Goal: Communication & Community: Share content

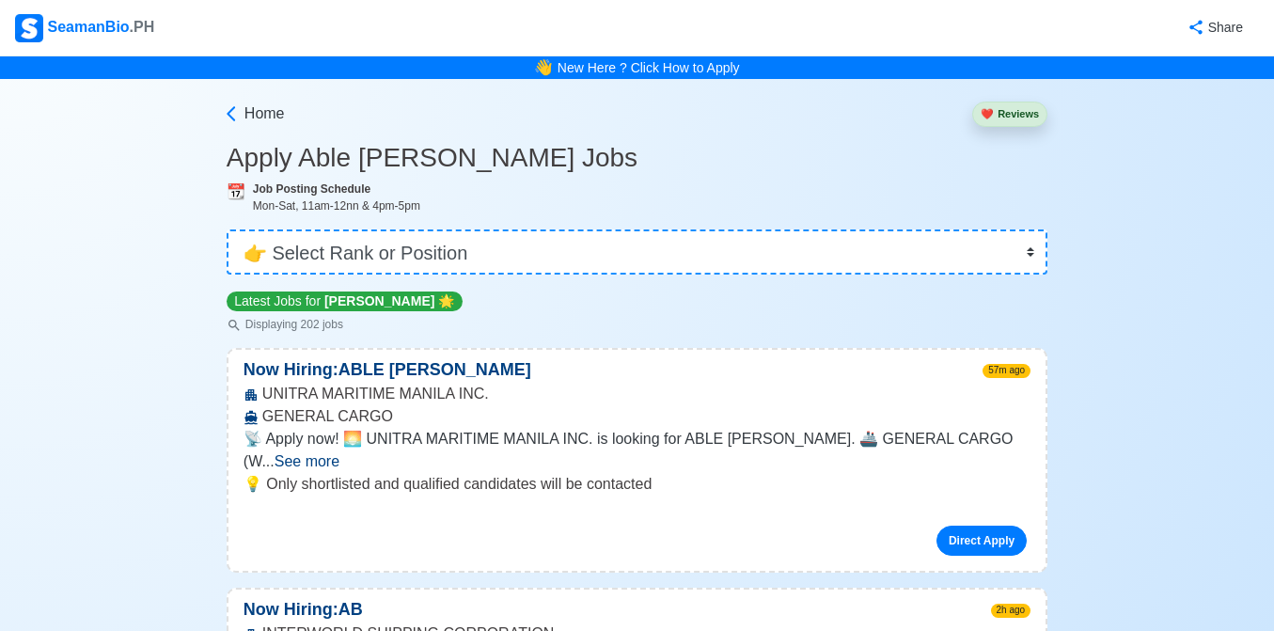
select select "[PERSON_NAME]"
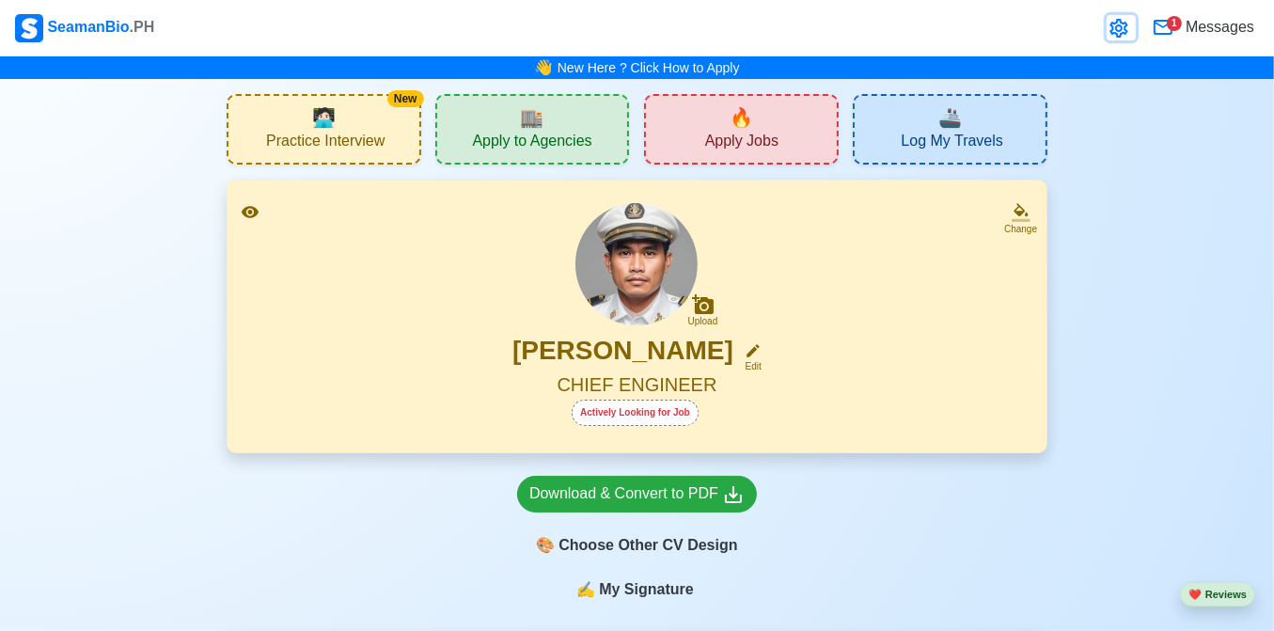
click at [1115, 28] on icon at bounding box center [1119, 28] width 23 height 23
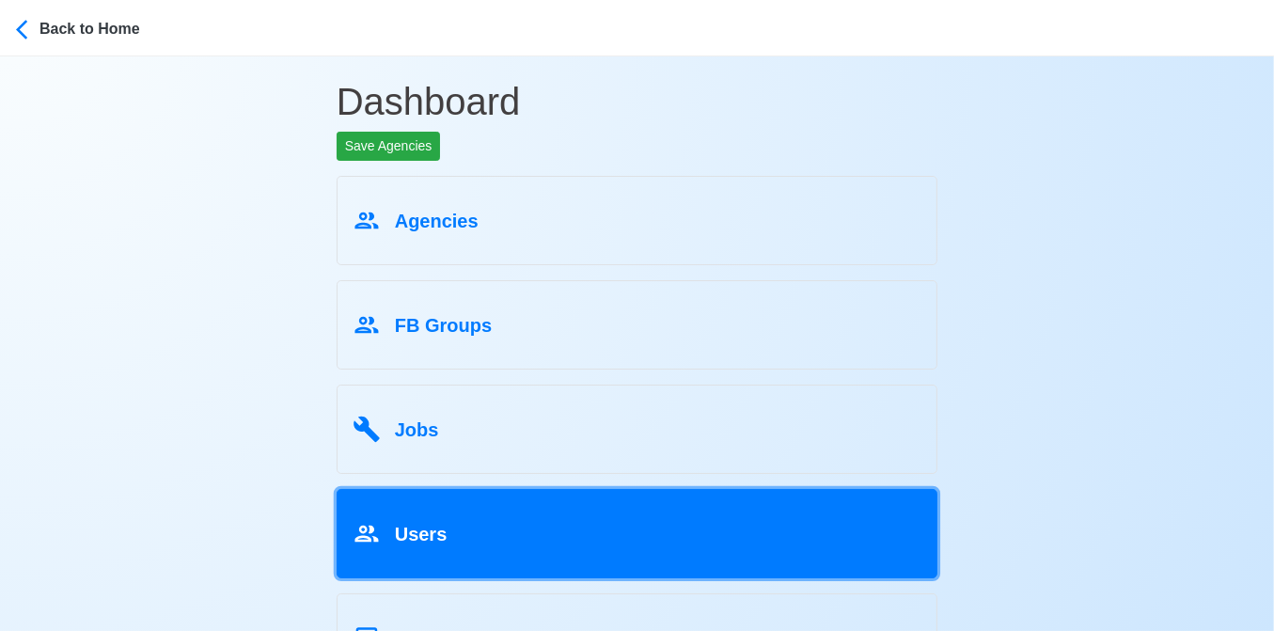
click at [480, 521] on div "Users" at bounding box center [638, 530] width 570 height 36
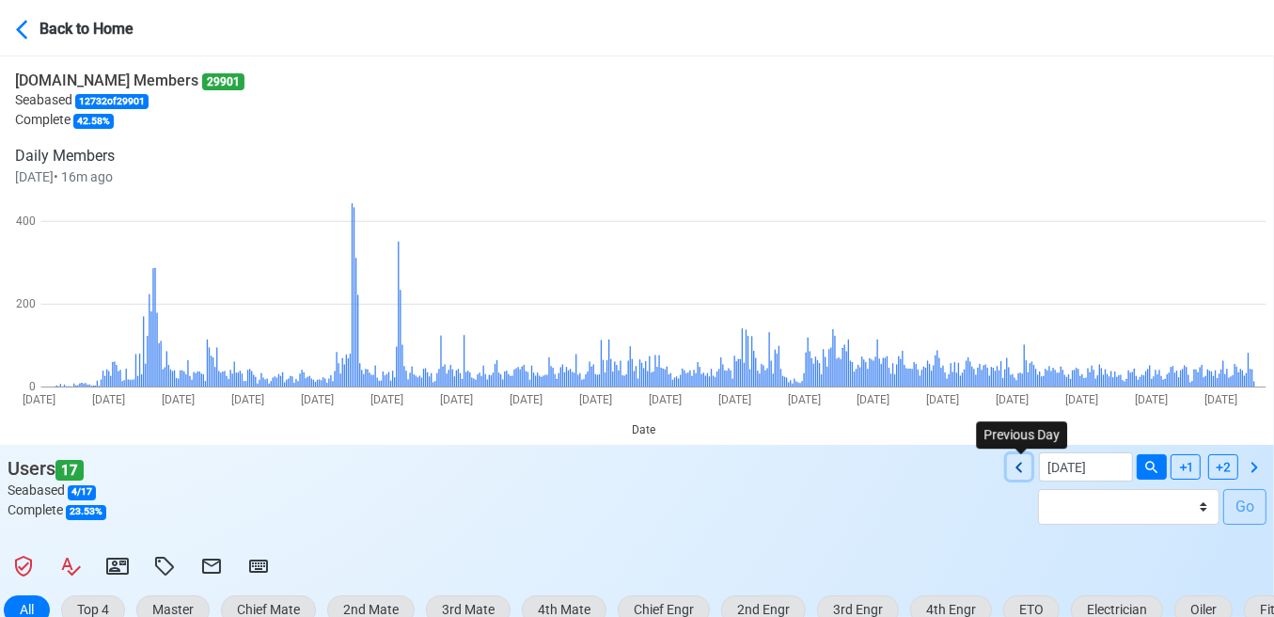
click at [1018, 468] on icon at bounding box center [1018, 467] width 7 height 10
type input "[DATE]"
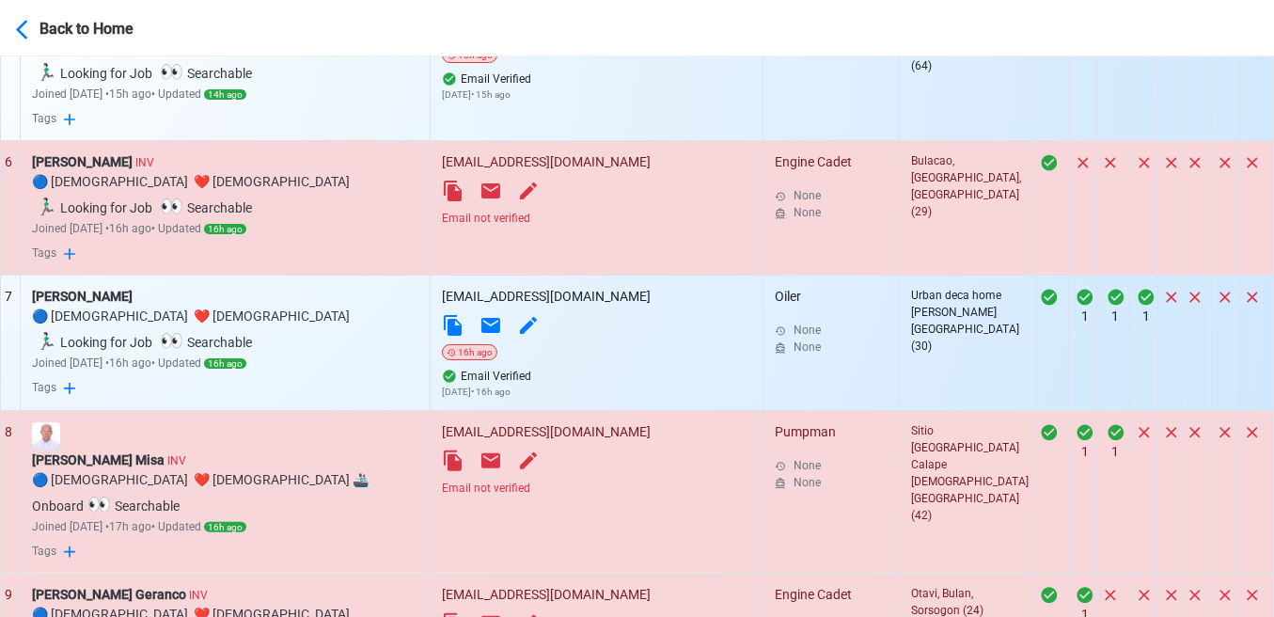
scroll to position [1674, 0]
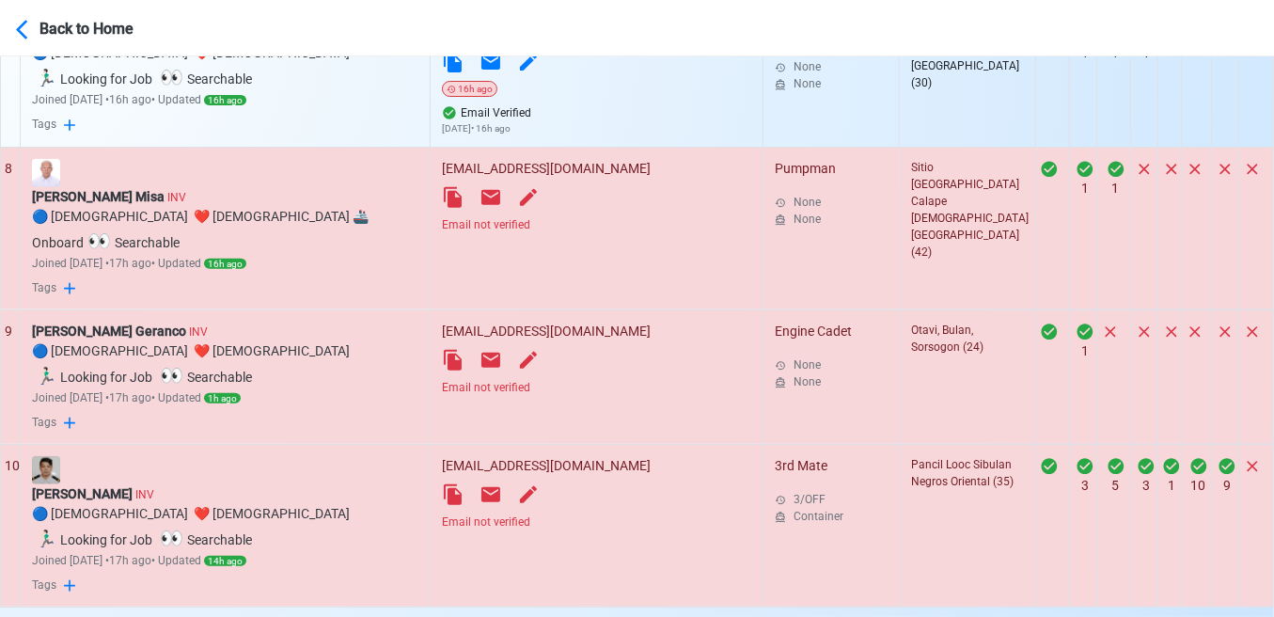
select select "100"
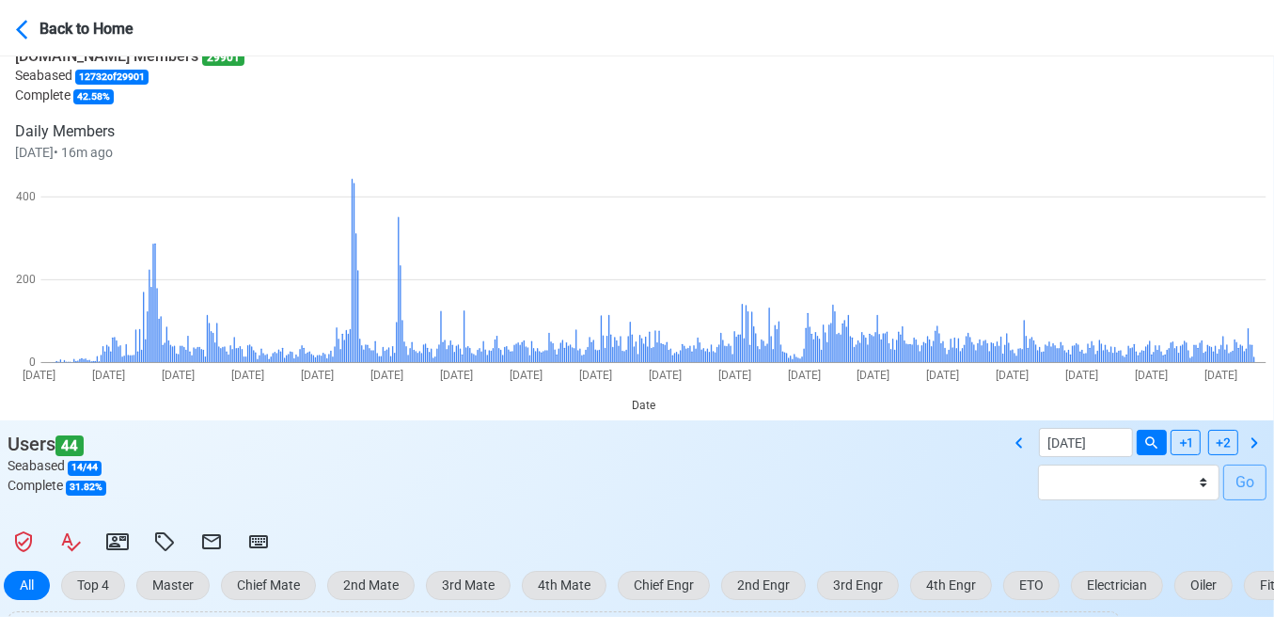
scroll to position [188, 0]
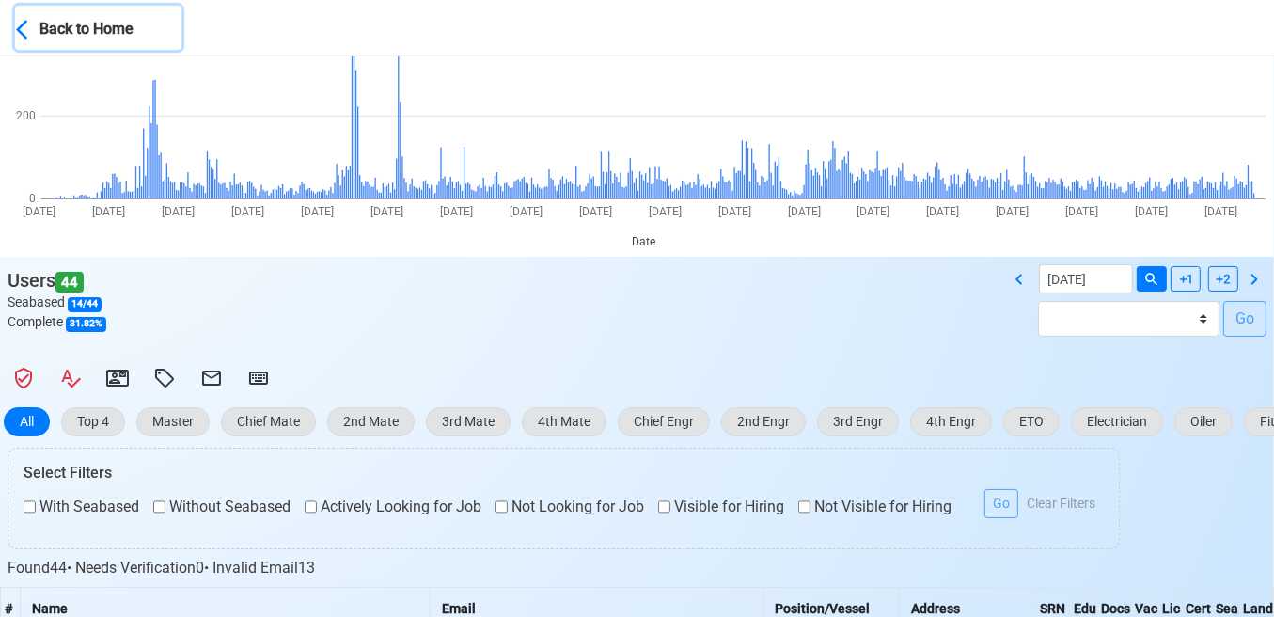
click at [26, 29] on icon at bounding box center [28, 30] width 24 height 24
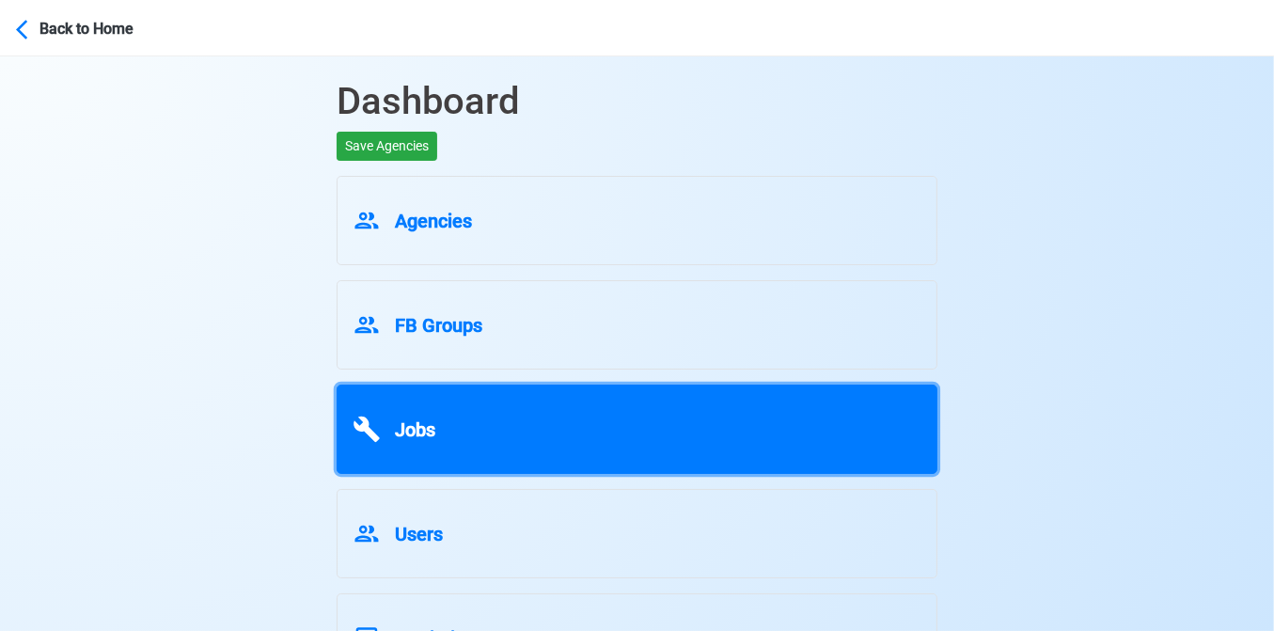
click at [503, 429] on div "Jobs" at bounding box center [638, 426] width 570 height 36
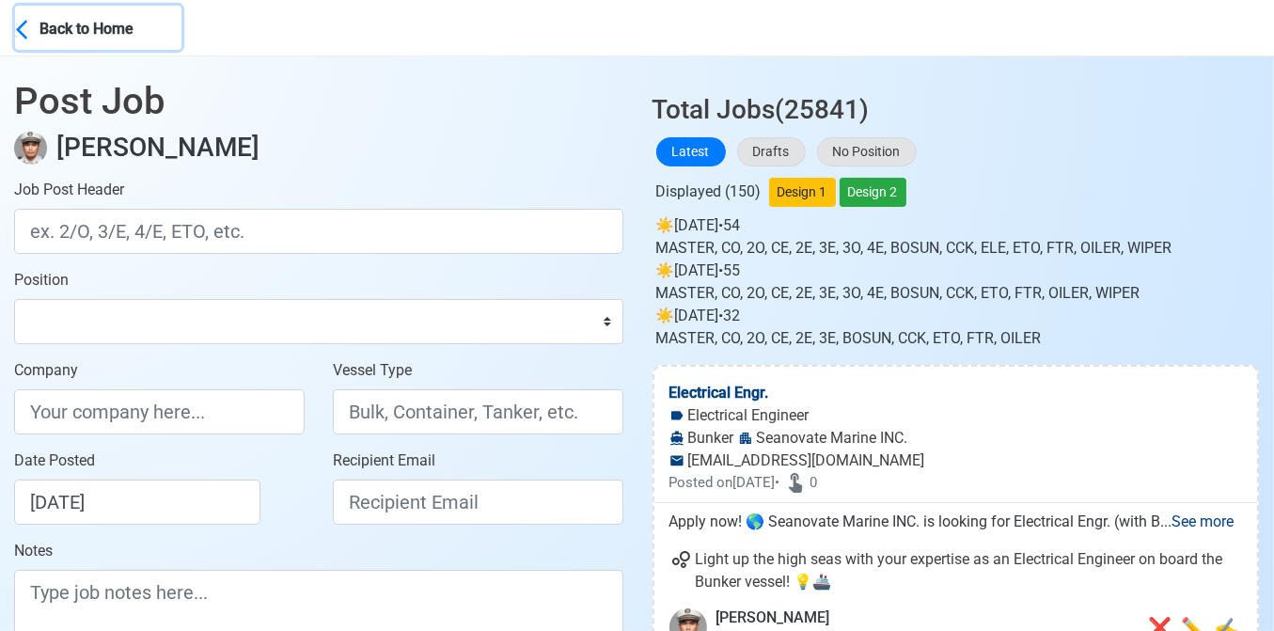
click at [30, 25] on icon at bounding box center [28, 30] width 24 height 24
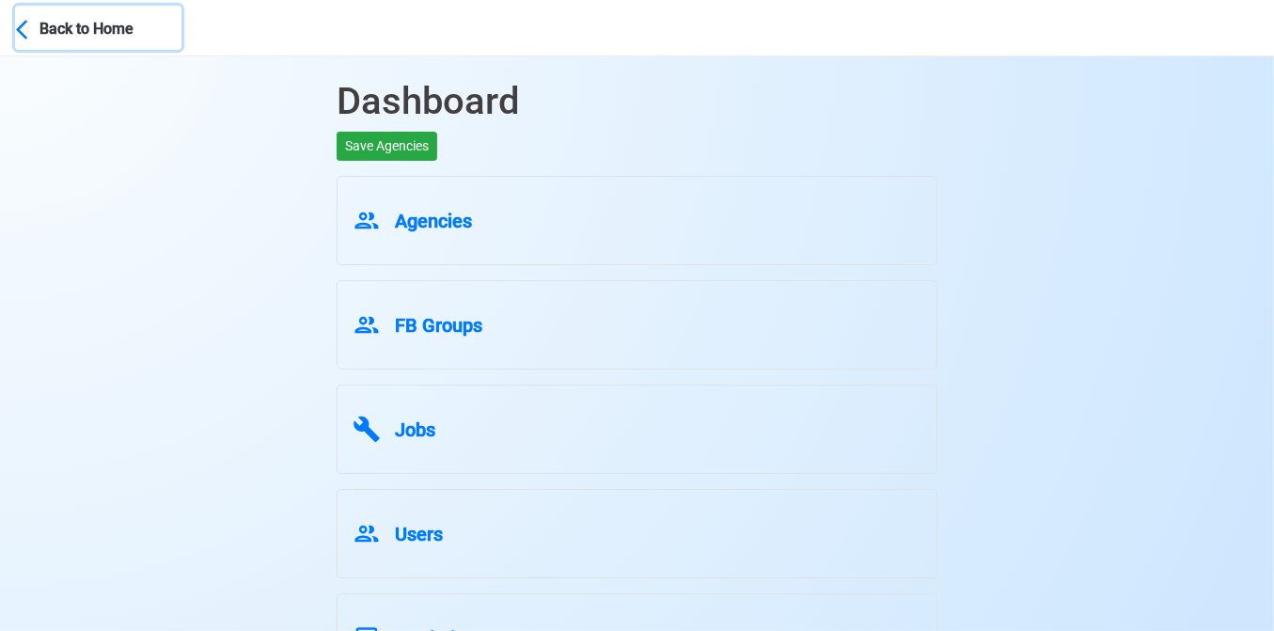
click at [34, 25] on icon at bounding box center [28, 30] width 24 height 24
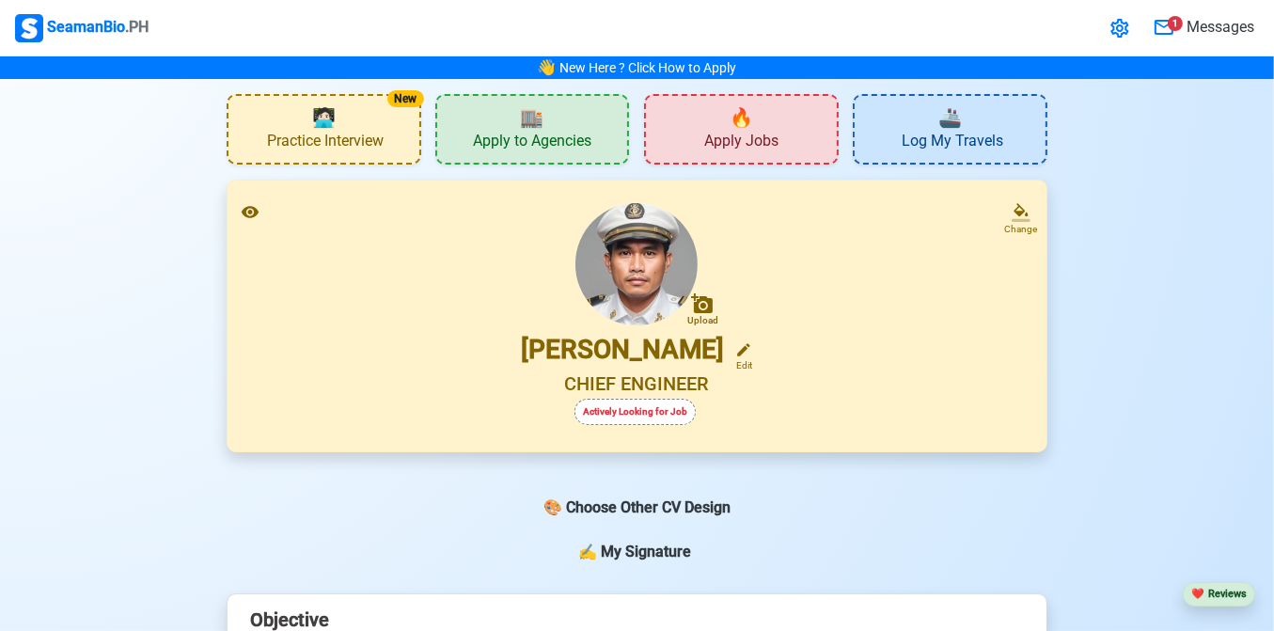
click at [731, 134] on span "Apply Jobs" at bounding box center [741, 144] width 74 height 24
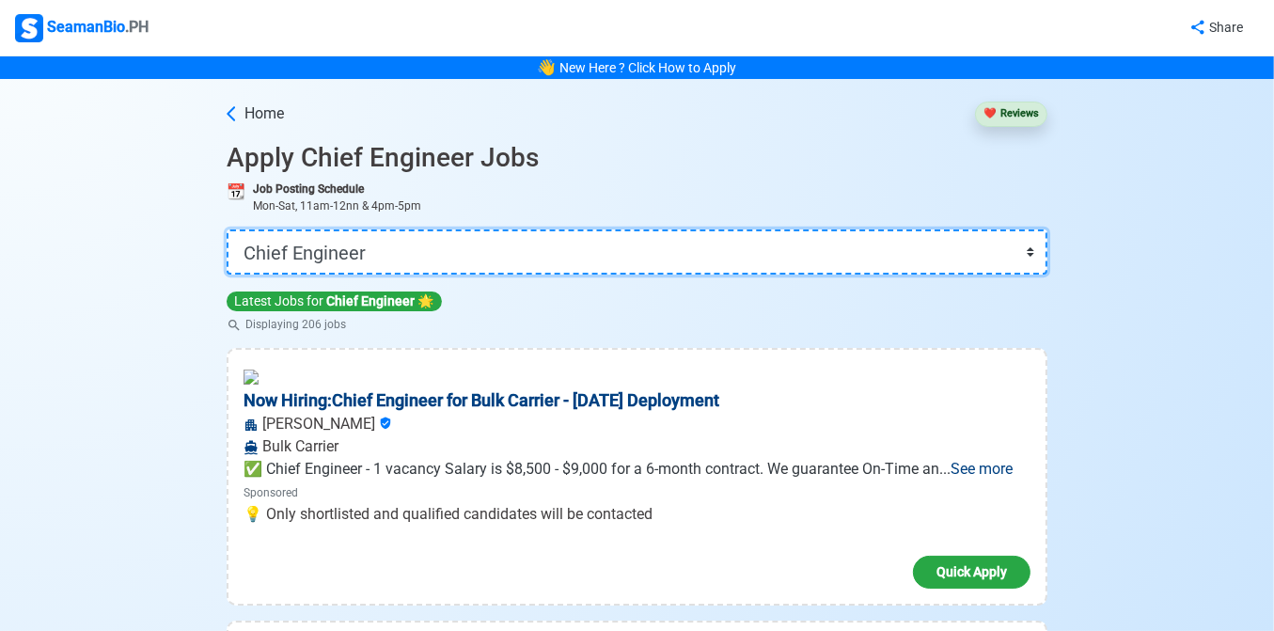
drag, startPoint x: 476, startPoint y: 256, endPoint x: 581, endPoint y: 273, distance: 106.7
click at [476, 256] on select "👉 Select Rank or Position Master Chief Officer 2nd Officer 3rd Officer Junior O…" at bounding box center [637, 251] width 821 height 45
click at [228, 229] on select "👉 Select Rank or Position Master Chief Officer 2nd Officer 3rd Officer Junior O…" at bounding box center [637, 251] width 821 height 45
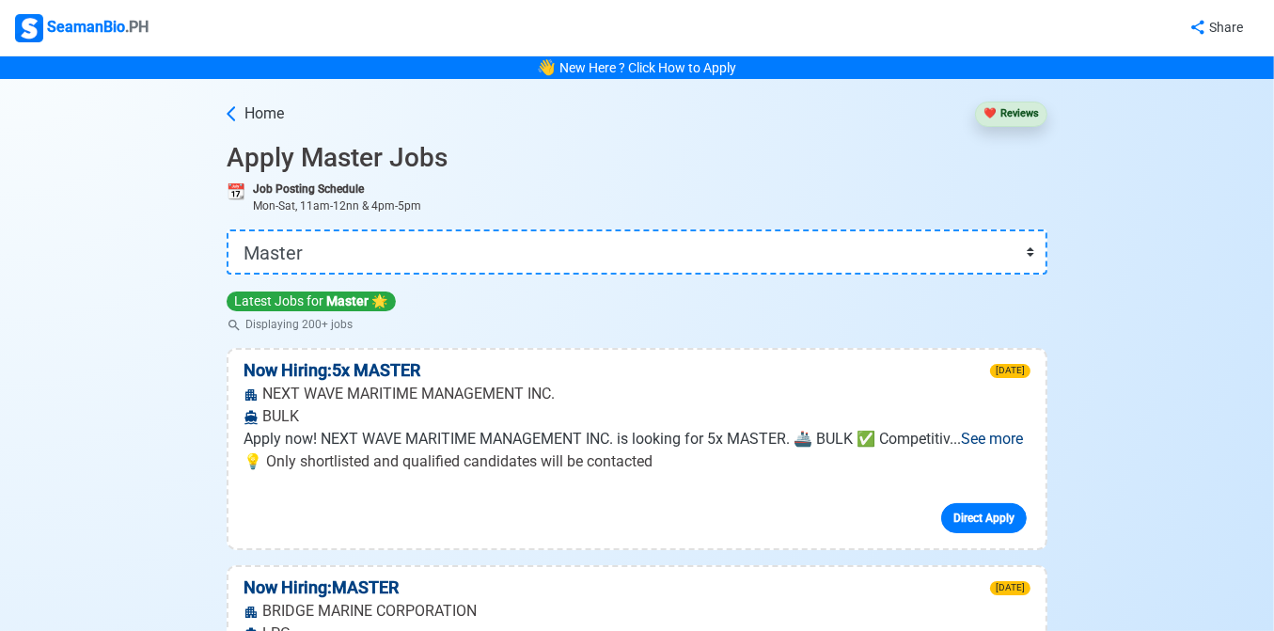
click at [797, 125] on div "Home ❤️ Reviews" at bounding box center [637, 110] width 821 height 63
drag, startPoint x: 465, startPoint y: 245, endPoint x: 449, endPoint y: 244, distance: 16.1
click at [464, 245] on select "👉 Select Rank or Position Master Chief Officer 2nd Officer 3rd Officer Junior O…" at bounding box center [637, 251] width 821 height 45
select select "Chief Officer"
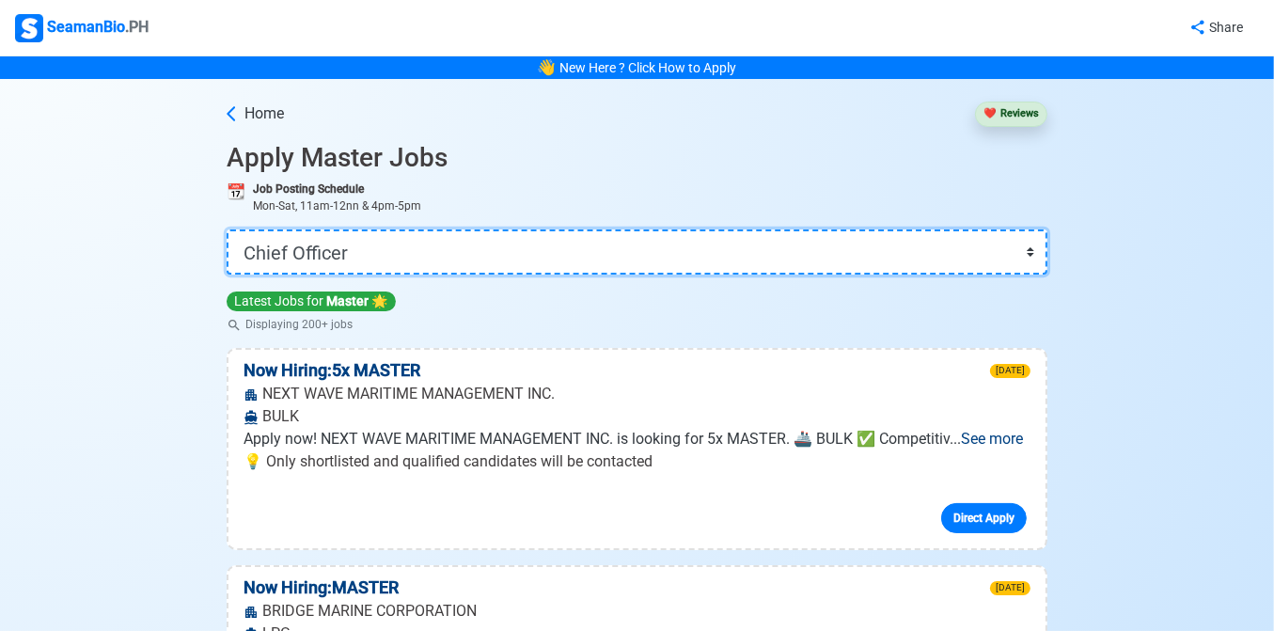
click at [228, 229] on select "👉 Select Rank or Position Master Chief Officer 2nd Officer 3rd Officer Junior O…" at bounding box center [637, 251] width 821 height 45
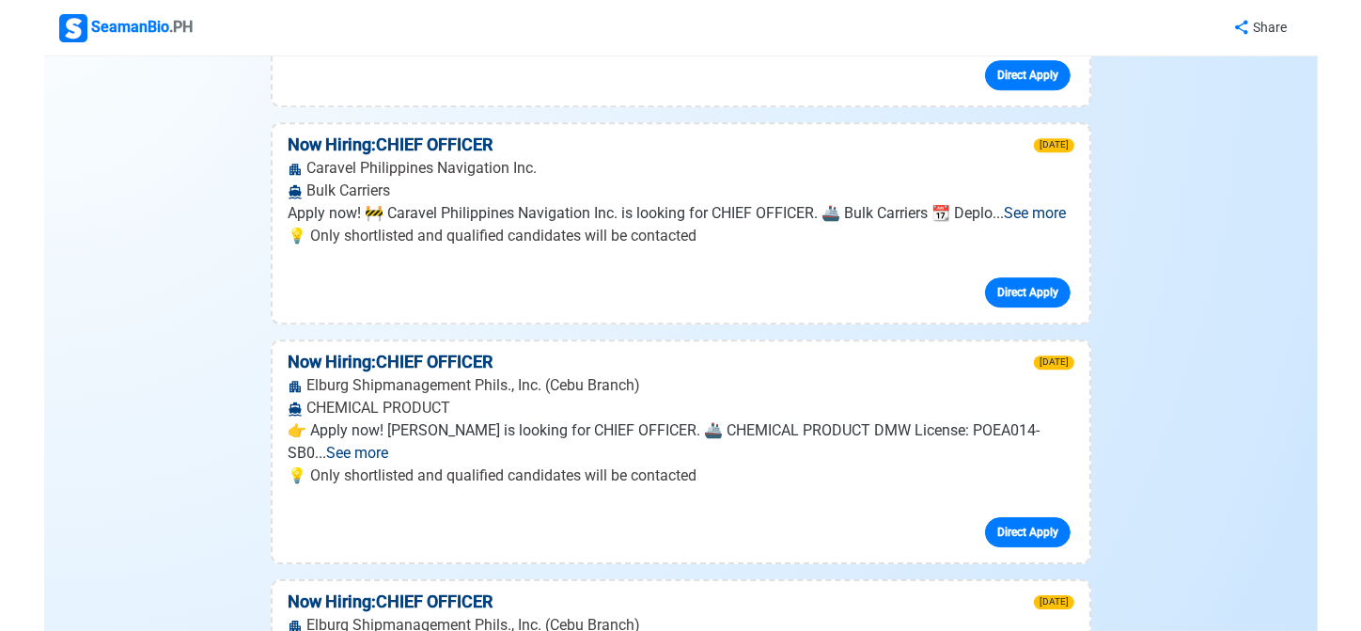
scroll to position [8563, 0]
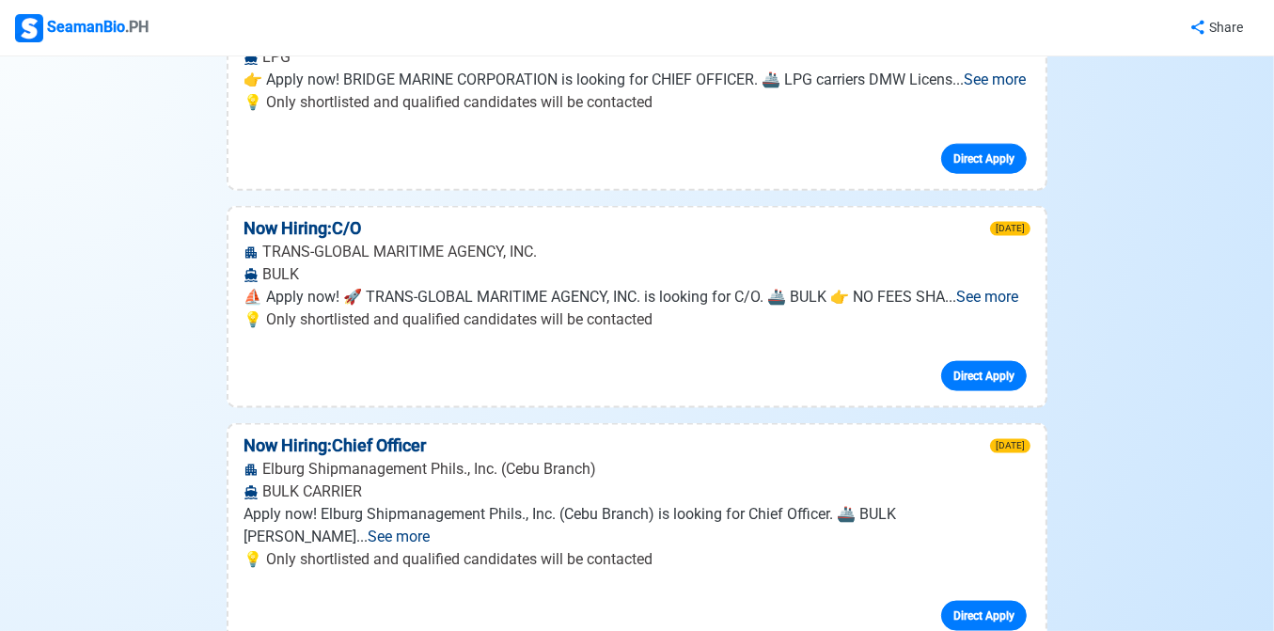
click at [430, 527] on span "See more" at bounding box center [399, 536] width 62 height 18
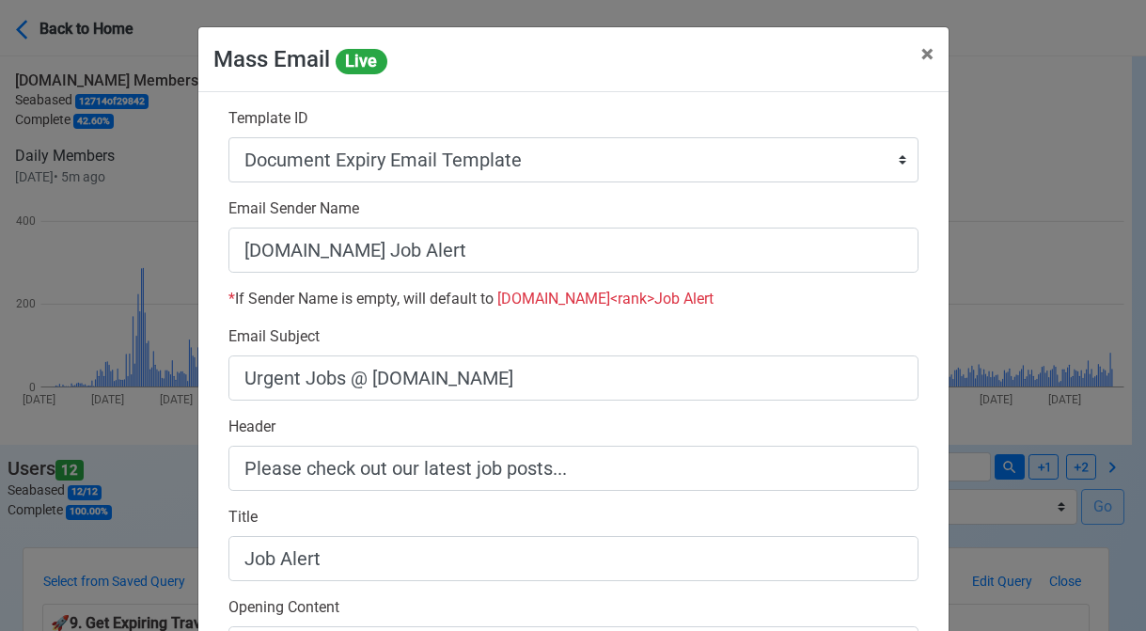
select select "d-3e71907ffd064a39999872a824aaf79a"
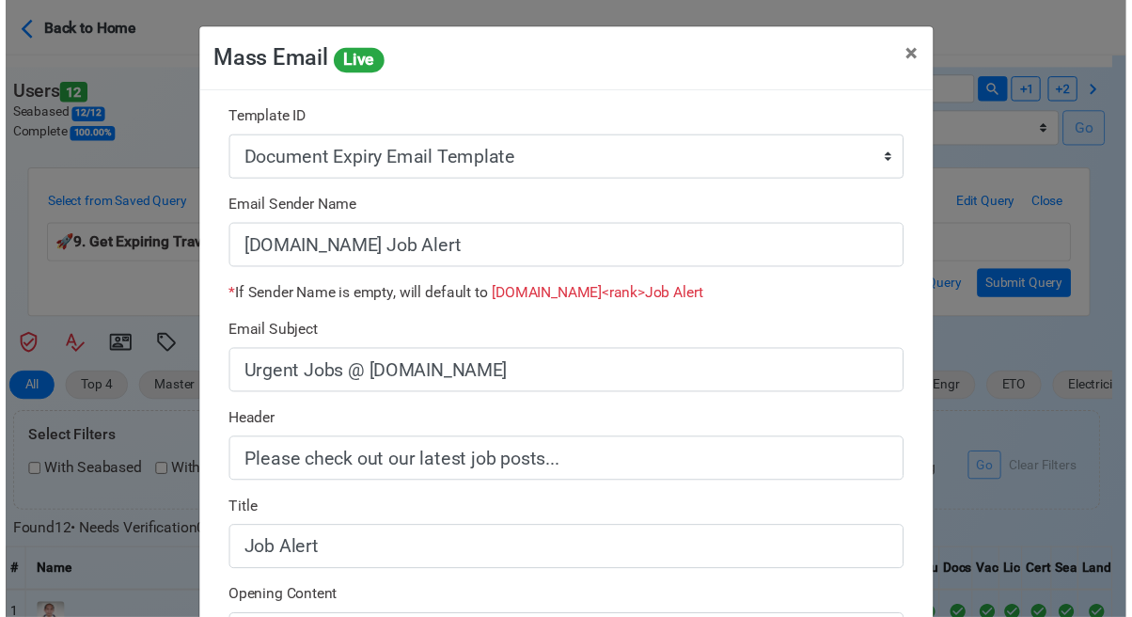
scroll to position [602, 0]
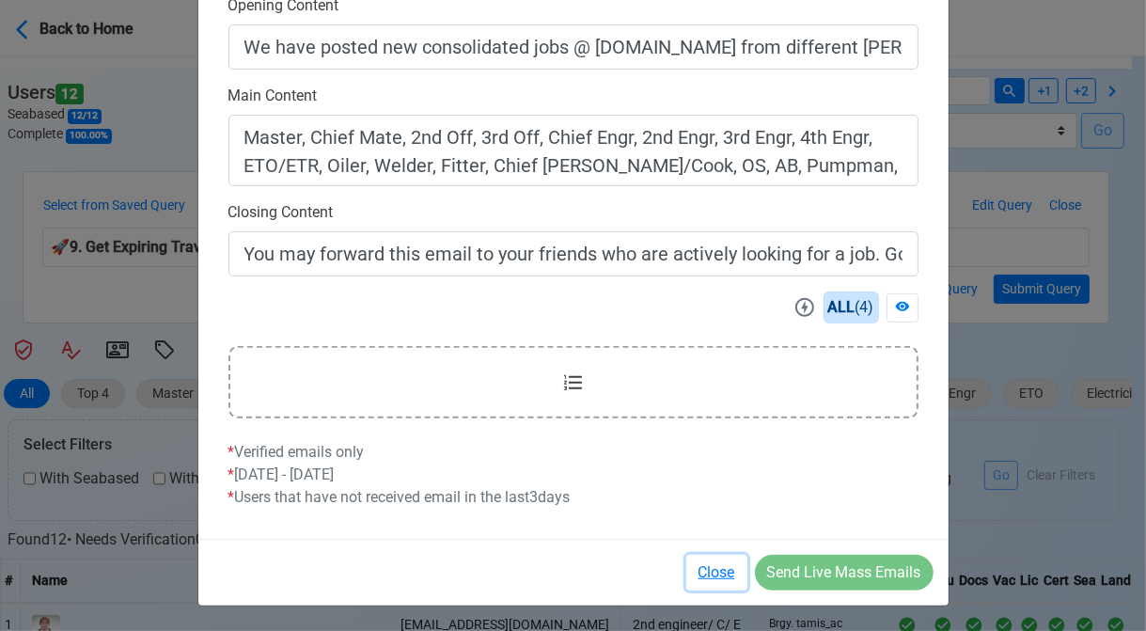
click at [704, 572] on button "Close" at bounding box center [716, 573] width 61 height 36
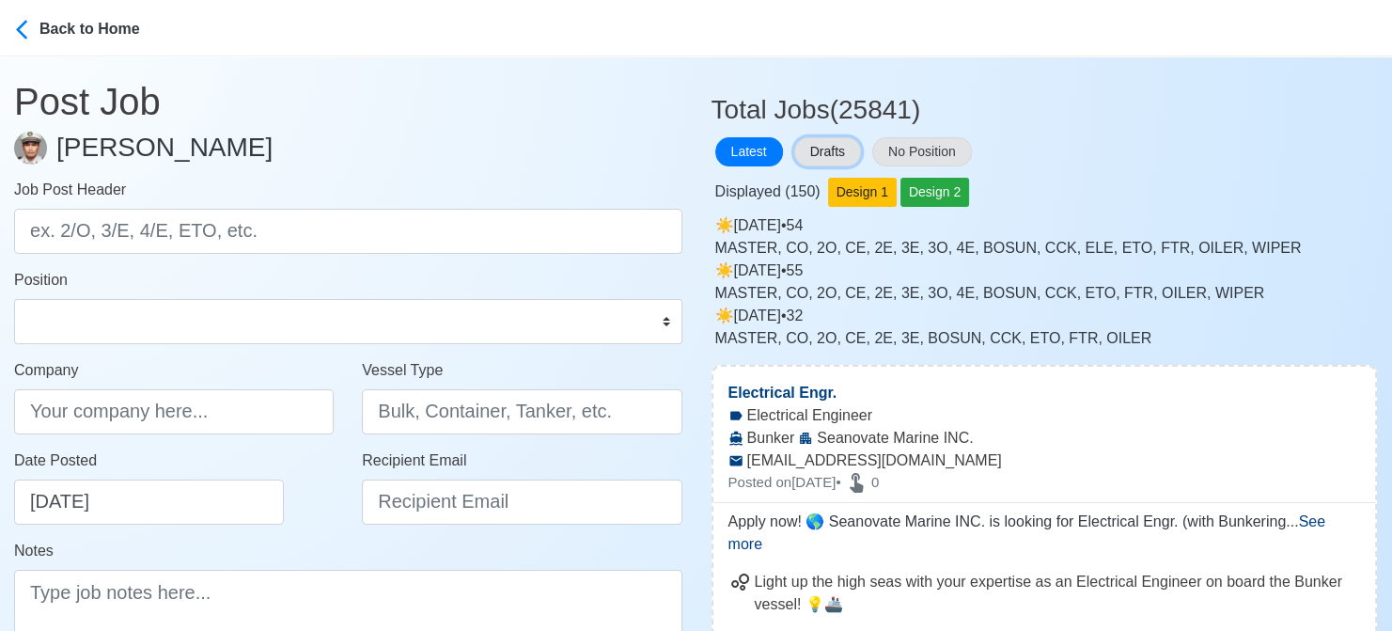
click at [824, 146] on button "Drafts" at bounding box center [827, 151] width 67 height 29
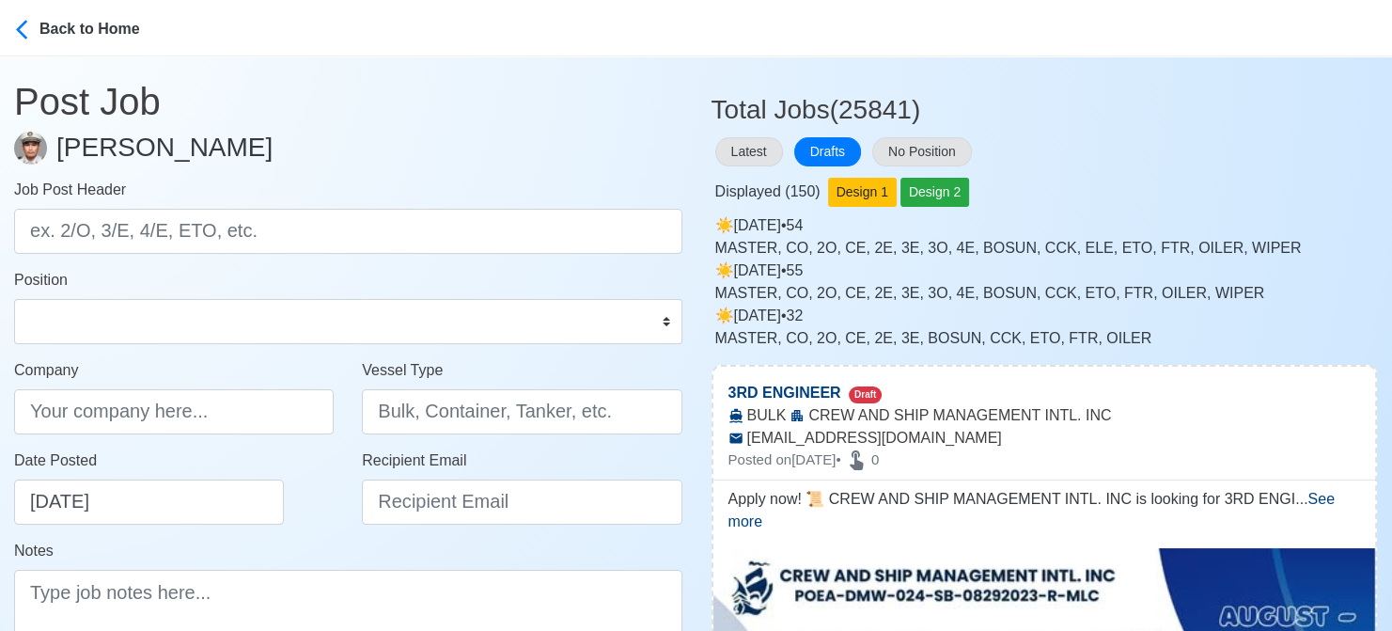
click at [1138, 172] on div "Displayed ( 150 ) Design 1 Design 2" at bounding box center [1045, 188] width 667 height 37
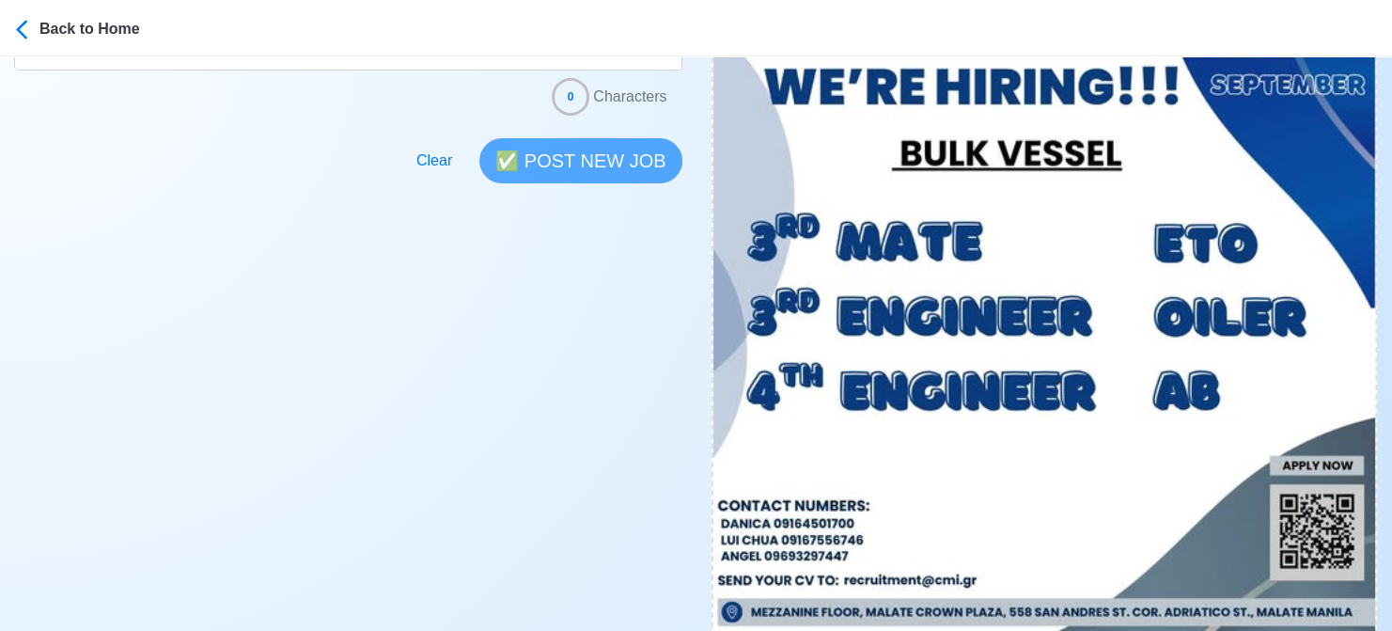
scroll to position [846, 0]
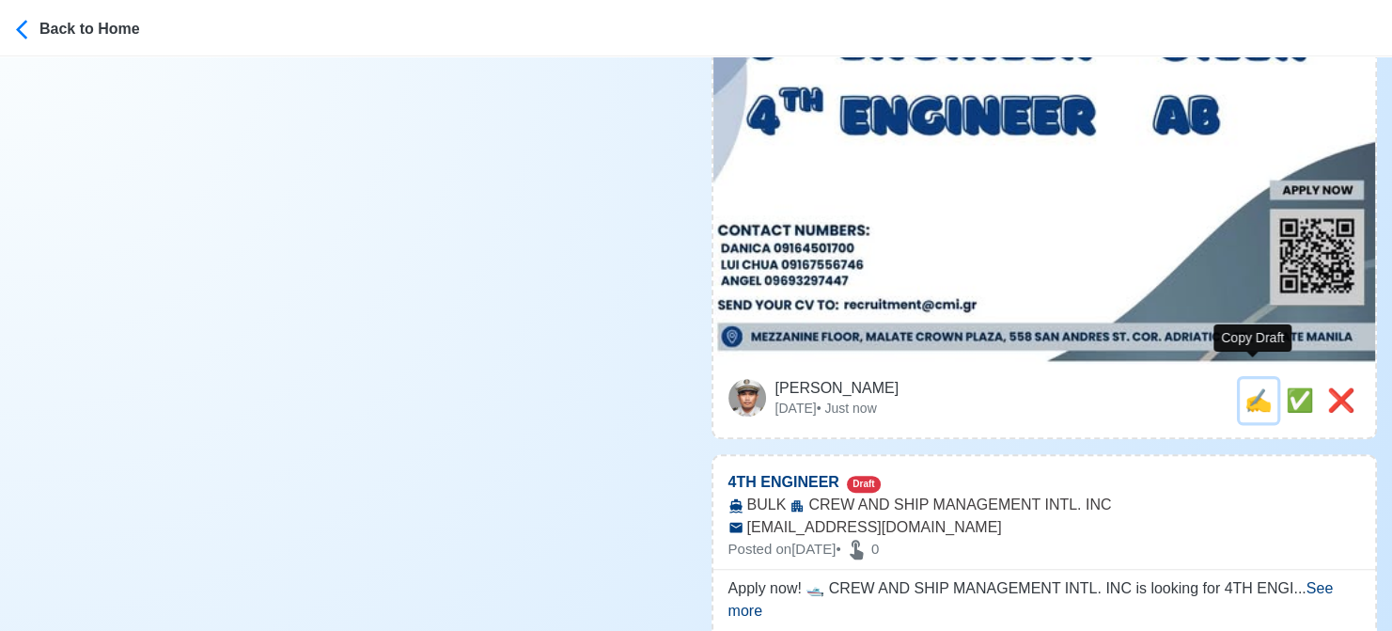
click at [1253, 387] on span "✍️" at bounding box center [1259, 399] width 28 height 25
type input "3RD ENGINEER"
type input "CREW AND SHIP MANAGEMENT INTL. INC"
type input "BULK"
type input "recruitment@cmi.gr"
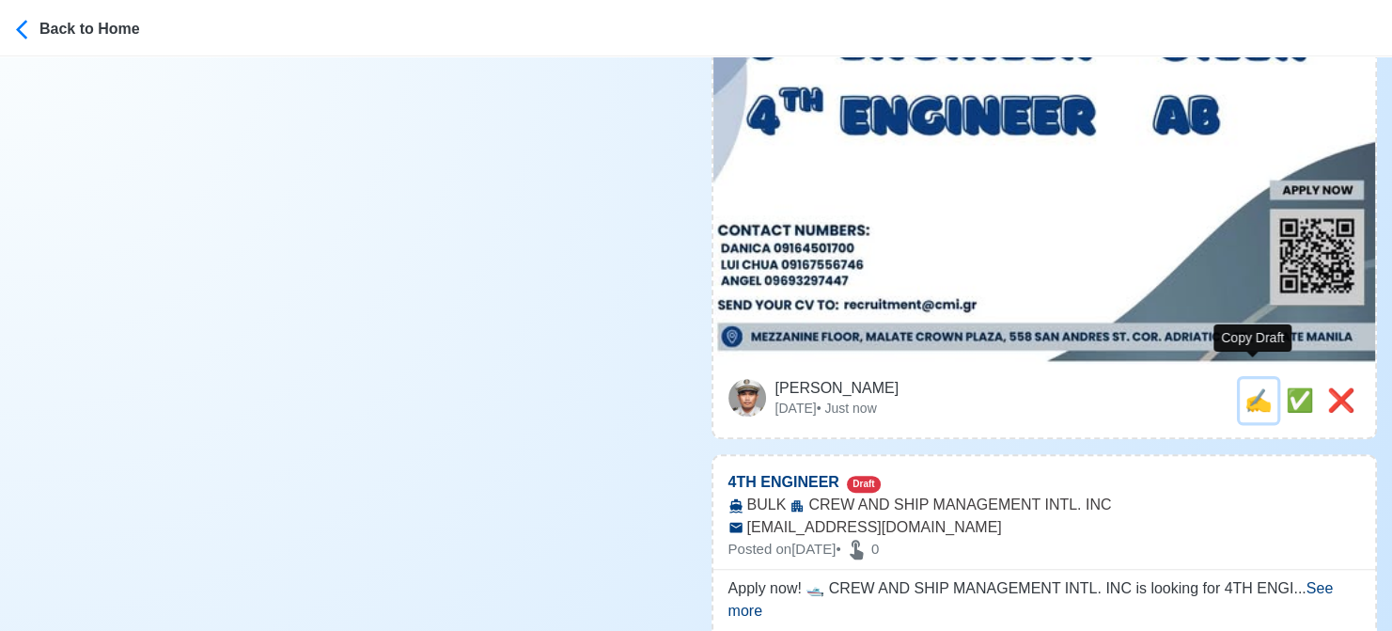
type textarea "Apply now! 📜 CREW AND SHIP MANAGEMENT INTL. INC is looking for 3RD ENGINEER. 🚢 …"
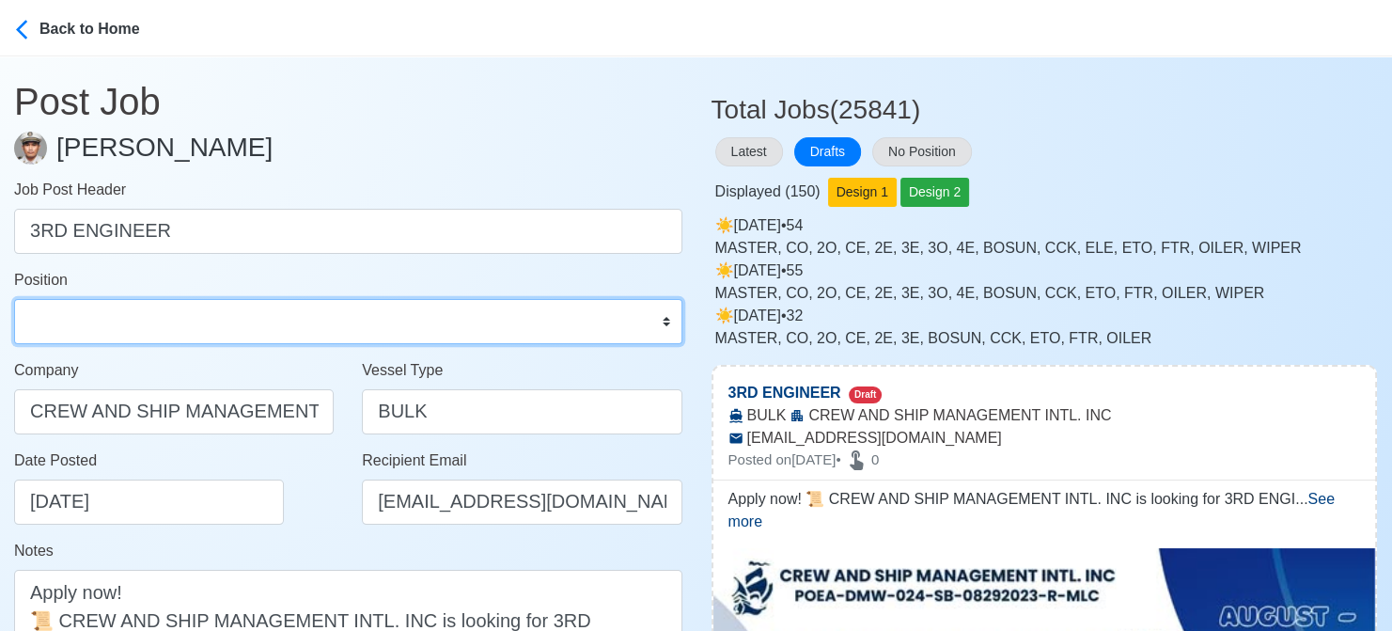
click at [291, 324] on select "Master Chief Officer 2nd Officer 3rd Officer Junior Officer Chief Engineer 2nd …" at bounding box center [348, 321] width 668 height 45
select select "3rd Engineer"
click at [14, 299] on select "Master Chief Officer 2nd Officer 3rd Officer Junior Officer Chief Engineer 2nd …" at bounding box center [348, 321] width 668 height 45
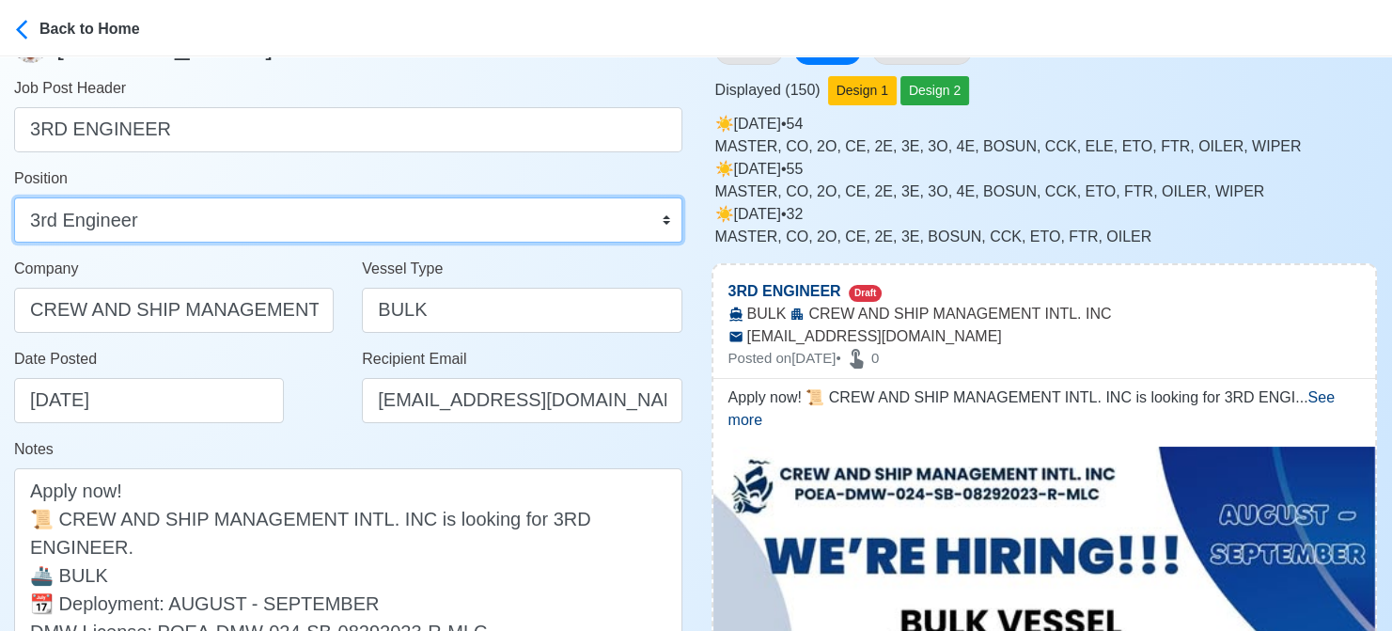
scroll to position [376, 0]
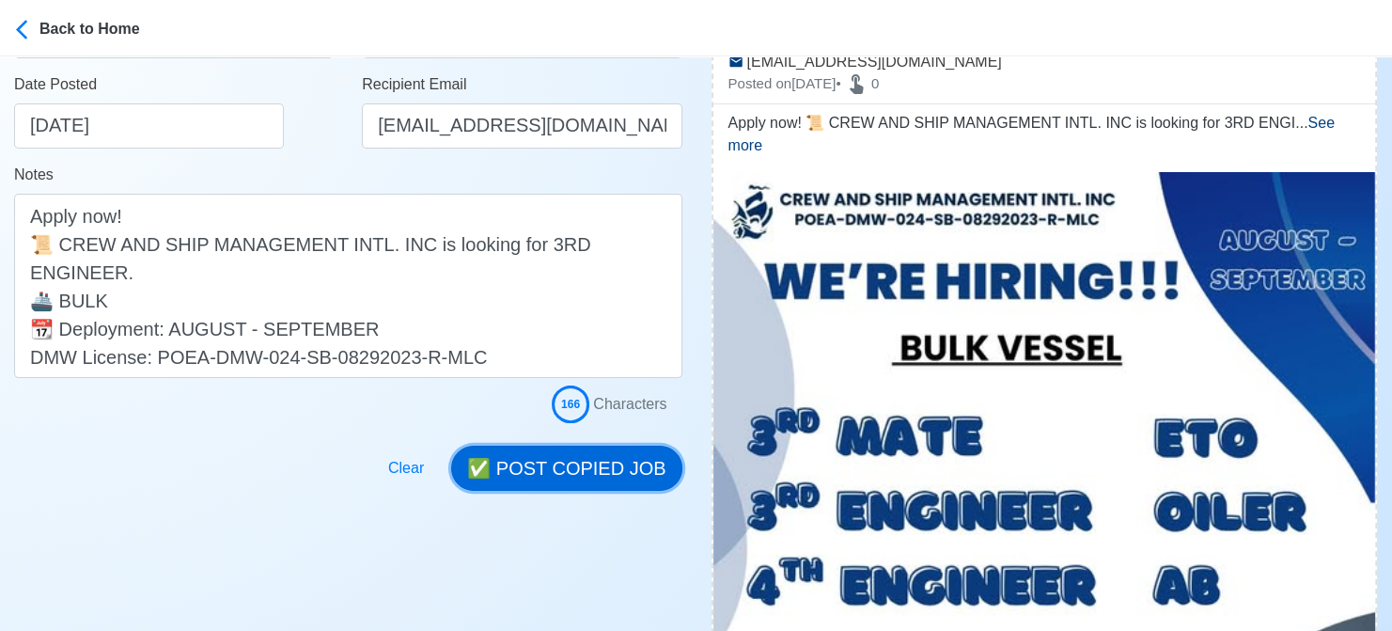
click at [568, 468] on button "✅ POST COPIED JOB" at bounding box center [566, 468] width 230 height 45
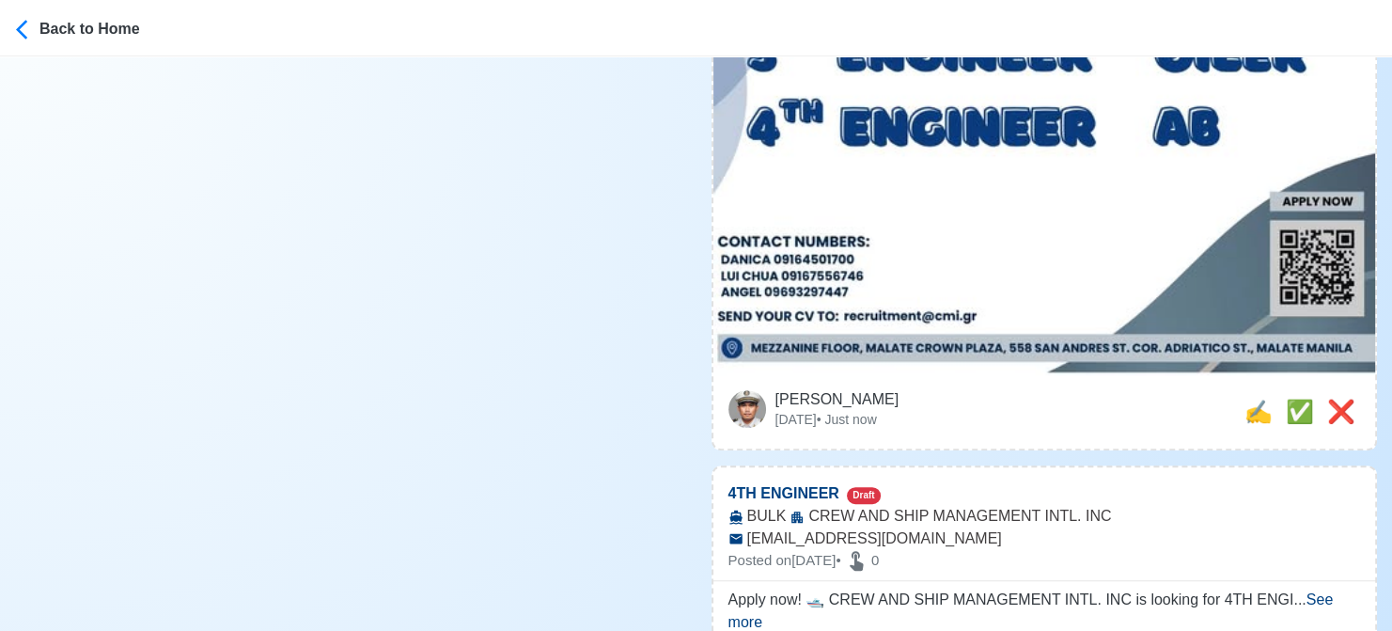
scroll to position [846, 0]
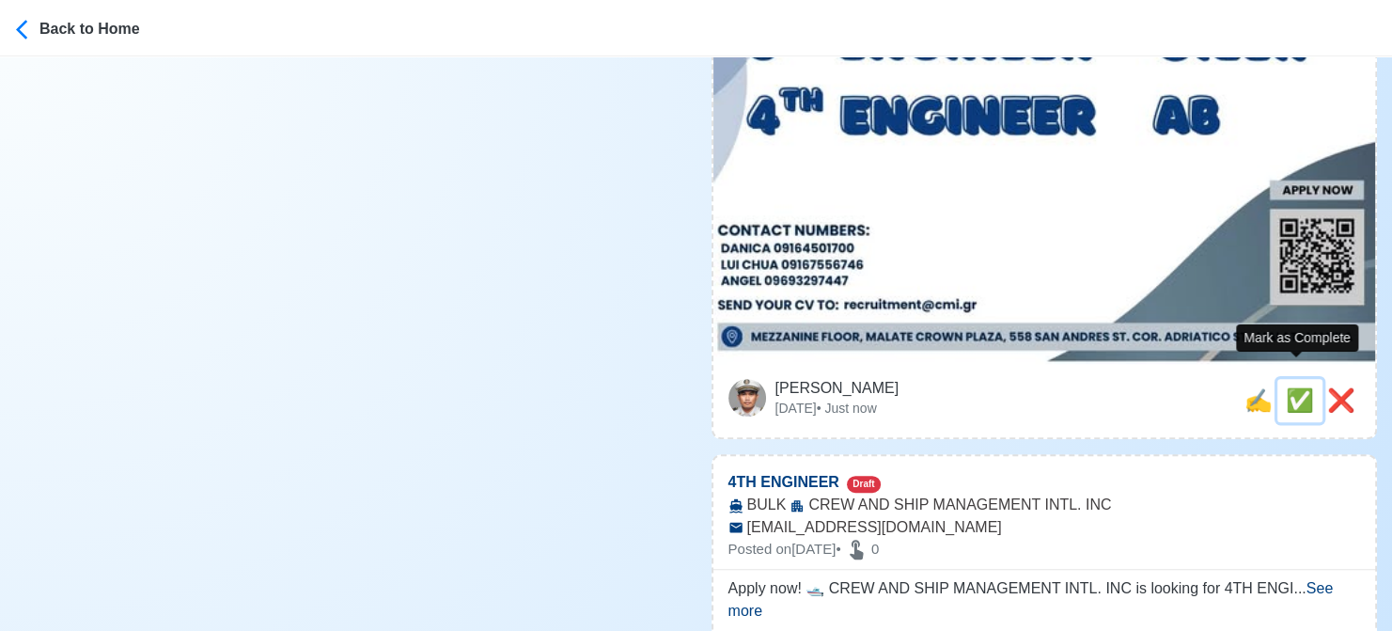
click at [1298, 387] on span "✅" at bounding box center [1300, 399] width 28 height 25
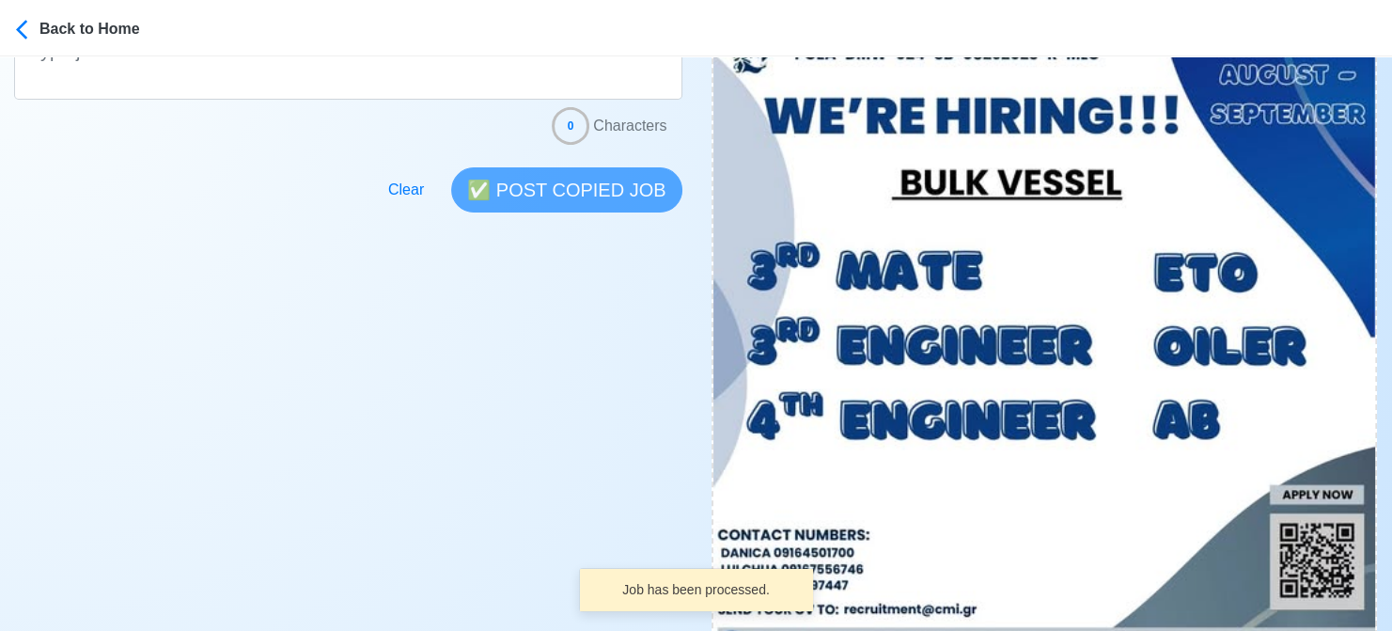
scroll to position [752, 0]
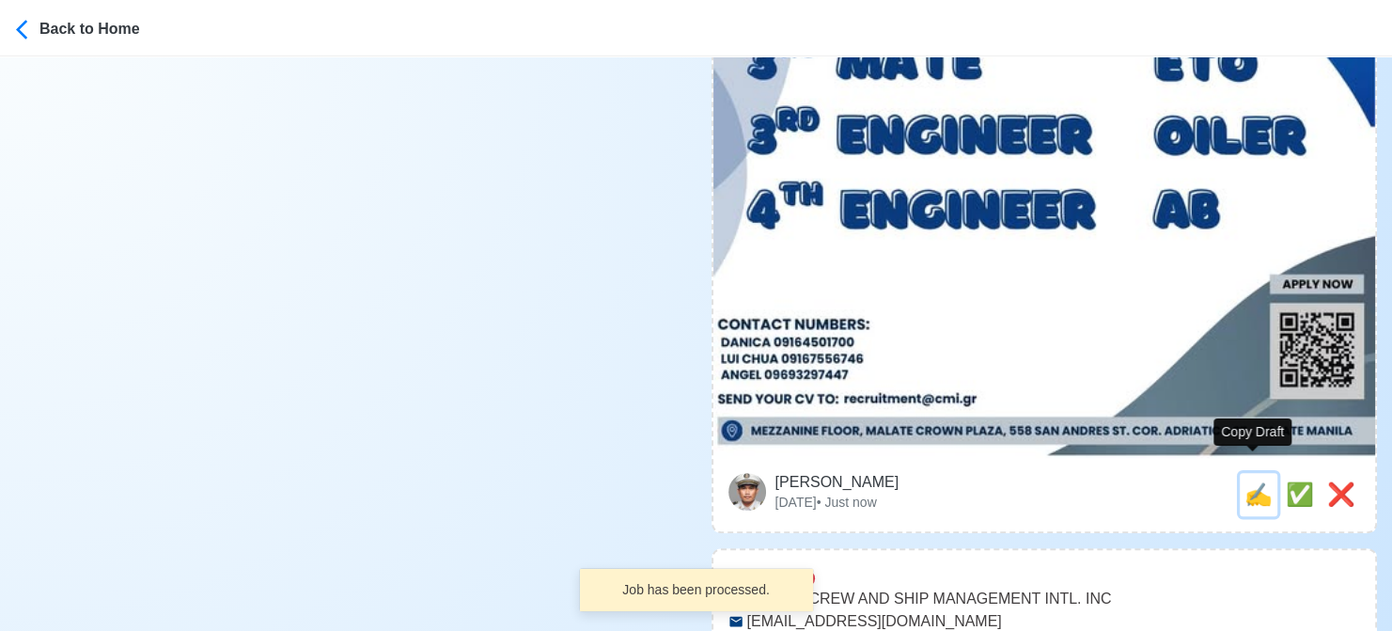
click at [1247, 481] on span "✍️" at bounding box center [1259, 493] width 28 height 25
type input "4TH ENGINEER"
select select
type input "CREW AND SHIP MANAGEMENT INTL. INC"
type input "BULK"
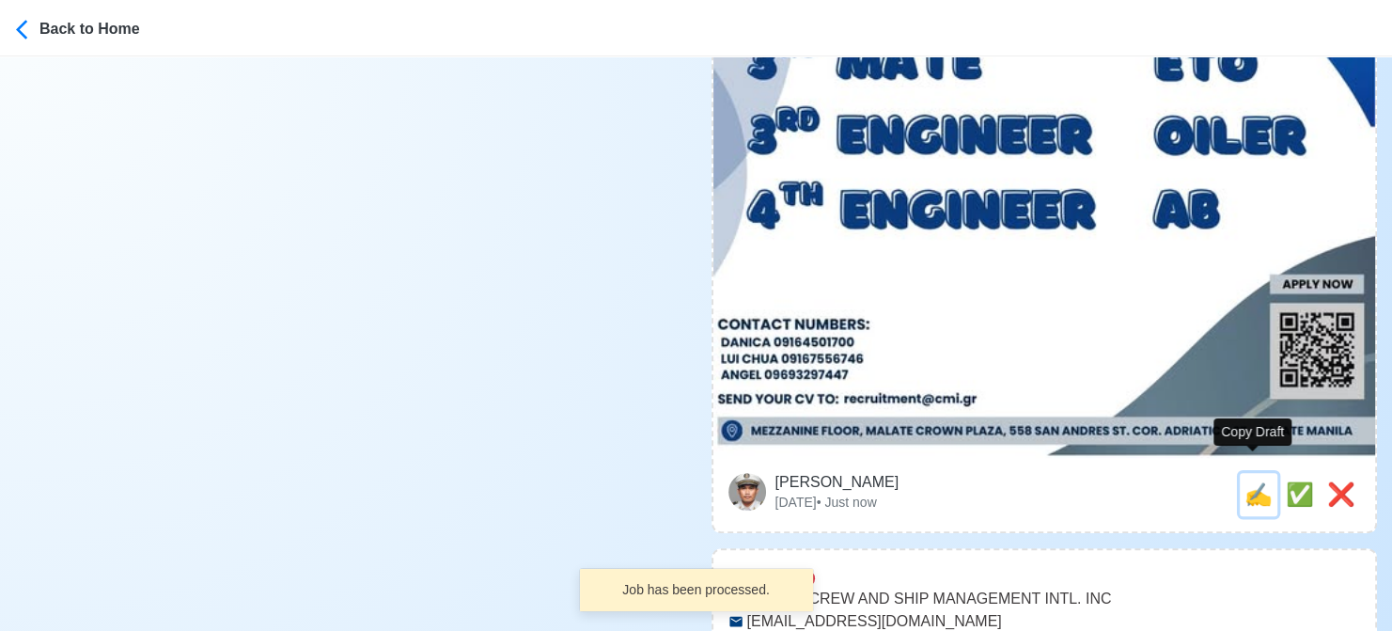
type input "recruitment@cmi.gr"
type textarea "Apply now! 🛥️ CREW AND SHIP MANAGEMENT INTL. INC is looking for 4TH ENGINEER. 🚢…"
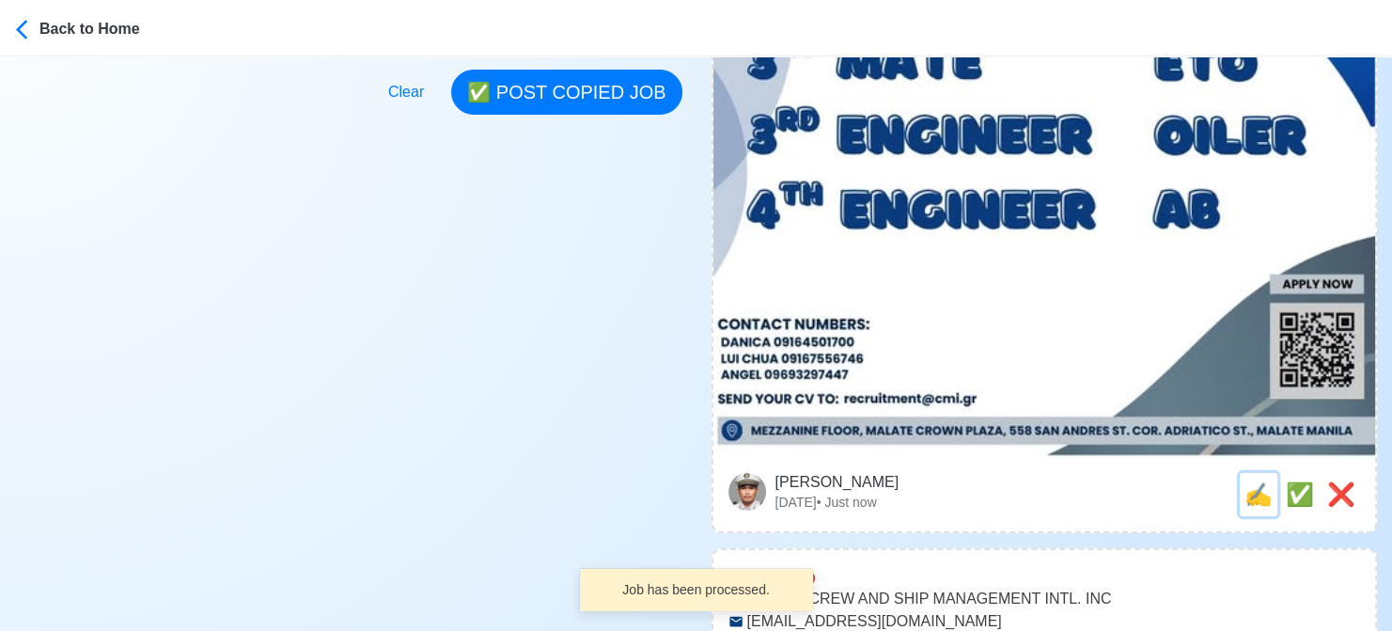
scroll to position [0, 0]
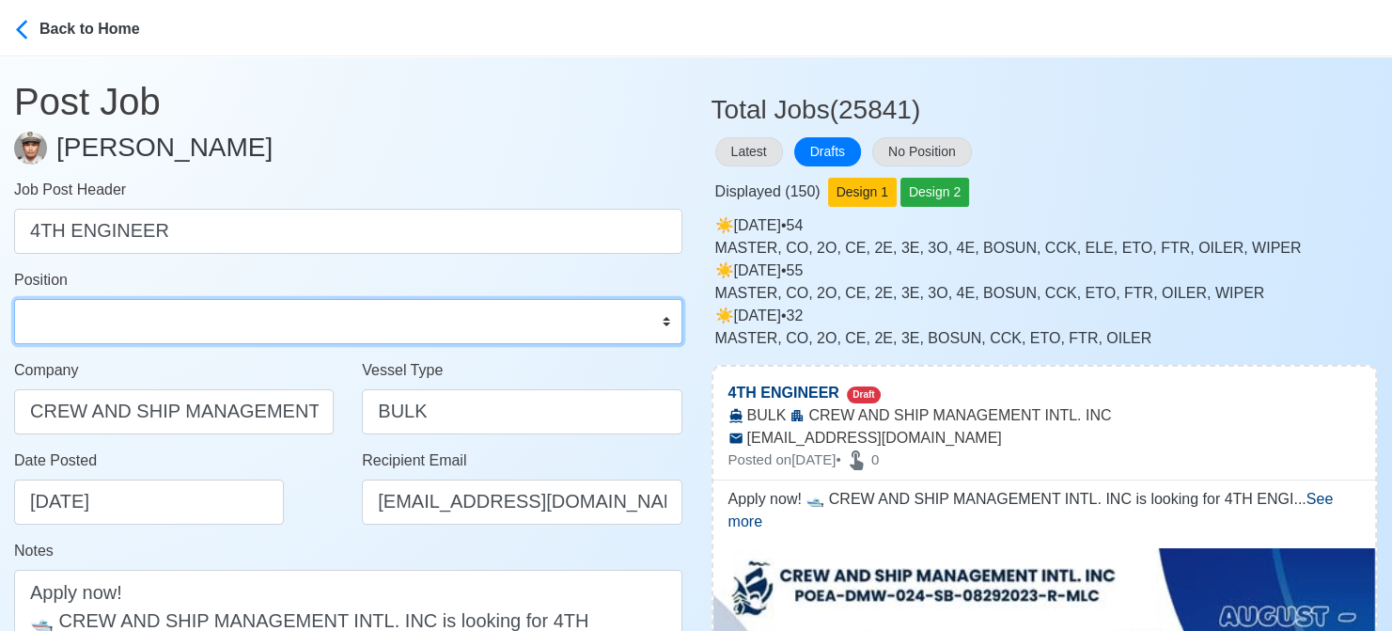
click at [154, 315] on select "Master Chief Officer 2nd Officer 3rd Officer Junior Officer Chief Engineer 2nd …" at bounding box center [348, 321] width 668 height 45
select select "4th Engineer"
click at [14, 299] on select "Master Chief Officer 2nd Officer 3rd Officer Junior Officer Chief Engineer 2nd …" at bounding box center [348, 321] width 668 height 45
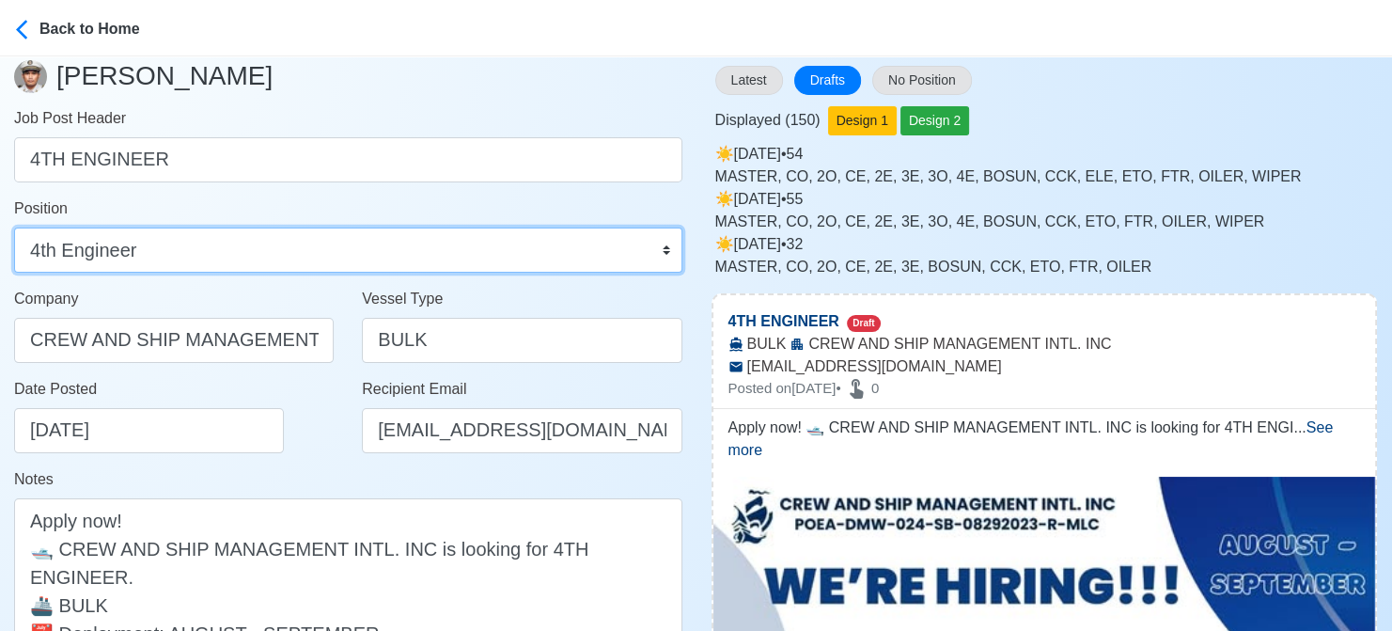
scroll to position [376, 0]
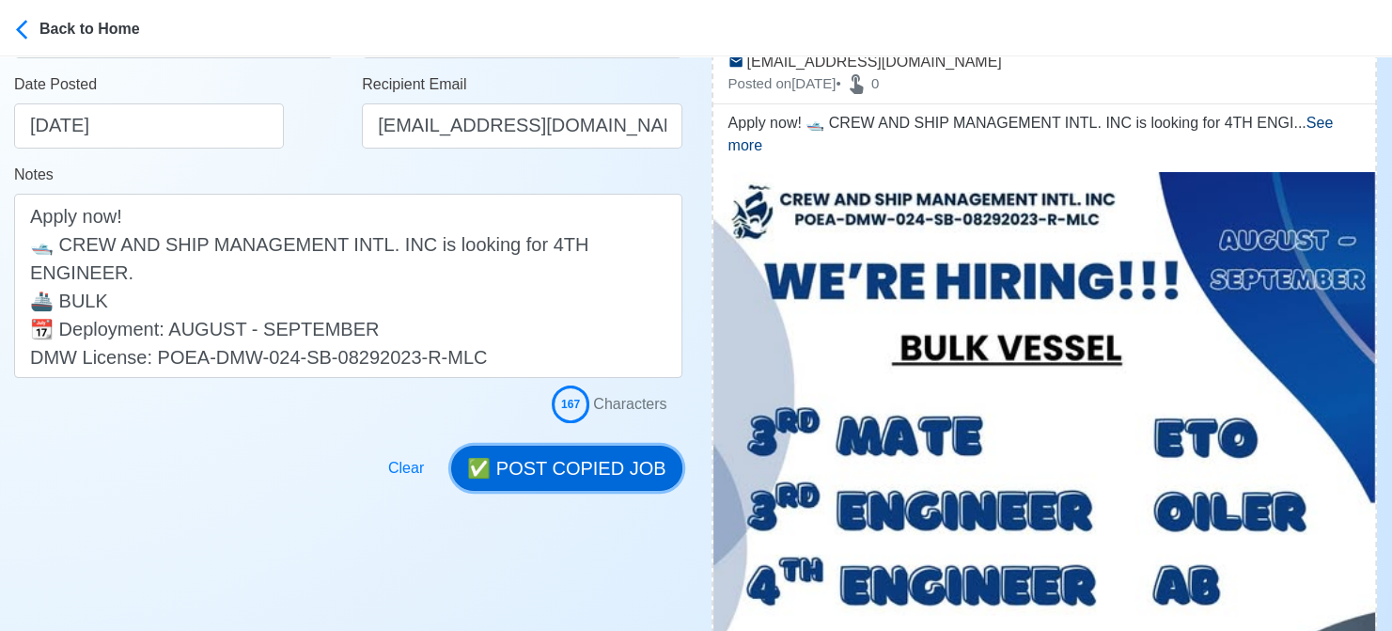
click at [593, 461] on button "✅ POST COPIED JOB" at bounding box center [566, 468] width 230 height 45
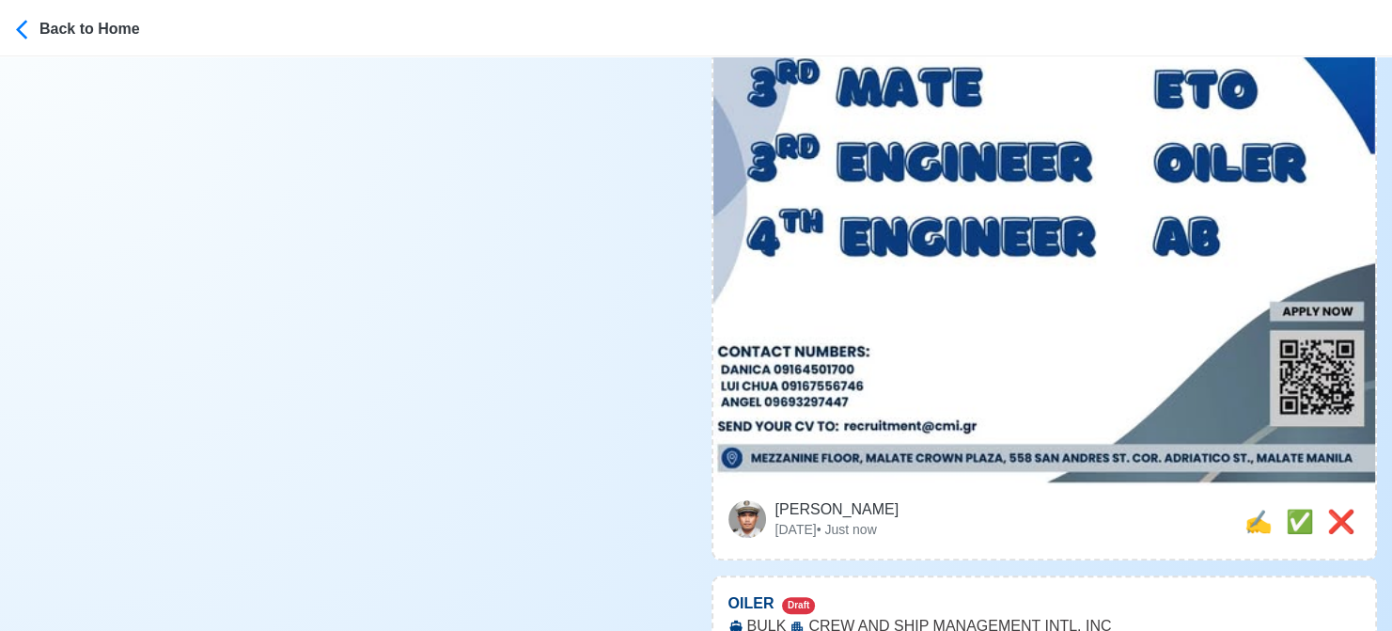
scroll to position [846, 0]
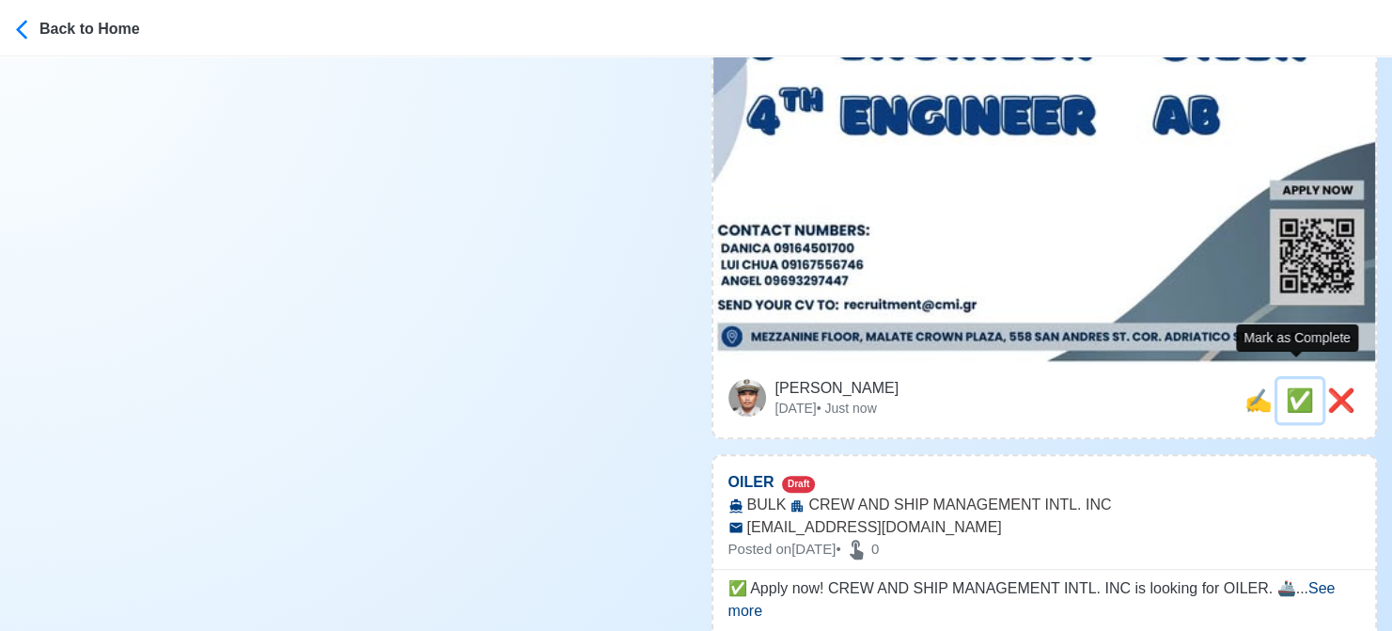
click at [1293, 387] on span "✅" at bounding box center [1300, 399] width 28 height 25
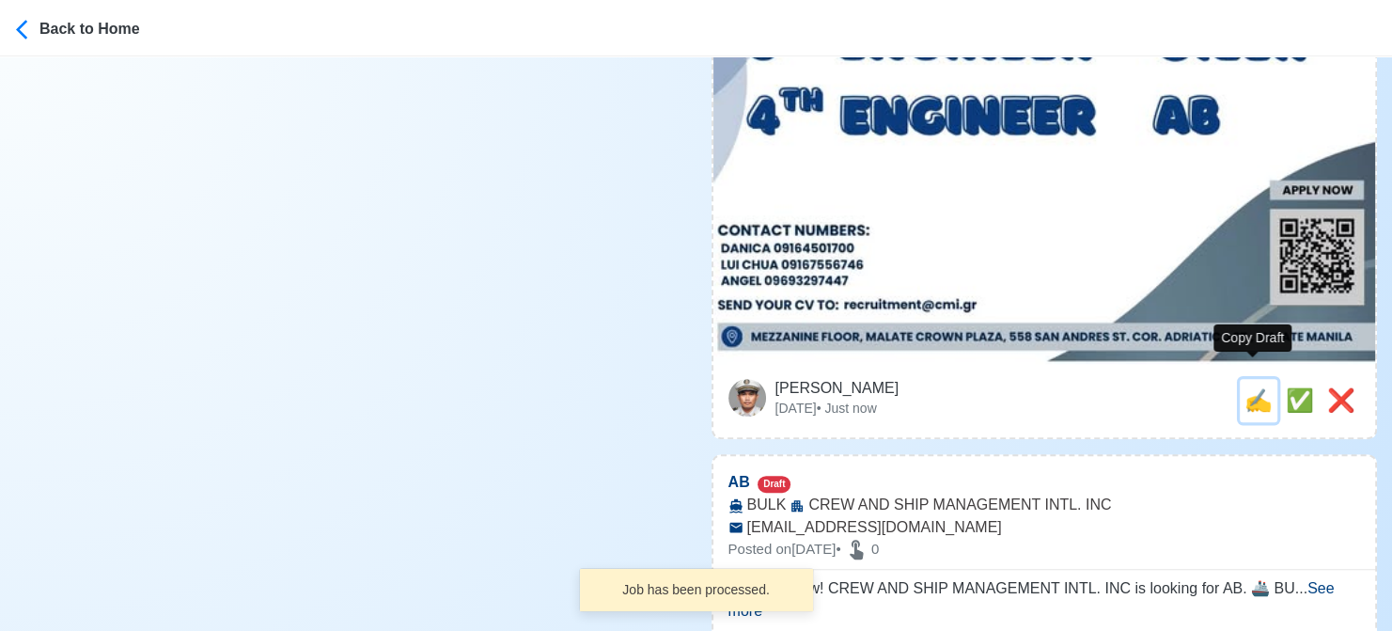
click at [1252, 387] on span "✍️" at bounding box center [1259, 399] width 28 height 25
type input "OILER"
select select
type input "CREW AND SHIP MANAGEMENT INTL. INC"
type input "BULK"
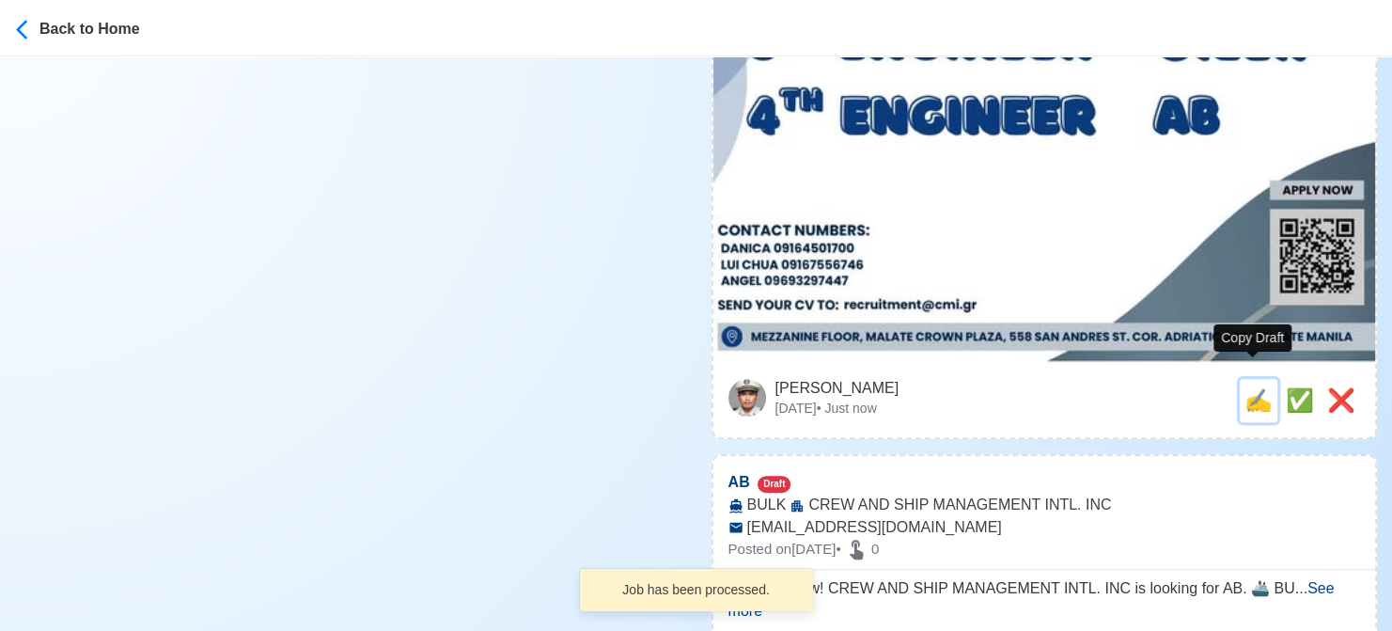
type input "recruitment@cmi.gr"
type textarea "✅ Apply now! CREW AND SHIP MANAGEMENT INTL. INC is looking for OILER. 🚢 BULK 📆 …"
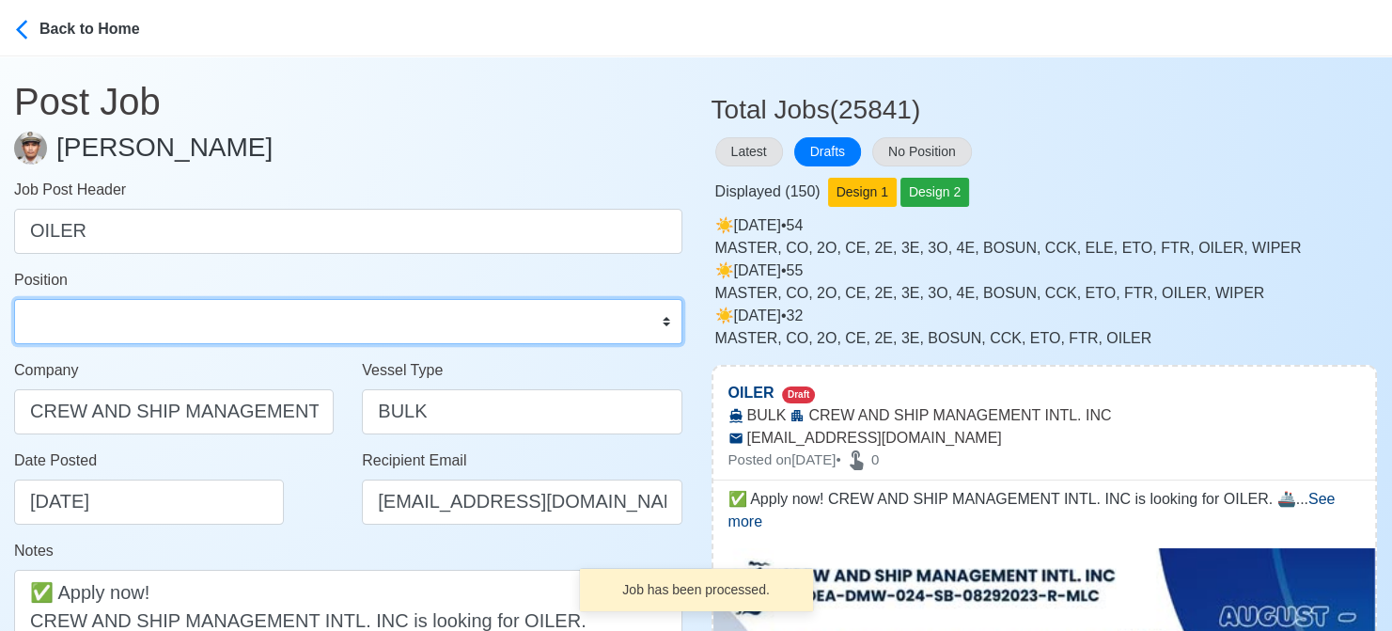
click at [115, 327] on select "Master Chief Officer 2nd Officer 3rd Officer Junior Officer Chief Engineer 2nd …" at bounding box center [348, 321] width 668 height 45
select select "Oiler"
click at [14, 299] on select "Master Chief Officer 2nd Officer 3rd Officer Junior Officer Chief Engineer 2nd …" at bounding box center [348, 321] width 668 height 45
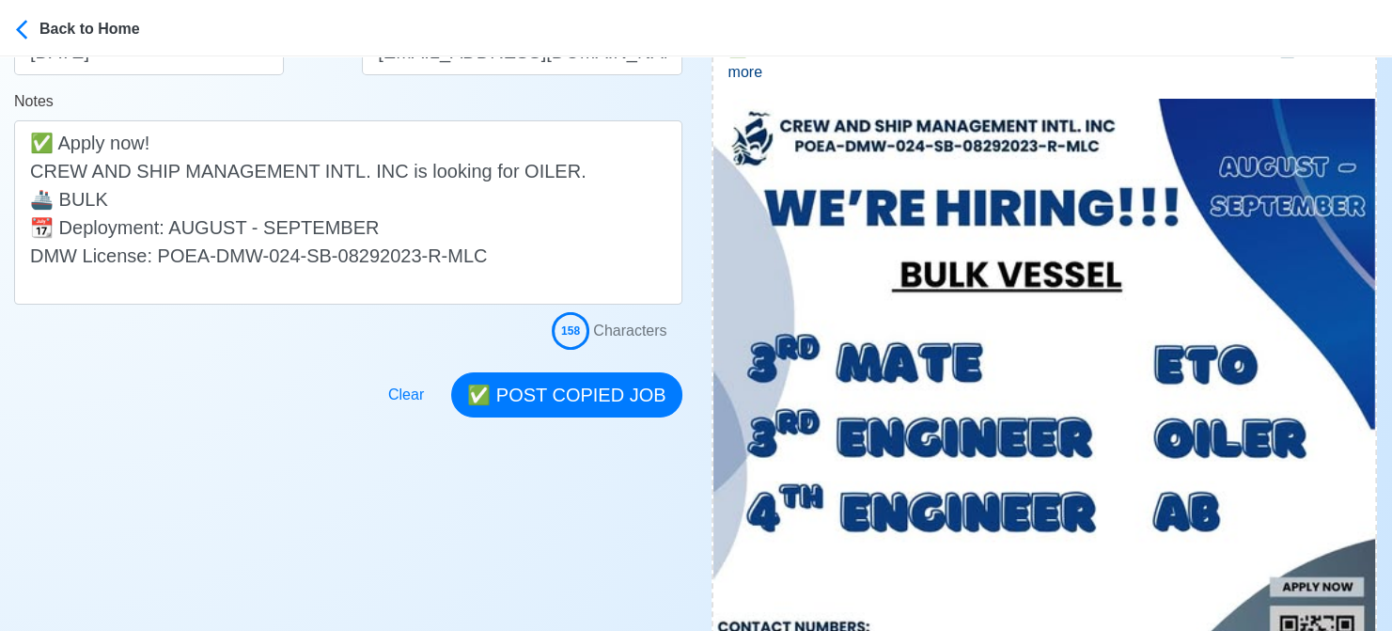
scroll to position [470, 0]
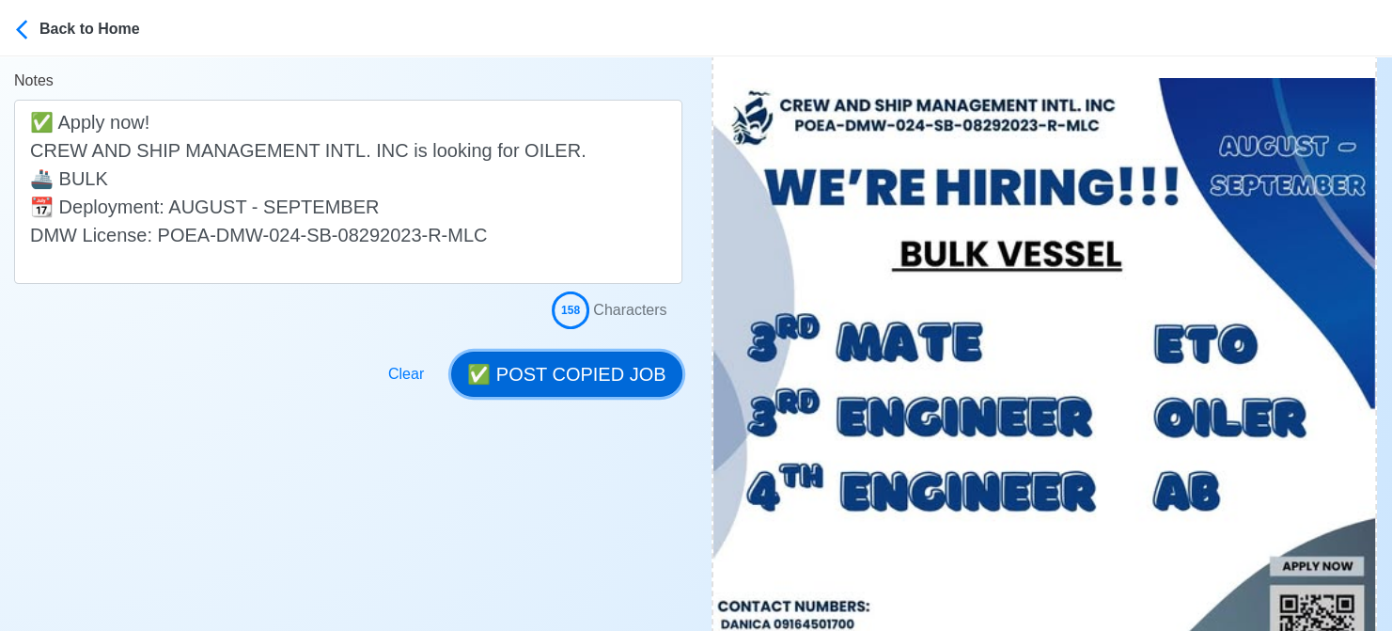
click at [565, 379] on button "✅ POST COPIED JOB" at bounding box center [566, 374] width 230 height 45
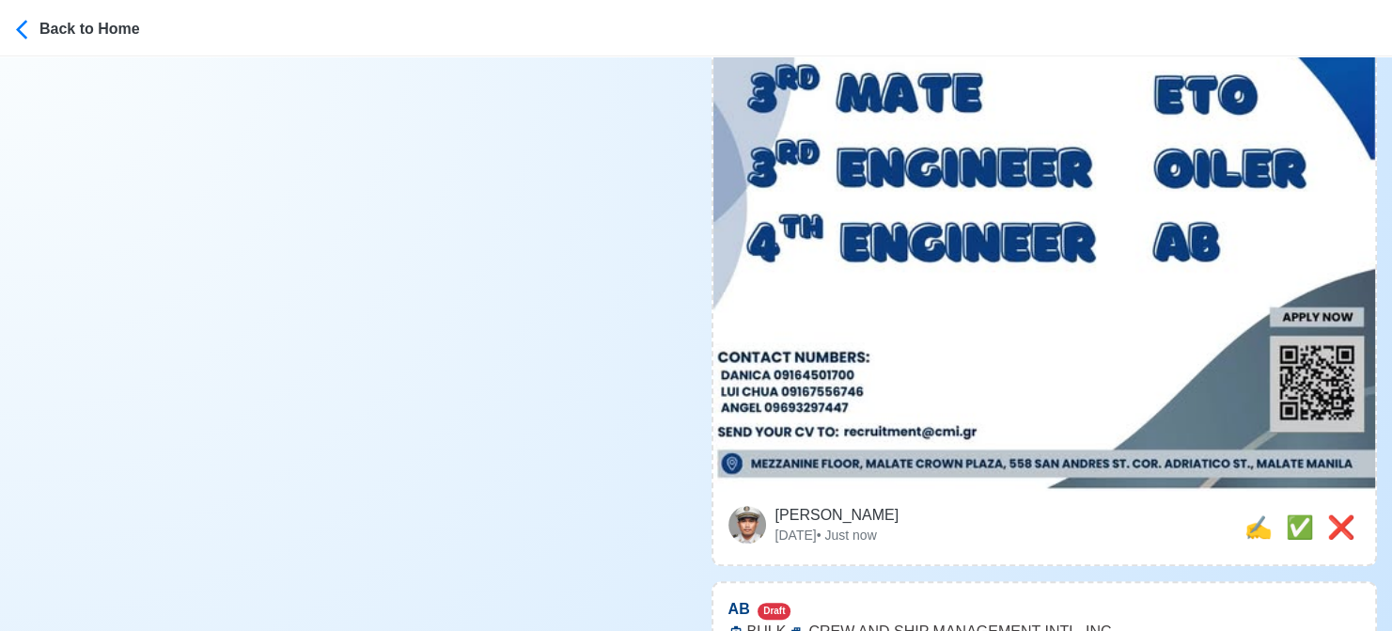
scroll to position [846, 0]
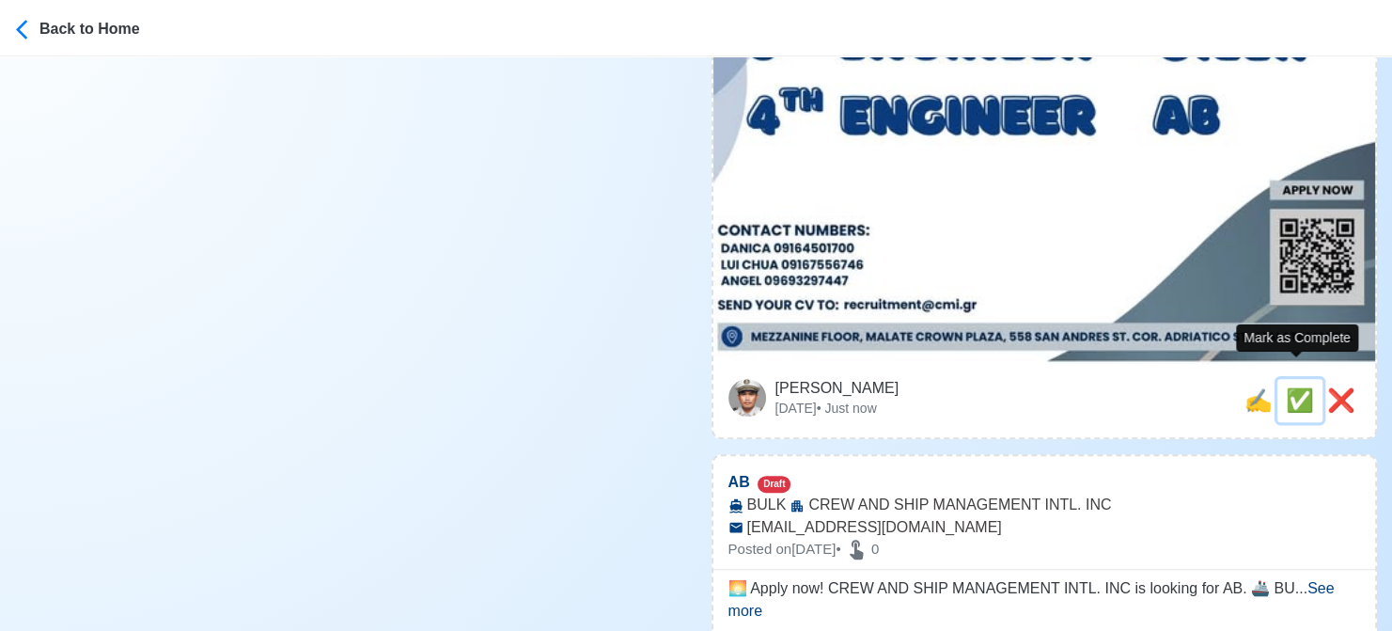
click at [1290, 387] on span "✅" at bounding box center [1300, 399] width 28 height 25
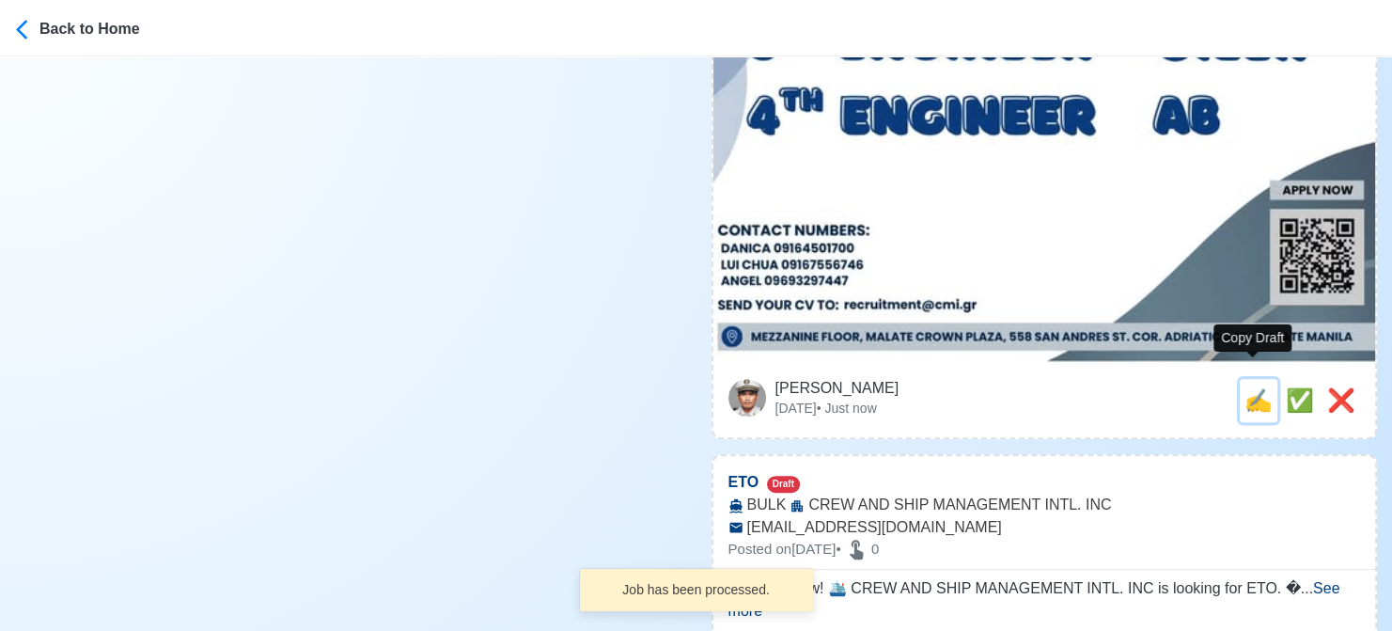
click at [1256, 387] on span "✍️" at bounding box center [1259, 399] width 28 height 25
type input "AB"
select select
type input "CREW AND SHIP MANAGEMENT INTL. INC"
type input "BULK"
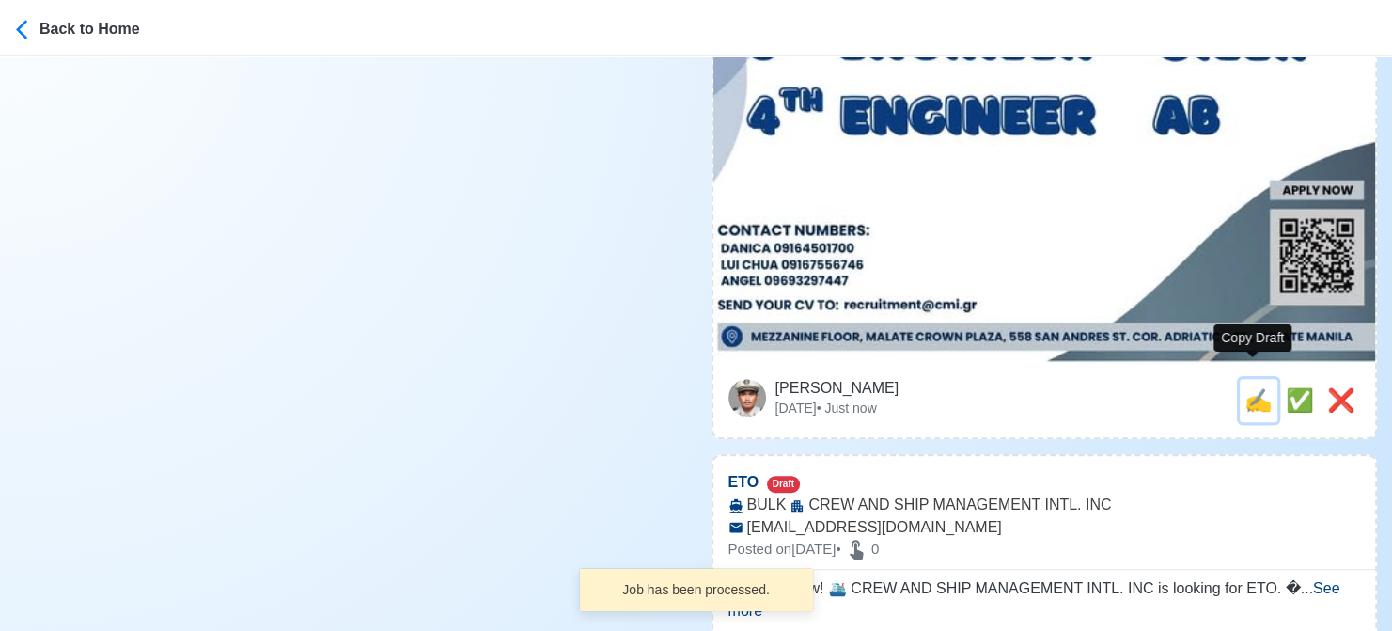
type input "recruitment@cmi.gr"
type textarea "🌅 Apply now! CREW AND SHIP MANAGEMENT INTL. INC is looking for AB. 🚢 BULK 📆 Dep…"
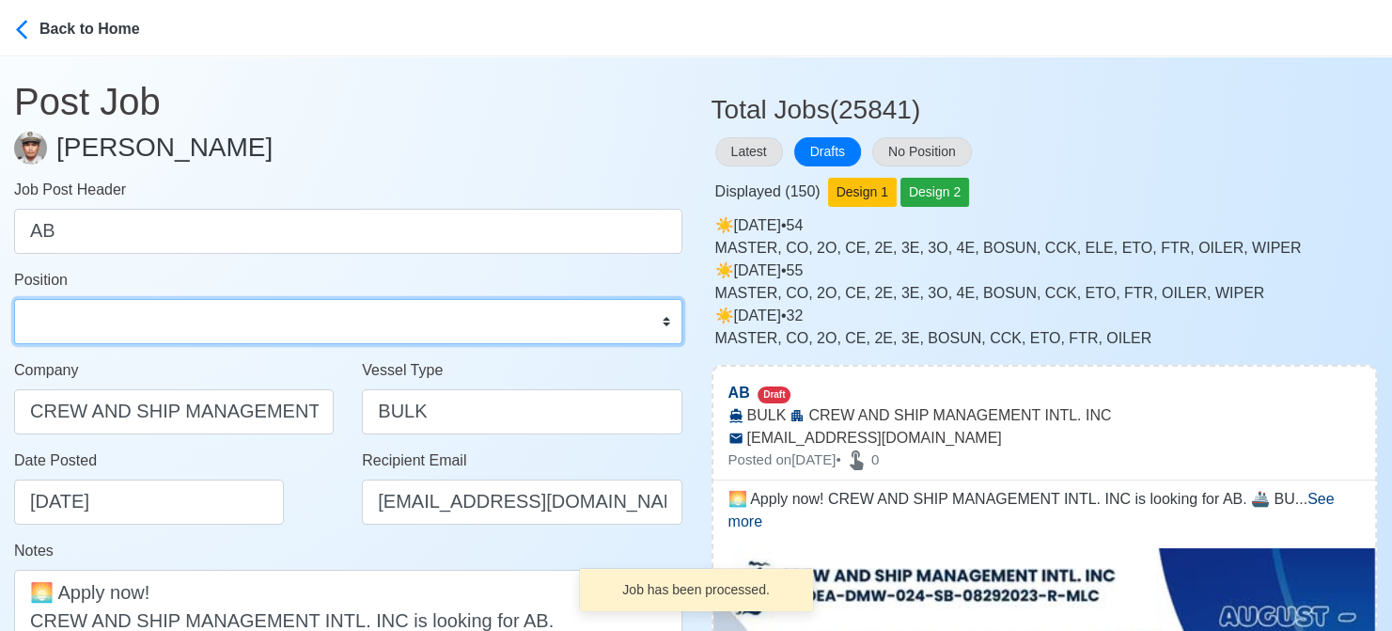
drag, startPoint x: 75, startPoint y: 326, endPoint x: 83, endPoint y: 318, distance: 11.3
click at [75, 326] on select "Master Chief Officer 2nd Officer 3rd Officer Junior Officer Chief Engineer 2nd …" at bounding box center [348, 321] width 668 height 45
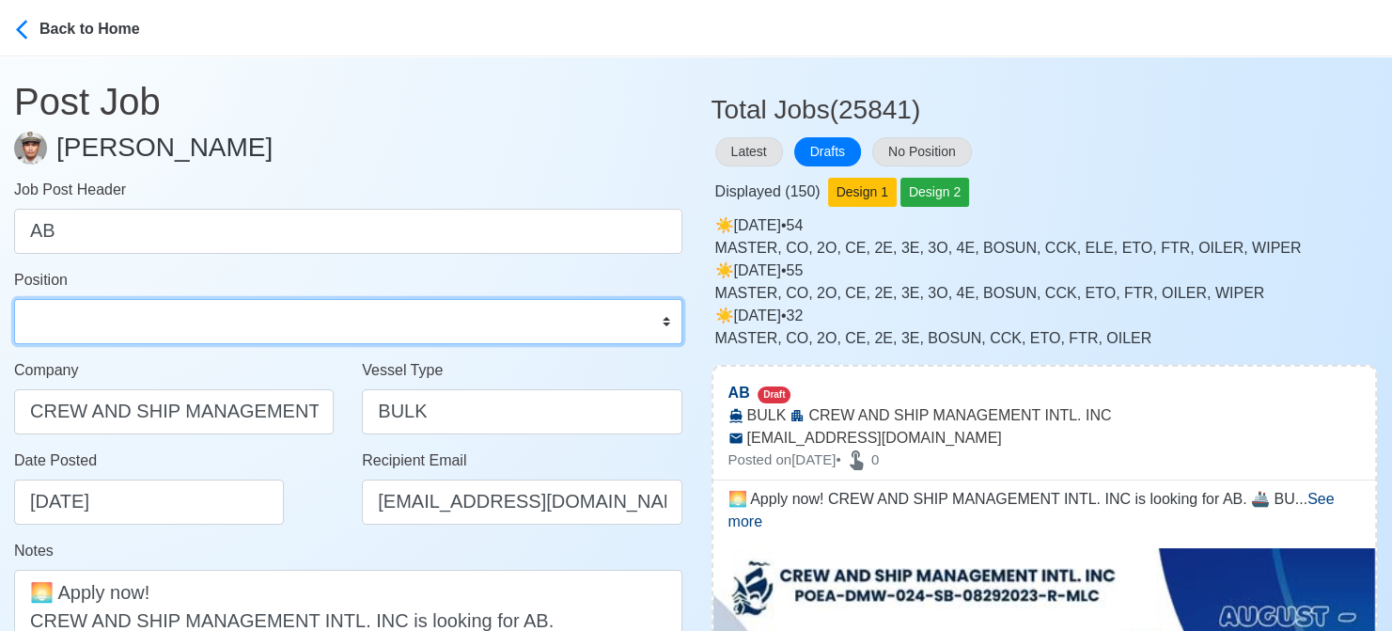
select select "[PERSON_NAME]"
click at [14, 299] on select "Master Chief Officer 2nd Officer 3rd Officer Junior Officer Chief Engineer 2nd …" at bounding box center [348, 321] width 668 height 45
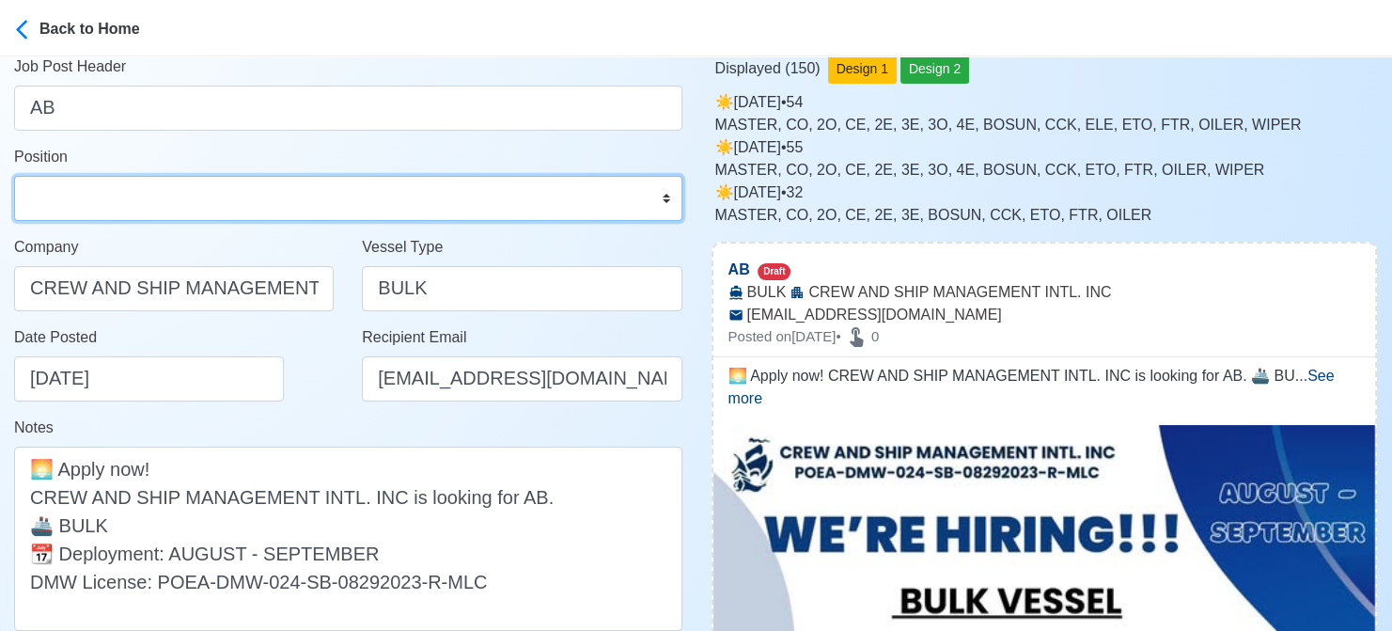
scroll to position [282, 0]
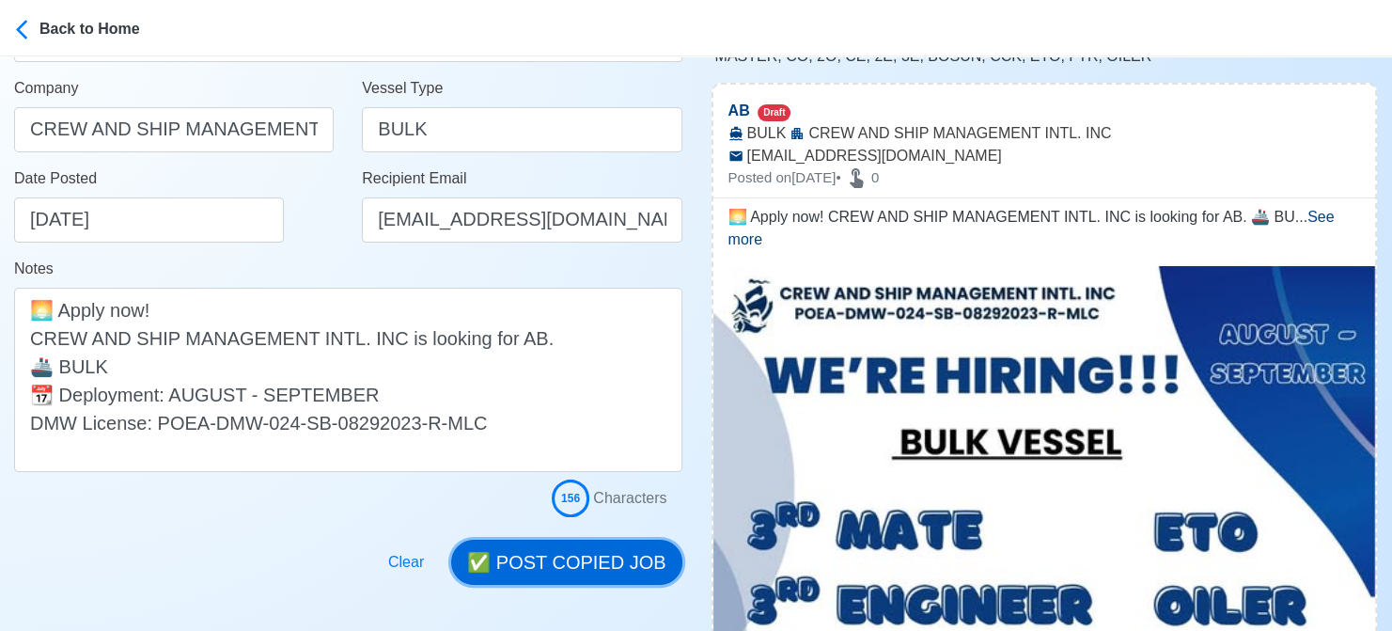
click at [605, 542] on button "✅ POST COPIED JOB" at bounding box center [566, 562] width 230 height 45
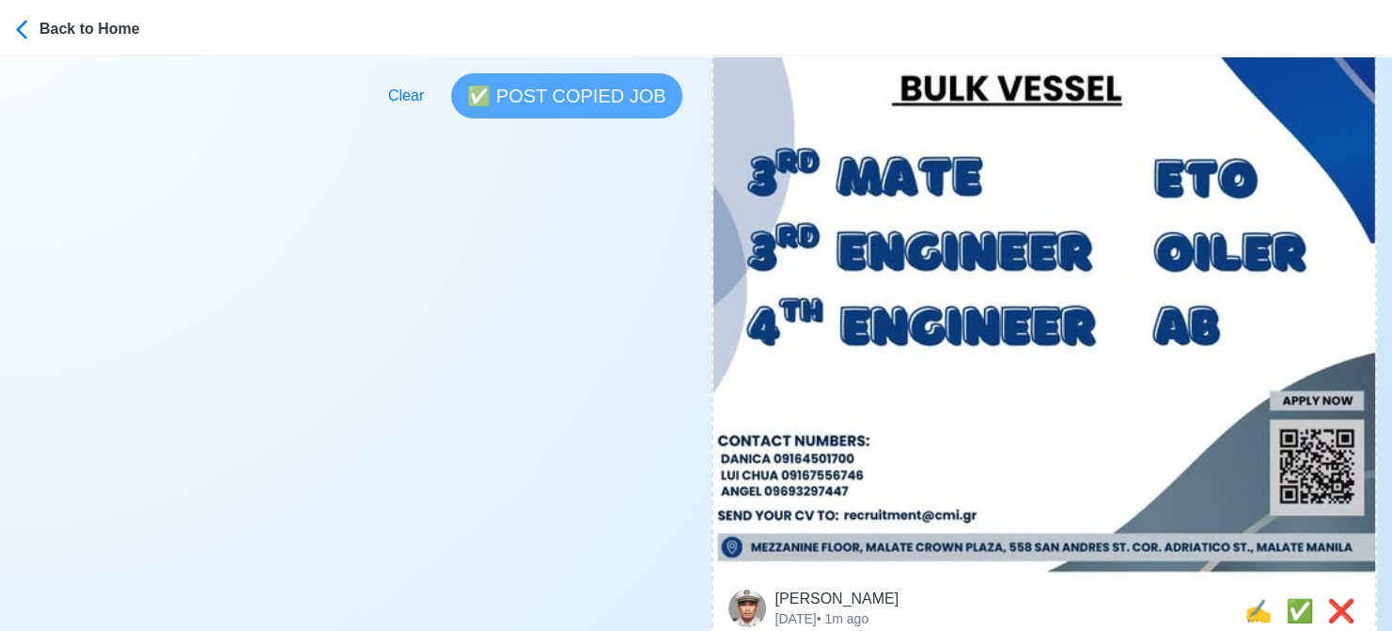
scroll to position [846, 0]
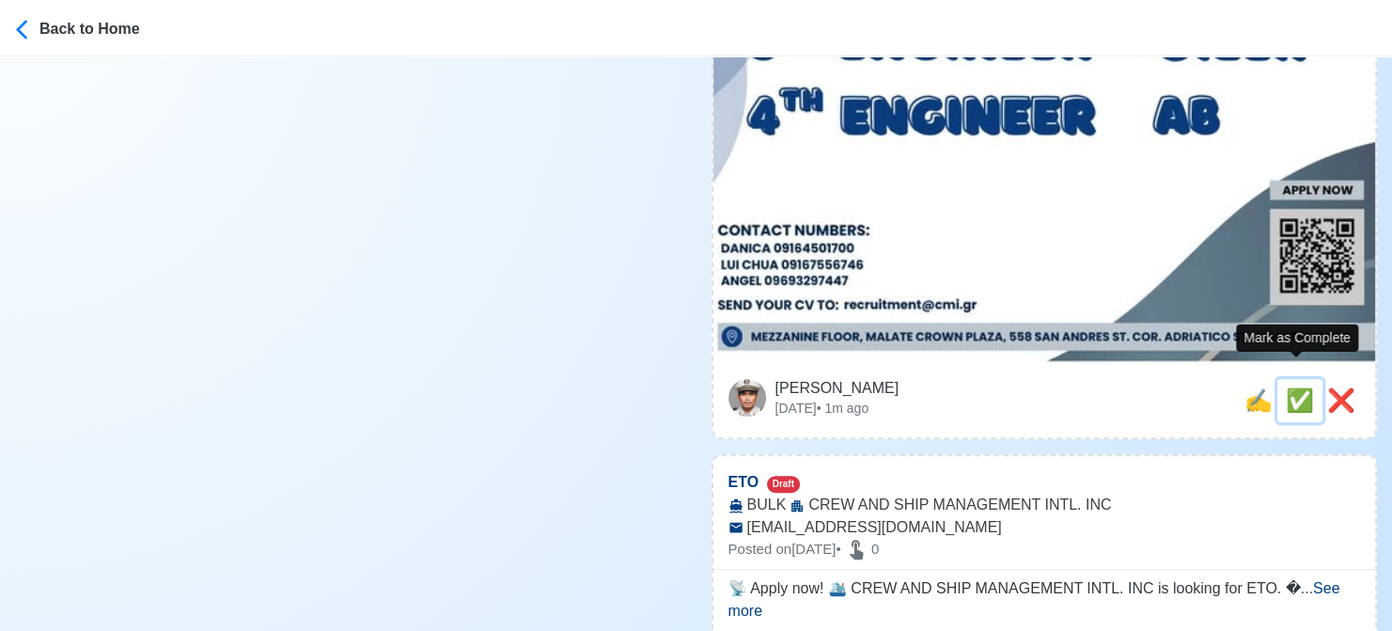
click at [1288, 387] on span "✅" at bounding box center [1300, 399] width 28 height 25
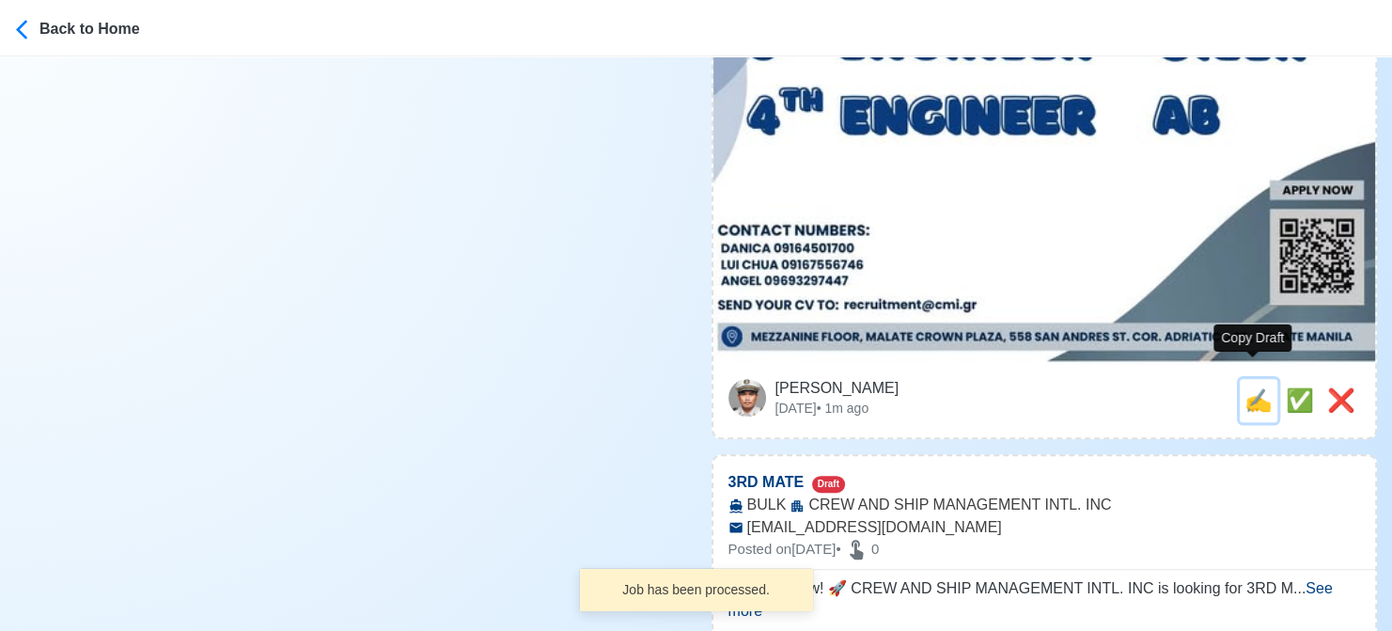
click at [1255, 387] on span "✍️" at bounding box center [1259, 399] width 28 height 25
type input "ETO"
select select
type input "CREW AND SHIP MANAGEMENT INTL. INC"
type input "BULK"
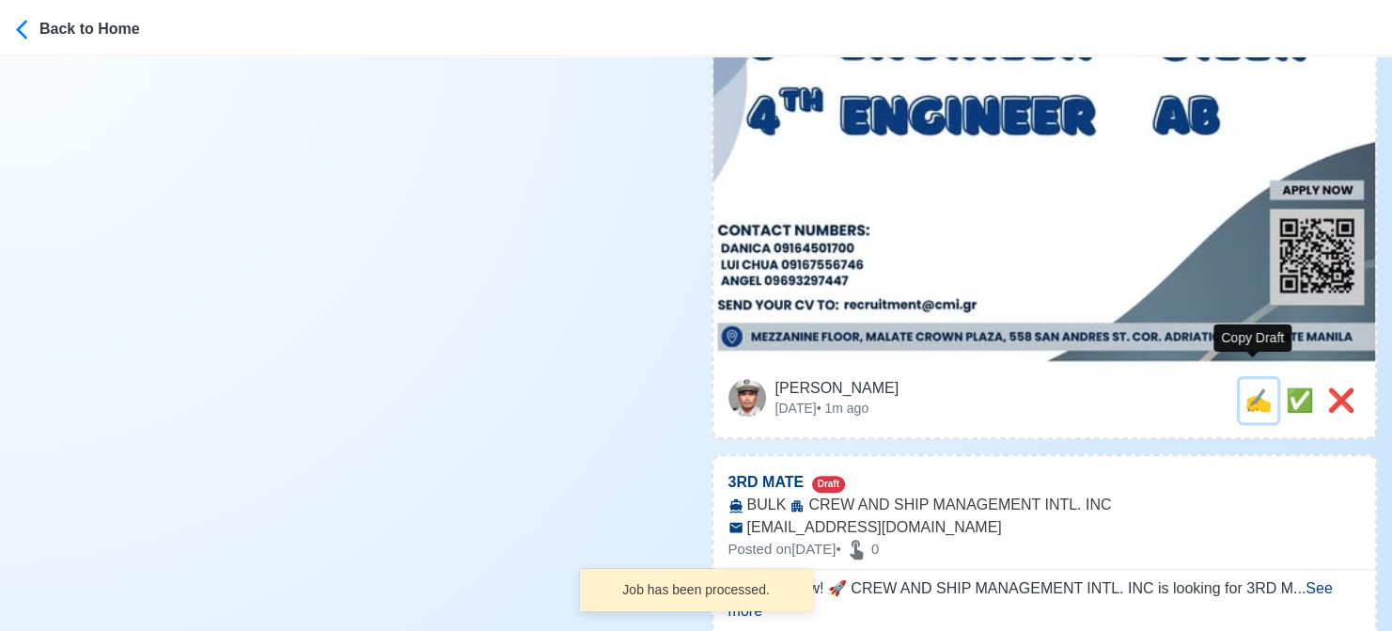
type input "recruitment@cmi.gr"
type textarea "📡 Apply now! 🛳️ CREW AND SHIP MANAGEMENT INTL. INC is looking for ETO. 🚢 BULK 📆…"
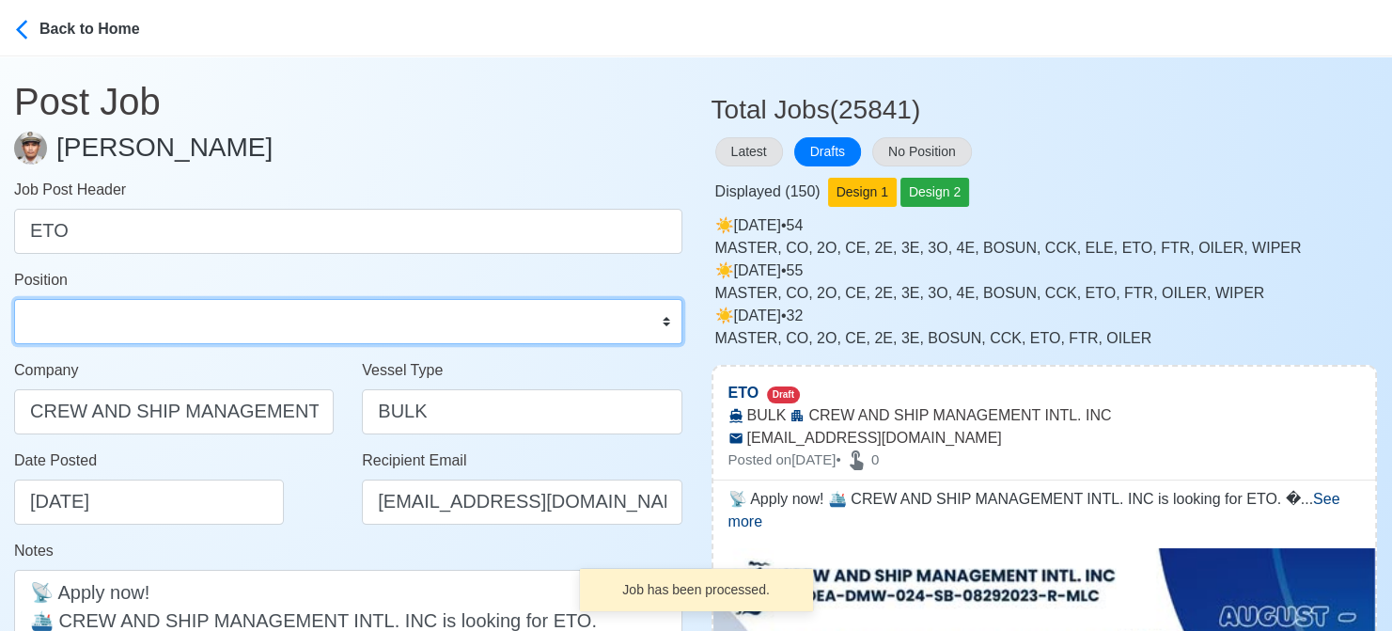
click at [109, 322] on select "Master Chief Officer 2nd Officer 3rd Officer Junior Officer Chief Engineer 2nd …" at bounding box center [348, 321] width 668 height 45
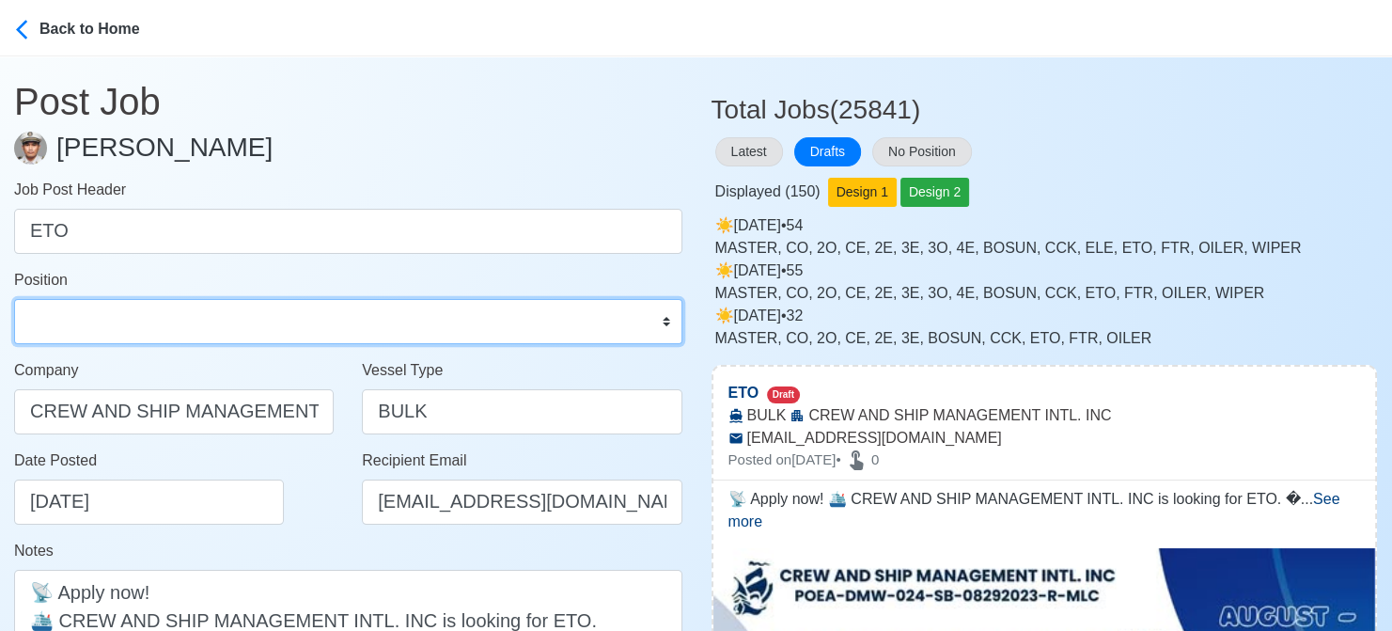
select select "ETO/ETR"
click at [14, 299] on select "Master Chief Officer 2nd Officer 3rd Officer Junior Officer Chief Engineer 2nd …" at bounding box center [348, 321] width 668 height 45
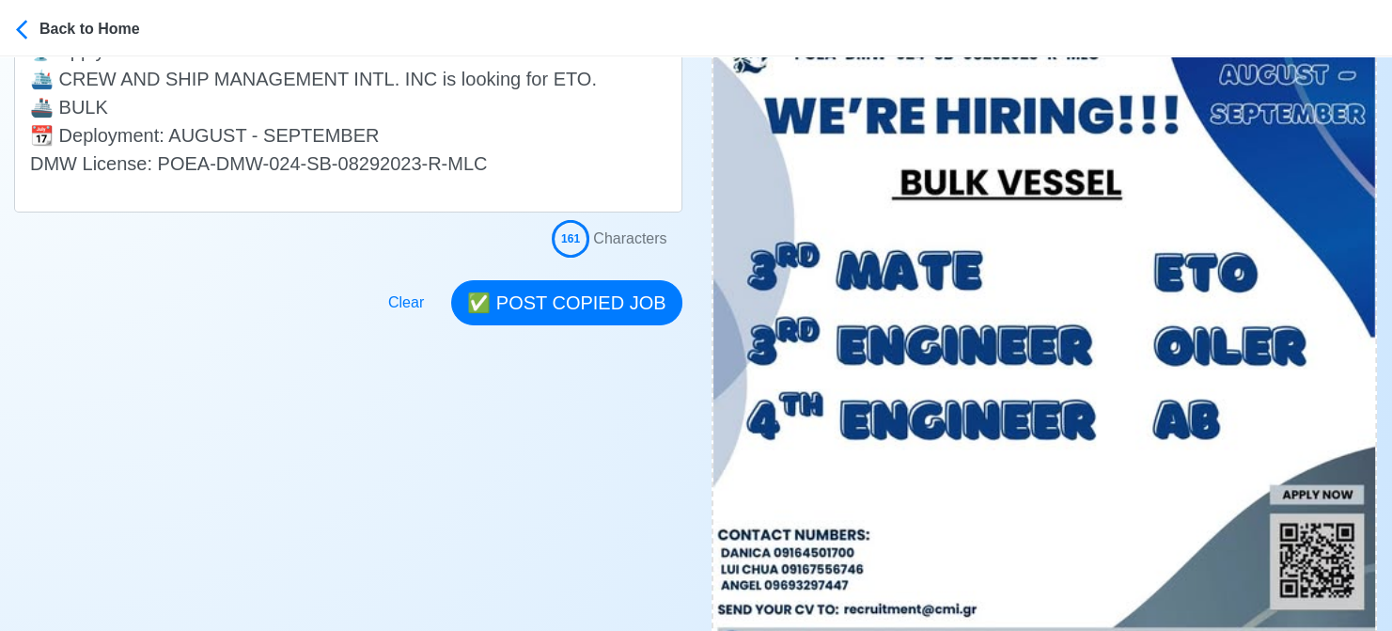
scroll to position [564, 0]
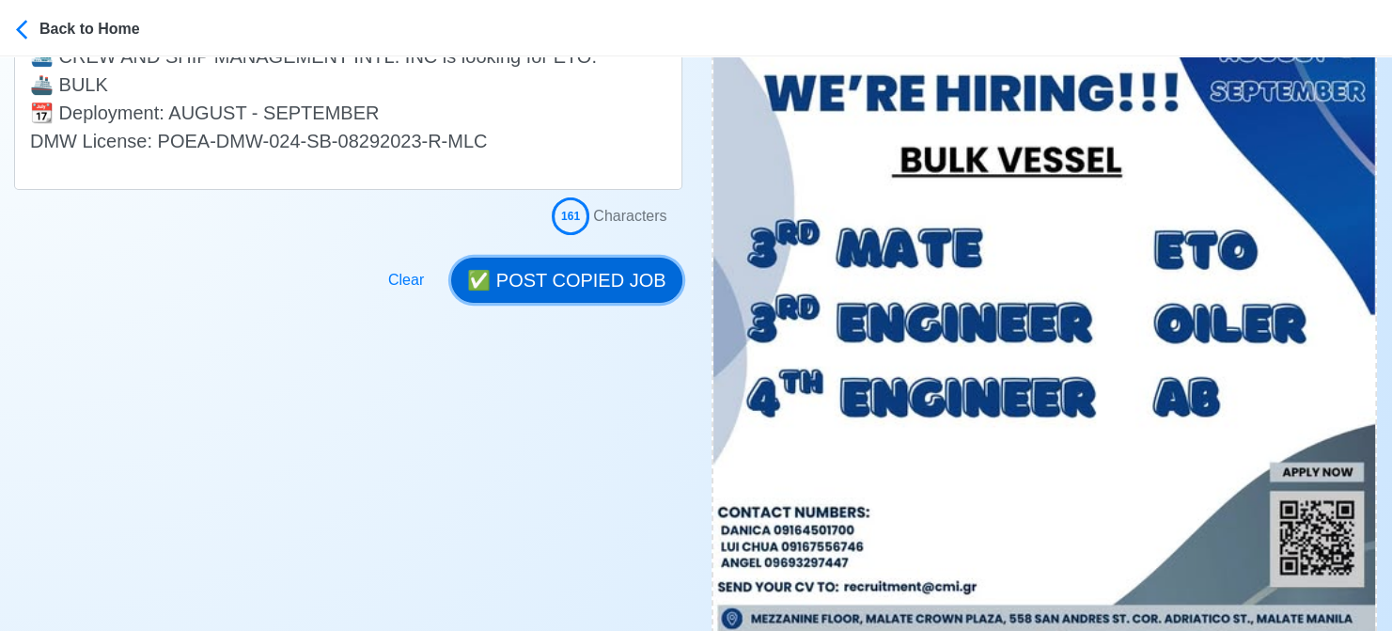
click at [587, 266] on button "✅ POST COPIED JOB" at bounding box center [566, 280] width 230 height 45
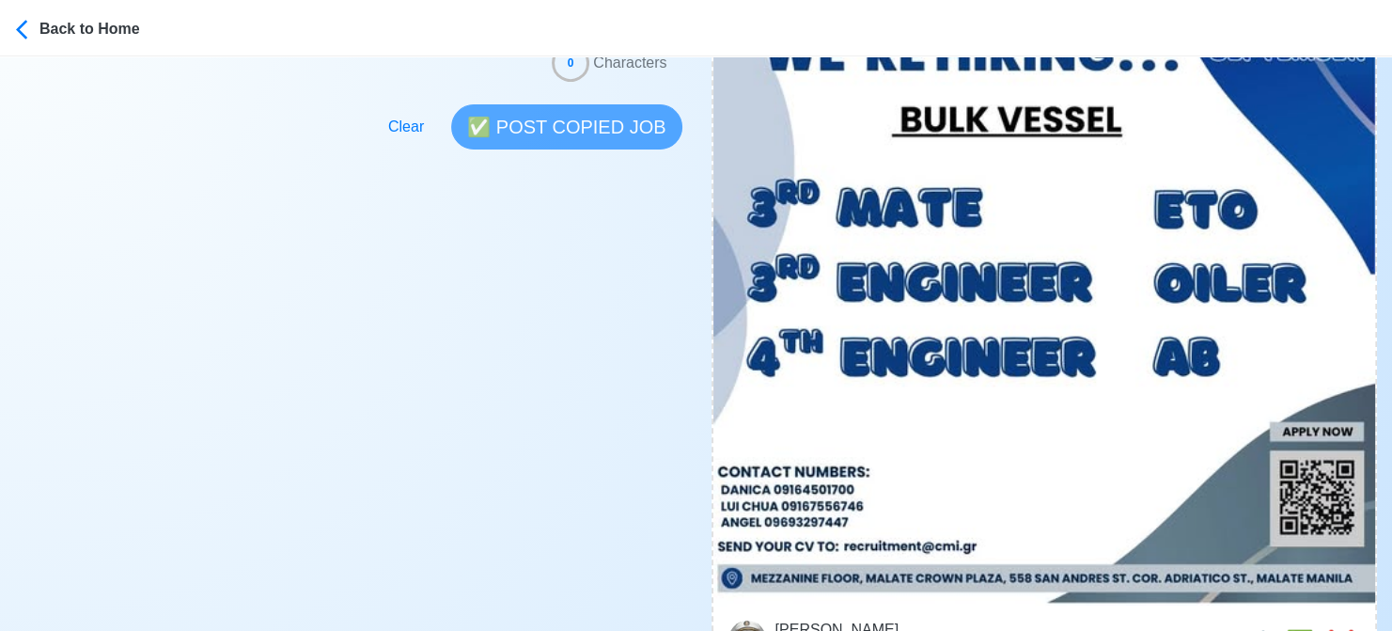
scroll to position [846, 0]
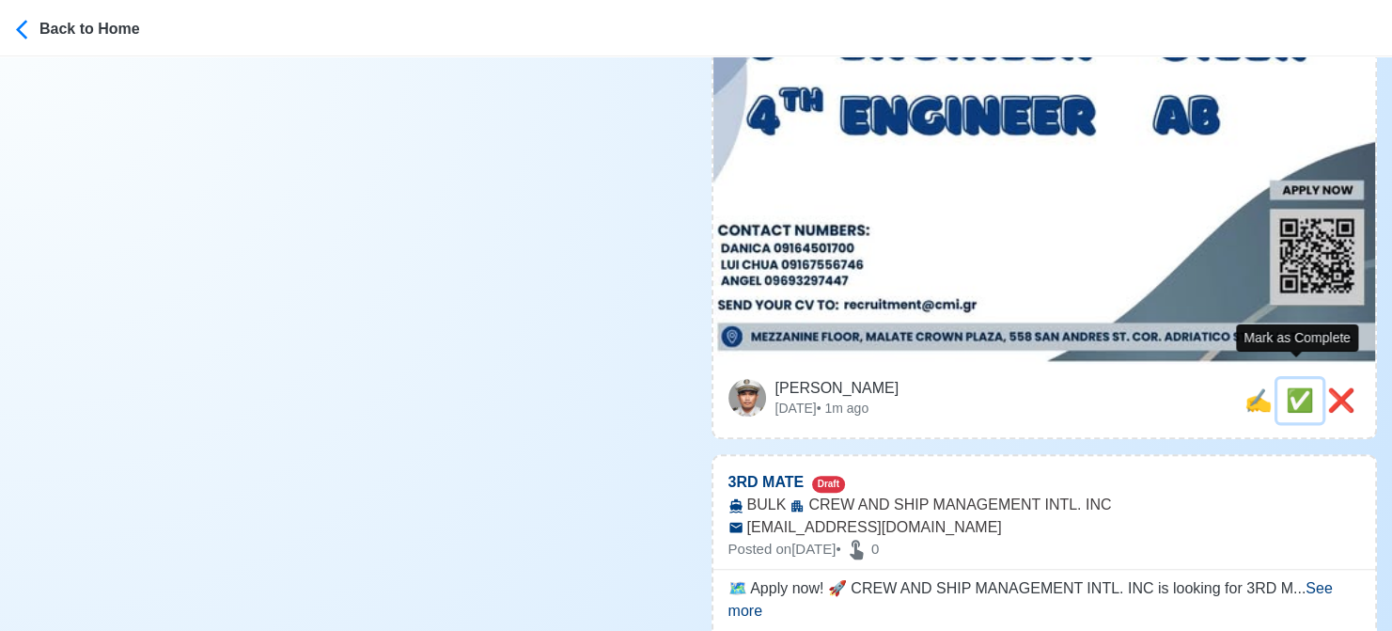
click at [1295, 387] on span "✅" at bounding box center [1300, 399] width 28 height 25
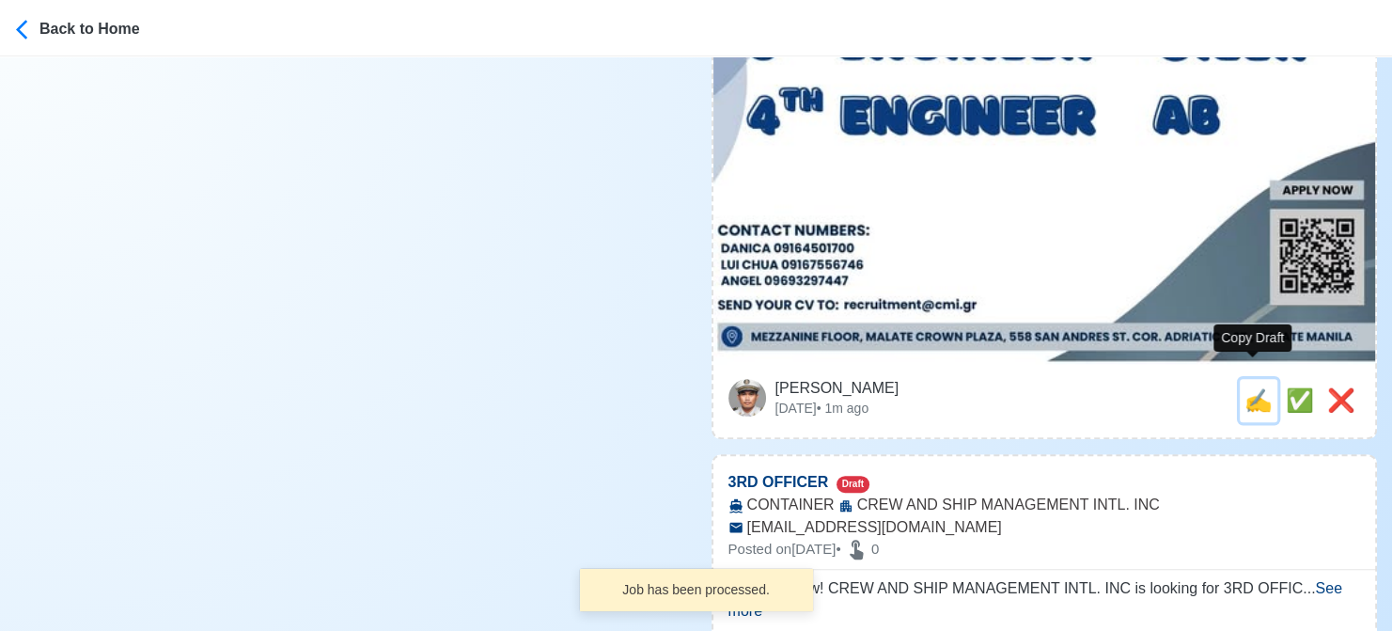
click at [1251, 387] on span "✍️" at bounding box center [1259, 399] width 28 height 25
type input "3RD MATE"
select select
type input "CREW AND SHIP MANAGEMENT INTL. INC"
type input "BULK"
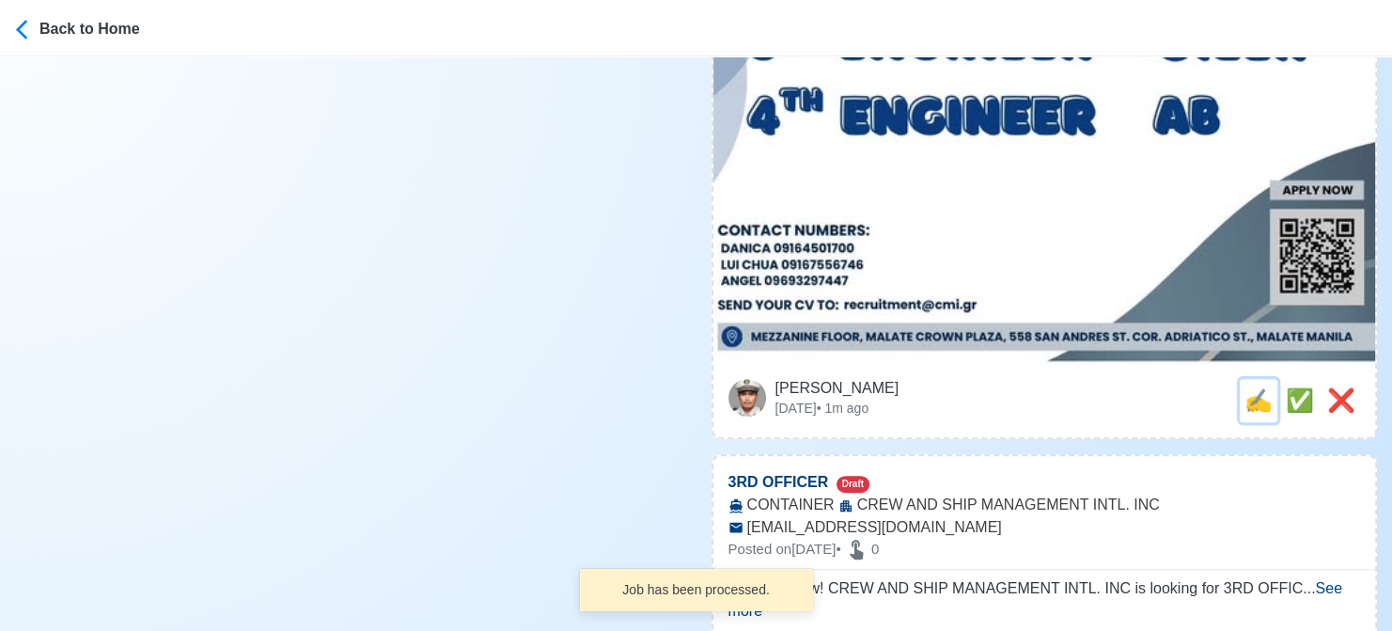
type input "recruitment@cmi.gr"
type textarea "🗺️ Apply now! 🚀 CREW AND SHIP MANAGEMENT INTL. INC is looking for 3RD MATE. 🚢 B…"
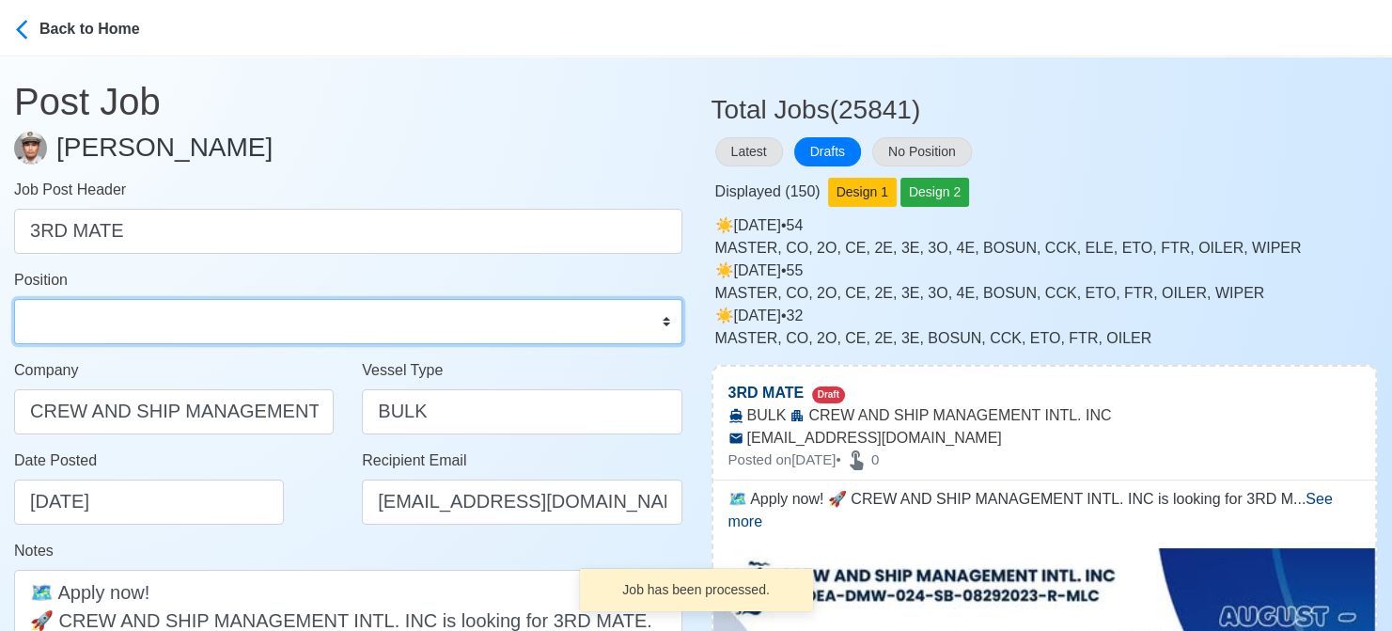
click at [120, 309] on select "Master Chief Officer 2nd Officer 3rd Officer Junior Officer Chief Engineer 2nd …" at bounding box center [348, 321] width 668 height 45
select select "3rd Officer"
click at [14, 299] on select "Master Chief Officer 2nd Officer 3rd Officer Junior Officer Chief Engineer 2nd …" at bounding box center [348, 321] width 668 height 45
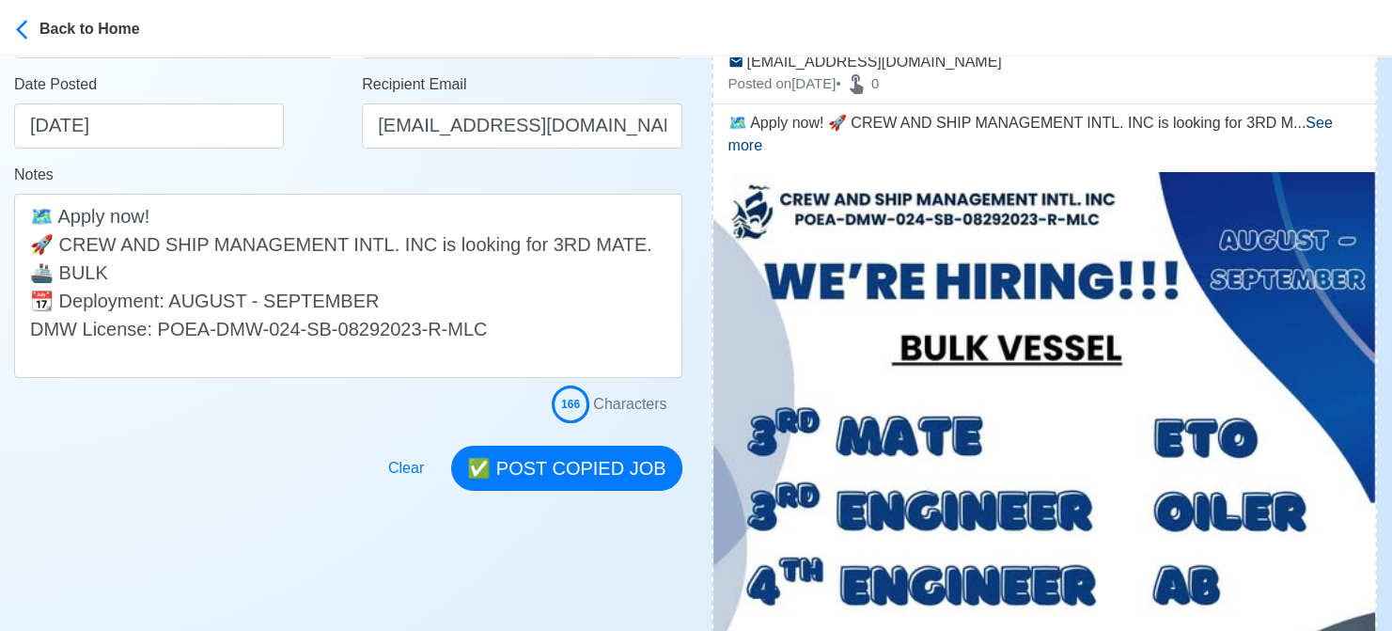
scroll to position [564, 0]
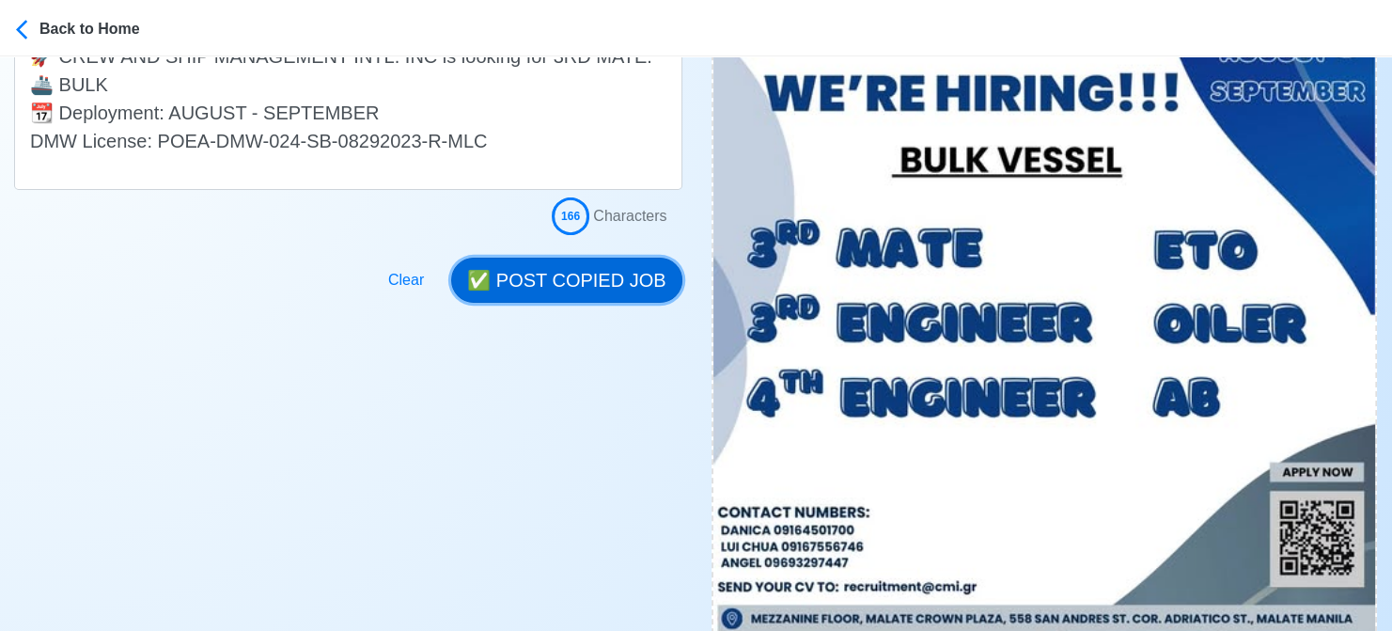
click at [595, 274] on button "✅ POST COPIED JOB" at bounding box center [566, 280] width 230 height 45
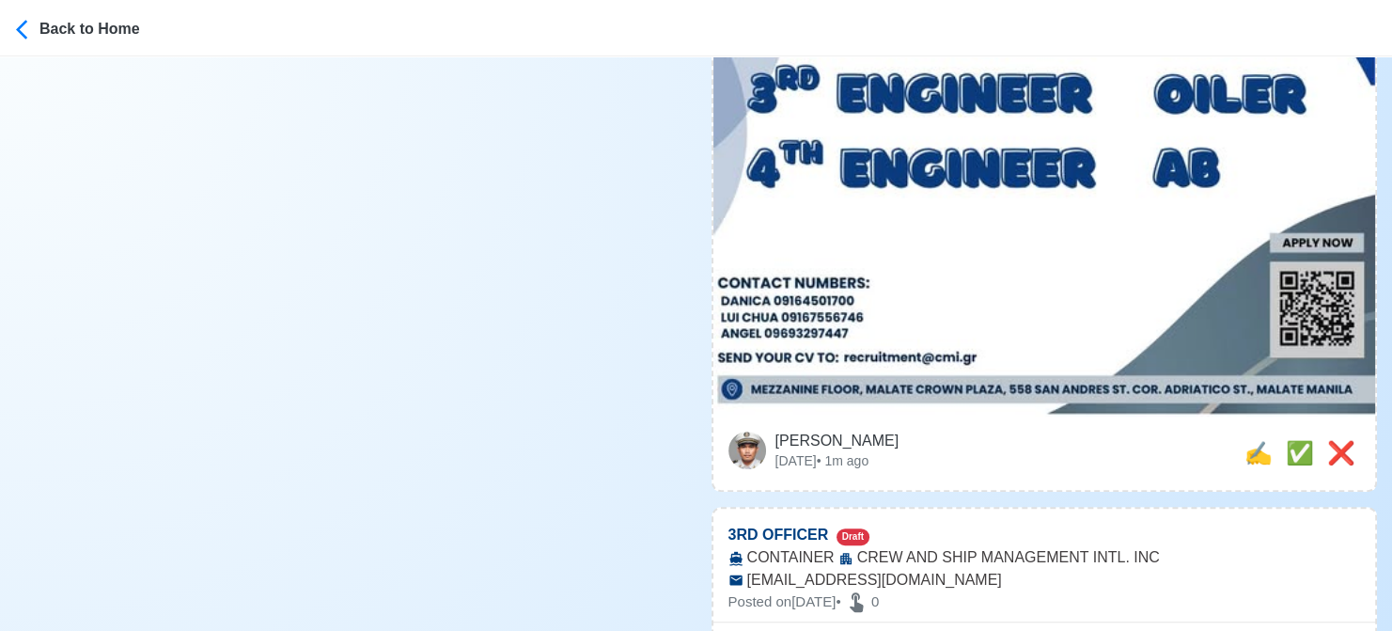
scroll to position [940, 0]
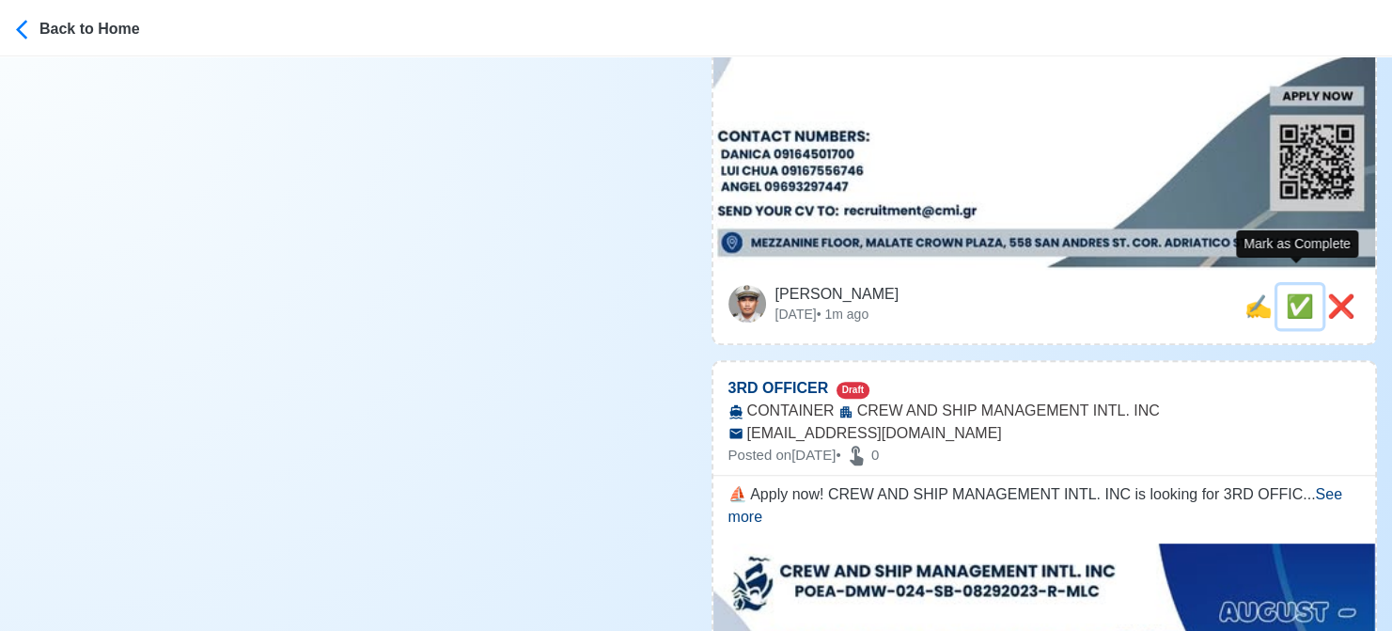
click at [1303, 293] on span "✅" at bounding box center [1300, 305] width 28 height 25
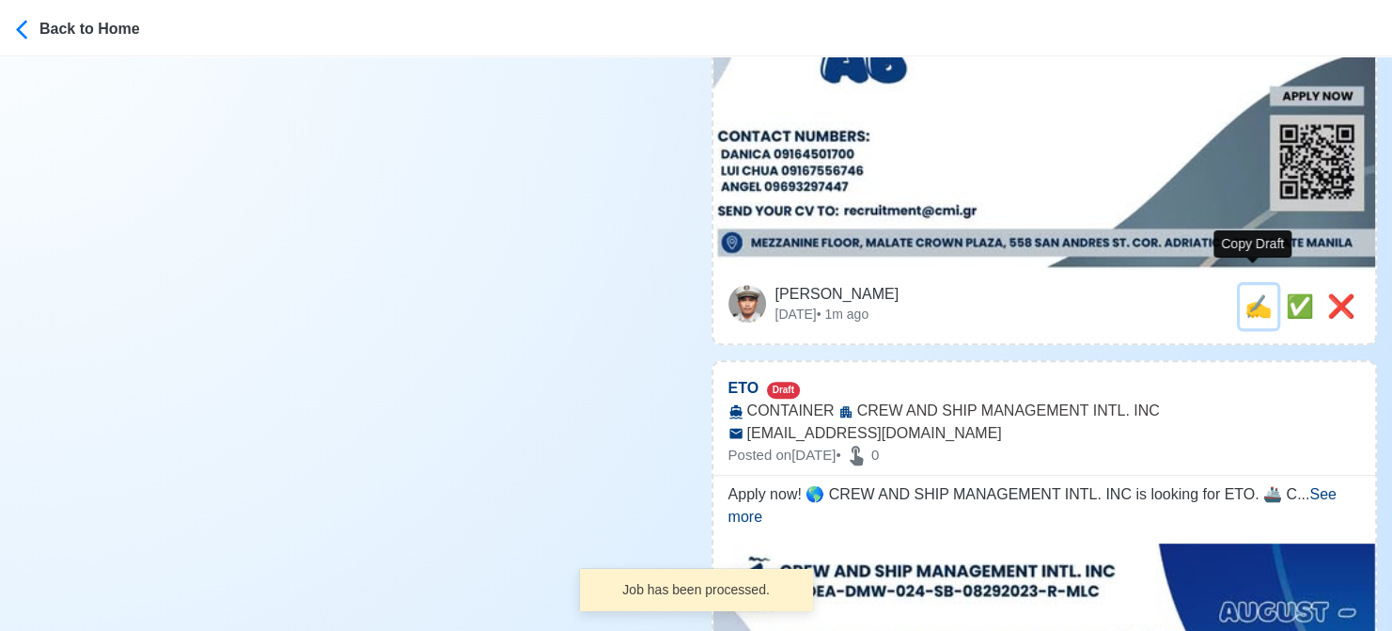
click at [1252, 293] on span "✍️" at bounding box center [1259, 305] width 28 height 25
type input "3RD OFFICER"
select select
type input "CREW AND SHIP MANAGEMENT INTL. INC"
type input "CONTAINER"
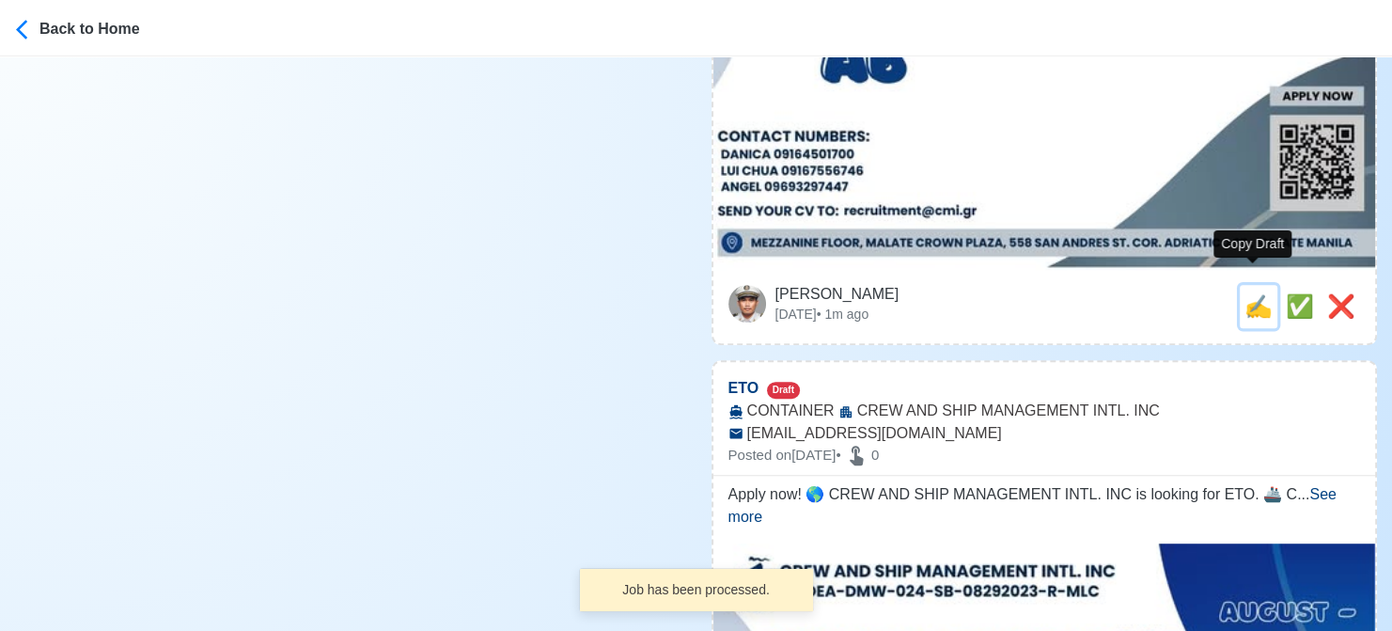
type input "recruitment@cmi.gr"
type textarea "⛵ Apply now! CREW AND SHIP MANAGEMENT INTL. INC is looking for 3RD OFFICER. 🚢 C…"
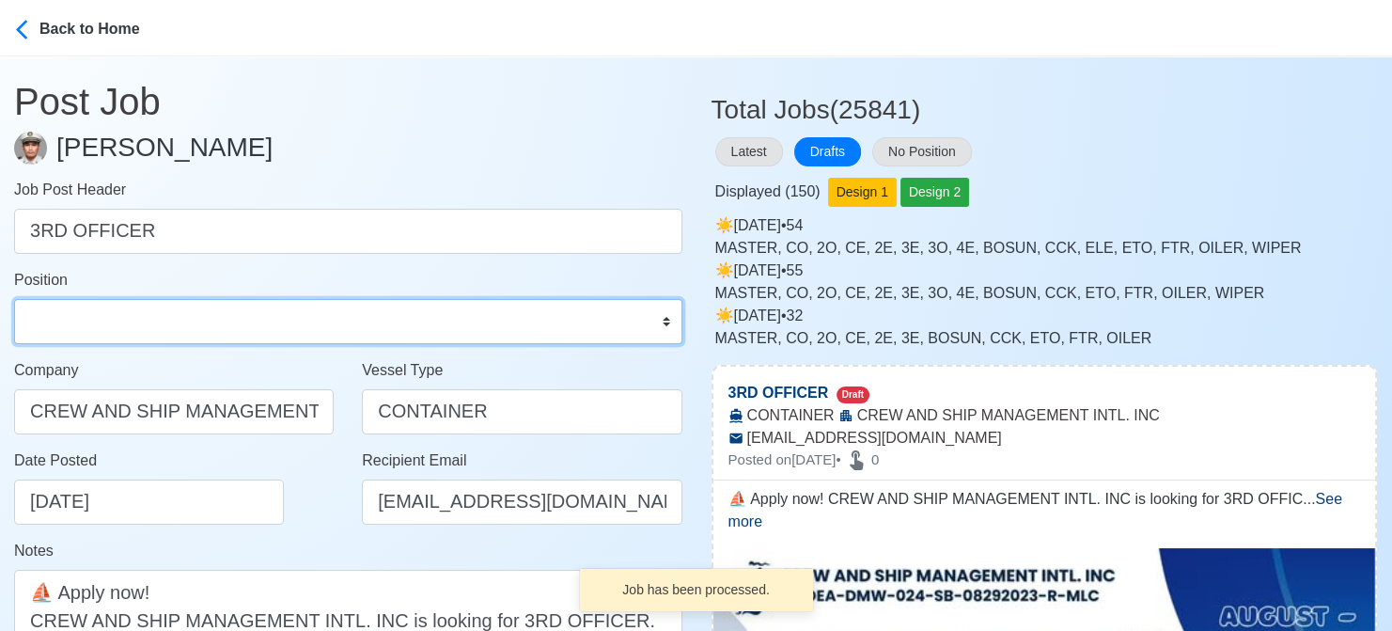
click at [165, 310] on select "Master Chief Officer 2nd Officer 3rd Officer Junior Officer Chief Engineer 2nd …" at bounding box center [348, 321] width 668 height 45
select select "3rd Officer"
click at [14, 299] on select "Master Chief Officer 2nd Officer 3rd Officer Junior Officer Chief Engineer 2nd …" at bounding box center [348, 321] width 668 height 45
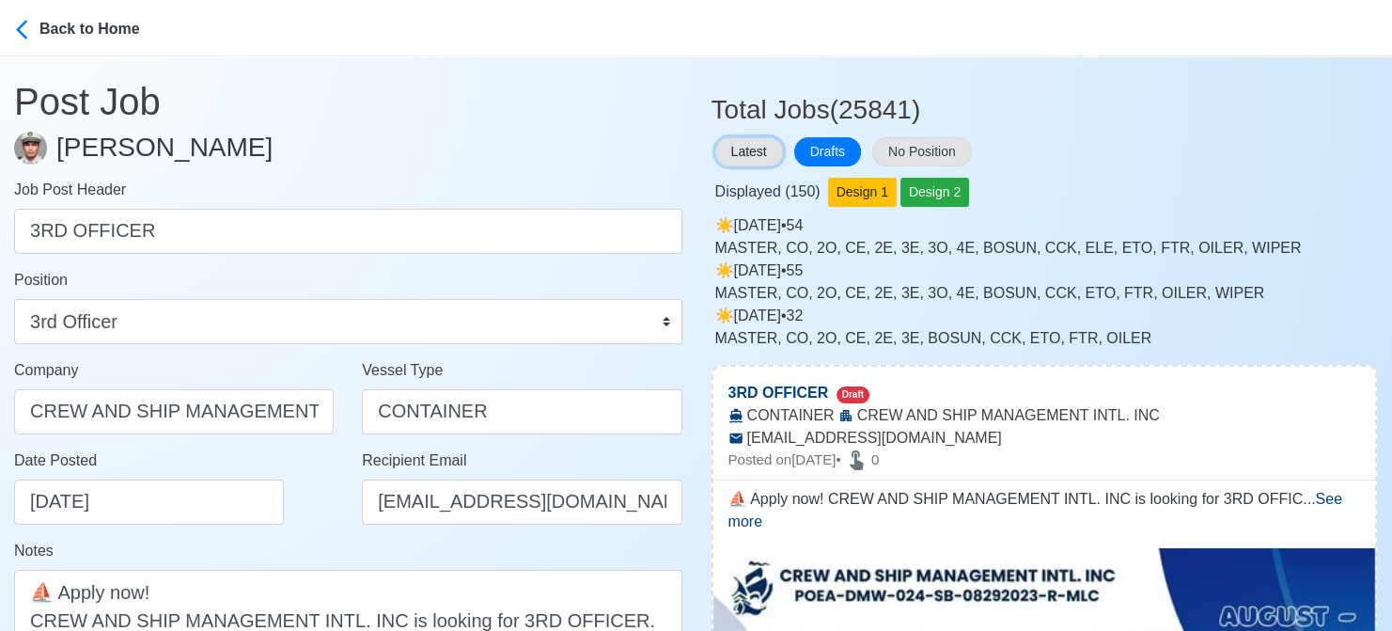
click at [737, 146] on button "Latest" at bounding box center [749, 151] width 68 height 29
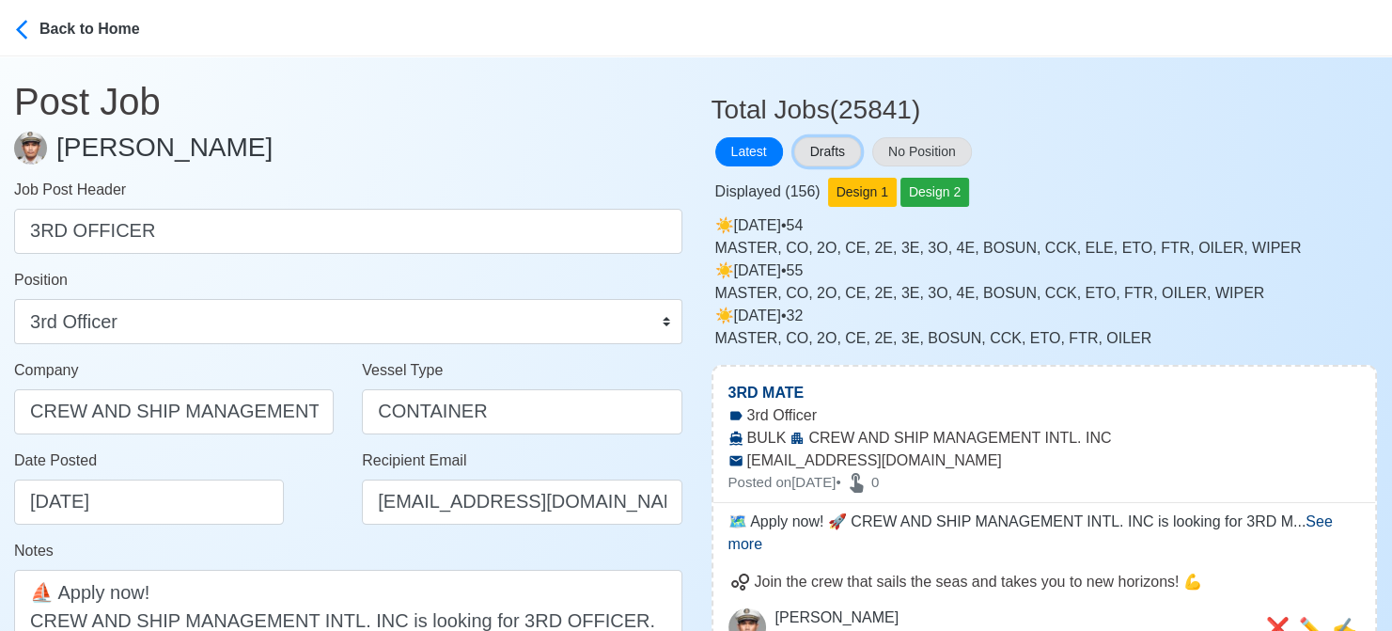
click at [824, 155] on button "Drafts" at bounding box center [827, 151] width 67 height 29
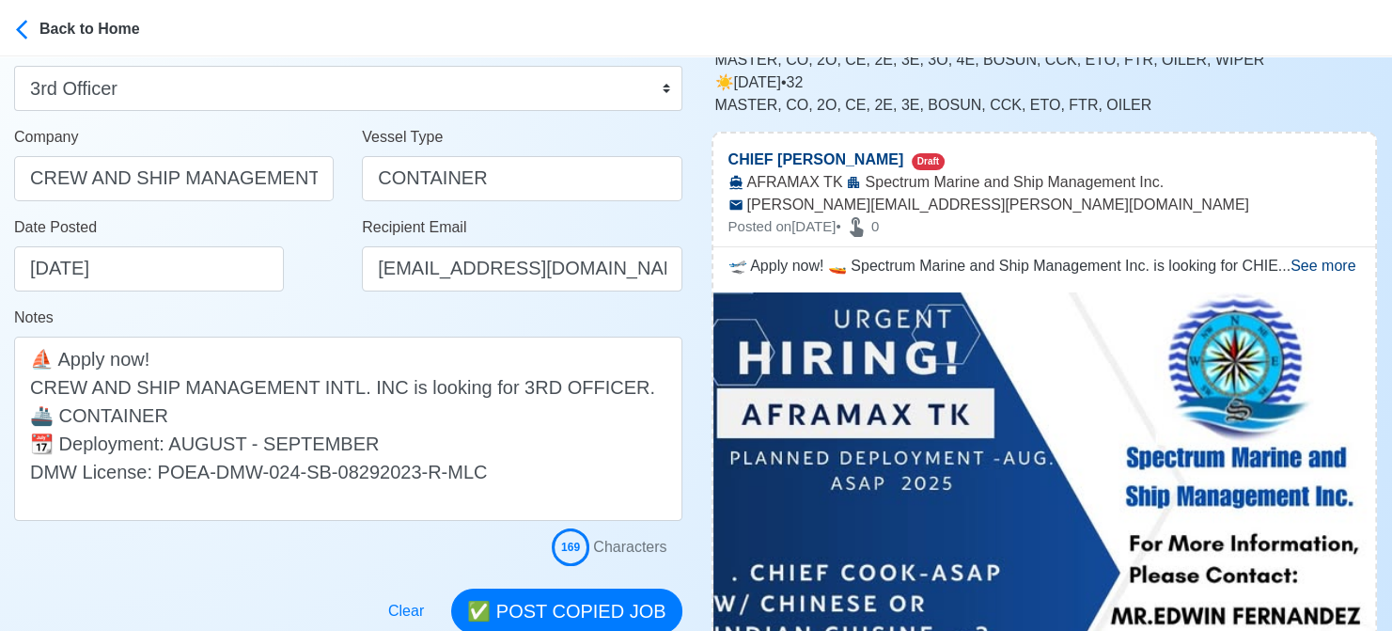
scroll to position [282, 0]
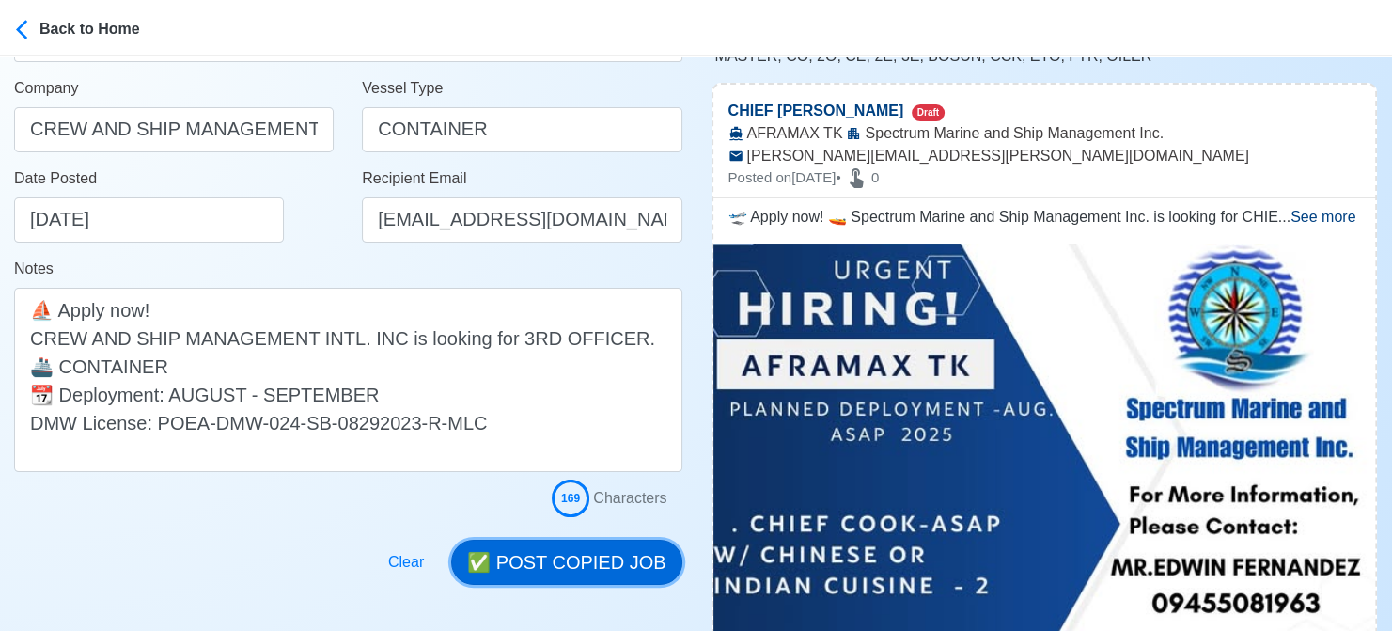
click at [559, 552] on button "✅ POST COPIED JOB" at bounding box center [566, 562] width 230 height 45
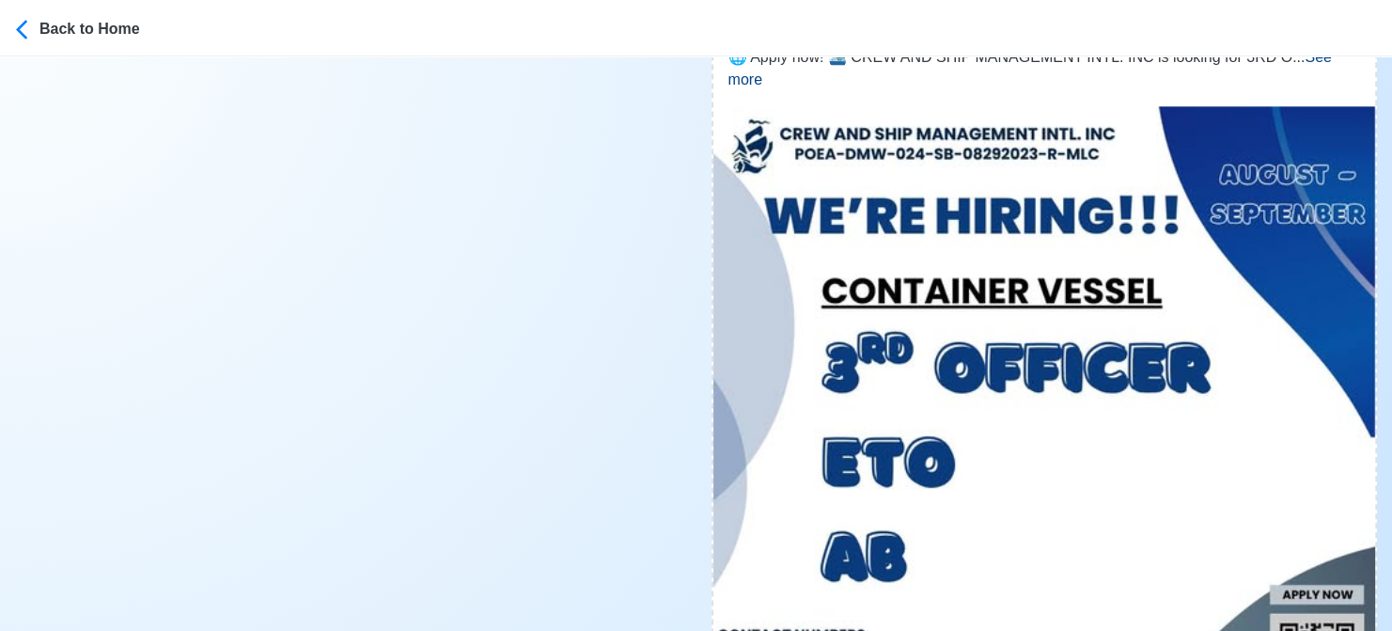
scroll to position [2350, 0]
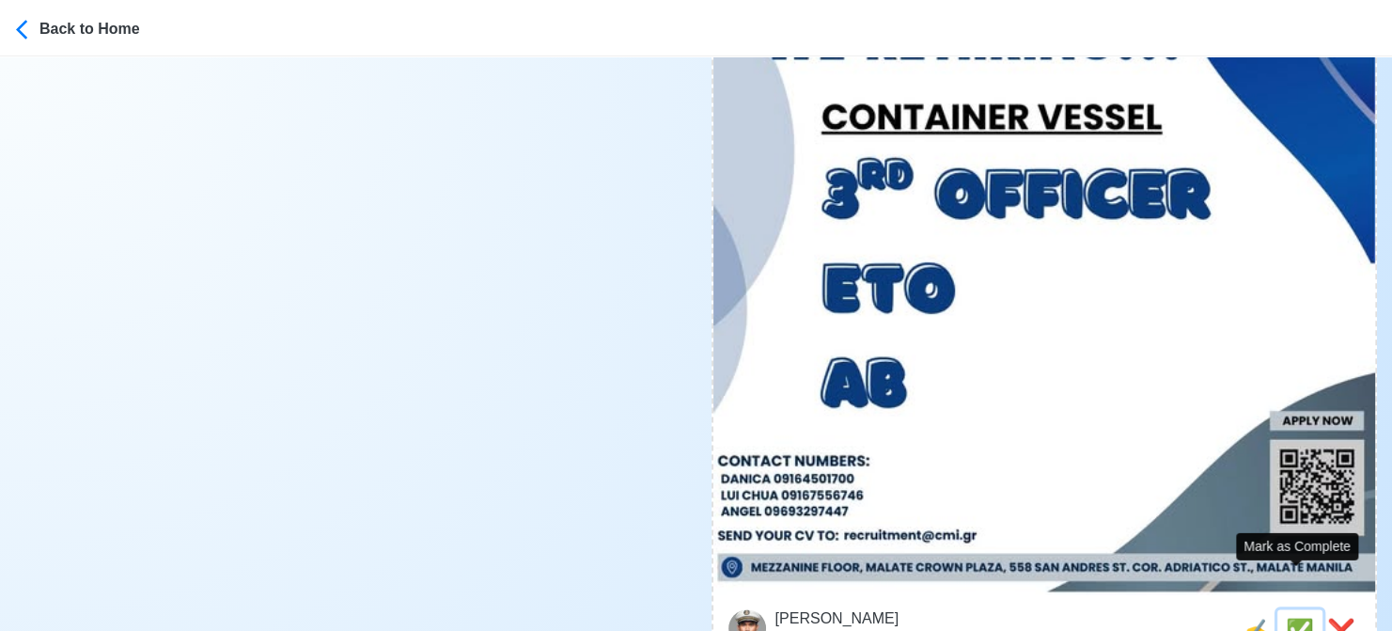
click at [1286, 618] on span "✅" at bounding box center [1300, 630] width 28 height 25
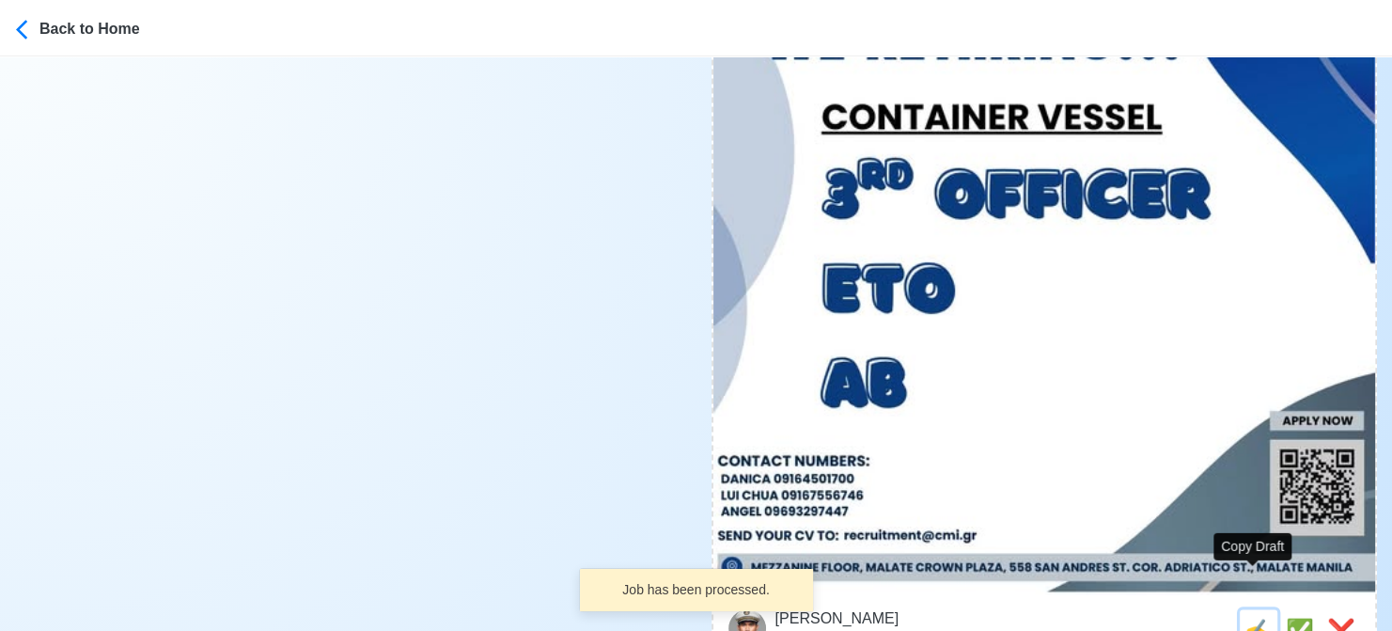
click at [1251, 618] on span "✍️" at bounding box center [1259, 630] width 28 height 25
type input "ETO"
select select
type input "CREW AND SHIP MANAGEMENT INTL. INC"
type input "CONTAINER"
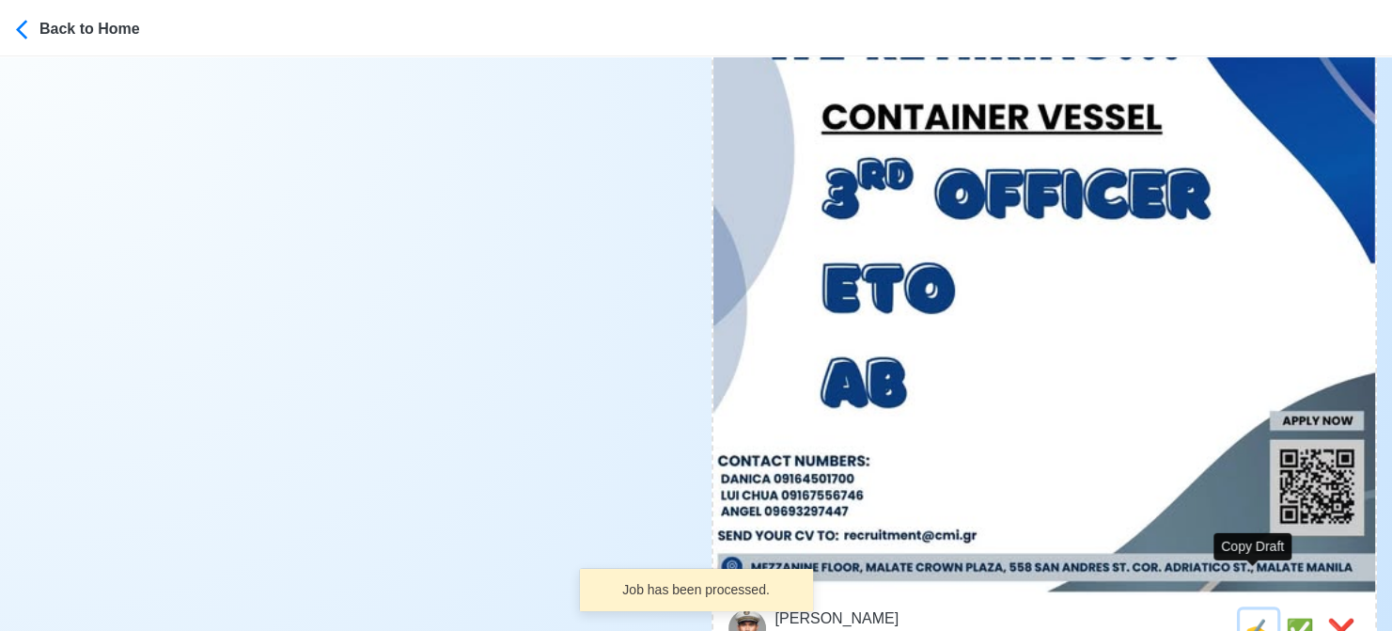
type input "[EMAIL_ADDRESS][DOMAIN_NAME]"
type textarea "Apply now! 📜 CREW AND SHIP MANAGEMENT INTL. INC is looking for ETO. 🚢 CONTAINER…"
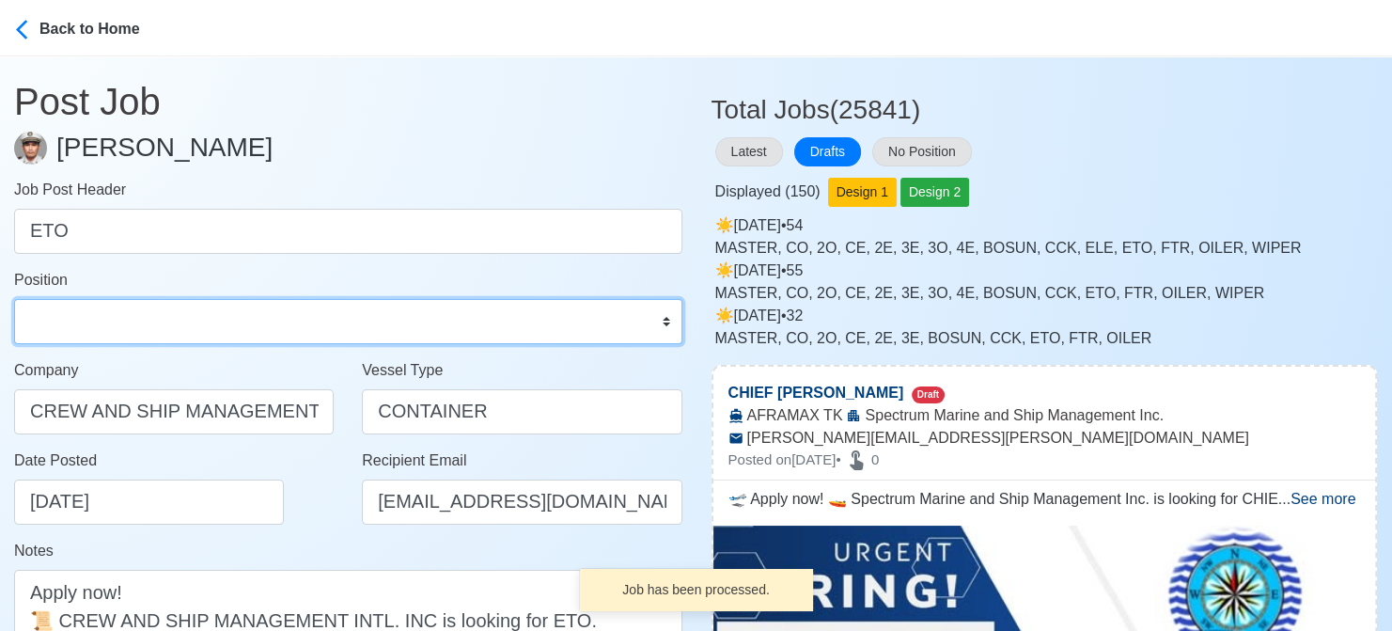
click at [106, 308] on select "Master Chief Officer 2nd Officer 3rd Officer Junior Officer Chief Engineer 2nd …" at bounding box center [348, 321] width 668 height 45
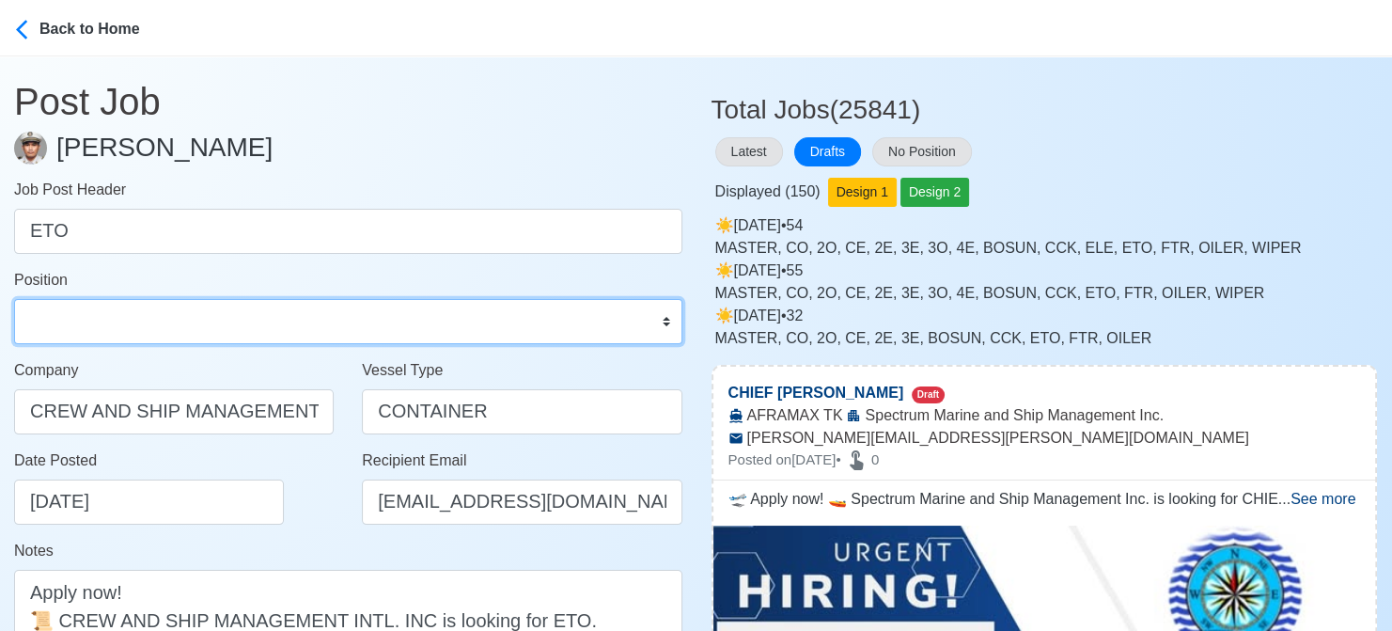
select select "ETO/ETR"
click at [14, 299] on select "Master Chief Officer 2nd Officer 3rd Officer Junior Officer Chief Engineer 2nd …" at bounding box center [348, 321] width 668 height 45
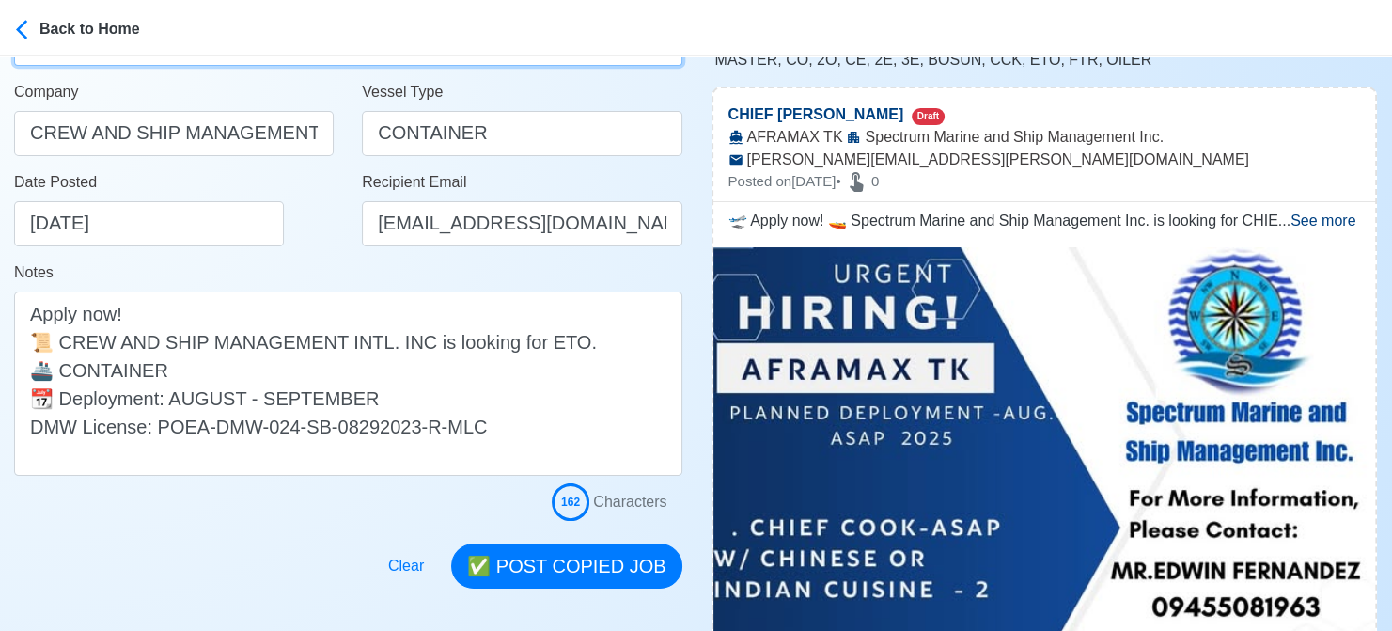
scroll to position [282, 0]
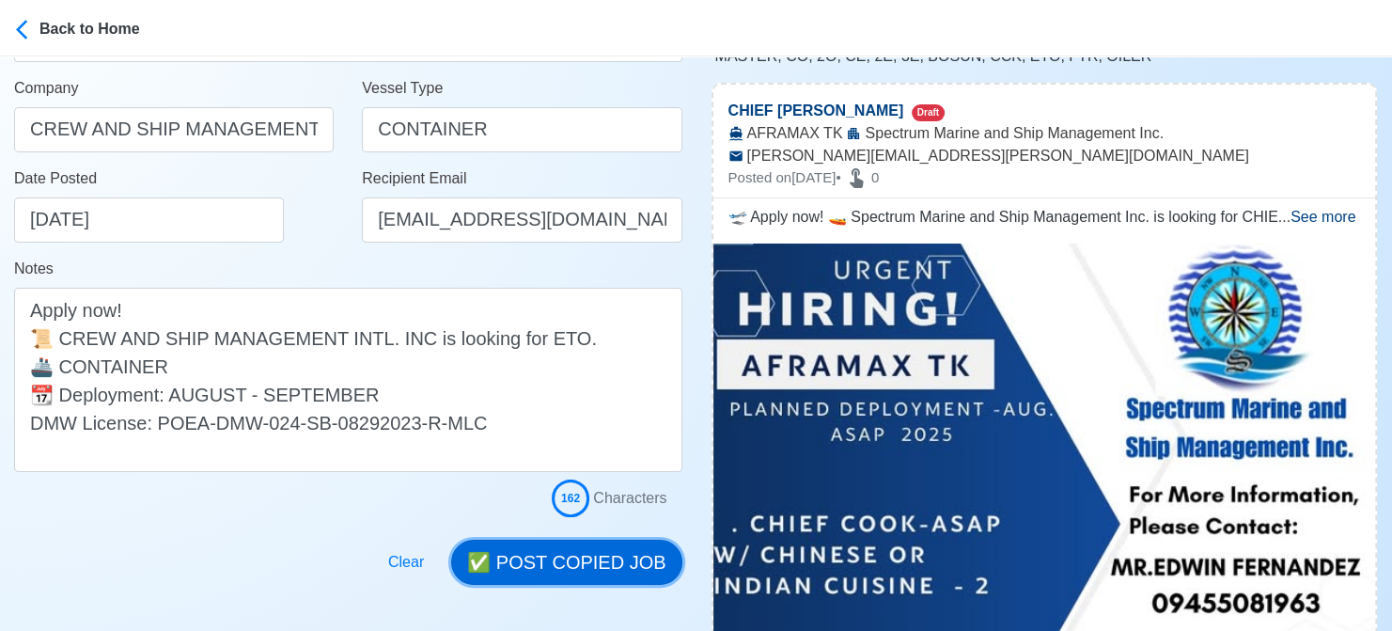
click at [589, 553] on button "✅ POST COPIED JOB" at bounding box center [566, 562] width 230 height 45
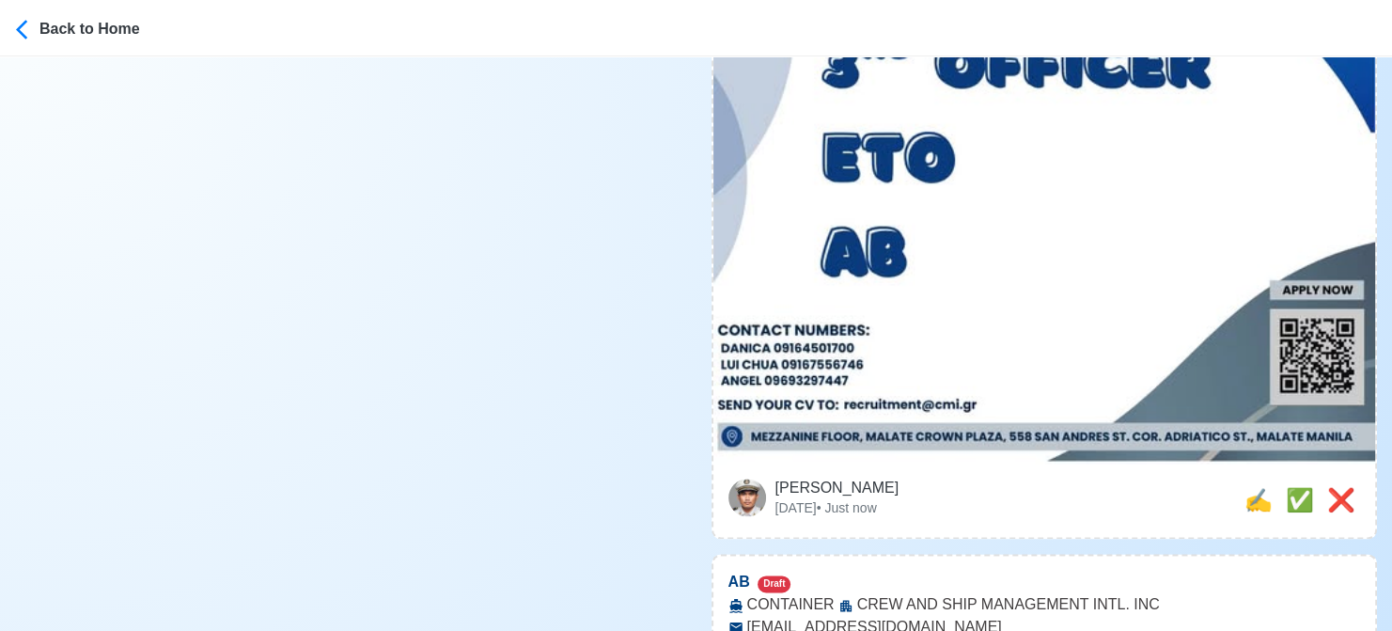
scroll to position [2632, 0]
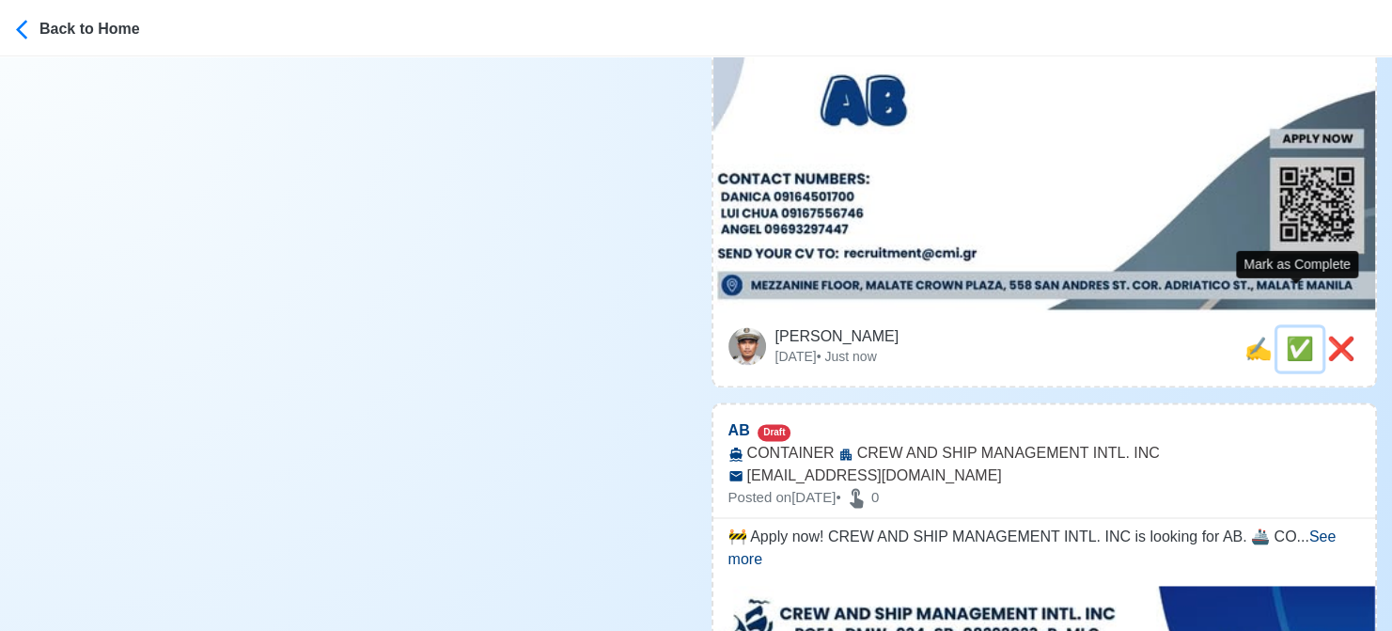
click at [1301, 336] on span "✅" at bounding box center [1300, 348] width 28 height 25
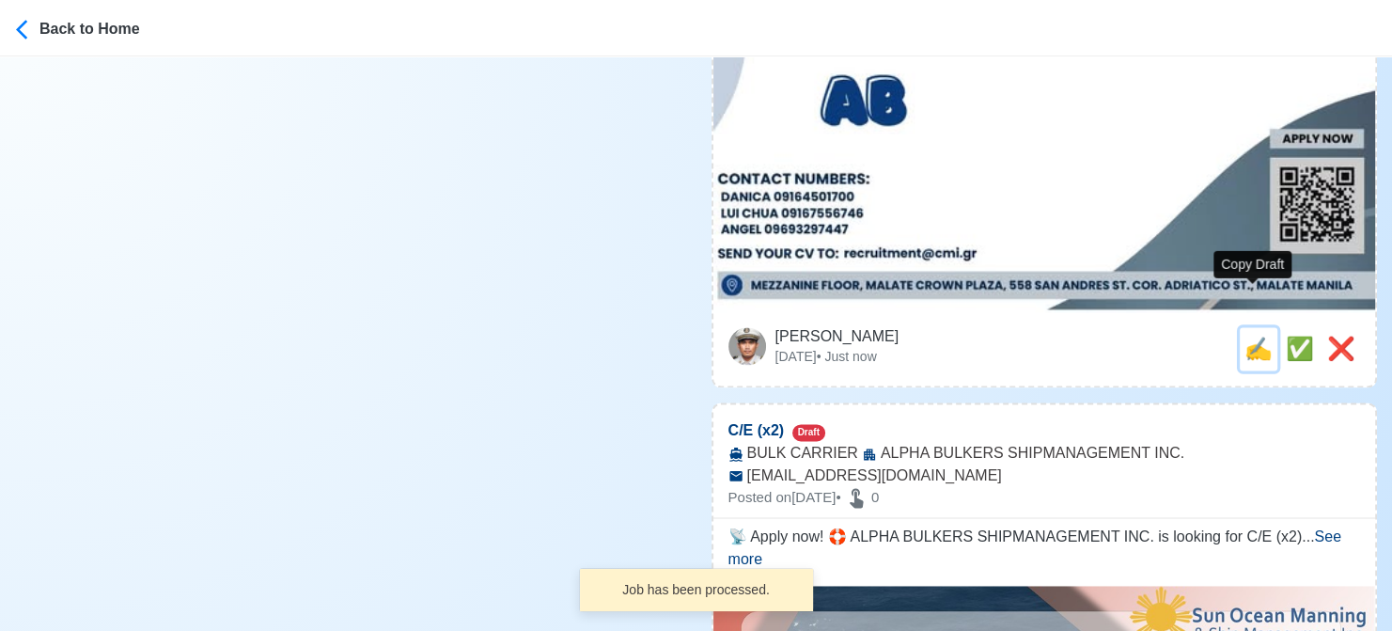
click at [1258, 336] on span "✍️" at bounding box center [1259, 348] width 28 height 25
type input "AB"
select select
type input "CREW AND SHIP MANAGEMENT INTL. INC"
type input "CONTAINER"
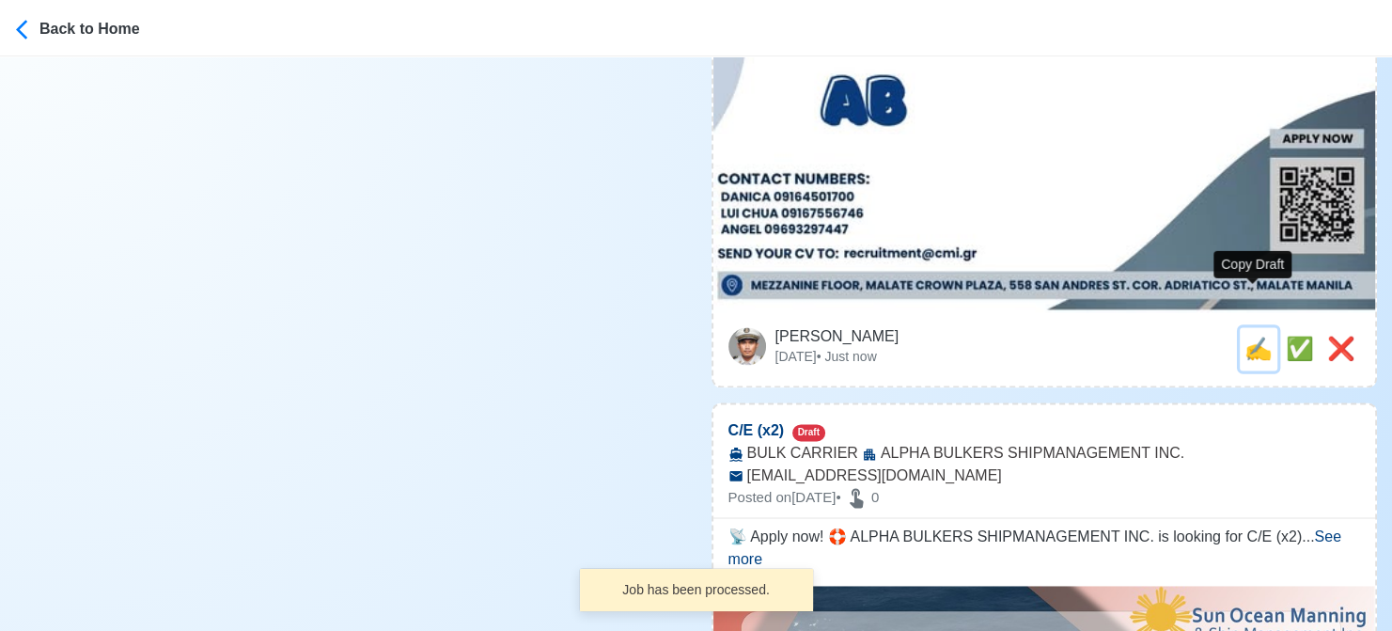
type input "[EMAIL_ADDRESS][DOMAIN_NAME]"
type textarea "🚧 Apply now! CREW AND SHIP MANAGEMENT INTL. INC is looking for AB. 🚢 CONTAINER …"
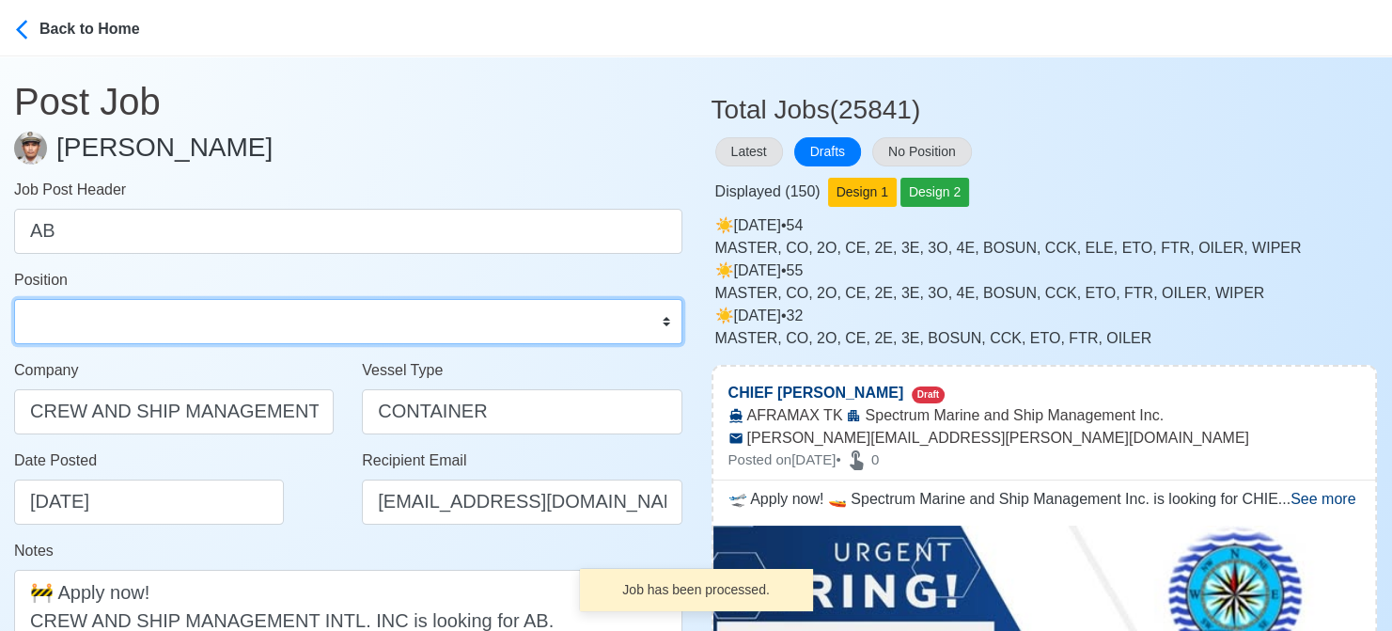
click at [162, 333] on select "Master Chief Officer 2nd Officer 3rd Officer Junior Officer Chief Engineer 2nd …" at bounding box center [348, 321] width 668 height 45
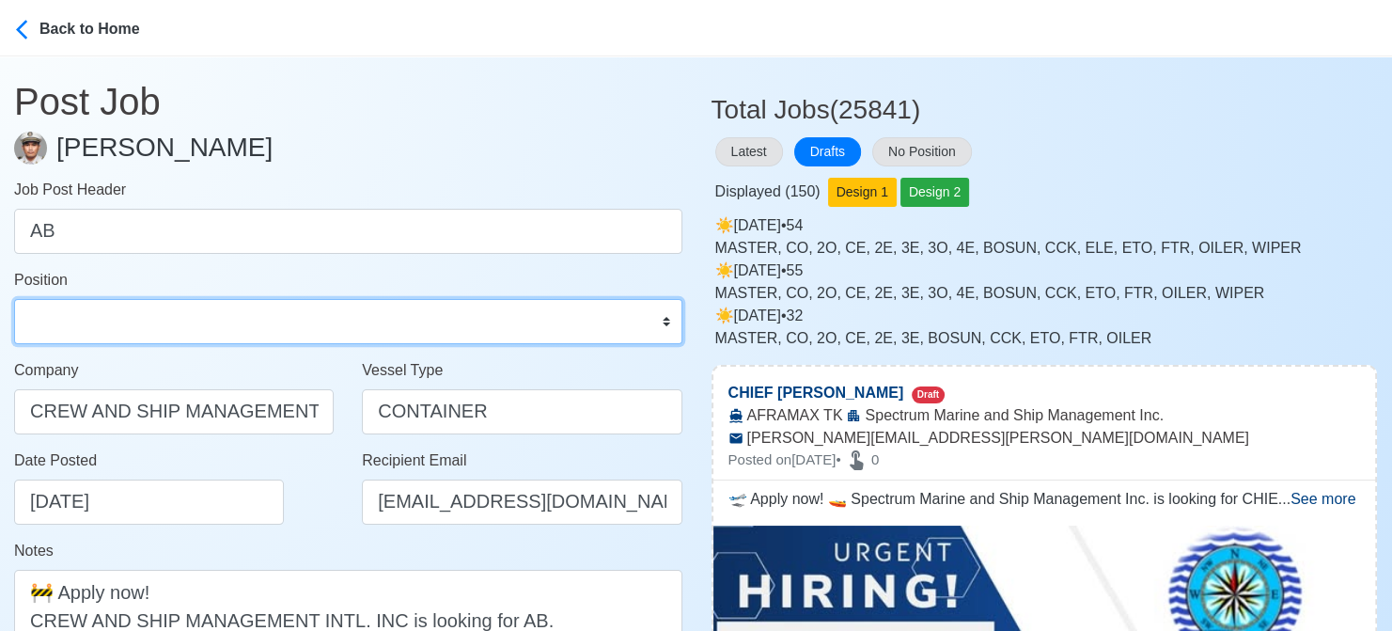
select select "[PERSON_NAME]"
click at [14, 299] on select "Master Chief Officer 2nd Officer 3rd Officer Junior Officer Chief Engineer 2nd …" at bounding box center [348, 321] width 668 height 45
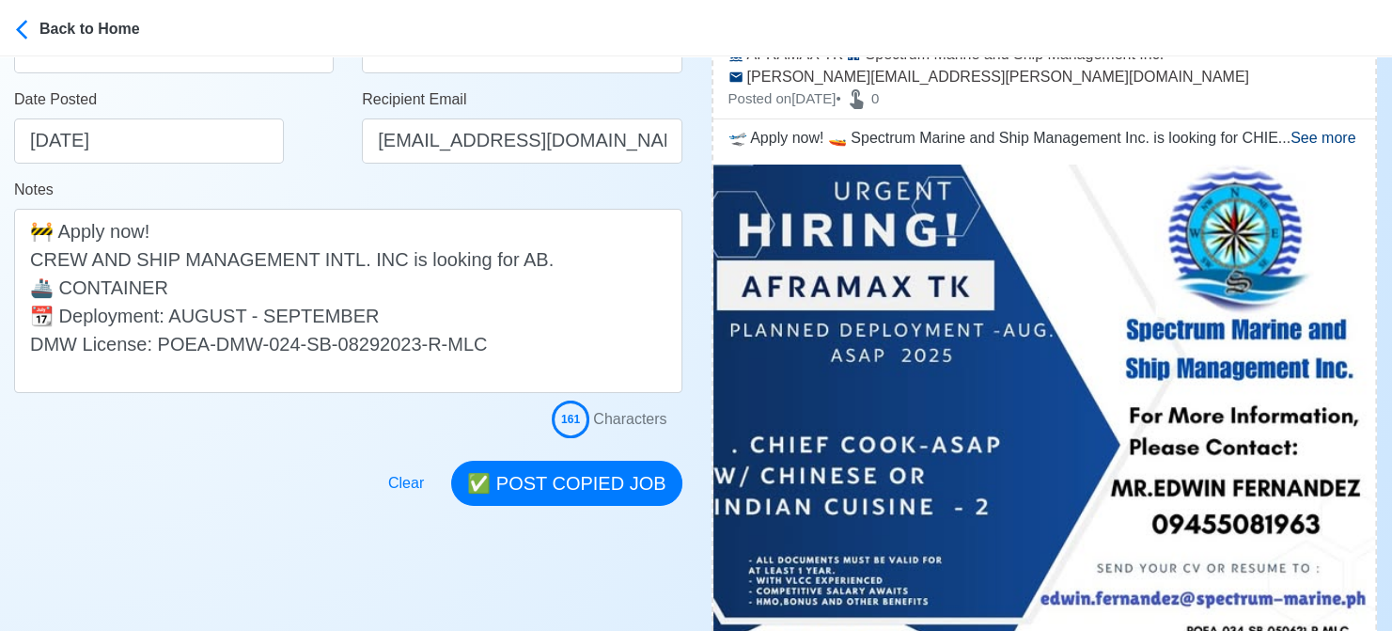
scroll to position [376, 0]
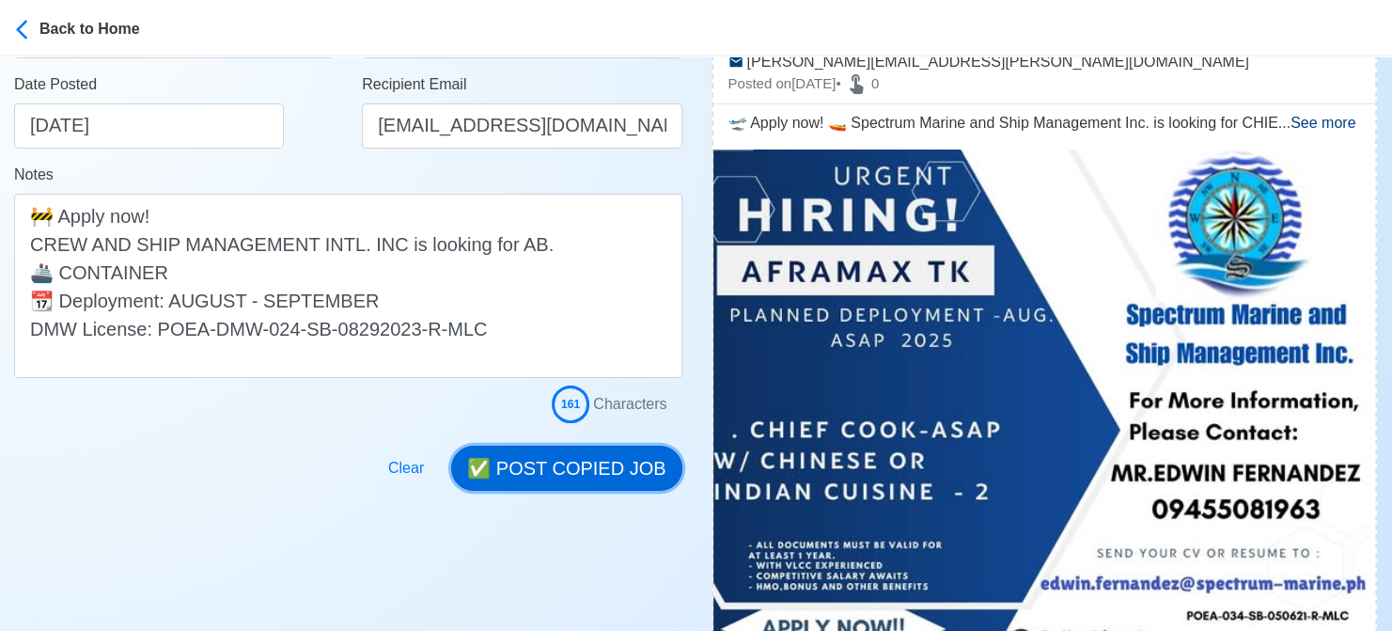
click at [585, 469] on button "✅ POST COPIED JOB" at bounding box center [566, 468] width 230 height 45
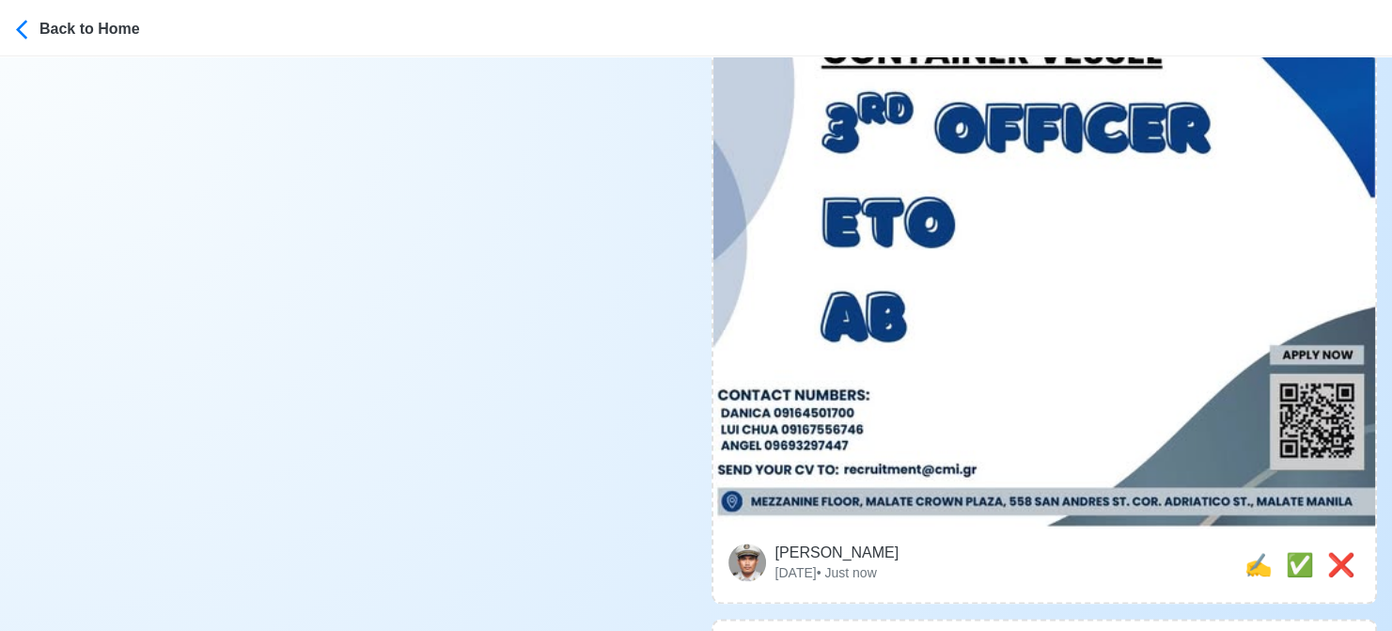
scroll to position [2538, 0]
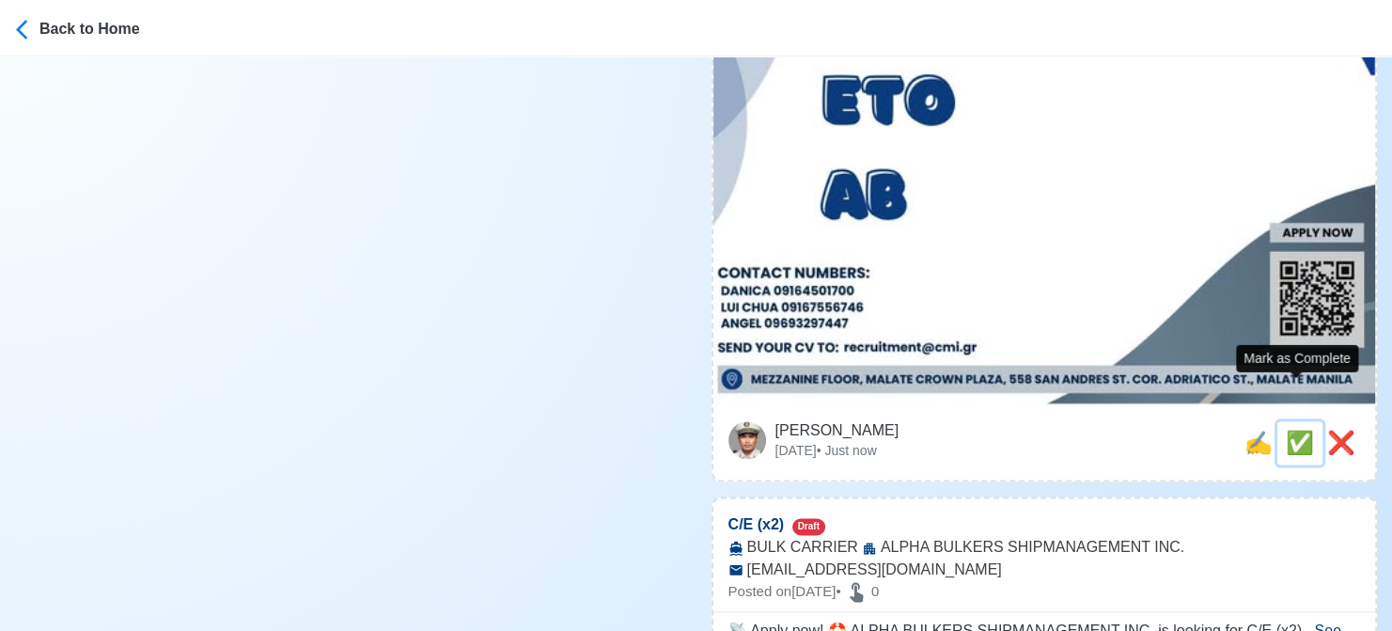
click at [1289, 430] on span "✅" at bounding box center [1300, 442] width 28 height 25
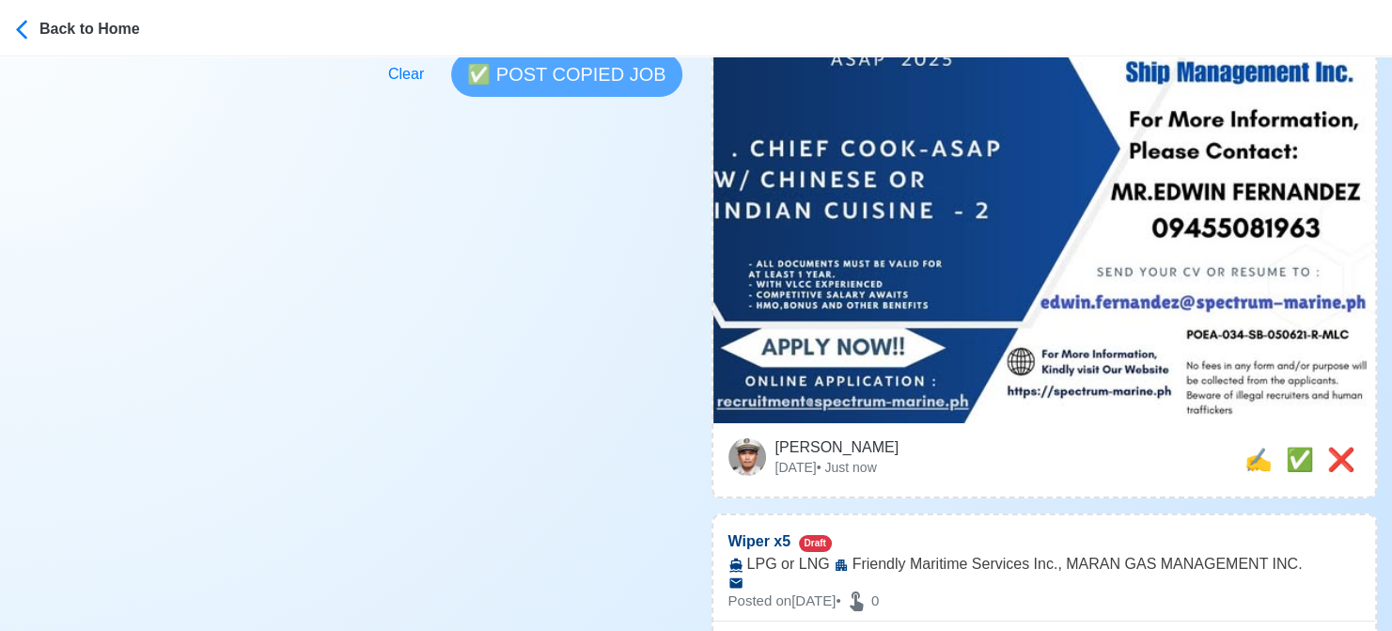
scroll to position [658, 0]
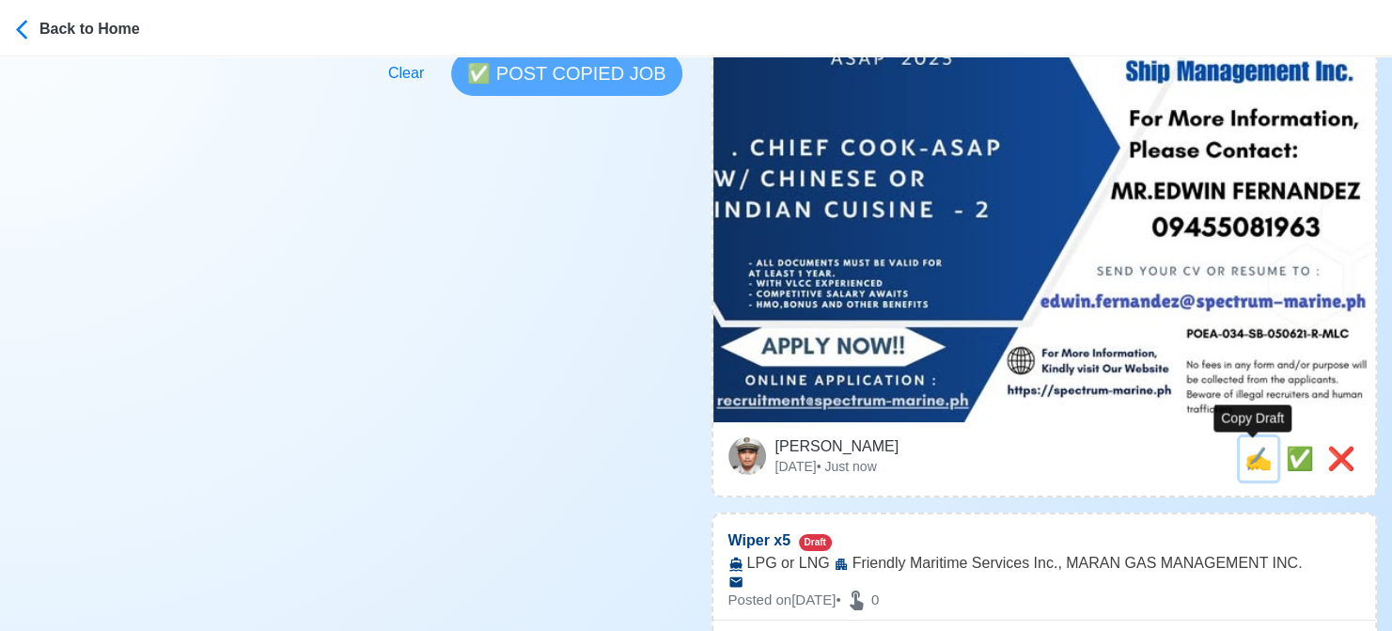
click at [1250, 458] on span "✍️" at bounding box center [1259, 458] width 28 height 25
type input "CHIEF [PERSON_NAME]"
select select
type input "Spectrum Marine and Ship Management Inc."
type input "AFRAMAX TK"
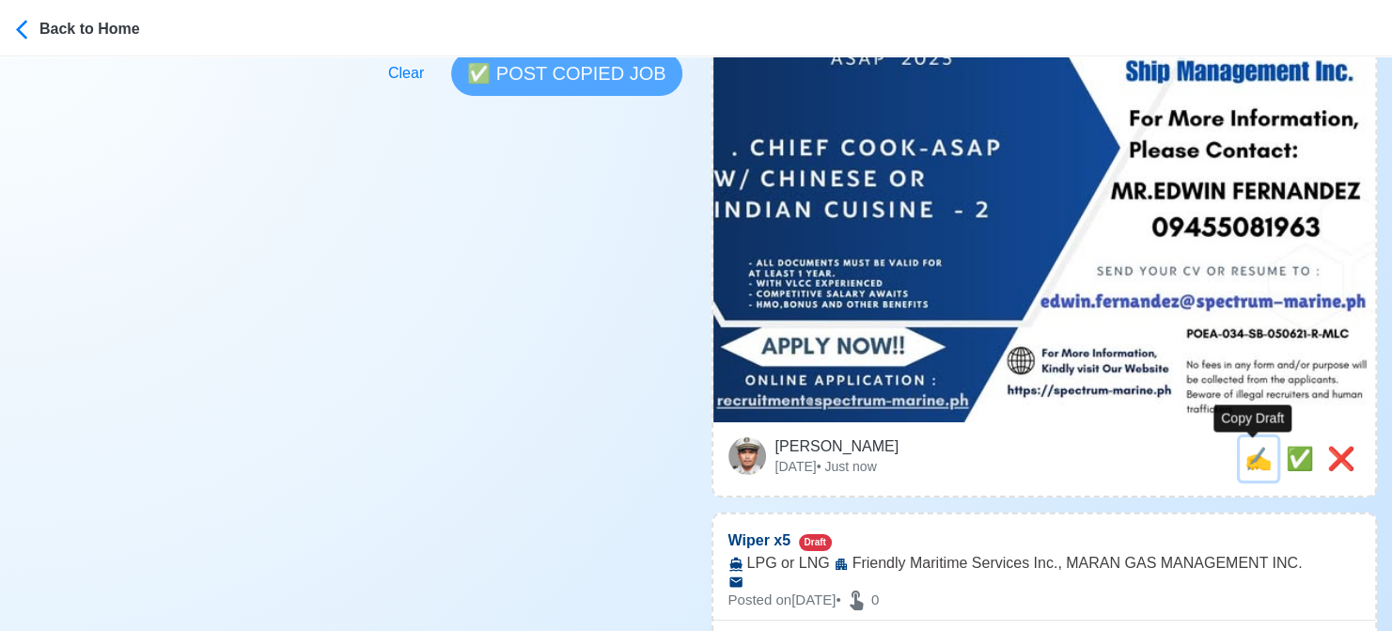
type input "[PERSON_NAME][EMAIL_ADDRESS][PERSON_NAME][DOMAIN_NAME]"
type textarea "🛫 Apply now! 🚤 Spectrum Marine and Ship Management Inc. is looking for CHIEF CO…"
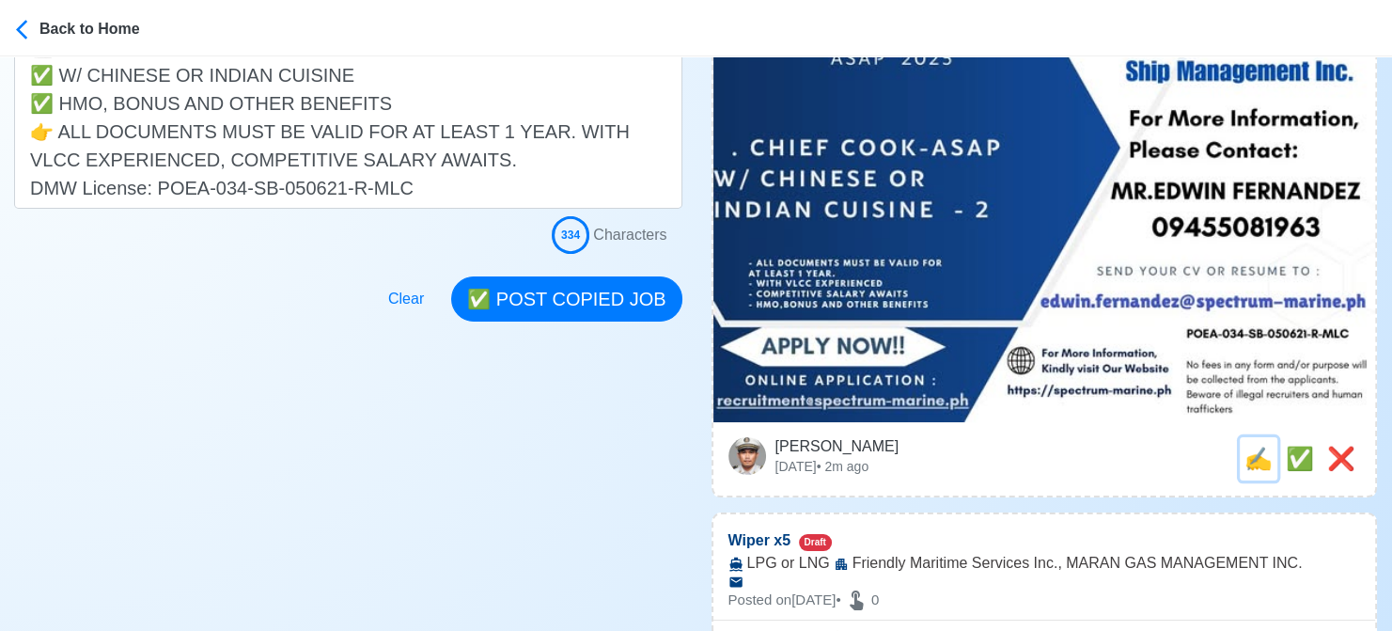
scroll to position [0, 0]
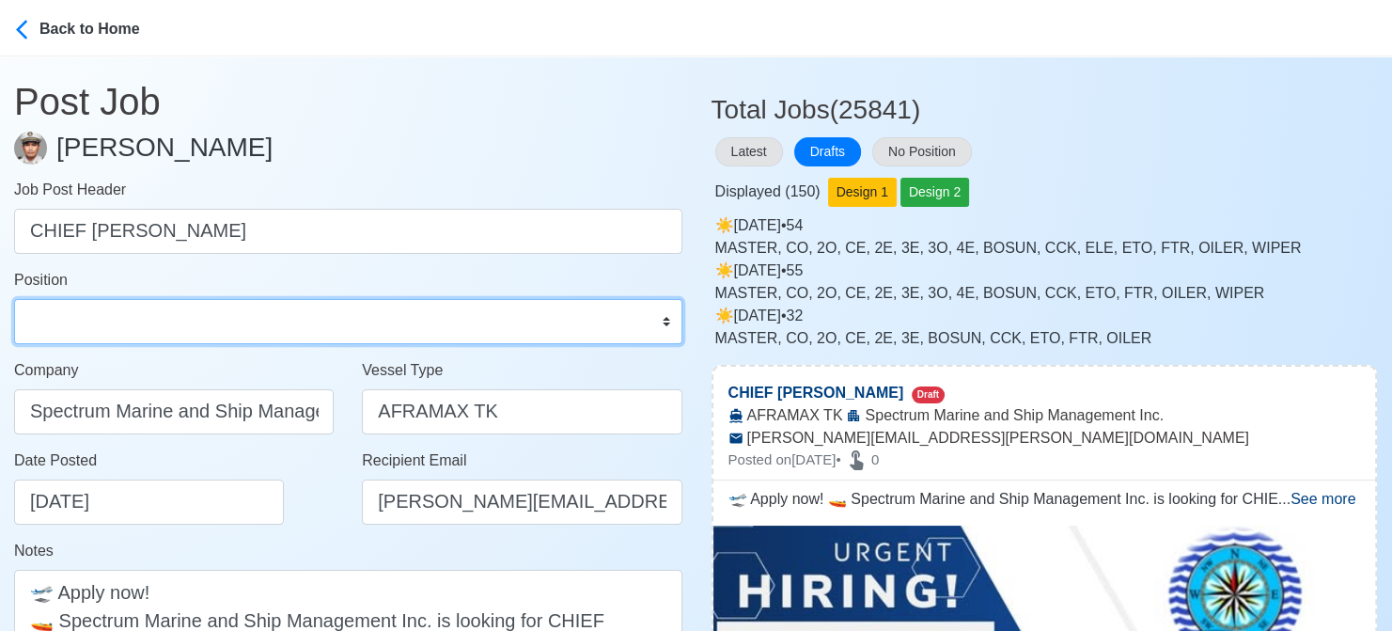
click at [385, 333] on select "Master Chief Officer 2nd Officer 3rd Officer Junior Officer Chief Engineer 2nd …" at bounding box center [348, 321] width 668 height 45
click at [14, 299] on select "Master Chief Officer 2nd Officer 3rd Officer Junior Officer Chief Engineer 2nd …" at bounding box center [348, 321] width 668 height 45
click at [241, 336] on select "Master Chief Officer 2nd Officer 3rd Officer Junior Officer Chief Engineer 2nd …" at bounding box center [348, 321] width 668 height 45
select select "Chief [PERSON_NAME]"
click at [14, 299] on select "Master Chief Officer 2nd Officer 3rd Officer Junior Officer Chief Engineer 2nd …" at bounding box center [348, 321] width 668 height 45
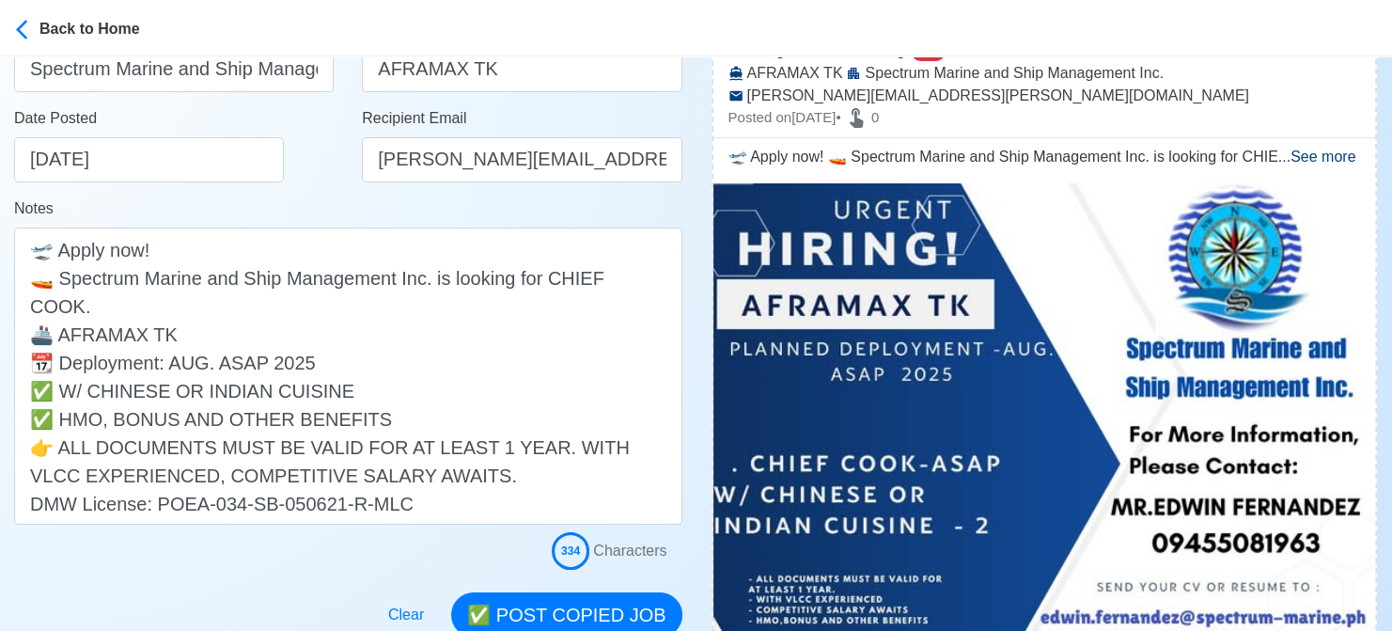
scroll to position [376, 0]
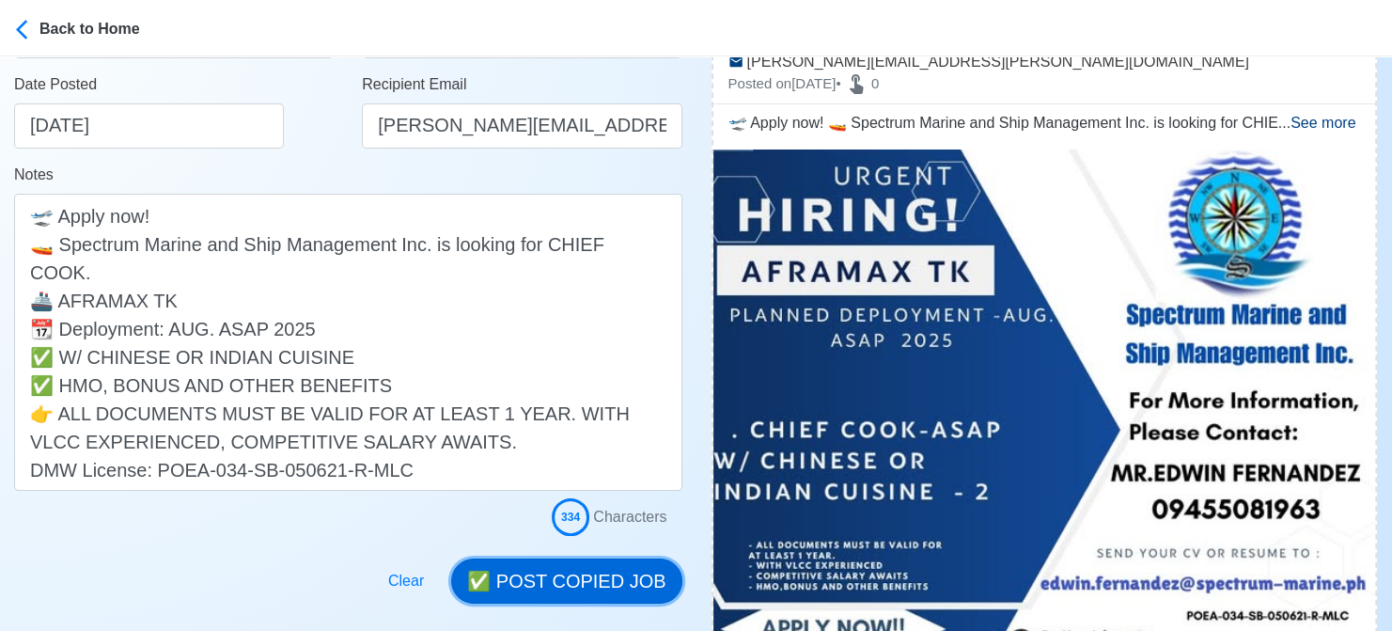
click at [648, 582] on button "✅ POST COPIED JOB" at bounding box center [566, 580] width 230 height 45
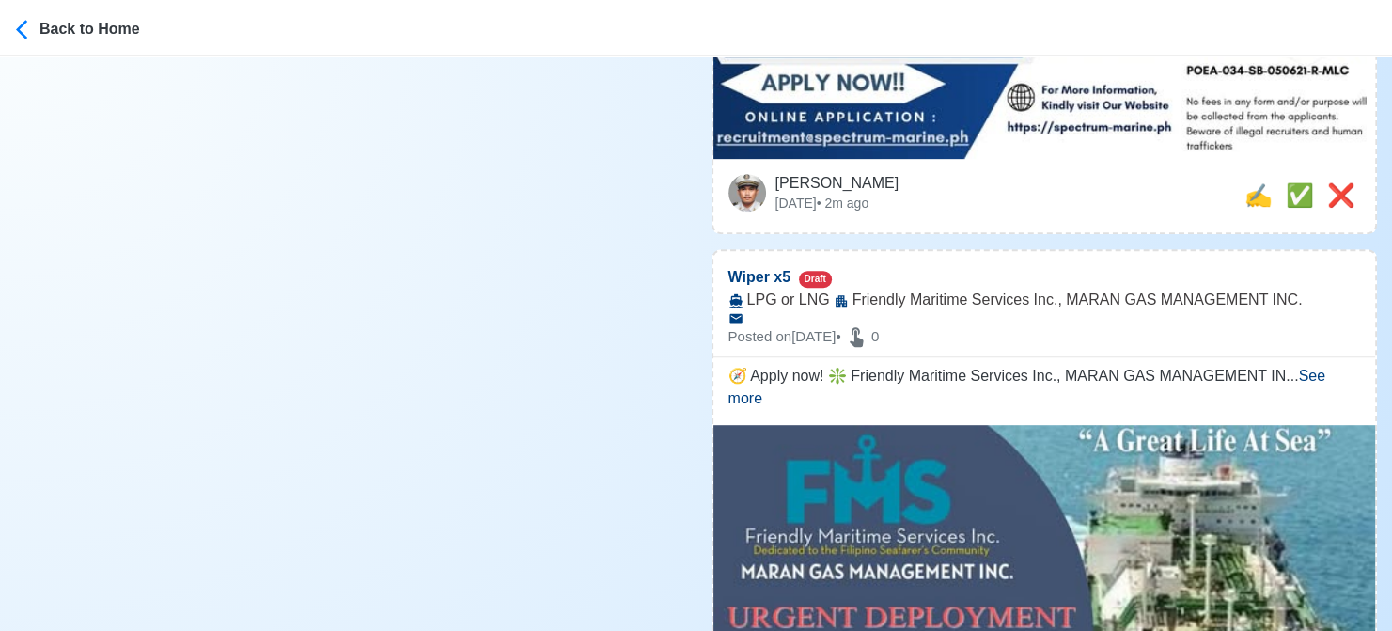
scroll to position [940, 0]
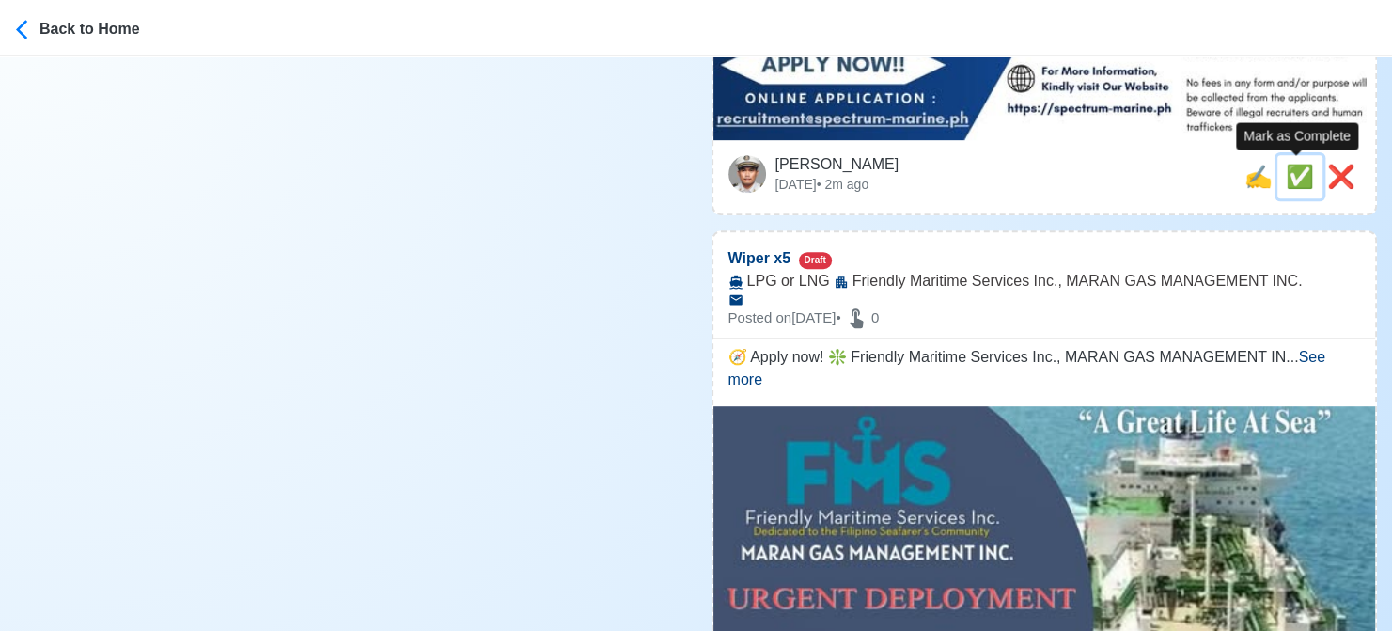
click at [1286, 181] on span "✅" at bounding box center [1300, 176] width 28 height 25
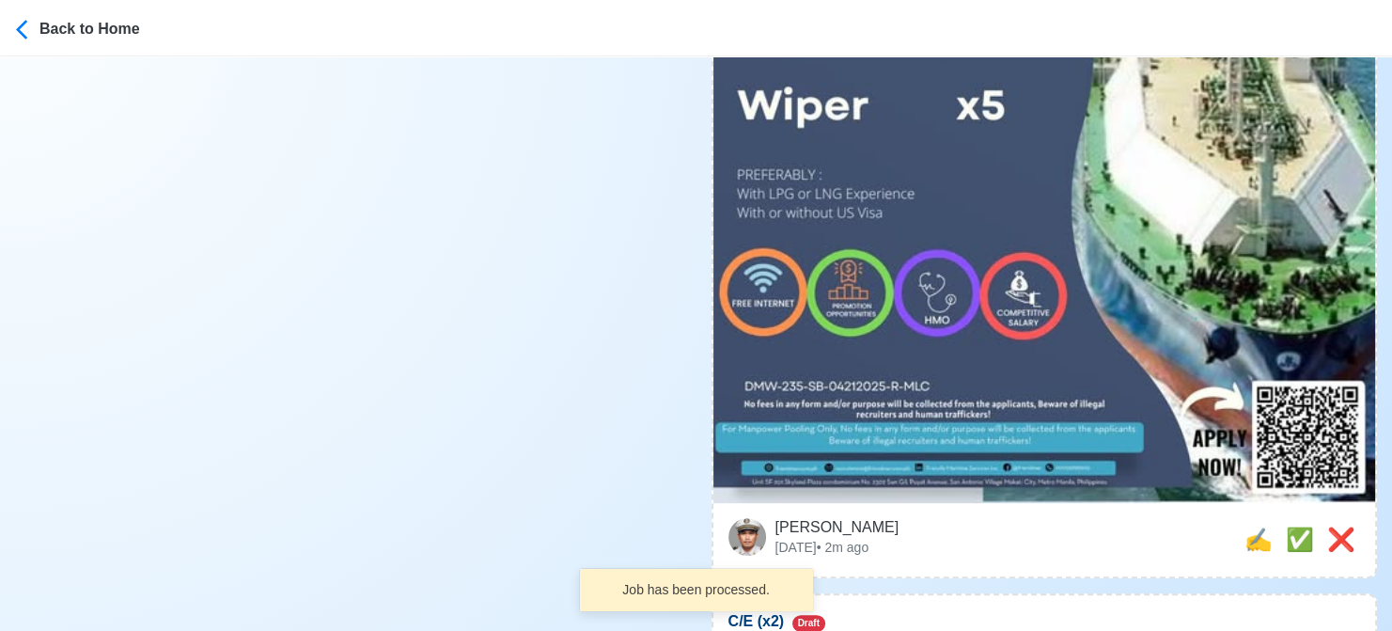
scroll to position [658, 0]
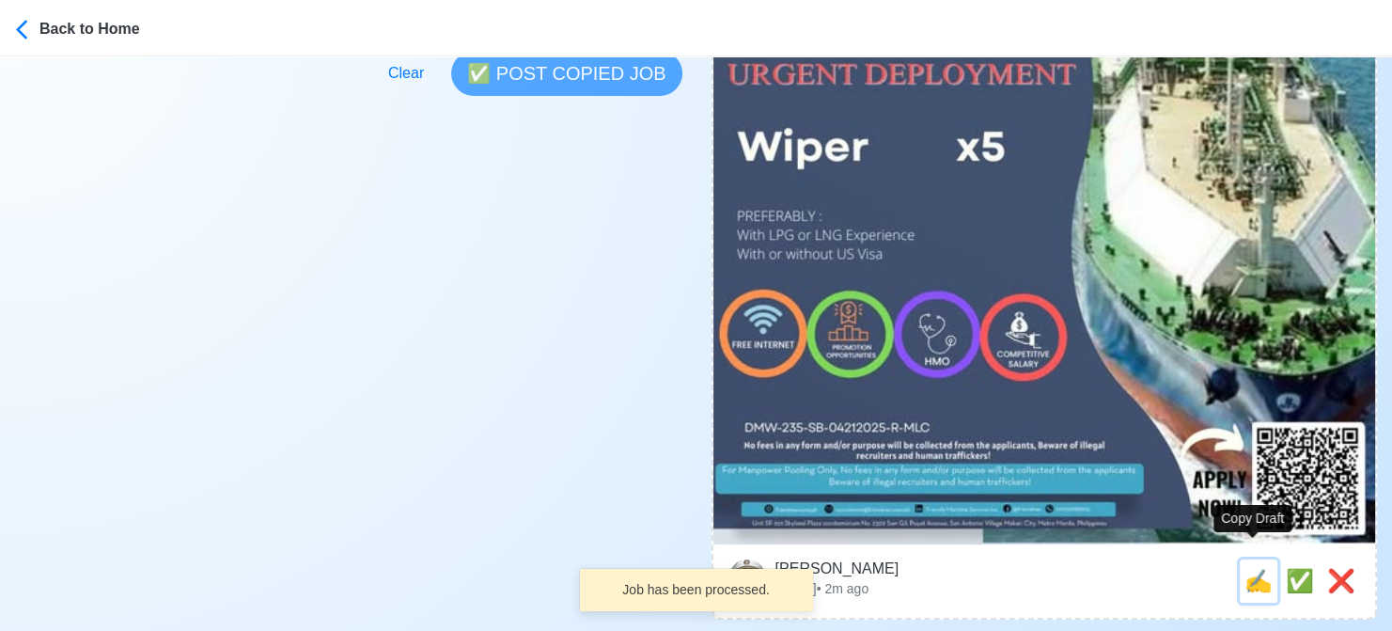
click at [1259, 568] on span "✍️" at bounding box center [1259, 580] width 28 height 25
type input "Wiper x5"
select select
type input "Friendly Maritime Services Inc., MARAN GAS MANAGEMENT INC."
type input "LPG or LNG"
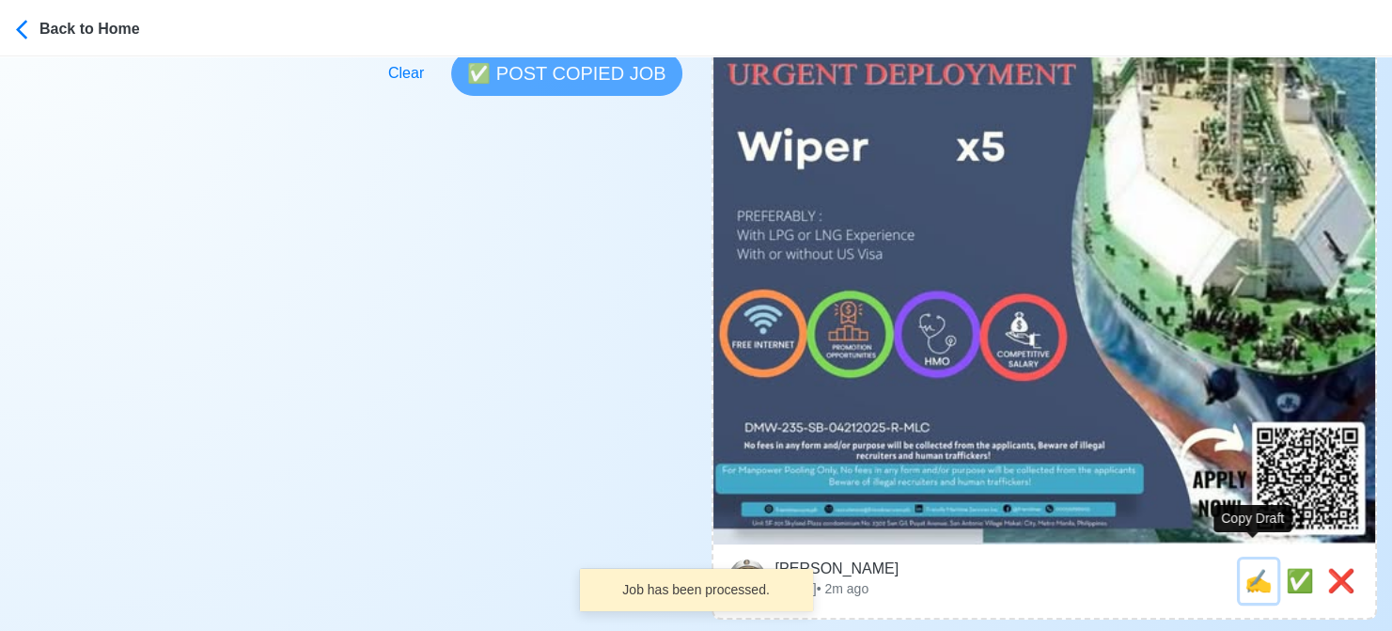
type textarea "🧭 Apply now! ❇️ Friendly Maritime Services Inc., MARAN GAS MANAGEMENT INC. is l…"
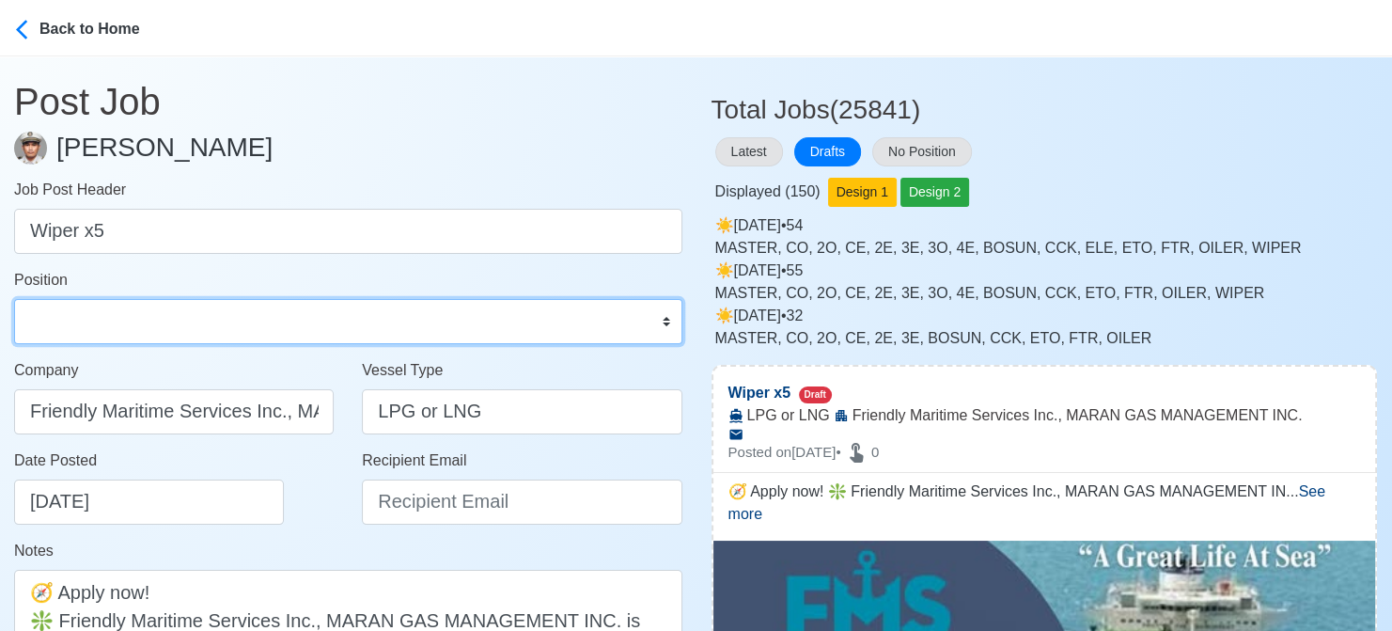
click at [316, 322] on select "Master Chief Officer 2nd Officer 3rd Officer Junior Officer Chief Engineer 2nd …" at bounding box center [348, 321] width 668 height 45
select select "Wiper"
click at [14, 299] on select "Master Chief Officer 2nd Officer 3rd Officer Junior Officer Chief Engineer 2nd …" at bounding box center [348, 321] width 668 height 45
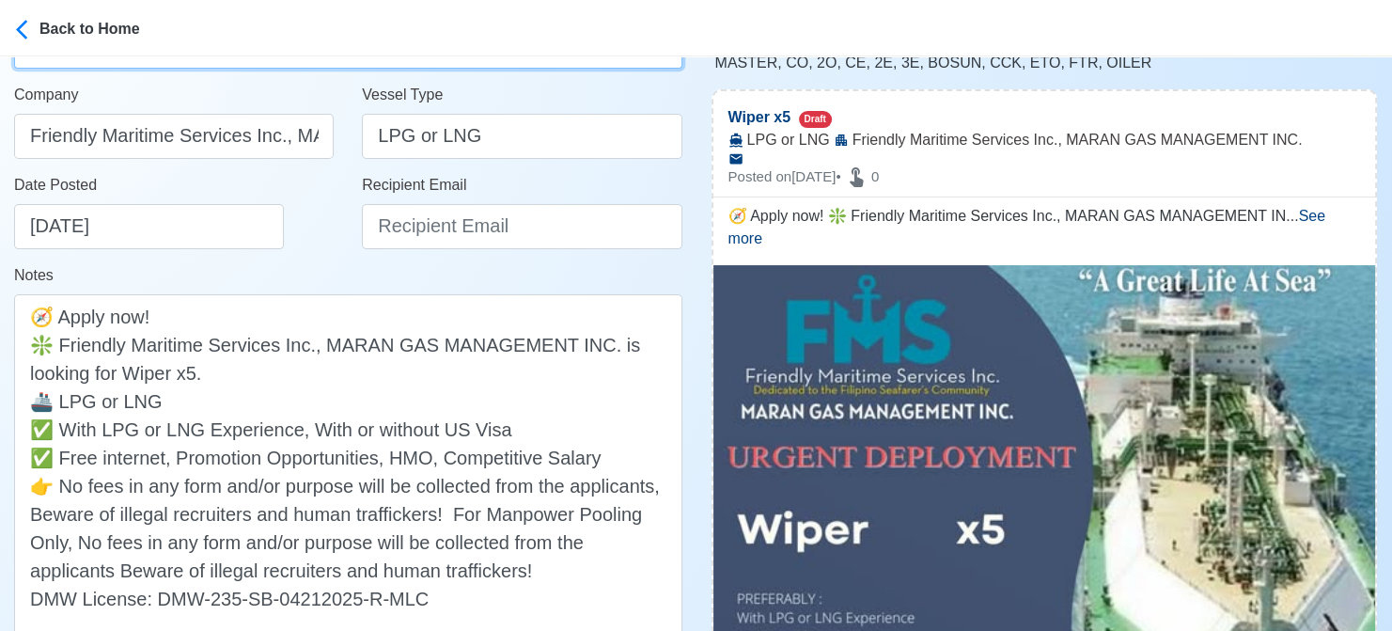
scroll to position [282, 0]
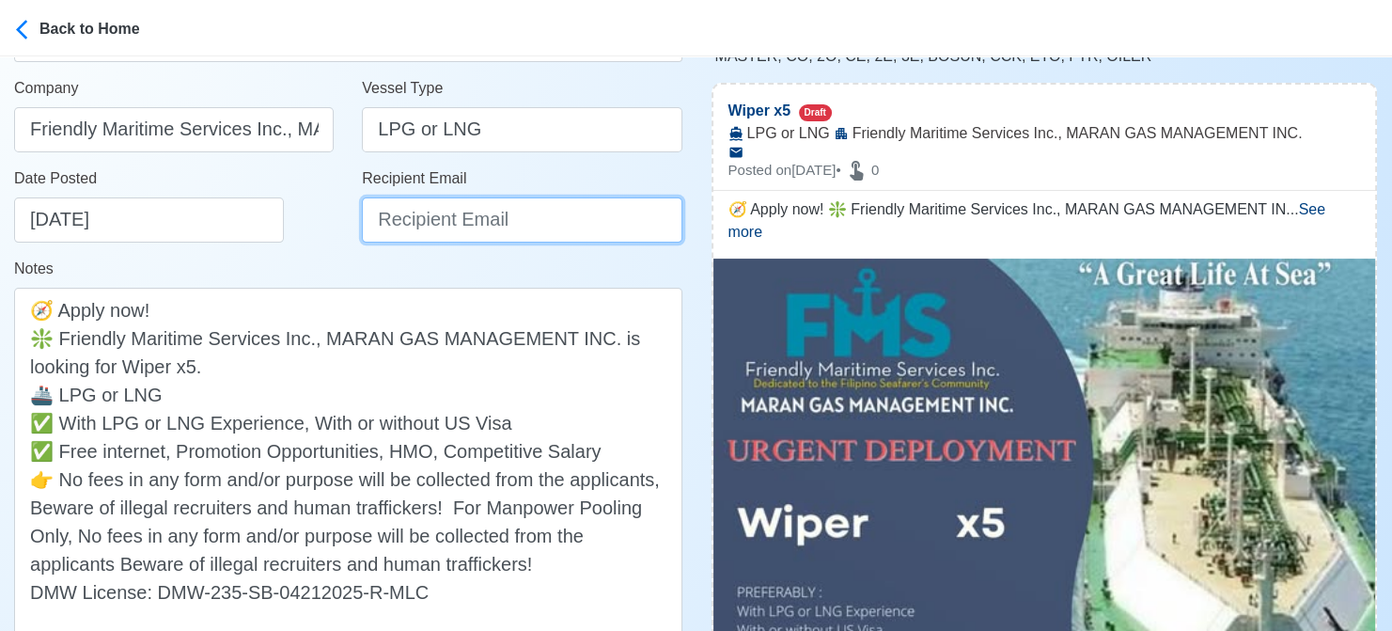
click at [442, 211] on input "Recipient Email" at bounding box center [522, 219] width 320 height 45
click at [456, 233] on input "Recipient Email" at bounding box center [522, 219] width 320 height 45
paste input "[EMAIL_ADDRESS][DOMAIN_NAME]"
type input "[EMAIL_ADDRESS][DOMAIN_NAME]"
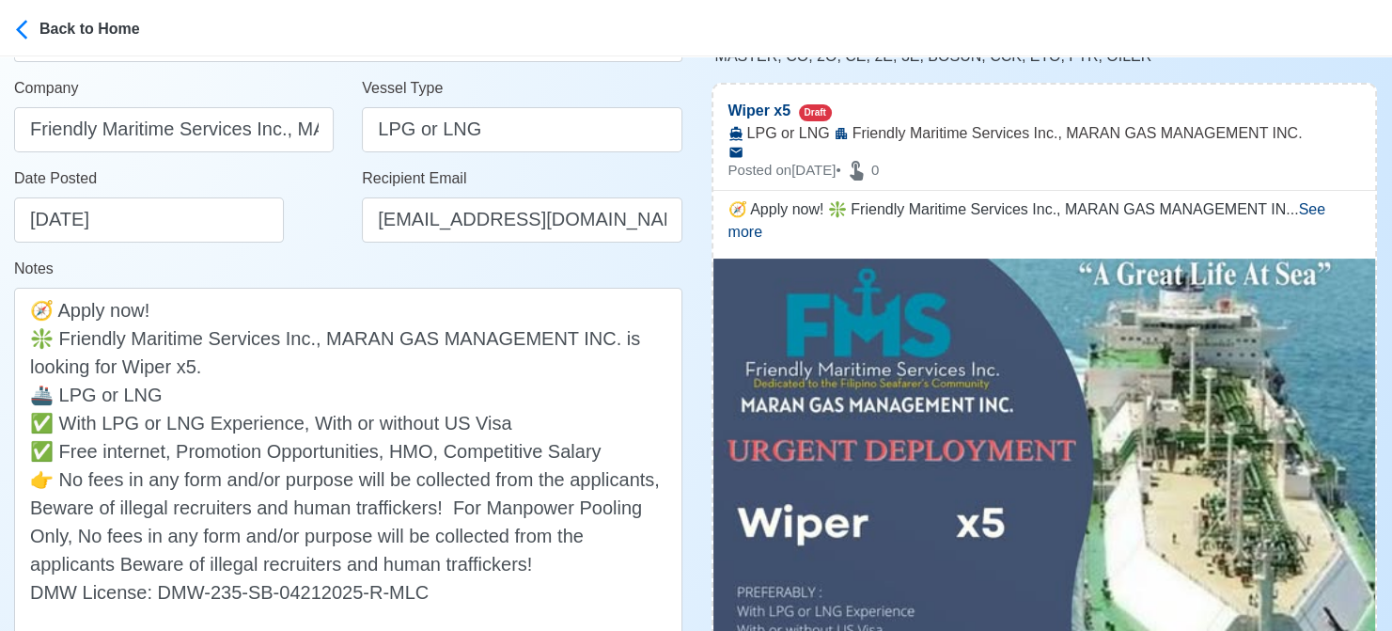
click at [334, 251] on div "Date Posted 08/21/2025" at bounding box center [174, 212] width 348 height 90
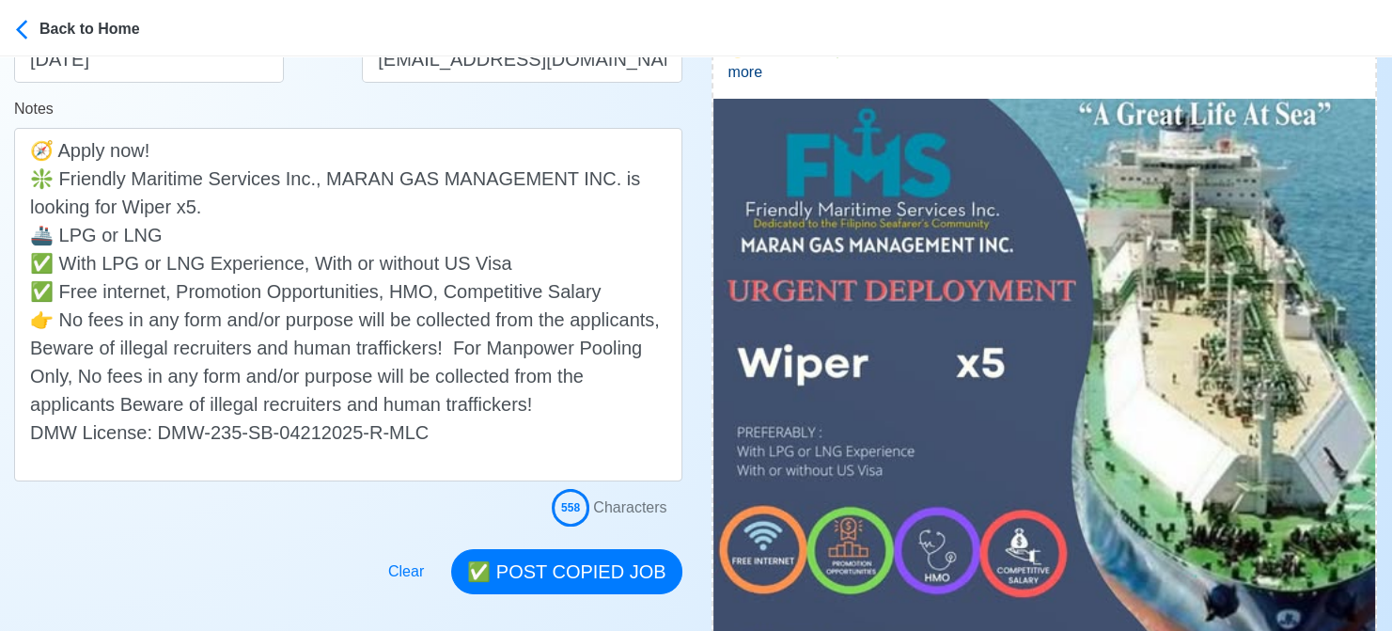
scroll to position [470, 0]
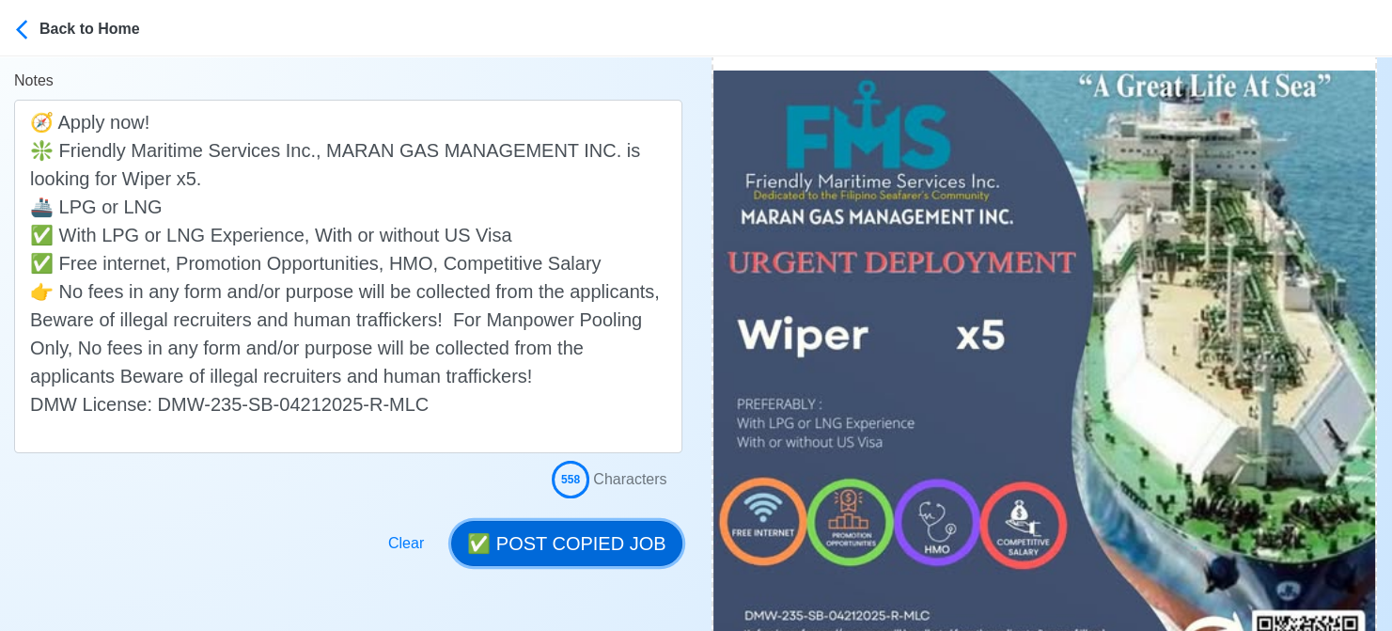
click at [603, 533] on button "✅ POST COPIED JOB" at bounding box center [566, 543] width 230 height 45
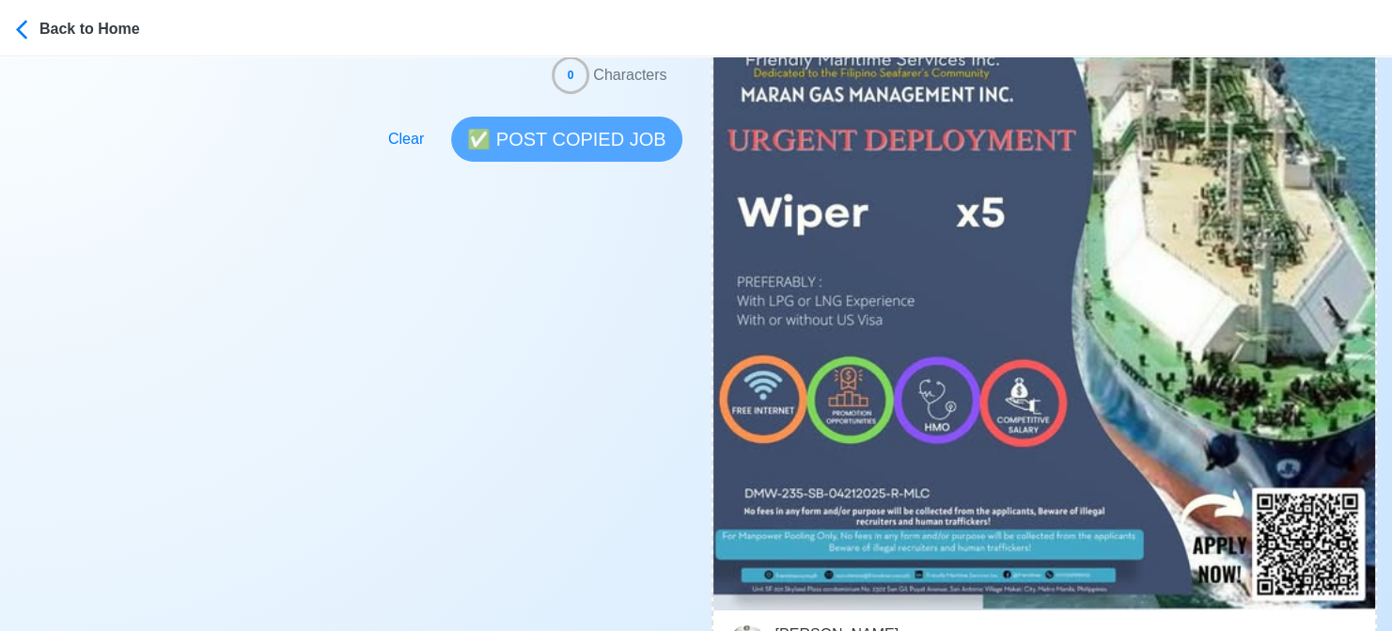
scroll to position [846, 0]
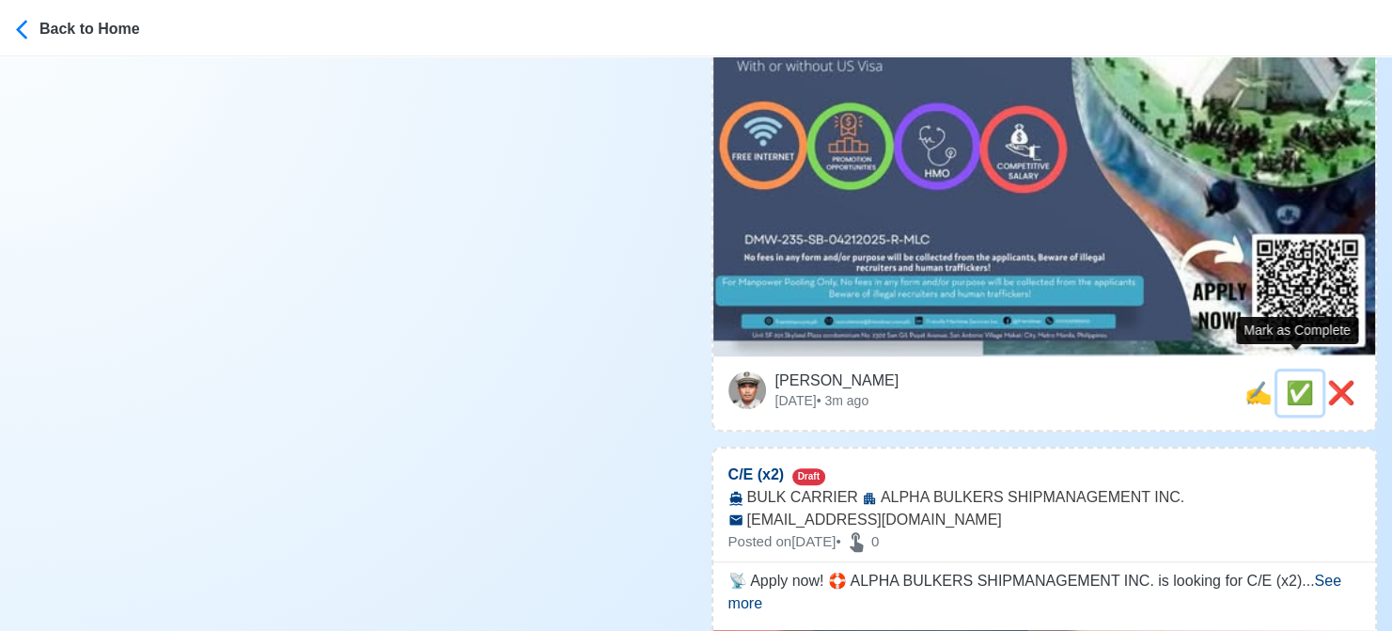
click at [1292, 380] on span "✅" at bounding box center [1300, 392] width 28 height 25
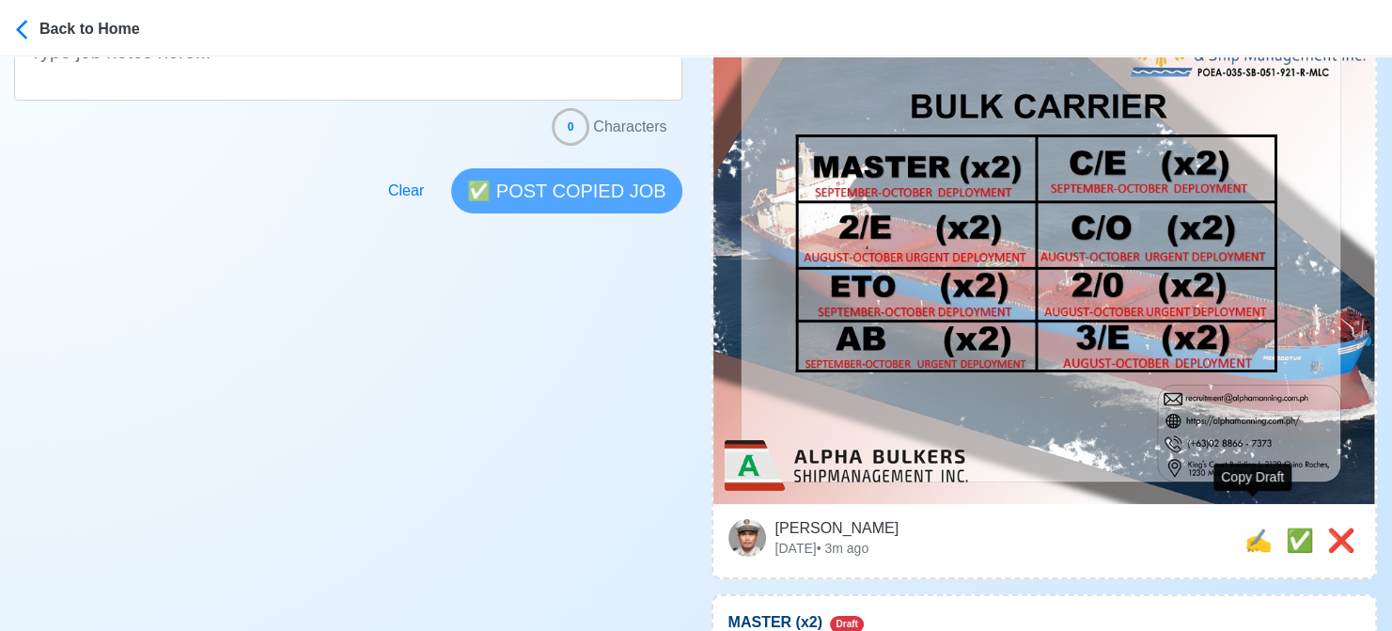
scroll to position [658, 0]
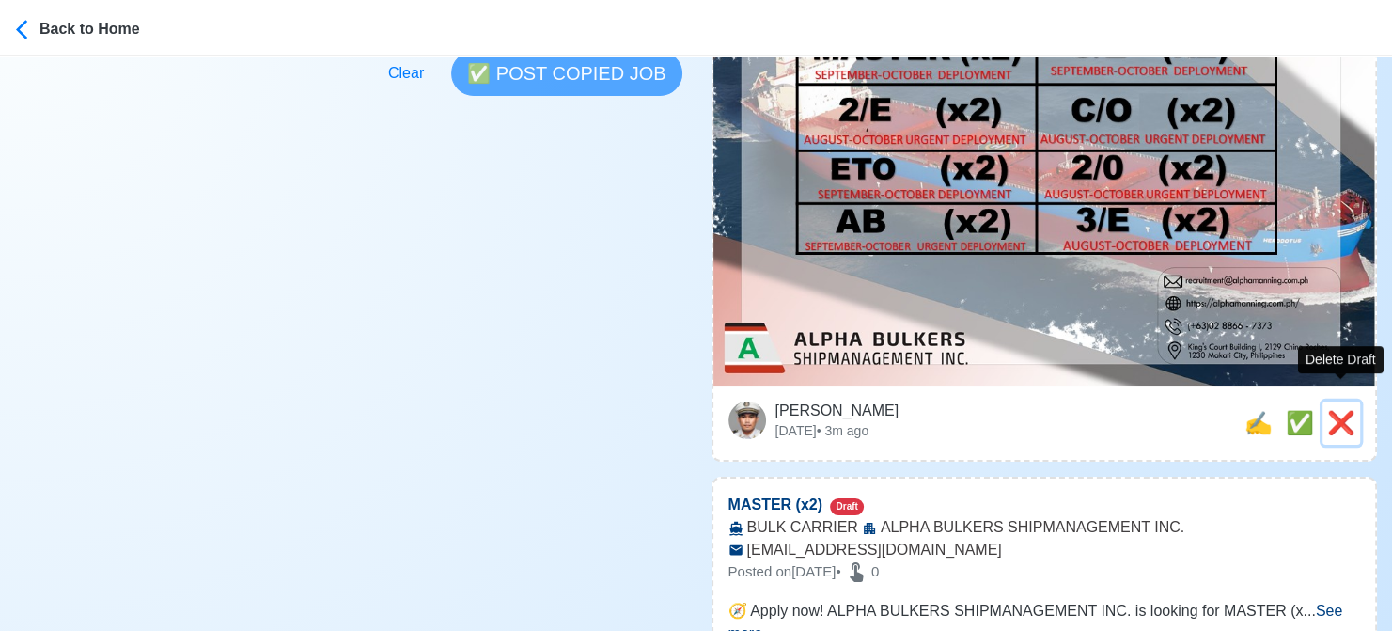
click at [1338, 410] on span "❌" at bounding box center [1342, 422] width 28 height 25
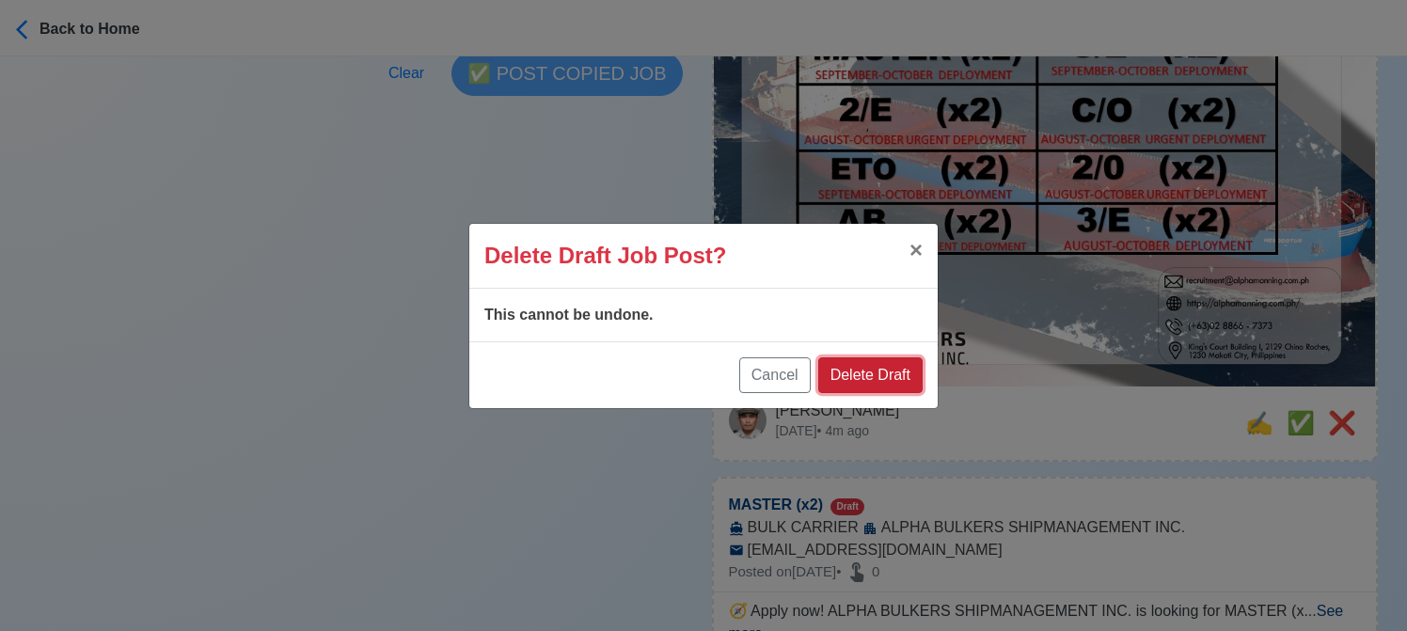
click at [891, 378] on button "Delete Draft" at bounding box center [870, 375] width 104 height 36
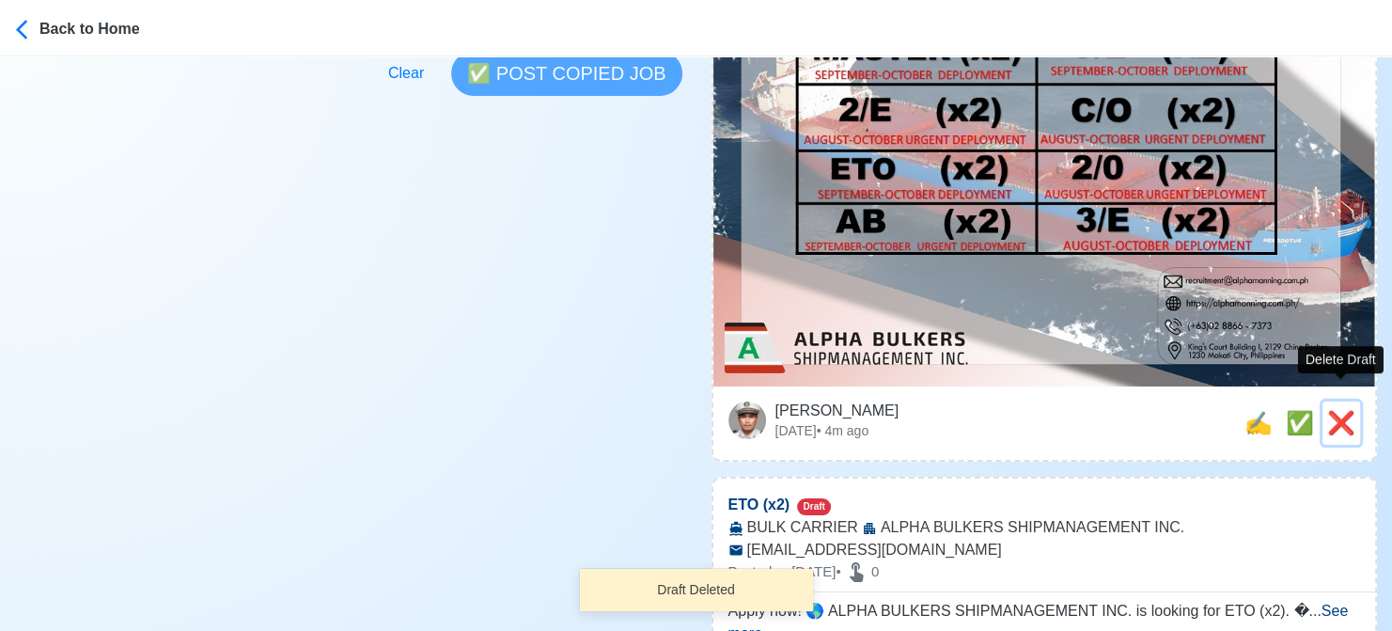
click at [1333, 410] on span "❌" at bounding box center [1342, 422] width 28 height 25
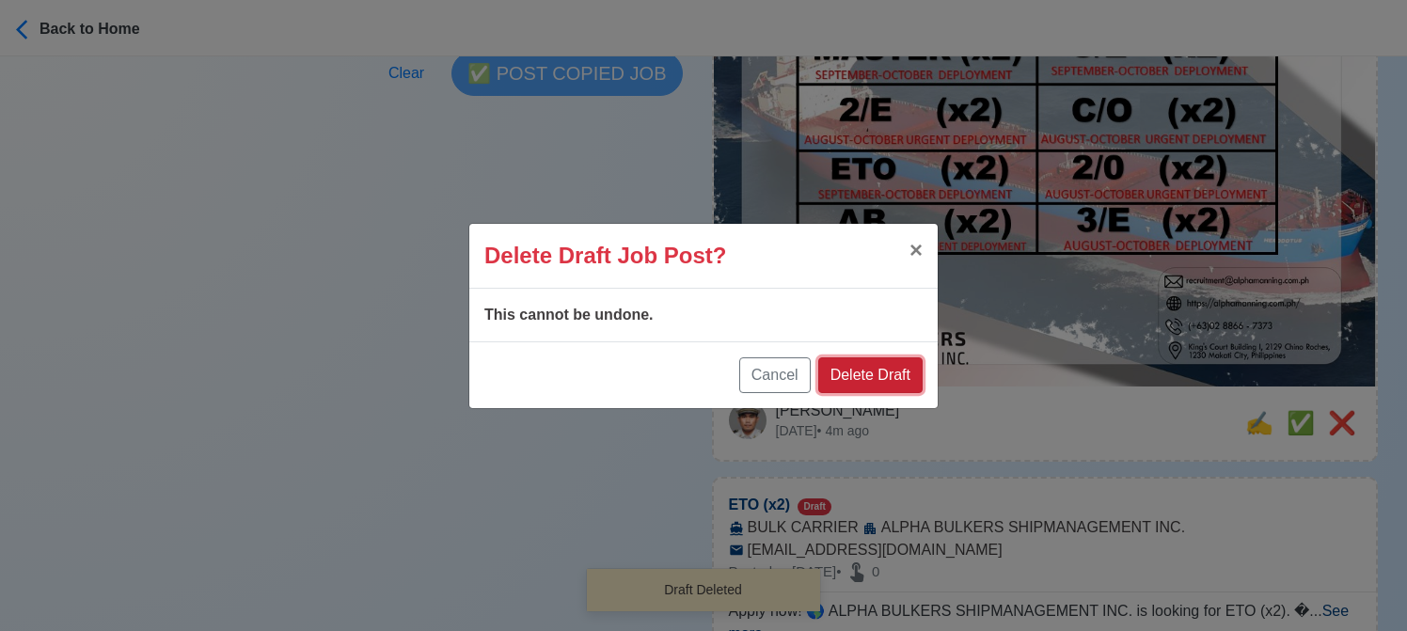
click at [865, 371] on button "Delete Draft" at bounding box center [870, 375] width 104 height 36
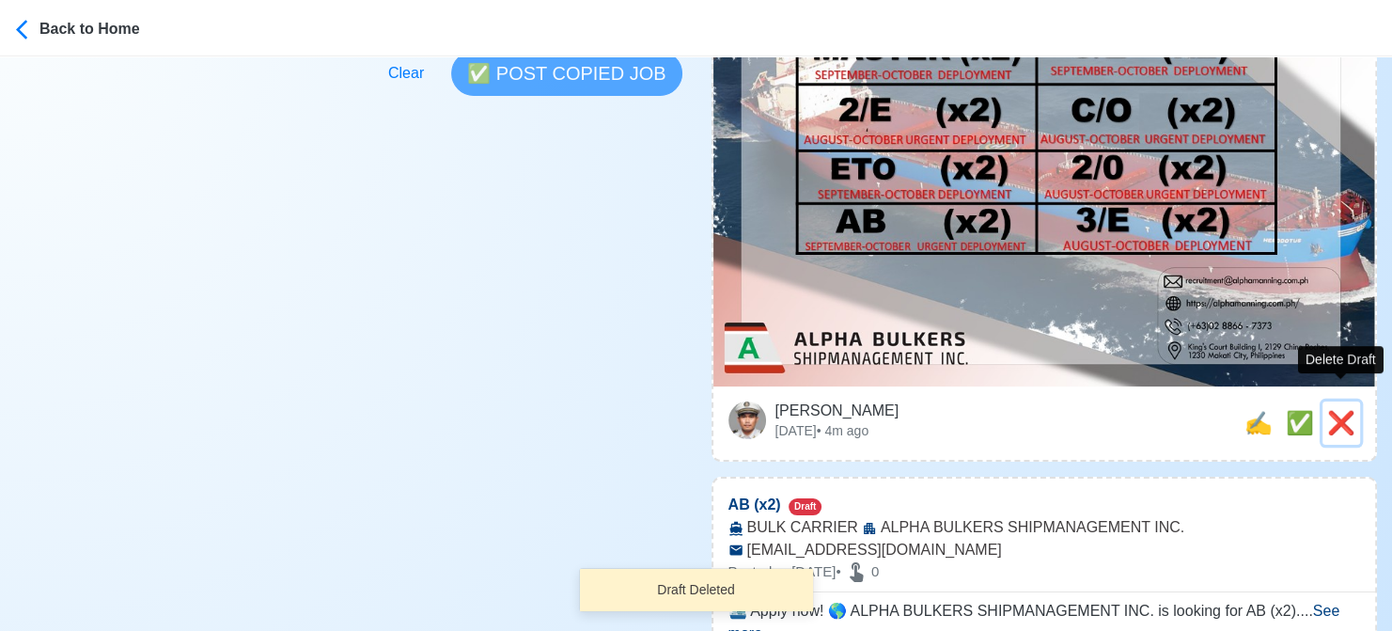
click at [1331, 410] on span "❌" at bounding box center [1342, 422] width 28 height 25
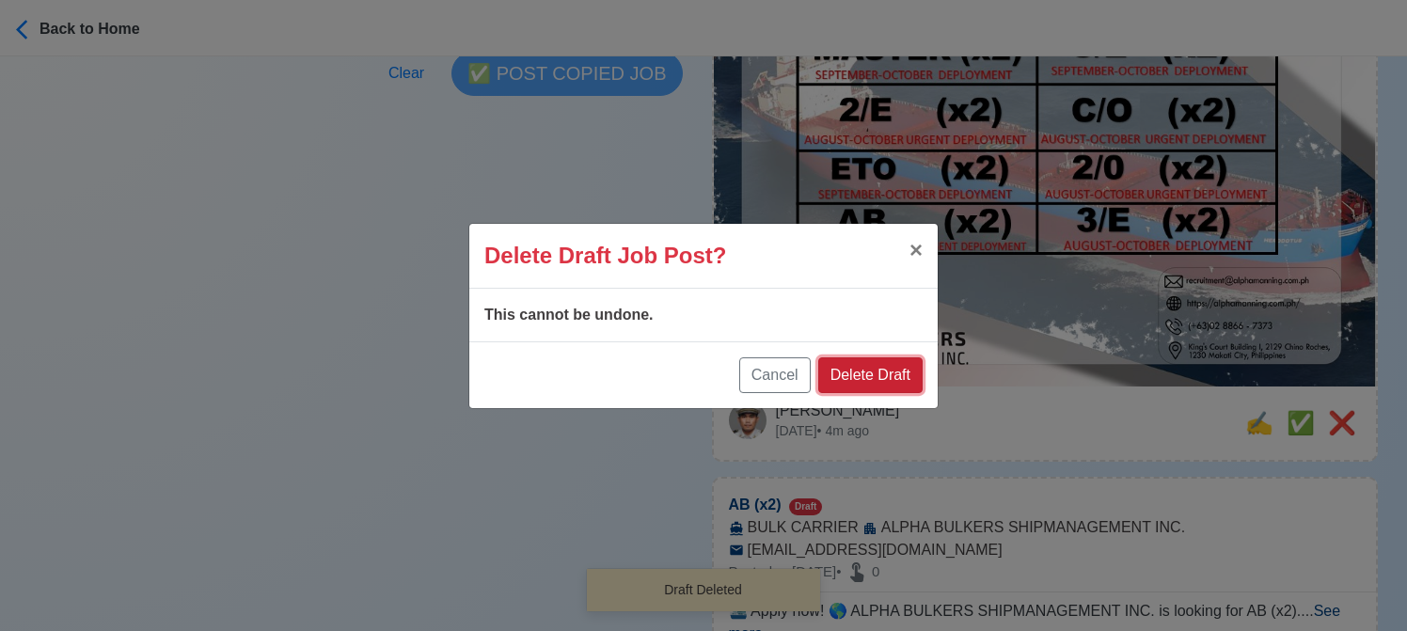
click at [891, 373] on button "Delete Draft" at bounding box center [870, 375] width 104 height 36
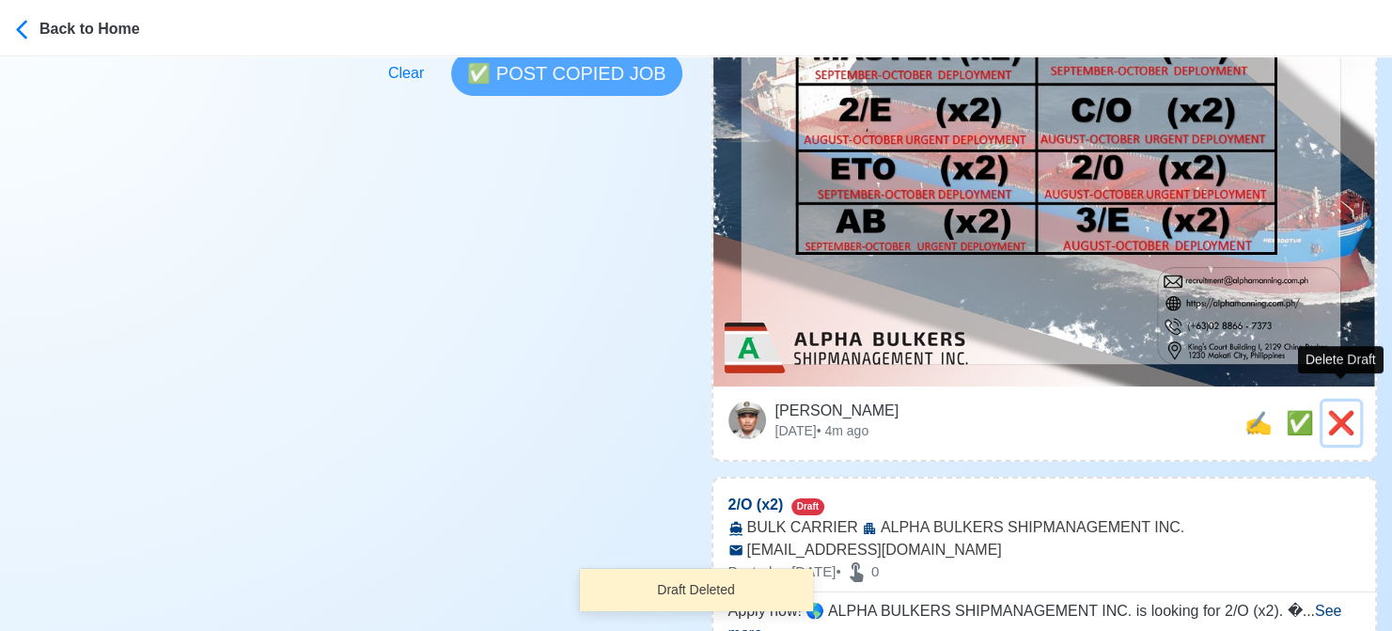
click at [1351, 410] on span "❌" at bounding box center [1342, 422] width 28 height 25
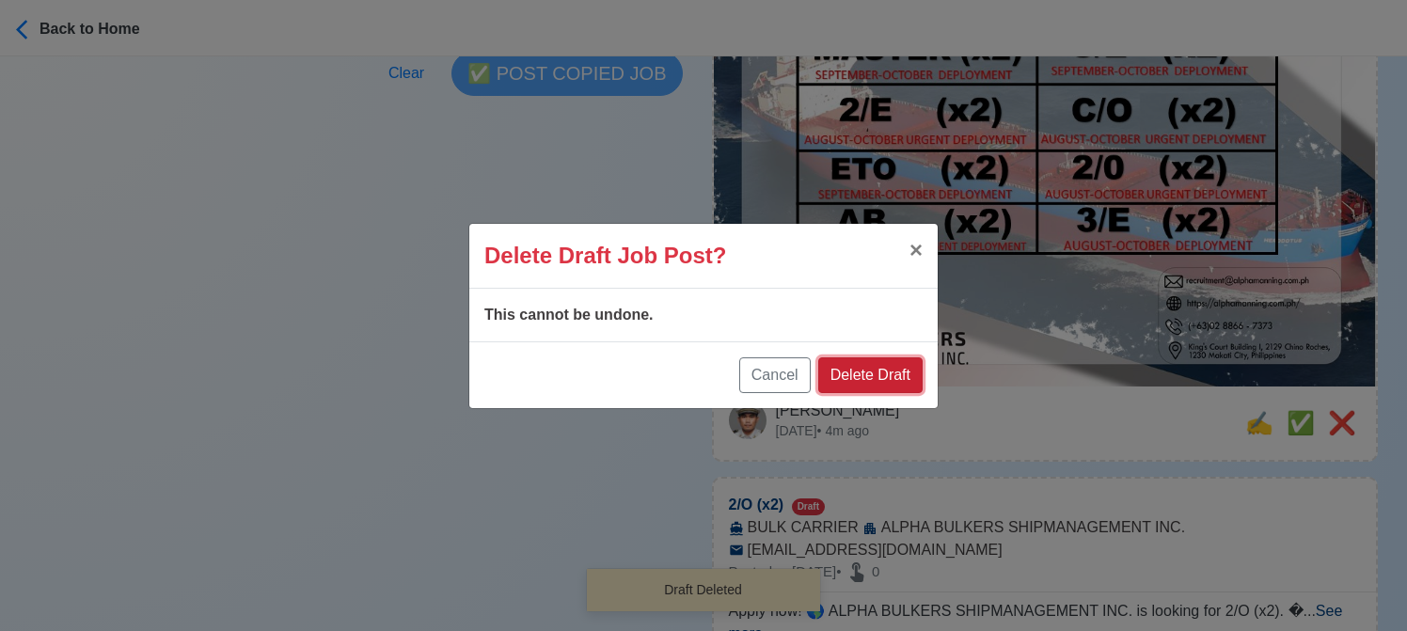
drag, startPoint x: 876, startPoint y: 358, endPoint x: 1331, endPoint y: 389, distance: 456.1
click at [876, 359] on button "Delete Draft" at bounding box center [870, 375] width 104 height 36
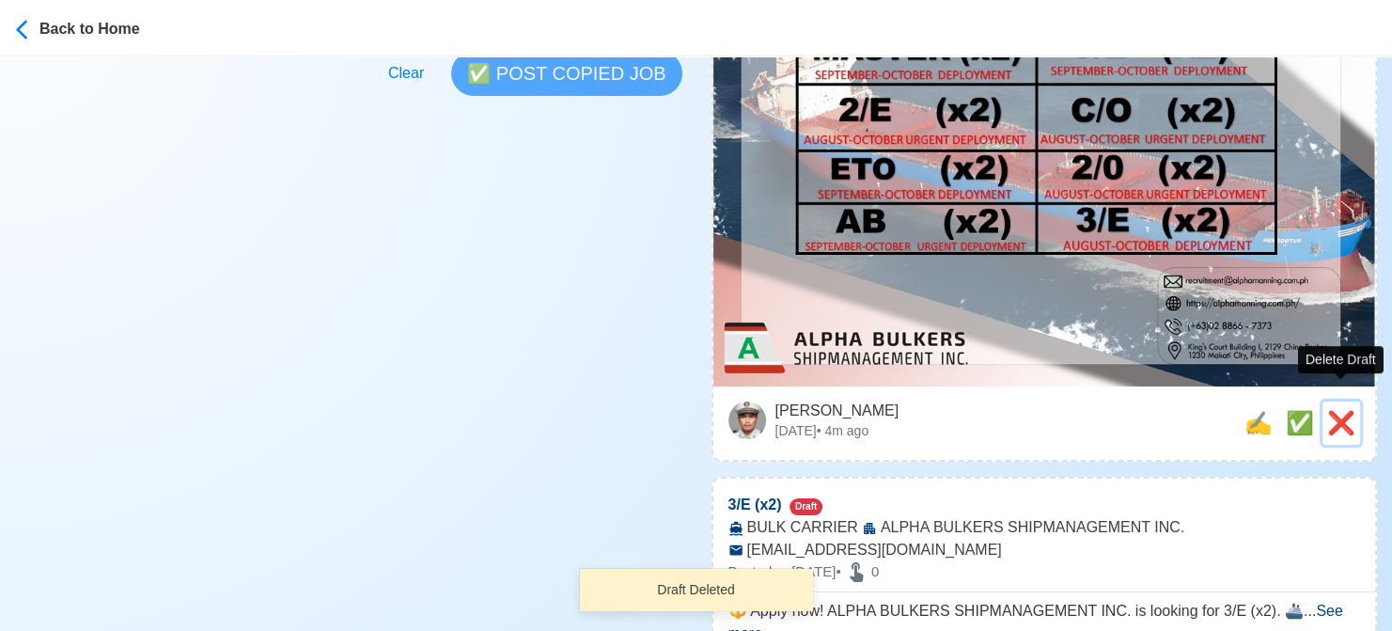
click at [1343, 410] on span "❌" at bounding box center [1342, 422] width 28 height 25
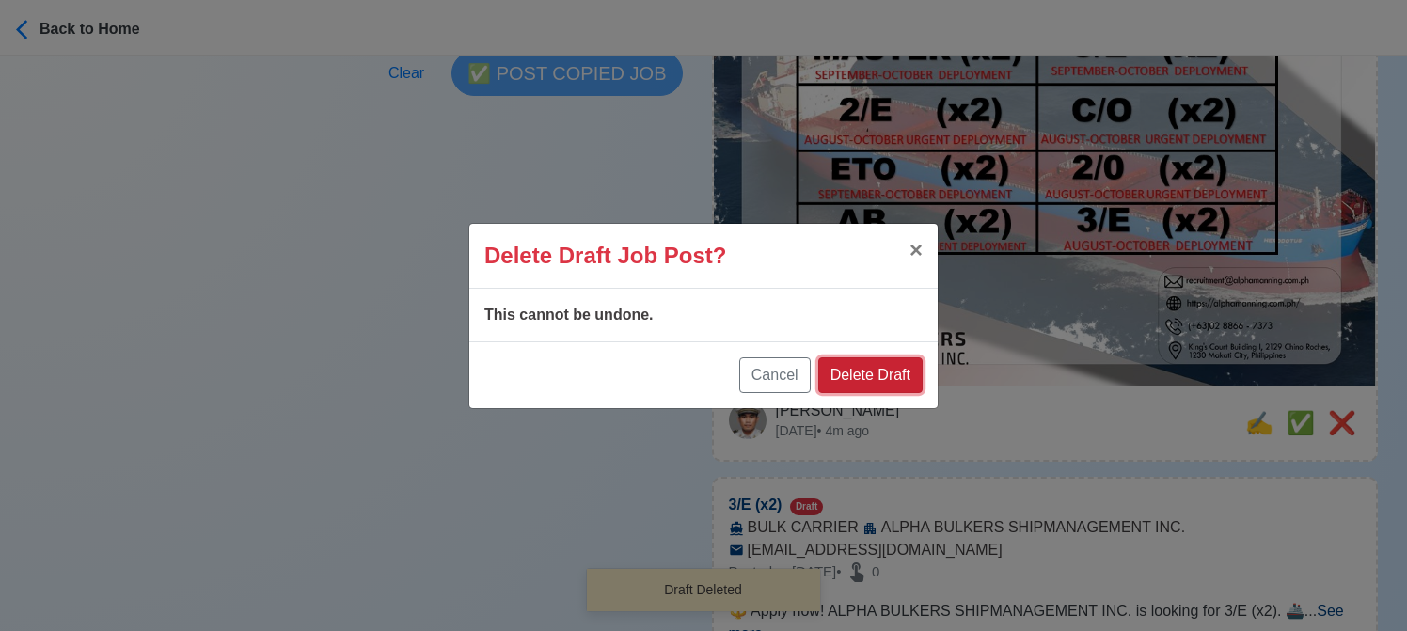
click at [885, 373] on button "Delete Draft" at bounding box center [870, 375] width 104 height 36
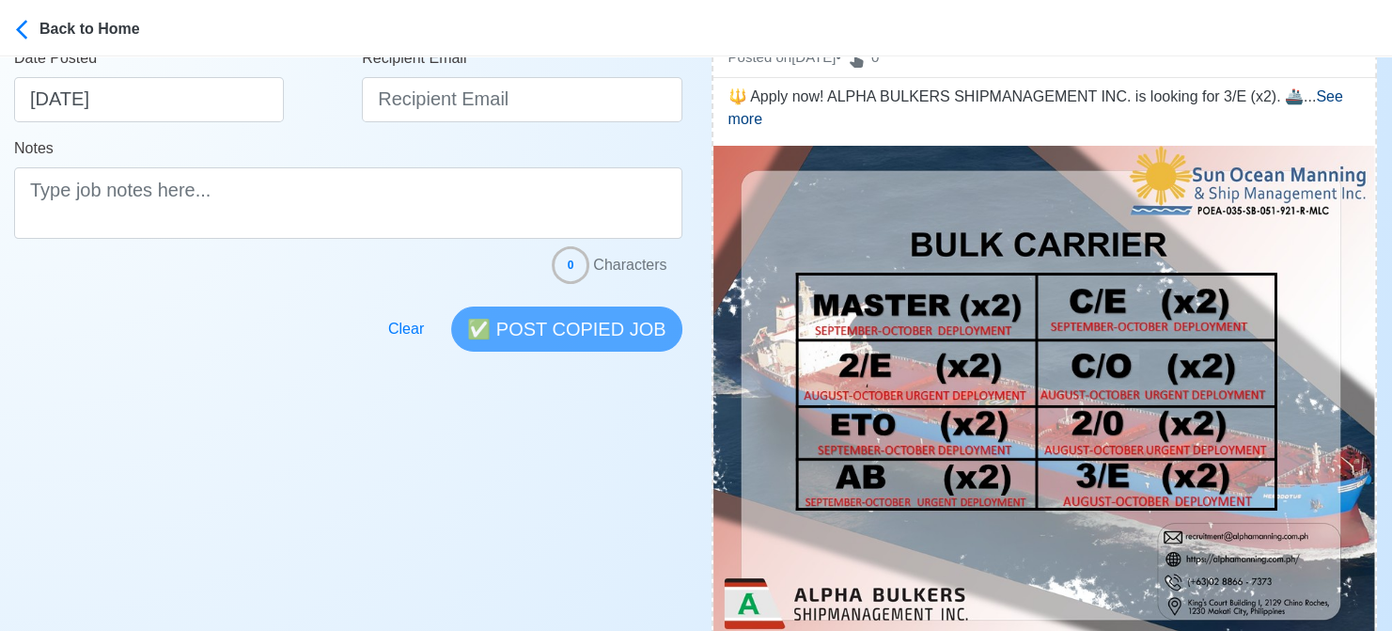
scroll to position [564, 0]
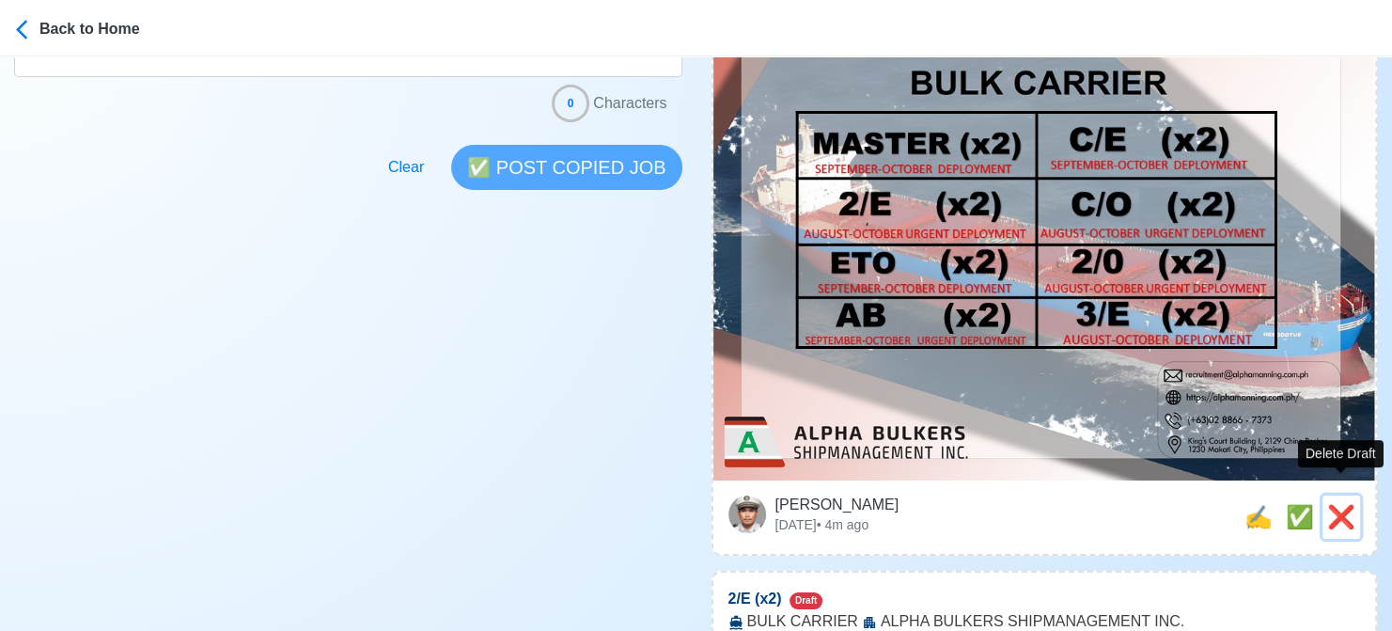
click at [1343, 504] on span "❌" at bounding box center [1342, 516] width 28 height 25
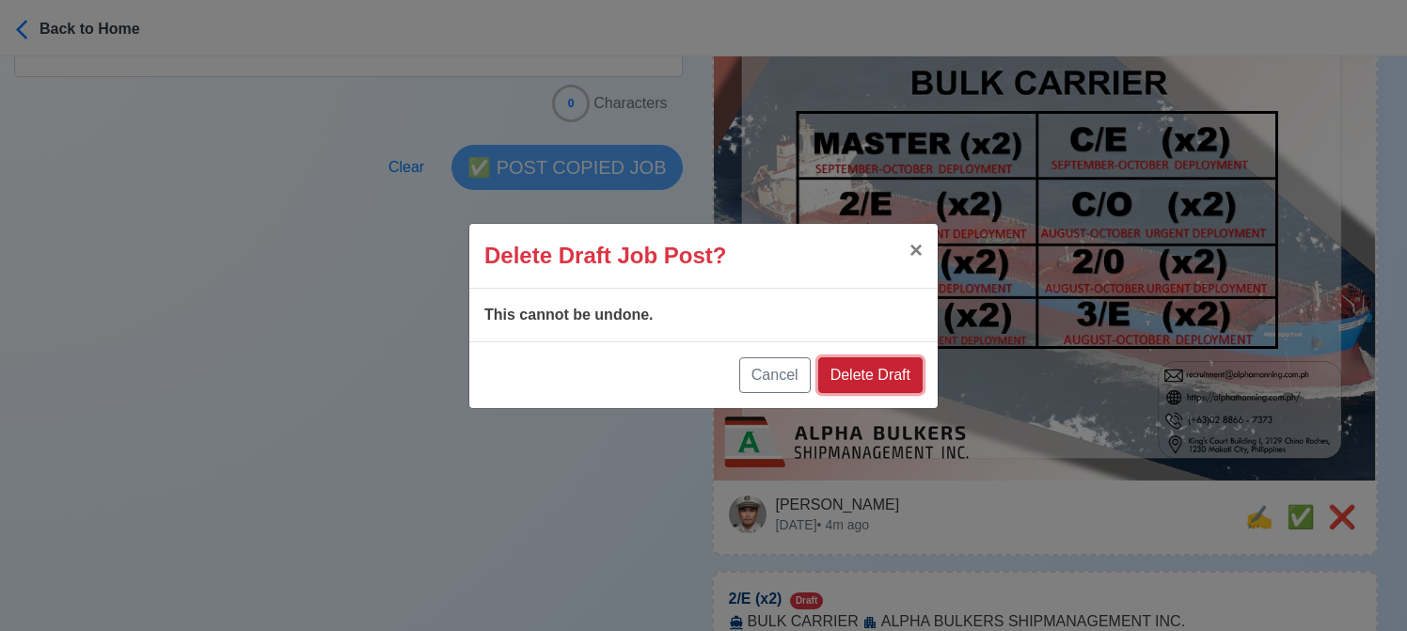
click at [890, 379] on button "Delete Draft" at bounding box center [870, 375] width 104 height 36
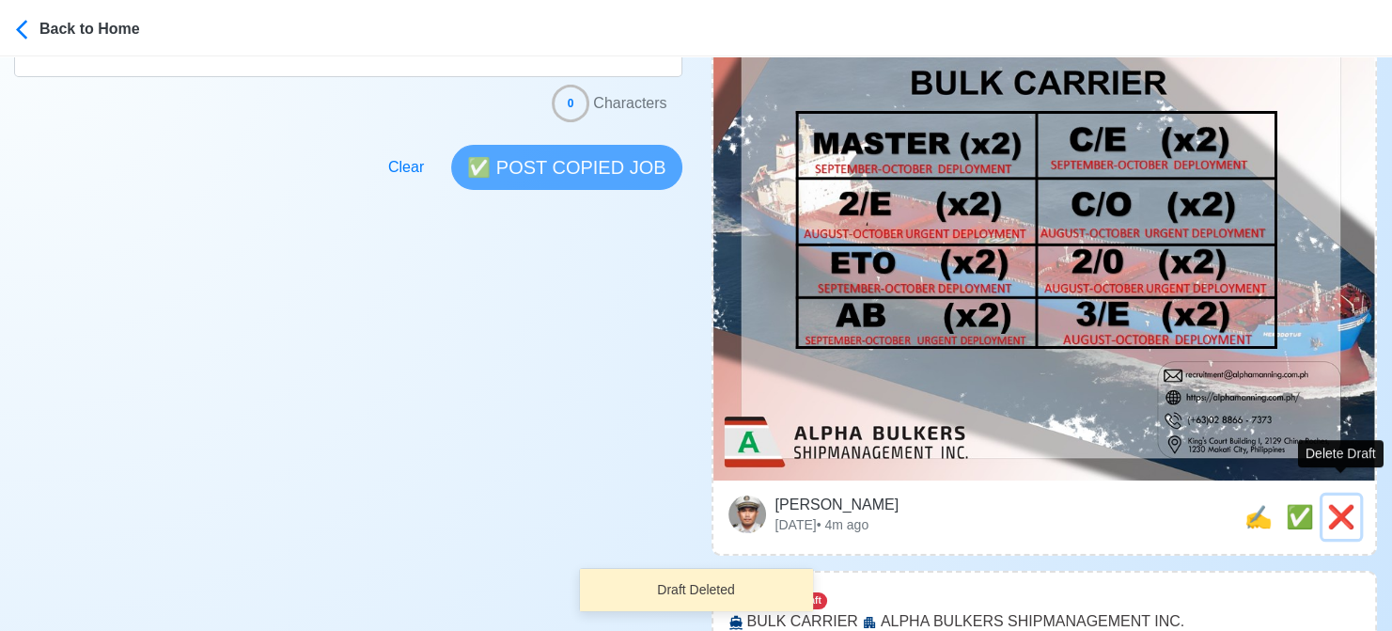
click at [1344, 504] on span "❌" at bounding box center [1342, 516] width 28 height 25
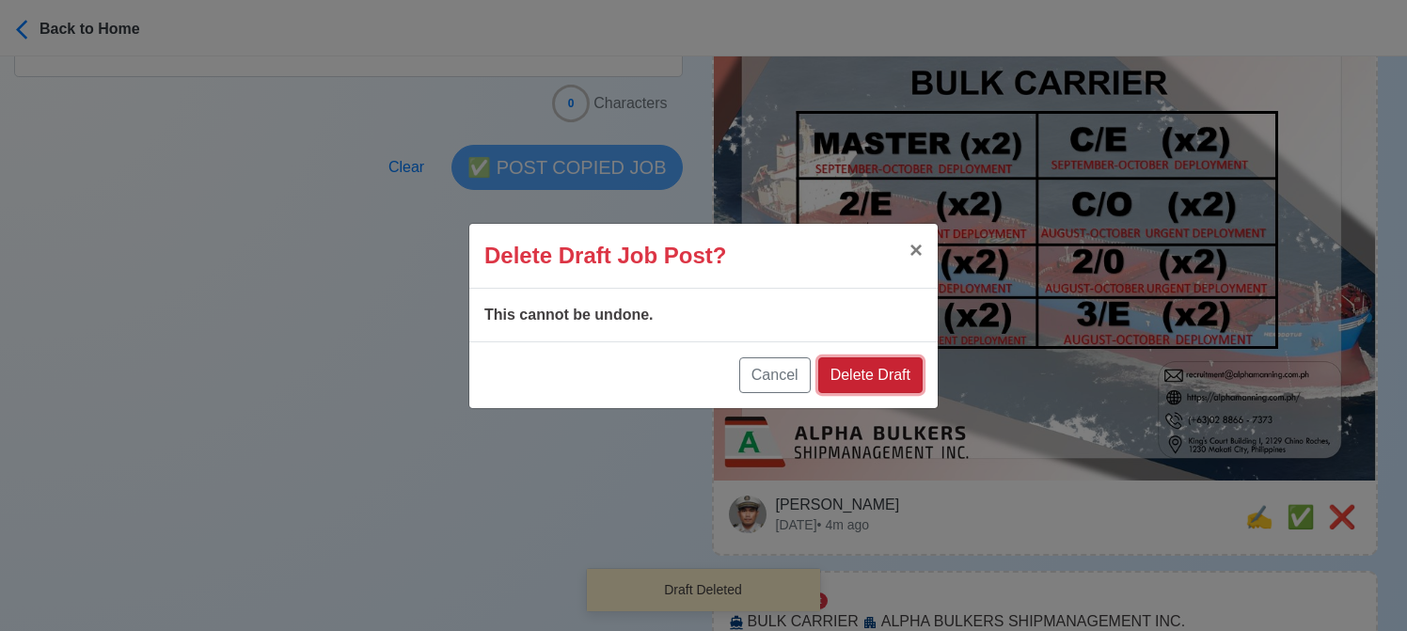
click at [891, 370] on button "Delete Draft" at bounding box center [870, 375] width 104 height 36
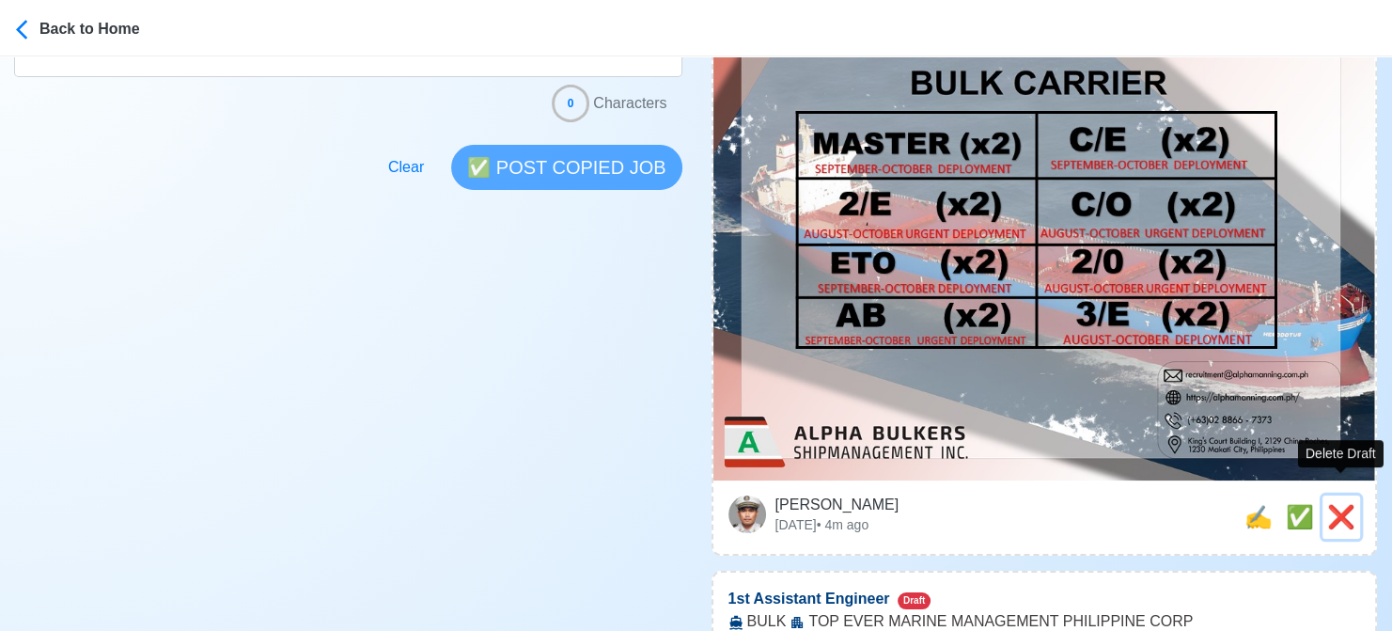
click at [1331, 504] on span "❌" at bounding box center [1342, 516] width 28 height 25
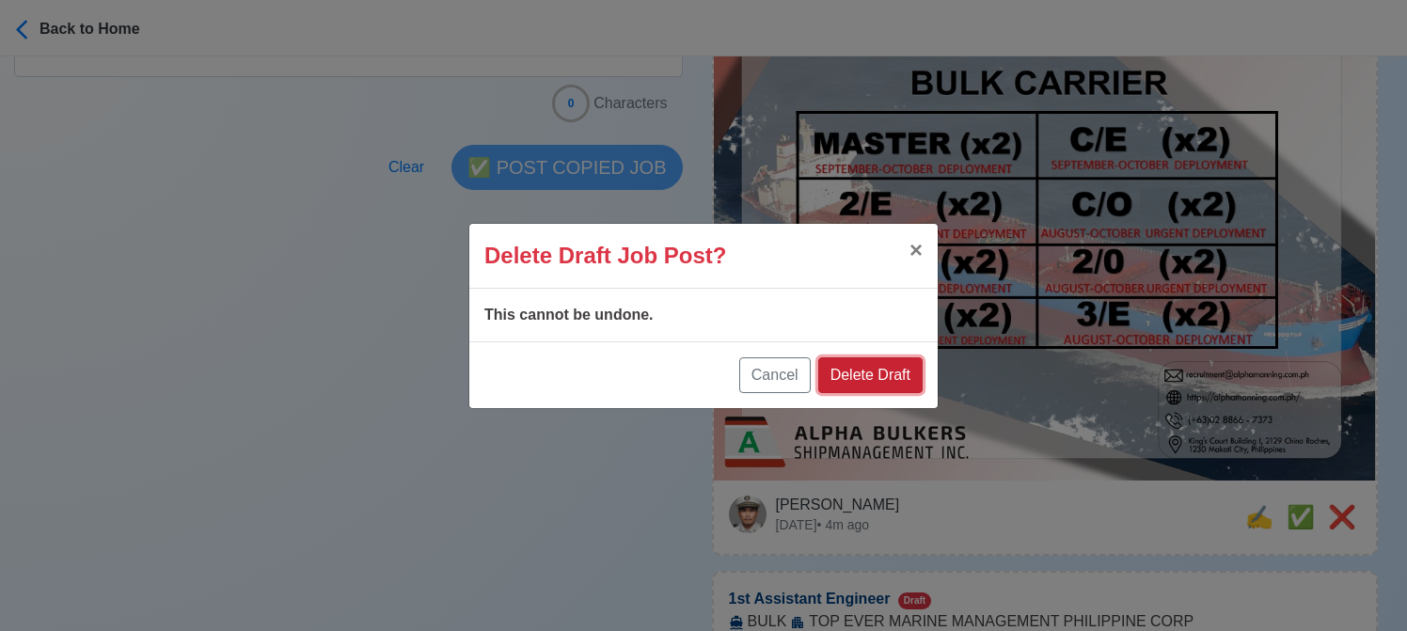
click at [874, 376] on button "Delete Draft" at bounding box center [870, 375] width 104 height 36
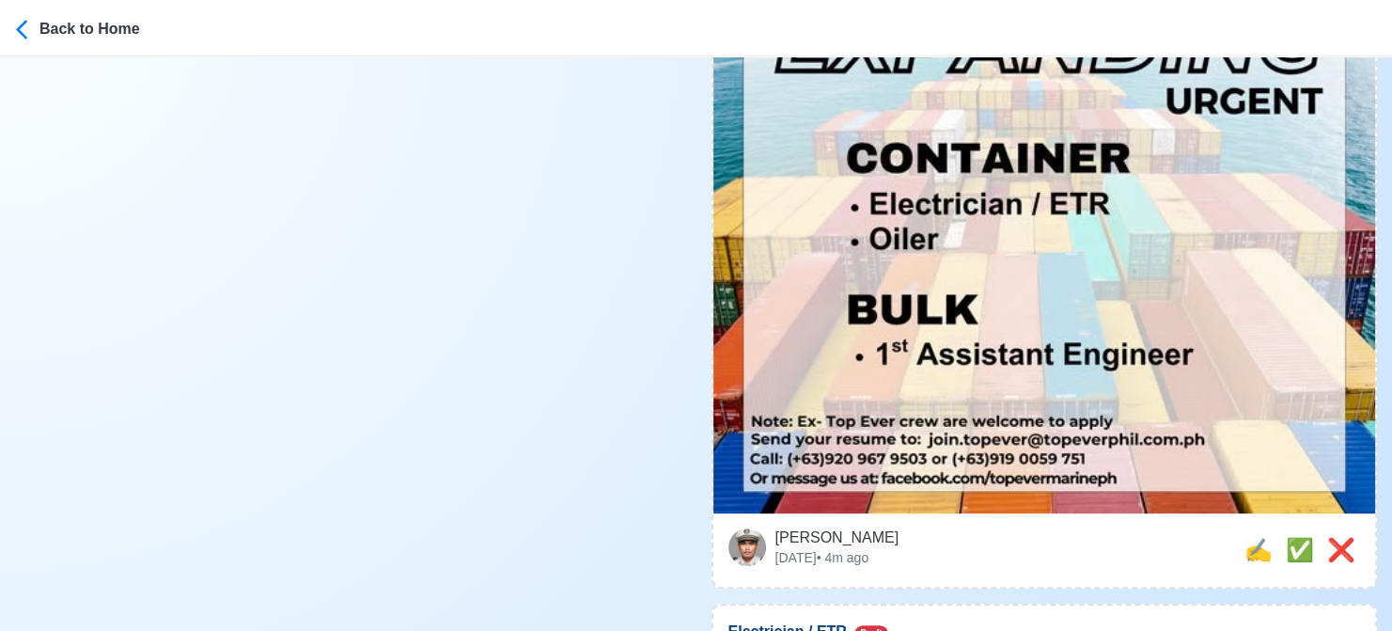
scroll to position [846, 0]
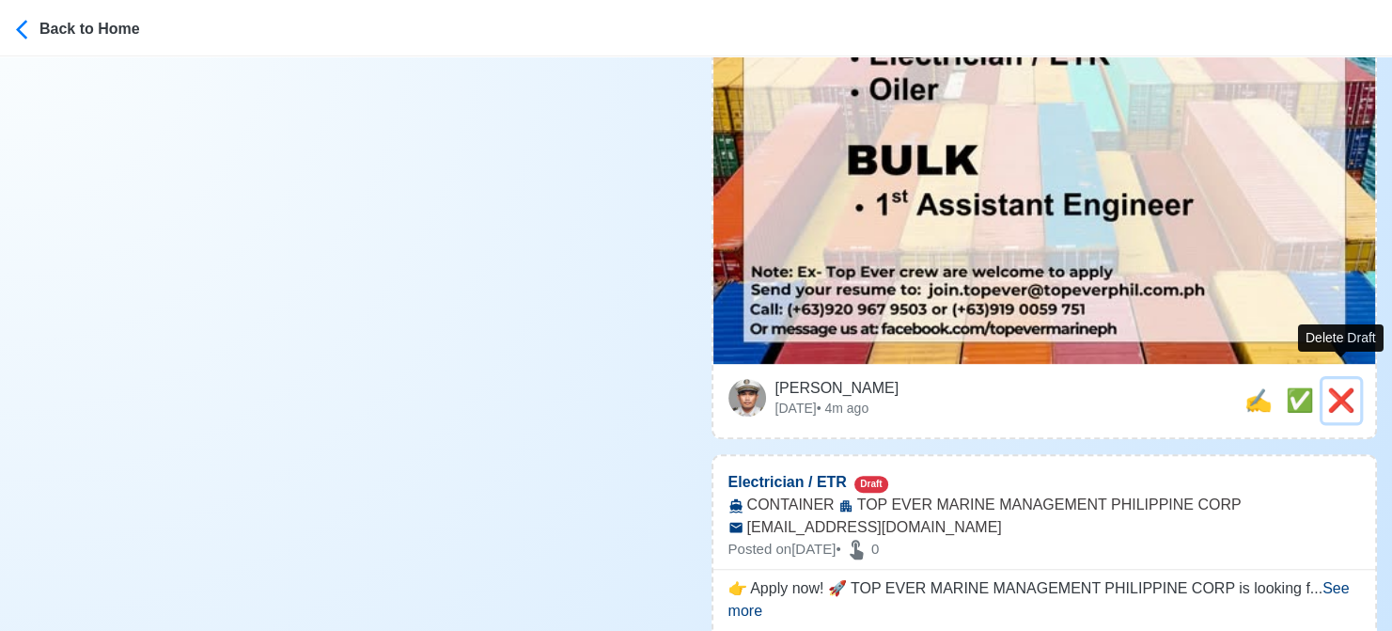
click at [1344, 387] on span "❌" at bounding box center [1342, 399] width 28 height 25
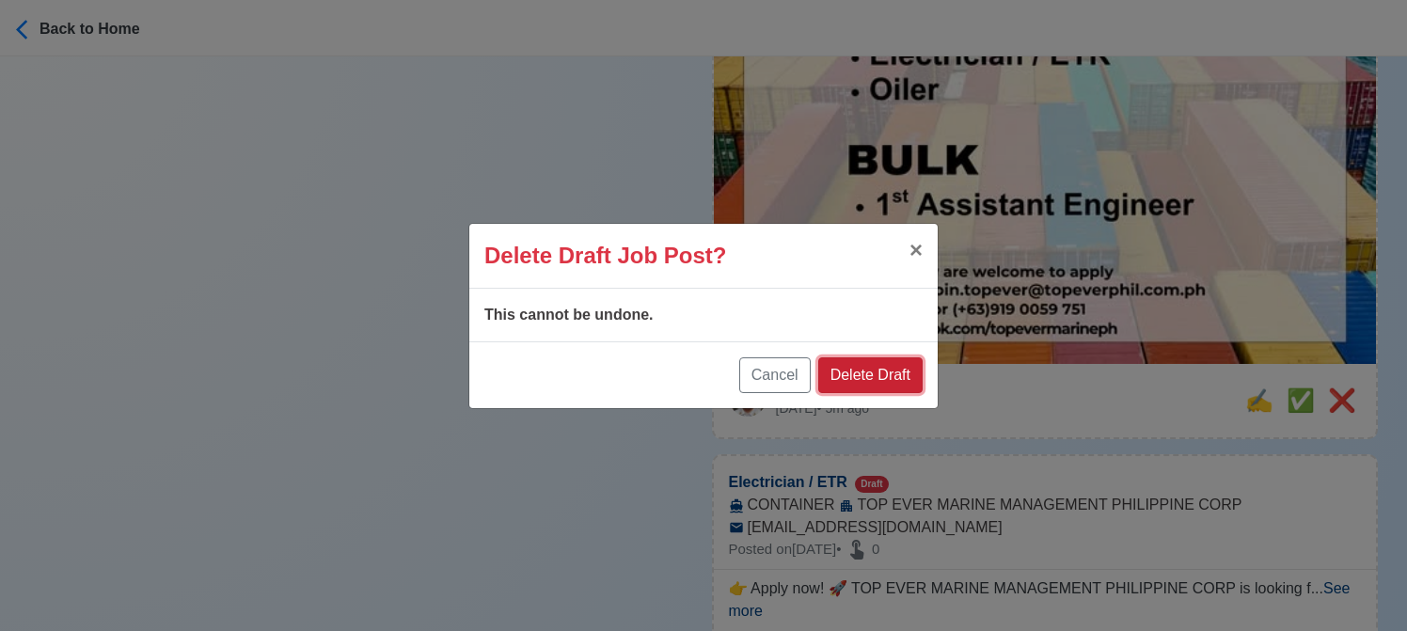
drag, startPoint x: 884, startPoint y: 369, endPoint x: 951, endPoint y: 372, distance: 67.8
click at [884, 370] on button "Delete Draft" at bounding box center [870, 375] width 104 height 36
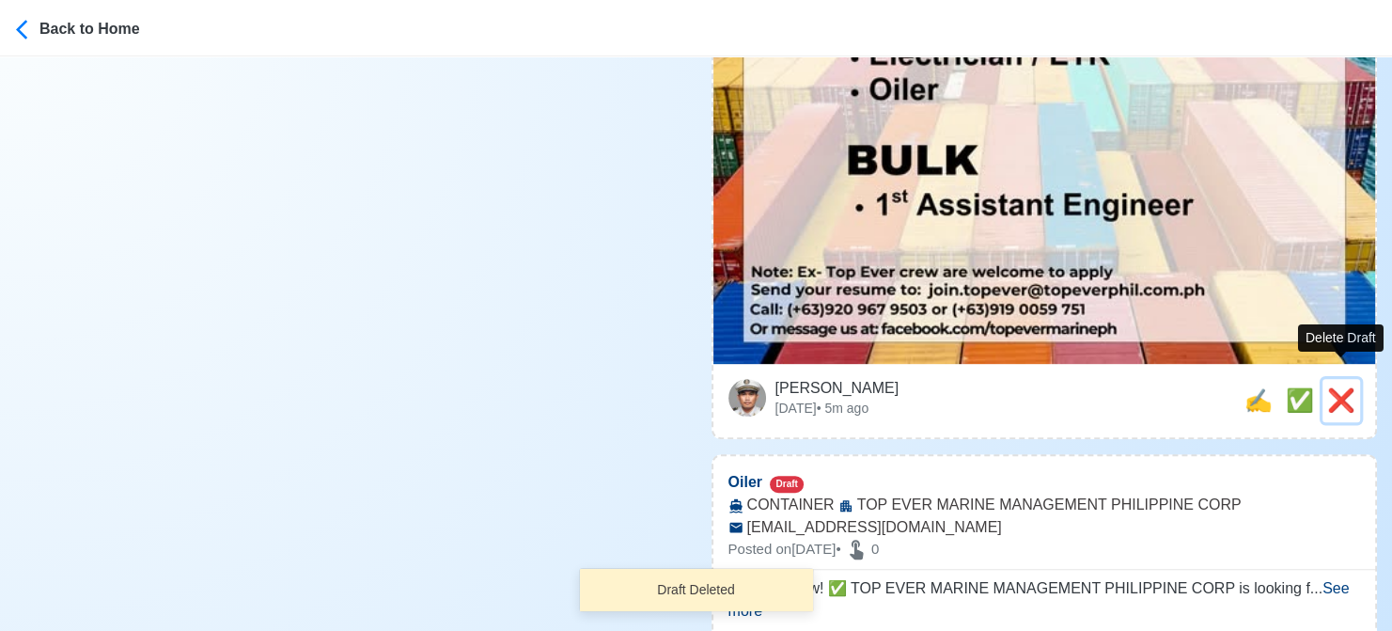
click at [1339, 387] on span "❌" at bounding box center [1342, 399] width 28 height 25
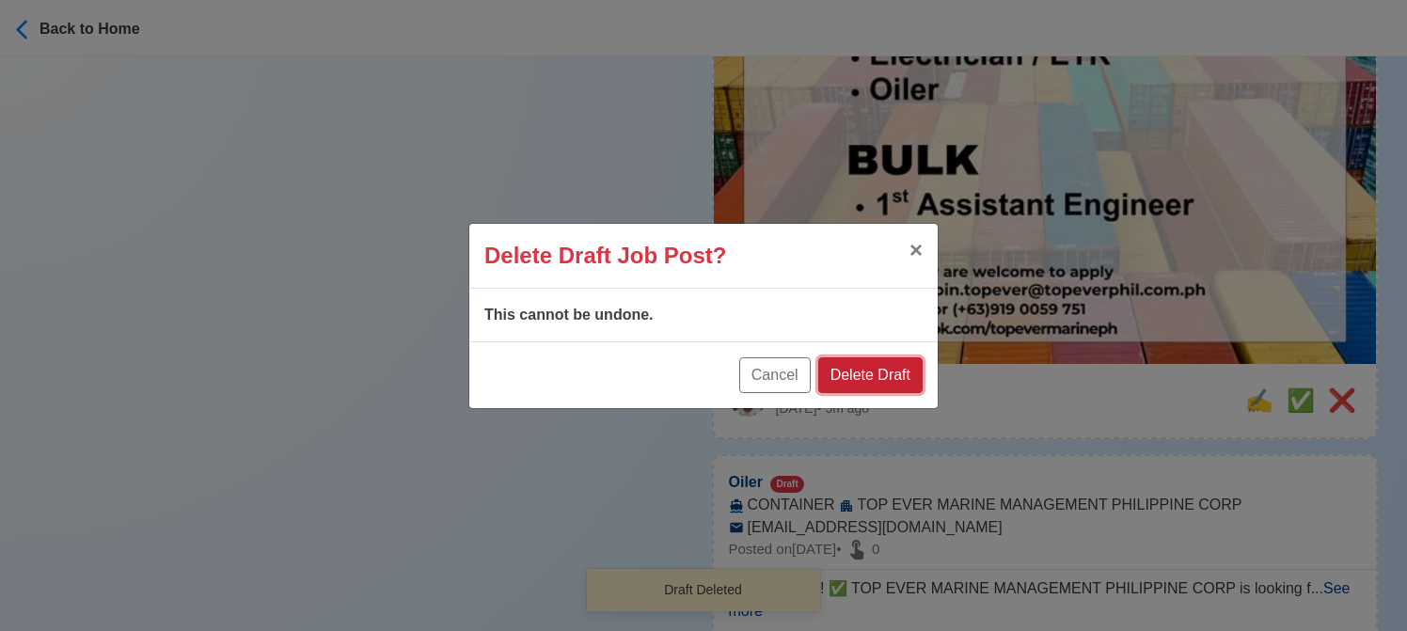
click at [889, 371] on button "Delete Draft" at bounding box center [870, 375] width 104 height 36
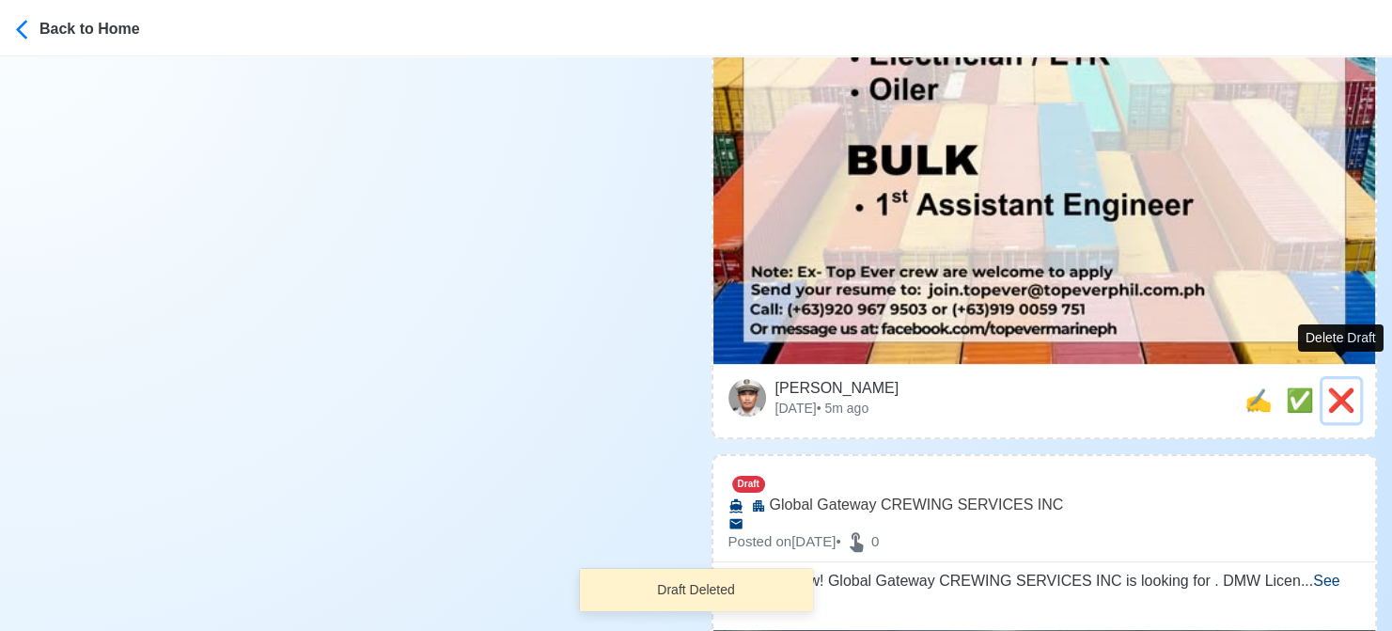
click at [1343, 387] on span "❌" at bounding box center [1342, 399] width 28 height 25
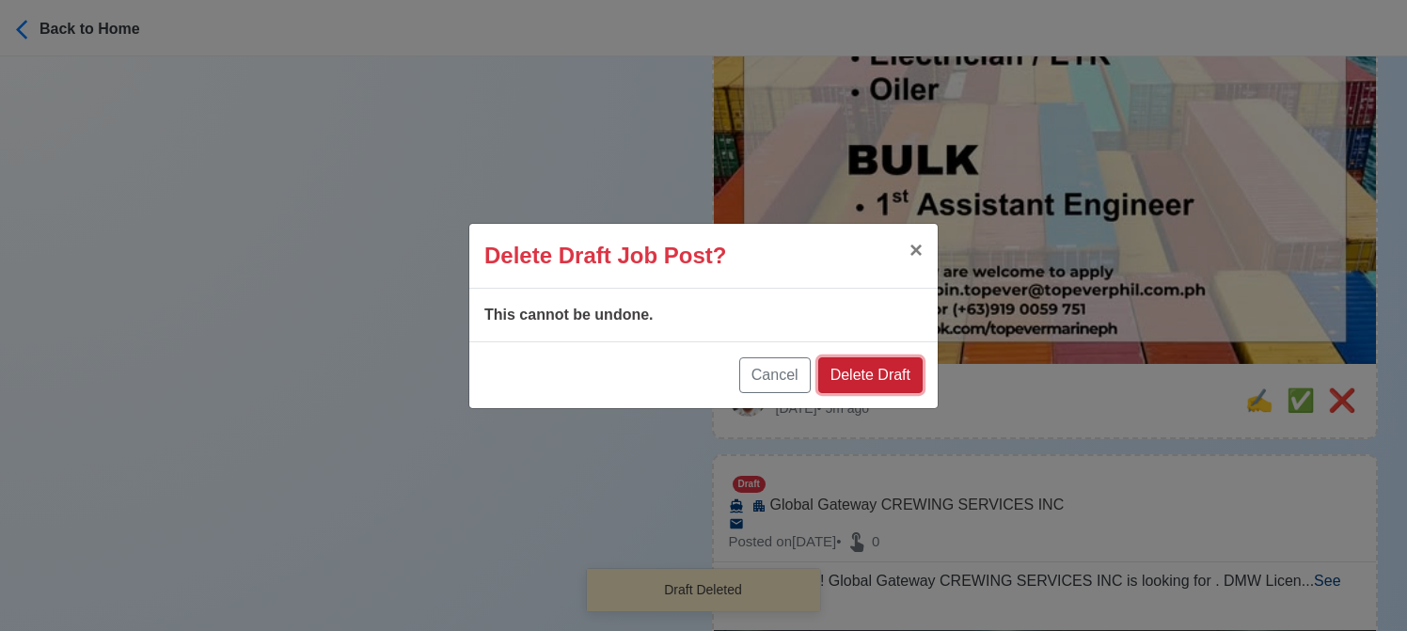
click at [880, 369] on button "Delete Draft" at bounding box center [870, 375] width 104 height 36
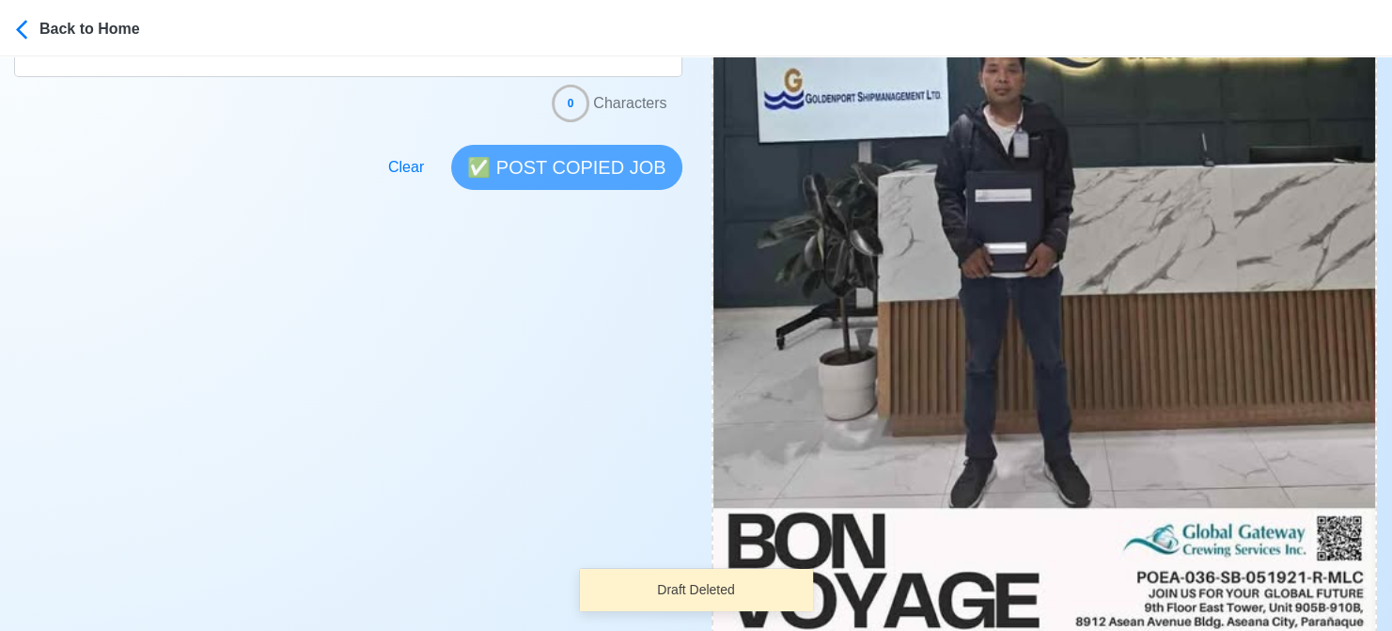
scroll to position [940, 0]
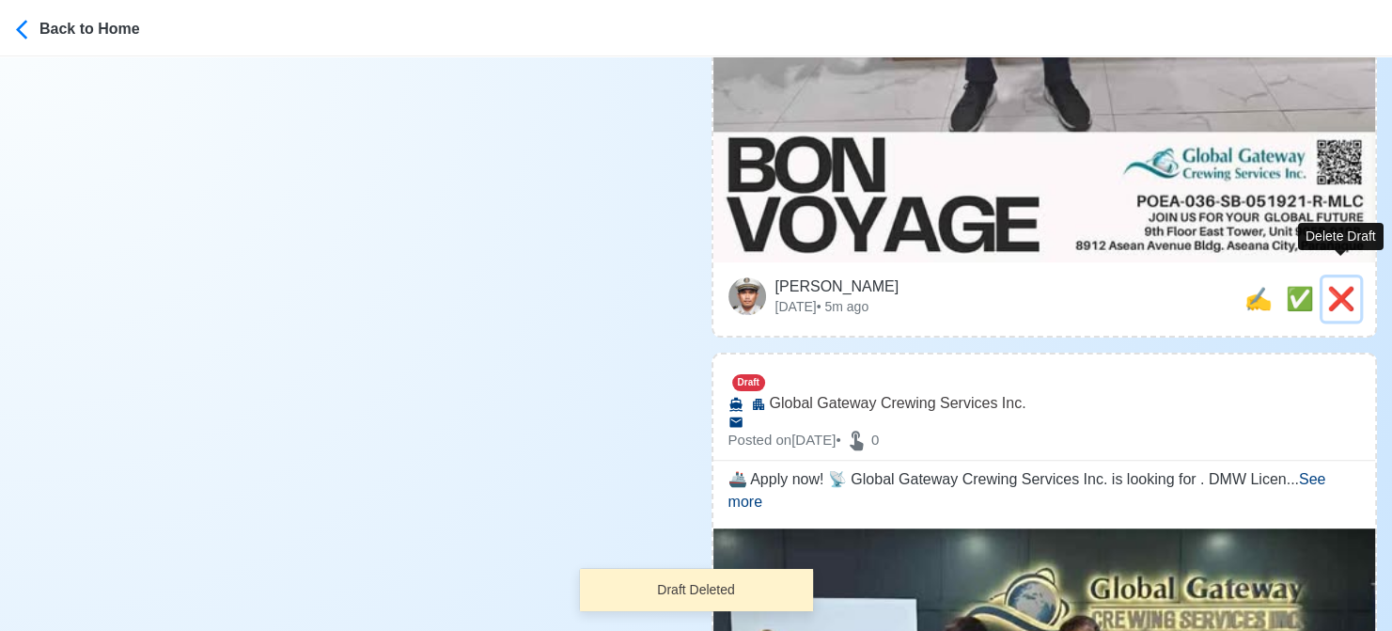
click at [1331, 286] on span "❌" at bounding box center [1342, 298] width 28 height 25
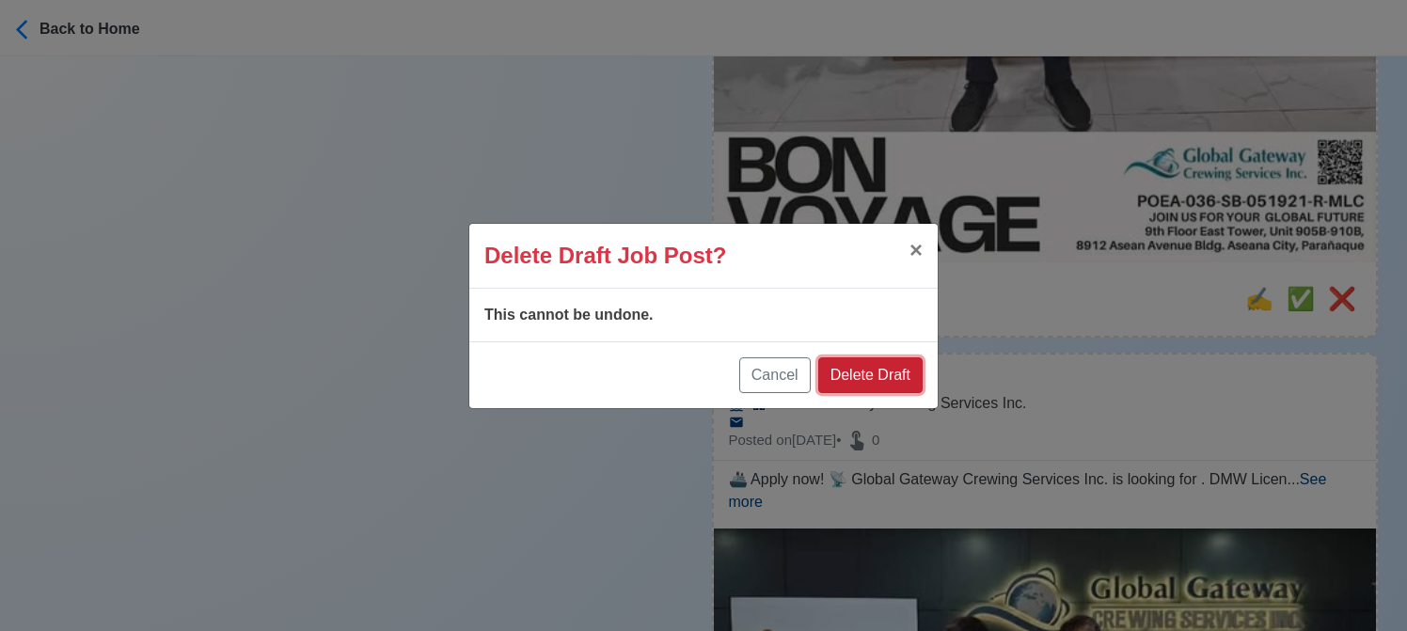
click at [883, 368] on button "Delete Draft" at bounding box center [870, 375] width 104 height 36
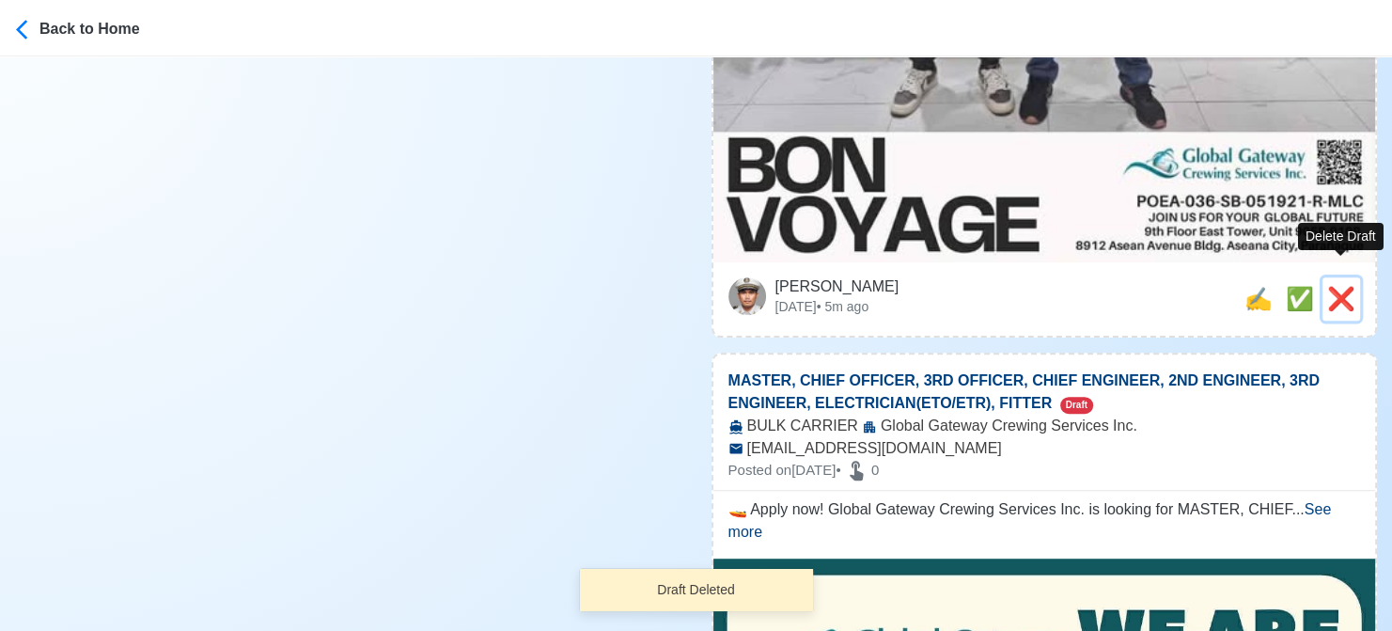
click at [1332, 286] on span "❌" at bounding box center [1342, 298] width 28 height 25
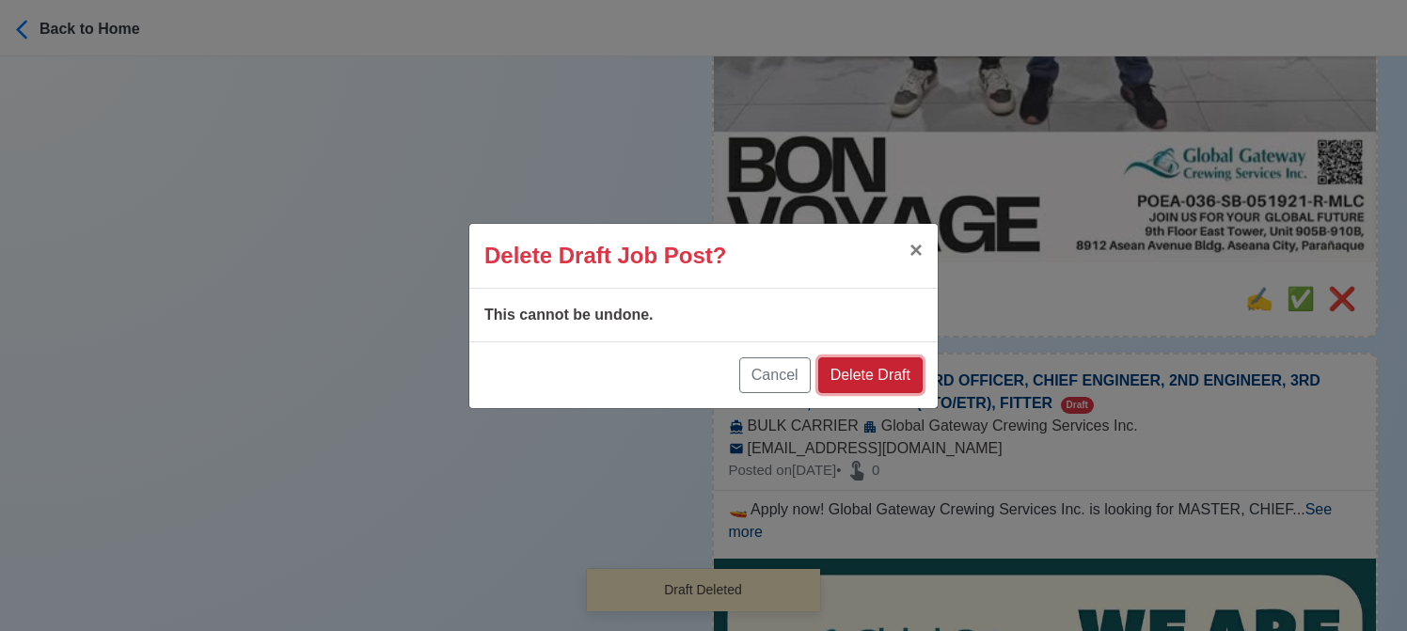
click at [899, 370] on button "Delete Draft" at bounding box center [870, 375] width 104 height 36
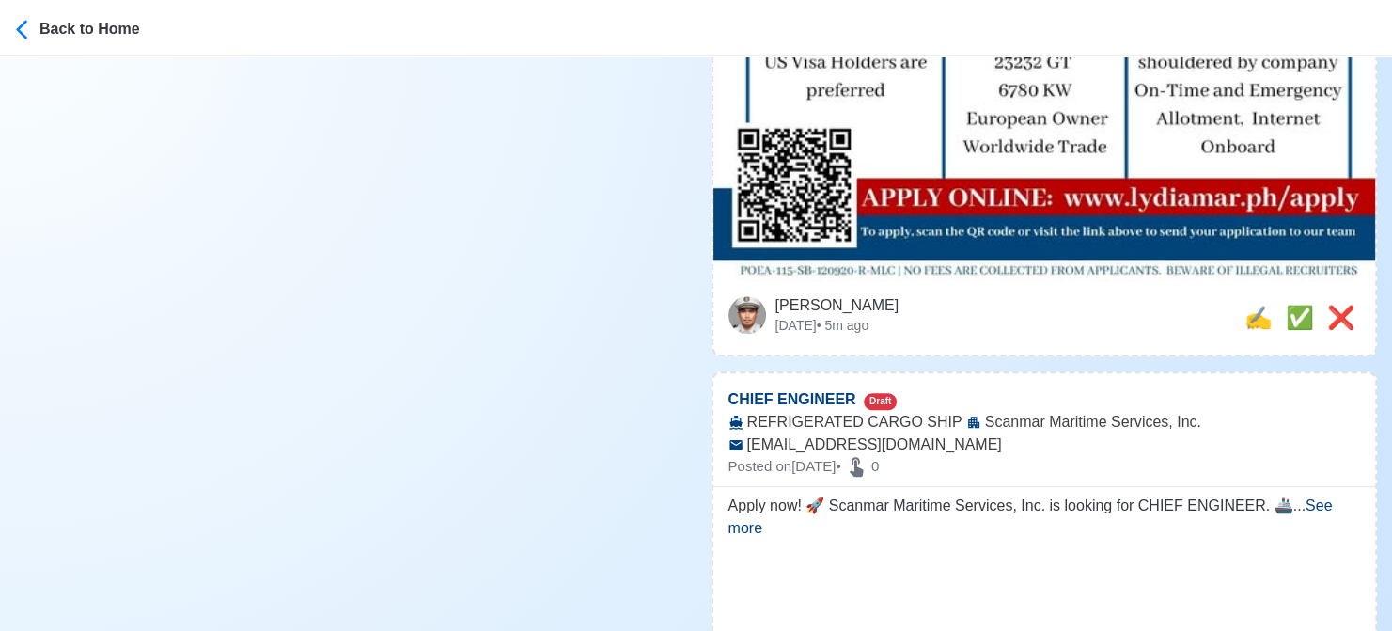
scroll to position [1880, 0]
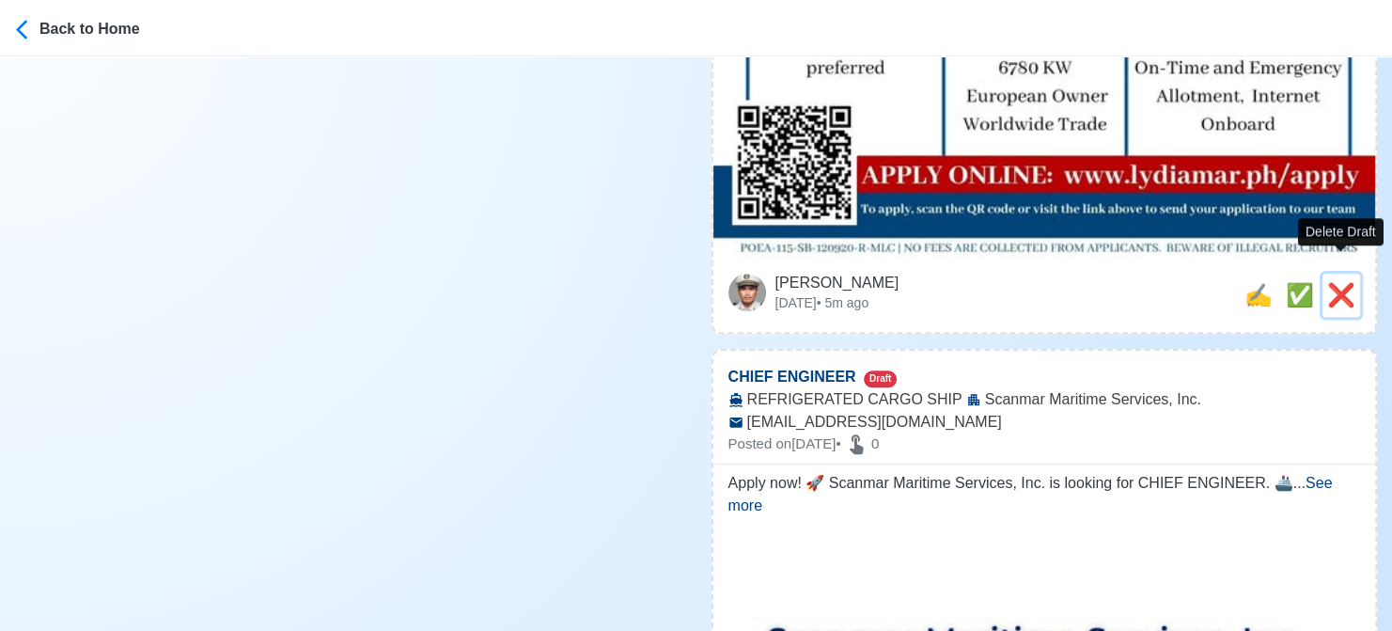
click at [1333, 282] on span "❌" at bounding box center [1342, 294] width 28 height 25
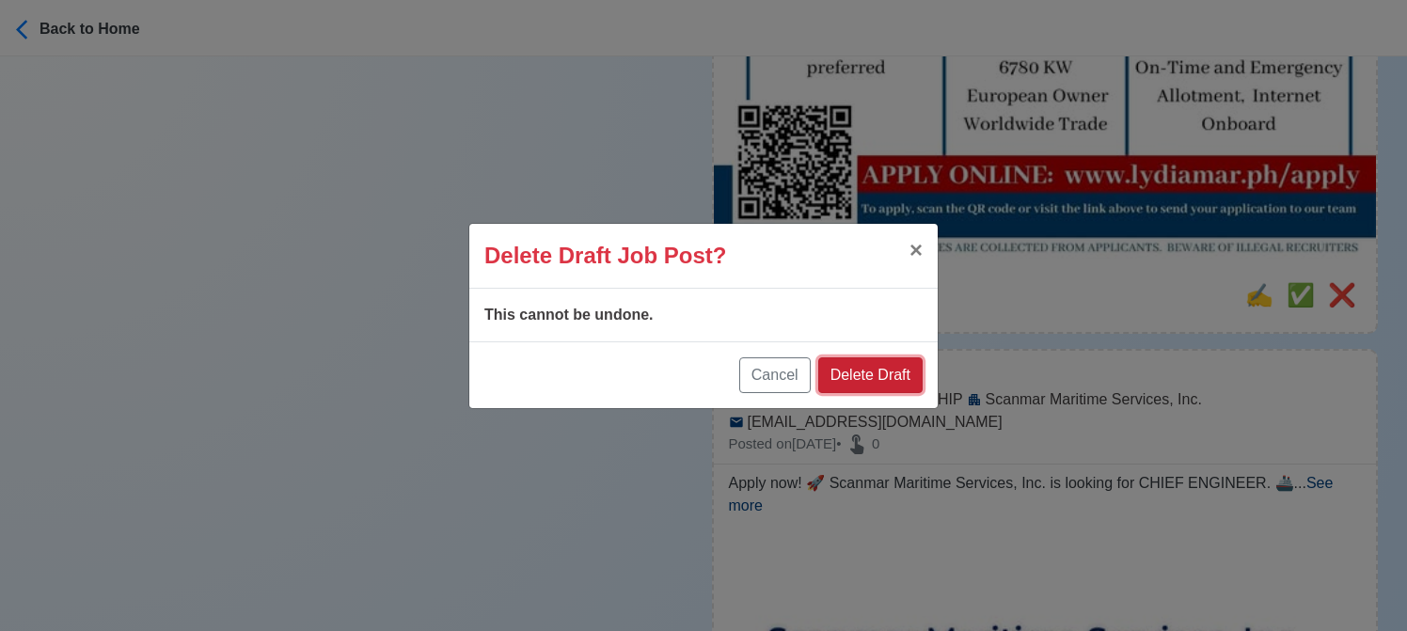
click at [896, 371] on button "Delete Draft" at bounding box center [870, 375] width 104 height 36
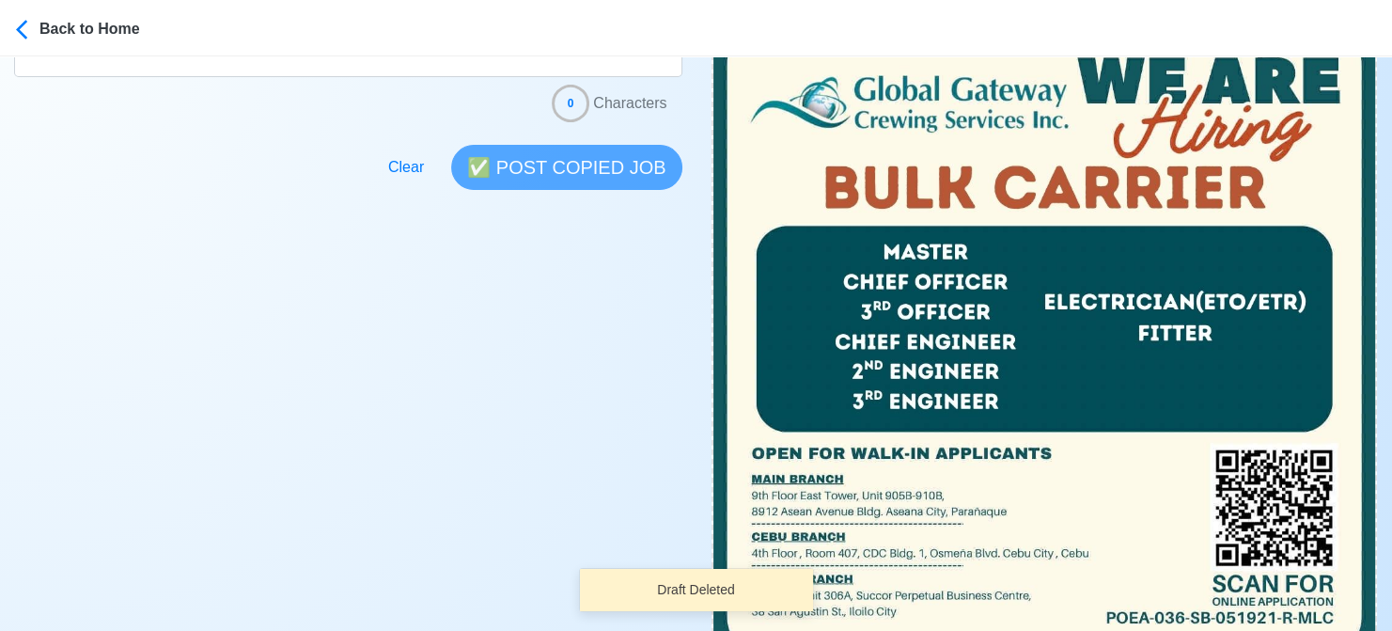
scroll to position [752, 0]
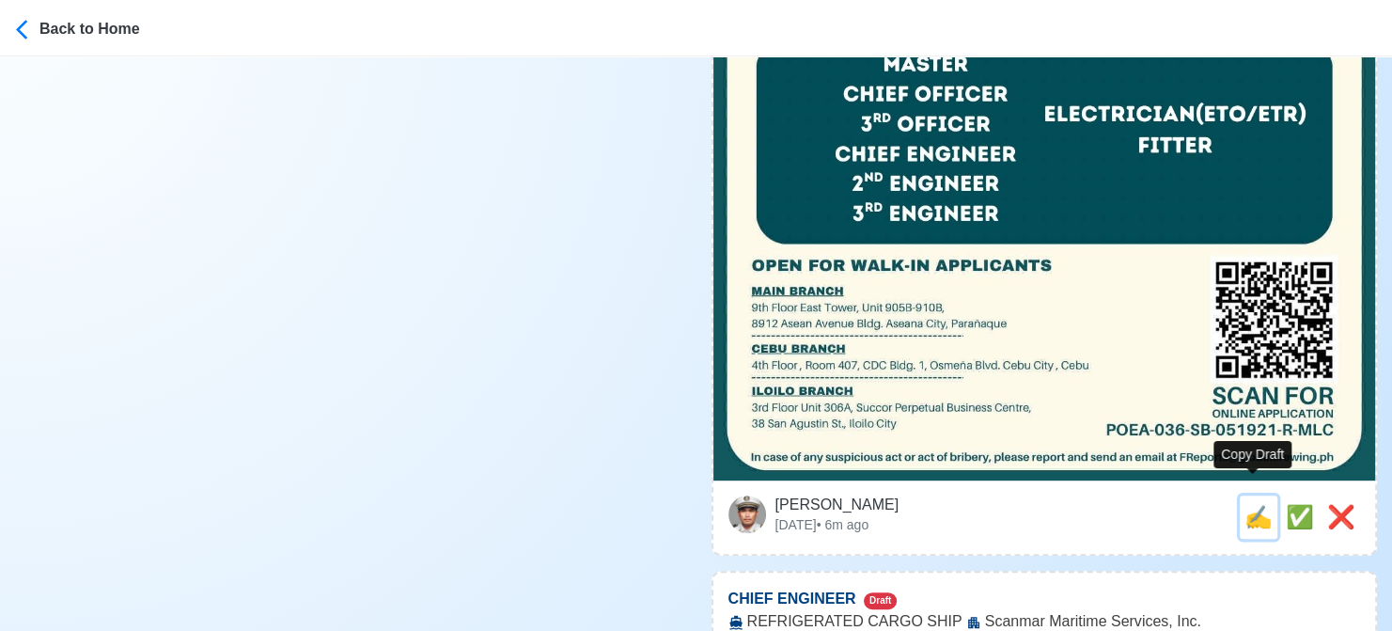
click at [1254, 504] on span "✍️" at bounding box center [1259, 516] width 28 height 25
type input "MASTER, CHIEF OFFICER, 3RD OFFICER, CHIEF ENGINEER, 2ND ENGINEER, 3RD ENGINEER,…"
select select
type input "Global Gateway Crewing Services Inc."
type input "BULK CARRIER"
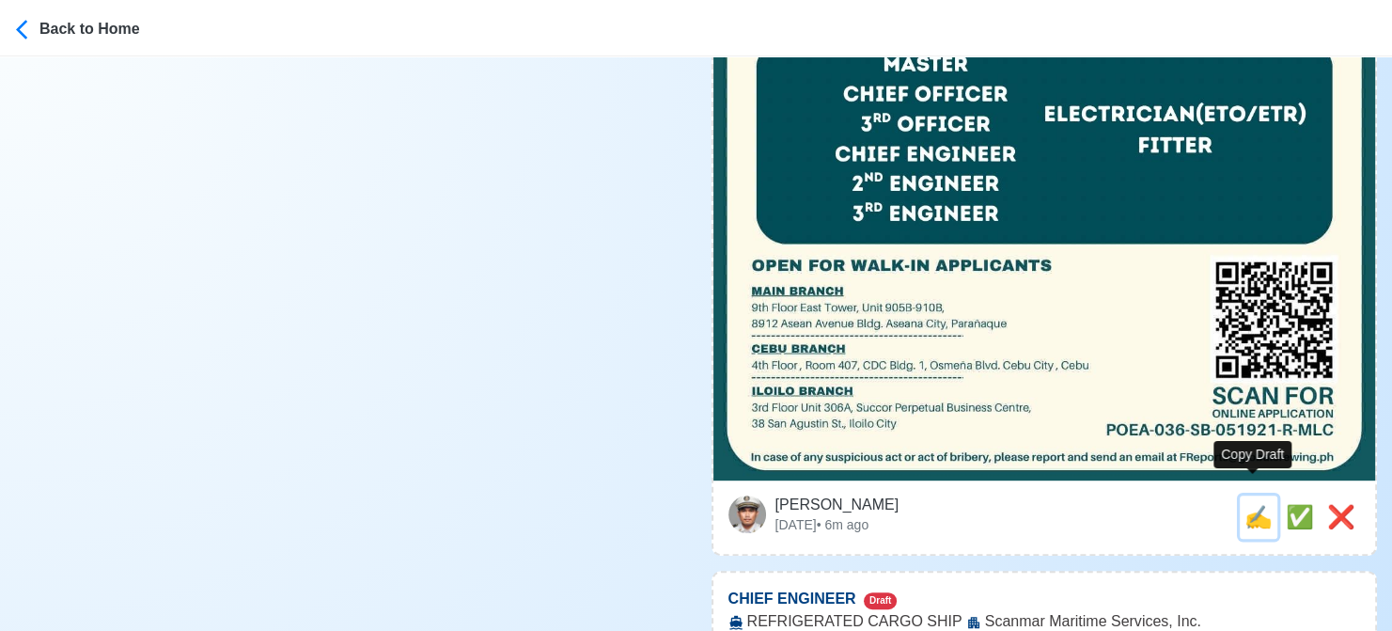
type input "FReports@globalcrewing.ph"
type textarea "🚤 Apply now! Global Gateway Crewing Services Inc. is looking for MASTER, CHIEF …"
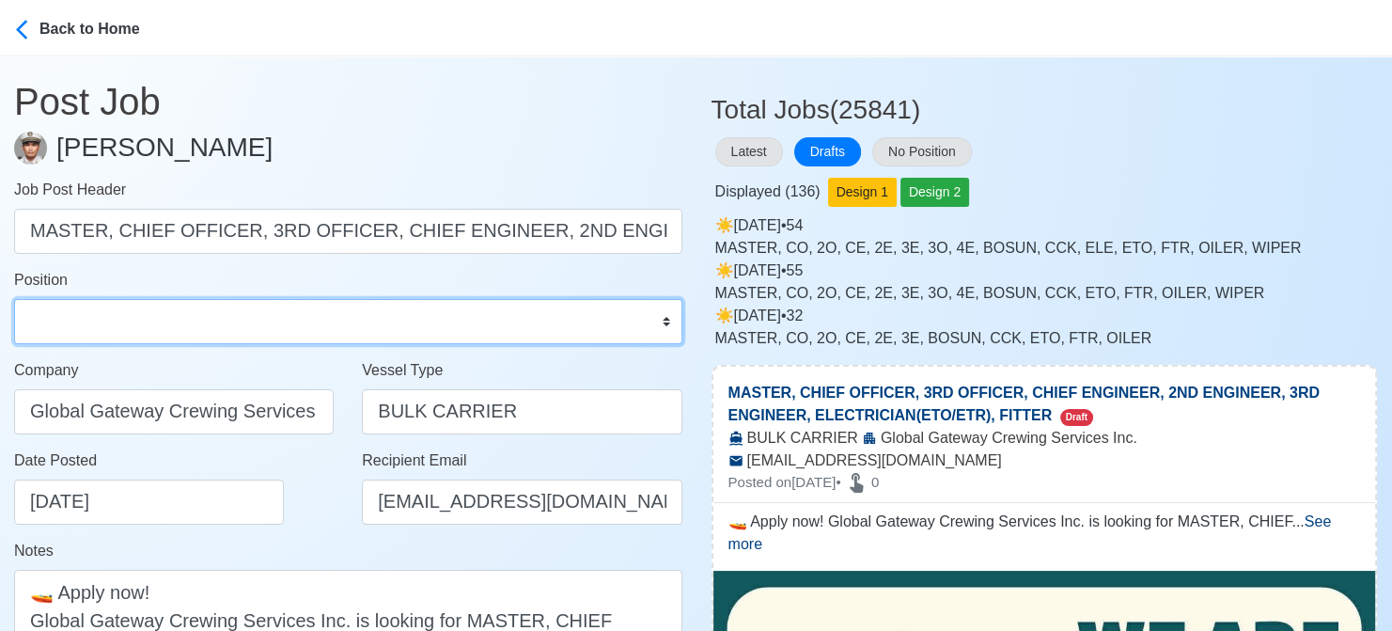
click at [184, 318] on select "Master Chief Officer 2nd Officer 3rd Officer Junior Officer Chief Engineer 2nd …" at bounding box center [348, 321] width 668 height 45
click at [161, 328] on select "Master Chief Officer 2nd Officer 3rd Officer Junior Officer Chief Engineer 2nd …" at bounding box center [348, 321] width 668 height 45
select select "Chief Officer"
click at [14, 299] on select "Master Chief Officer 2nd Officer 3rd Officer Junior Officer Chief Engineer 2nd …" at bounding box center [348, 321] width 668 height 45
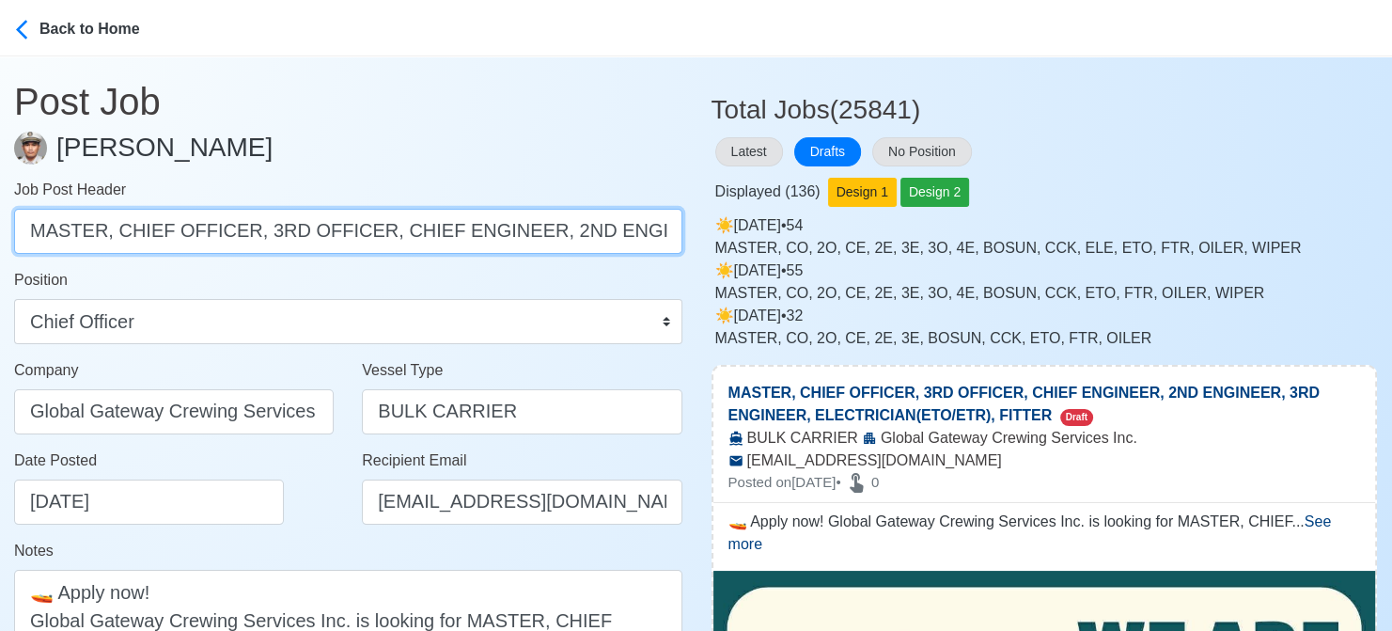
drag, startPoint x: 111, startPoint y: 230, endPoint x: -19, endPoint y: 231, distance: 129.7
click at [0, 231] on html "Back to Home Post Job Jeyner Gil Job Post Header MASTER, CHIEF OFFICER, 3RD OFF…" at bounding box center [696, 315] width 1392 height 631
drag, startPoint x: 150, startPoint y: 233, endPoint x: 749, endPoint y: 236, distance: 598.9
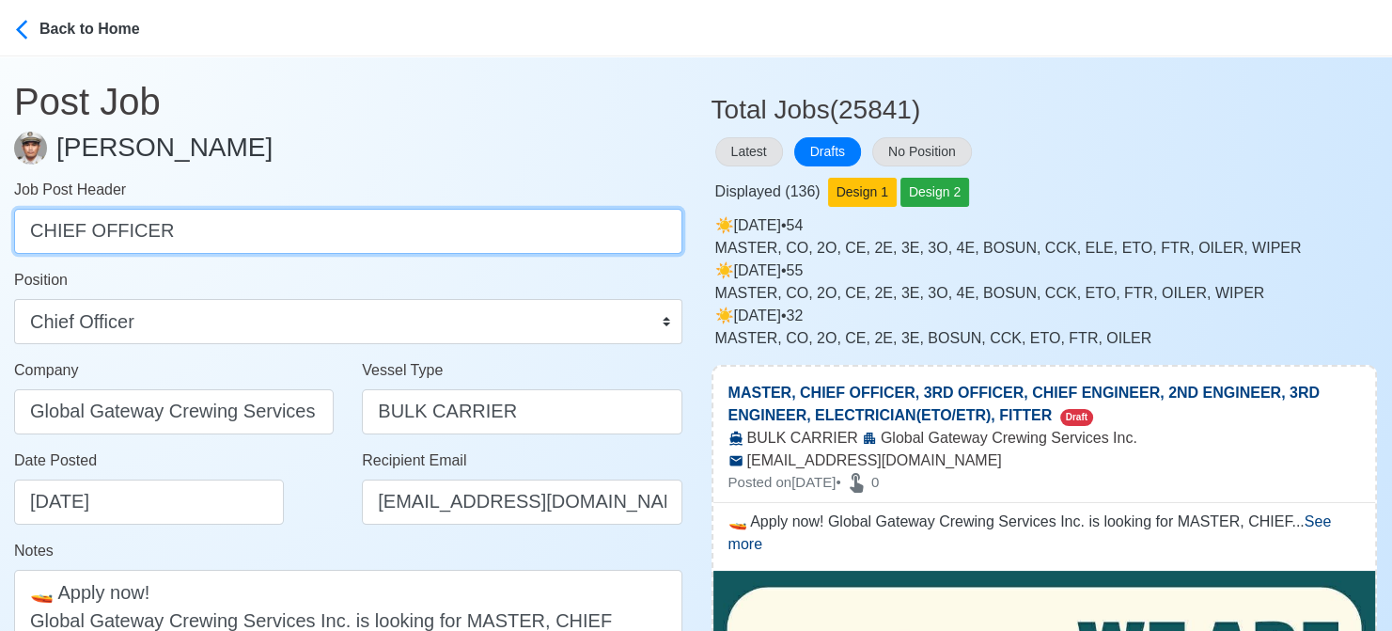
scroll to position [0, 0]
type input "CHIEF OFFICER"
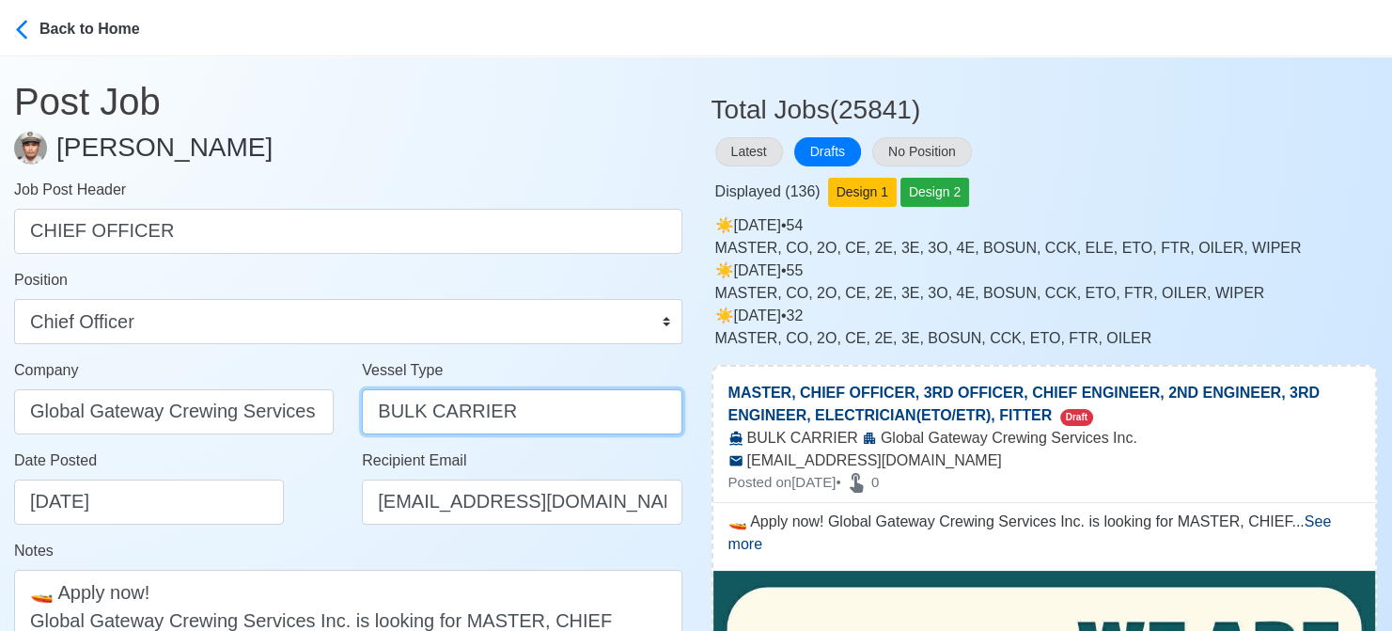
click at [510, 401] on input "BULK CARRIER" at bounding box center [522, 411] width 320 height 45
drag, startPoint x: 411, startPoint y: 406, endPoint x: 344, endPoint y: 406, distance: 66.8
click at [344, 406] on div "Company Global Gateway Crewing Services Inc. Vessel Type BULK CARRIER" at bounding box center [348, 404] width 697 height 90
type input "CONTAINER"
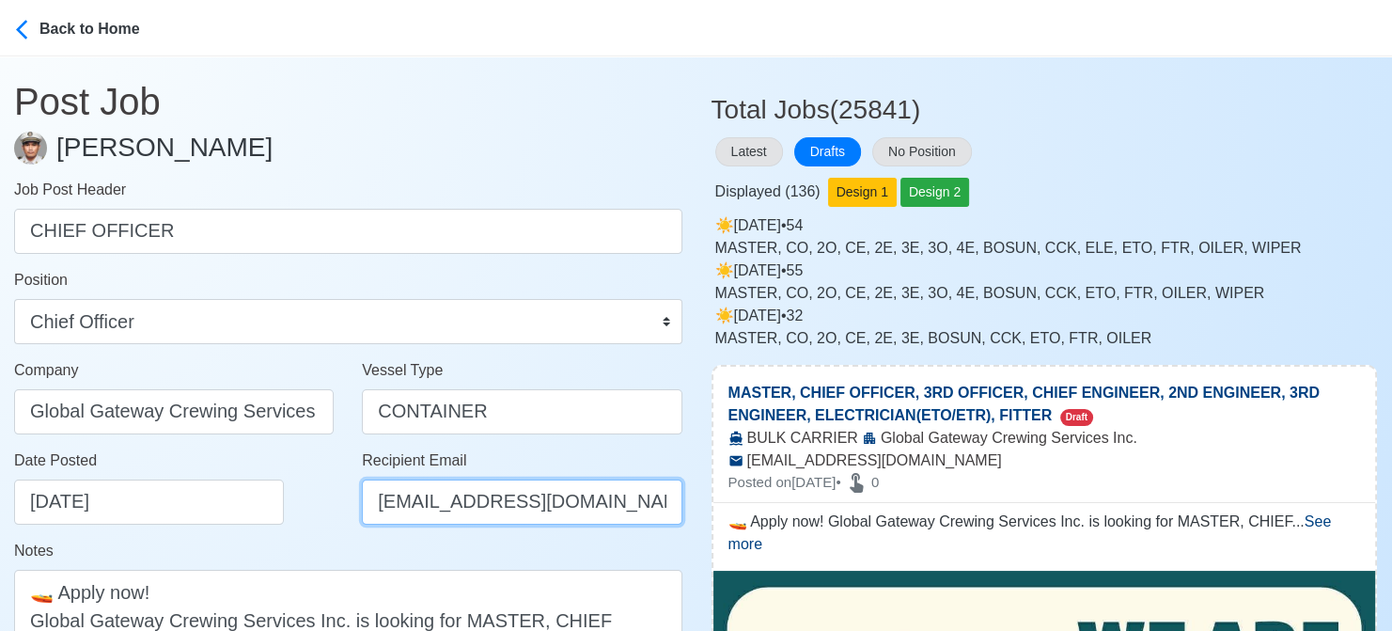
click at [416, 499] on input "FReports@globalcrewing.ph" at bounding box center [522, 501] width 320 height 45
type input "[EMAIL_ADDRESS][DOMAIN_NAME]"
click at [296, 498] on div "Date Posted 08/21/2025" at bounding box center [179, 486] width 330 height 75
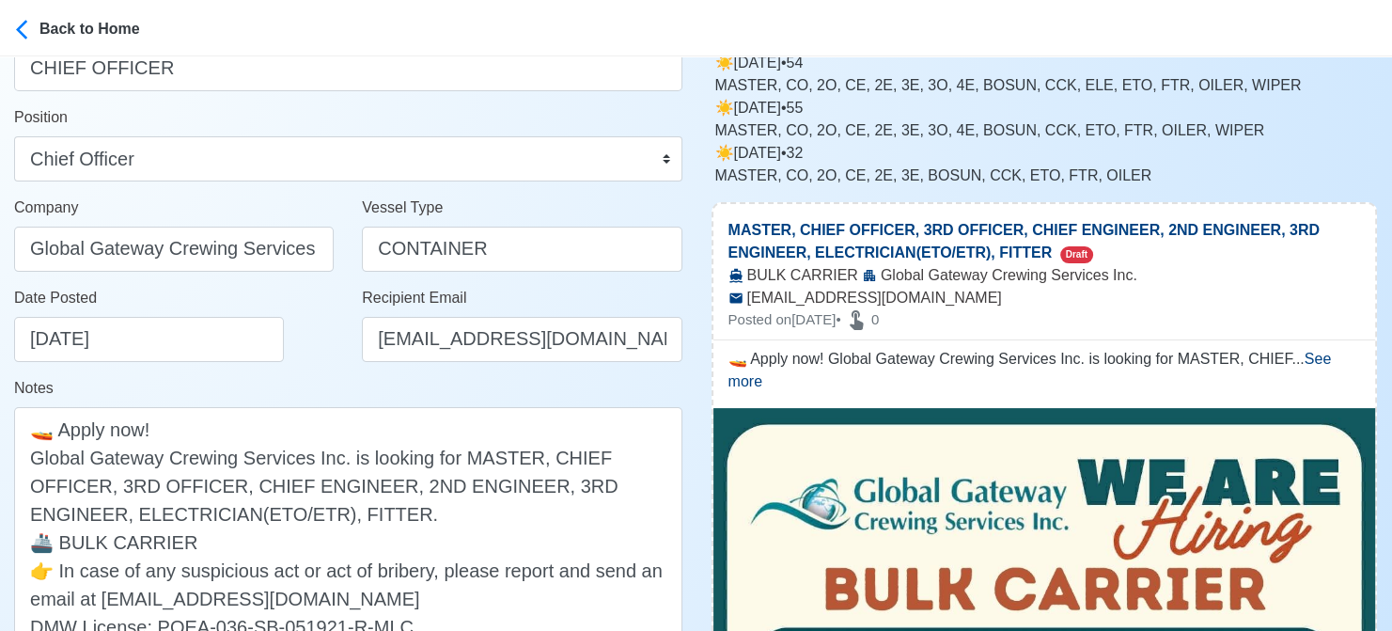
scroll to position [282, 0]
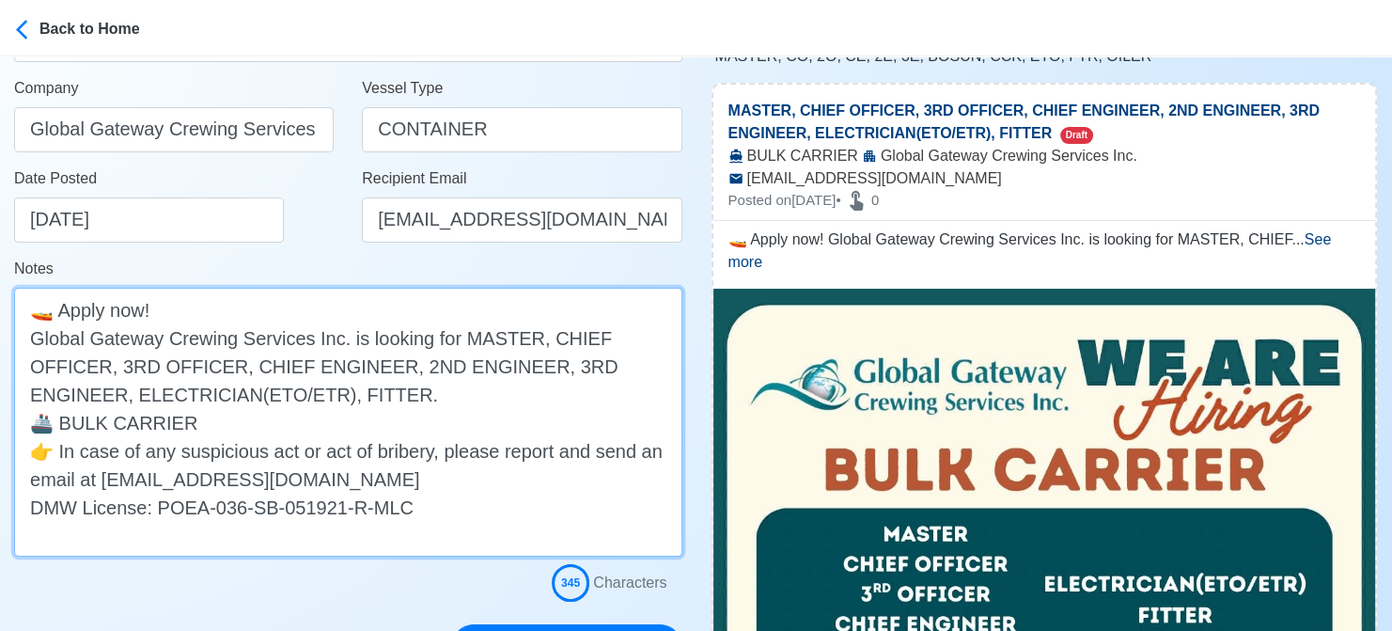
drag, startPoint x: 457, startPoint y: 338, endPoint x: 538, endPoint y: 336, distance: 80.9
click at [538, 336] on textarea "🚤 Apply now! Global Gateway Crewing Services Inc. is looking for MASTER, CHIEF …" at bounding box center [348, 422] width 668 height 269
drag, startPoint x: 578, startPoint y: 336, endPoint x: 551, endPoint y: 382, distance: 53.5
click at [580, 385] on textarea "🚤 Apply now! Global Gateway Crewing Services Inc. is looking for CHIEF OFFICER,…" at bounding box center [348, 422] width 668 height 269
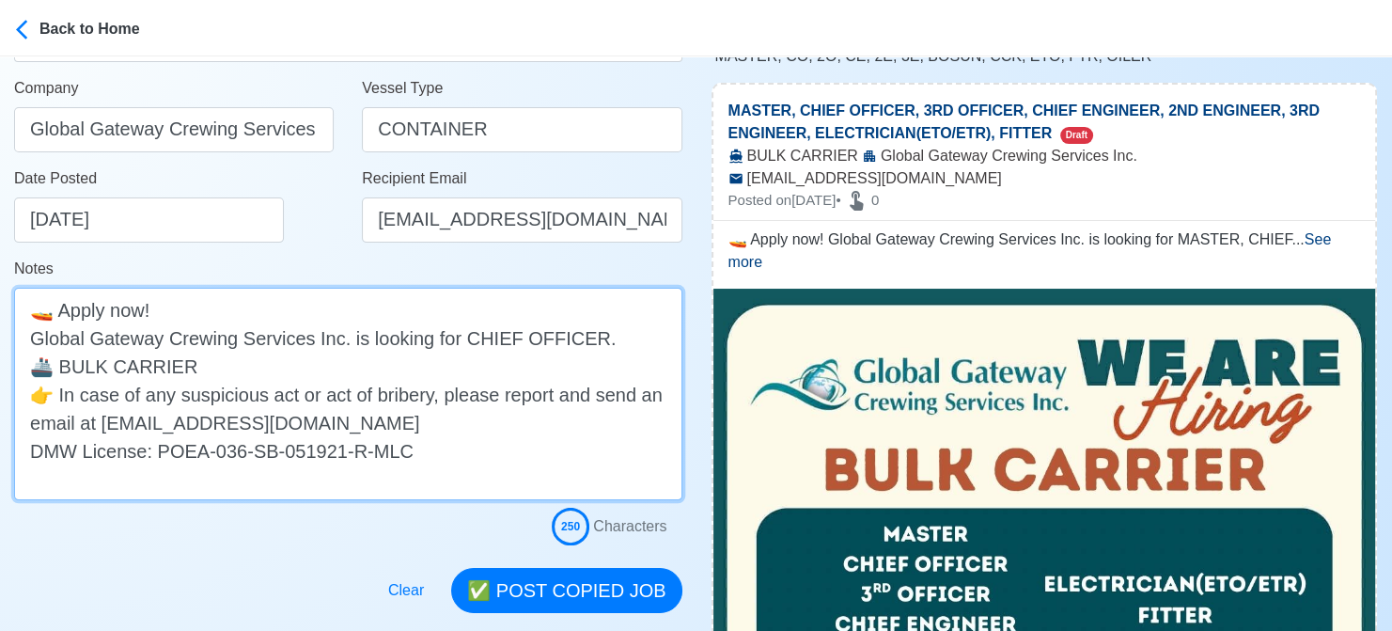
drag, startPoint x: 163, startPoint y: 370, endPoint x: 62, endPoint y: 371, distance: 100.6
click at [62, 371] on textarea "🚤 Apply now! Global Gateway Crewing Services Inc. is looking for CHIEF OFFICER.…" at bounding box center [348, 394] width 668 height 212
drag, startPoint x: 342, startPoint y: 425, endPoint x: 6, endPoint y: 398, distance: 337.7
click at [6, 398] on main "Post Job Jeyner Gil Job Post Header CHIEF OFFICER Position Master Chief Officer…" at bounding box center [348, 193] width 697 height 839
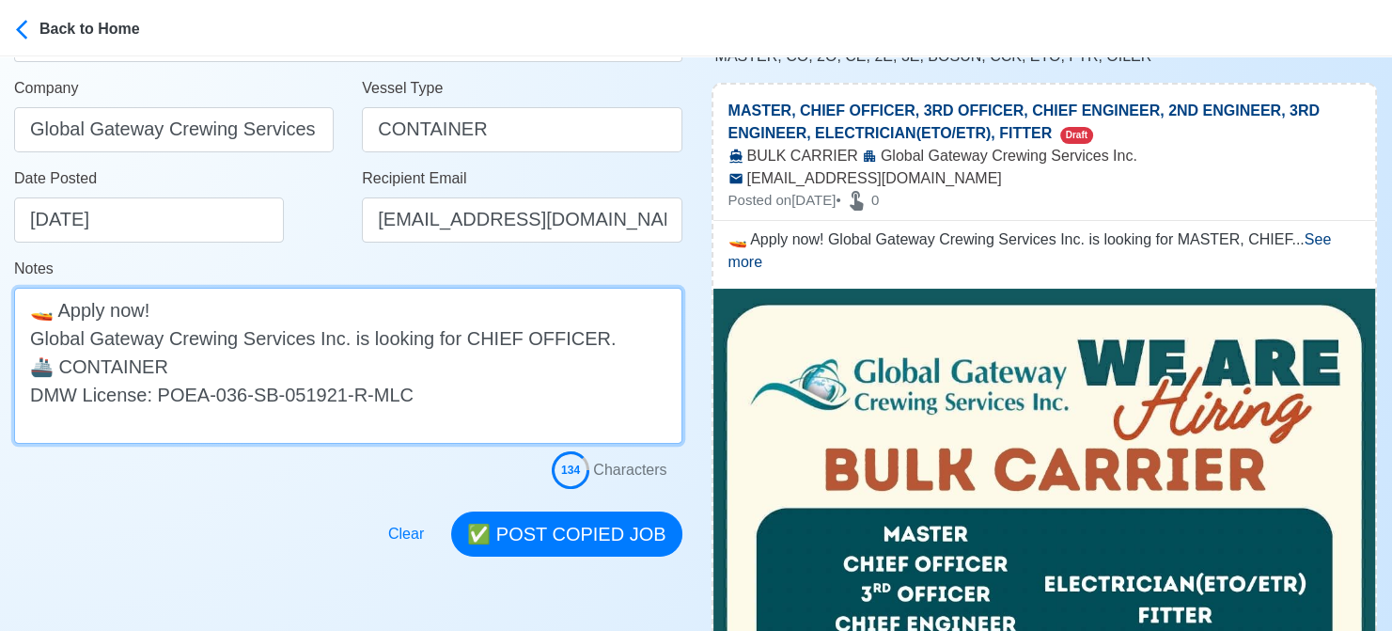
type textarea "🚤 Apply now! Global Gateway Crewing Services Inc. is looking for CHIEF OFFICER.…"
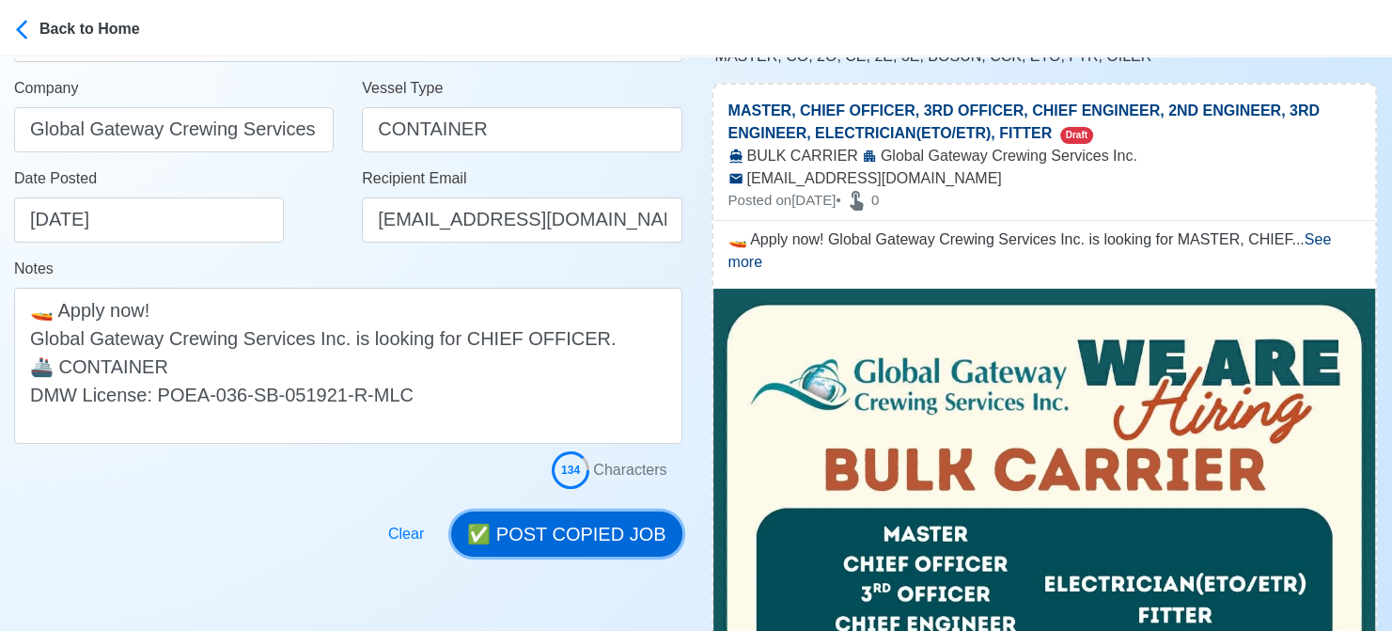
click at [595, 521] on button "✅ POST COPIED JOB" at bounding box center [566, 533] width 230 height 45
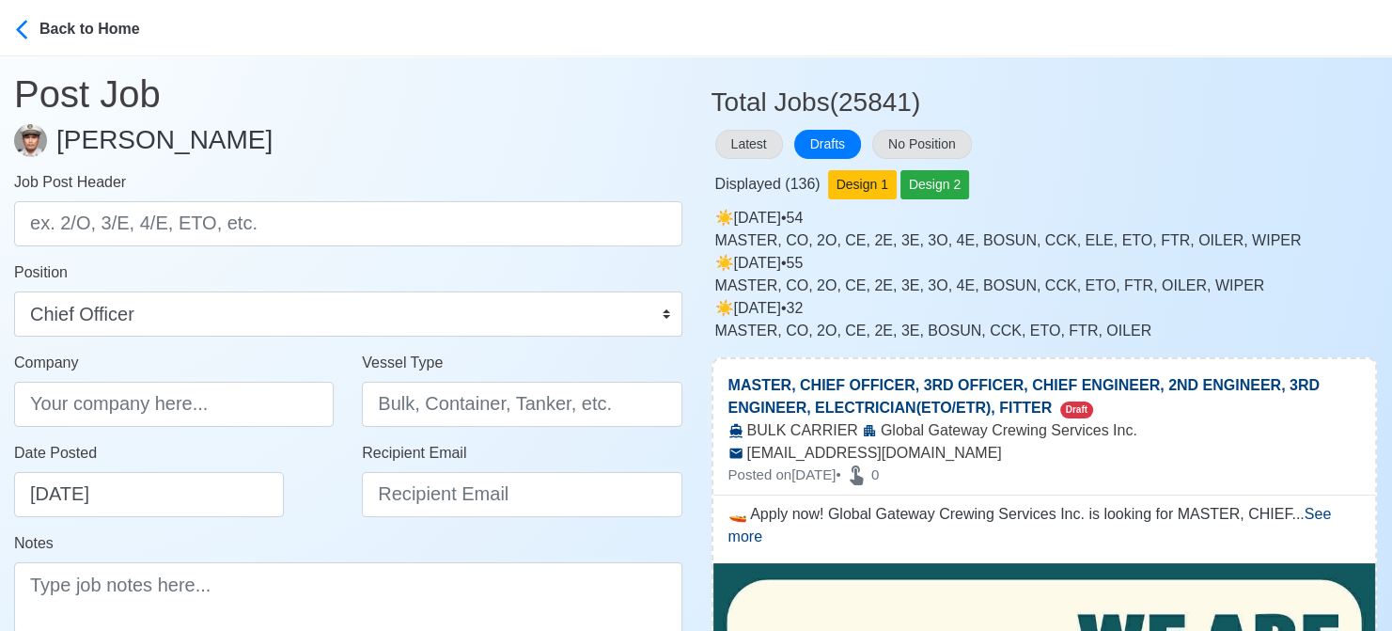
scroll to position [0, 0]
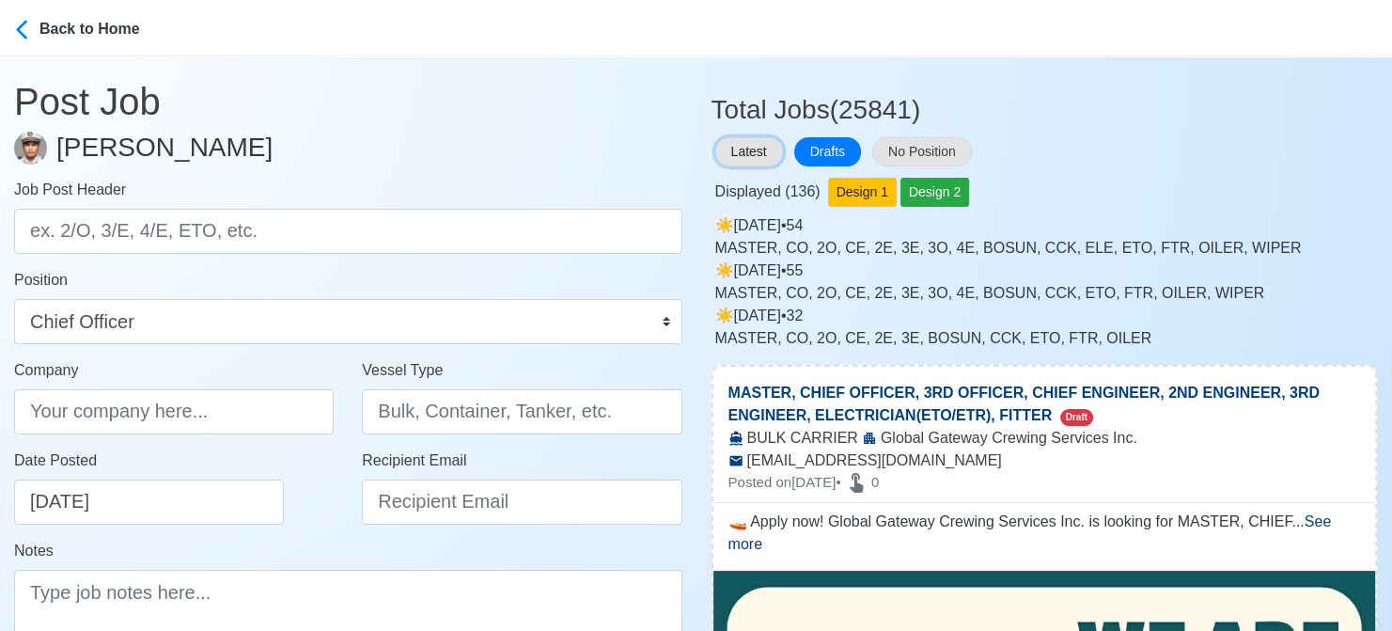
click at [749, 149] on button "Latest" at bounding box center [749, 151] width 68 height 29
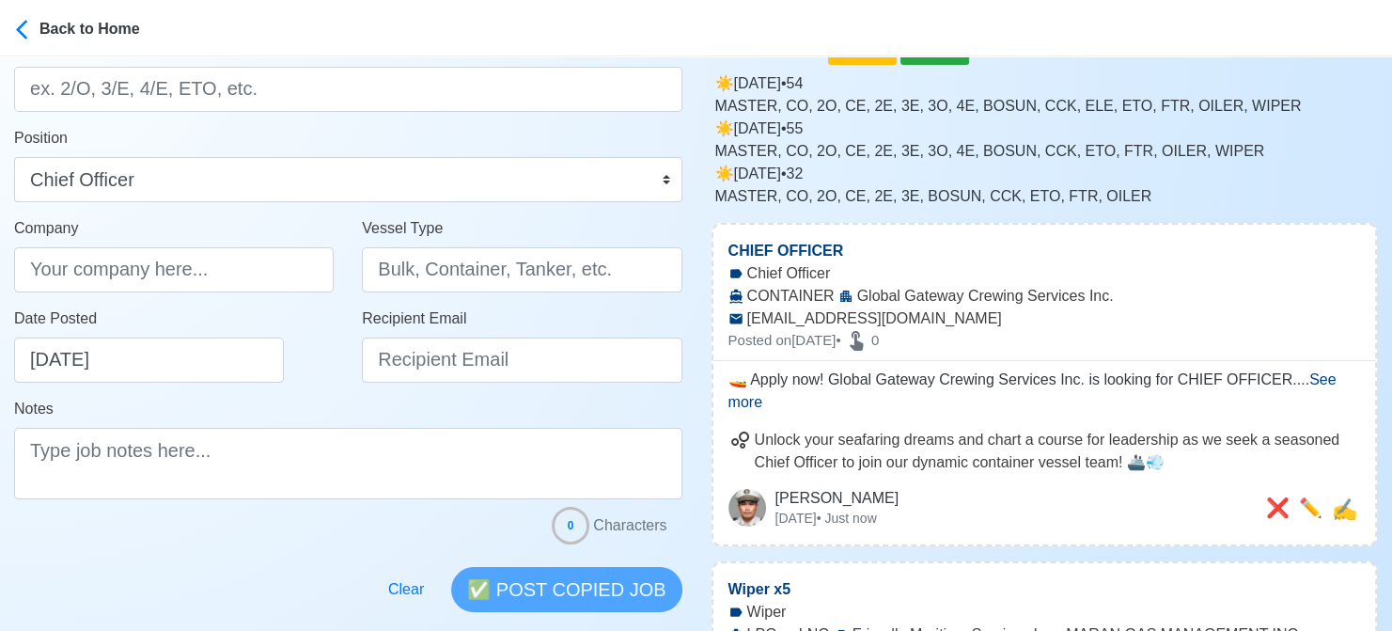
scroll to position [376, 0]
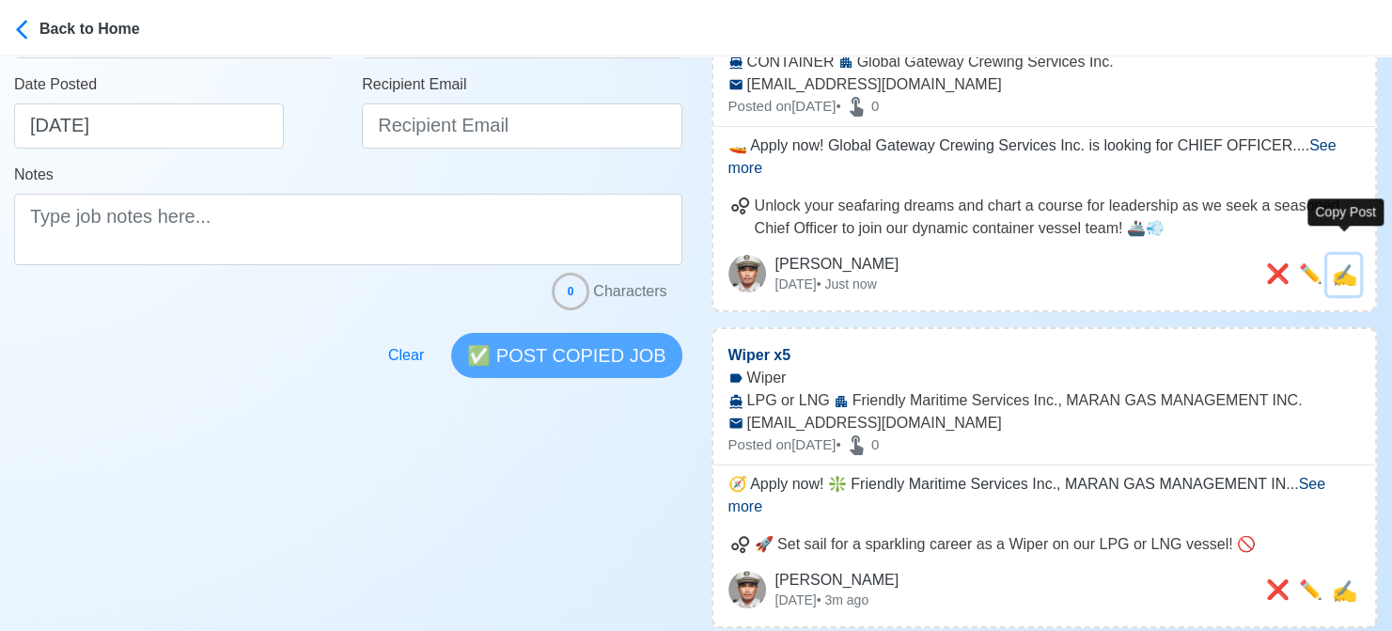
click at [1345, 263] on span "✍️" at bounding box center [1344, 275] width 25 height 24
type input "CHIEF OFFICER"
type input "Global Gateway Crewing Services Inc."
type input "CONTAINER"
type input "[EMAIL_ADDRESS][DOMAIN_NAME]"
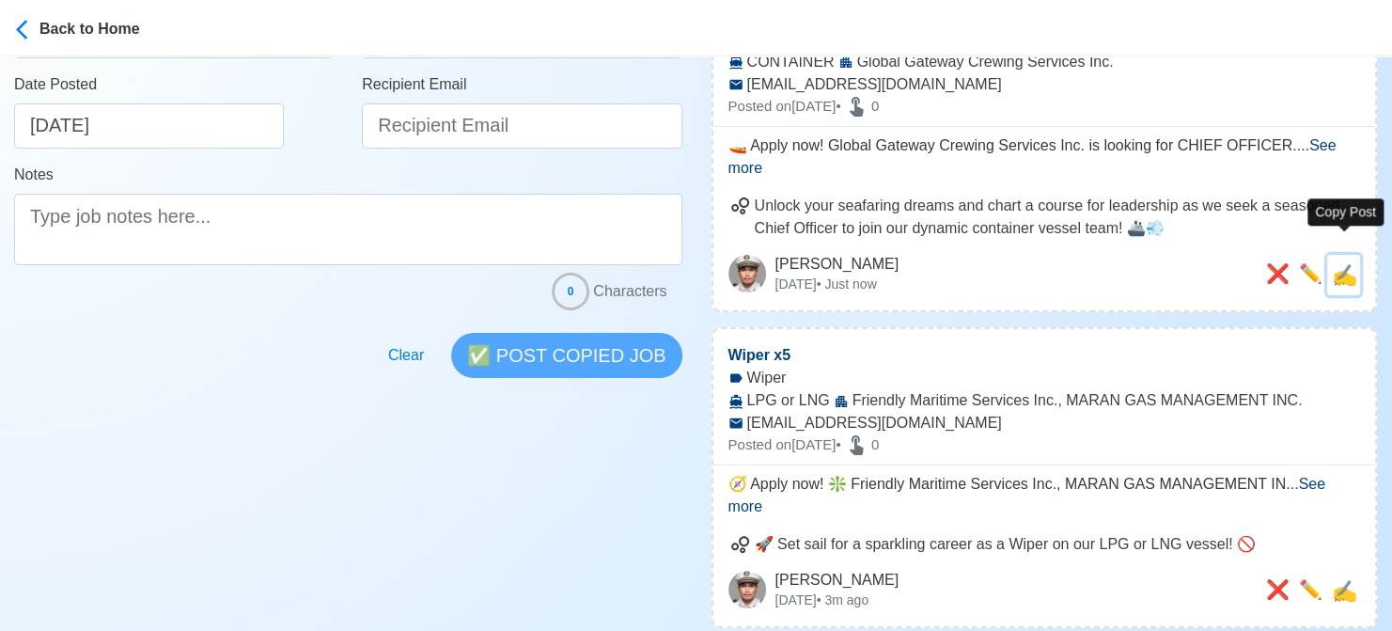
type textarea "🚤 Apply now! Global Gateway Crewing Services Inc. is looking for CHIEF OFFICER.…"
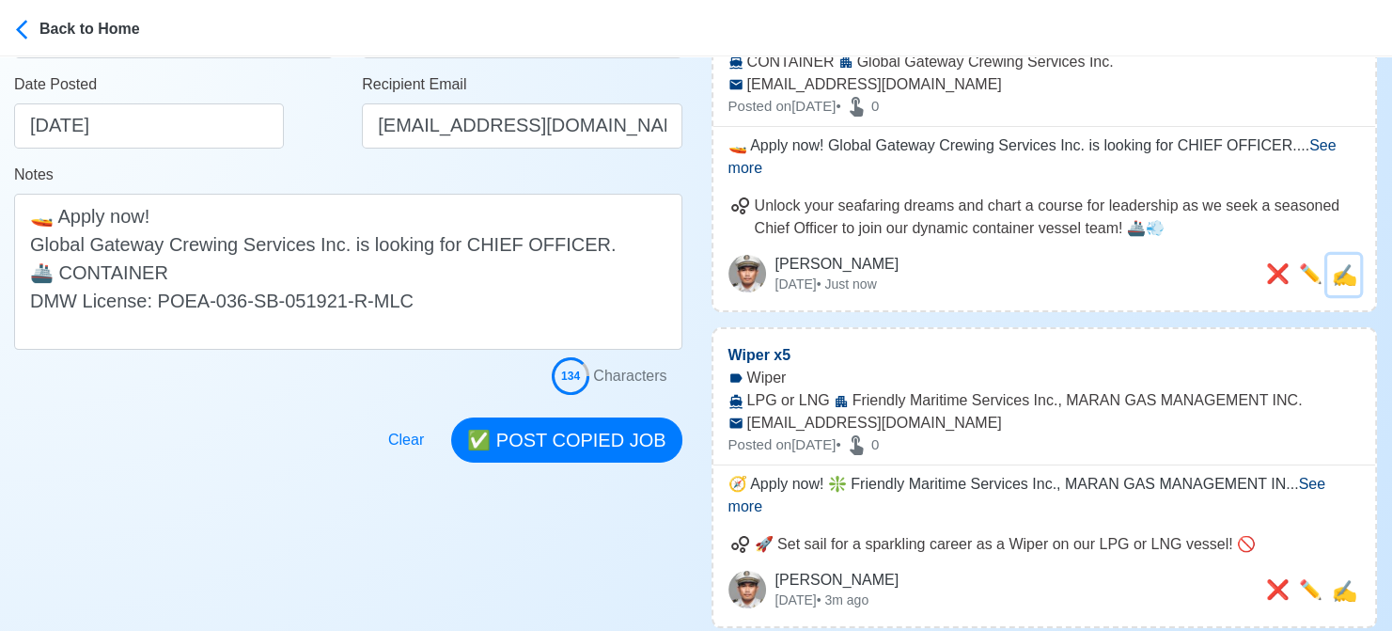
scroll to position [0, 0]
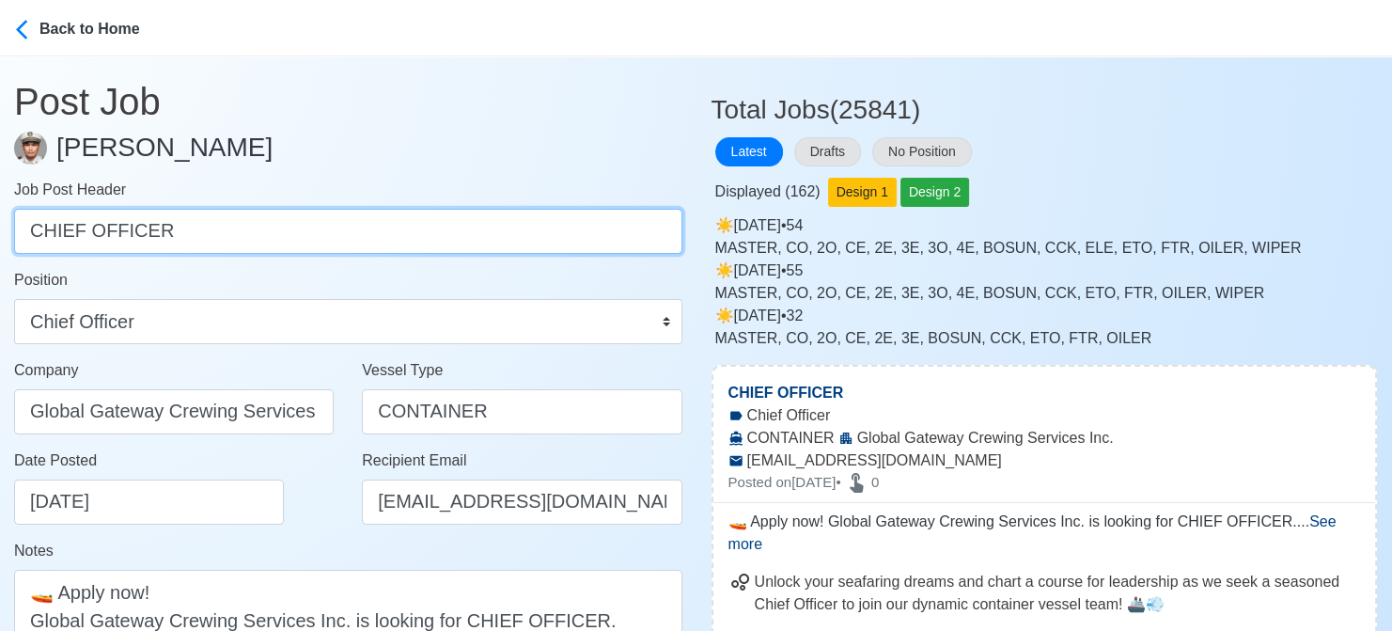
drag, startPoint x: 177, startPoint y: 227, endPoint x: -19, endPoint y: 221, distance: 195.6
click at [0, 221] on html "Back to Home Post Job Jeyner Gil Job Post Header CHIEF OFFICER Position Master …" at bounding box center [696, 315] width 1392 height 631
type input "2ND ENGINEER"
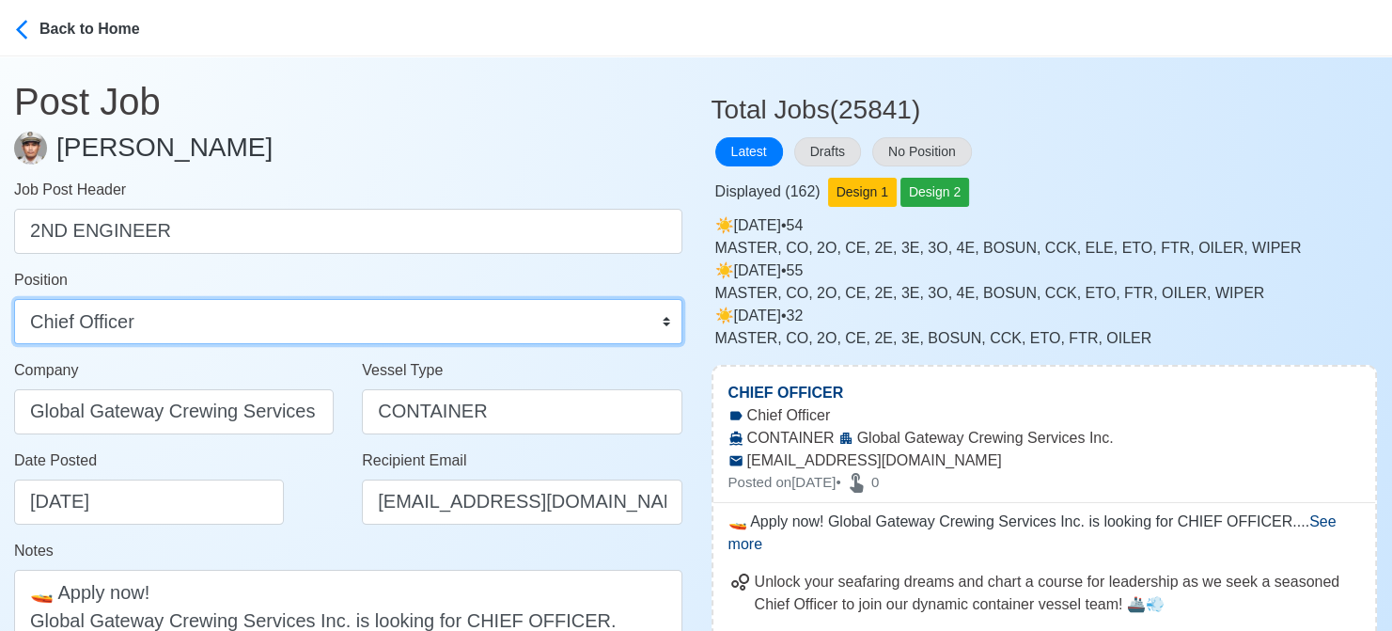
click at [170, 322] on select "Master Chief Officer 2nd Officer 3rd Officer Junior Officer Chief Engineer 2nd …" at bounding box center [348, 321] width 668 height 45
select select "2nd Engineer"
click at [14, 299] on select "Master Chief Officer 2nd Officer 3rd Officer Junior Officer Chief Engineer 2nd …" at bounding box center [348, 321] width 668 height 45
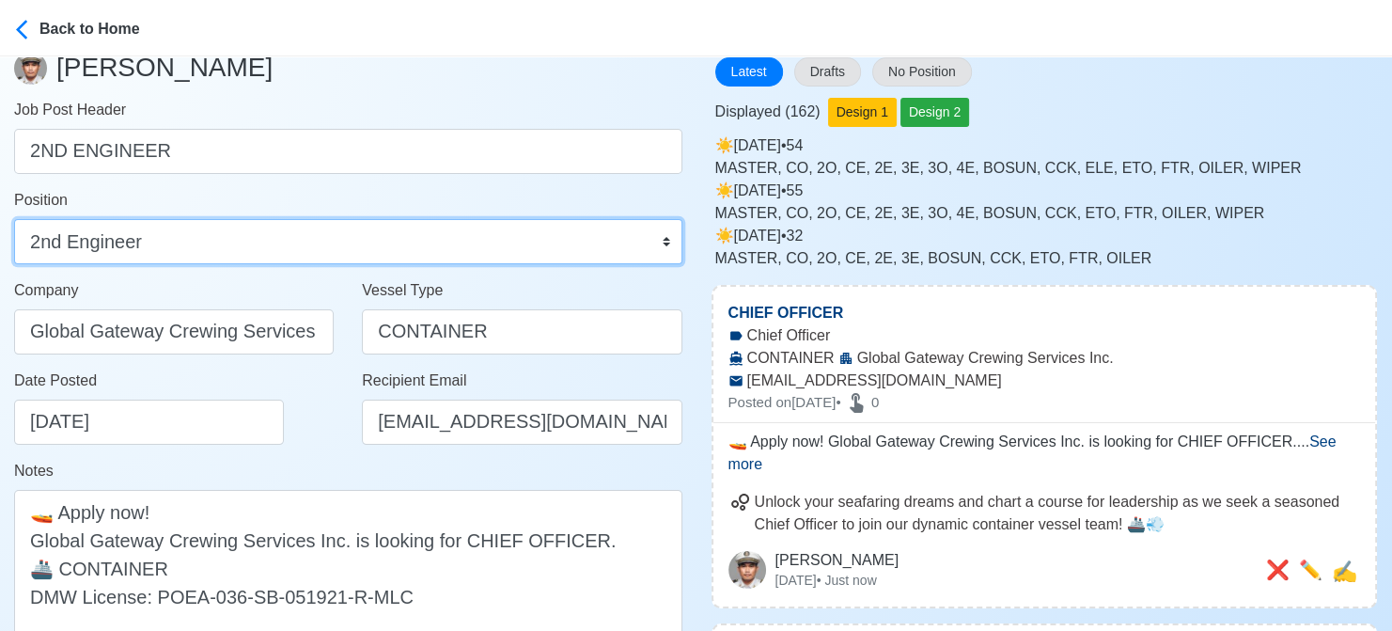
scroll to position [188, 0]
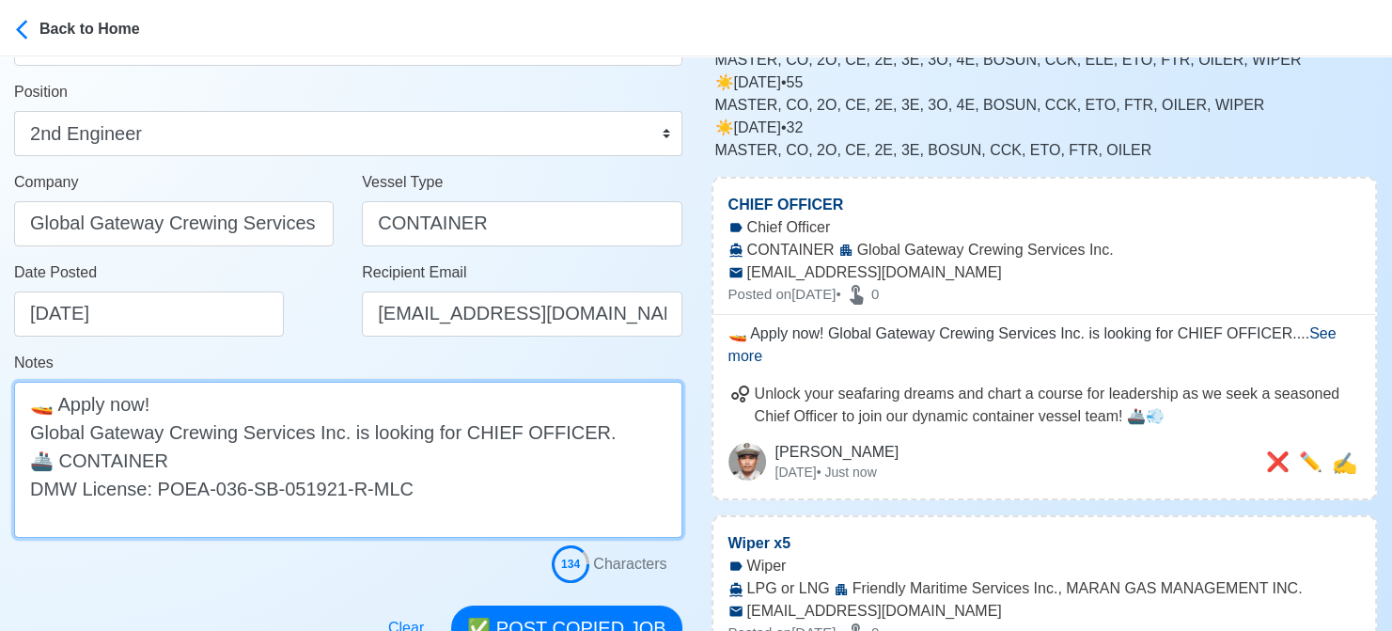
drag, startPoint x: 457, startPoint y: 433, endPoint x: 575, endPoint y: 427, distance: 118.6
click at [575, 427] on textarea "🚤 Apply now! Global Gateway Crewing Services Inc. is looking for CHIEF OFFICER.…" at bounding box center [348, 460] width 668 height 156
paste textarea "2ND ENGINE"
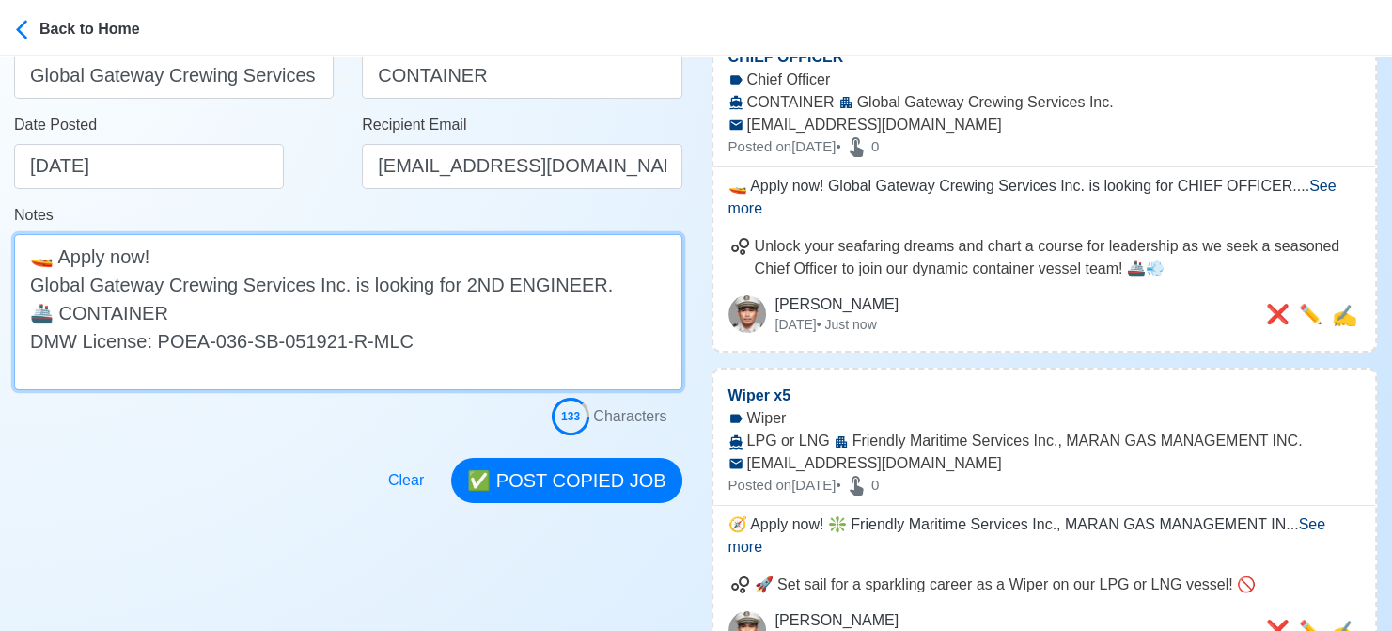
scroll to position [470, 0]
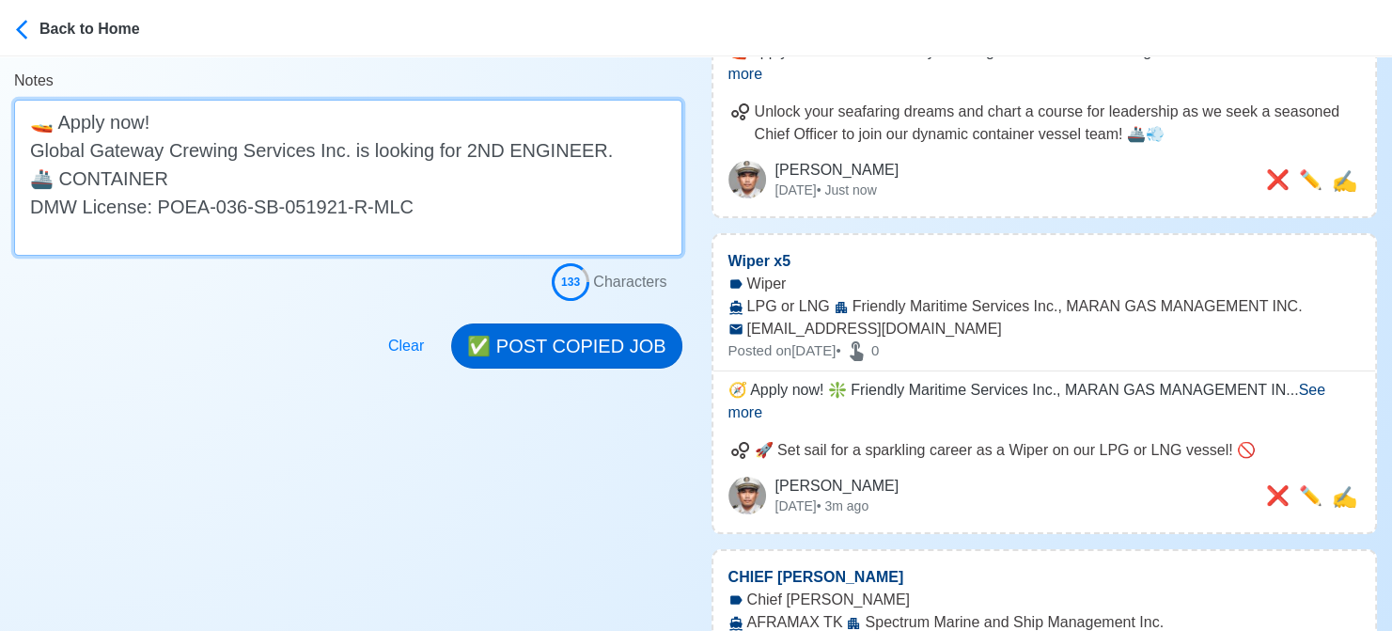
type textarea "🚤 Apply now! Global Gateway Crewing Services Inc. is looking for 2ND ENGINEER. …"
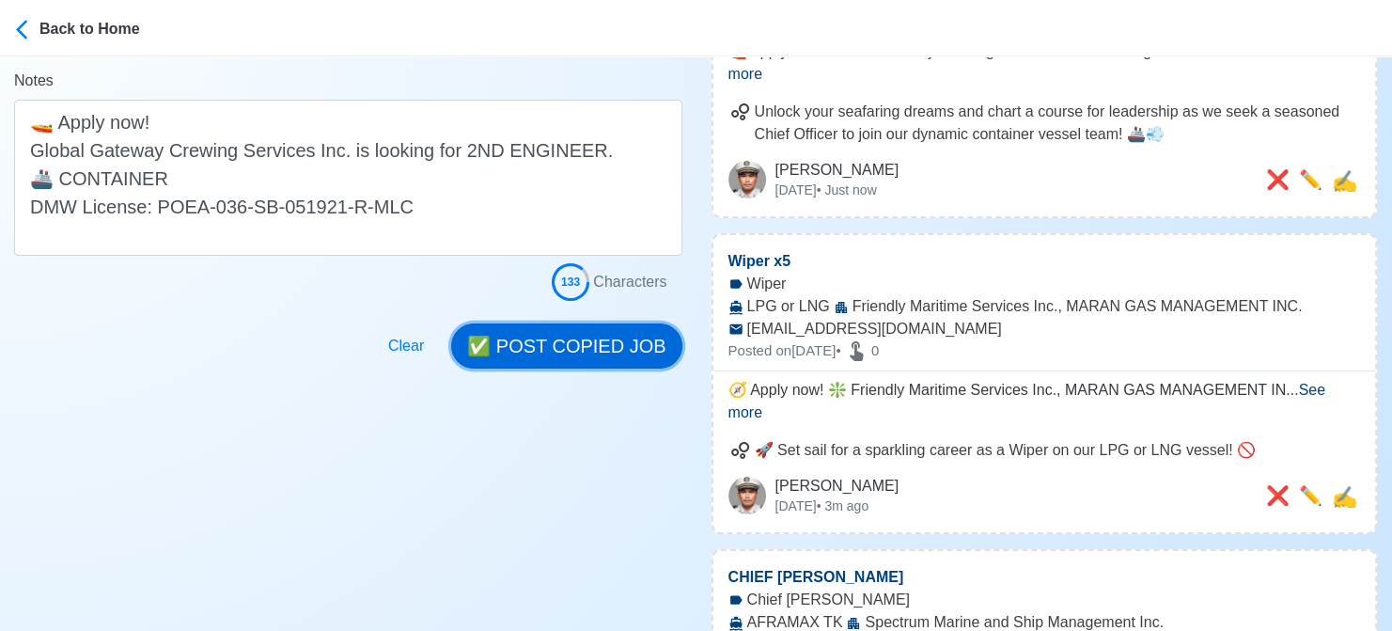
click at [584, 343] on button "✅ POST COPIED JOB" at bounding box center [566, 345] width 230 height 45
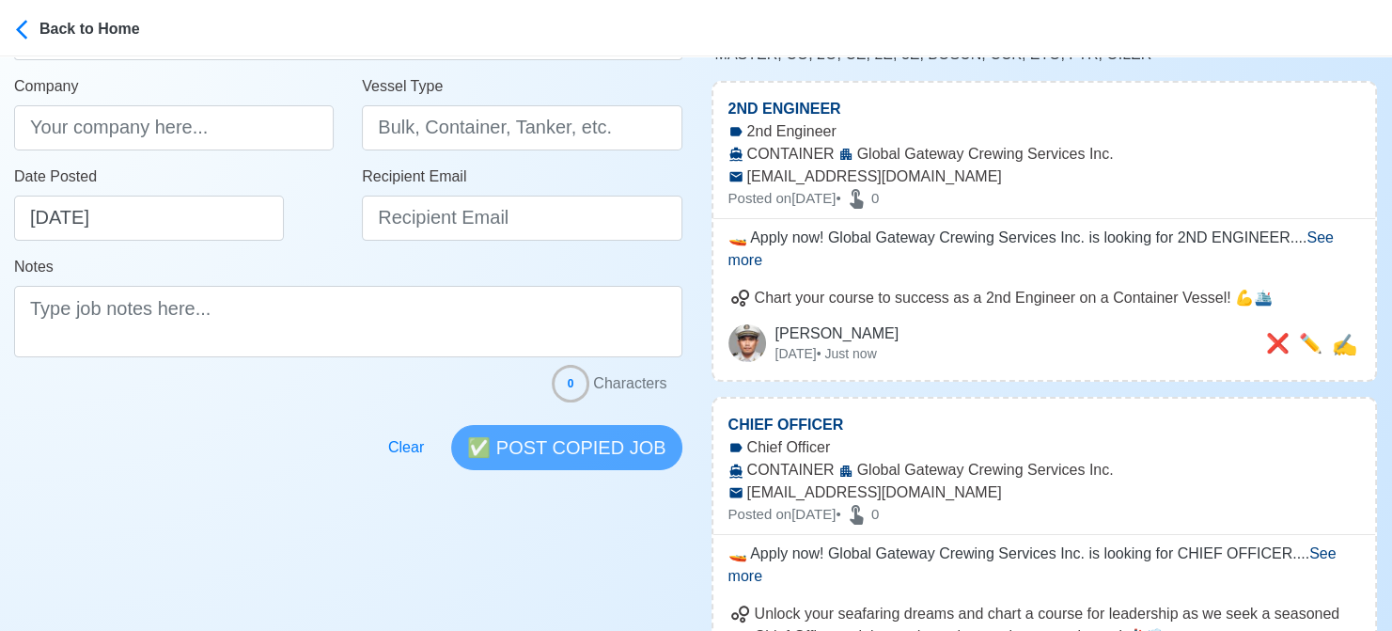
scroll to position [282, 0]
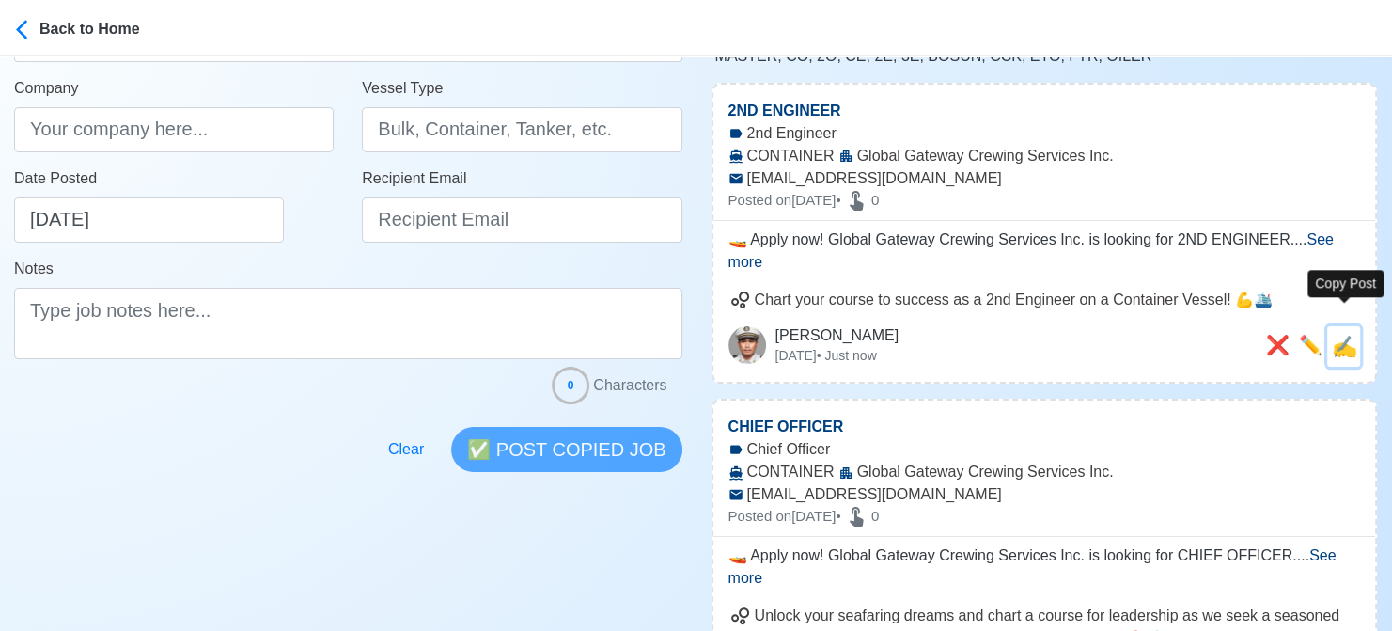
click at [1344, 335] on span "✍️" at bounding box center [1344, 347] width 25 height 24
type input "2ND ENGINEER"
type input "Global Gateway Crewing Services Inc."
type input "CONTAINER"
type input "[EMAIL_ADDRESS][DOMAIN_NAME]"
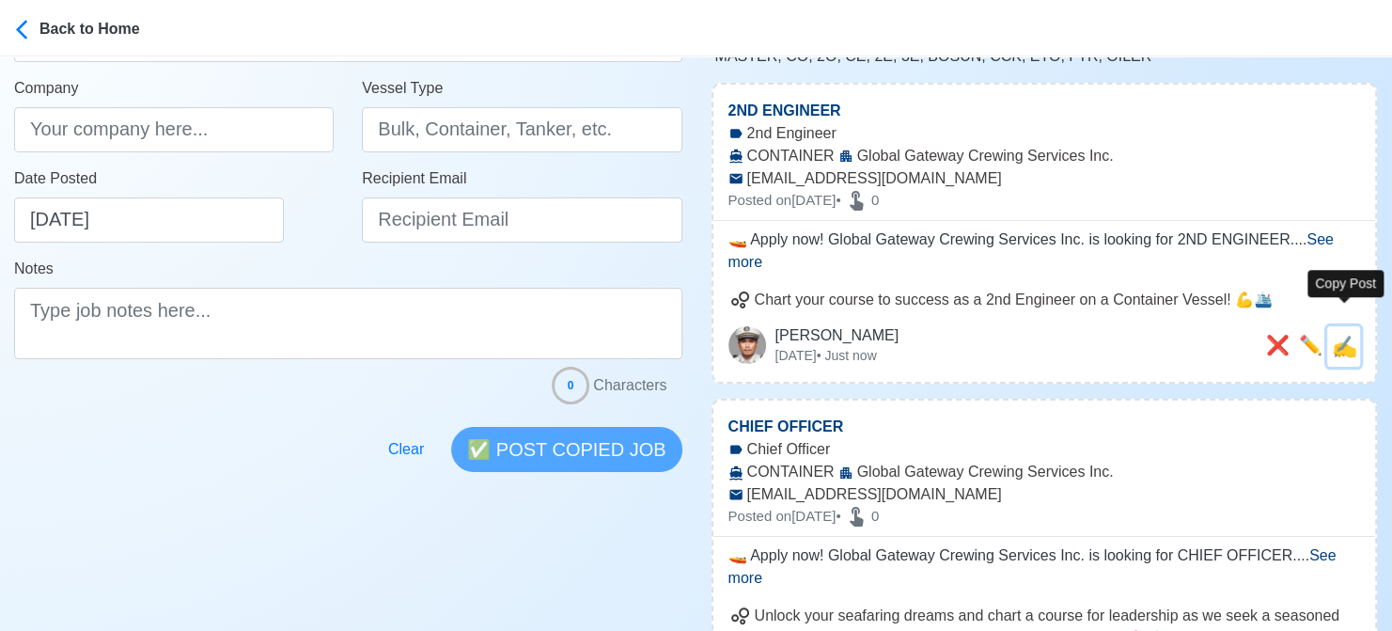
type textarea "🚤 Apply now! Global Gateway Crewing Services Inc. is looking for 2ND ENGINEER. …"
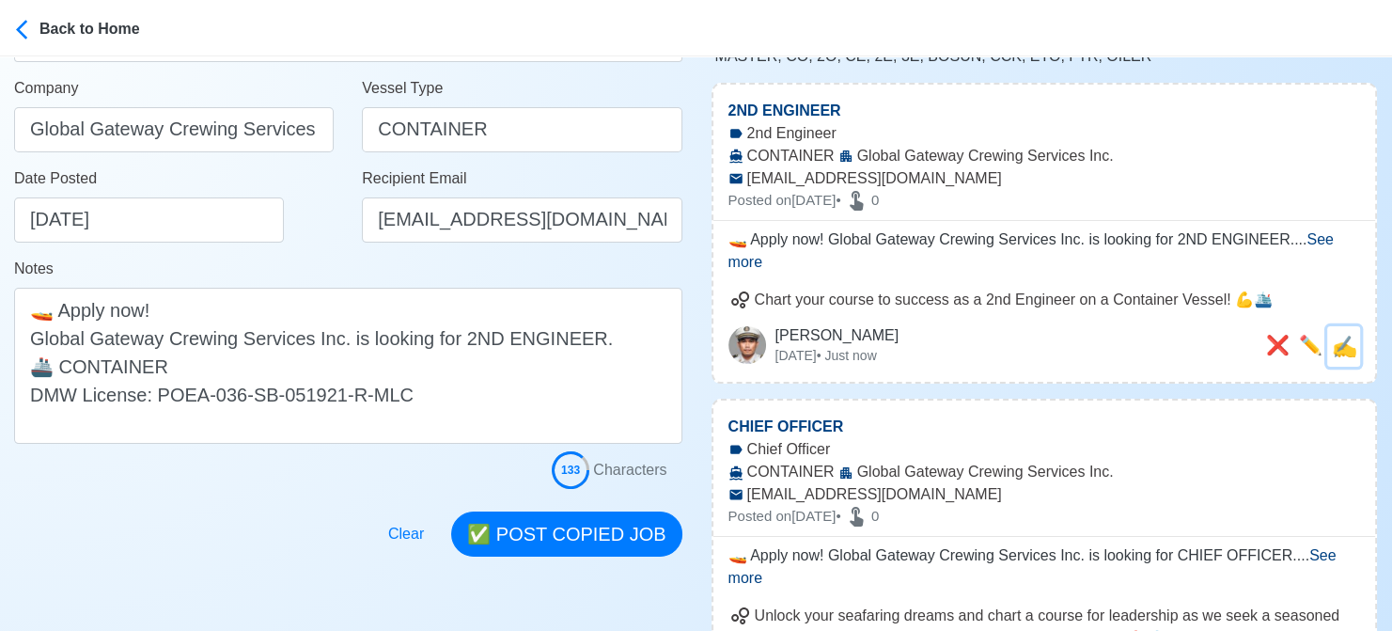
scroll to position [0, 0]
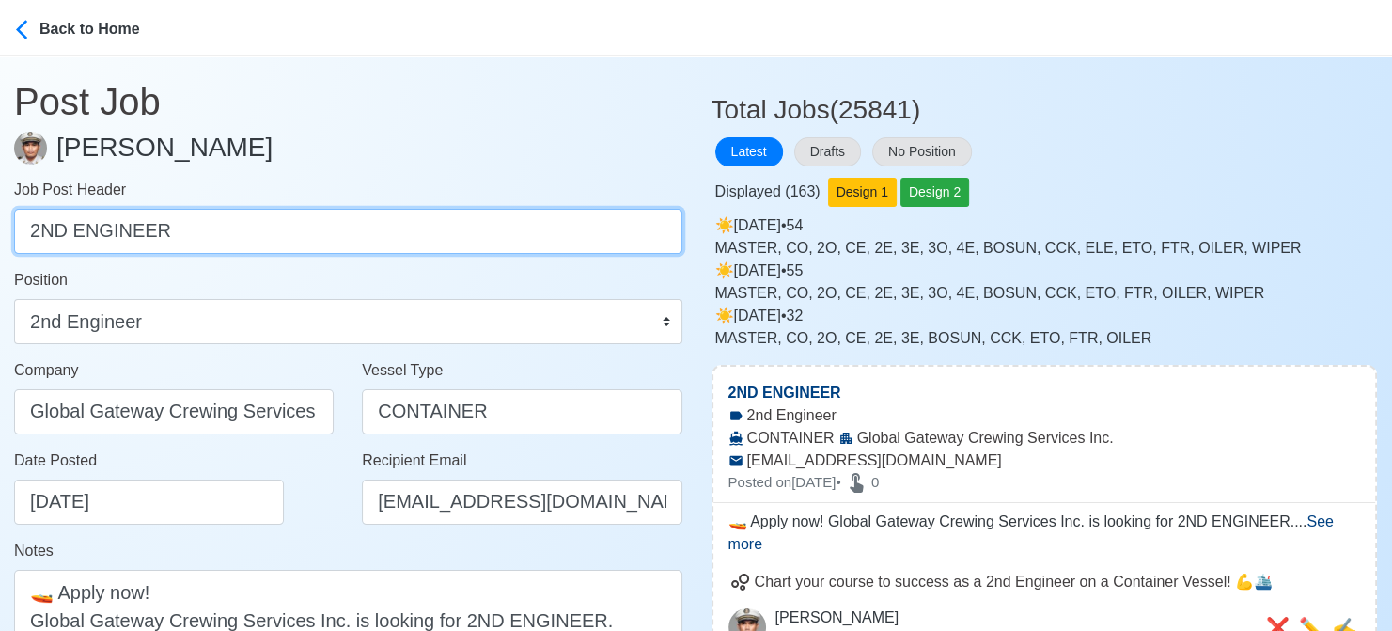
drag, startPoint x: 195, startPoint y: 226, endPoint x: -19, endPoint y: 227, distance: 213.4
click at [0, 227] on html "Back to Home Post Job Jeyner Gil Job Post Header 2ND ENGINEER Position Master C…" at bounding box center [696, 315] width 1392 height 631
type input "FITTER"
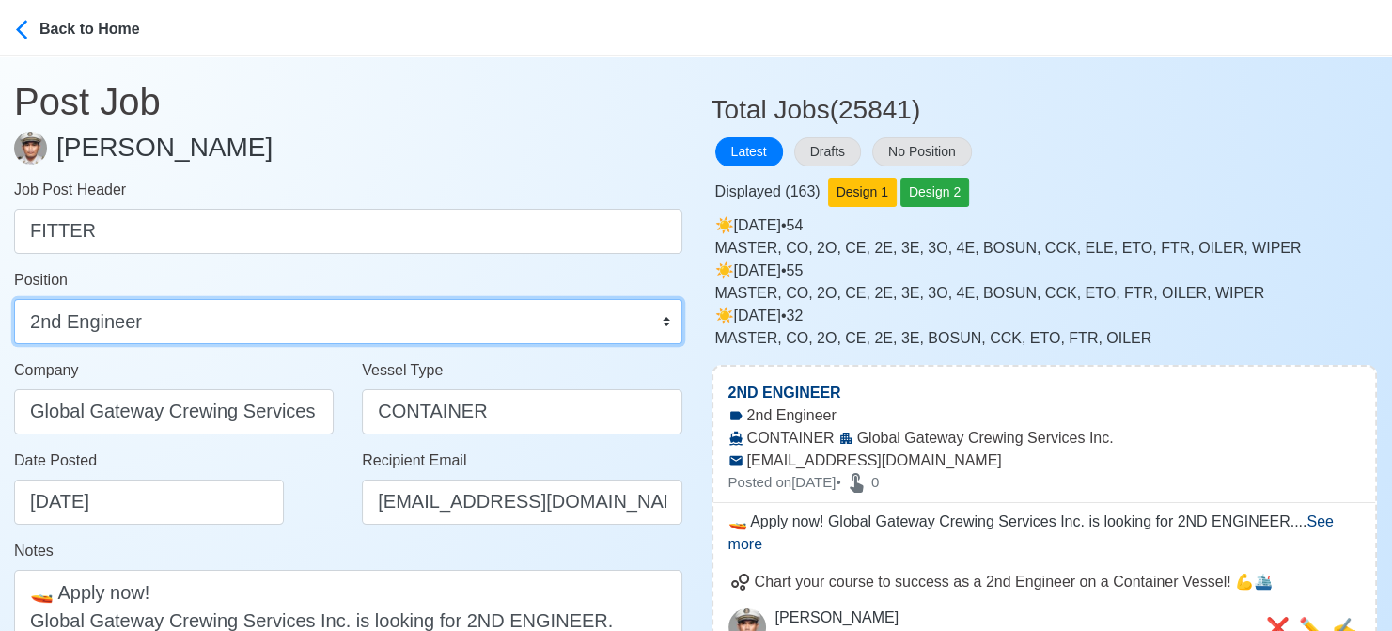
click at [356, 324] on select "Master Chief Officer 2nd Officer 3rd Officer Junior Officer Chief Engineer 2nd …" at bounding box center [348, 321] width 668 height 45
select select "Fitter"
click at [14, 299] on select "Master Chief Officer 2nd Officer 3rd Officer Junior Officer Chief Engineer 2nd …" at bounding box center [348, 321] width 668 height 45
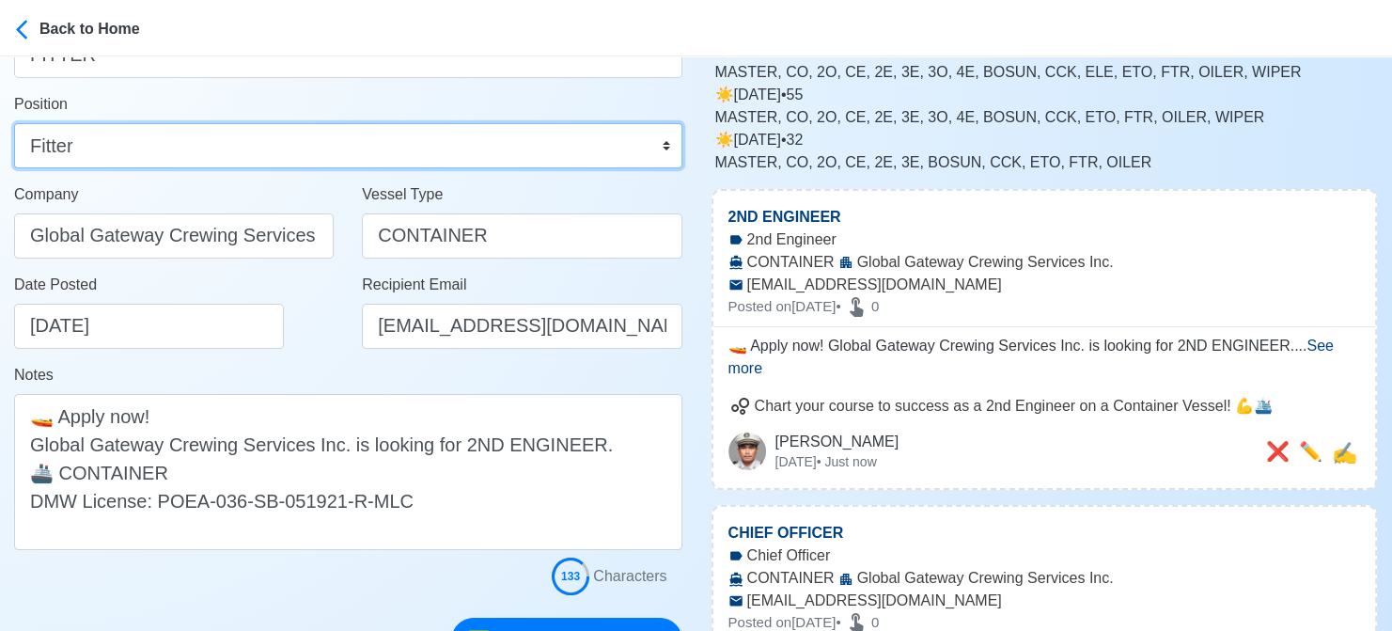
scroll to position [188, 0]
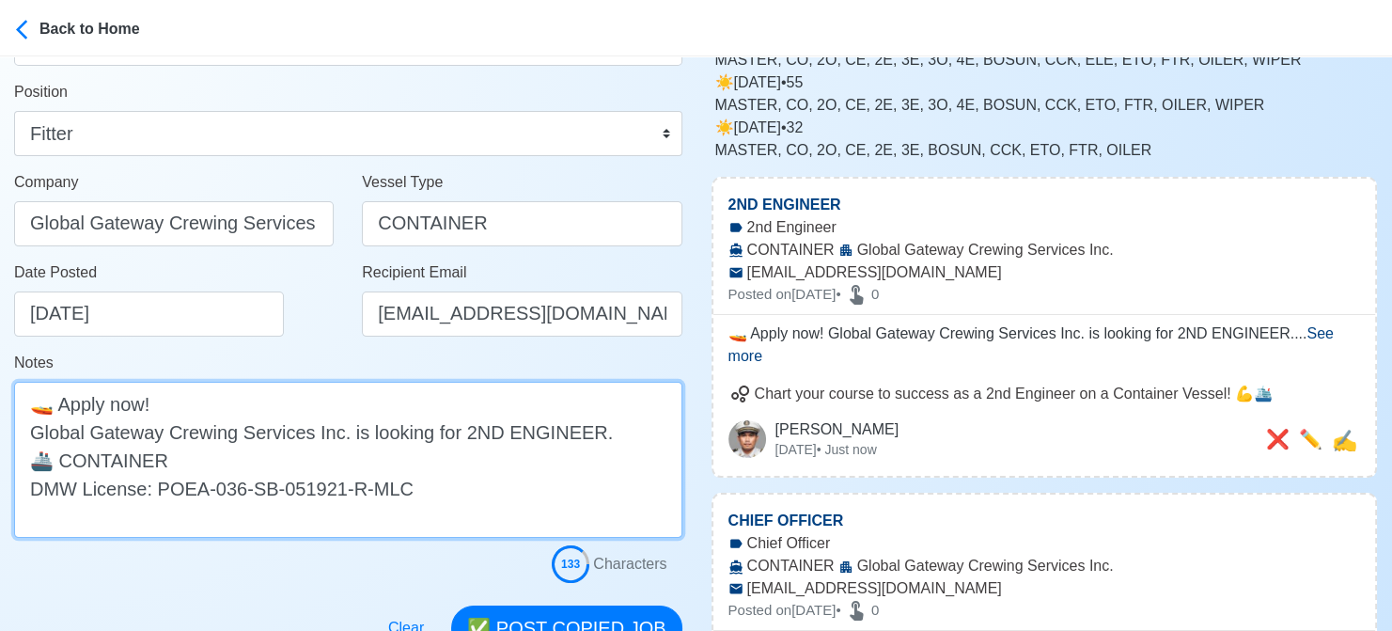
click at [464, 442] on textarea "🚤 Apply now! Global Gateway Crewing Services Inc. is looking for 2ND ENGINEER. …" at bounding box center [348, 460] width 668 height 156
click at [475, 424] on textarea "🚤 Apply now! Global Gateway Crewing Services Inc. is looking for ENGINEER. 🚢 CO…" at bounding box center [348, 460] width 668 height 156
paste textarea "FITT"
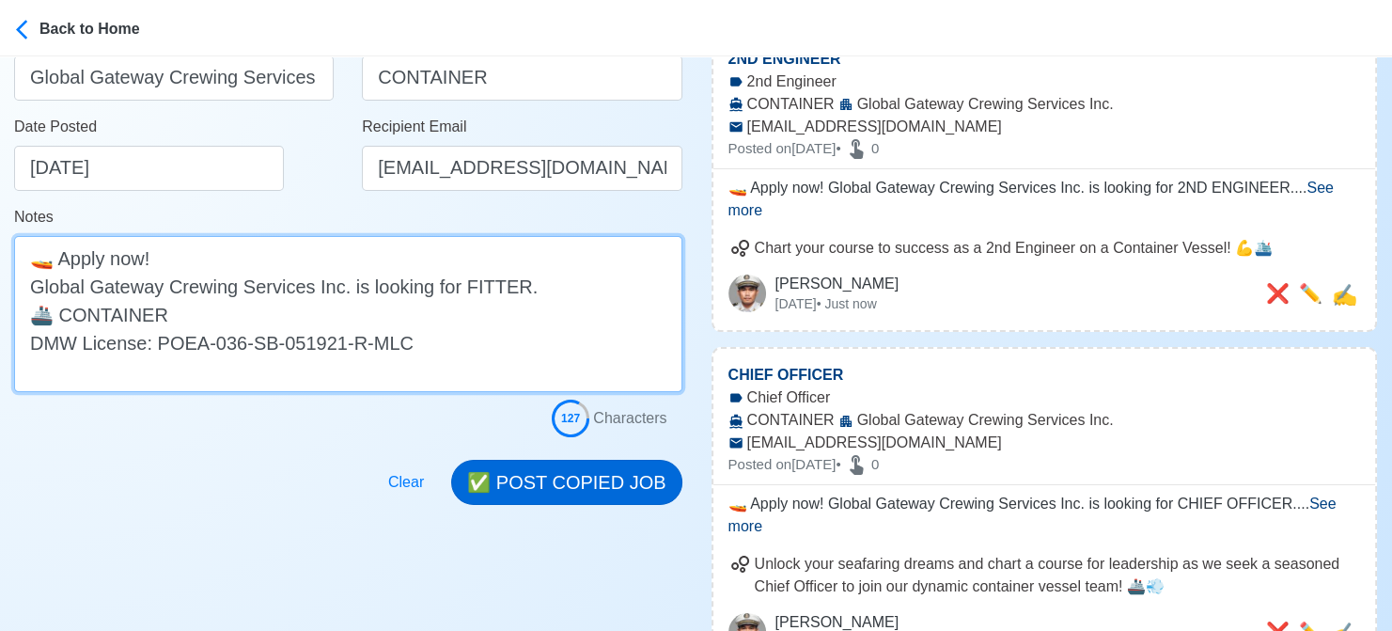
scroll to position [376, 0]
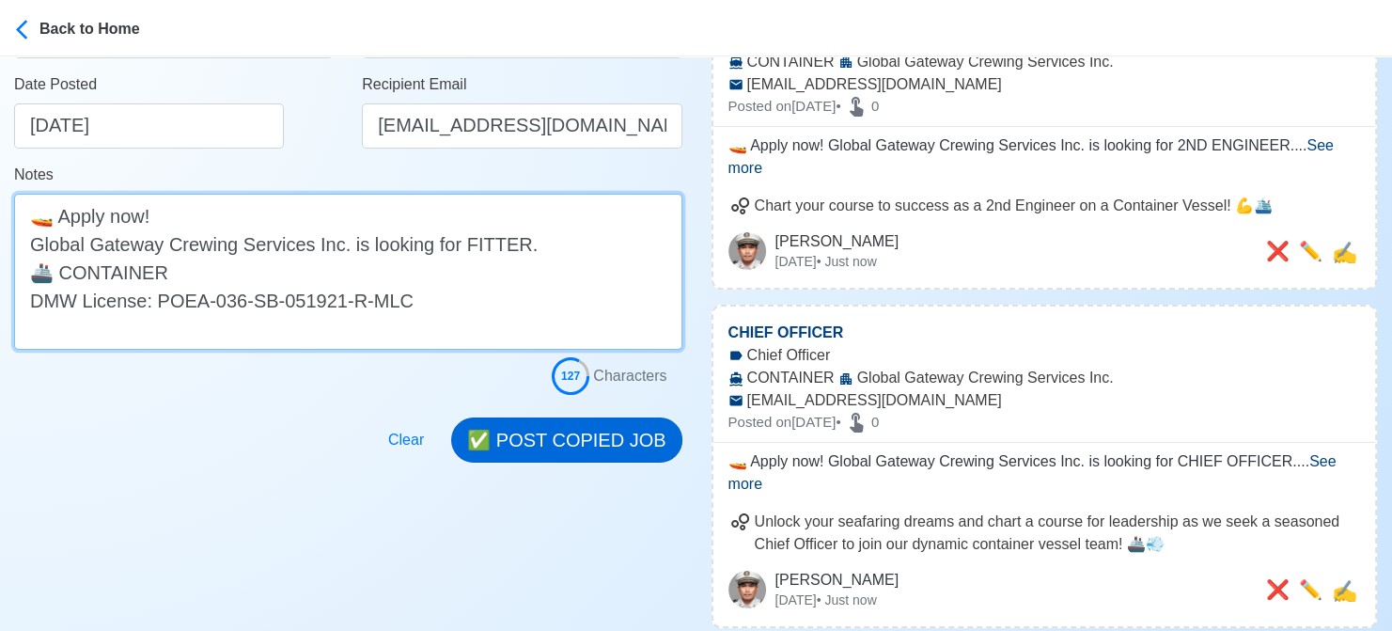
type textarea "🚤 Apply now! Global Gateway Crewing Services Inc. is looking for FITTER. 🚢 CONT…"
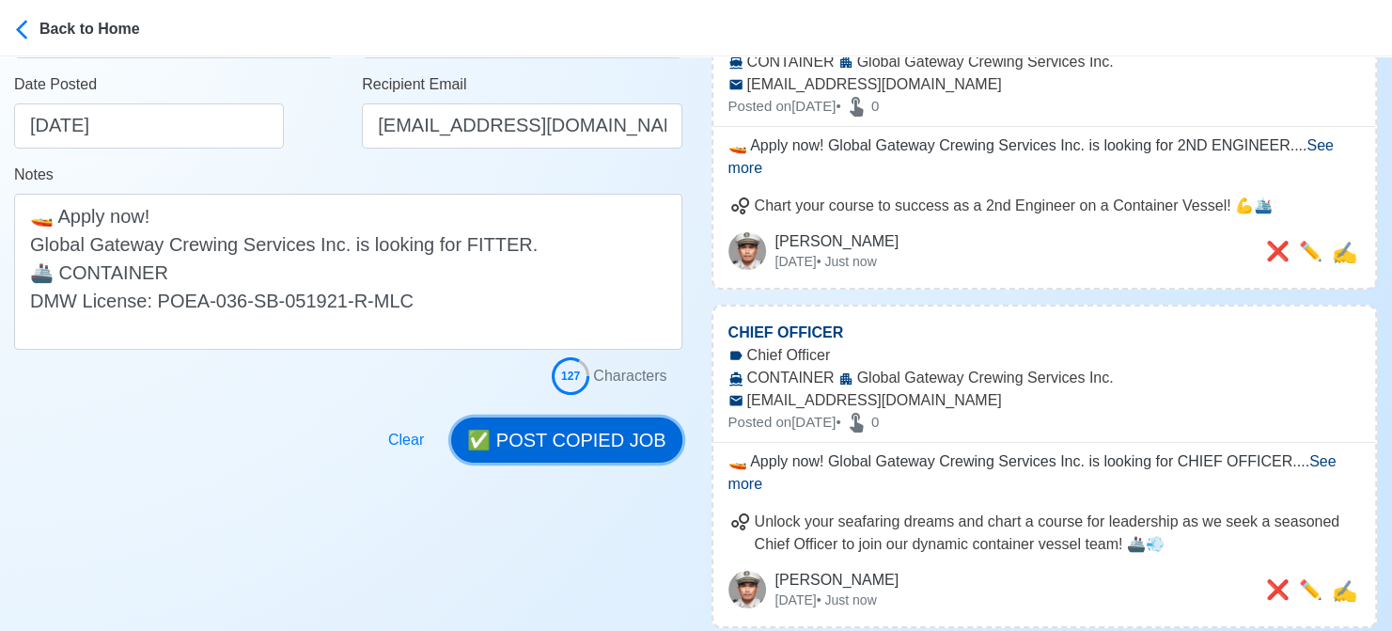
click at [575, 438] on button "✅ POST COPIED JOB" at bounding box center [566, 439] width 230 height 45
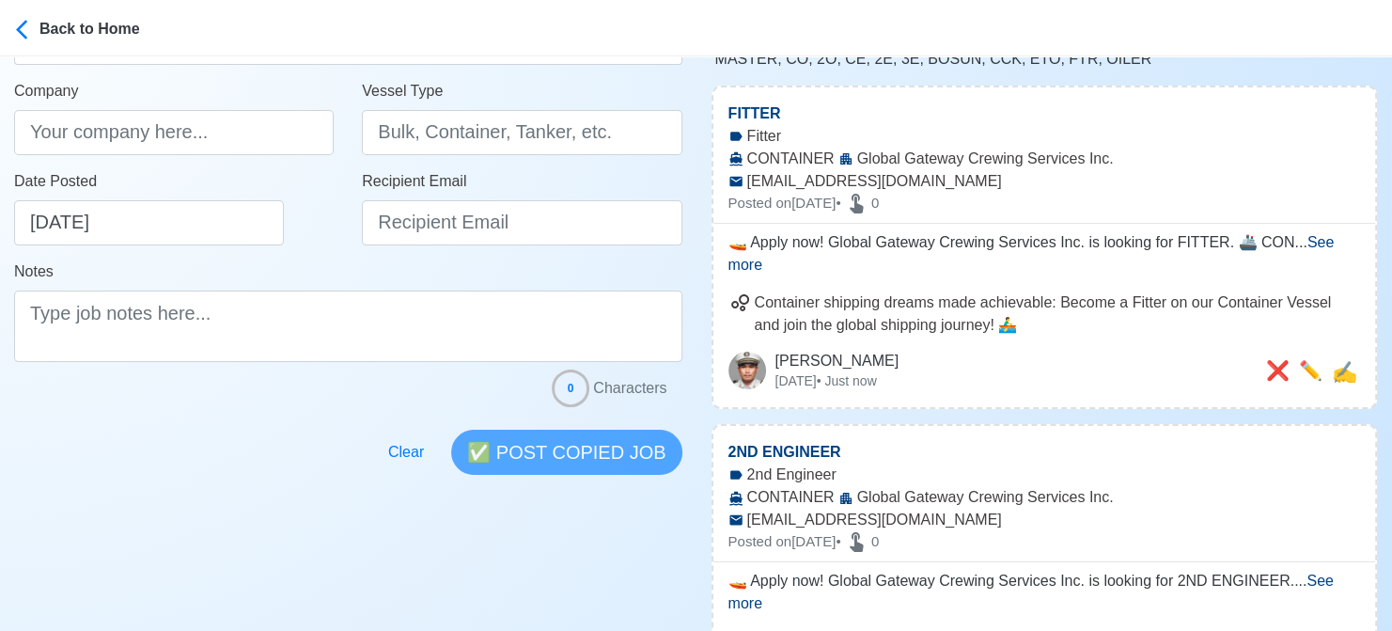
scroll to position [282, 0]
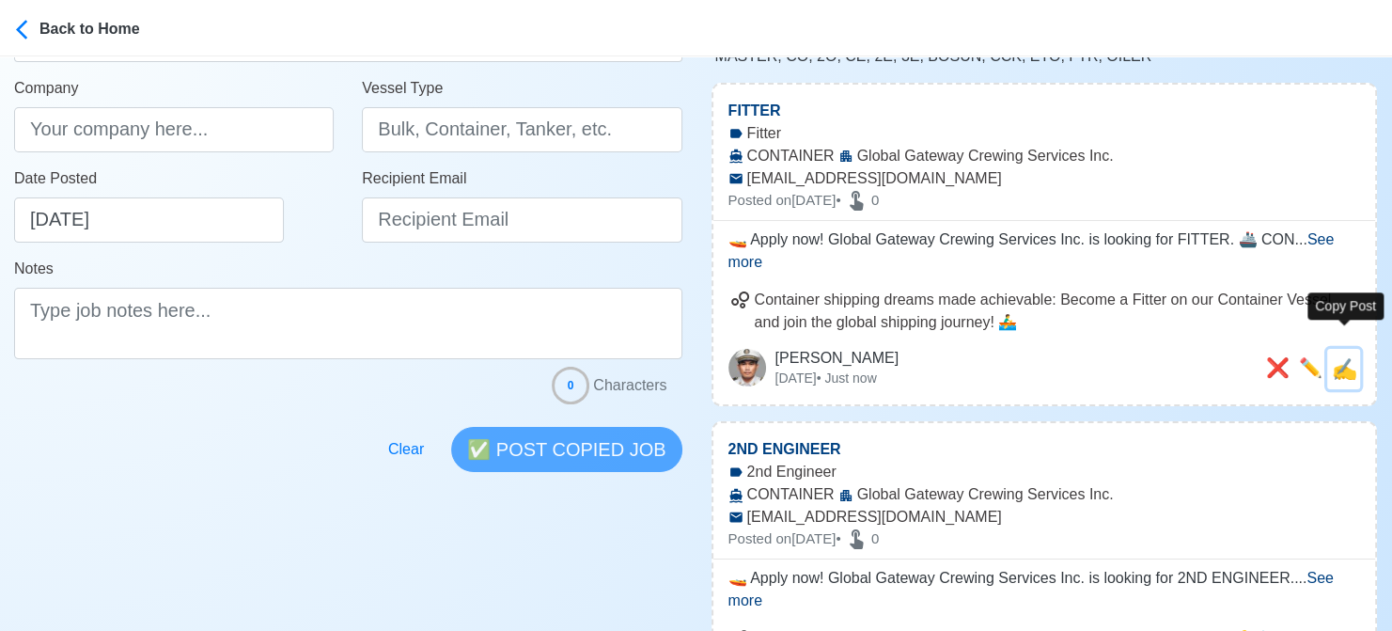
click at [1352, 357] on span "✍️" at bounding box center [1344, 369] width 25 height 24
type input "FITTER"
type input "Global Gateway Crewing Services Inc."
type input "CONTAINER"
type input "[EMAIL_ADDRESS][DOMAIN_NAME]"
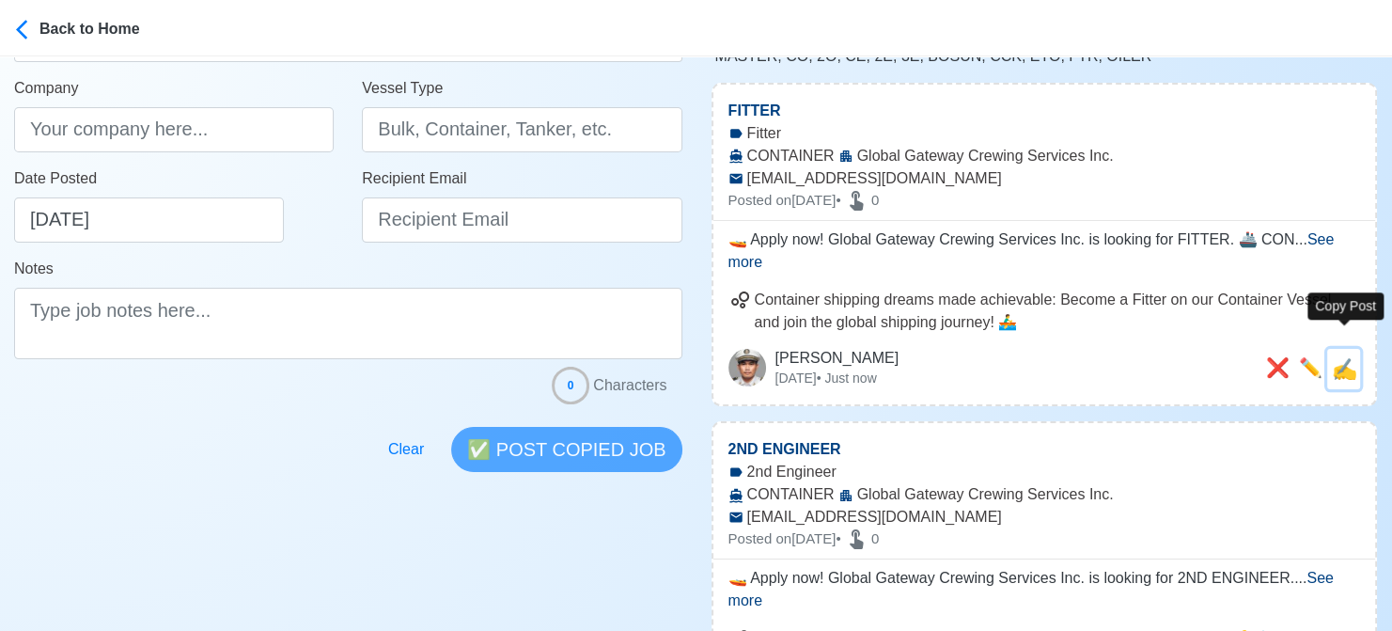
type textarea "🚤 Apply now! Global Gateway Crewing Services Inc. is looking for FITTER. 🚢 CONT…"
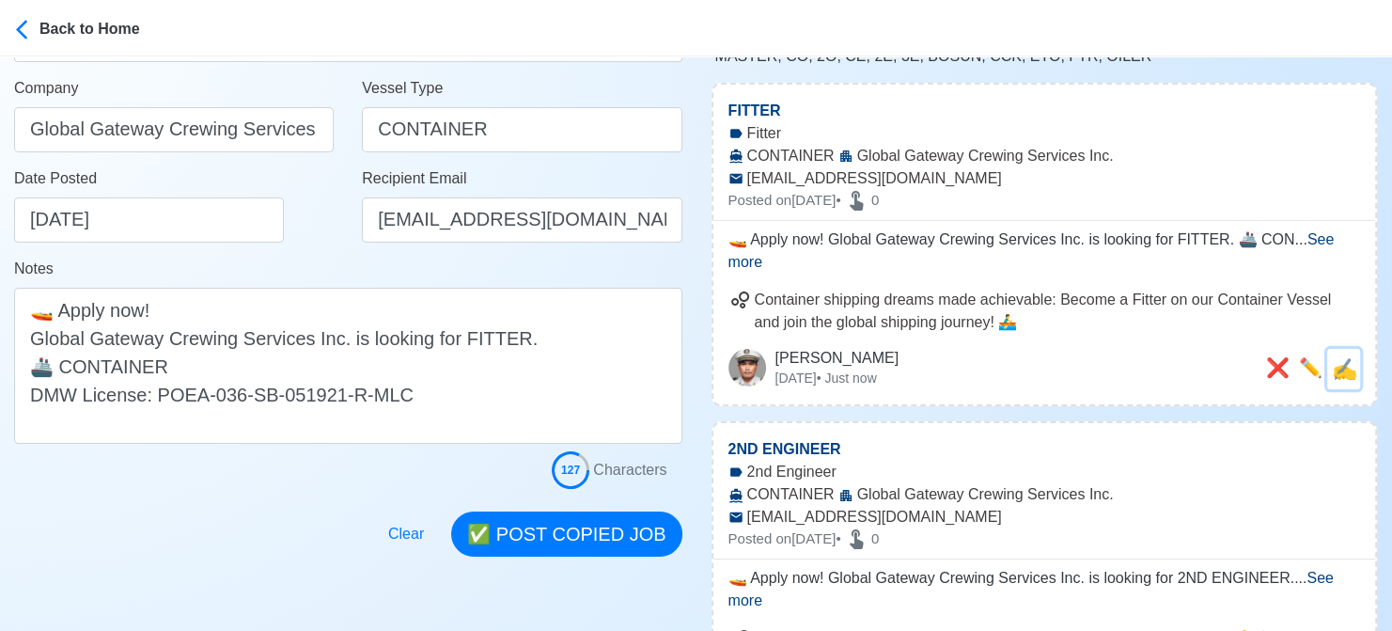
scroll to position [0, 0]
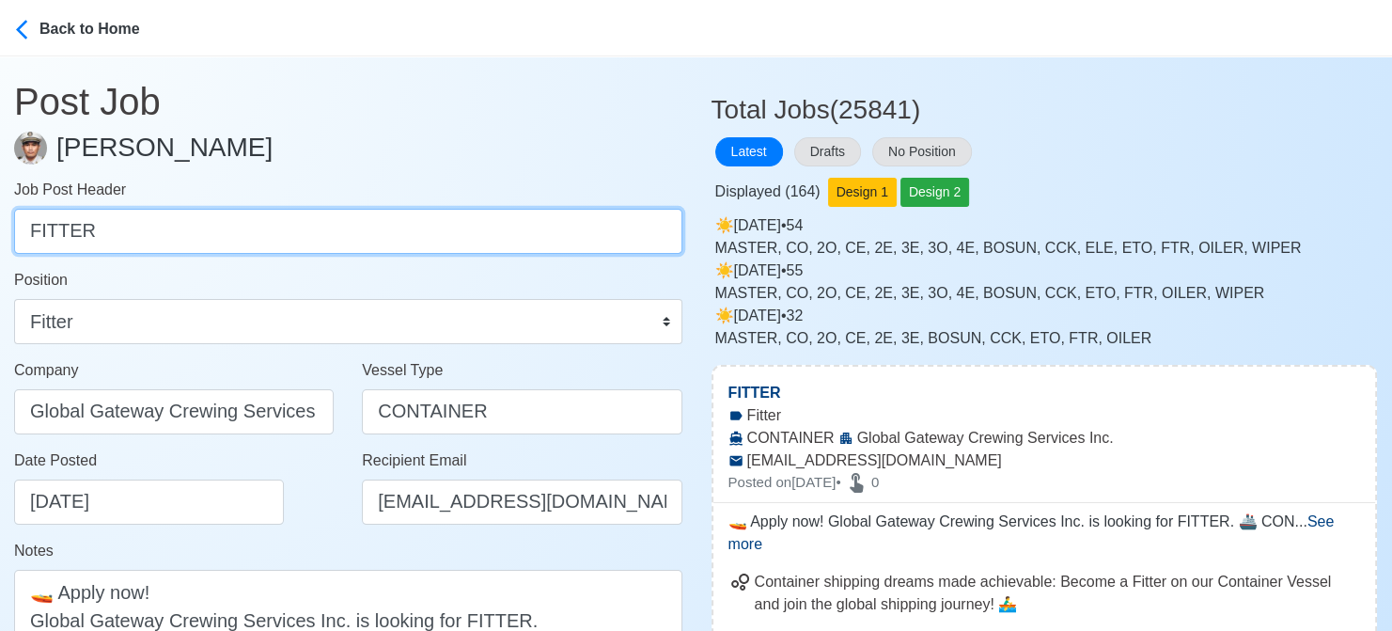
drag, startPoint x: 175, startPoint y: 238, endPoint x: -19, endPoint y: 229, distance: 193.9
click at [0, 229] on html "Back to Home Post Job Jeyner Gil Job Post Header FITTER Position Master Chief O…" at bounding box center [696, 315] width 1392 height 631
type input "BOSUN"
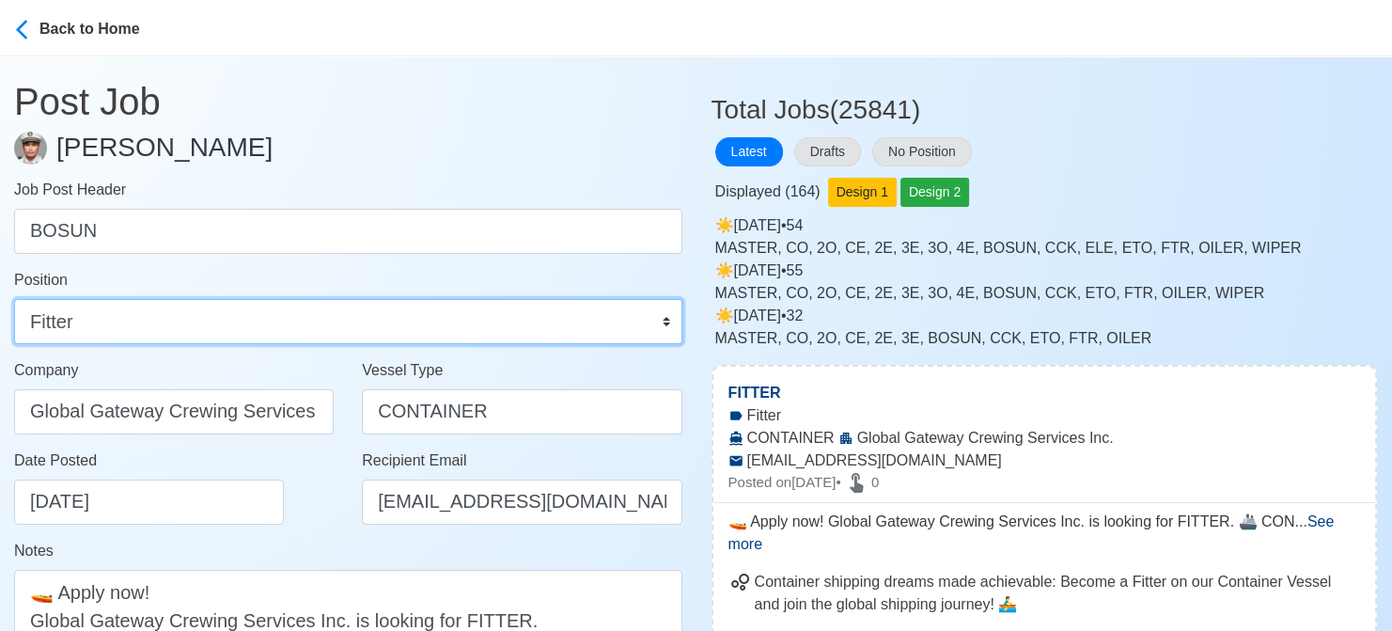
click at [99, 317] on select "Master Chief Officer 2nd Officer 3rd Officer Junior Officer Chief Engineer 2nd …" at bounding box center [348, 321] width 668 height 45
select select "Bosun"
click at [14, 299] on select "Master Chief Officer 2nd Officer 3rd Officer Junior Officer Chief Engineer 2nd …" at bounding box center [348, 321] width 668 height 45
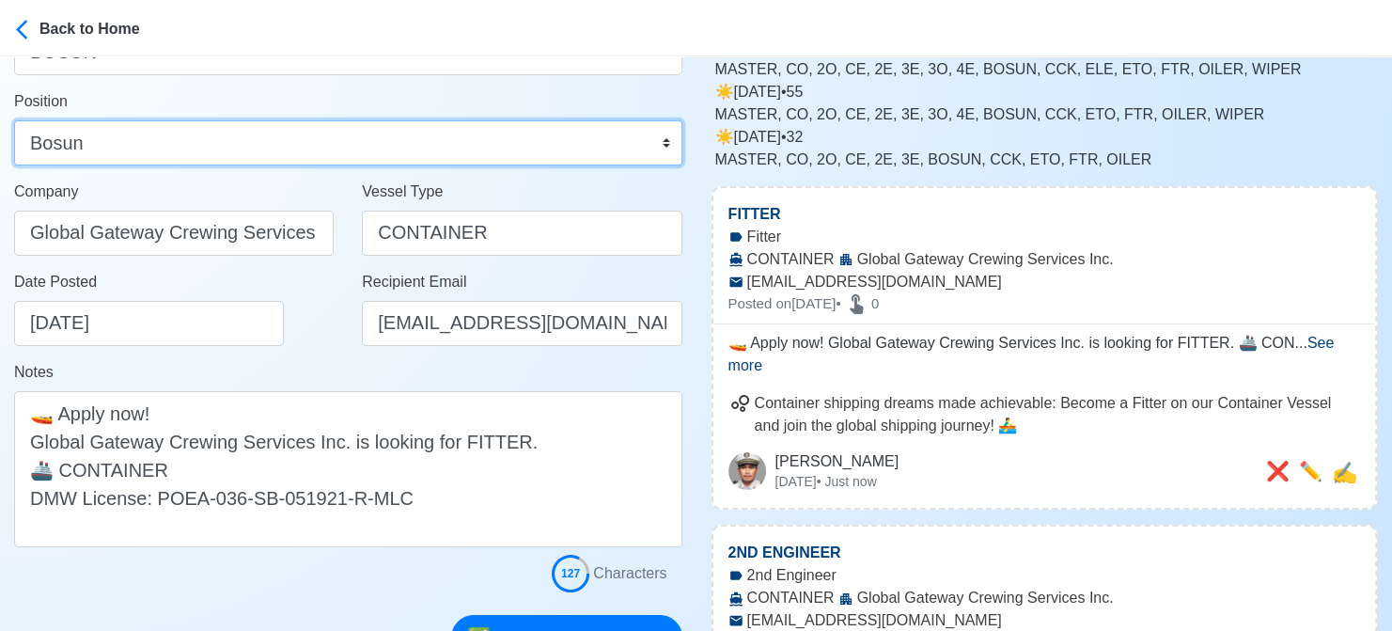
scroll to position [188, 0]
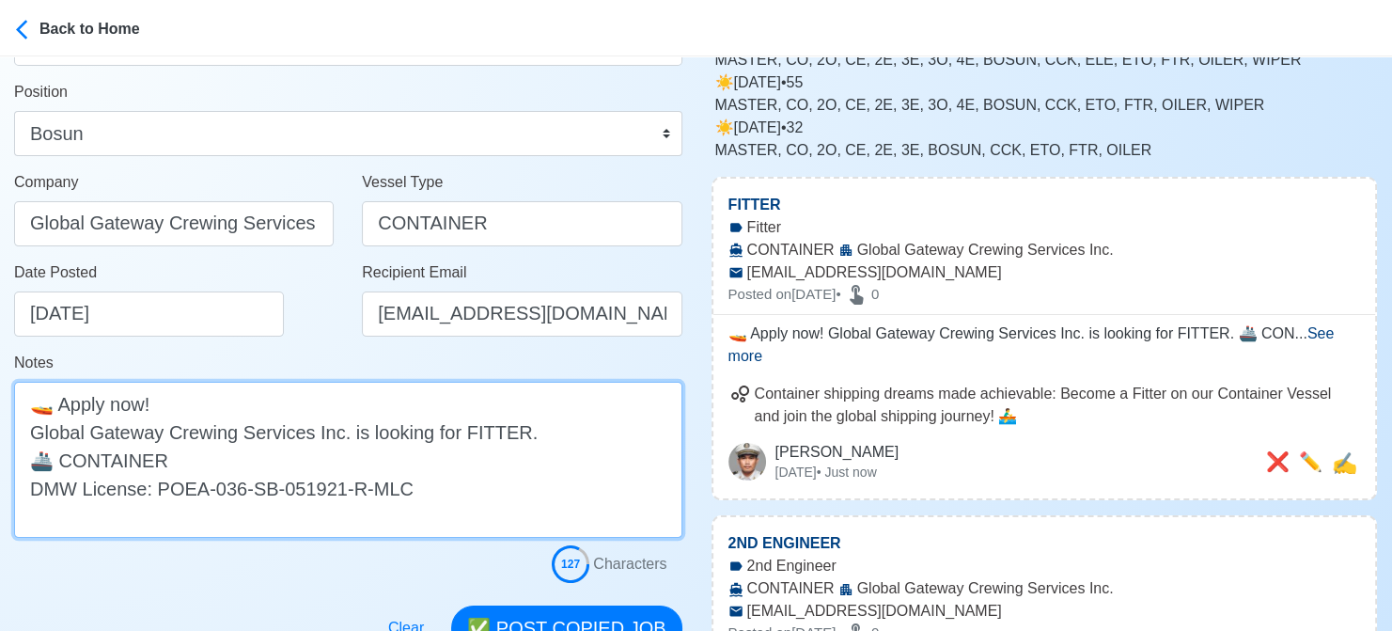
click at [469, 428] on textarea "🚤 Apply now! Global Gateway Crewing Services Inc. is looking for FITTER. 🚢 CONT…" at bounding box center [348, 460] width 668 height 156
paste textarea "BOSUN"
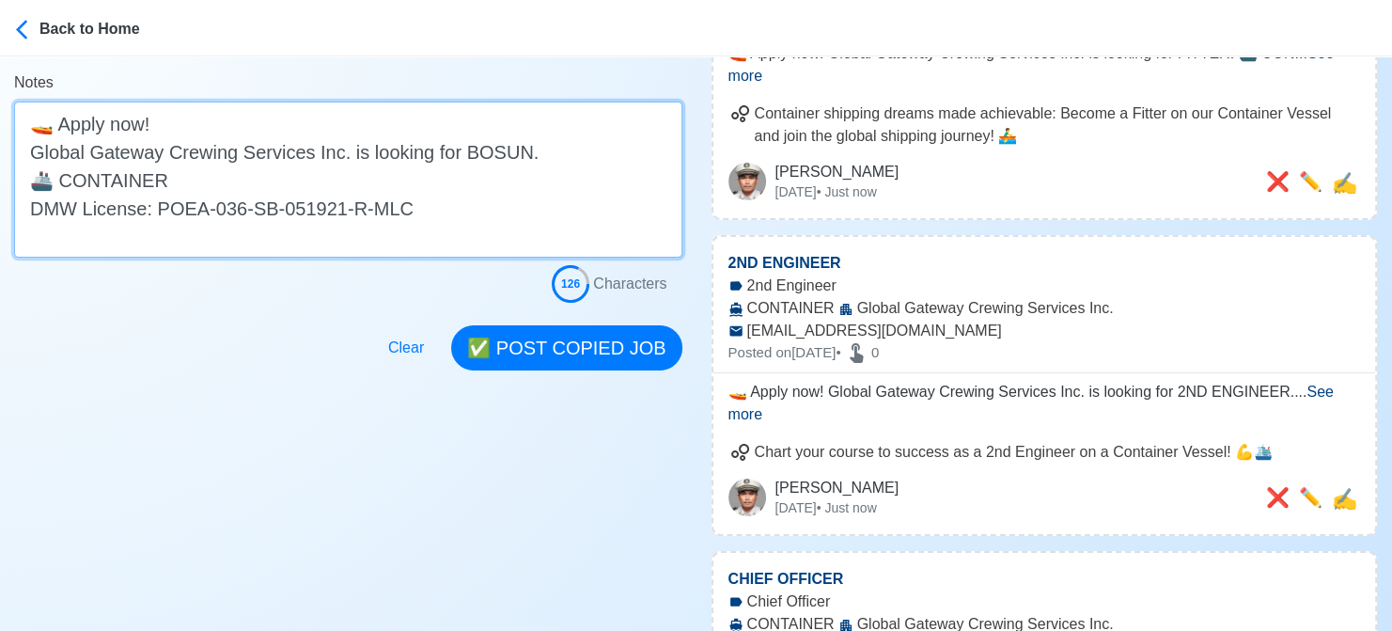
scroll to position [564, 0]
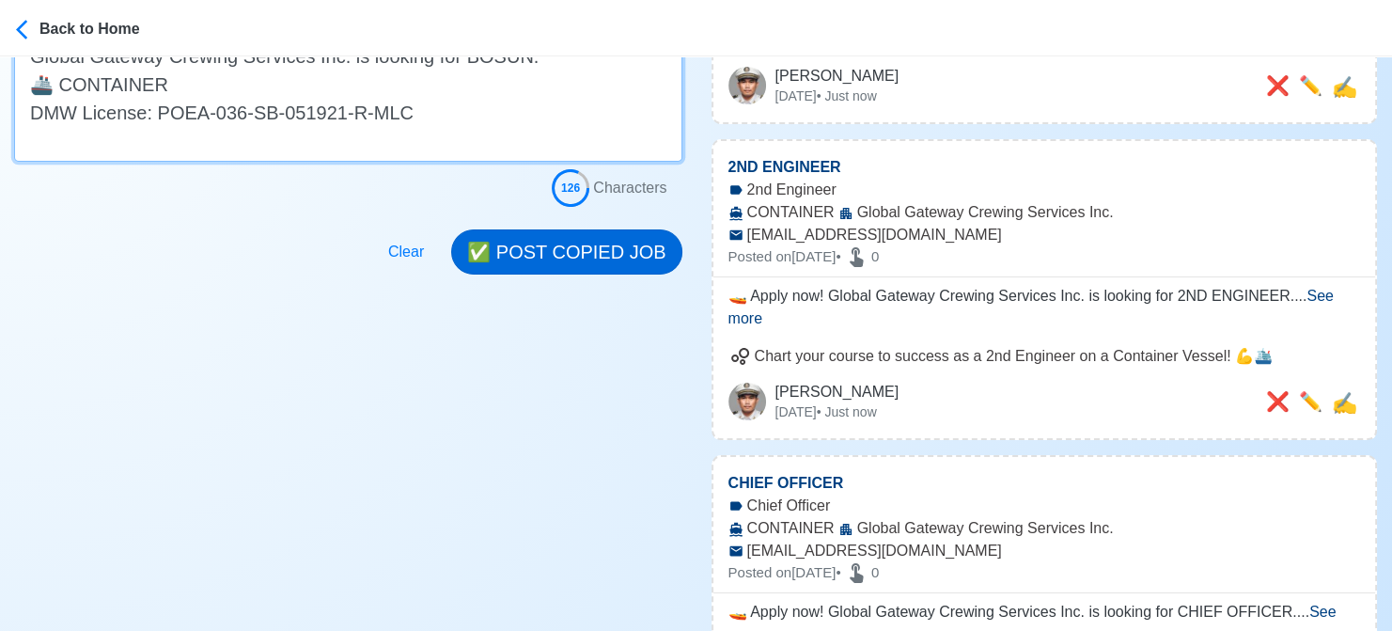
type textarea "🚤 Apply now! Global Gateway Crewing Services Inc. is looking for BOSUN. 🚢 CONTA…"
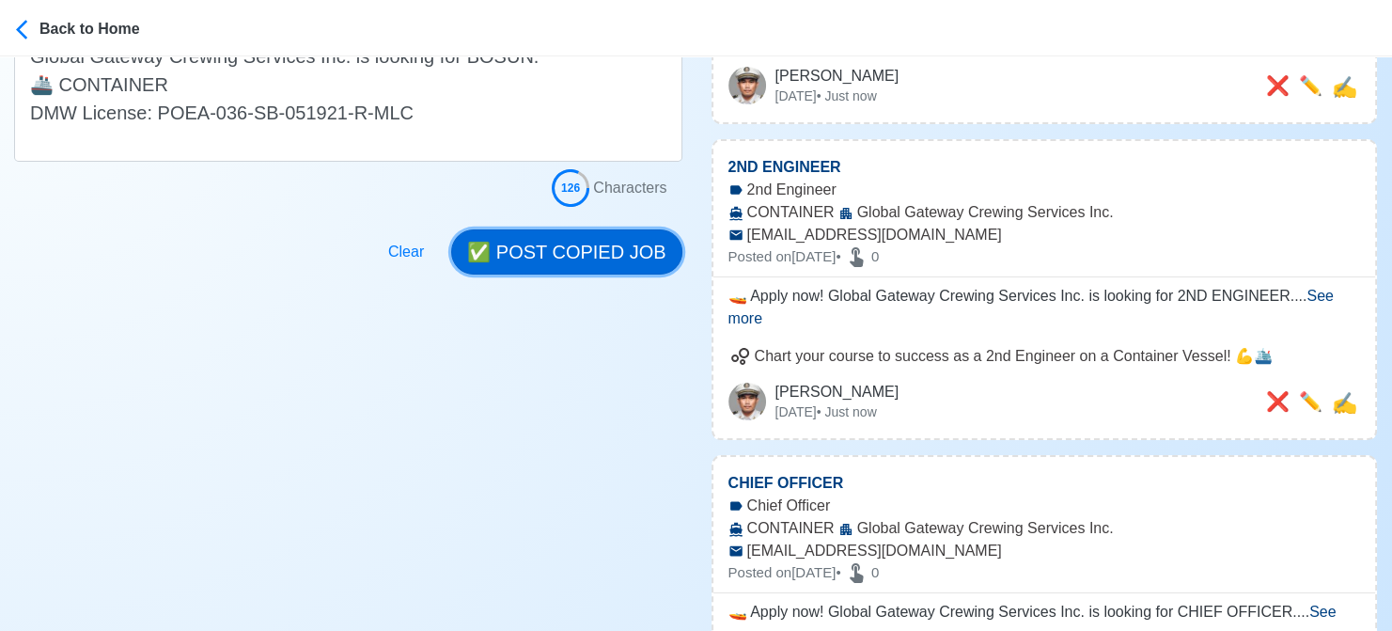
click at [591, 255] on button "✅ POST COPIED JOB" at bounding box center [566, 251] width 230 height 45
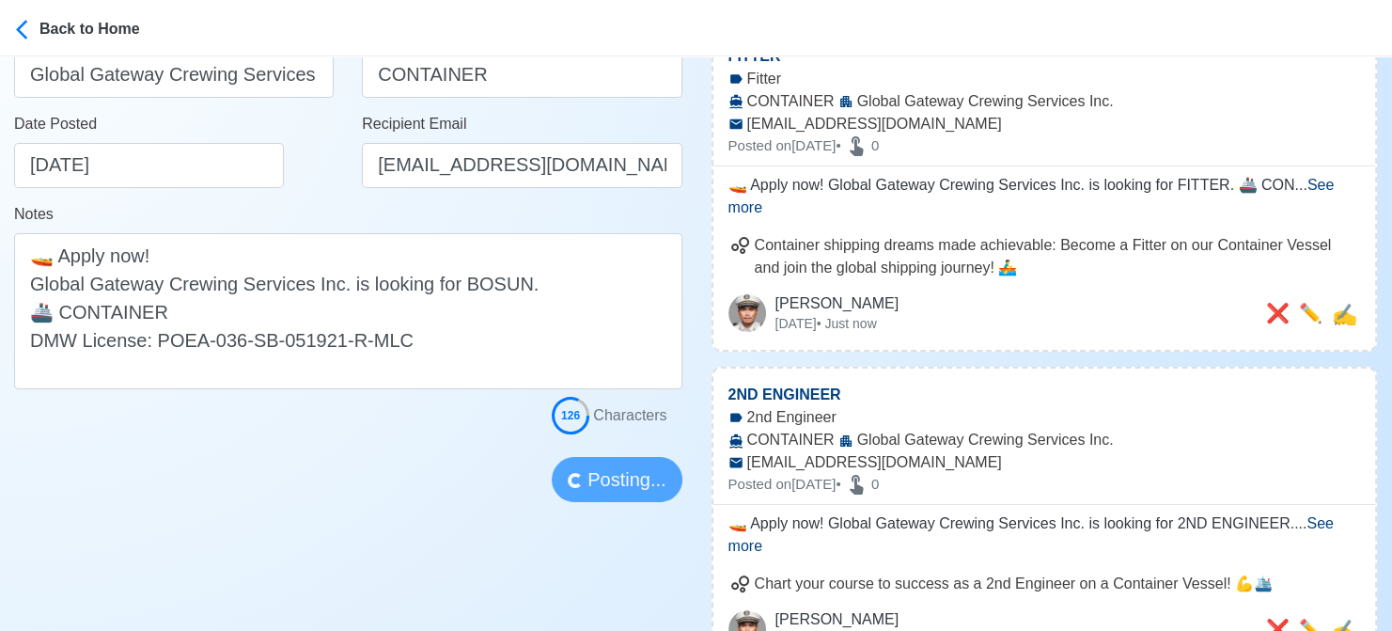
scroll to position [282, 0]
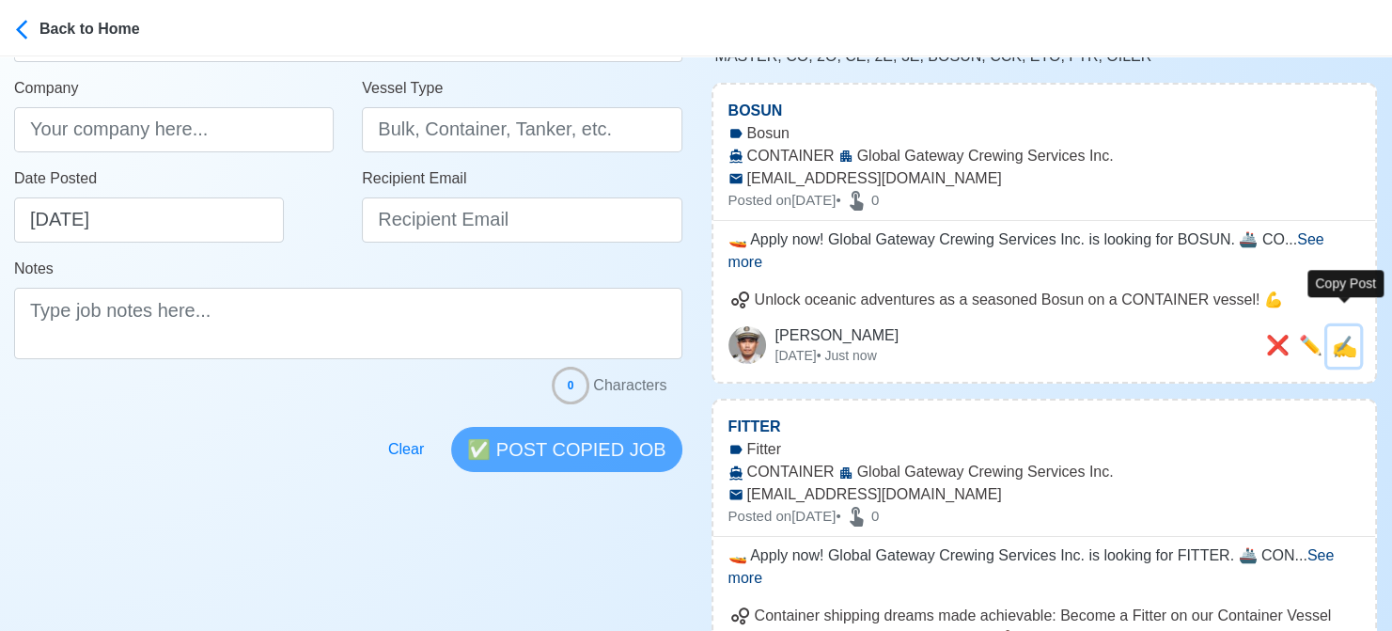
click at [1350, 335] on span "✍️" at bounding box center [1344, 347] width 25 height 24
type input "BOSUN"
type input "Global Gateway Crewing Services Inc."
type input "CONTAINER"
type input "[EMAIL_ADDRESS][DOMAIN_NAME]"
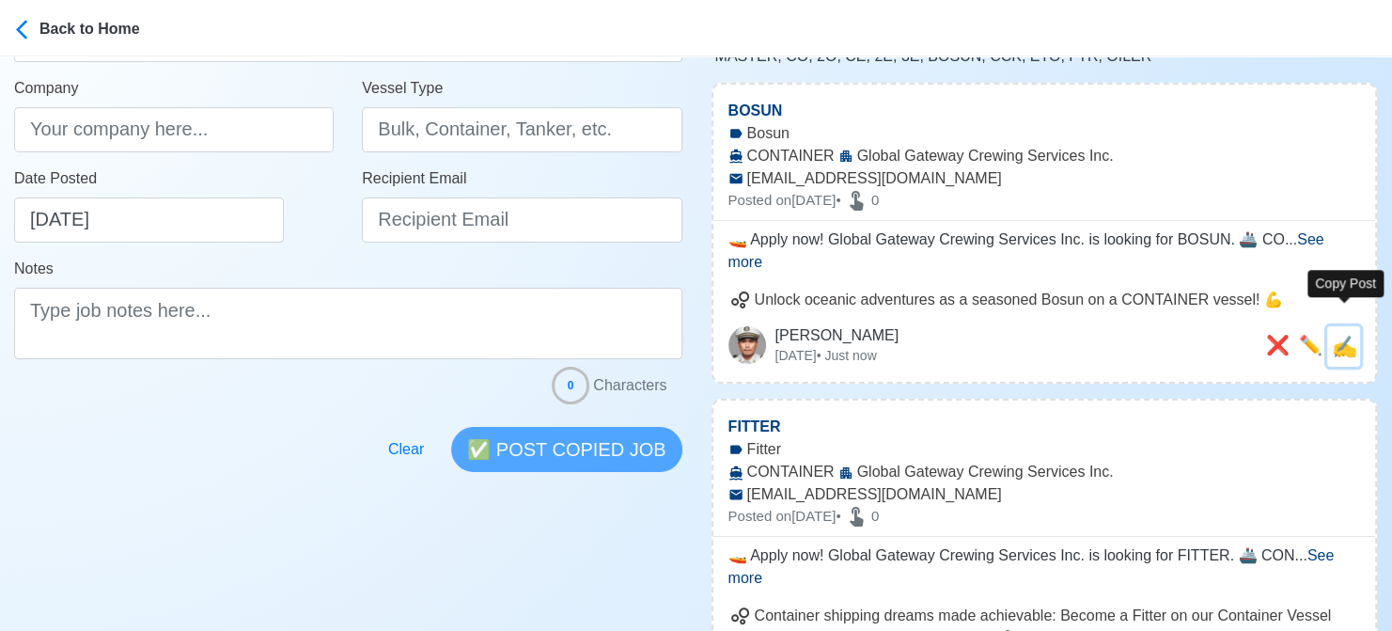
type textarea "🚤 Apply now! Global Gateway Crewing Services Inc. is looking for BOSUN. 🚢 CONTA…"
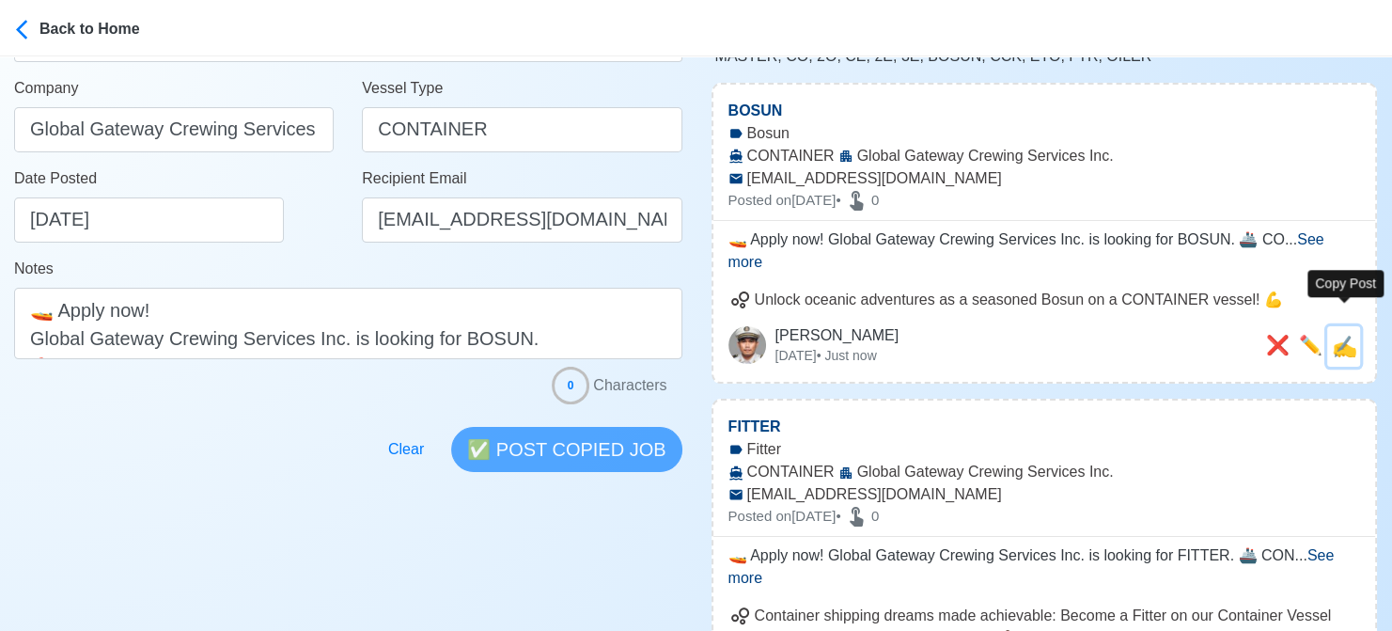
scroll to position [0, 0]
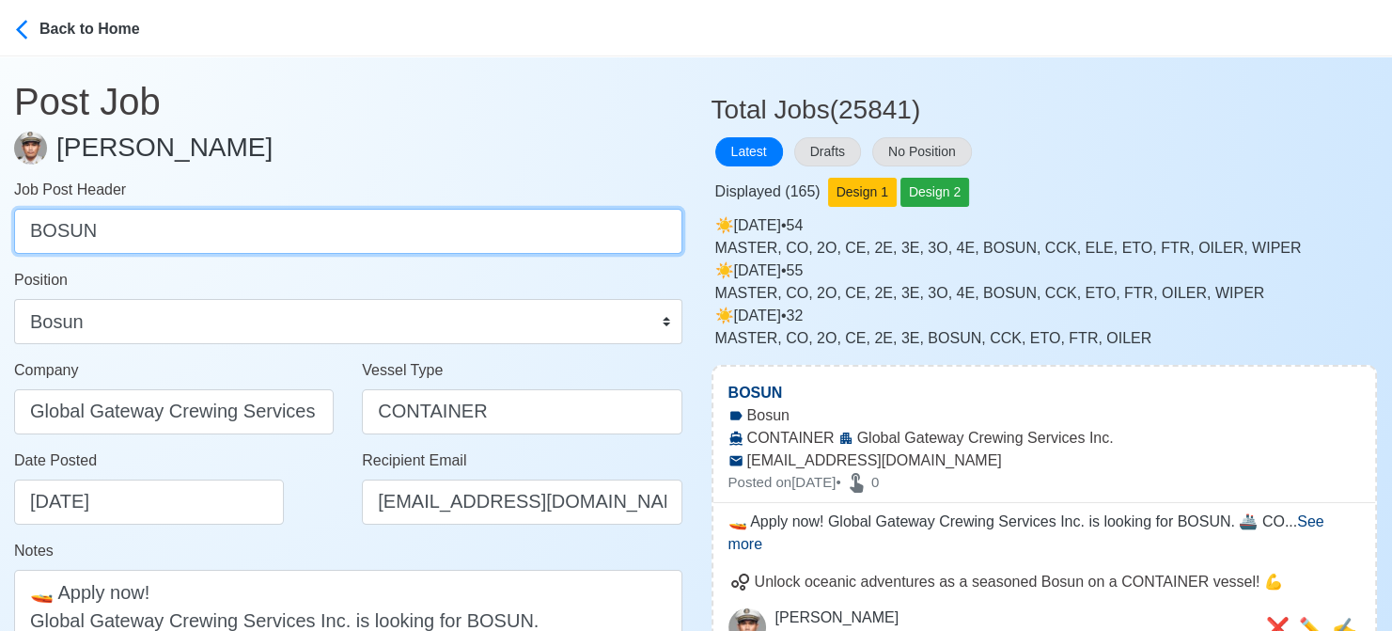
drag, startPoint x: 208, startPoint y: 236, endPoint x: -19, endPoint y: 206, distance: 228.6
click at [0, 206] on html "Back to Home Post Job Jeyner Gil Job Post Header BOSUN Position Master Chief Of…" at bounding box center [696, 315] width 1392 height 631
type input "ORDINARY [PERSON_NAME]"
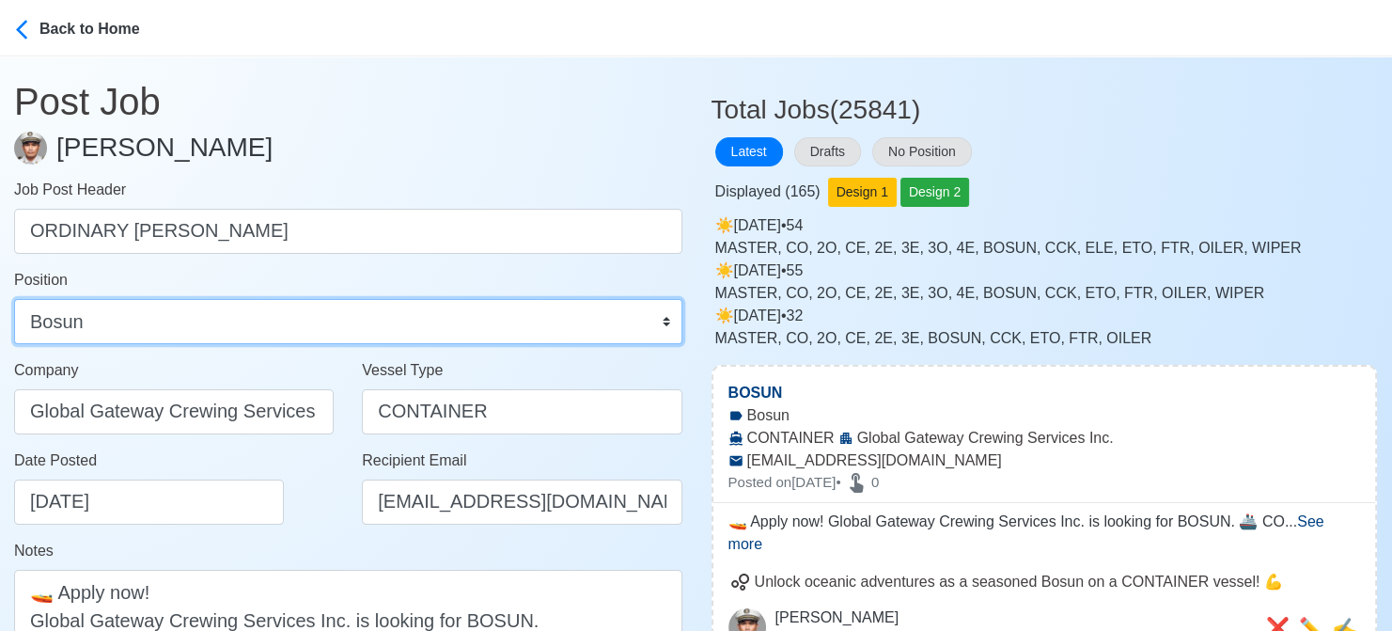
click at [192, 325] on select "Master Chief Officer 2nd Officer 3rd Officer Junior Officer Chief Engineer 2nd …" at bounding box center [348, 321] width 668 height 45
select select "Ordinary [PERSON_NAME]"
click at [14, 299] on select "Master Chief Officer 2nd Officer 3rd Officer Junior Officer Chief Engineer 2nd …" at bounding box center [348, 321] width 668 height 45
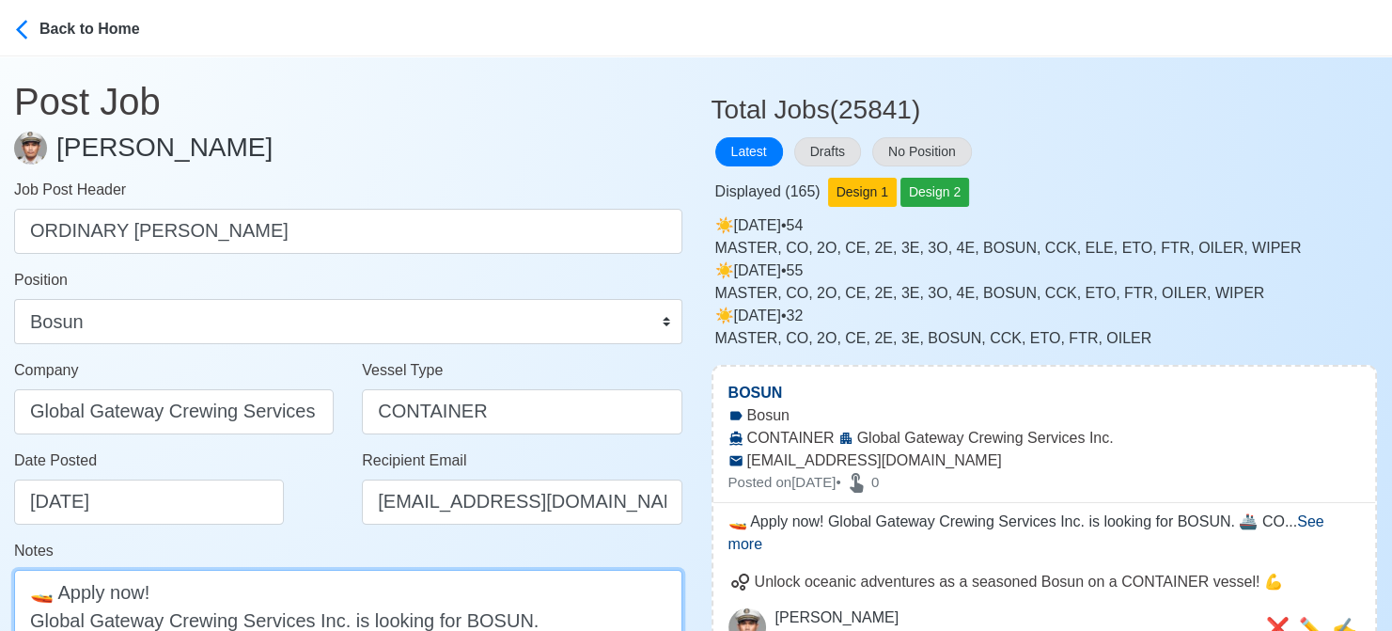
paste textarea "ORDINARY SEAMA"
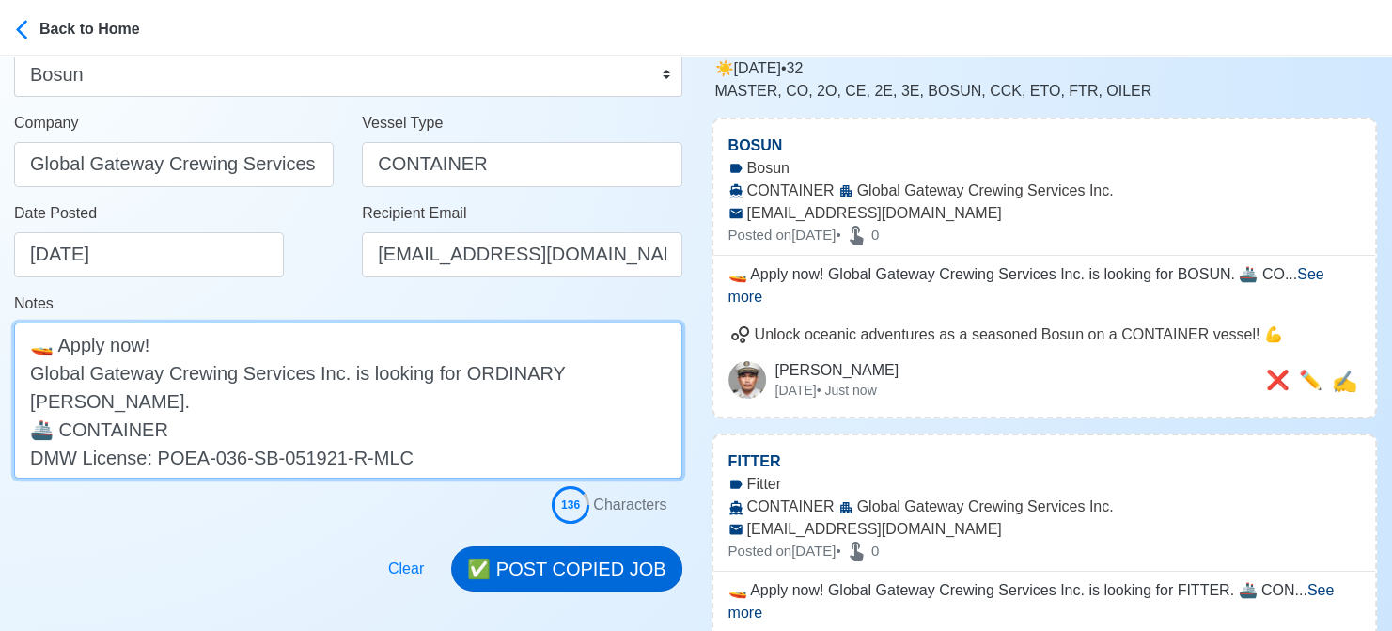
scroll to position [283, 0]
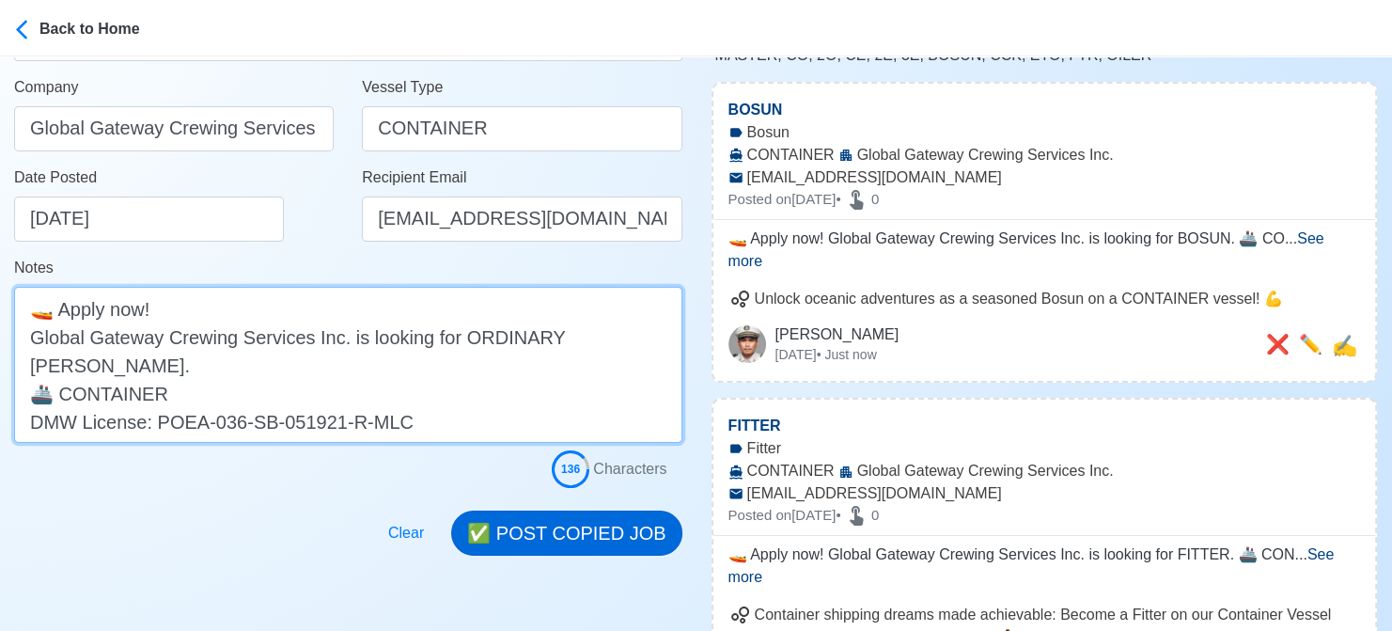
type textarea "🚤 Apply now! Global Gateway Crewing Services Inc. is looking for ORDINARY SEAMA…"
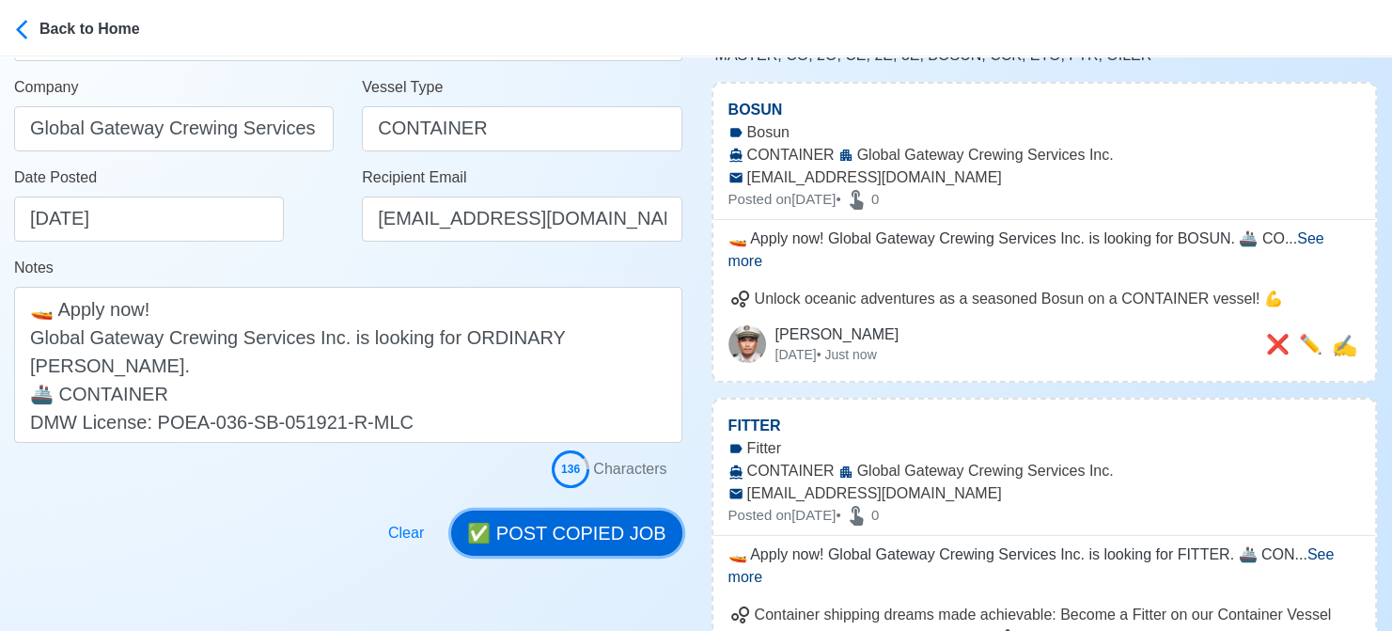
click at [546, 528] on button "✅ POST COPIED JOB" at bounding box center [566, 533] width 230 height 45
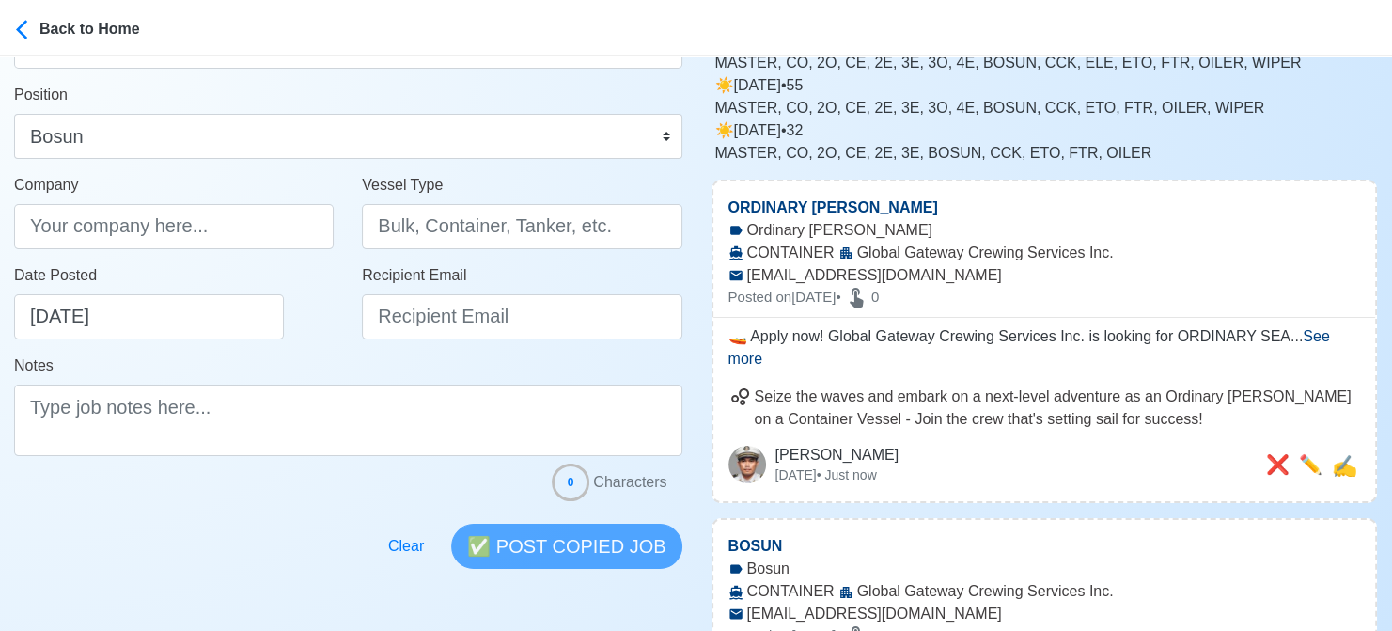
scroll to position [188, 0]
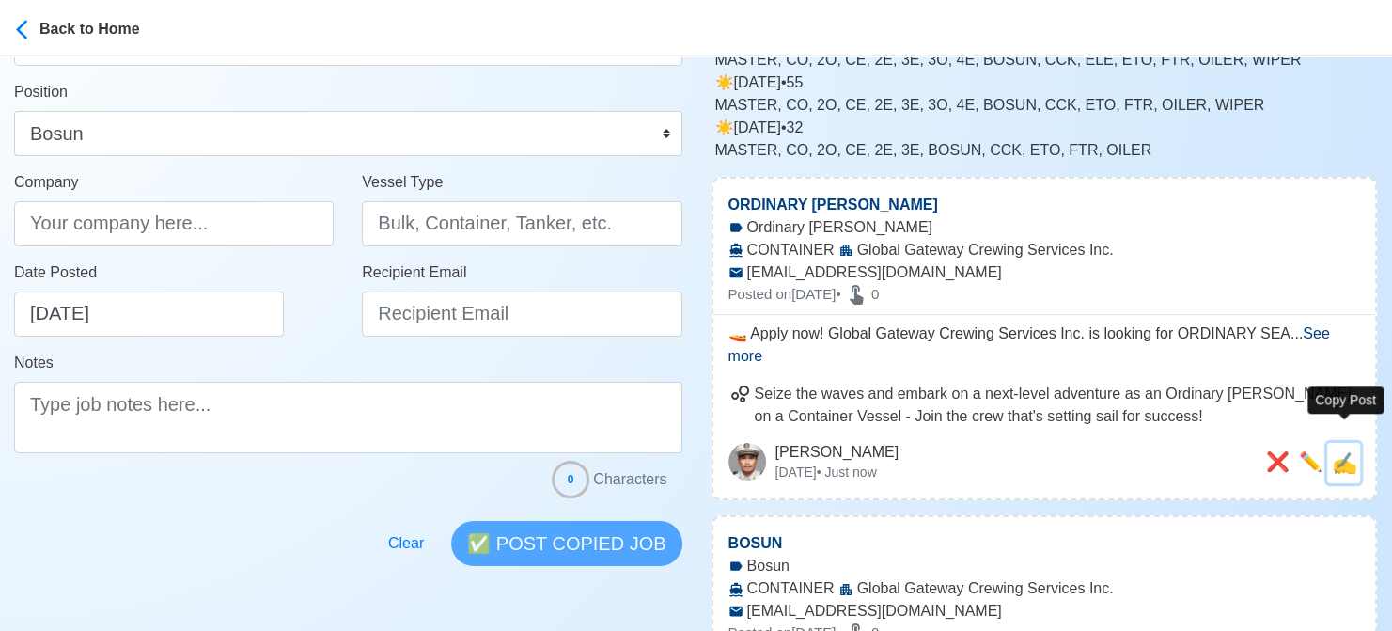
click at [1337, 451] on span "✍️" at bounding box center [1344, 463] width 25 height 24
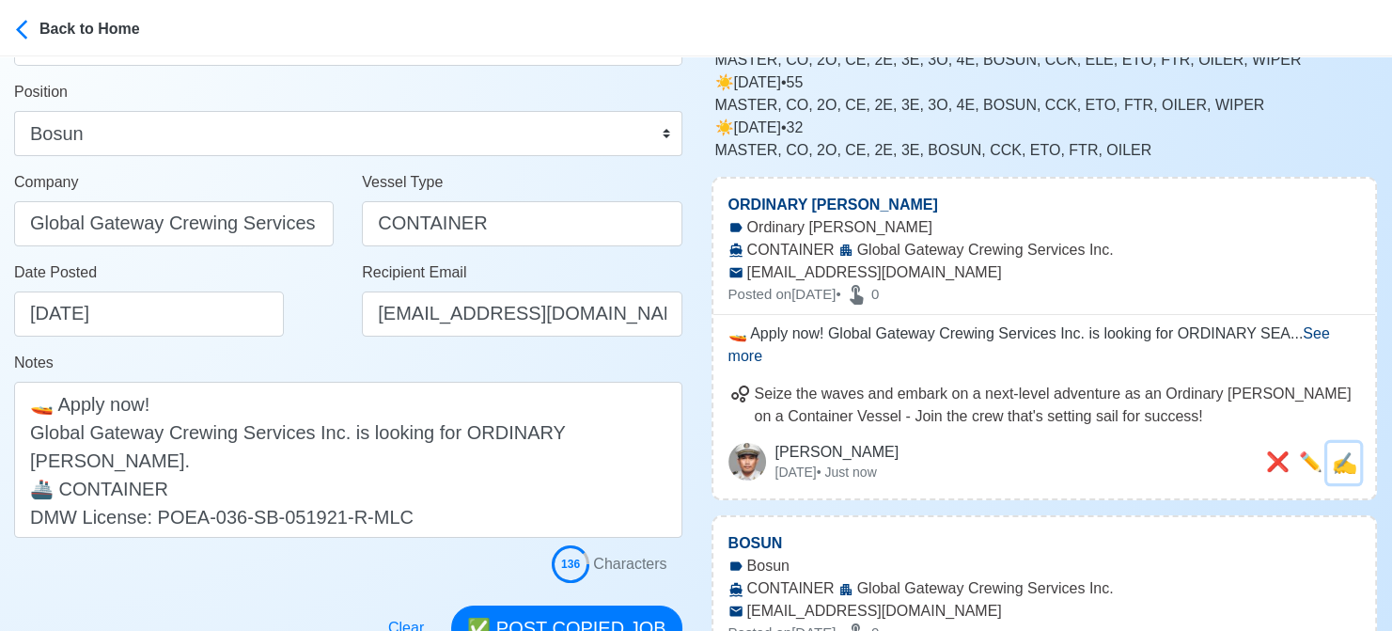
scroll to position [0, 0]
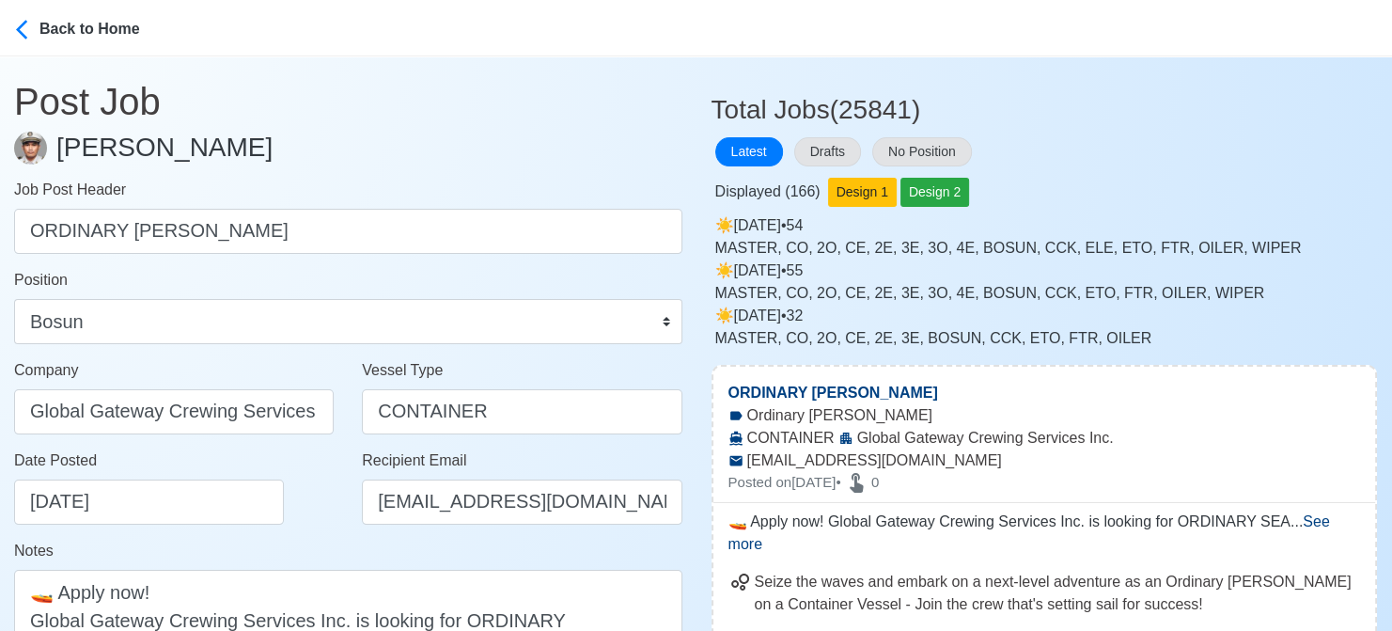
click at [19, 362] on span "Company" at bounding box center [46, 370] width 64 height 16
click at [19, 389] on input "Global Gateway Crewing Services Inc." at bounding box center [174, 411] width 320 height 45
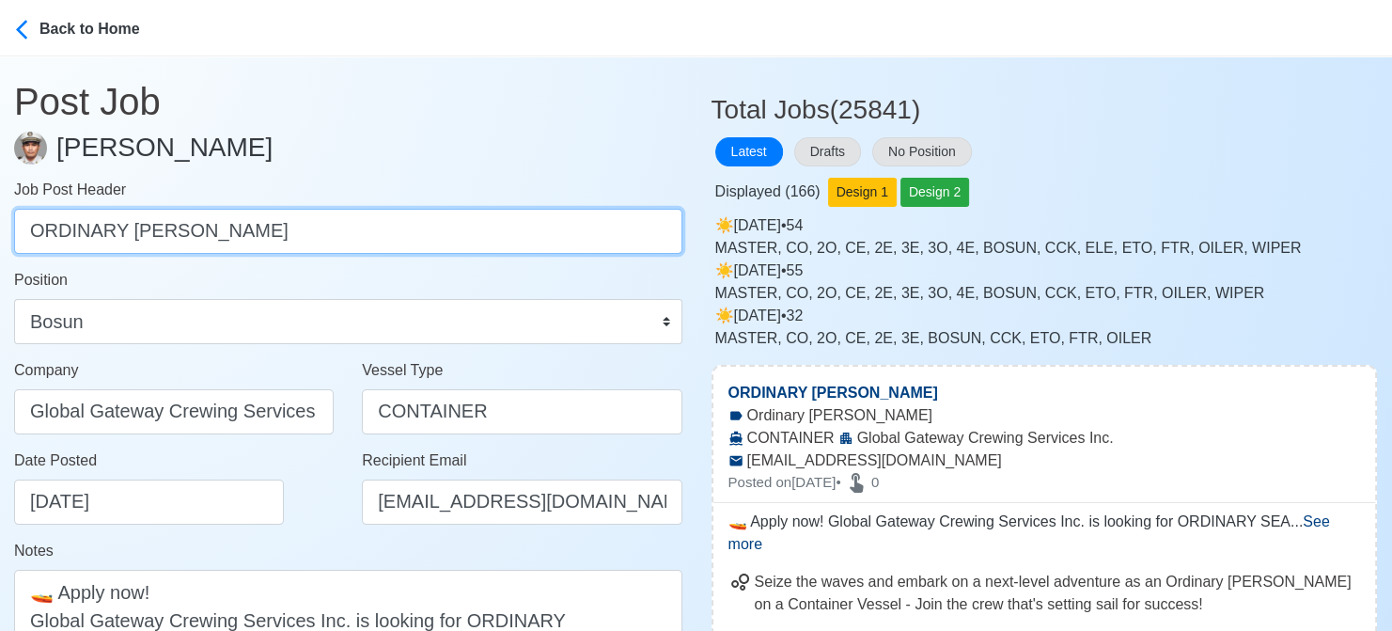
drag, startPoint x: 252, startPoint y: 236, endPoint x: 30, endPoint y: 231, distance: 221.9
click at [30, 231] on input "ORDINARY [PERSON_NAME]" at bounding box center [348, 231] width 668 height 45
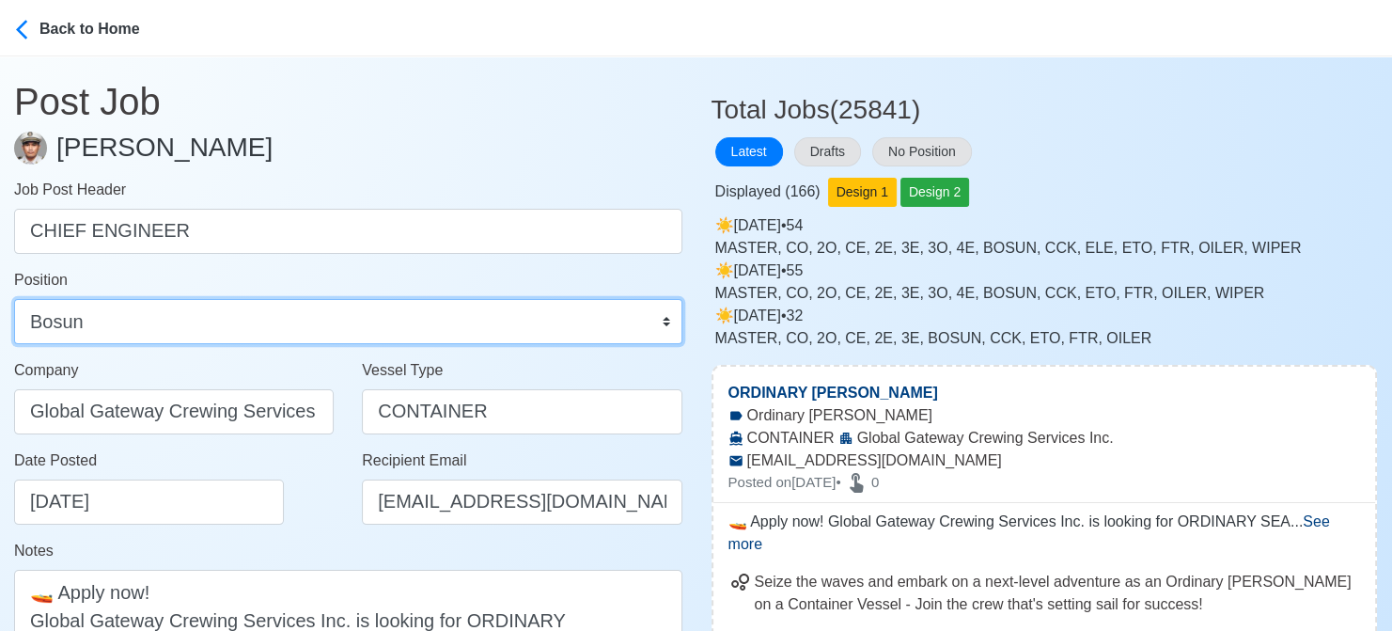
click at [165, 328] on select "Master Chief Officer 2nd Officer 3rd Officer Junior Officer Chief Engineer 2nd …" at bounding box center [348, 321] width 668 height 45
click at [14, 299] on select "Master Chief Officer 2nd Officer 3rd Officer Junior Officer Chief Engineer 2nd …" at bounding box center [348, 321] width 668 height 45
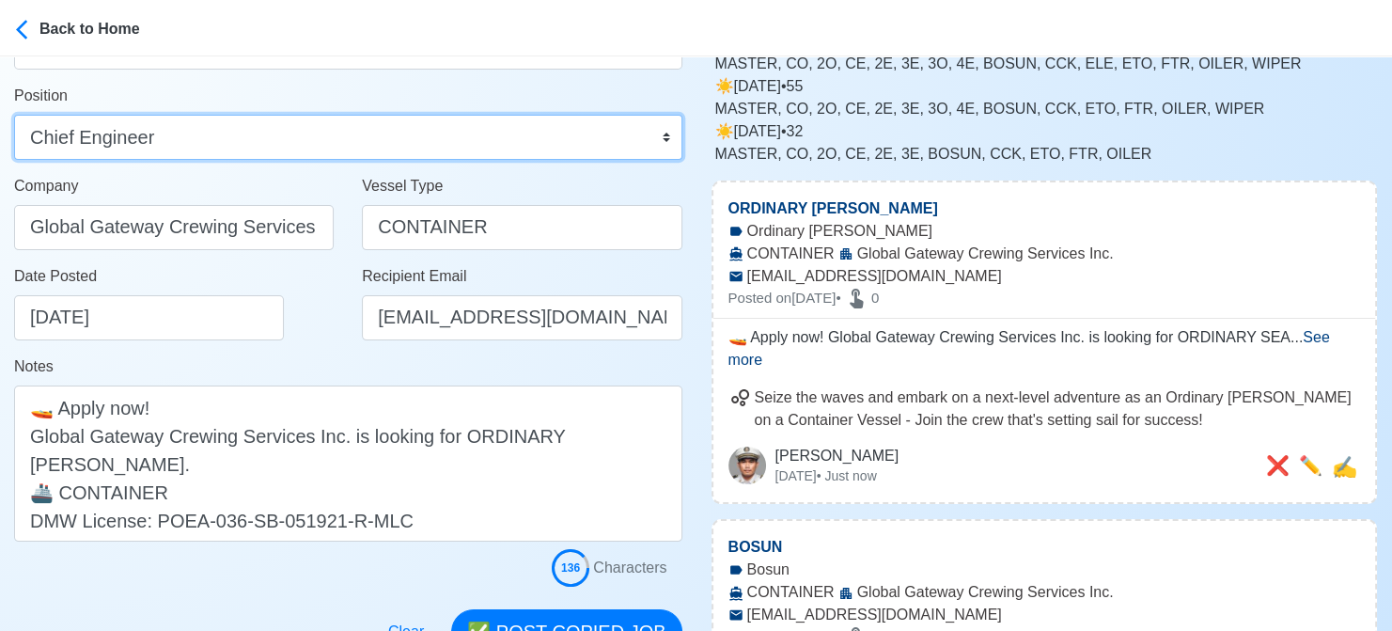
scroll to position [188, 0]
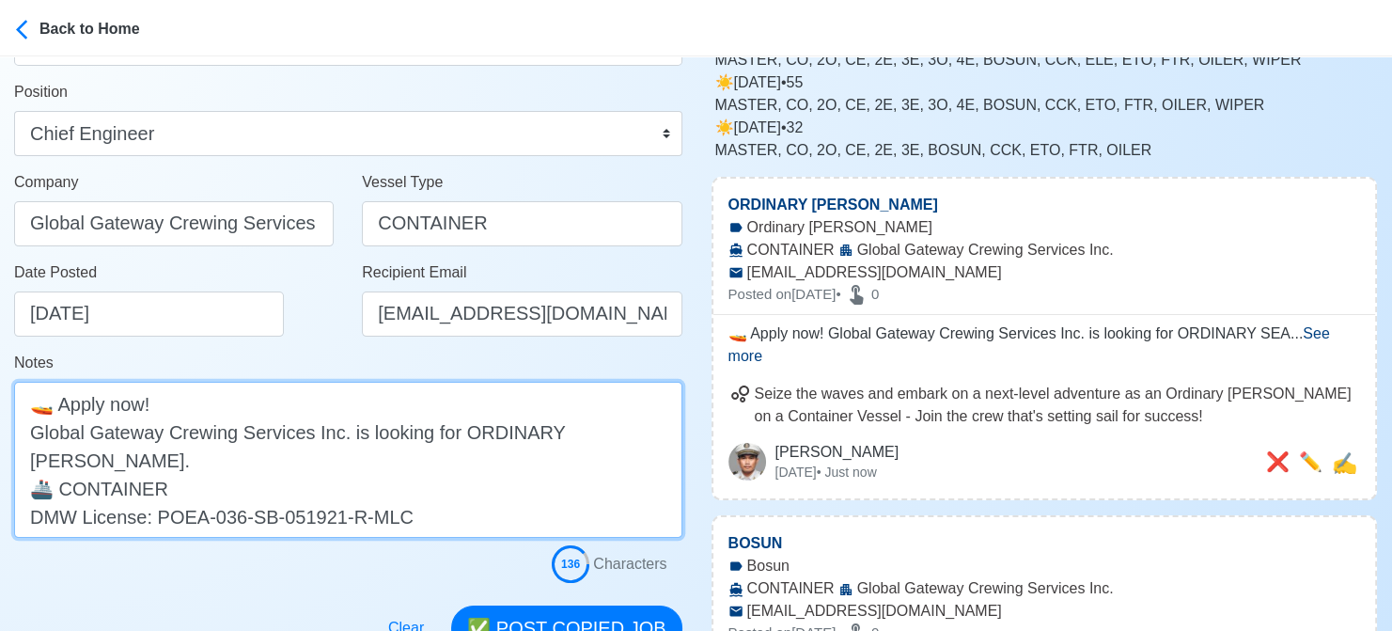
click at [481, 425] on textarea "🚤 Apply now! Global Gateway Crewing Services Inc. is looking for ORDINARY SEAMA…" at bounding box center [348, 460] width 668 height 156
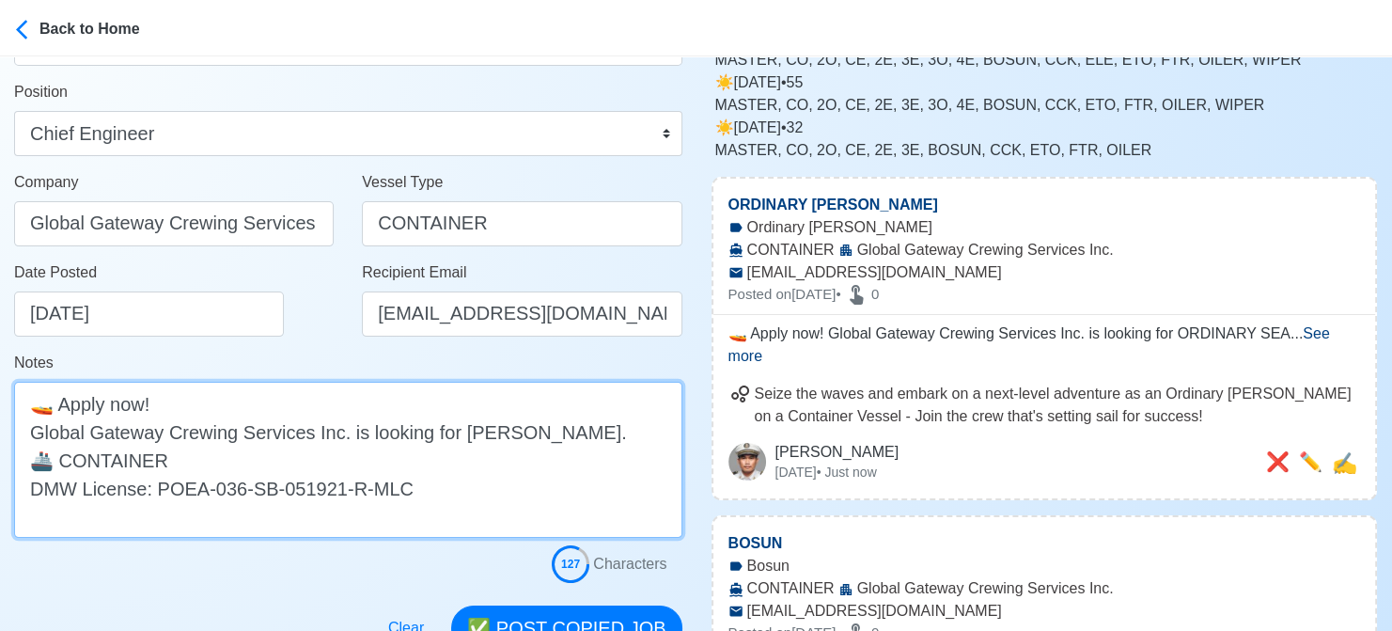
click at [488, 439] on textarea "🚤 Apply now! Global Gateway Crewing Services Inc. is looking for SEAMAN. 🚢 CONT…" at bounding box center [348, 460] width 668 height 156
click at [490, 438] on textarea "🚤 Apply now! Global Gateway Crewing Services Inc. is looking for SEAMAN. 🚢 CONT…" at bounding box center [348, 460] width 668 height 156
click at [489, 431] on textarea "🚤 Apply now! Global Gateway Crewing Services Inc. is looking for SEAMAN. 🚢 CONT…" at bounding box center [348, 460] width 668 height 156
click at [487, 431] on textarea "🚤 Apply now! Global Gateway Crewing Services Inc. is looking for SEAMAN. 🚢 CONT…" at bounding box center [348, 460] width 668 height 156
paste textarea "CHIEF ENGINEER"
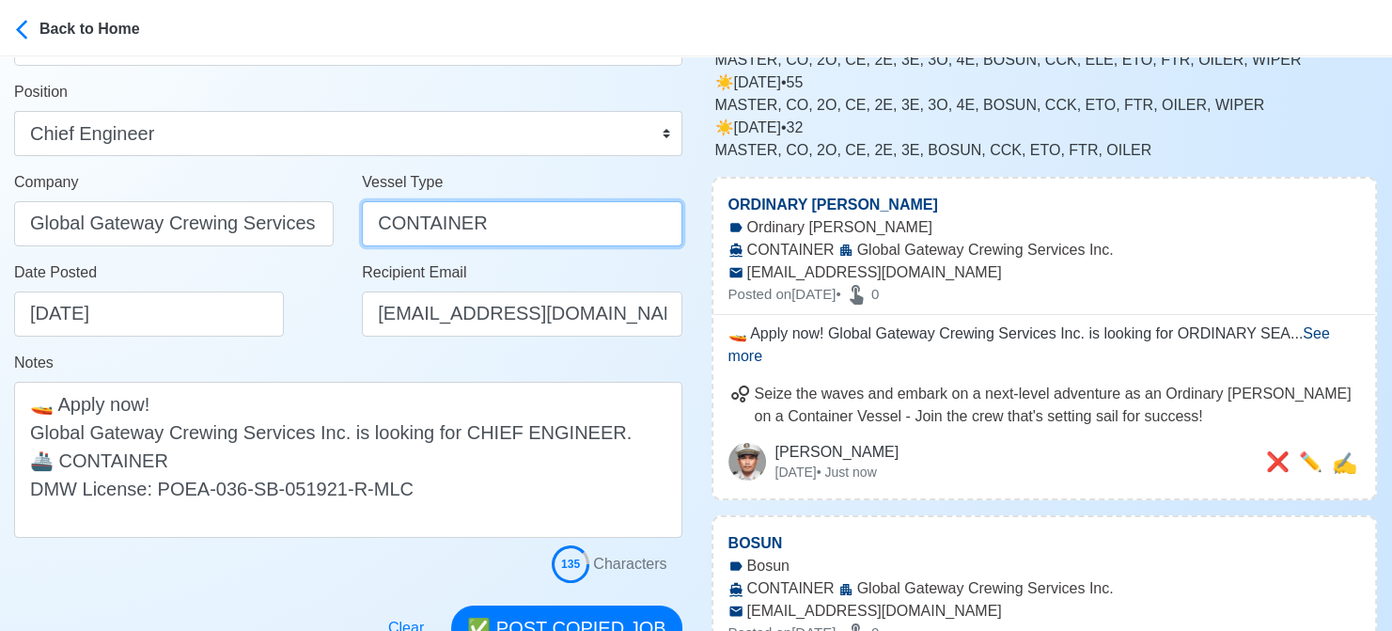
click at [440, 235] on input "CONTAINER" at bounding box center [522, 223] width 320 height 45
click at [440, 233] on input "CONTAINER" at bounding box center [522, 223] width 320 height 45
drag, startPoint x: 542, startPoint y: 231, endPoint x: 342, endPoint y: 240, distance: 200.4
click at [342, 240] on div "Company Global Gateway Crewing Services Inc. Vessel Type OIL CHEM TANKER" at bounding box center [348, 216] width 697 height 90
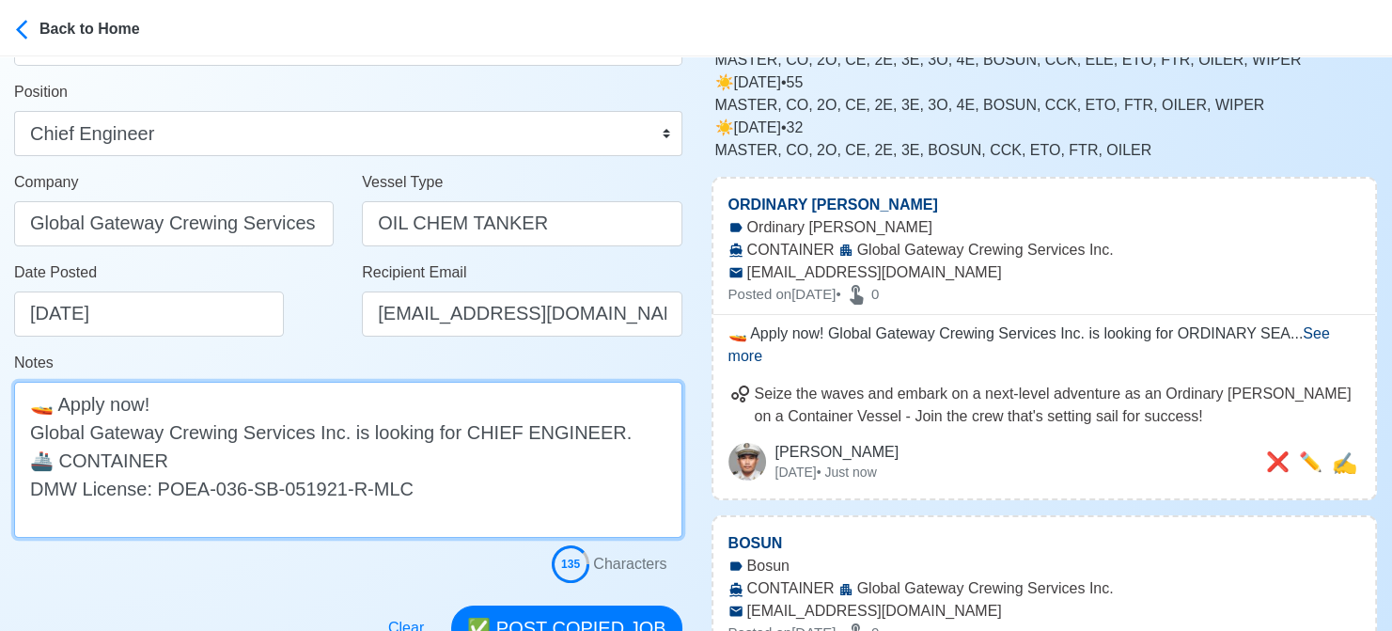
click at [126, 457] on textarea "🚤 Apply now! Global Gateway Crewing Services Inc. is looking for CHIEF ENGINEER…" at bounding box center [348, 460] width 668 height 156
paste textarea "OIL CHEM TANK"
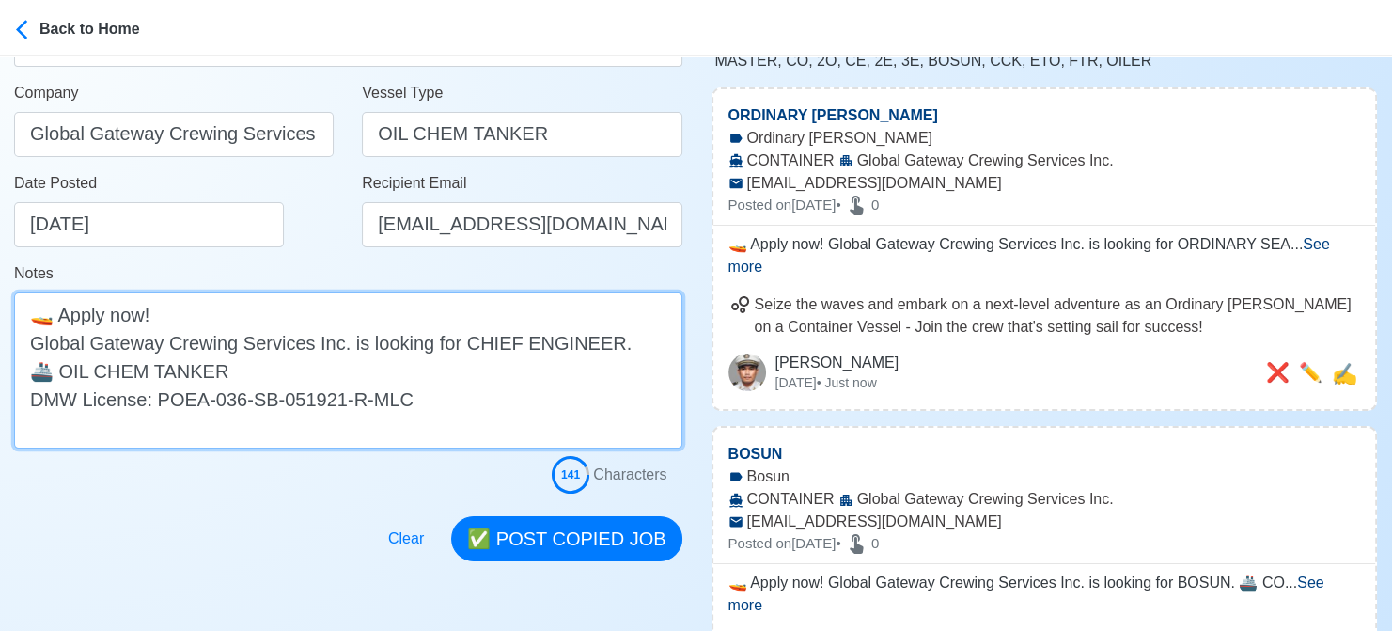
scroll to position [376, 0]
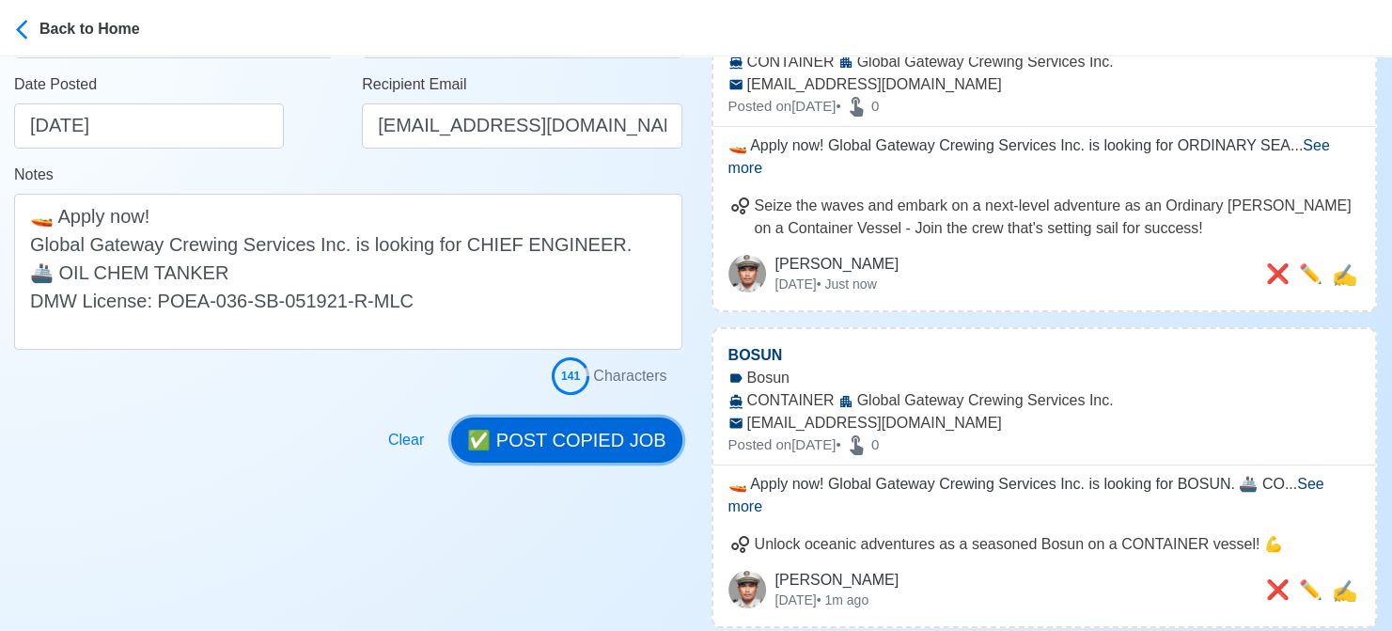
click at [550, 447] on button "✅ POST COPIED JOB" at bounding box center [566, 439] width 230 height 45
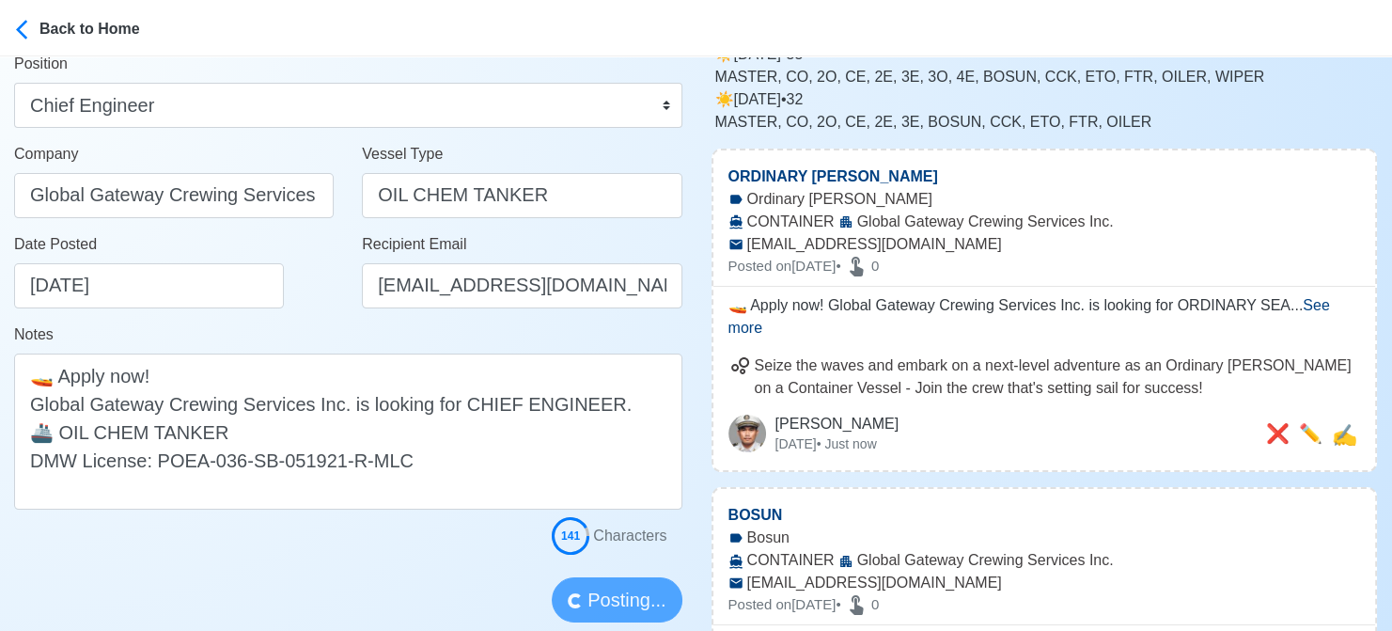
scroll to position [188, 0]
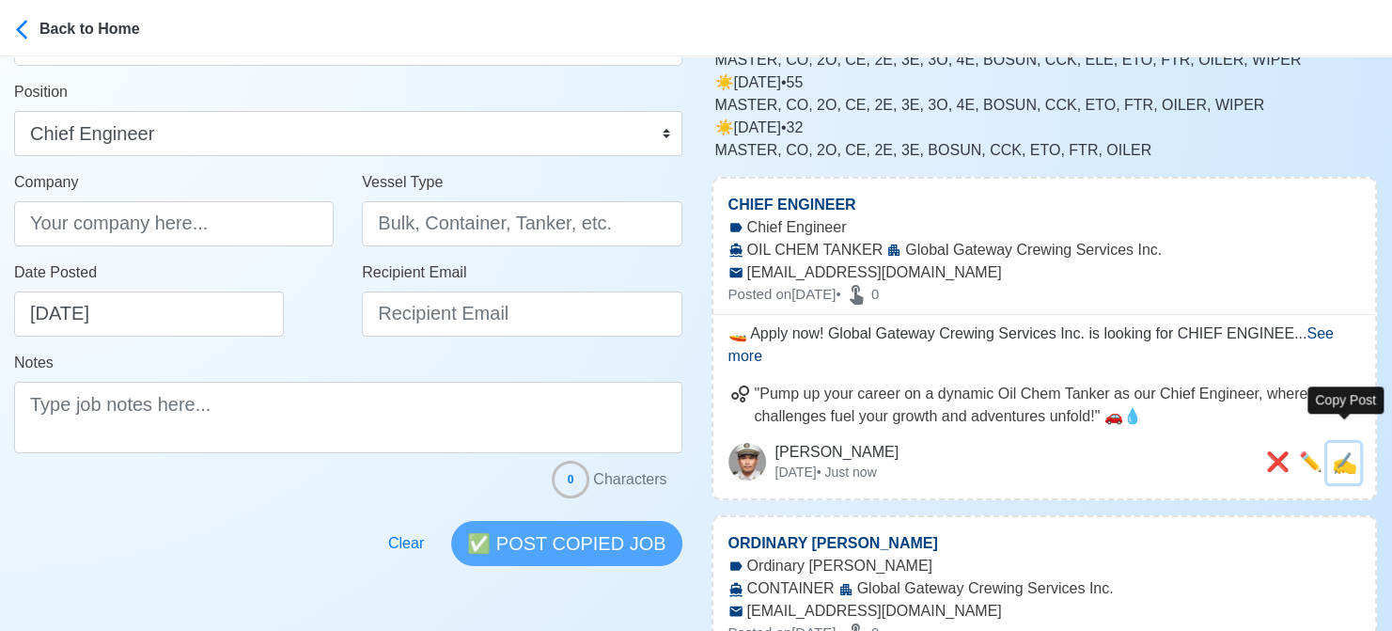
click at [1354, 451] on span "✍️" at bounding box center [1344, 463] width 25 height 24
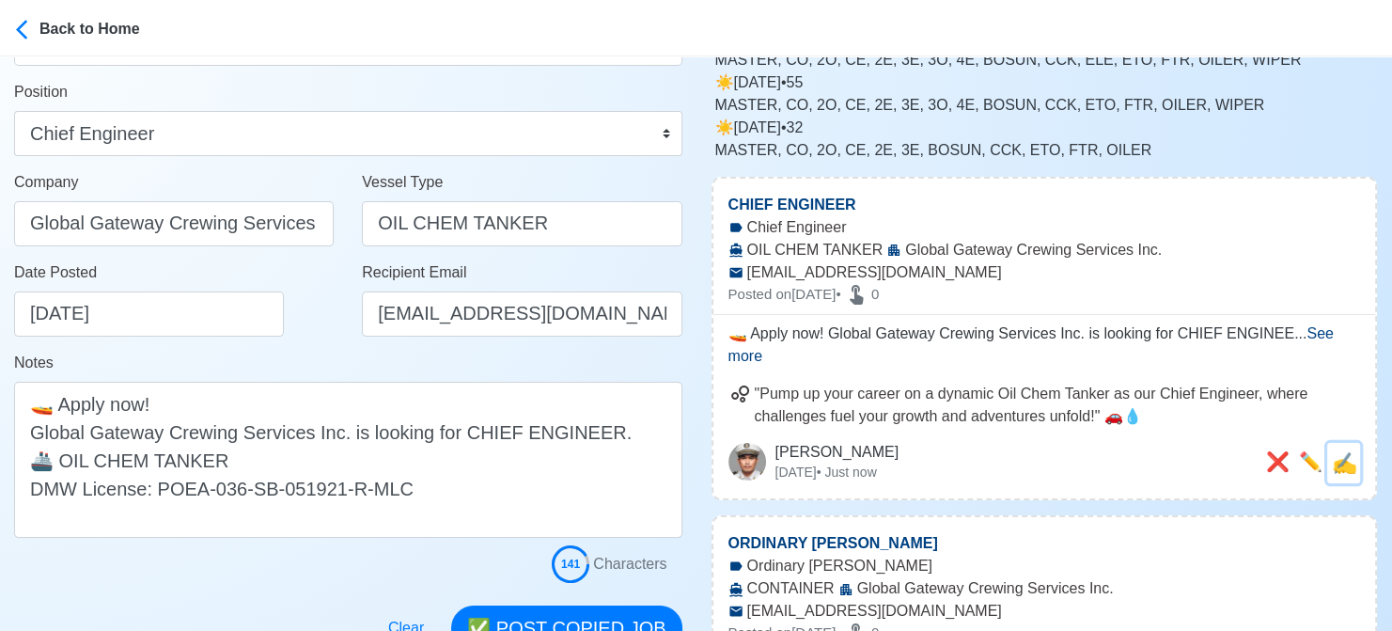
scroll to position [0, 0]
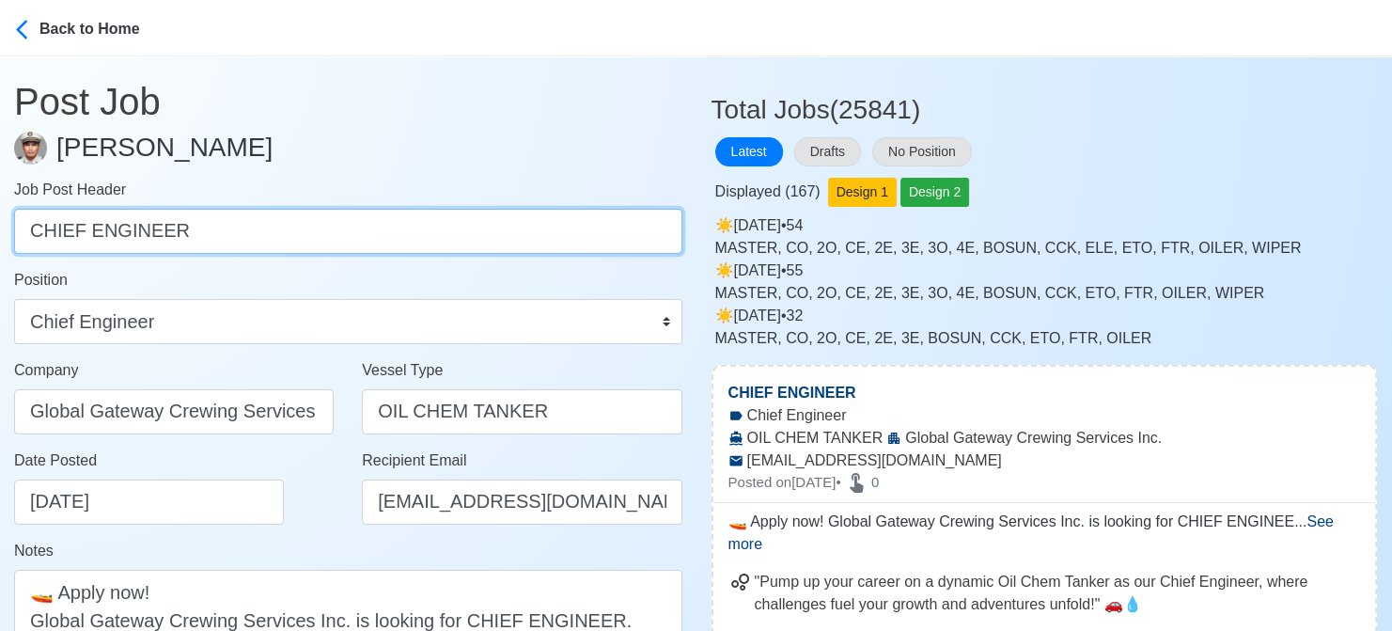
click at [30, 231] on input "CHIEF ENGINEER" at bounding box center [348, 231] width 668 height 45
click at [38, 229] on input "2ND ENGINEER" at bounding box center [348, 231] width 668 height 45
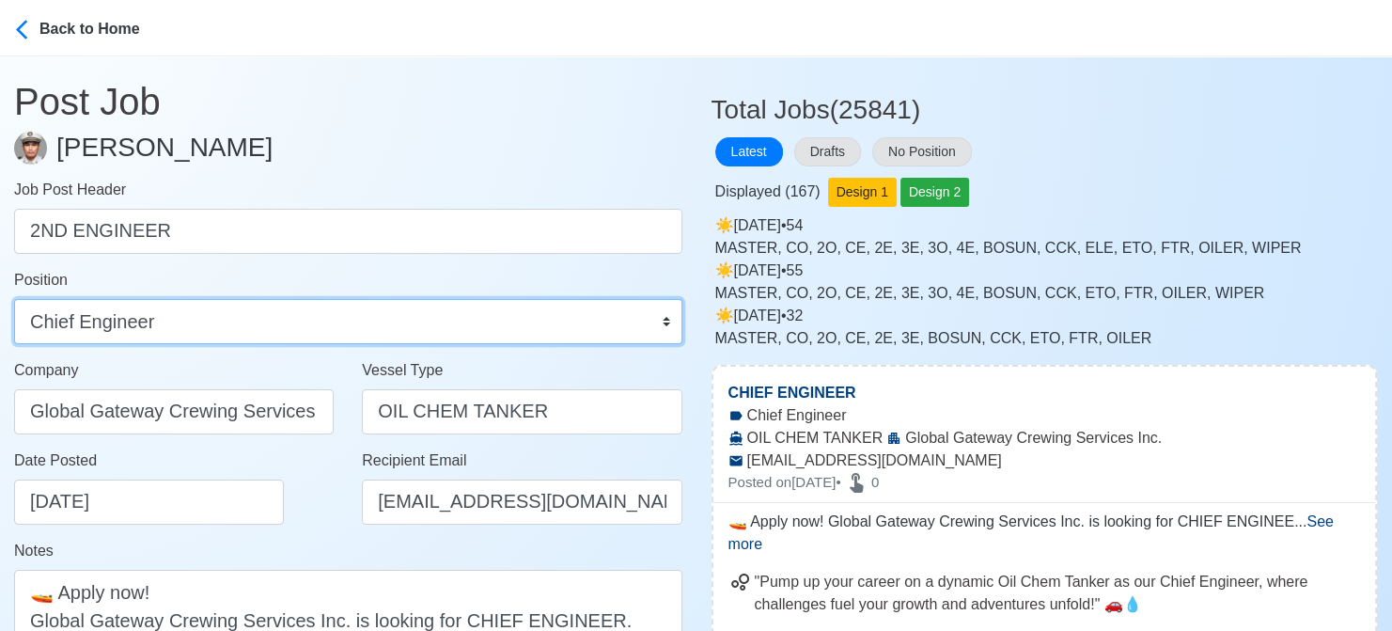
click at [130, 324] on select "Master Chief Officer 2nd Officer 3rd Officer Junior Officer Chief Engineer 2nd …" at bounding box center [348, 321] width 668 height 45
click at [14, 299] on select "Master Chief Officer 2nd Officer 3rd Officer Junior Officer Chief Engineer 2nd …" at bounding box center [348, 321] width 668 height 45
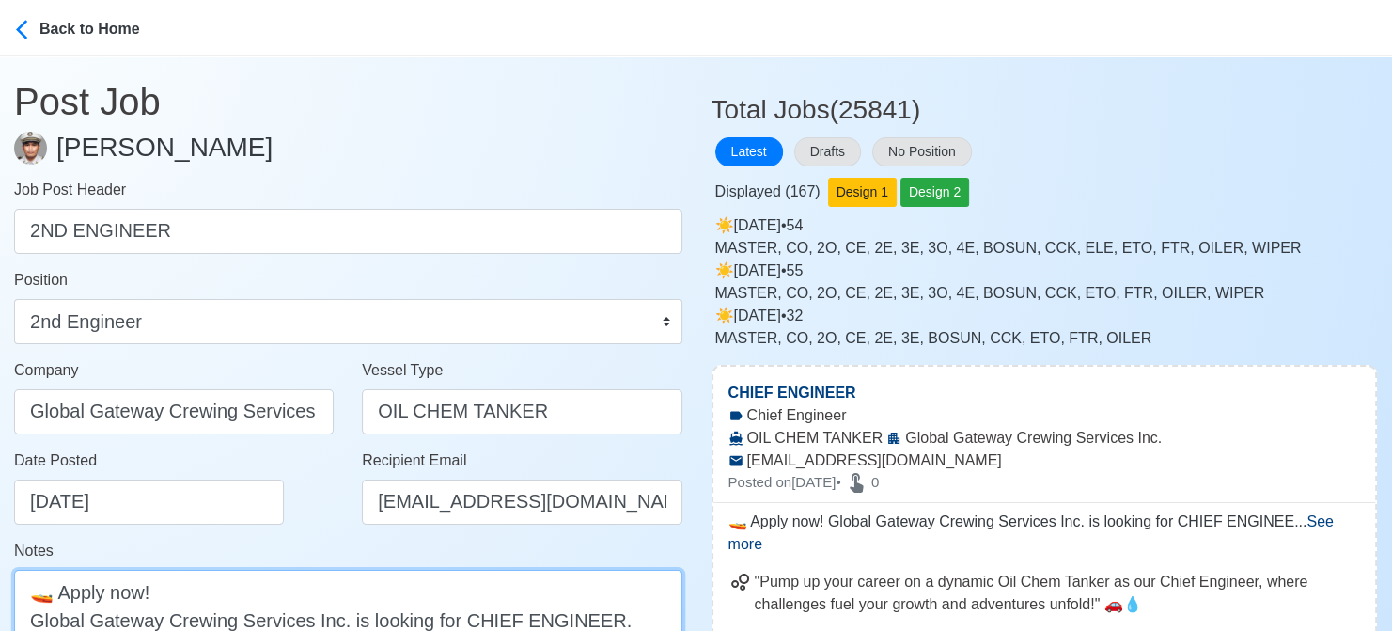
paste textarea "2ND"
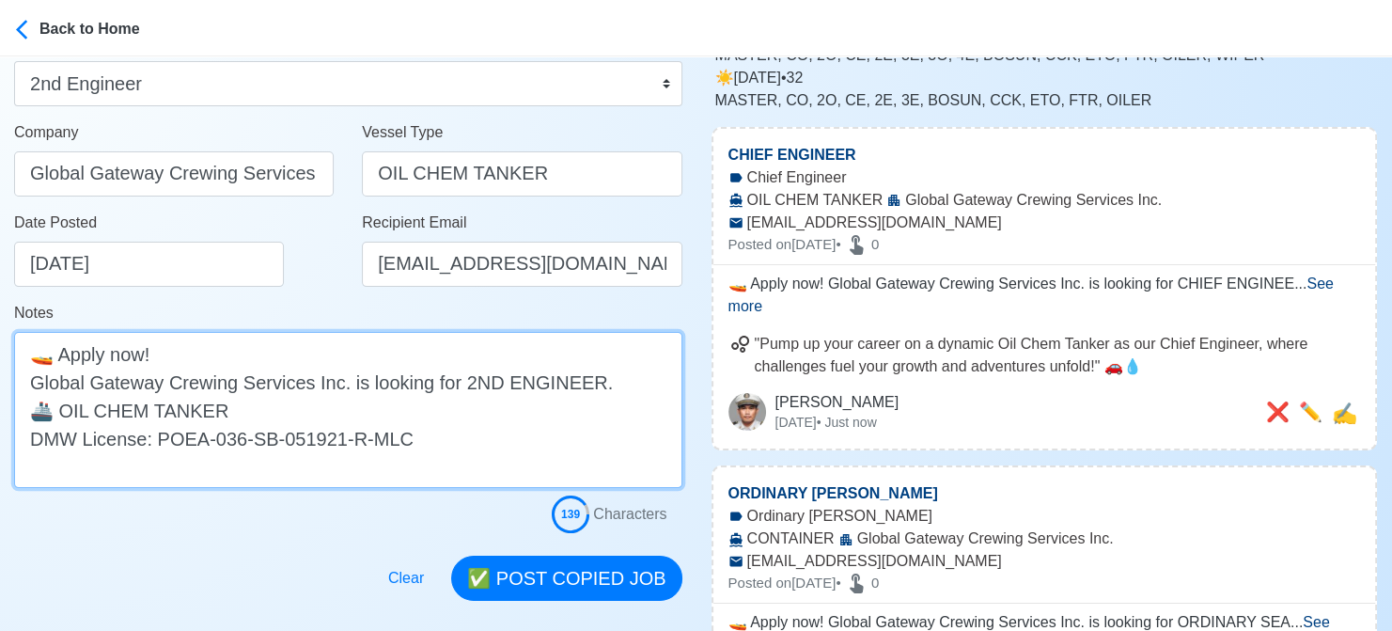
scroll to position [283, 0]
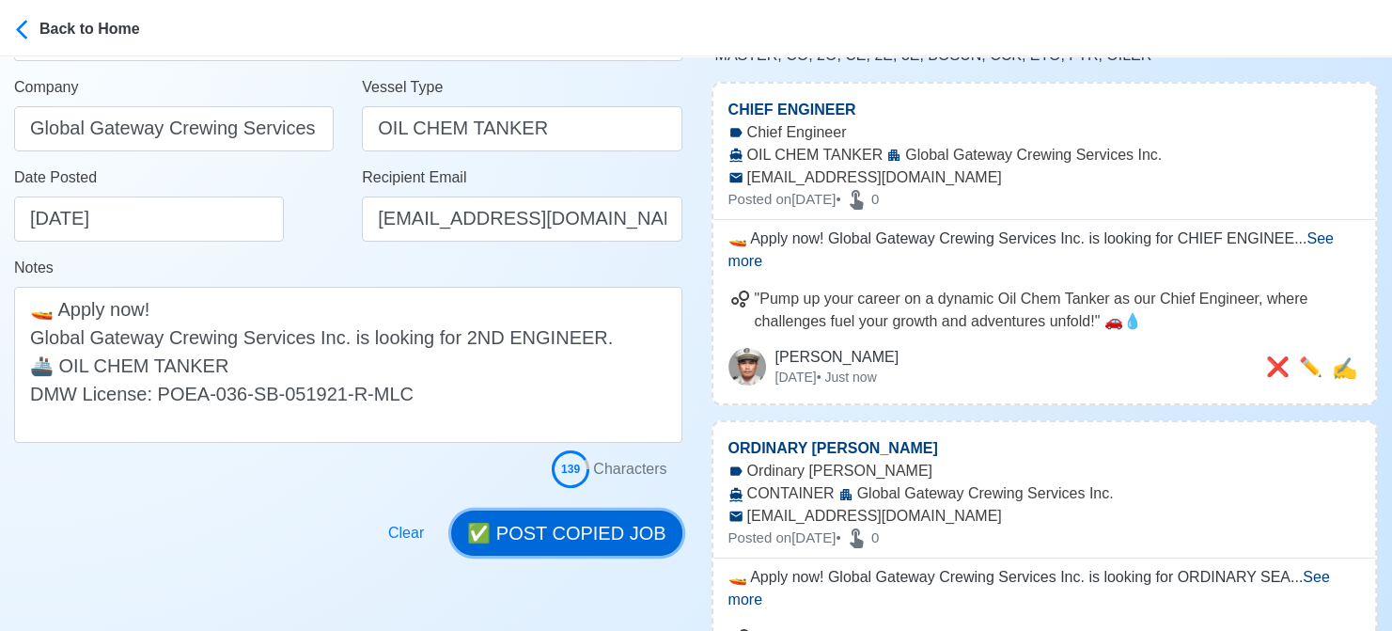
click at [542, 517] on button "✅ POST COPIED JOB" at bounding box center [566, 533] width 230 height 45
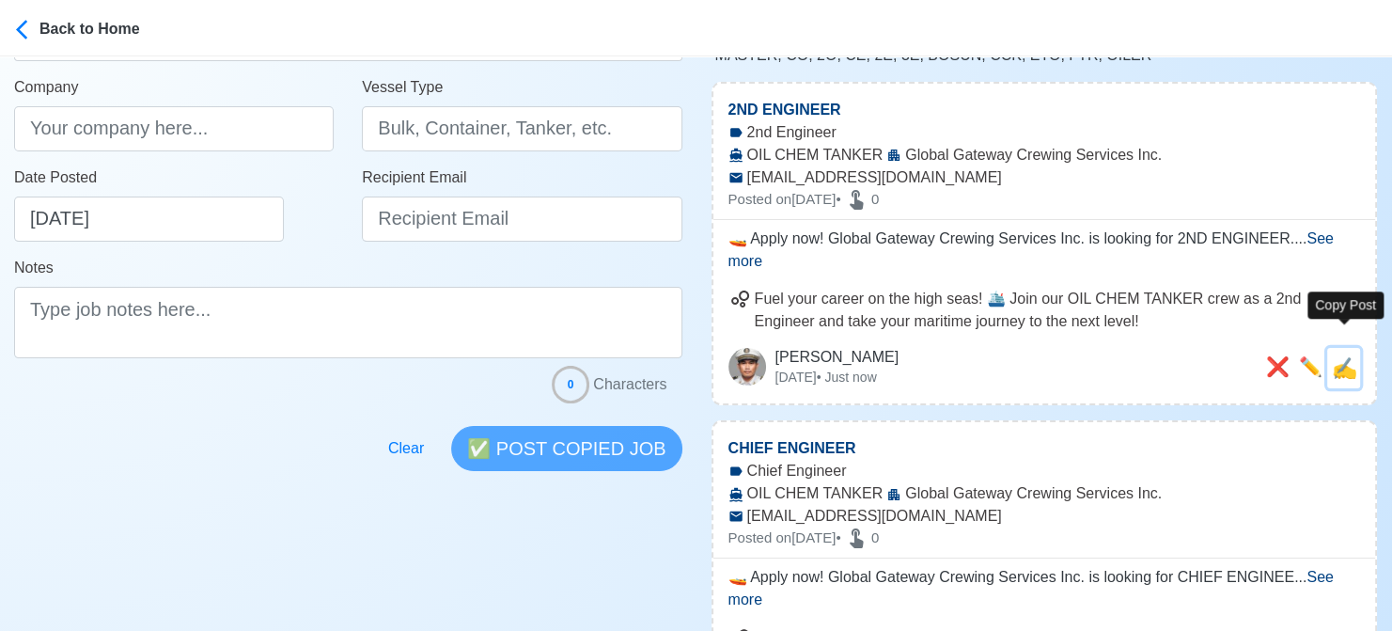
click at [1343, 356] on span "✍️" at bounding box center [1344, 368] width 25 height 24
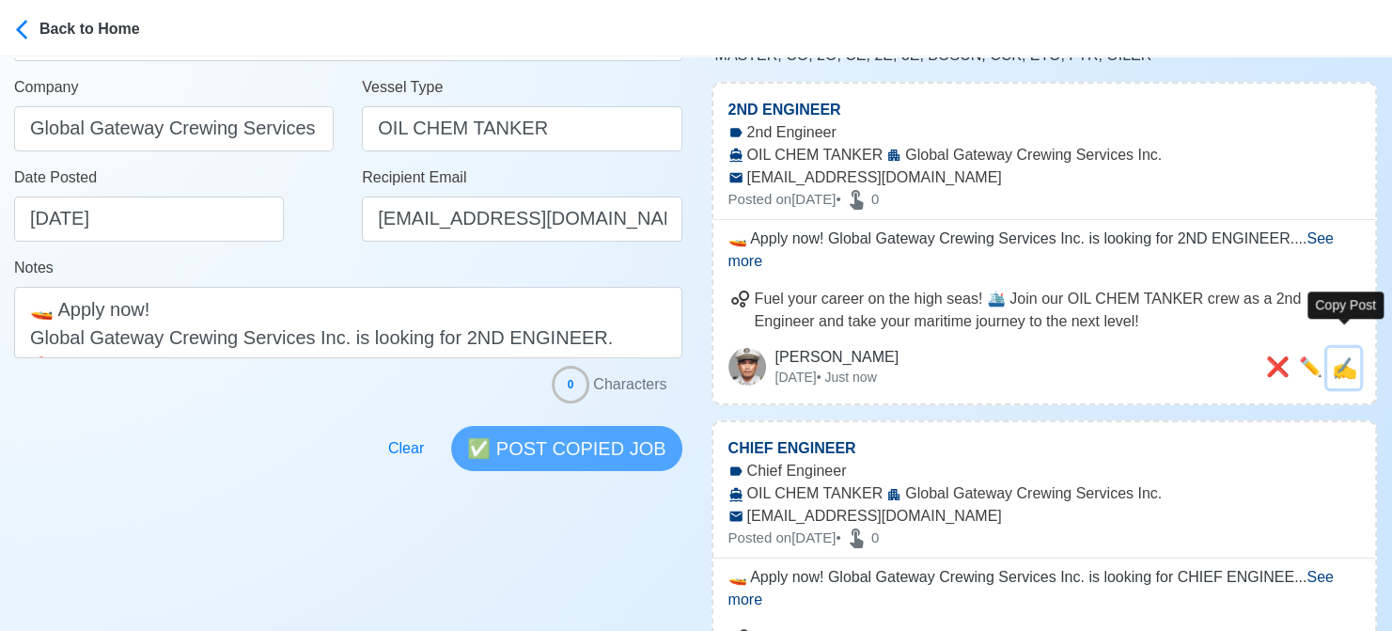
scroll to position [0, 0]
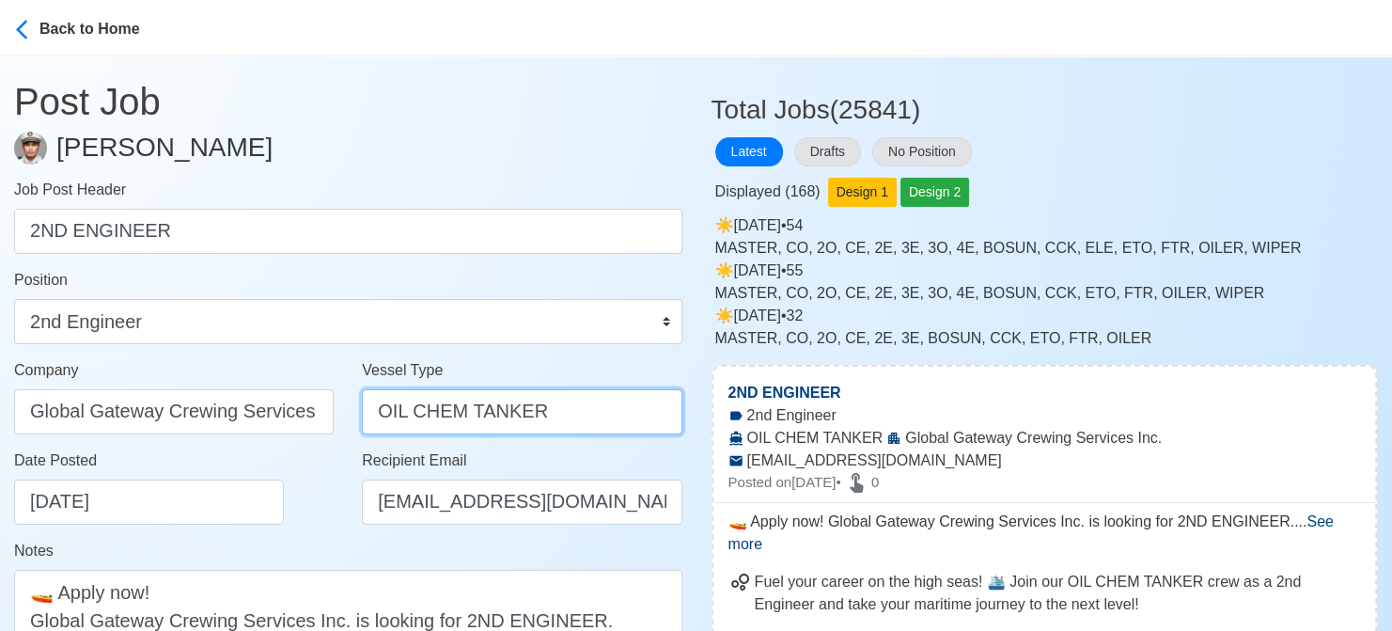
click at [558, 422] on input "OIL CHEM TANKER" at bounding box center [522, 411] width 320 height 45
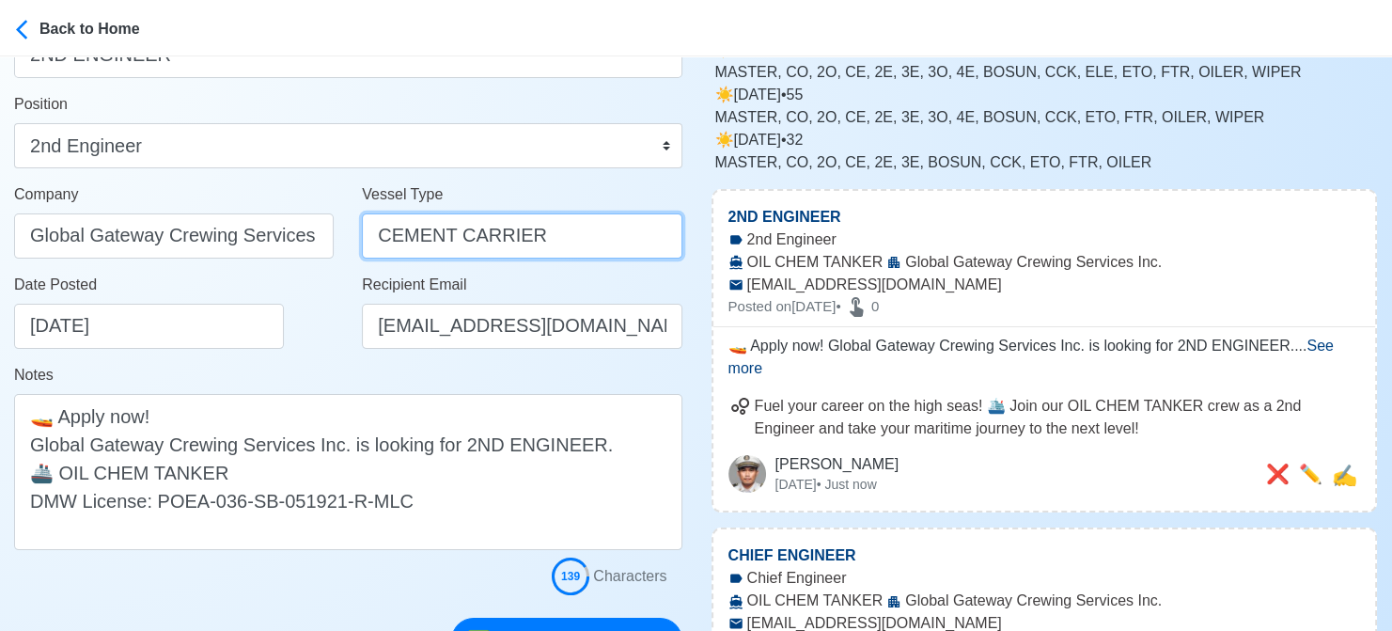
scroll to position [188, 0]
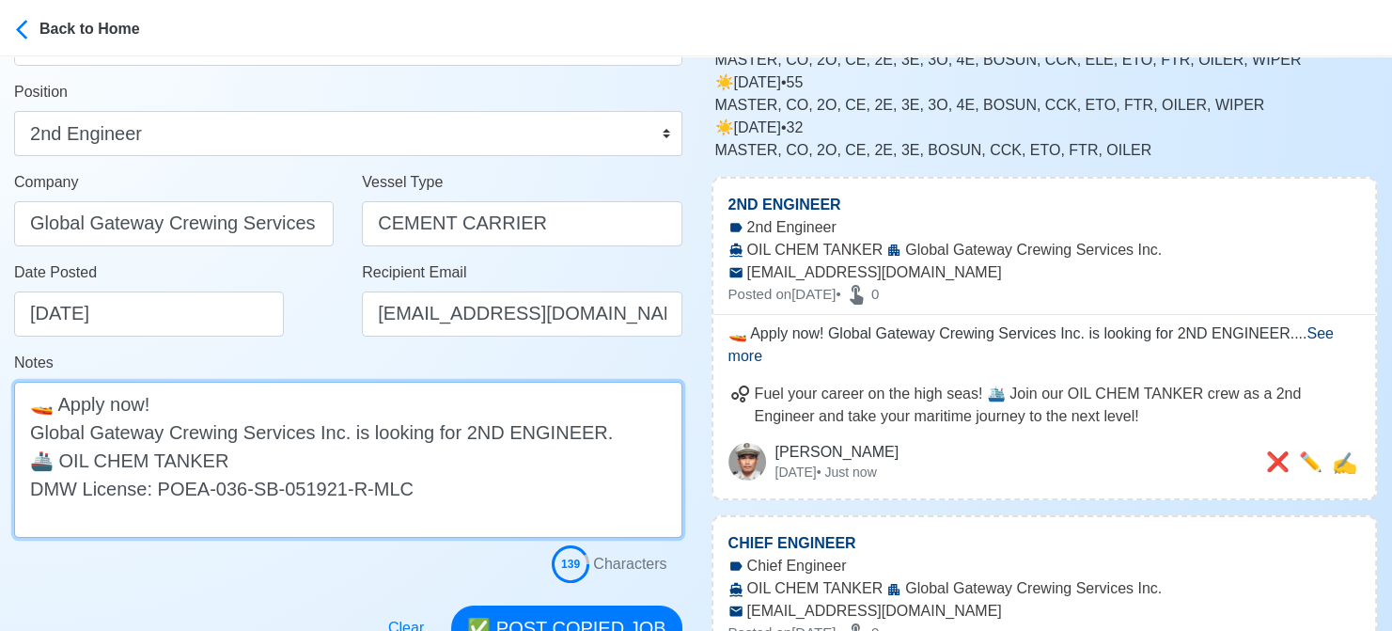
drag, startPoint x: 215, startPoint y: 462, endPoint x: 64, endPoint y: 456, distance: 151.5
click at [64, 456] on textarea "🚤 Apply now! Global Gateway Crewing Services Inc. is looking for 2ND ENGINEER. …" at bounding box center [348, 460] width 668 height 156
paste textarea "CEMENT CARRI"
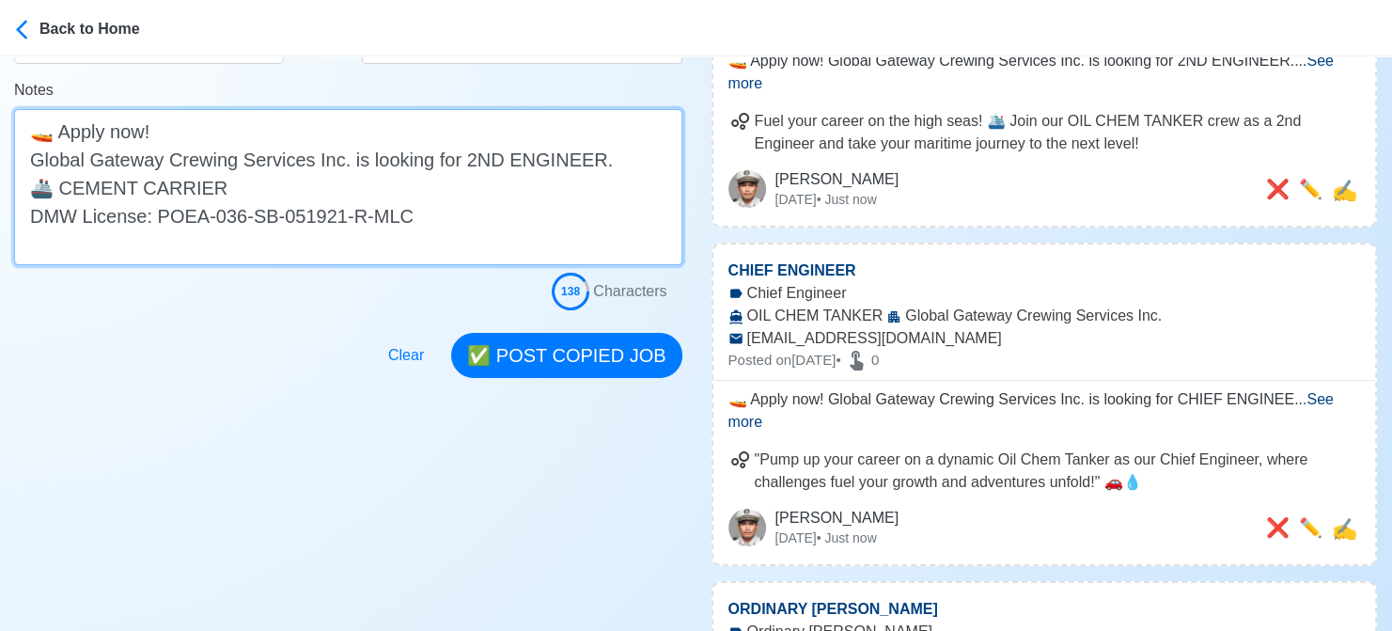
scroll to position [470, 0]
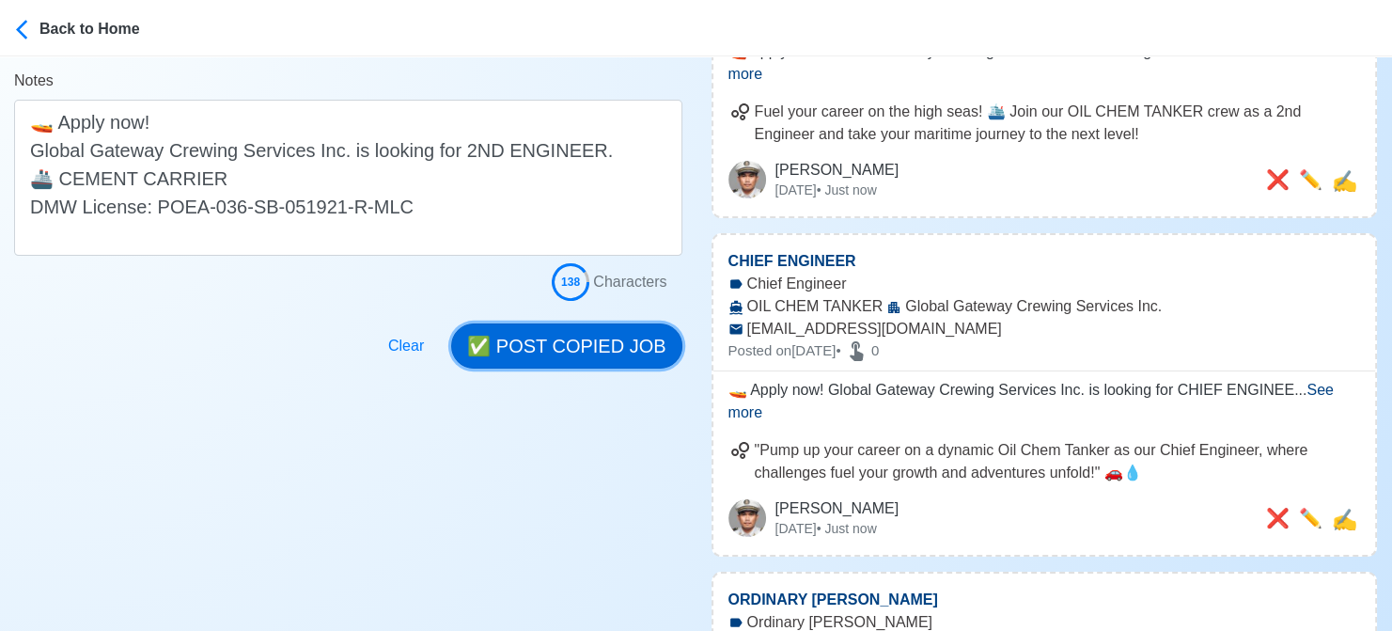
click at [583, 337] on button "✅ POST COPIED JOB" at bounding box center [566, 345] width 230 height 45
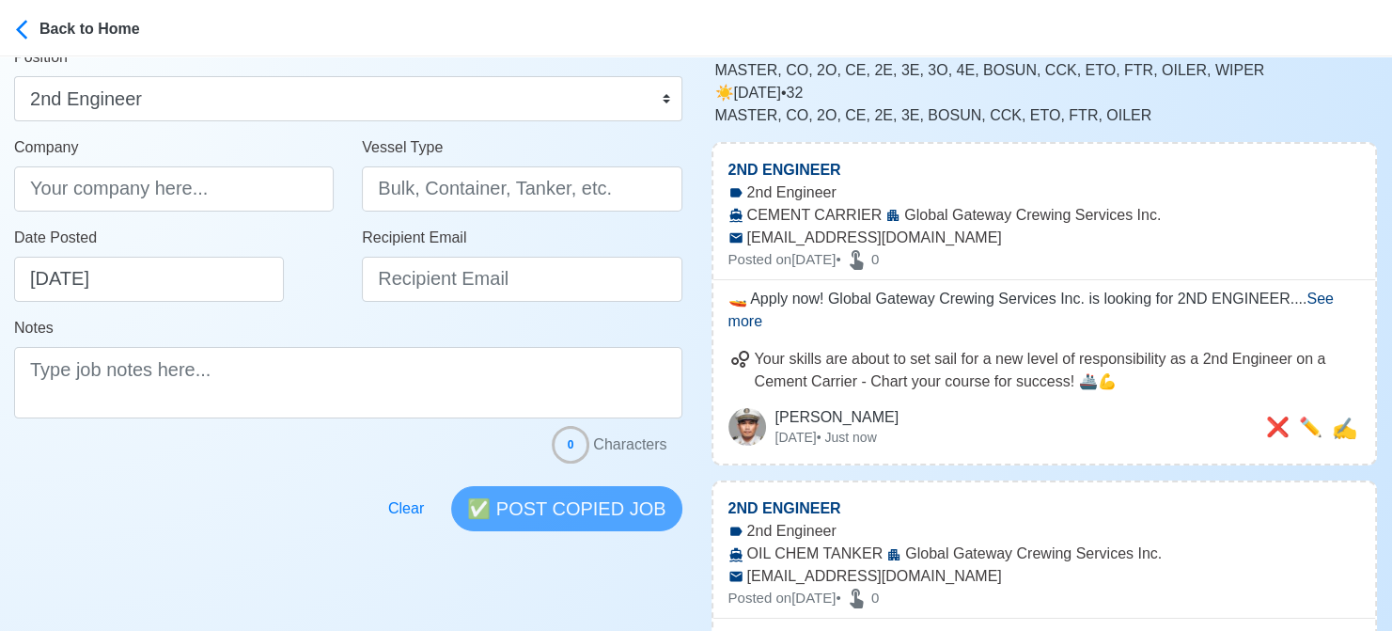
scroll to position [188, 0]
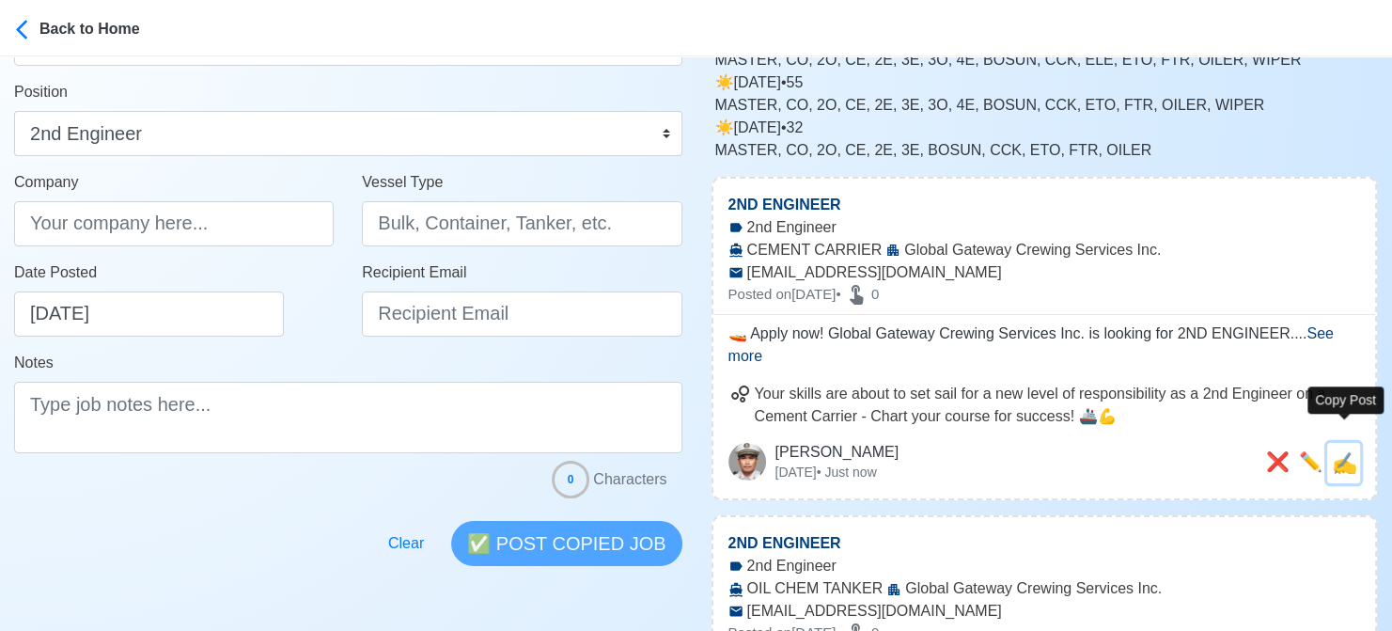
click at [1342, 451] on span "✍️" at bounding box center [1344, 463] width 25 height 24
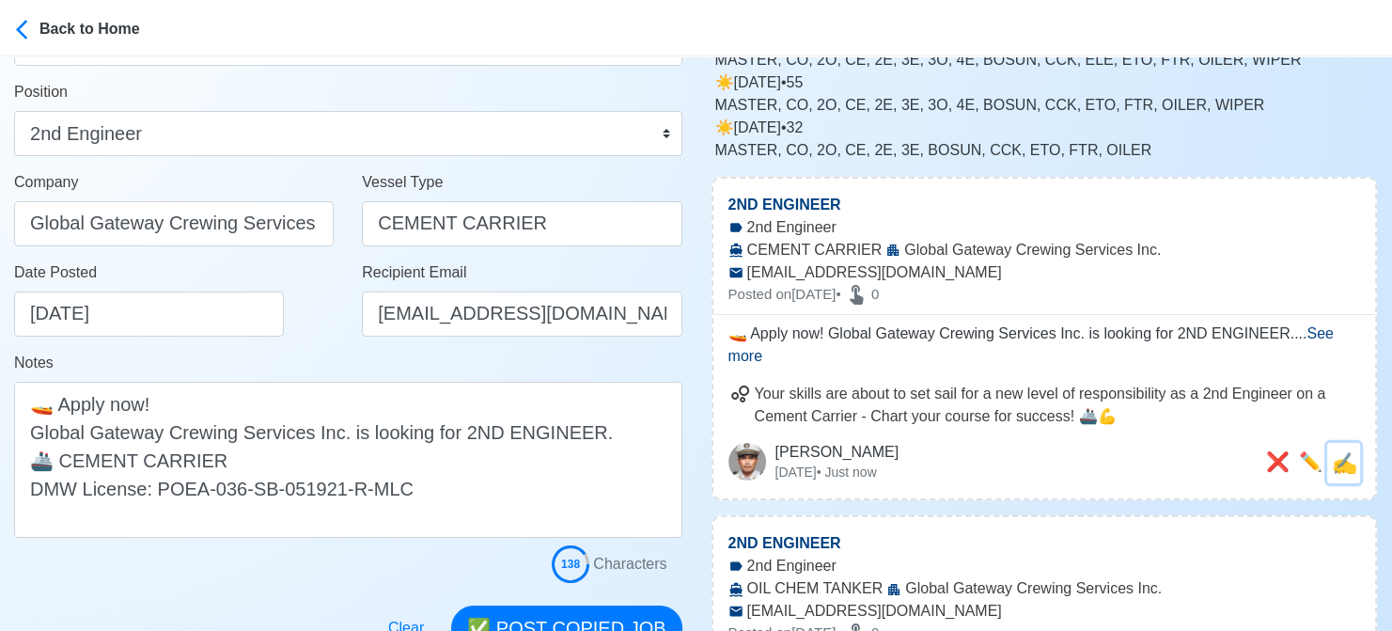
scroll to position [0, 0]
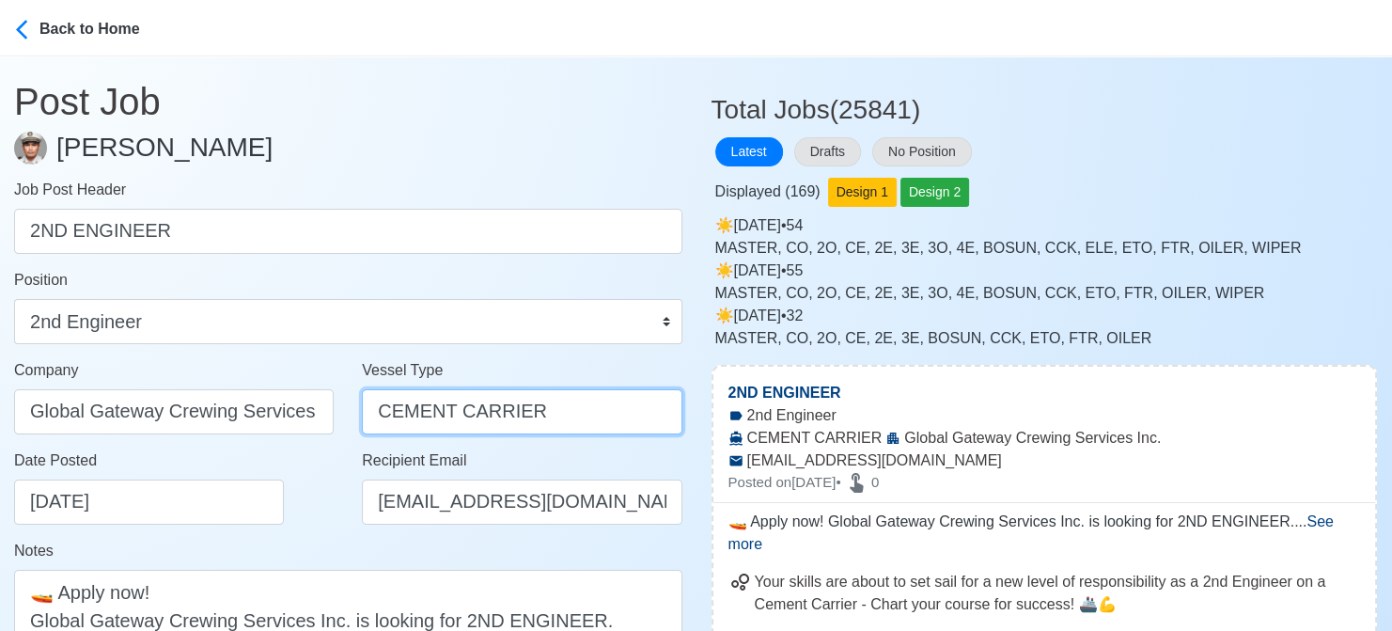
drag, startPoint x: 535, startPoint y: 409, endPoint x: 359, endPoint y: 405, distance: 175.9
click at [359, 405] on div "Vessel Type CEMENT CARRIER" at bounding box center [522, 404] width 348 height 90
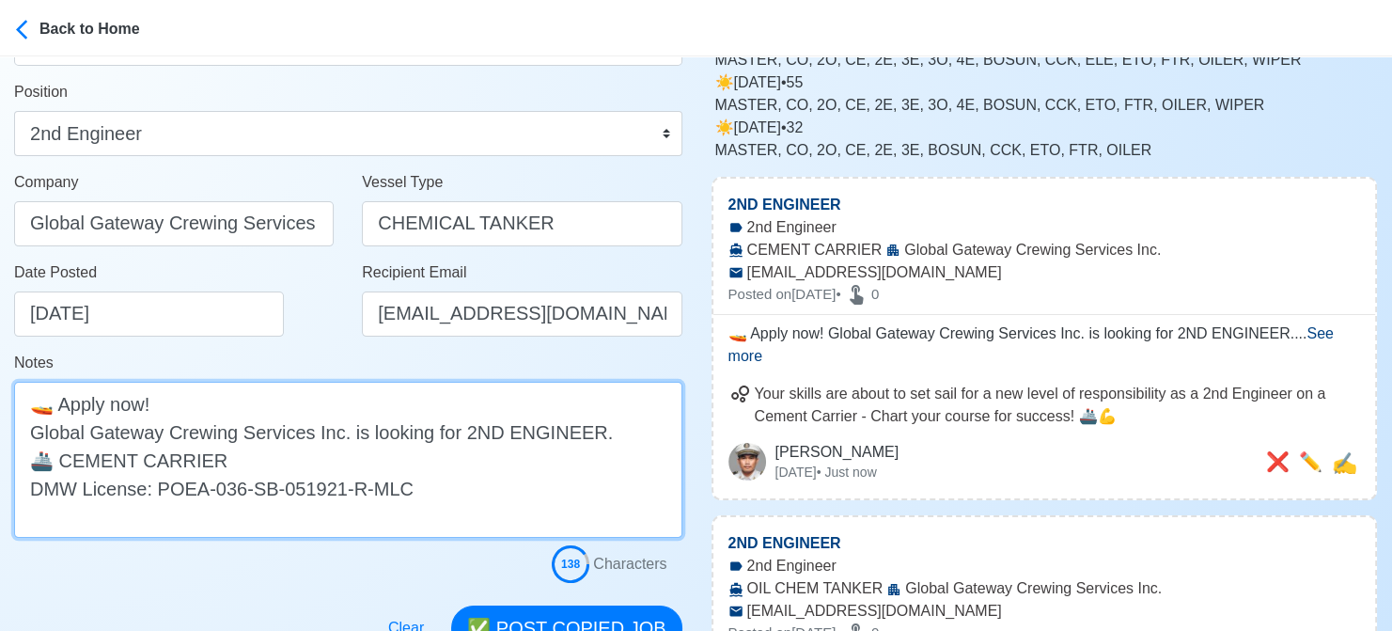
drag, startPoint x: 225, startPoint y: 454, endPoint x: 64, endPoint y: 457, distance: 160.8
click at [64, 457] on textarea "🚤 Apply now! Global Gateway Crewing Services Inc. is looking for 2ND ENGINEER. …" at bounding box center [348, 460] width 668 height 156
paste textarea "HEMICAL TANK"
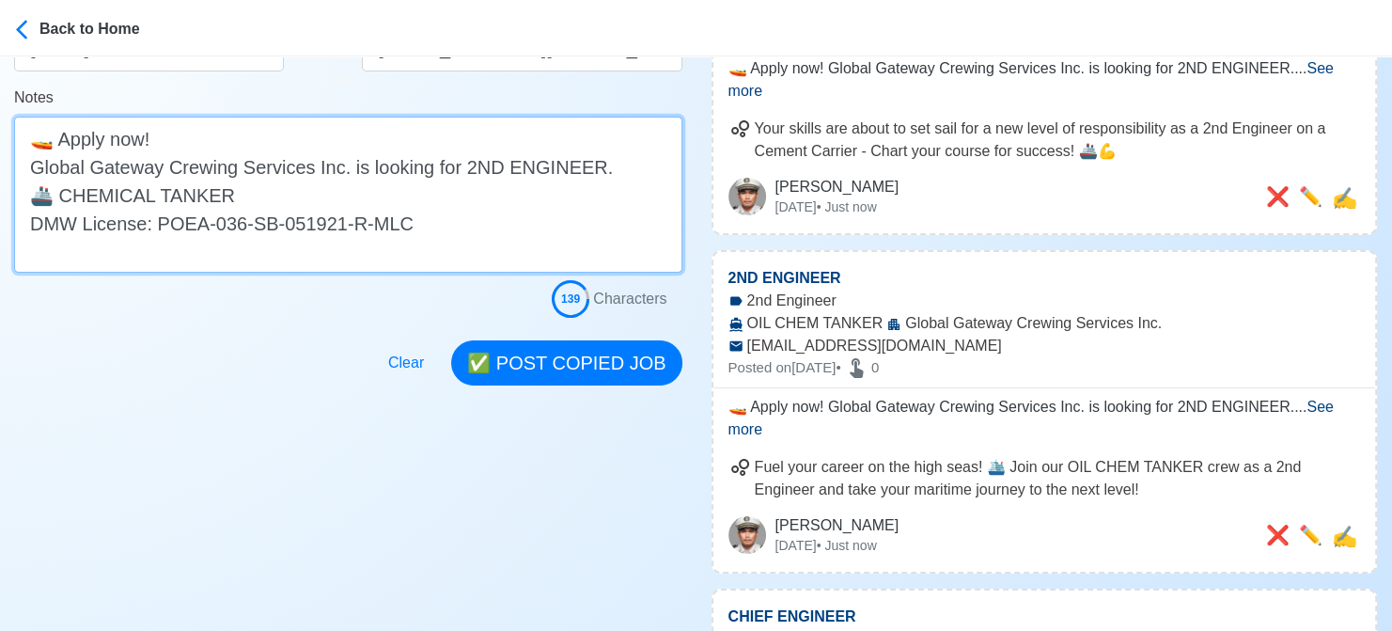
scroll to position [470, 0]
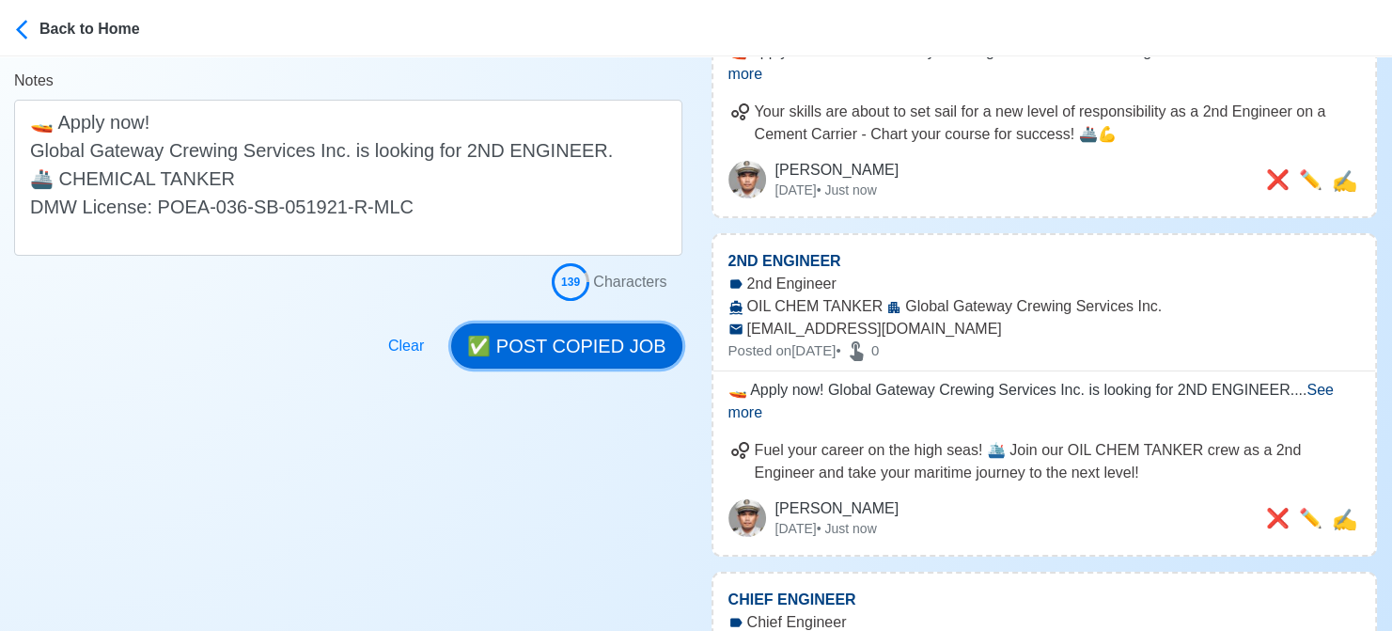
click at [569, 354] on button "✅ POST COPIED JOB" at bounding box center [566, 345] width 230 height 45
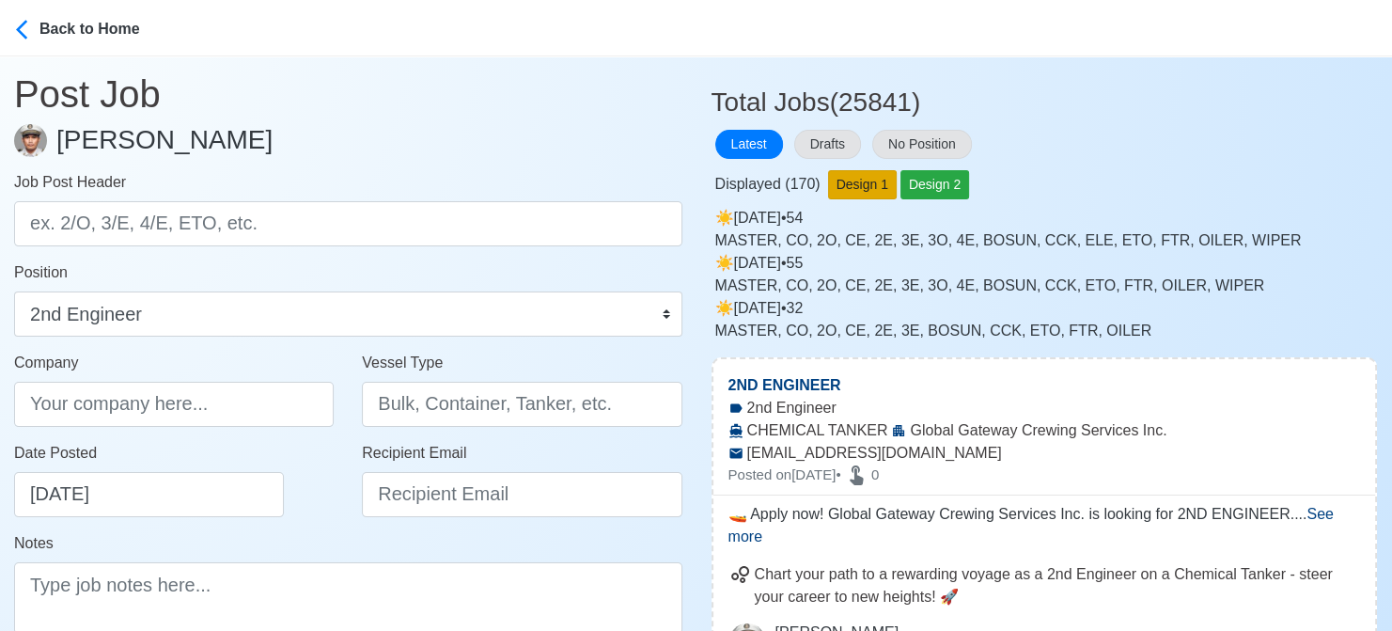
scroll to position [0, 0]
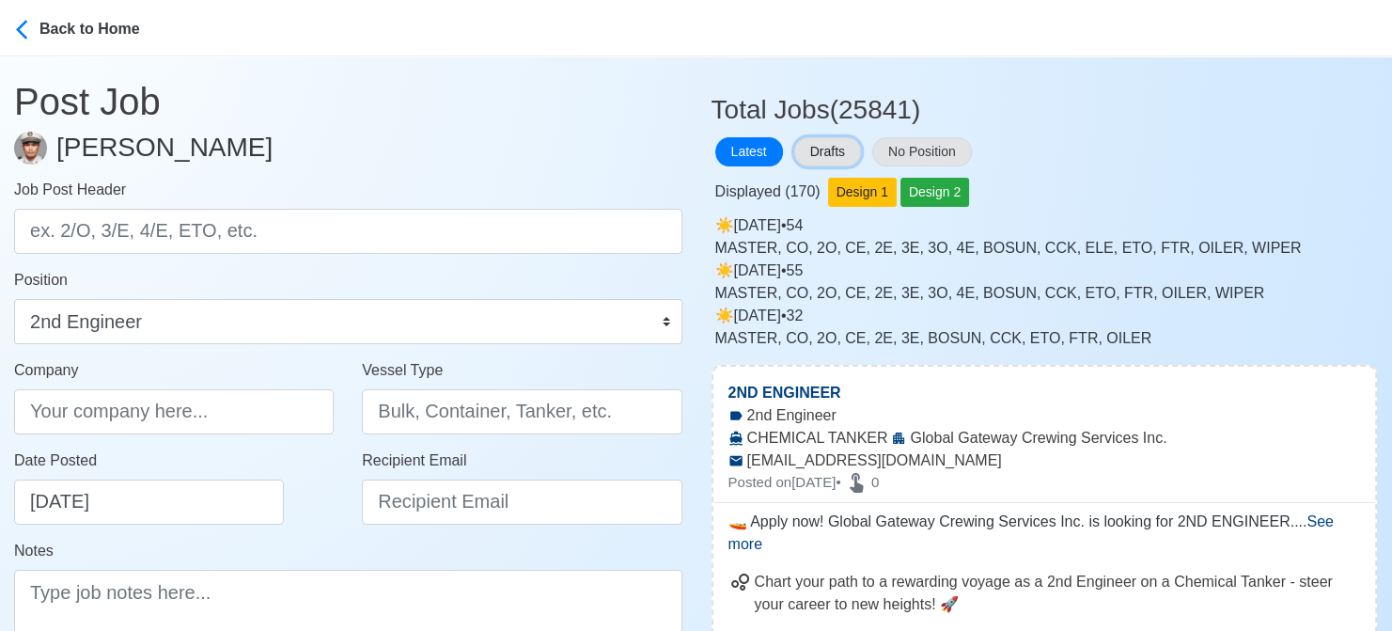
click at [852, 149] on button "Drafts" at bounding box center [827, 151] width 67 height 29
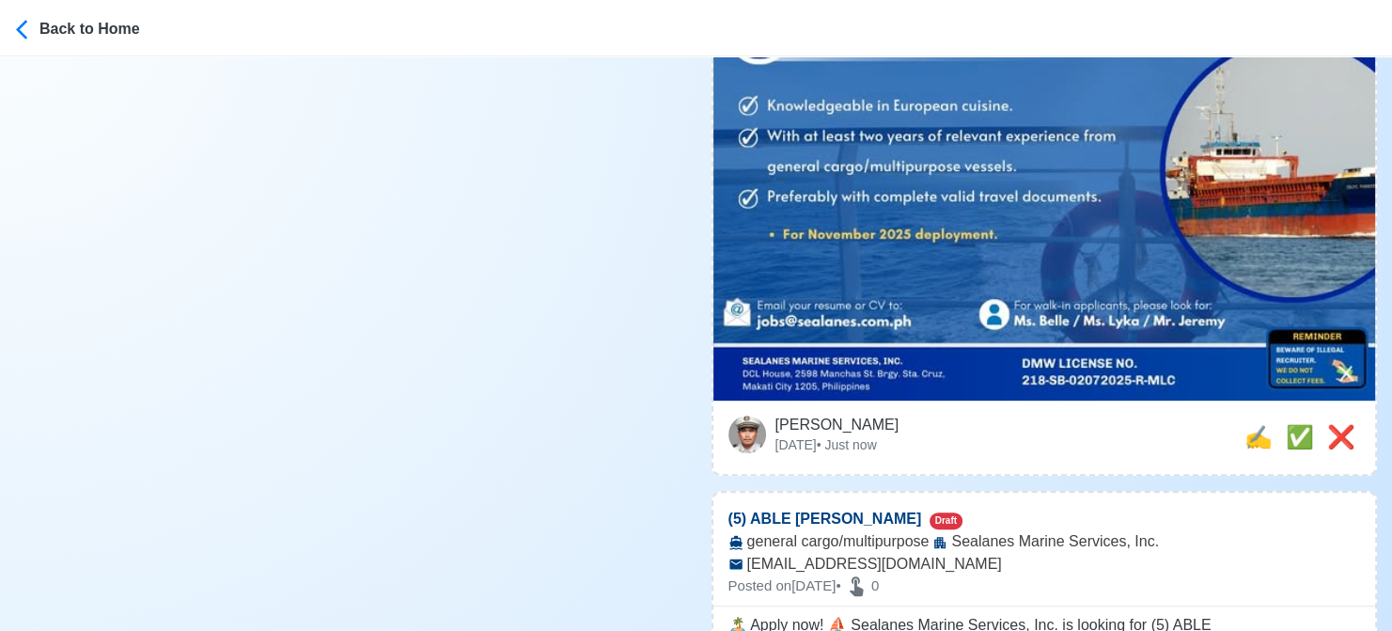
scroll to position [846, 0]
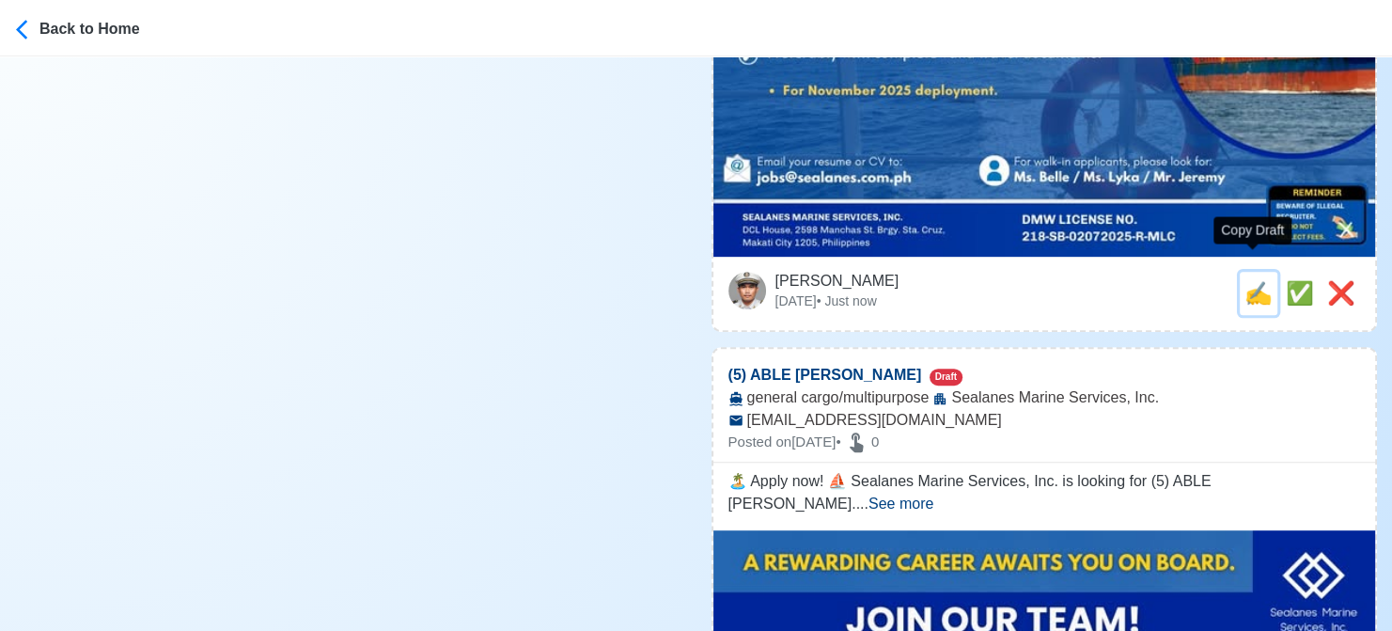
click at [1253, 280] on span "✍️" at bounding box center [1259, 292] width 28 height 25
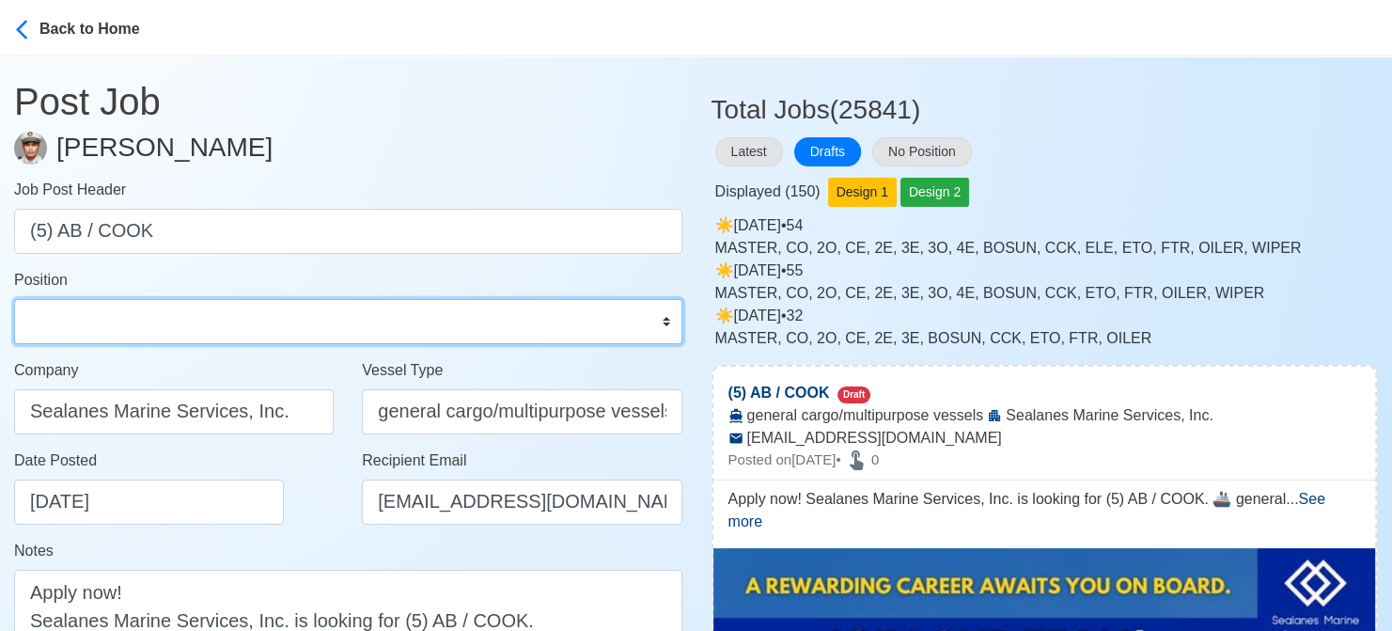
click at [183, 321] on select "Master Chief Officer 2nd Officer 3rd Officer Junior Officer Chief Engineer 2nd …" at bounding box center [348, 321] width 668 height 45
click at [14, 299] on select "Master Chief Officer 2nd Officer 3rd Officer Junior Officer Chief Engineer 2nd …" at bounding box center [348, 321] width 668 height 45
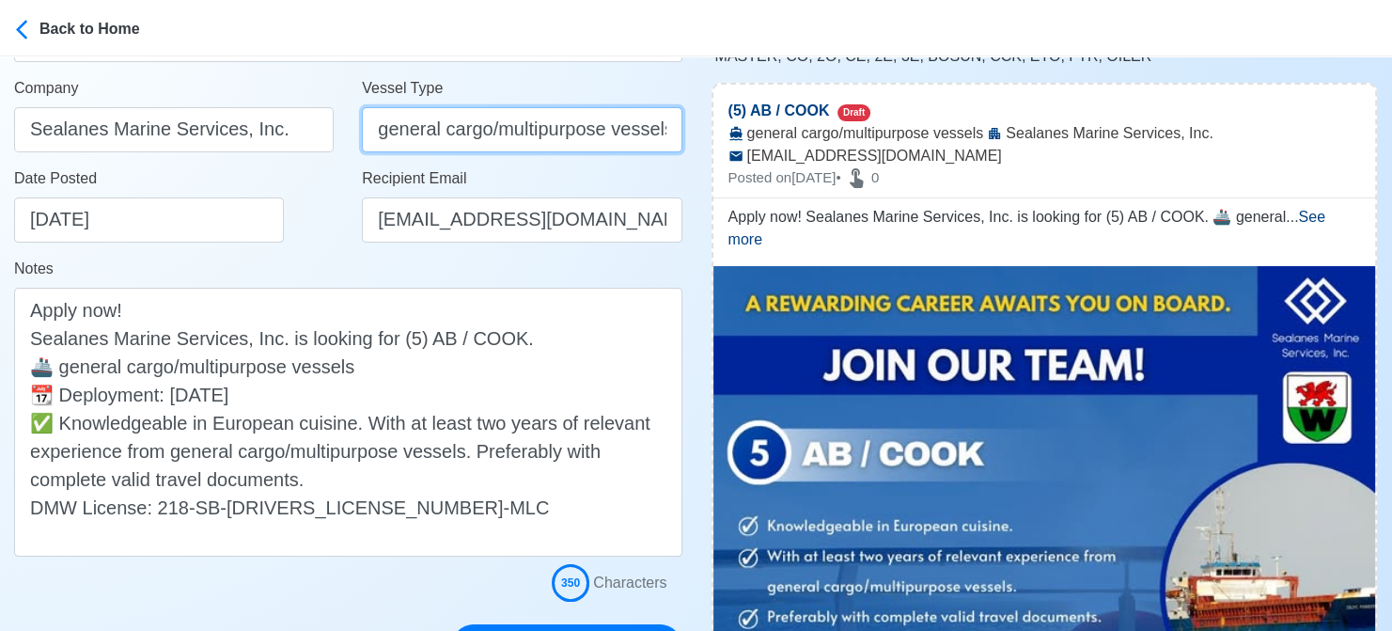
scroll to position [0, 6]
drag, startPoint x: 488, startPoint y: 127, endPoint x: 746, endPoint y: 146, distance: 259.2
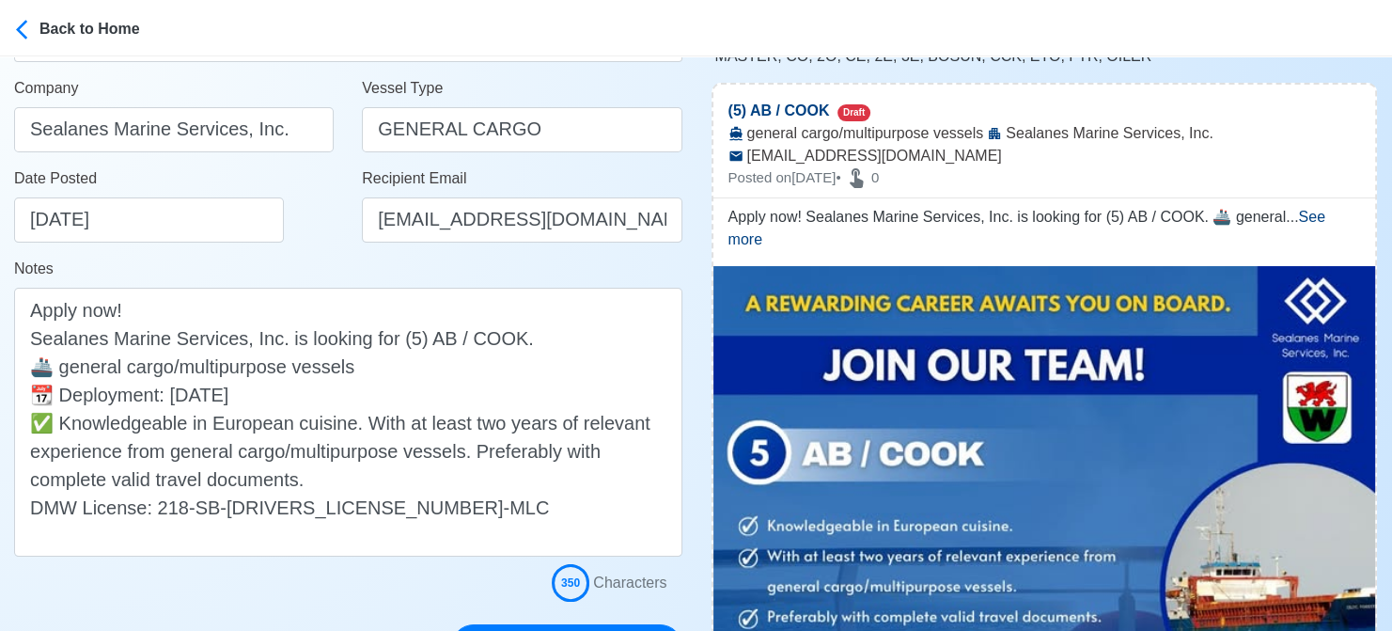
click at [306, 210] on div "Date Posted 08/21/2025" at bounding box center [179, 204] width 330 height 75
click at [535, 133] on input "GENERAL CARGO" at bounding box center [522, 129] width 320 height 45
click at [326, 214] on div "Date Posted 08/21/2025" at bounding box center [179, 204] width 330 height 75
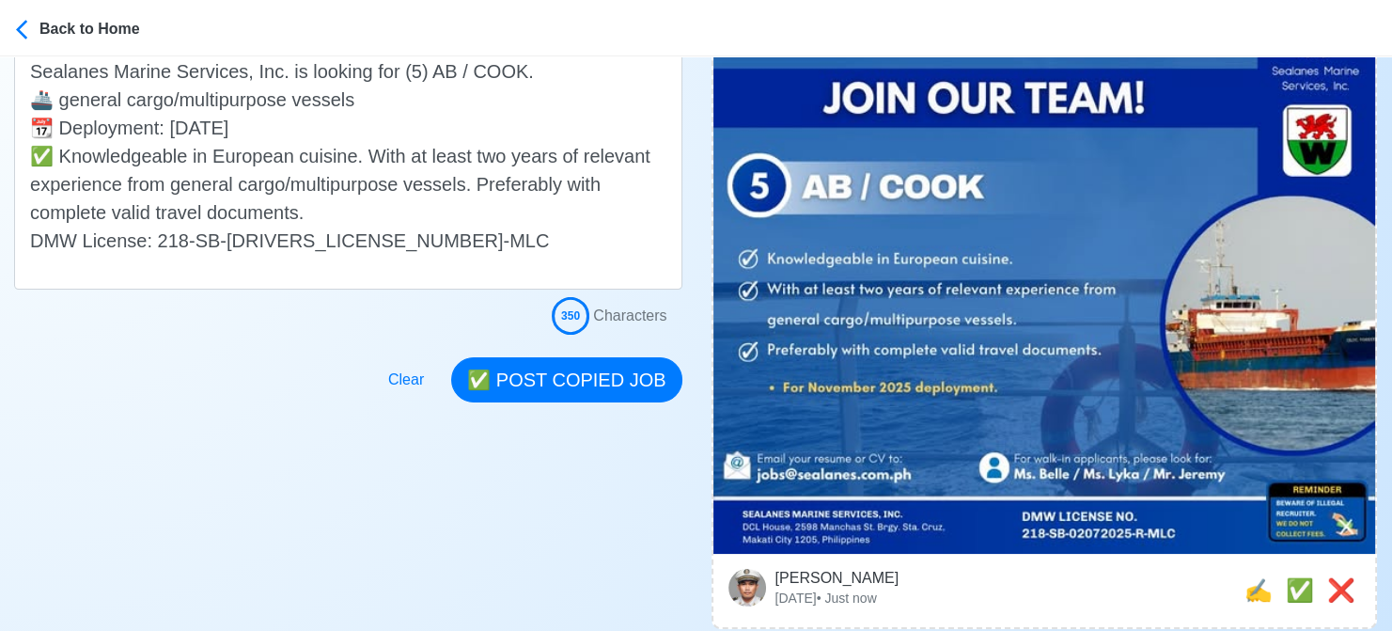
scroll to position [564, 0]
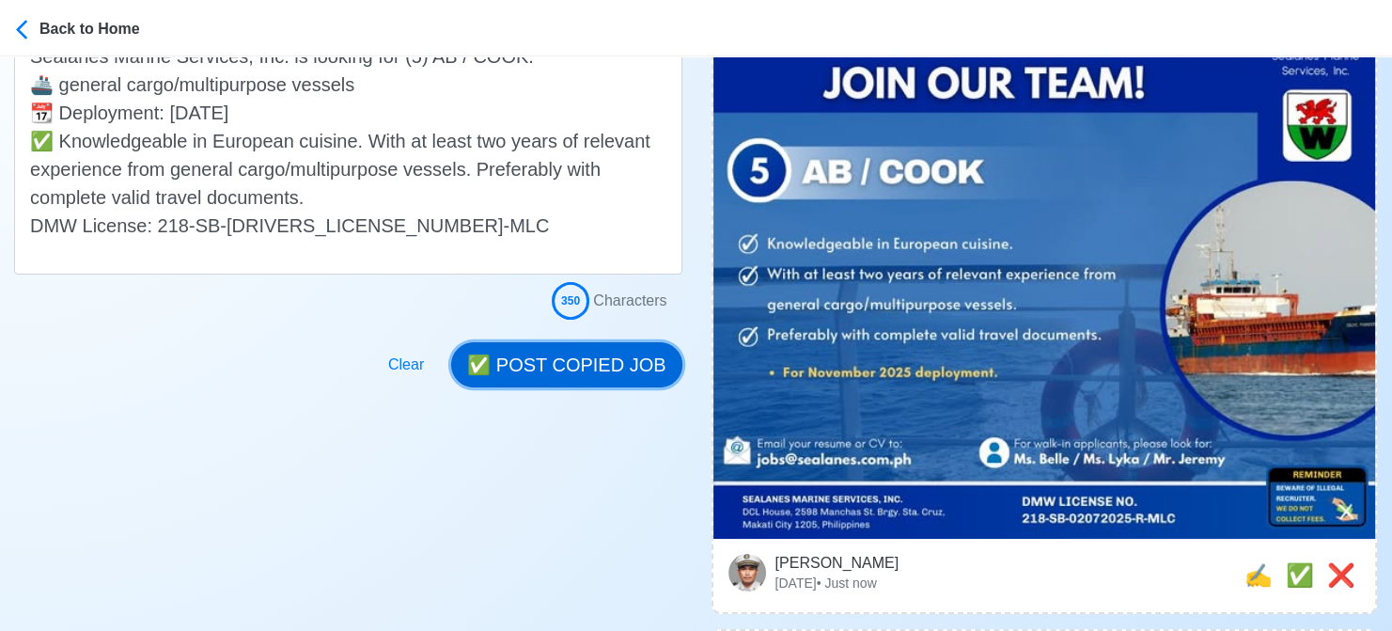
click at [575, 359] on button "✅ POST COPIED JOB" at bounding box center [566, 364] width 230 height 45
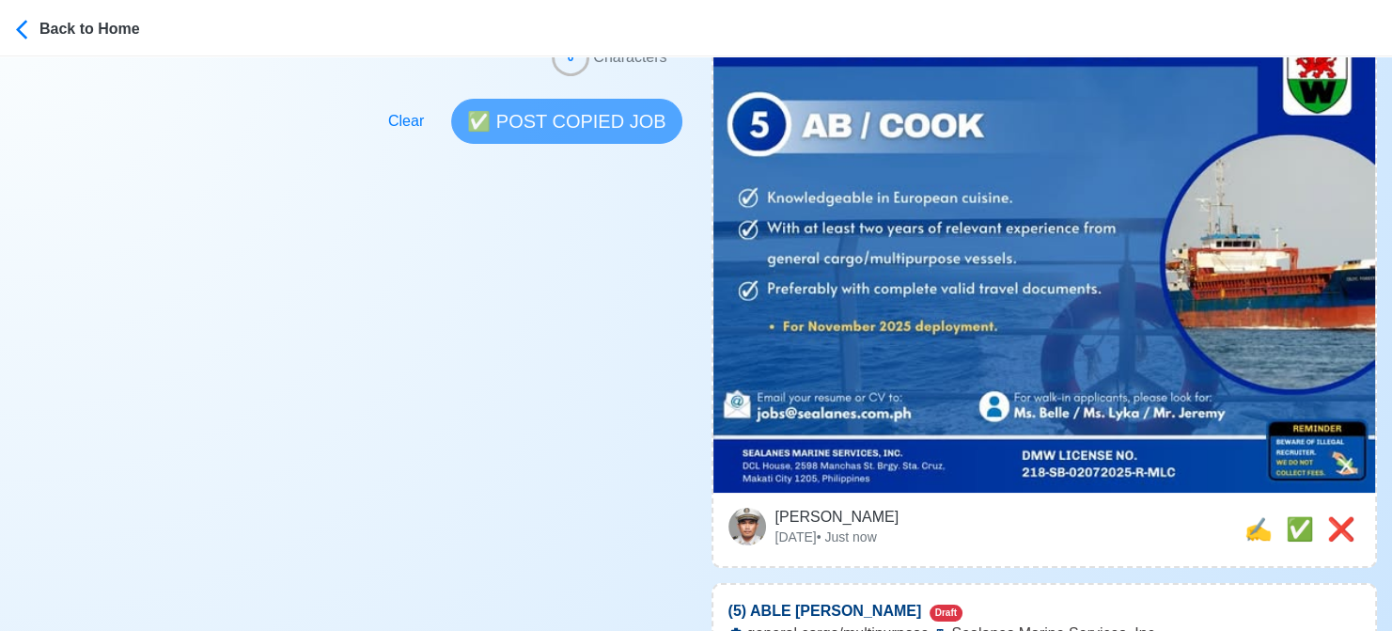
scroll to position [752, 0]
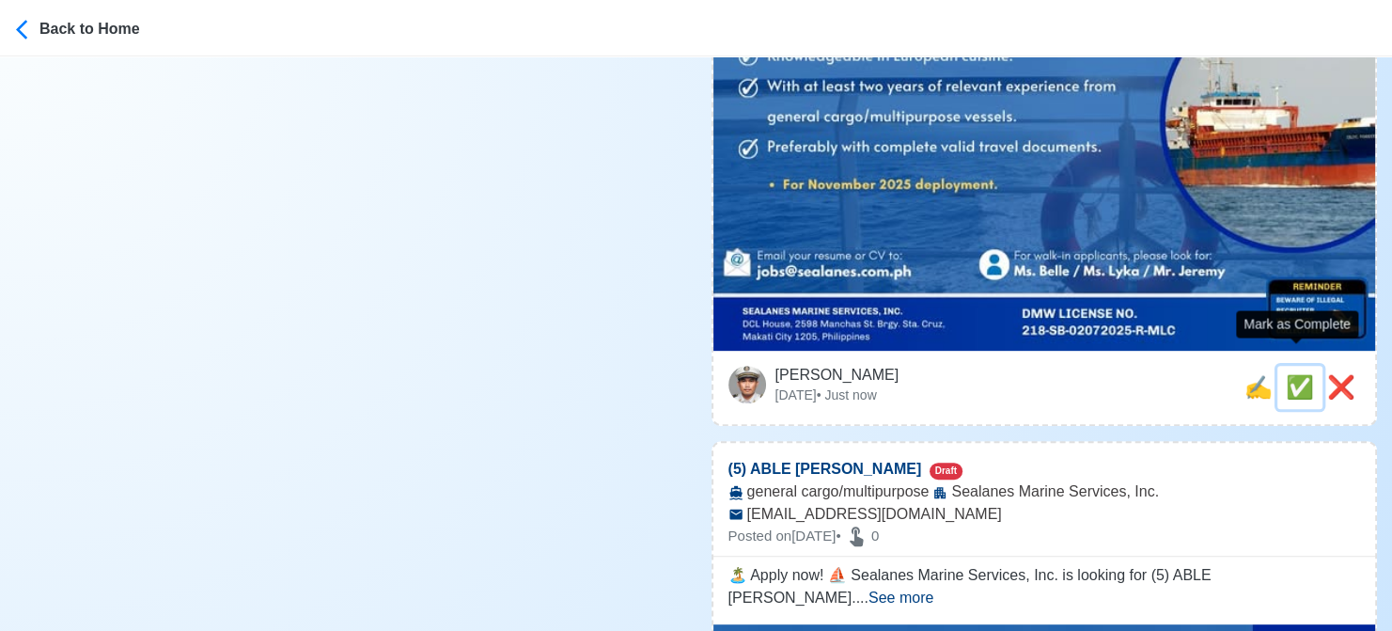
click at [1294, 374] on span "✅" at bounding box center [1300, 386] width 28 height 25
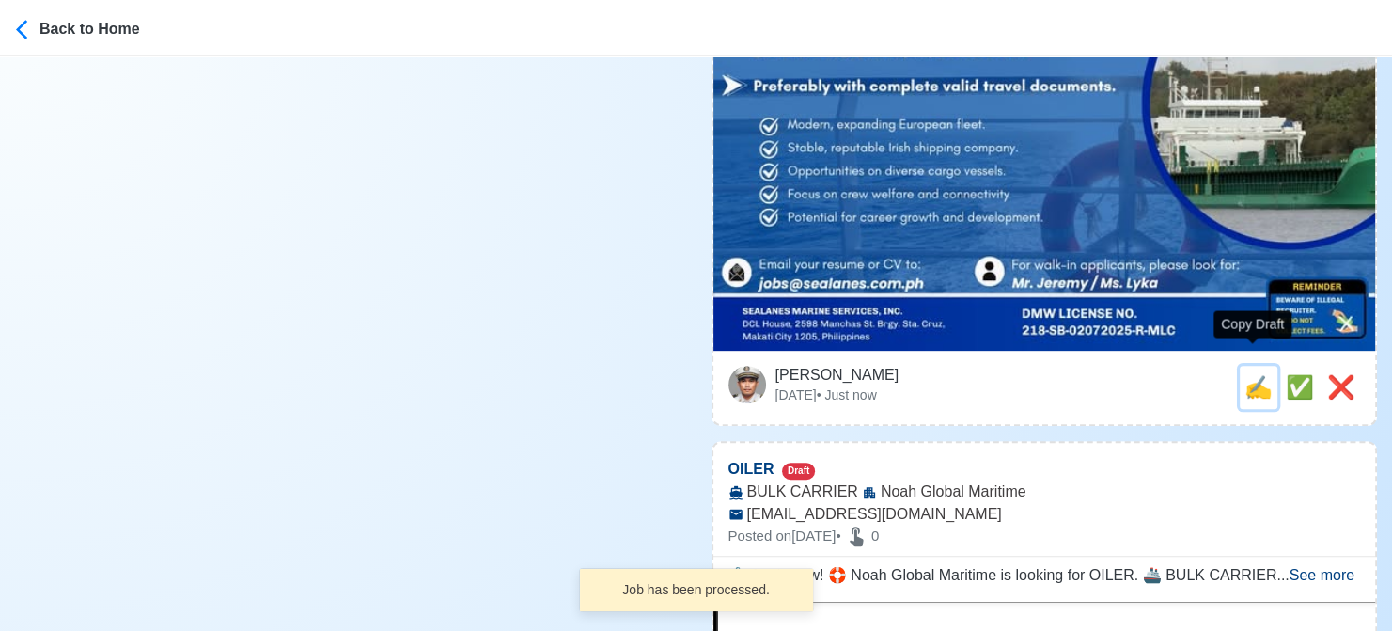
click at [1260, 374] on span "✍️" at bounding box center [1259, 386] width 28 height 25
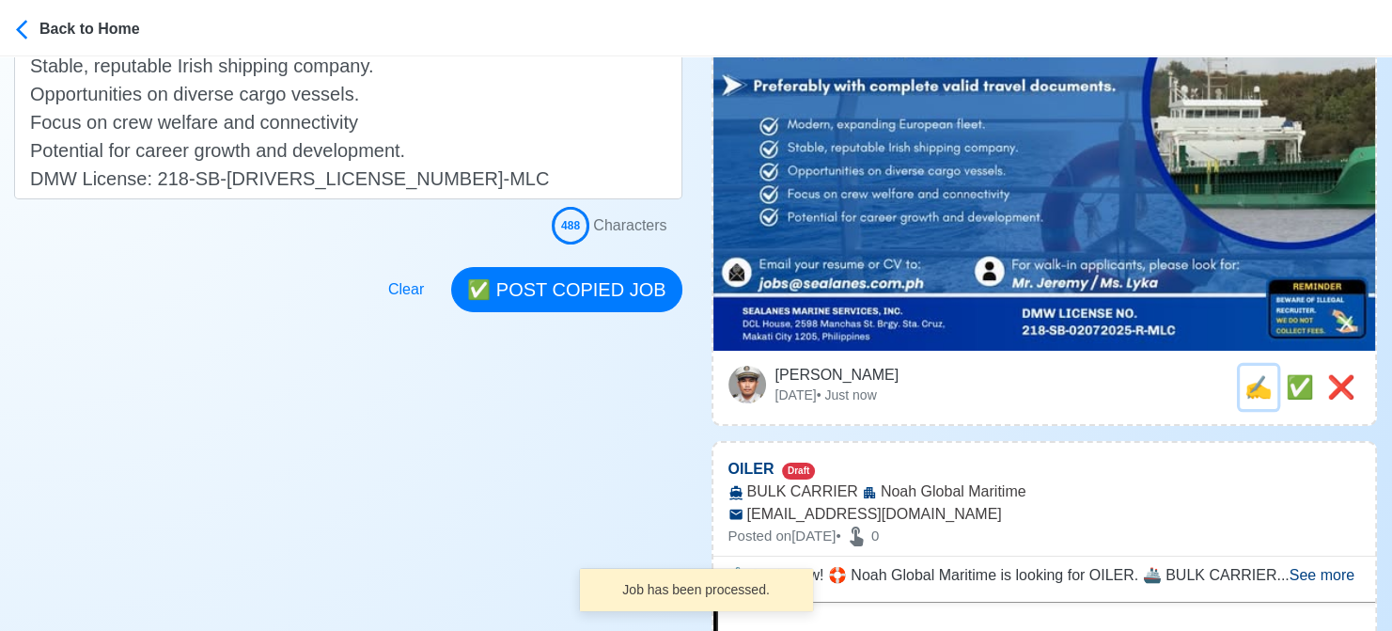
scroll to position [0, 0]
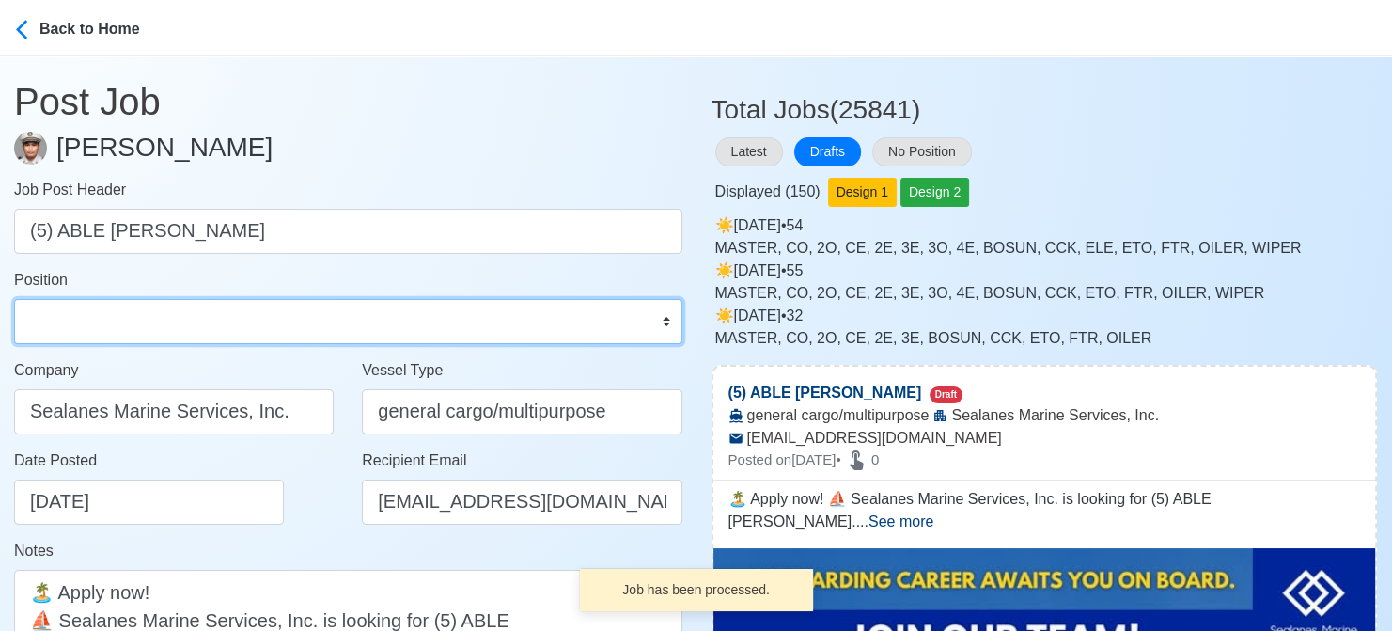
drag, startPoint x: 375, startPoint y: 324, endPoint x: 359, endPoint y: 305, distance: 25.4
click at [375, 324] on select "Master Chief Officer 2nd Officer 3rd Officer Junior Officer Chief Engineer 2nd …" at bounding box center [348, 321] width 668 height 45
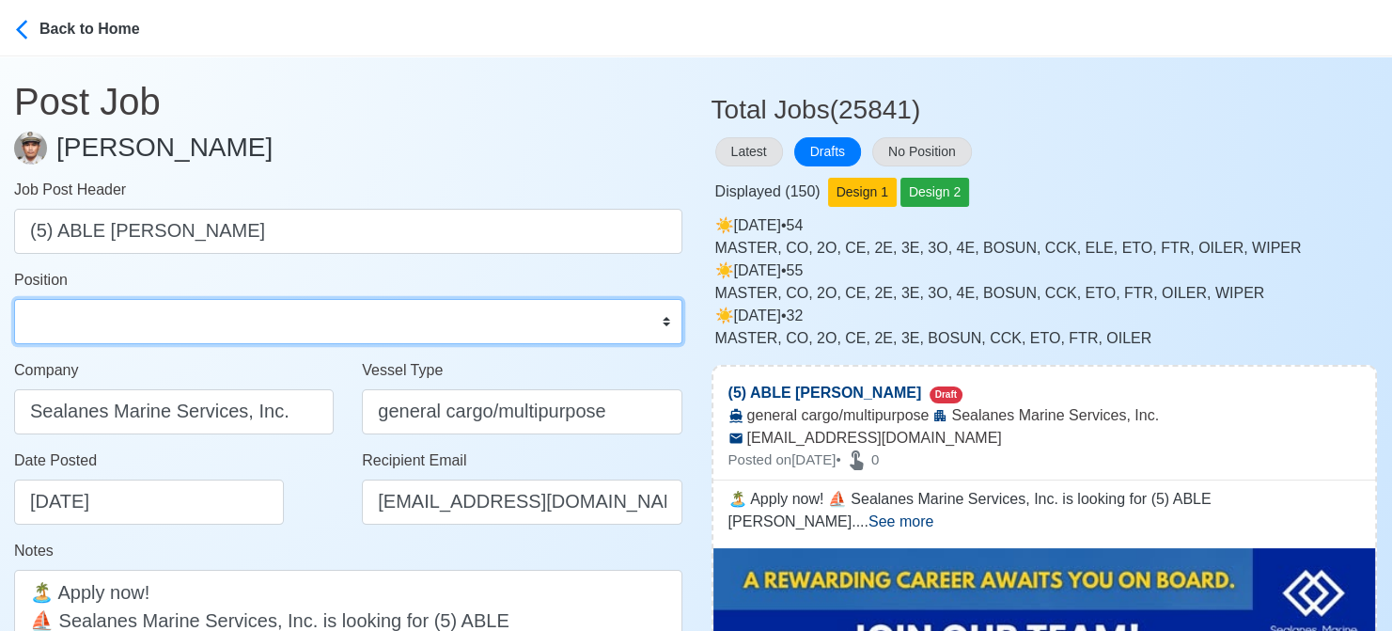
click at [14, 299] on select "Master Chief Officer 2nd Officer 3rd Officer Junior Officer Chief Engineer 2nd …" at bounding box center [348, 321] width 668 height 45
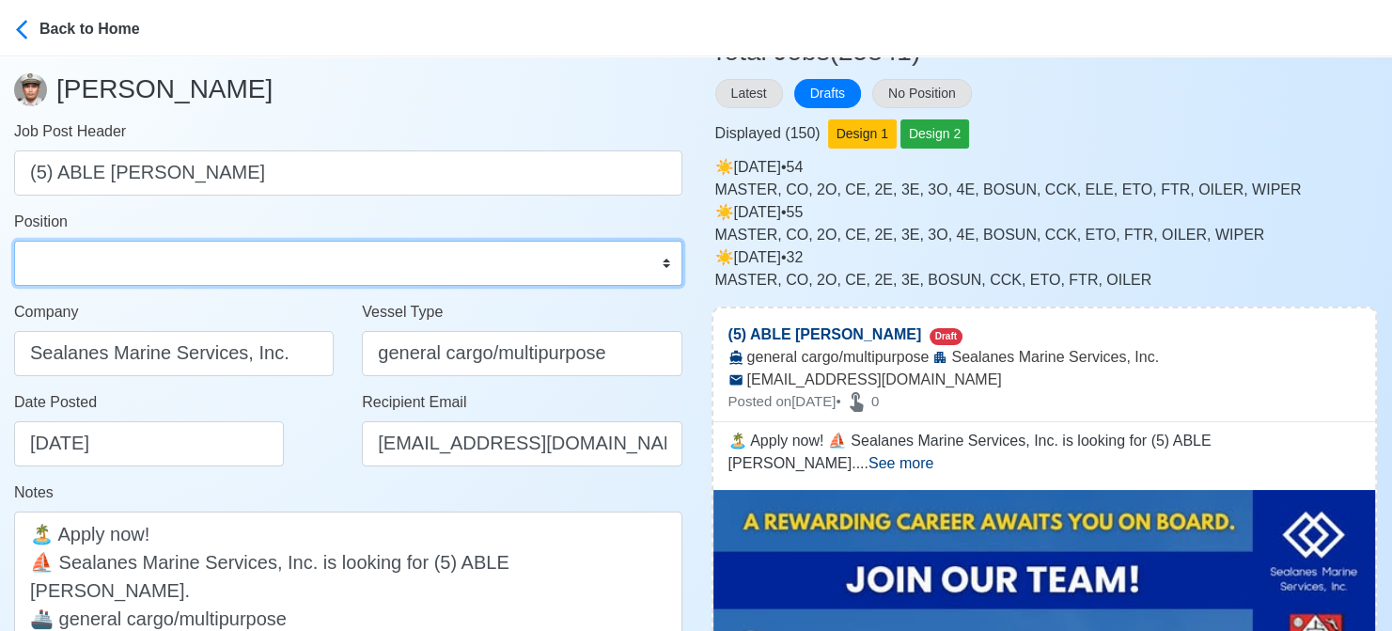
scroll to position [188, 0]
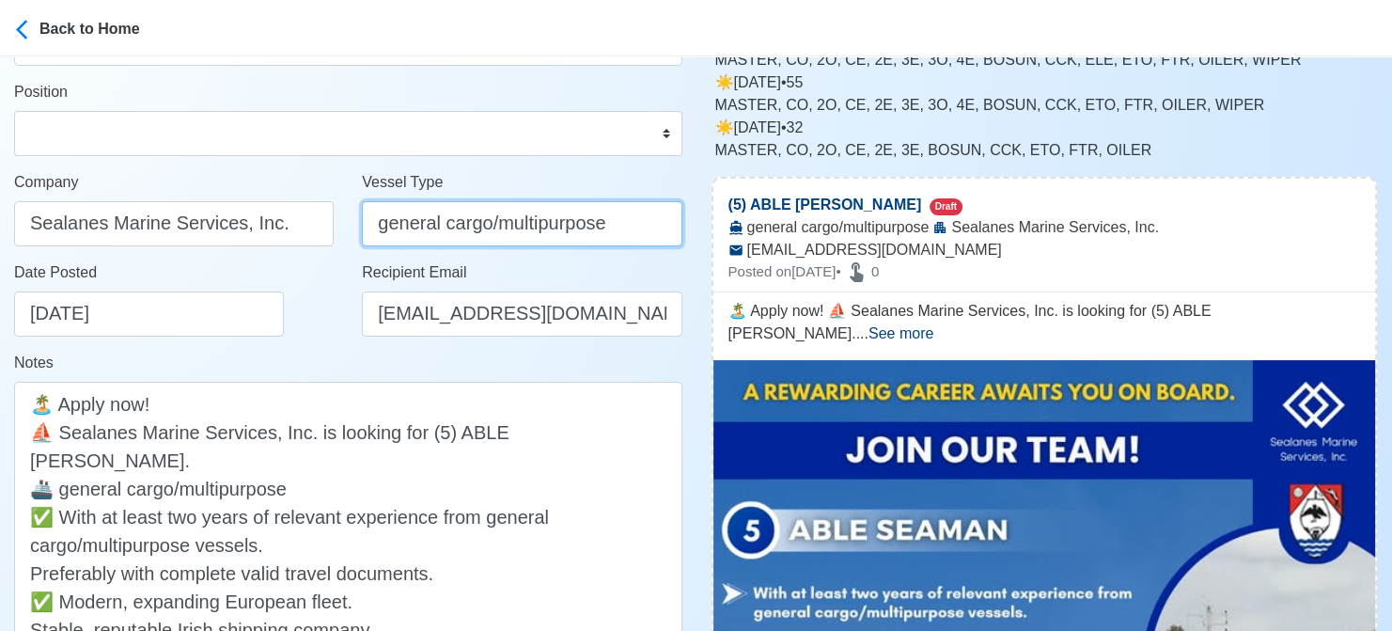
drag, startPoint x: 380, startPoint y: 228, endPoint x: 652, endPoint y: 234, distance: 272.7
click at [652, 234] on input "general cargo/multipurpose" at bounding box center [522, 223] width 320 height 45
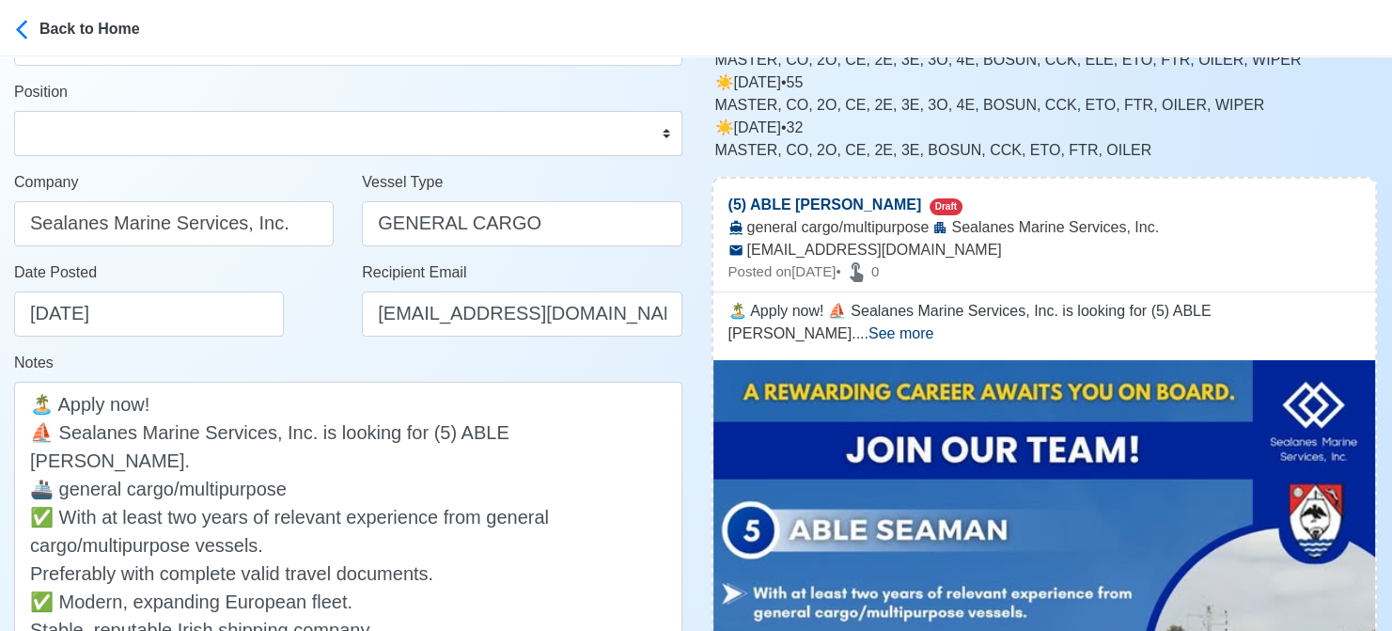
click at [251, 364] on div "Notes 🏝️ Apply now! ⛵ Sealanes Marine Services, Inc. is looking for (5) ABLE SE…" at bounding box center [348, 558] width 668 height 412
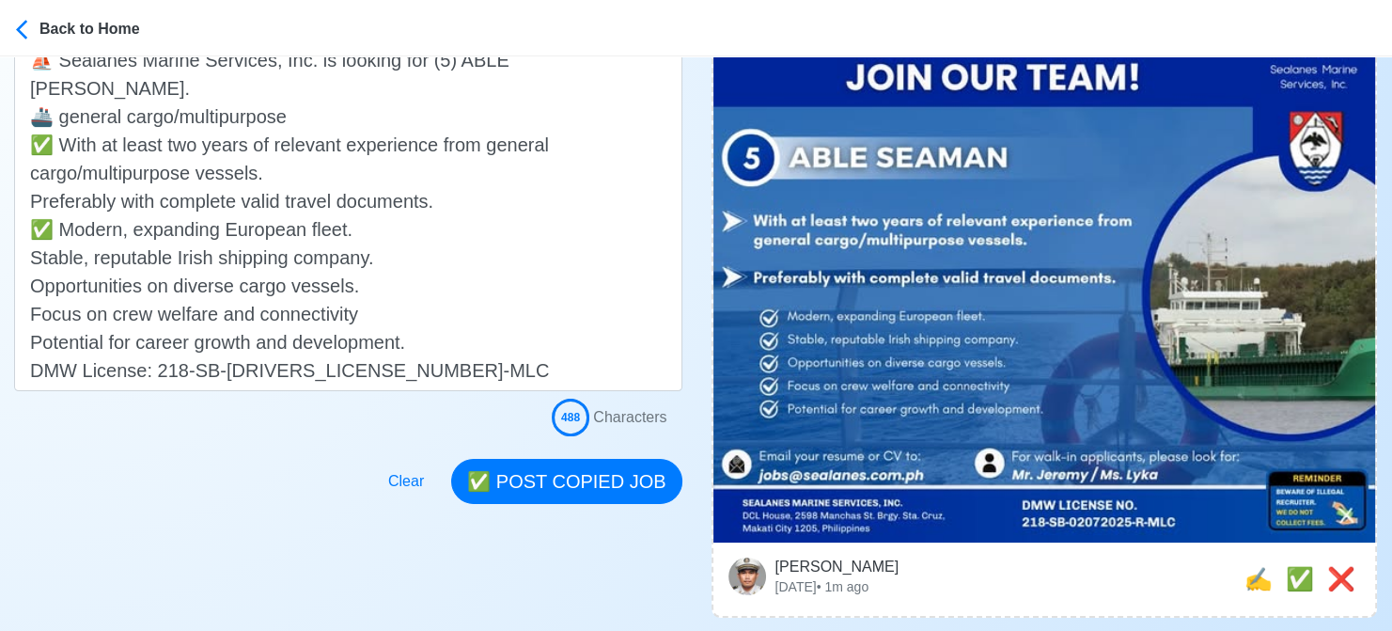
scroll to position [564, 0]
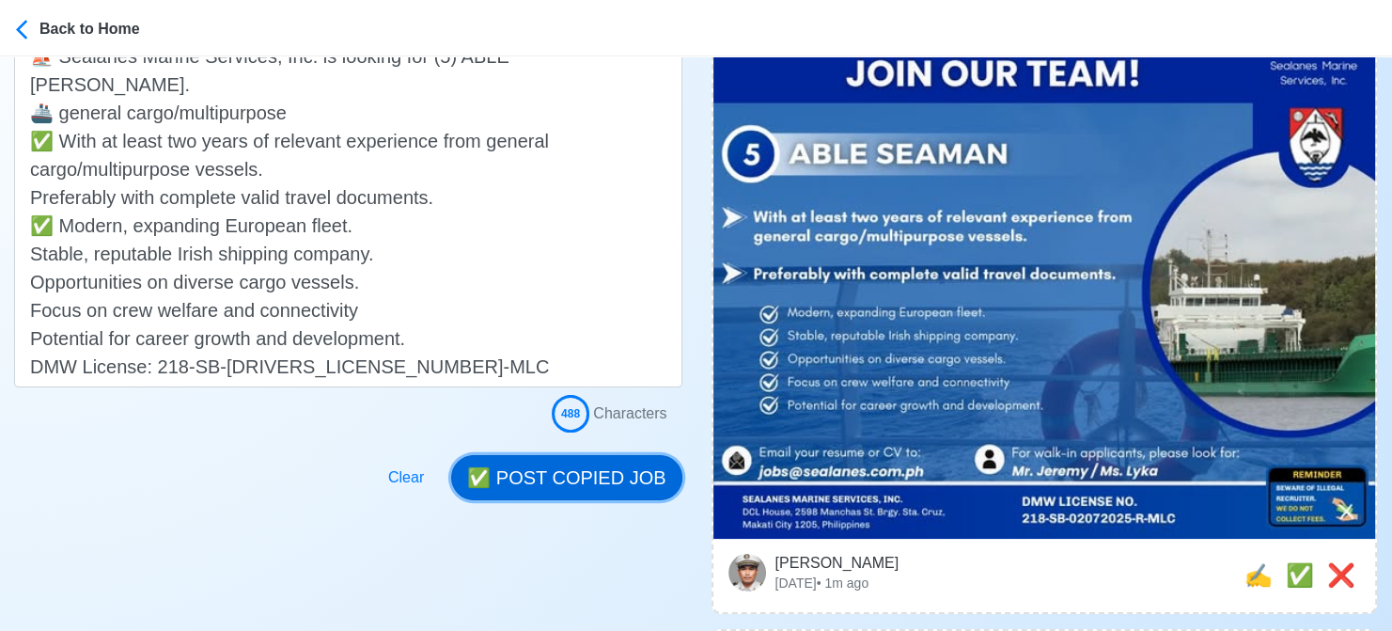
click at [582, 469] on button "✅ POST COPIED JOB" at bounding box center [566, 477] width 230 height 45
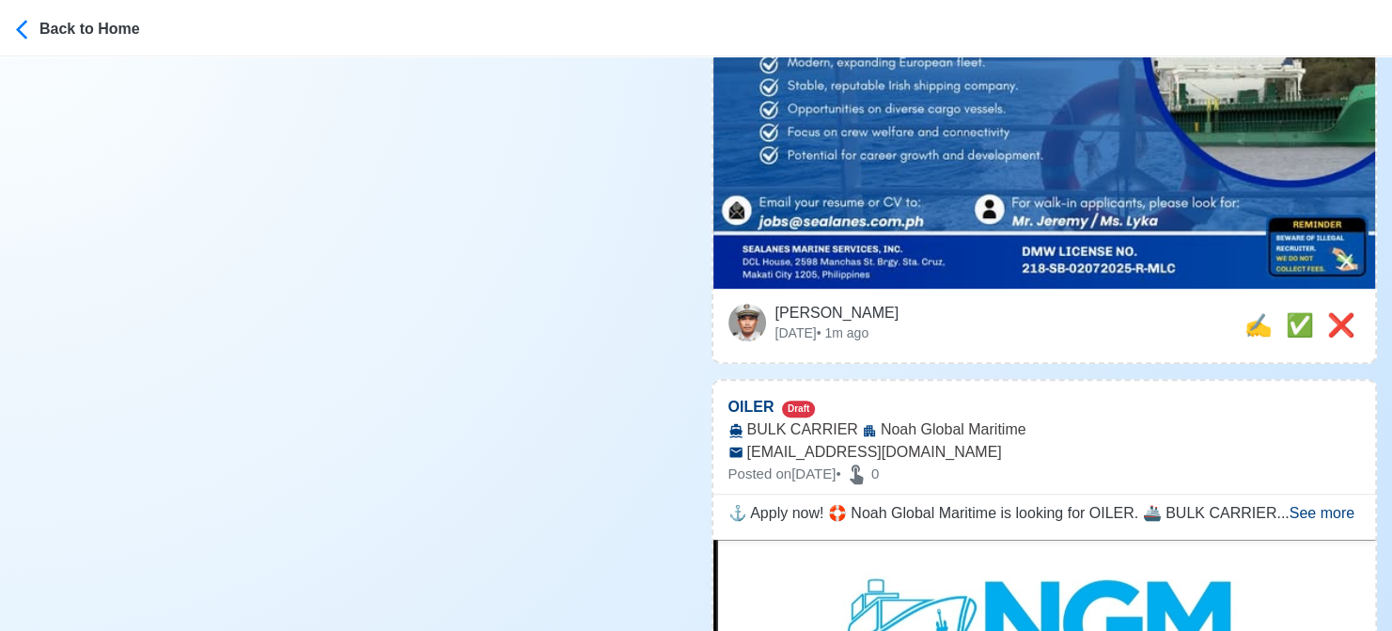
scroll to position [846, 0]
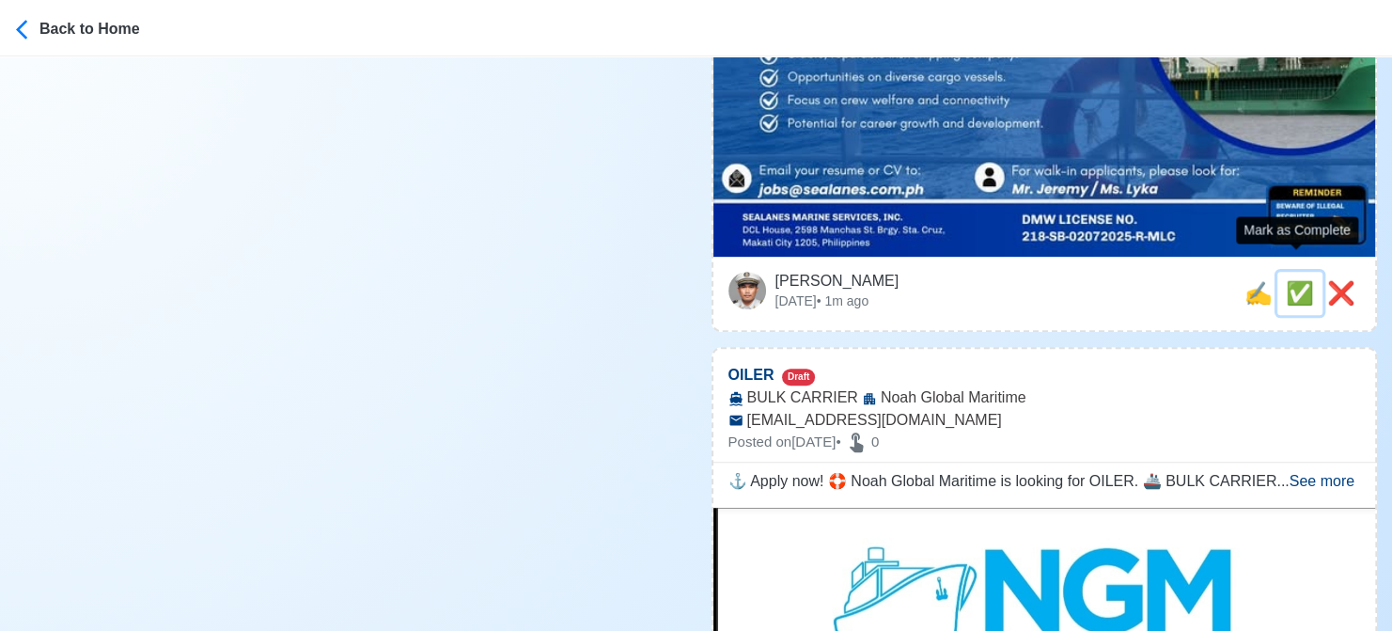
click at [1286, 280] on span "✅" at bounding box center [1300, 292] width 28 height 25
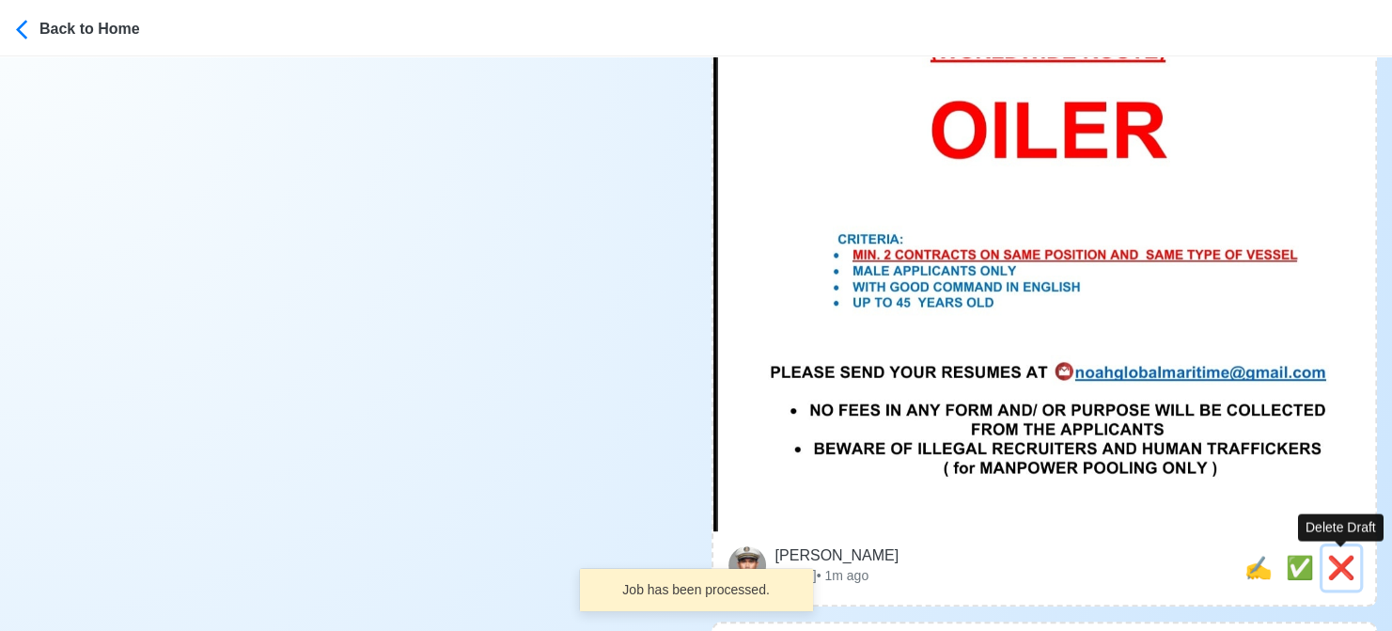
click at [1328, 568] on span "❌" at bounding box center [1342, 567] width 28 height 25
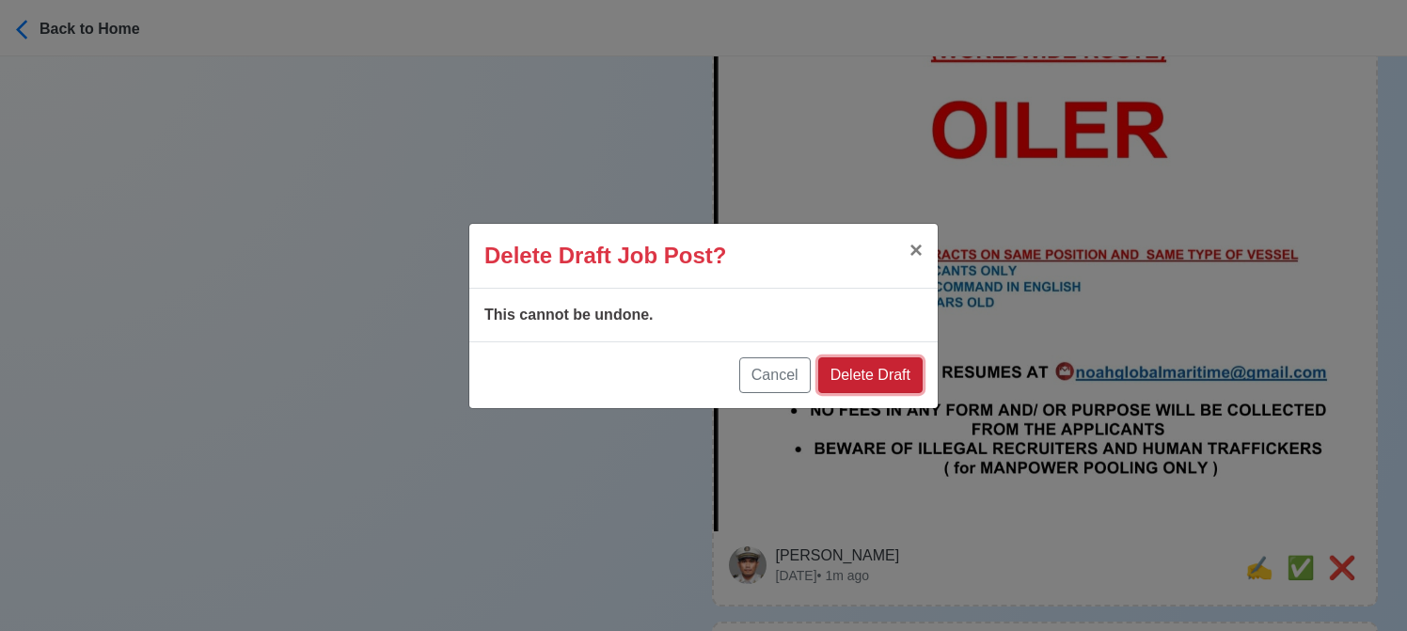
click at [885, 368] on button "Delete Draft" at bounding box center [870, 375] width 104 height 36
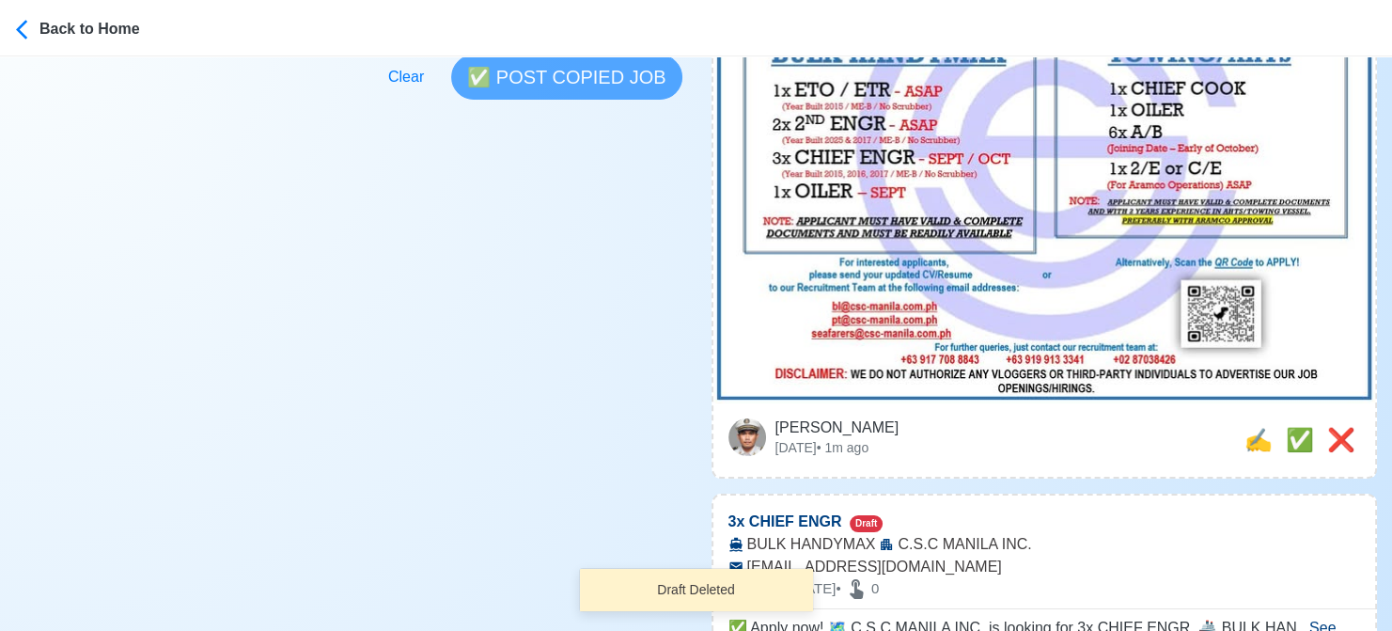
scroll to position [752, 0]
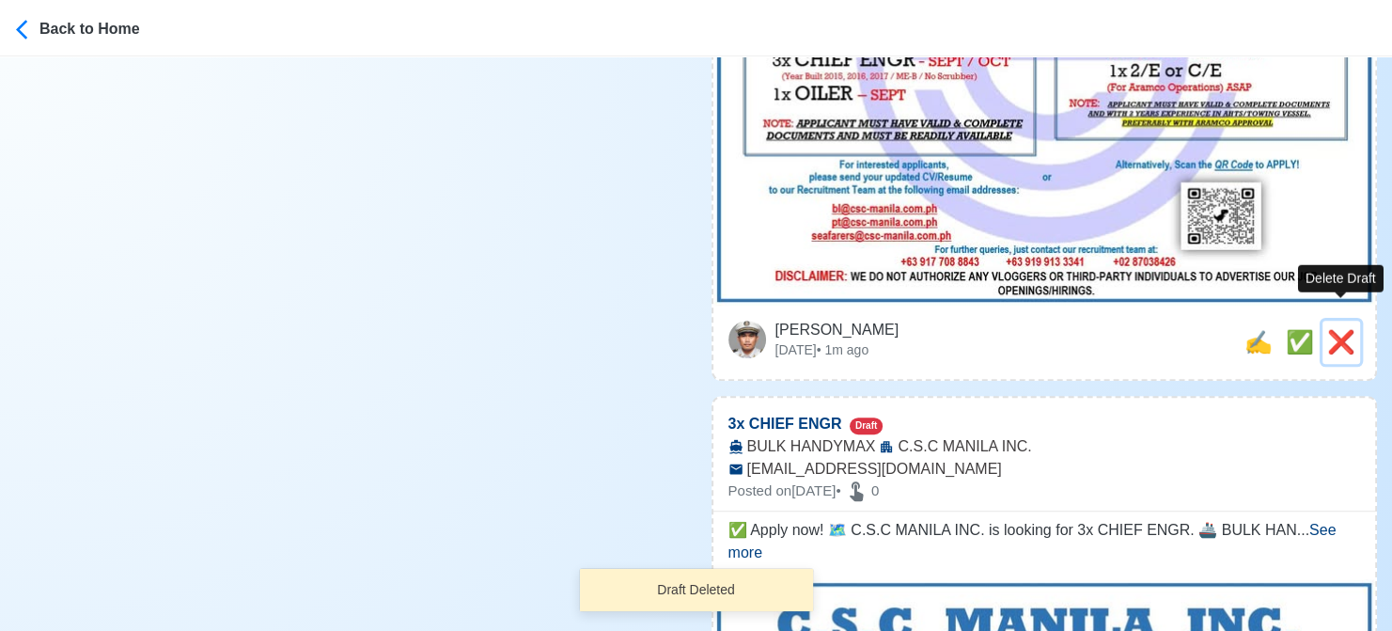
click at [1342, 329] on span "❌" at bounding box center [1342, 341] width 28 height 25
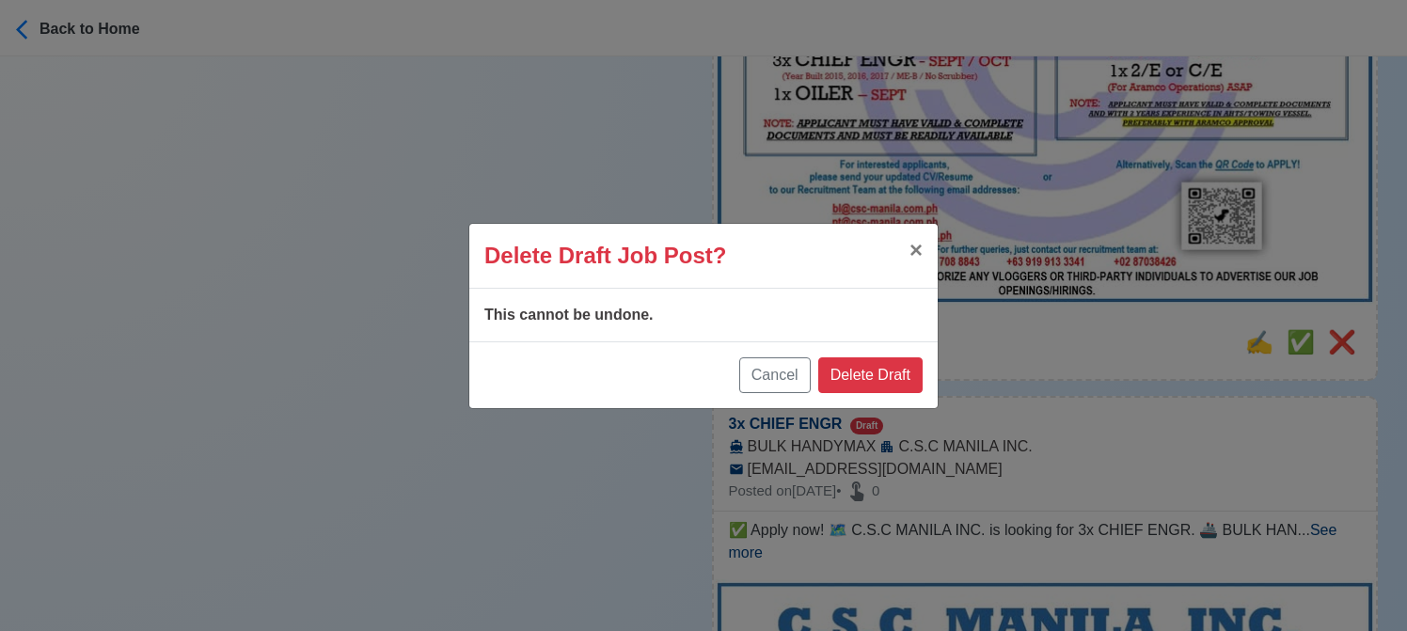
click at [927, 367] on div "Cancel Delete Draft" at bounding box center [703, 374] width 468 height 67
click at [913, 364] on button "Delete Draft" at bounding box center [870, 375] width 104 height 36
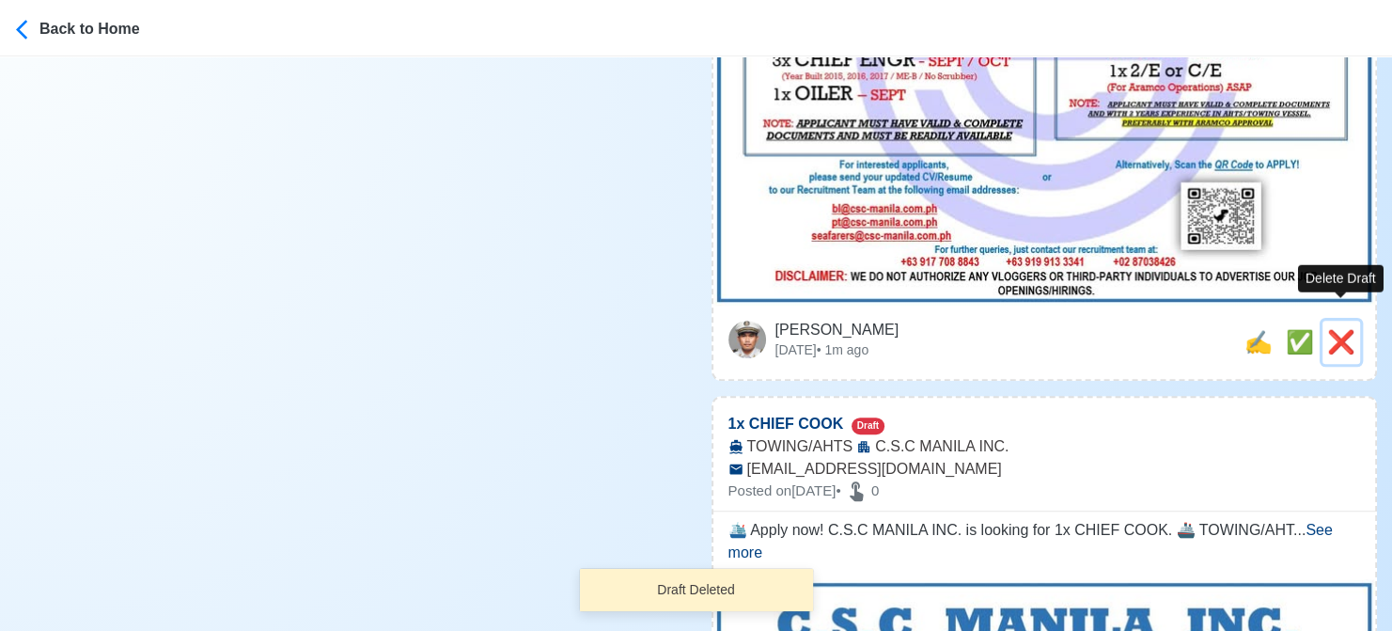
click at [1344, 329] on span "❌" at bounding box center [1342, 341] width 28 height 25
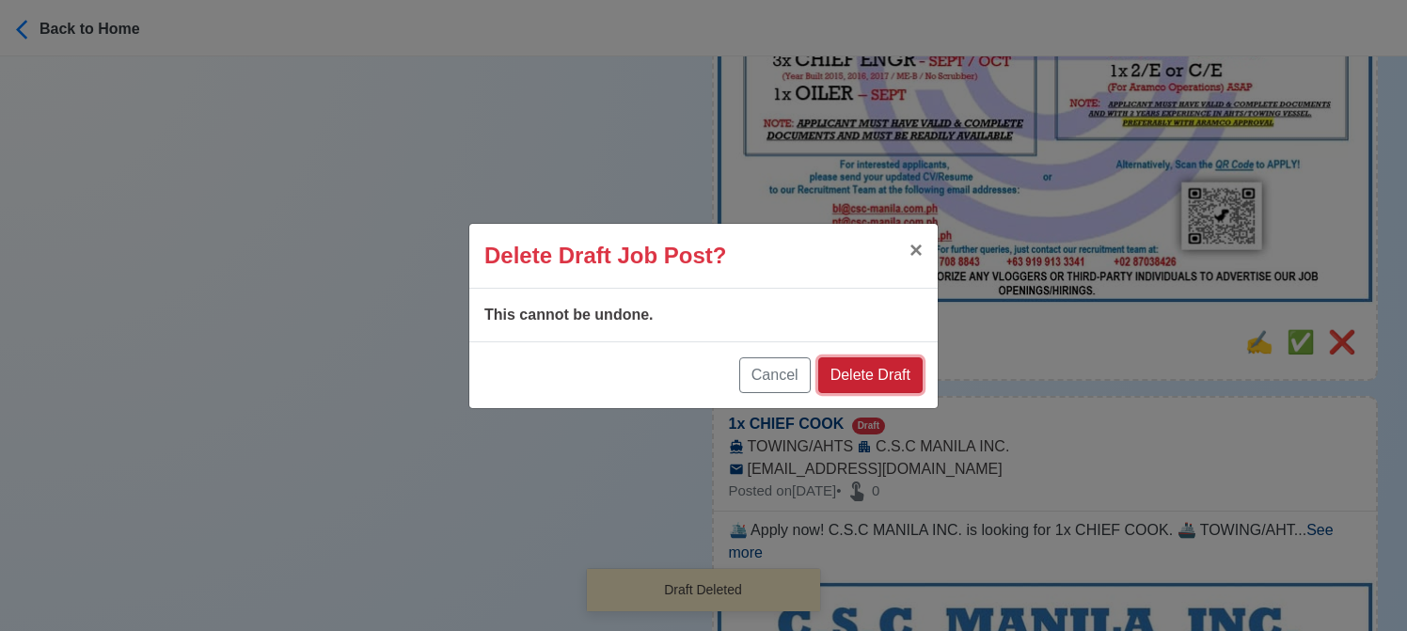
click at [865, 380] on button "Delete Draft" at bounding box center [870, 375] width 104 height 36
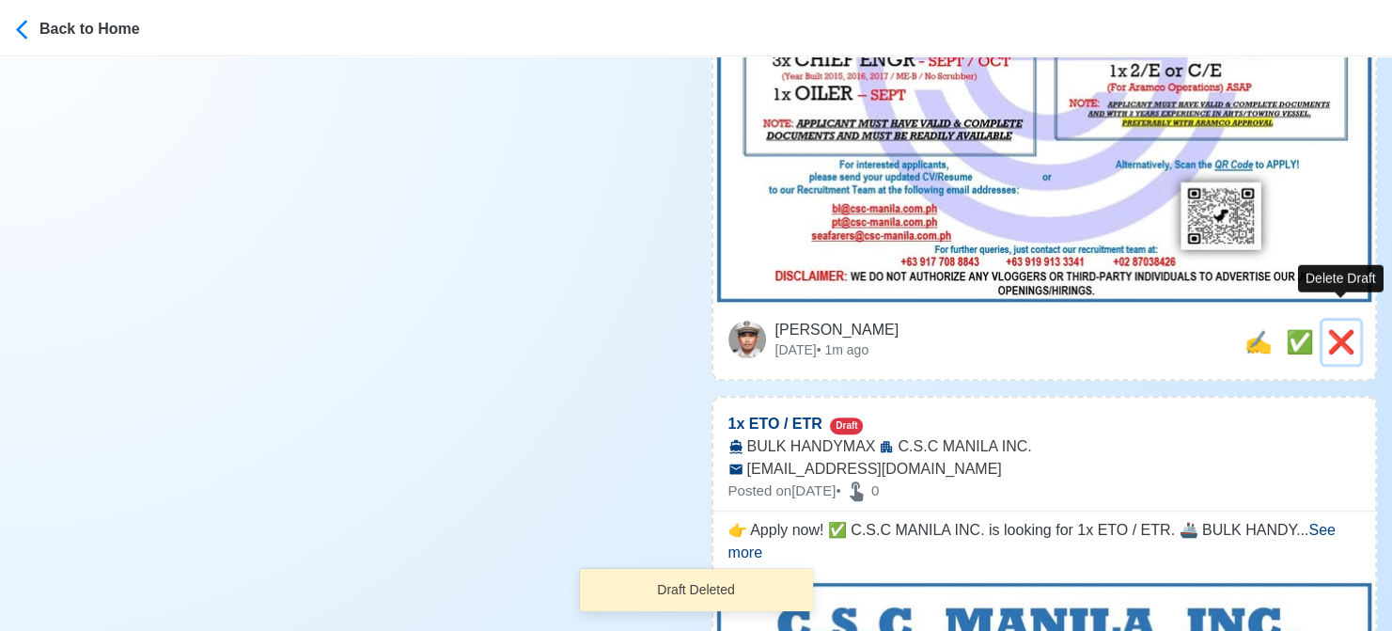
click at [1334, 329] on span "❌" at bounding box center [1342, 341] width 28 height 25
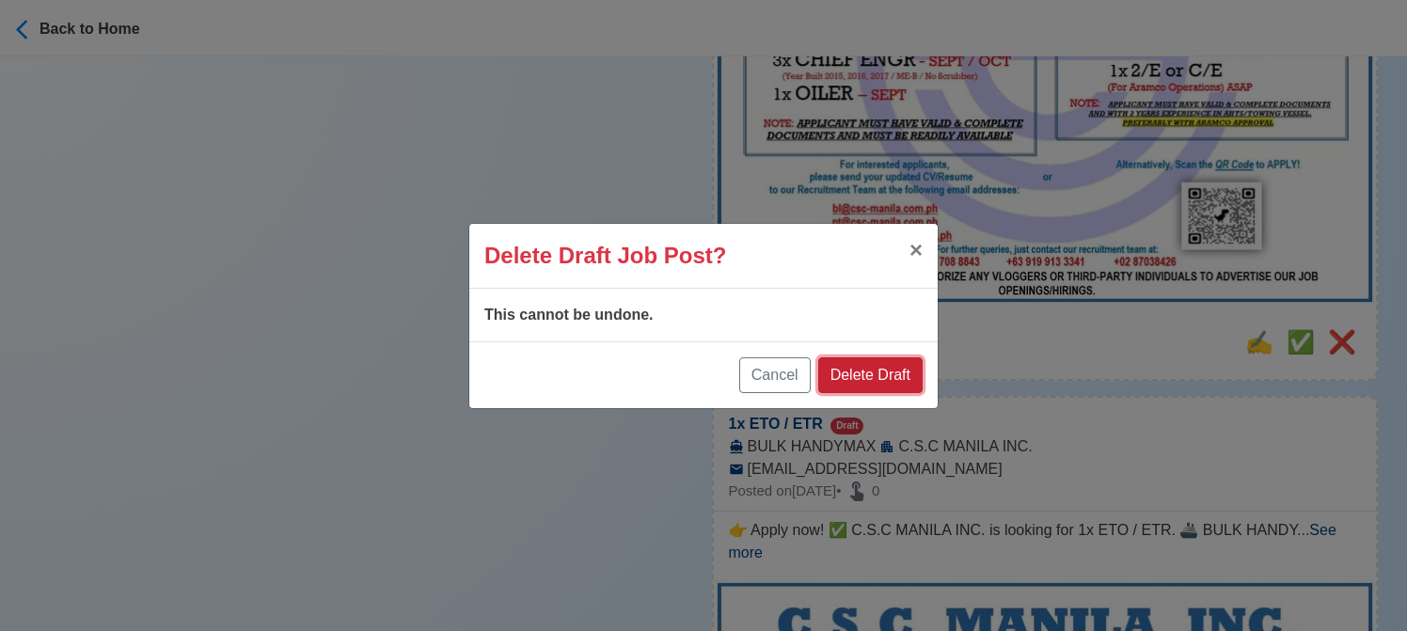
click at [872, 376] on button "Delete Draft" at bounding box center [870, 375] width 104 height 36
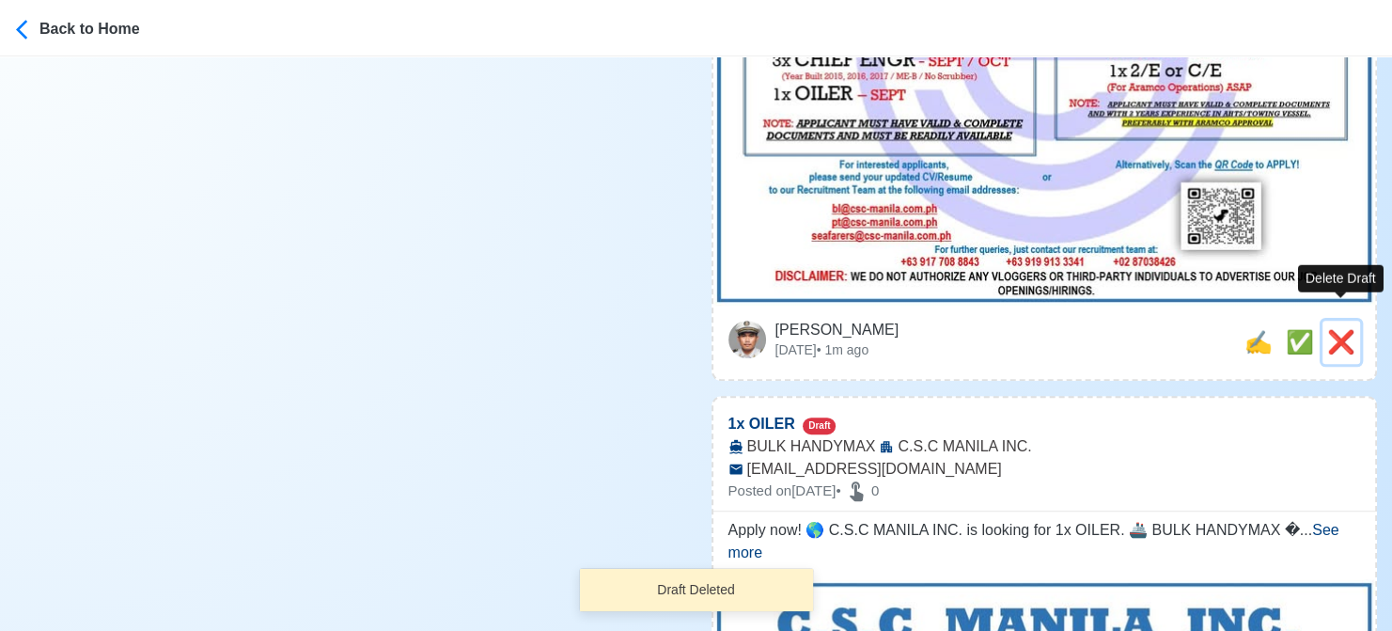
click at [1331, 329] on span "❌" at bounding box center [1342, 341] width 28 height 25
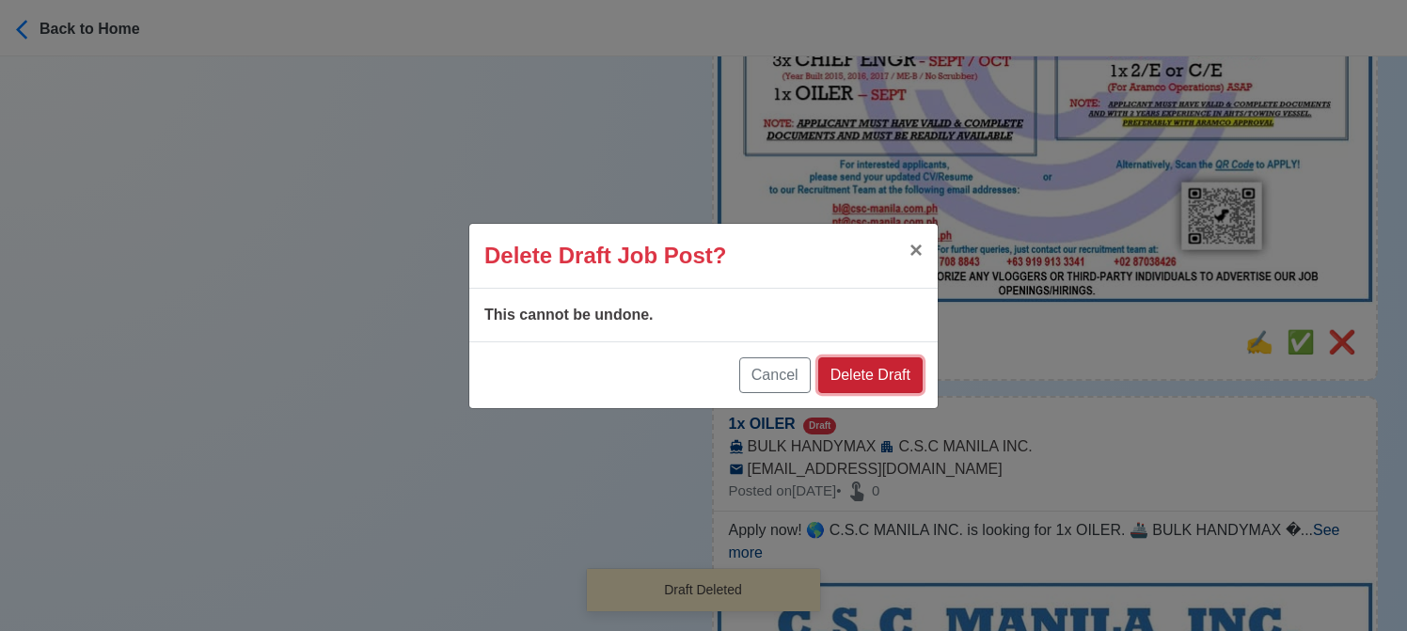
click at [907, 379] on button "Delete Draft" at bounding box center [870, 375] width 104 height 36
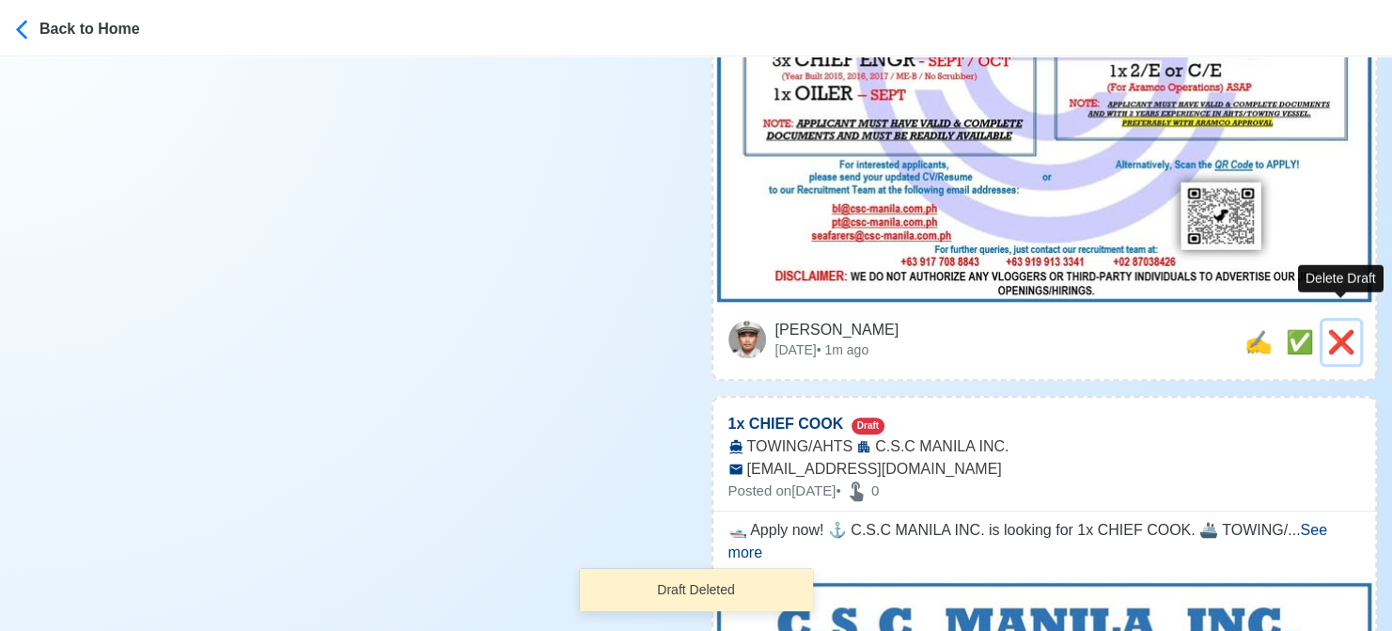
click at [1348, 329] on span "❌" at bounding box center [1342, 341] width 28 height 25
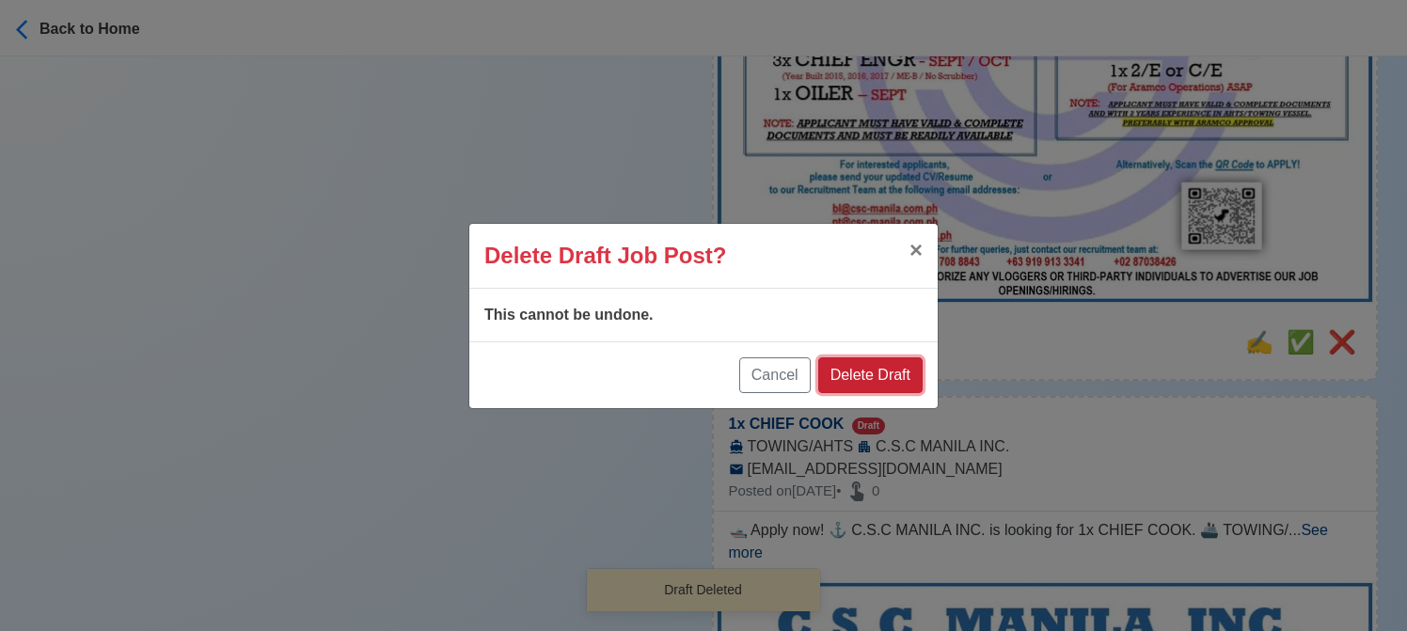
click at [888, 369] on button "Delete Draft" at bounding box center [870, 375] width 104 height 36
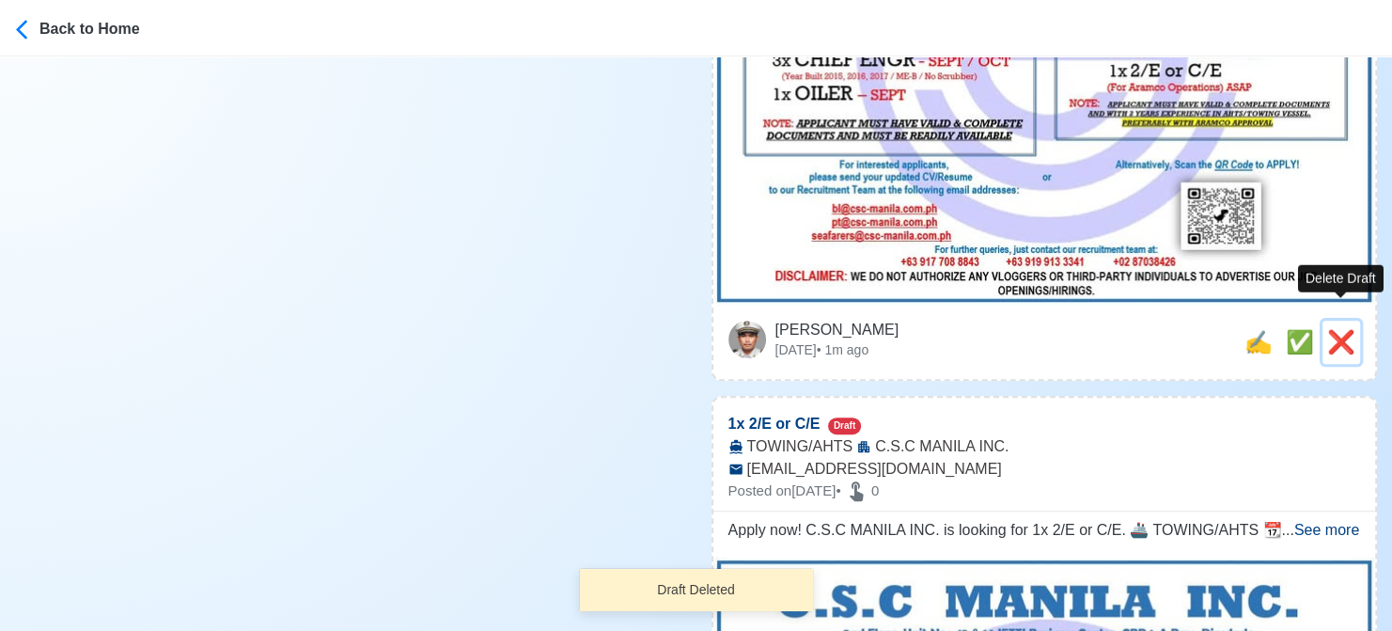
click at [1343, 329] on span "❌" at bounding box center [1342, 341] width 28 height 25
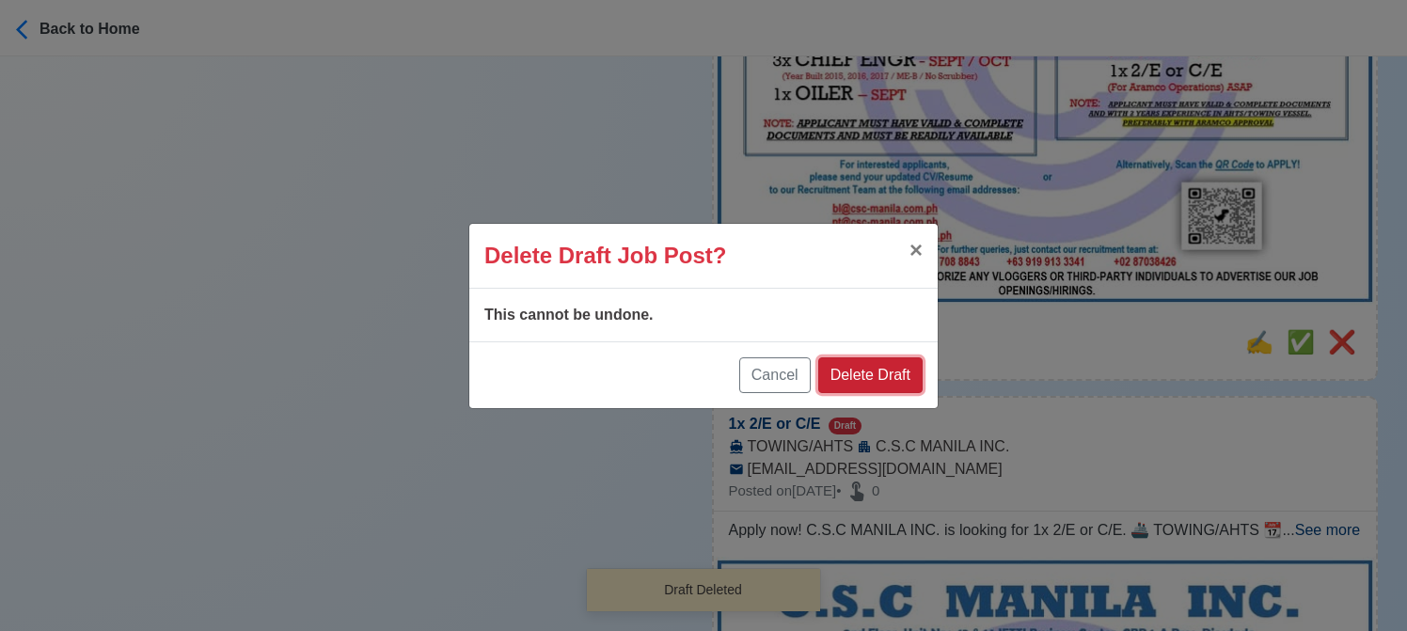
click at [875, 379] on button "Delete Draft" at bounding box center [870, 375] width 104 height 36
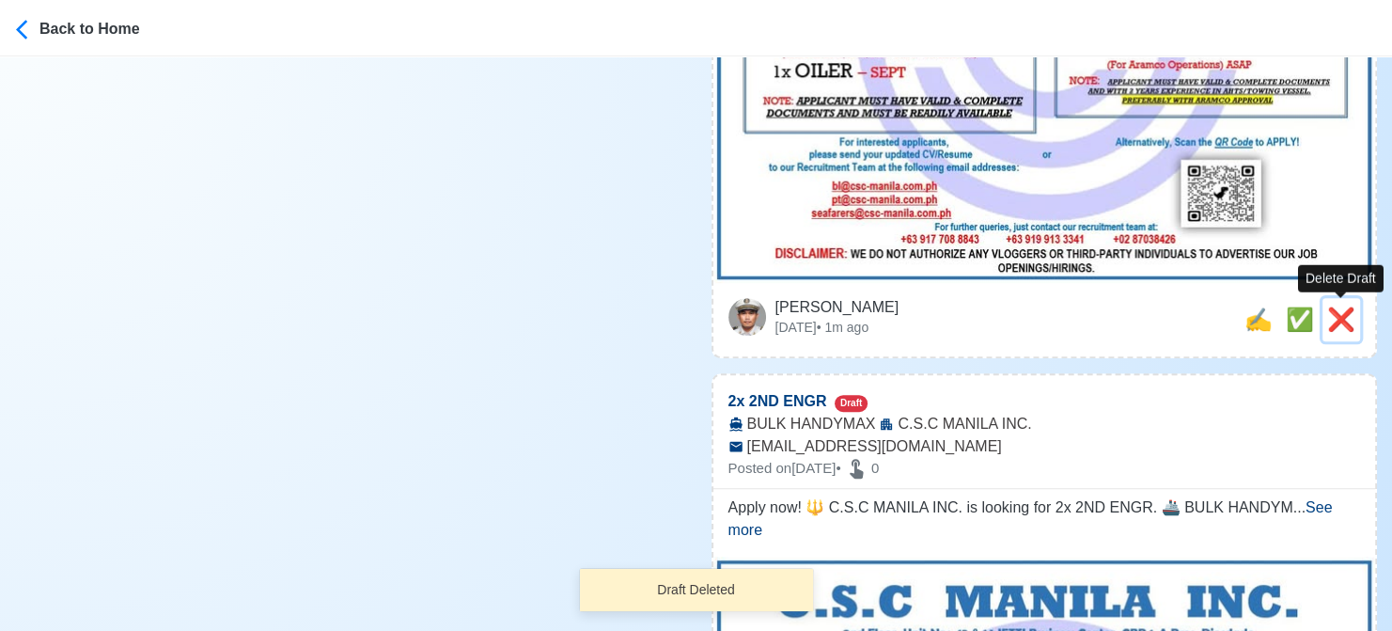
click at [1338, 322] on span "❌" at bounding box center [1342, 318] width 28 height 25
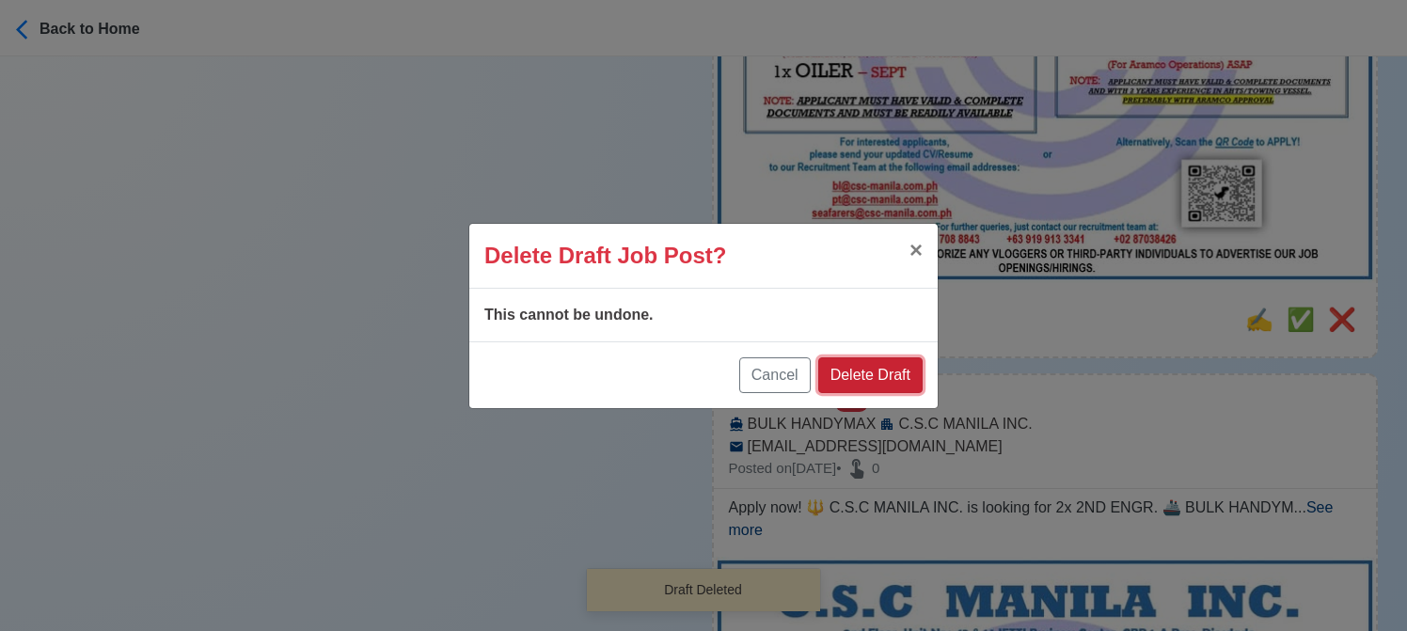
click at [890, 378] on button "Delete Draft" at bounding box center [870, 375] width 104 height 36
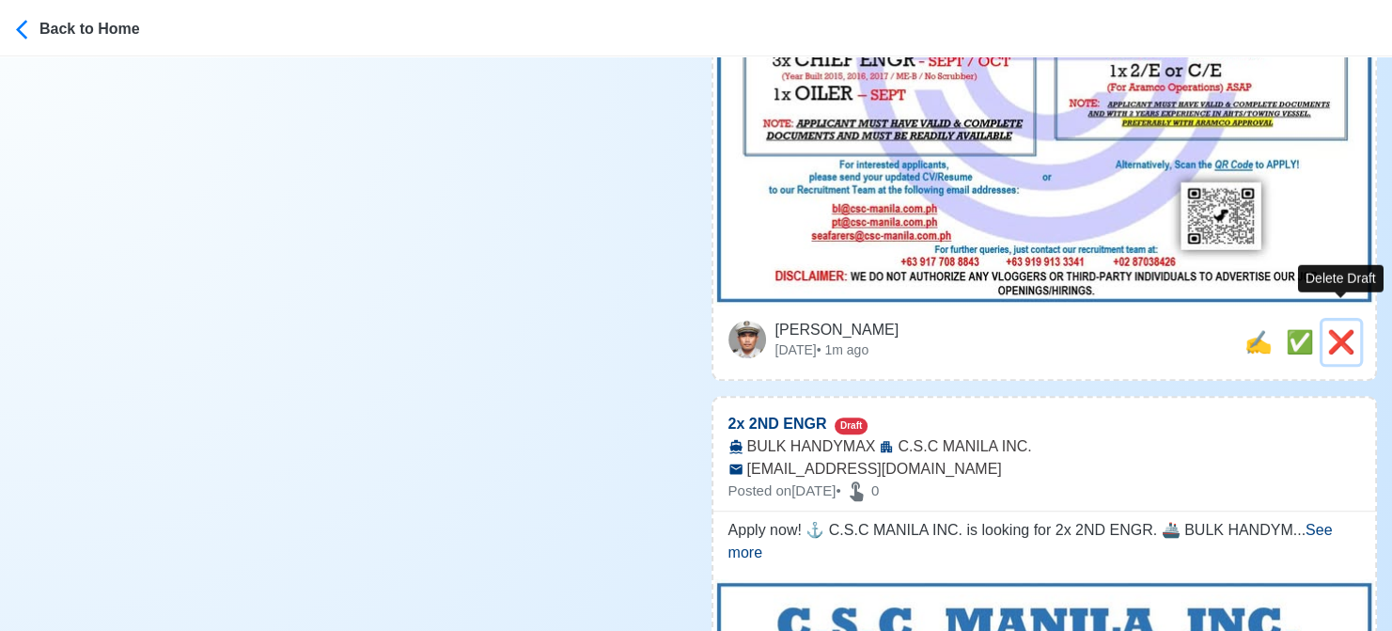
click at [1350, 329] on span "❌" at bounding box center [1342, 341] width 28 height 25
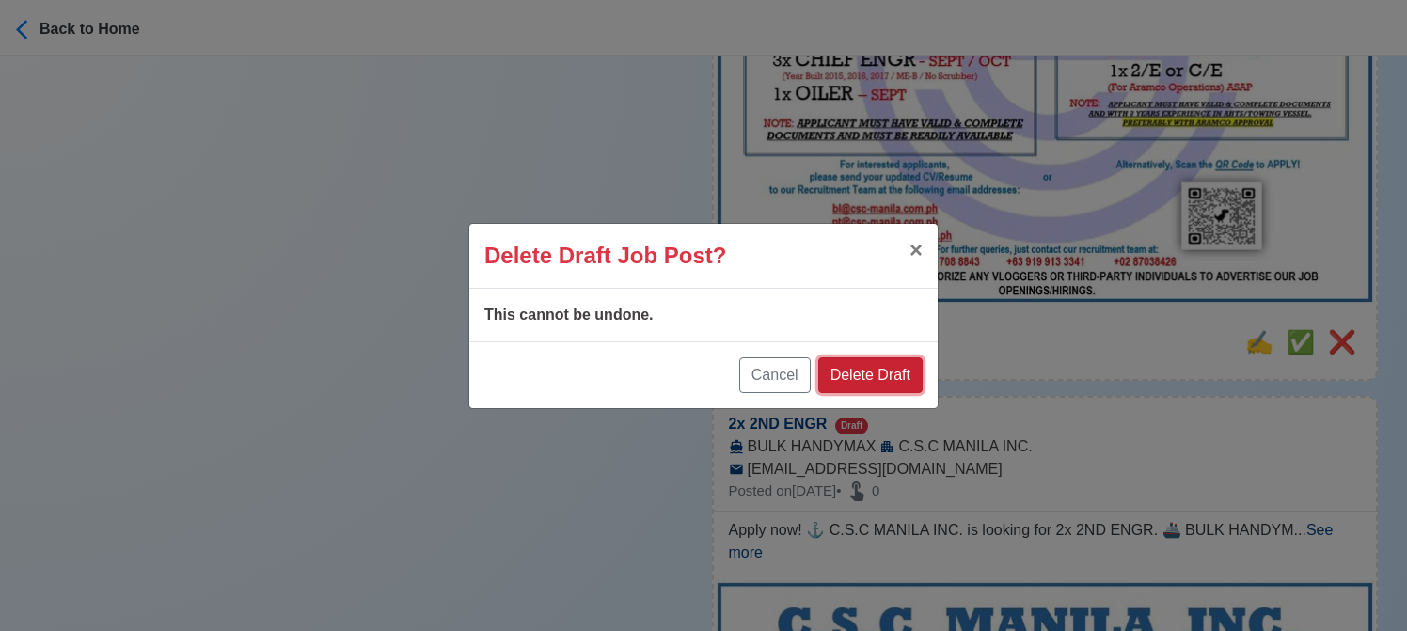
click at [901, 365] on button "Delete Draft" at bounding box center [870, 375] width 104 height 36
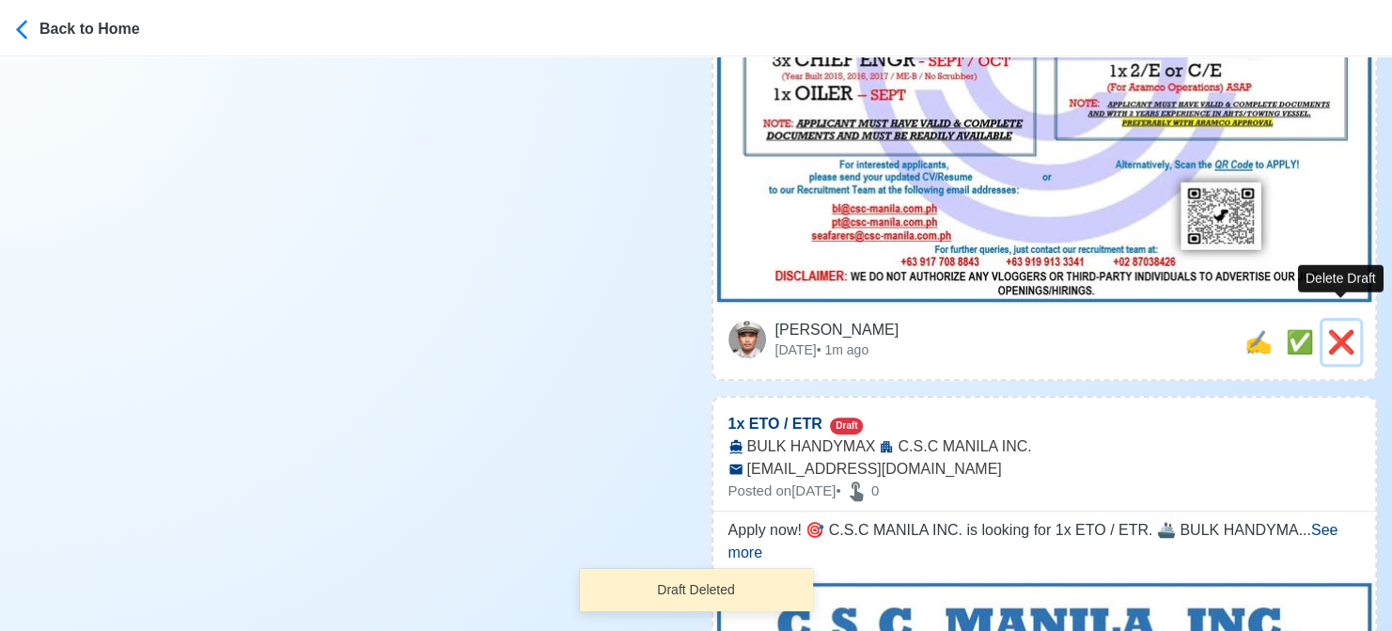
click at [1333, 329] on span "❌" at bounding box center [1342, 341] width 28 height 25
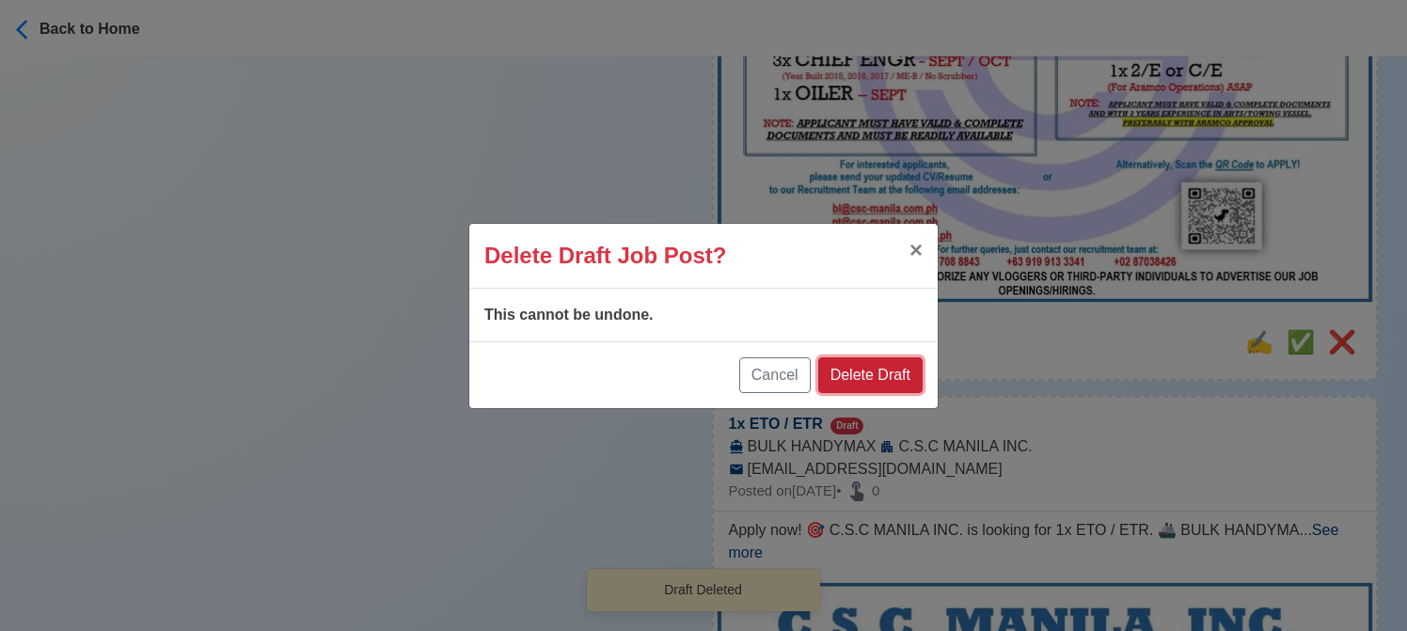
click at [892, 367] on button "Delete Draft" at bounding box center [870, 375] width 104 height 36
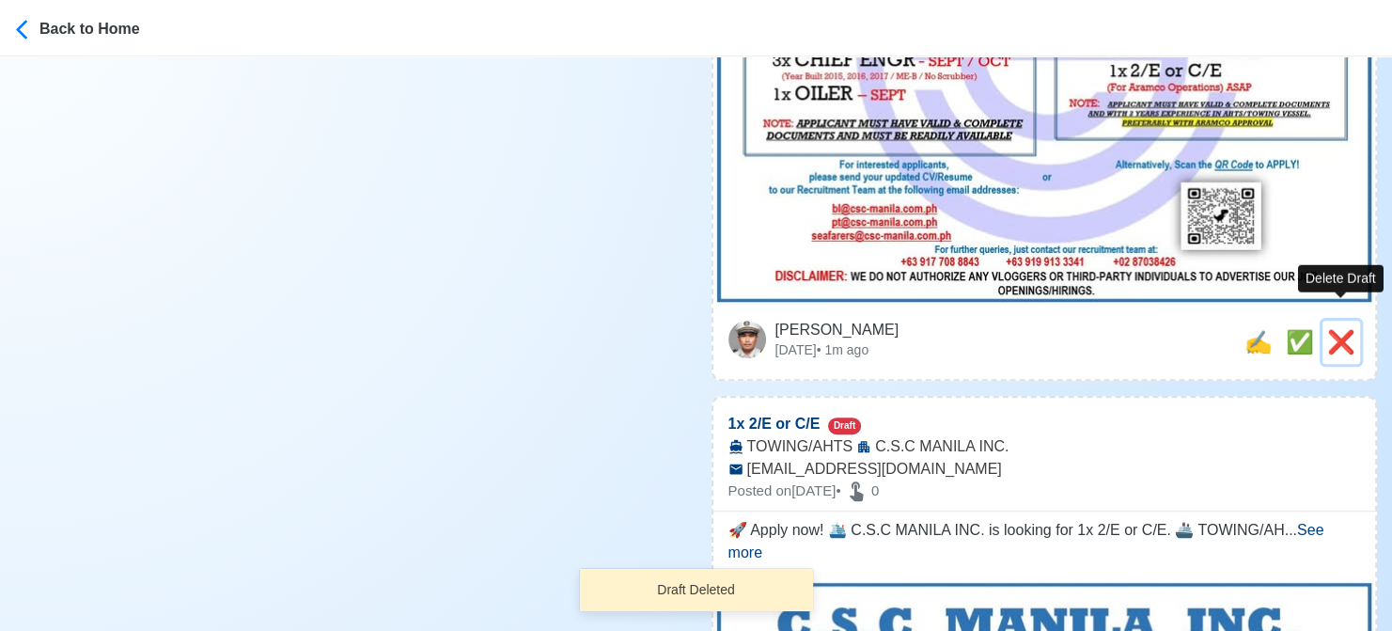
click at [1329, 329] on span "❌" at bounding box center [1342, 341] width 28 height 25
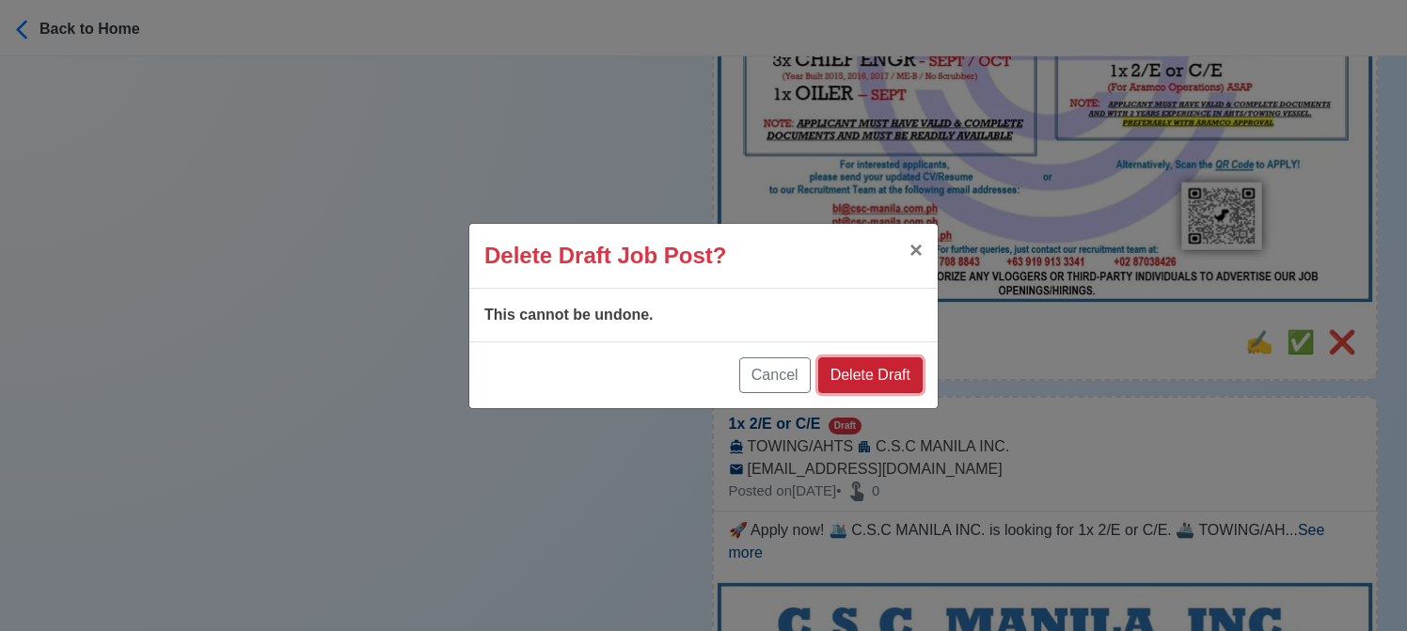
click at [891, 364] on button "Delete Draft" at bounding box center [870, 375] width 104 height 36
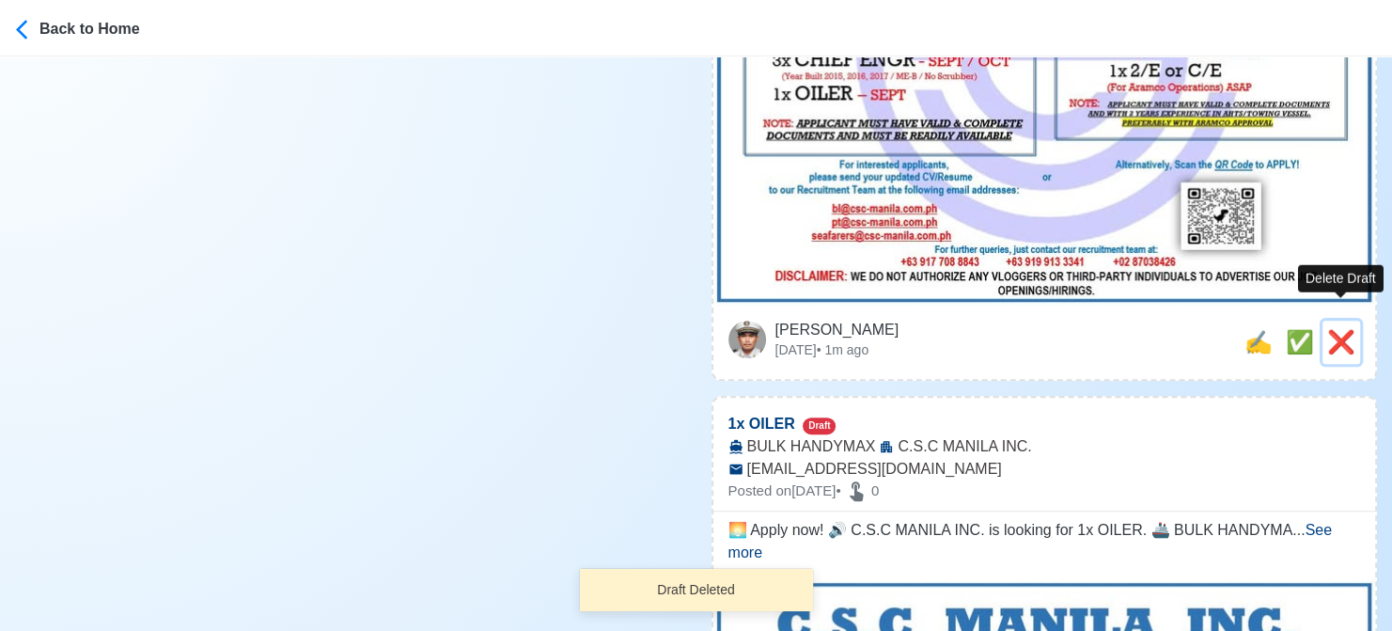
click at [1339, 329] on span "❌" at bounding box center [1342, 341] width 28 height 25
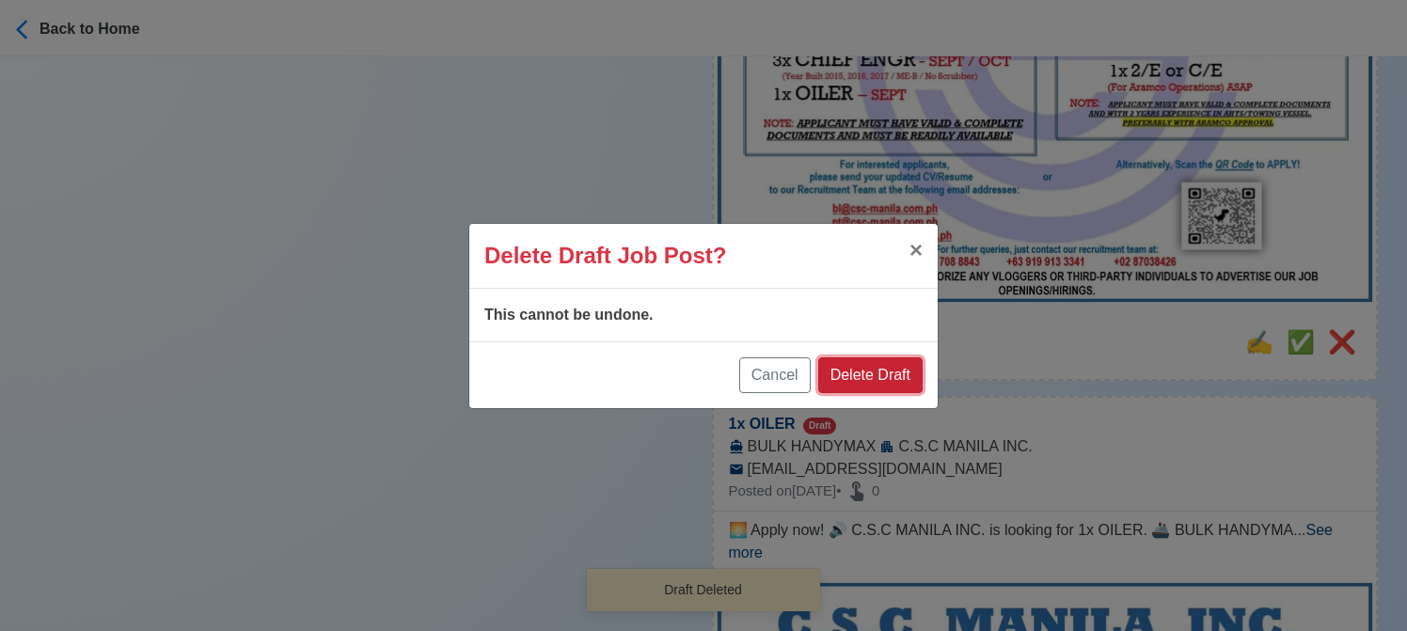
click at [899, 371] on button "Delete Draft" at bounding box center [870, 375] width 104 height 36
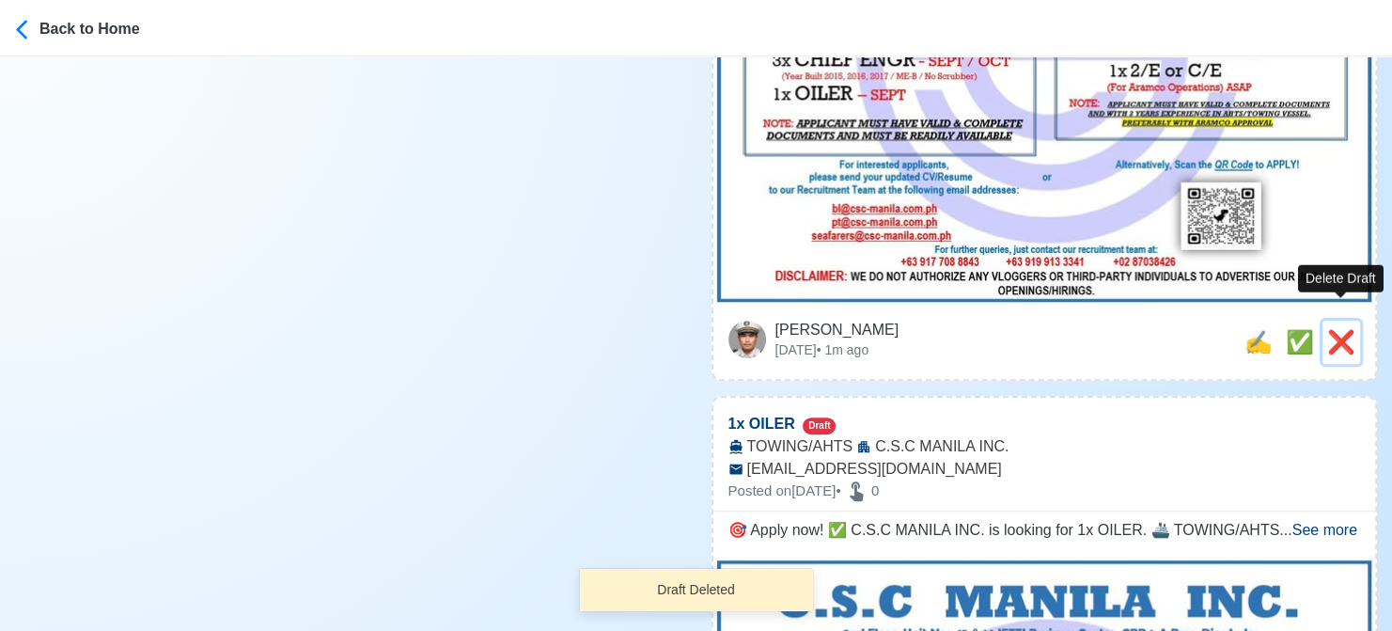
click at [1346, 329] on span "❌" at bounding box center [1342, 341] width 28 height 25
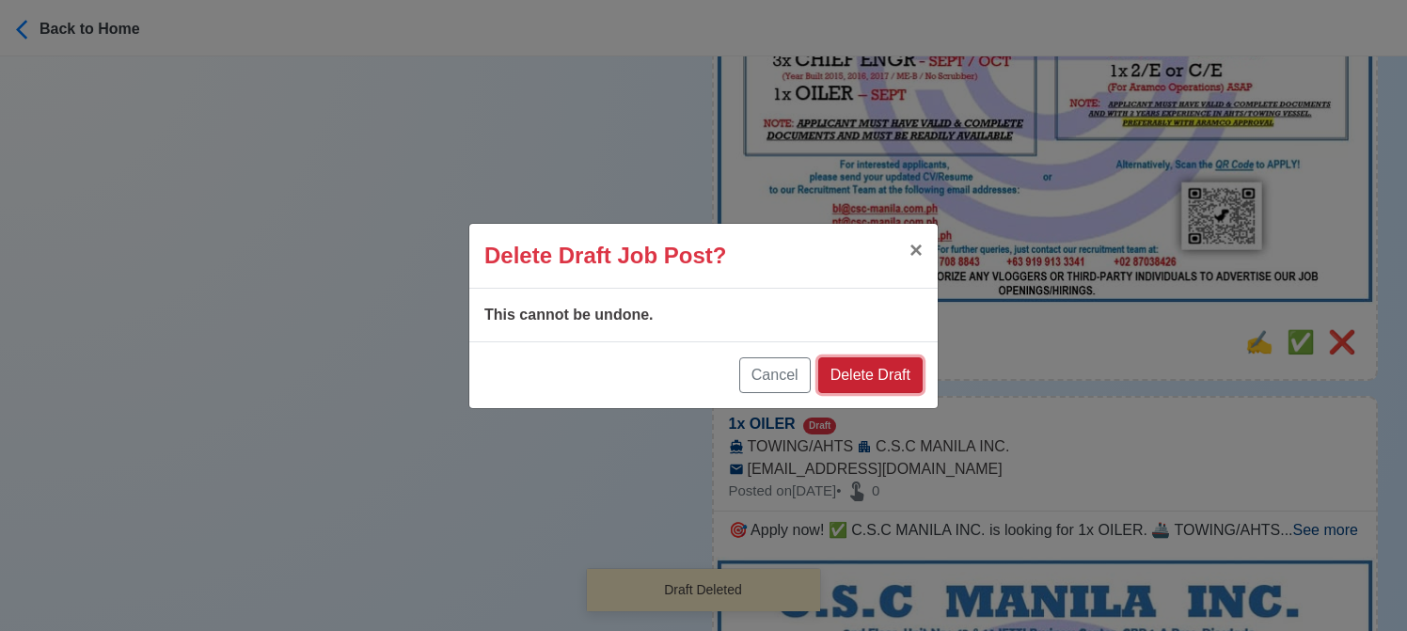
click at [887, 381] on button "Delete Draft" at bounding box center [870, 375] width 104 height 36
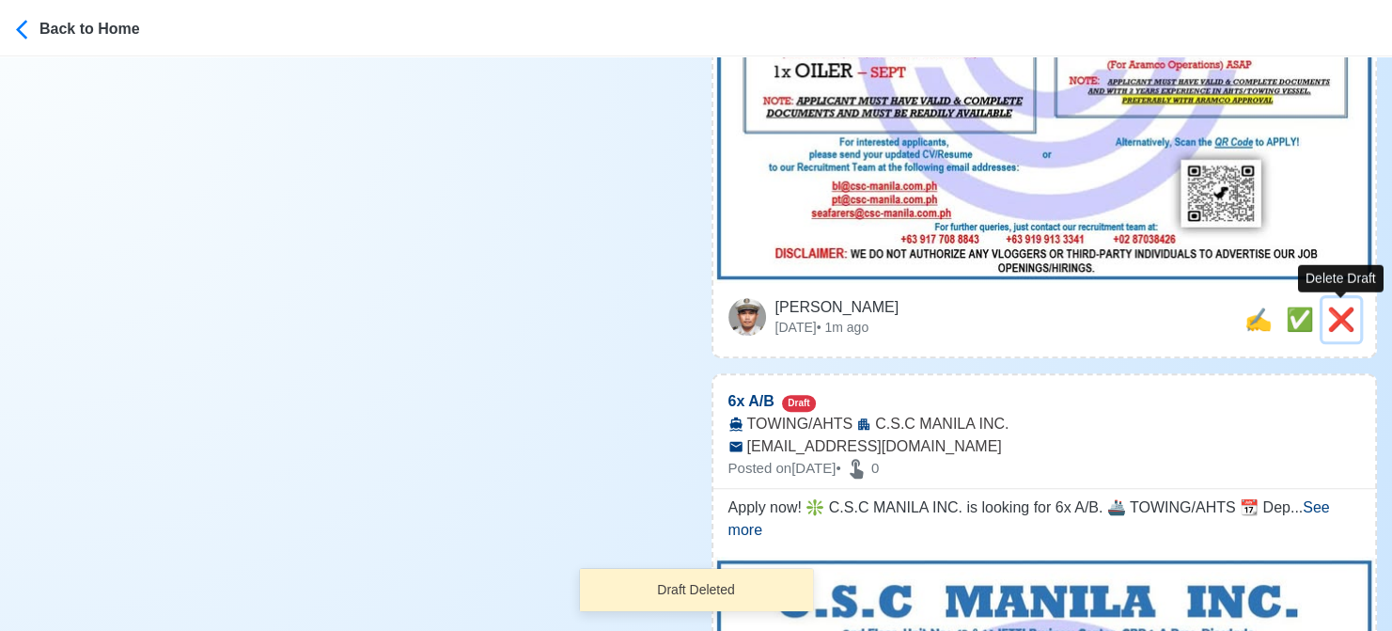
click at [1343, 322] on span "❌" at bounding box center [1342, 318] width 28 height 25
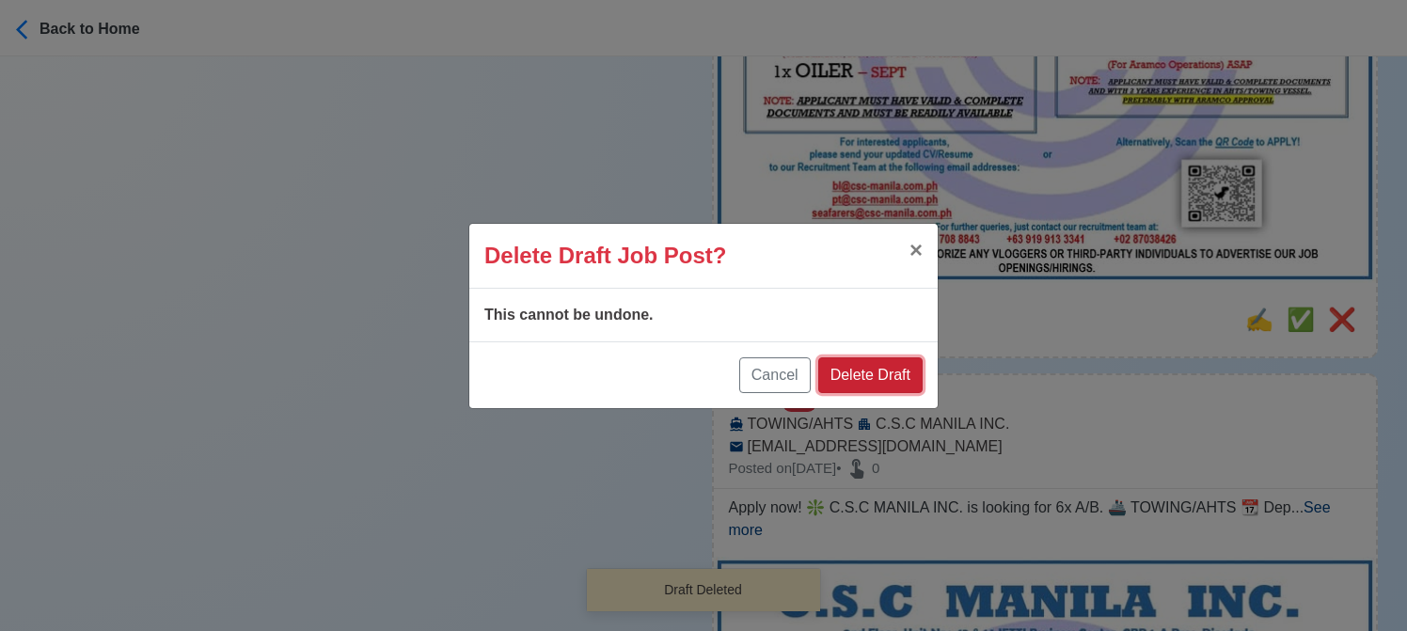
drag, startPoint x: 886, startPoint y: 364, endPoint x: 923, endPoint y: 359, distance: 37.9
click at [886, 365] on button "Delete Draft" at bounding box center [870, 375] width 104 height 36
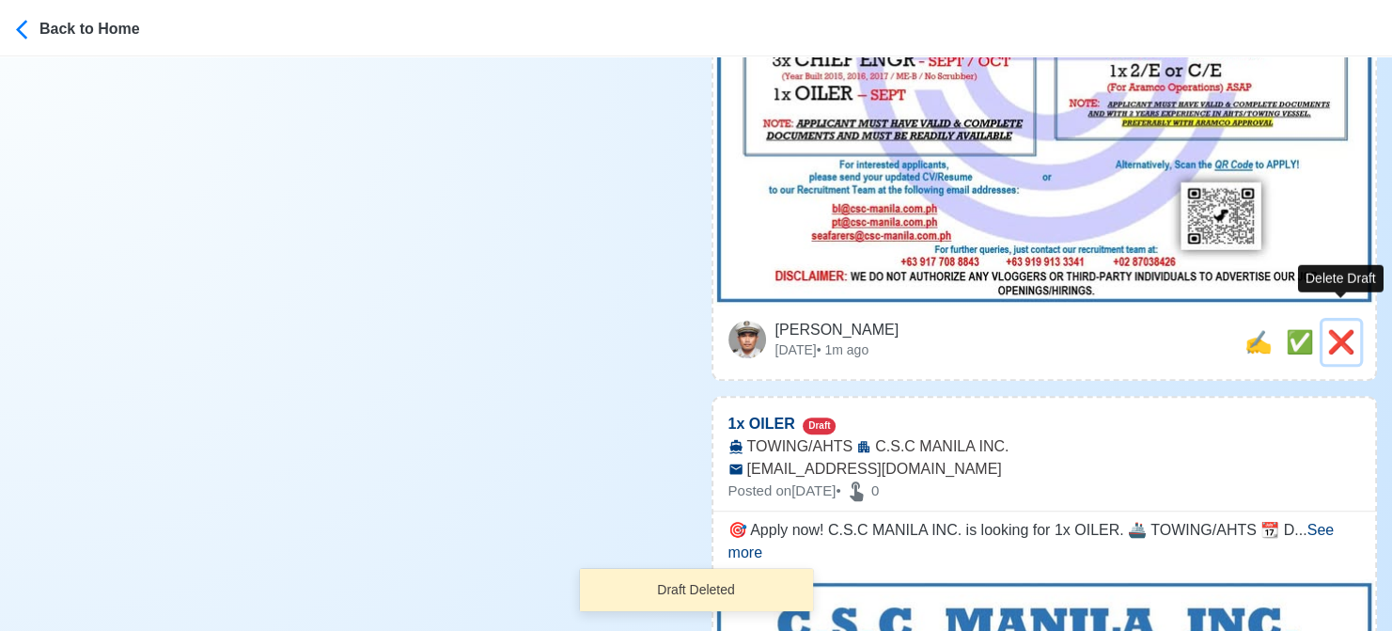
click at [1334, 329] on span "❌" at bounding box center [1342, 341] width 28 height 25
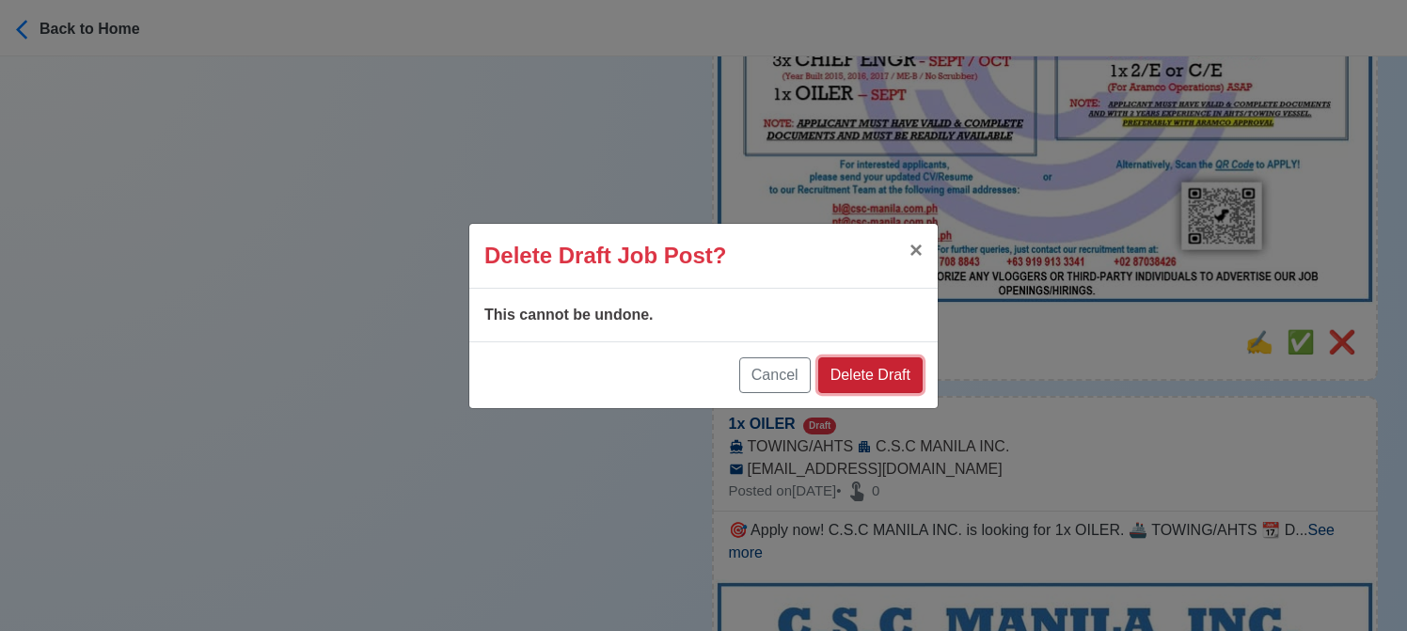
click at [895, 371] on button "Delete Draft" at bounding box center [870, 375] width 104 height 36
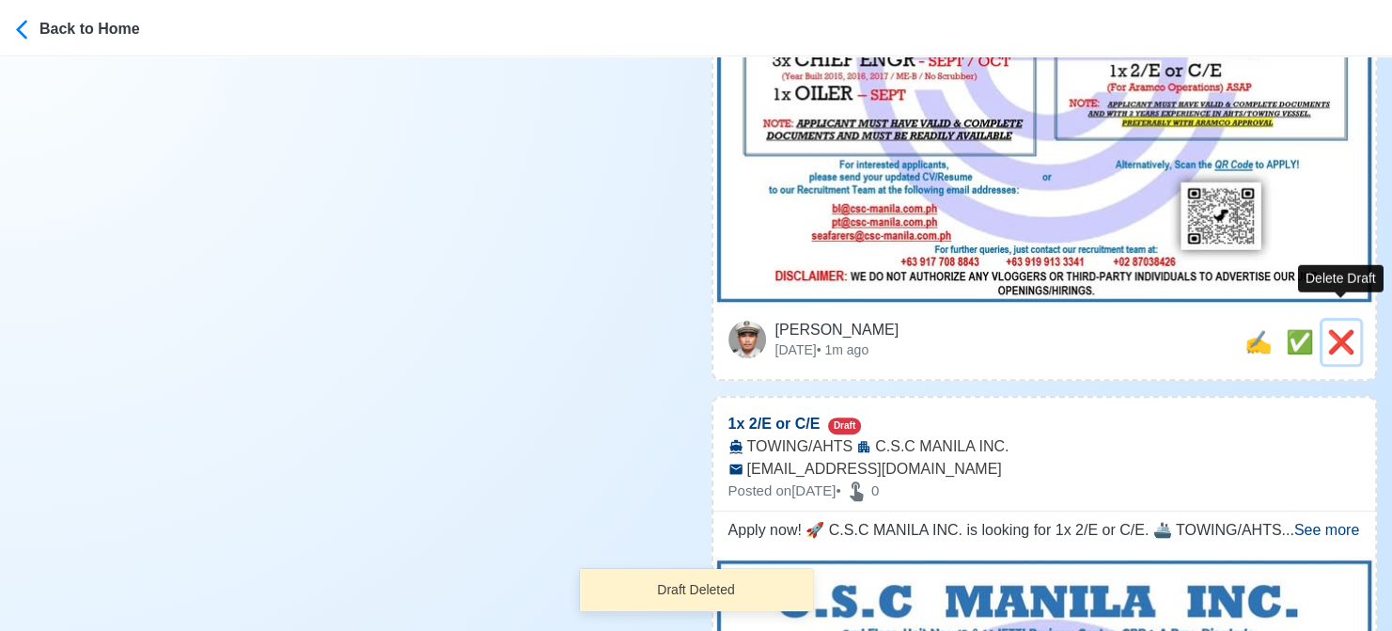
click at [1348, 329] on span "❌" at bounding box center [1342, 341] width 28 height 25
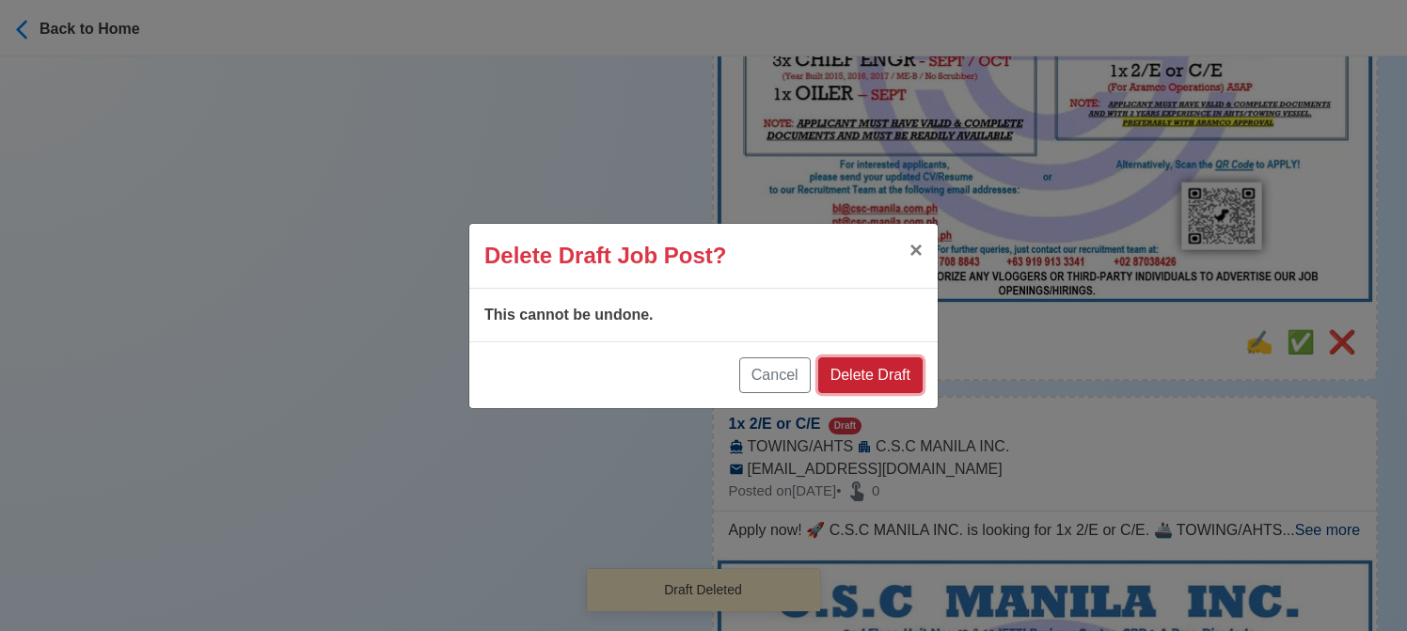
click at [896, 378] on button "Delete Draft" at bounding box center [870, 375] width 104 height 36
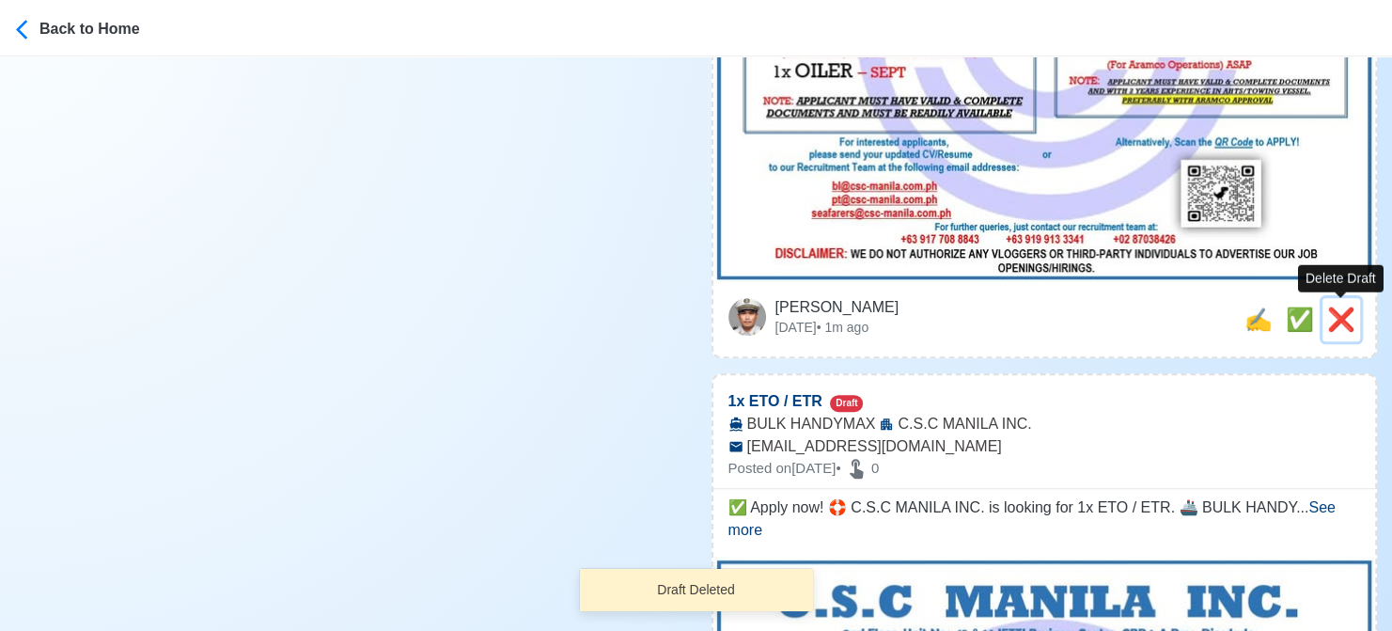
click at [1341, 322] on span "❌" at bounding box center [1342, 318] width 28 height 25
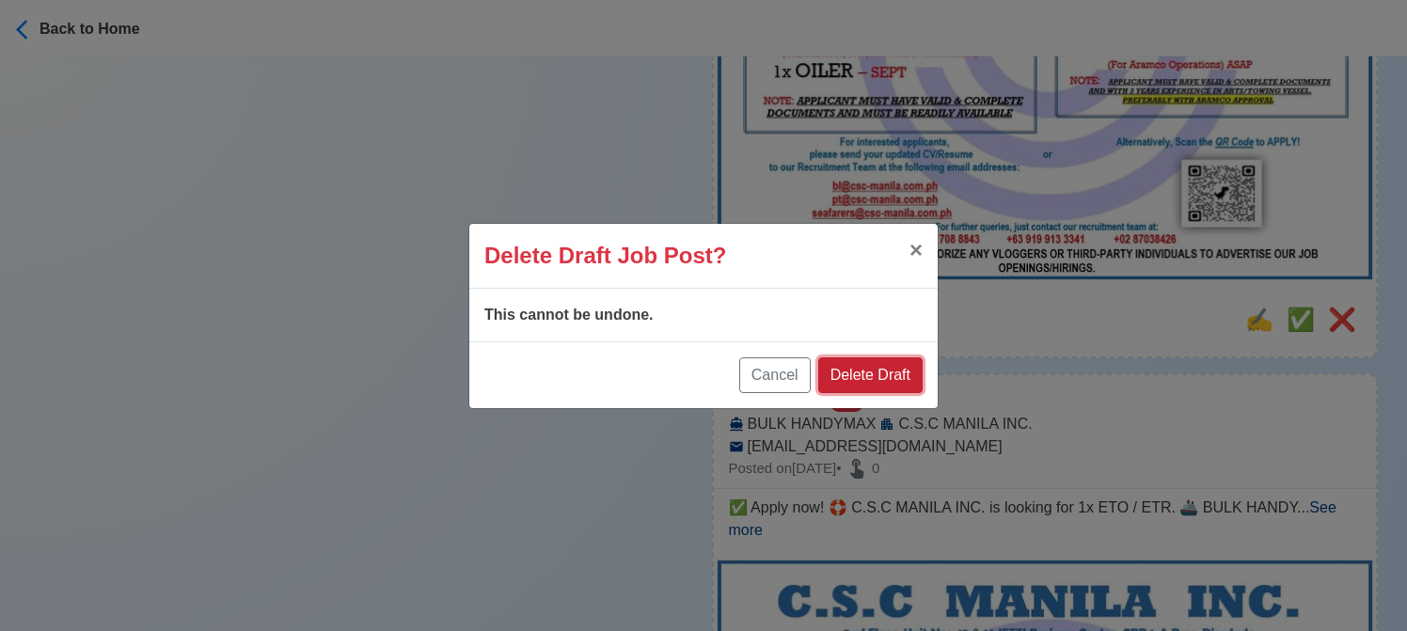
click at [872, 369] on button "Delete Draft" at bounding box center [870, 375] width 104 height 36
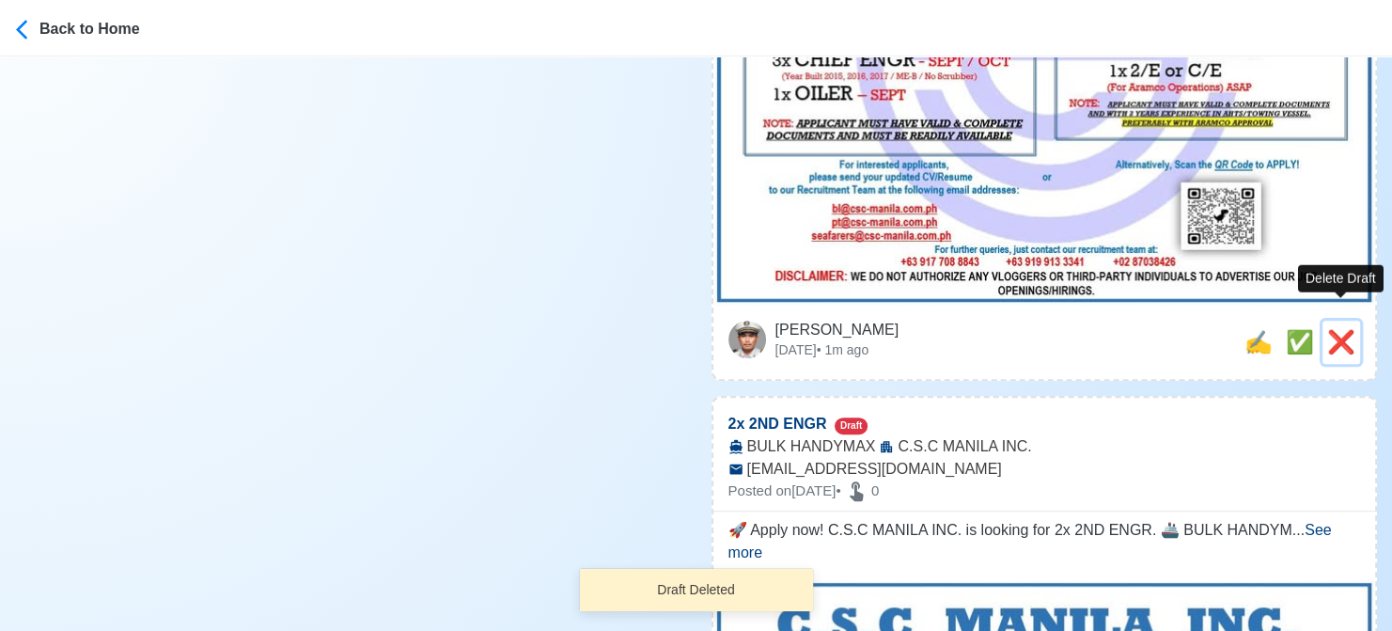
click at [1346, 329] on span "❌" at bounding box center [1342, 341] width 28 height 25
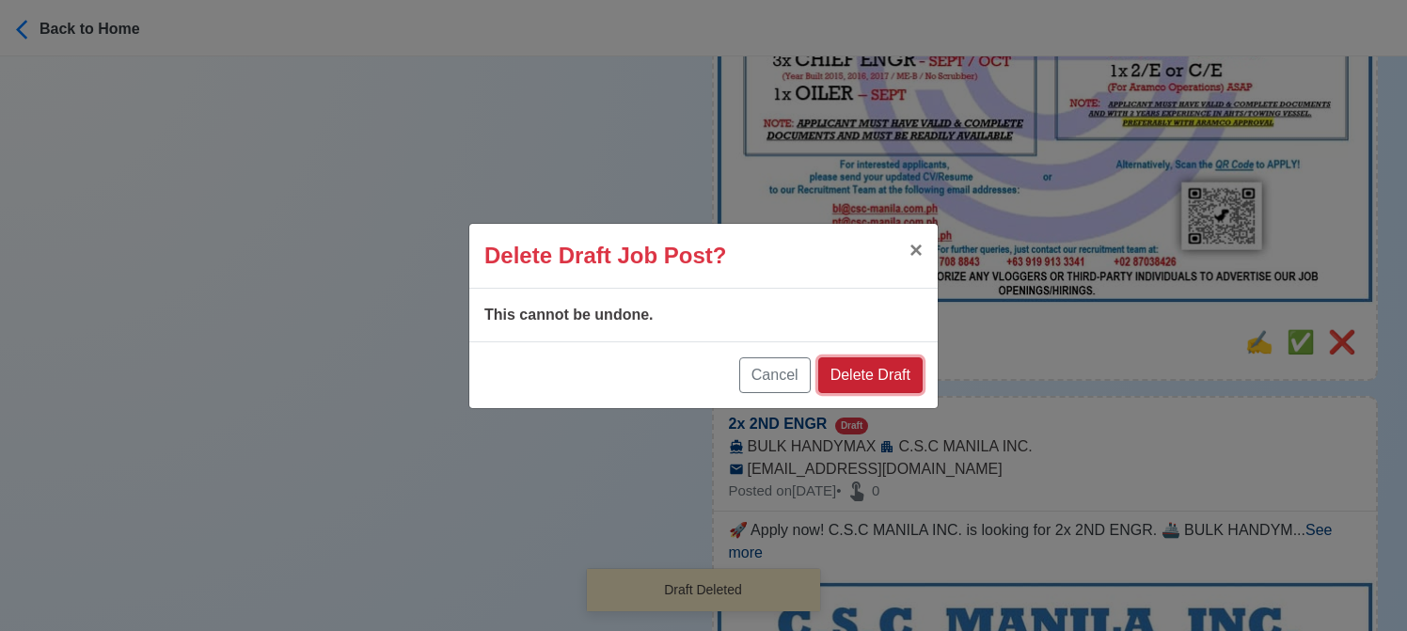
click at [907, 378] on button "Delete Draft" at bounding box center [870, 375] width 104 height 36
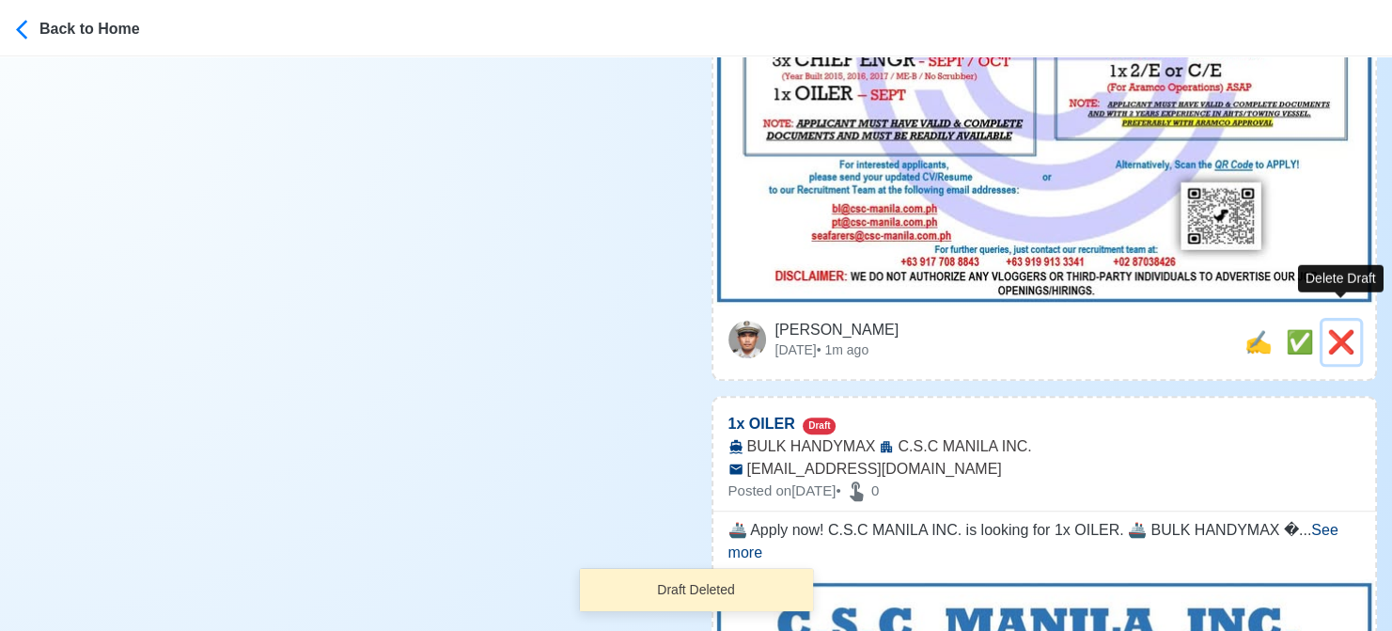
click at [1341, 329] on span "❌" at bounding box center [1342, 341] width 28 height 25
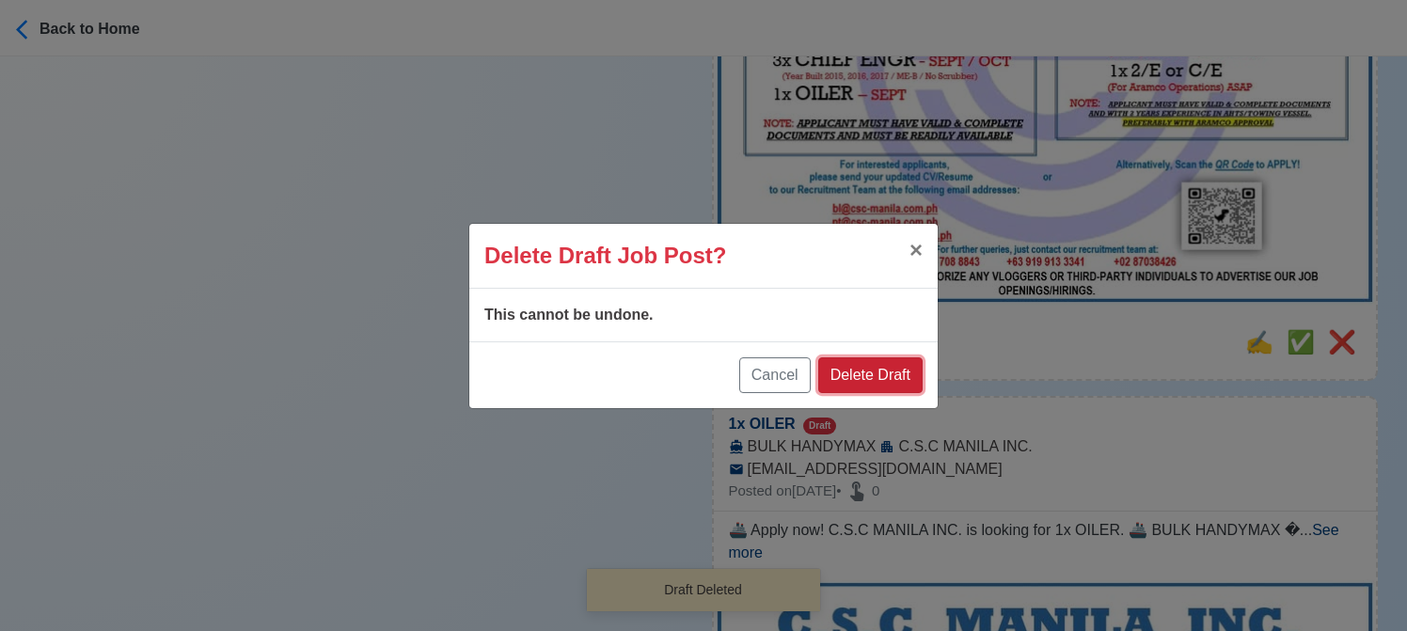
click at [876, 366] on button "Delete Draft" at bounding box center [870, 375] width 104 height 36
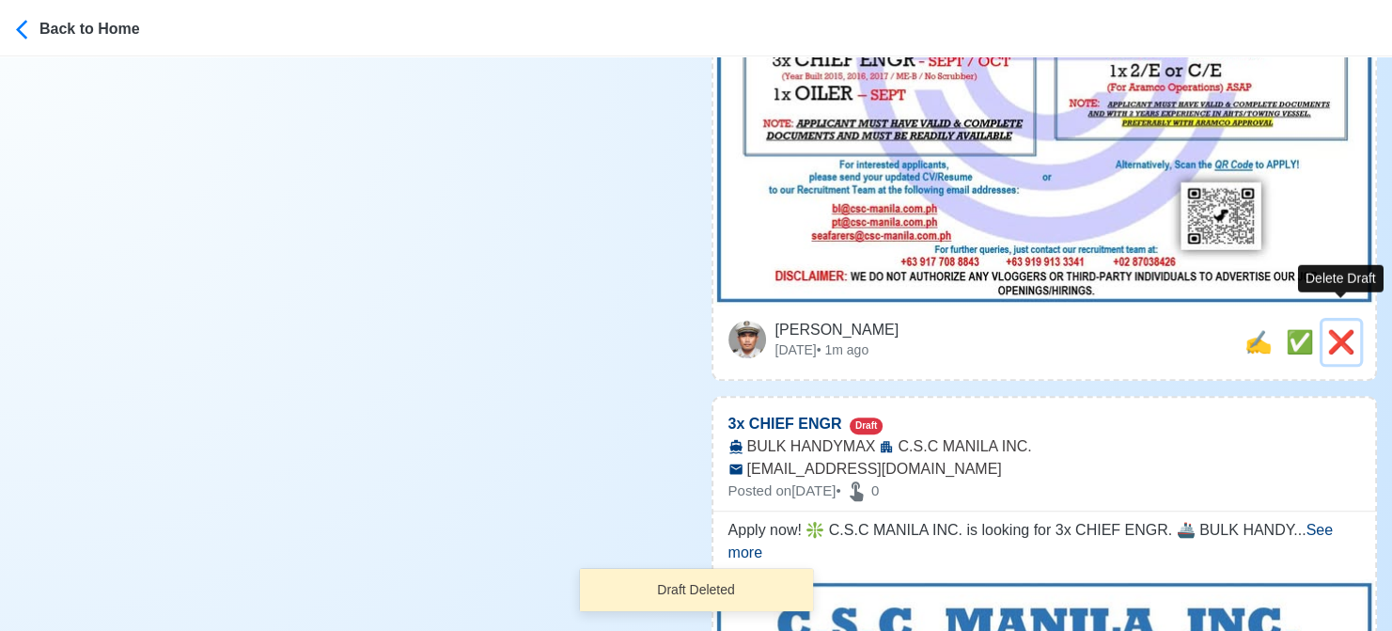
click at [1338, 329] on span "❌" at bounding box center [1342, 341] width 28 height 25
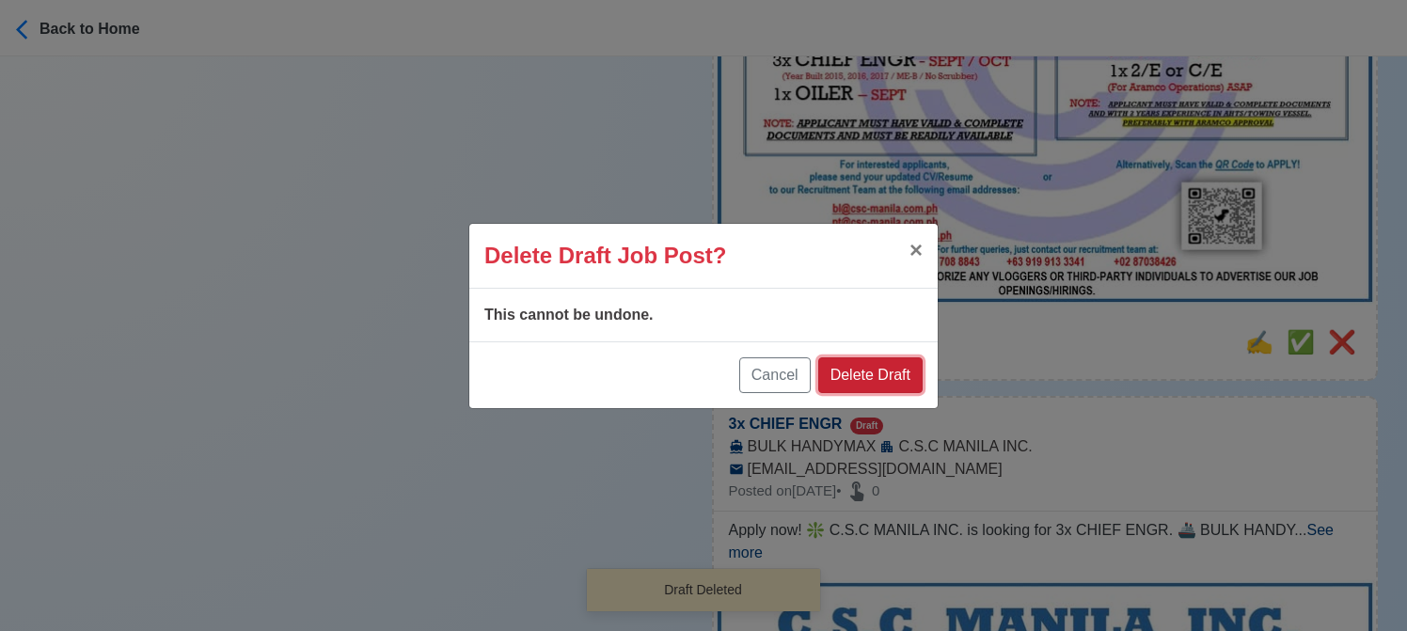
click at [884, 376] on button "Delete Draft" at bounding box center [870, 375] width 104 height 36
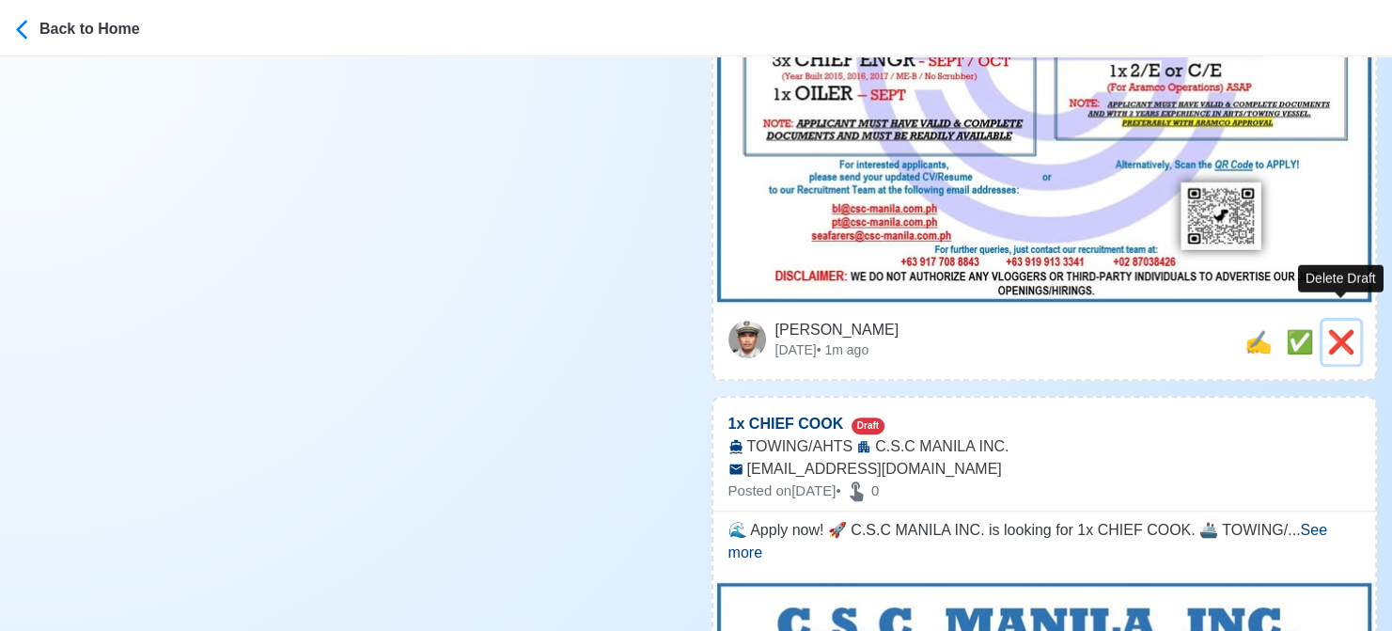
click at [1339, 329] on span "❌" at bounding box center [1342, 341] width 28 height 25
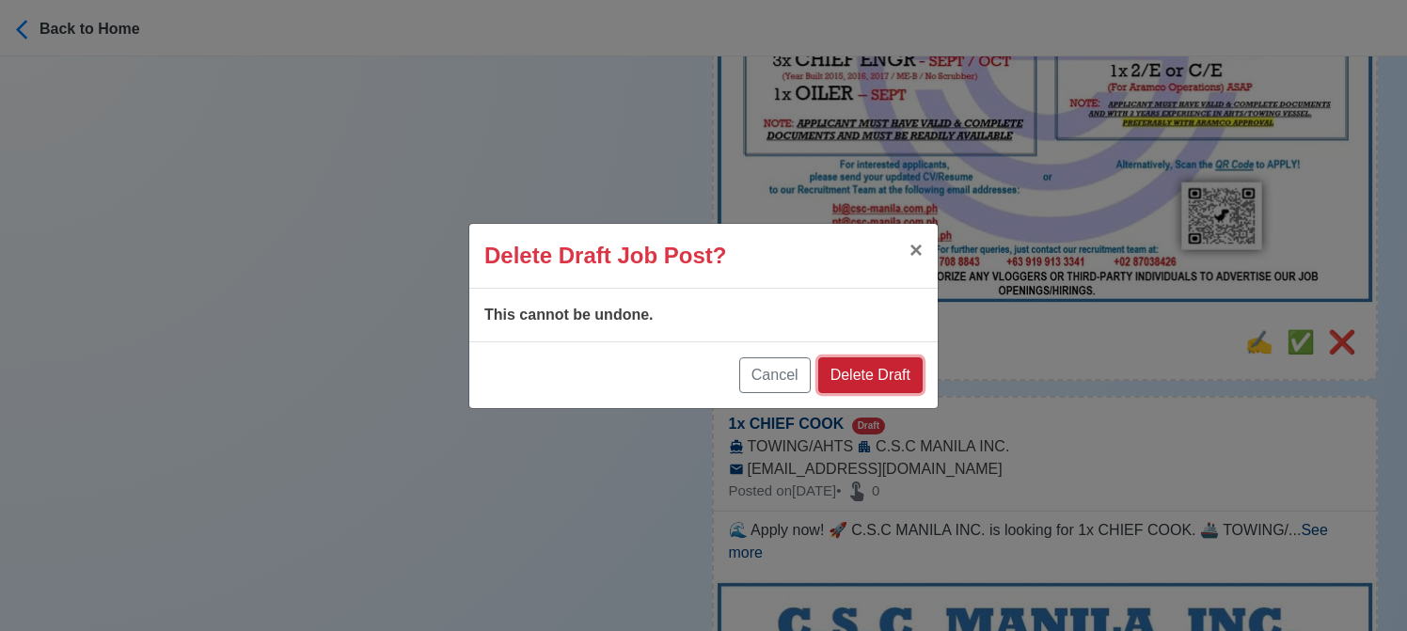
click at [895, 374] on button "Delete Draft" at bounding box center [870, 375] width 104 height 36
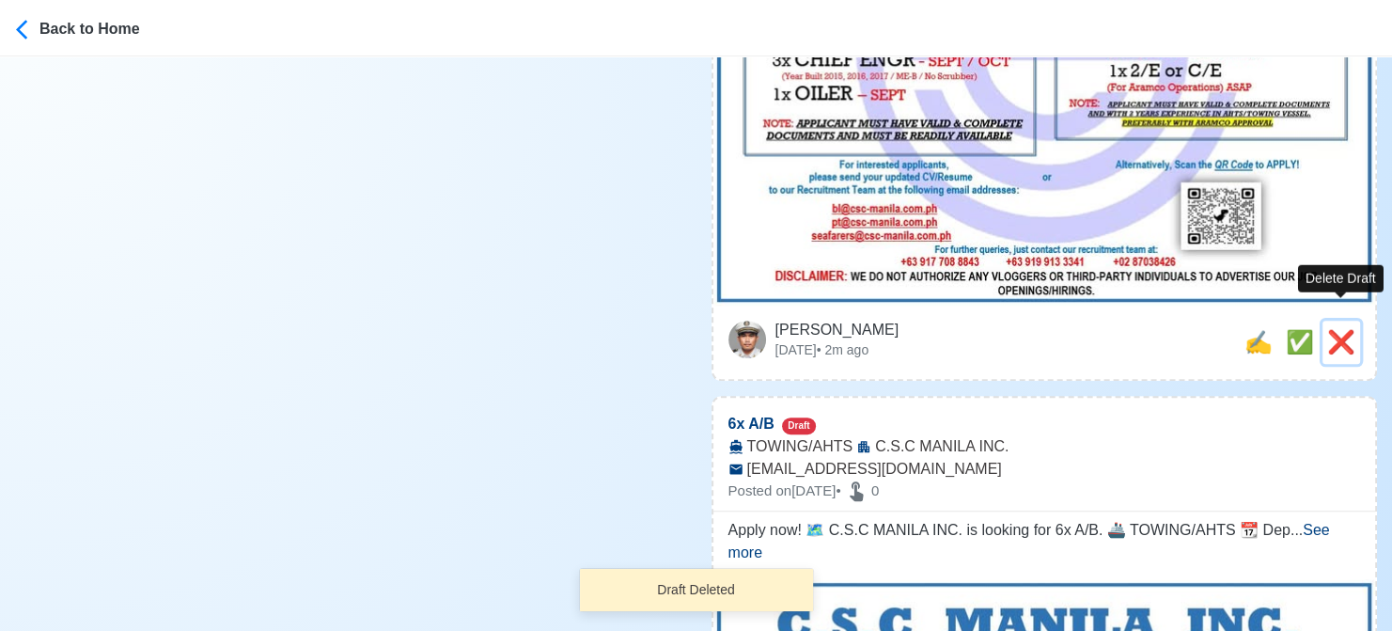
click at [1333, 329] on span "❌" at bounding box center [1342, 341] width 28 height 25
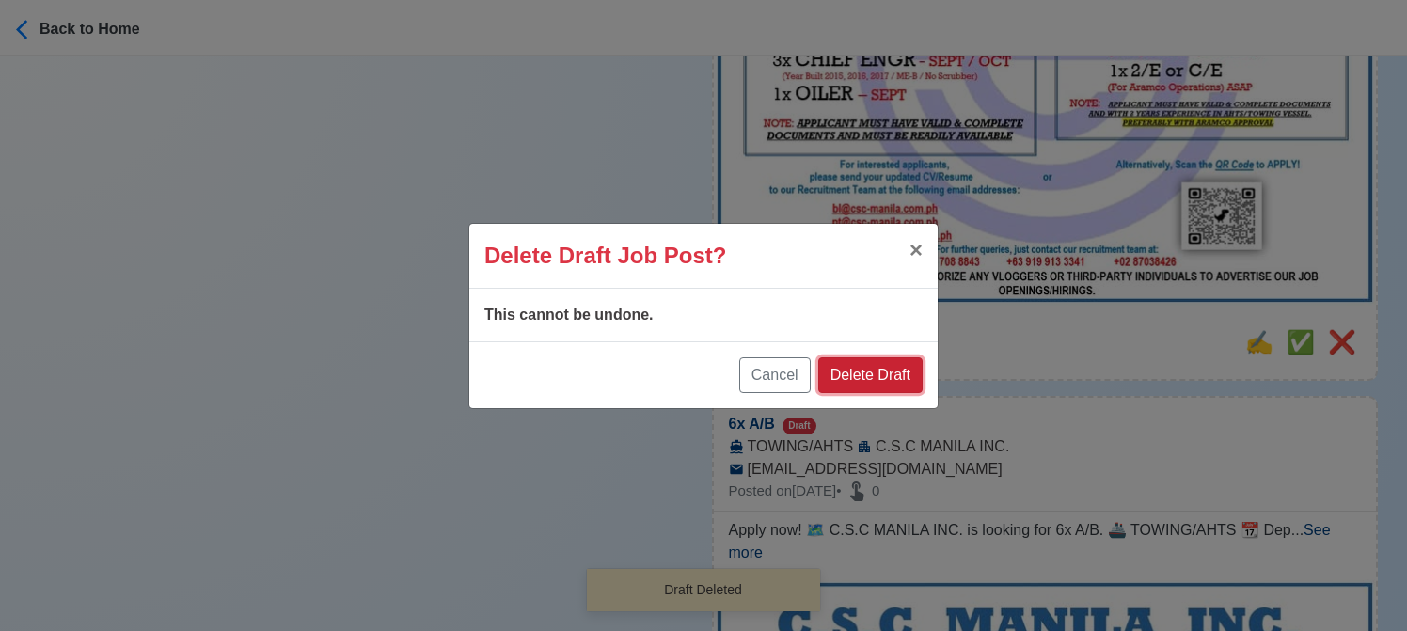
click at [886, 375] on button "Delete Draft" at bounding box center [870, 375] width 104 height 36
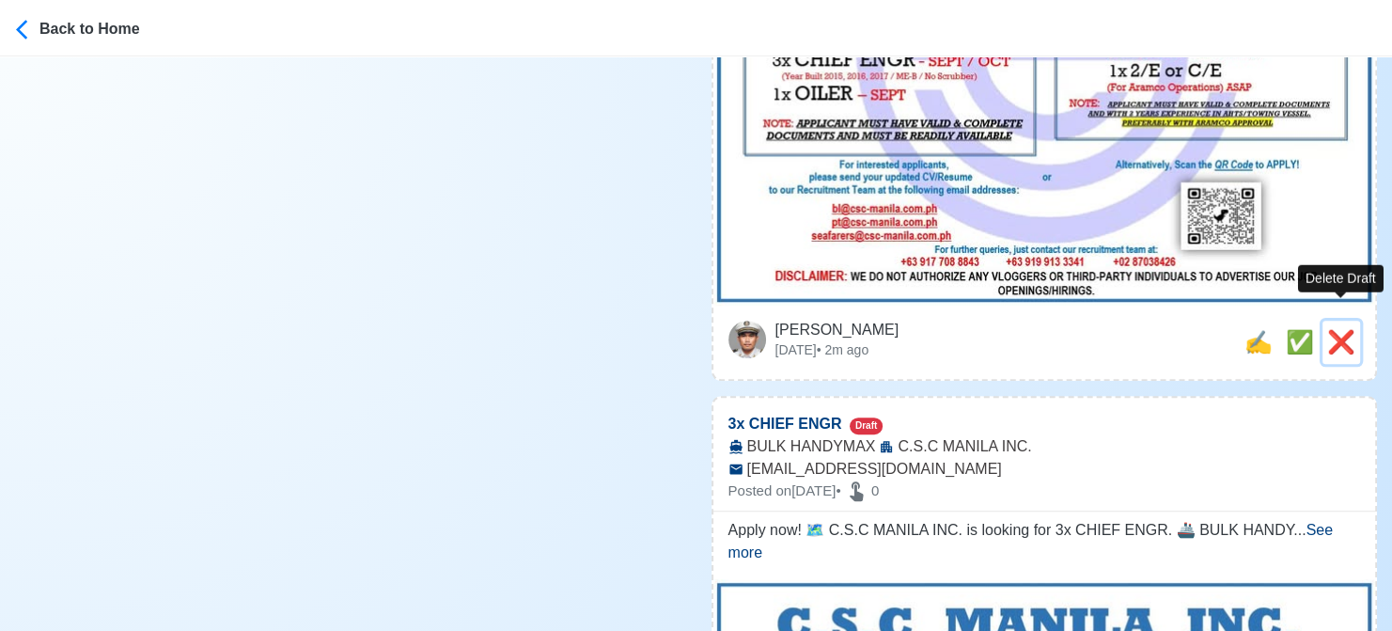
click at [1343, 330] on span "❌" at bounding box center [1342, 341] width 28 height 25
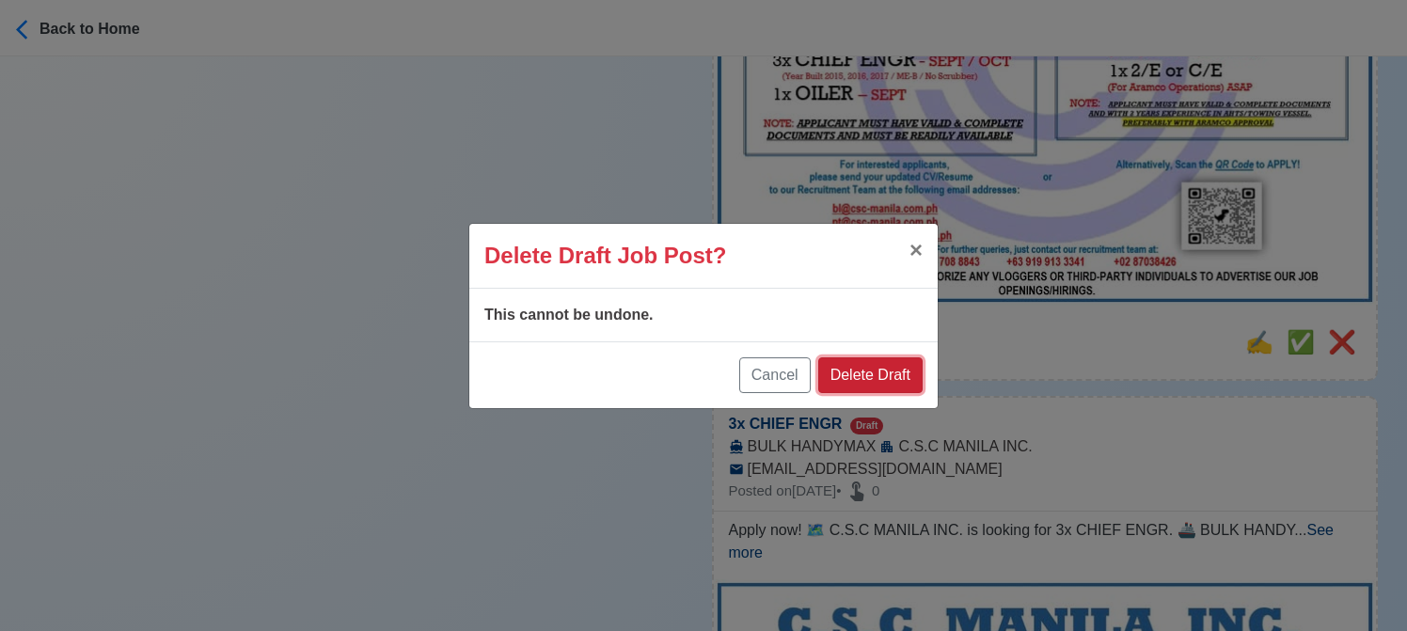
click at [881, 373] on button "Delete Draft" at bounding box center [870, 375] width 104 height 36
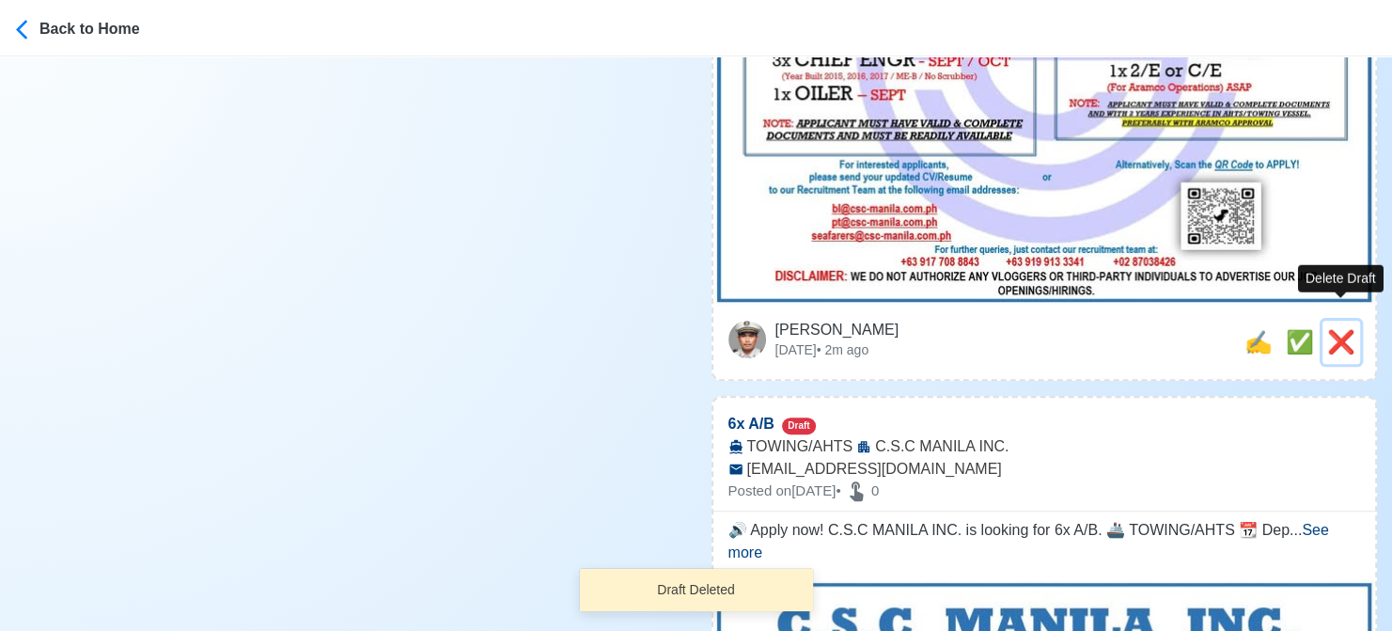
click at [1346, 329] on span "❌" at bounding box center [1342, 341] width 28 height 25
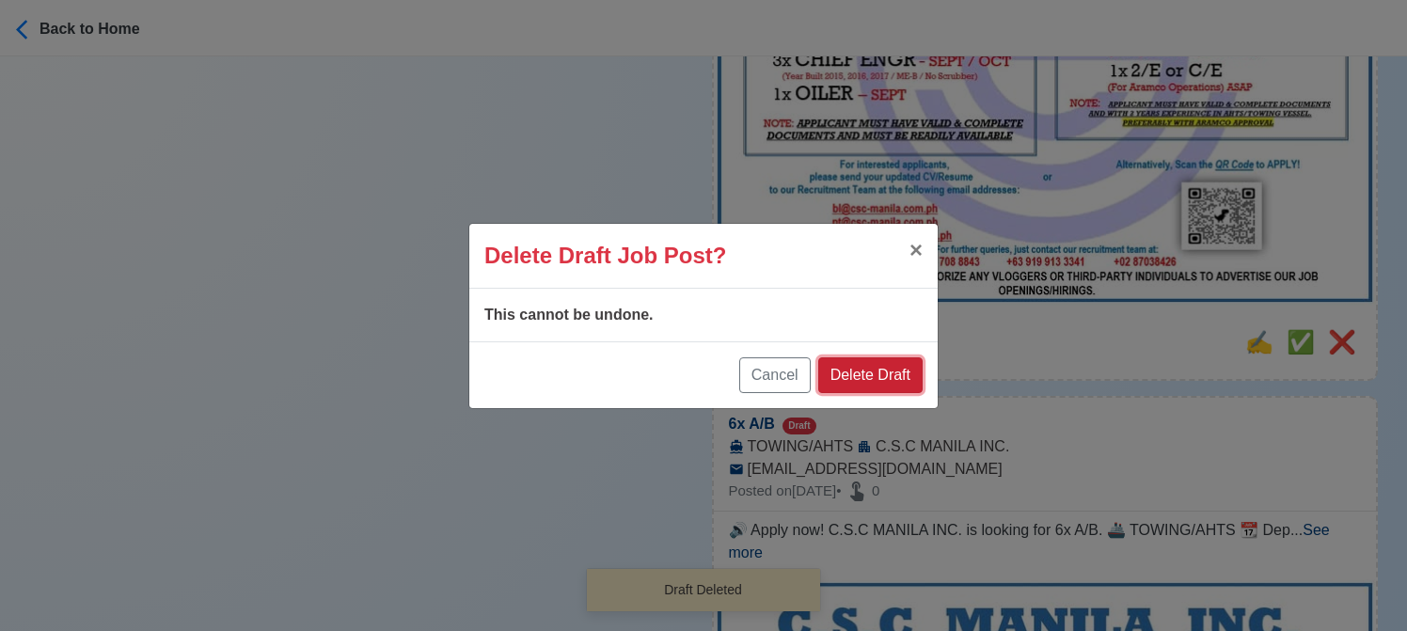
drag, startPoint x: 880, startPoint y: 364, endPoint x: 948, endPoint y: 356, distance: 68.1
click at [878, 365] on button "Delete Draft" at bounding box center [870, 375] width 104 height 36
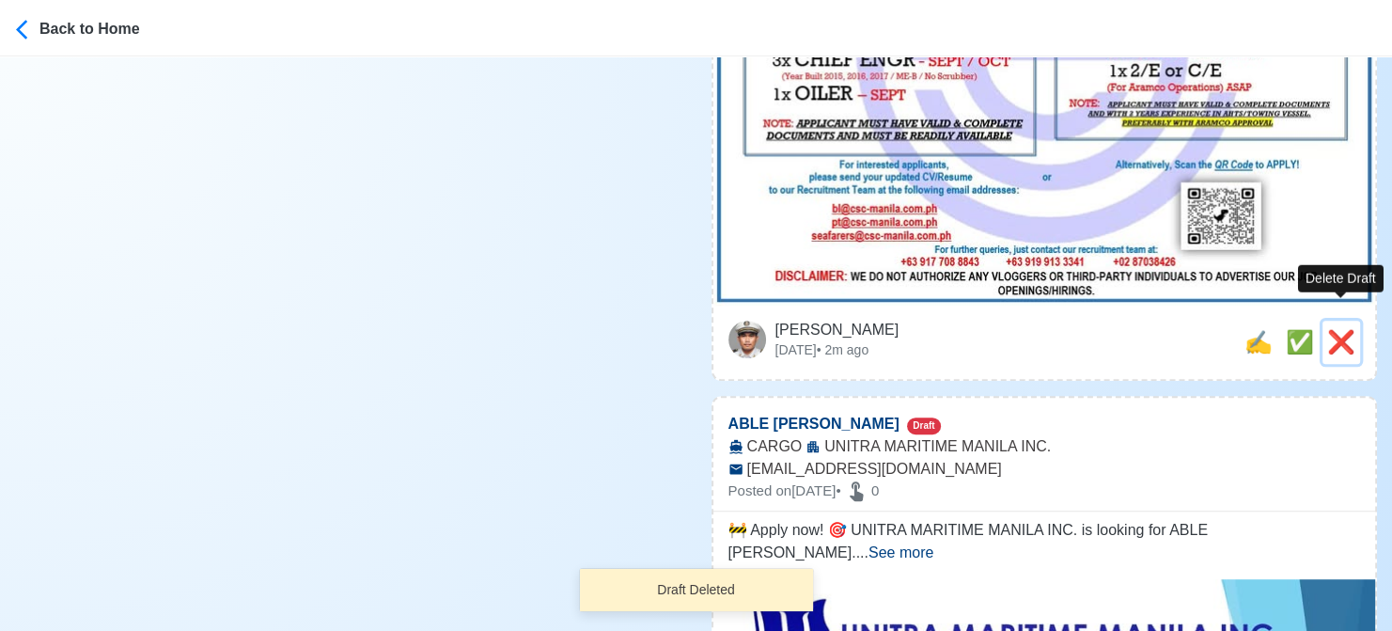
click at [1334, 329] on span "❌" at bounding box center [1342, 341] width 28 height 25
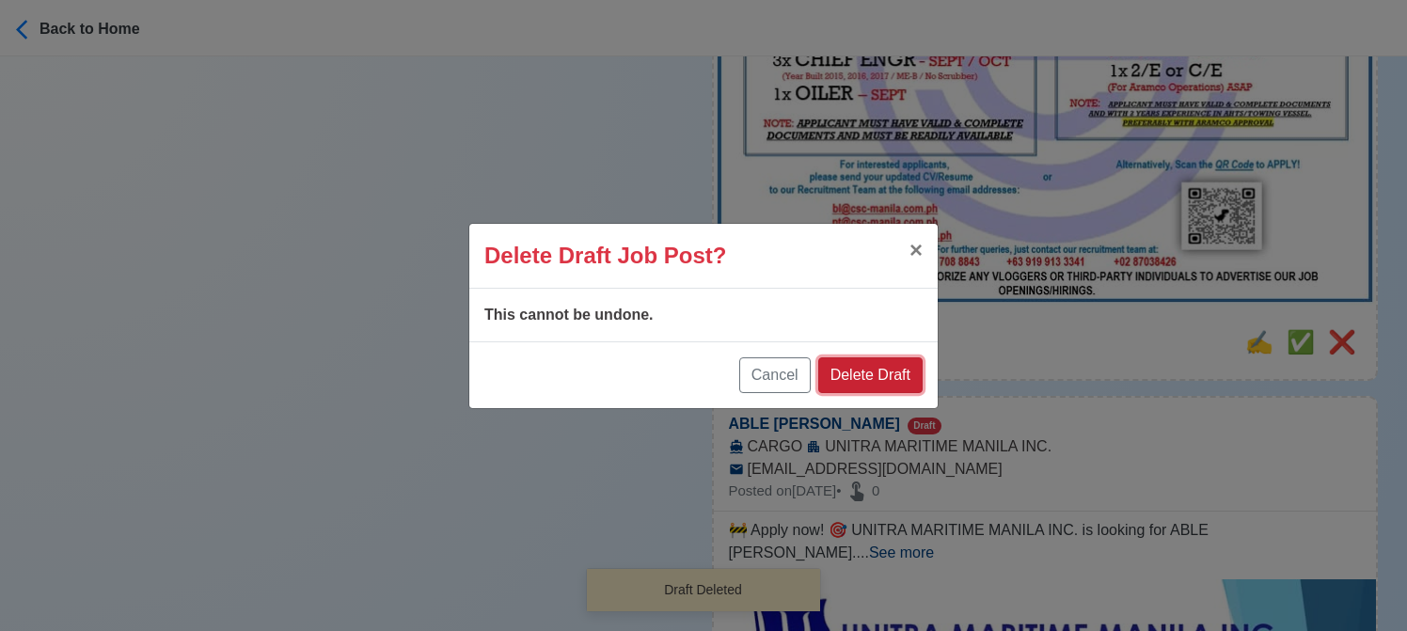
click at [872, 381] on button "Delete Draft" at bounding box center [870, 375] width 104 height 36
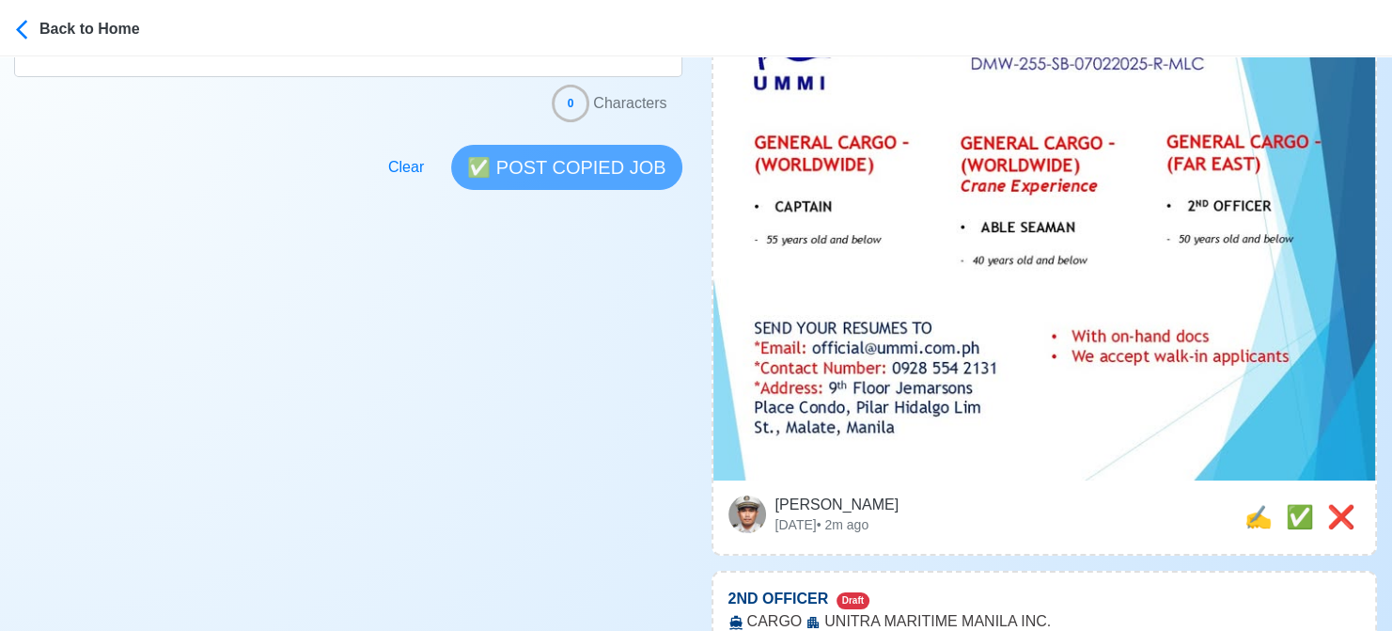
scroll to position [658, 0]
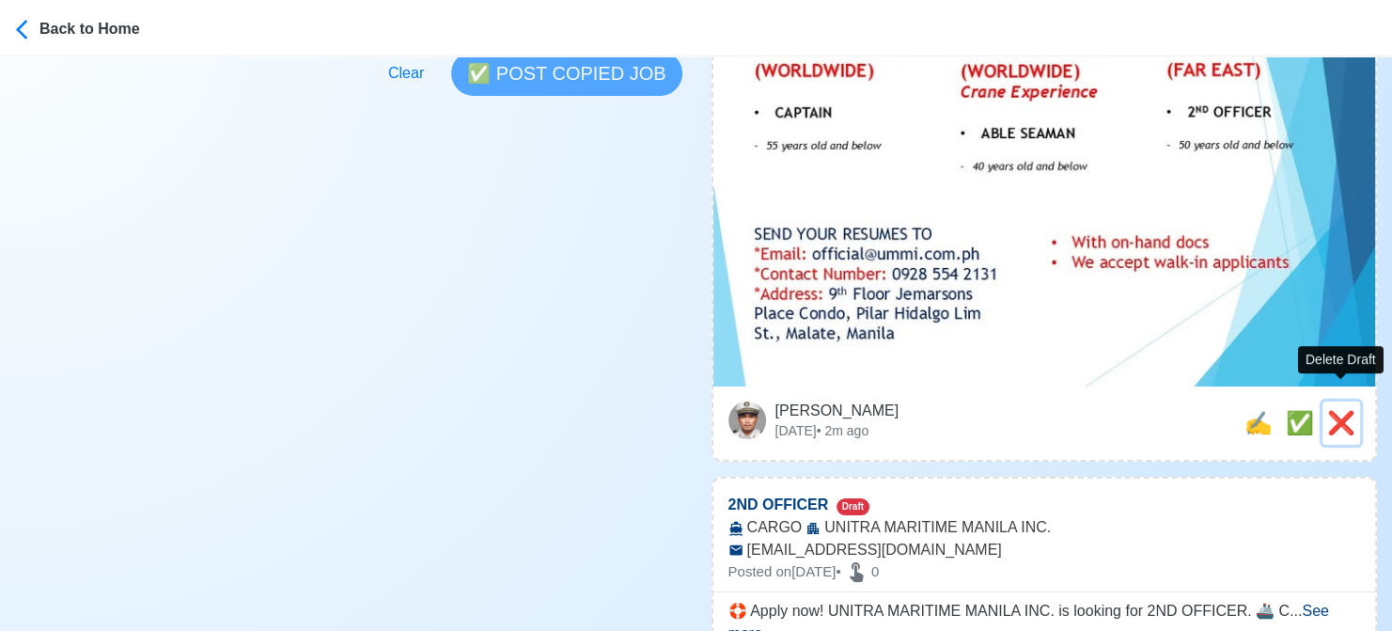
click at [1349, 410] on span "❌" at bounding box center [1342, 422] width 28 height 25
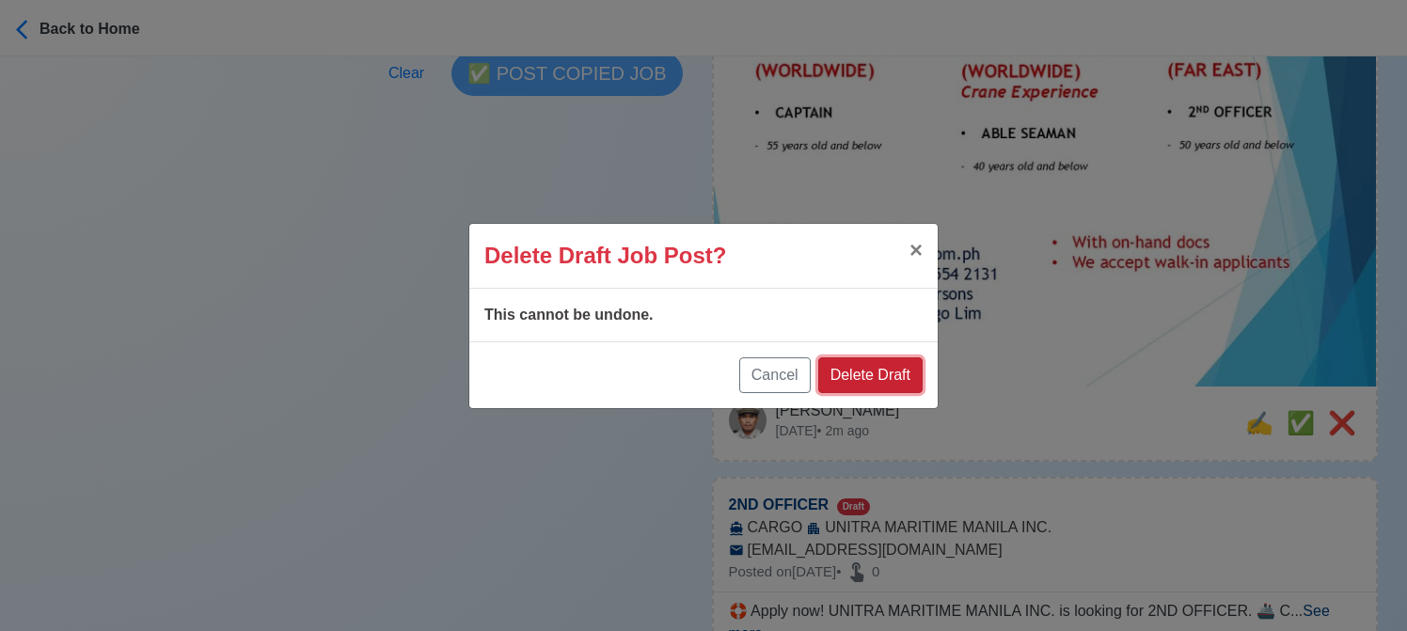
click at [909, 383] on button "Delete Draft" at bounding box center [870, 375] width 104 height 36
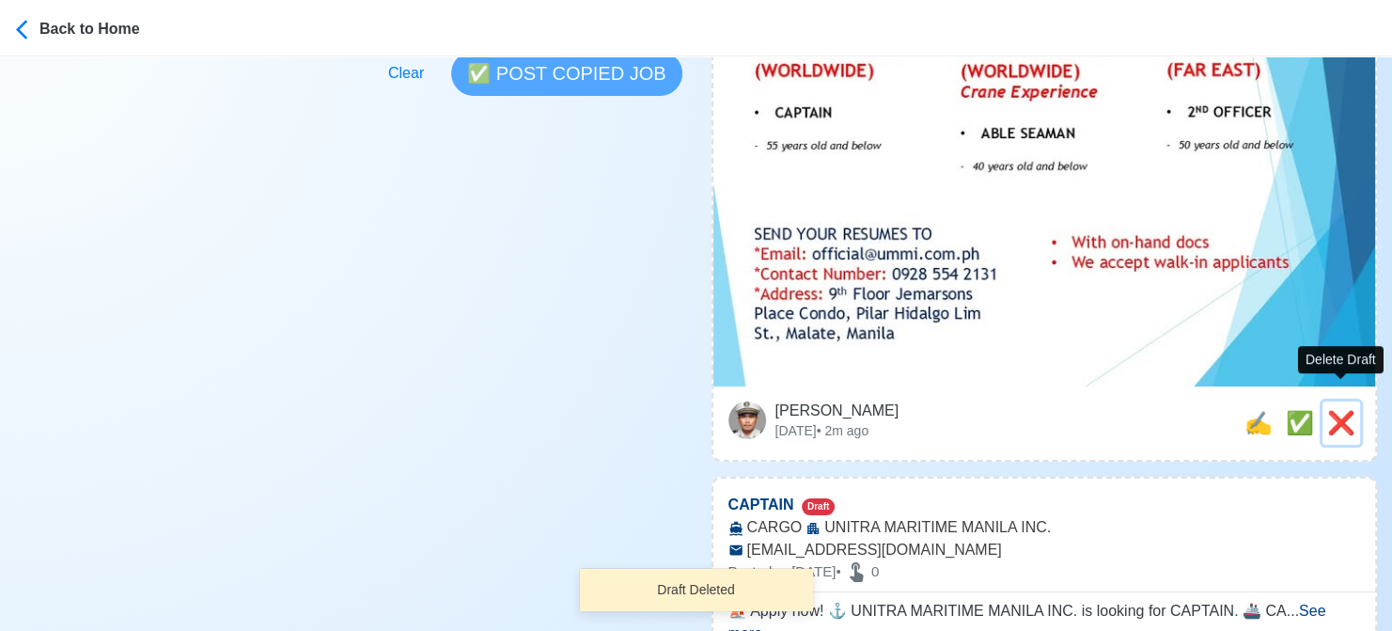
click at [1340, 410] on span "❌" at bounding box center [1342, 422] width 28 height 25
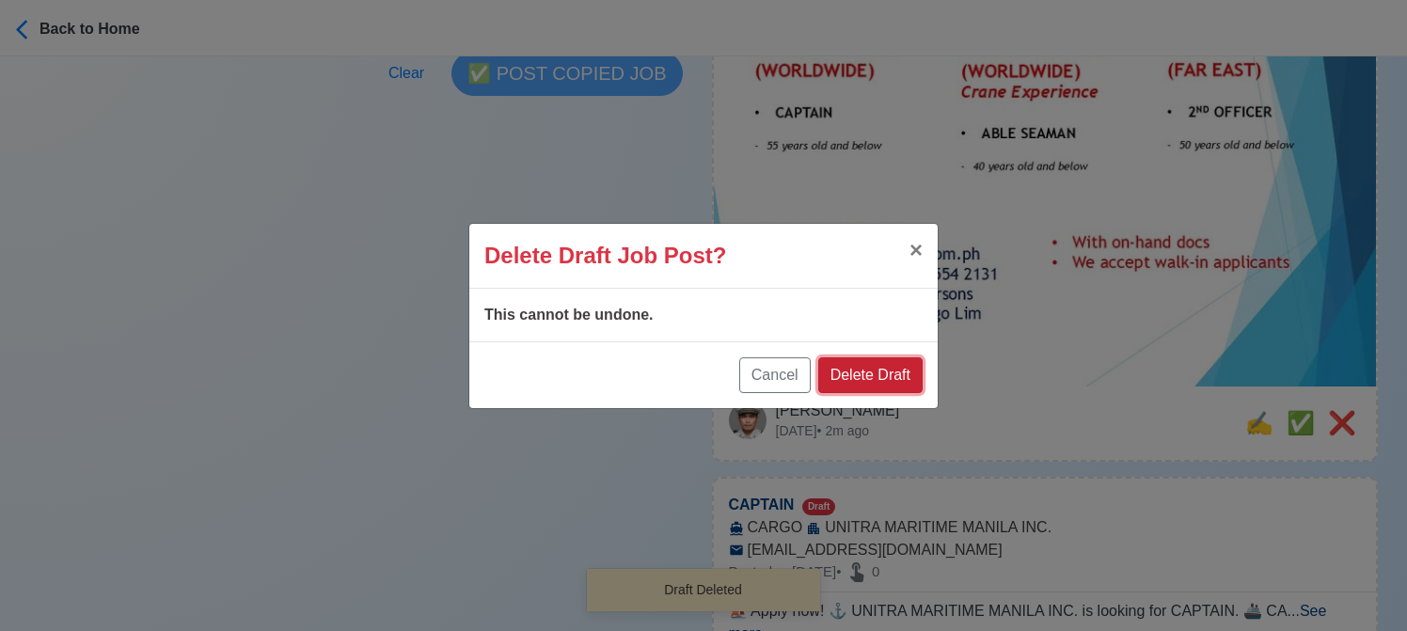
click at [894, 376] on button "Delete Draft" at bounding box center [870, 375] width 104 height 36
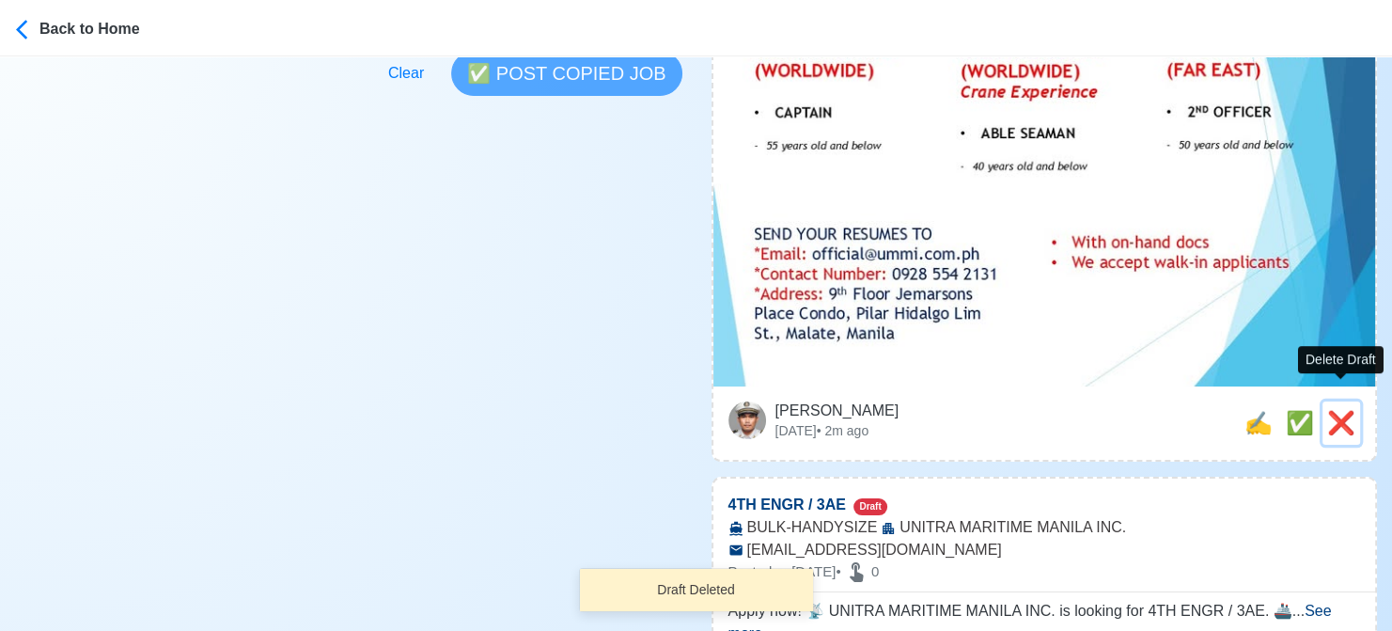
click at [1339, 410] on span "❌" at bounding box center [1342, 422] width 28 height 25
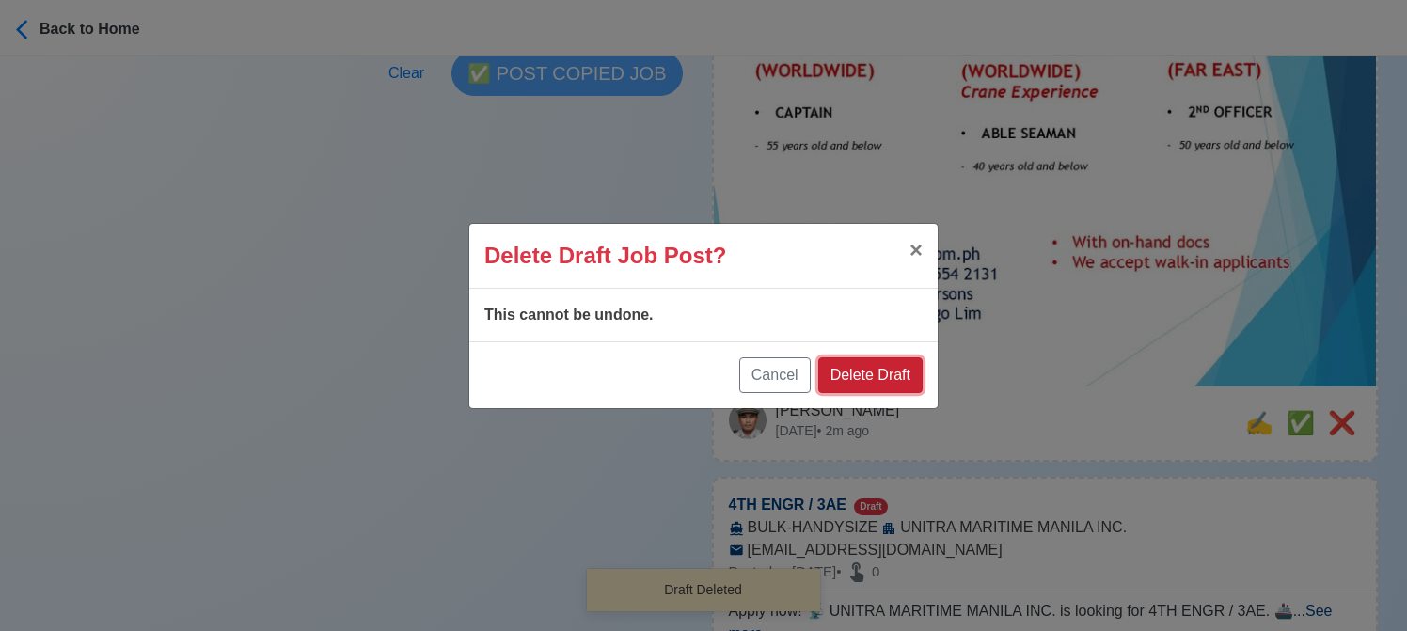
click at [894, 373] on button "Delete Draft" at bounding box center [870, 375] width 104 height 36
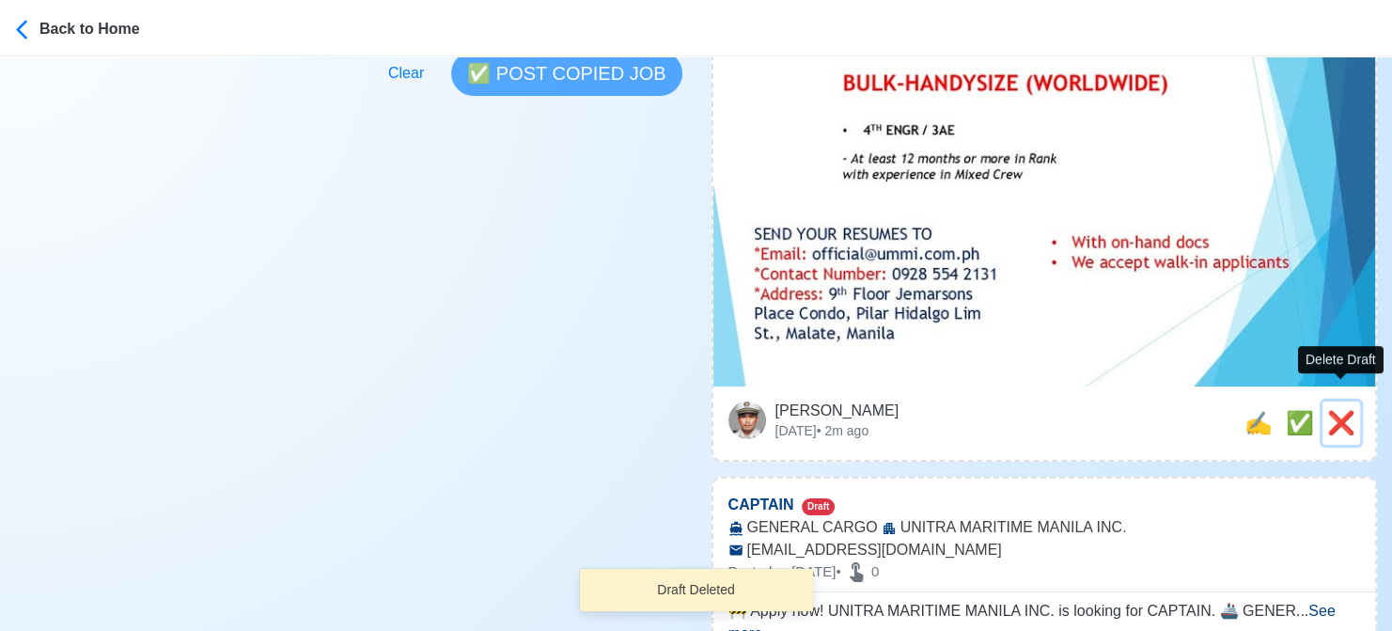
click at [1337, 411] on span "❌" at bounding box center [1342, 422] width 28 height 25
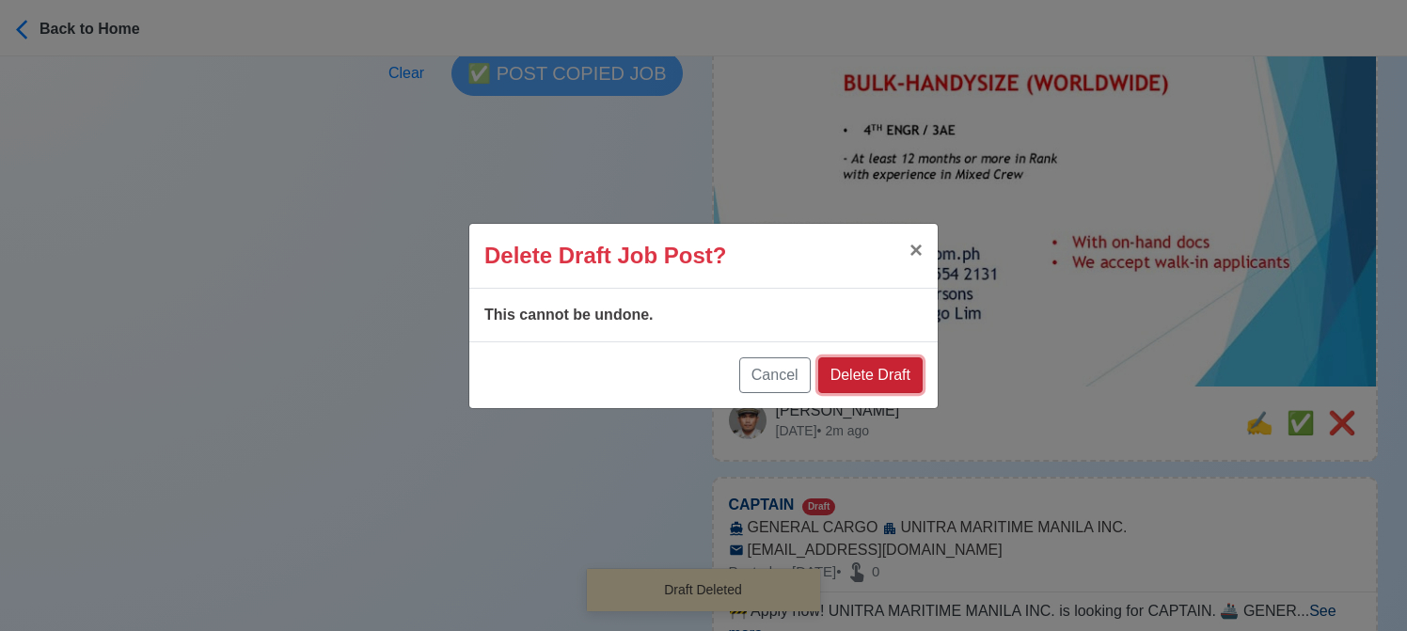
click at [888, 371] on button "Delete Draft" at bounding box center [870, 375] width 104 height 36
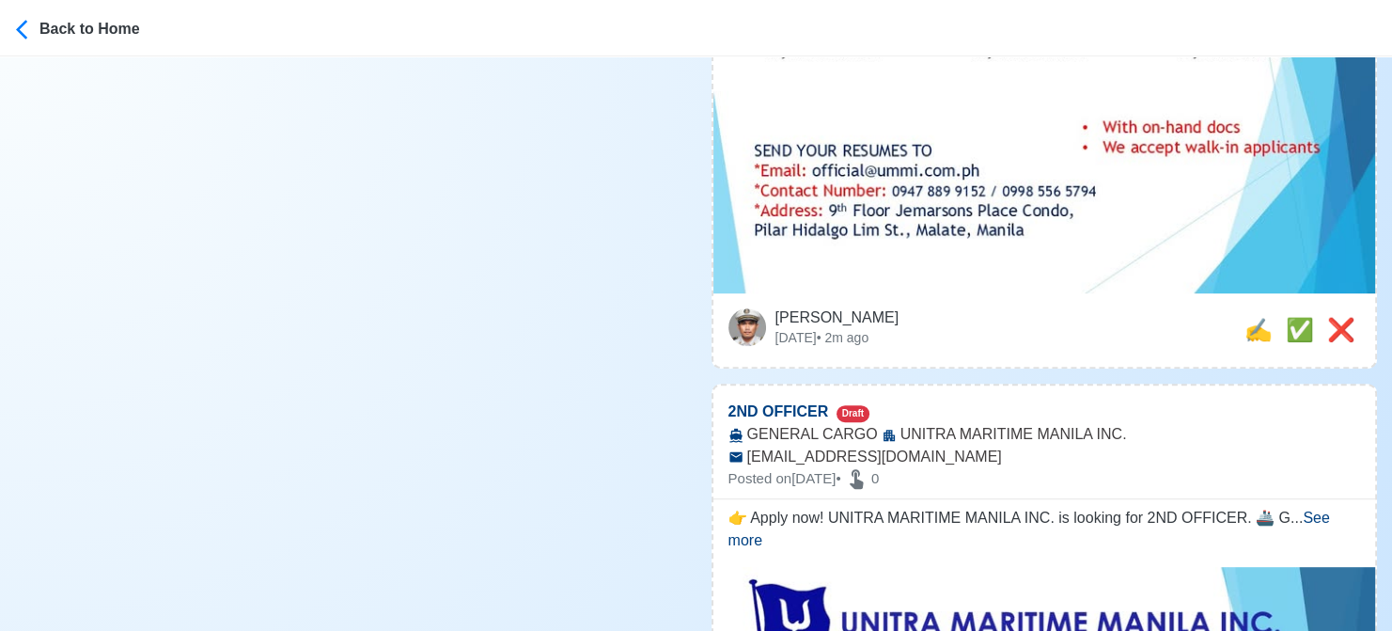
scroll to position [940, 0]
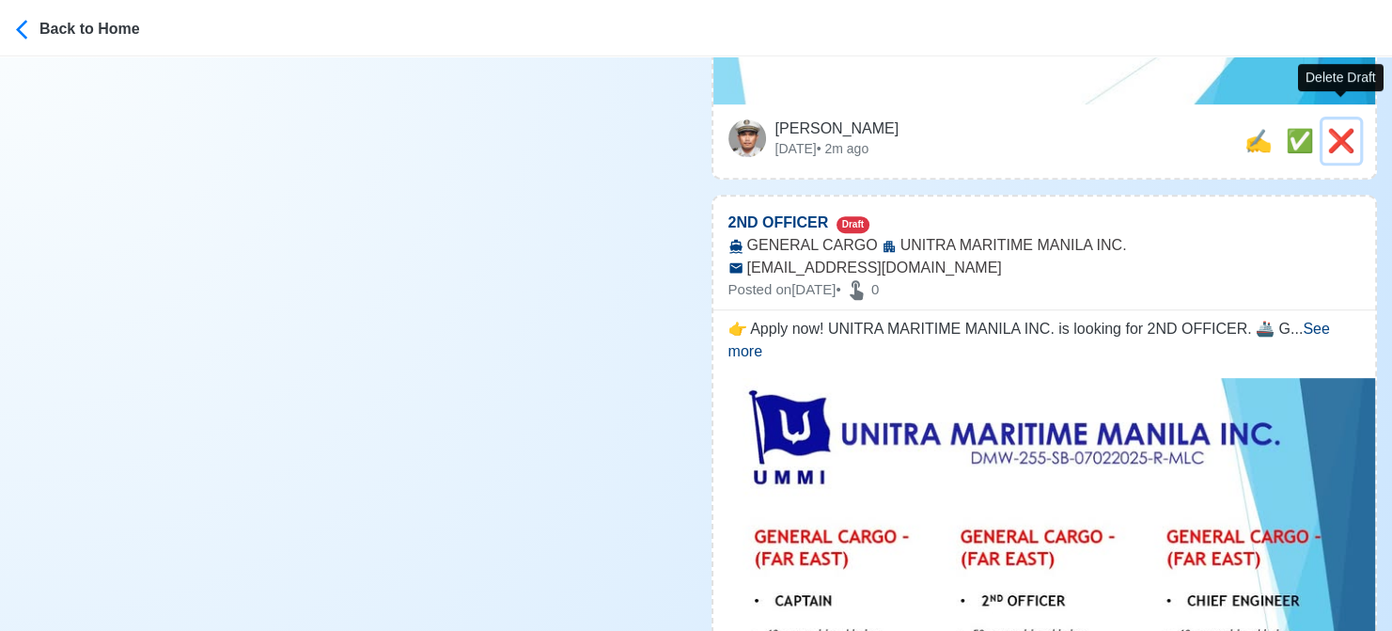
click at [1349, 128] on span "❌" at bounding box center [1342, 140] width 28 height 25
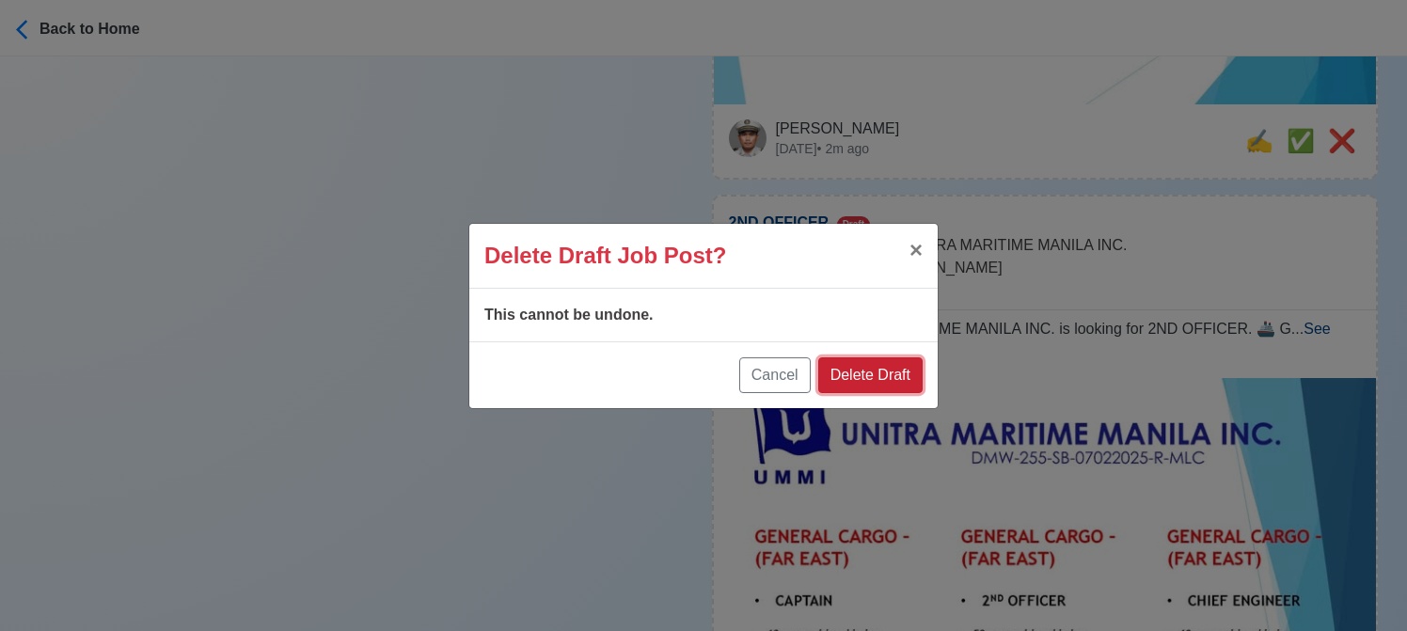
click at [880, 363] on button "Delete Draft" at bounding box center [870, 375] width 104 height 36
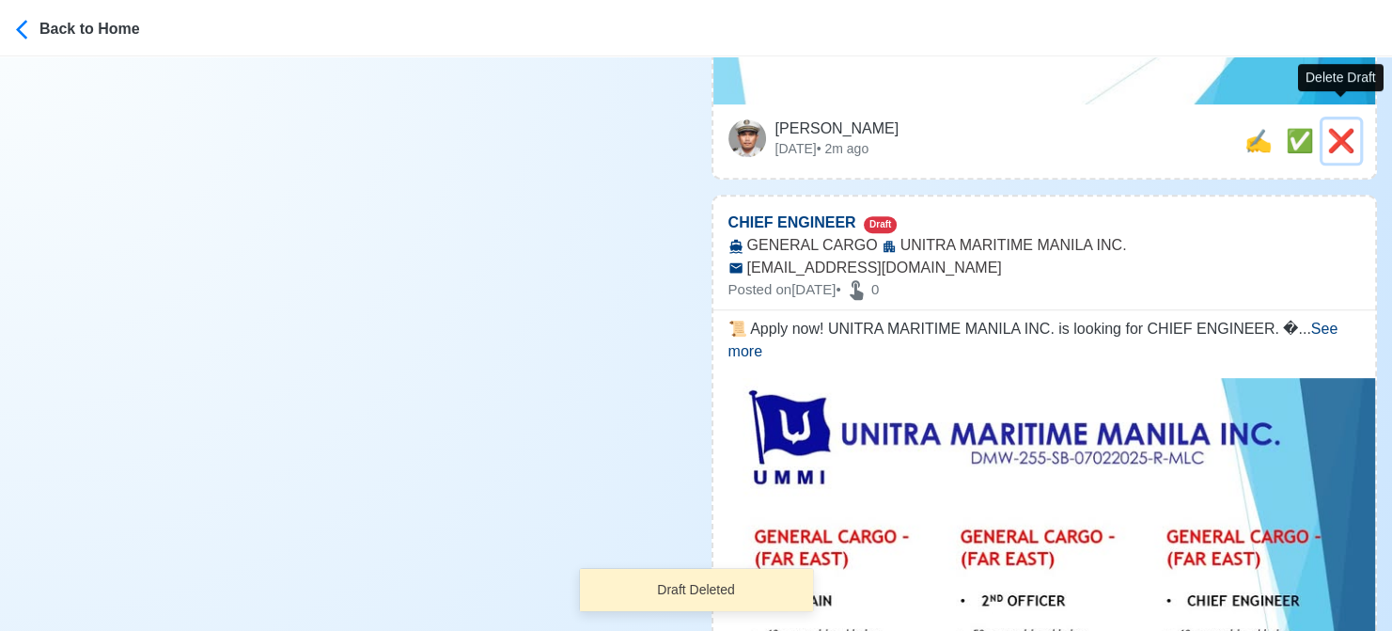
click at [1350, 128] on span "❌" at bounding box center [1342, 140] width 28 height 25
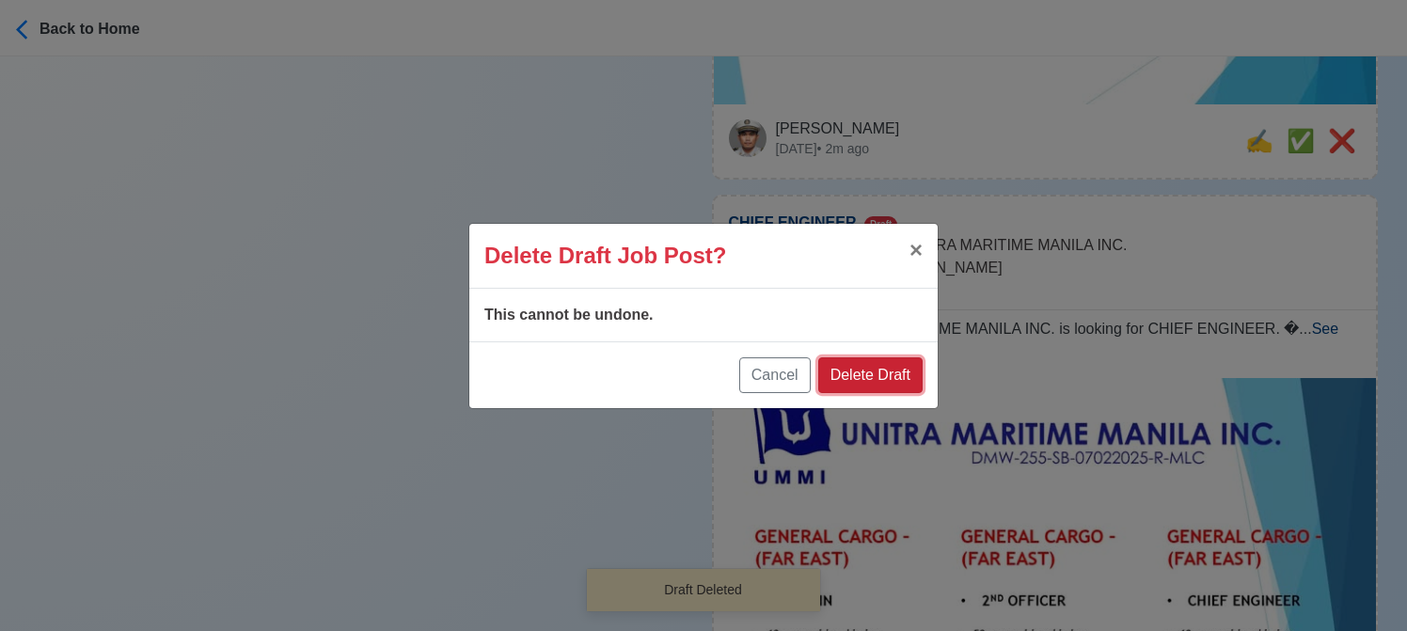
click at [896, 375] on button "Delete Draft" at bounding box center [870, 375] width 104 height 36
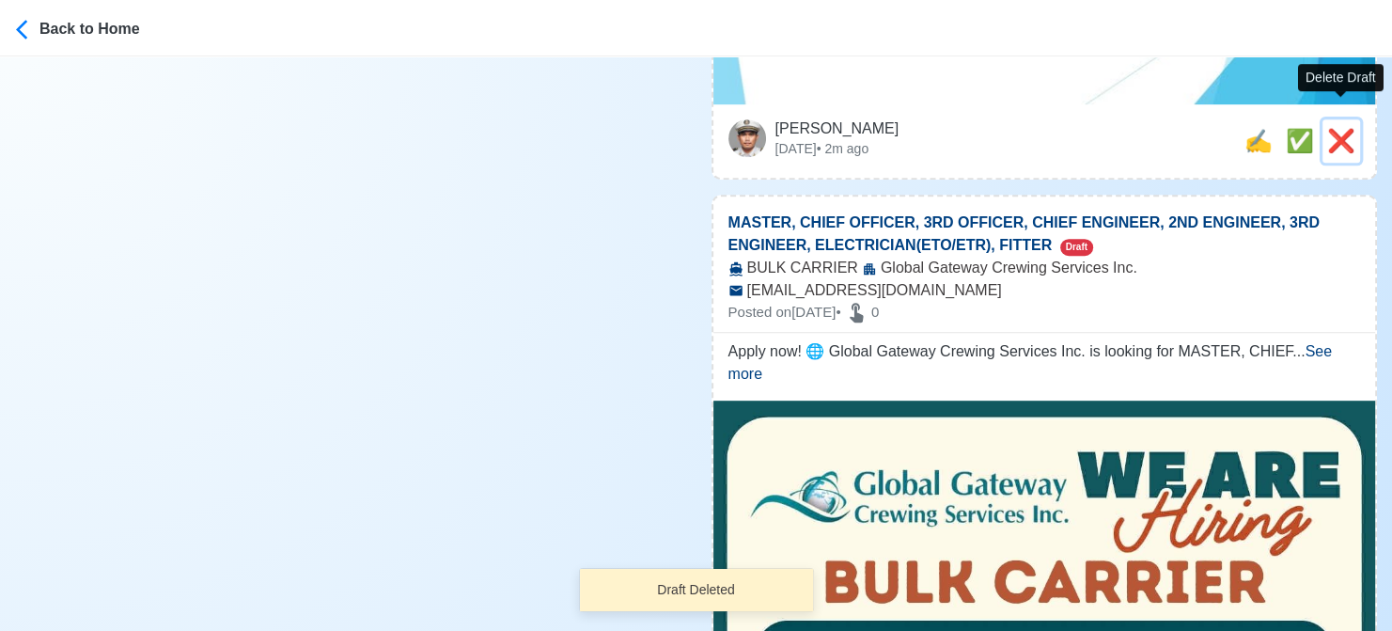
click at [1343, 128] on span "❌" at bounding box center [1342, 140] width 28 height 25
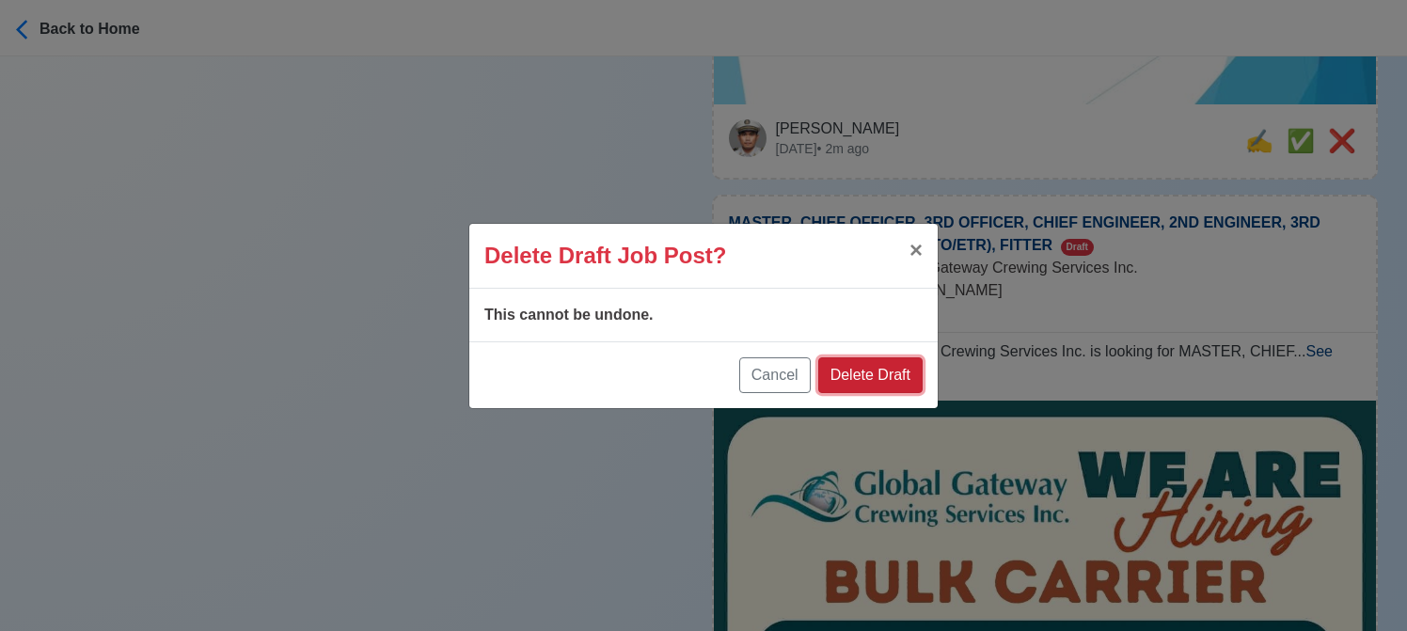
click at [869, 367] on button "Delete Draft" at bounding box center [870, 375] width 104 height 36
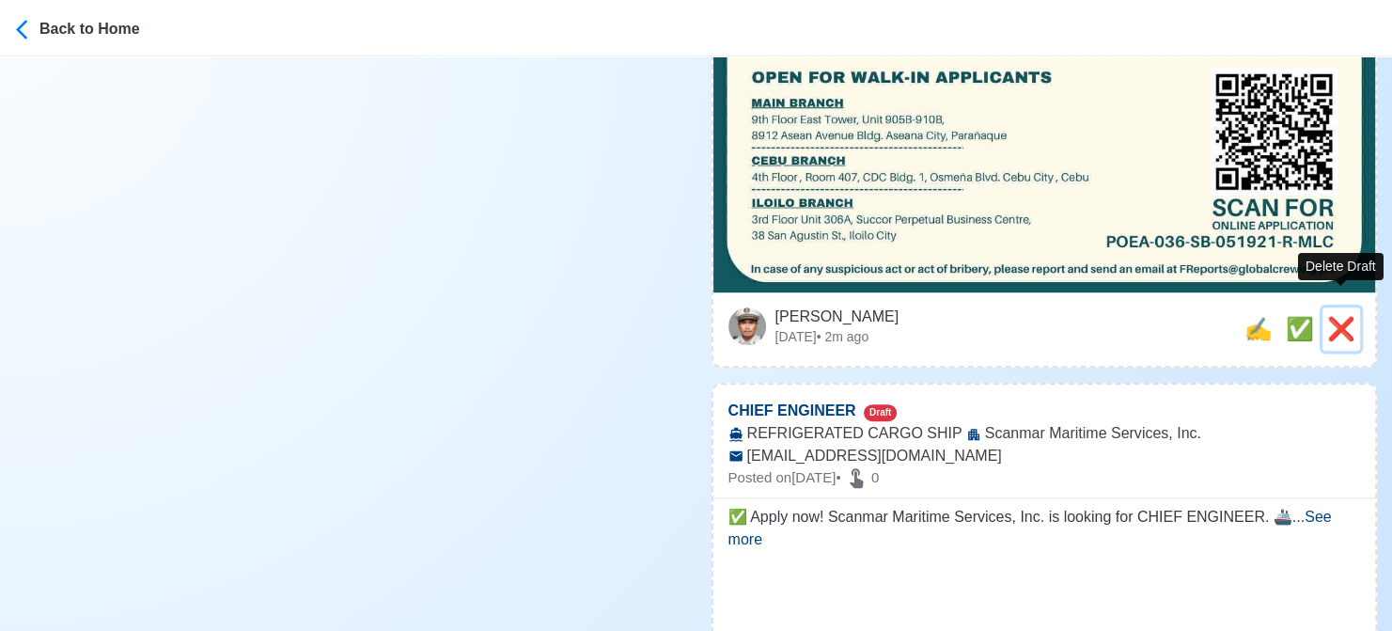
click at [1343, 322] on div "❌" at bounding box center [1342, 329] width 28 height 34
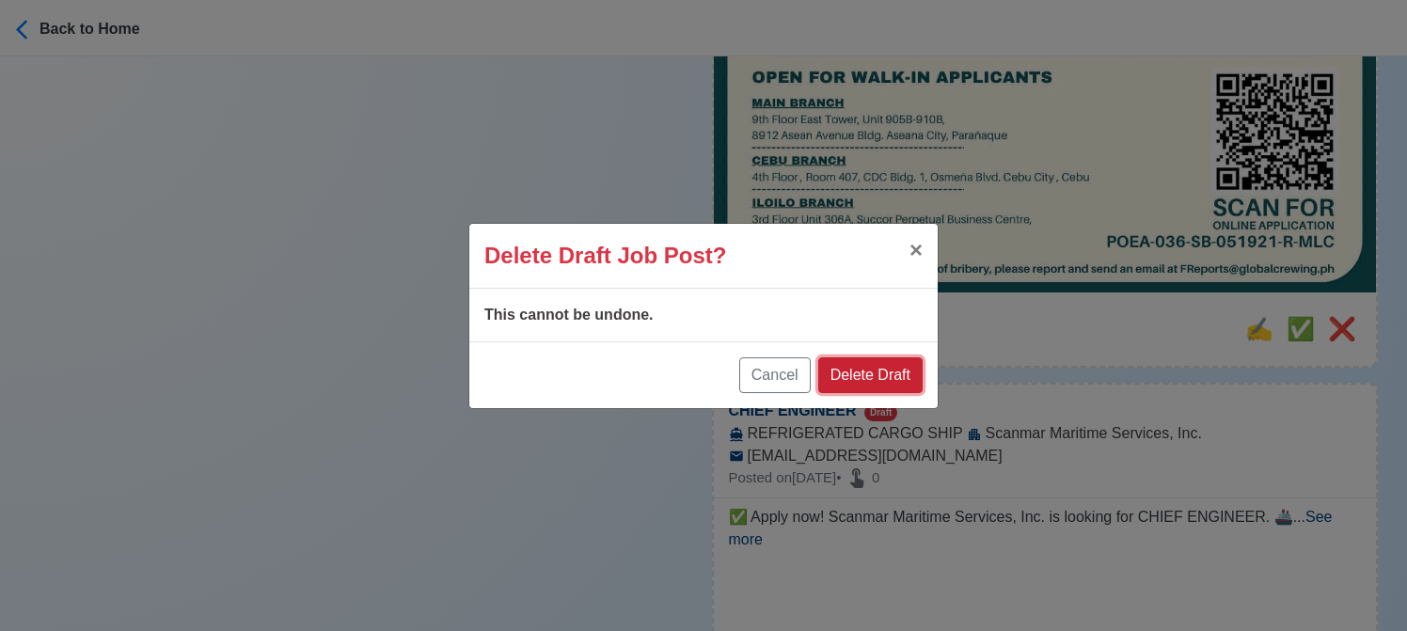
click at [878, 369] on button "Delete Draft" at bounding box center [870, 375] width 104 height 36
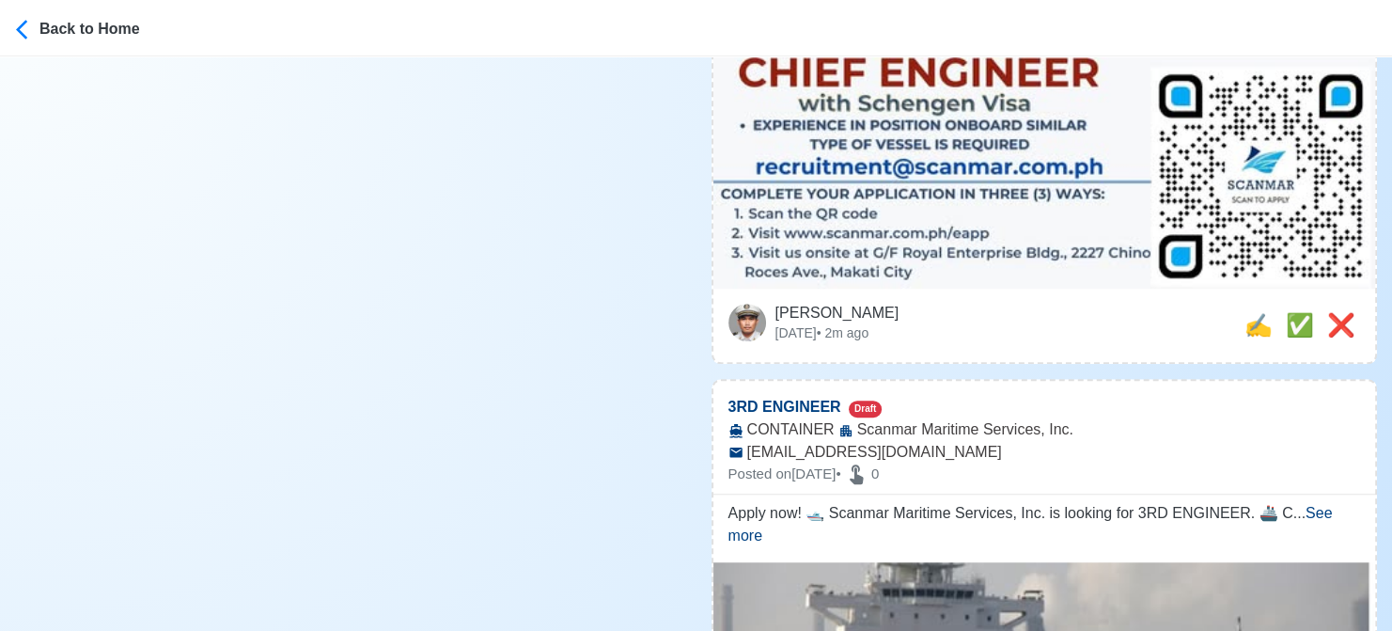
scroll to position [1222, 0]
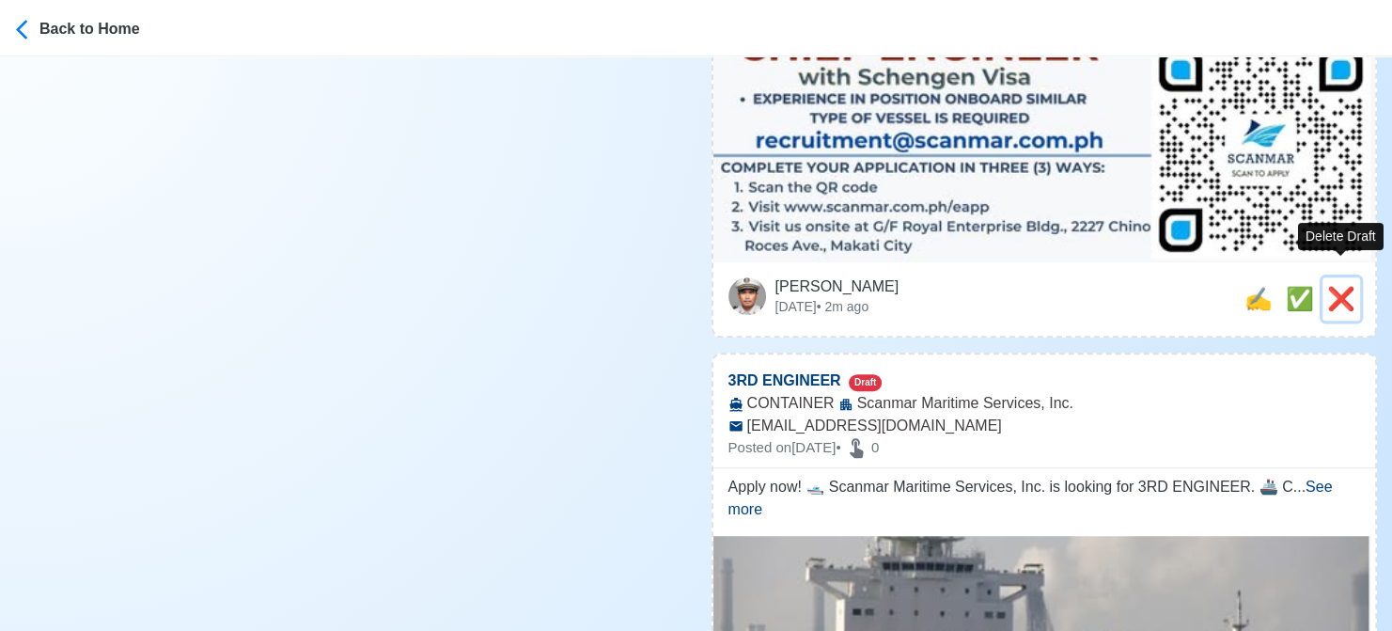
click at [1344, 286] on span "❌" at bounding box center [1342, 298] width 28 height 25
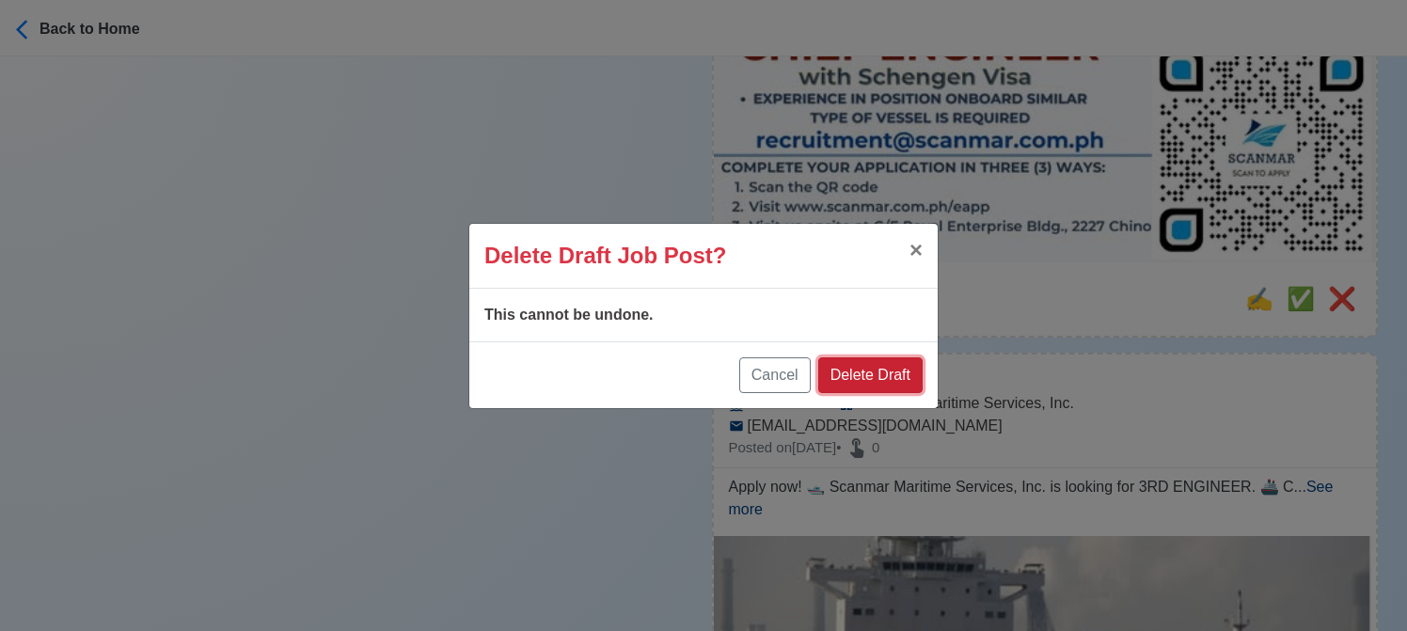
click at [893, 383] on button "Delete Draft" at bounding box center [870, 375] width 104 height 36
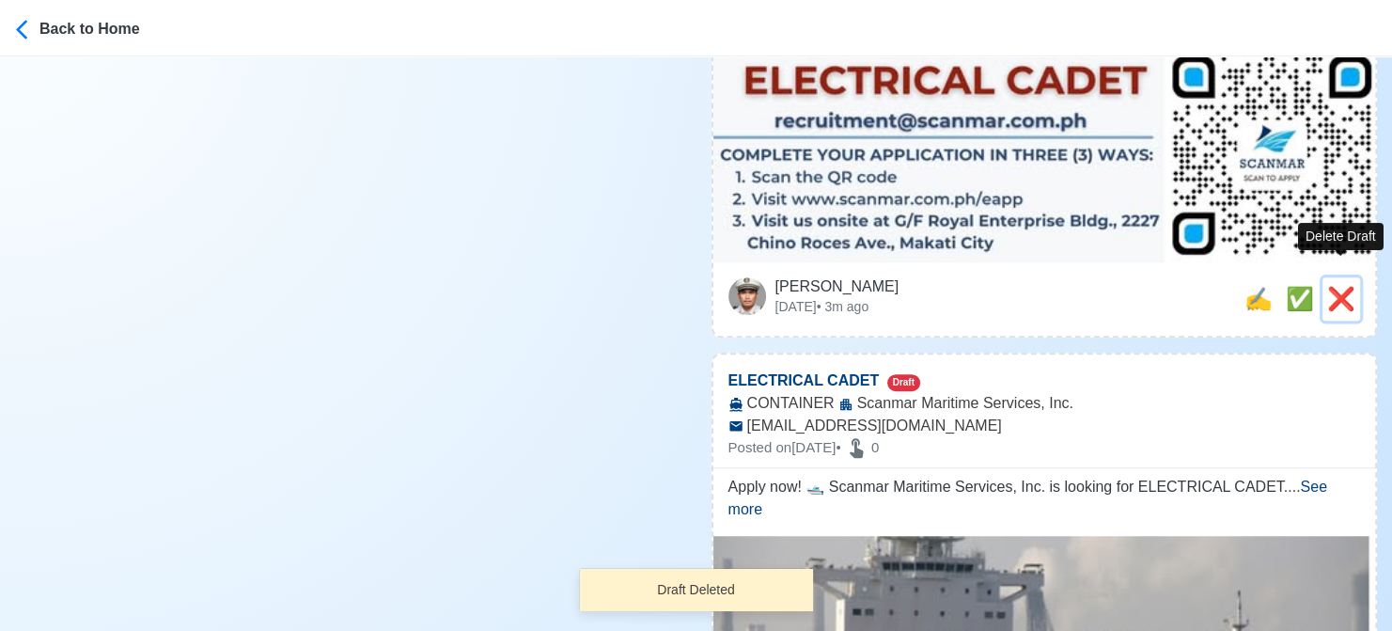
click at [1342, 286] on span "❌" at bounding box center [1342, 298] width 28 height 25
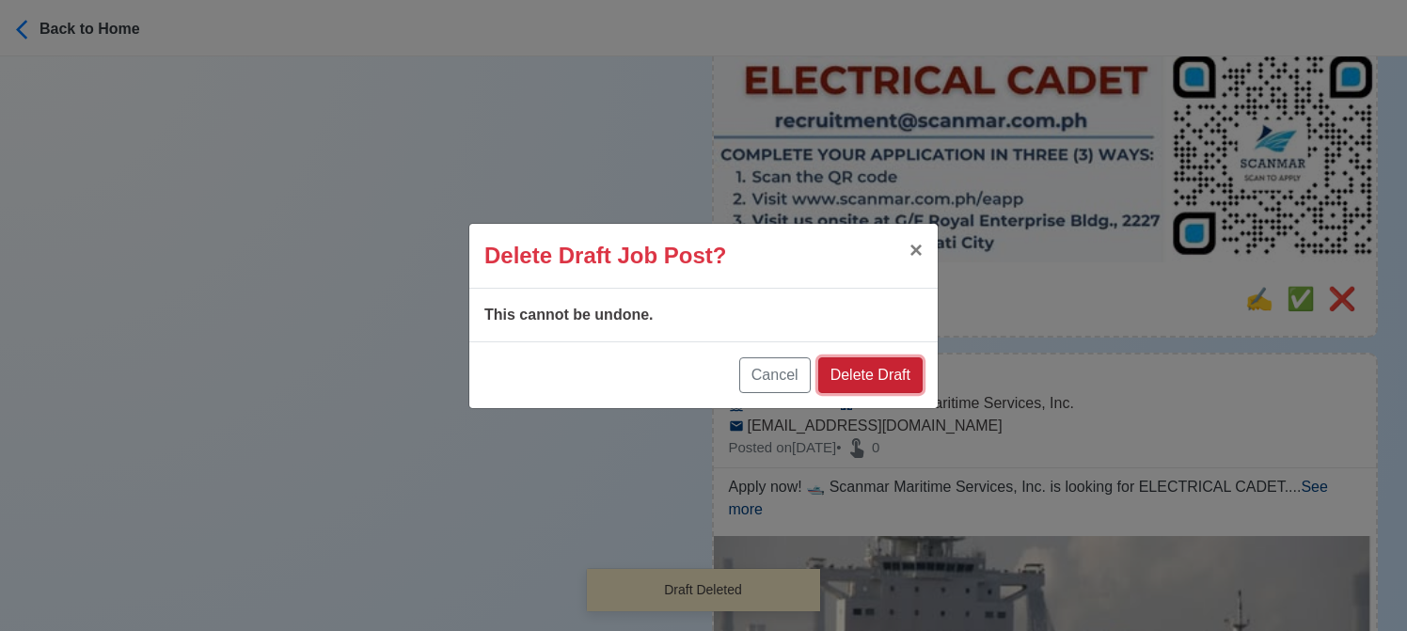
click at [865, 371] on button "Delete Draft" at bounding box center [870, 375] width 104 height 36
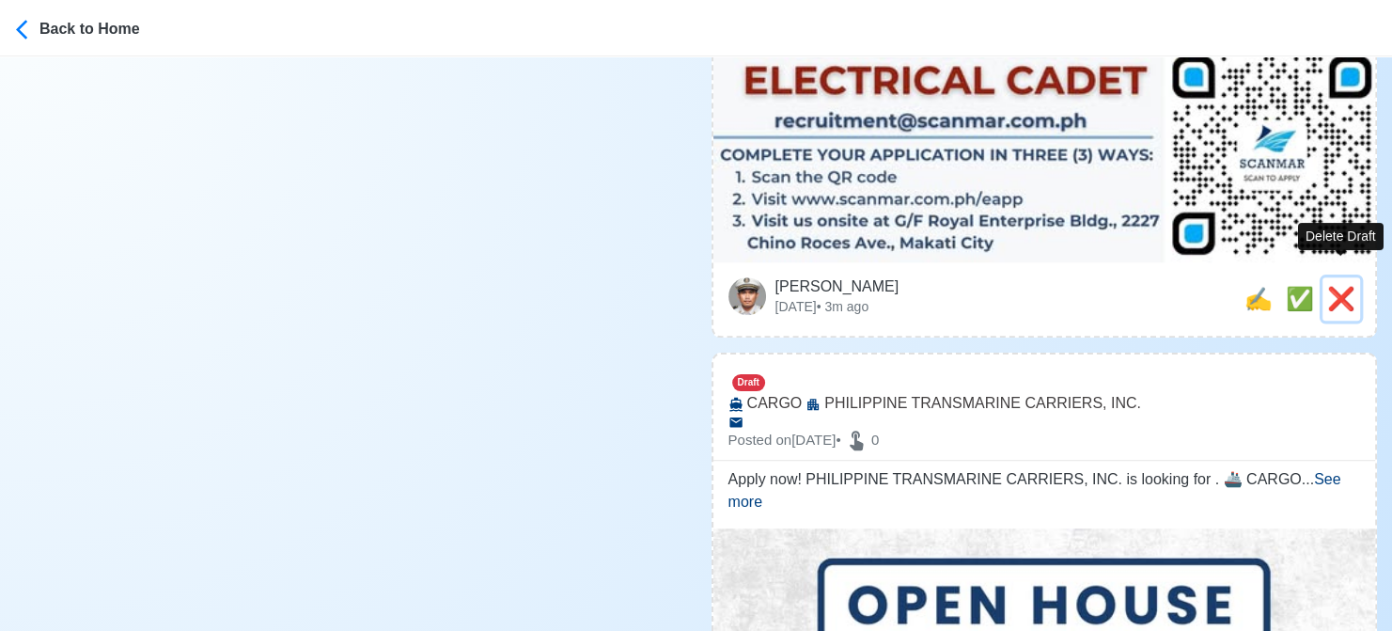
click at [1343, 286] on span "❌" at bounding box center [1342, 298] width 28 height 25
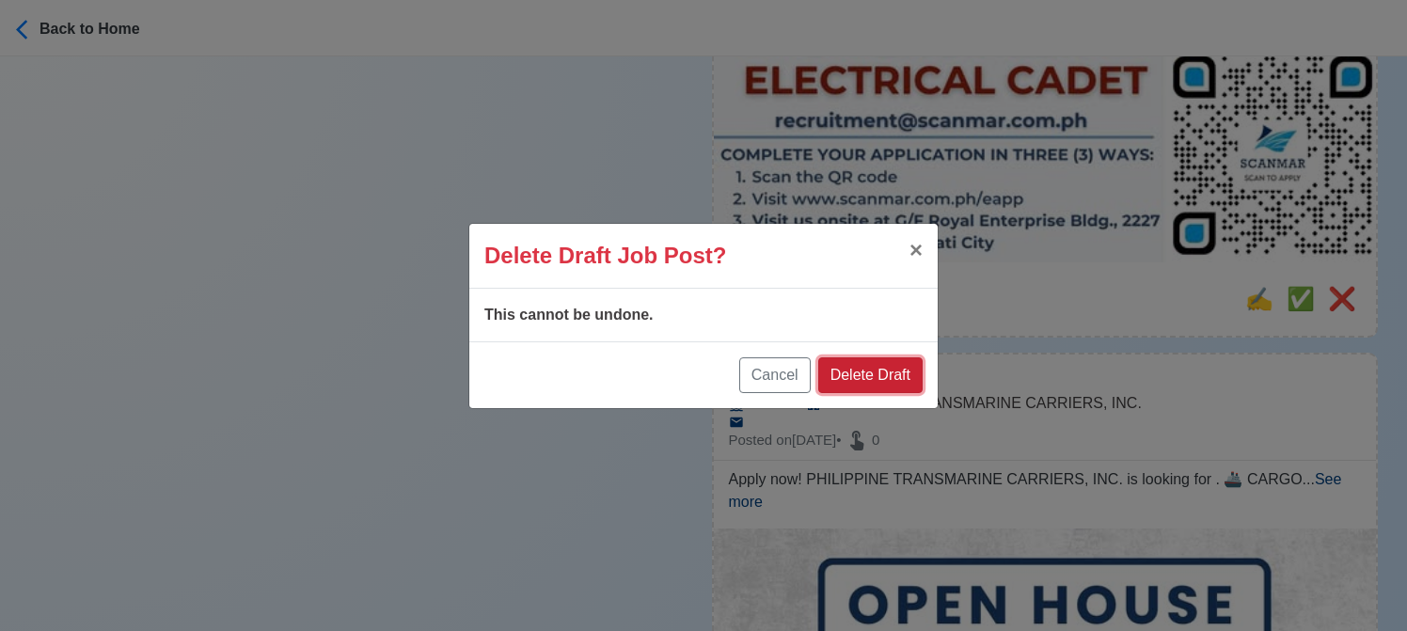
click at [888, 366] on button "Delete Draft" at bounding box center [870, 375] width 104 height 36
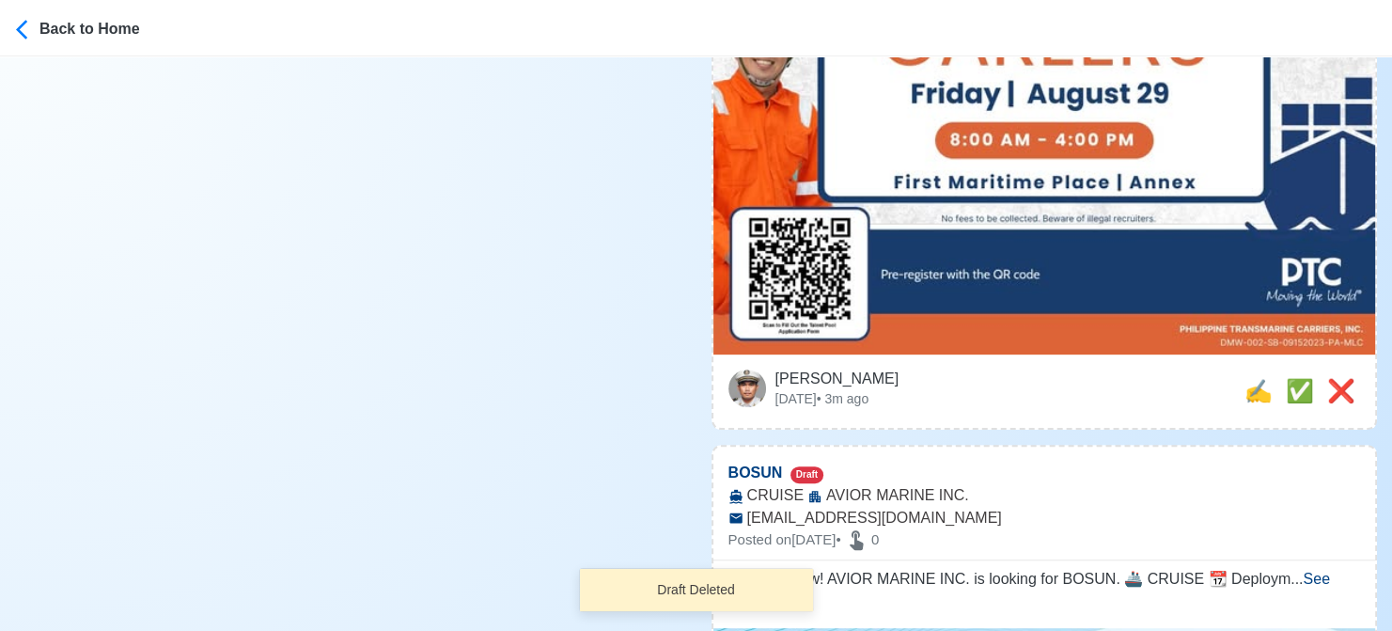
scroll to position [752, 0]
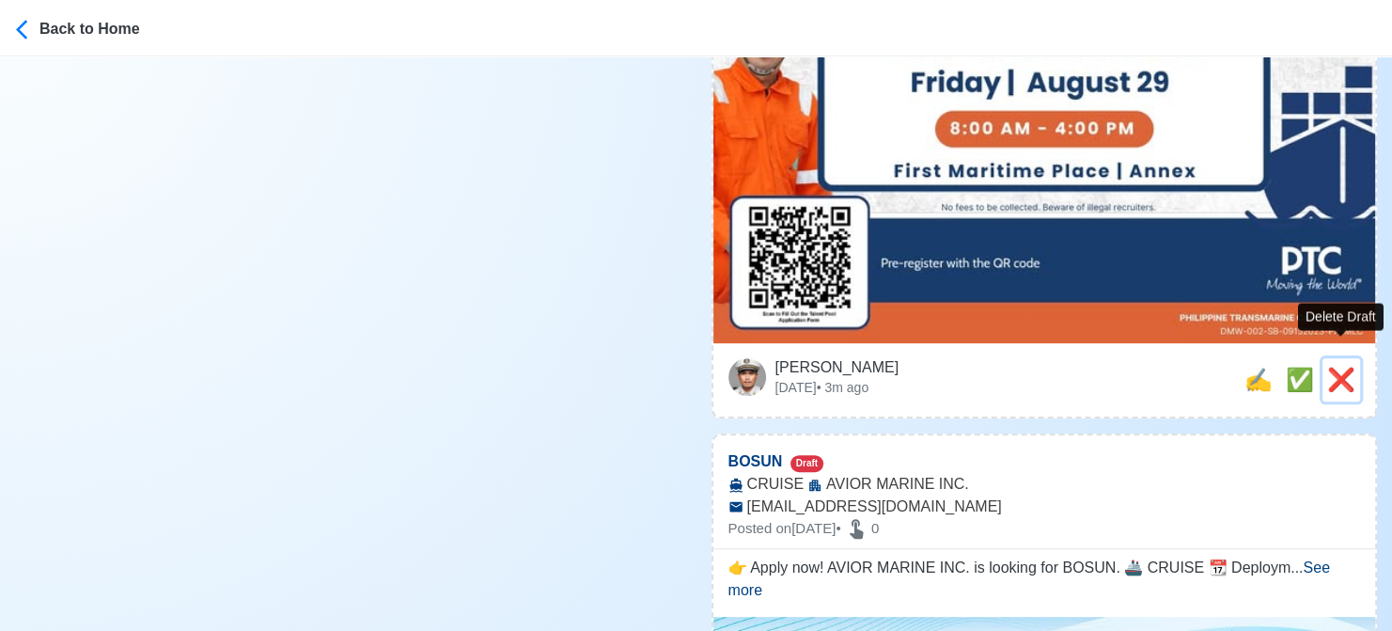
click at [1340, 367] on span "❌" at bounding box center [1342, 379] width 28 height 25
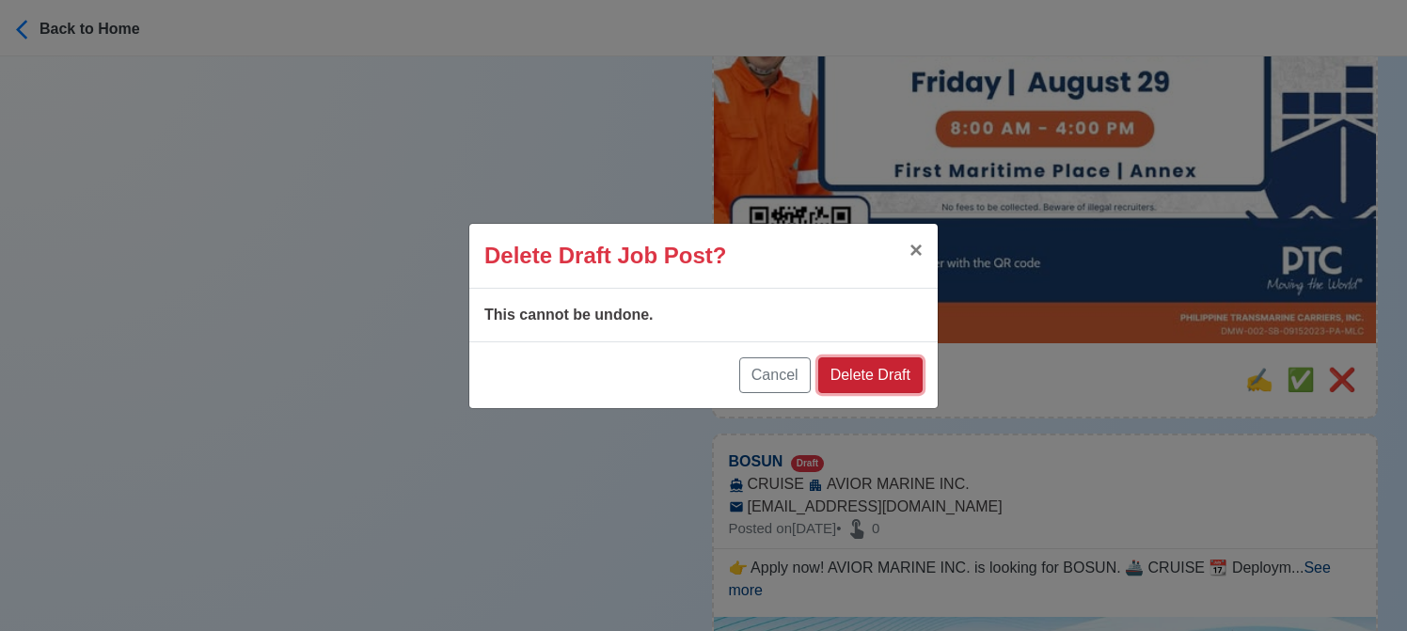
click at [903, 368] on button "Delete Draft" at bounding box center [870, 375] width 104 height 36
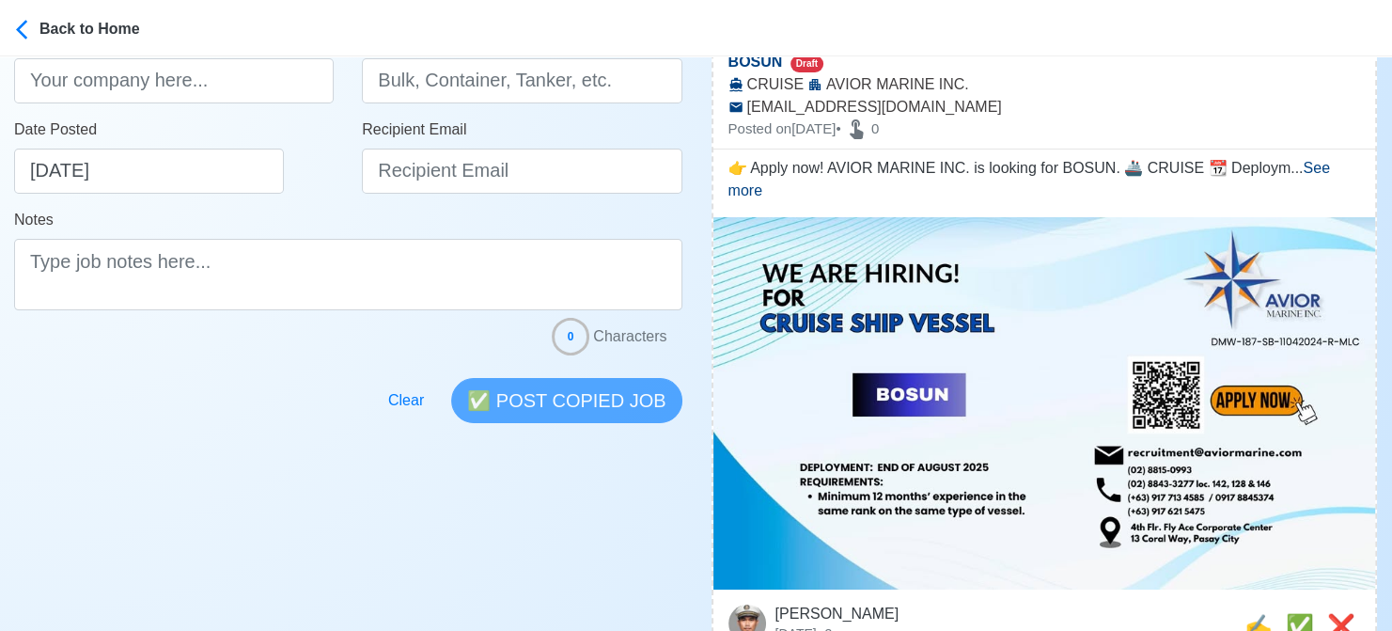
scroll to position [564, 0]
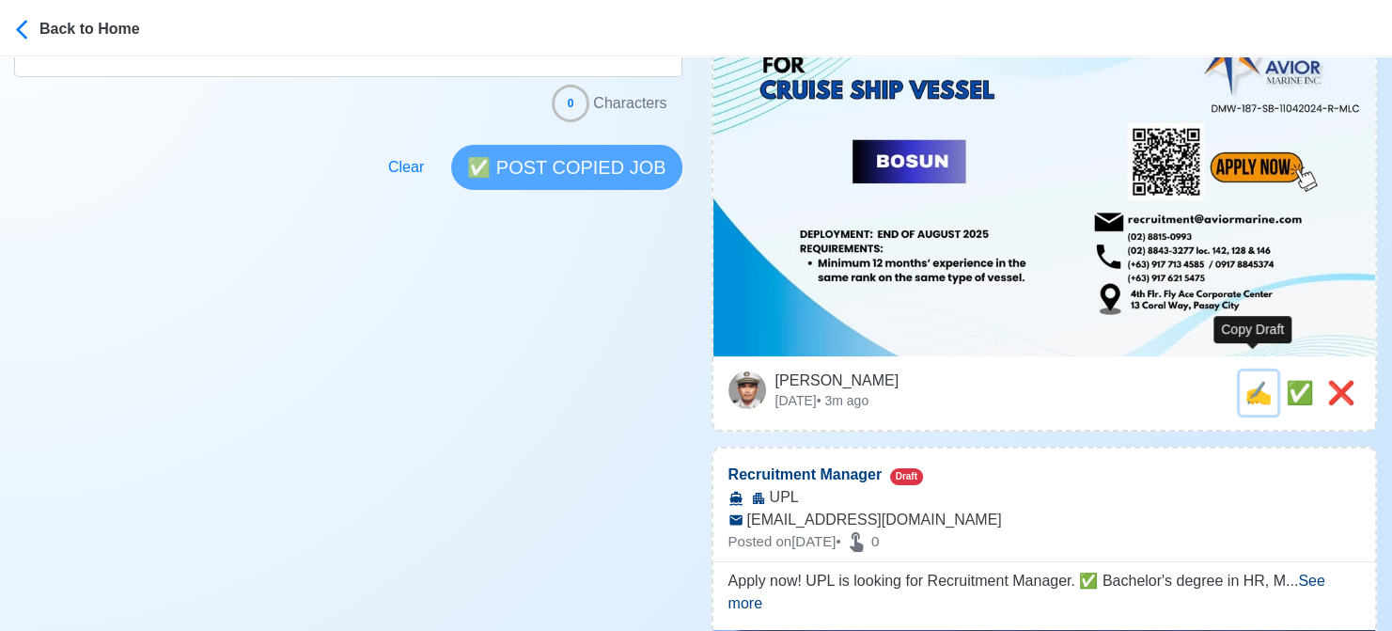
click at [1245, 382] on span "✍️" at bounding box center [1259, 392] width 28 height 25
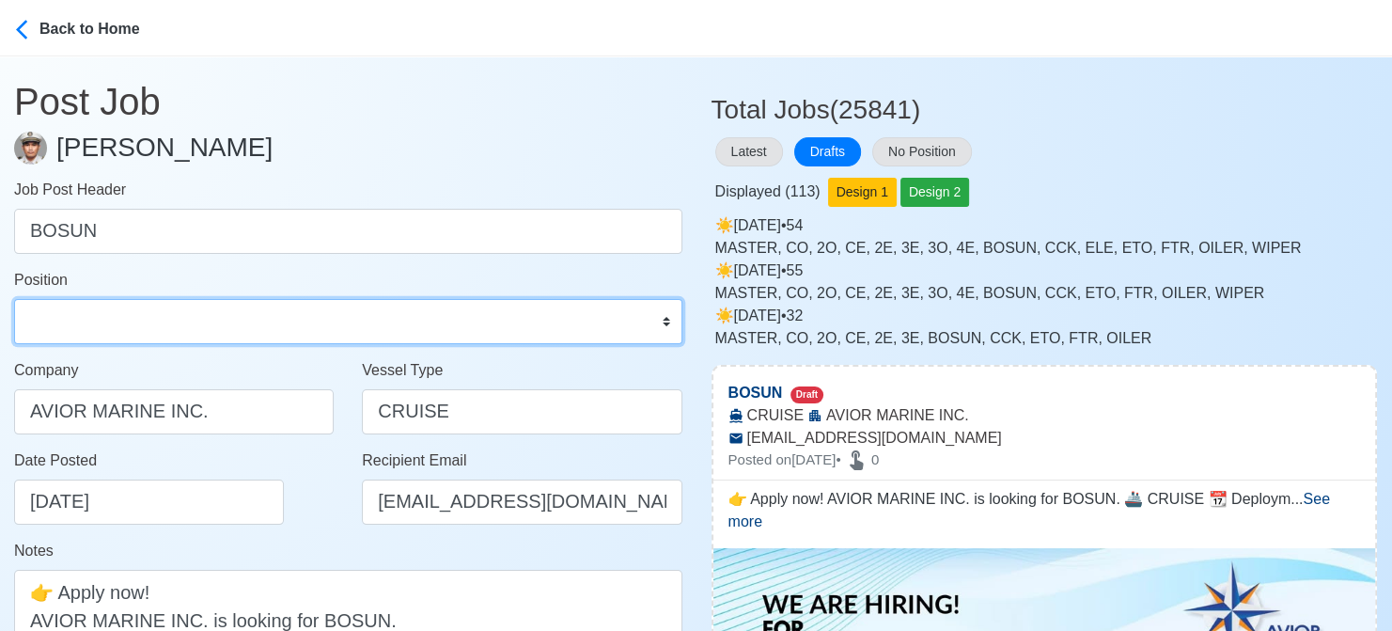
click at [200, 322] on select "Master Chief Officer 2nd Officer 3rd Officer Junior Officer Chief Engineer 2nd …" at bounding box center [348, 321] width 668 height 45
click at [14, 299] on select "Master Chief Officer 2nd Officer 3rd Officer Junior Officer Chief Engineer 2nd …" at bounding box center [348, 321] width 668 height 45
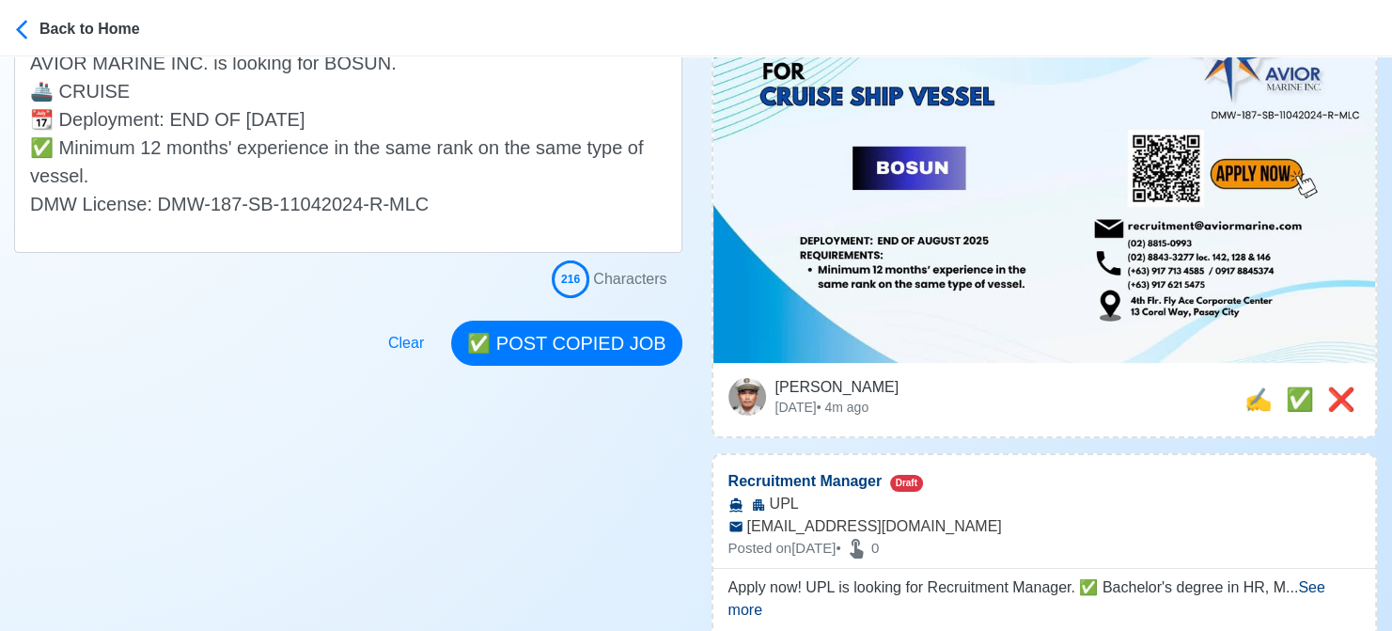
scroll to position [564, 0]
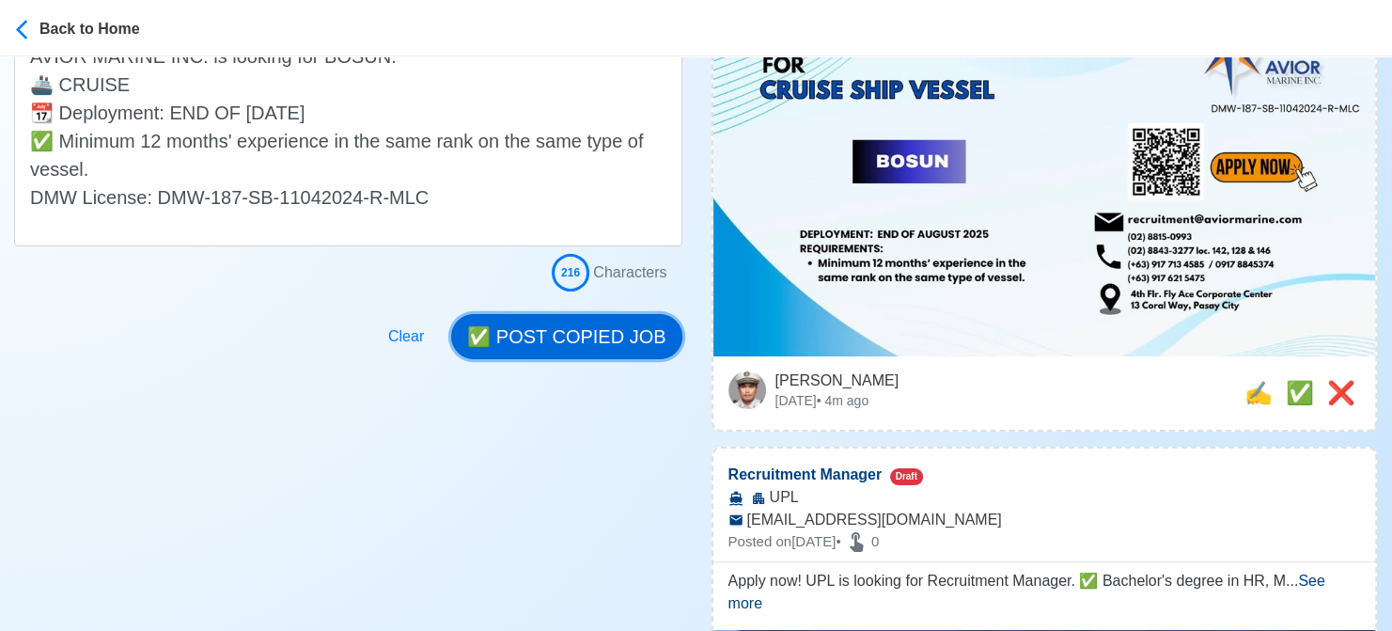
click at [594, 353] on button "✅ POST COPIED JOB" at bounding box center [566, 336] width 230 height 45
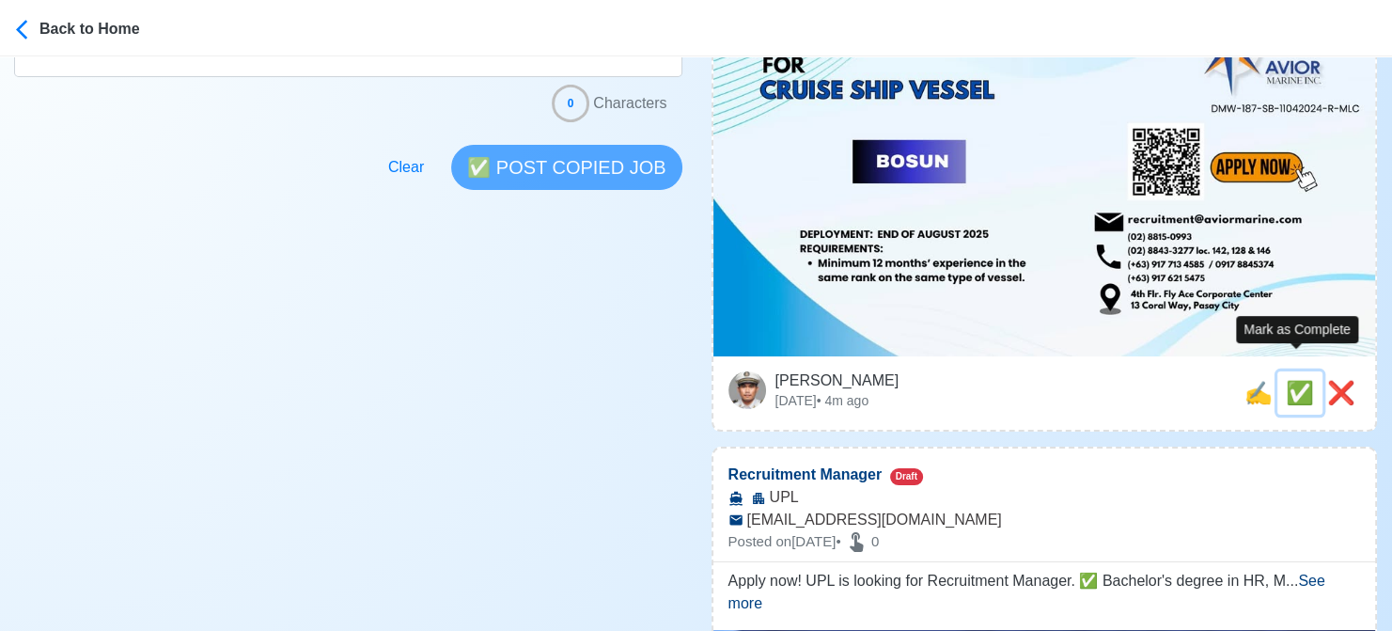
click at [1293, 380] on span "✅" at bounding box center [1300, 392] width 28 height 25
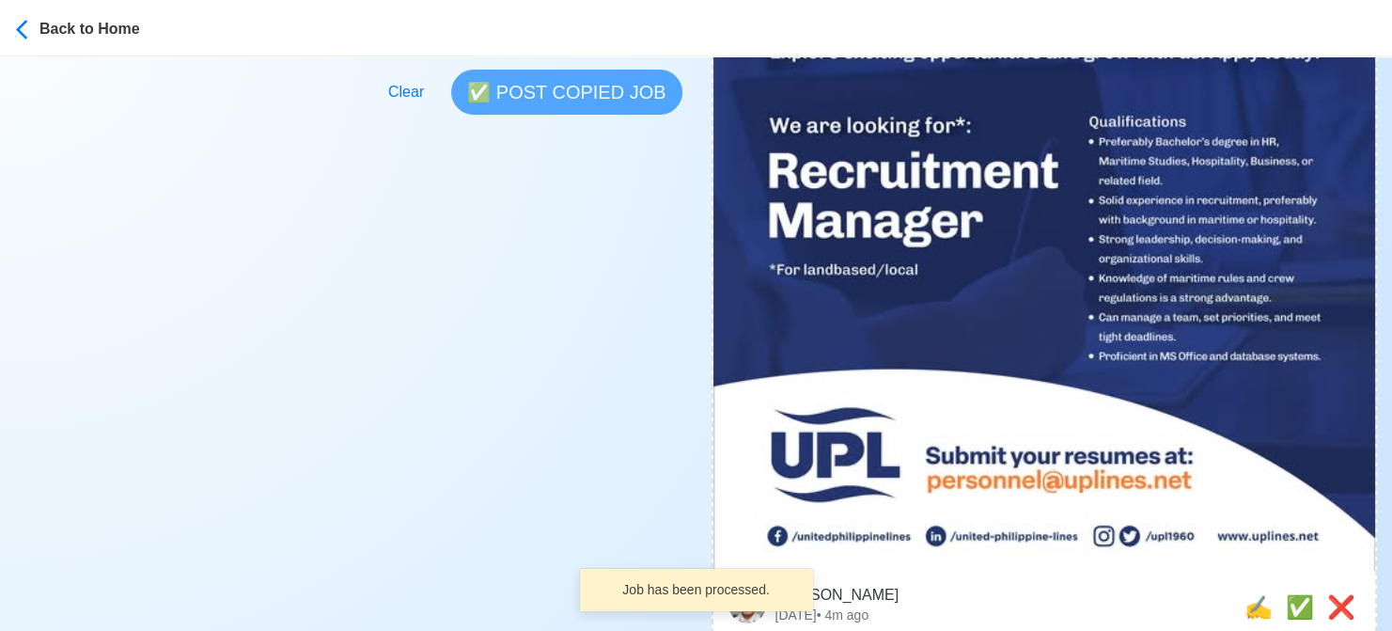
scroll to position [846, 0]
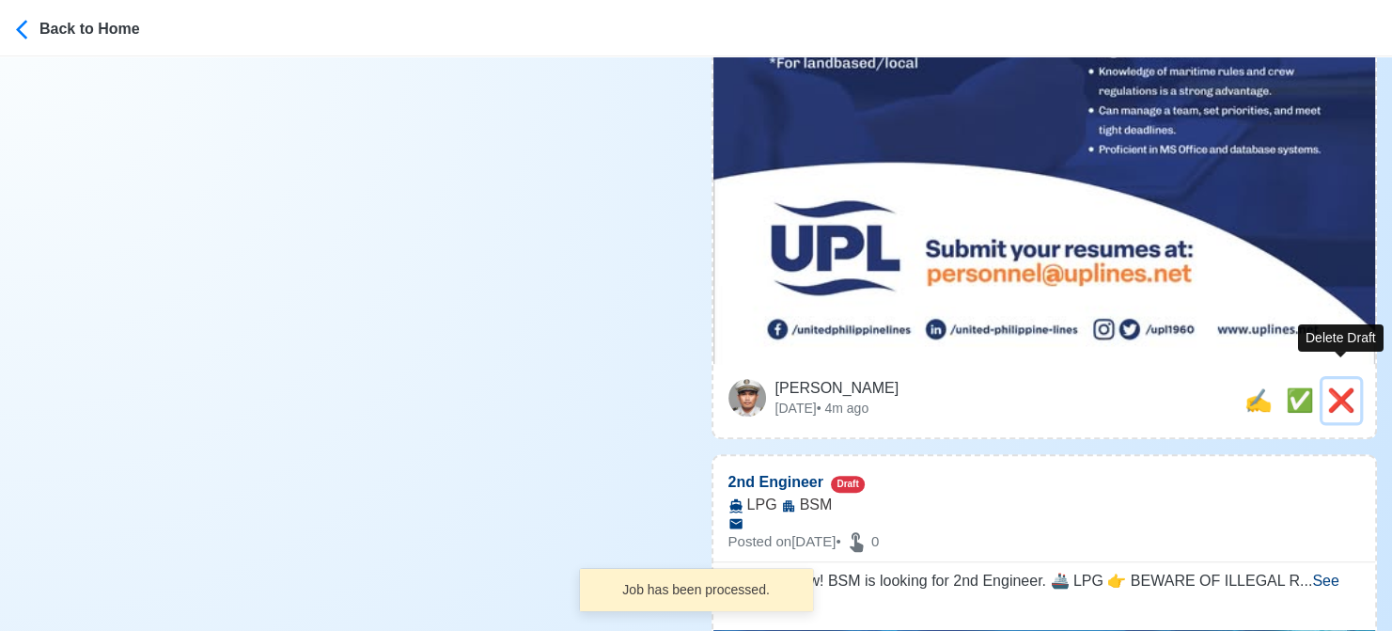
click at [1338, 387] on span "❌" at bounding box center [1342, 399] width 28 height 25
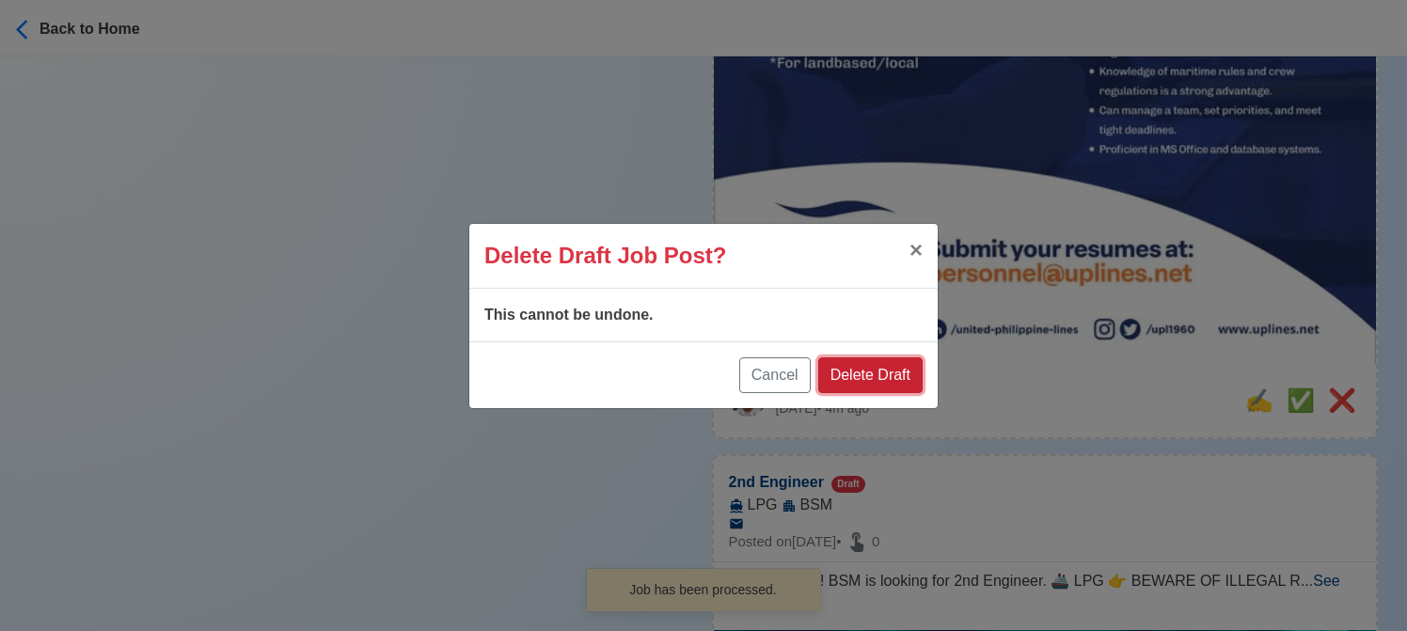
click at [872, 376] on button "Delete Draft" at bounding box center [870, 375] width 104 height 36
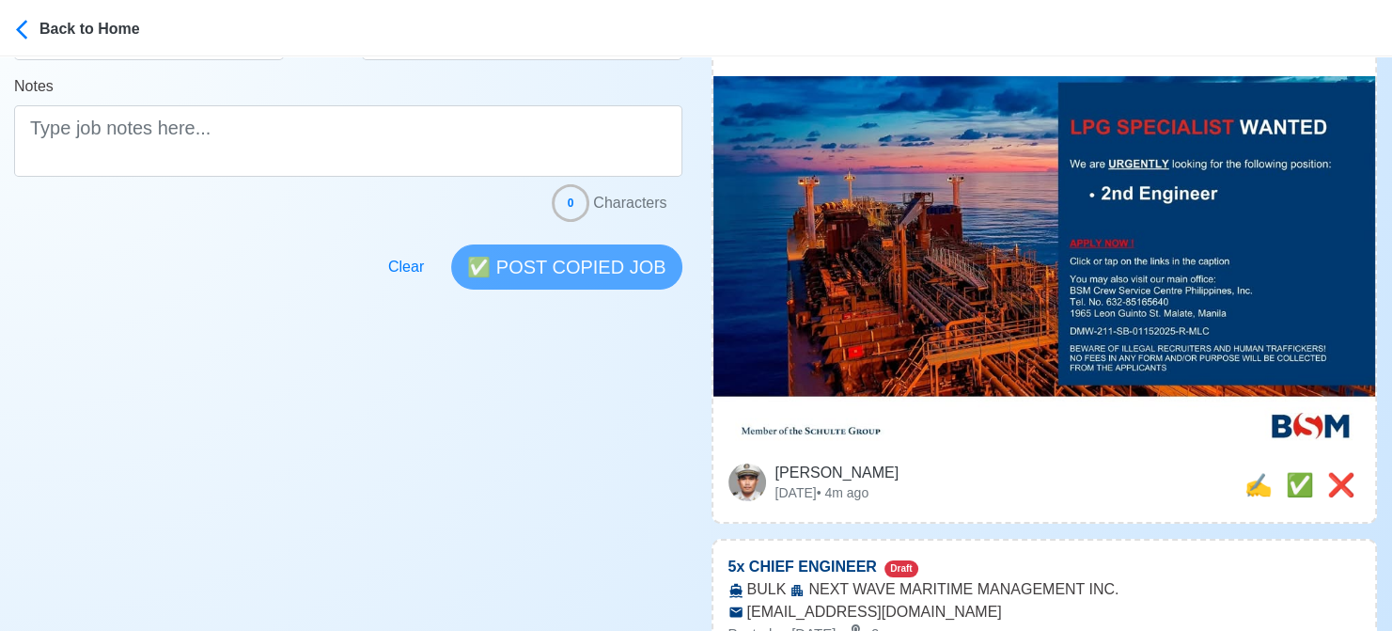
scroll to position [470, 0]
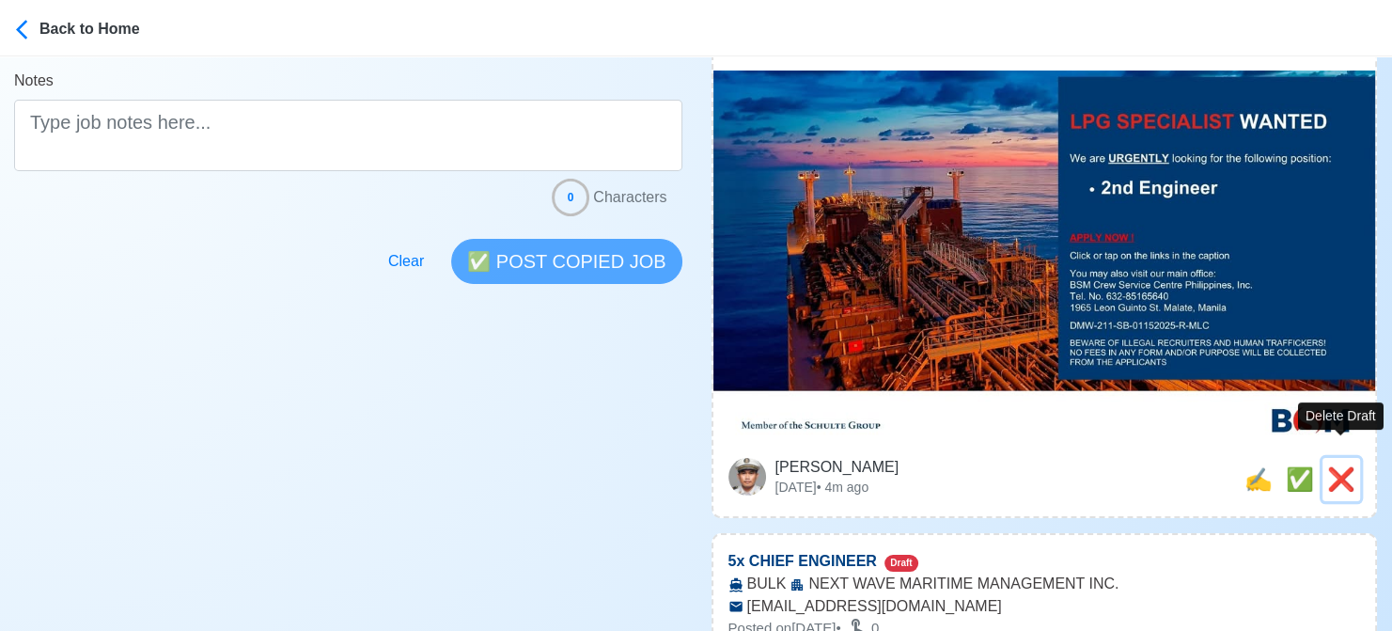
click at [1336, 466] on span "❌" at bounding box center [1342, 478] width 28 height 25
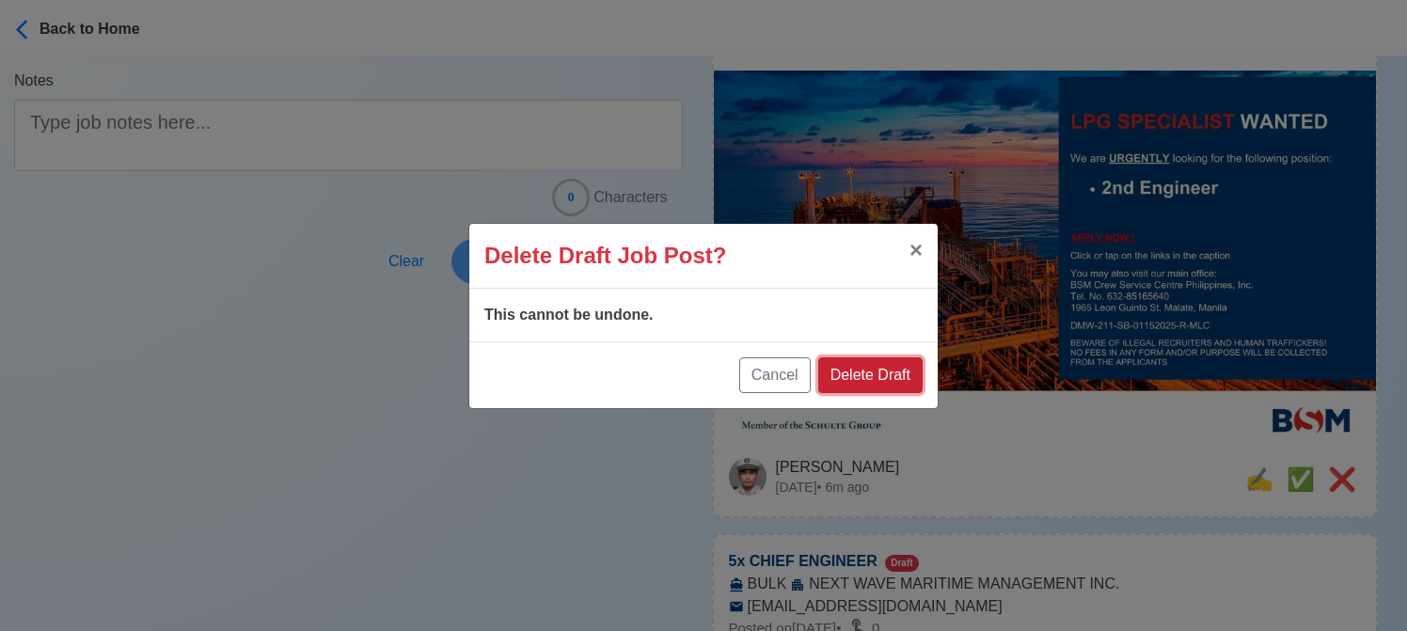
click at [867, 372] on button "Delete Draft" at bounding box center [870, 375] width 104 height 36
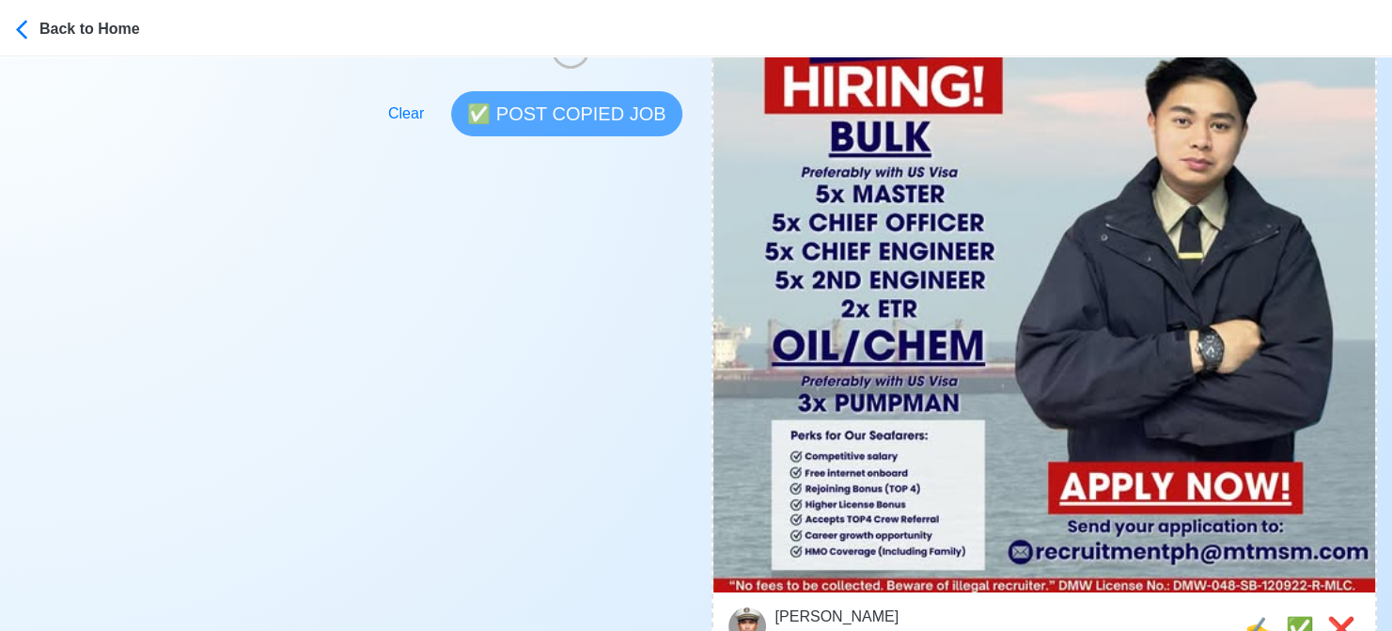
scroll to position [846, 0]
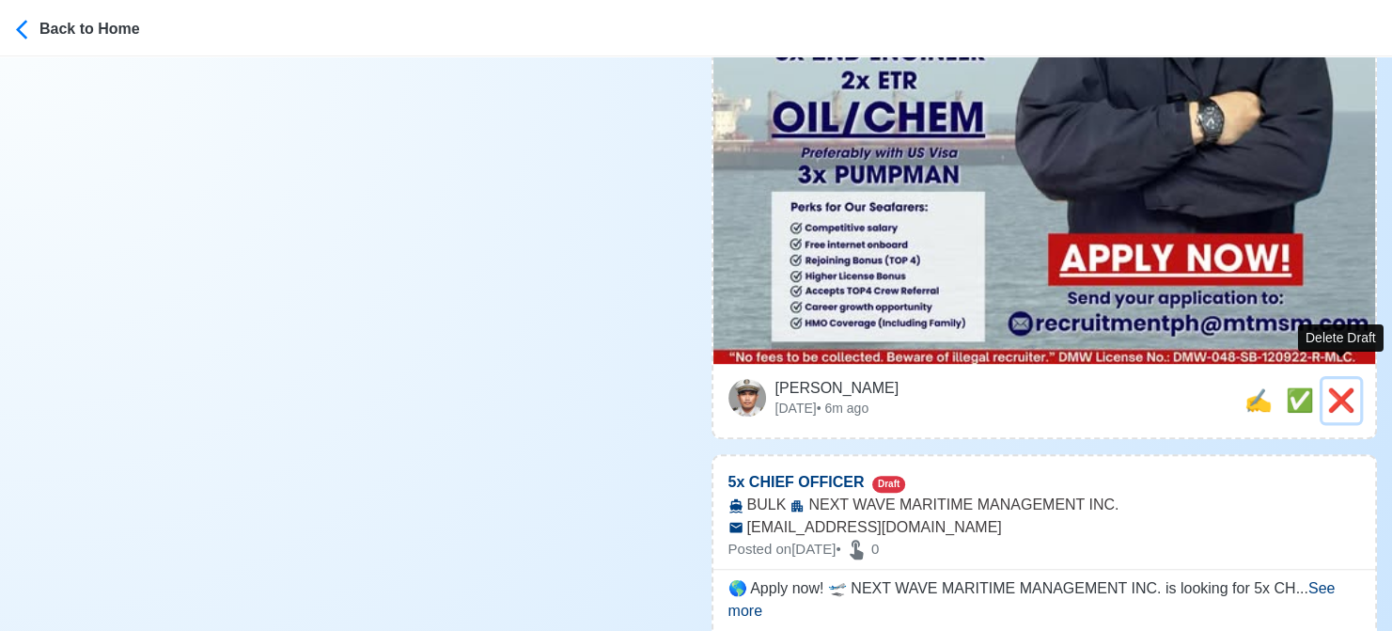
click at [1354, 387] on span "❌" at bounding box center [1342, 399] width 28 height 25
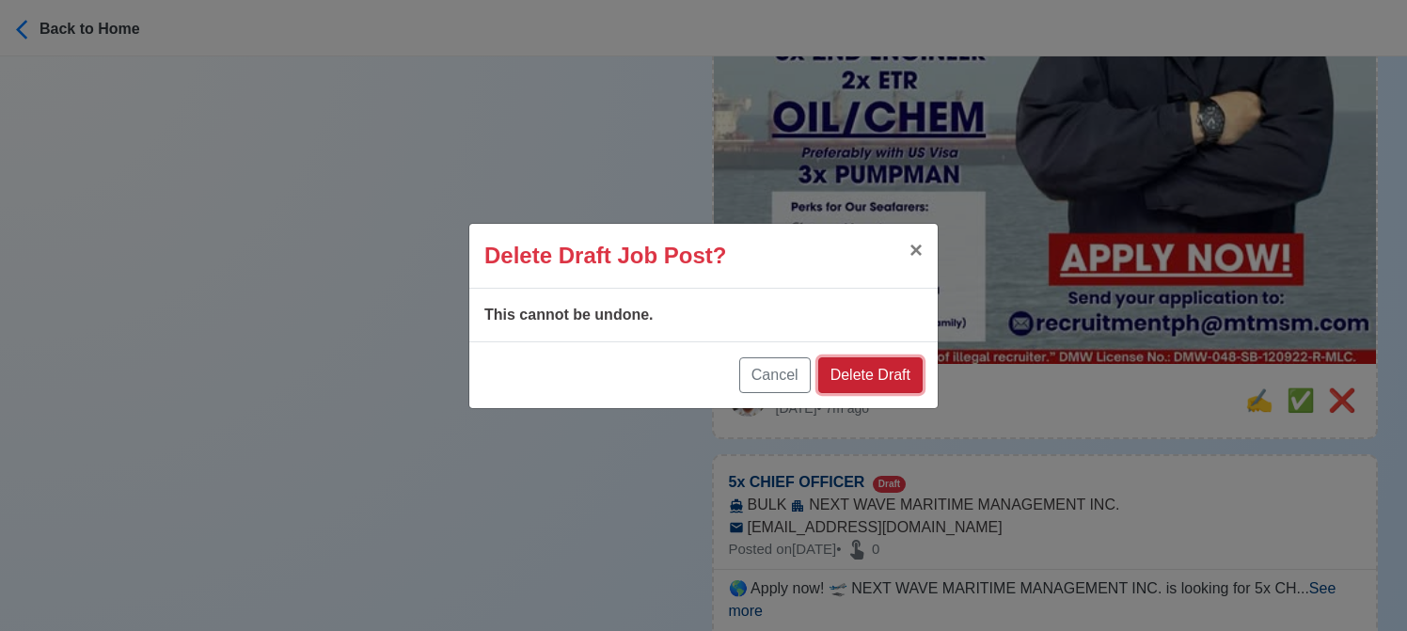
click at [887, 377] on button "Delete Draft" at bounding box center [870, 375] width 104 height 36
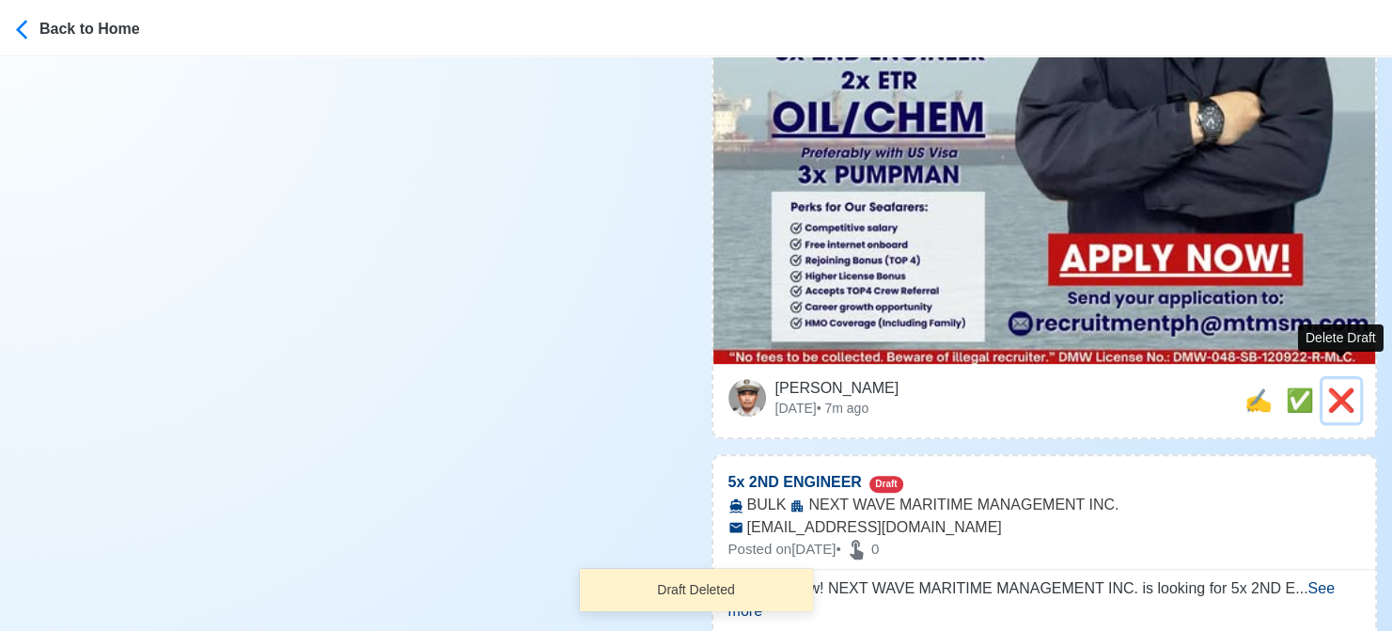
click at [1343, 387] on span "❌" at bounding box center [1342, 399] width 28 height 25
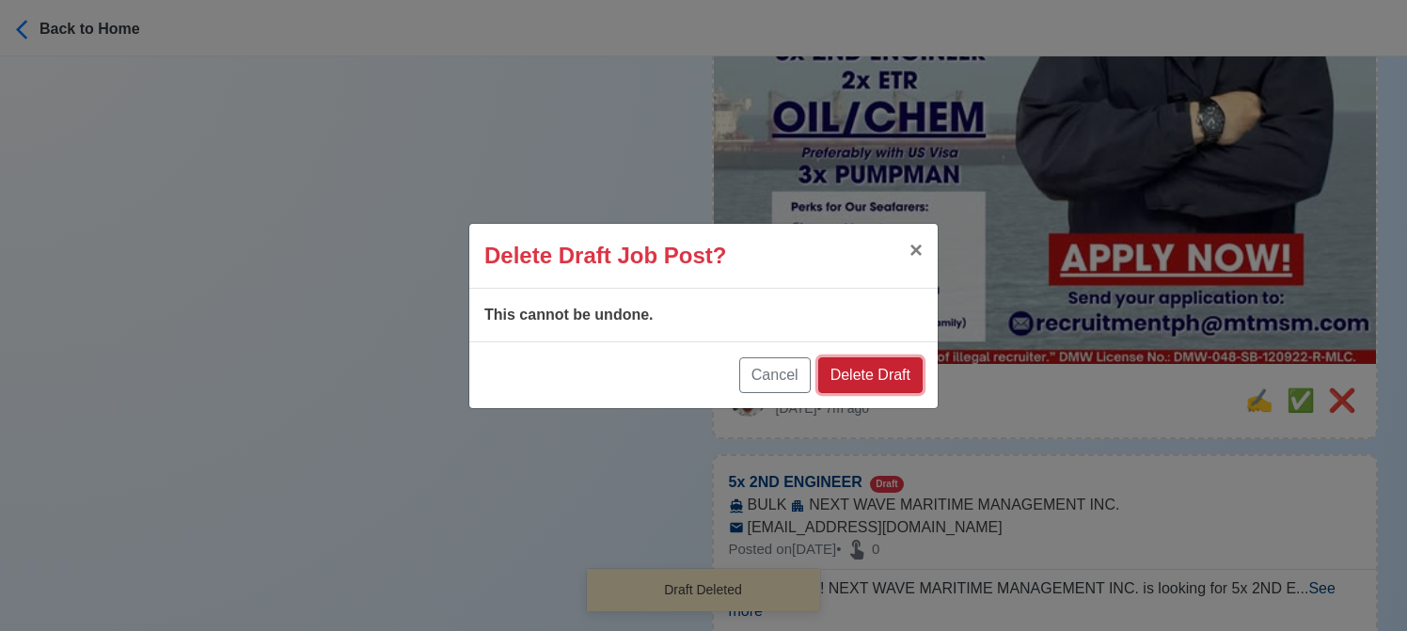
click at [845, 376] on button "Delete Draft" at bounding box center [870, 375] width 104 height 36
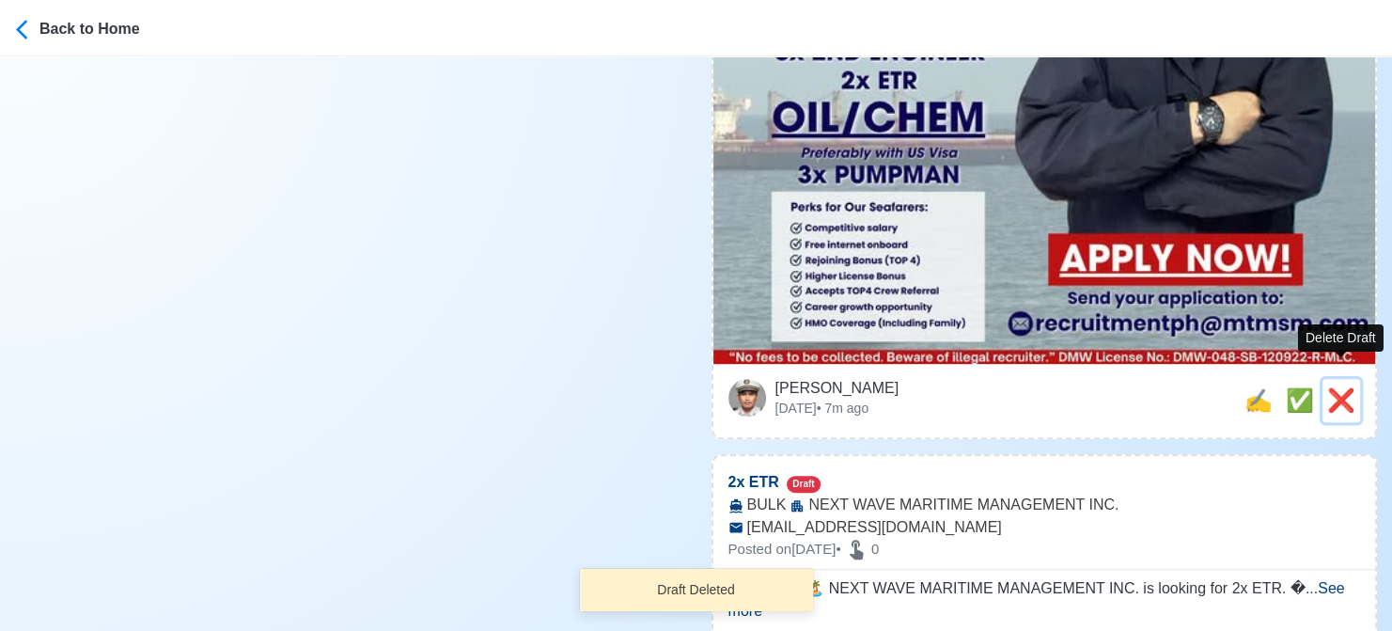
click at [1338, 387] on span "❌" at bounding box center [1342, 399] width 28 height 25
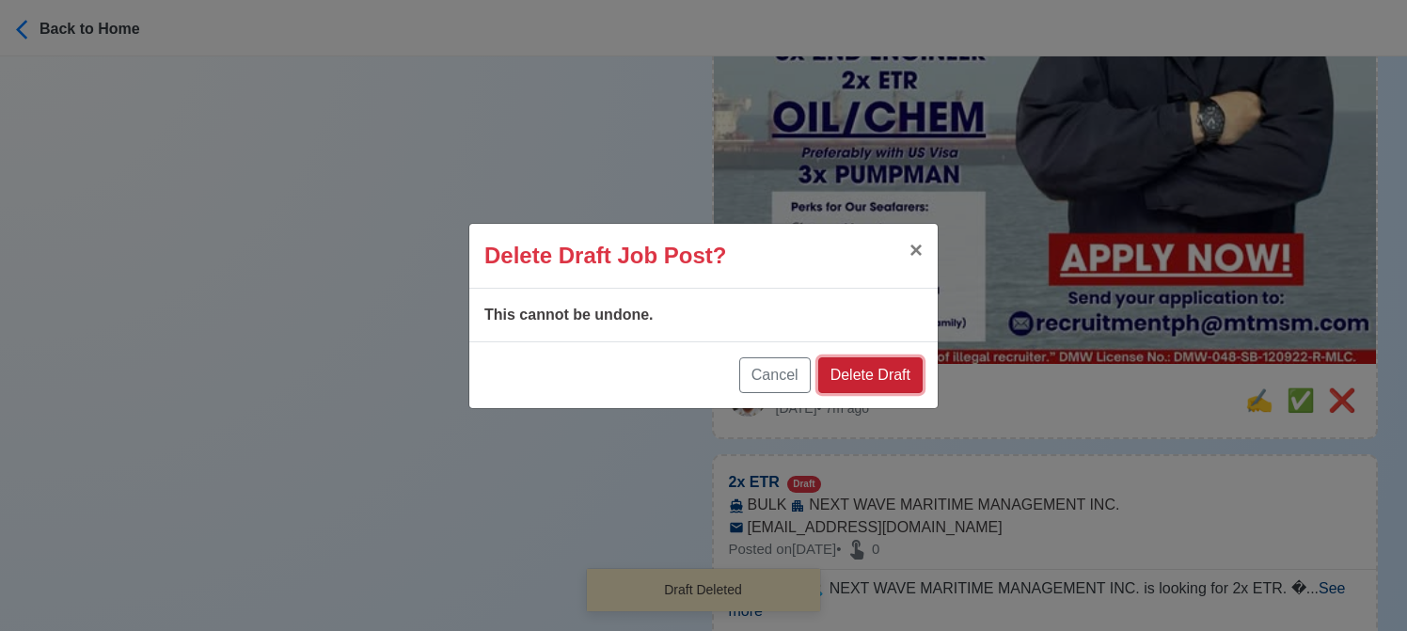
click at [901, 369] on button "Delete Draft" at bounding box center [870, 375] width 104 height 36
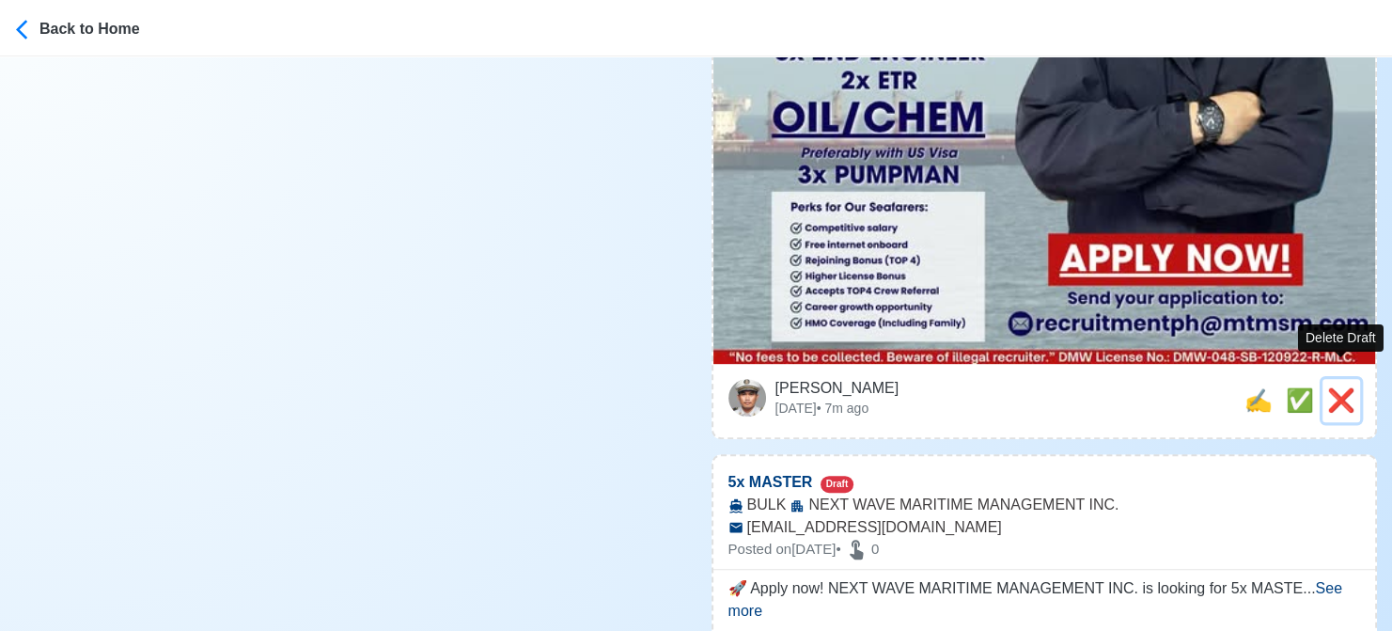
click at [1335, 387] on span "❌" at bounding box center [1342, 399] width 28 height 25
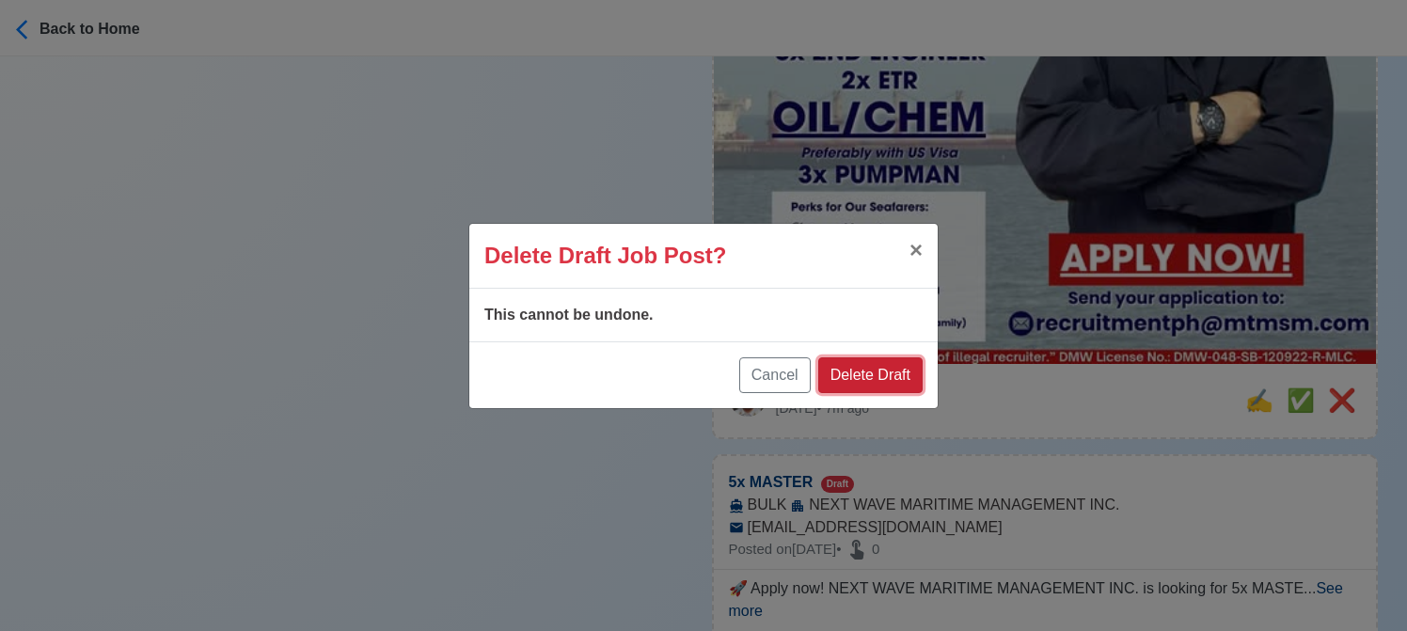
click at [880, 362] on button "Delete Draft" at bounding box center [870, 375] width 104 height 36
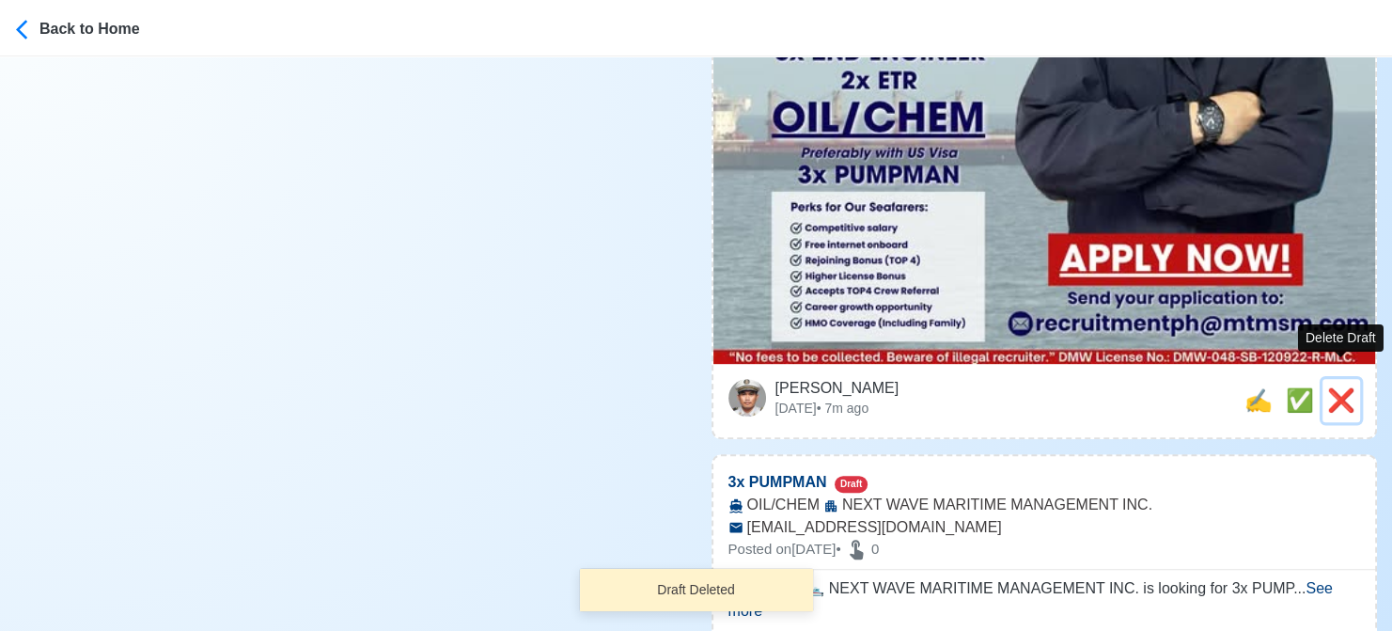
click at [1332, 387] on span "❌" at bounding box center [1342, 399] width 28 height 25
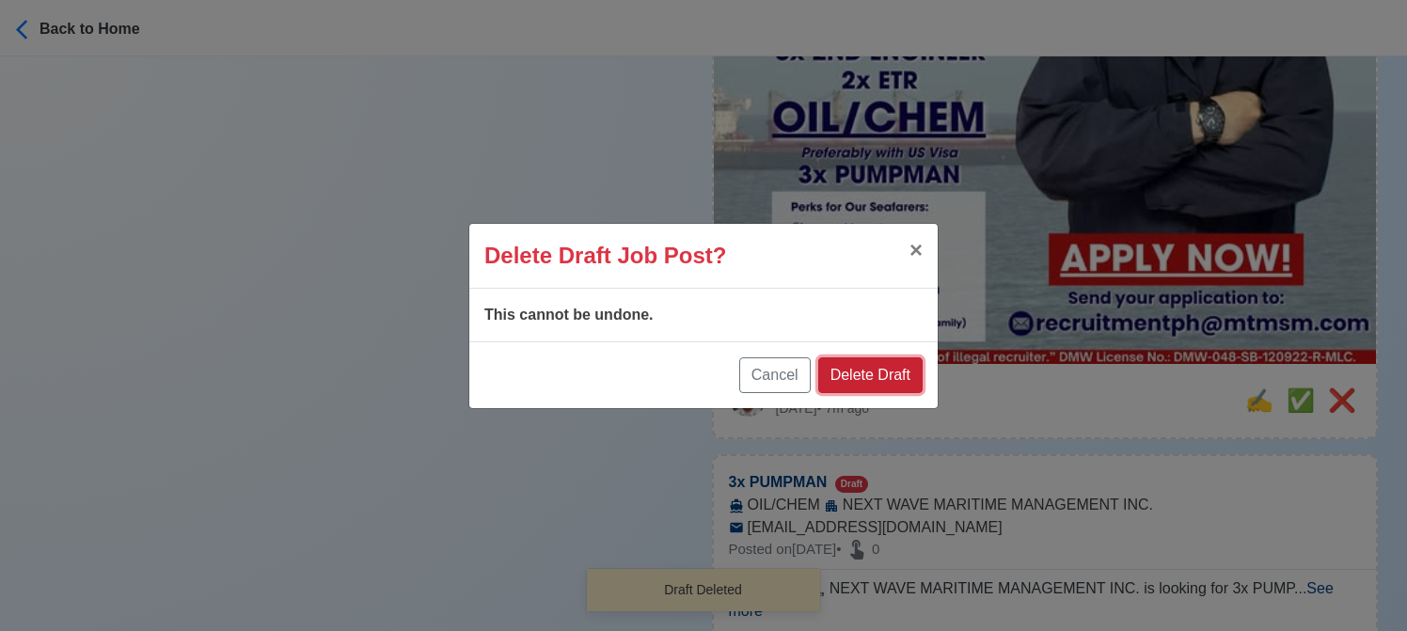
click at [869, 368] on button "Delete Draft" at bounding box center [870, 375] width 104 height 36
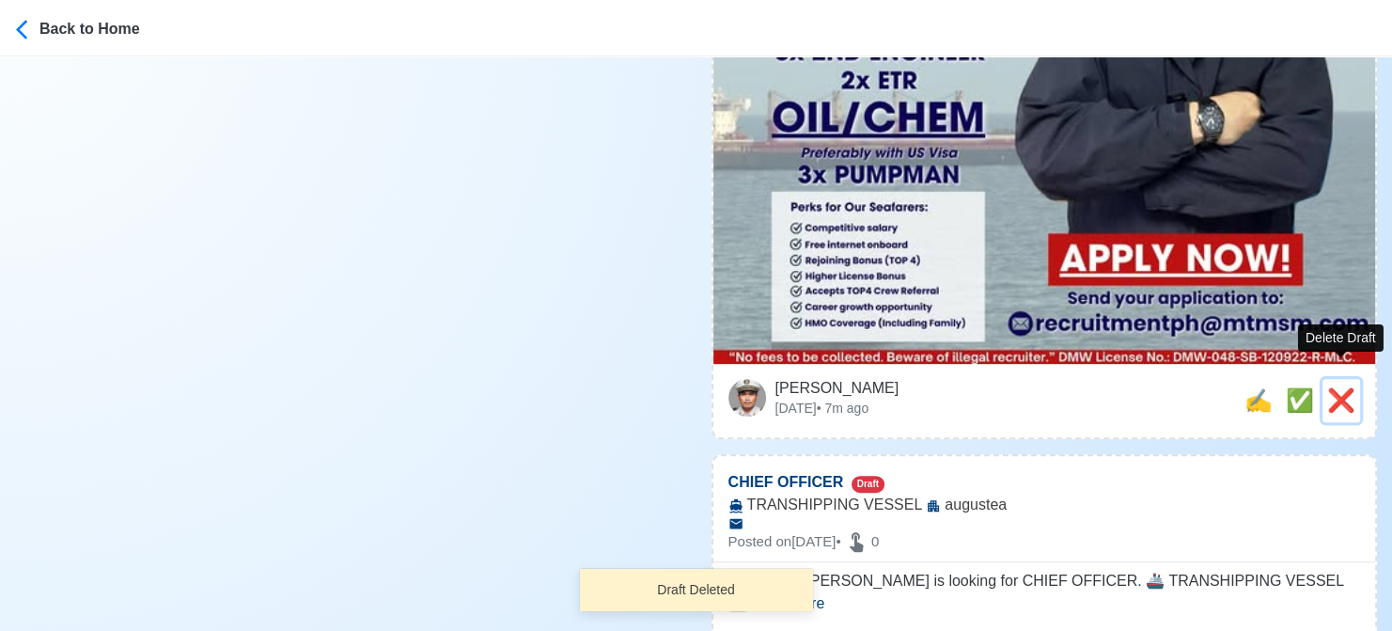
click at [1354, 387] on span "❌" at bounding box center [1342, 399] width 28 height 25
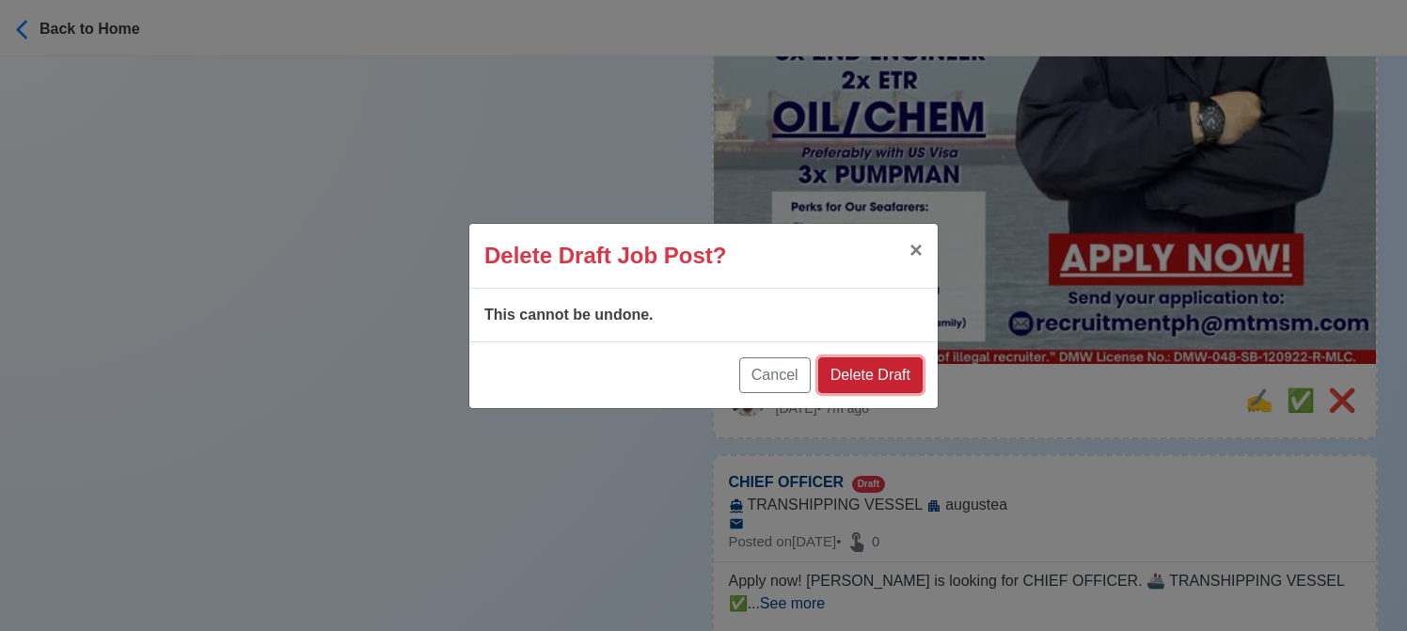
click at [887, 372] on button "Delete Draft" at bounding box center [870, 375] width 104 height 36
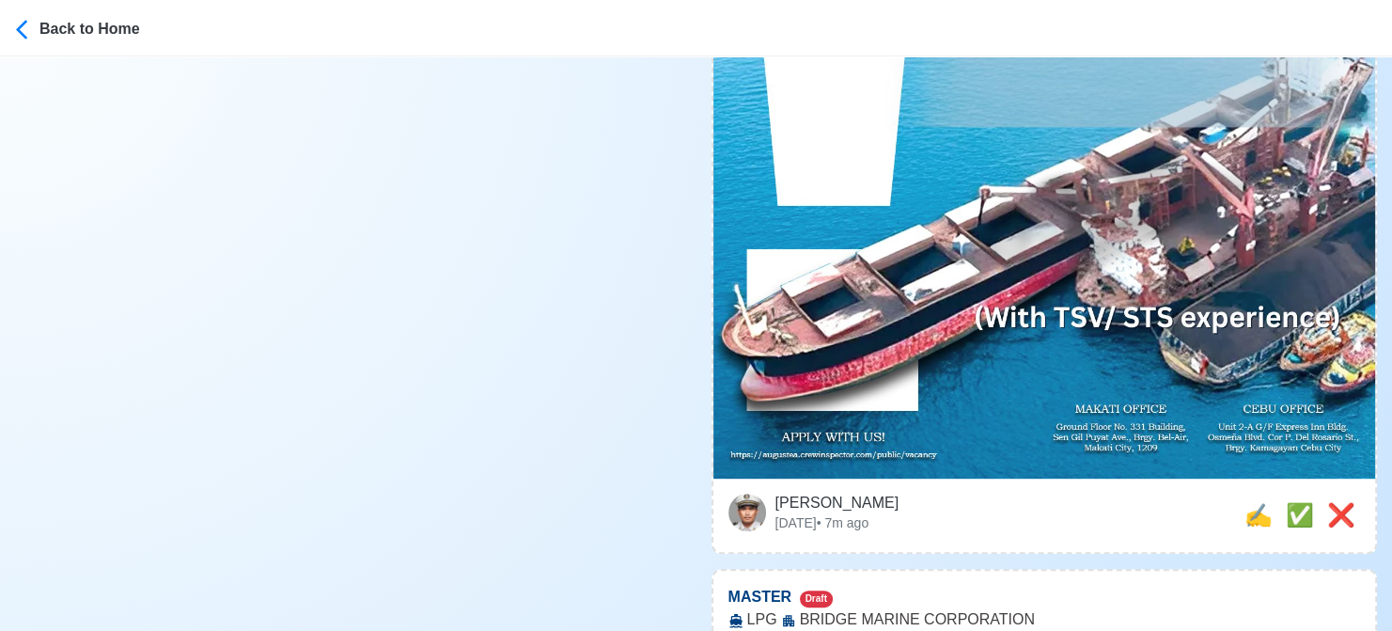
scroll to position [940, 0]
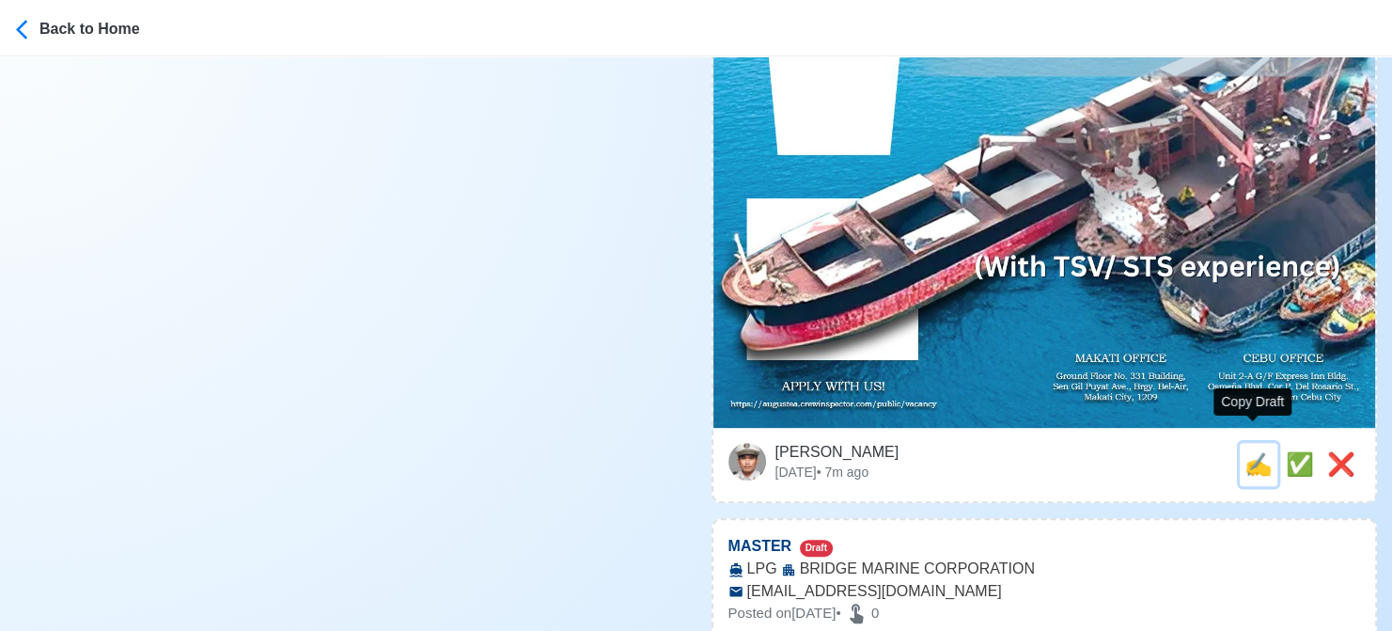
click at [1245, 451] on span "✍️" at bounding box center [1259, 463] width 28 height 25
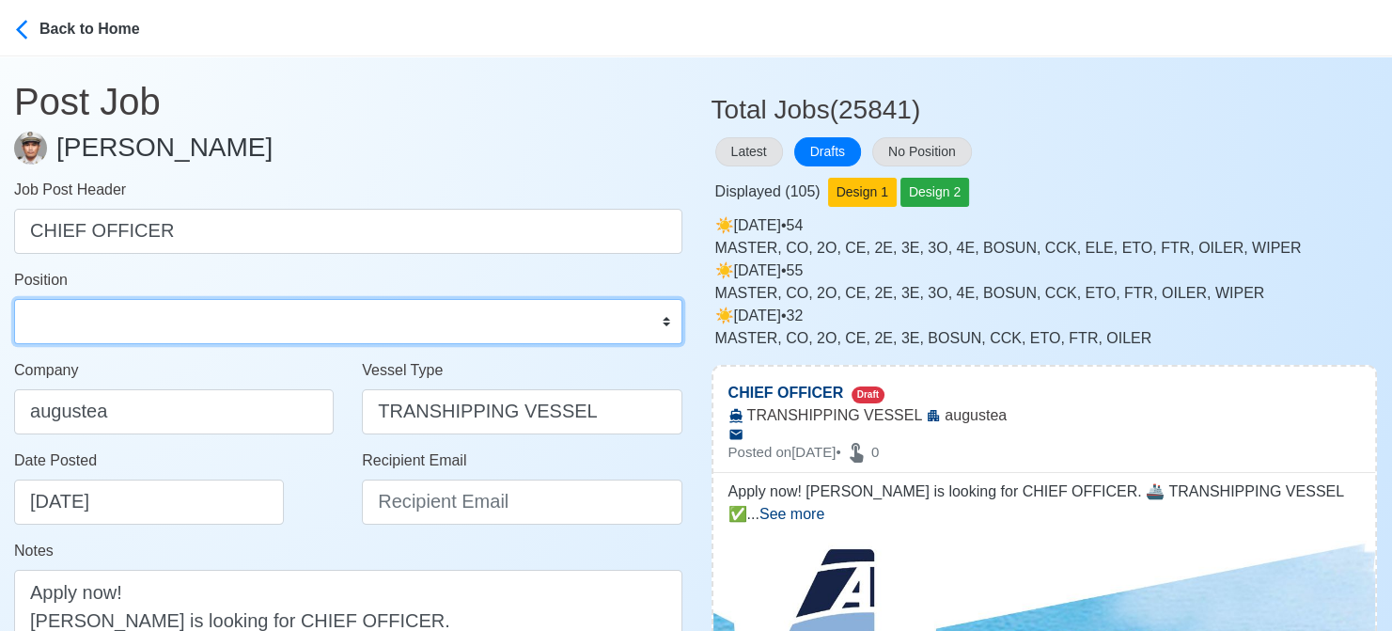
click at [121, 315] on select "Master Chief Officer 2nd Officer 3rd Officer Junior Officer Chief Engineer 2nd …" at bounding box center [348, 321] width 668 height 45
click at [14, 299] on select "Master Chief Officer 2nd Officer 3rd Officer Junior Officer Chief Engineer 2nd …" at bounding box center [348, 321] width 668 height 45
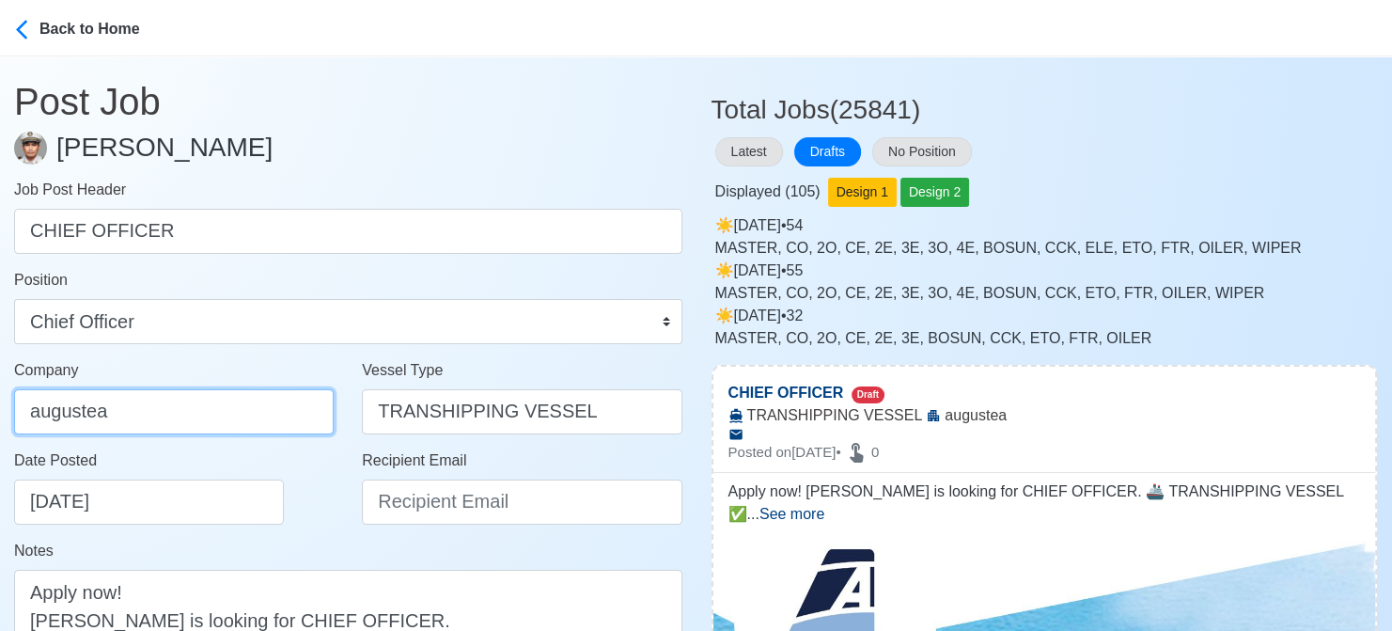
drag, startPoint x: 128, startPoint y: 416, endPoint x: 63, endPoint y: 416, distance: 64.9
click at [63, 416] on input "augustea" at bounding box center [174, 411] width 320 height 45
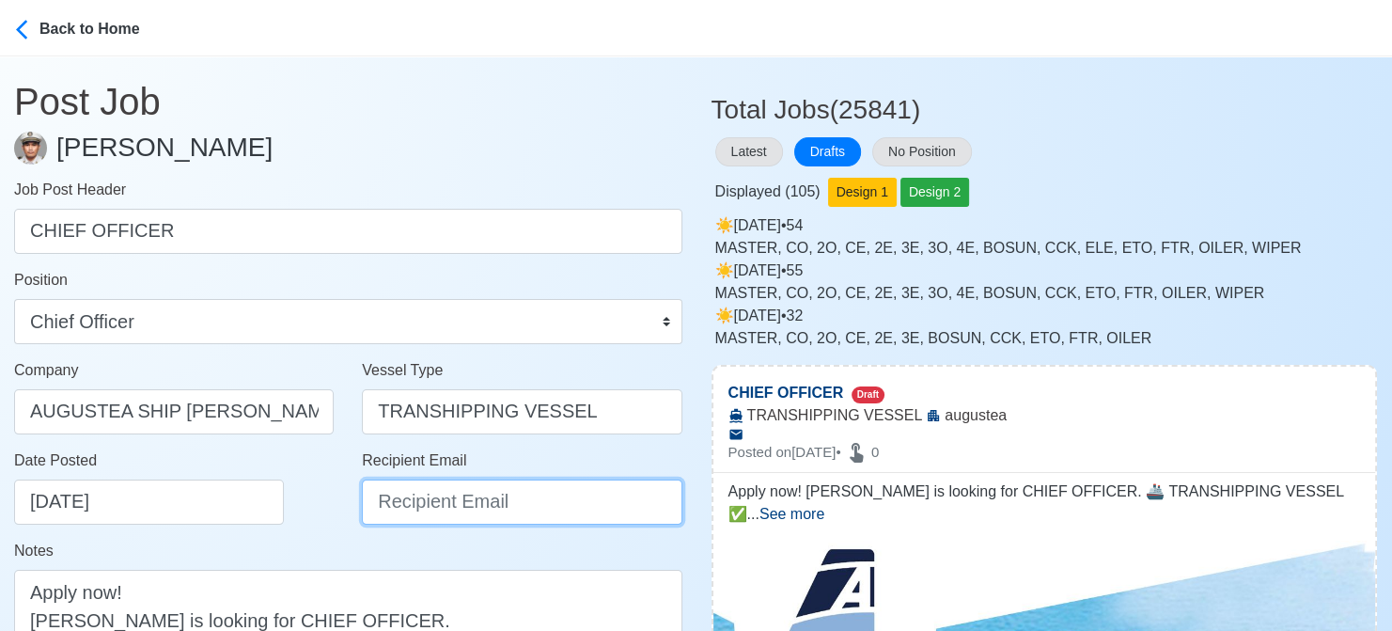
click at [420, 512] on input "Recipient Email" at bounding box center [522, 501] width 320 height 45
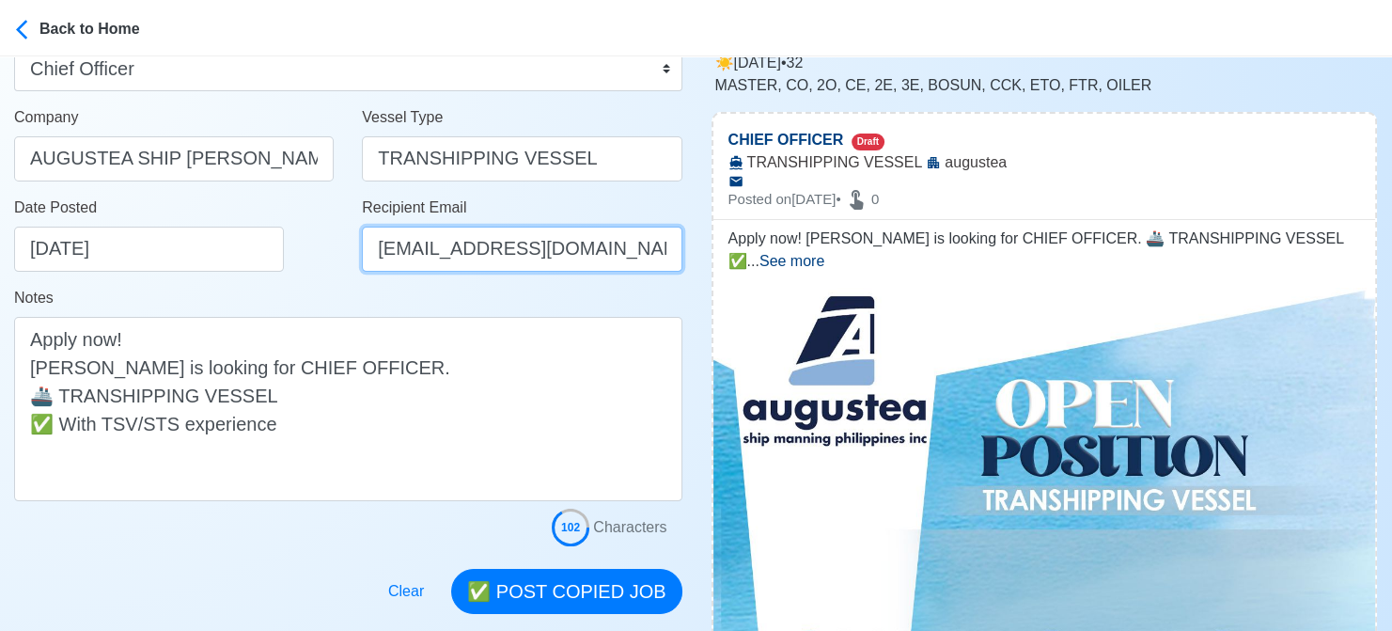
scroll to position [282, 0]
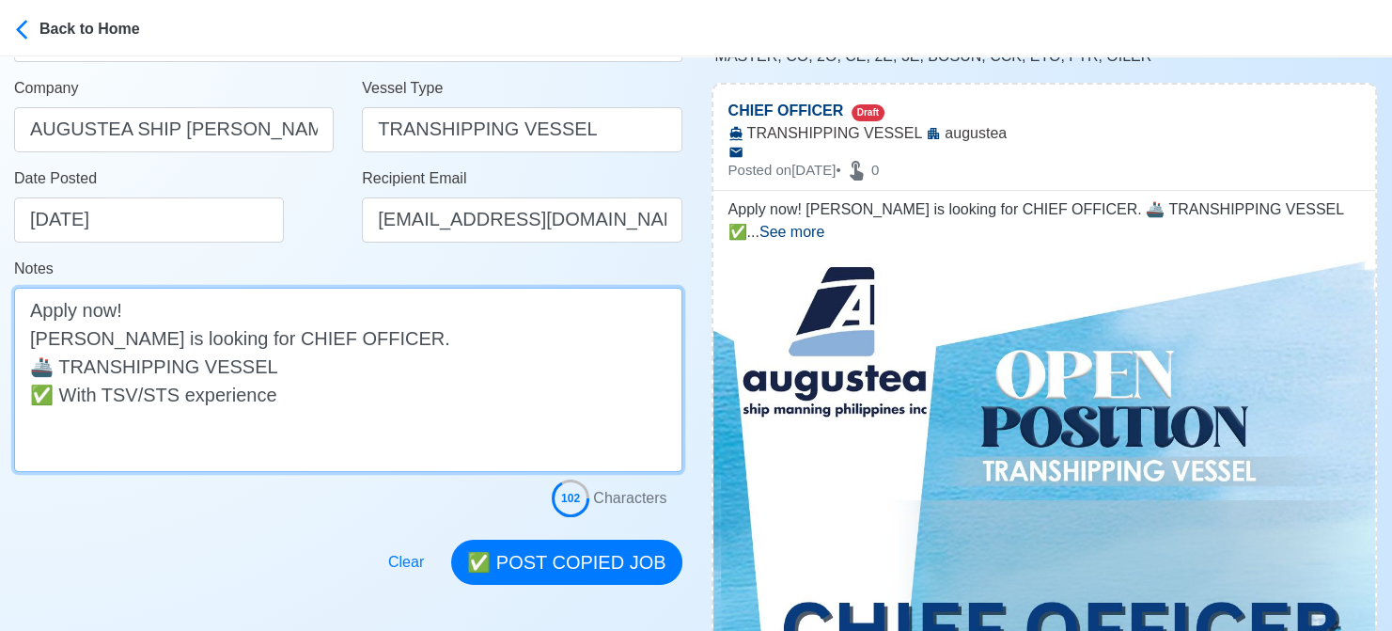
click at [37, 336] on textarea "Apply now! augustea is looking for CHIEF OFFICER. 🚢 TRANSHIPPING VESSEL ✅ With …" at bounding box center [348, 380] width 668 height 184
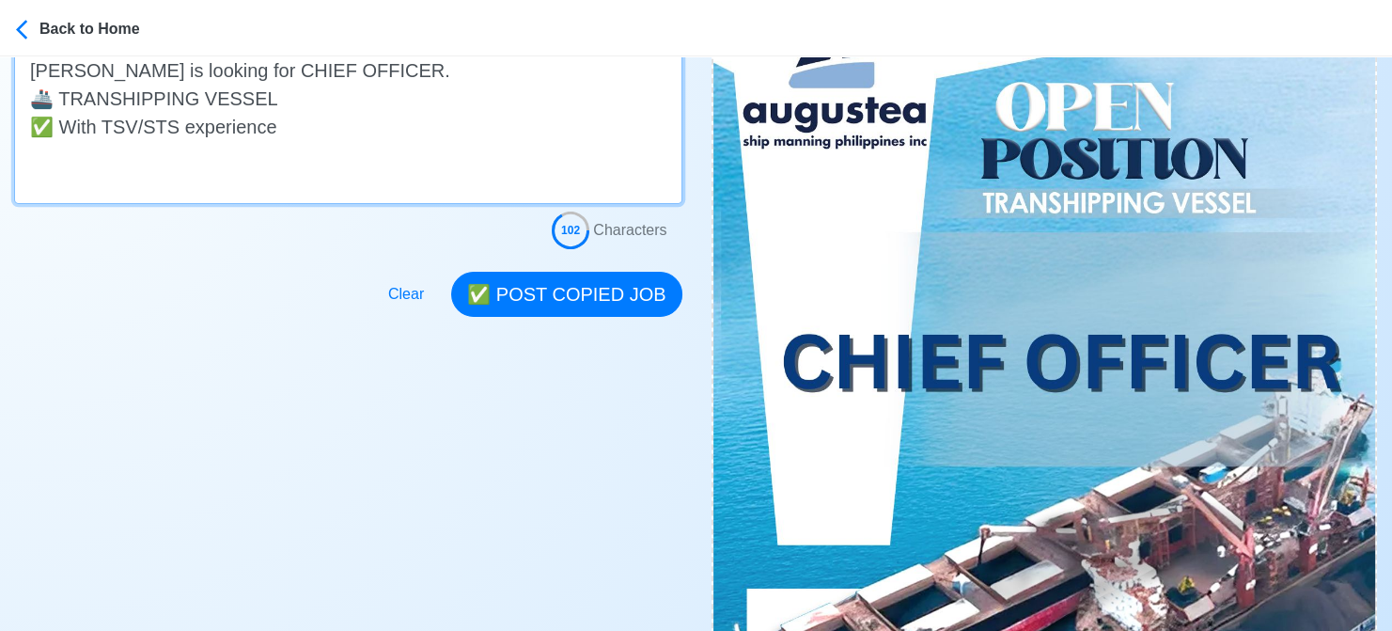
scroll to position [564, 0]
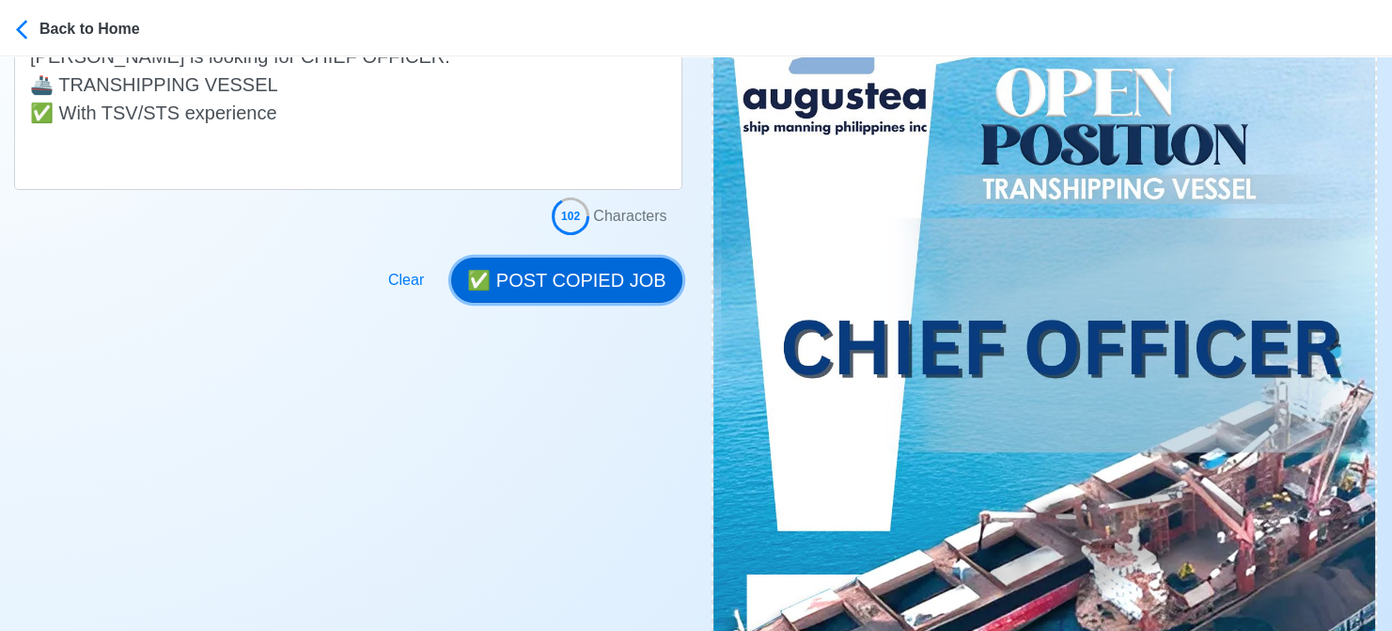
click at [594, 281] on button "✅ POST COPIED JOB" at bounding box center [566, 280] width 230 height 45
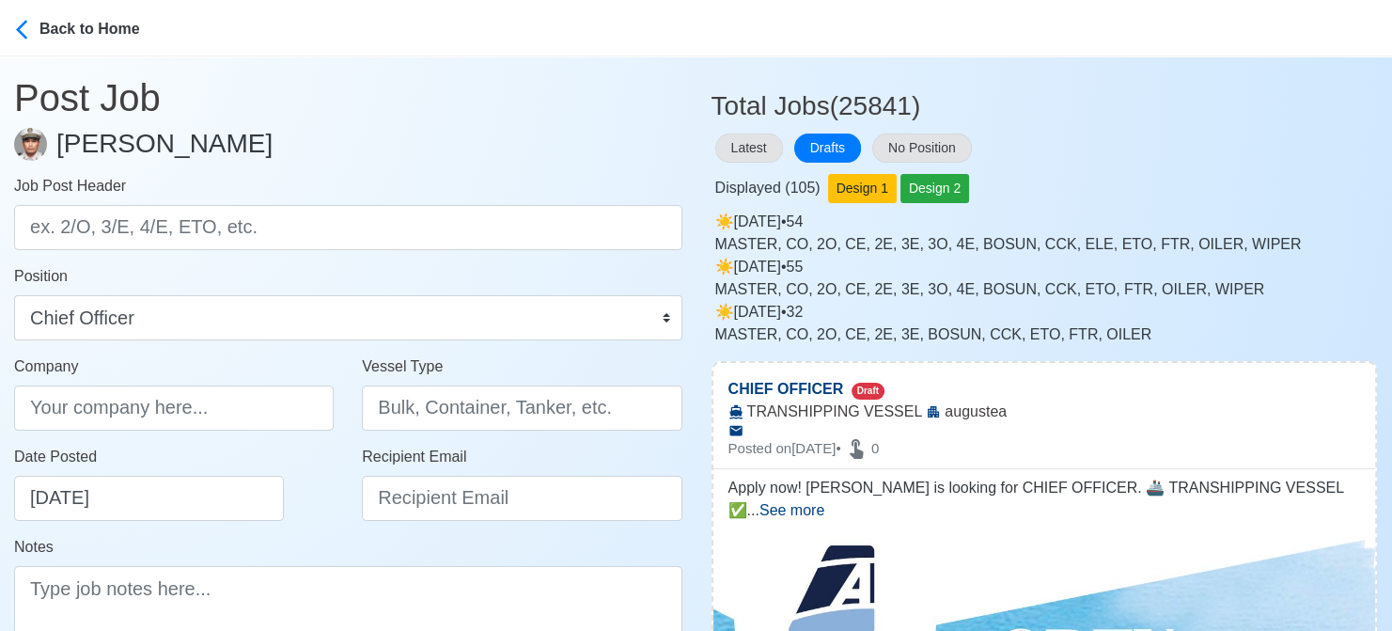
scroll to position [0, 0]
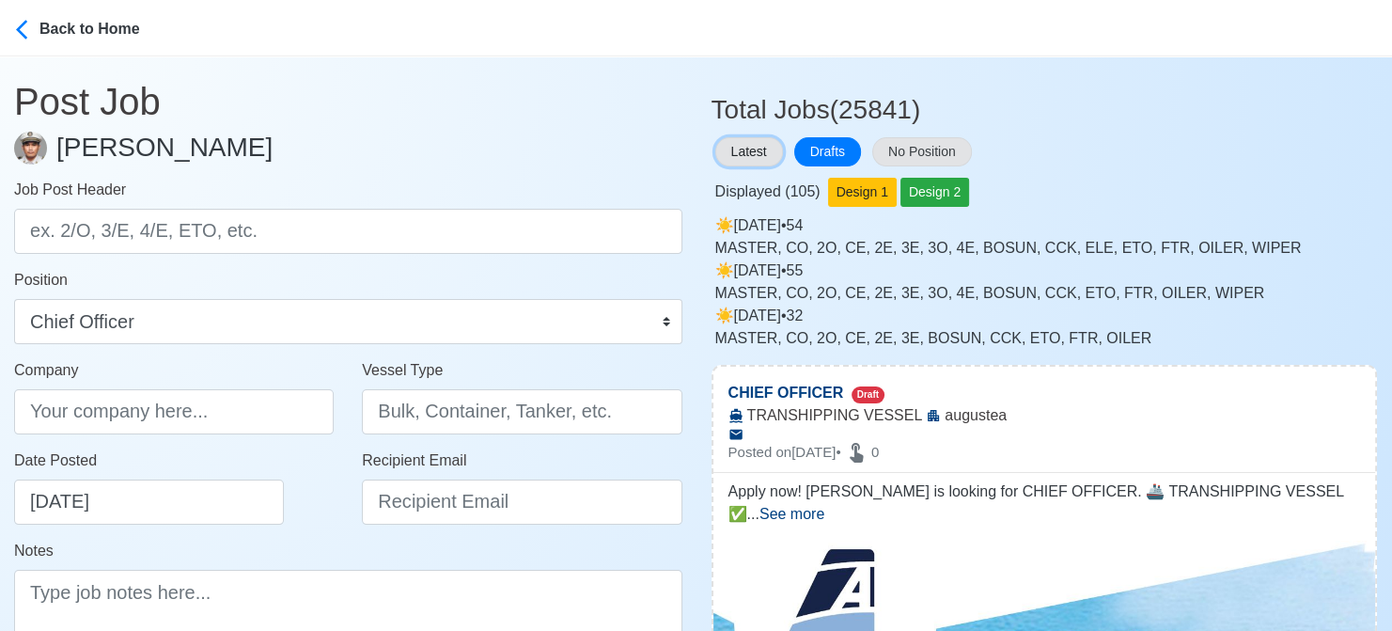
click at [752, 146] on button "Latest" at bounding box center [749, 151] width 68 height 29
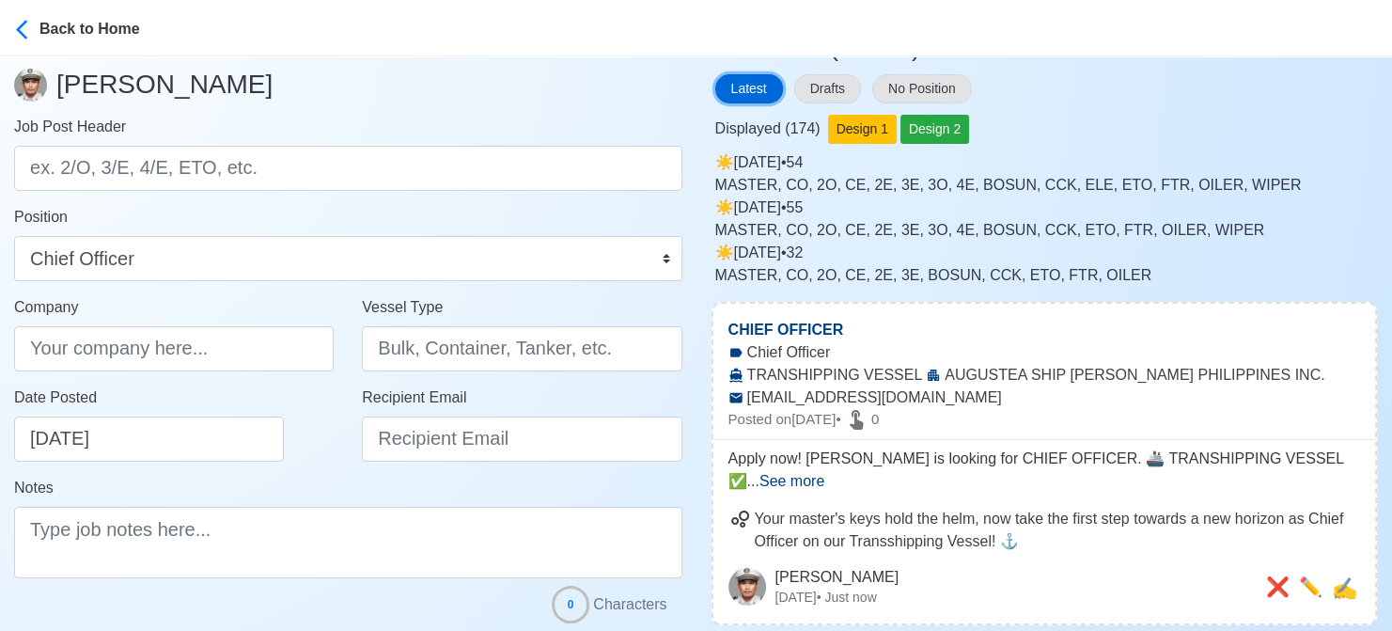
scroll to position [188, 0]
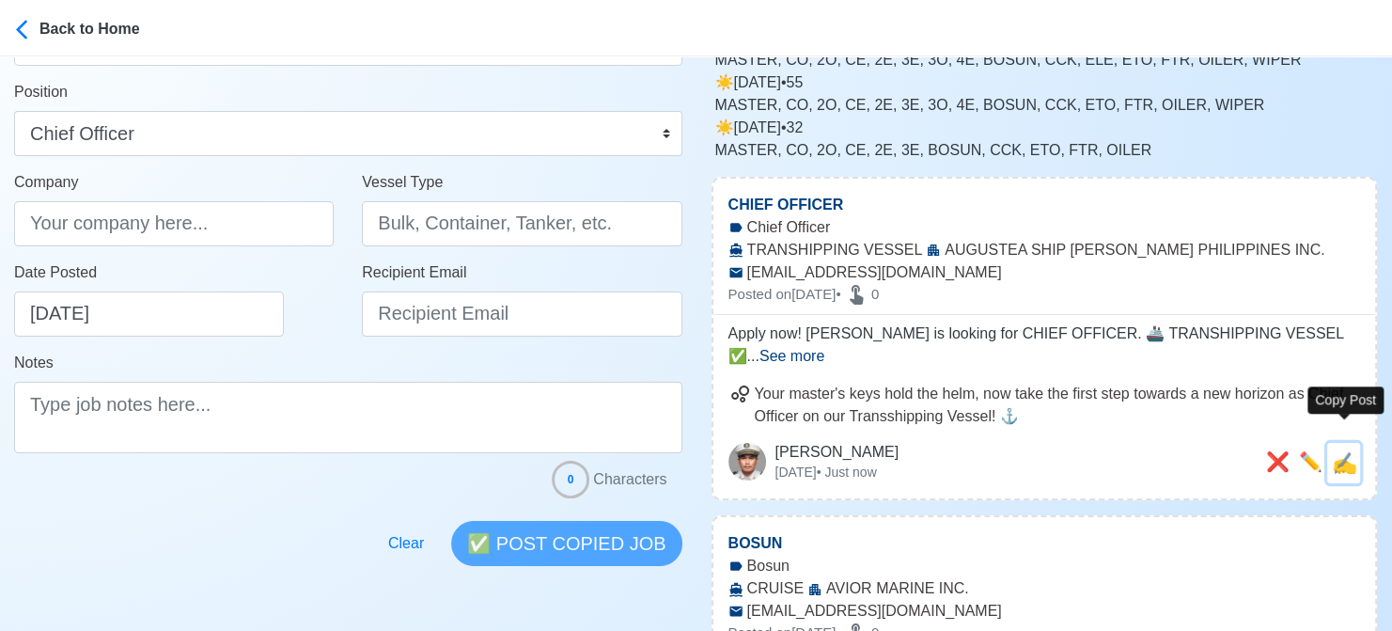
click at [1341, 451] on span "✍️" at bounding box center [1344, 463] width 25 height 24
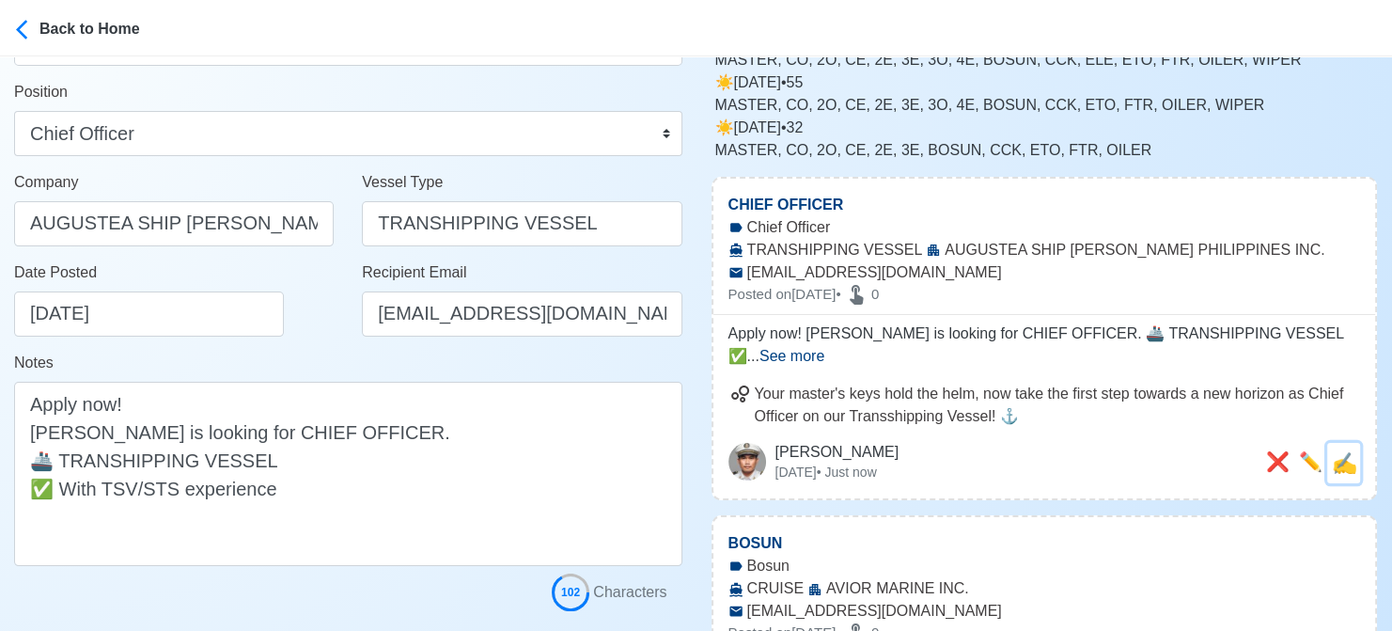
scroll to position [0, 0]
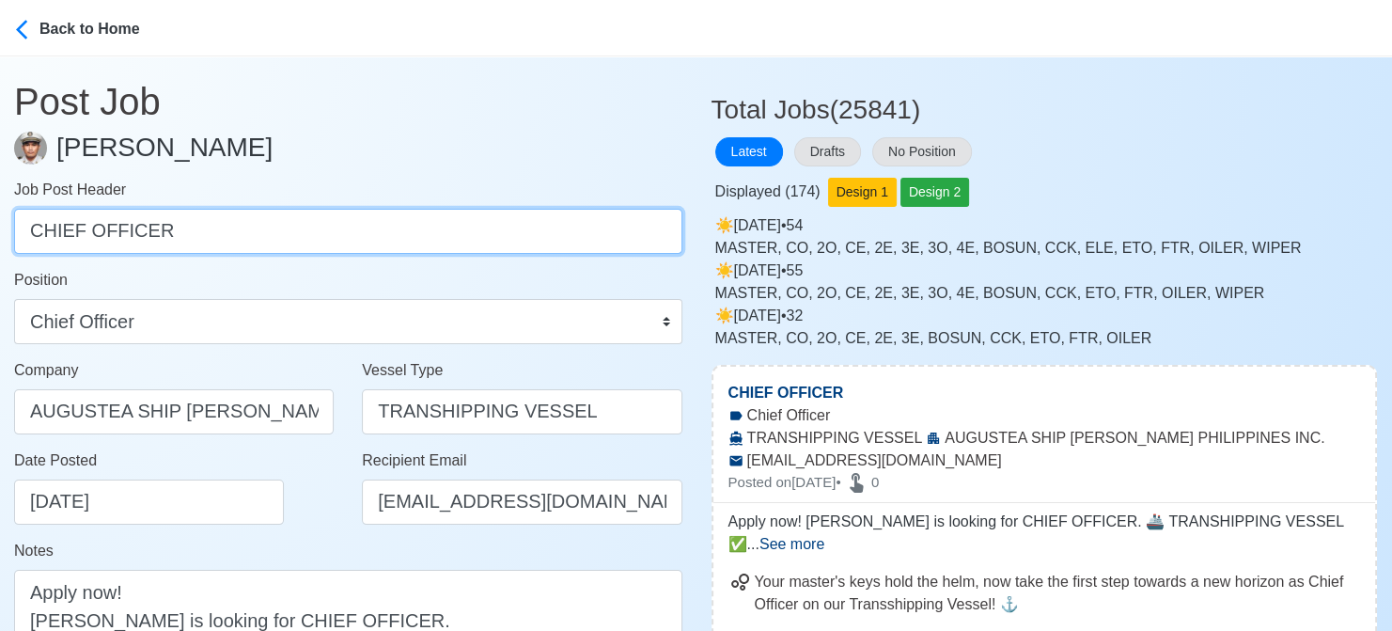
click at [130, 235] on input "CHIEF OFFICER" at bounding box center [348, 231] width 668 height 45
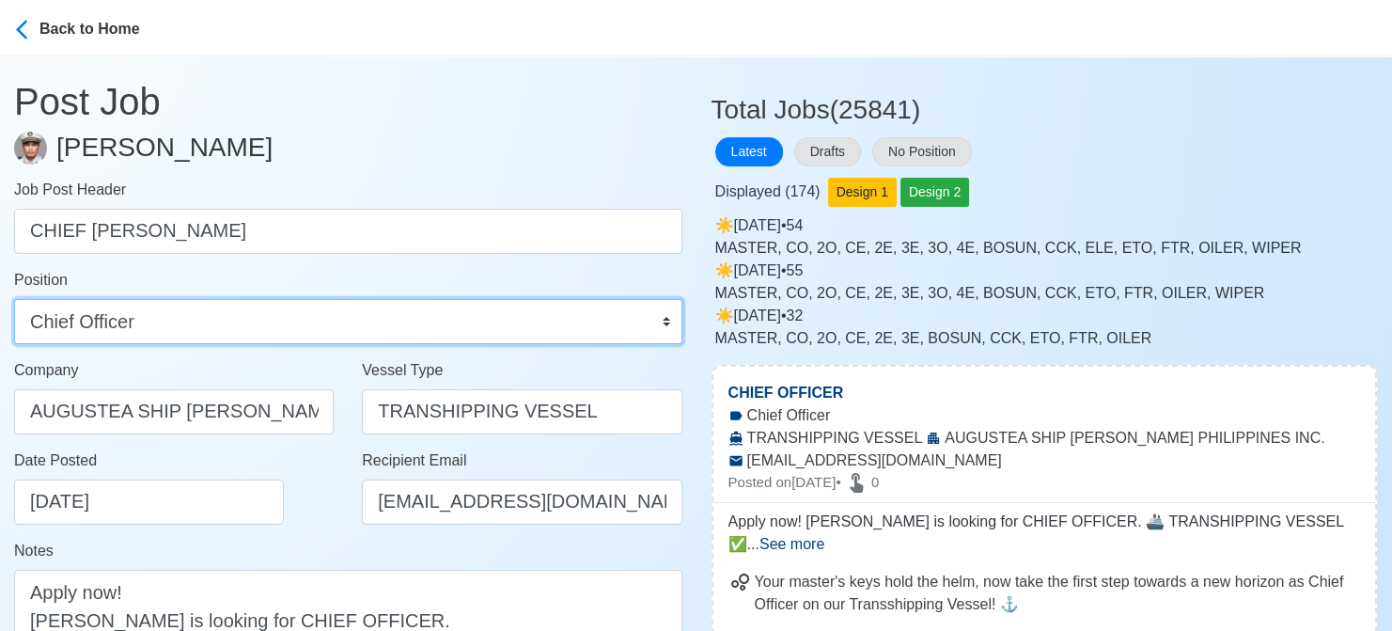
click at [114, 330] on select "Master Chief Officer 2nd Officer 3rd Officer Junior Officer Chief Engineer 2nd …" at bounding box center [348, 321] width 668 height 45
click at [14, 299] on select "Master Chief Officer 2nd Officer 3rd Officer Junior Officer Chief Engineer 2nd …" at bounding box center [348, 321] width 668 height 45
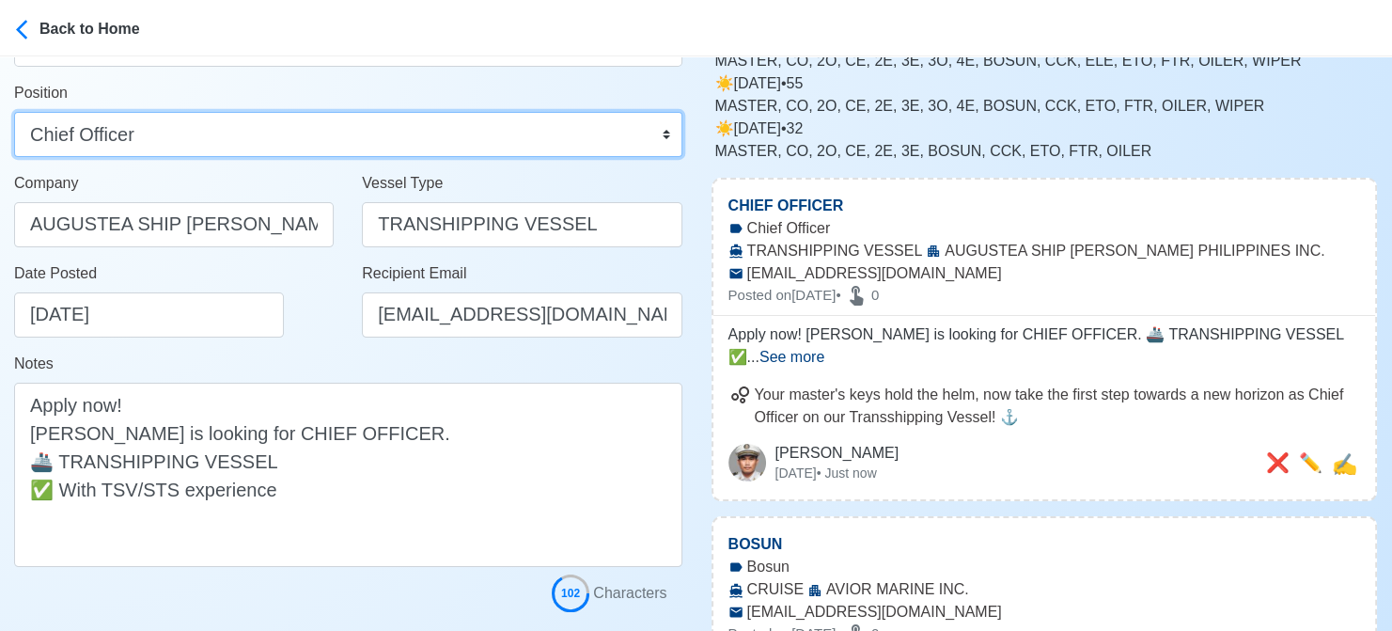
scroll to position [188, 0]
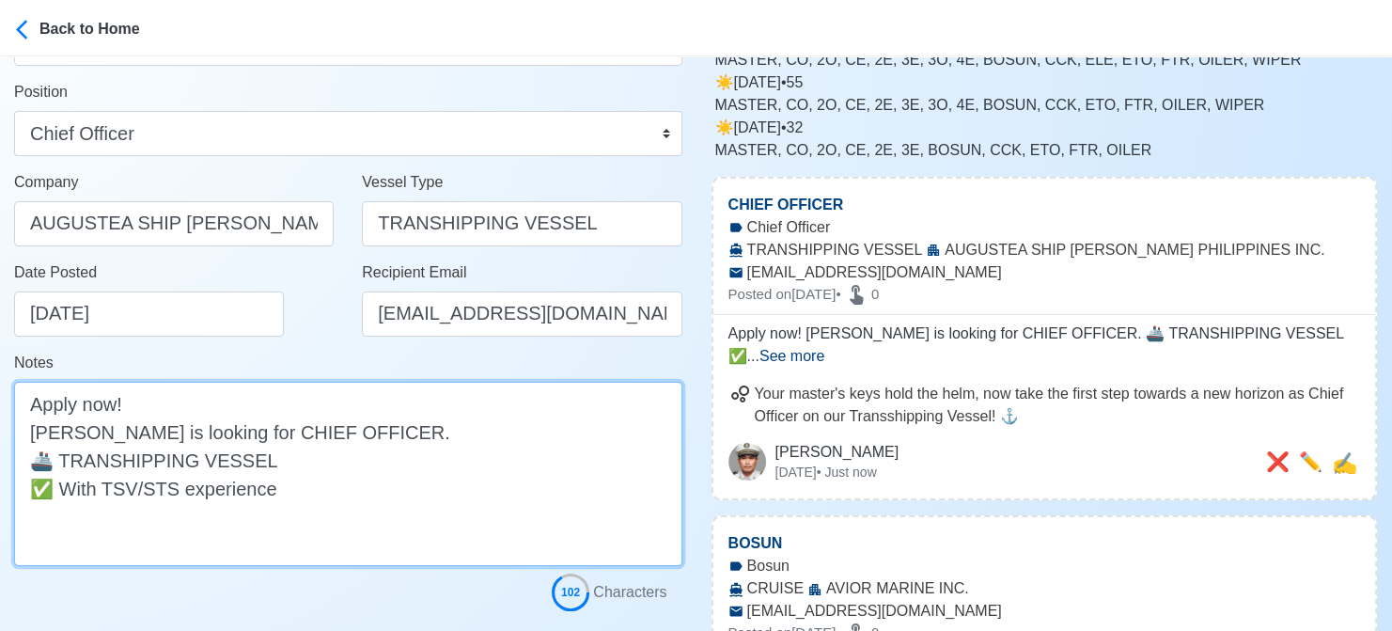
click at [318, 430] on textarea "Apply now! Augustea is looking for CHIEF OFFICER. 🚢 TRANSHIPPING VESSEL ✅ With …" at bounding box center [348, 474] width 668 height 184
drag, startPoint x: 60, startPoint y: 489, endPoint x: 271, endPoint y: 489, distance: 210.6
click at [271, 489] on textarea "Apply now! Augustea is looking for CHIEF COOK. 🚢 TRANSHIPPING VESSEL ✅ With TSV…" at bounding box center [348, 474] width 668 height 184
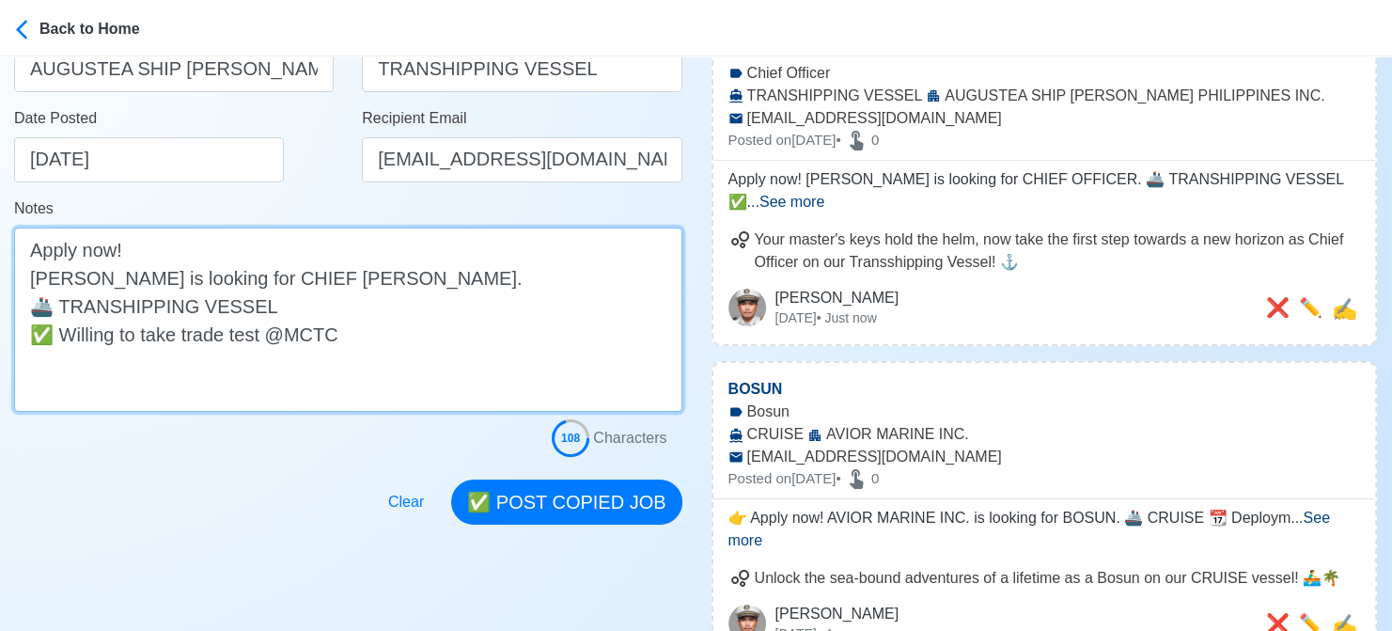
scroll to position [470, 0]
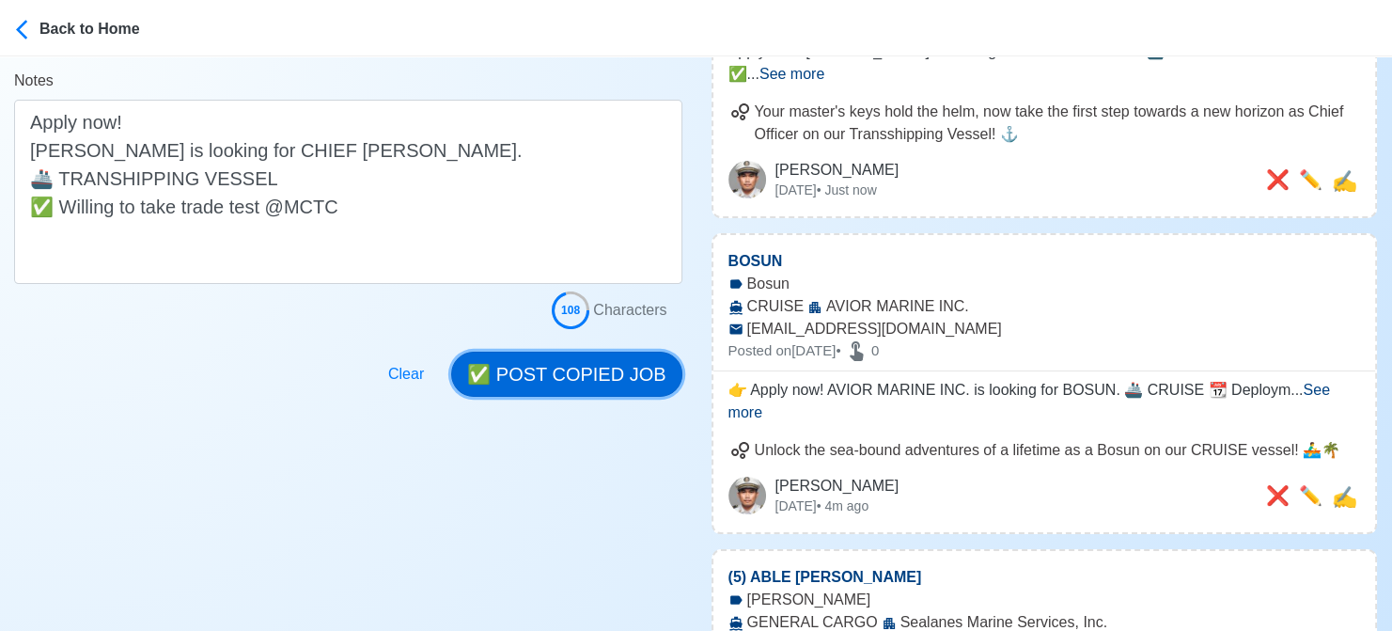
click at [585, 374] on button "✅ POST COPIED JOB" at bounding box center [566, 374] width 230 height 45
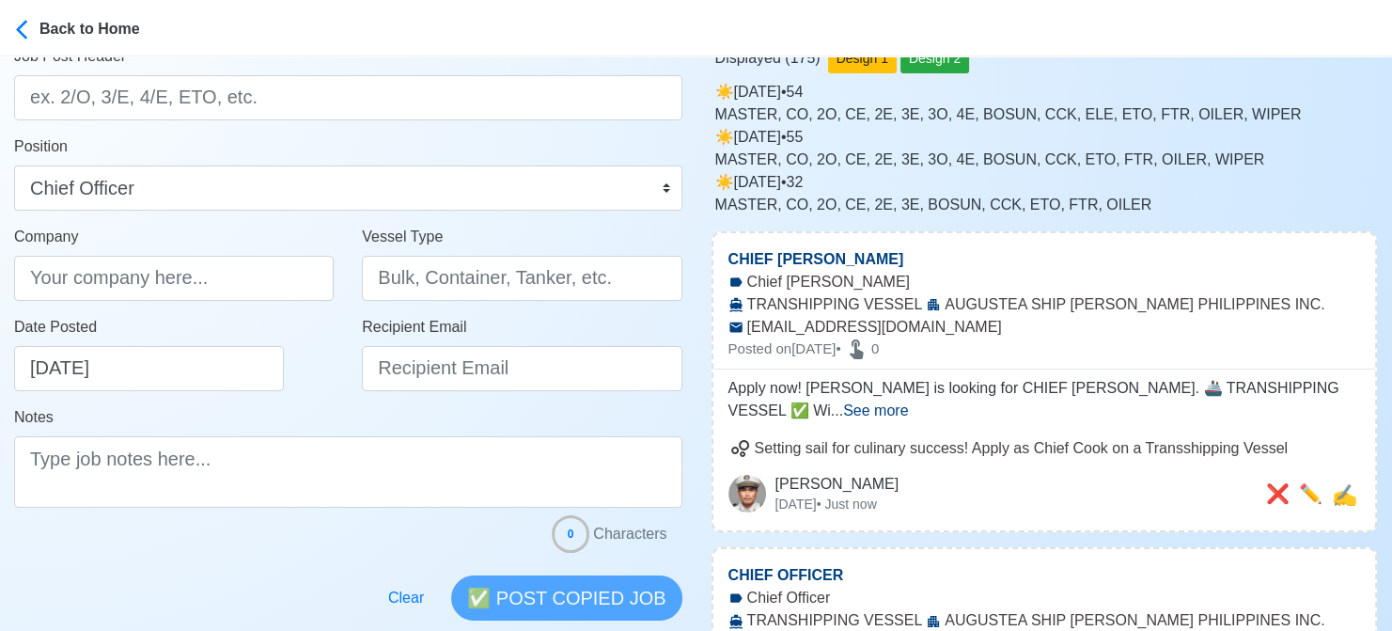
scroll to position [94, 0]
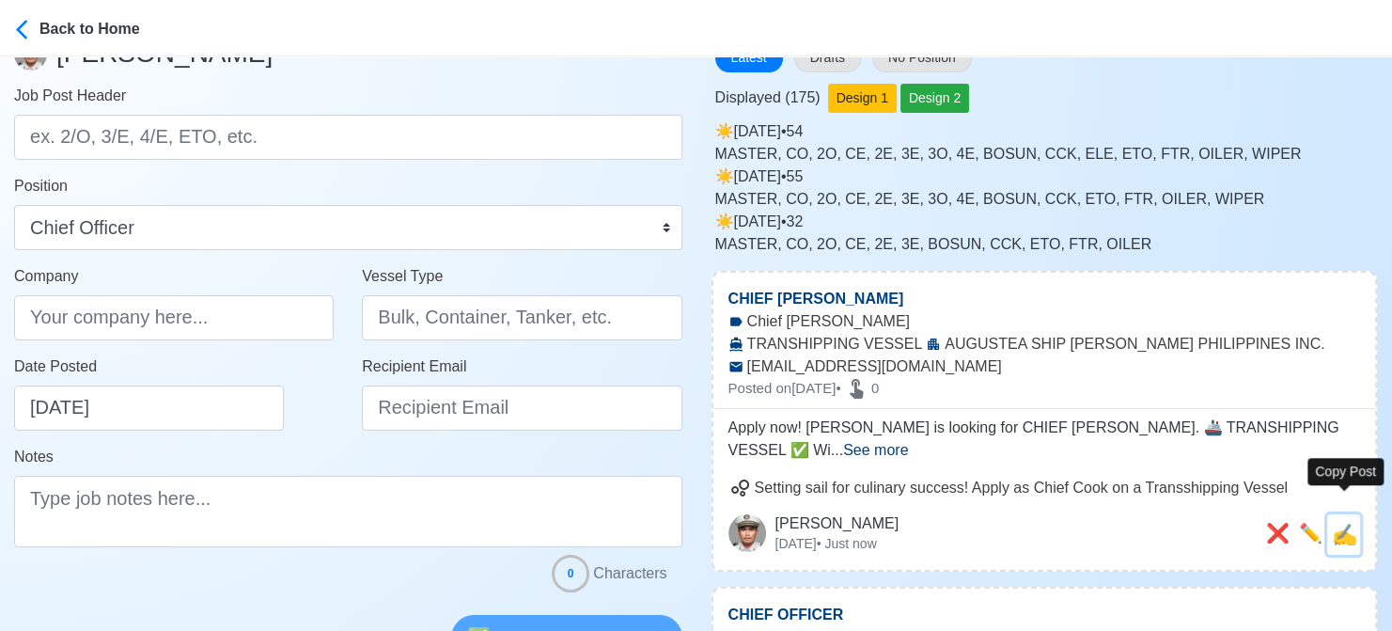
click at [1350, 523] on span "✍️" at bounding box center [1344, 535] width 25 height 24
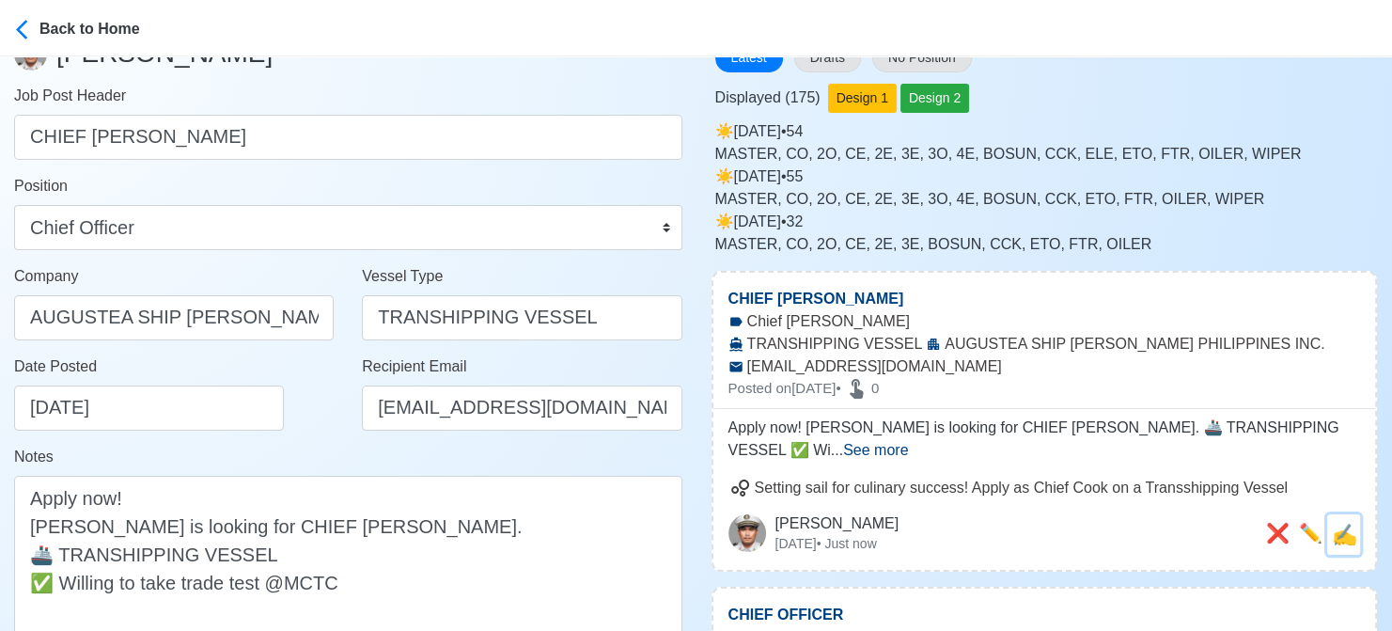
scroll to position [0, 0]
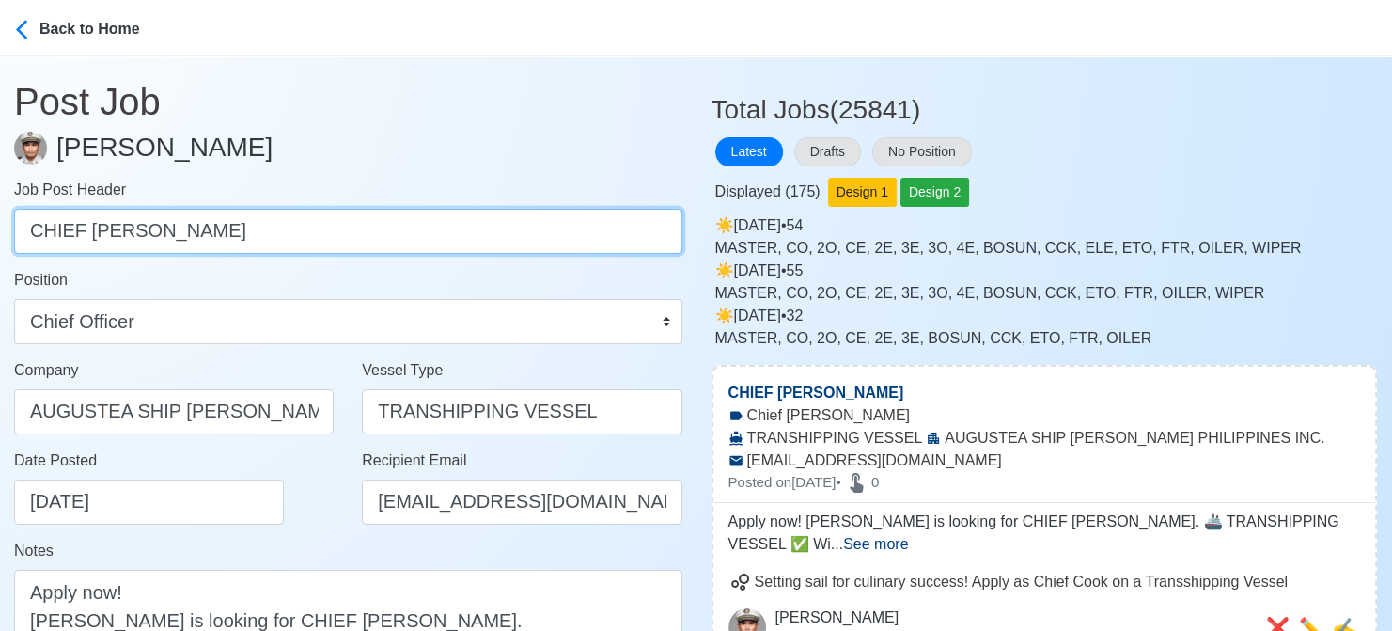
drag, startPoint x: 204, startPoint y: 236, endPoint x: -19, endPoint y: 225, distance: 223.1
click at [0, 225] on html "Back to Home Post Job Jeyner Gil Job Post Header CHIEF COOK Position Master Chi…" at bounding box center [696, 315] width 1392 height 631
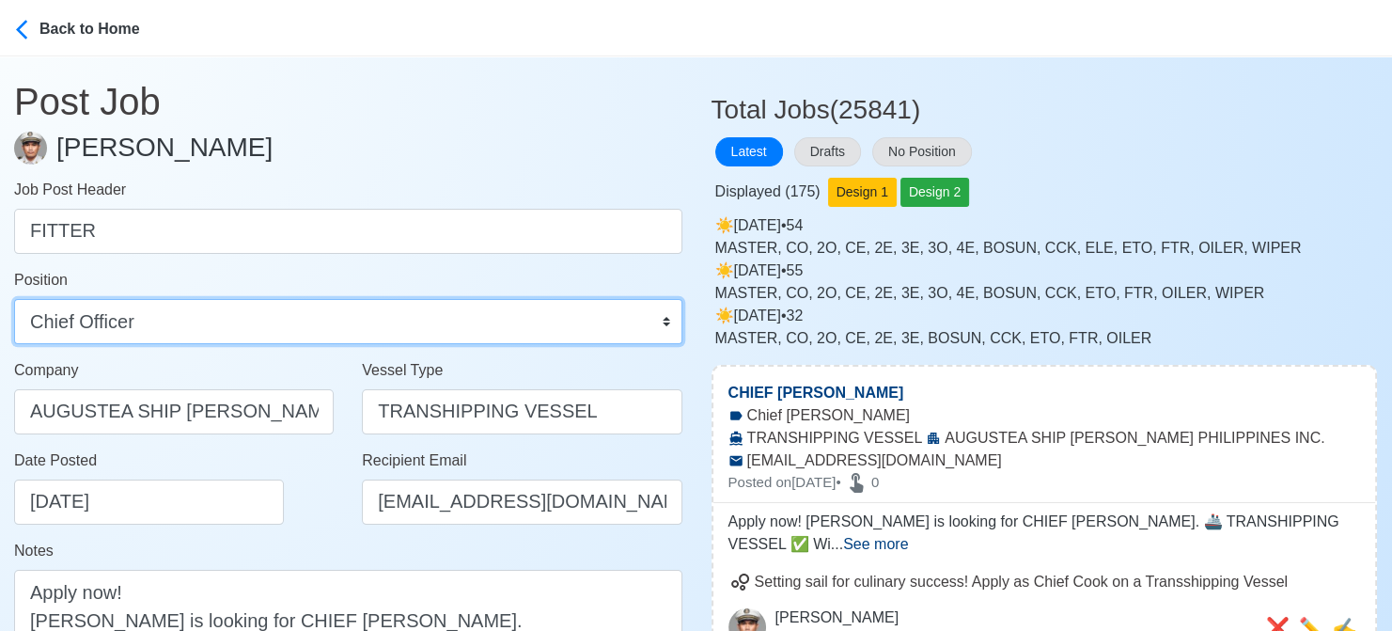
click at [47, 323] on select "Master Chief Officer 2nd Officer 3rd Officer Junior Officer Chief Engineer 2nd …" at bounding box center [348, 321] width 668 height 45
click at [14, 299] on select "Master Chief Officer 2nd Officer 3rd Officer Junior Officer Chief Engineer 2nd …" at bounding box center [348, 321] width 668 height 45
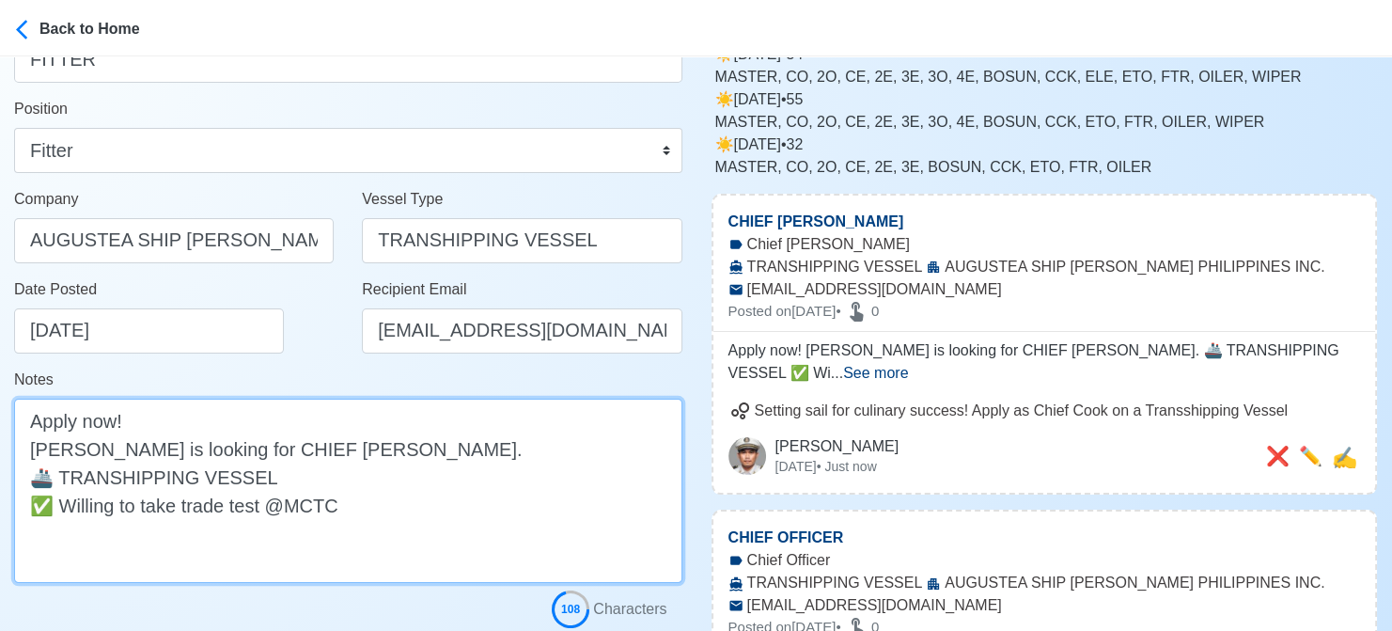
scroll to position [188, 0]
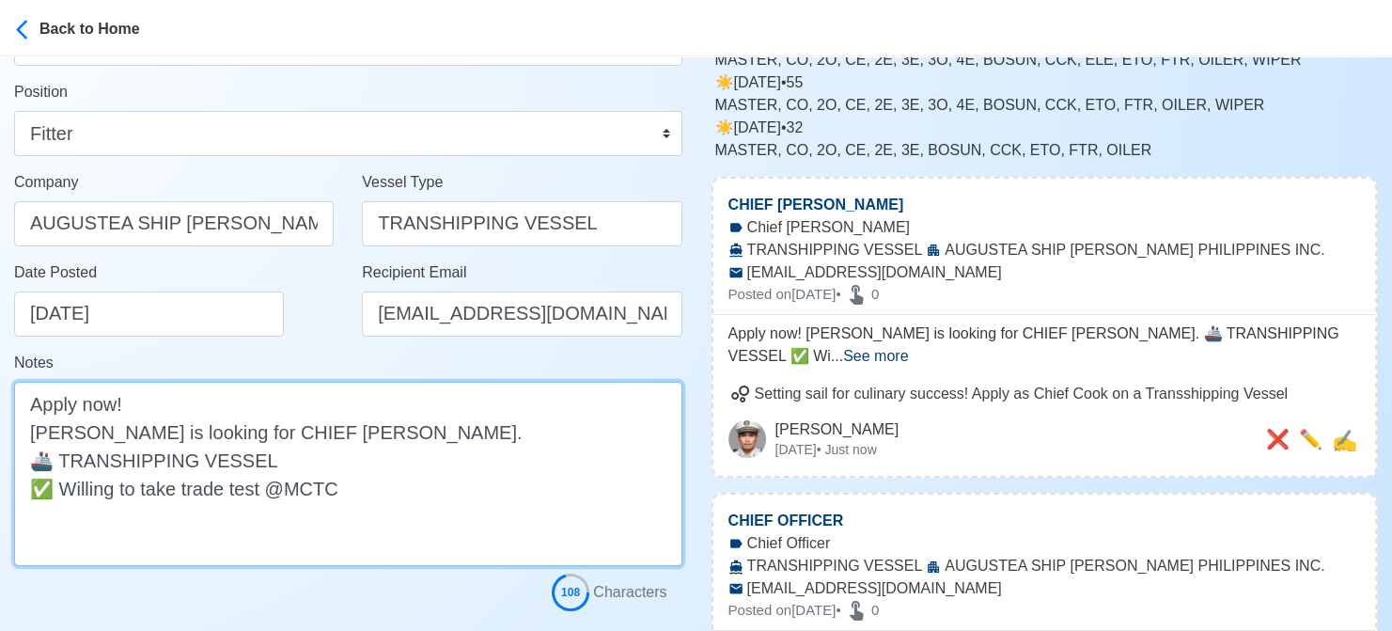
drag, startPoint x: 226, startPoint y: 432, endPoint x: 327, endPoint y: 426, distance: 101.7
click at [327, 426] on textarea "Apply now! Augustea is looking for CHIEF COOK. 🚢 TRANSHIPPING VESSEL ✅ Willing …" at bounding box center [348, 474] width 668 height 184
paste textarea "FITTER"
drag, startPoint x: 62, startPoint y: 484, endPoint x: 350, endPoint y: 486, distance: 287.7
click at [350, 486] on textarea "Apply now! Augustea is looking for FITTER. 🚢 TRANSHIPPING VESSEL ✅ Willing to t…" at bounding box center [348, 474] width 668 height 184
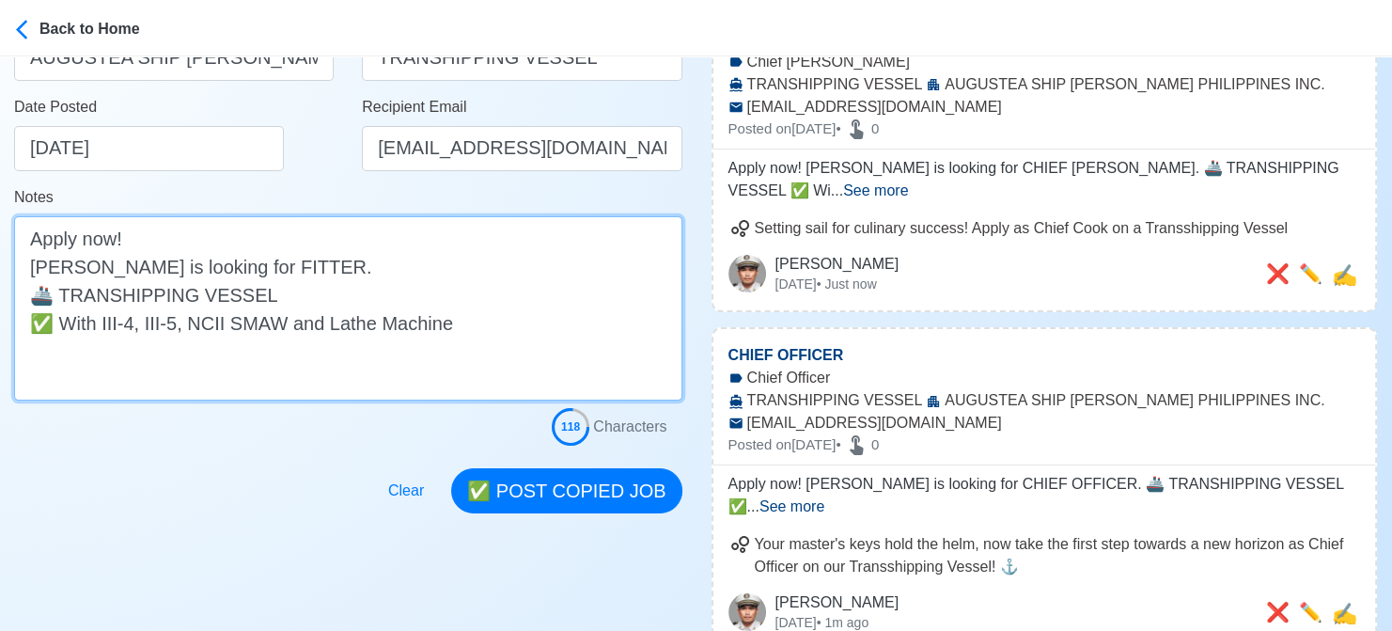
scroll to position [470, 0]
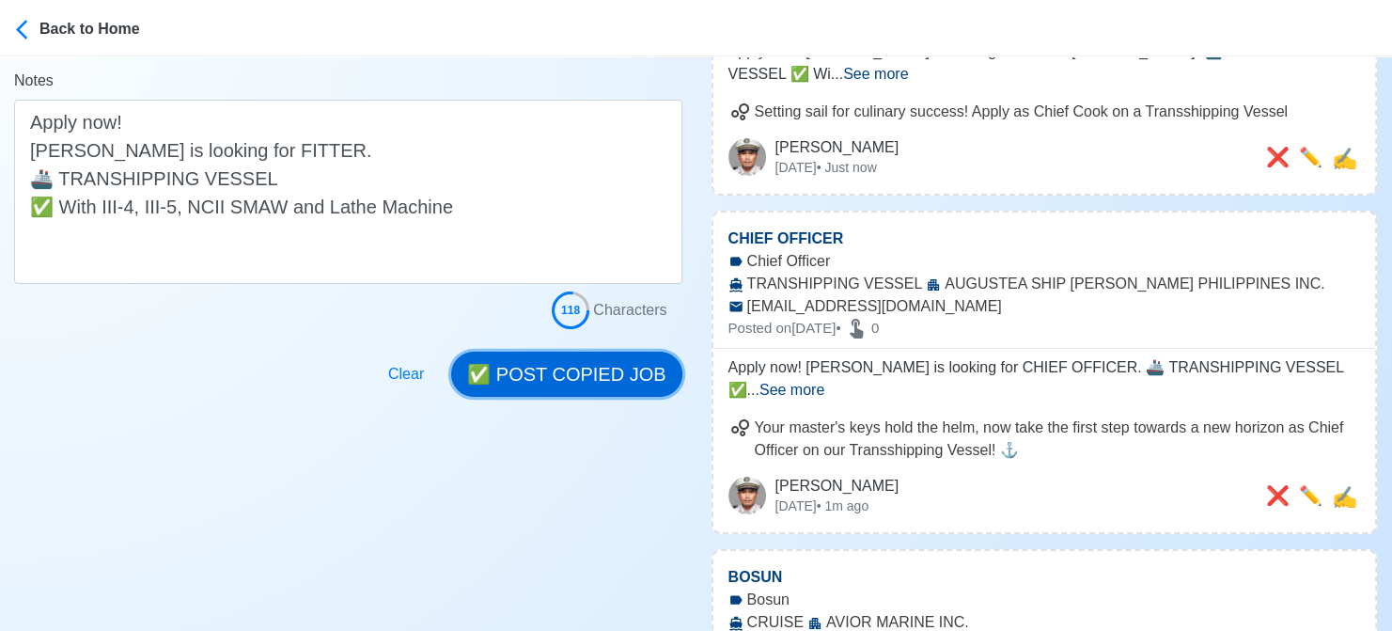
click at [601, 384] on button "✅ POST COPIED JOB" at bounding box center [566, 374] width 230 height 45
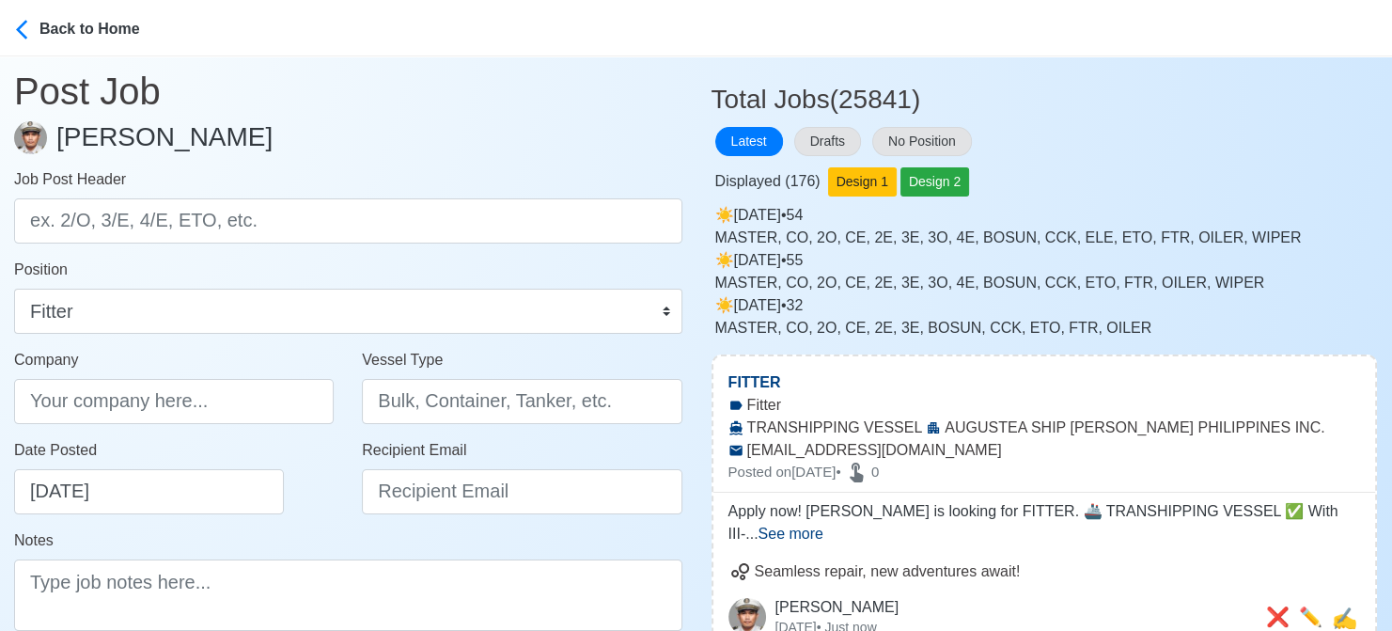
scroll to position [0, 0]
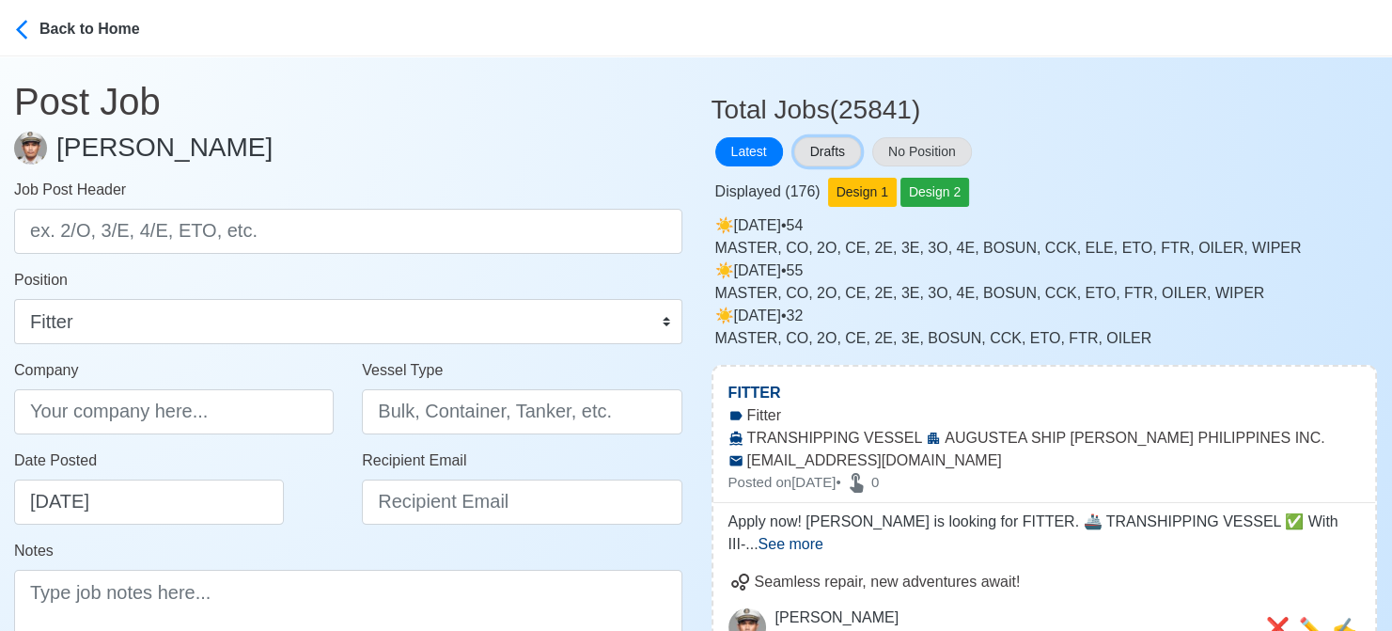
click at [841, 147] on button "Drafts" at bounding box center [827, 151] width 67 height 29
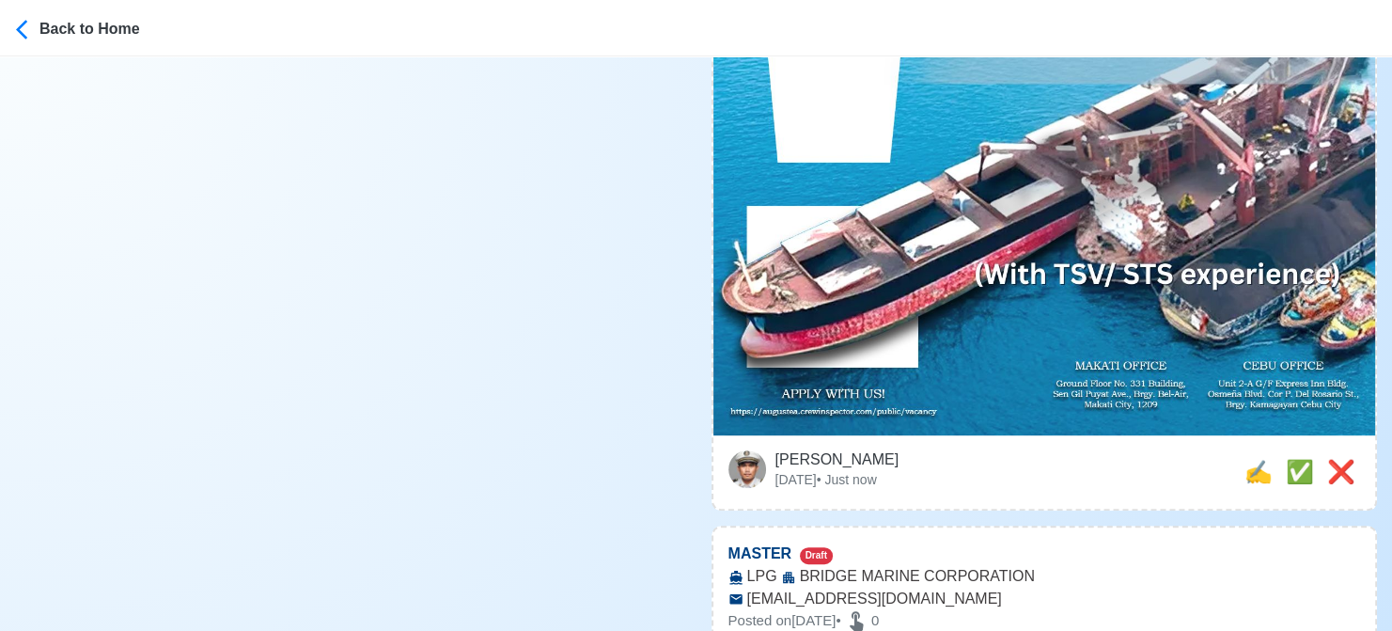
scroll to position [940, 0]
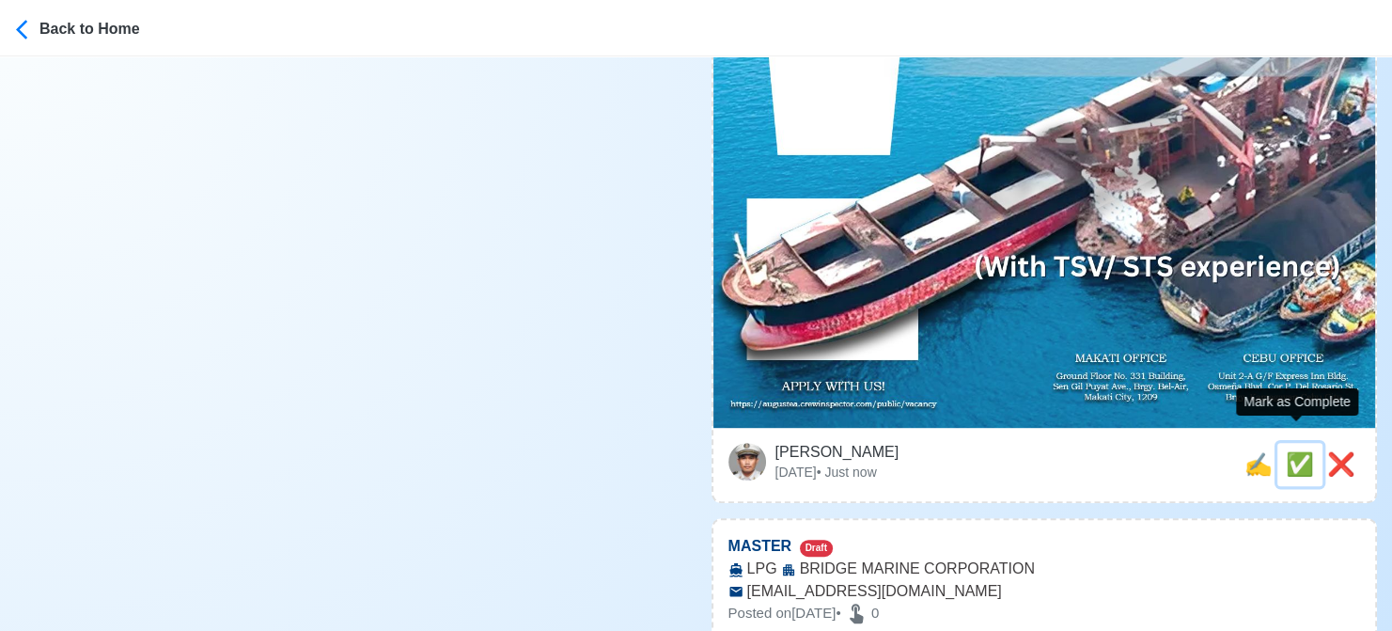
click at [1297, 451] on span "✅" at bounding box center [1300, 463] width 28 height 25
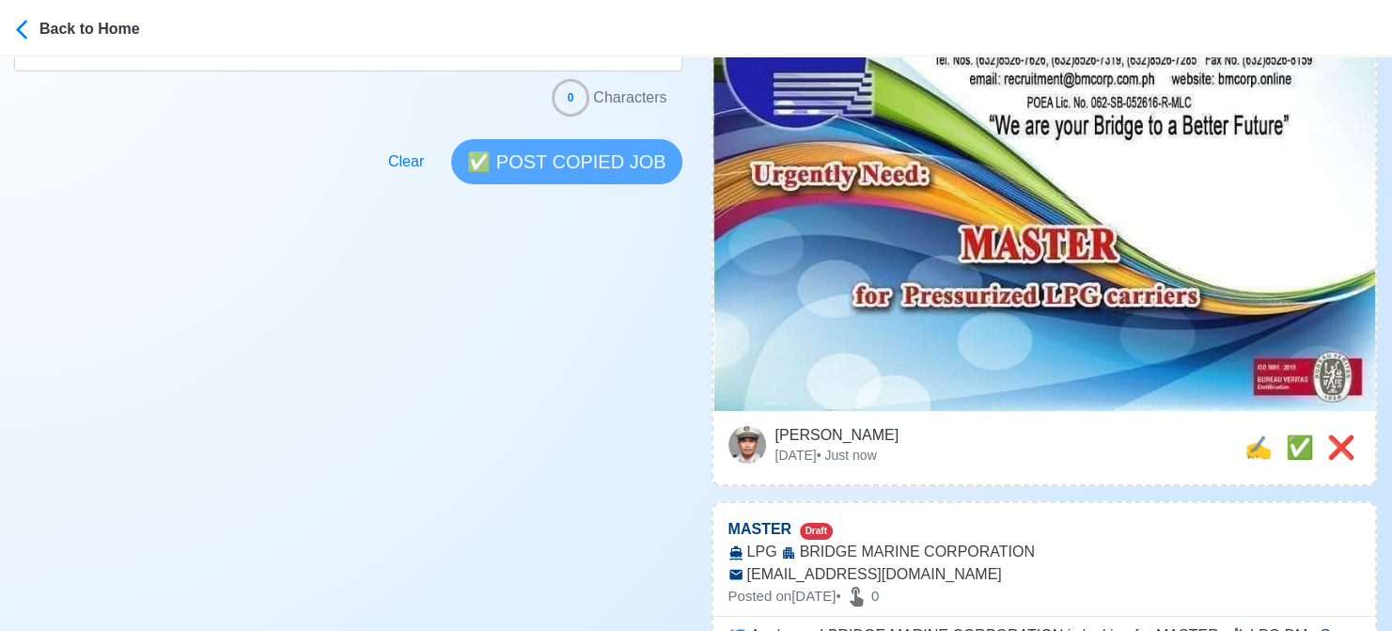
scroll to position [564, 0]
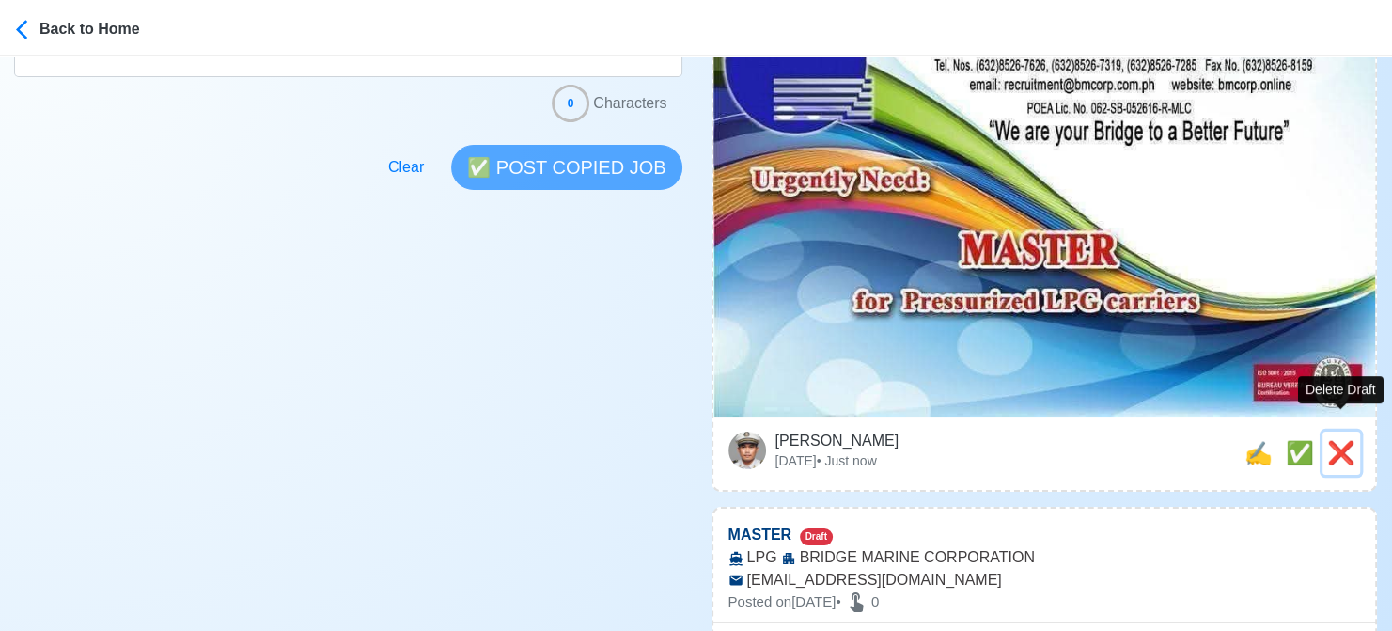
click at [1344, 440] on span "❌" at bounding box center [1342, 452] width 28 height 25
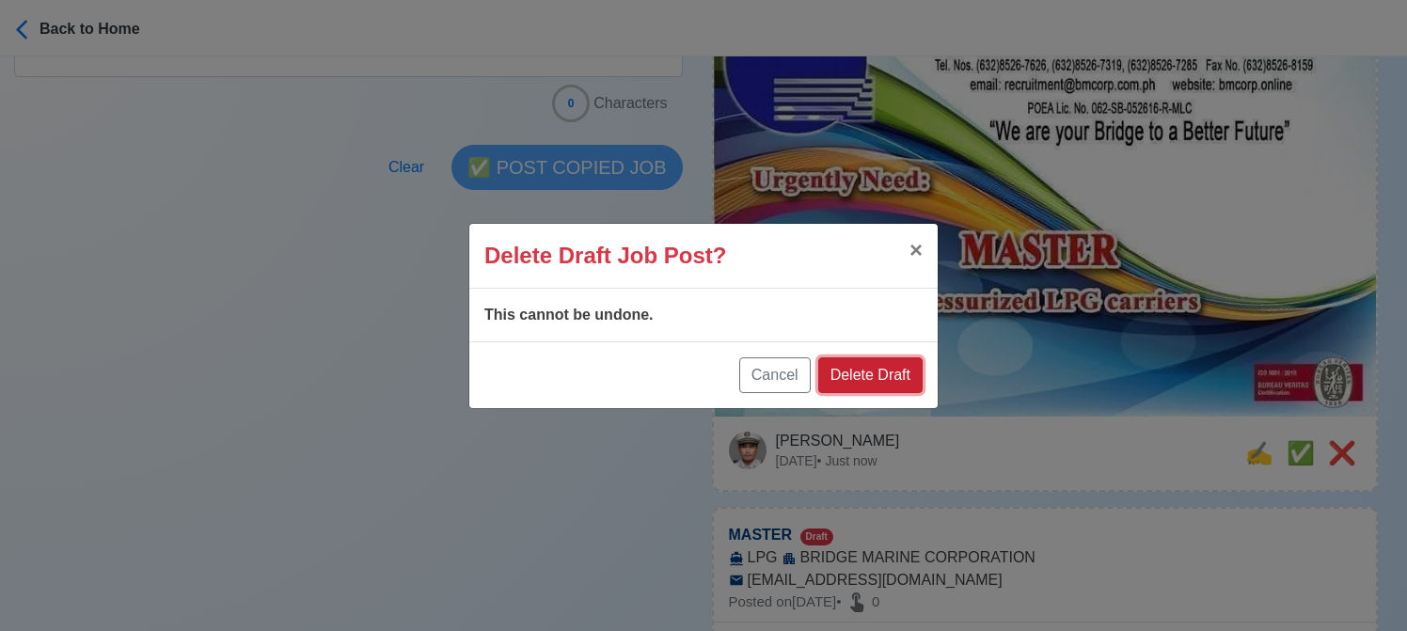
click at [861, 366] on button "Delete Draft" at bounding box center [870, 375] width 104 height 36
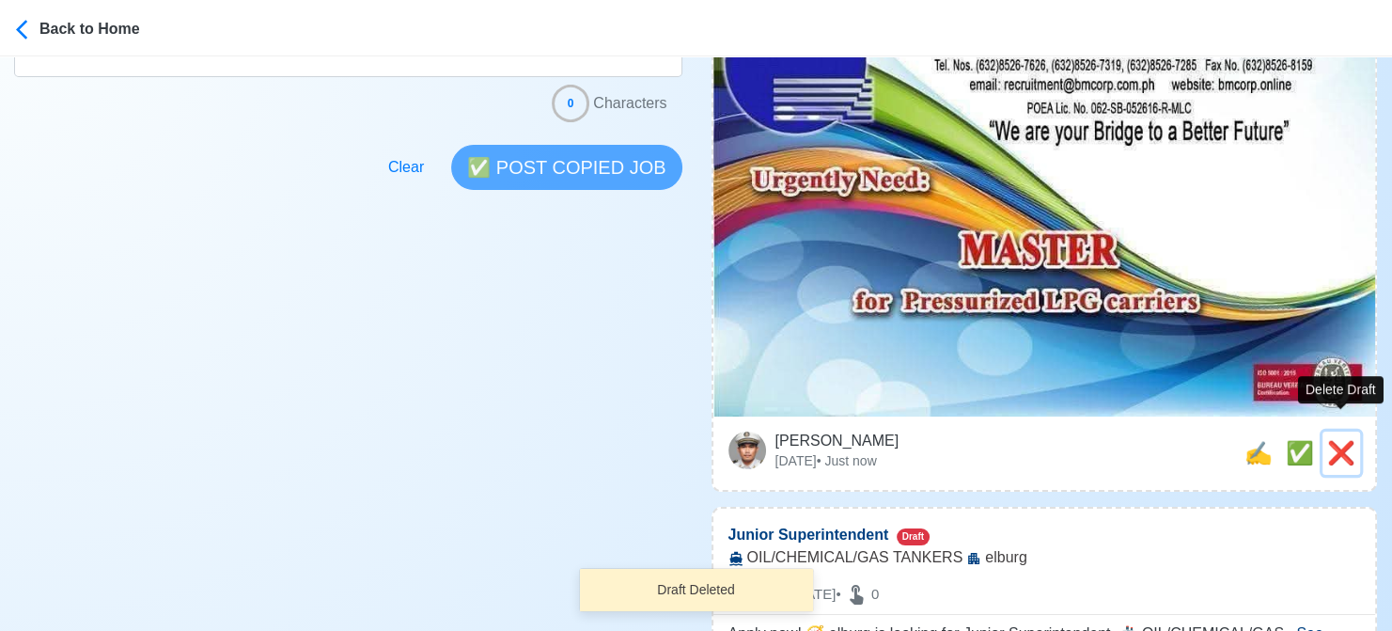
click at [1349, 440] on span "❌" at bounding box center [1342, 452] width 28 height 25
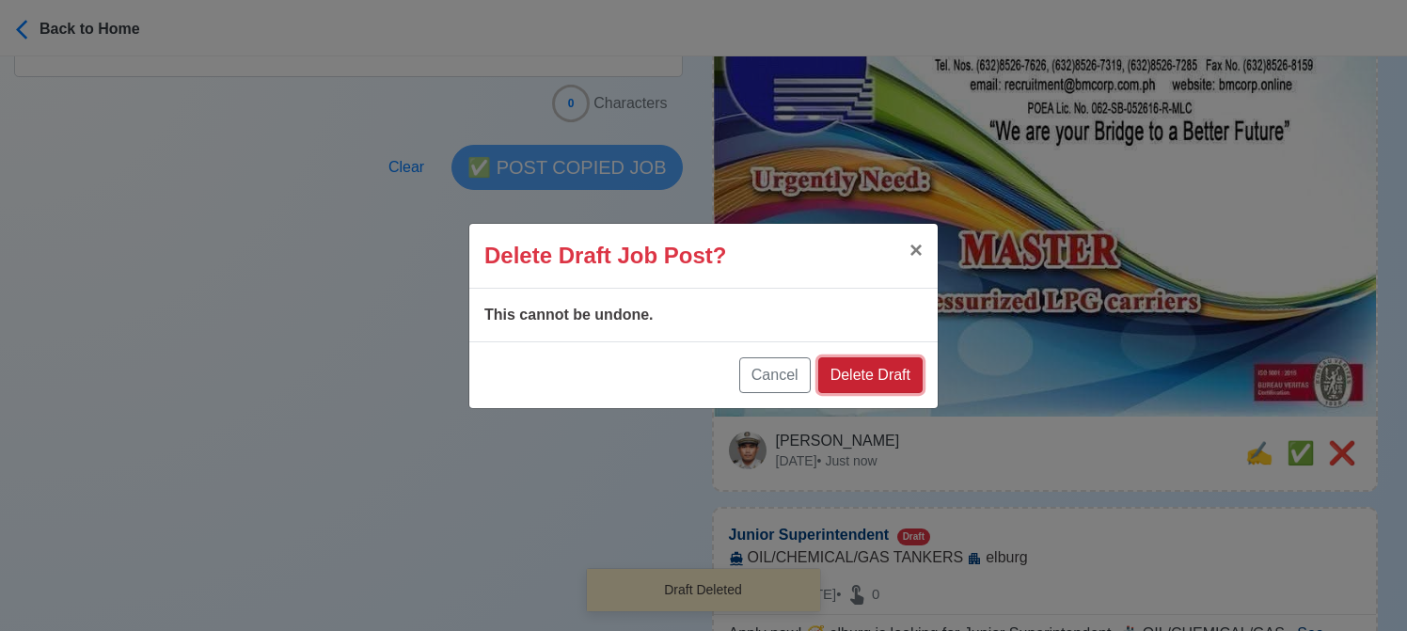
click at [915, 374] on button "Delete Draft" at bounding box center [870, 375] width 104 height 36
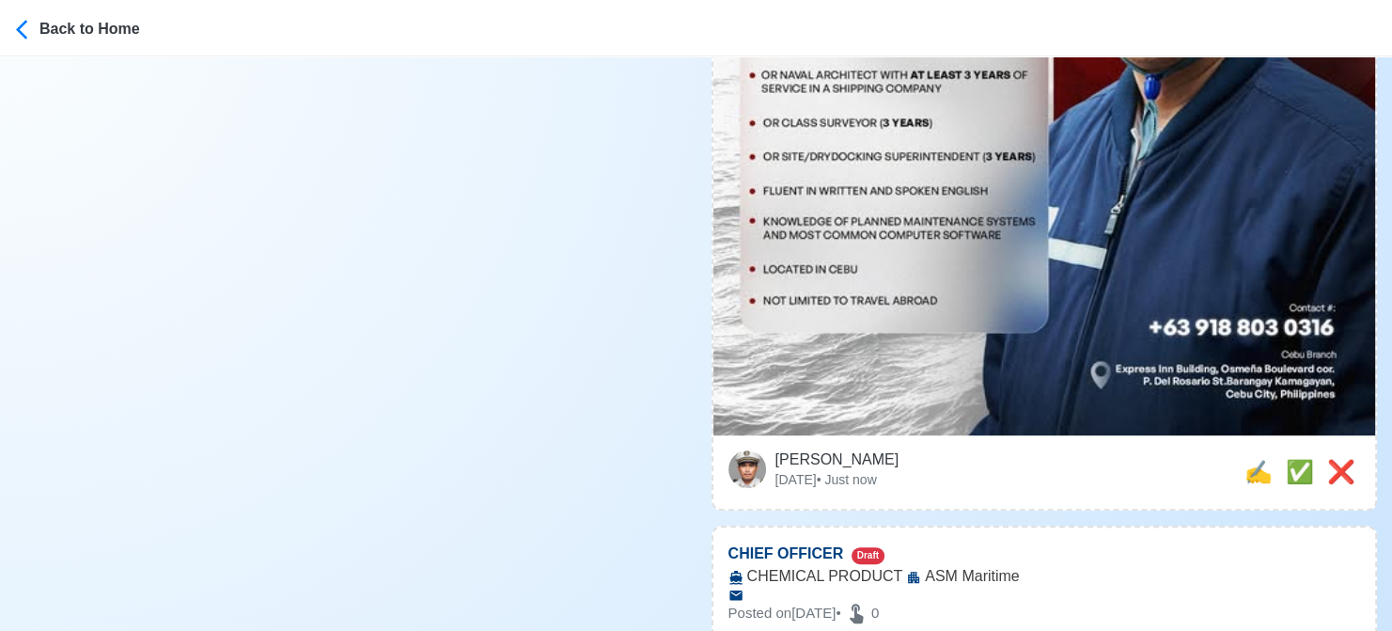
scroll to position [940, 0]
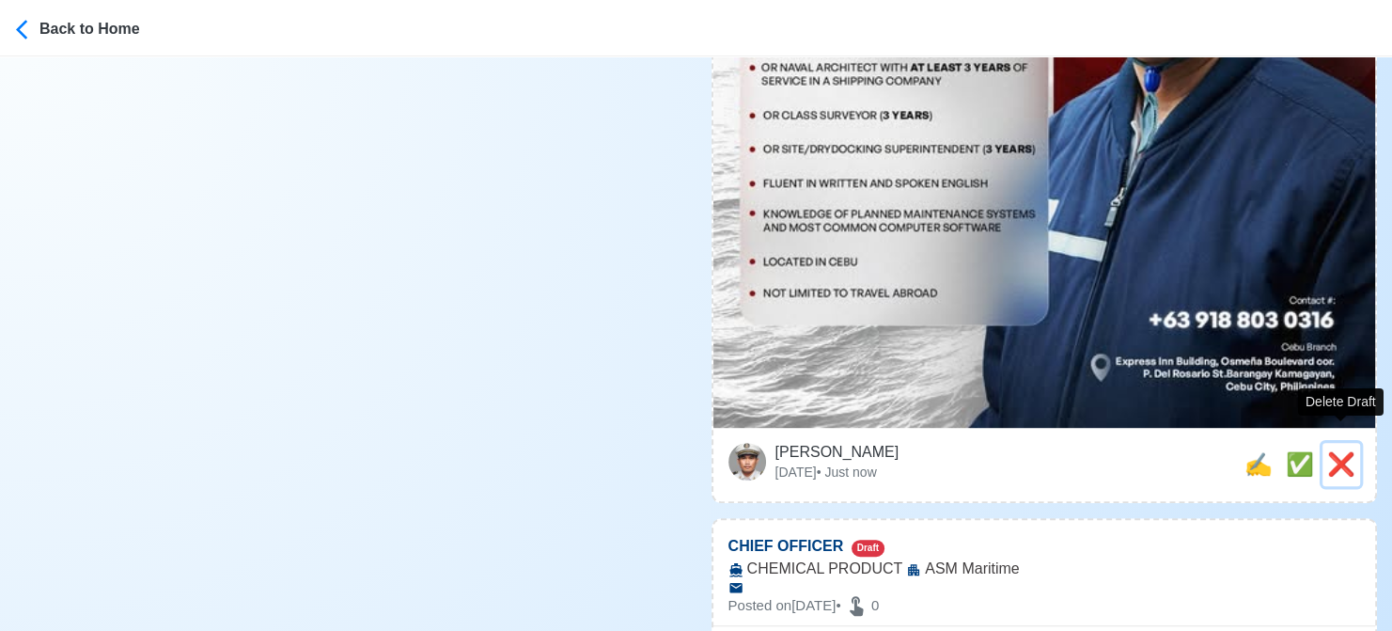
click at [1344, 451] on span "❌" at bounding box center [1342, 463] width 28 height 25
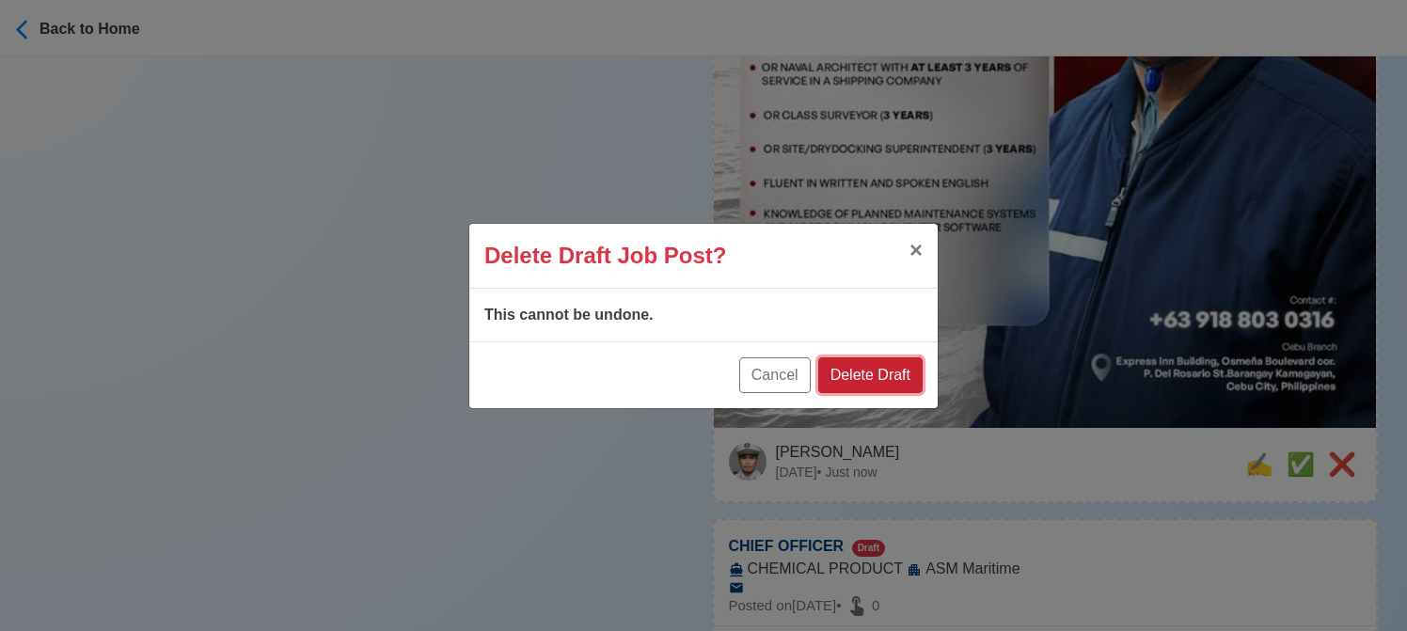
click at [888, 386] on button "Delete Draft" at bounding box center [870, 375] width 104 height 36
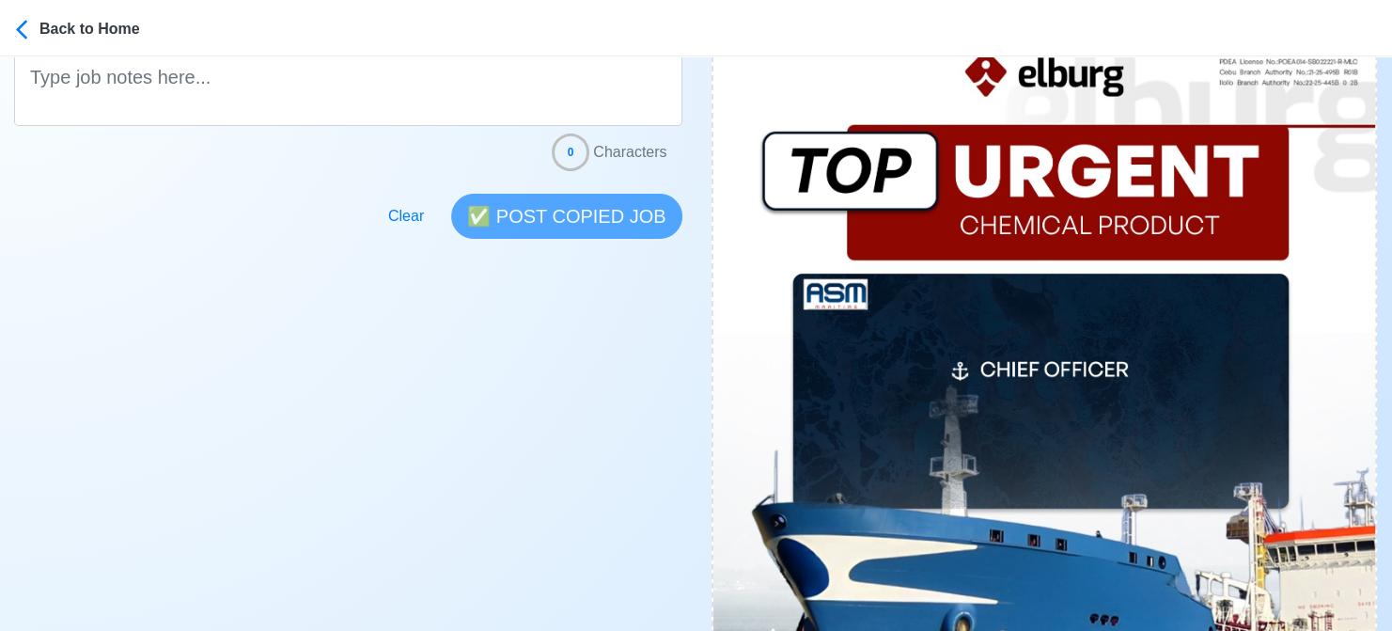
scroll to position [752, 0]
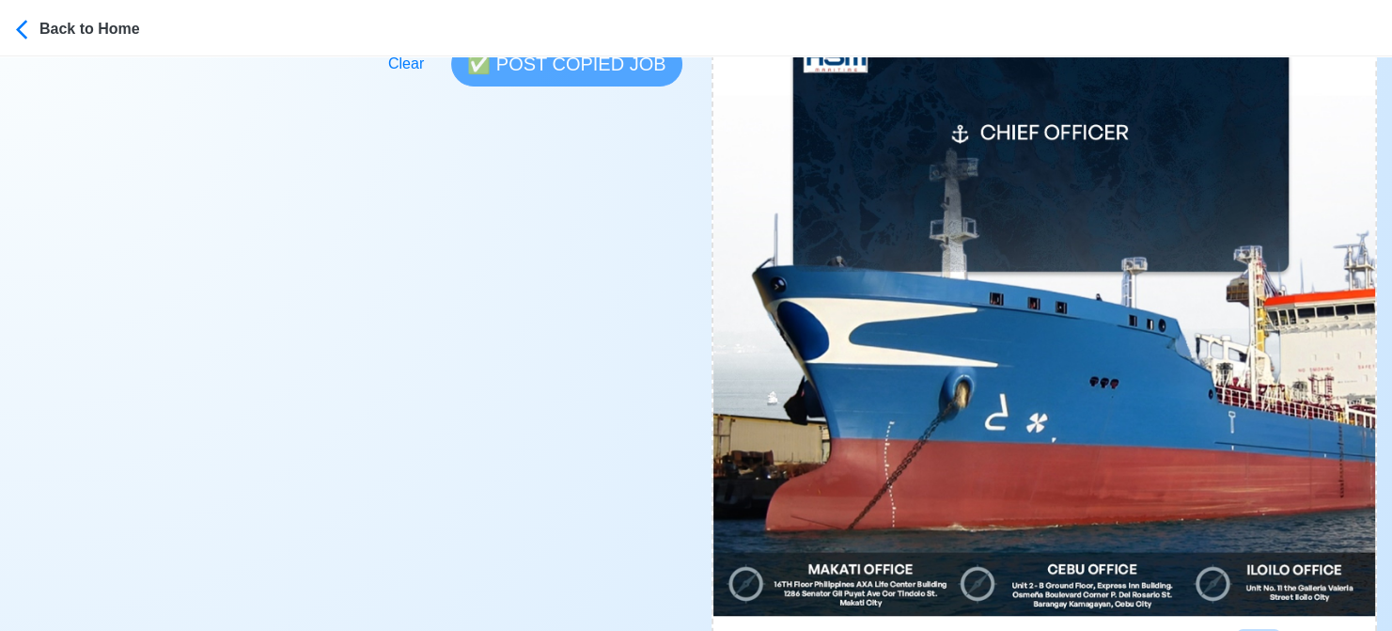
scroll to position [0, 0]
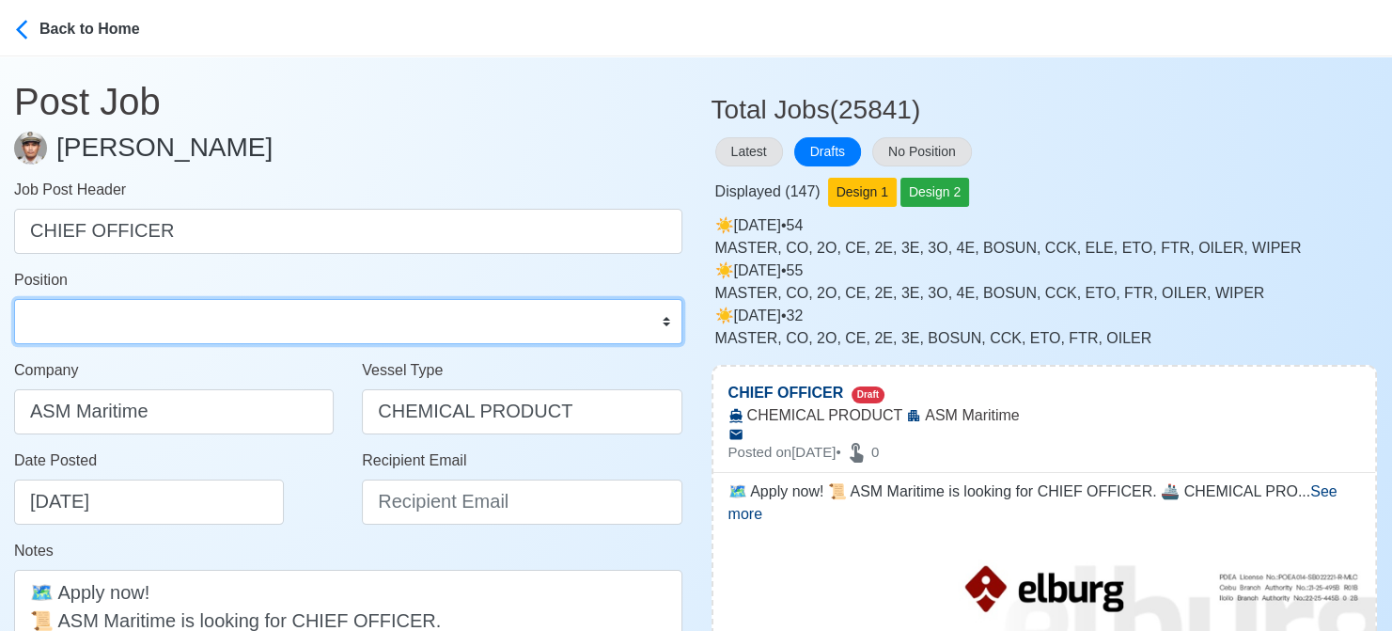
click at [219, 326] on select "Master Chief Officer 2nd Officer 3rd Officer Junior Officer Chief Engineer 2nd …" at bounding box center [348, 321] width 668 height 45
click at [14, 299] on select "Master Chief Officer 2nd Officer 3rd Officer Junior Officer Chief Engineer 2nd …" at bounding box center [348, 321] width 668 height 45
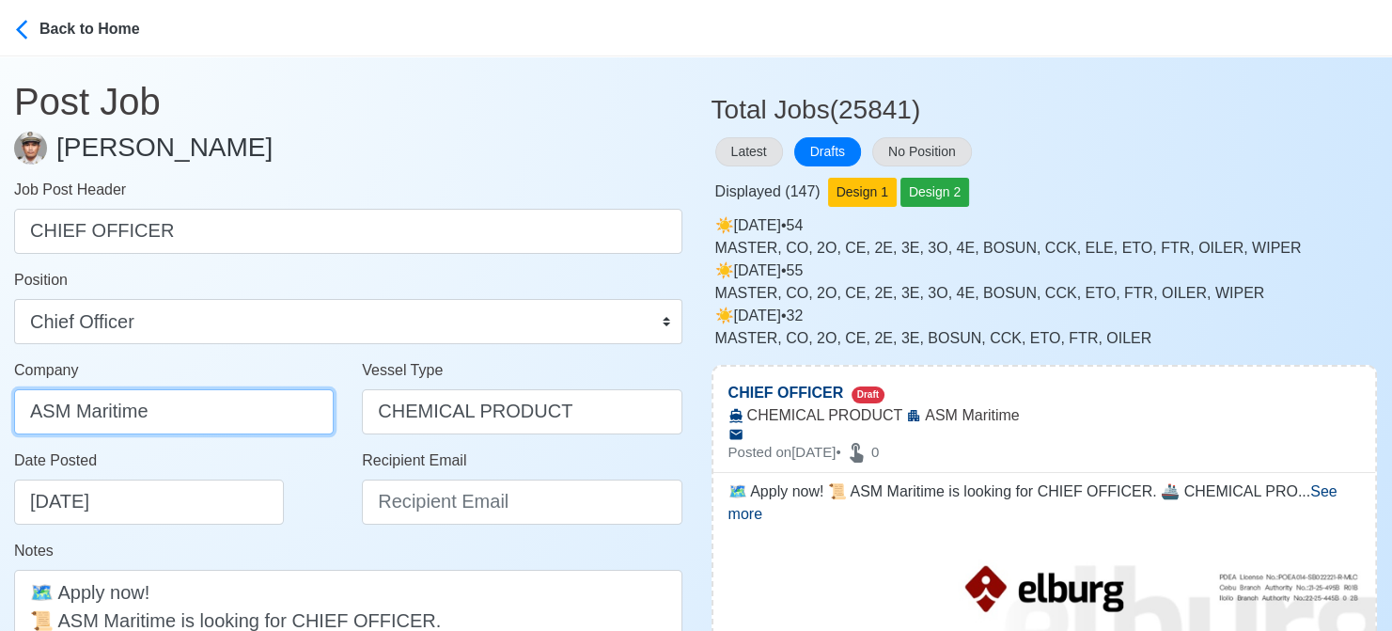
drag, startPoint x: 192, startPoint y: 407, endPoint x: -19, endPoint y: 399, distance: 210.8
click at [0, 399] on html "Back to Home Post Job Jeyner Gil Job Post Header CHIEF OFFICER Position Master …" at bounding box center [696, 315] width 1392 height 631
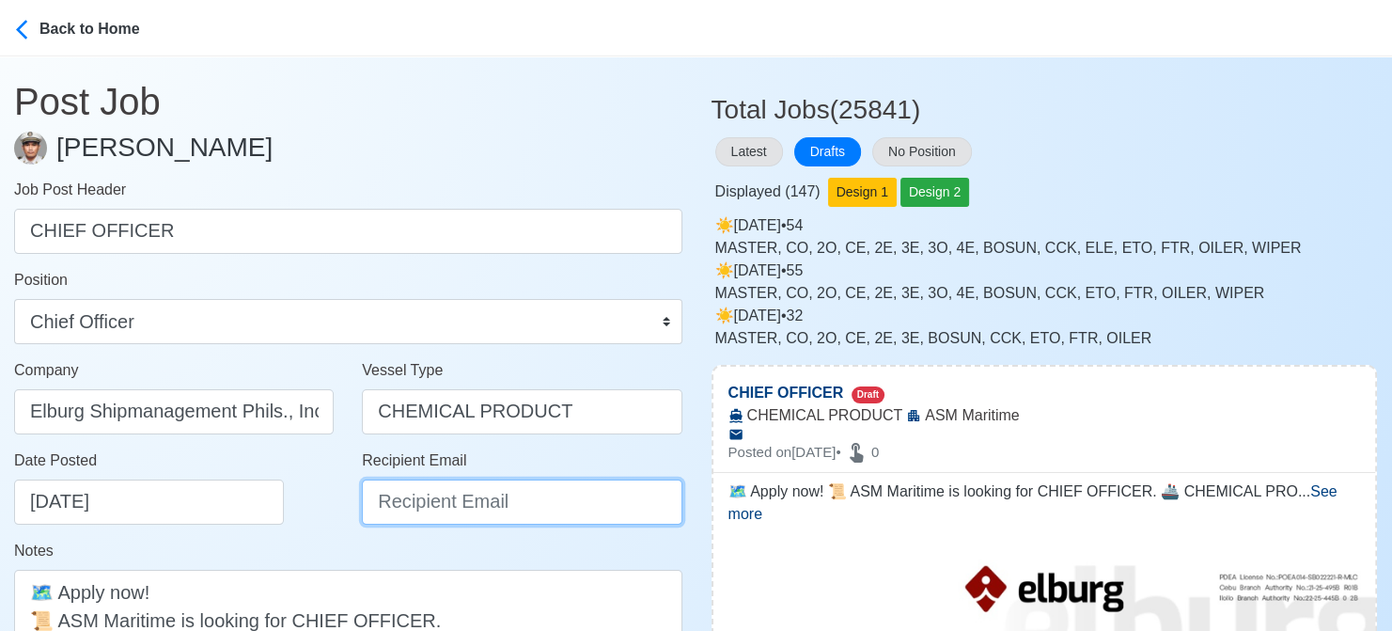
click at [418, 497] on input "Recipient Email" at bounding box center [522, 501] width 320 height 45
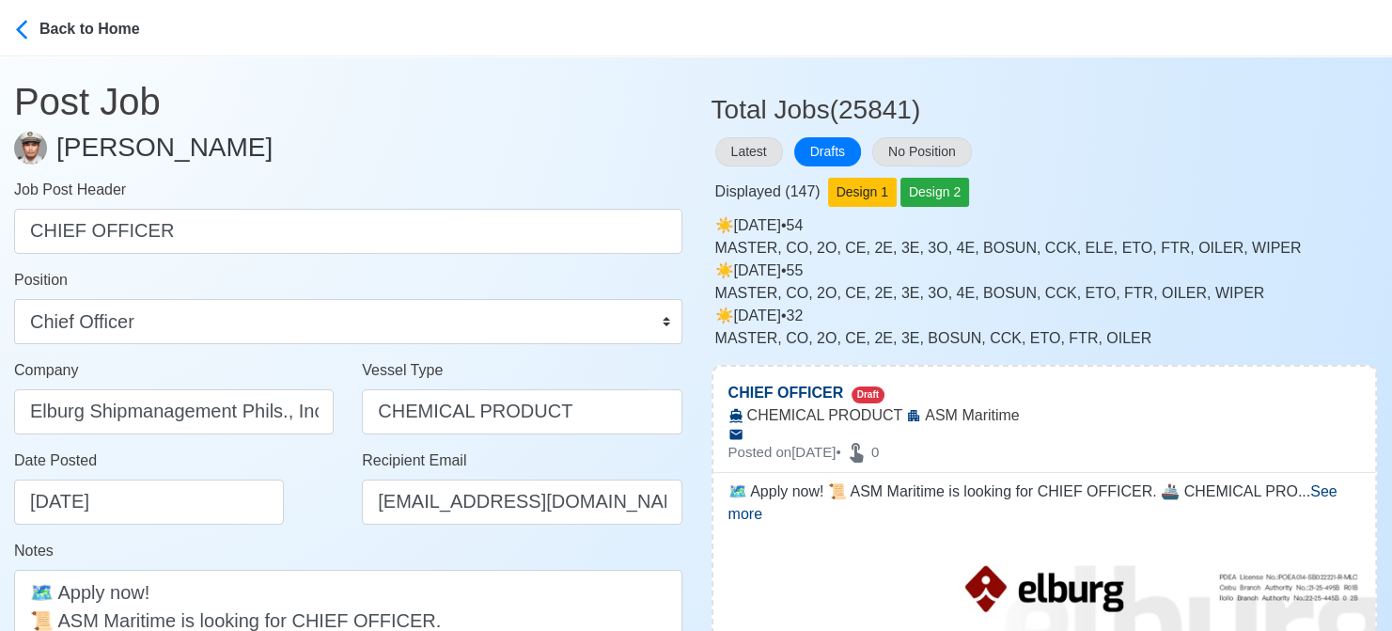
click at [300, 532] on div "Date Posted 08/21/2025" at bounding box center [174, 494] width 348 height 90
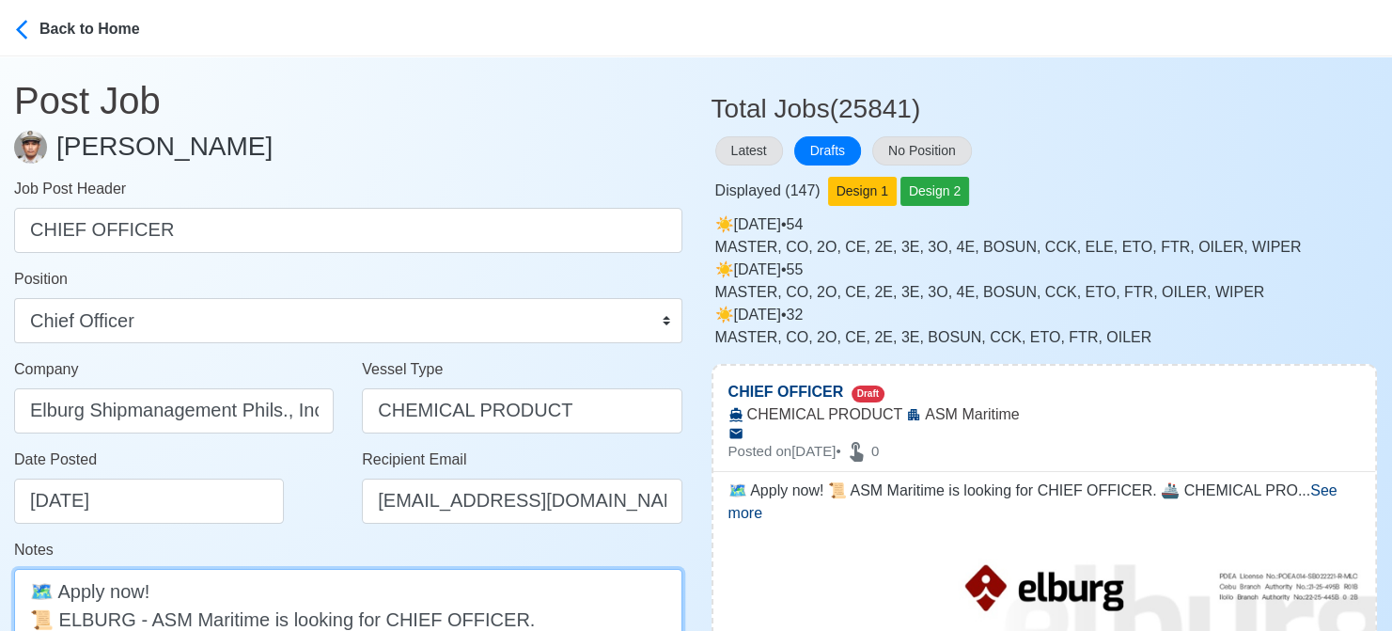
scroll to position [283, 0]
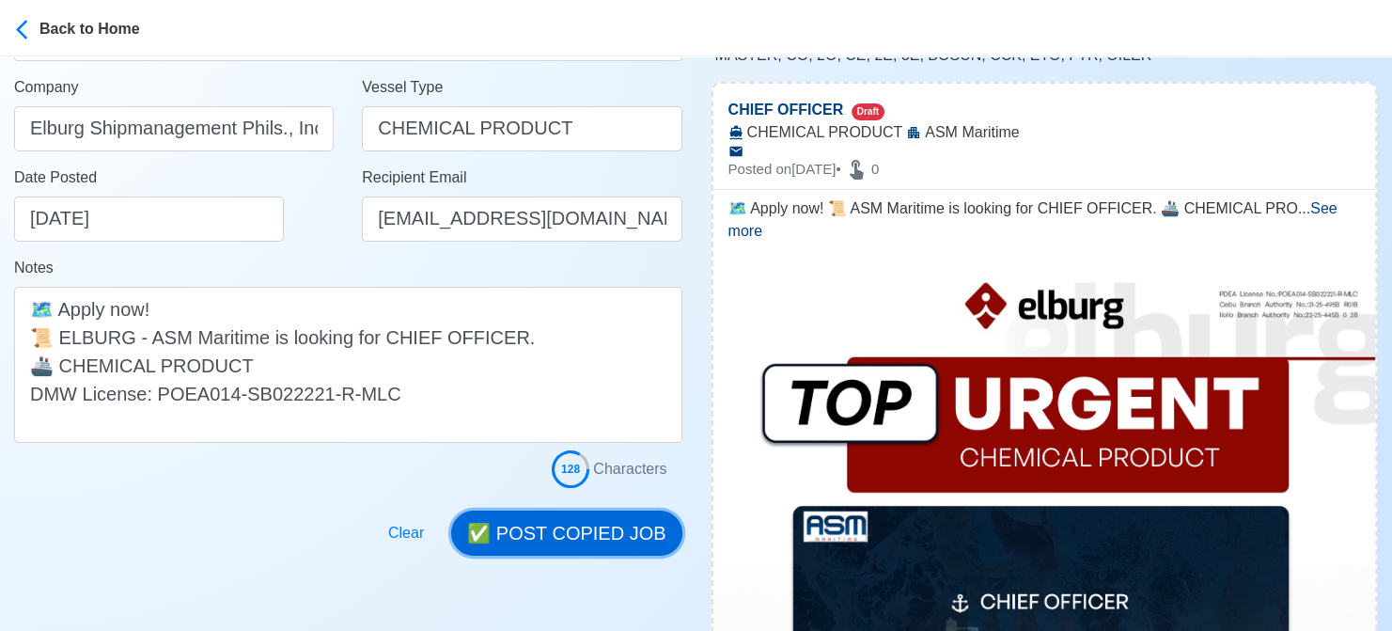
click at [605, 536] on button "✅ POST COPIED JOB" at bounding box center [566, 533] width 230 height 45
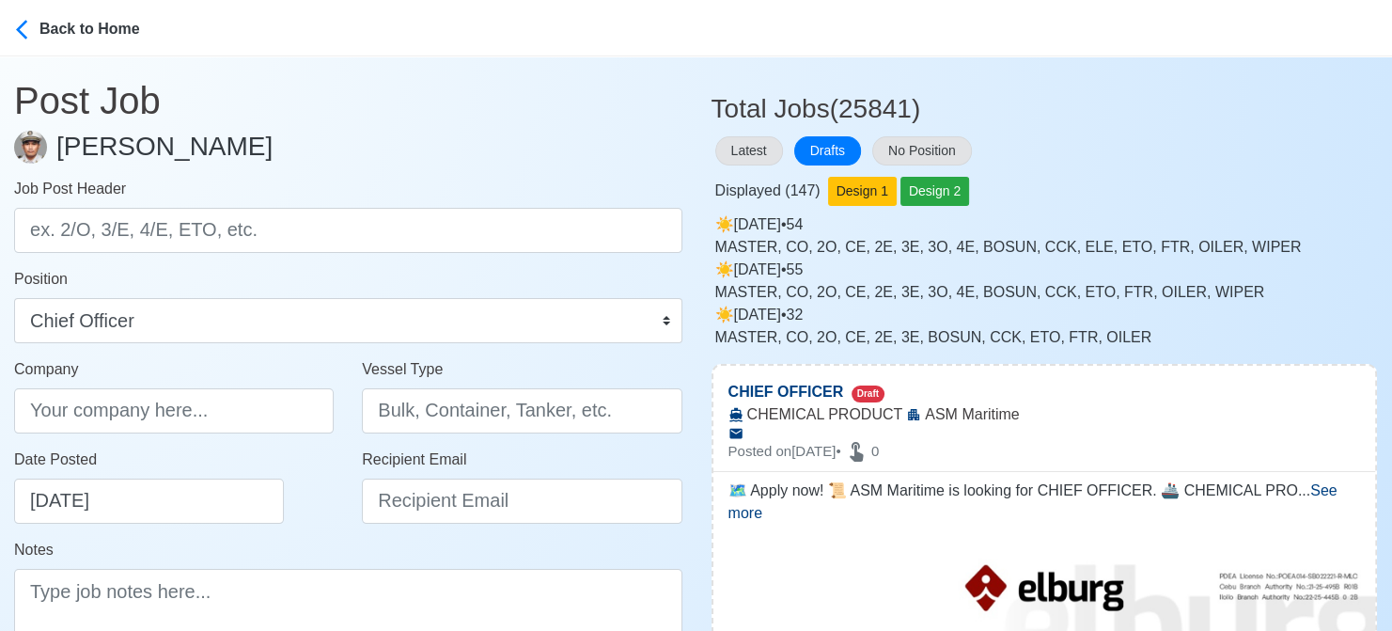
scroll to position [0, 0]
click at [757, 153] on button "Latest" at bounding box center [749, 151] width 68 height 29
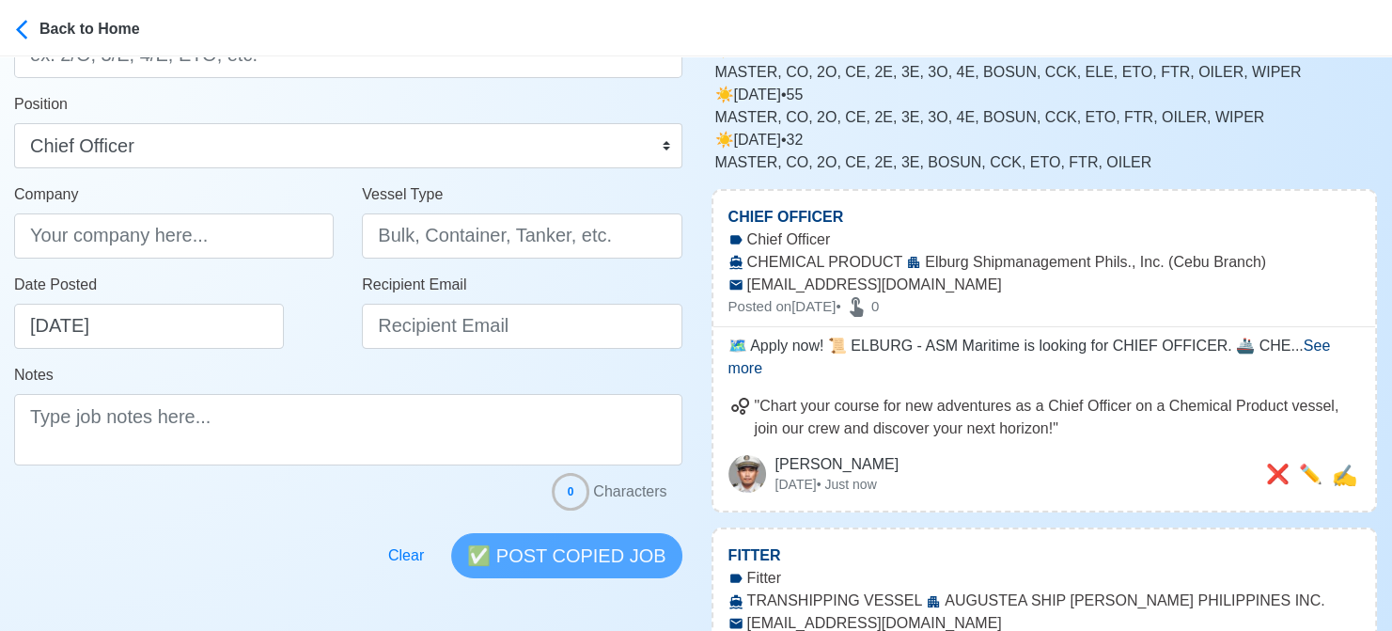
scroll to position [188, 0]
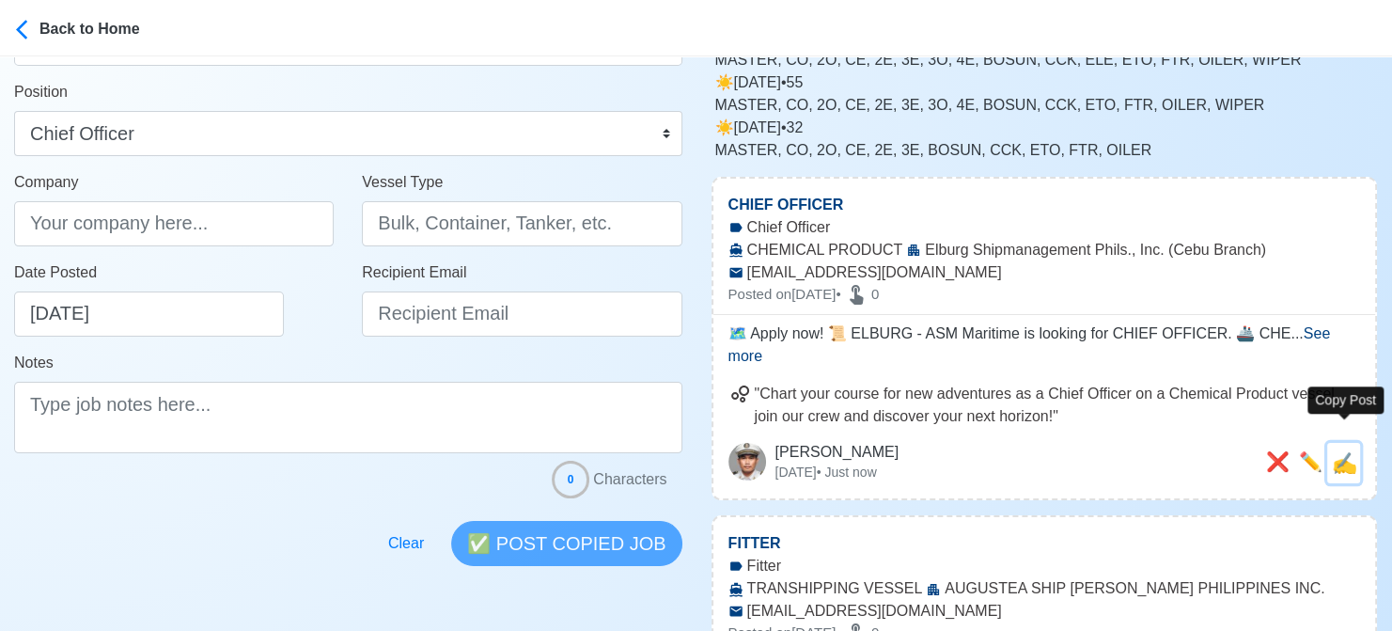
click at [1335, 451] on span "✍️" at bounding box center [1344, 463] width 25 height 24
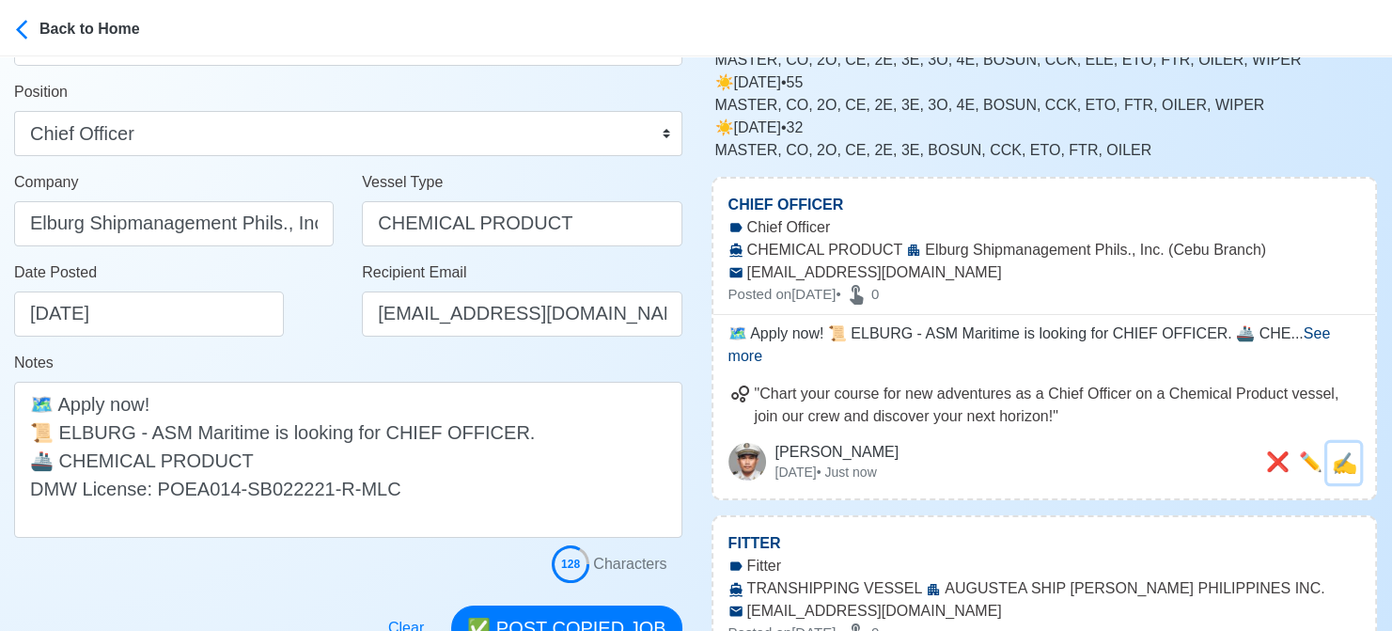
scroll to position [0, 0]
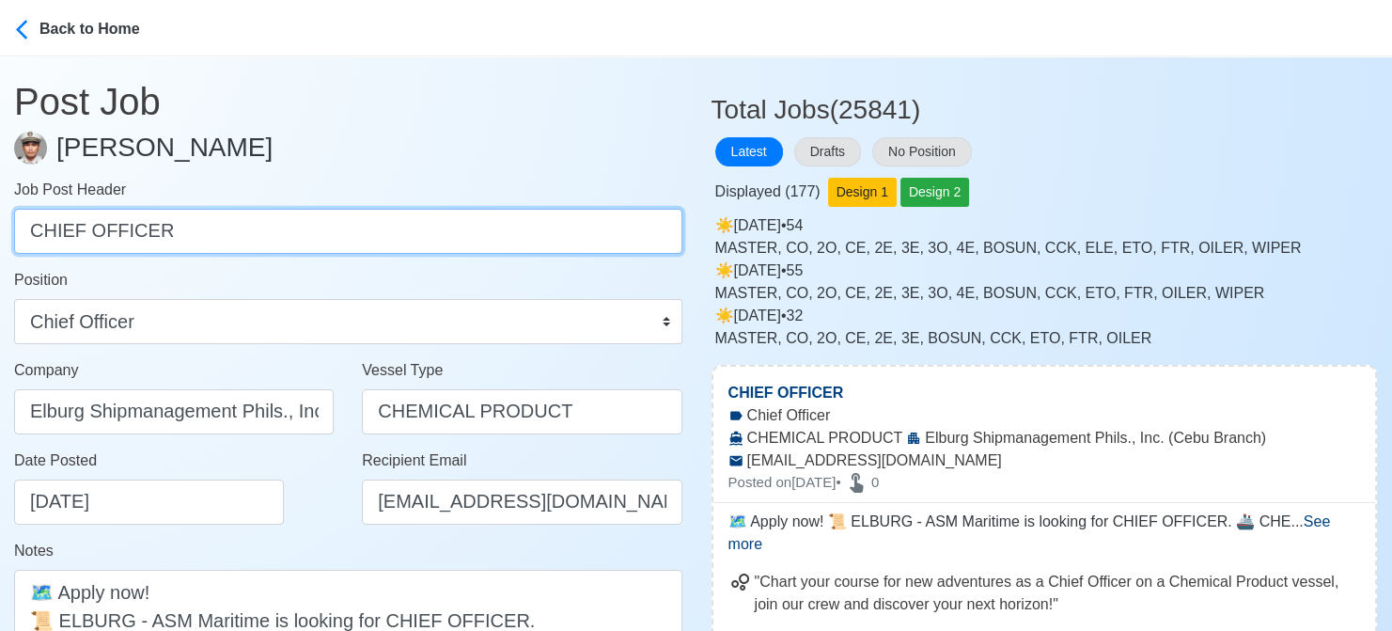
drag, startPoint x: 189, startPoint y: 246, endPoint x: 8, endPoint y: 215, distance: 184.1
click at [8, 215] on main "Post Job Jeyner Gil Job Post Header CHIEF OFFICER Position Master Chief Officer…" at bounding box center [348, 447] width 697 height 782
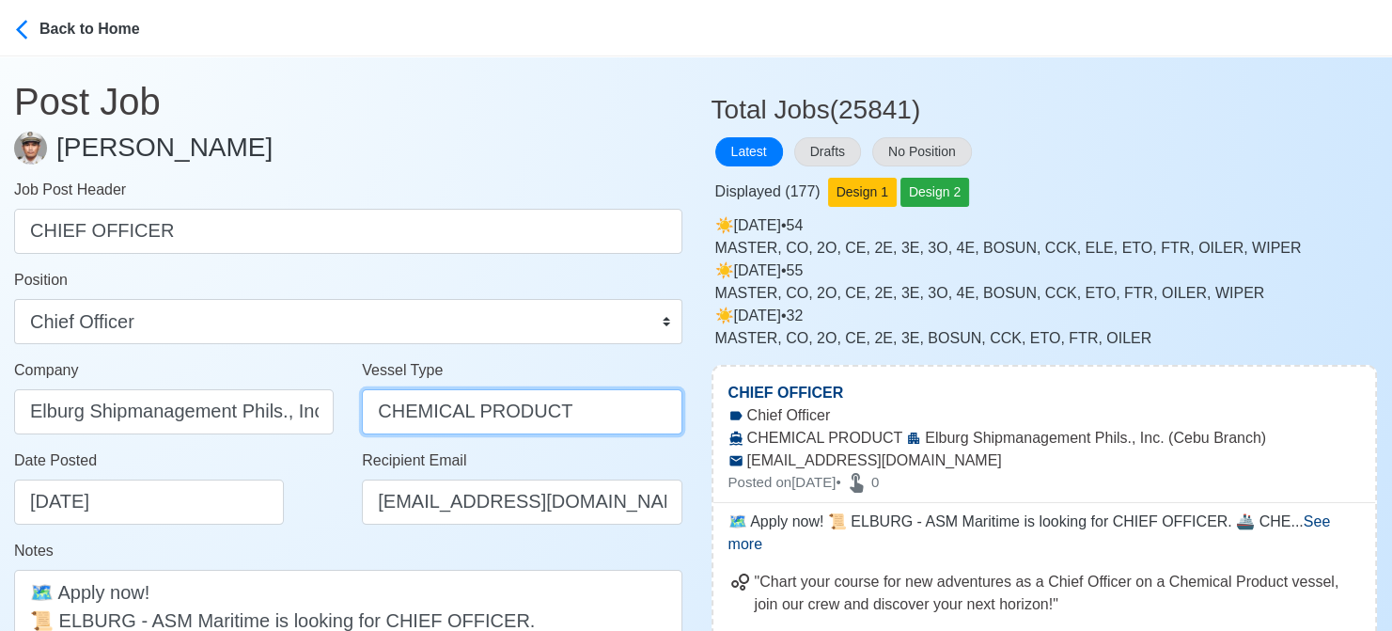
click at [414, 412] on input "CHEMICAL PRODUCT" at bounding box center [522, 411] width 320 height 45
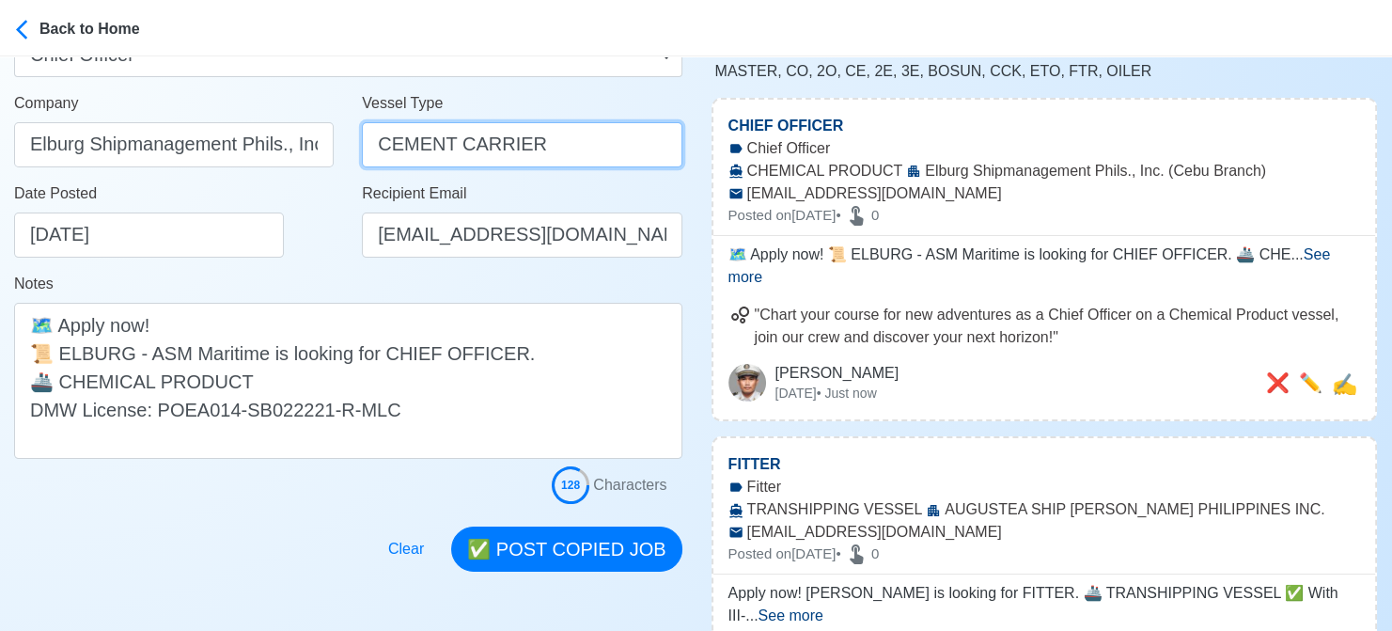
scroll to position [282, 0]
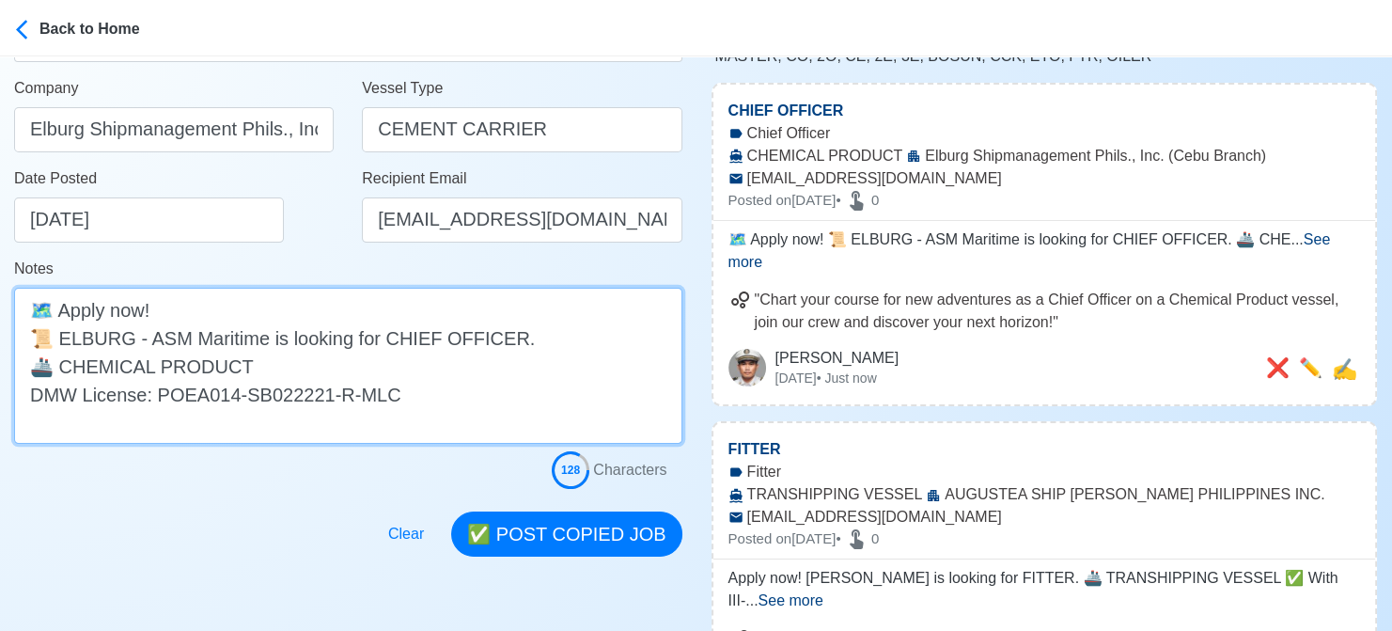
drag, startPoint x: 56, startPoint y: 364, endPoint x: 237, endPoint y: 371, distance: 180.7
click at [237, 371] on textarea "🗺️ Apply now! 📜 ELBURG - ASM Maritime is looking for CHIEF OFFICER. 🚢 CHEMICAL …" at bounding box center [348, 366] width 668 height 156
paste textarea "CEMENT CARRIER"
click at [58, 371] on textarea "🗺️ Apply now! 📜 ELBURG - ASM Maritime is looking for CHIEF OFFICER. 🚢CEMENT CAR…" at bounding box center [348, 366] width 668 height 156
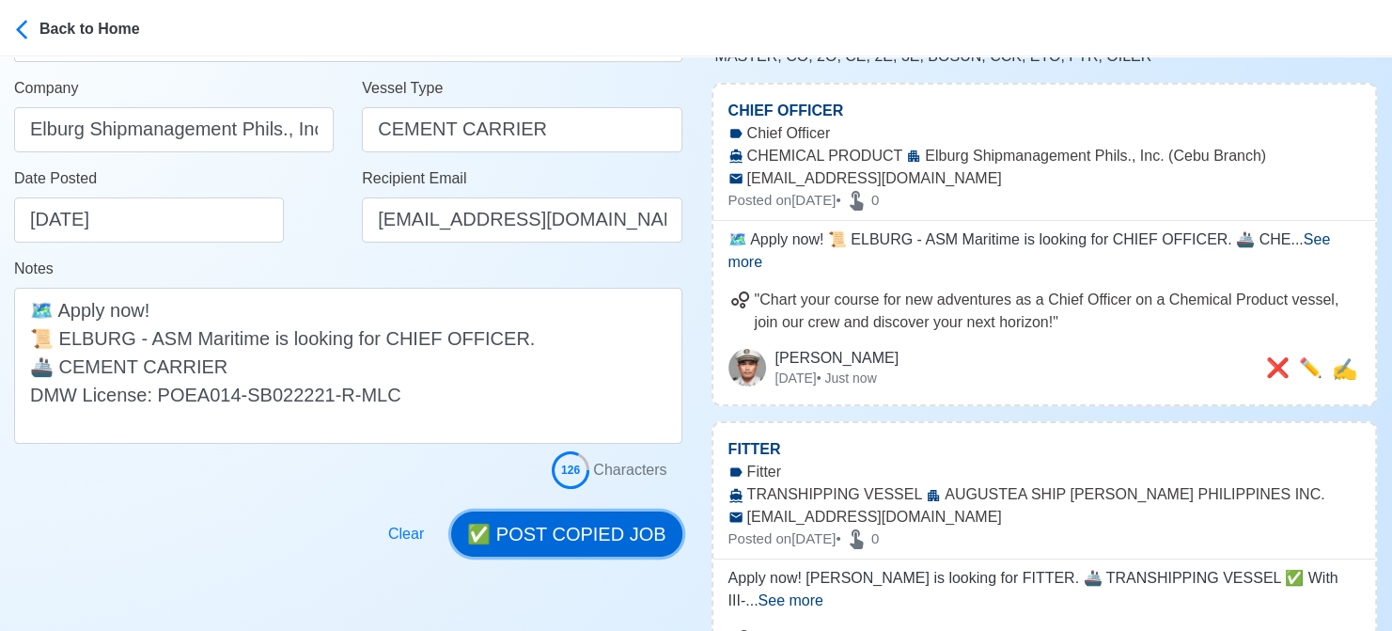
click at [599, 523] on button "✅ POST COPIED JOB" at bounding box center [566, 533] width 230 height 45
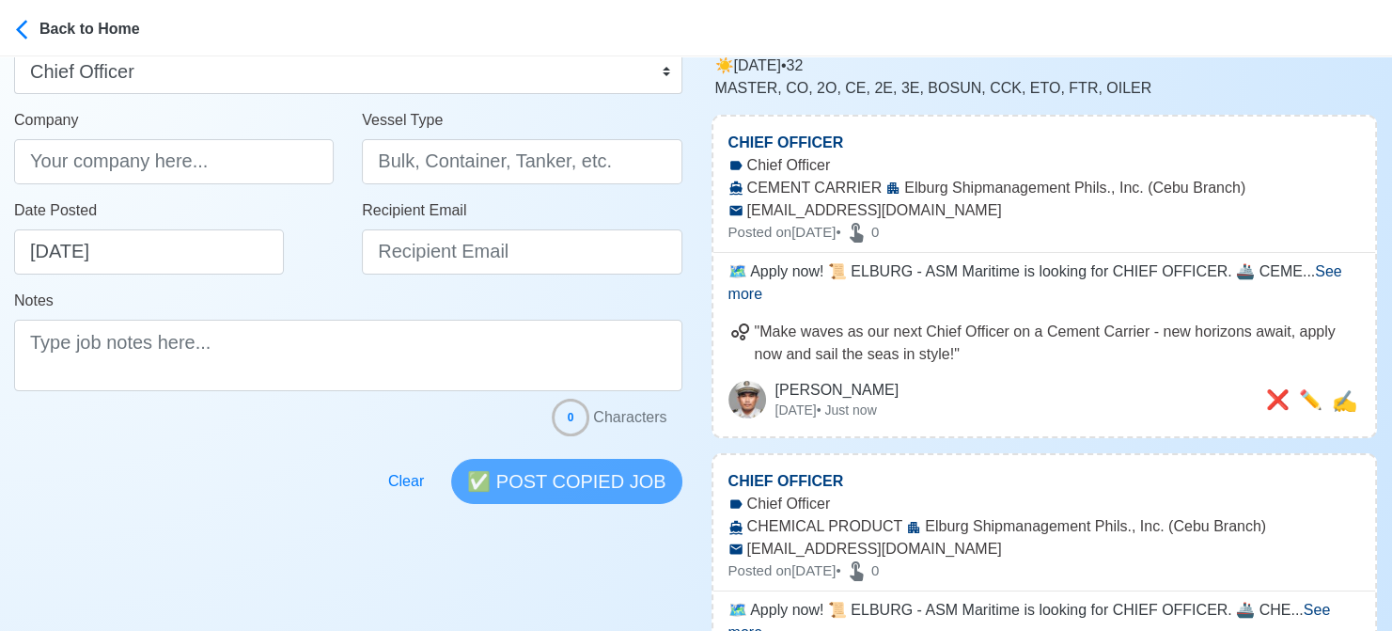
scroll to position [0, 0]
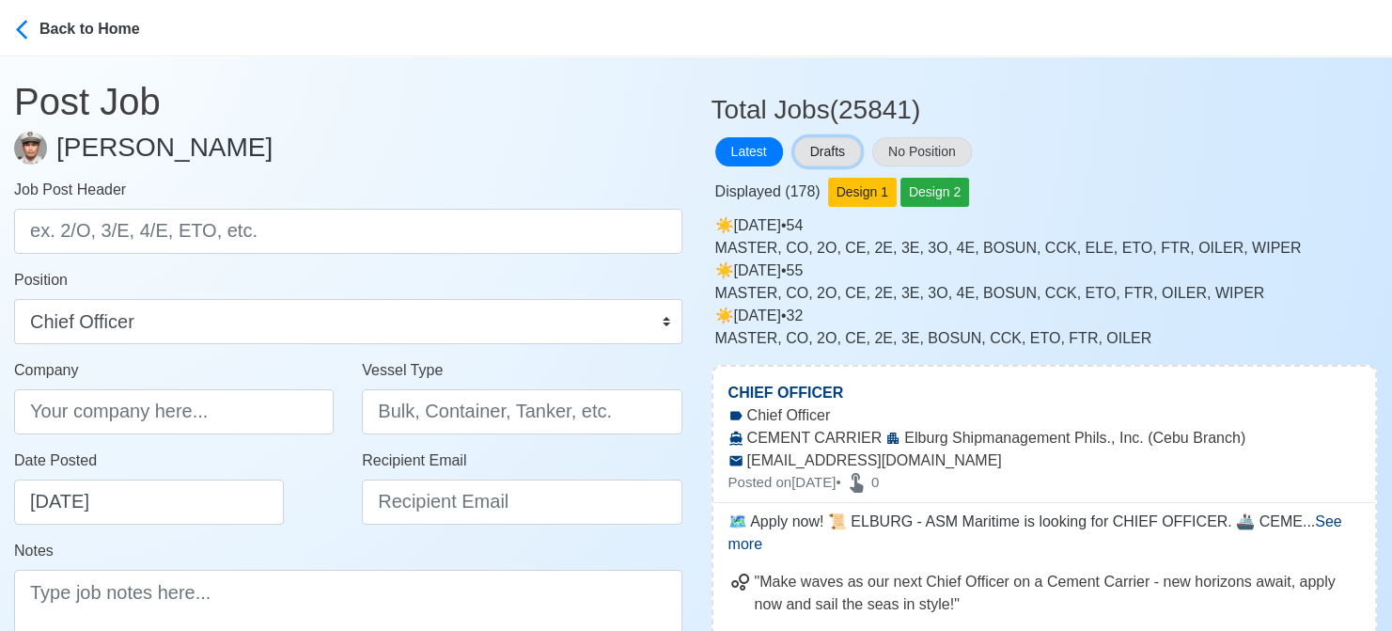
click at [850, 150] on button "Drafts" at bounding box center [827, 151] width 67 height 29
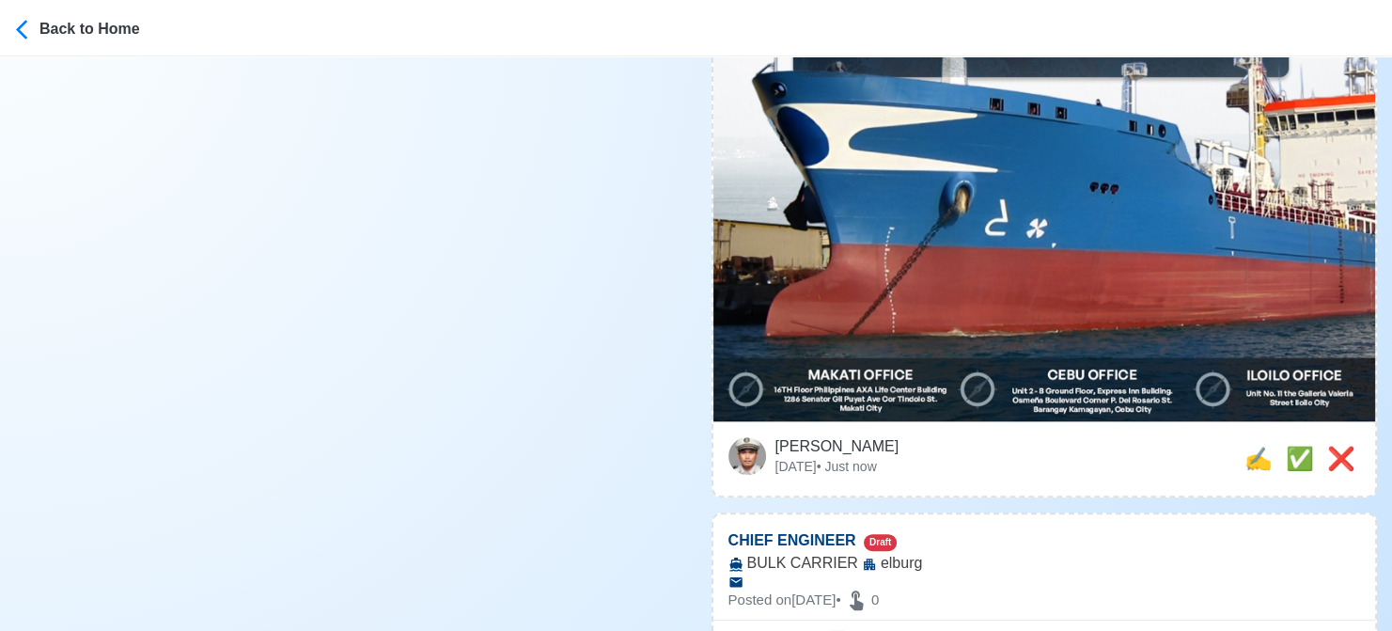
scroll to position [1034, 0]
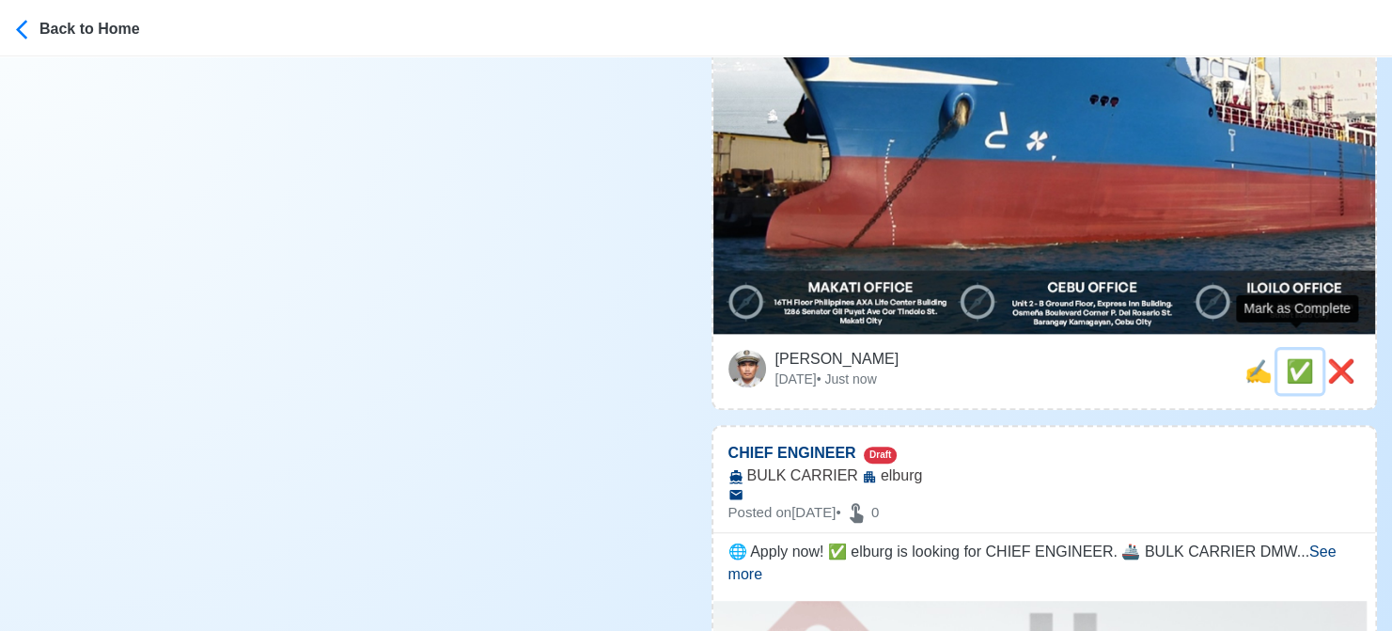
click at [1287, 358] on span "✅" at bounding box center [1300, 370] width 28 height 25
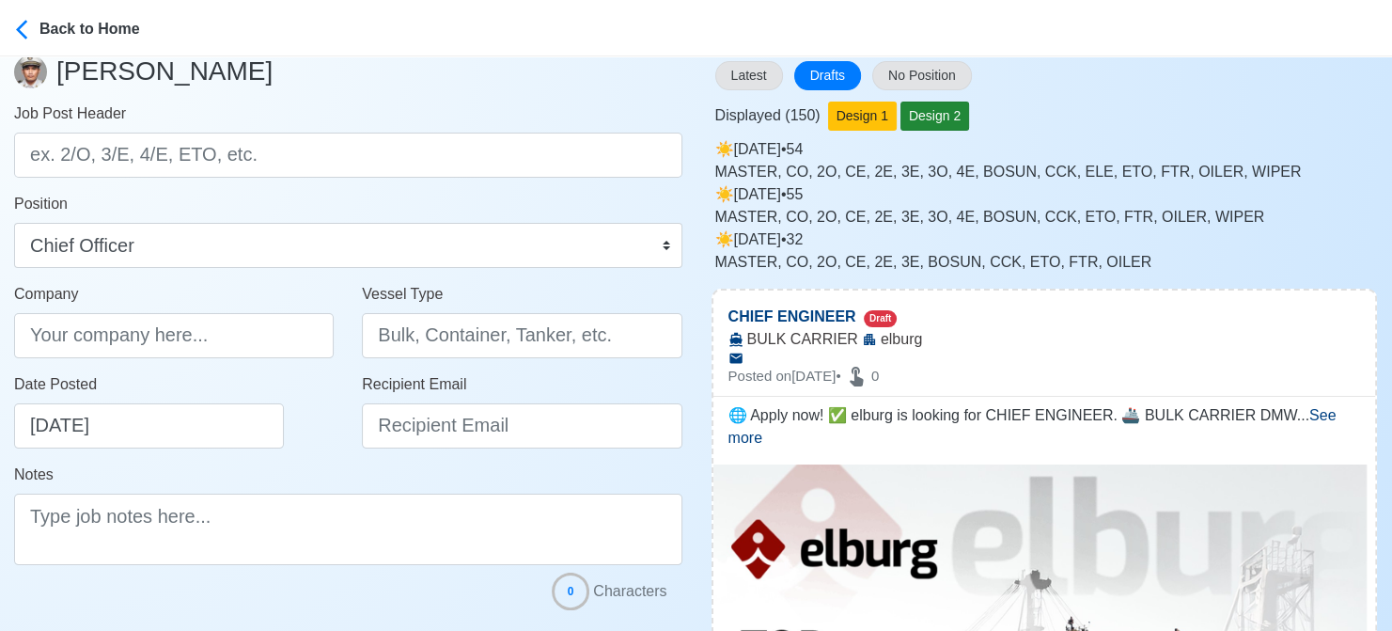
scroll to position [0, 0]
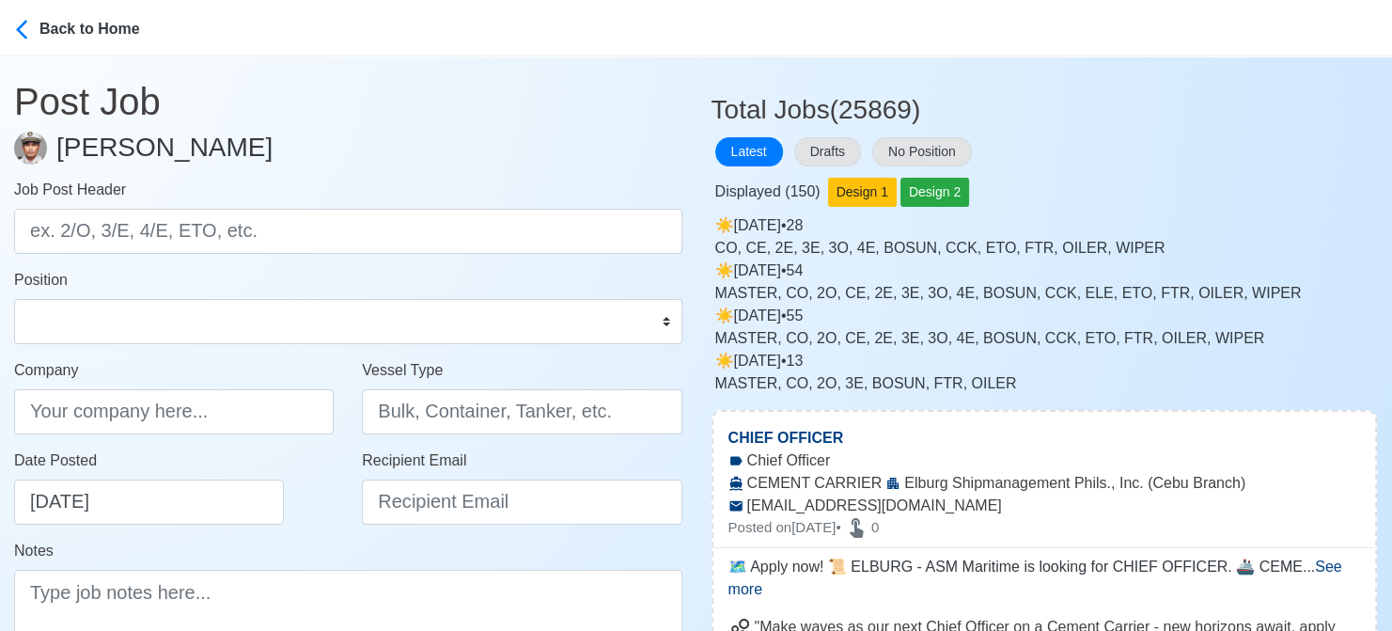
click at [1099, 171] on div "Displayed ( 150 ) Design 1 Design 2" at bounding box center [1045, 188] width 667 height 37
click at [843, 153] on button "Drafts" at bounding box center [827, 151] width 67 height 29
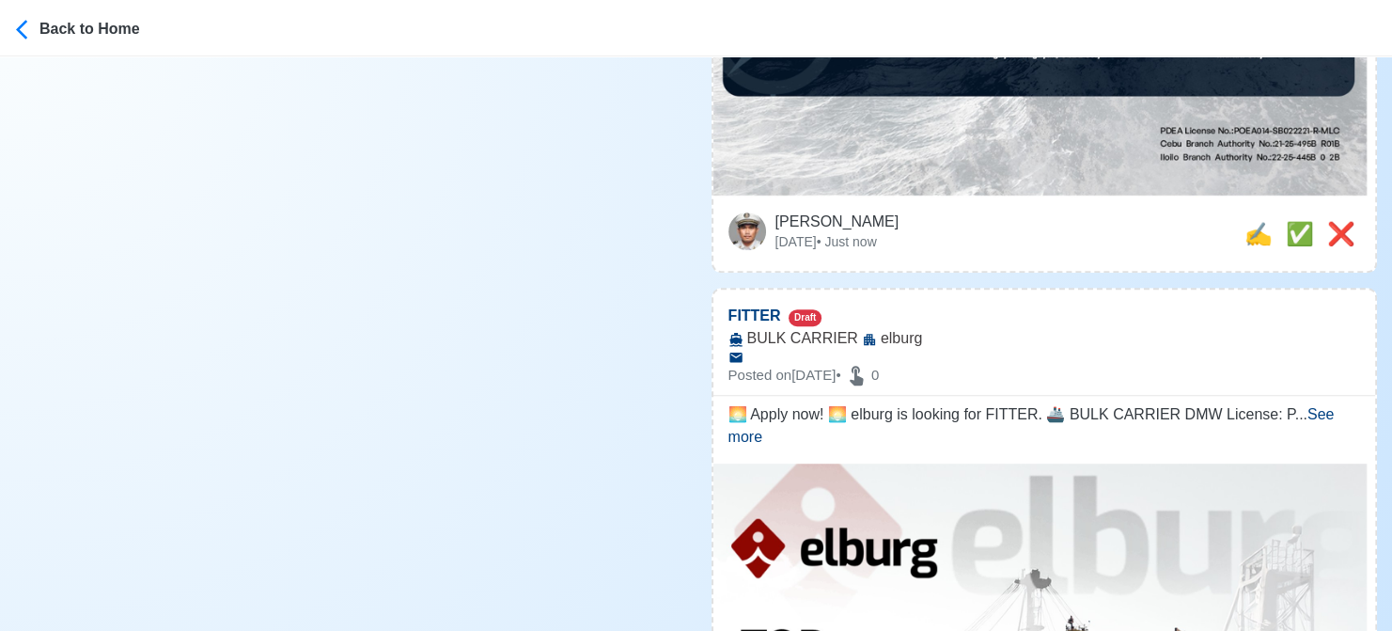
scroll to position [1222, 0]
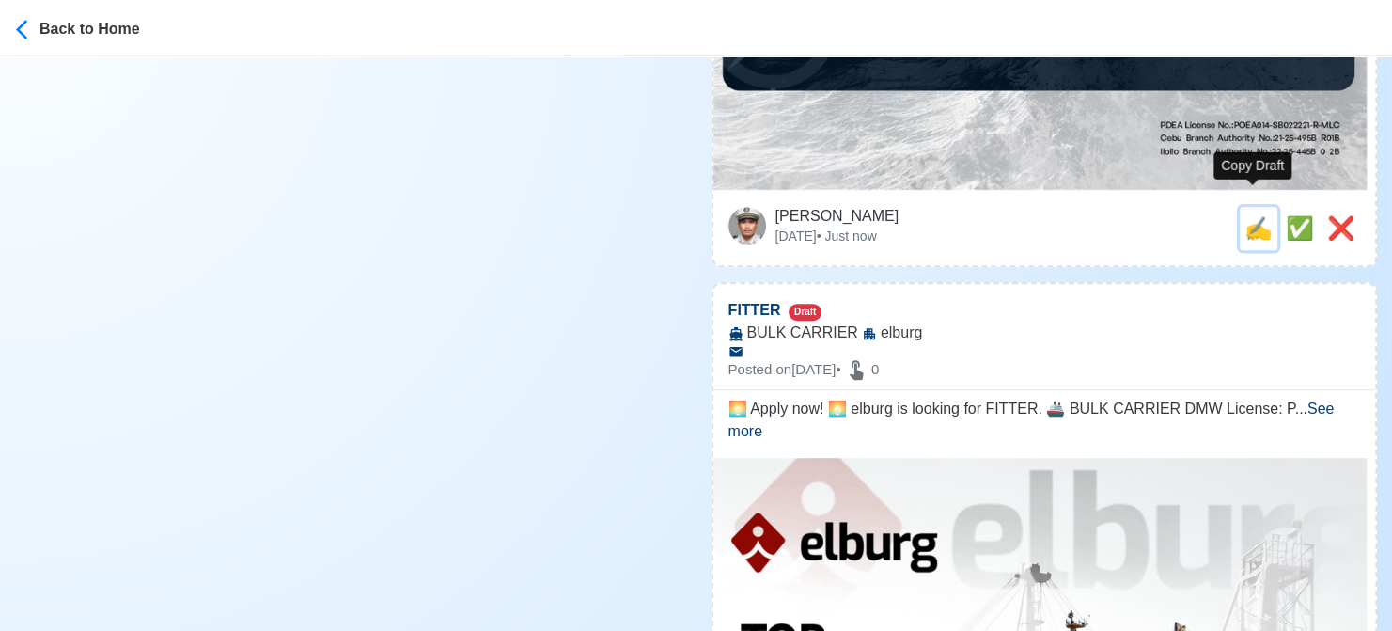
click at [1254, 215] on span "✍️" at bounding box center [1259, 227] width 28 height 25
type input "CHIEF ENGINEER"
type input "elburg"
type input "BULK CARRIER"
type textarea "🚧 Apply now! elburg is looking for CHIEF ENGINEER. 🚢 BULK CARRIER DMW License: …"
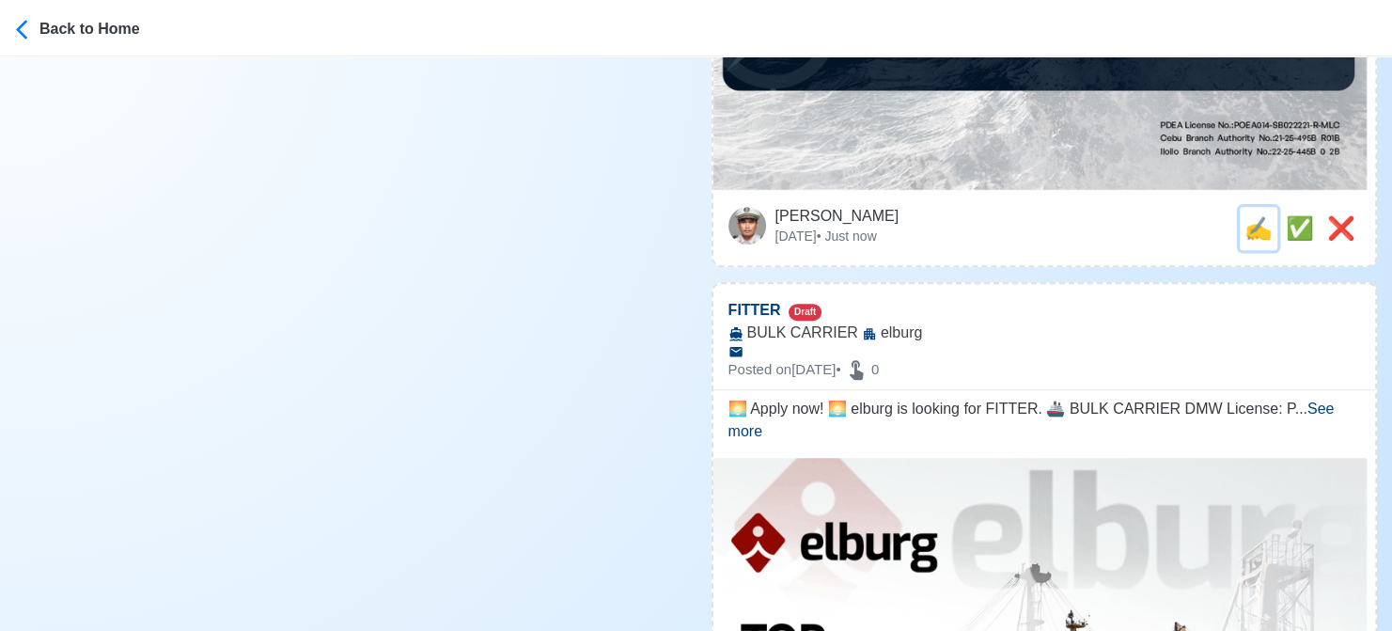
scroll to position [0, 0]
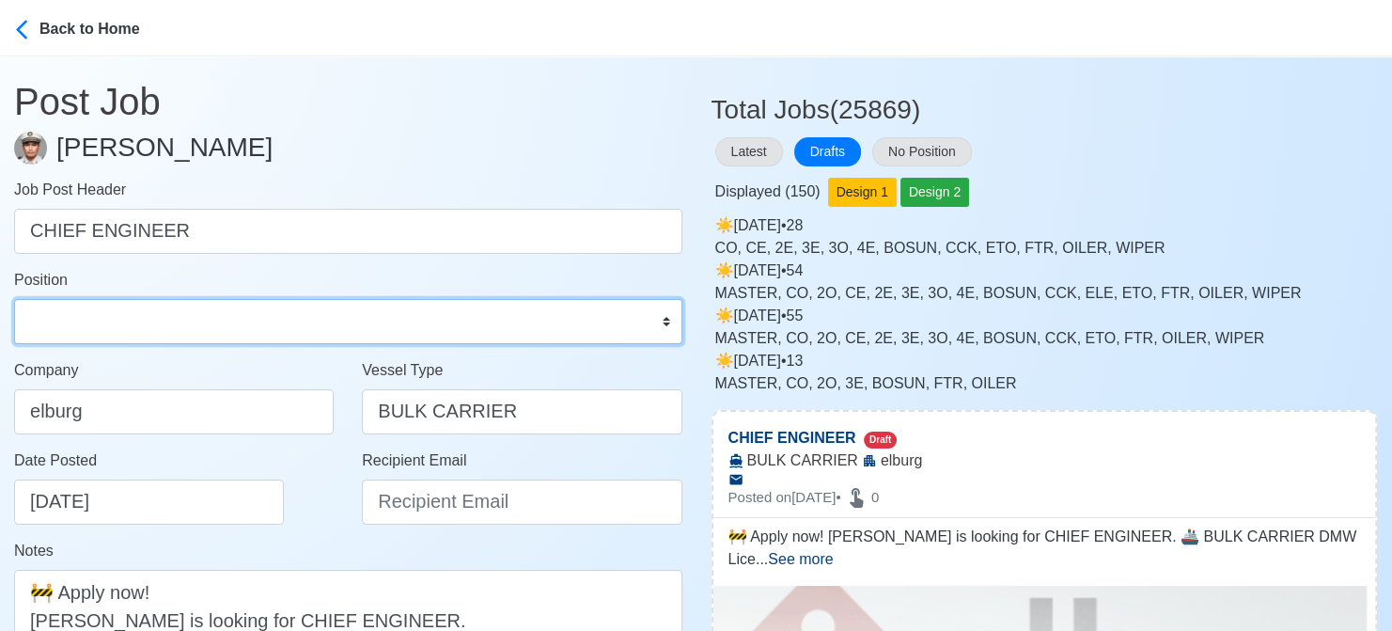
click at [146, 335] on select "Master Chief Officer 2nd Officer 3rd Officer Junior Officer Chief Engineer 2nd …" at bounding box center [348, 321] width 668 height 45
select select "Chief Engineer"
click at [14, 299] on select "Master Chief Officer 2nd Officer 3rd Officer Junior Officer Chief Engineer 2nd …" at bounding box center [348, 321] width 668 height 45
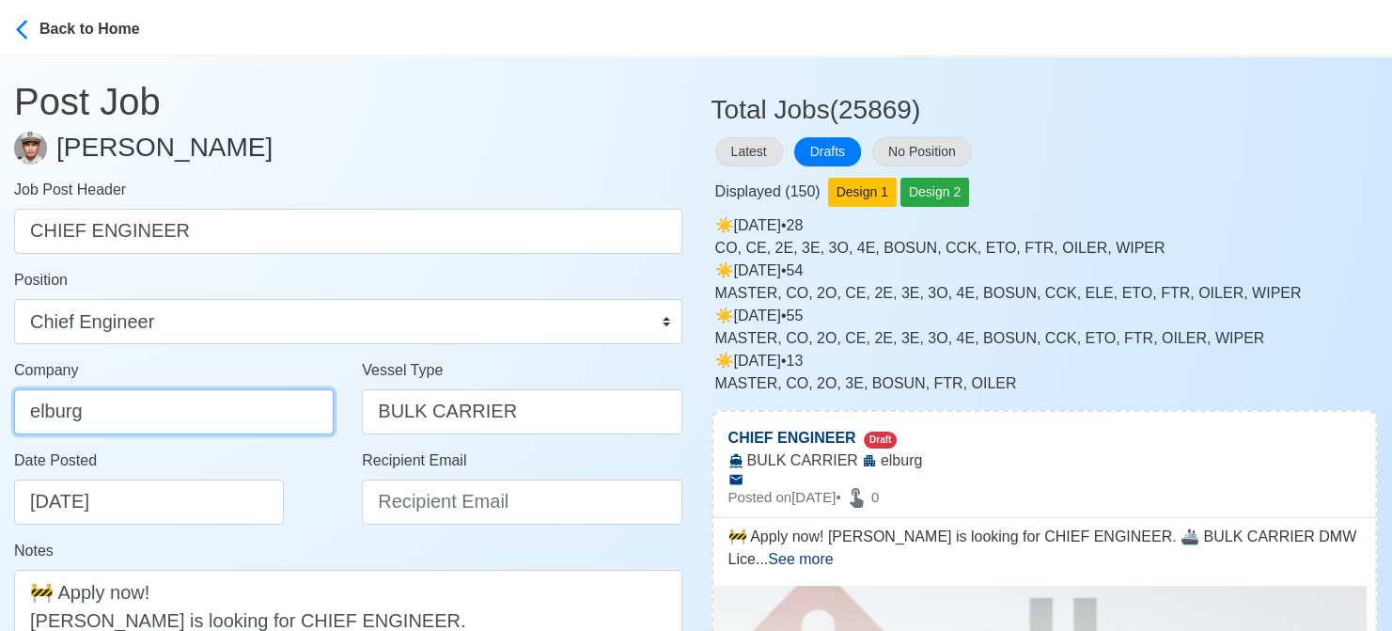
click at [150, 411] on input "elburg" at bounding box center [174, 411] width 320 height 45
type input "Elburg Shipmanagement Phils., Inc. (Cebu Branch)"
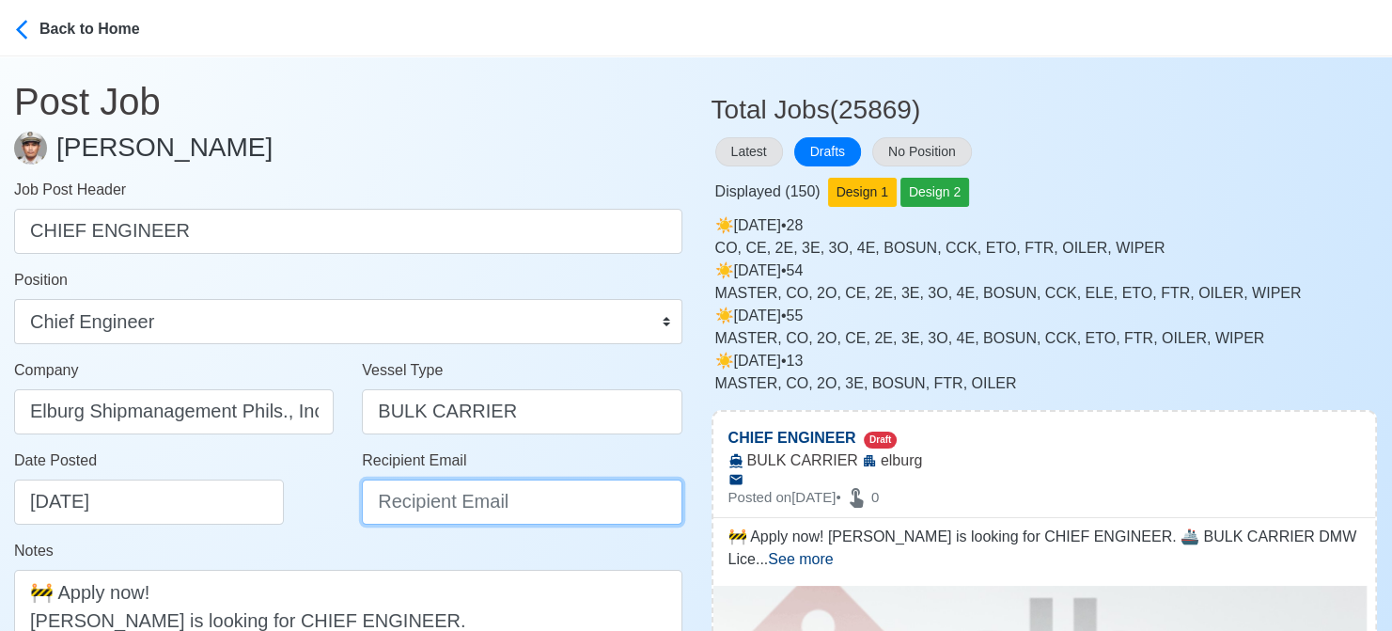
click at [436, 511] on input "Recipient Email" at bounding box center [522, 501] width 320 height 45
type input "recruitment@elburgshipmanagement.com.ph"
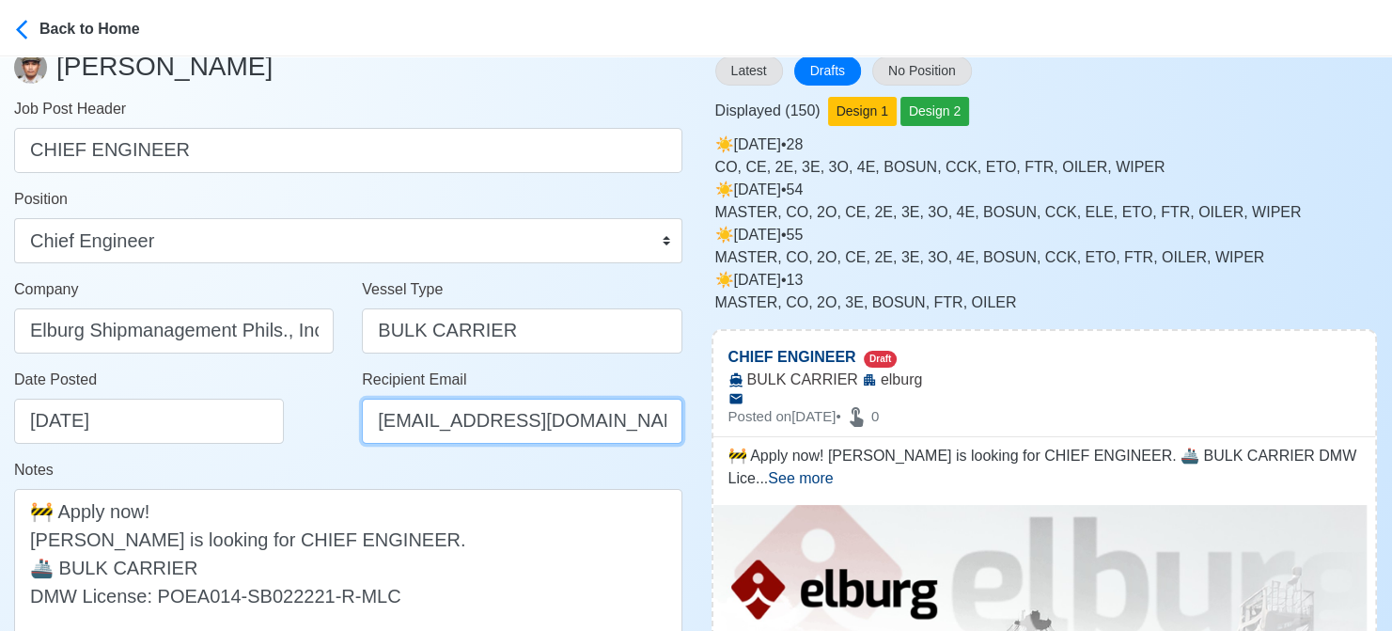
scroll to position [188, 0]
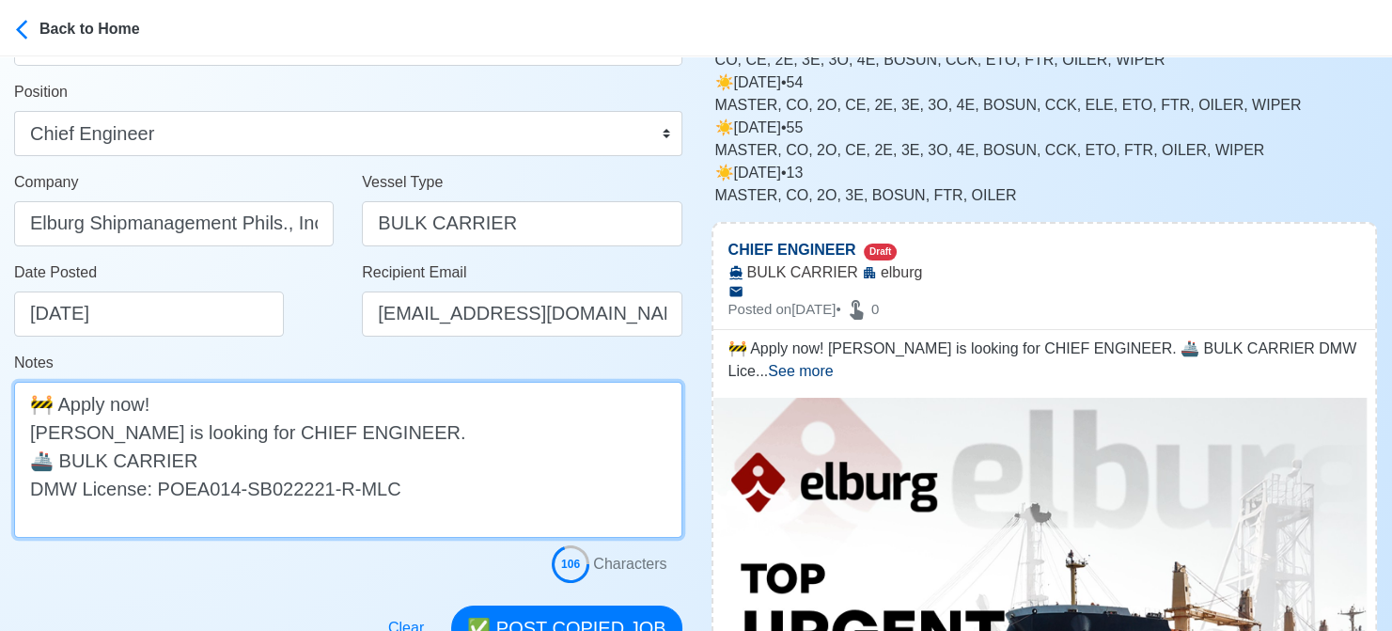
click at [38, 434] on textarea "🚧 Apply now! elburg is looking for CHIEF ENGINEER. 🚢 BULK CARRIER DMW License: …" at bounding box center [348, 460] width 668 height 156
type textarea "🚧 Apply now! Elburg is looking for CHIEF ENGINEER. 🚢 BULK CARRIER DMW License: …"
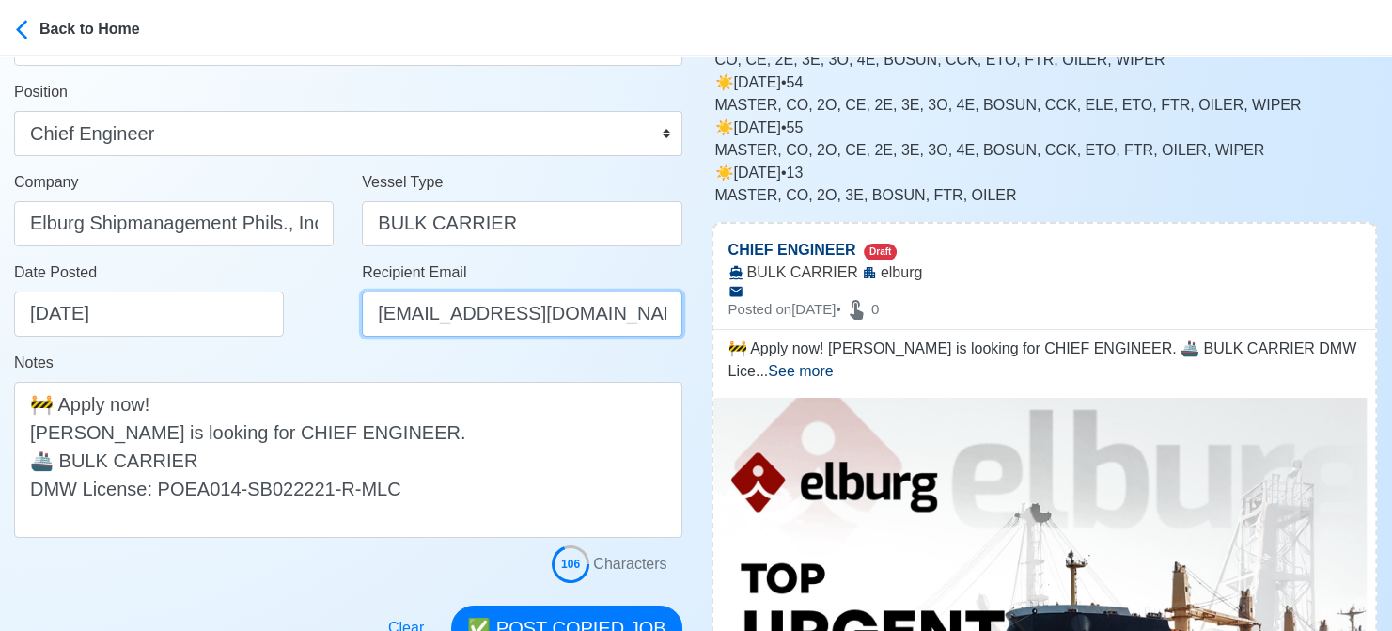
click at [413, 326] on input "recruitment@elburgshipmanagement.com.ph" at bounding box center [522, 313] width 320 height 45
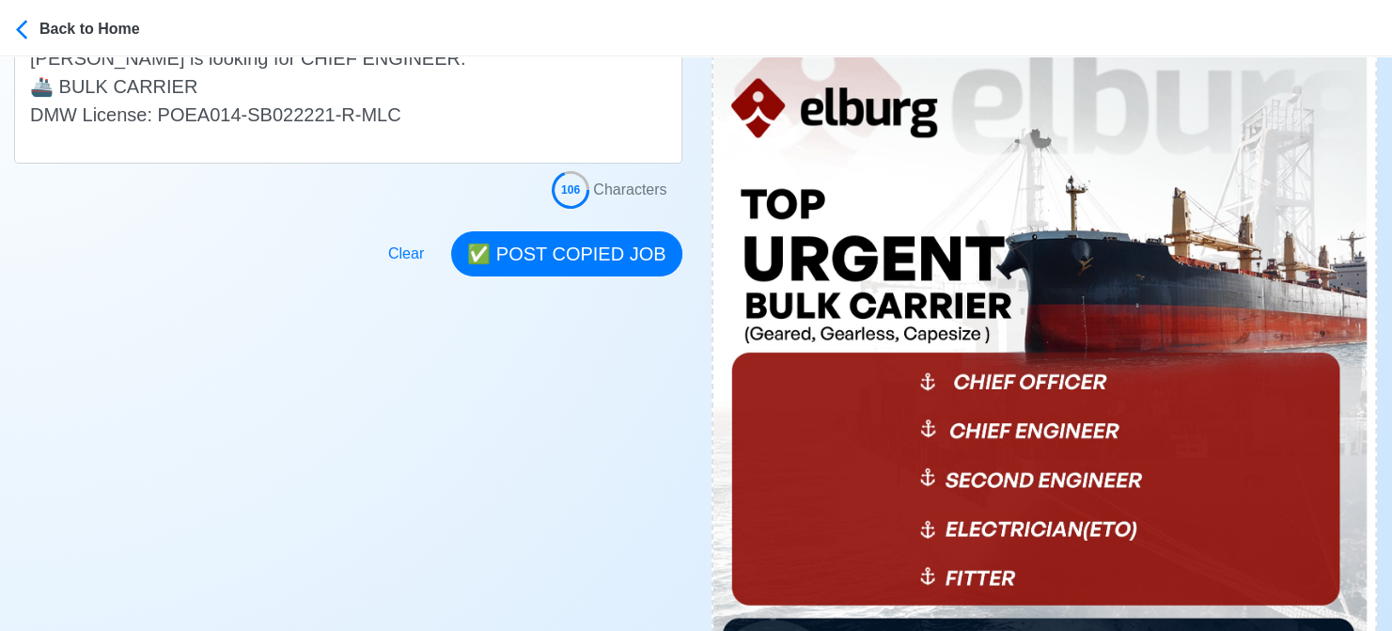
scroll to position [564, 0]
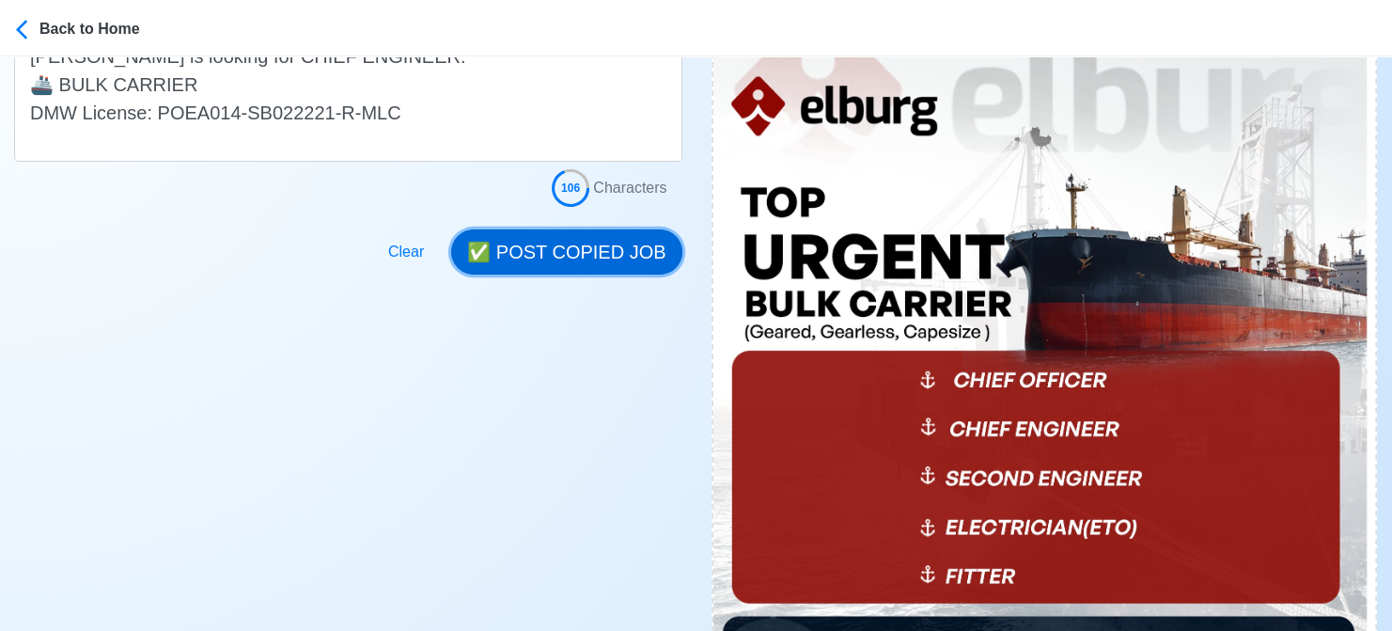
click at [578, 250] on button "✅ POST COPIED JOB" at bounding box center [566, 251] width 230 height 45
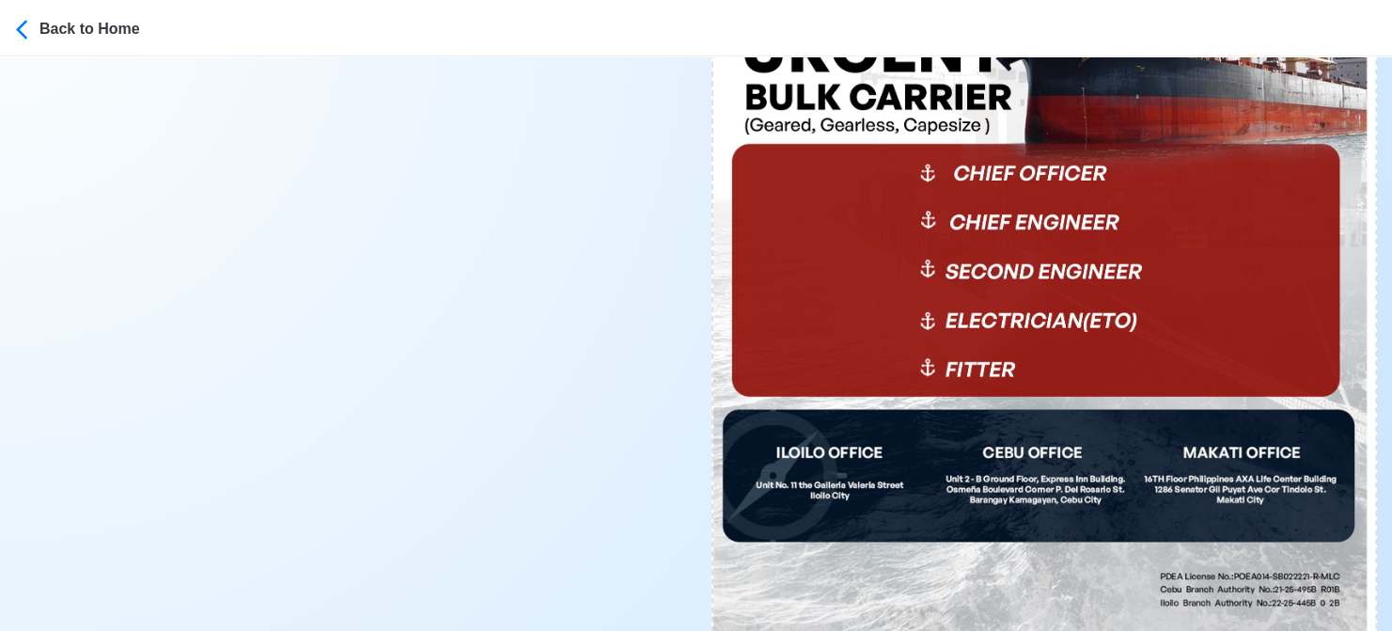
scroll to position [846, 0]
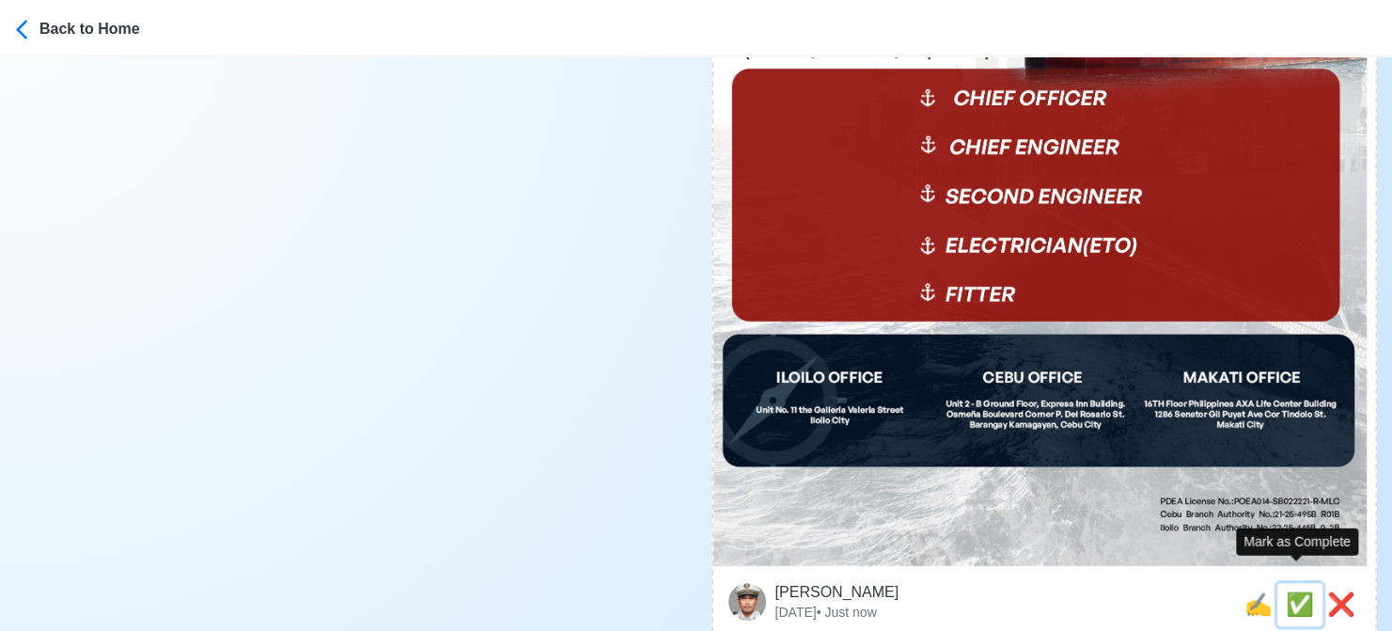
click at [1297, 591] on span "✅" at bounding box center [1300, 603] width 28 height 25
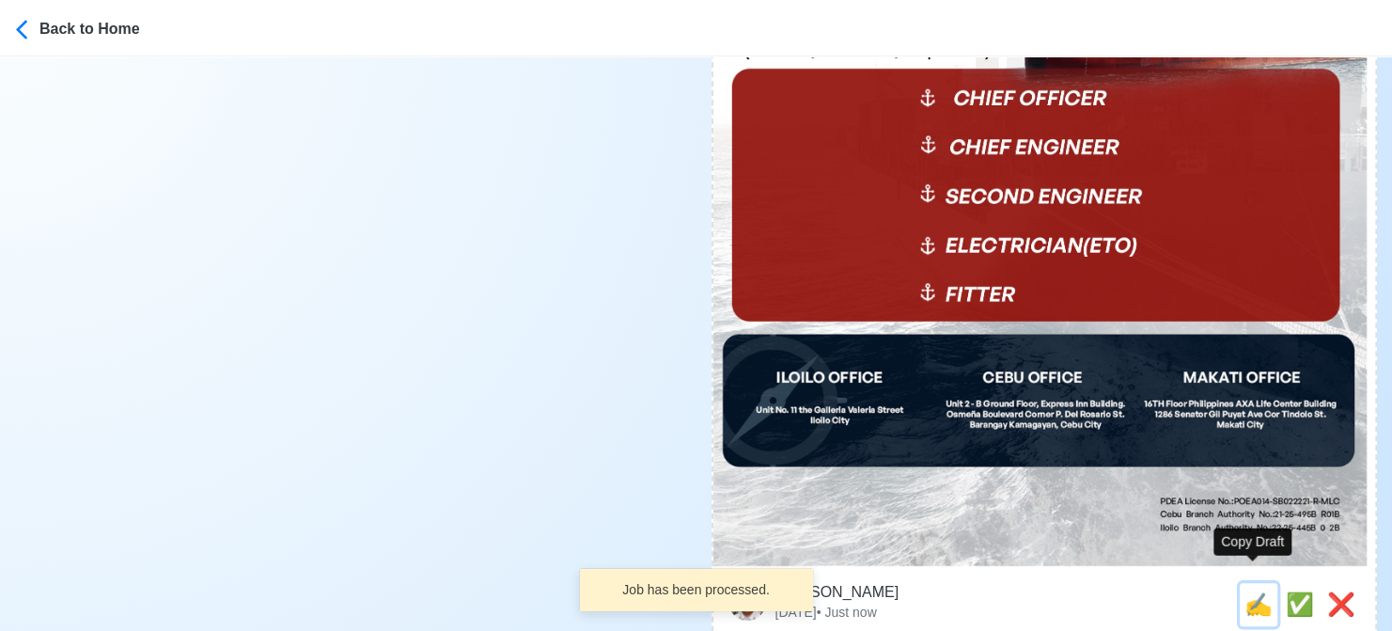
click at [1245, 591] on span "✍️" at bounding box center [1259, 603] width 28 height 25
type input "FITTER"
select select
type input "elburg"
type input "BULK CARRIER"
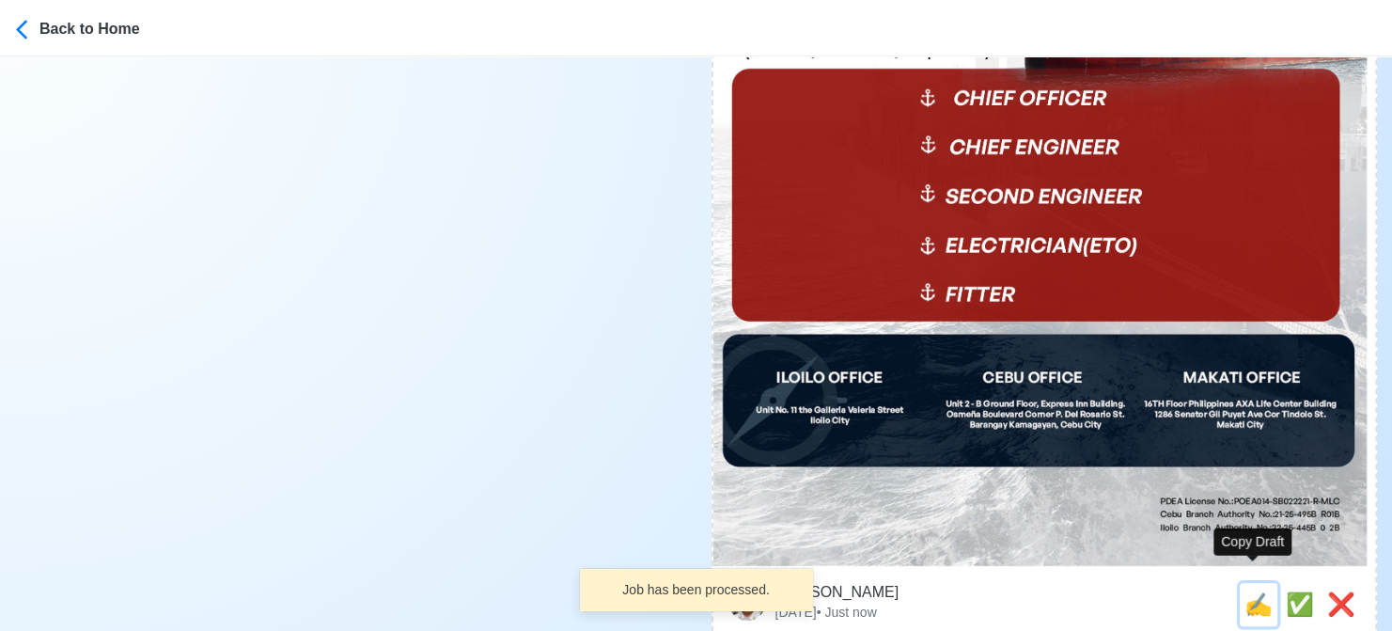
type textarea "🌅 Apply now! 🌅 elburg is looking for FITTER. 🚢 BULK CARRIER DMW License: POEA01…"
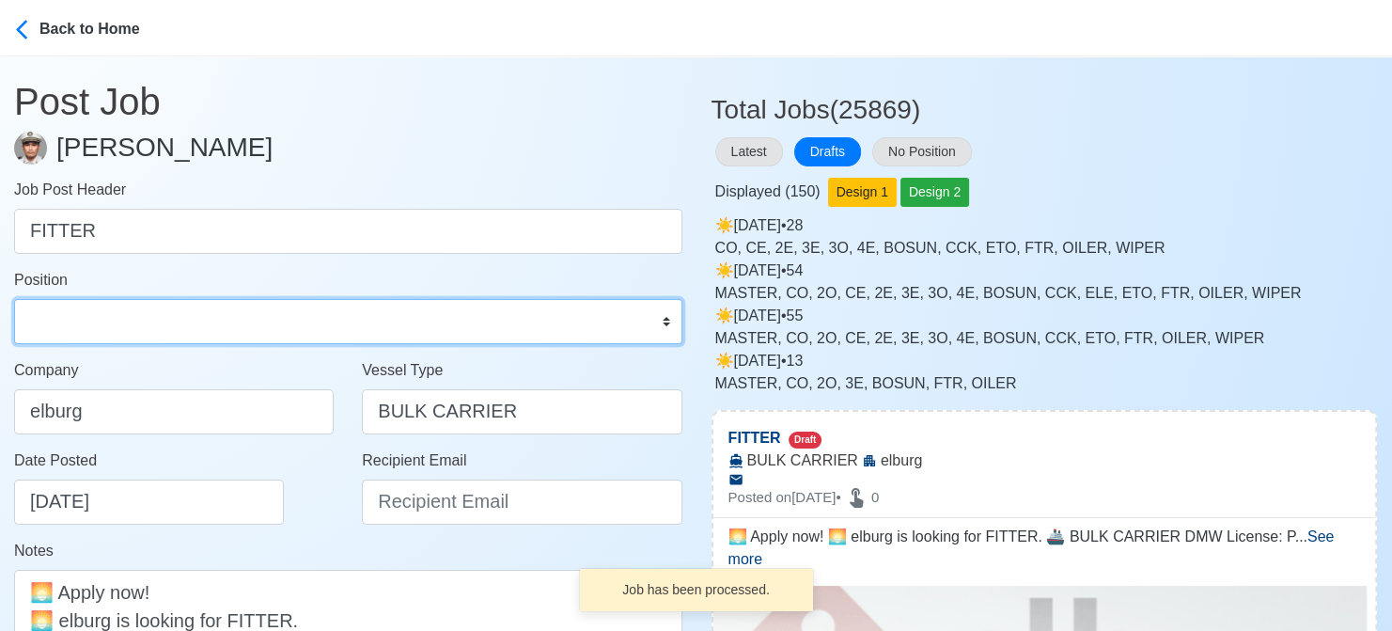
drag, startPoint x: 158, startPoint y: 320, endPoint x: 154, endPoint y: 300, distance: 20.1
click at [158, 320] on select "Master Chief Officer 2nd Officer 3rd Officer Junior Officer Chief Engineer 2nd …" at bounding box center [348, 321] width 668 height 45
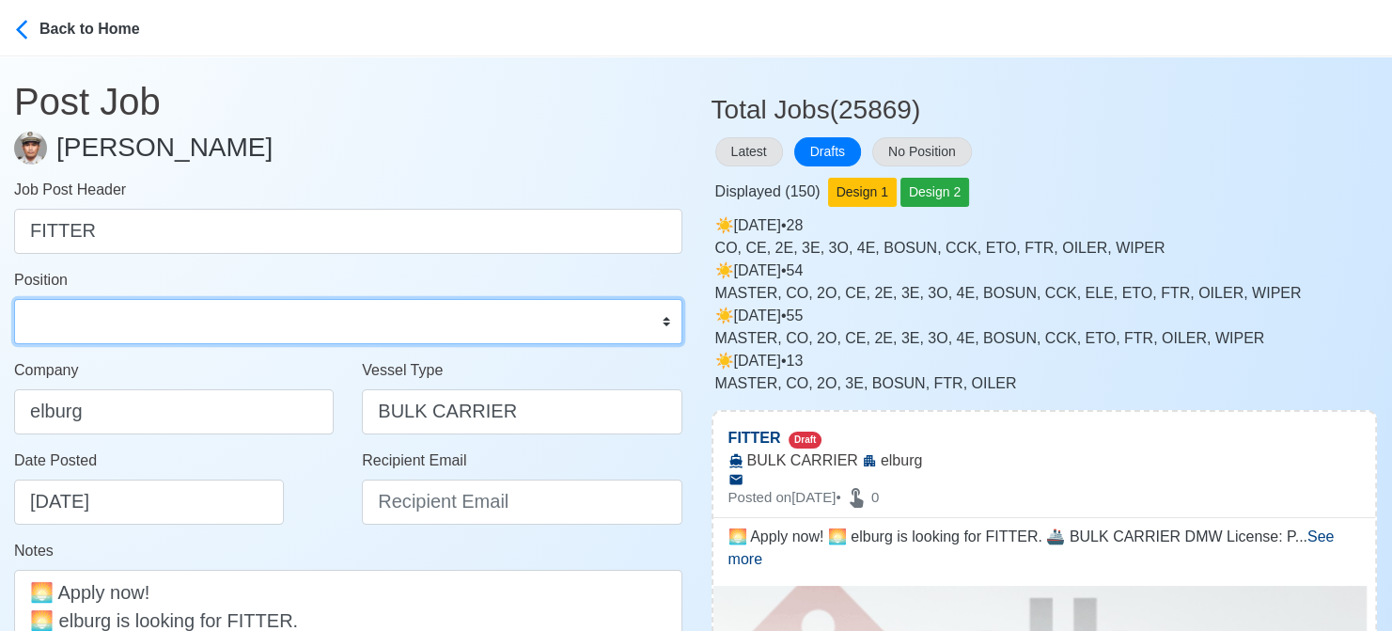
select select "Fitter"
click at [14, 299] on select "Master Chief Officer 2nd Officer 3rd Officer Junior Officer Chief Engineer 2nd …" at bounding box center [348, 321] width 668 height 45
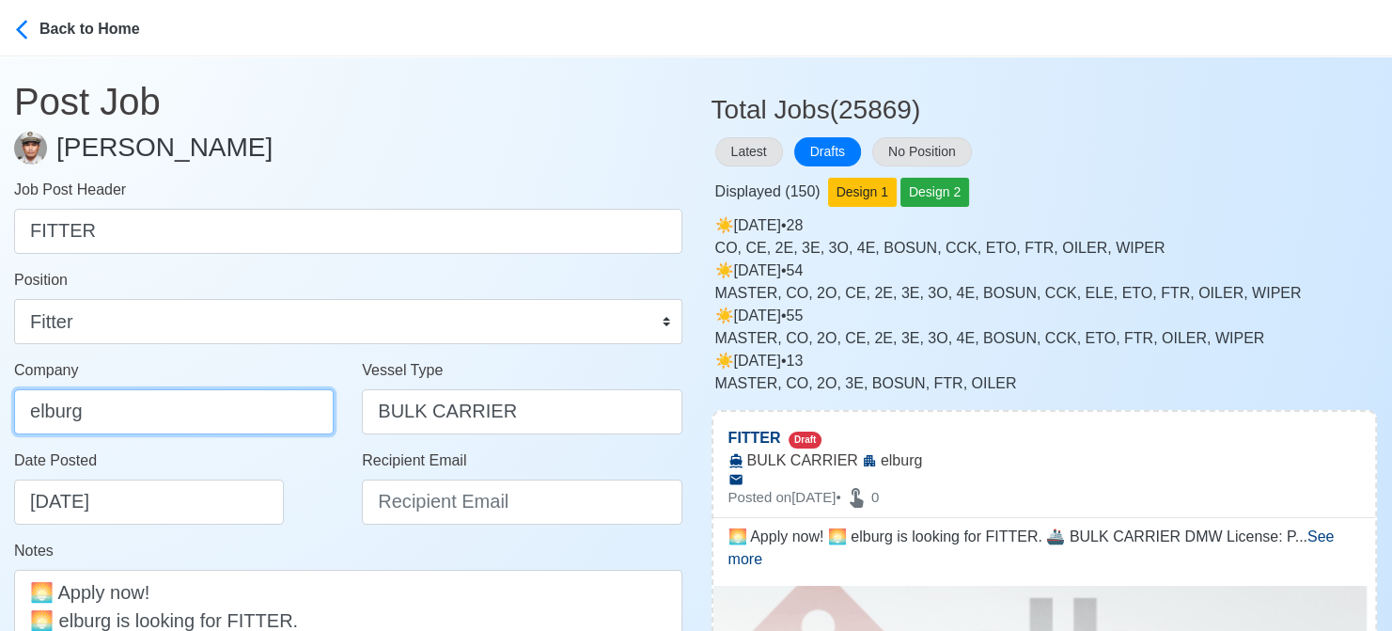
click at [200, 416] on input "elburg" at bounding box center [174, 411] width 320 height 45
type input "Elburg Shipmanagement Phils., Inc. (Cebu Branch)"
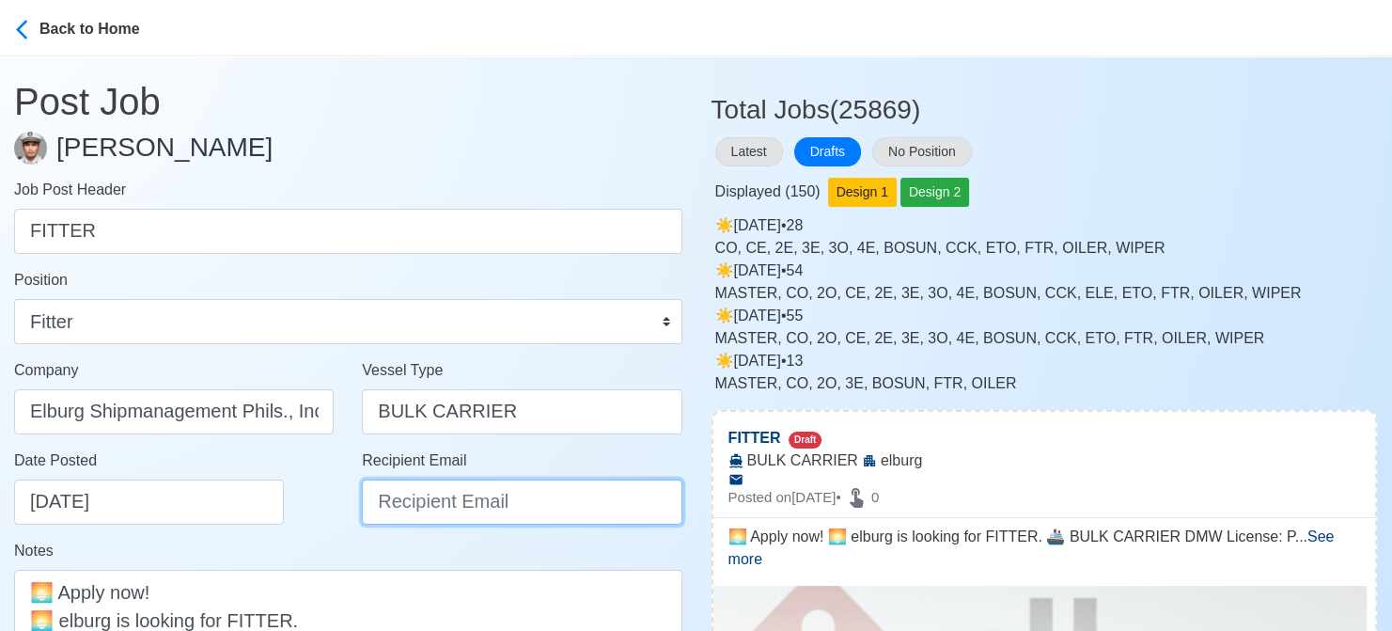
click at [392, 511] on input "Recipient Email" at bounding box center [522, 501] width 320 height 45
type input "recruitment@elburgshipmanagement.com.ph"
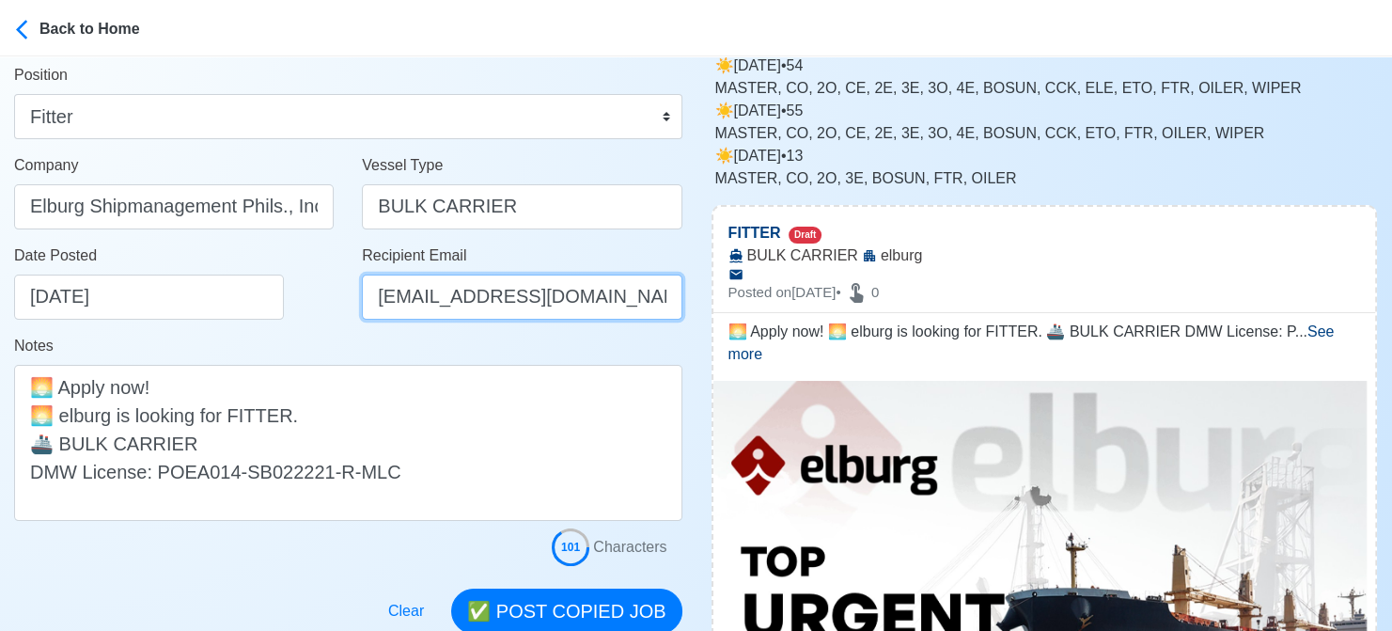
scroll to position [376, 0]
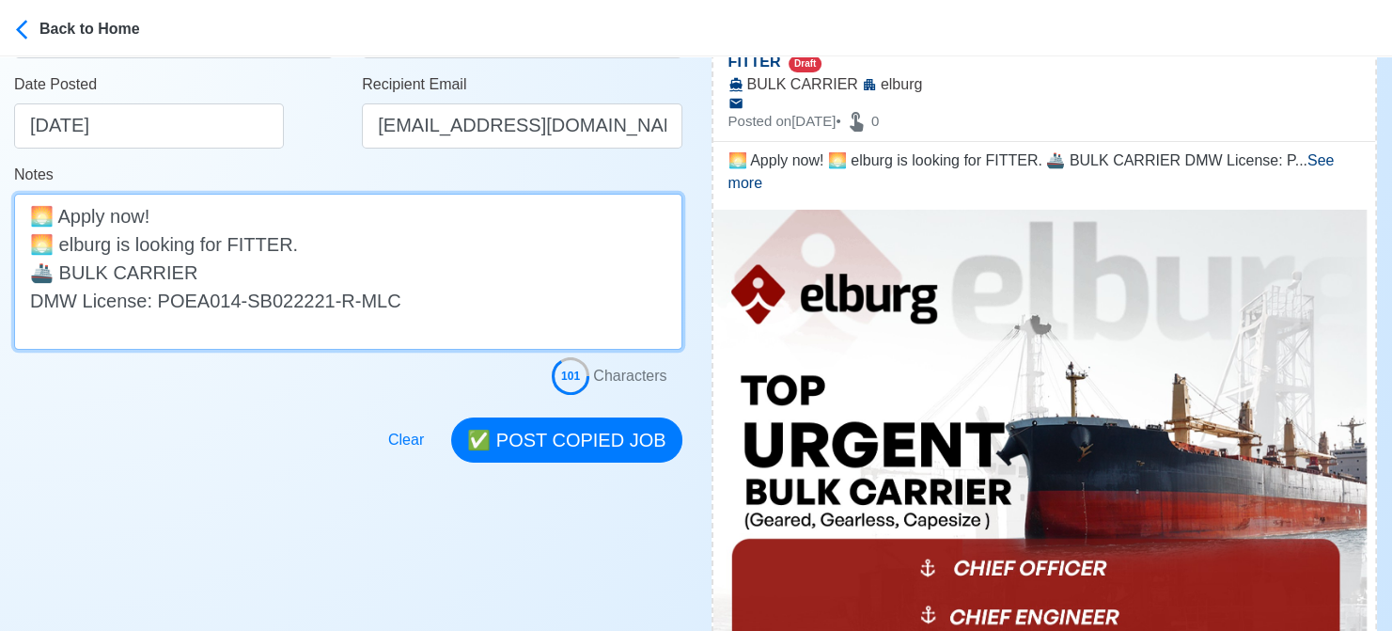
click at [71, 245] on textarea "🌅 Apply now! 🌅 elburg is looking for FITTER. 🚢 BULK CARRIER DMW License: POEA01…" at bounding box center [348, 272] width 668 height 156
type textarea "🌅 Apply now! 🌅 Elburg is looking for FITTER. 🚢 BULK CARRIER DMW License: POEA01…"
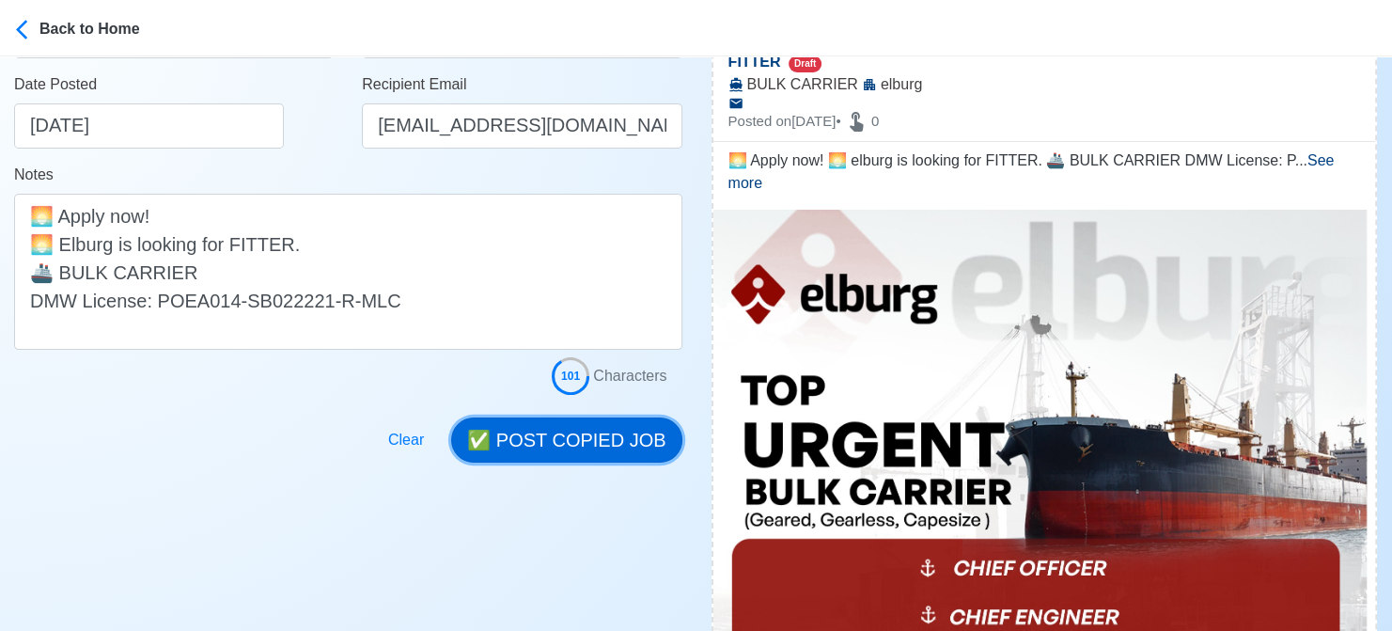
click at [651, 438] on button "✅ POST COPIED JOB" at bounding box center [566, 439] width 230 height 45
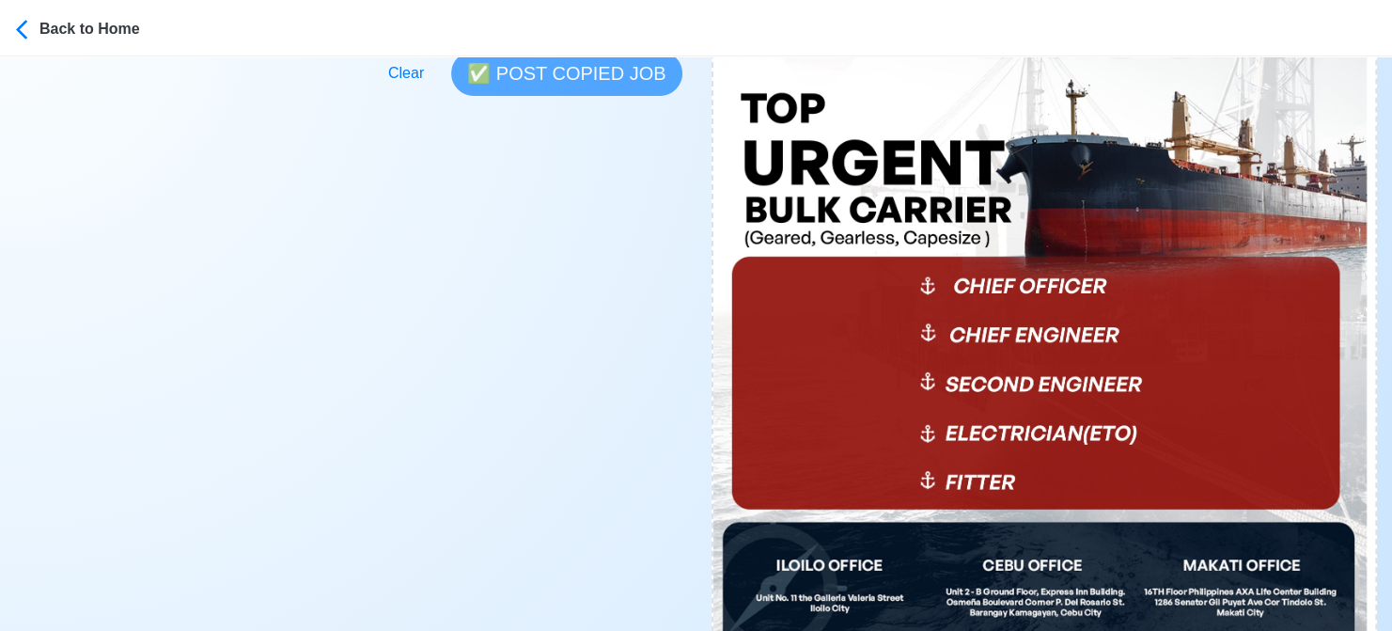
scroll to position [1034, 0]
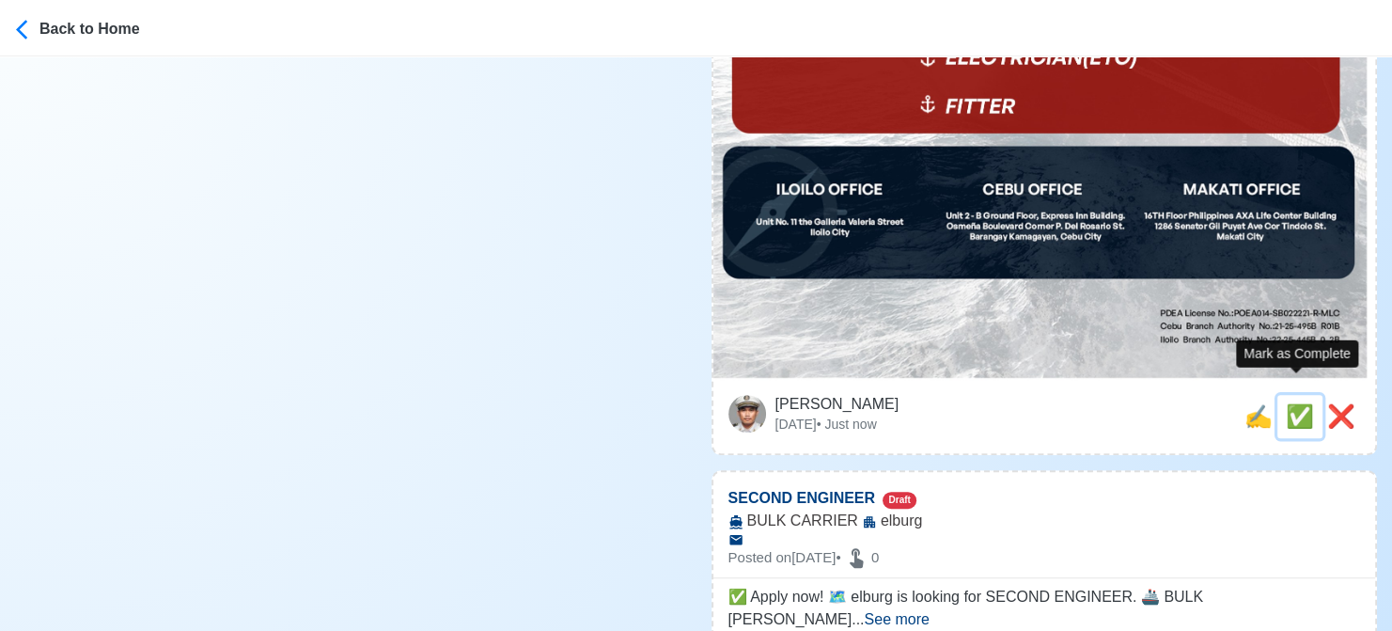
click at [1288, 403] on span "✅" at bounding box center [1300, 415] width 28 height 25
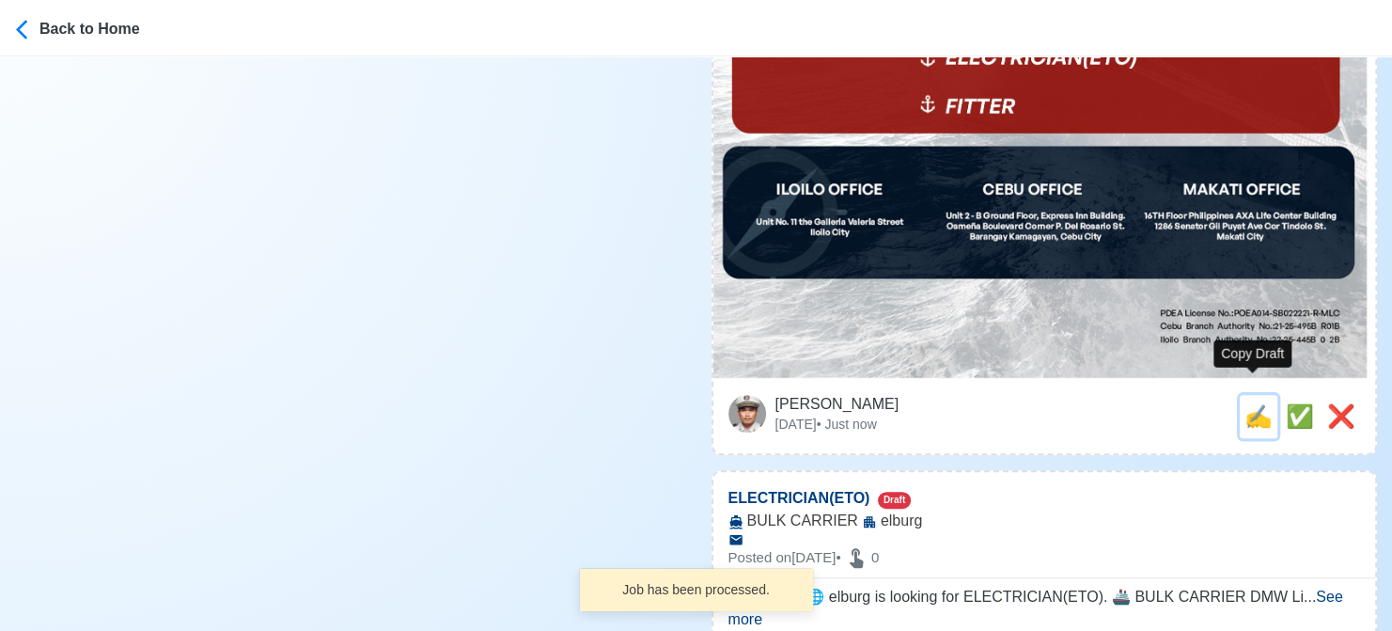
click at [1252, 403] on span "✍️" at bounding box center [1259, 415] width 28 height 25
type input "SECOND ENGINEER"
select select
type input "elburg"
type input "BULK CARRIER"
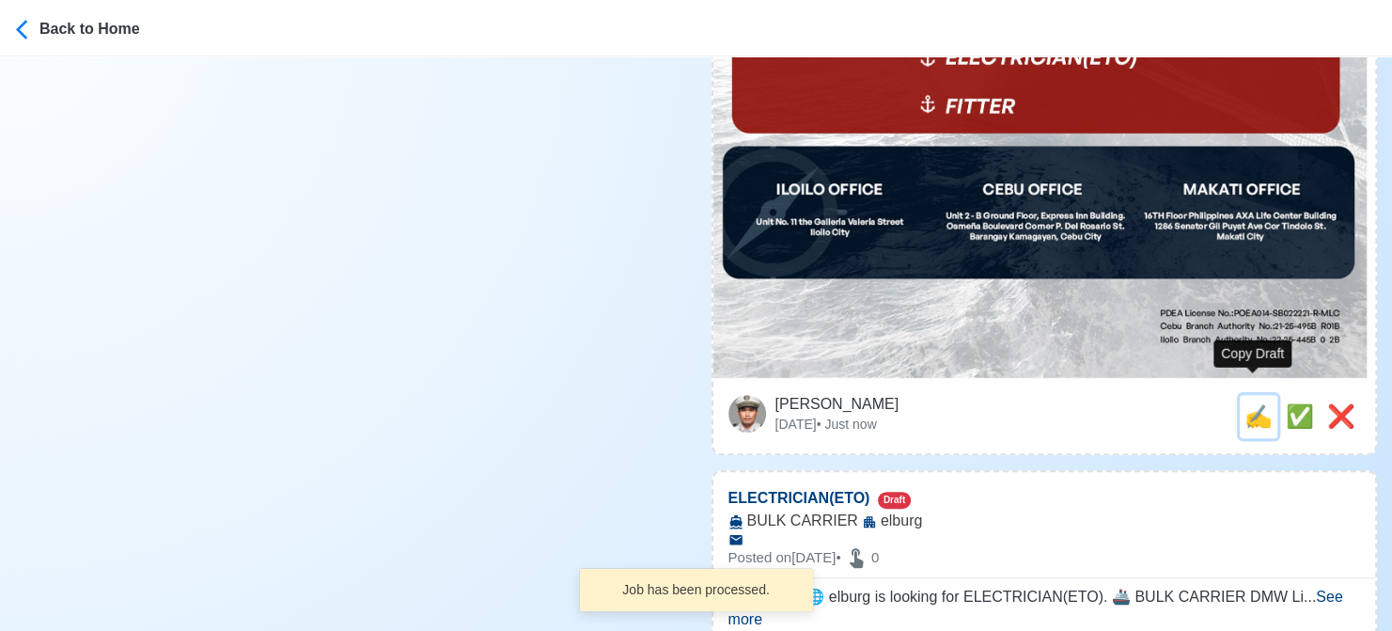
type textarea "✅ Apply now! 🗺️ elburg is looking for SECOND ENGINEER. 🚢 BULK CARRIER DMW Licen…"
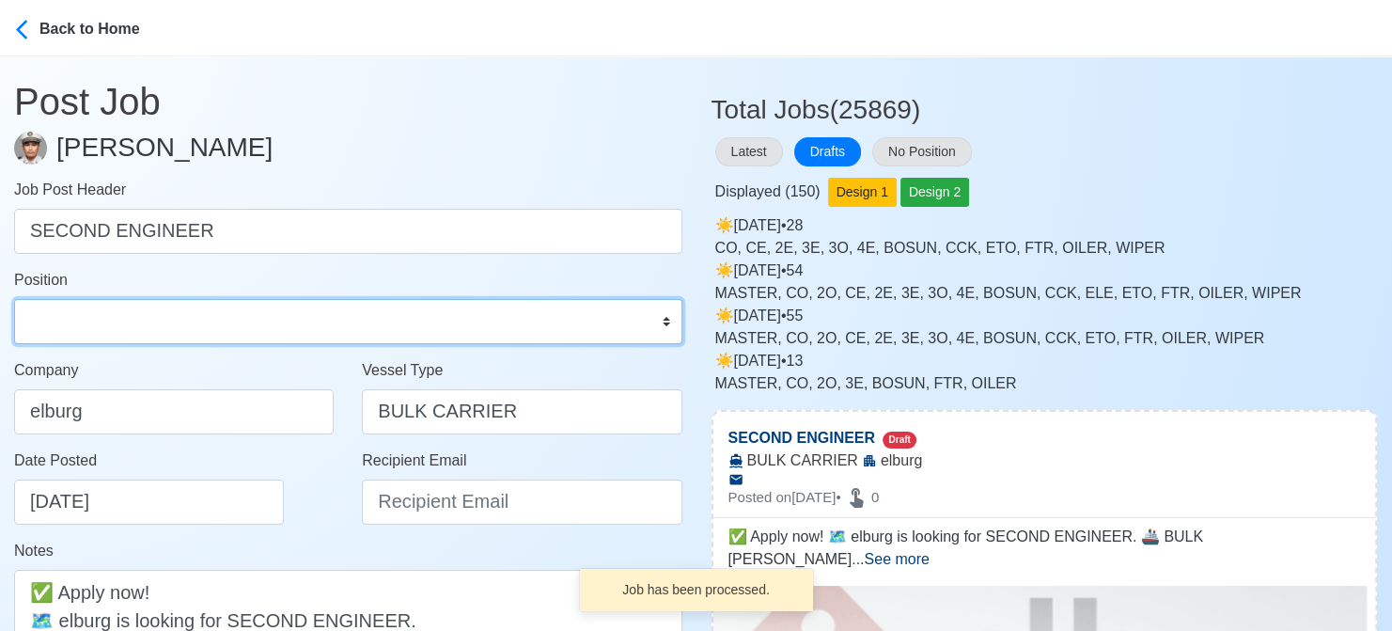
drag, startPoint x: 108, startPoint y: 322, endPoint x: 107, endPoint y: 304, distance: 18.8
click at [108, 322] on select "Master Chief Officer 2nd Officer 3rd Officer Junior Officer Chief Engineer 2nd …" at bounding box center [348, 321] width 668 height 45
select select "2nd Engineer"
click at [14, 299] on select "Master Chief Officer 2nd Officer 3rd Officer Junior Officer Chief Engineer 2nd …" at bounding box center [348, 321] width 668 height 45
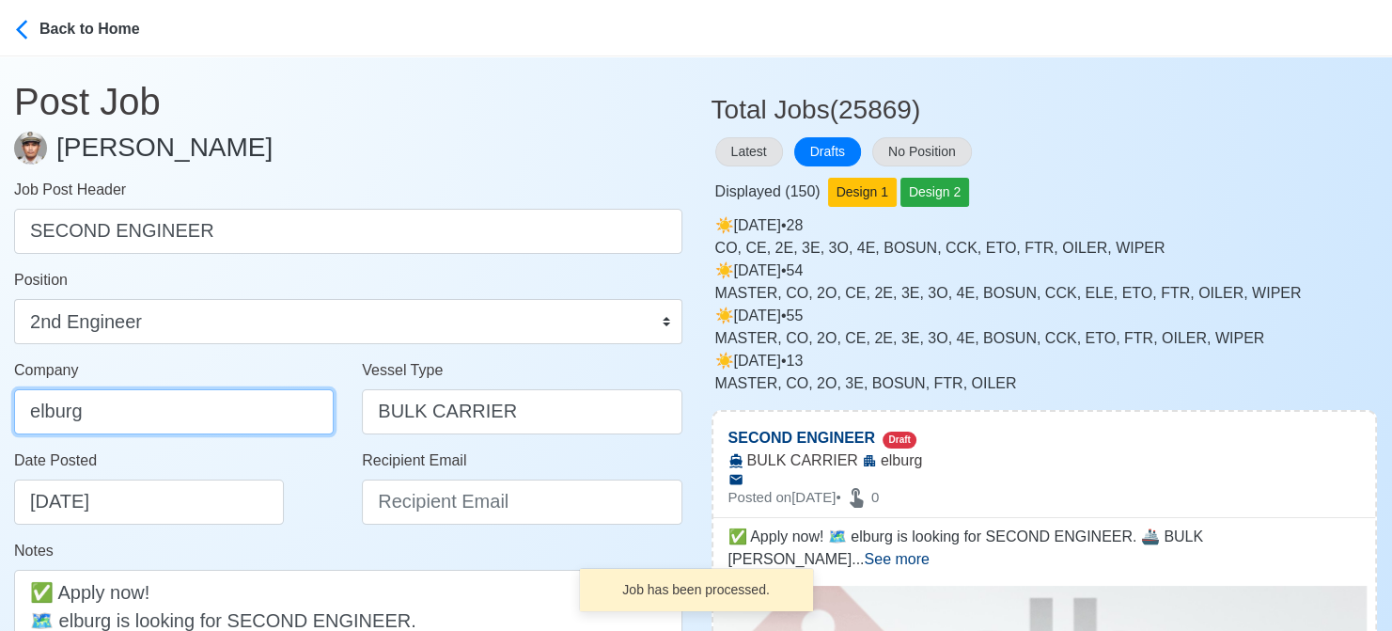
click at [222, 405] on input "elburg" at bounding box center [174, 411] width 320 height 45
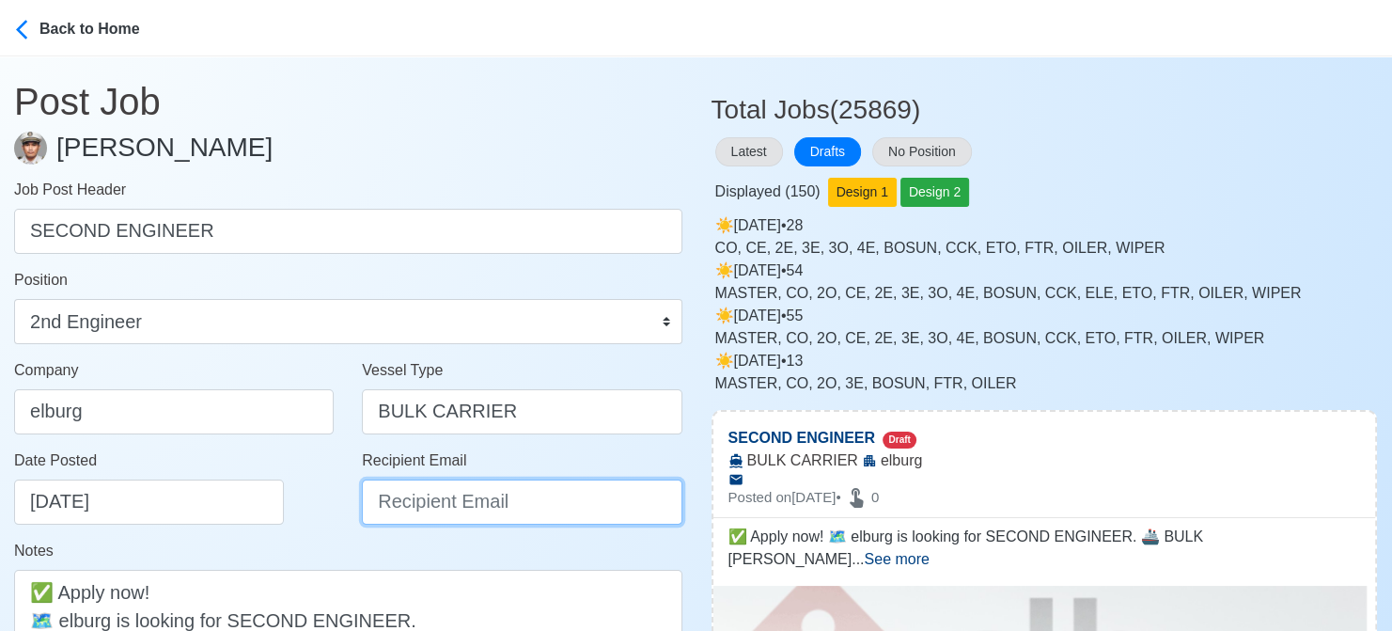
click at [387, 504] on input "Recipient Email" at bounding box center [522, 501] width 320 height 45
type input "[EMAIL_ADDRESS][DOMAIN_NAME]"
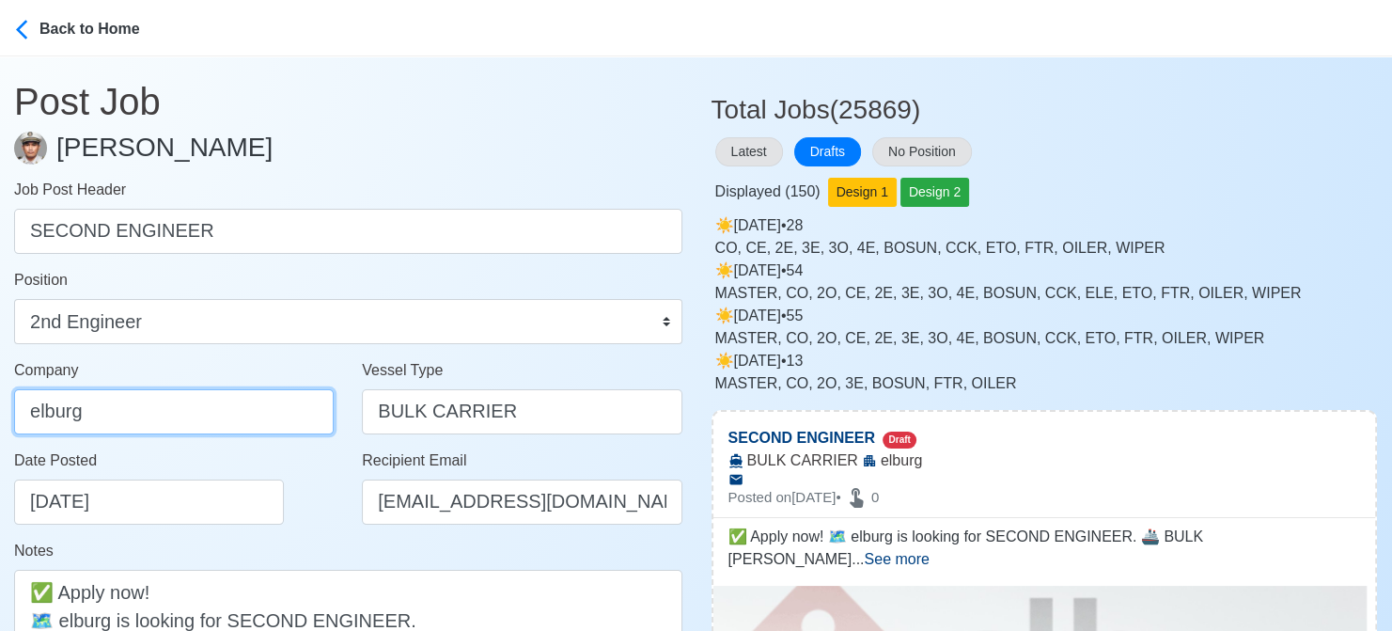
click at [219, 408] on input "elburg" at bounding box center [174, 411] width 320 height 45
type input "Elburg Shipmanagement Phils., Inc. (Cebu Branch)"
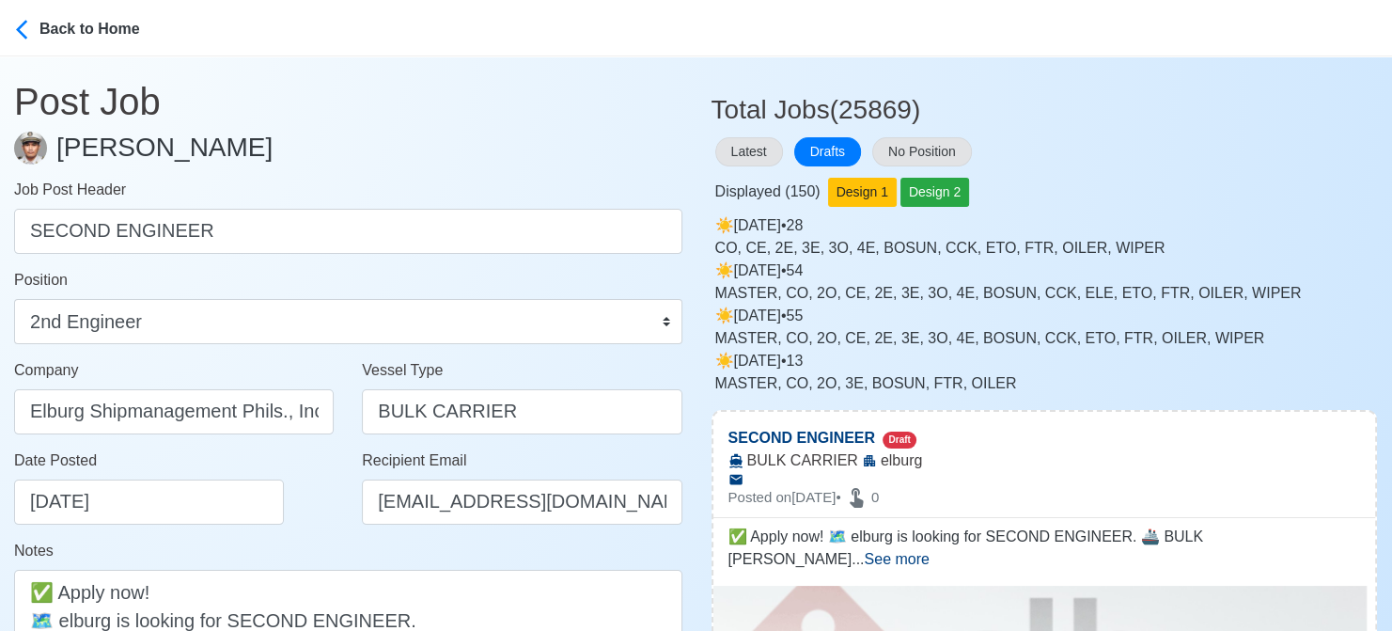
click at [304, 522] on div "Date Posted 08/21/2025" at bounding box center [179, 486] width 330 height 75
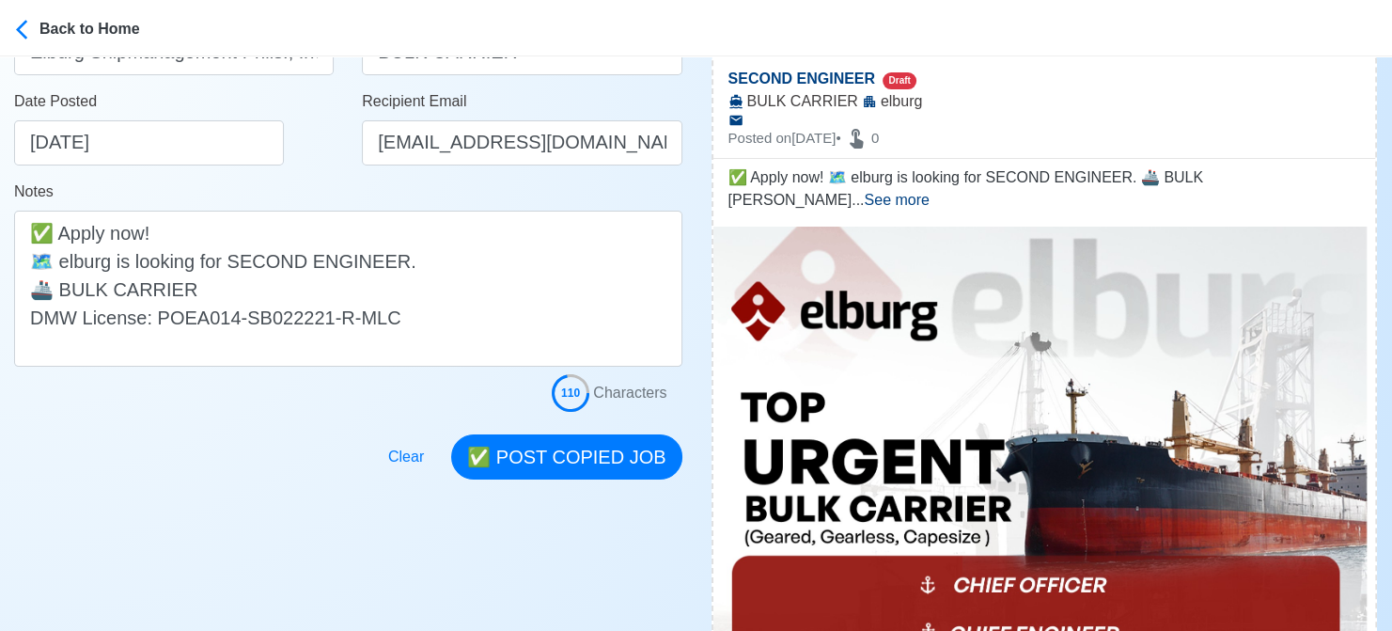
scroll to position [376, 0]
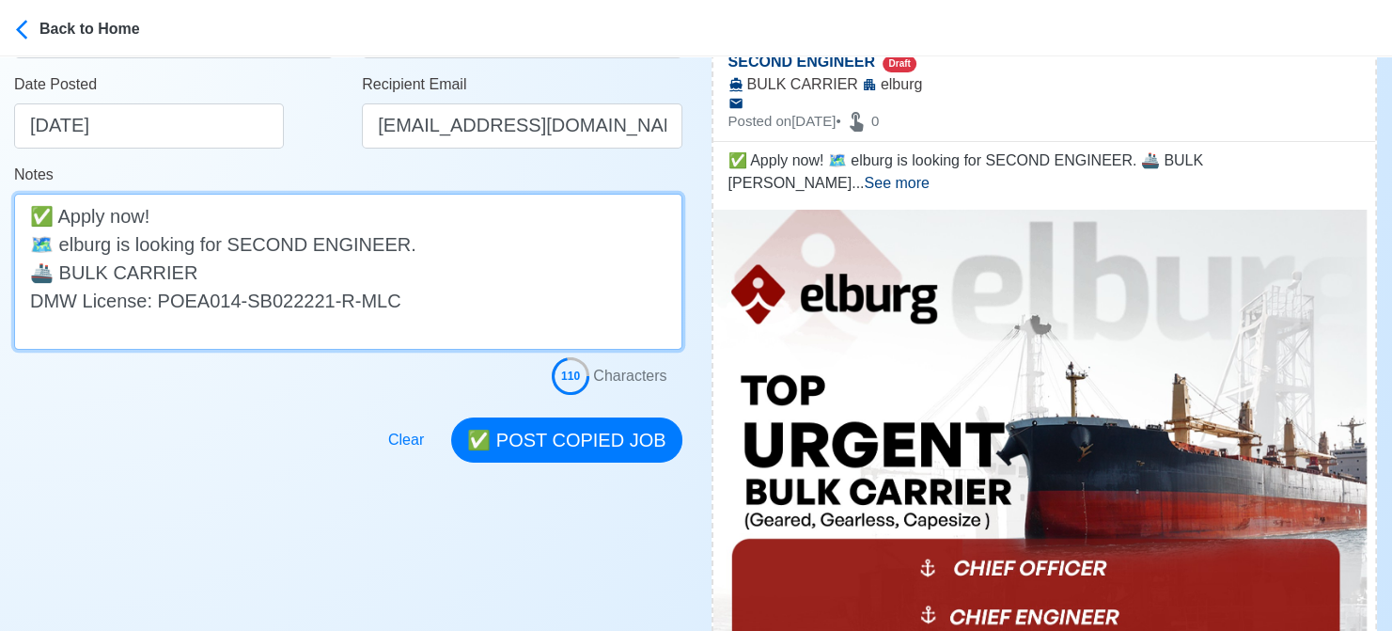
click at [68, 248] on textarea "✅ Apply now! 🗺️ elburg is looking for SECOND ENGINEER. 🚢 BULK CARRIER DMW Licen…" at bounding box center [348, 272] width 668 height 156
type textarea "✅ Apply now! 🗺️ Elburg is looking for SECOND ENGINEER. 🚢 BULK CARRIER DMW Licen…"
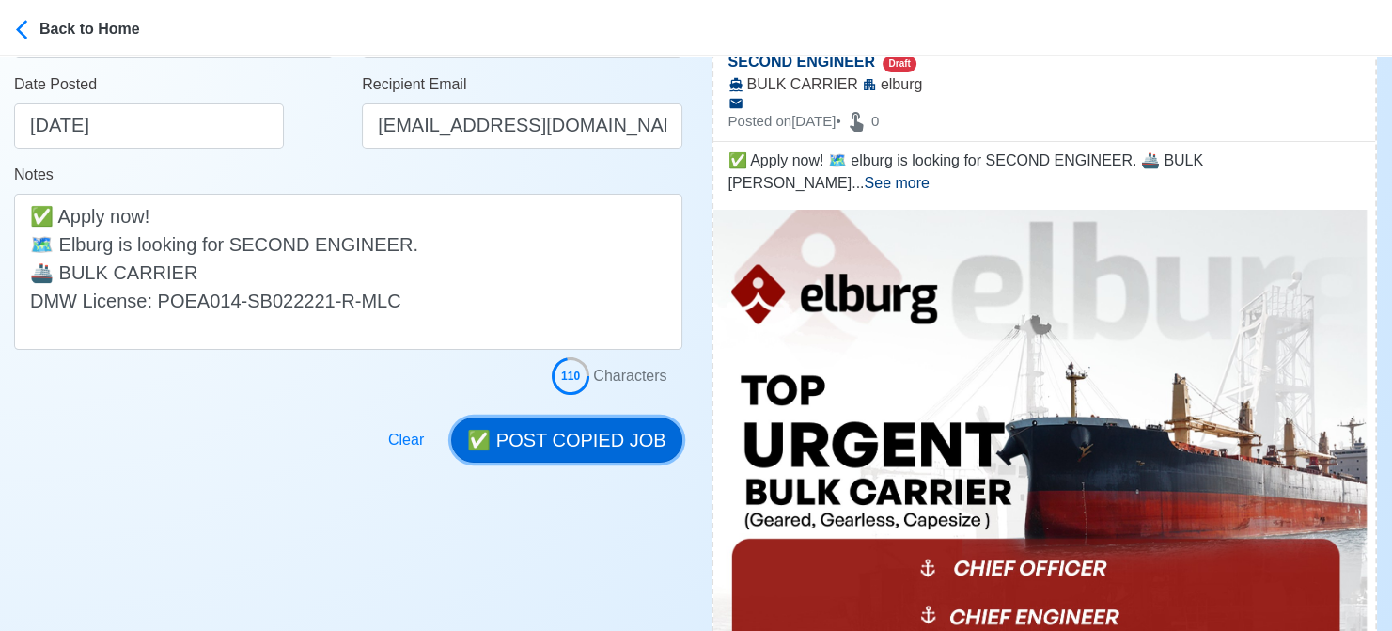
click at [580, 446] on button "✅ POST COPIED JOB" at bounding box center [566, 439] width 230 height 45
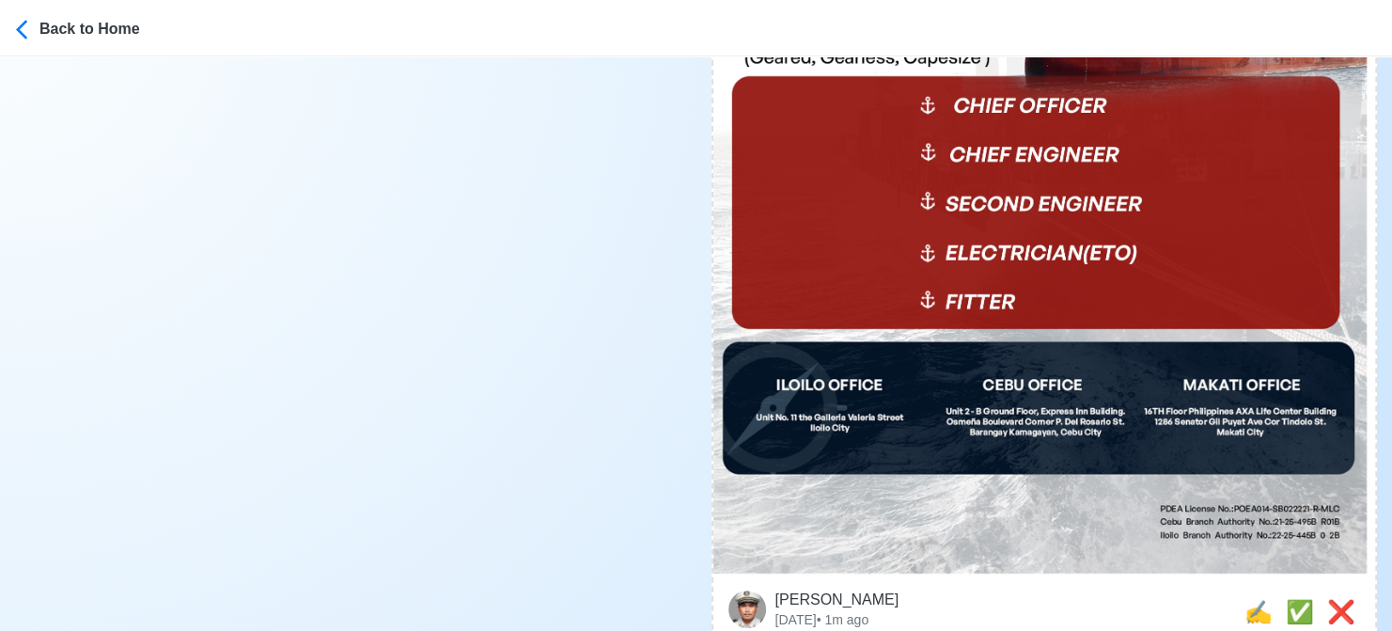
scroll to position [940, 0]
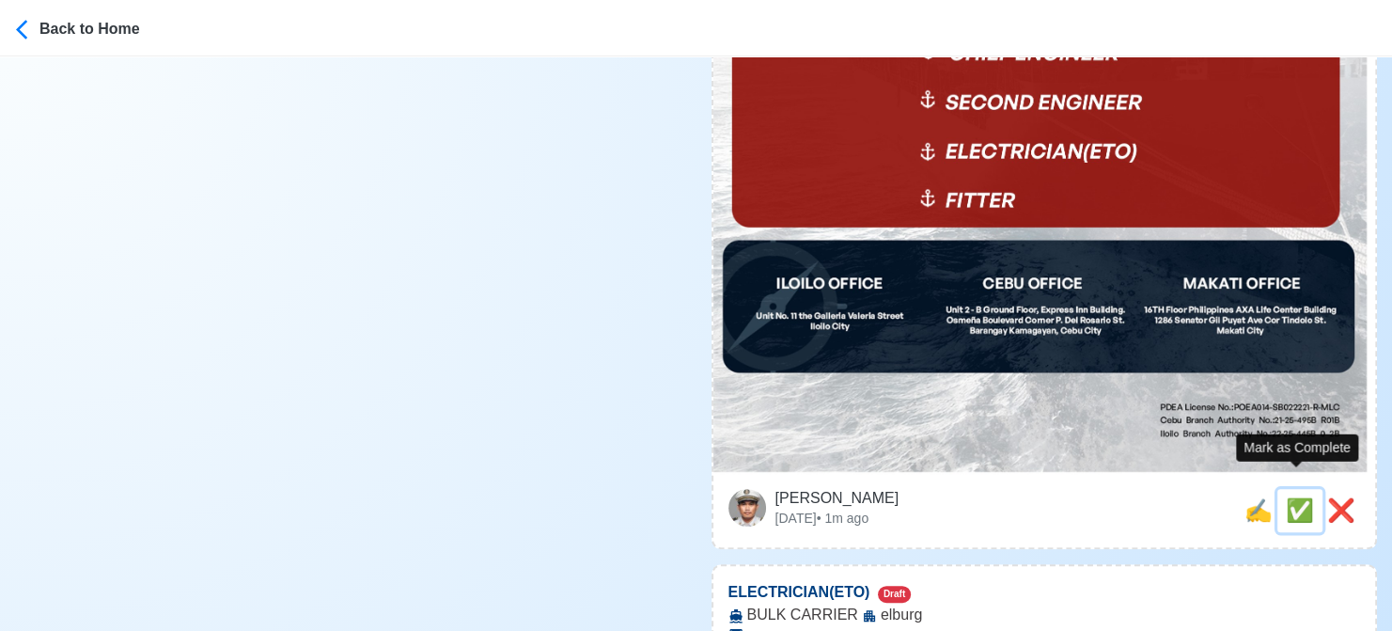
click at [1290, 497] on span "✅" at bounding box center [1300, 509] width 28 height 25
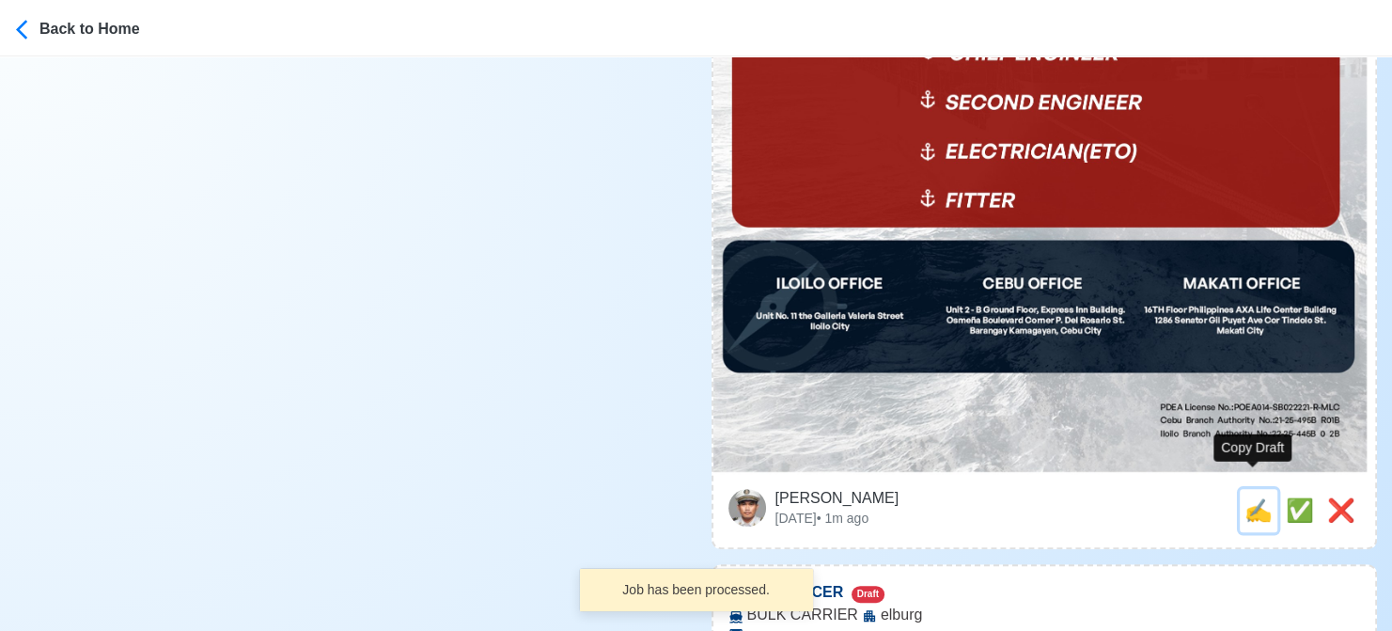
click at [1245, 497] on span "✍️" at bounding box center [1259, 509] width 28 height 25
type input "ELECTRICIAN(ETO)"
select select
type input "elburg"
type input "BULK CARRIER"
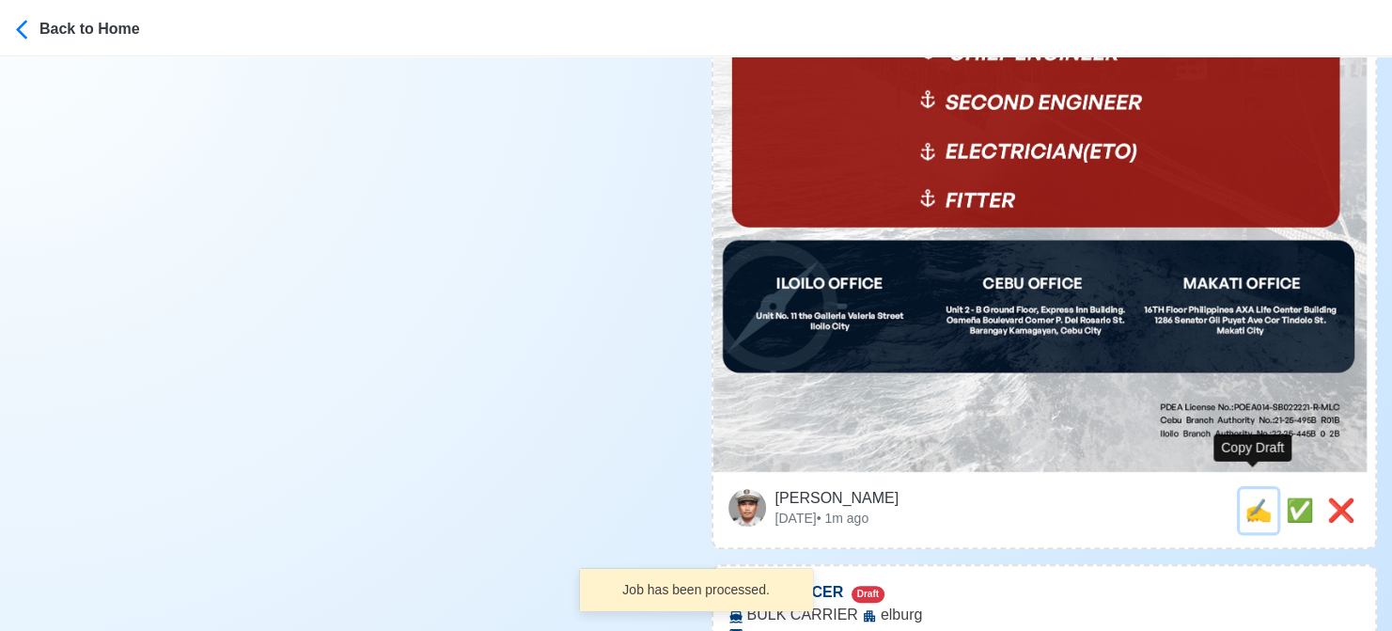
type textarea "Apply now! 🌐 elburg is looking for ELECTRICIAN(ETO). 🚢 BULK CARRIER DMW License…"
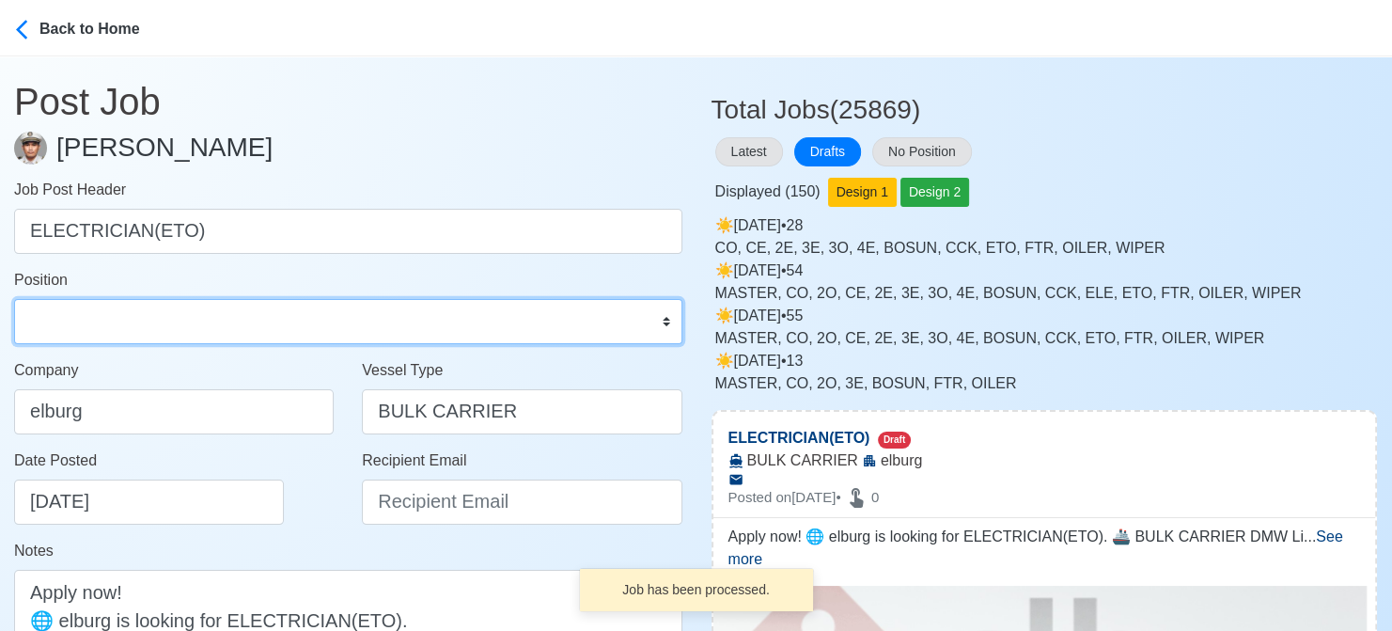
click at [174, 324] on select "Master Chief Officer 2nd Officer 3rd Officer Junior Officer Chief Engineer 2nd …" at bounding box center [348, 321] width 668 height 45
select select "ETO/ETR"
click at [14, 299] on select "Master Chief Officer 2nd Officer 3rd Officer Junior Officer Chief Engineer 2nd …" at bounding box center [348, 321] width 668 height 45
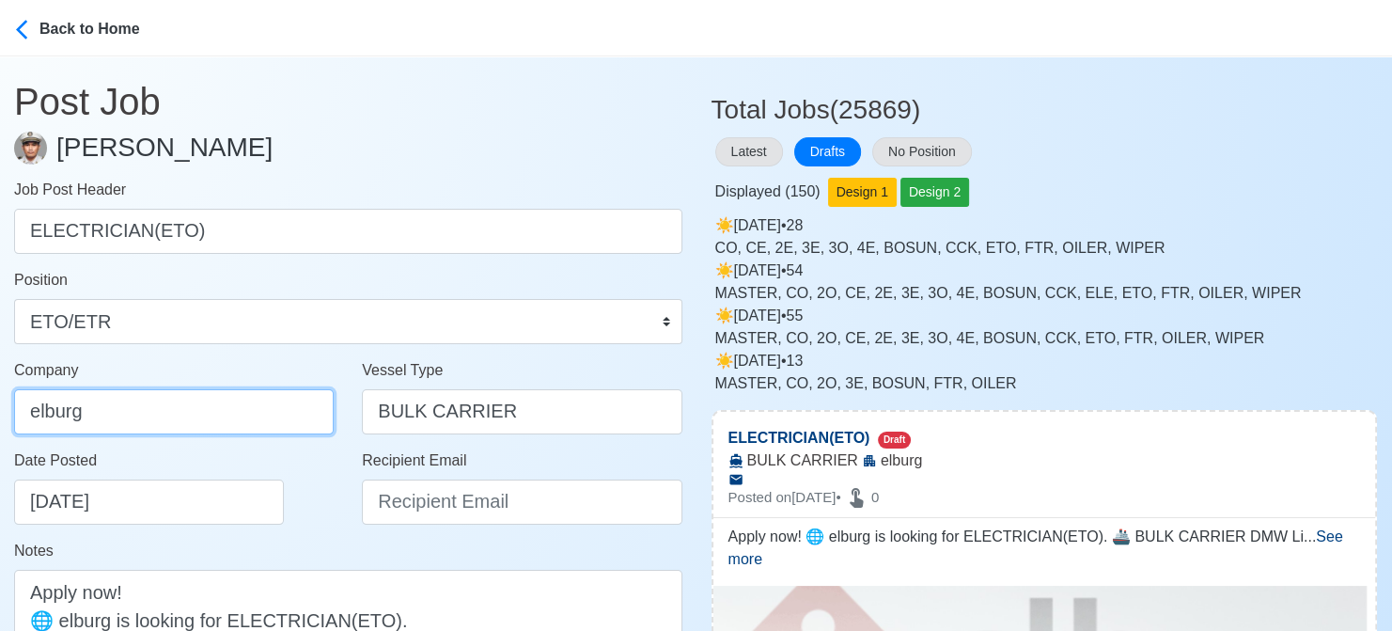
click at [182, 416] on input "elburg" at bounding box center [174, 411] width 320 height 45
type input "Elburg Shipmanagement Phils., Inc. (Cebu Branch)"
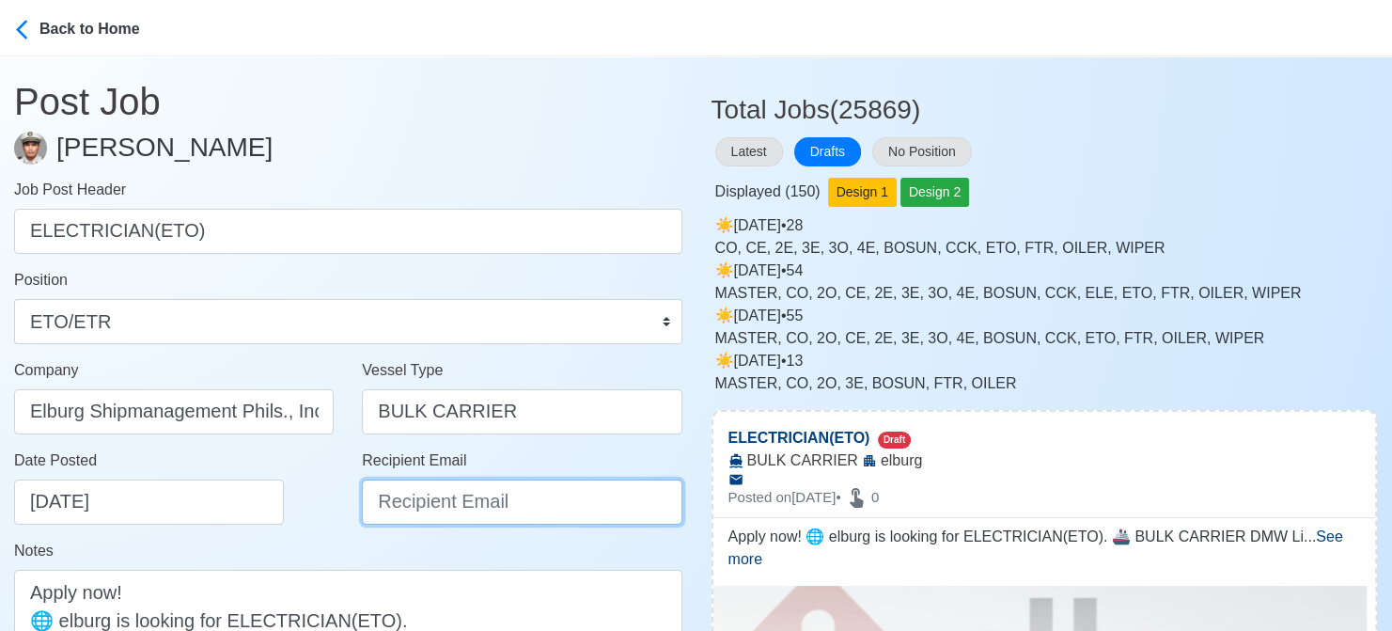
drag, startPoint x: 423, startPoint y: 513, endPoint x: 424, endPoint y: 492, distance: 21.6
click at [423, 513] on input "Recipient Email" at bounding box center [522, 501] width 320 height 45
type input "[EMAIL_ADDRESS][DOMAIN_NAME]"
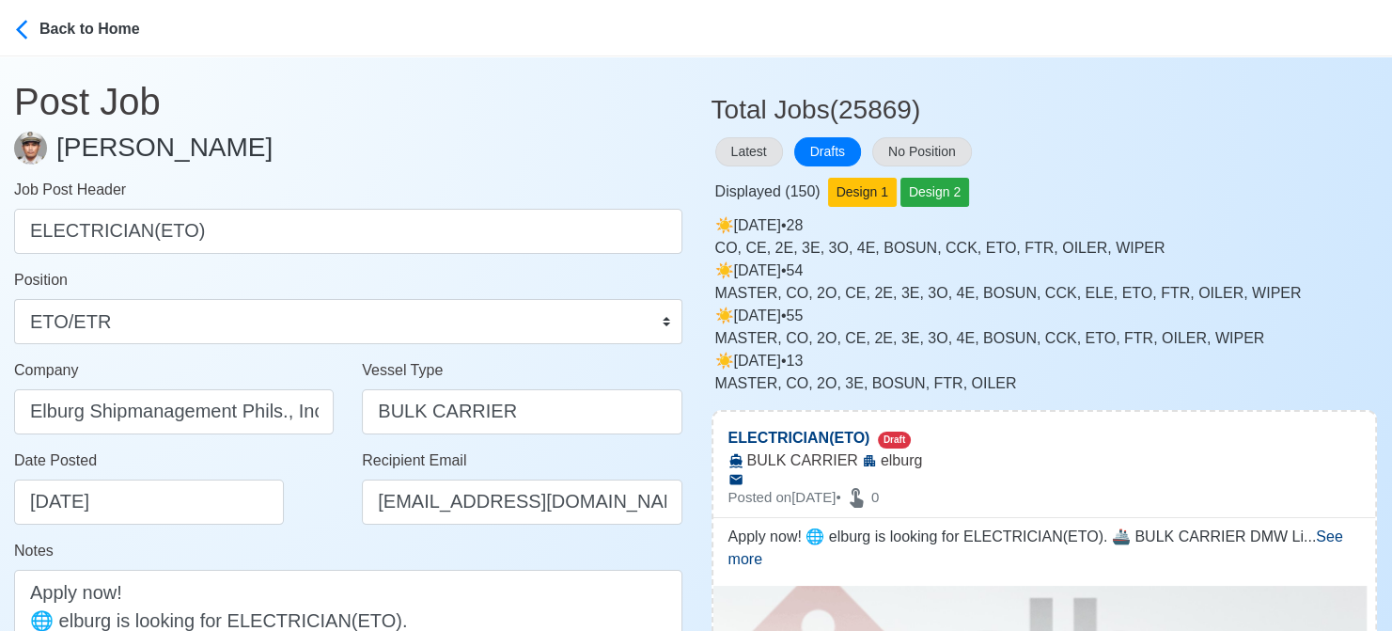
click at [303, 480] on div "Date Posted 08/21/2025" at bounding box center [179, 486] width 330 height 75
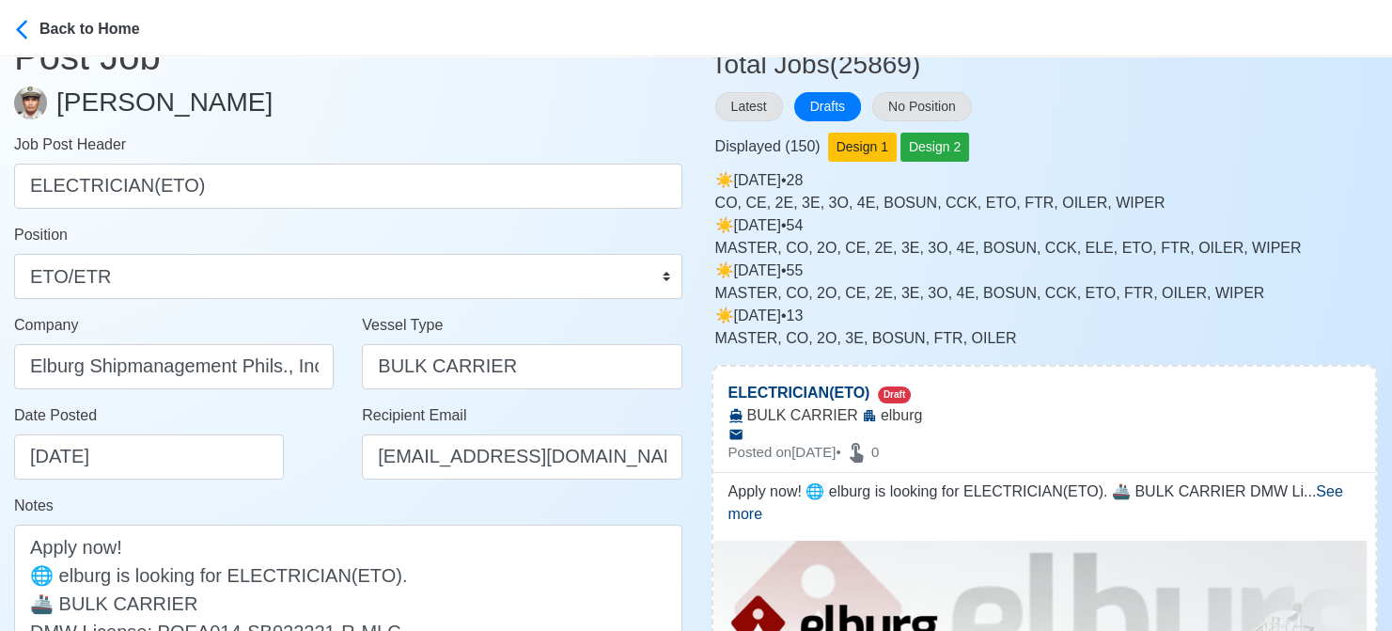
scroll to position [188, 0]
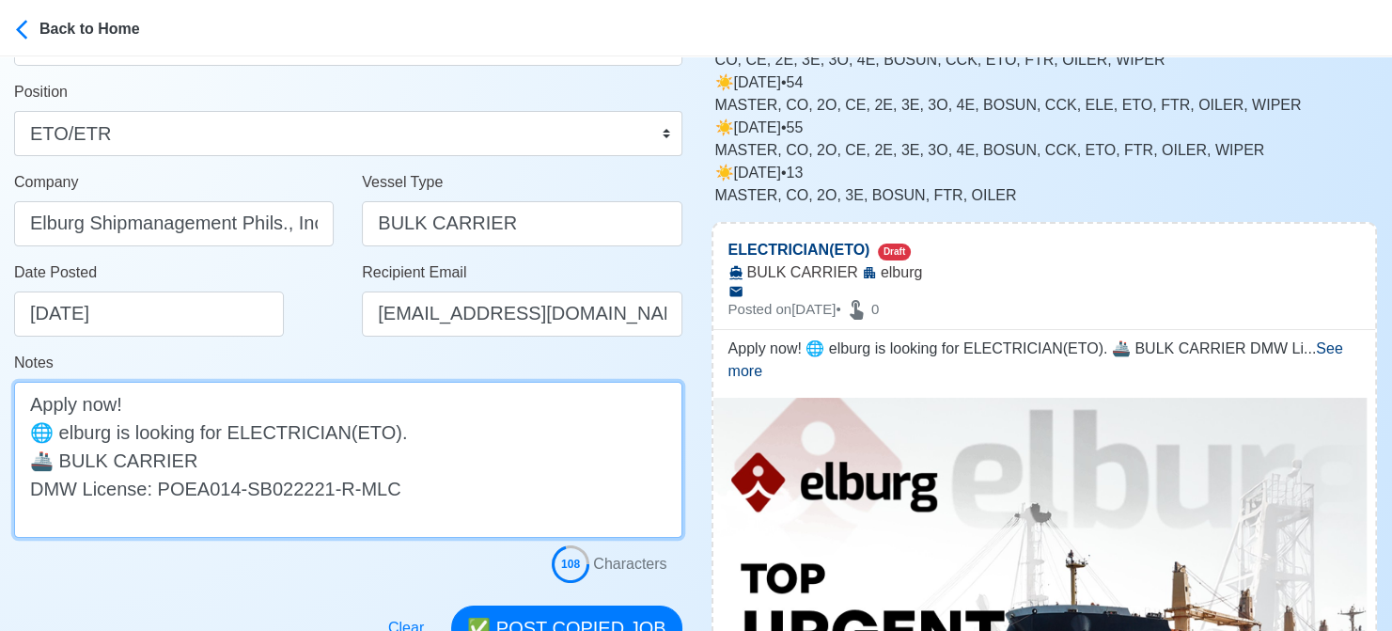
click at [69, 434] on textarea "Apply now! 🌐 elburg is looking for ELECTRICIAN(ETO). 🚢 BULK CARRIER DMW License…" at bounding box center [348, 460] width 668 height 156
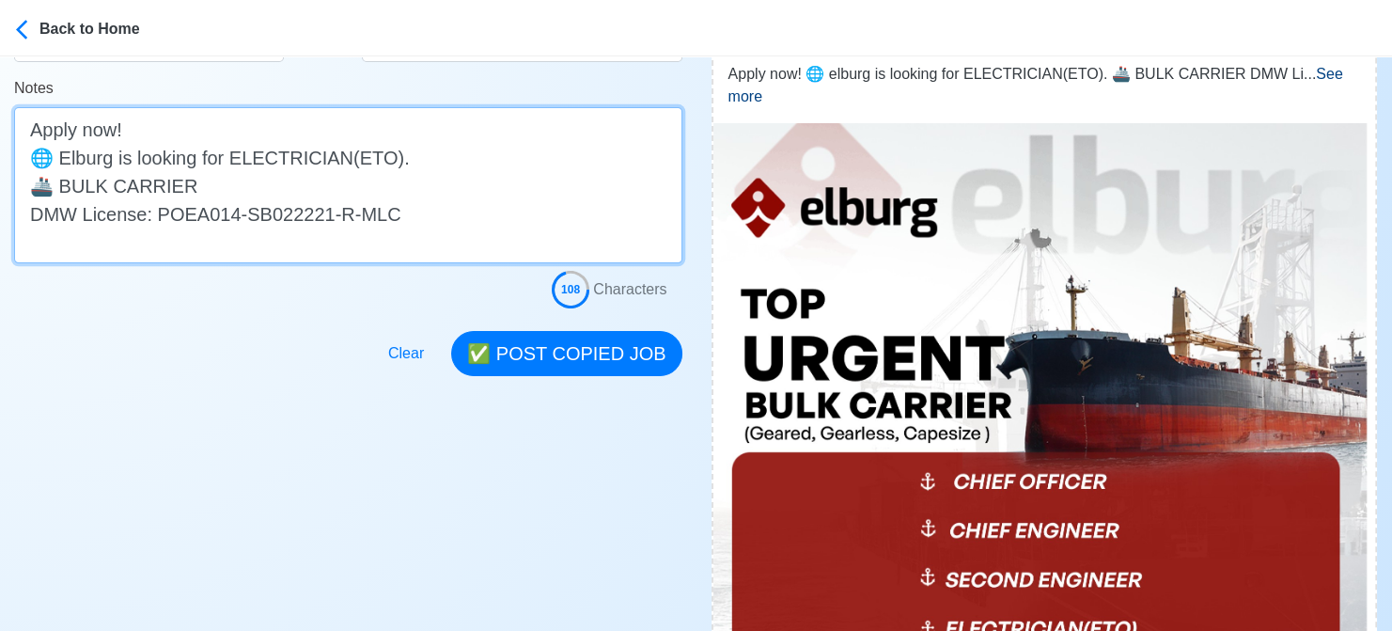
scroll to position [470, 0]
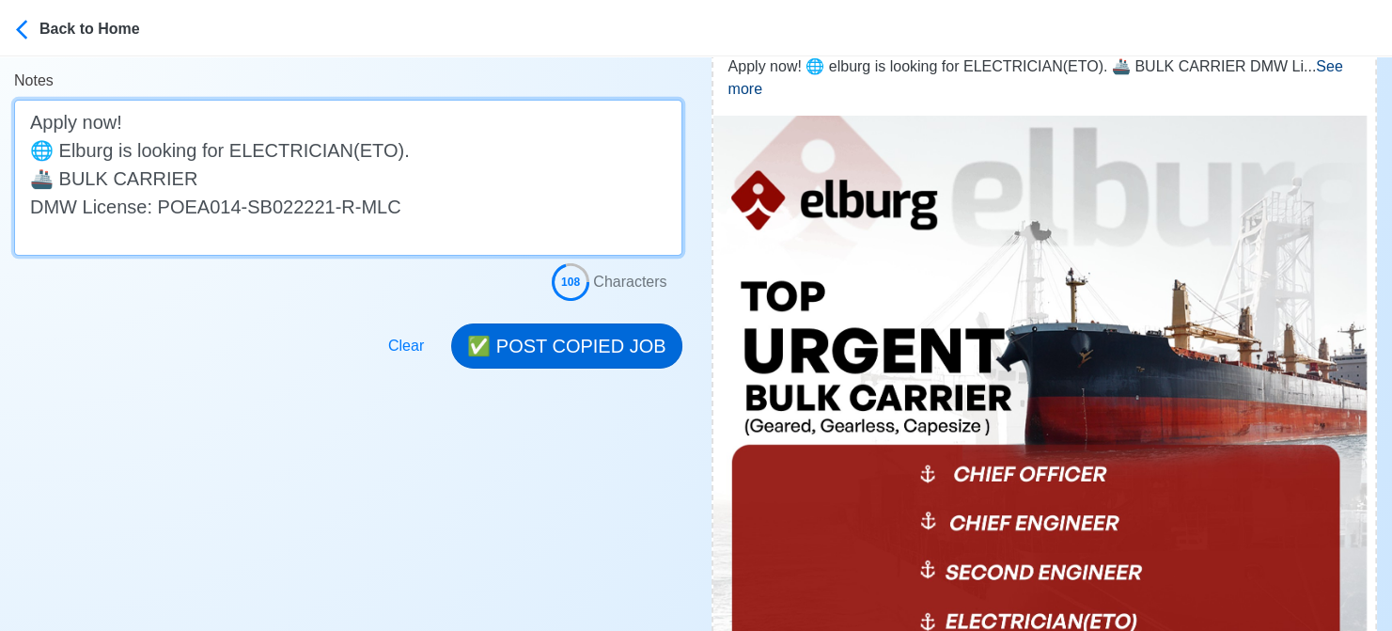
type textarea "Apply now! 🌐 Elburg is looking for ELECTRICIAN(ETO). 🚢 BULK CARRIER DMW License…"
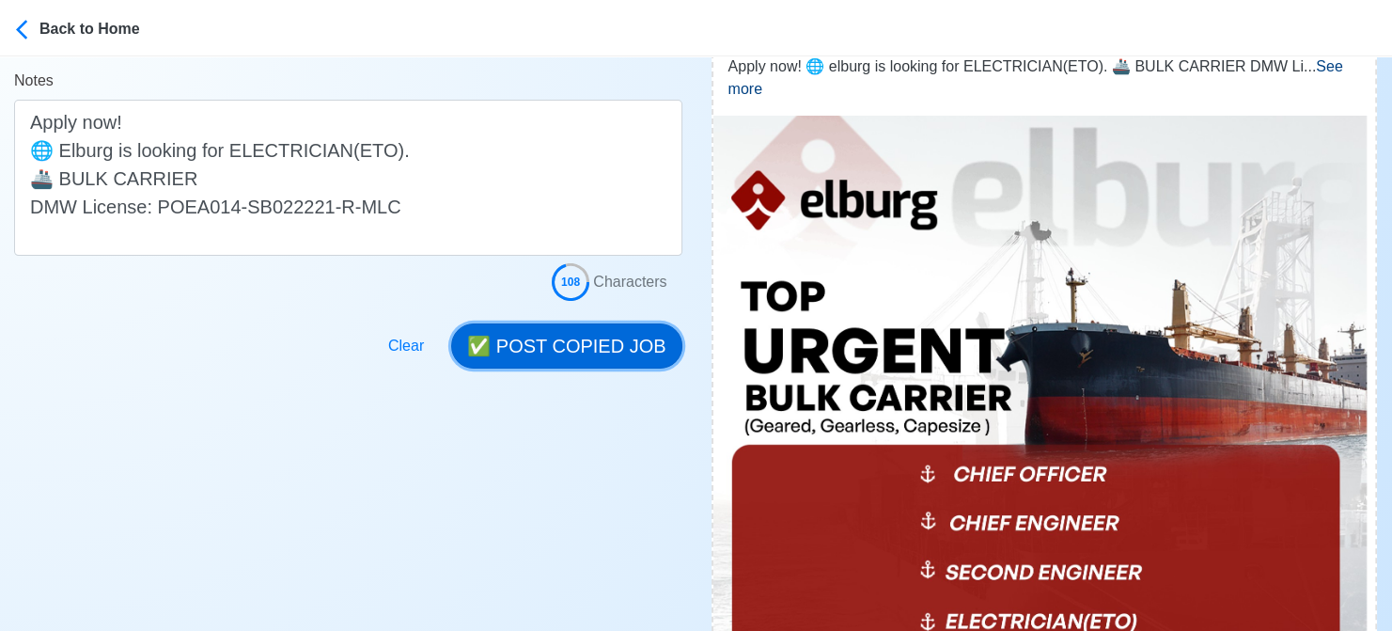
click at [538, 354] on button "✅ POST COPIED JOB" at bounding box center [566, 345] width 230 height 45
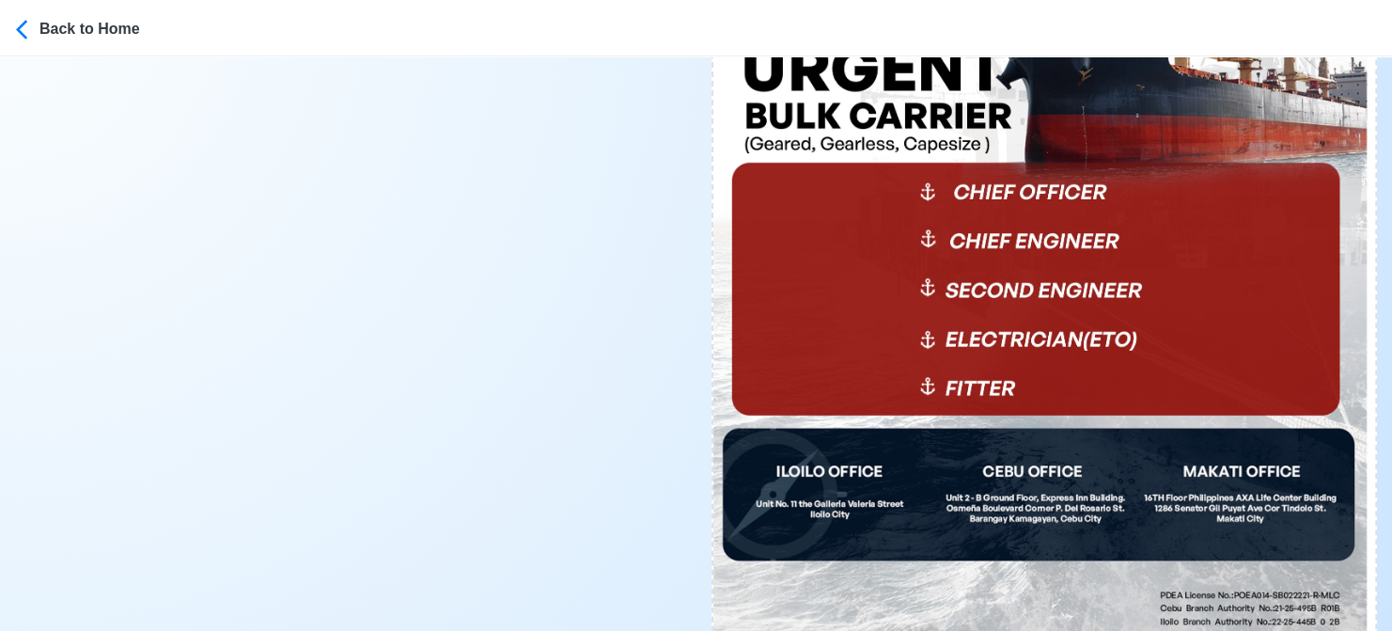
scroll to position [846, 0]
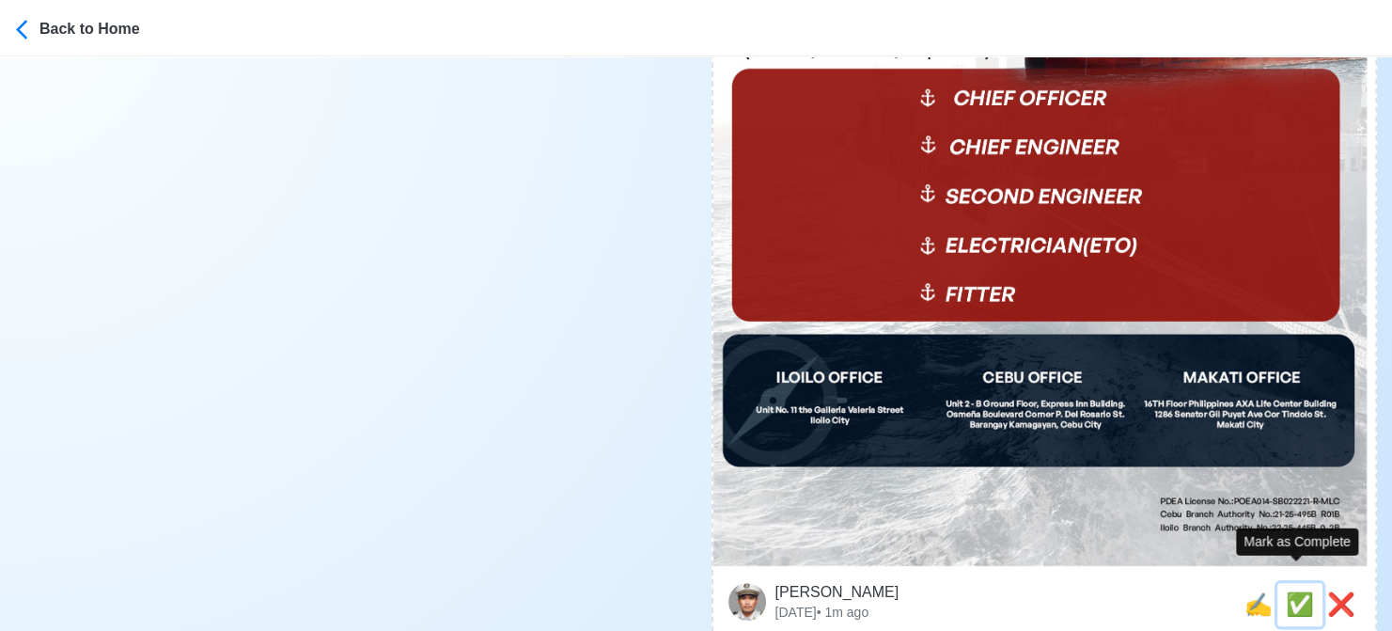
click at [1301, 591] on span "✅" at bounding box center [1300, 603] width 28 height 25
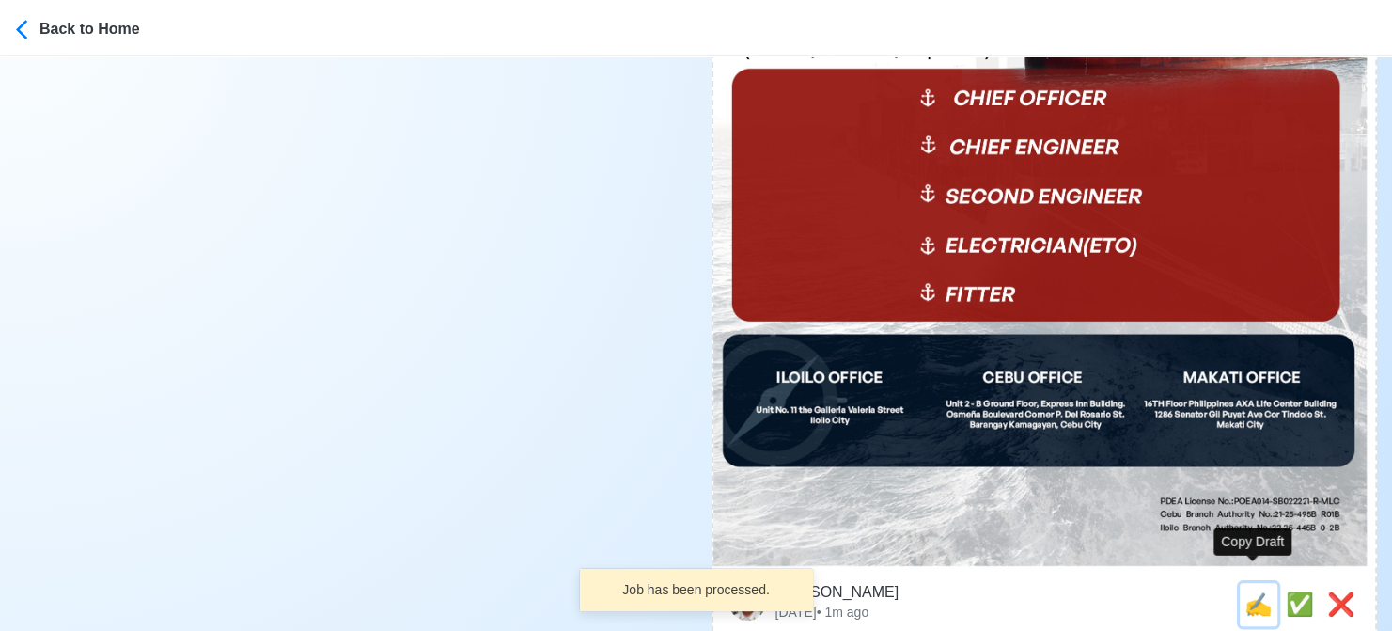
click at [1256, 591] on span "✍️" at bounding box center [1259, 603] width 28 height 25
type input "CHIEF OFFICER"
select select
type input "elburg"
type input "BULK CARRIER"
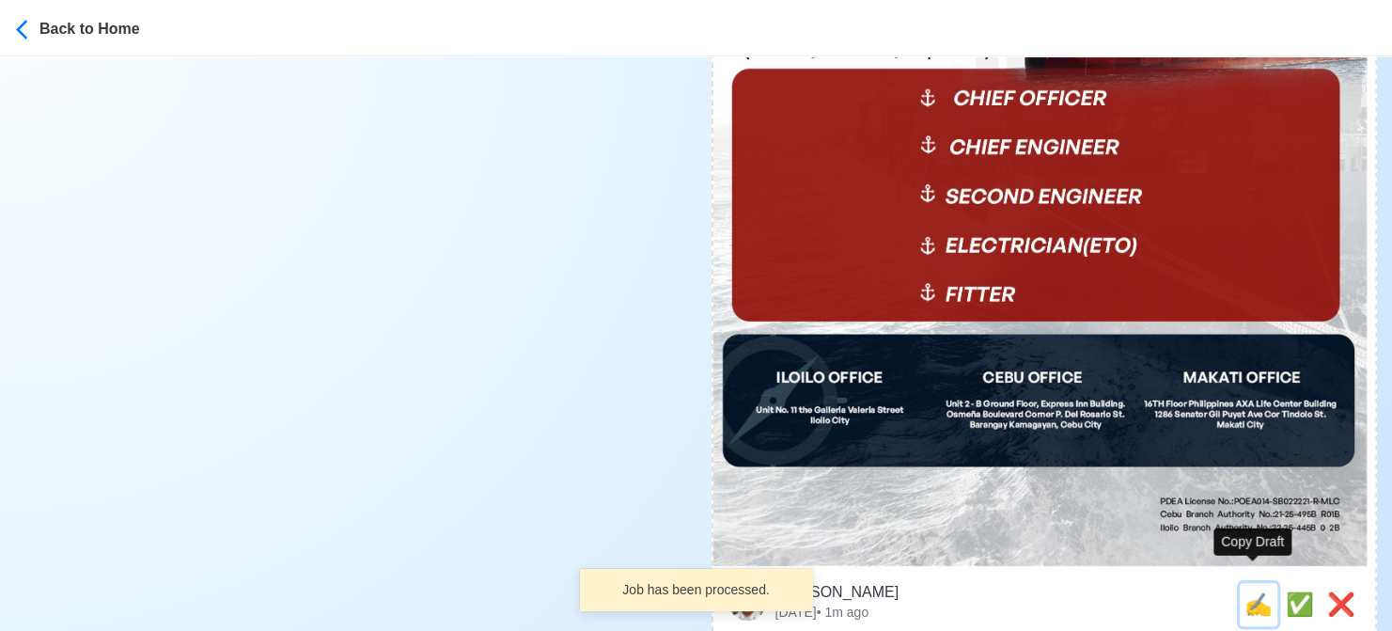
type textarea "📜 Apply now! elburg is looking for CHIEF OFFICER. 🚢 BULK CARRIER DMW License: P…"
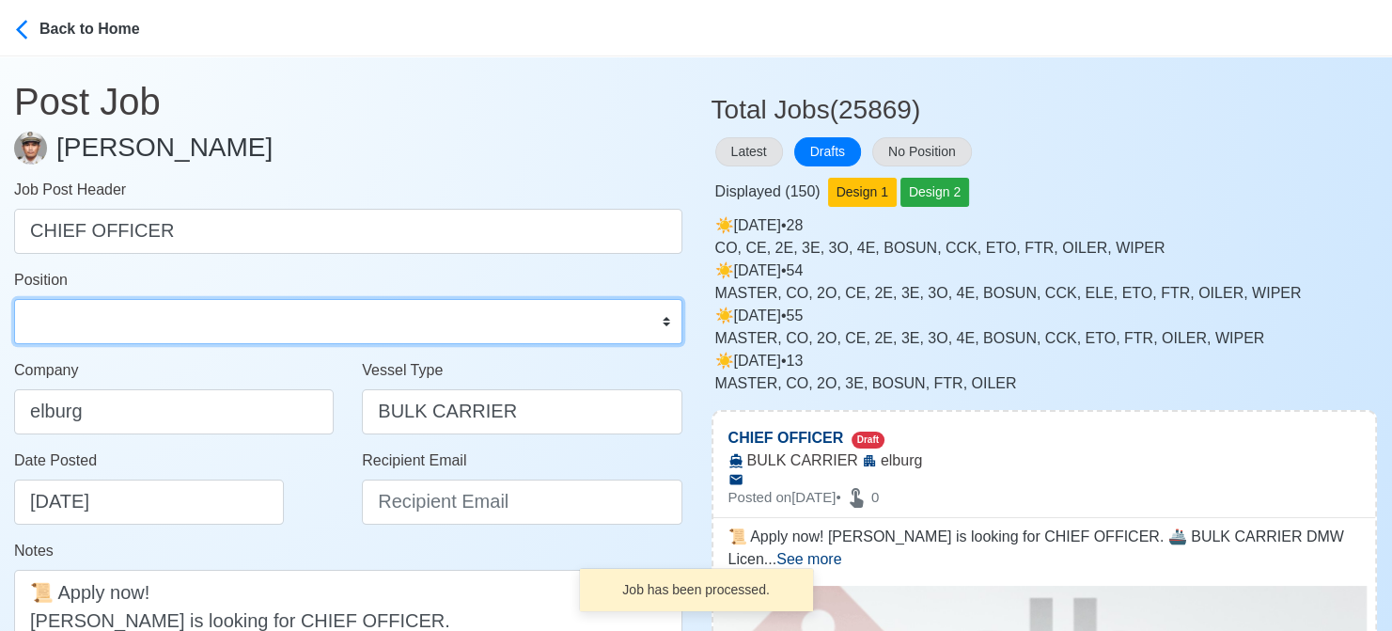
click at [198, 328] on select "Master Chief Officer 2nd Officer 3rd Officer Junior Officer Chief Engineer 2nd …" at bounding box center [348, 321] width 668 height 45
select select "Chief Officer"
click at [14, 299] on select "Master Chief Officer 2nd Officer 3rd Officer Junior Officer Chief Engineer 2nd …" at bounding box center [348, 321] width 668 height 45
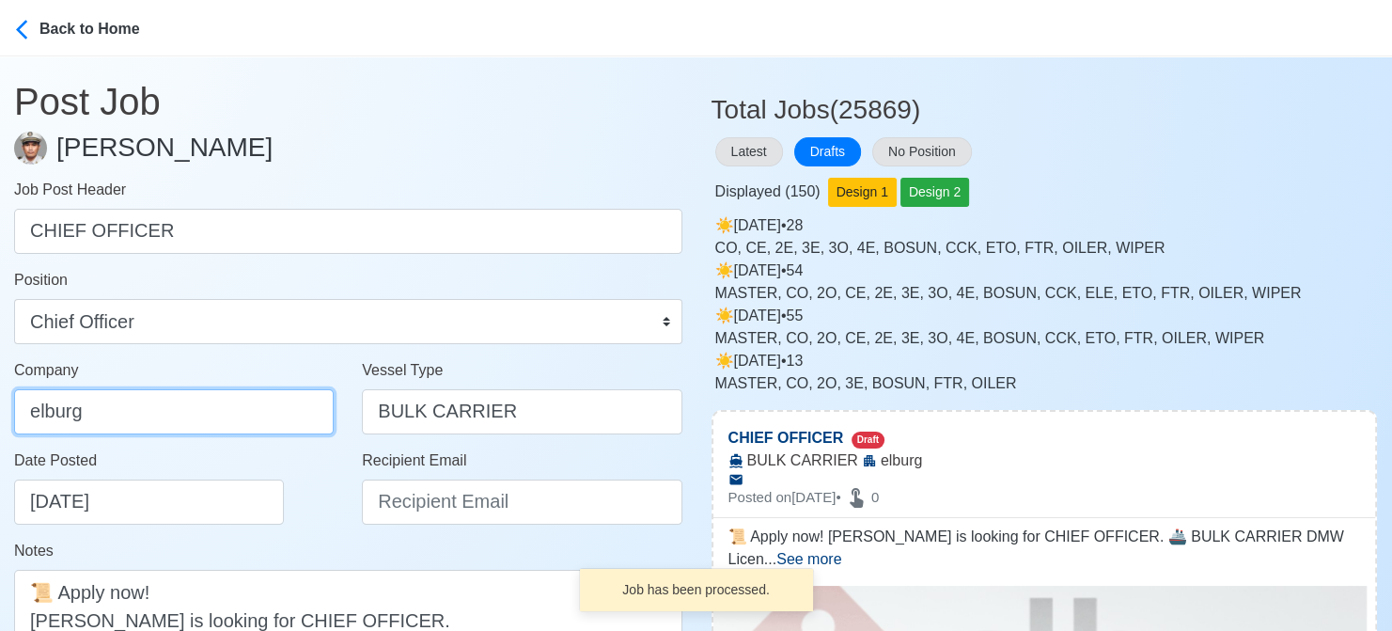
click at [171, 413] on input "elburg" at bounding box center [174, 411] width 320 height 45
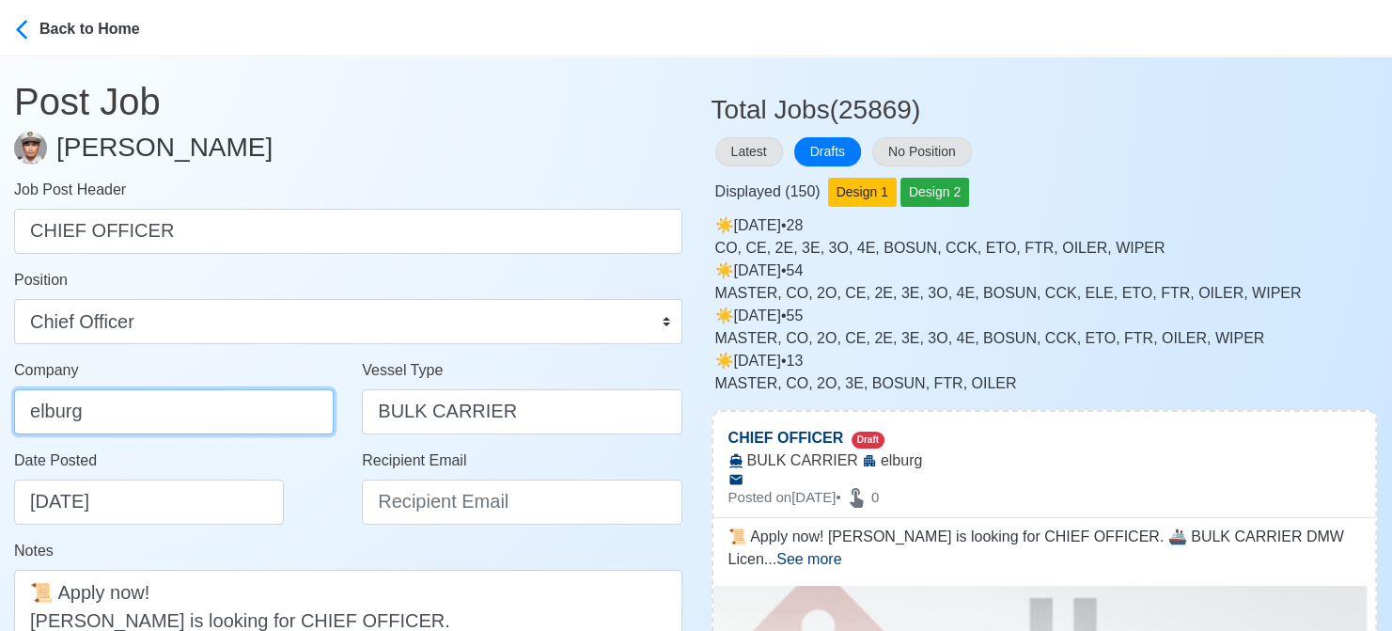
type input "Elburg Shipmanagement Phils., Inc. (Cebu Branch)"
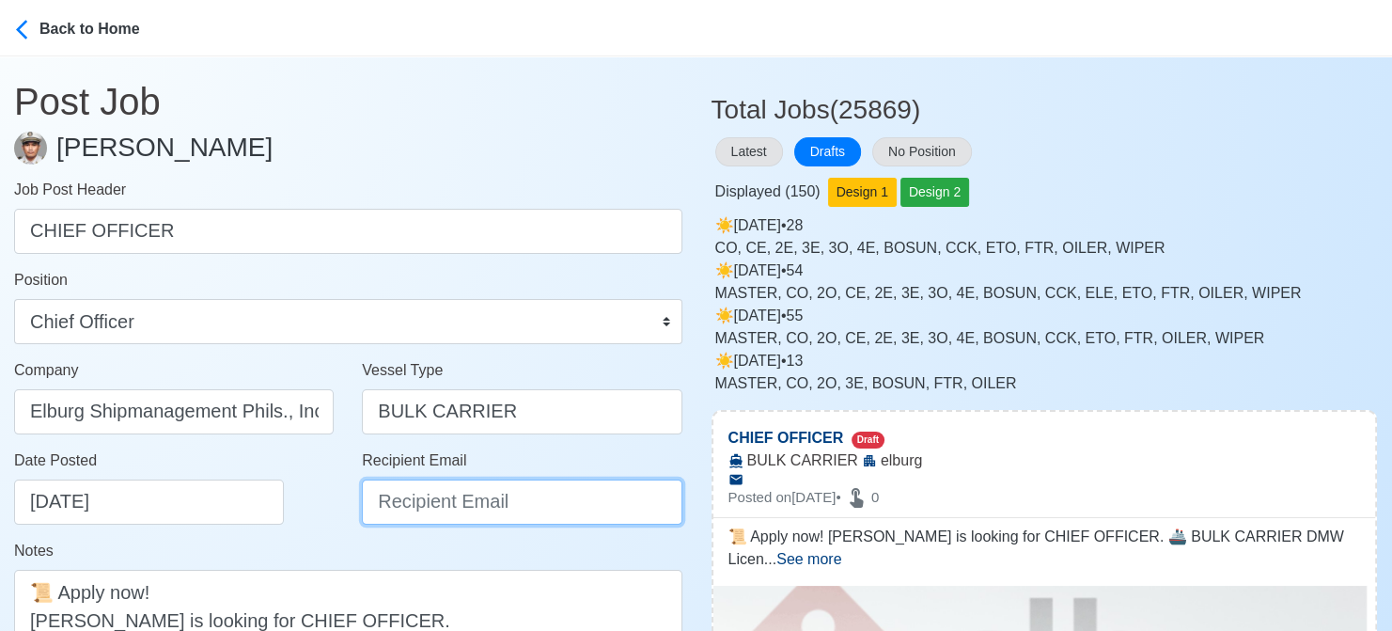
drag, startPoint x: 450, startPoint y: 512, endPoint x: 450, endPoint y: 499, distance: 13.2
click at [450, 512] on input "Recipient Email" at bounding box center [522, 501] width 320 height 45
type input "[EMAIL_ADDRESS][DOMAIN_NAME]"
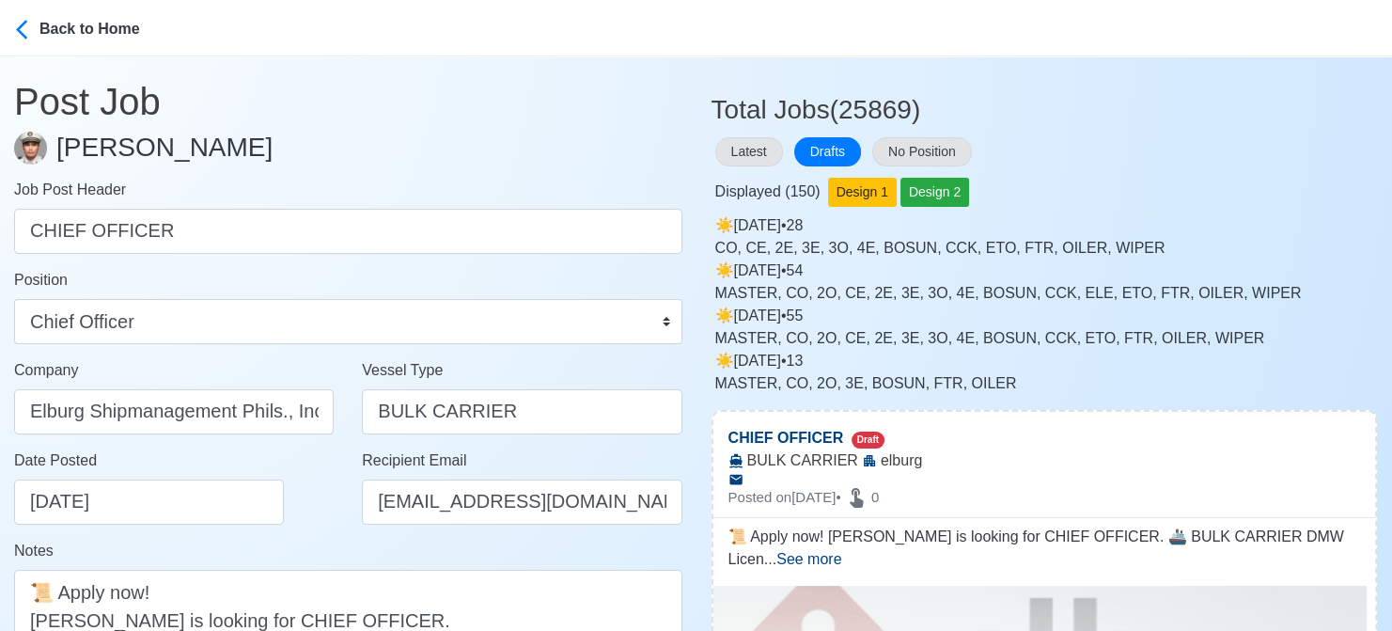
click at [278, 526] on div "Date Posted 08/21/2025" at bounding box center [174, 494] width 348 height 90
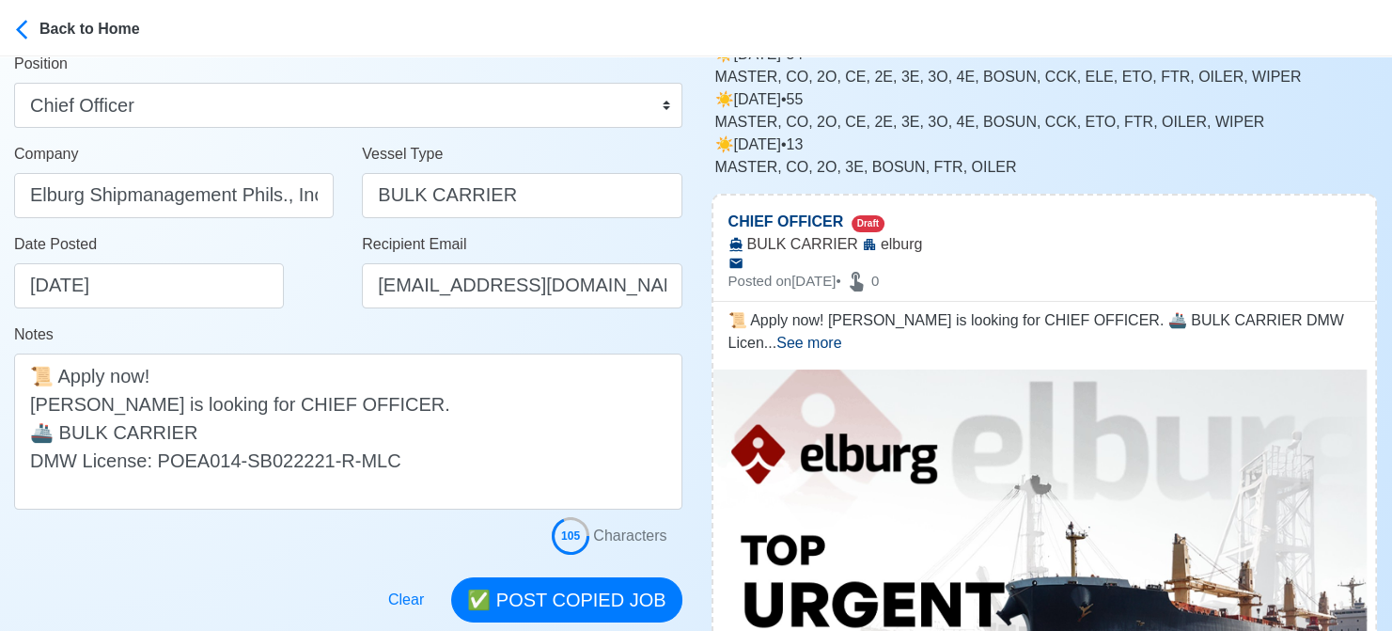
scroll to position [282, 0]
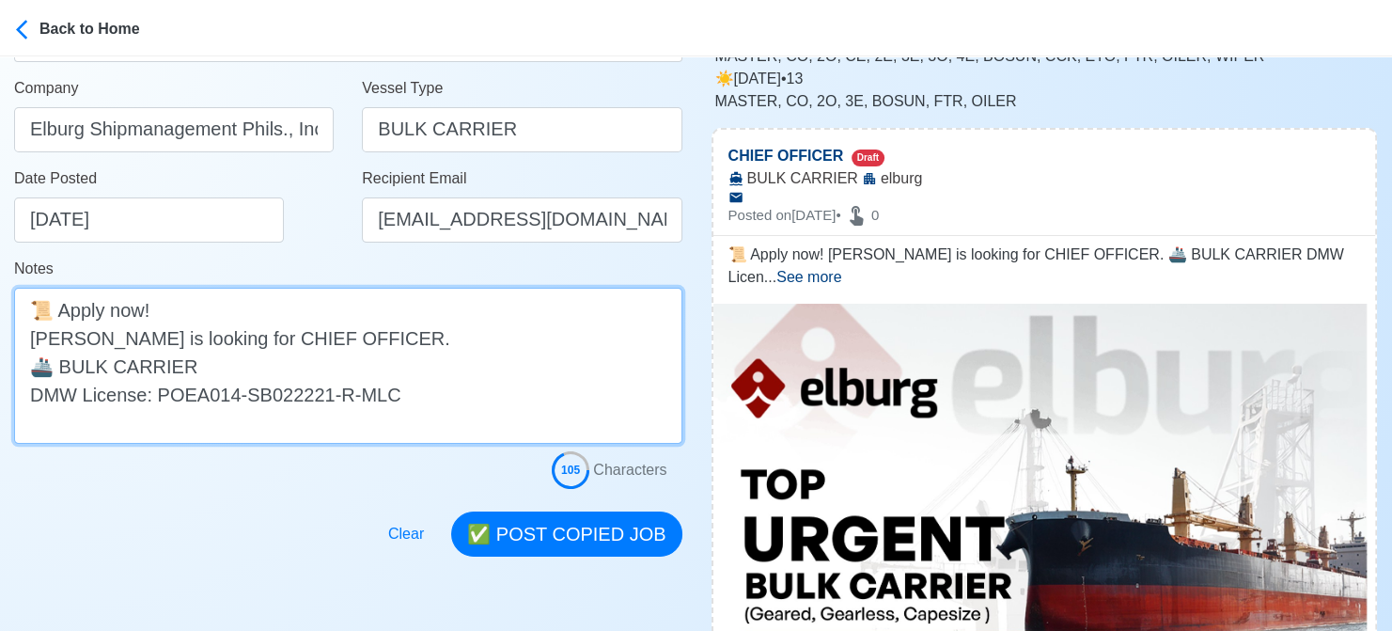
click at [39, 338] on textarea "📜 Apply now! elburg is looking for CHIEF OFFICER. 🚢 BULK CARRIER DMW License: P…" at bounding box center [348, 366] width 668 height 156
type textarea "📜 Apply now! Elburg is looking for CHIEF OFFICER. 🚢 BULK CARRIER DMW License: P…"
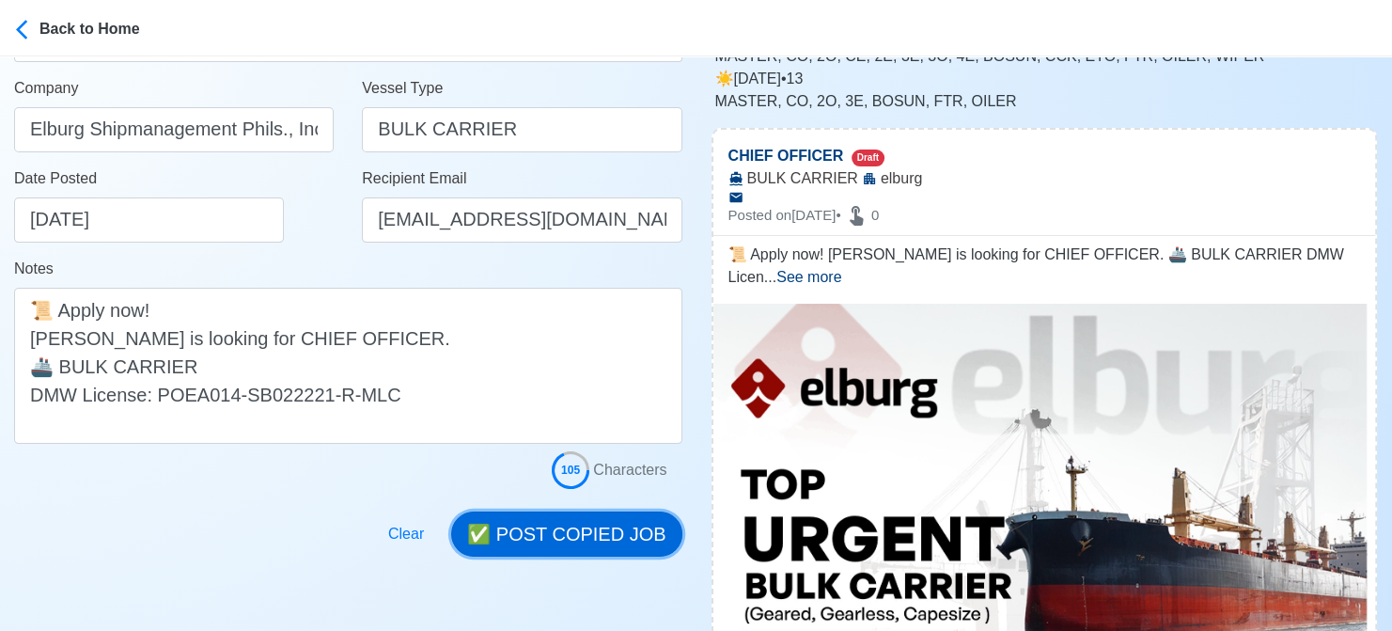
click at [620, 530] on button "✅ POST COPIED JOB" at bounding box center [566, 533] width 230 height 45
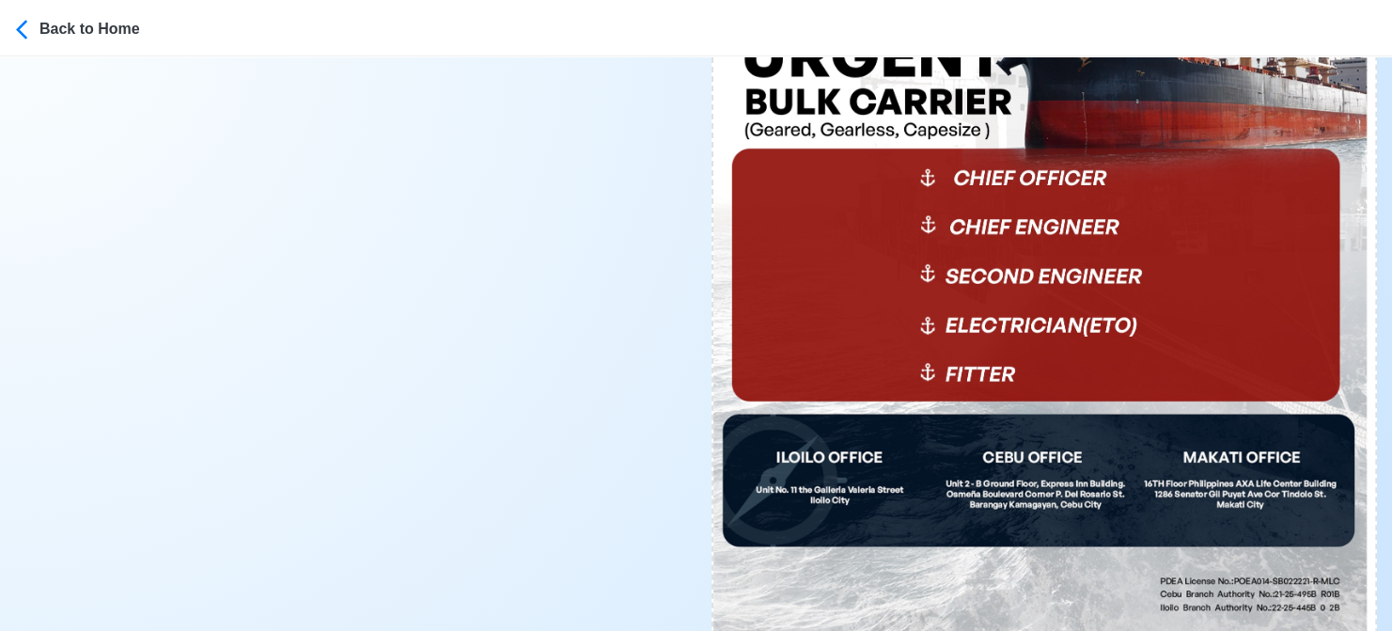
scroll to position [940, 0]
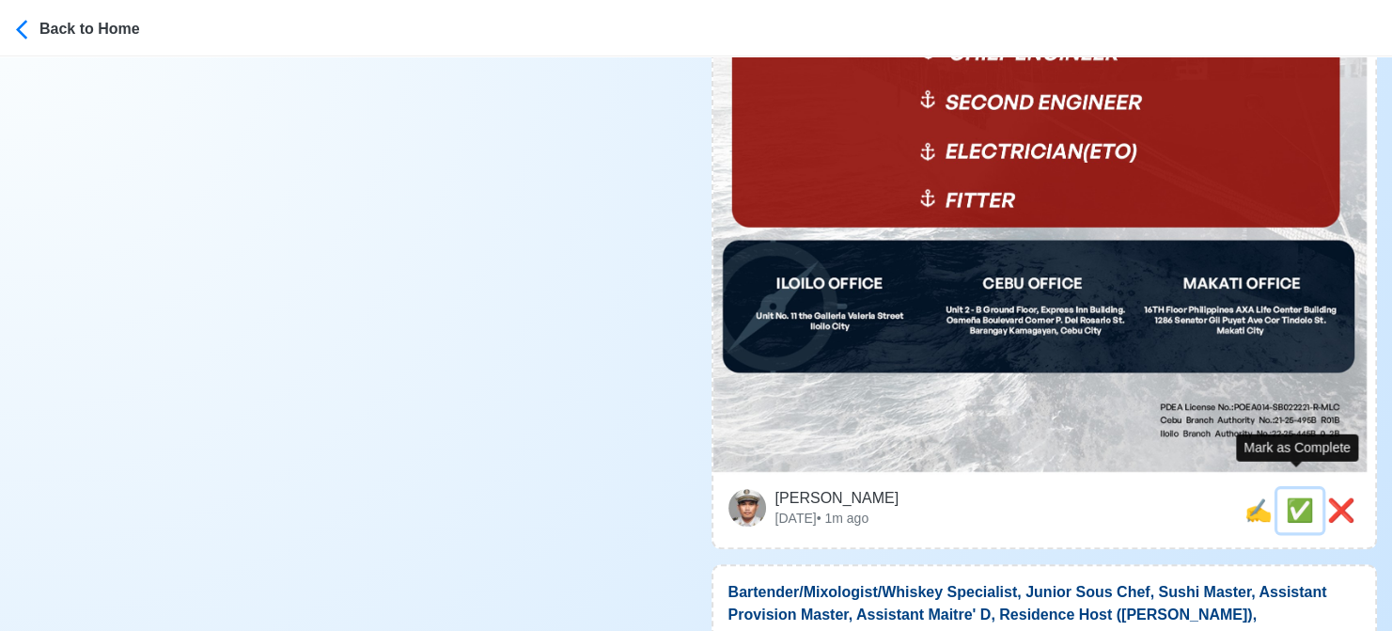
click at [1289, 497] on span "✅" at bounding box center [1300, 509] width 28 height 25
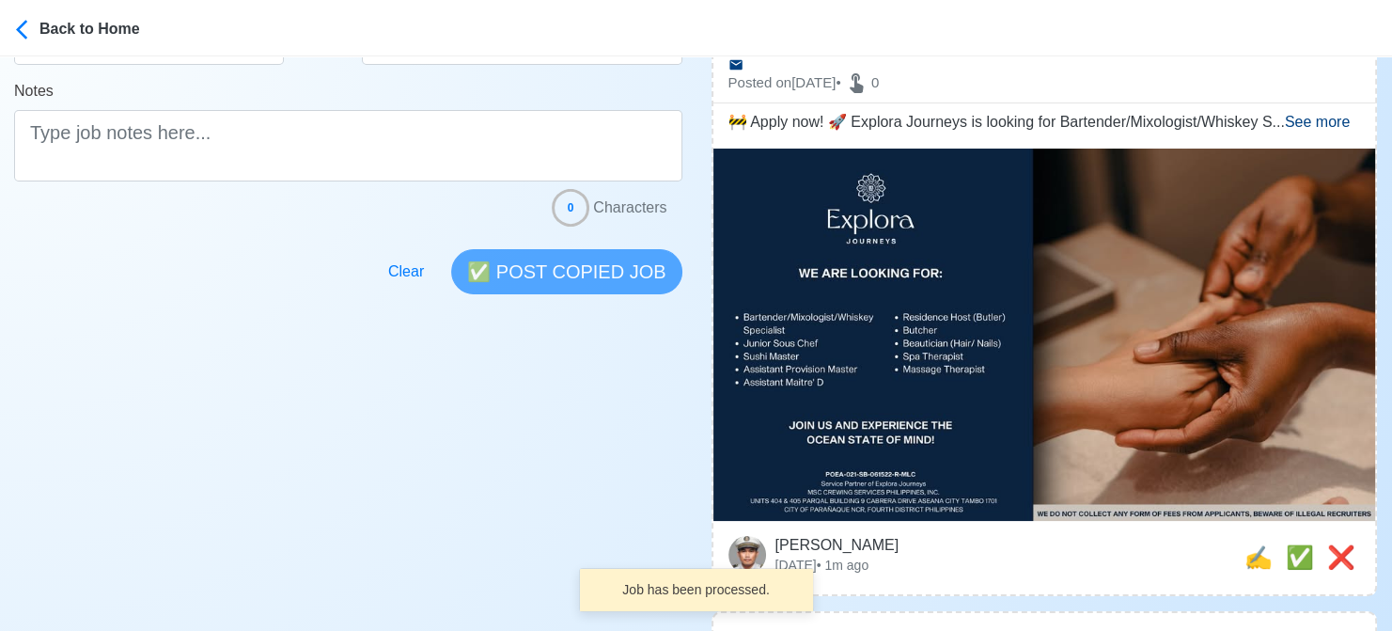
scroll to position [658, 0]
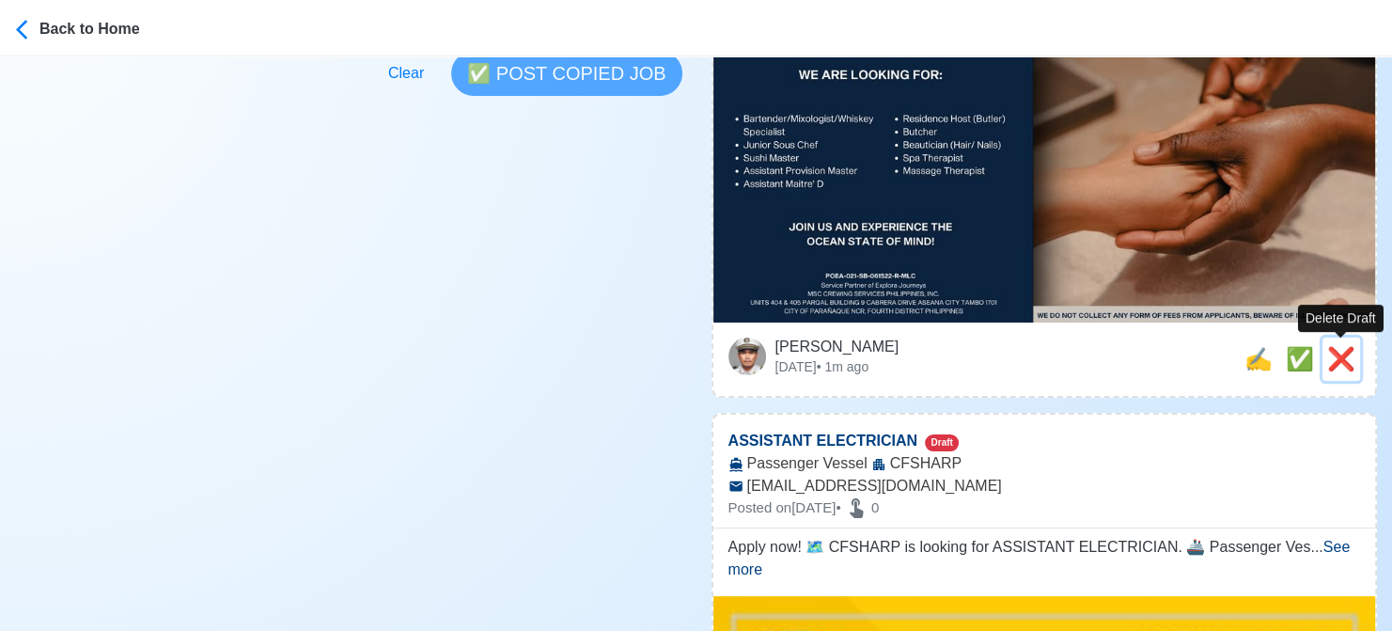
click at [1336, 357] on span "❌" at bounding box center [1342, 358] width 28 height 25
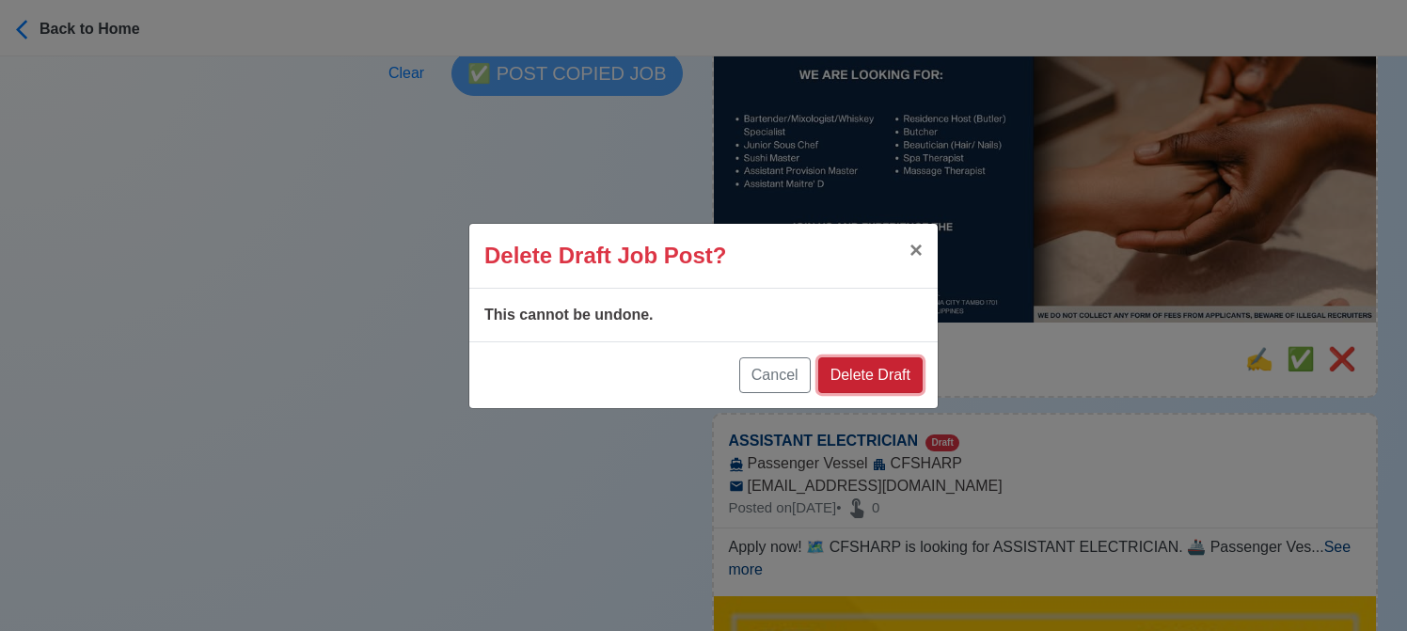
click at [872, 367] on button "Delete Draft" at bounding box center [870, 375] width 104 height 36
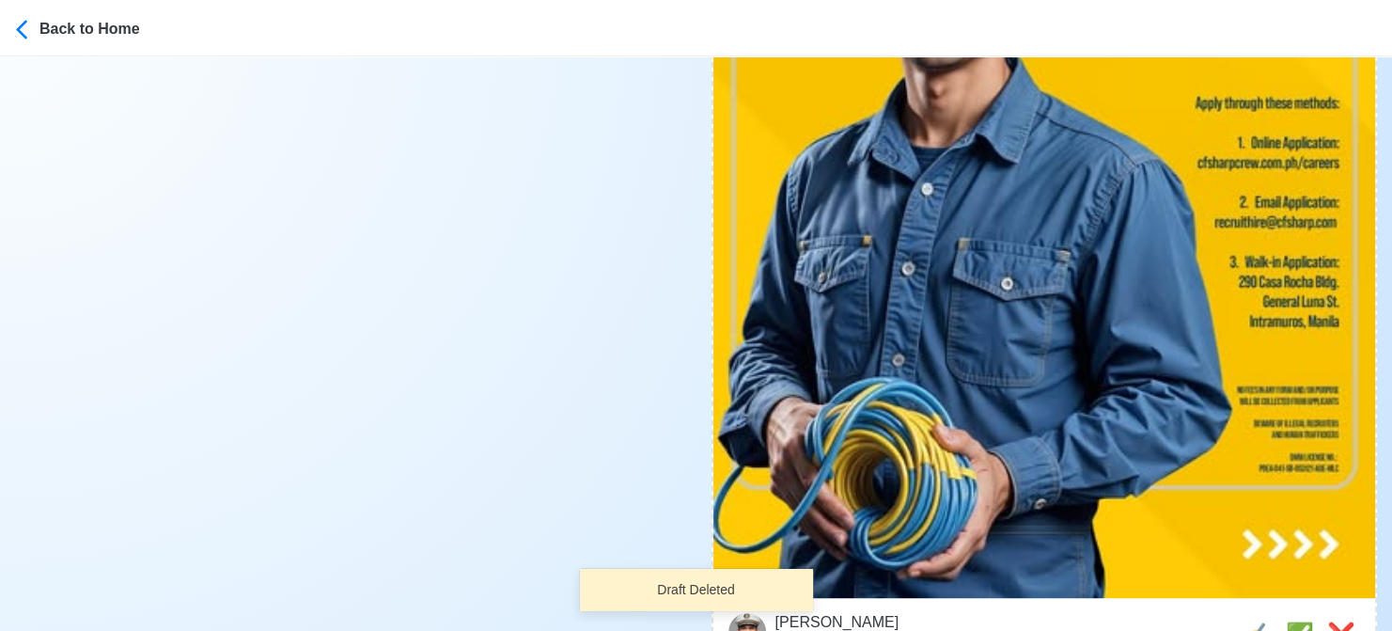
scroll to position [1034, 0]
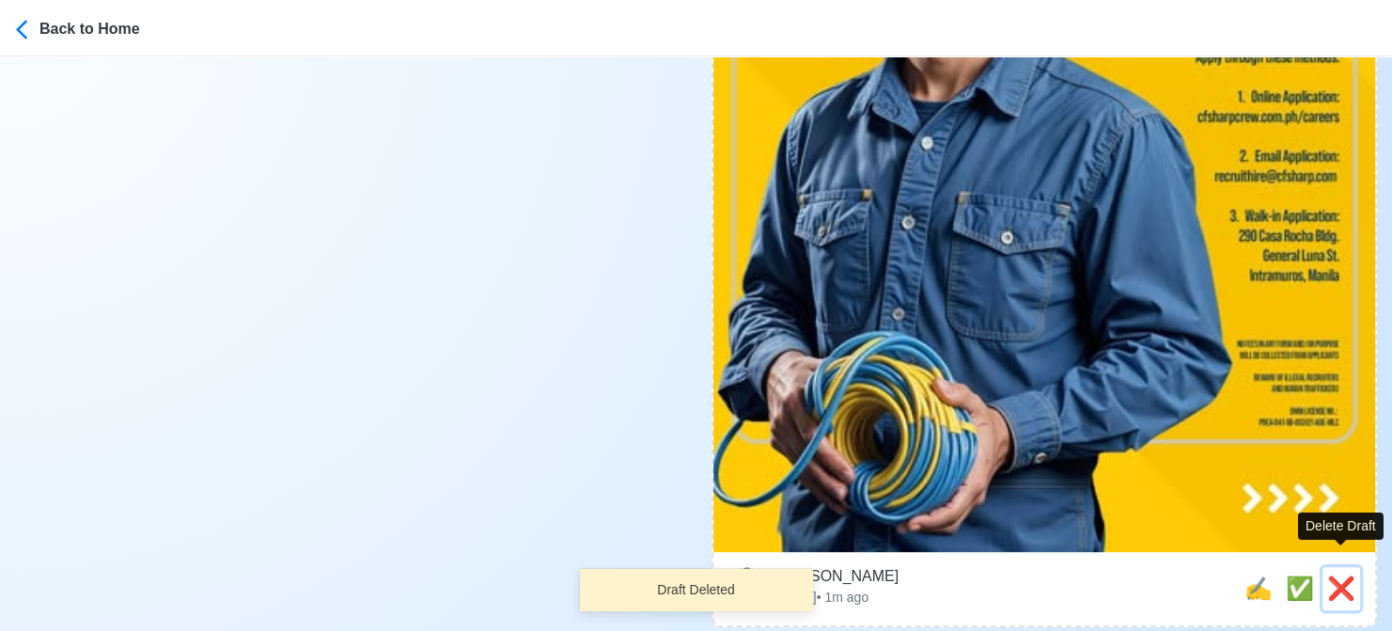
click at [1344, 575] on span "❌" at bounding box center [1342, 587] width 28 height 25
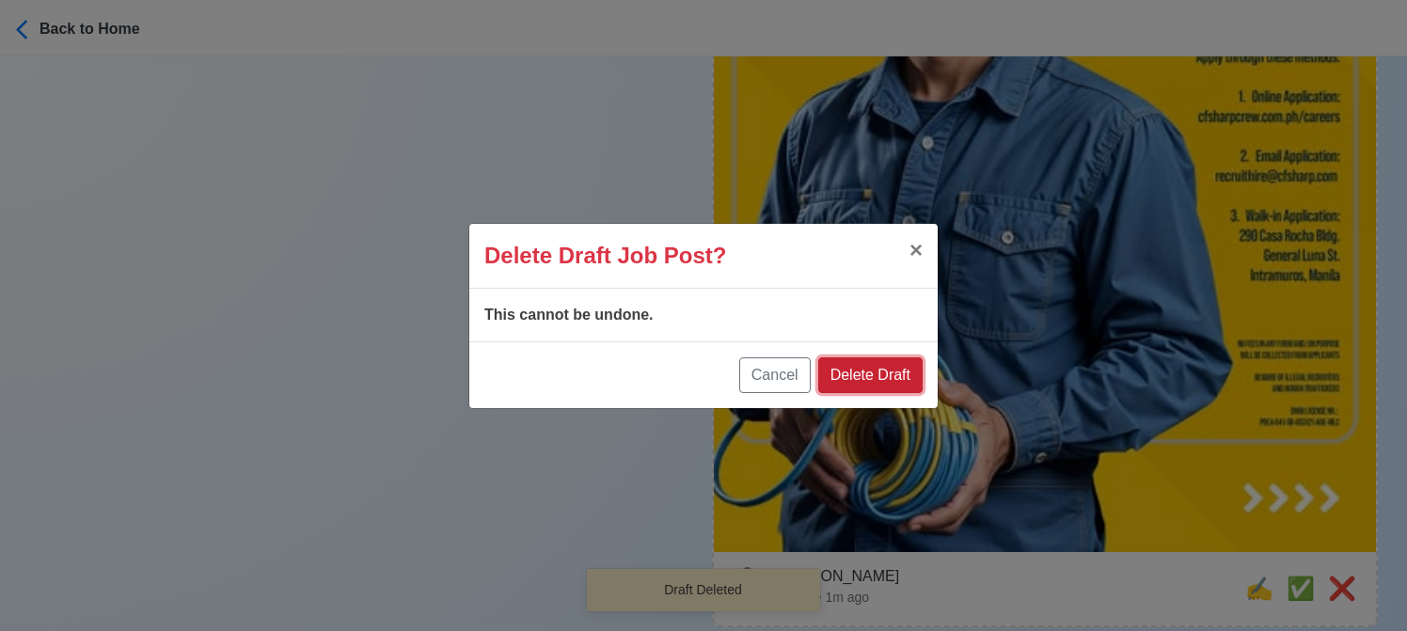
click at [880, 376] on button "Delete Draft" at bounding box center [870, 375] width 104 height 36
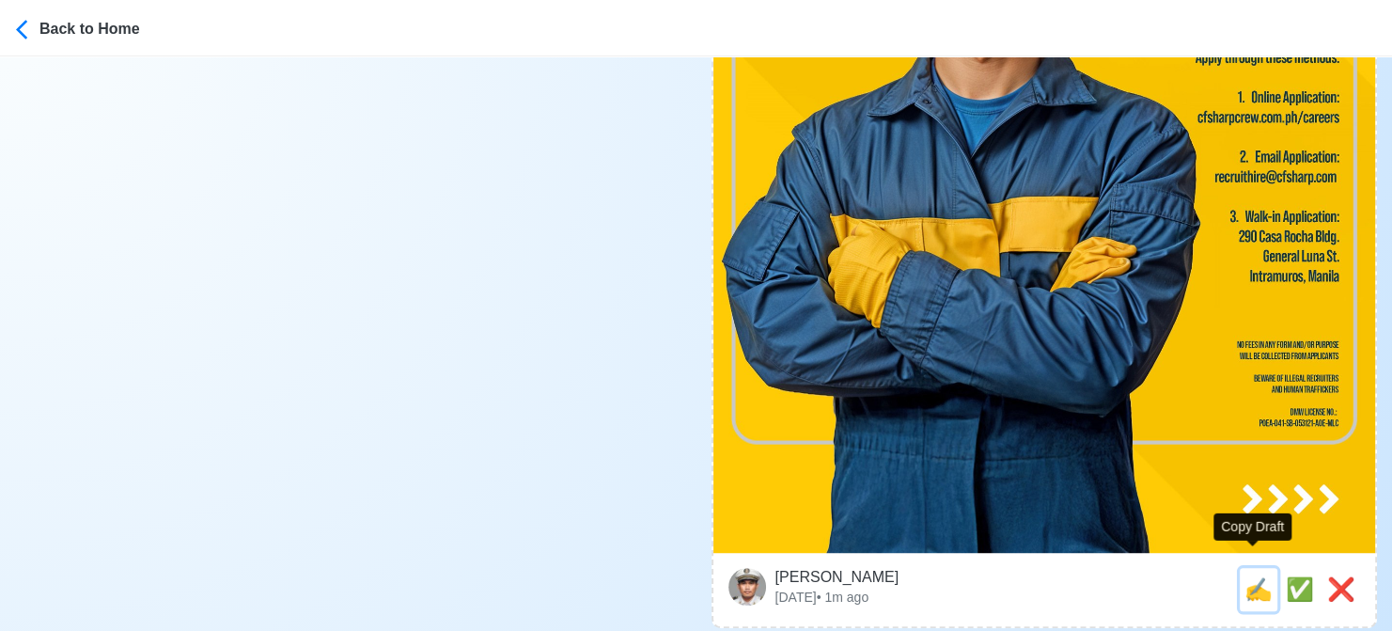
click at [1252, 576] on span "✍️" at bounding box center [1259, 588] width 28 height 25
type input "WIPER"
select select
type input "CFSHARP"
type input "Tanker"
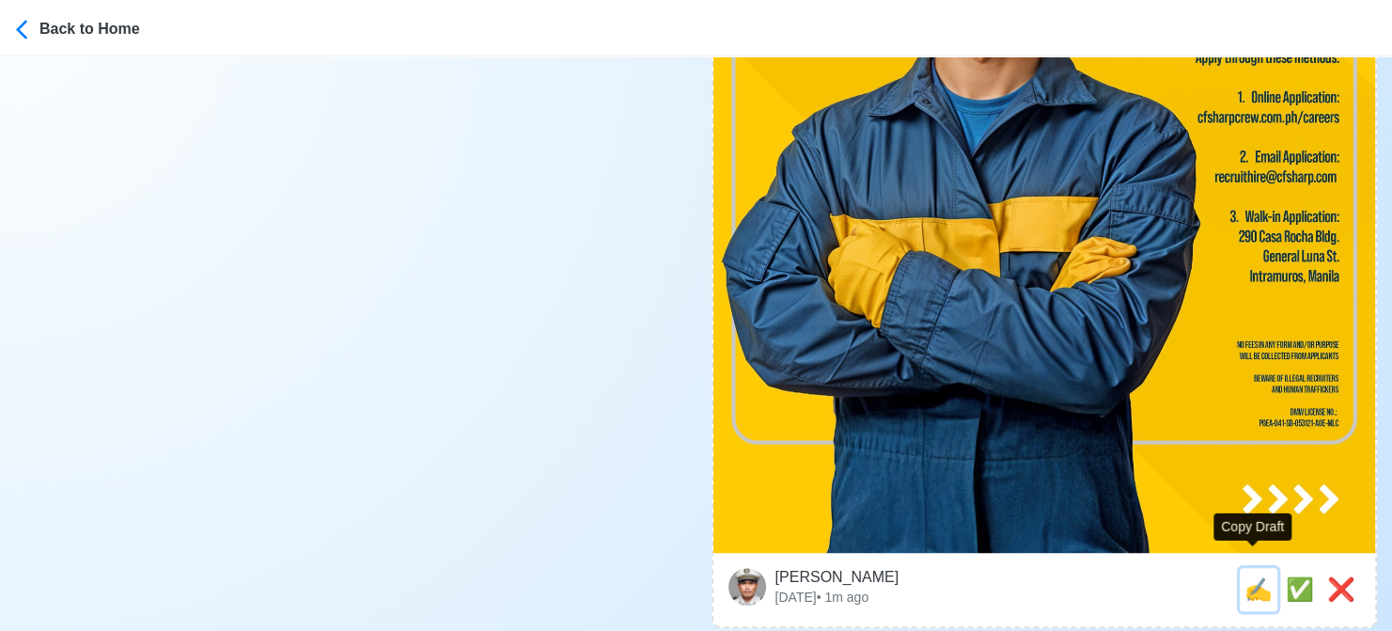
type input "[EMAIL_ADDRESS][DOMAIN_NAME]"
type textarea "Apply now! 🚢 CFSHARP is looking for WIPER. 🚢 Tanker 👉 NO FEES IN ANY FORM AND/O…"
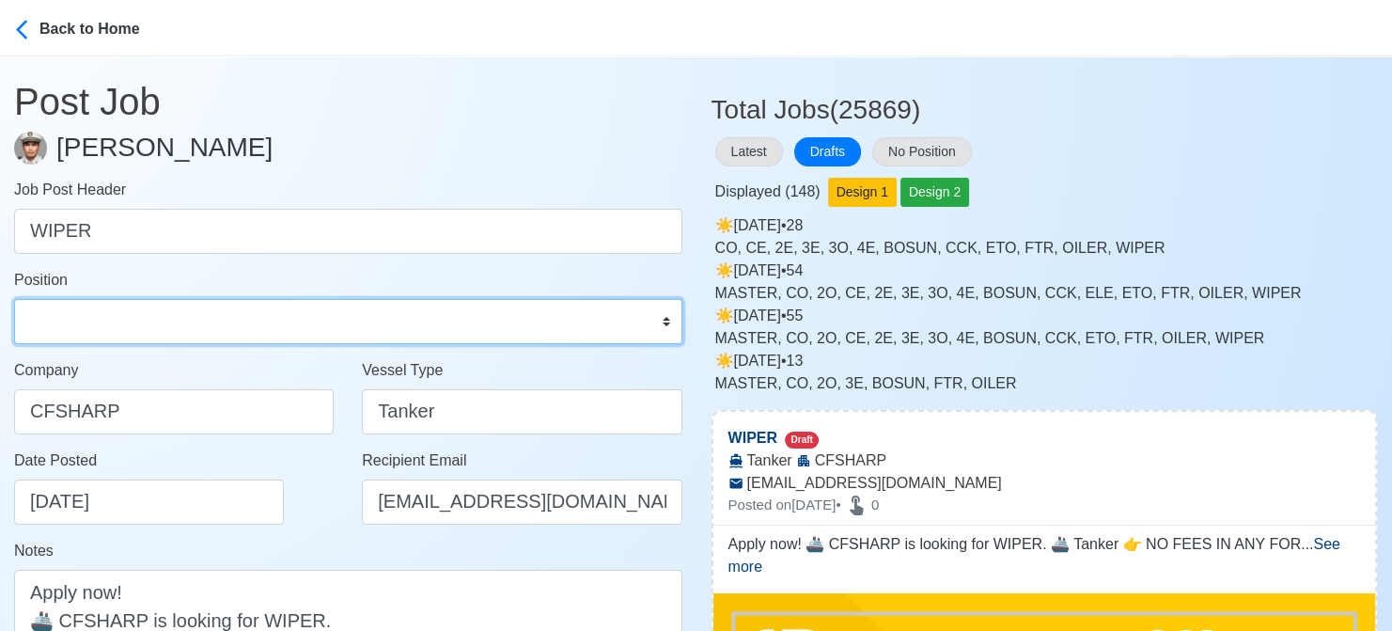
drag, startPoint x: 264, startPoint y: 312, endPoint x: 242, endPoint y: 306, distance: 23.3
click at [263, 313] on select "Master Chief Officer 2nd Officer 3rd Officer Junior Officer Chief Engineer 2nd …" at bounding box center [348, 321] width 668 height 45
select select "Wiper"
click at [14, 299] on select "Master Chief Officer 2nd Officer 3rd Officer Junior Officer Chief Engineer 2nd …" at bounding box center [348, 321] width 668 height 45
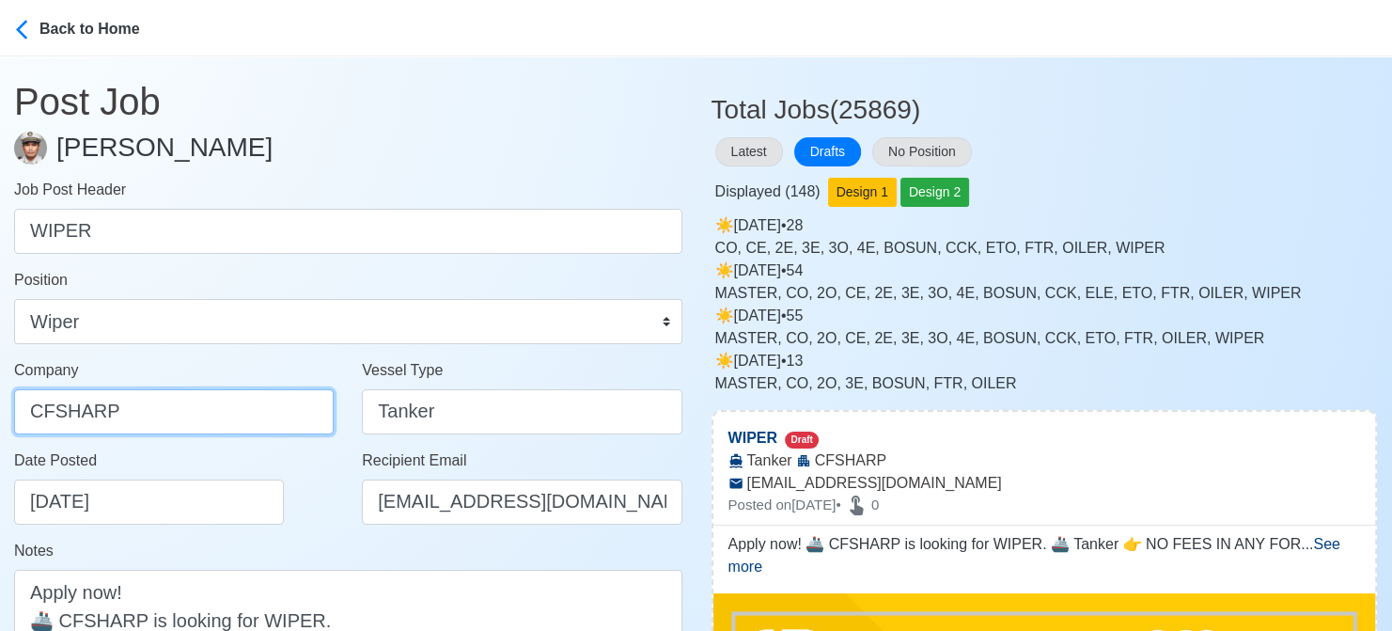
click at [158, 416] on input "CFSHARP" at bounding box center [174, 411] width 320 height 45
drag, startPoint x: 166, startPoint y: 409, endPoint x: 8, endPoint y: 397, distance: 159.4
click at [8, 397] on div "Company CFSHARP" at bounding box center [174, 404] width 348 height 90
type input "c"
drag, startPoint x: 150, startPoint y: 415, endPoint x: -19, endPoint y: 390, distance: 171.0
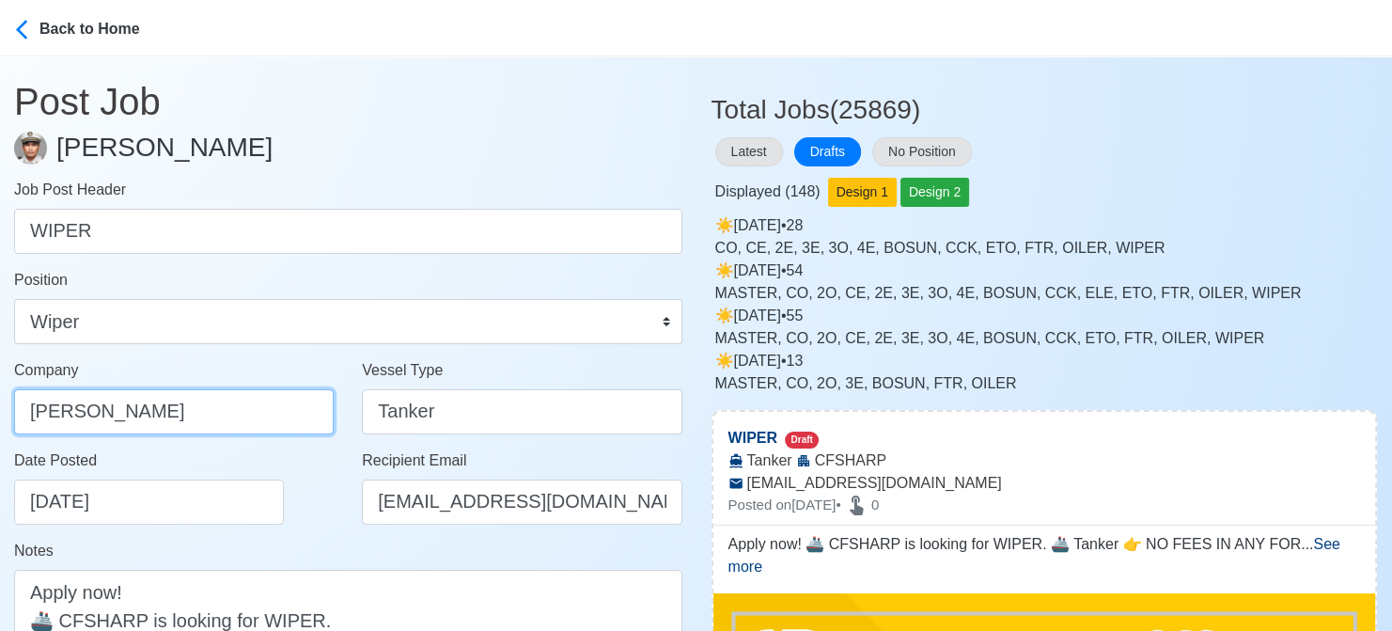
click at [0, 390] on html "Back to Home Post Job Jeyner Gil Job Post Header WIPER Position Master Chief Of…" at bounding box center [696, 315] width 1392 height 631
paste input "CREW MANAGEMENT INC"
type input "[PERSON_NAME] CREW MANAGEMENT INC"
click at [326, 510] on div "Date Posted 08/21/2025" at bounding box center [179, 486] width 330 height 75
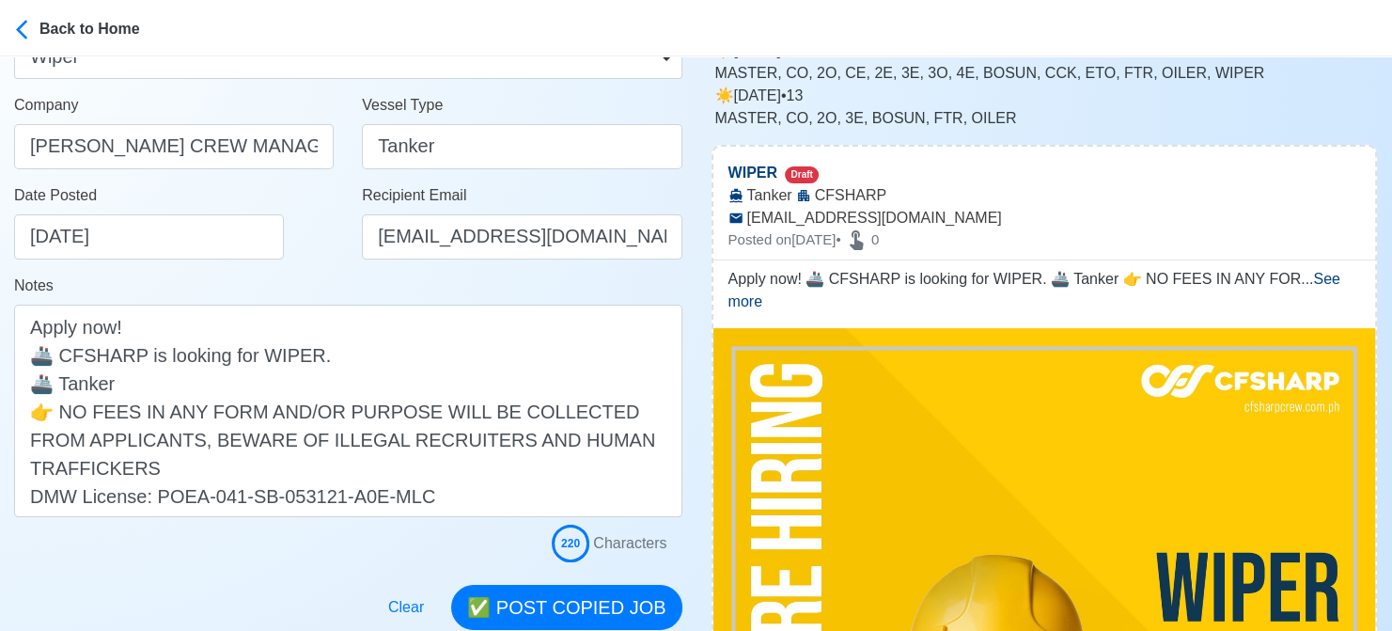
scroll to position [282, 0]
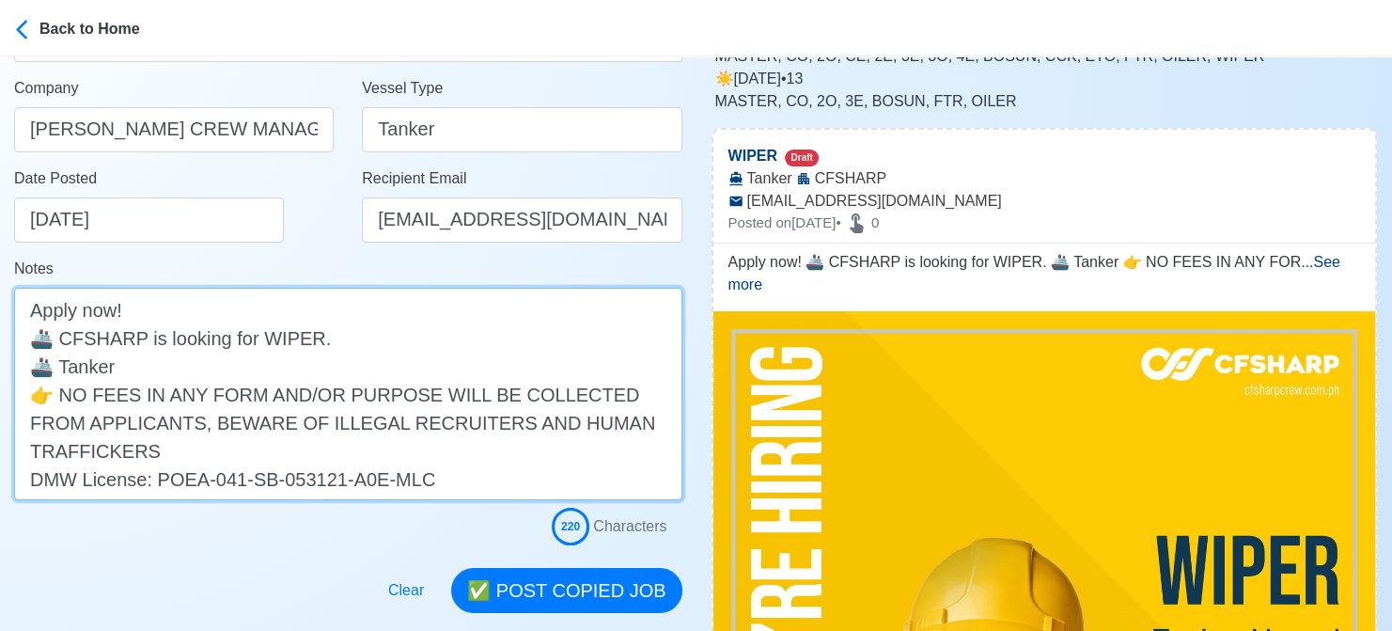
click at [81, 338] on textarea "Apply now! 🚢 CFSHARP is looking for WIPER. 🚢 Tanker 👉 NO FEES IN ANY FORM AND/O…" at bounding box center [348, 394] width 668 height 212
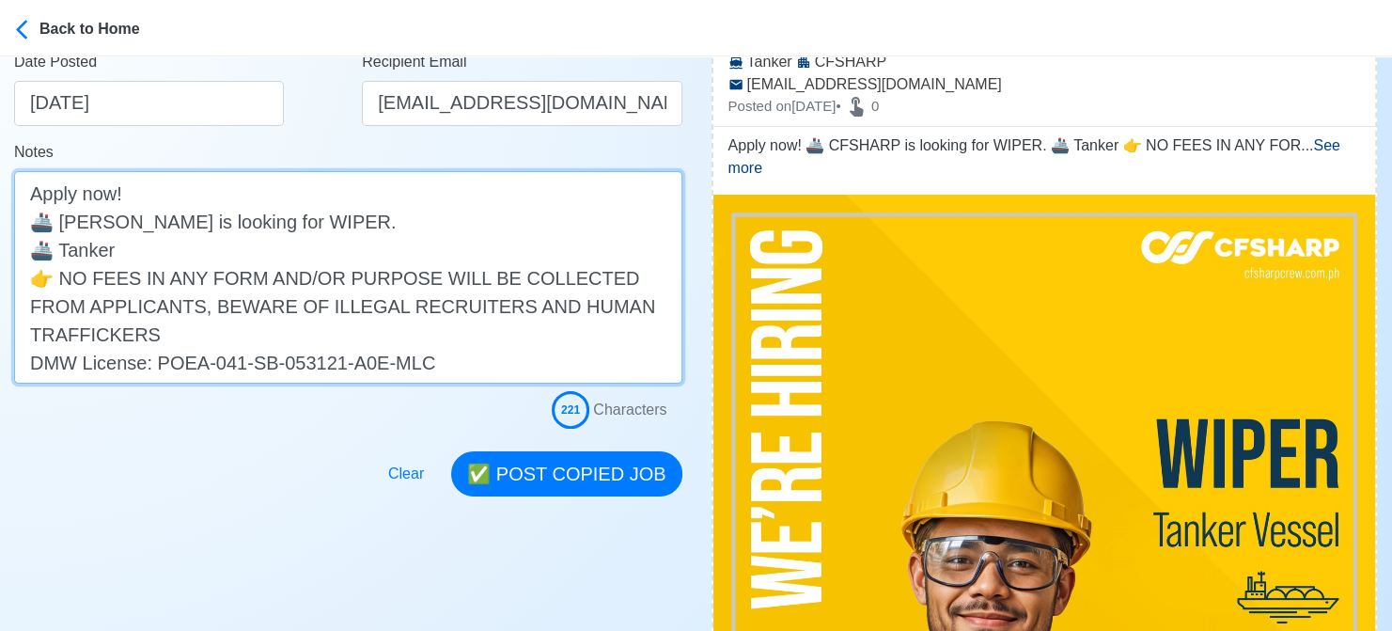
scroll to position [470, 0]
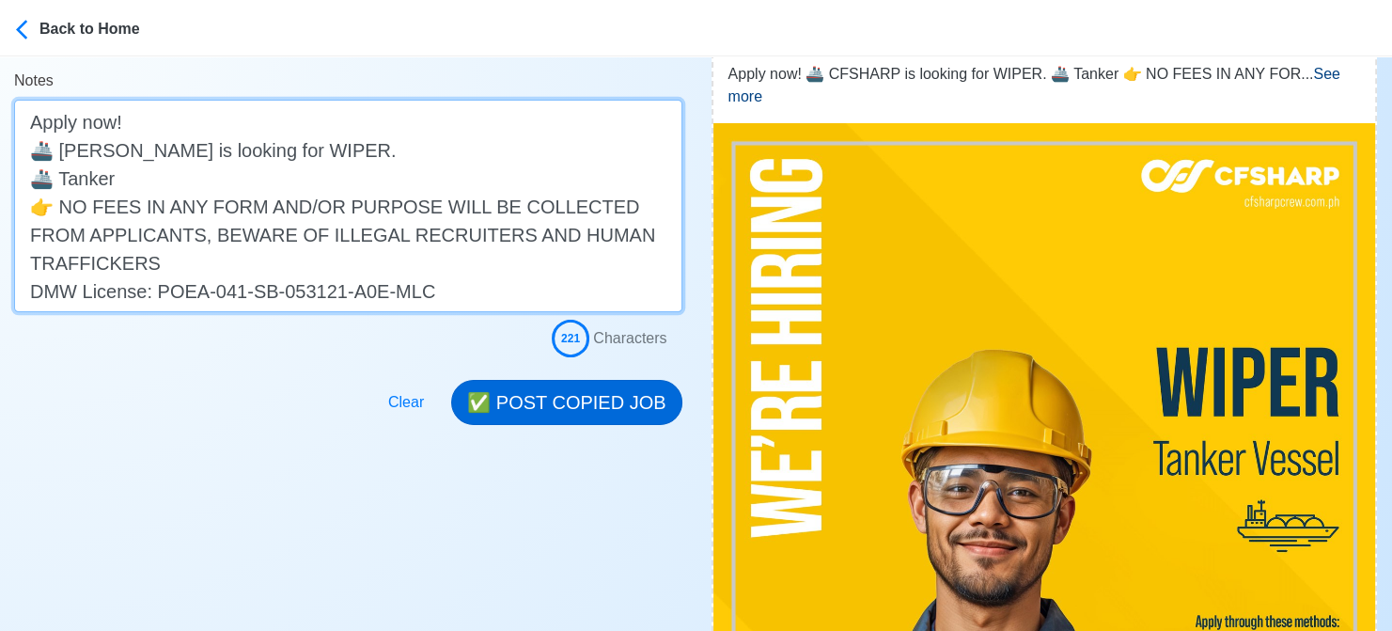
type textarea "Apply now! 🚢 CF SHARP is looking for WIPER. 🚢 Tanker 👉 NO FEES IN ANY FORM AND/…"
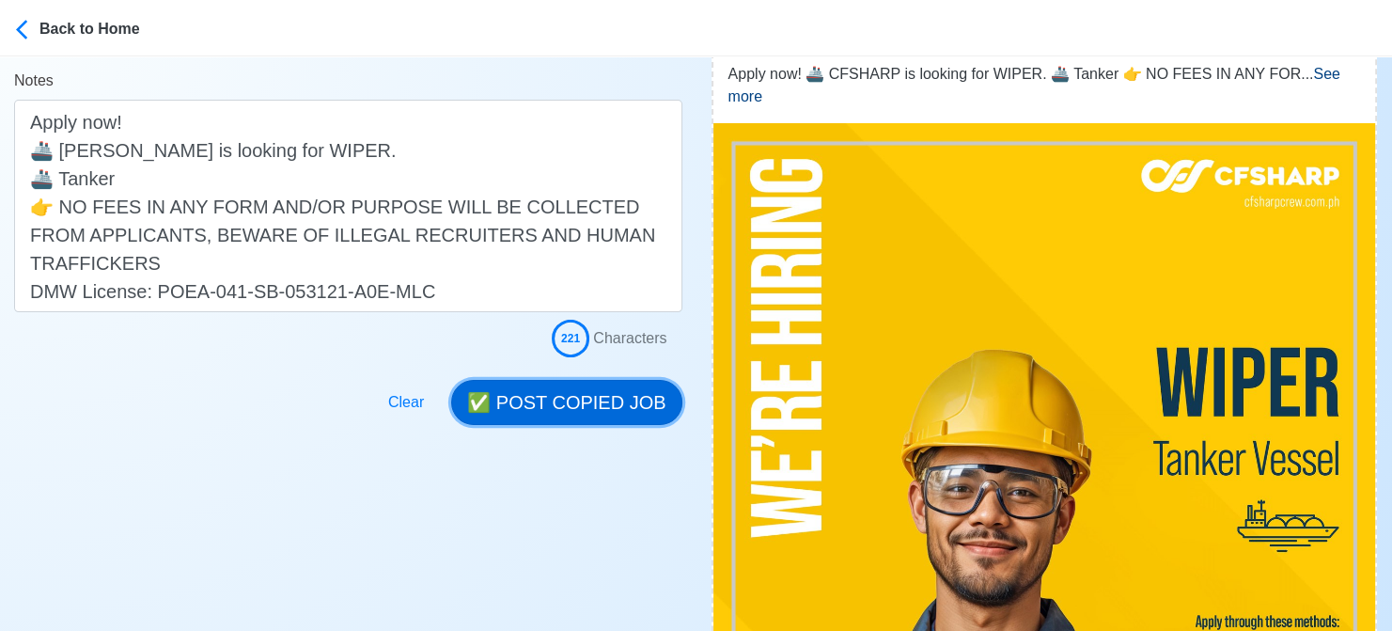
click at [579, 414] on button "✅ POST COPIED JOB" at bounding box center [566, 402] width 230 height 45
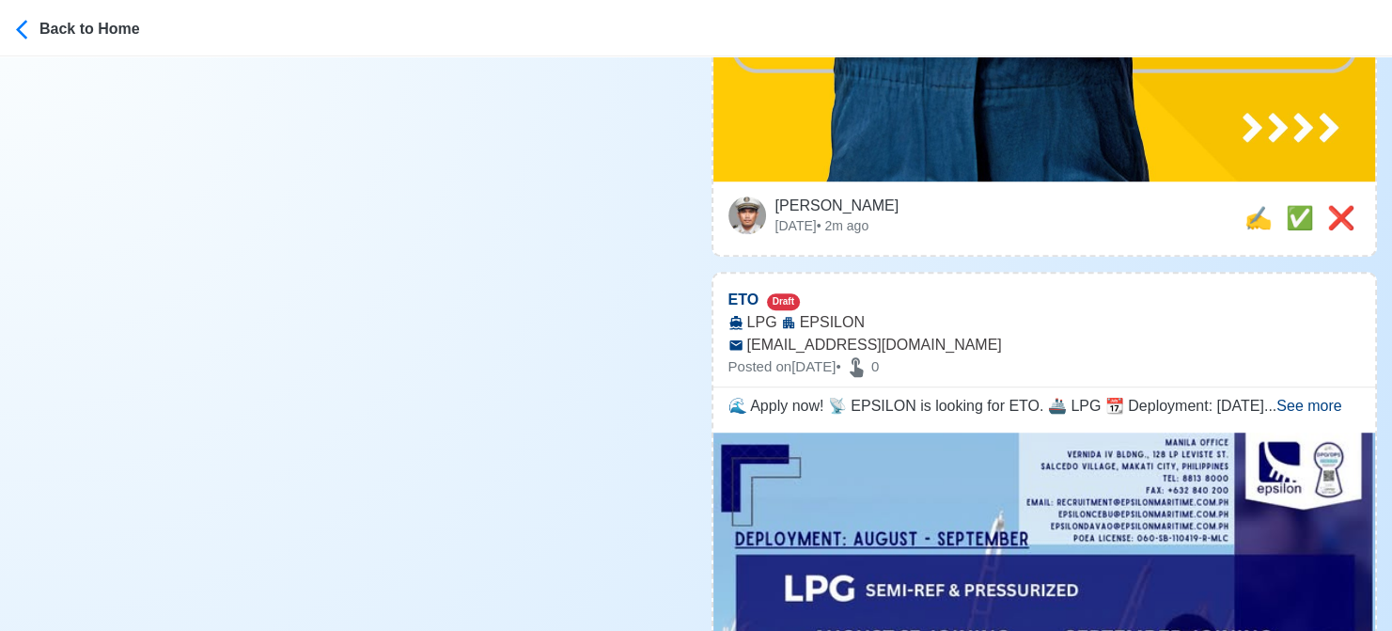
scroll to position [1410, 0]
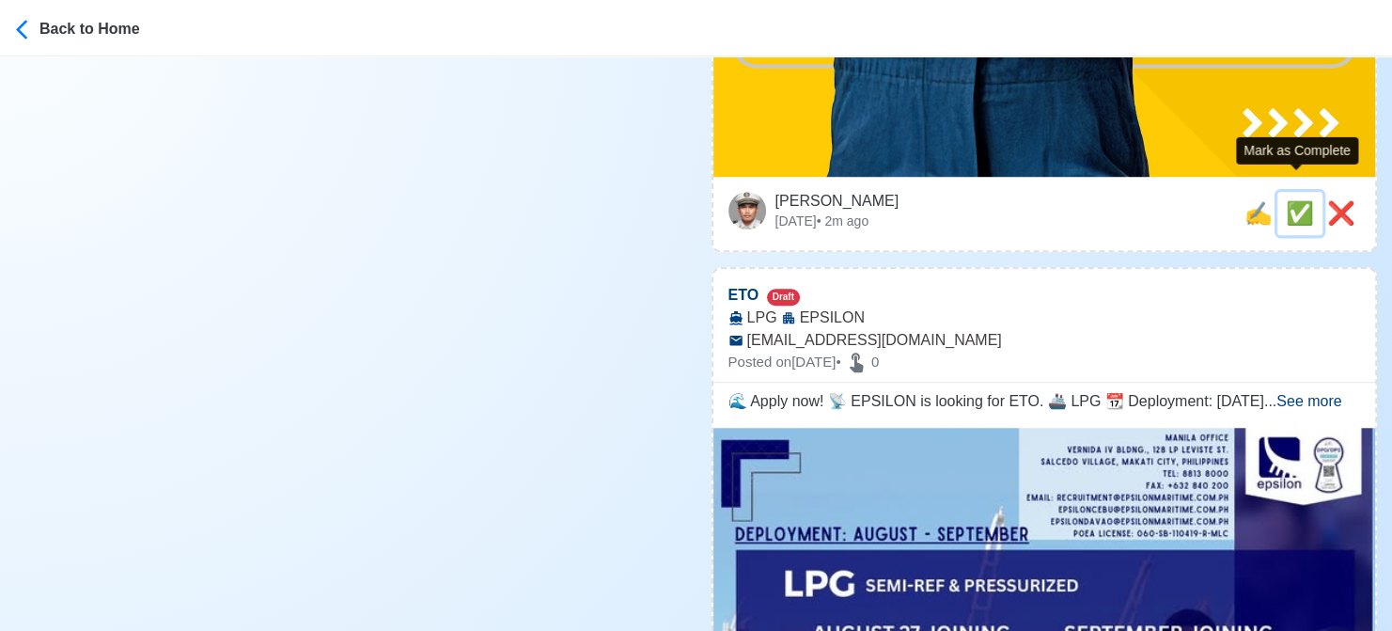
click at [1291, 200] on span "✅" at bounding box center [1300, 212] width 28 height 25
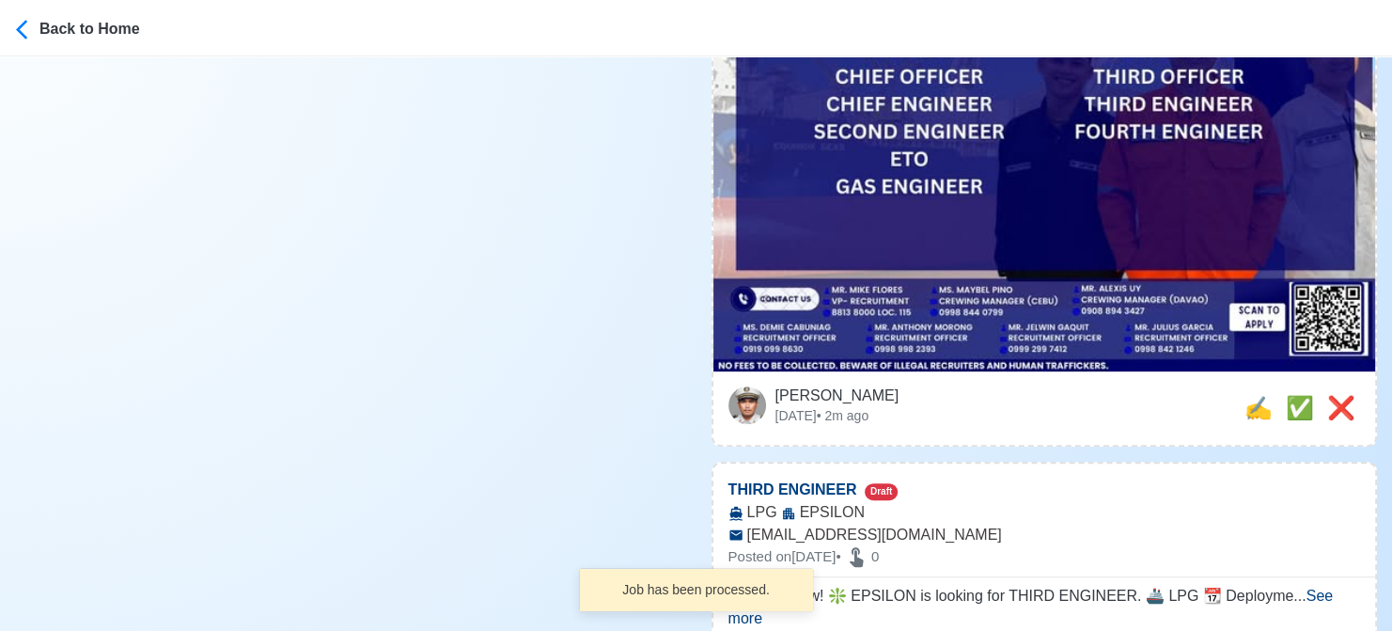
scroll to position [752, 0]
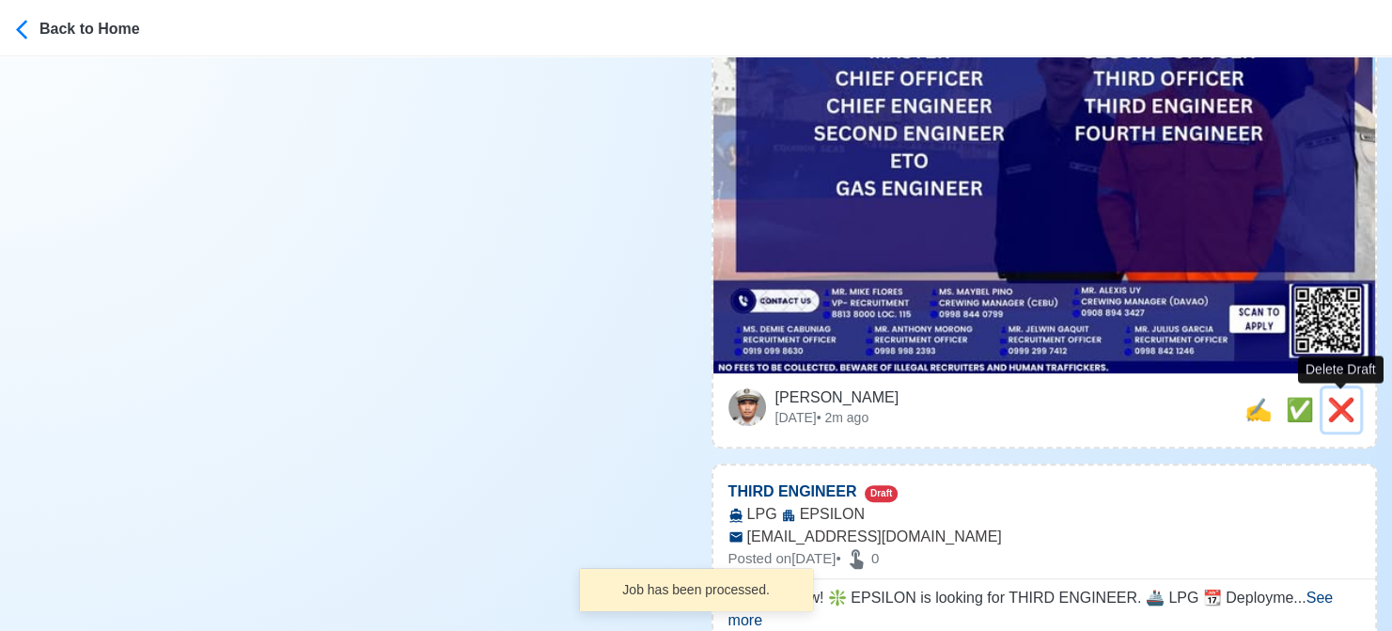
click at [1344, 409] on span "❌" at bounding box center [1342, 409] width 28 height 25
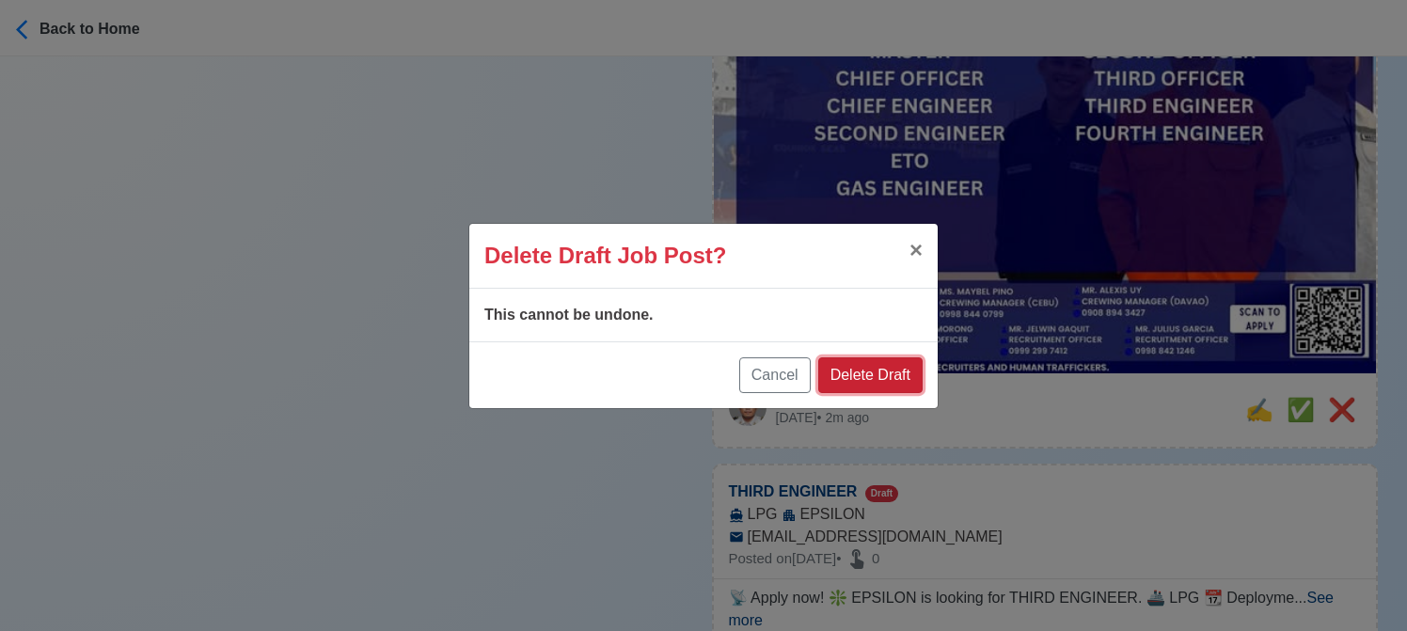
click at [872, 359] on button "Delete Draft" at bounding box center [870, 375] width 104 height 36
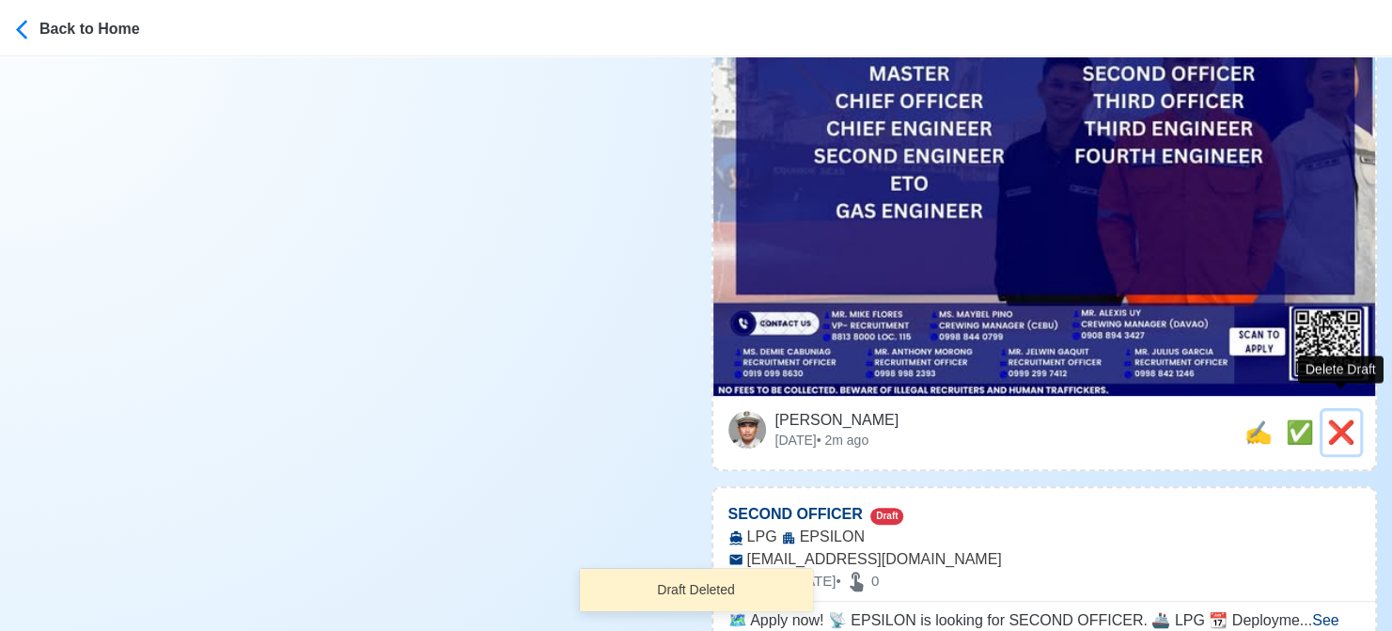
click at [1354, 419] on span "❌" at bounding box center [1342, 431] width 28 height 25
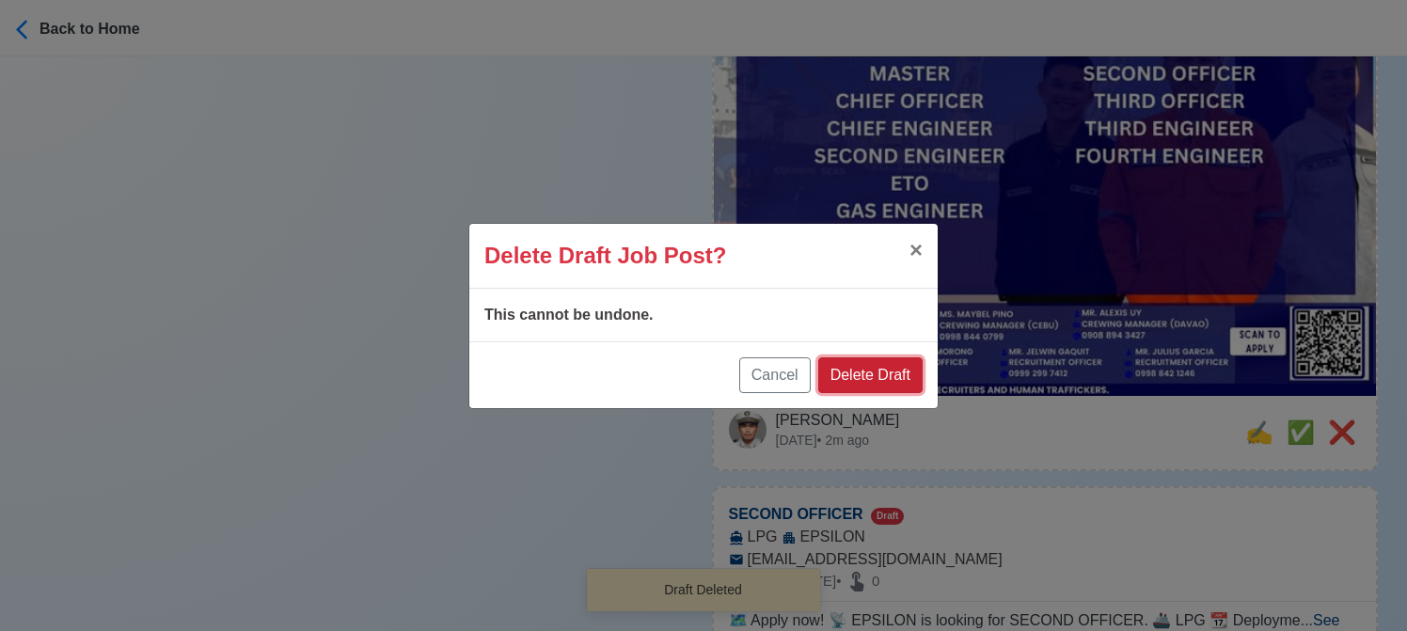
click at [899, 368] on button "Delete Draft" at bounding box center [870, 375] width 104 height 36
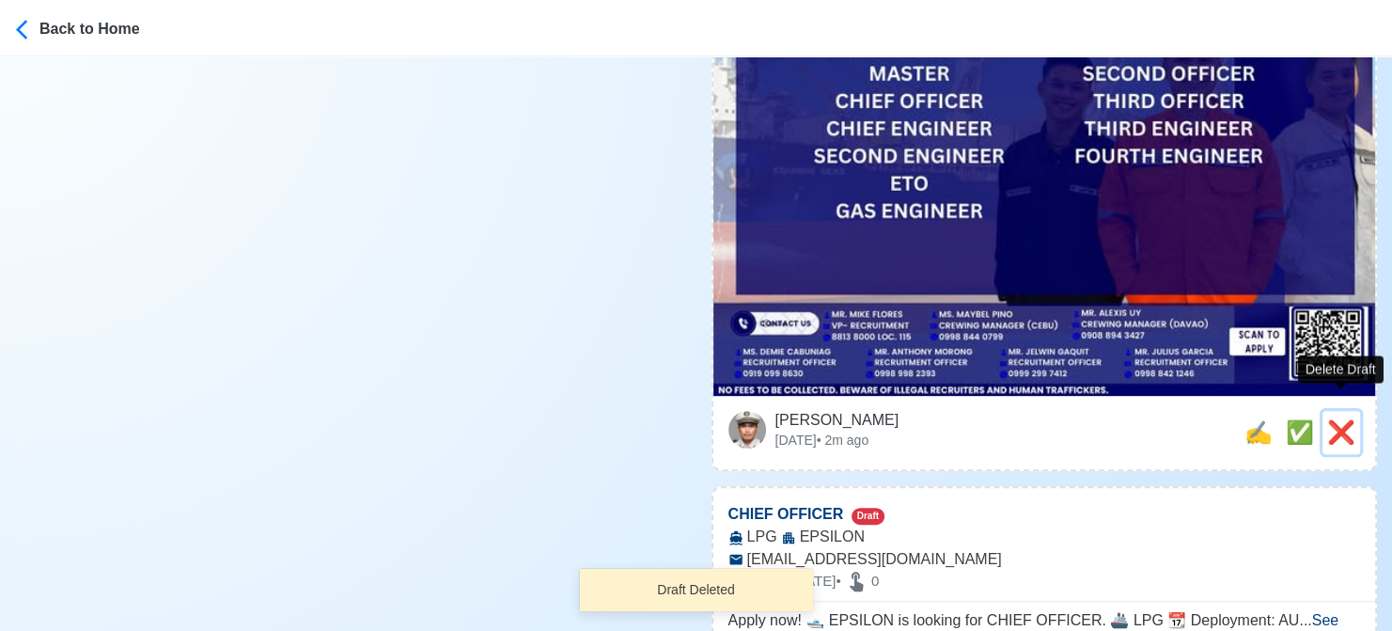
click at [1350, 419] on span "❌" at bounding box center [1342, 431] width 28 height 25
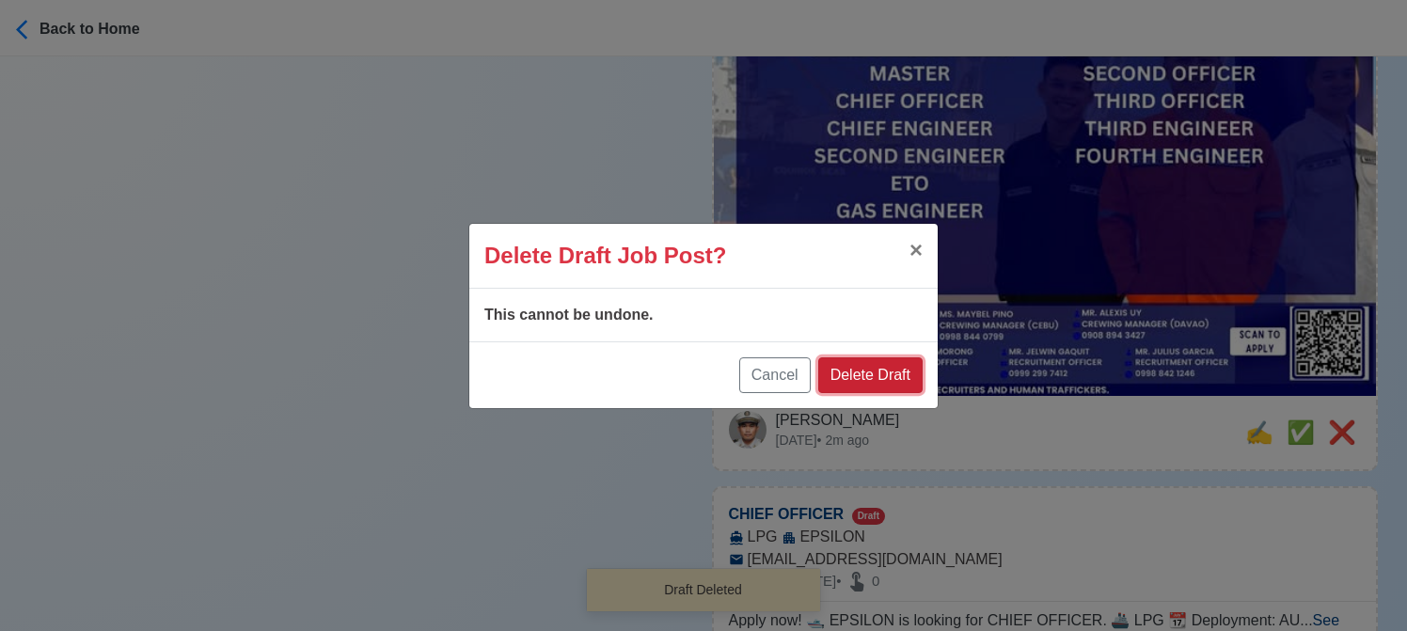
click at [901, 370] on button "Delete Draft" at bounding box center [870, 375] width 104 height 36
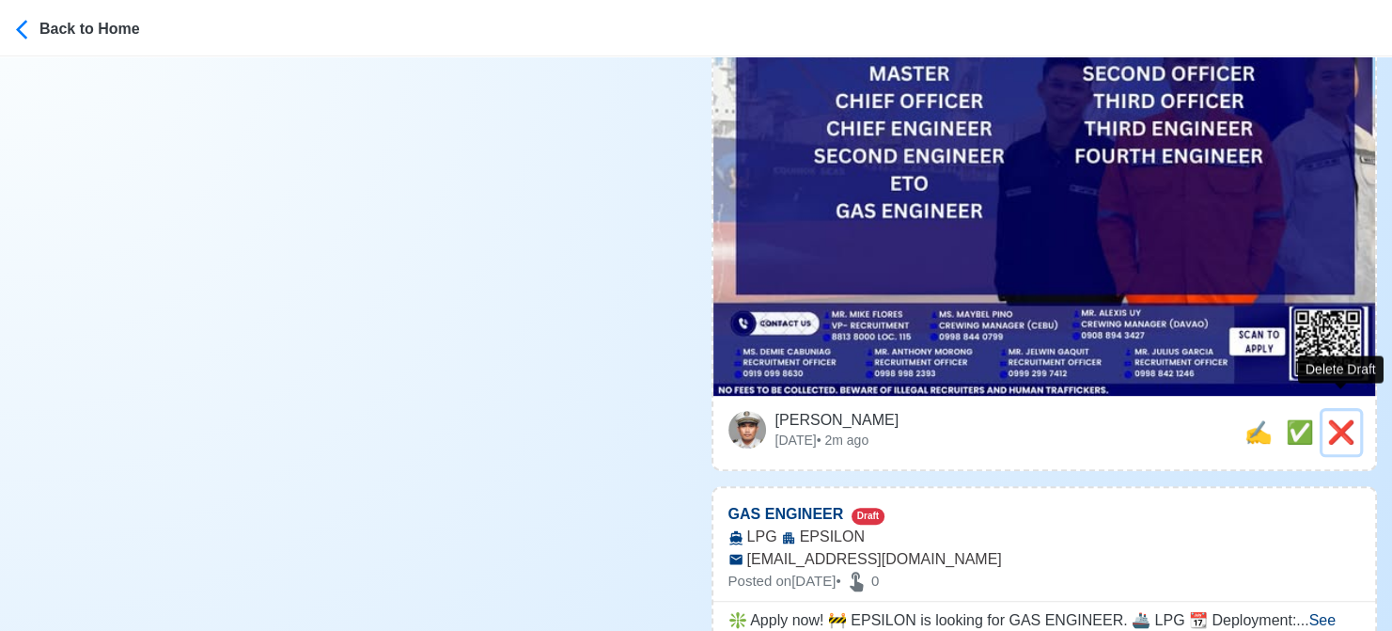
click at [1335, 419] on span "❌" at bounding box center [1342, 431] width 28 height 25
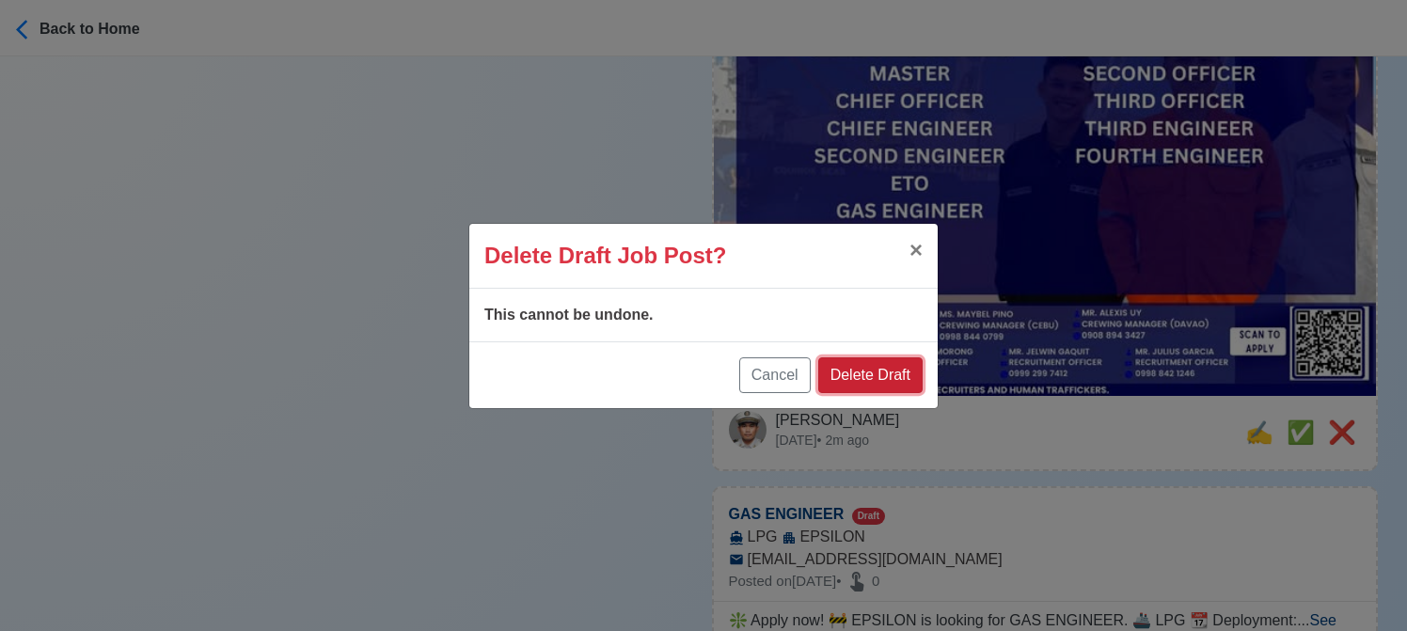
click at [903, 369] on button "Delete Draft" at bounding box center [870, 375] width 104 height 36
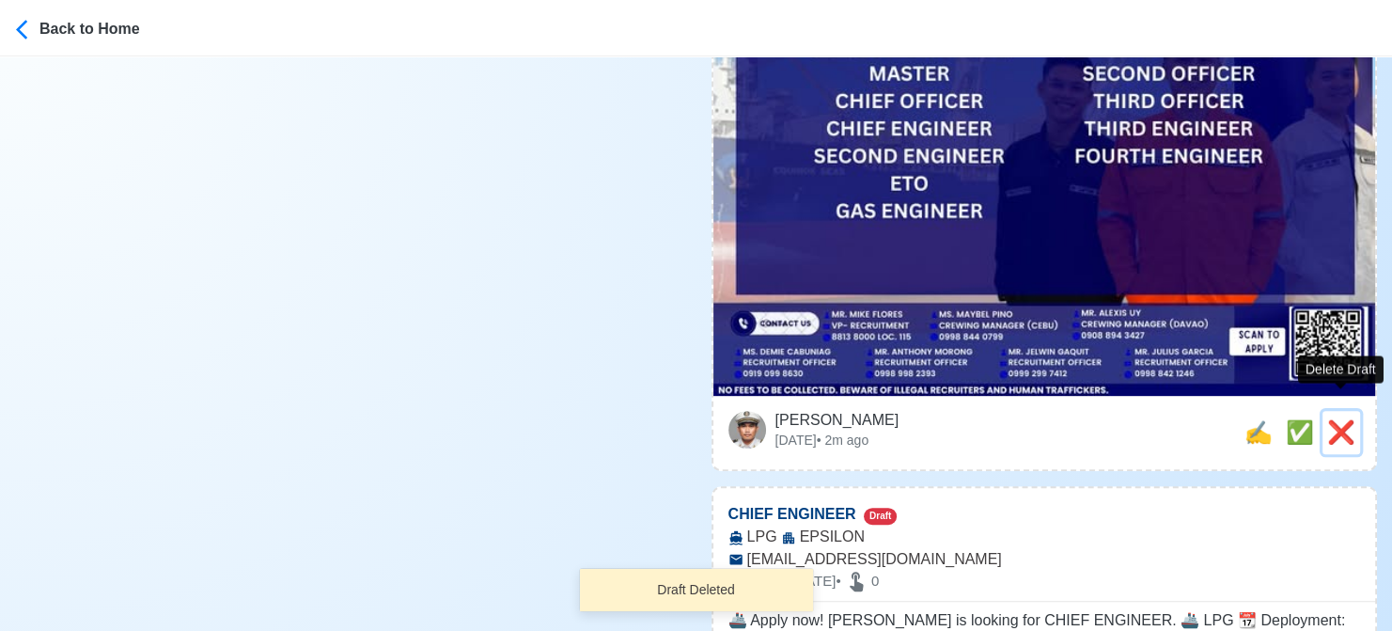
click at [1350, 419] on span "❌" at bounding box center [1342, 431] width 28 height 25
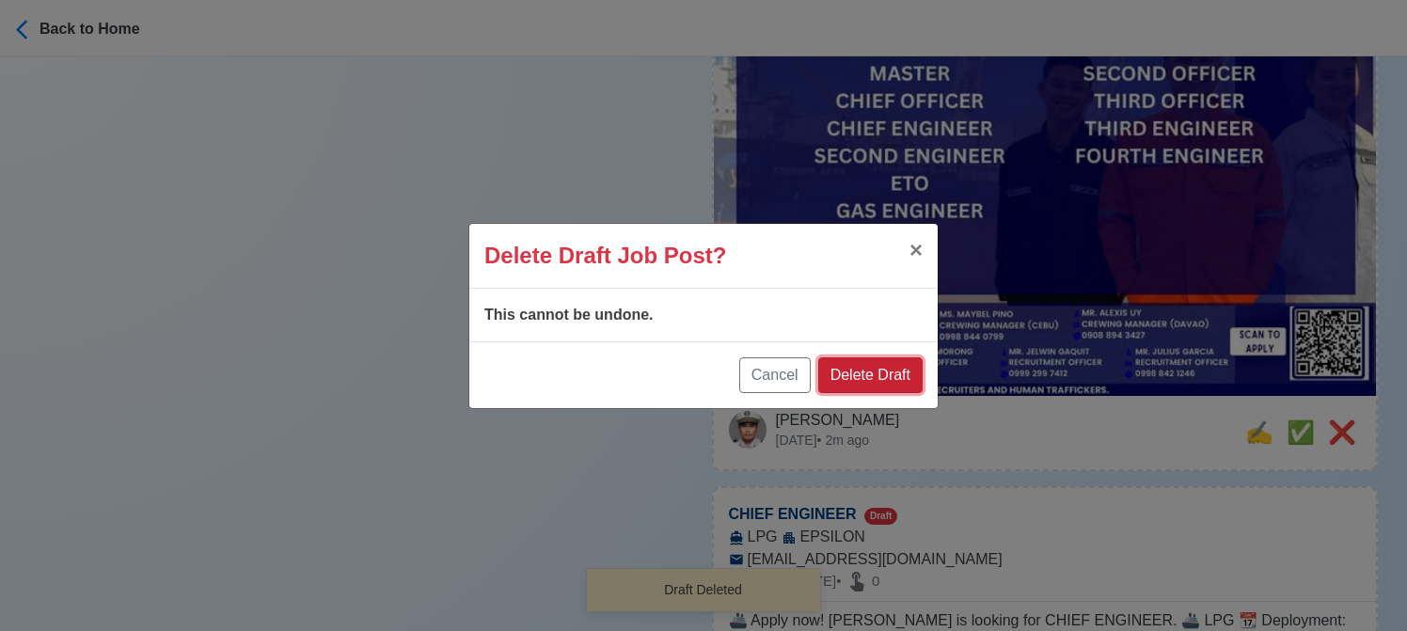
drag, startPoint x: 898, startPoint y: 378, endPoint x: 1261, endPoint y: 429, distance: 366.4
click at [899, 378] on button "Delete Draft" at bounding box center [870, 375] width 104 height 36
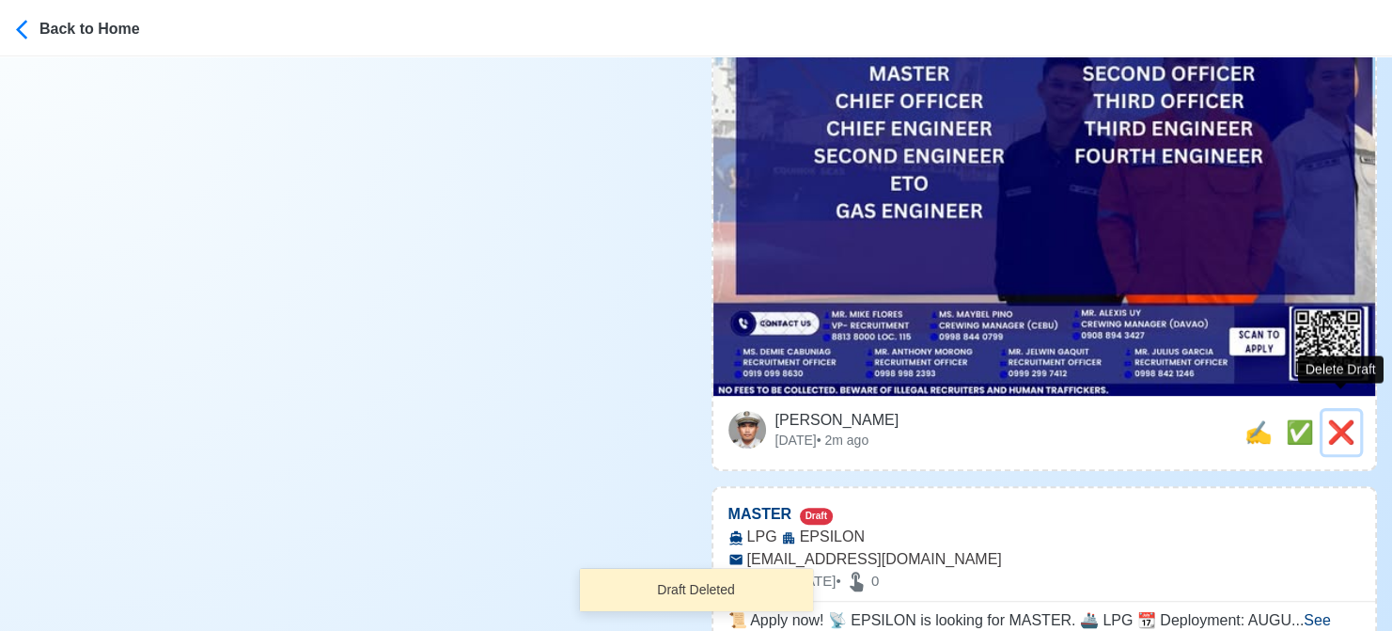
click at [1340, 419] on span "❌" at bounding box center [1342, 431] width 28 height 25
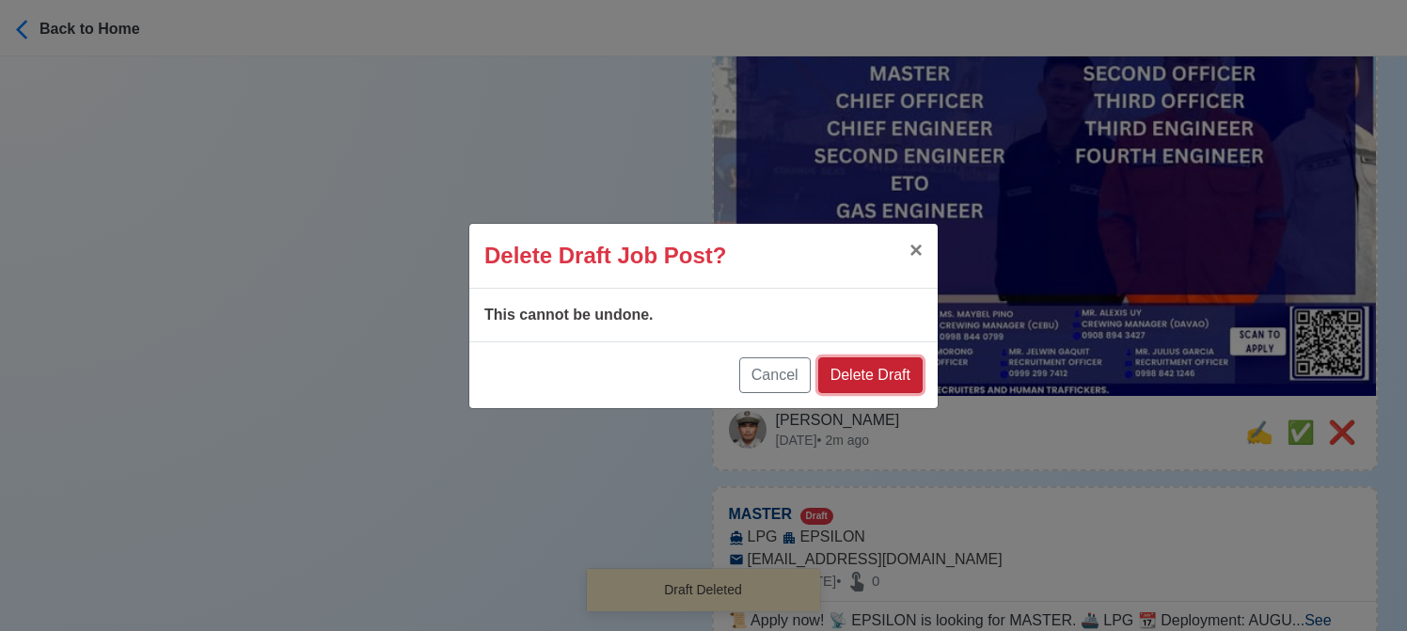
click at [871, 372] on button "Delete Draft" at bounding box center [870, 375] width 104 height 36
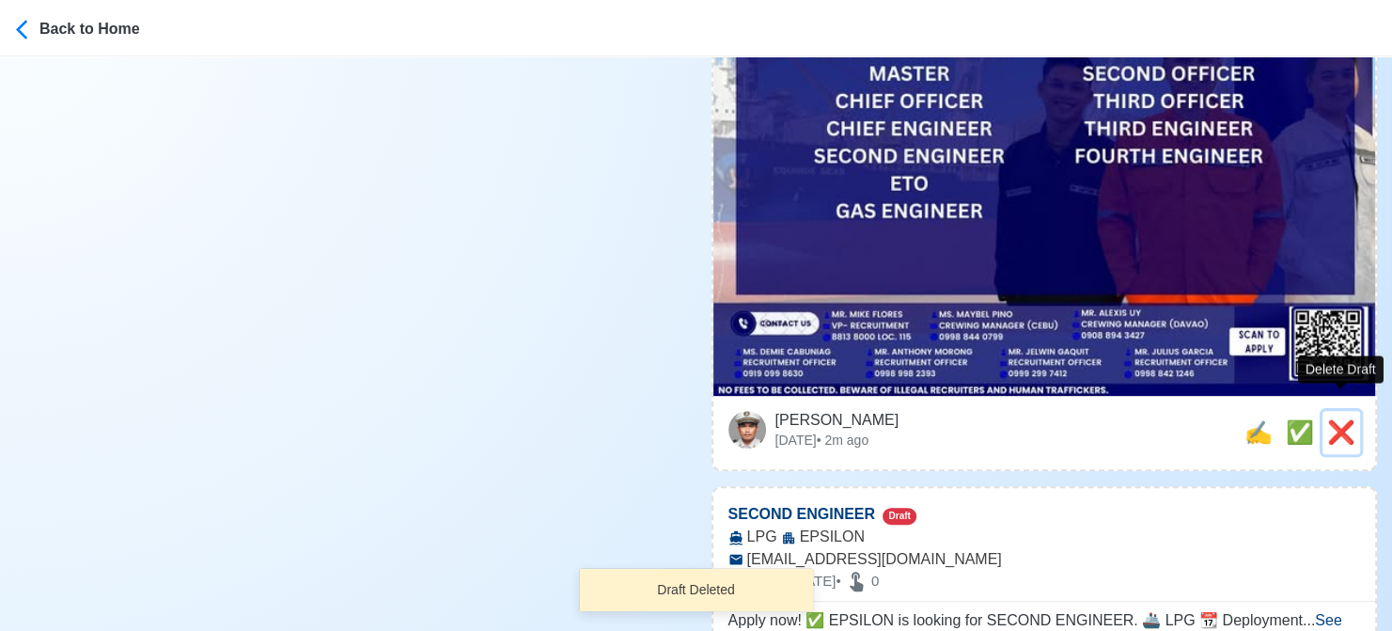
click at [1344, 419] on span "❌" at bounding box center [1342, 431] width 28 height 25
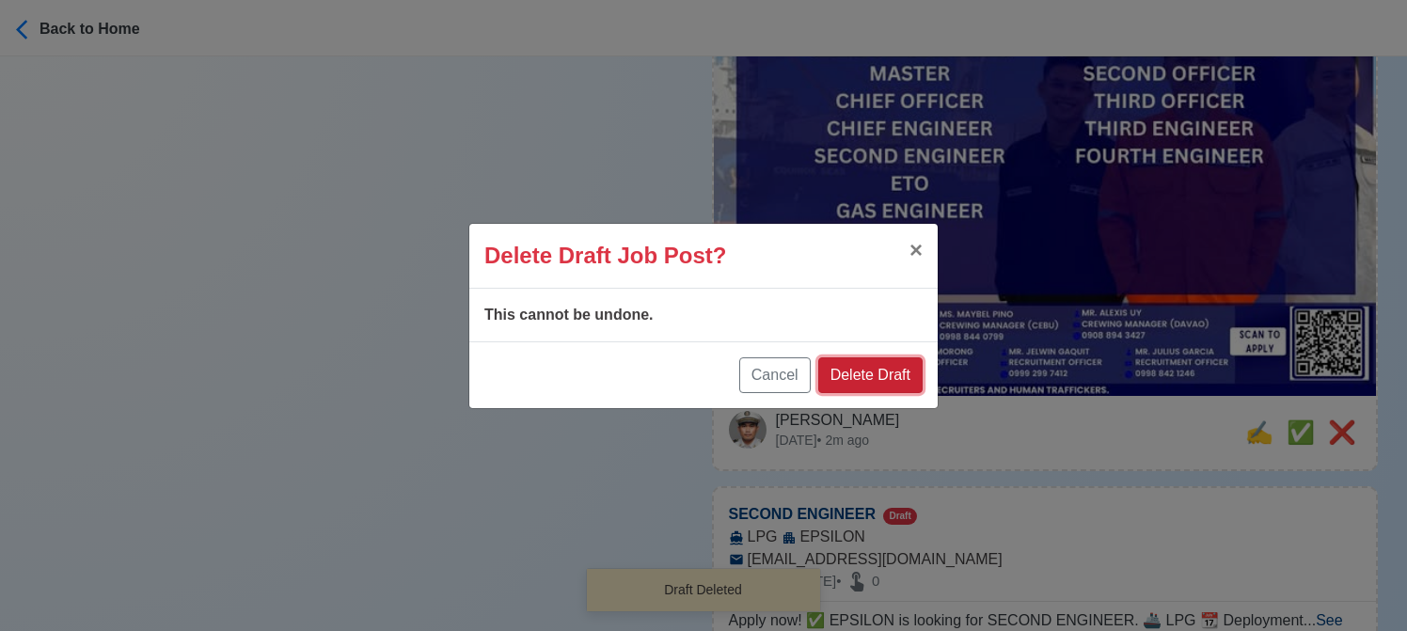
click at [871, 364] on button "Delete Draft" at bounding box center [870, 375] width 104 height 36
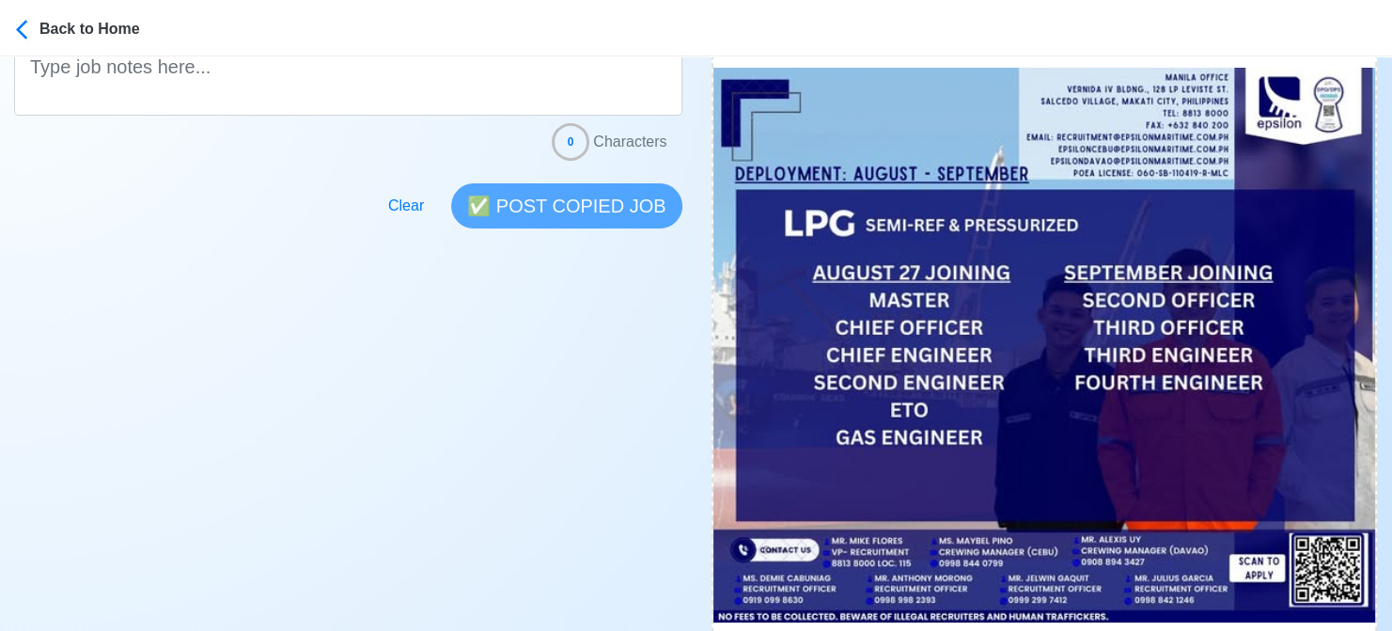
scroll to position [846, 0]
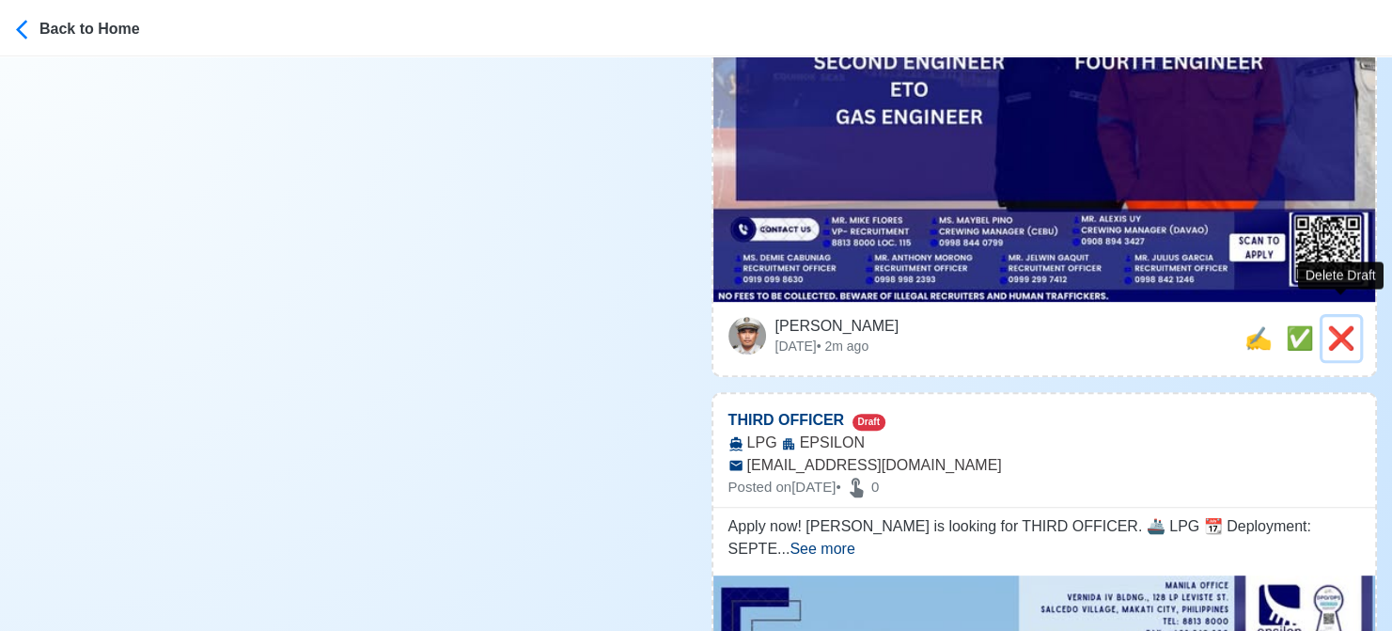
click at [1344, 326] on span "❌" at bounding box center [1342, 337] width 28 height 25
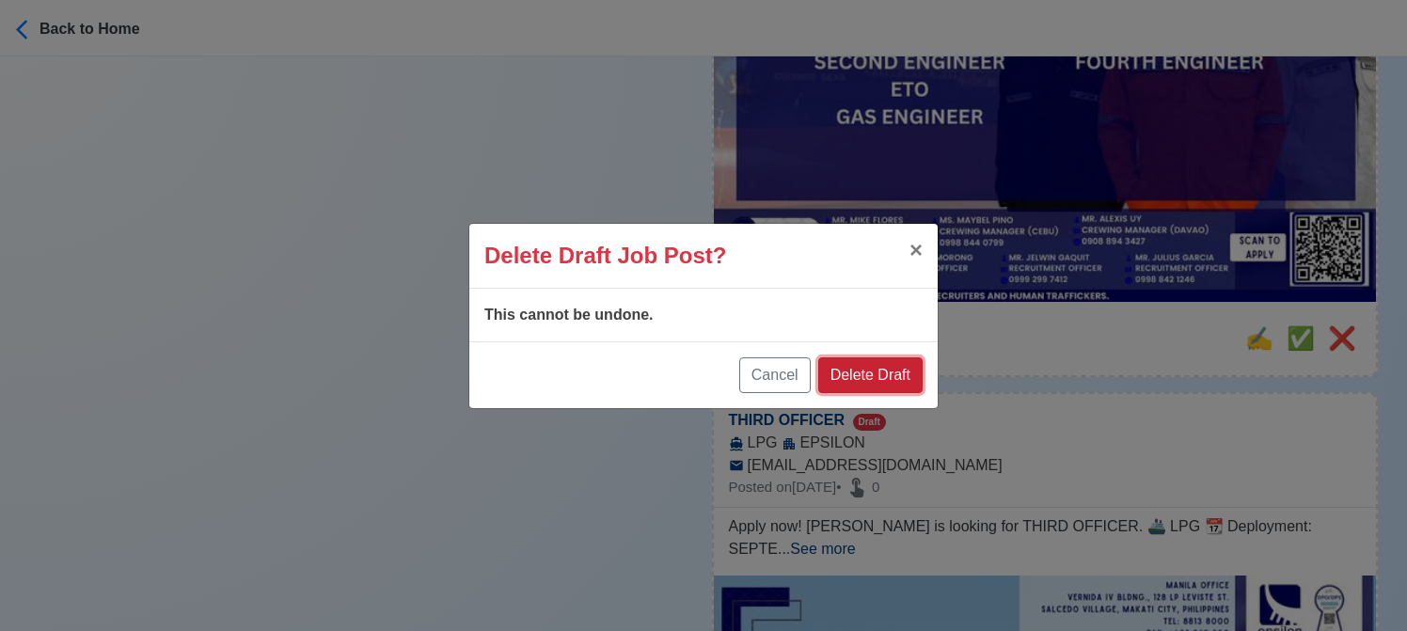
click at [859, 372] on button "Delete Draft" at bounding box center [870, 375] width 104 height 36
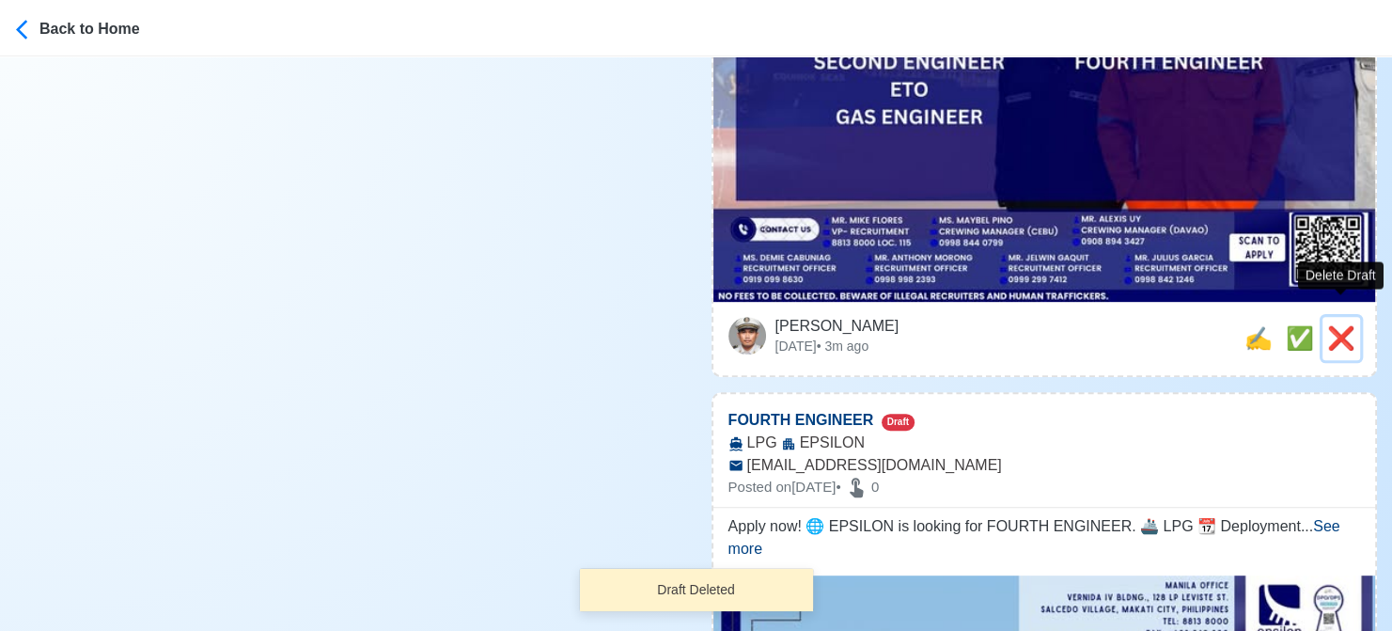
click at [1340, 325] on span "❌" at bounding box center [1342, 337] width 28 height 25
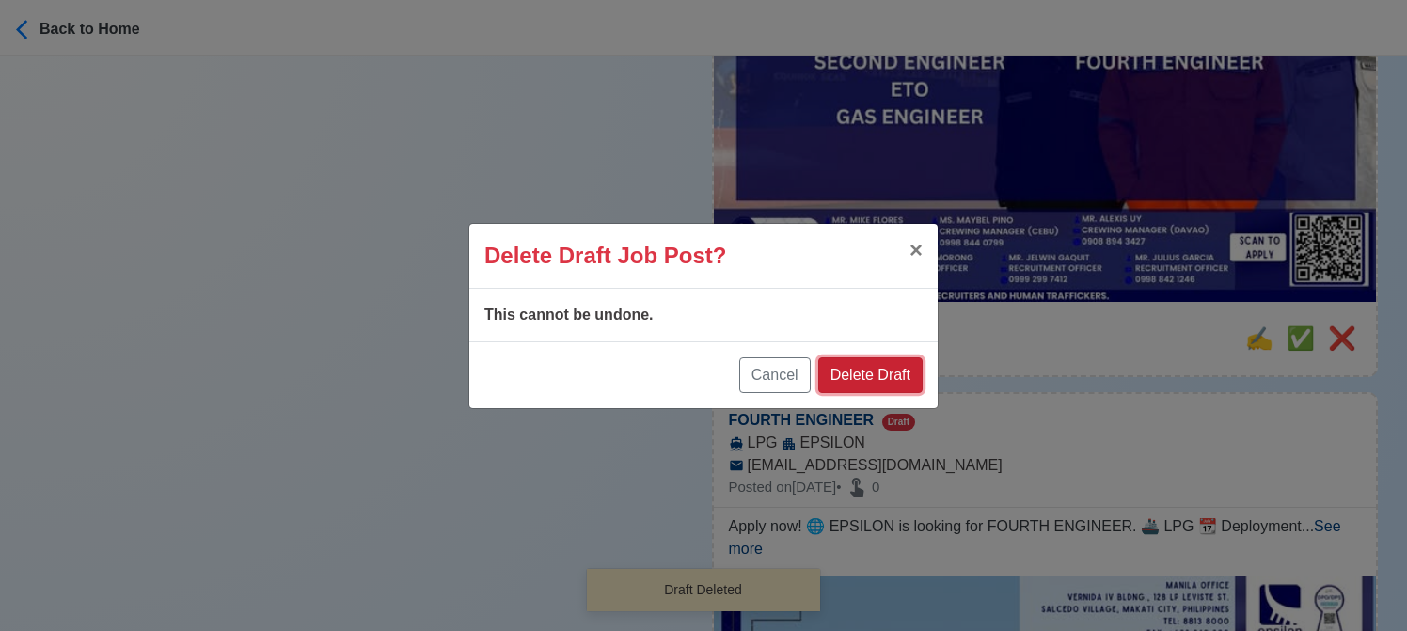
click at [862, 379] on button "Delete Draft" at bounding box center [870, 375] width 104 height 36
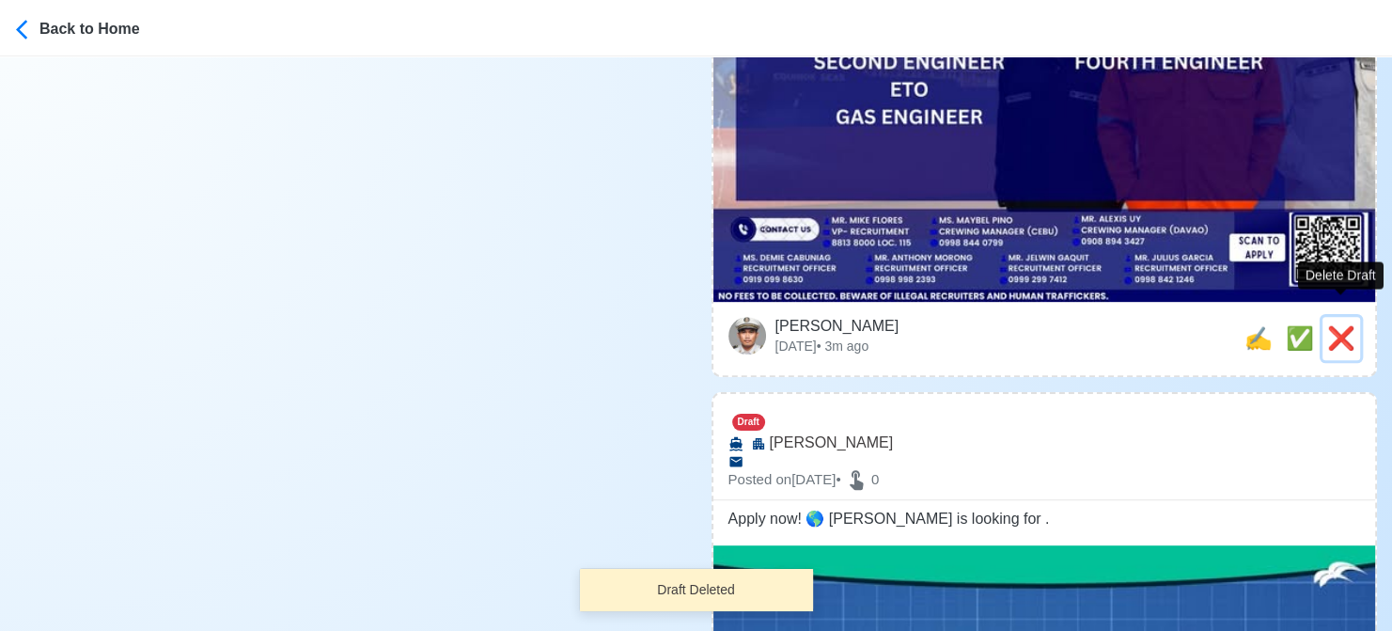
click at [1343, 325] on span "❌" at bounding box center [1342, 337] width 28 height 25
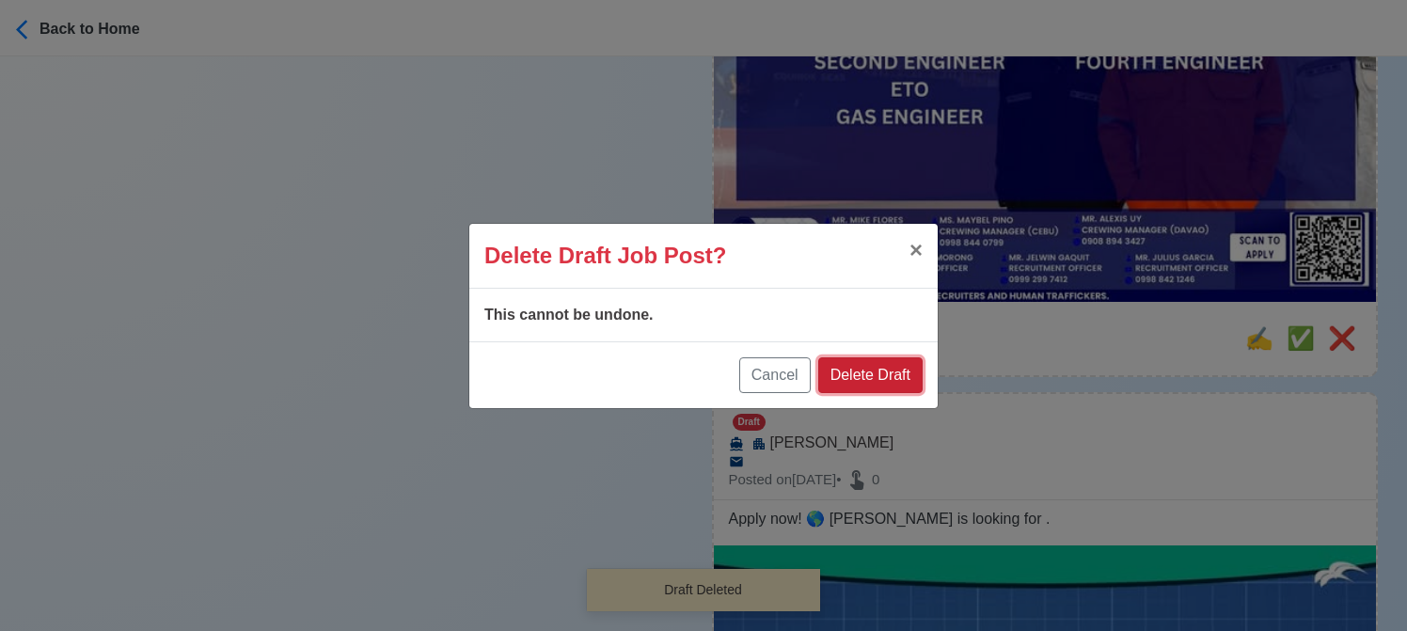
click at [887, 366] on button "Delete Draft" at bounding box center [870, 375] width 104 height 36
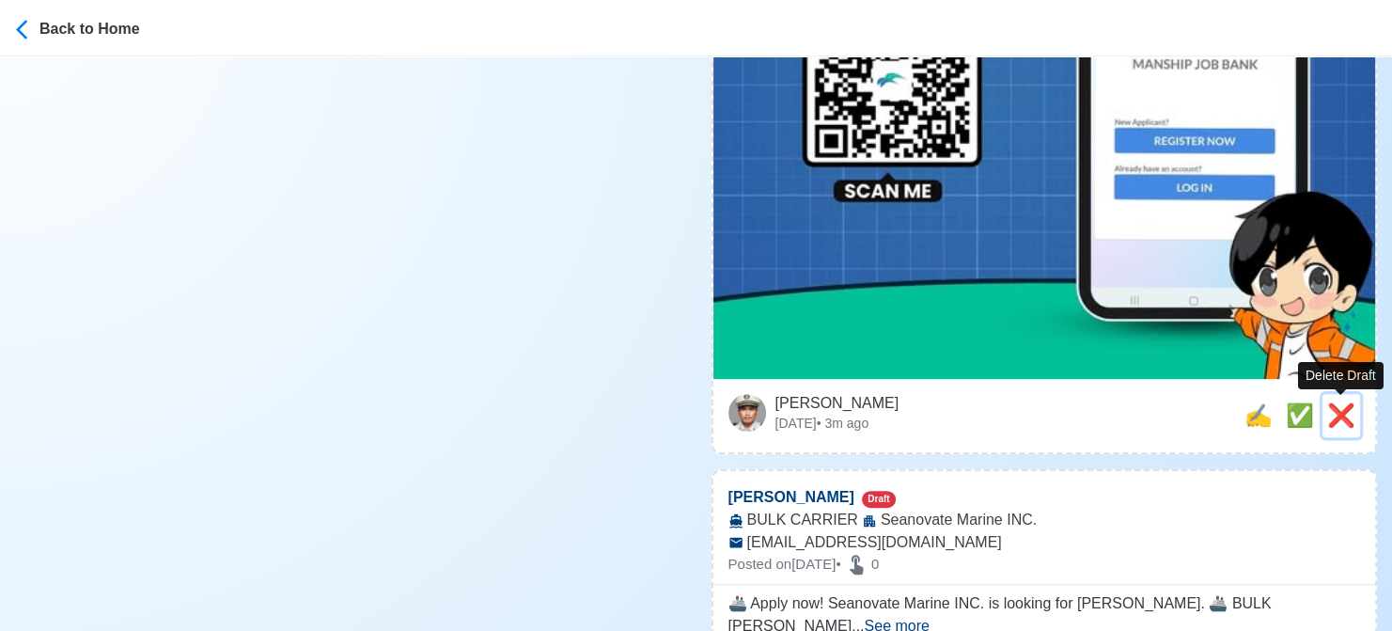
click at [1345, 420] on span "❌" at bounding box center [1342, 414] width 28 height 25
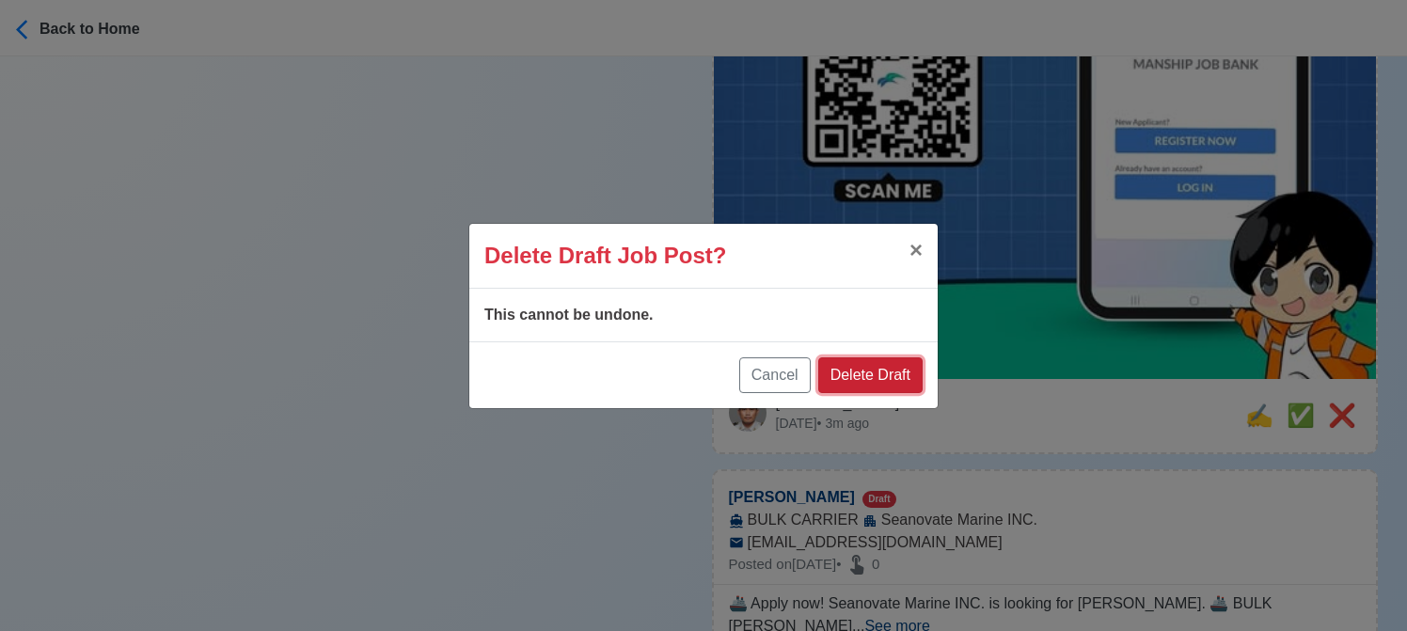
click at [896, 375] on button "Delete Draft" at bounding box center [870, 375] width 104 height 36
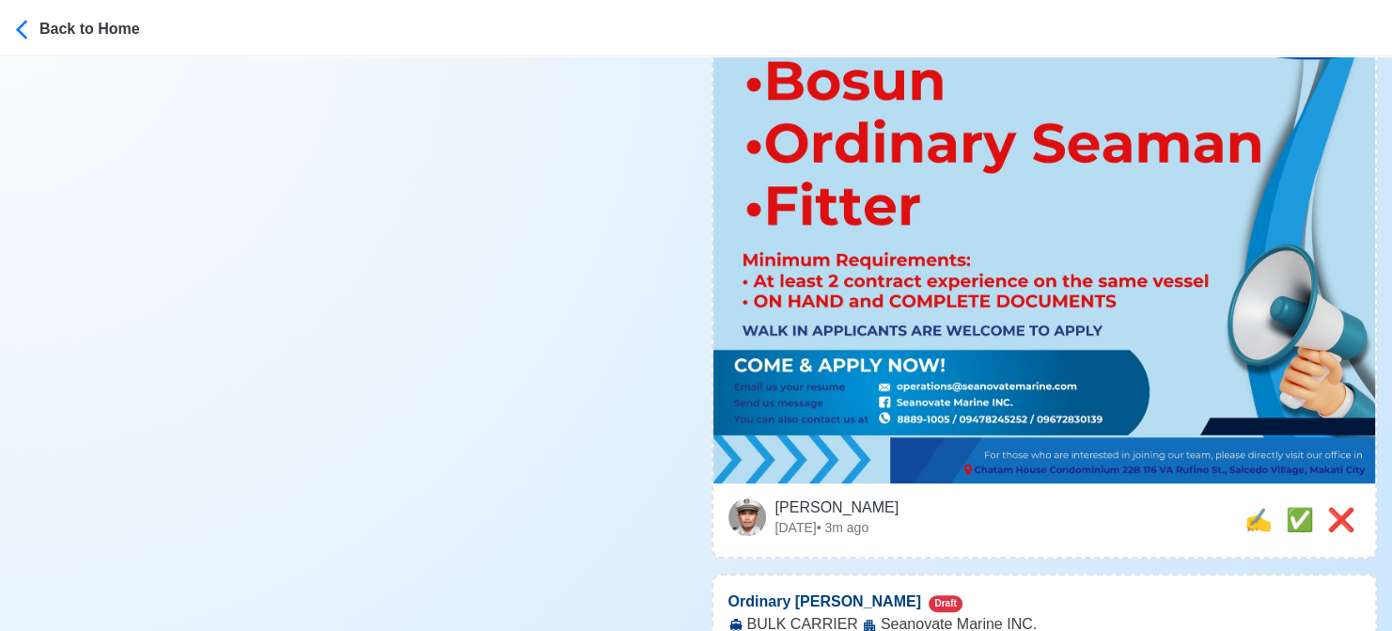
scroll to position [940, 0]
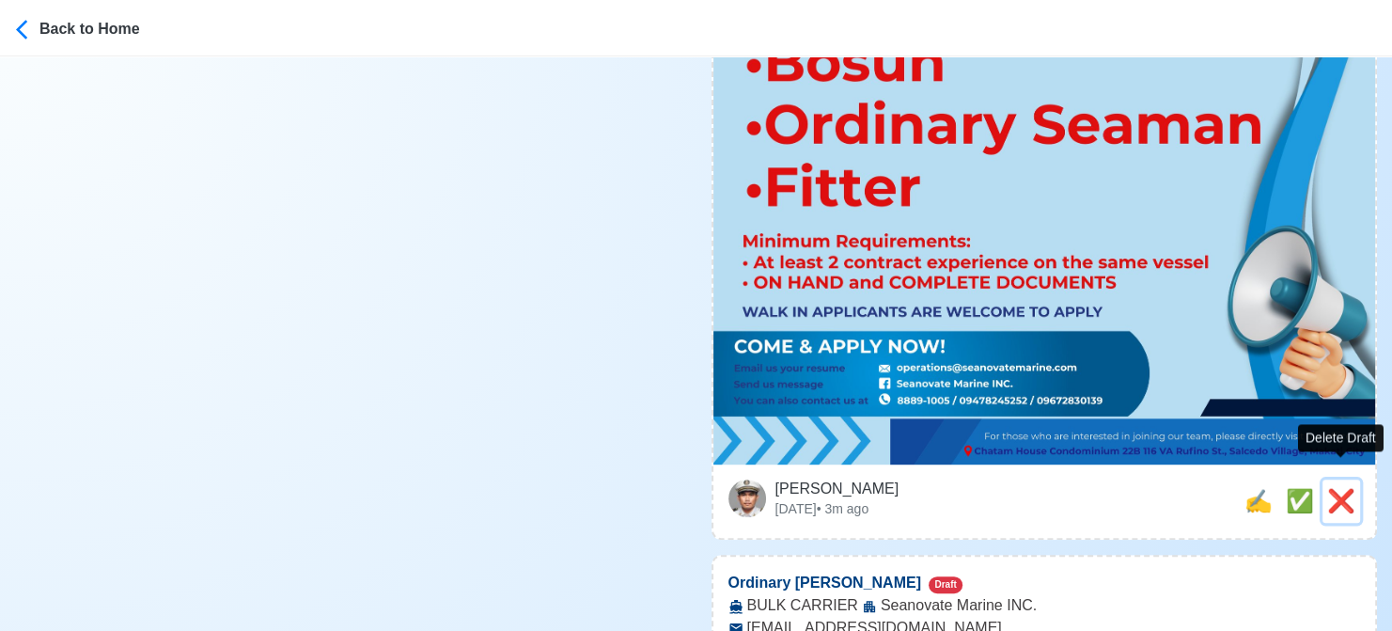
click at [1332, 488] on span "❌" at bounding box center [1342, 500] width 28 height 25
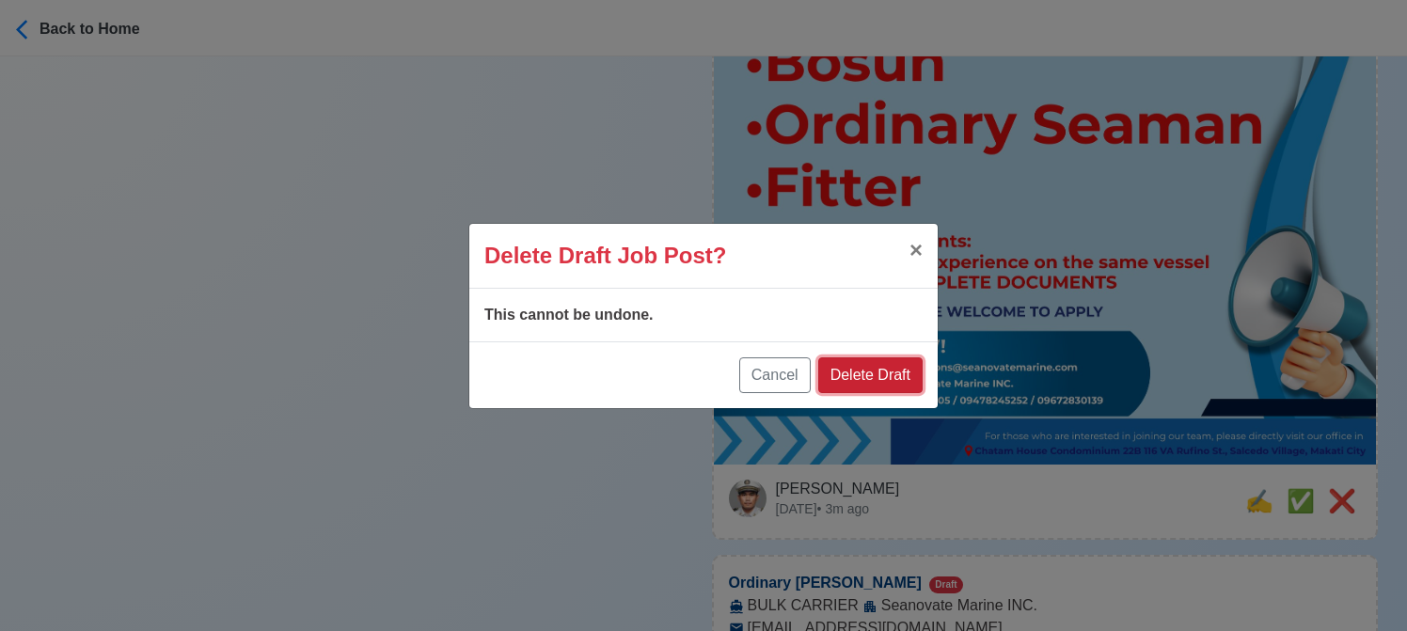
click at [884, 380] on button "Delete Draft" at bounding box center [870, 375] width 104 height 36
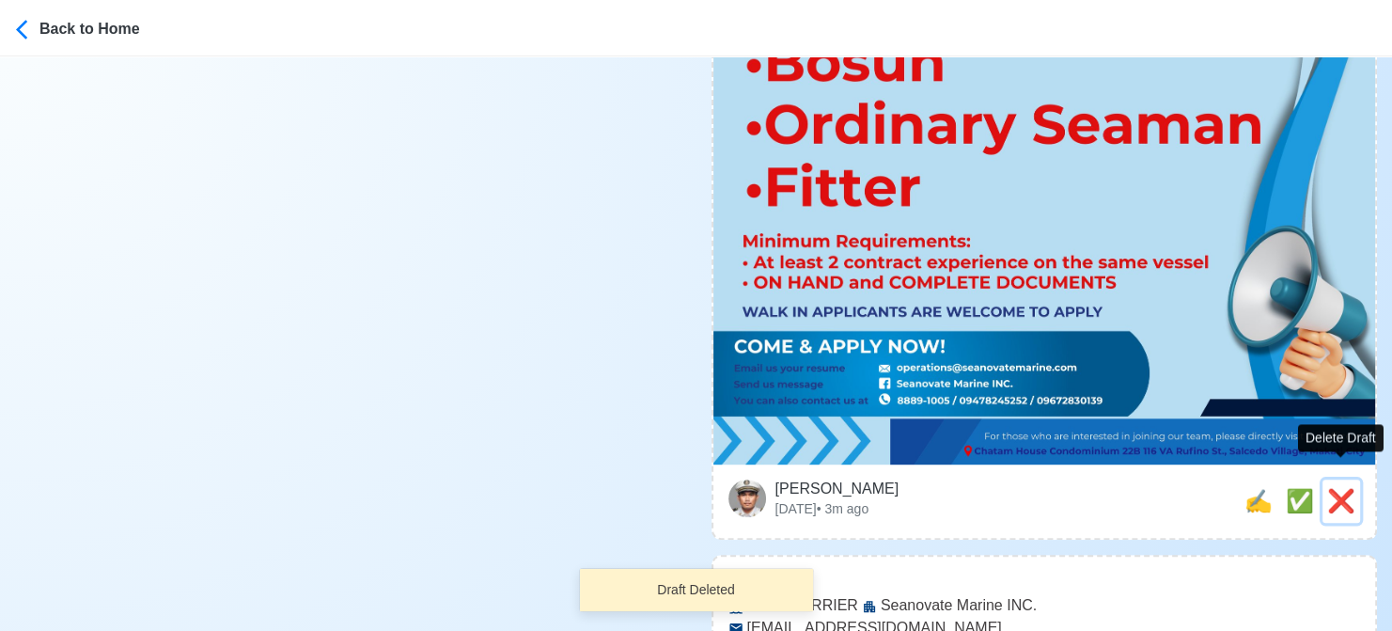
click at [1344, 488] on span "❌" at bounding box center [1342, 500] width 28 height 25
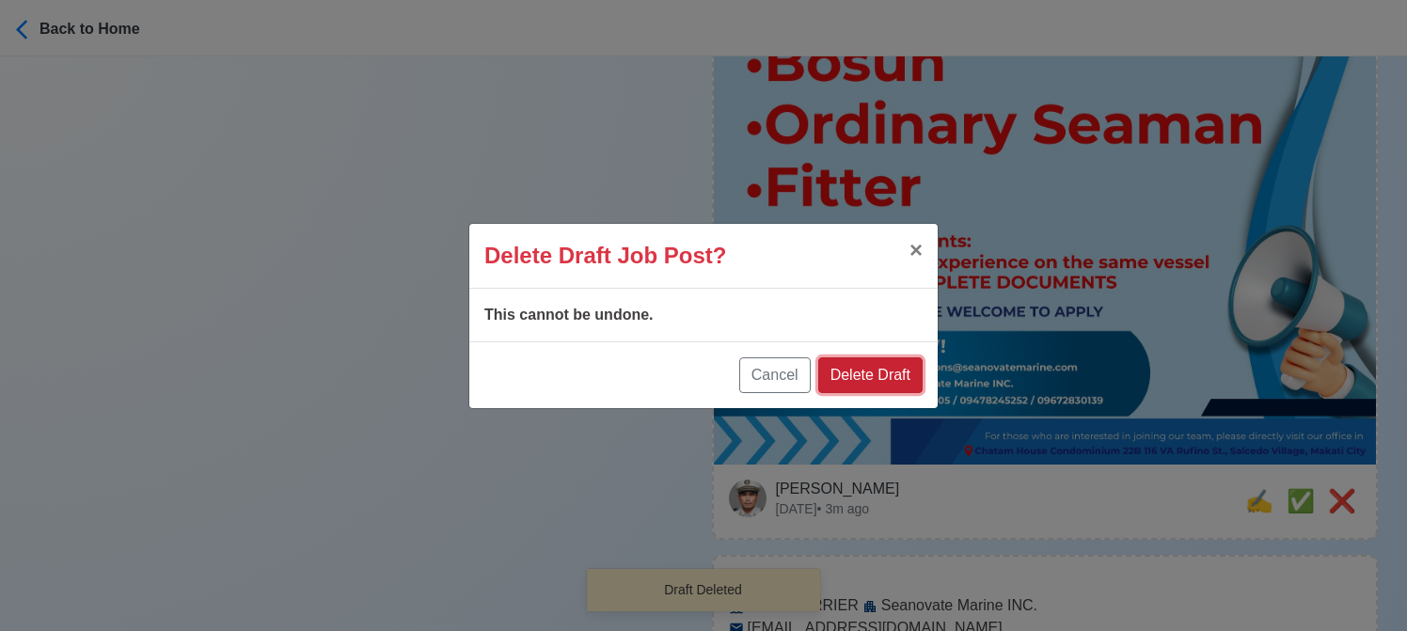
click at [918, 384] on button "Delete Draft" at bounding box center [870, 375] width 104 height 36
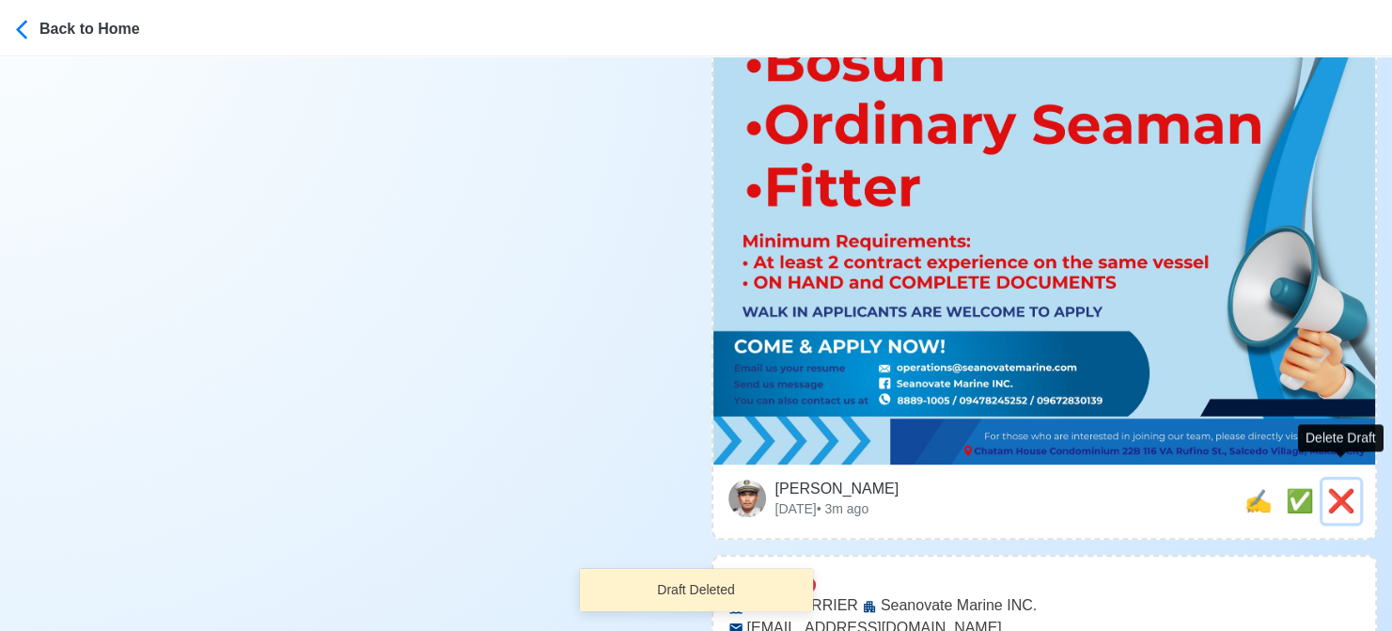
click at [1335, 488] on span "❌" at bounding box center [1342, 500] width 28 height 25
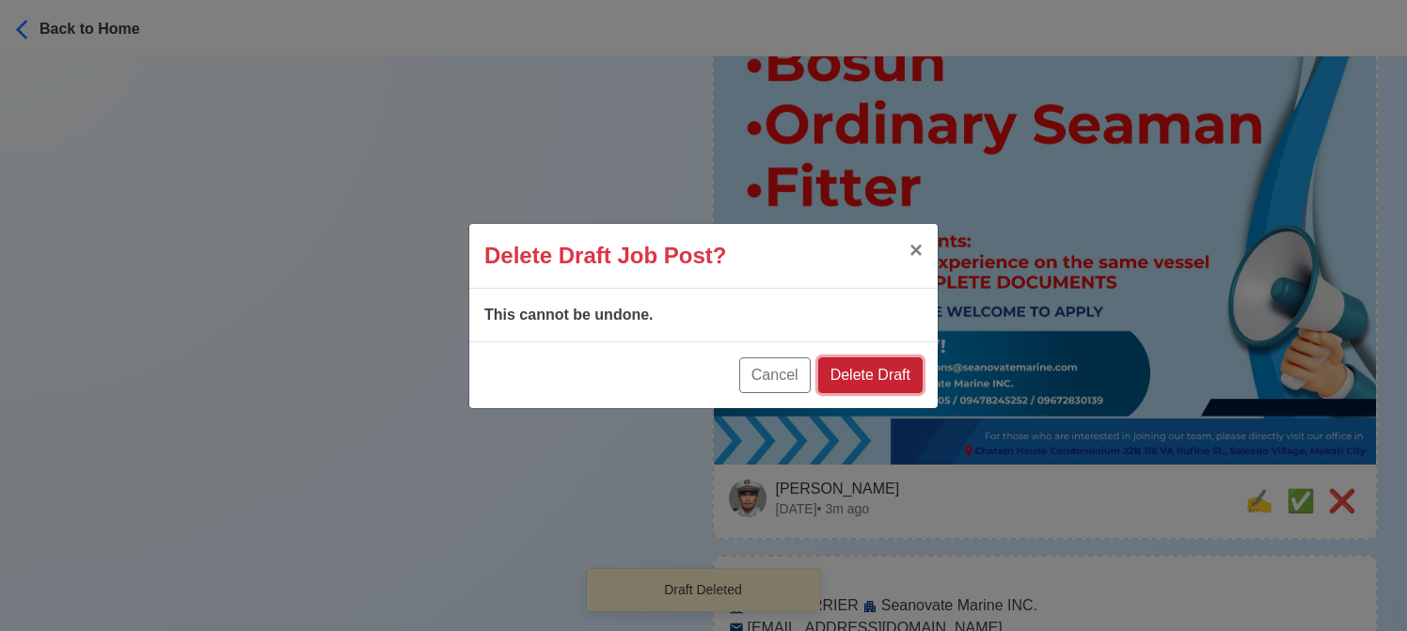
click at [888, 383] on button "Delete Draft" at bounding box center [870, 375] width 104 height 36
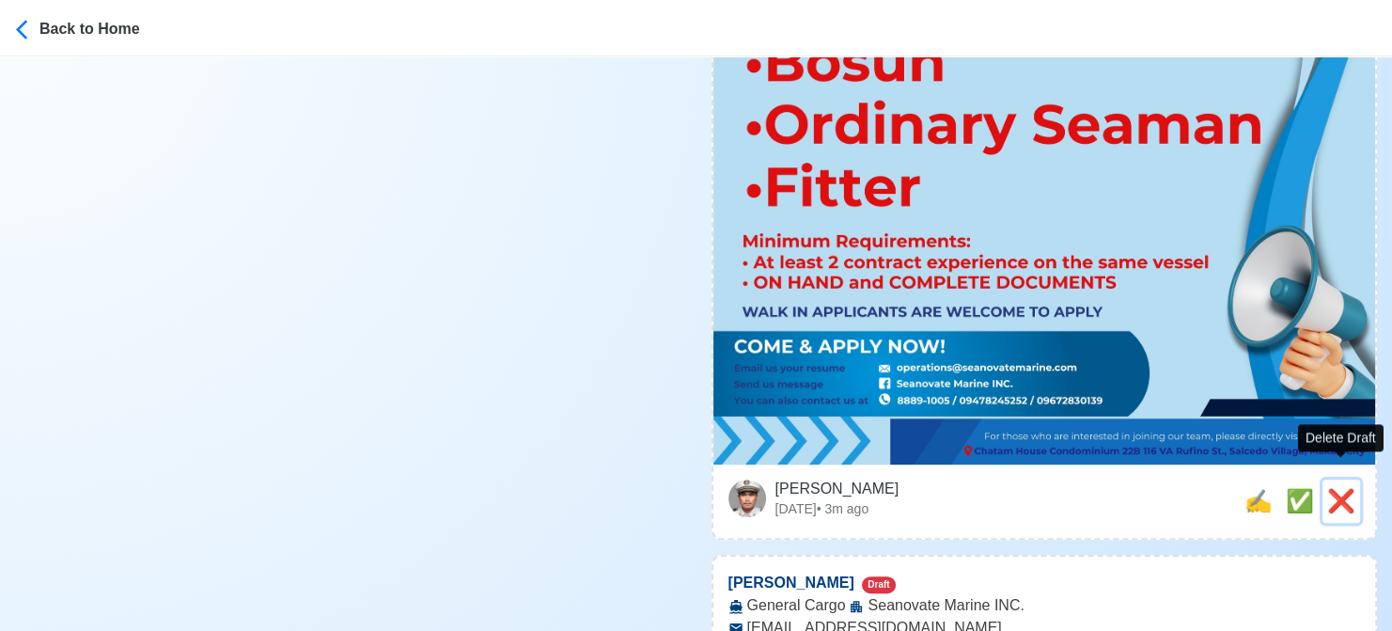
click at [1345, 488] on span "❌" at bounding box center [1342, 500] width 28 height 25
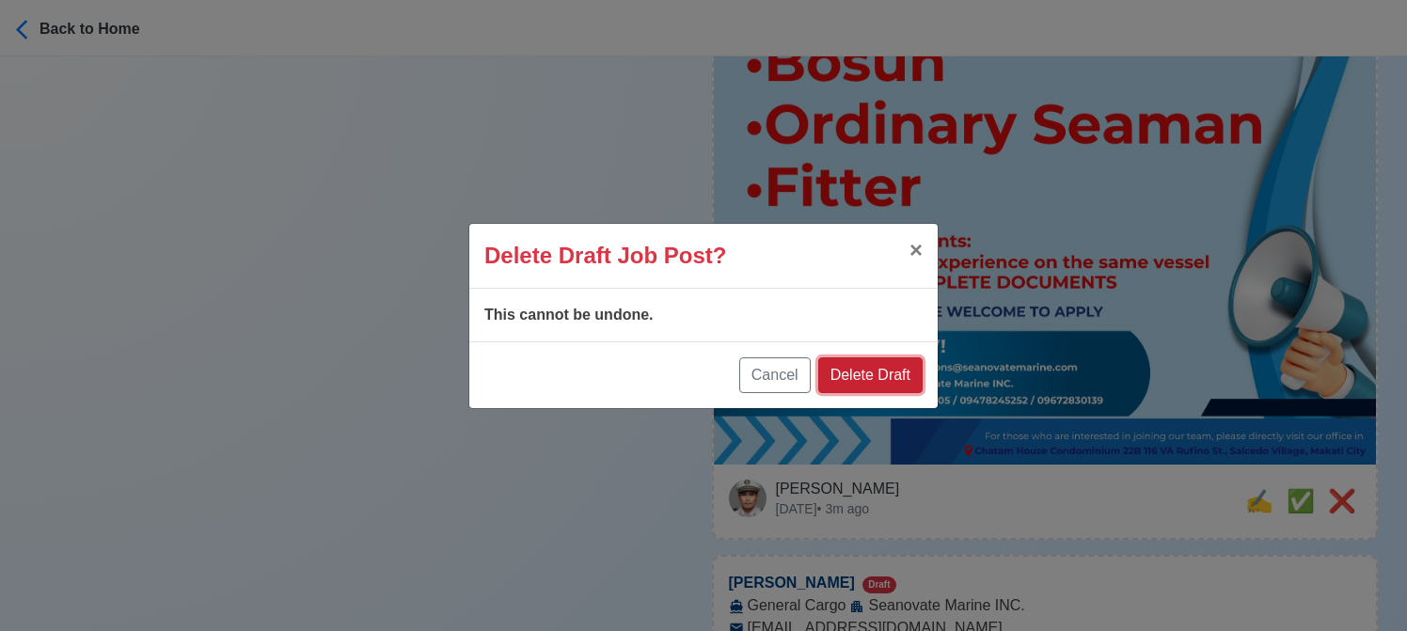
drag, startPoint x: 872, startPoint y: 369, endPoint x: 1058, endPoint y: 399, distance: 187.6
click at [872, 369] on button "Delete Draft" at bounding box center [870, 375] width 104 height 36
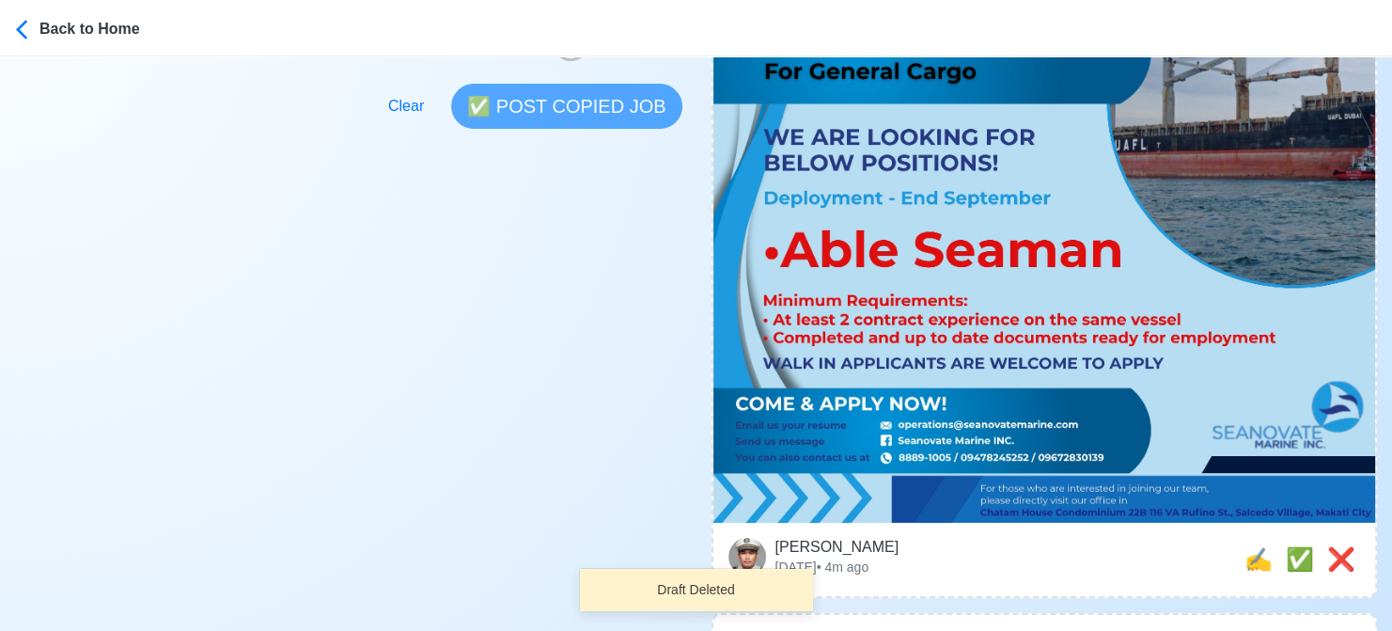
scroll to position [564, 0]
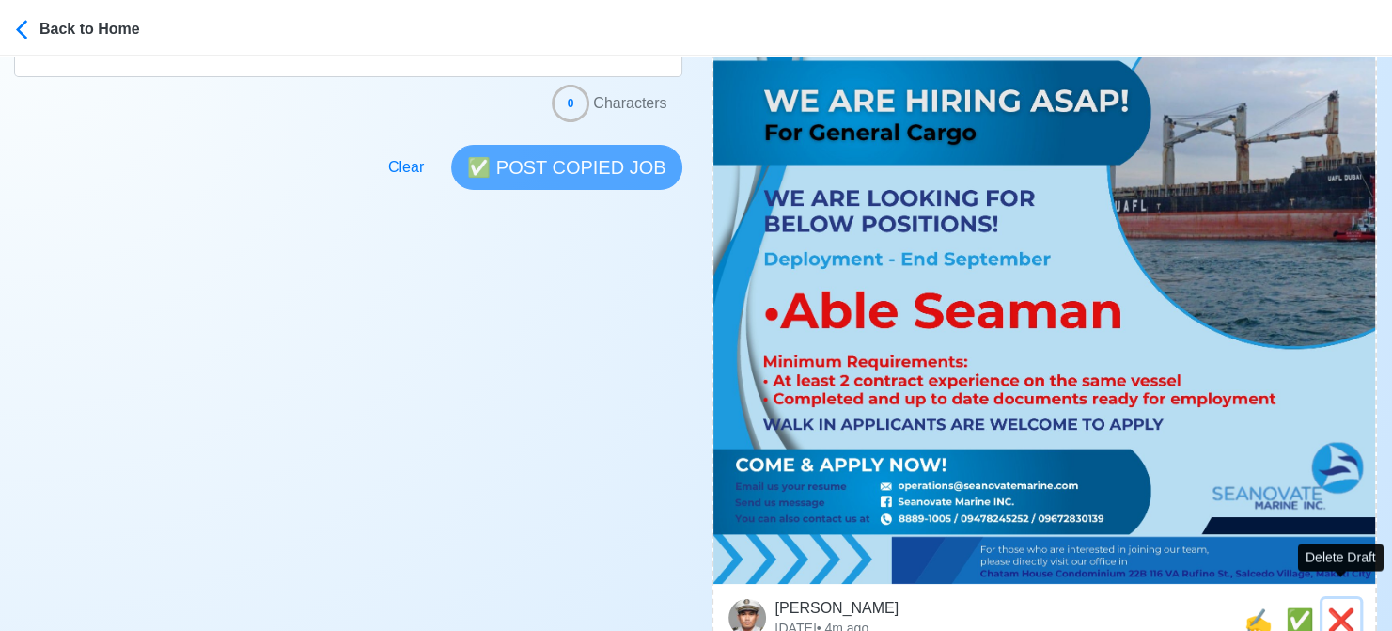
click at [1350, 607] on span "❌" at bounding box center [1342, 619] width 28 height 25
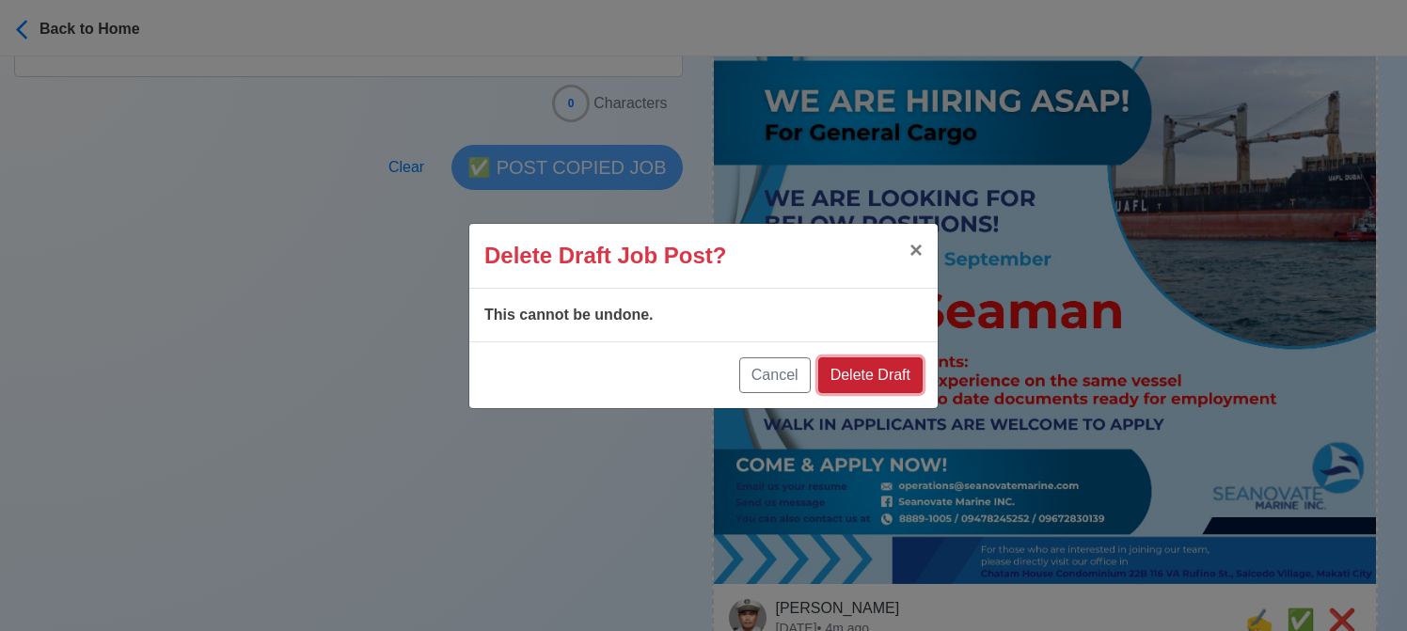
click at [904, 379] on button "Delete Draft" at bounding box center [870, 375] width 104 height 36
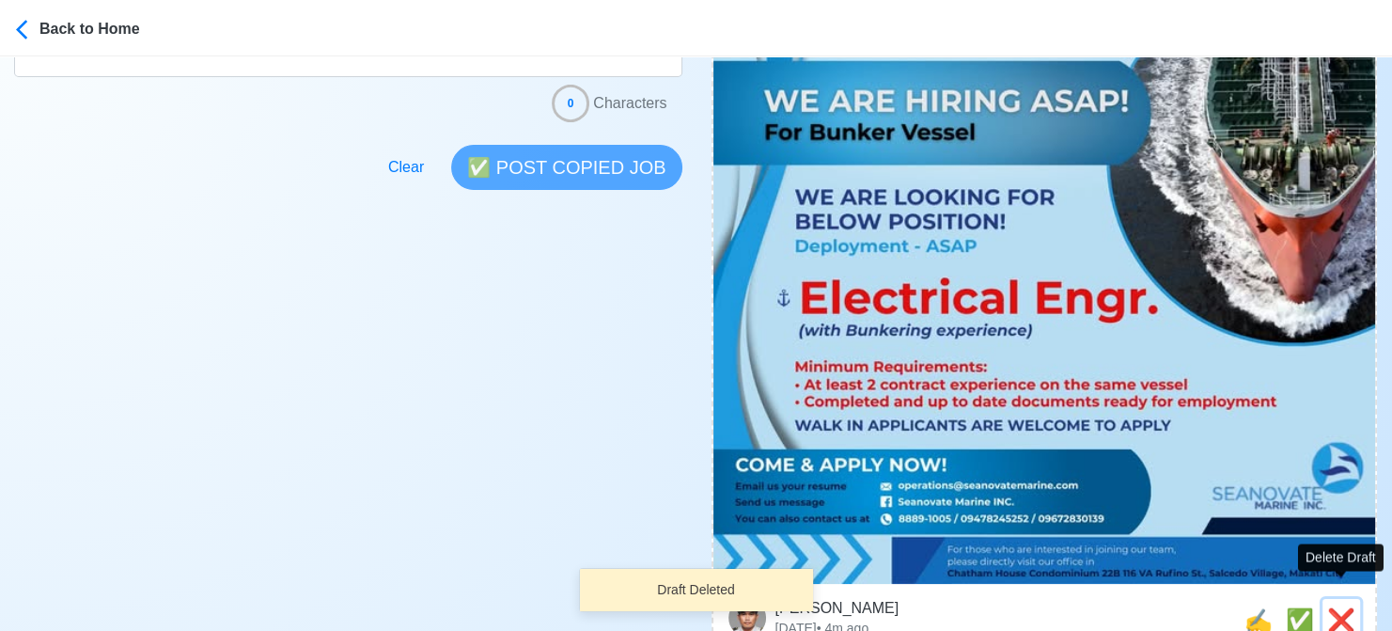
click at [1343, 607] on span "❌" at bounding box center [1342, 619] width 28 height 25
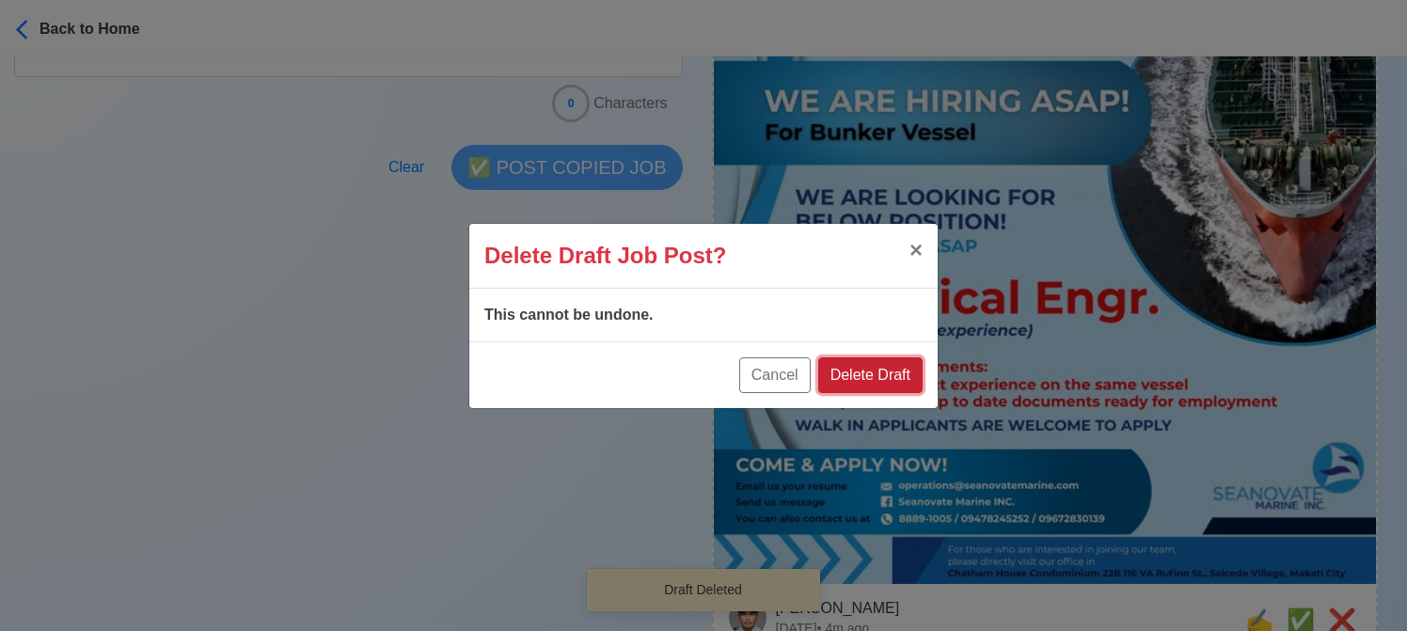
click at [911, 383] on button "Delete Draft" at bounding box center [870, 375] width 104 height 36
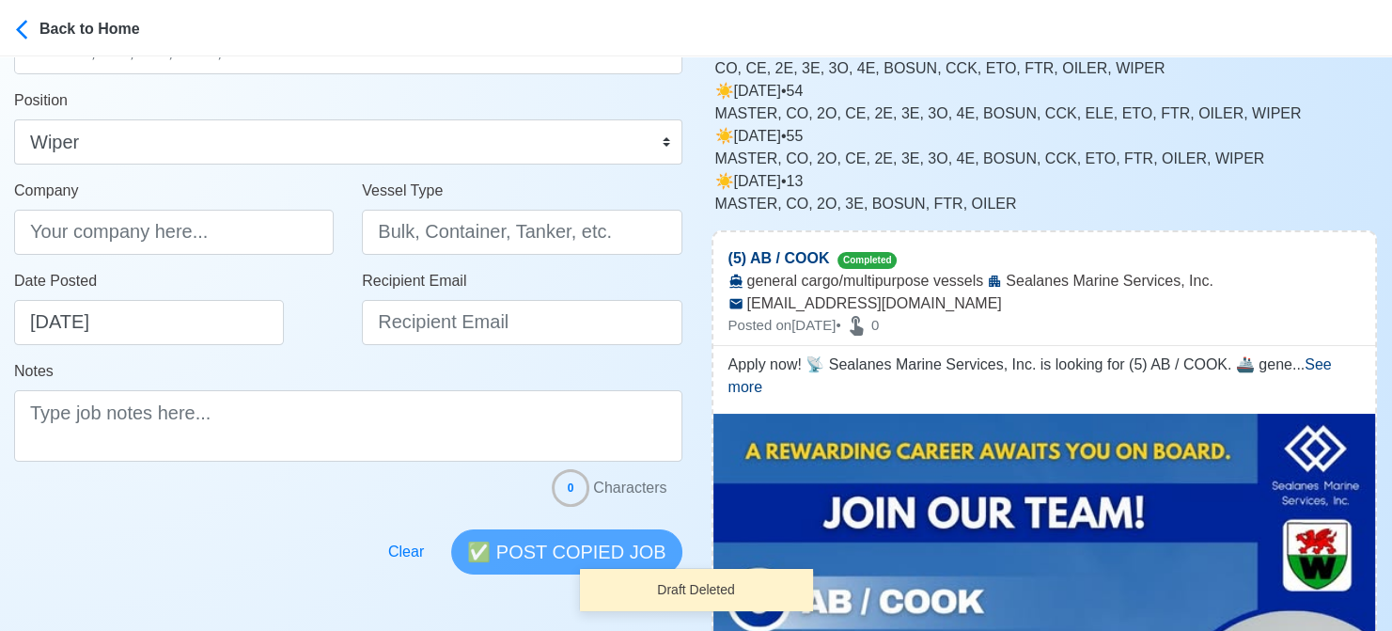
scroll to position [0, 0]
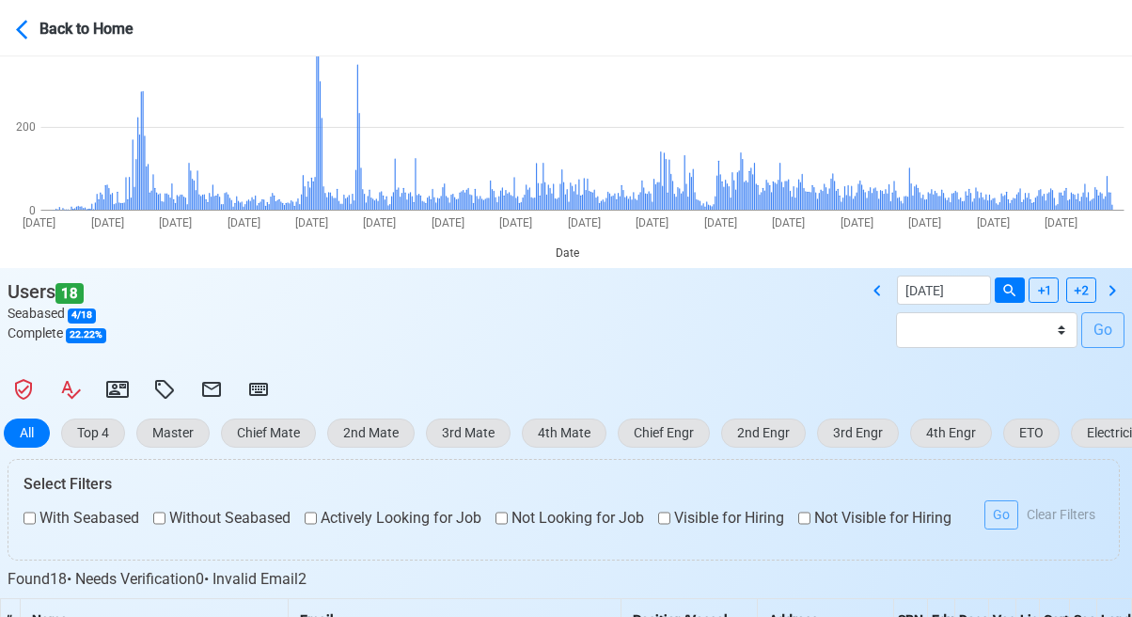
scroll to position [188, 0]
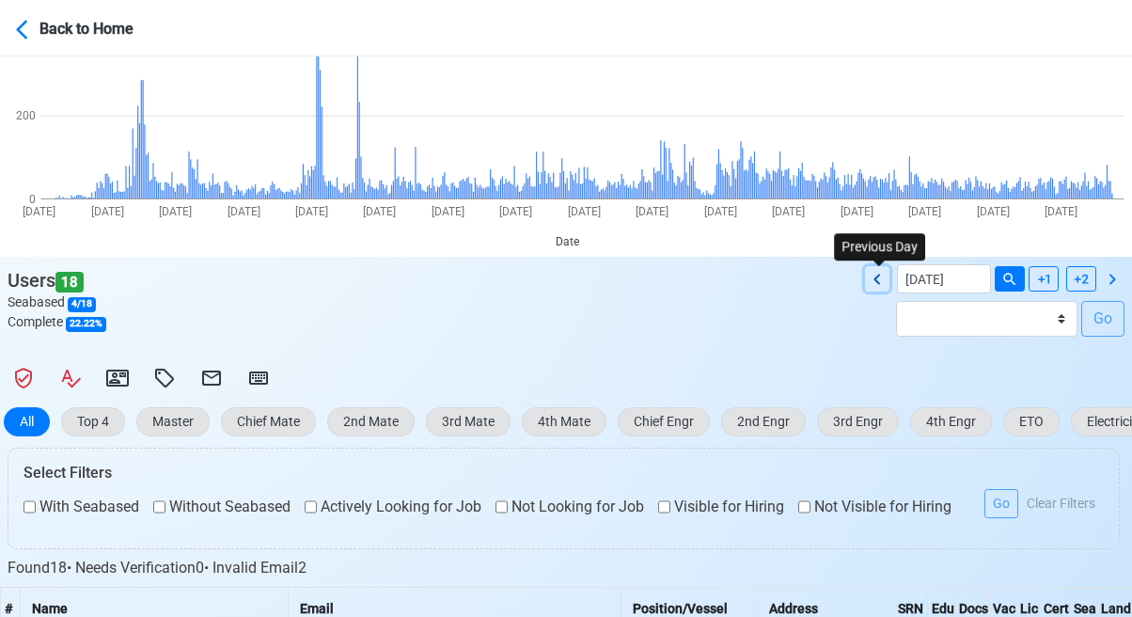
click at [876, 278] on icon at bounding box center [877, 279] width 23 height 23
type input "[DATE]"
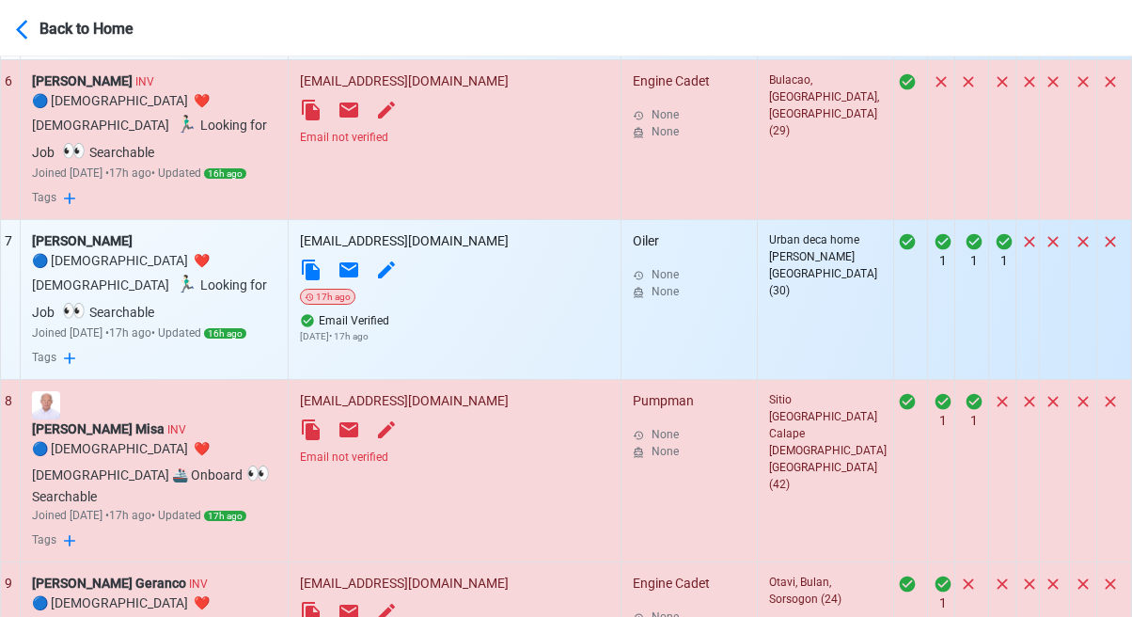
scroll to position [1674, 0]
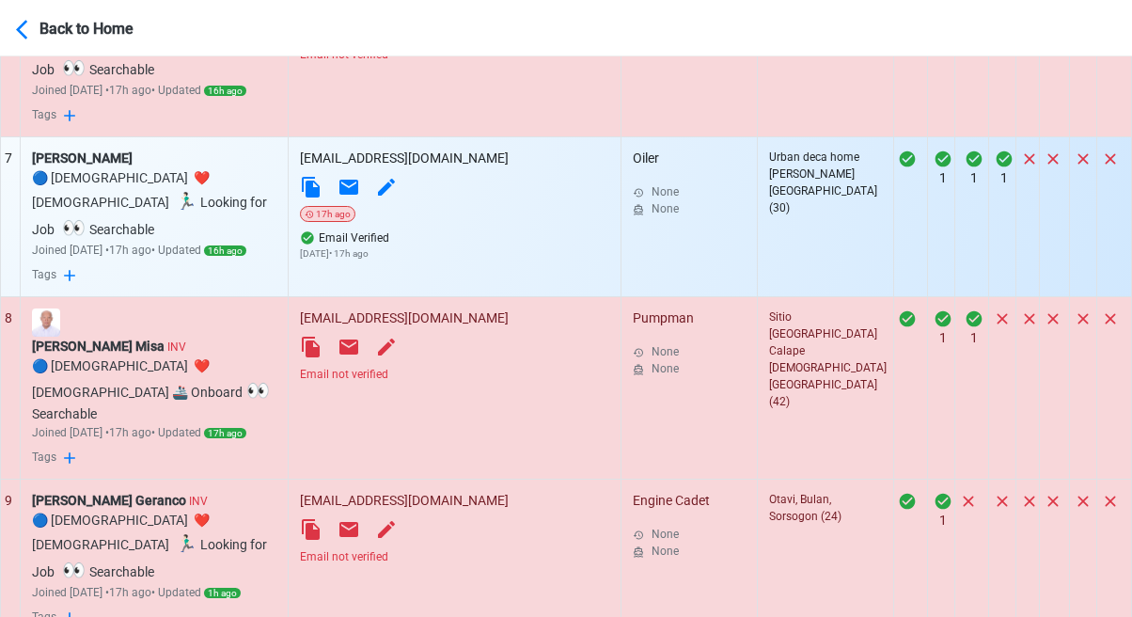
select select "100"
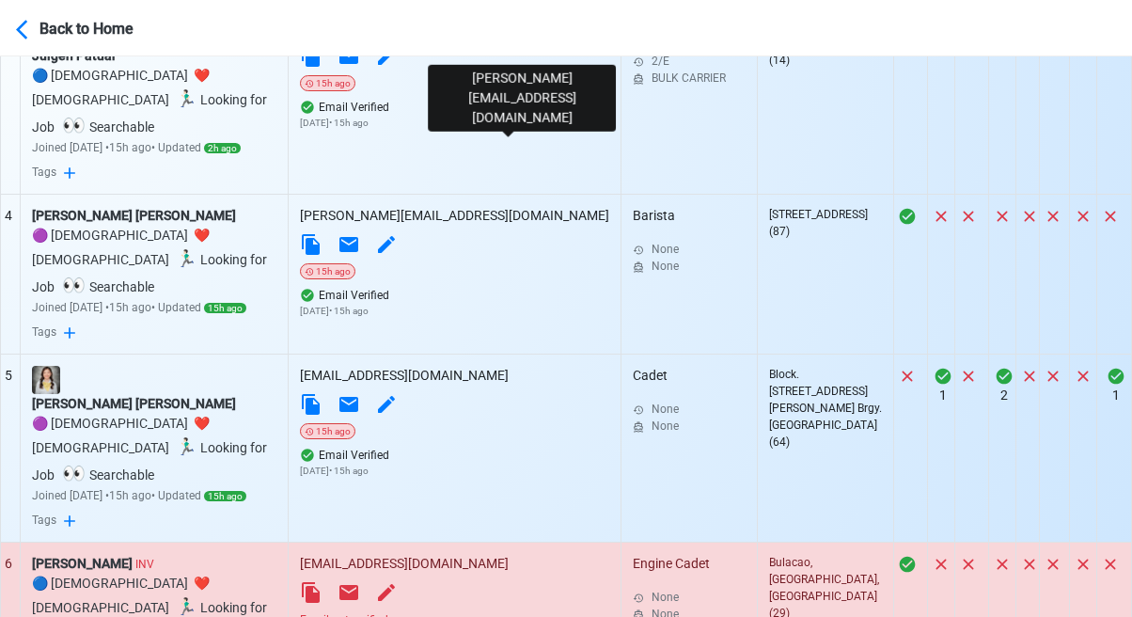
scroll to position [1109, 0]
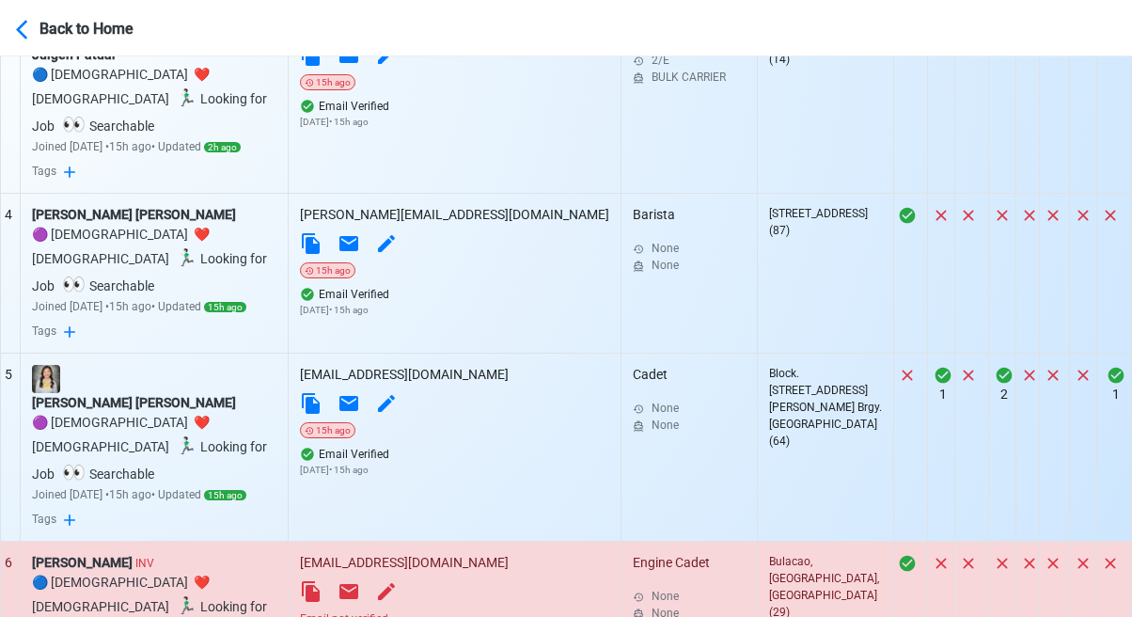
click at [465, 610] on div "Email not verified" at bounding box center [454, 618] width 309 height 17
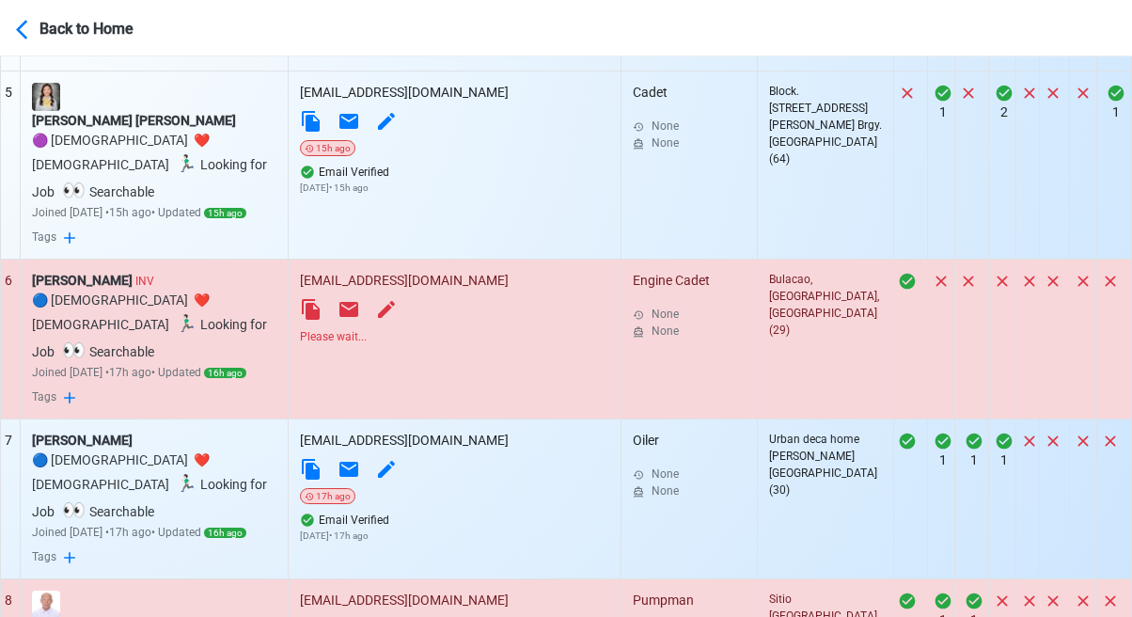
scroll to position [1391, 0]
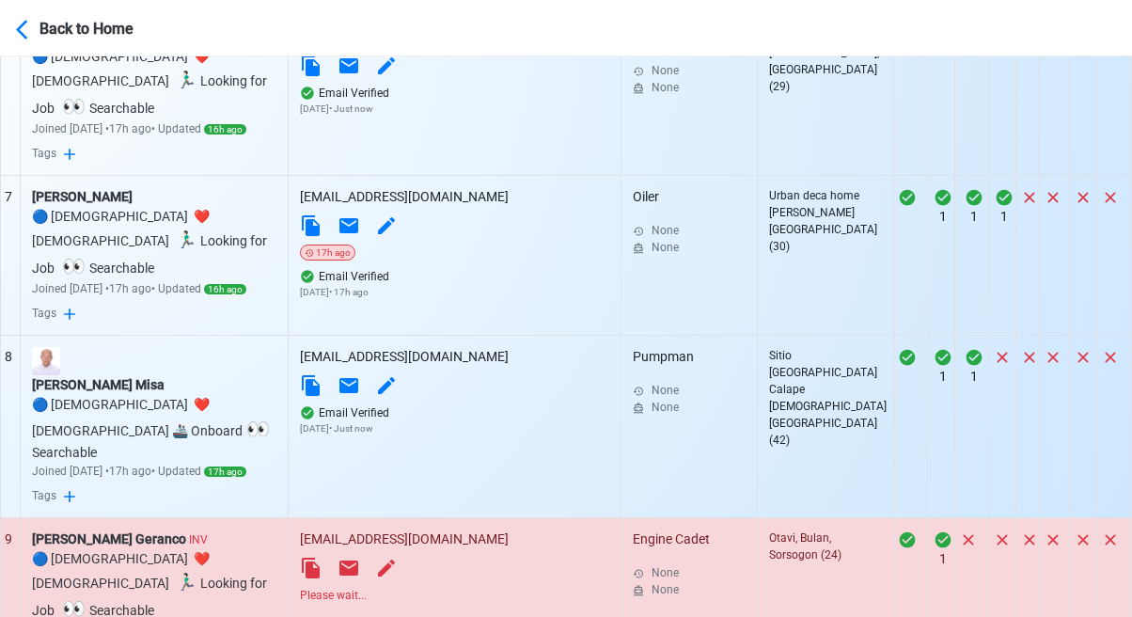
scroll to position [1674, 0]
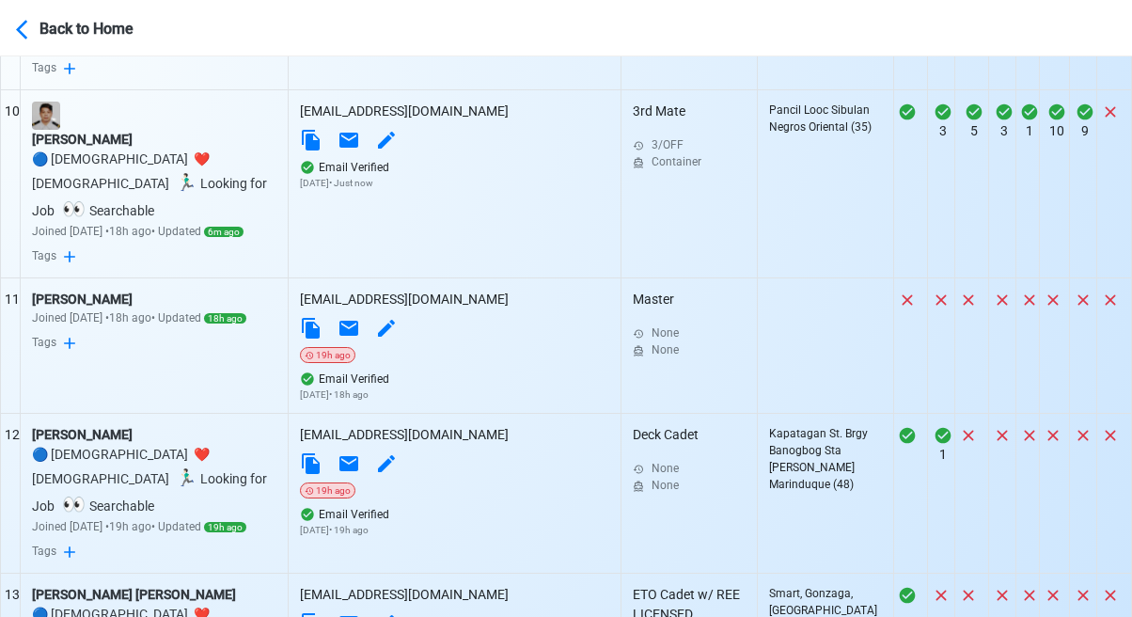
scroll to position [2332, 0]
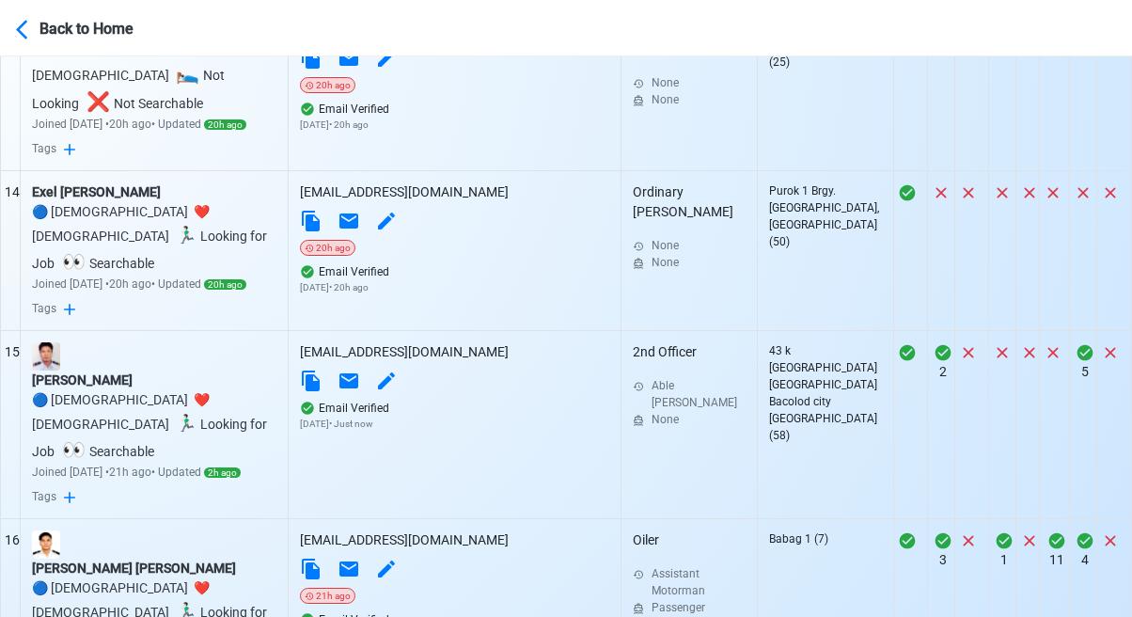
scroll to position [2802, 0]
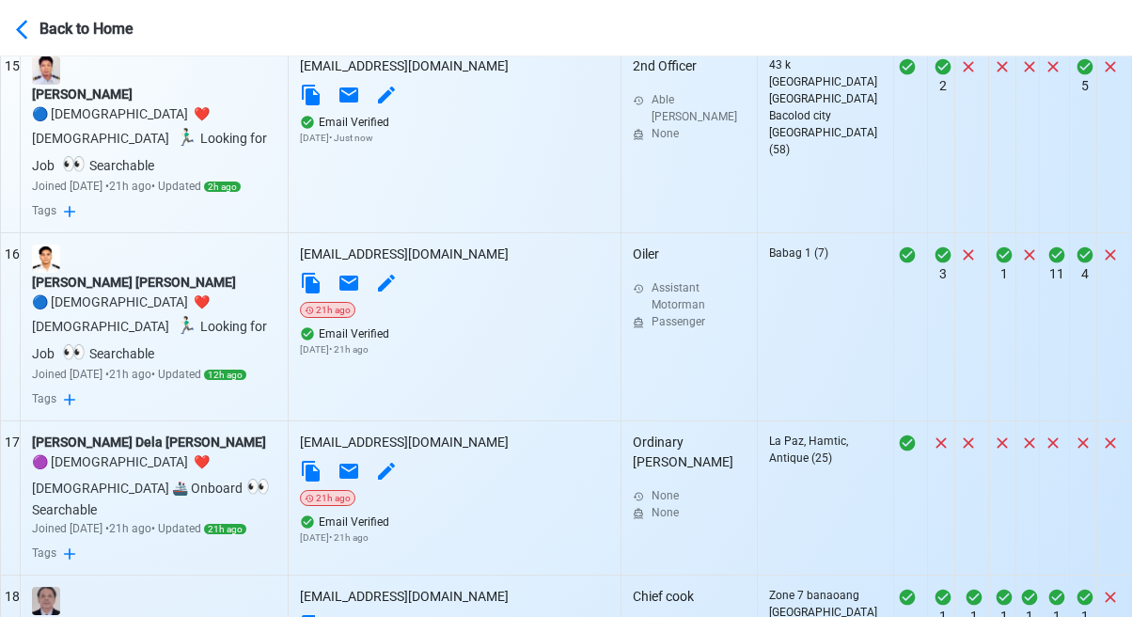
scroll to position [3084, 0]
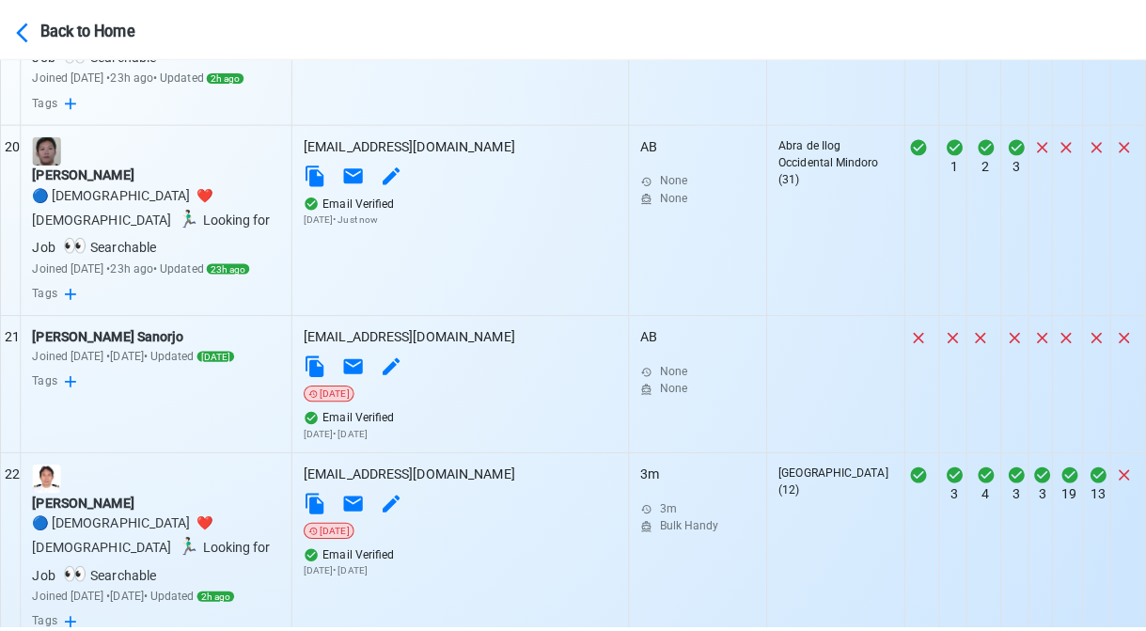
scroll to position [3930, 0]
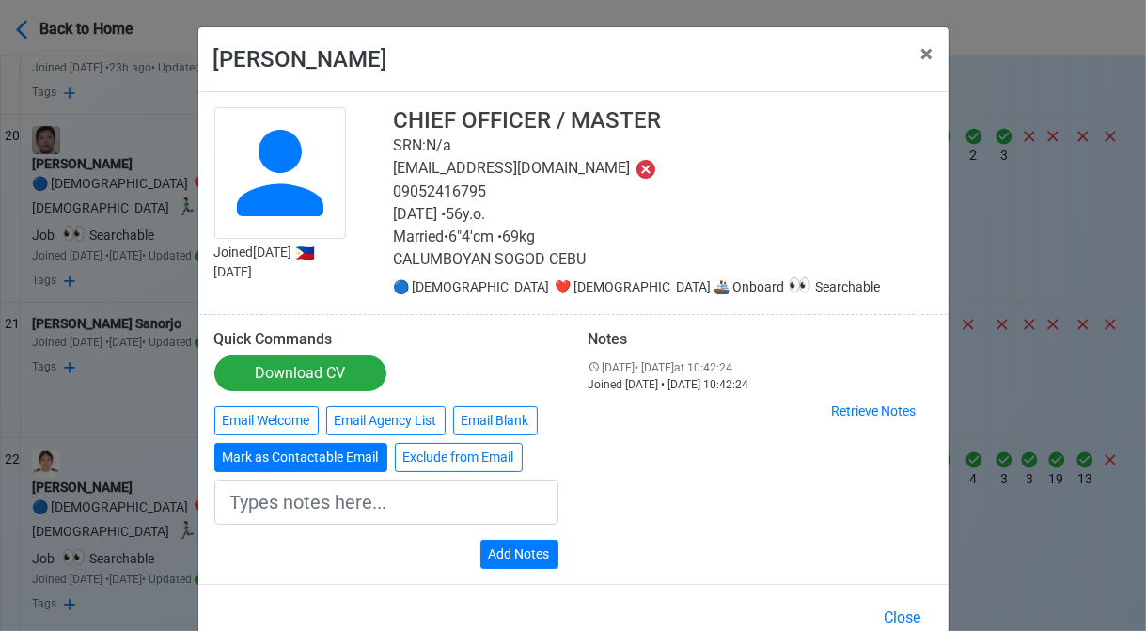
click at [322, 472] on div "Email Welcome Email Agency List Email [PERSON_NAME] as Contactable Email Exclud…" at bounding box center [386, 442] width 344 height 73
click at [338, 455] on button "Mark as Contactable Email" at bounding box center [300, 457] width 173 height 29
type input "Marked as Contactable email"
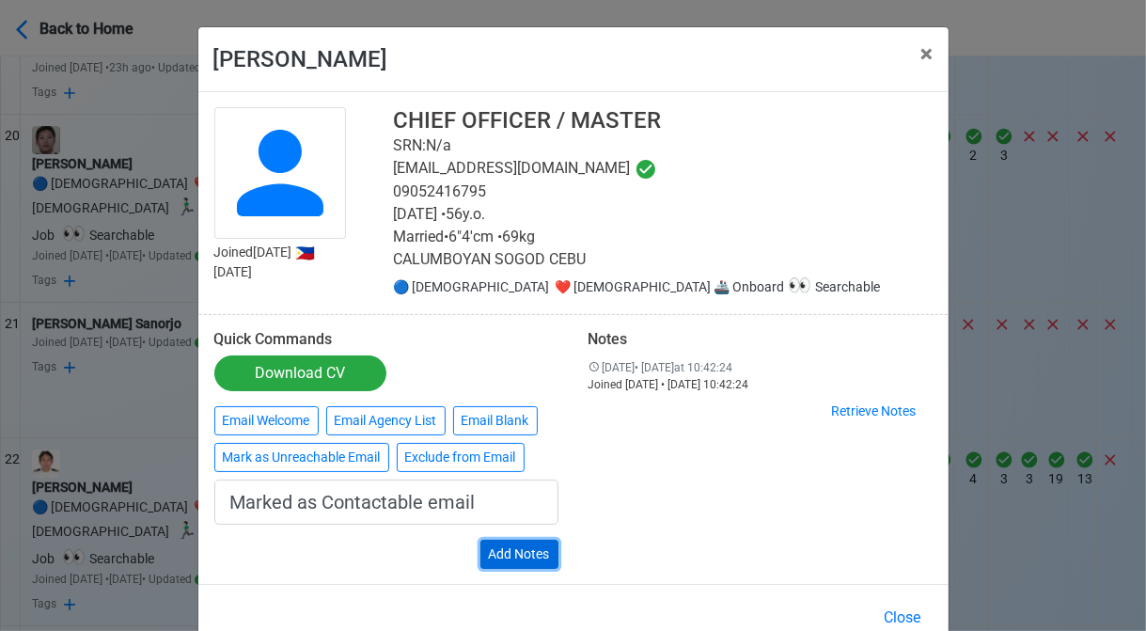
click at [528, 541] on button "Add Notes" at bounding box center [519, 554] width 78 height 29
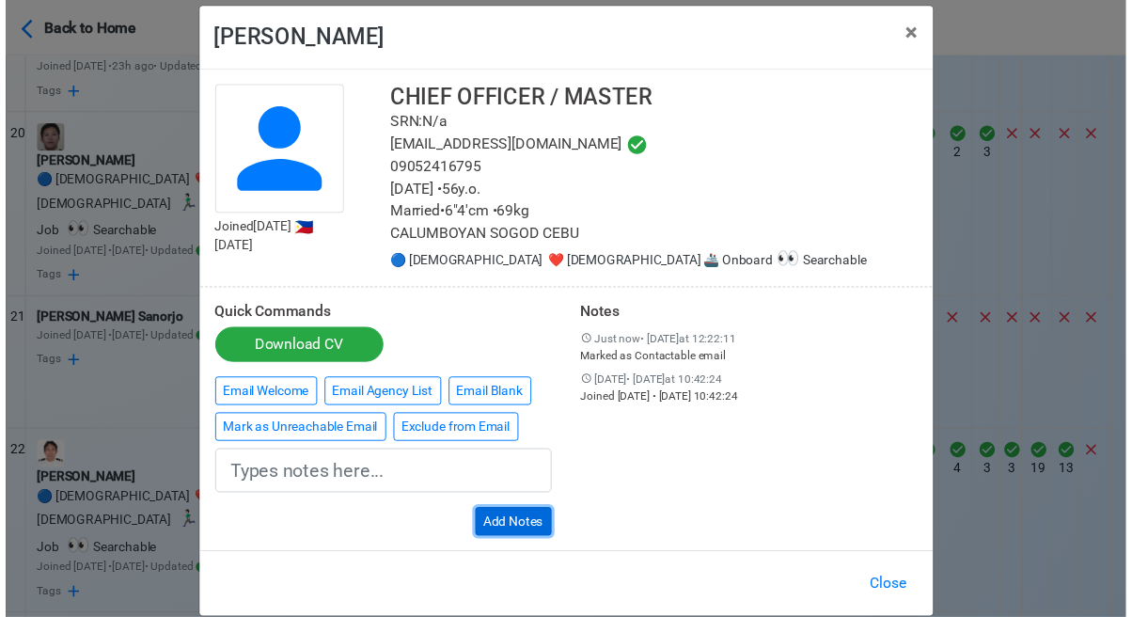
scroll to position [45, 0]
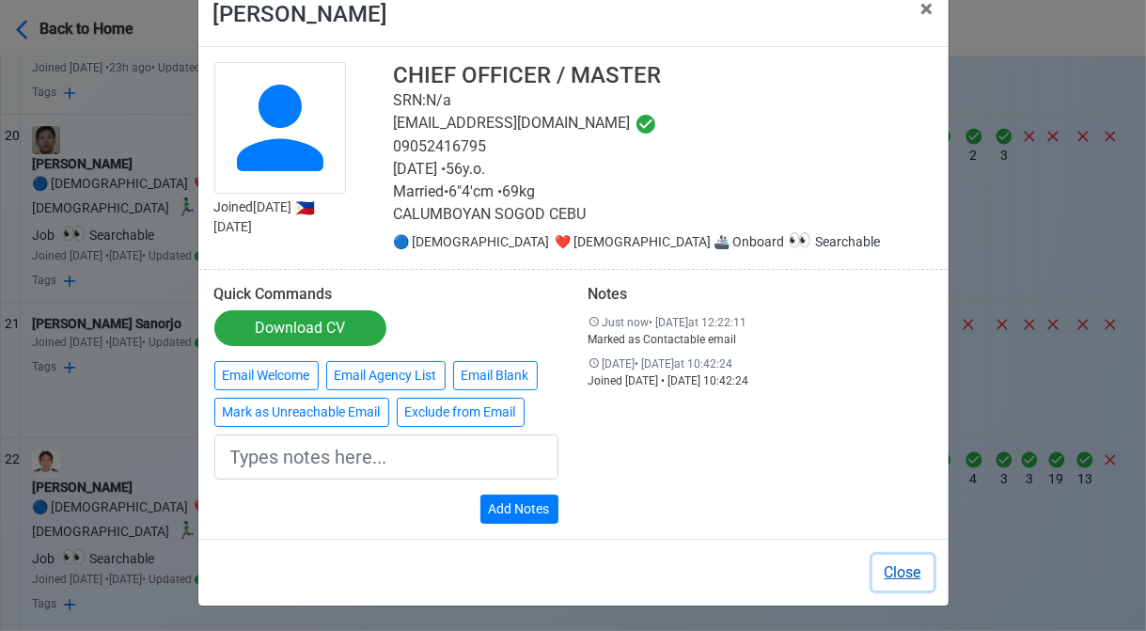
click at [897, 573] on button "Close" at bounding box center [902, 573] width 61 height 36
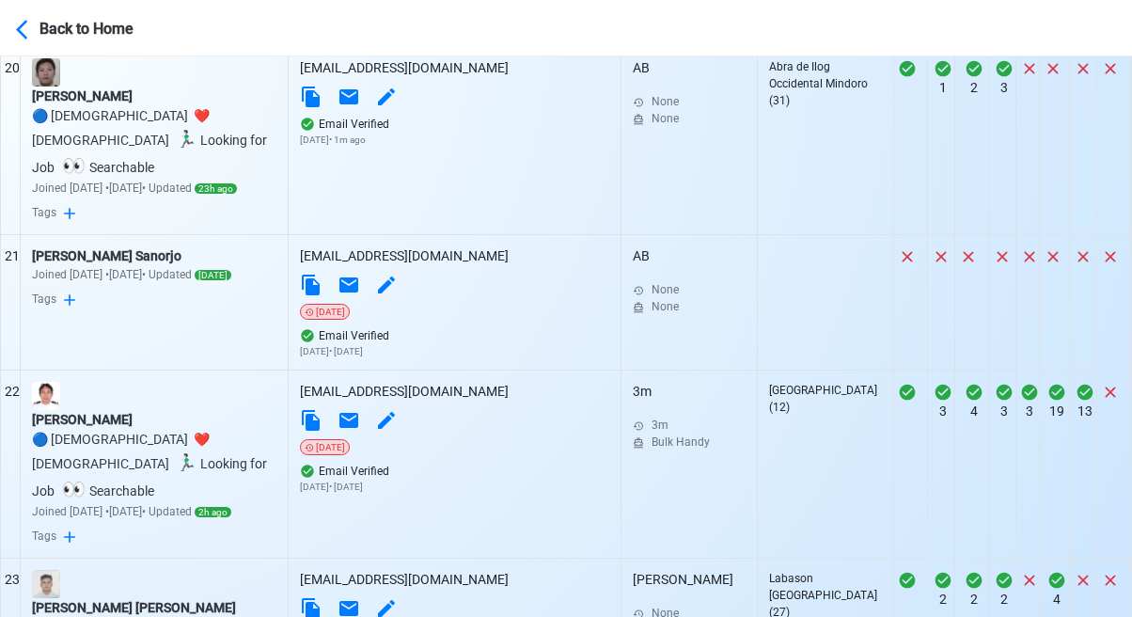
scroll to position [4306, 0]
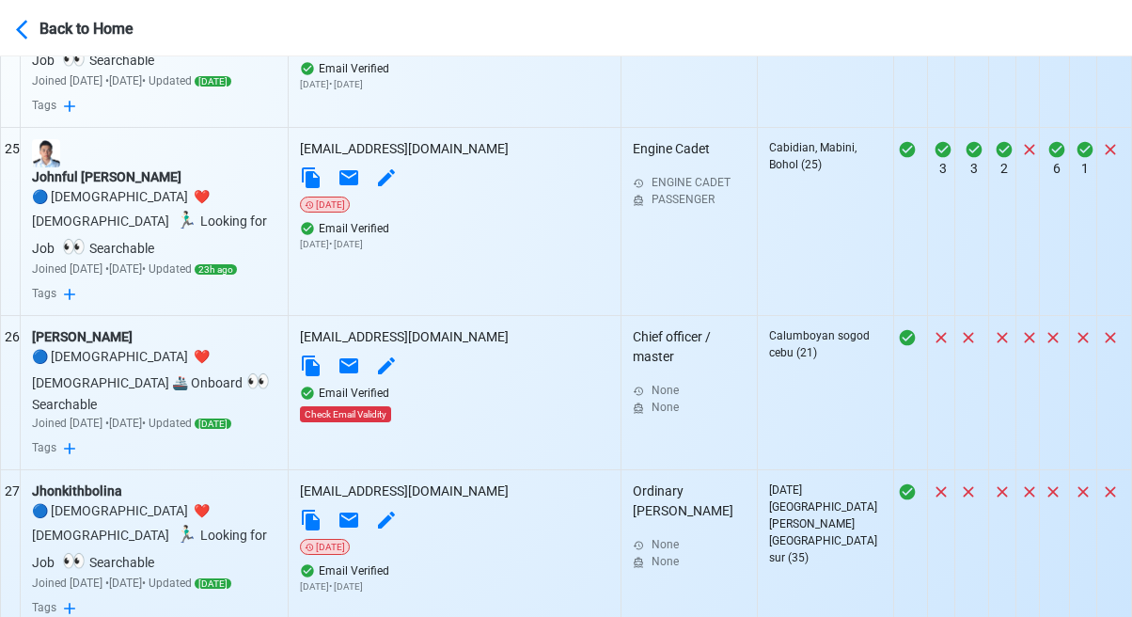
scroll to position [4776, 0]
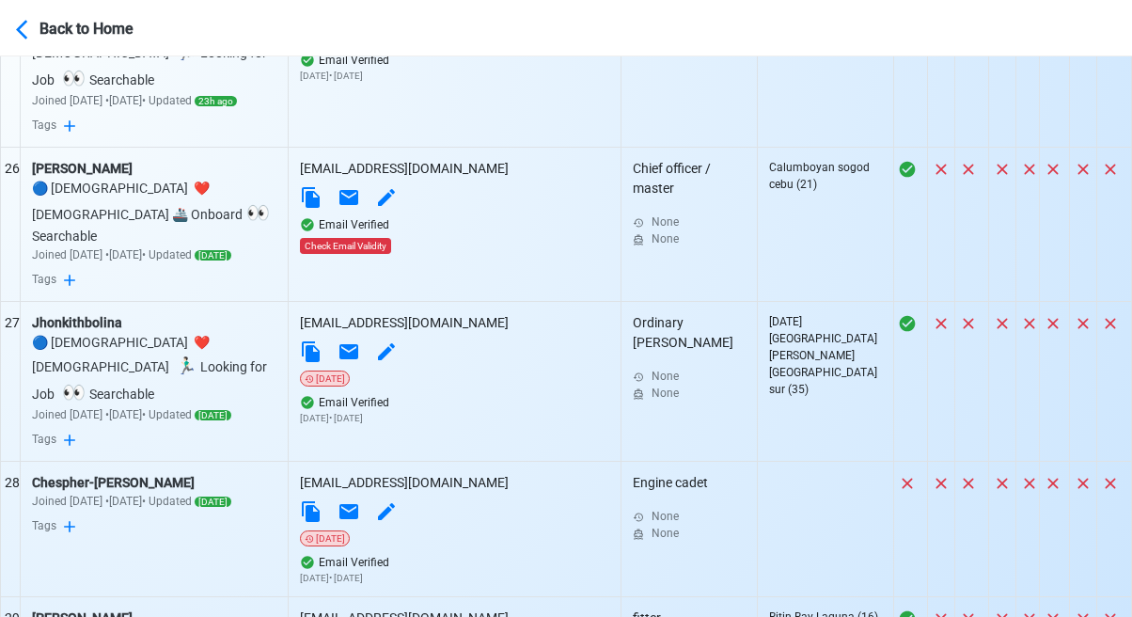
scroll to position [5058, 0]
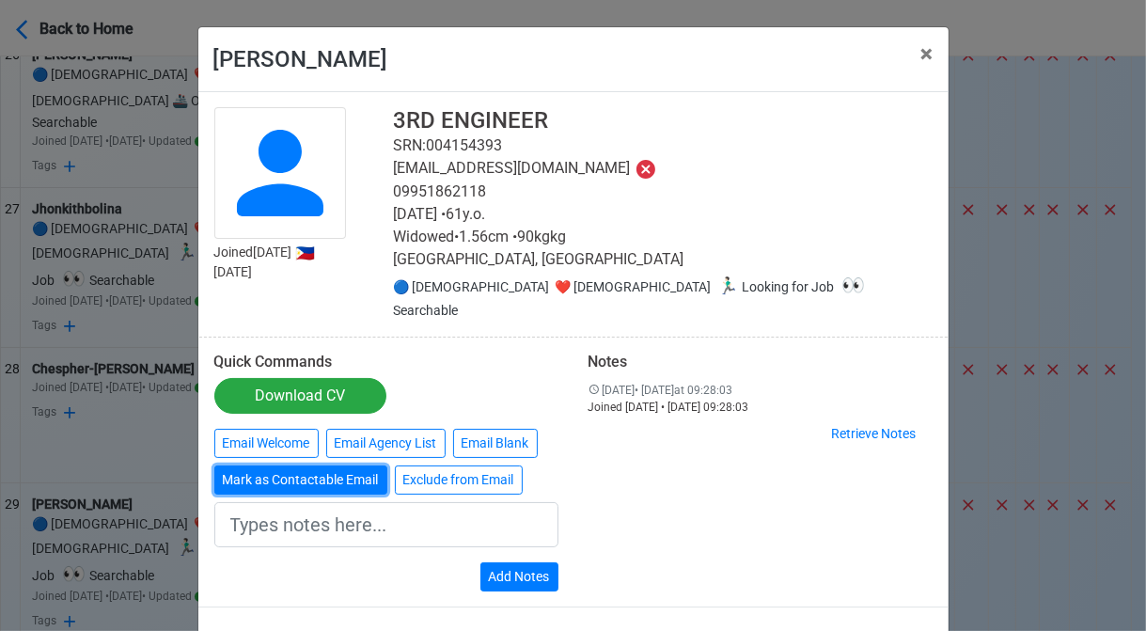
click at [306, 465] on button "Mark as Contactable Email" at bounding box center [300, 479] width 173 height 29
type input "Marked as Contactable email"
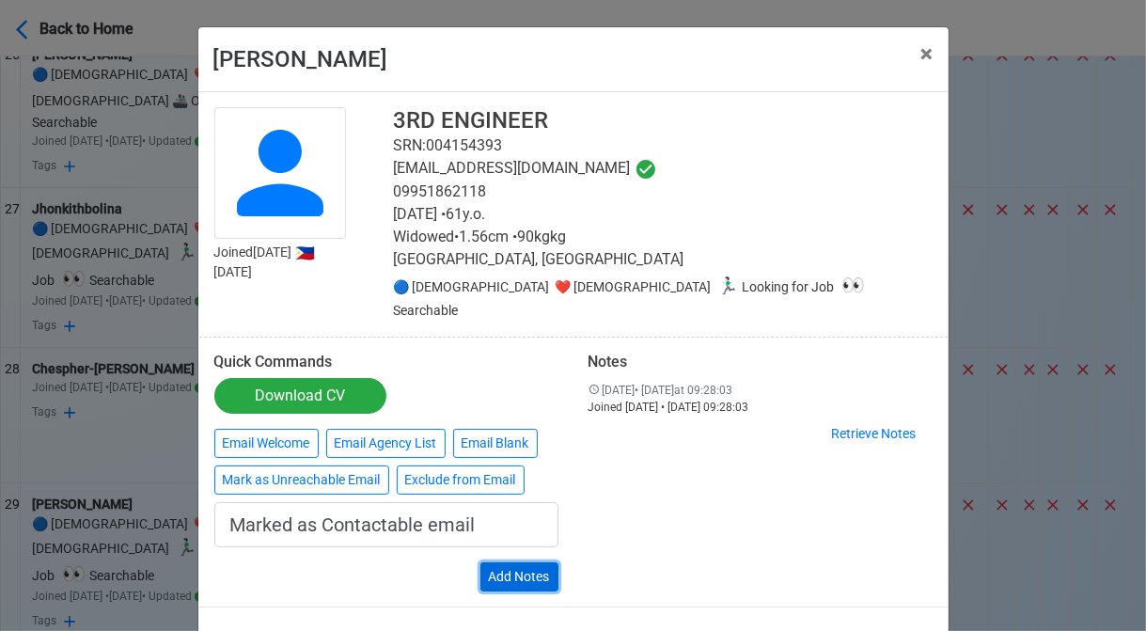
click at [524, 562] on button "Add Notes" at bounding box center [519, 576] width 78 height 29
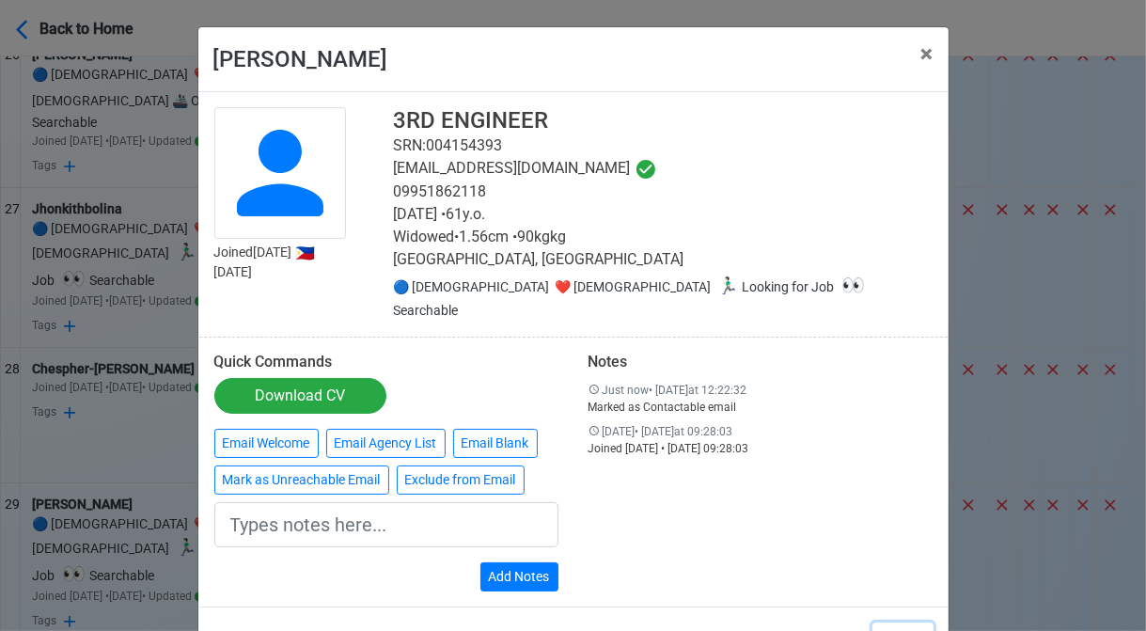
click at [903, 622] on button "Close" at bounding box center [902, 640] width 61 height 36
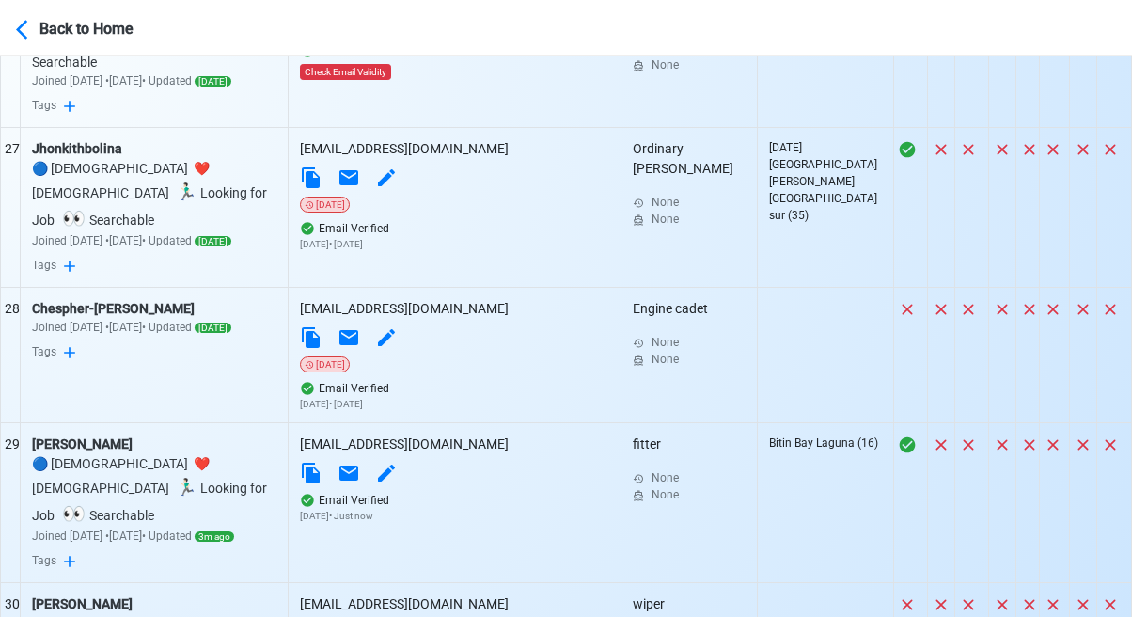
scroll to position [5152, 0]
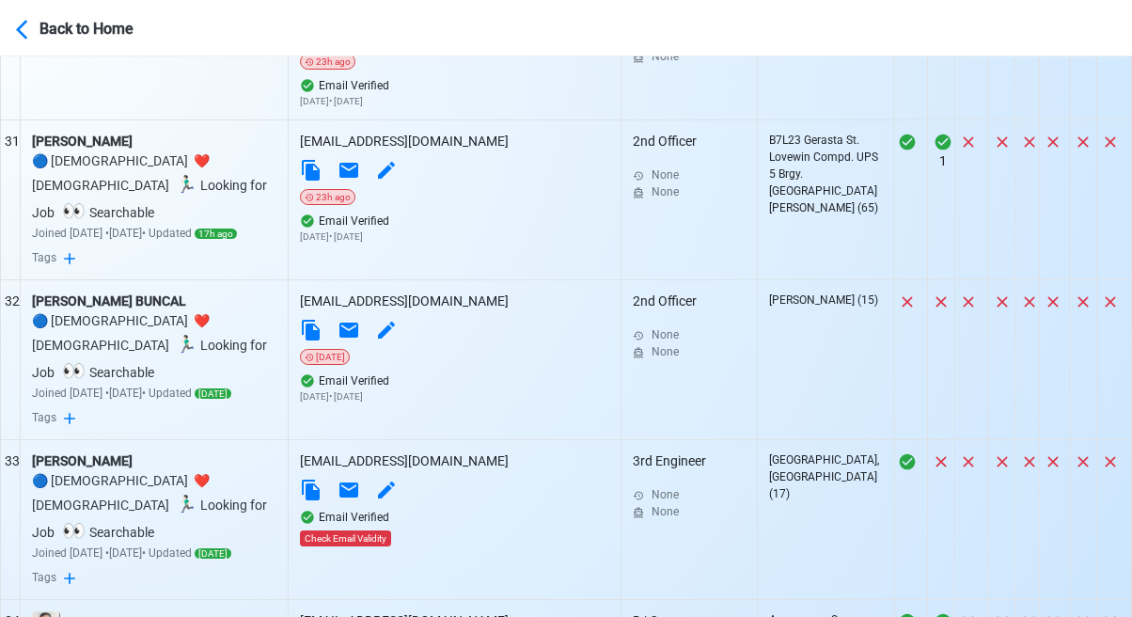
scroll to position [5716, 0]
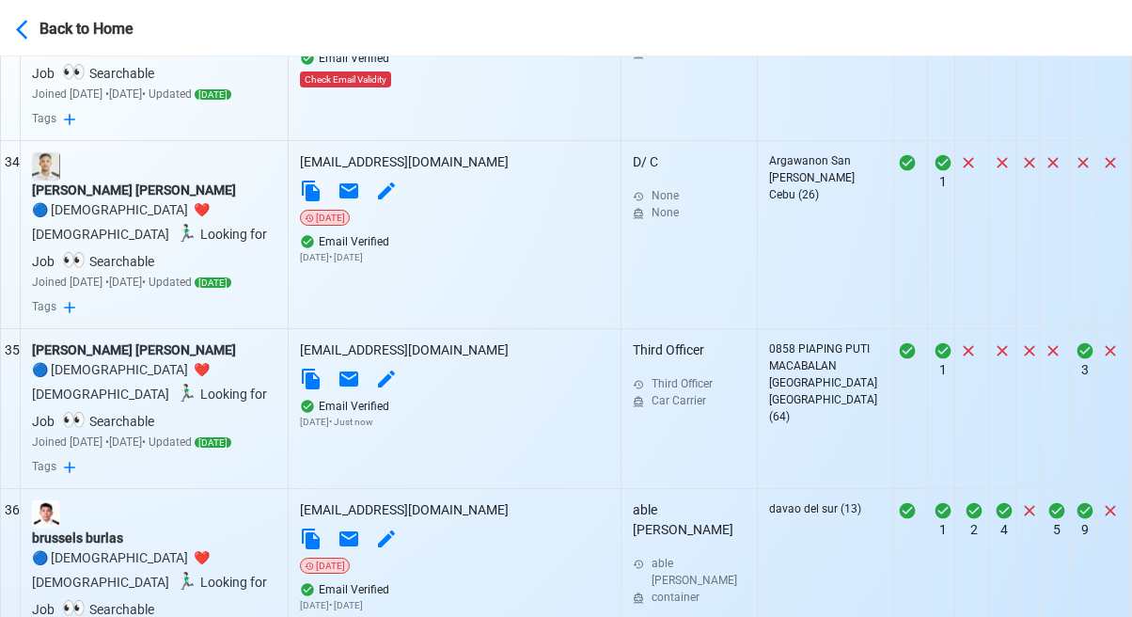
scroll to position [6186, 0]
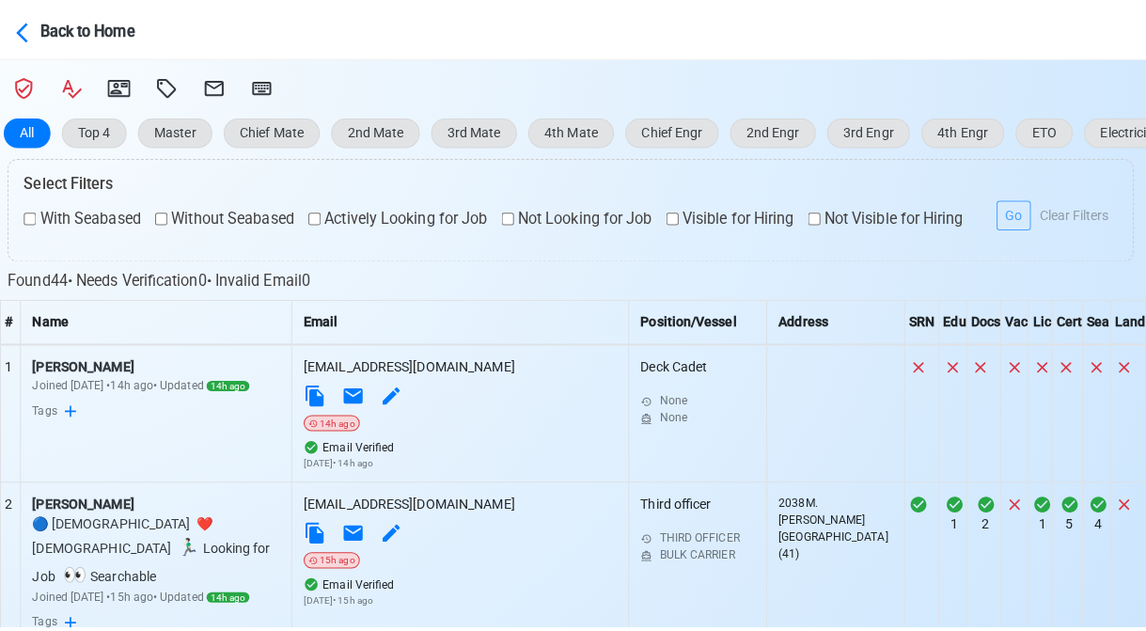
scroll to position [467, 0]
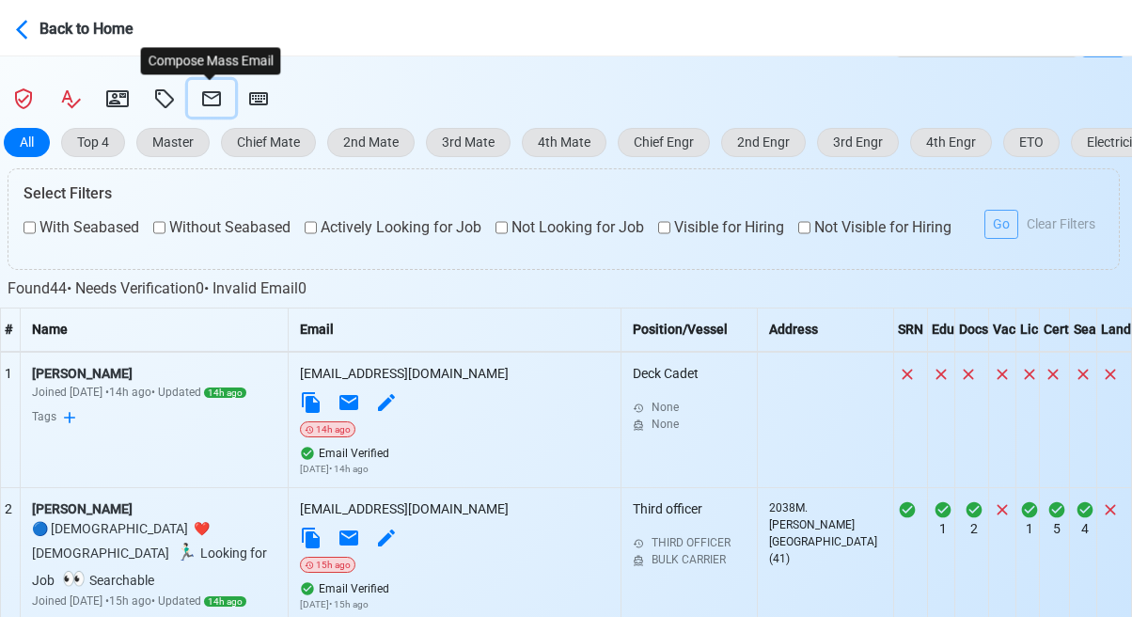
click at [212, 89] on icon at bounding box center [211, 98] width 23 height 23
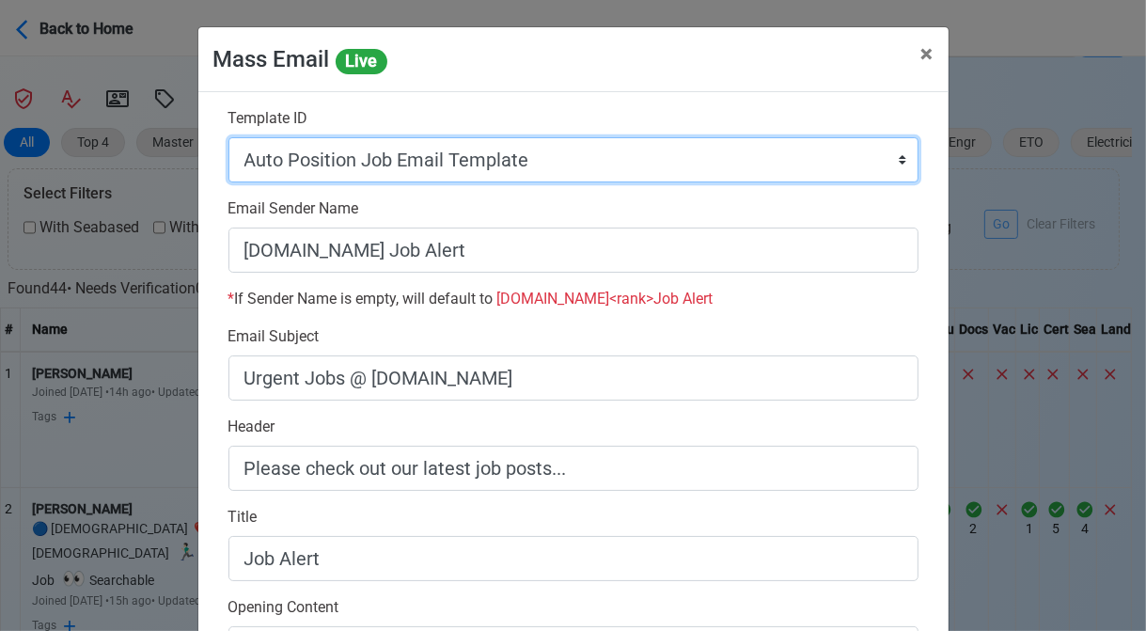
click at [549, 162] on select "Auto Position Job Email Template Incomplete CV Email Template ETO/ETR Job Email…" at bounding box center [573, 159] width 690 height 45
select select "d-0c193ece46b24c5dbce89cdb3e751472"
click at [228, 137] on select "Auto Position Job Email Template Incomplete CV Email Template ETO/ETR Job Email…" at bounding box center [573, 159] width 690 height 45
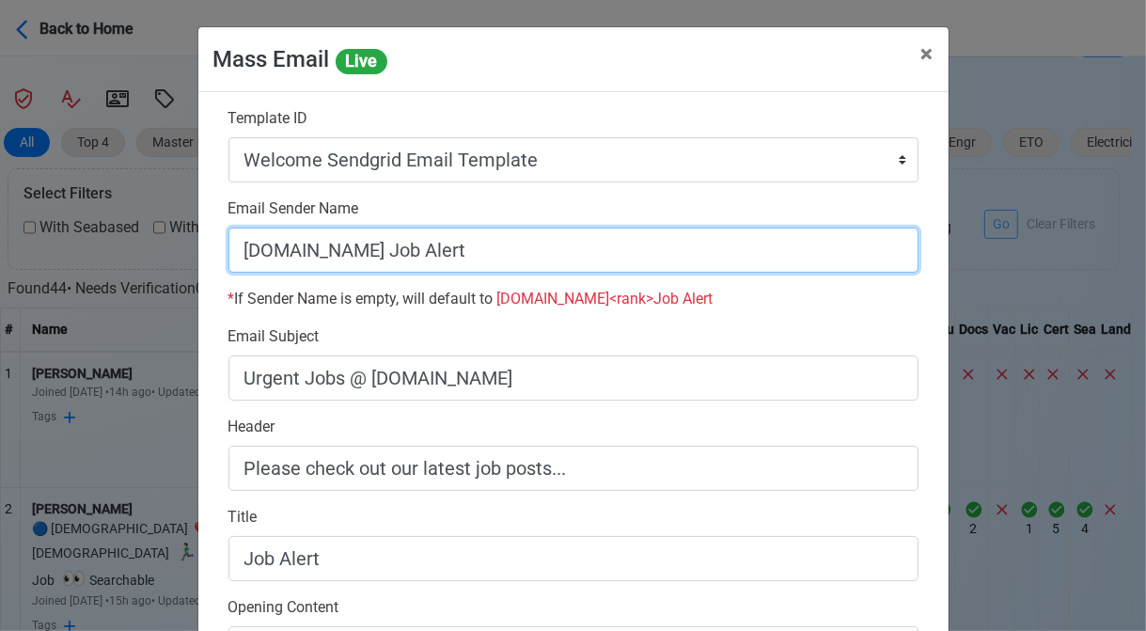
drag, startPoint x: 358, startPoint y: 256, endPoint x: 572, endPoint y: 252, distance: 213.5
click at [572, 252] on input "[DOMAIN_NAME] Job Alert" at bounding box center [573, 250] width 690 height 45
click at [237, 251] on input "[DOMAIN_NAME]" at bounding box center [573, 250] width 690 height 45
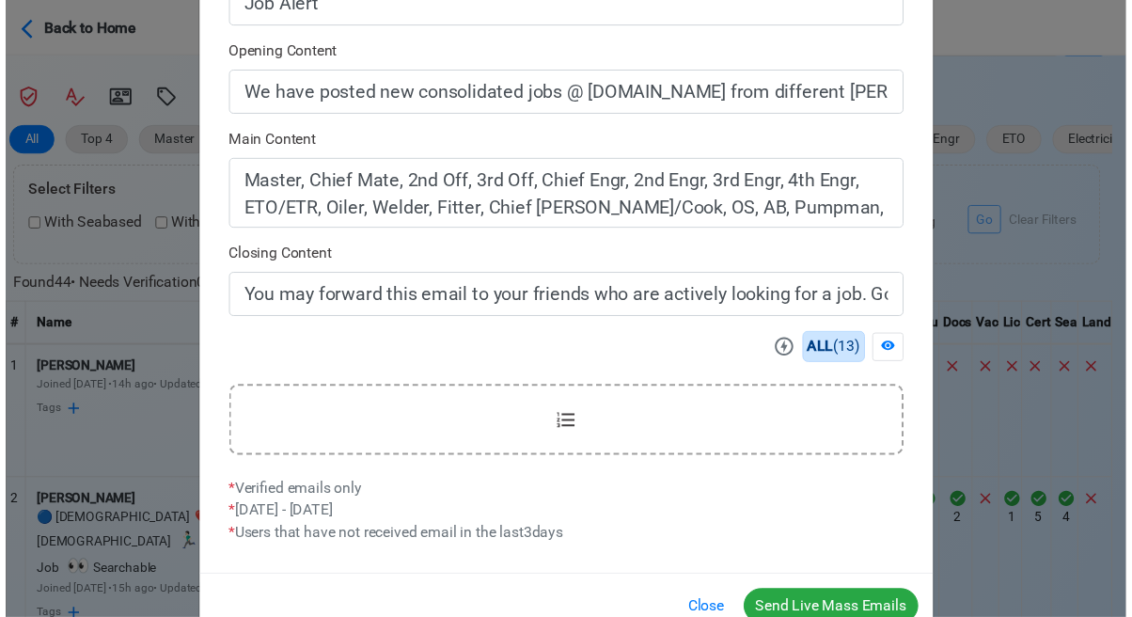
scroll to position [602, 0]
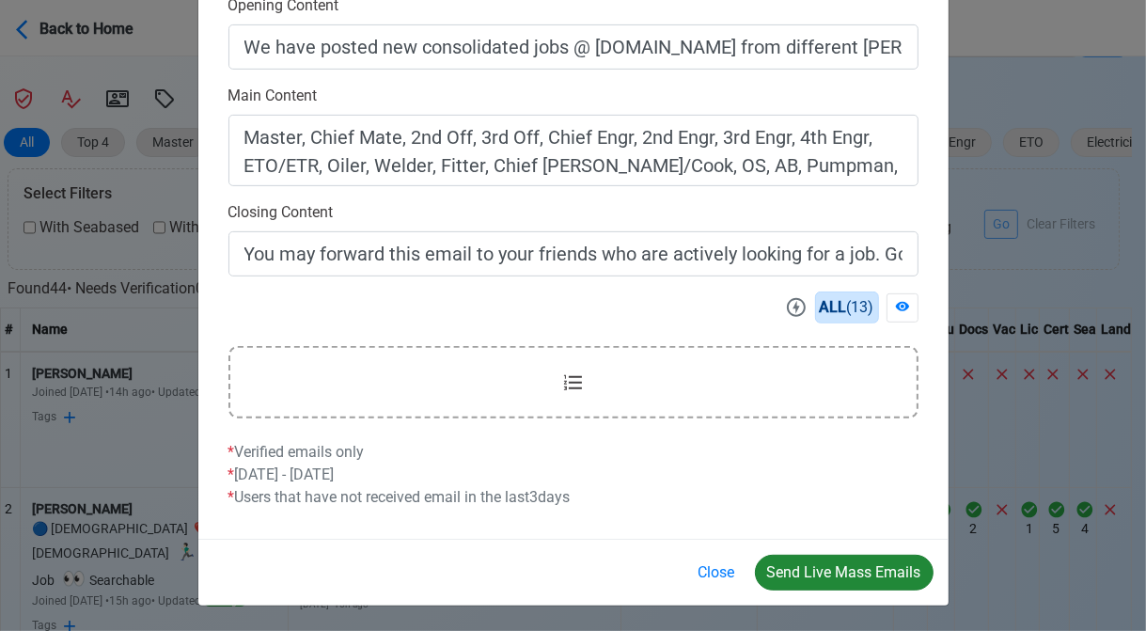
type input "Welcome to [DOMAIN_NAME]"
click at [839, 575] on button "Send Live Mass Emails" at bounding box center [844, 573] width 179 height 36
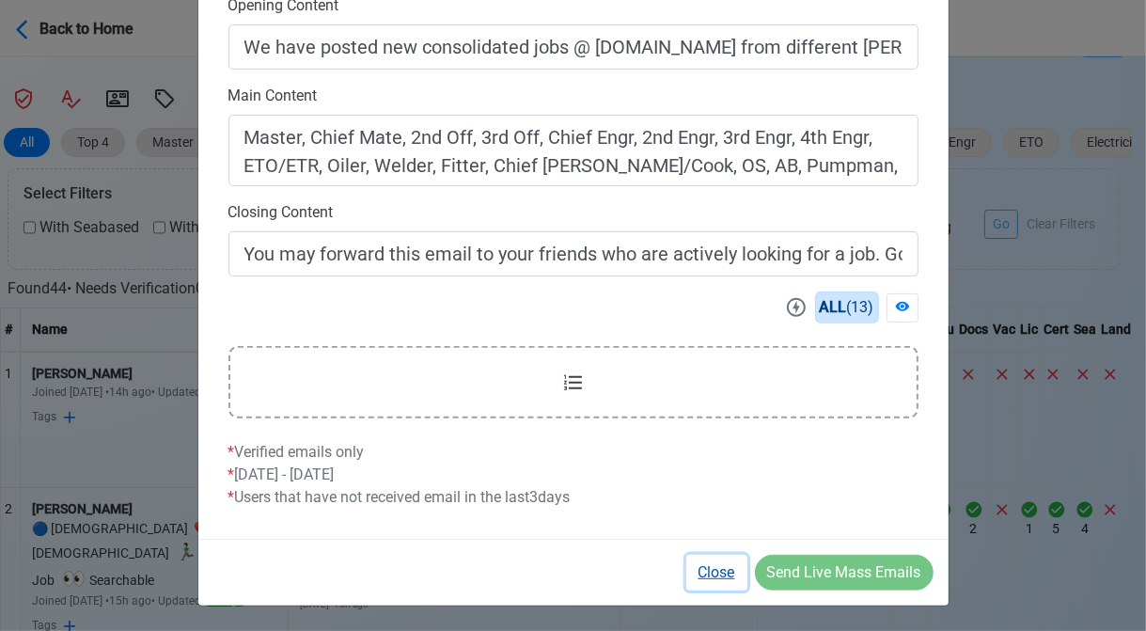
click at [715, 563] on button "Close" at bounding box center [716, 573] width 61 height 36
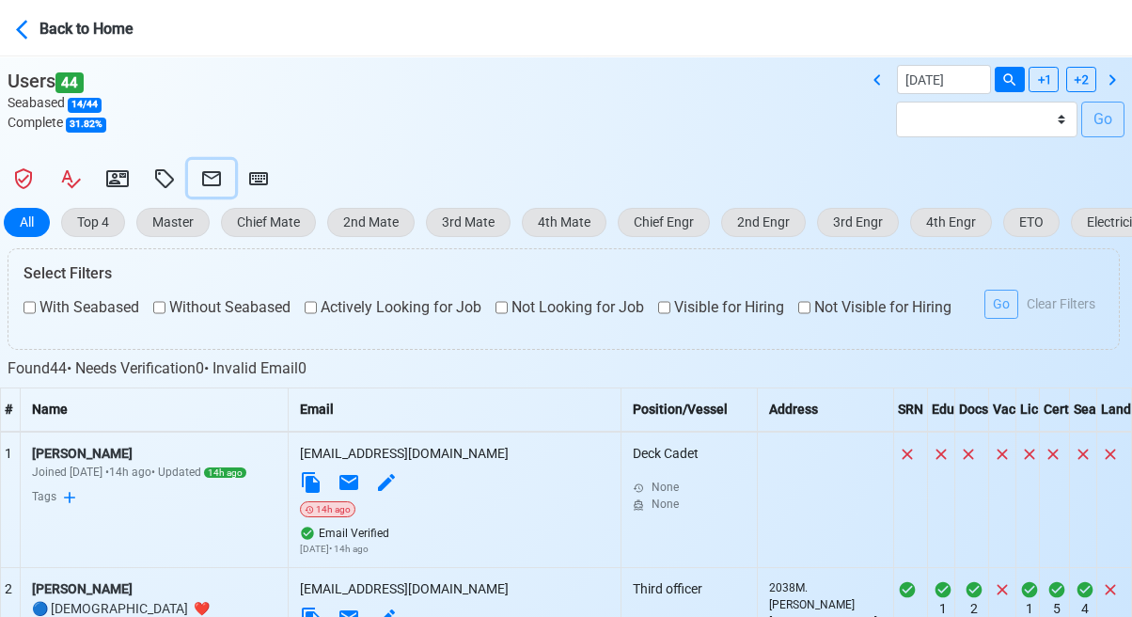
scroll to position [185, 0]
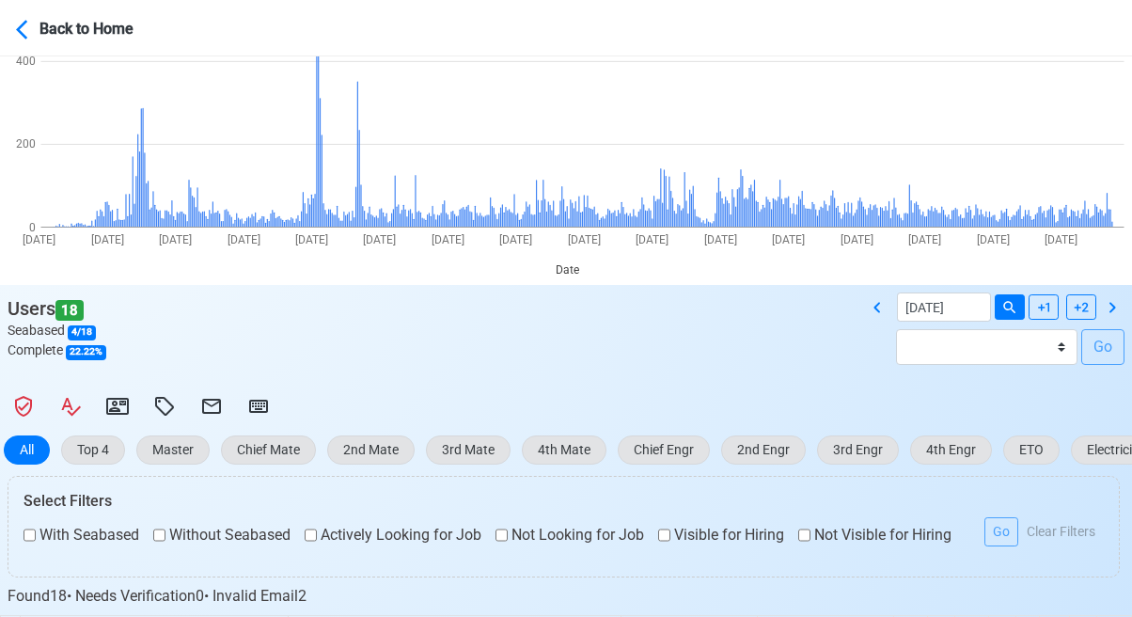
scroll to position [188, 0]
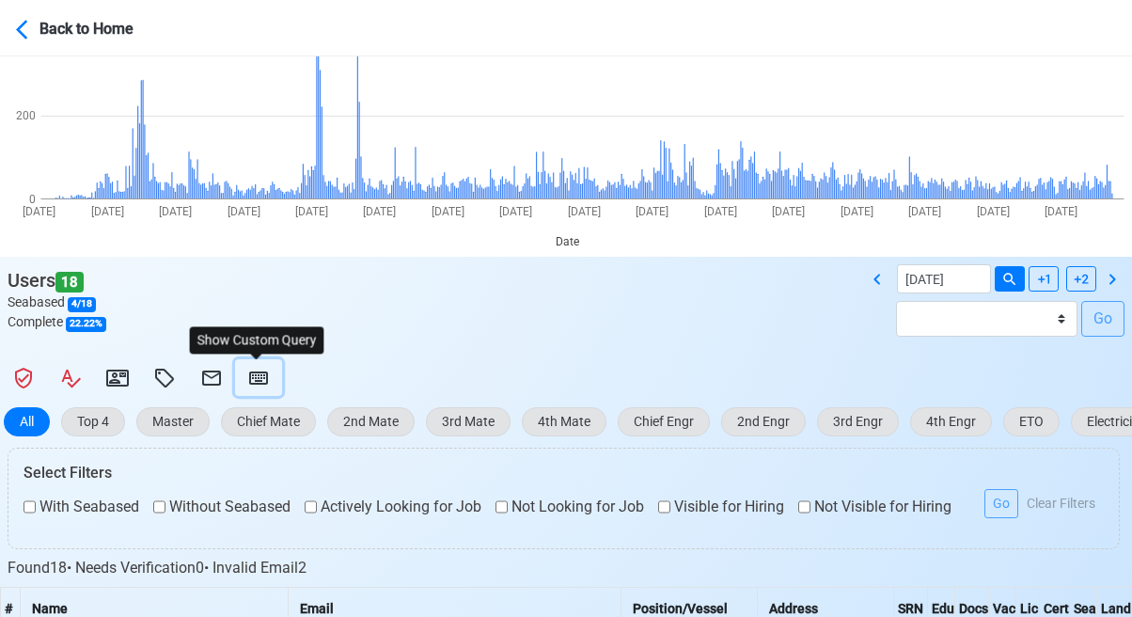
click at [257, 375] on icon at bounding box center [258, 378] width 23 height 23
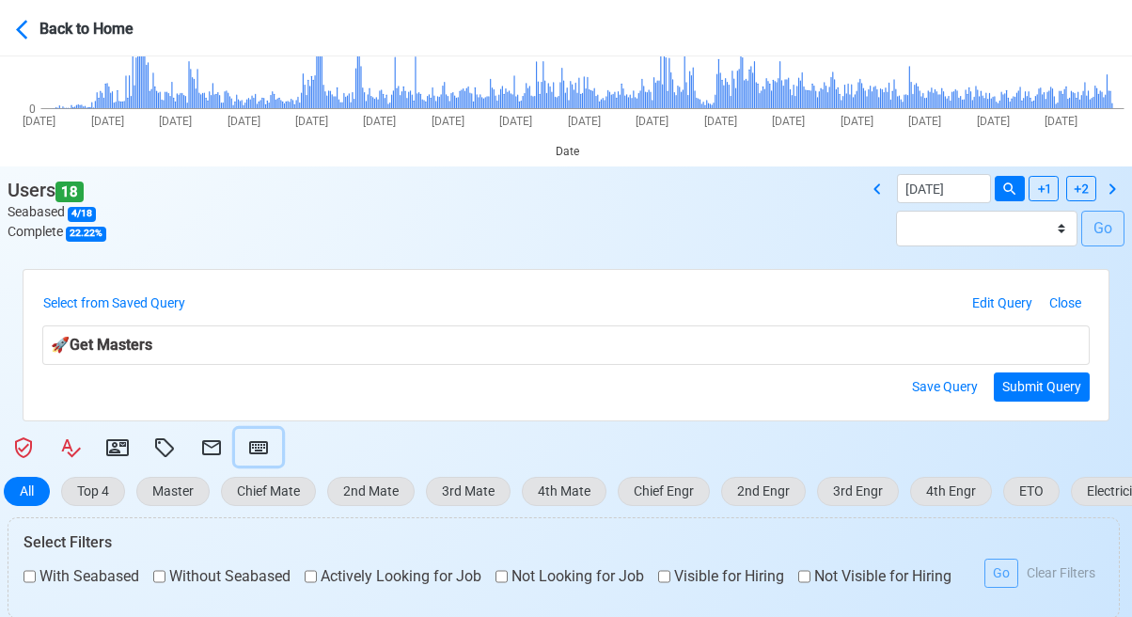
scroll to position [282, 0]
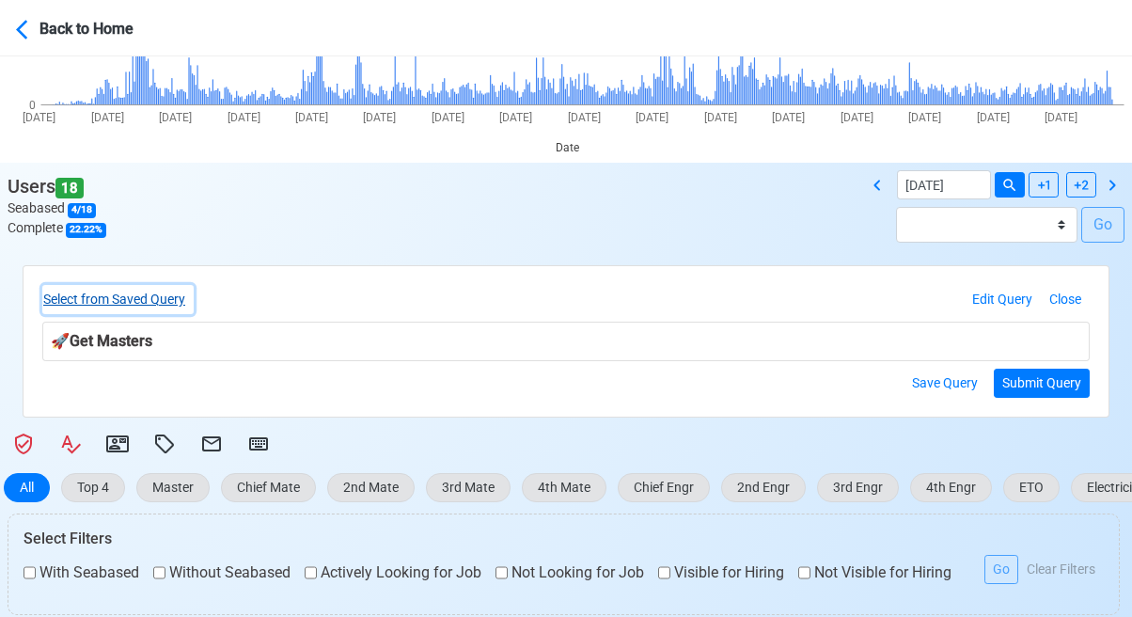
click at [163, 300] on button "Select from Saved Query" at bounding box center [117, 299] width 151 height 29
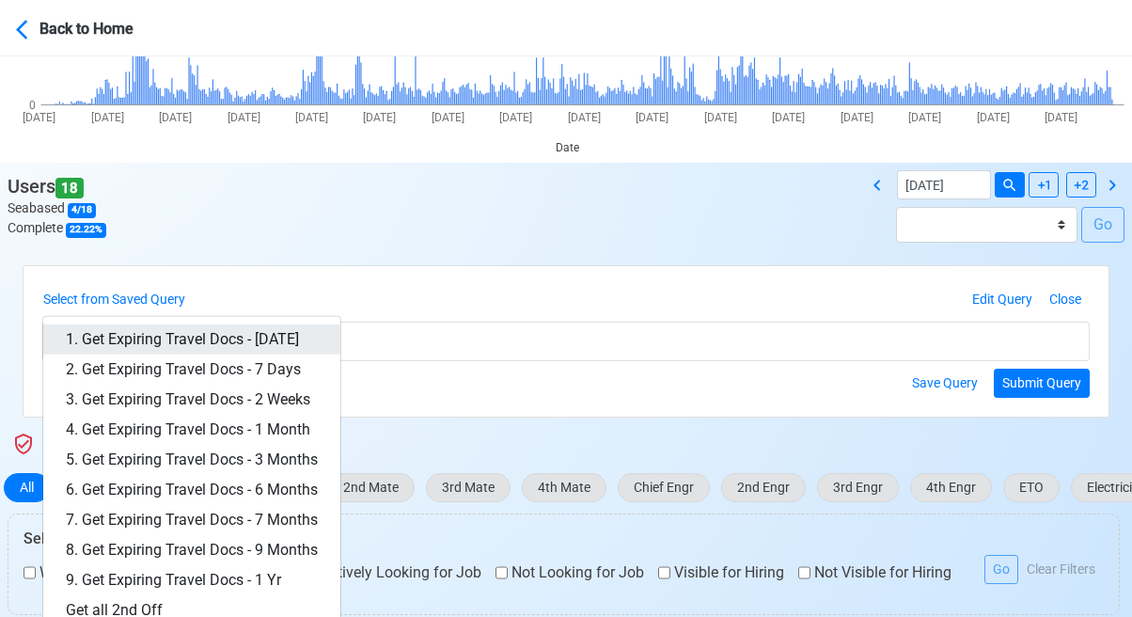
click at [256, 335] on link "1. Get Expiring Travel Docs - [DATE]" at bounding box center [191, 339] width 297 height 30
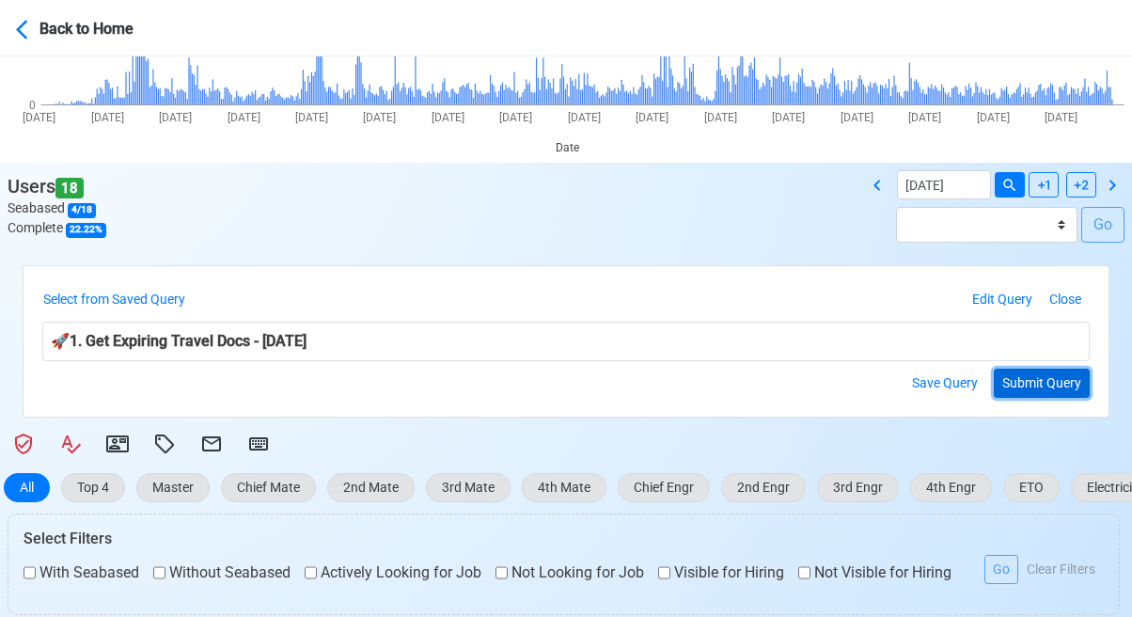
click at [1053, 381] on button "Submit Query" at bounding box center [1042, 383] width 96 height 29
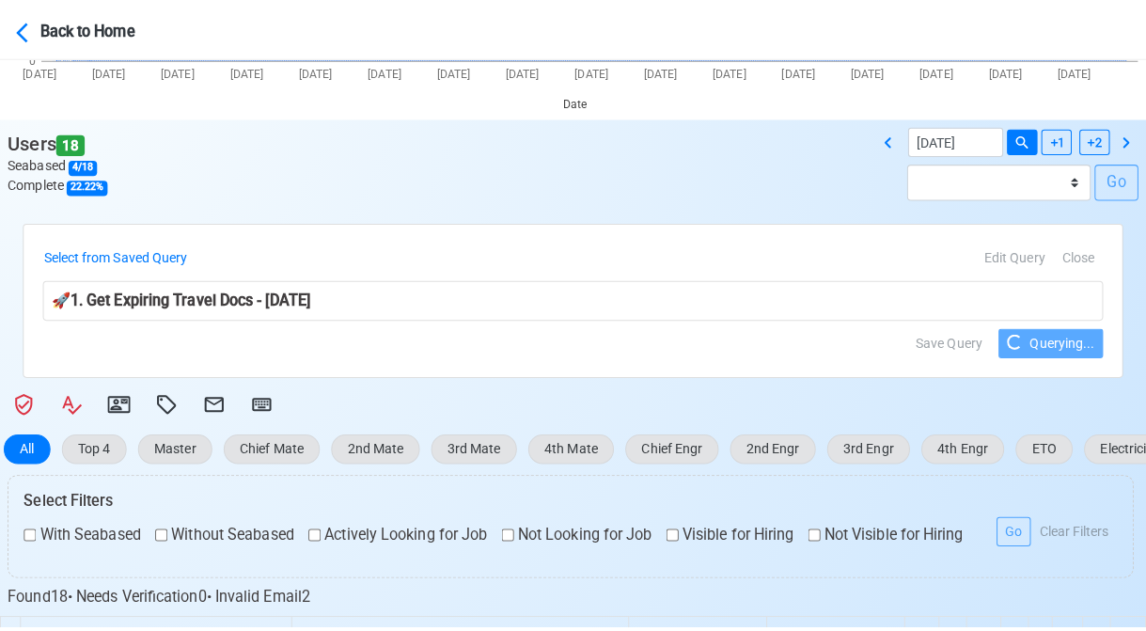
scroll to position [376, 0]
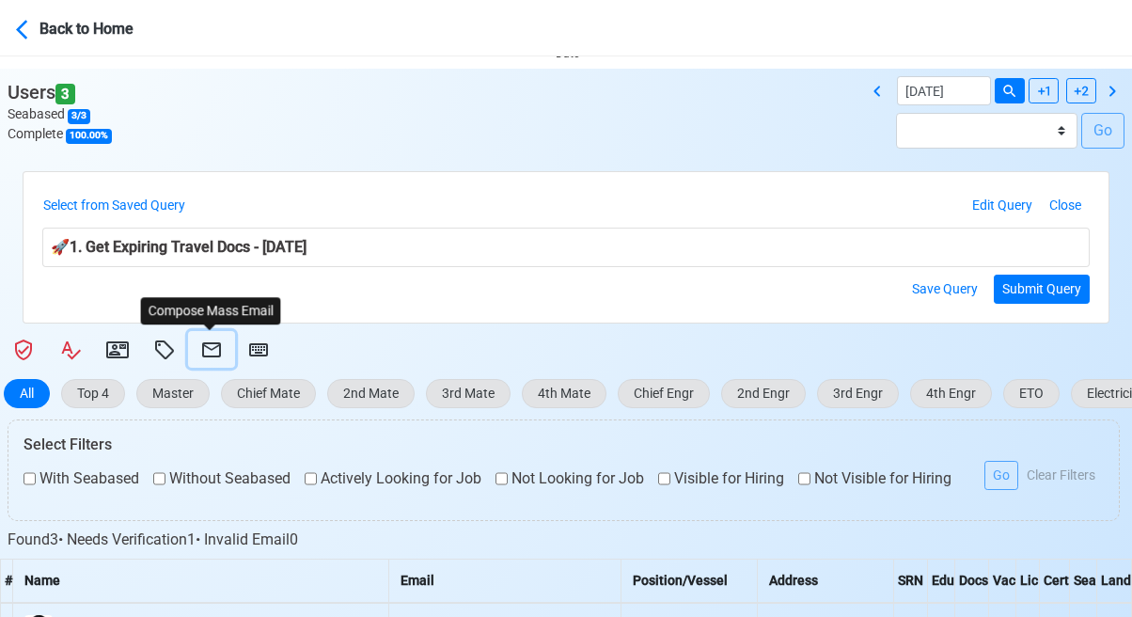
click at [213, 348] on icon at bounding box center [211, 349] width 19 height 15
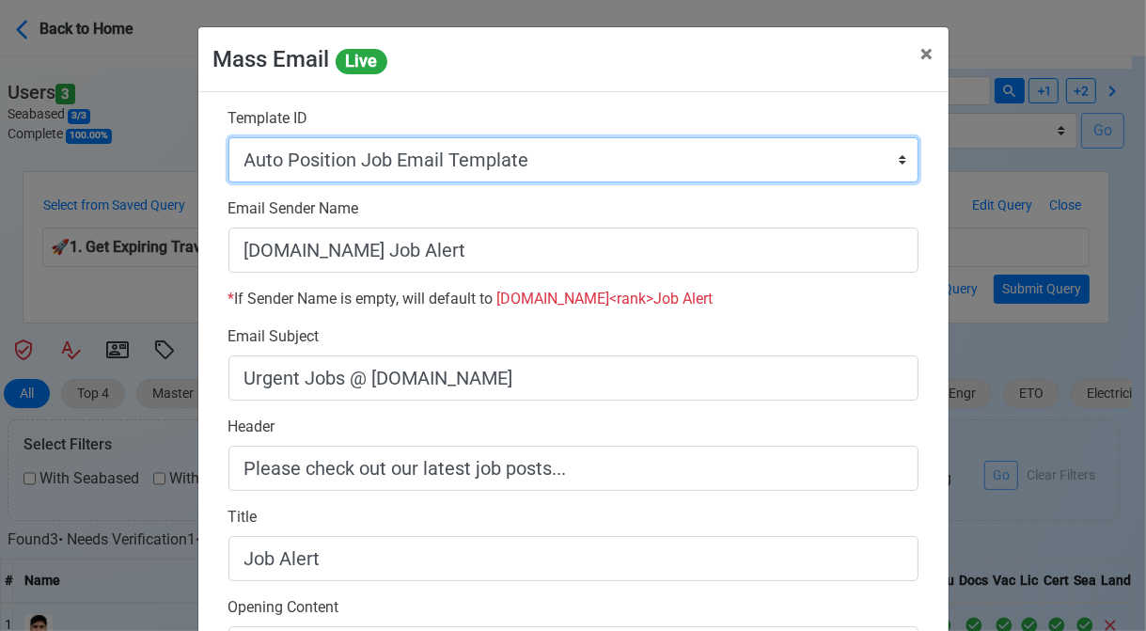
click at [626, 168] on select "Auto Position Job Email Template Incomplete CV Email Template ETO/ETR Job Email…" at bounding box center [573, 159] width 690 height 45
select select "d-3e71907ffd064a39999872a824aaf79a"
click at [228, 137] on select "Auto Position Job Email Template Incomplete CV Email Template ETO/ETR Job Email…" at bounding box center [573, 159] width 690 height 45
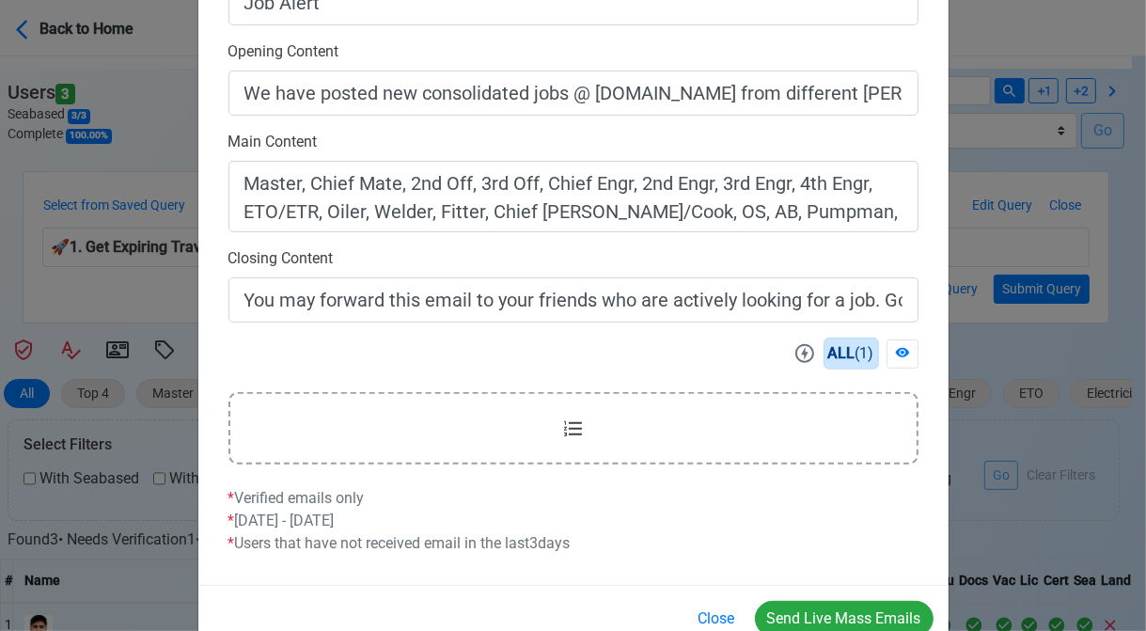
scroll to position [602, 0]
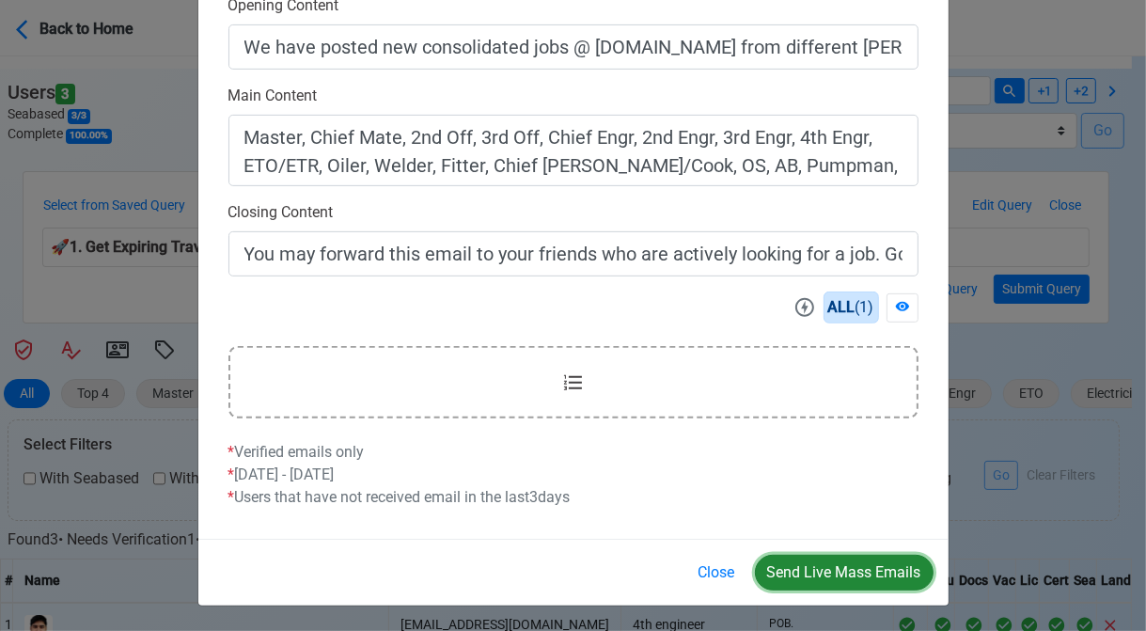
click at [837, 566] on button "Send Live Mass Emails" at bounding box center [844, 573] width 179 height 36
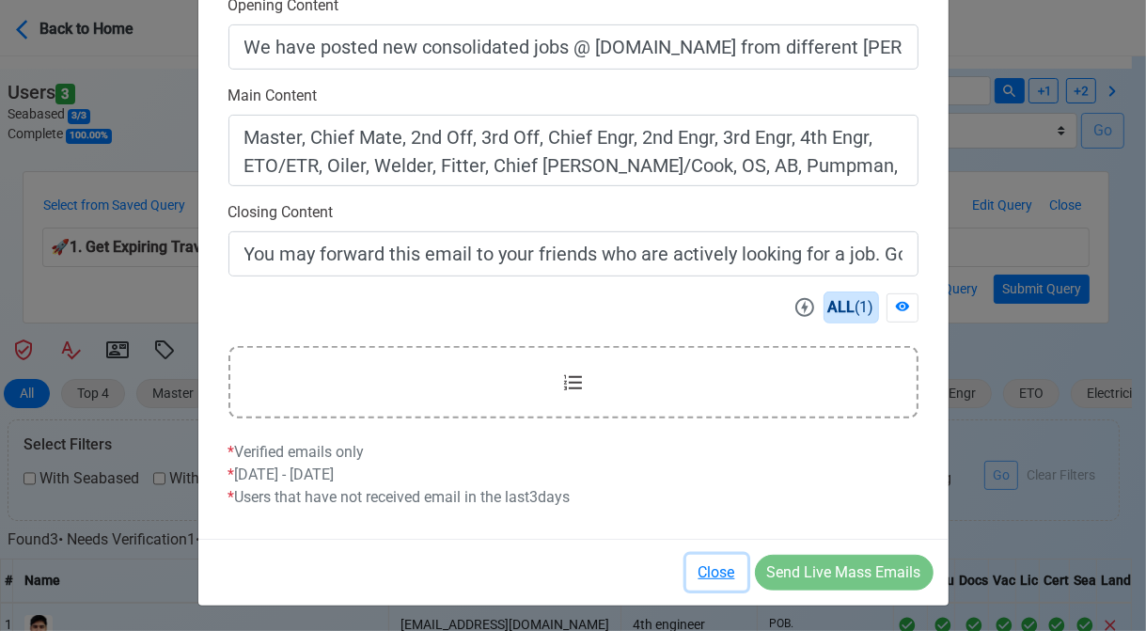
drag, startPoint x: 717, startPoint y: 571, endPoint x: 602, endPoint y: 534, distance: 121.3
click at [715, 571] on button "Close" at bounding box center [716, 573] width 61 height 36
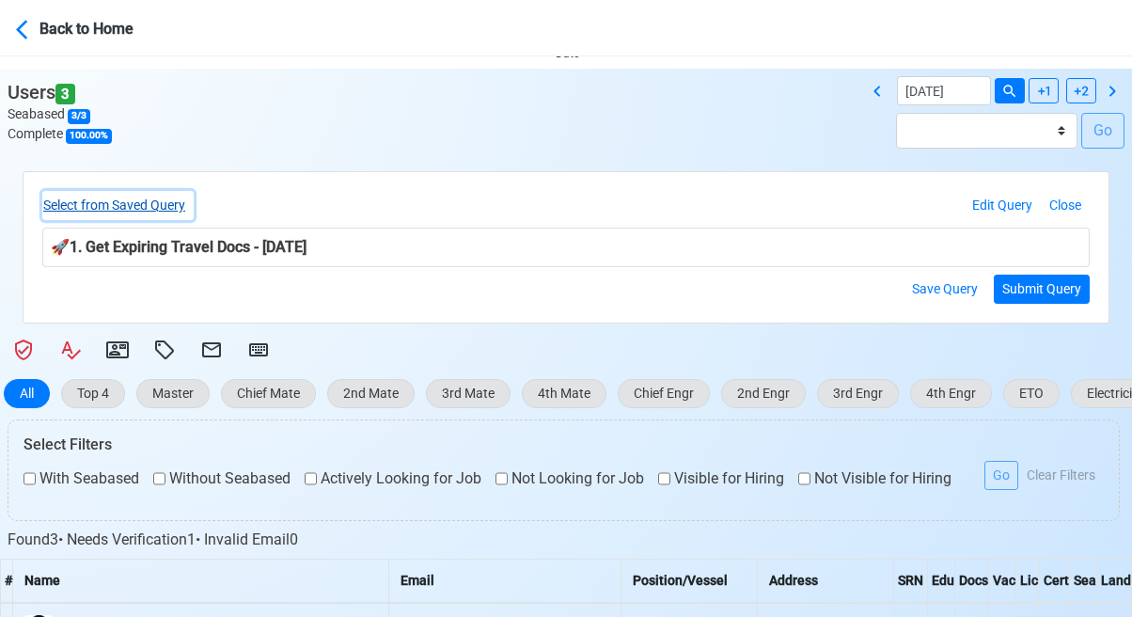
click at [162, 206] on button "Select from Saved Query" at bounding box center [117, 205] width 151 height 29
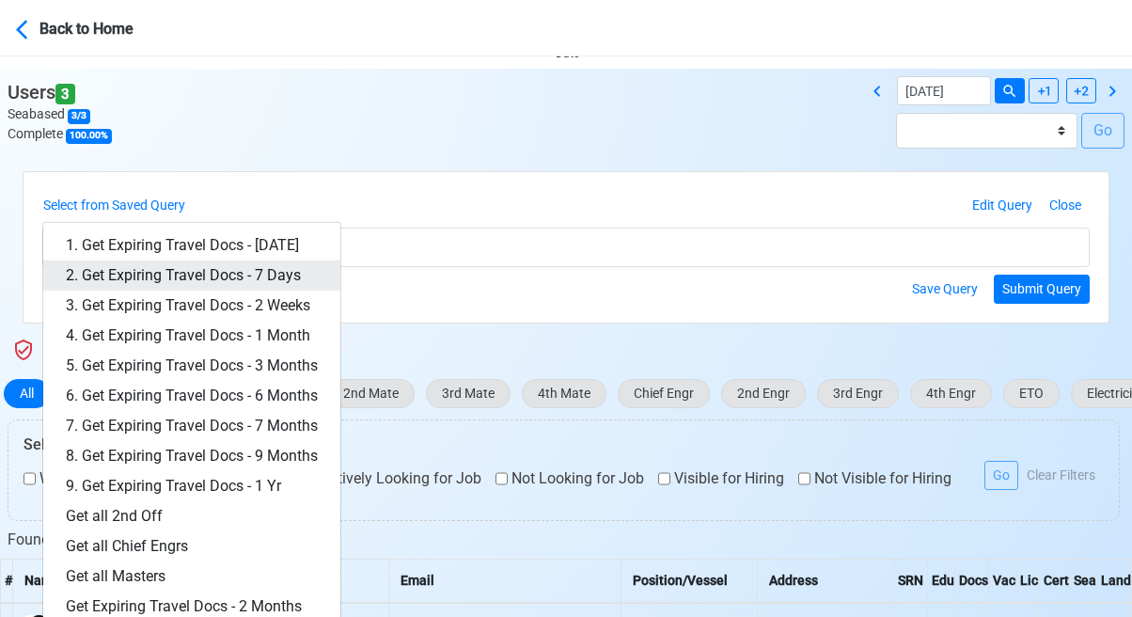
click at [237, 268] on link "2. Get Expiring Travel Docs - 7 Days" at bounding box center [191, 275] width 297 height 30
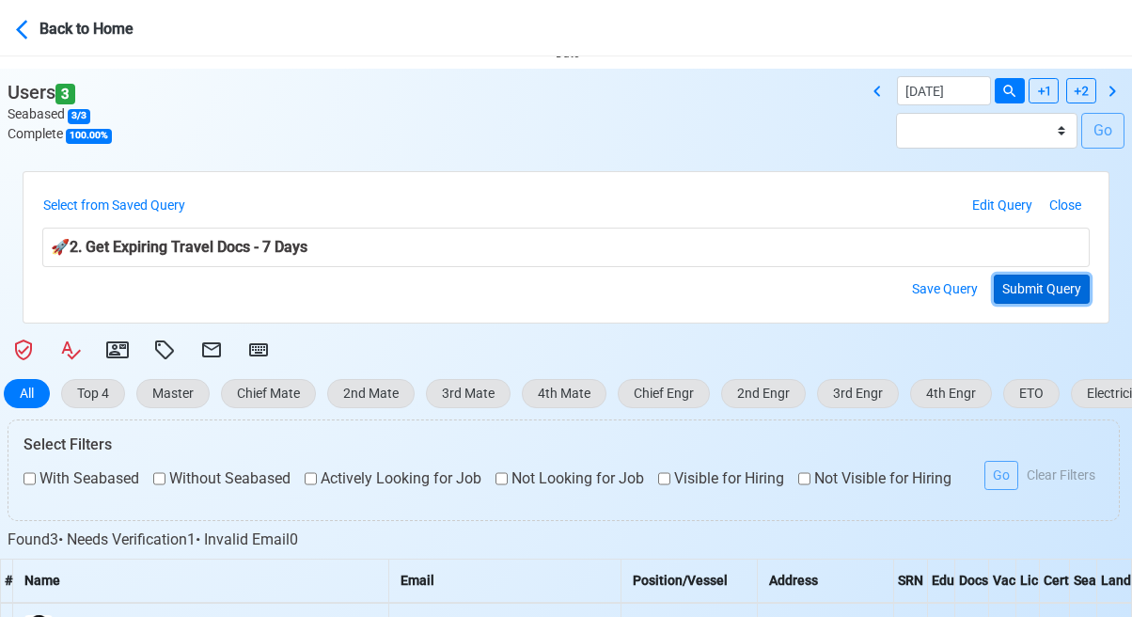
click at [1041, 287] on button "Submit Query" at bounding box center [1042, 289] width 96 height 29
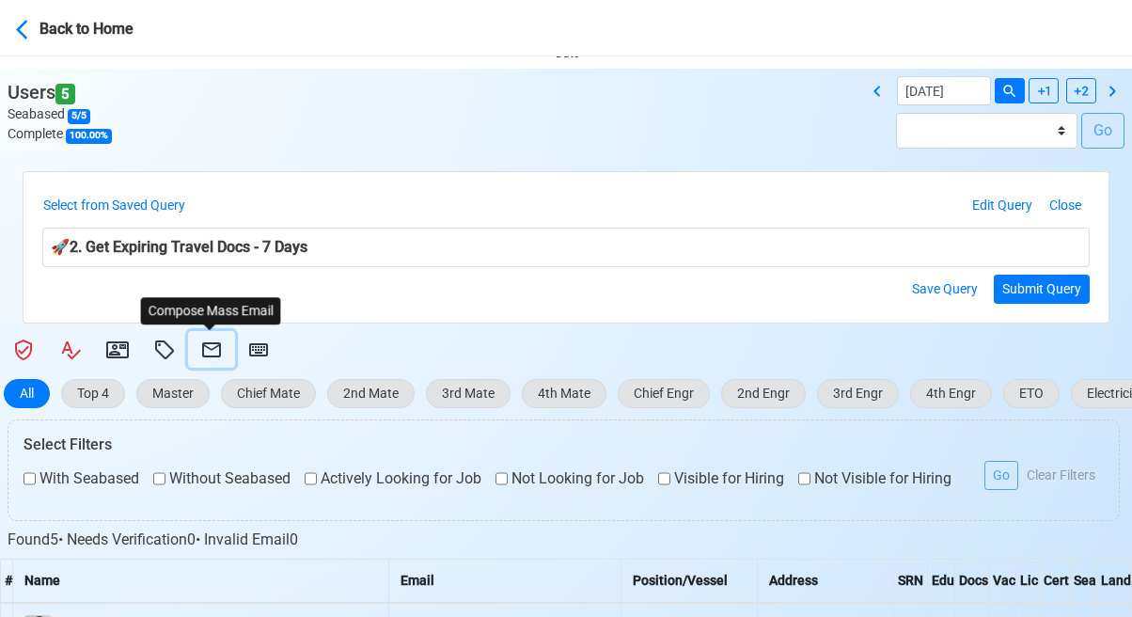
click at [212, 344] on icon at bounding box center [211, 349] width 19 height 15
select select "d-3e71907ffd064a39999872a824aaf79a"
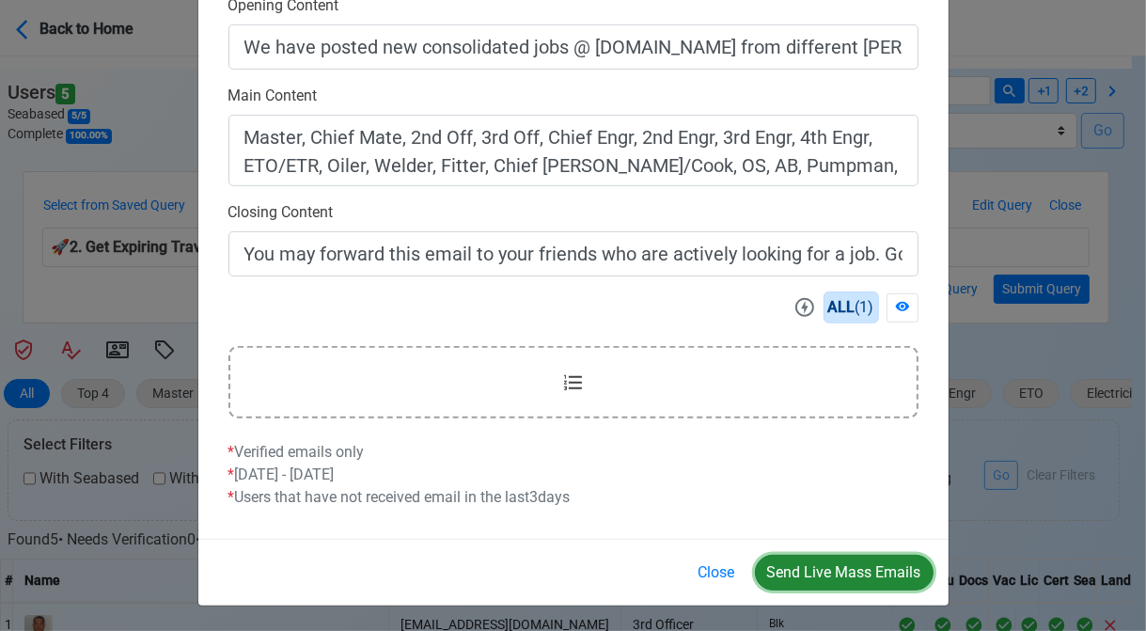
click at [822, 574] on button "Send Live Mass Emails" at bounding box center [844, 573] width 179 height 36
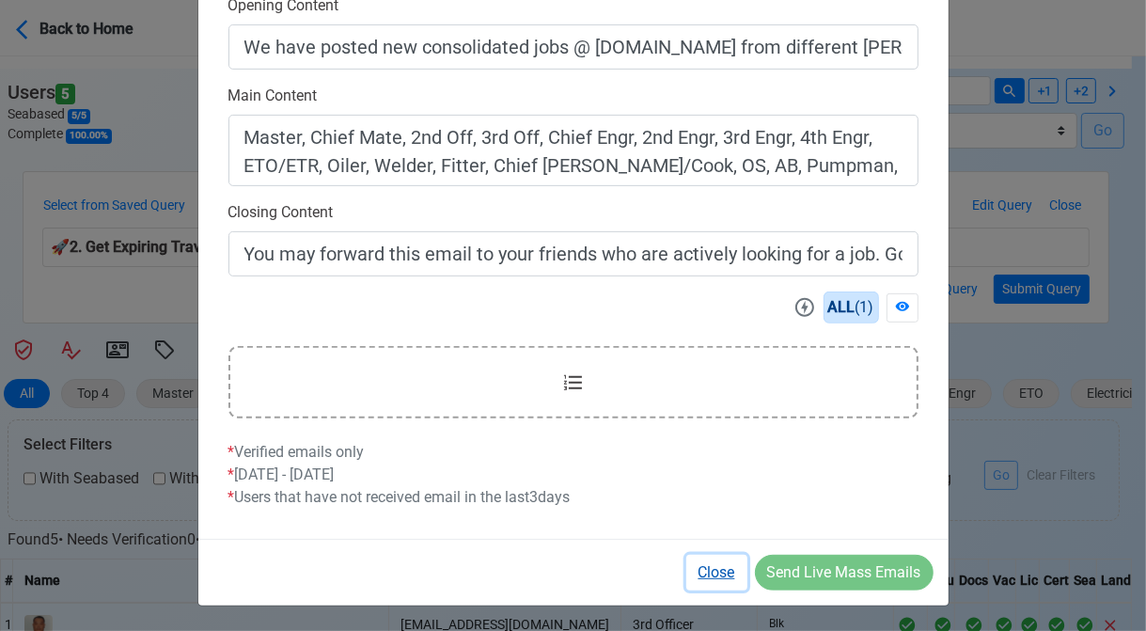
click at [722, 572] on button "Close" at bounding box center [716, 573] width 61 height 36
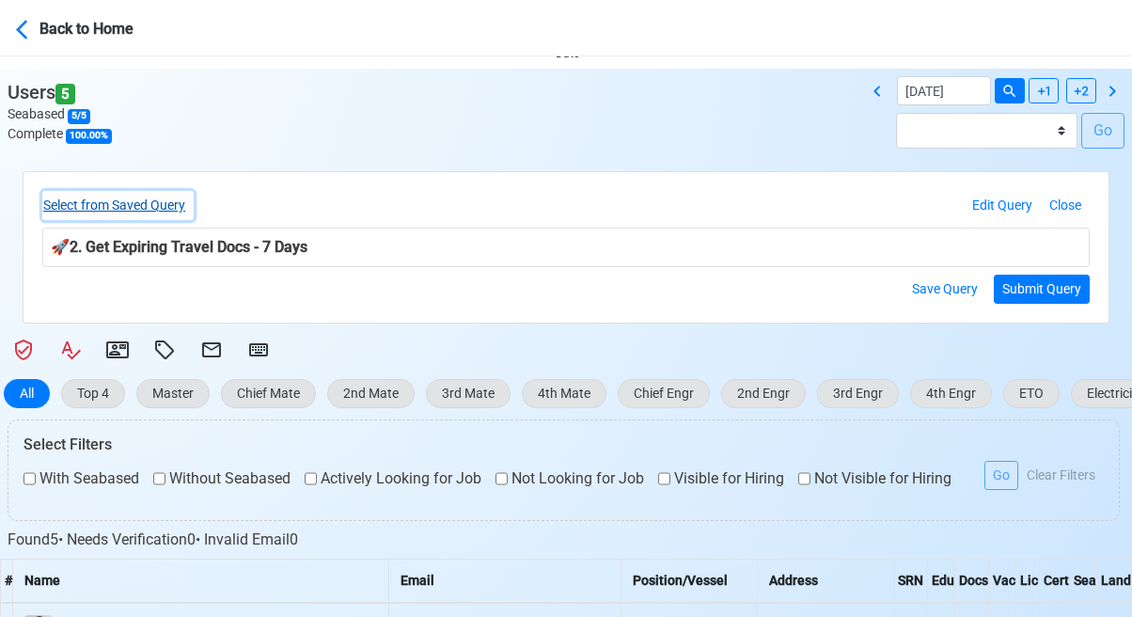
click at [162, 201] on button "Select from Saved Query" at bounding box center [117, 205] width 151 height 29
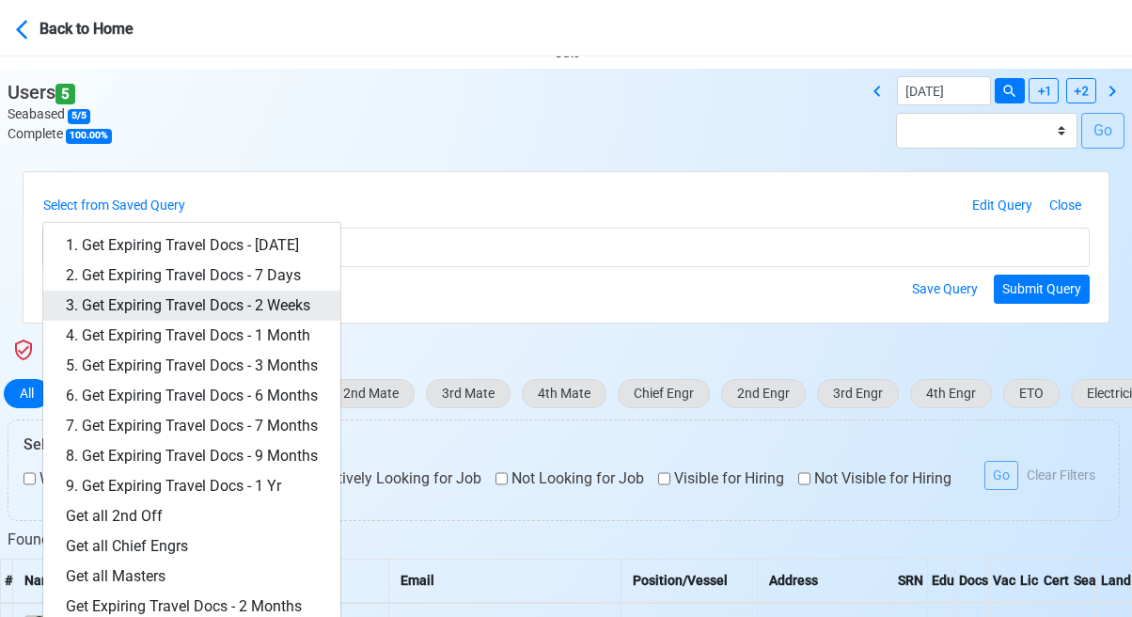
click at [222, 304] on link "3. Get Expiring Travel Docs - 2 Weeks" at bounding box center [191, 306] width 297 height 30
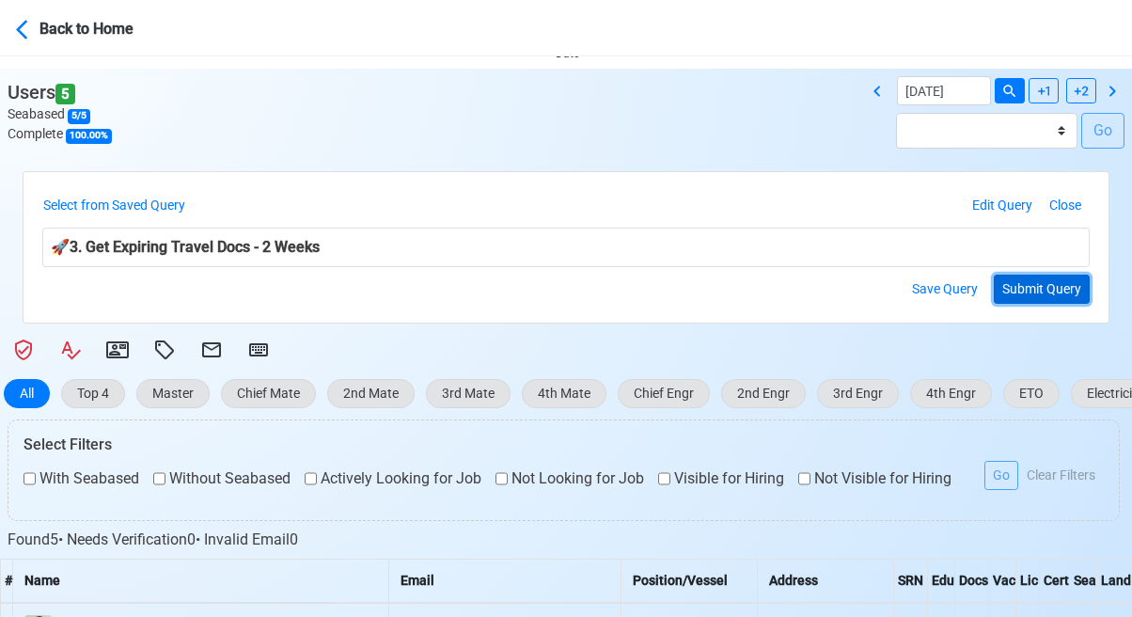
click at [1060, 299] on button "Submit Query" at bounding box center [1042, 289] width 96 height 29
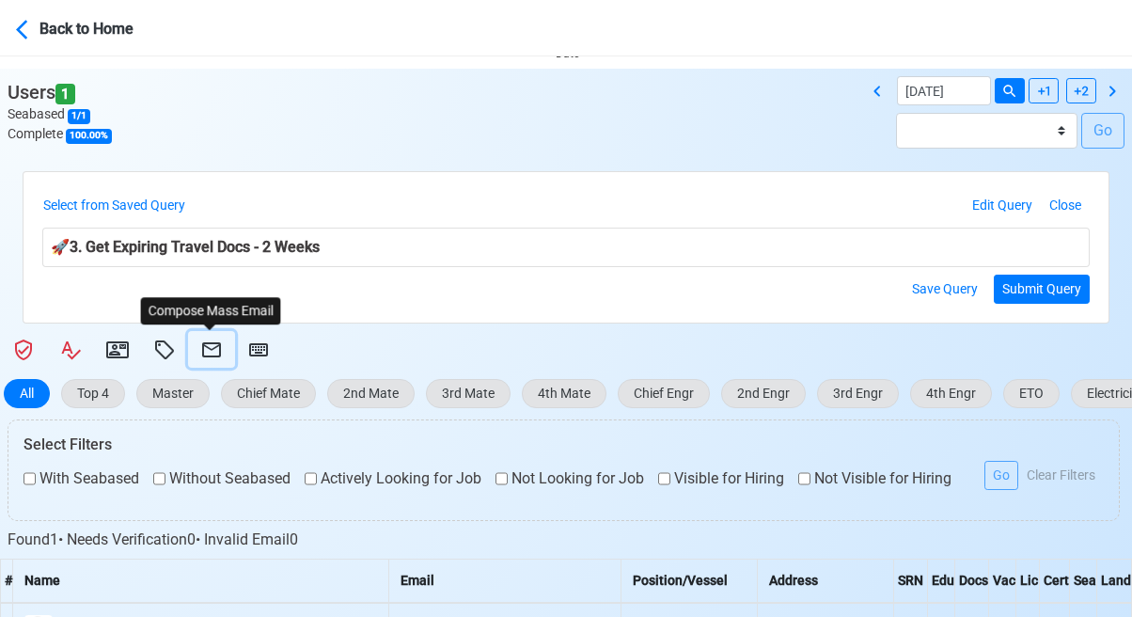
click at [214, 350] on icon at bounding box center [211, 349] width 23 height 23
select select "d-3e71907ffd064a39999872a824aaf79a"
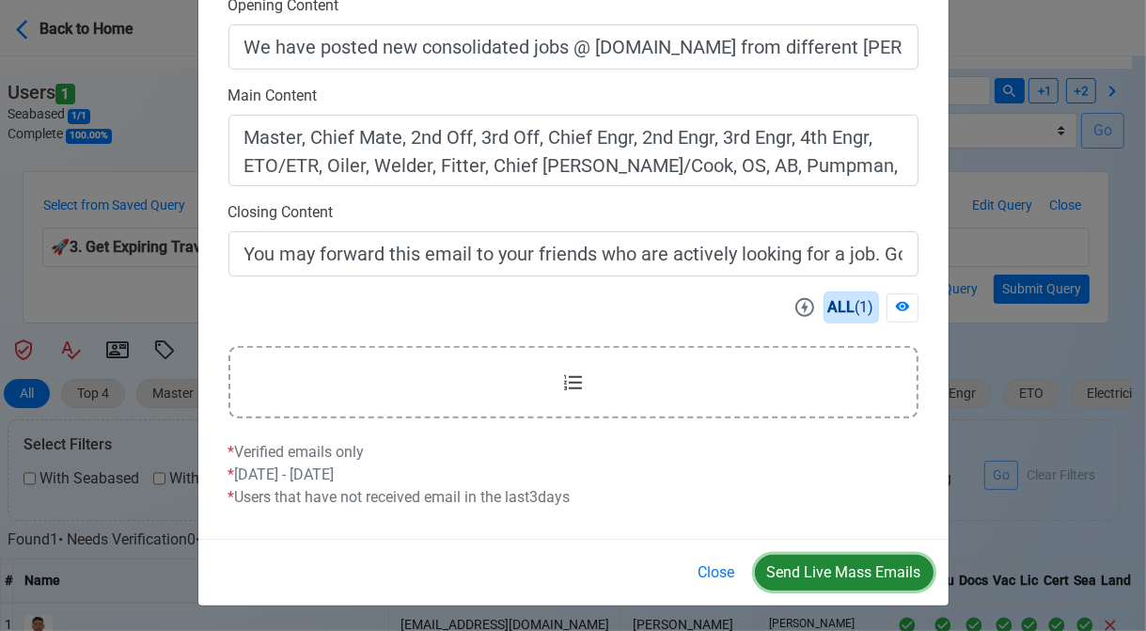
click at [824, 558] on button "Send Live Mass Emails" at bounding box center [844, 573] width 179 height 36
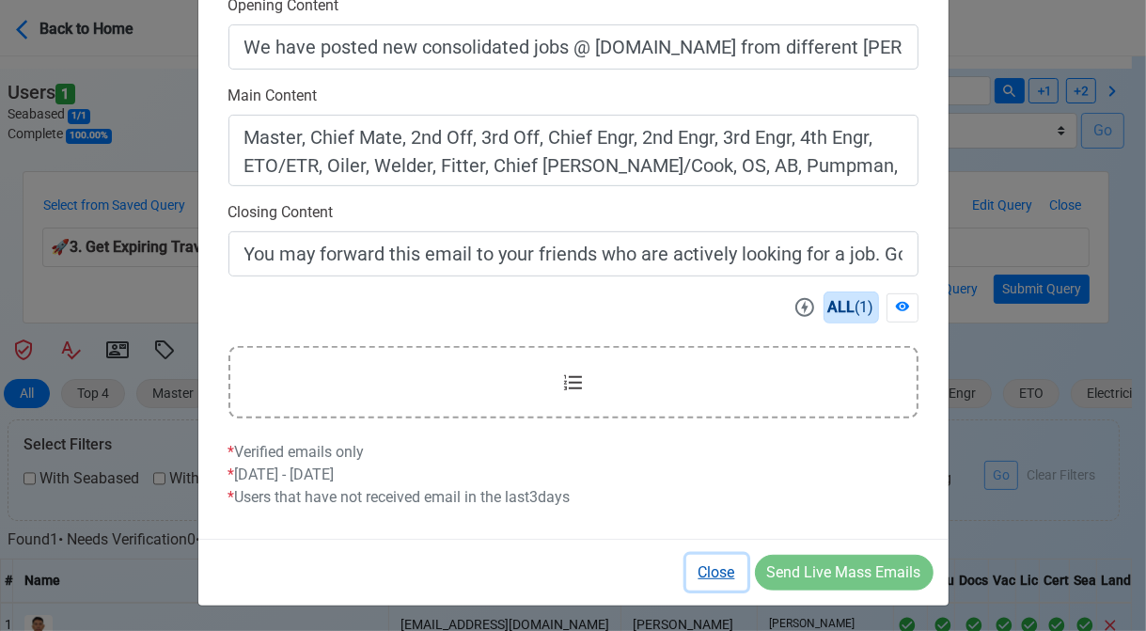
click at [715, 574] on button "Close" at bounding box center [716, 573] width 61 height 36
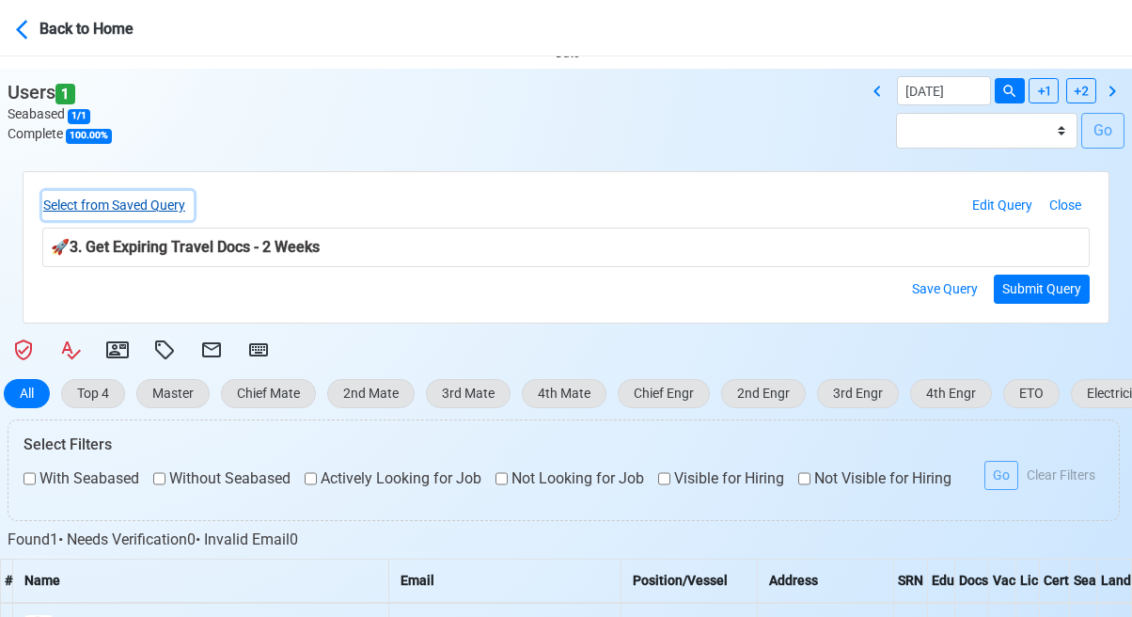
click at [150, 196] on button "Select from Saved Query" at bounding box center [117, 205] width 151 height 29
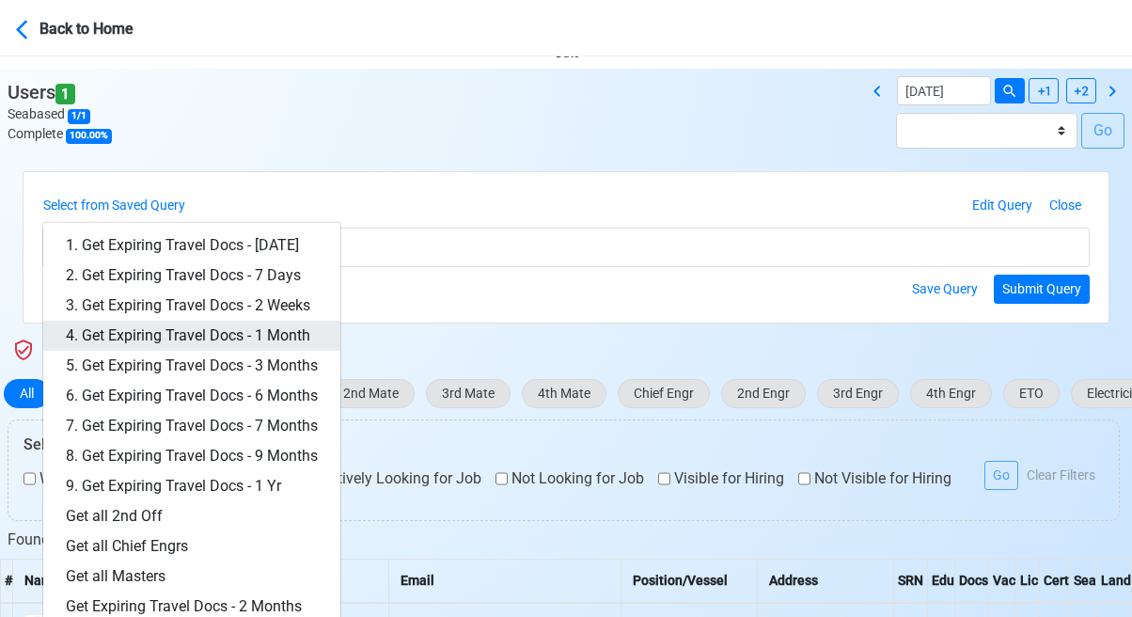
click at [252, 332] on link "4. Get Expiring Travel Docs - 1 Month" at bounding box center [191, 336] width 297 height 30
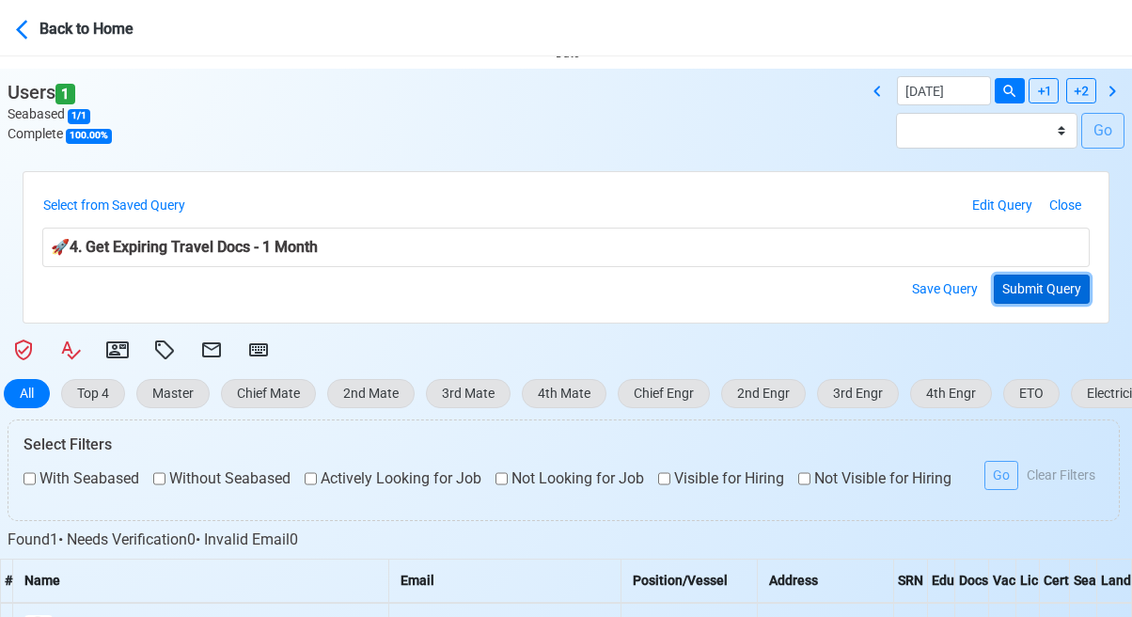
click at [1050, 294] on button "Submit Query" at bounding box center [1042, 289] width 96 height 29
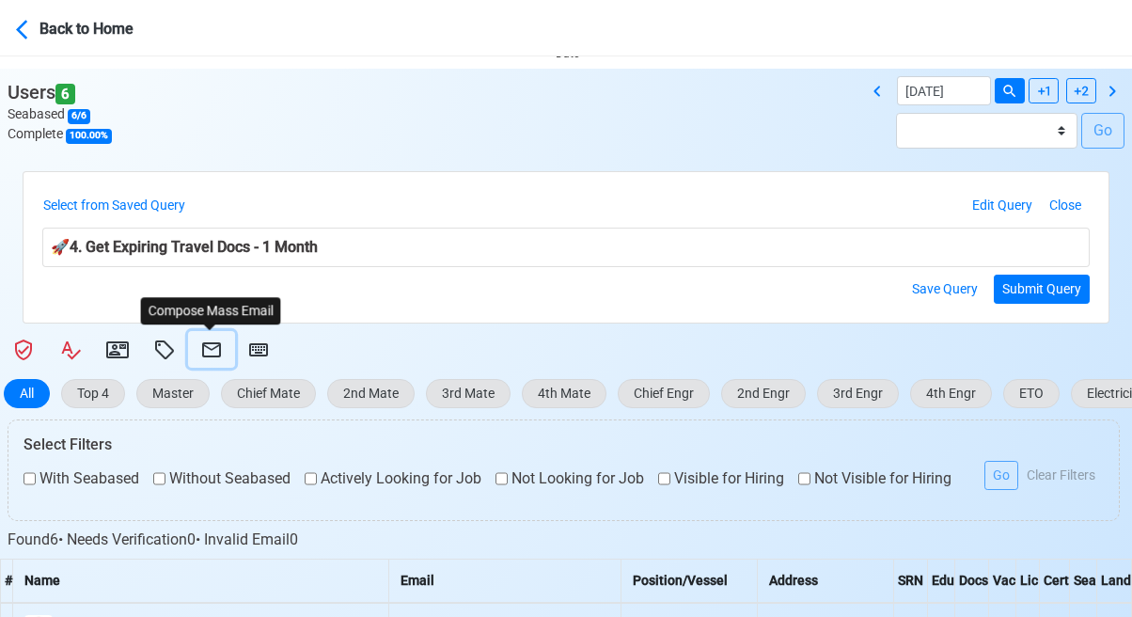
click at [207, 350] on icon at bounding box center [211, 349] width 23 height 23
select select "d-3e71907ffd064a39999872a824aaf79a"
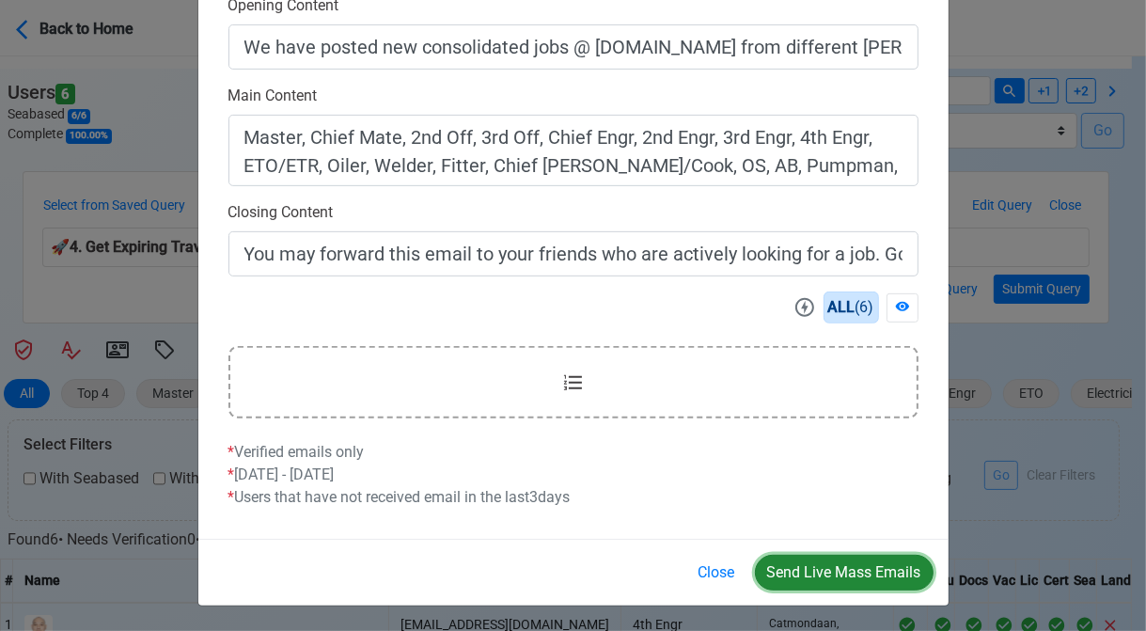
click at [825, 564] on button "Send Live Mass Emails" at bounding box center [844, 573] width 179 height 36
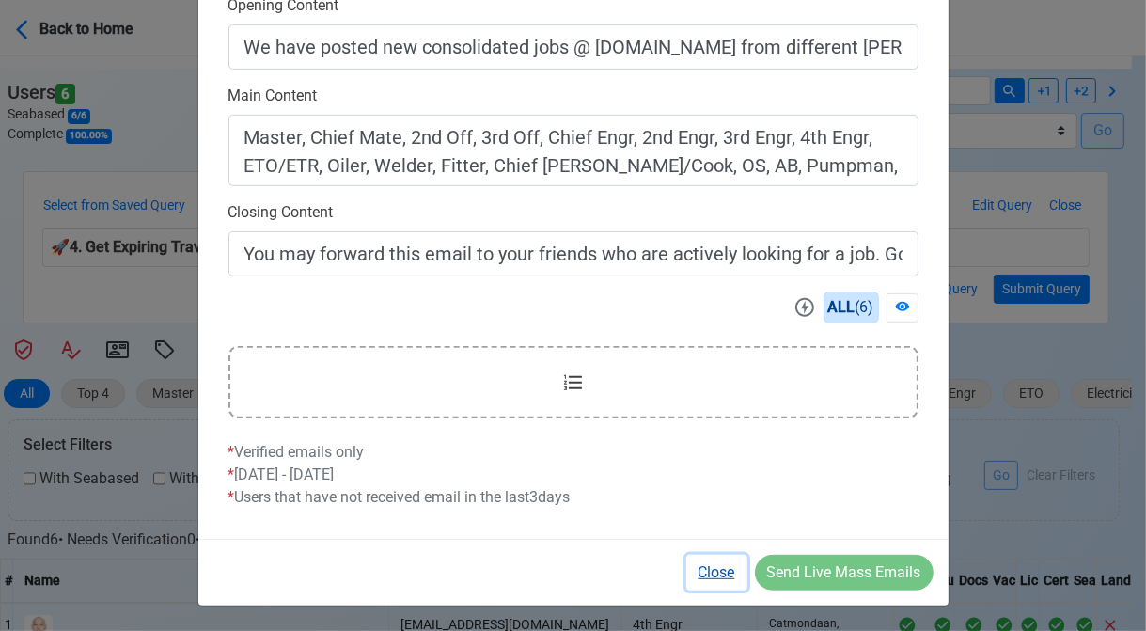
click at [715, 566] on button "Close" at bounding box center [716, 573] width 61 height 36
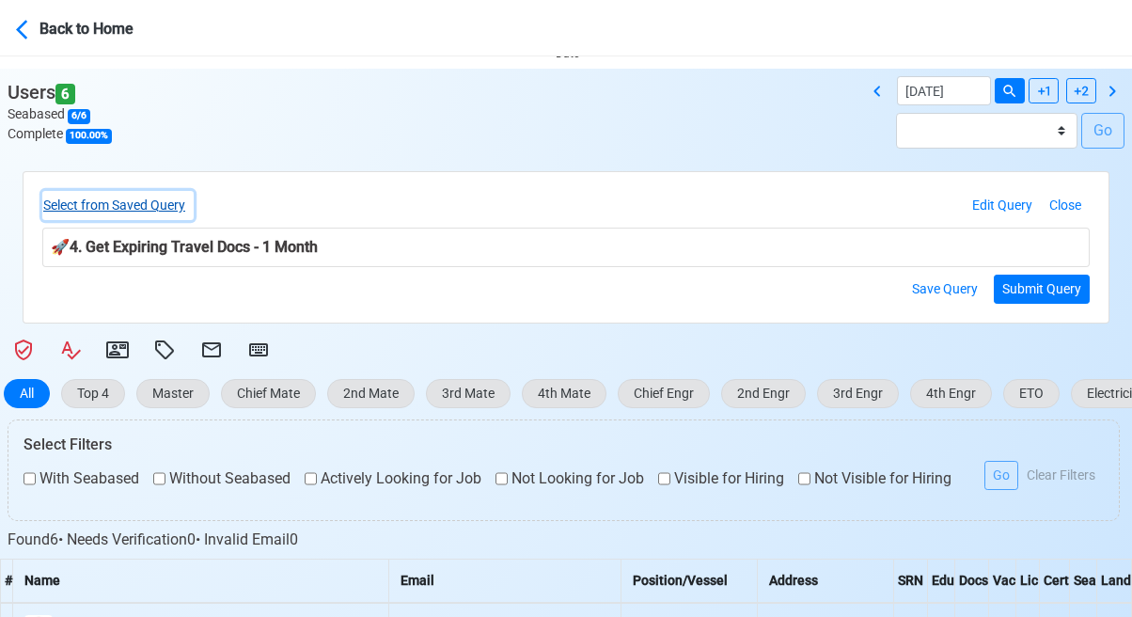
click at [169, 201] on button "Select from Saved Query" at bounding box center [117, 205] width 151 height 29
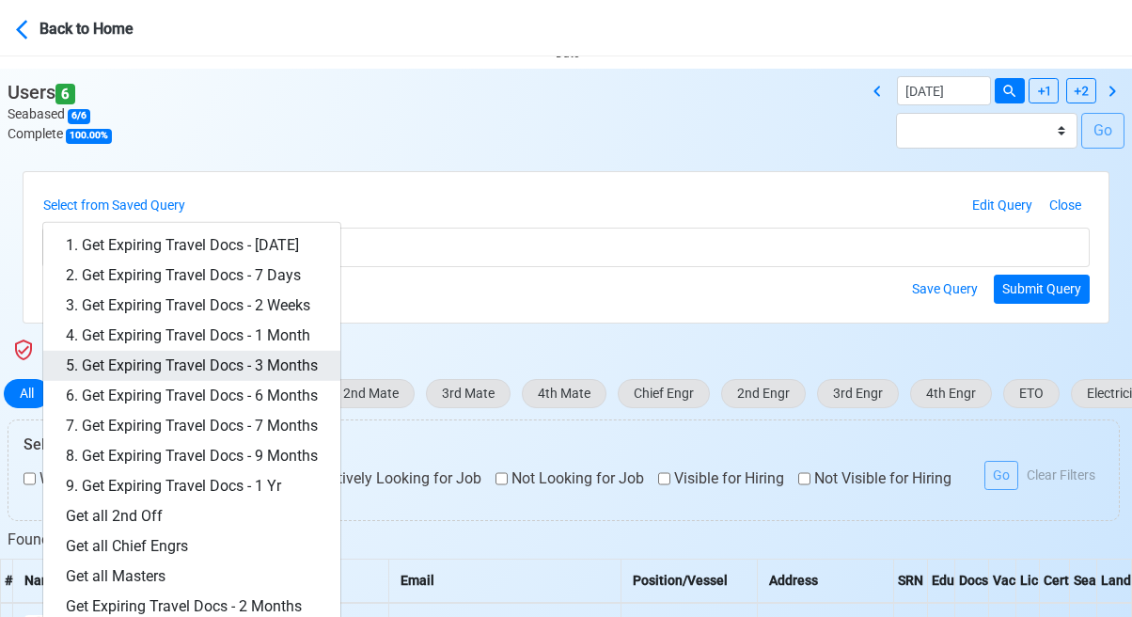
click at [275, 362] on link "5. Get Expiring Travel Docs - 3 Months" at bounding box center [191, 366] width 297 height 30
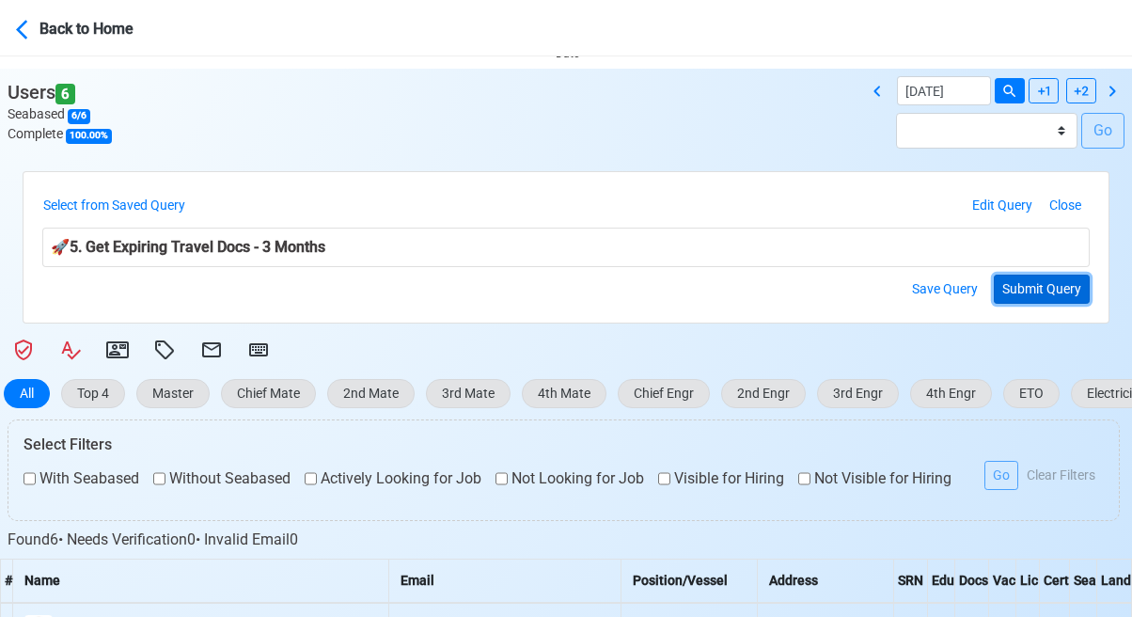
click at [1057, 296] on button "Submit Query" at bounding box center [1042, 289] width 96 height 29
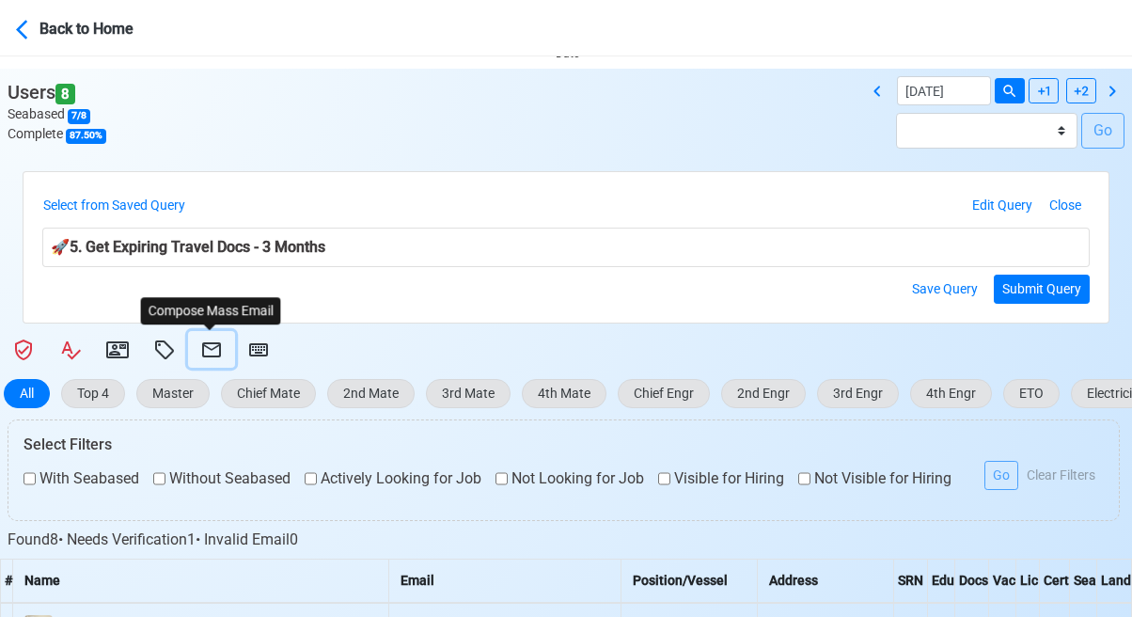
click at [205, 345] on icon at bounding box center [211, 349] width 23 height 23
select select "d-3e71907ffd064a39999872a824aaf79a"
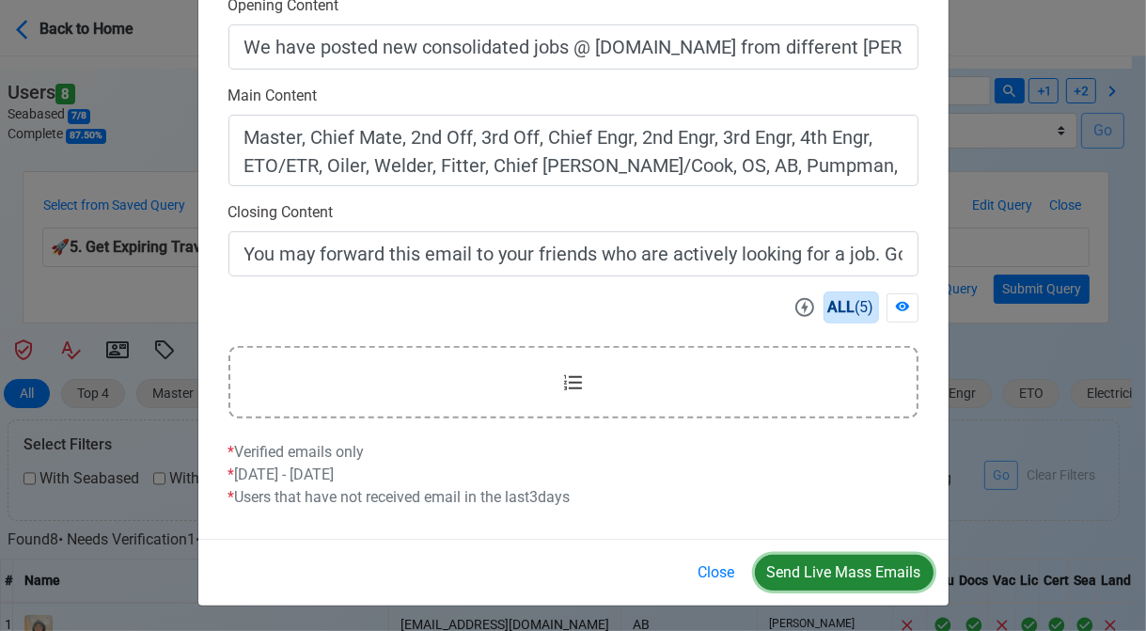
click at [819, 570] on button "Send Live Mass Emails" at bounding box center [844, 573] width 179 height 36
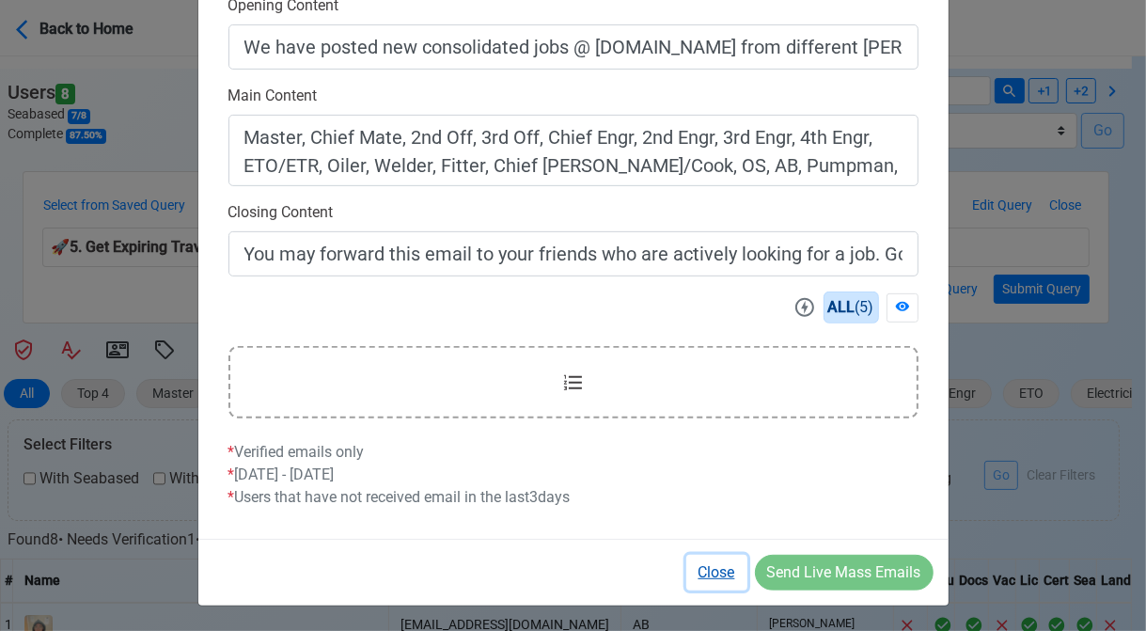
click at [718, 567] on button "Close" at bounding box center [716, 573] width 61 height 36
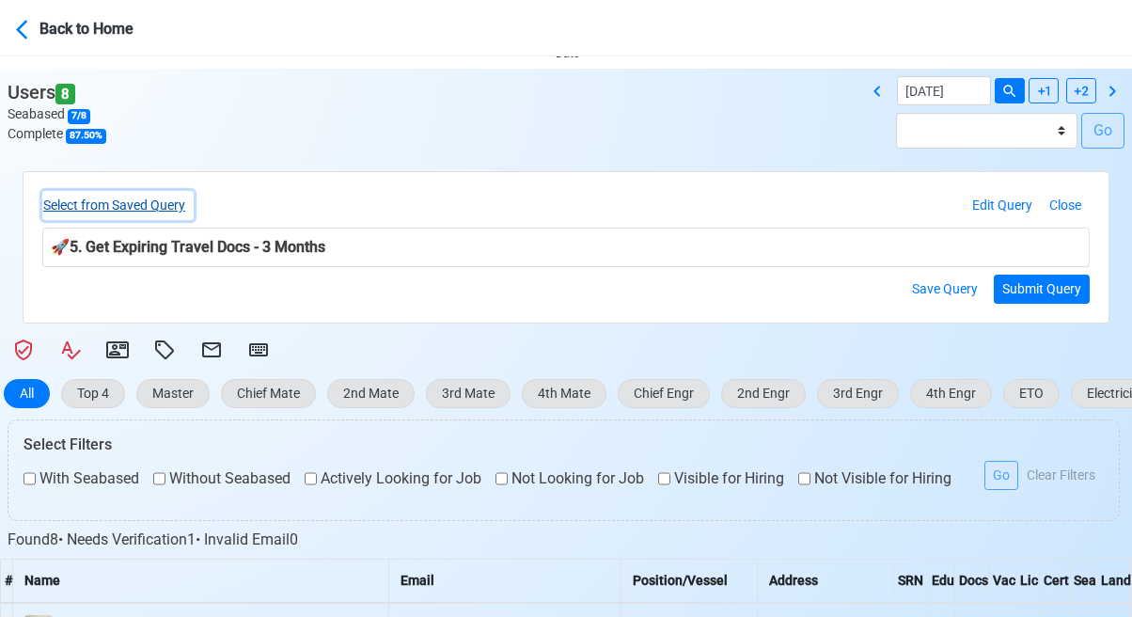
click at [151, 202] on button "Select from Saved Query" at bounding box center [117, 205] width 151 height 29
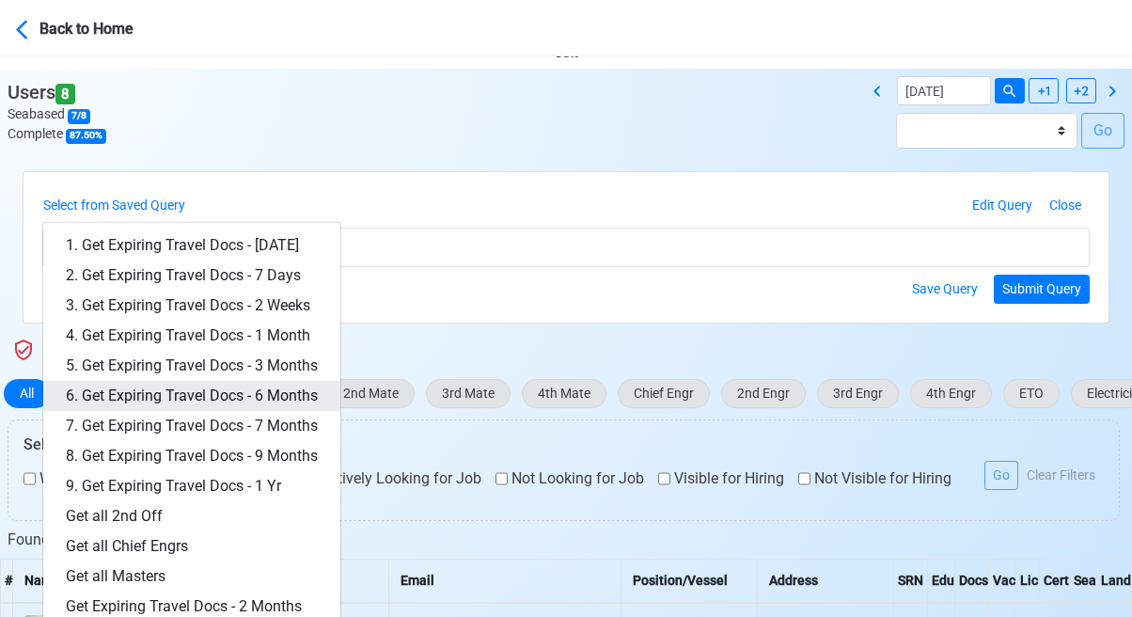
click at [275, 390] on link "6. Get Expiring Travel Docs - 6 Months" at bounding box center [191, 396] width 297 height 30
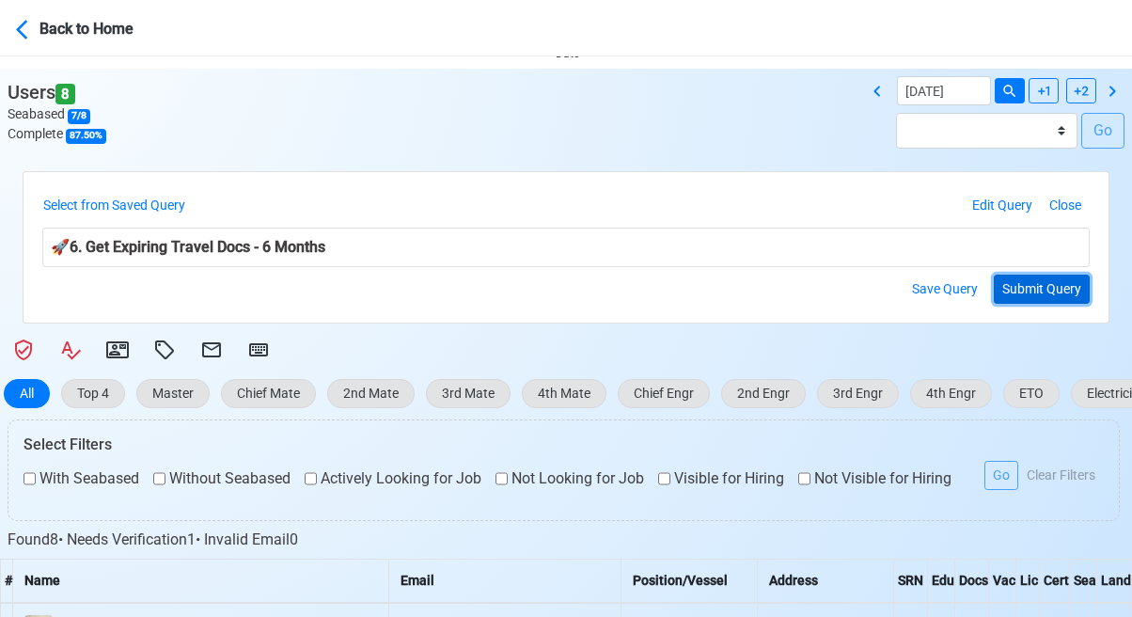
click at [1037, 293] on button "Submit Query" at bounding box center [1042, 289] width 96 height 29
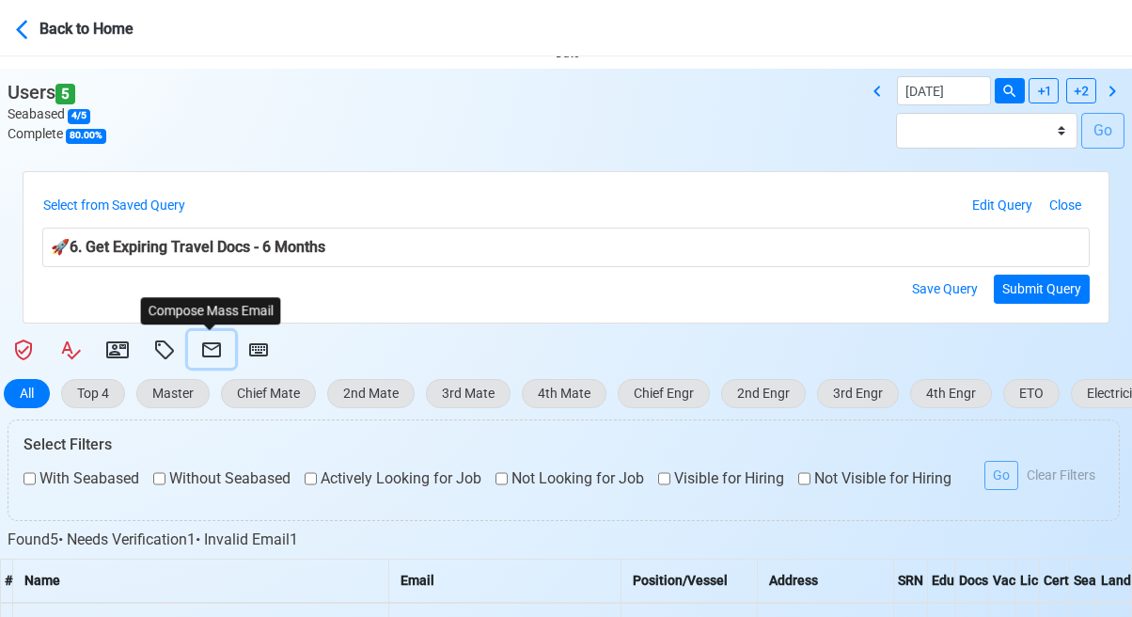
click at [207, 345] on icon at bounding box center [211, 349] width 23 height 23
select select "d-3e71907ffd064a39999872a824aaf79a"
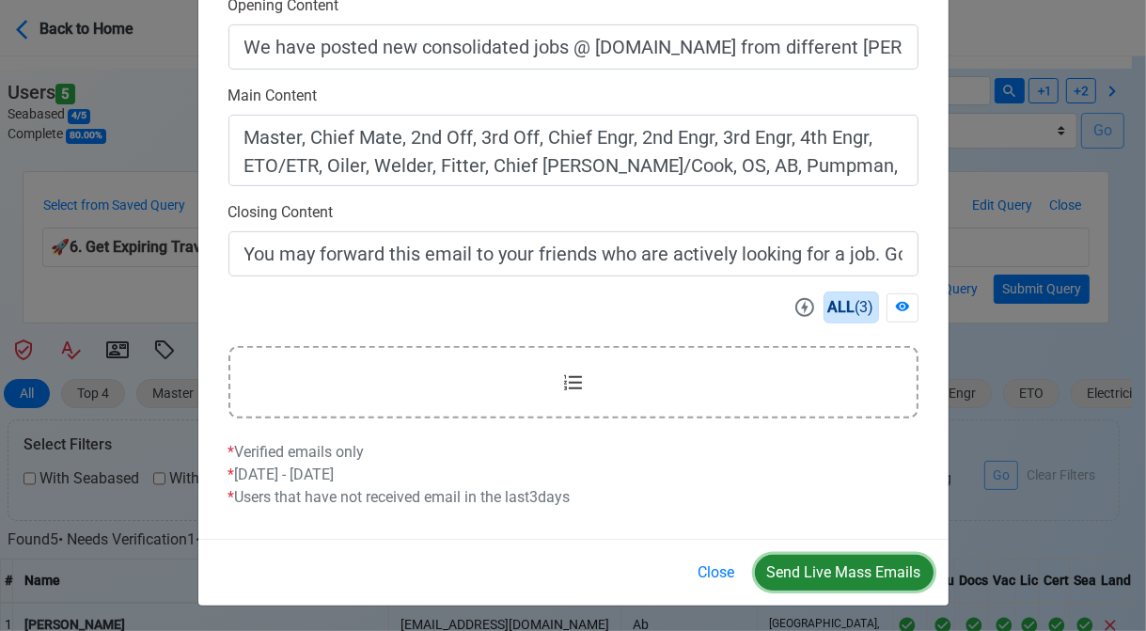
click at [852, 572] on button "Send Live Mass Emails" at bounding box center [844, 573] width 179 height 36
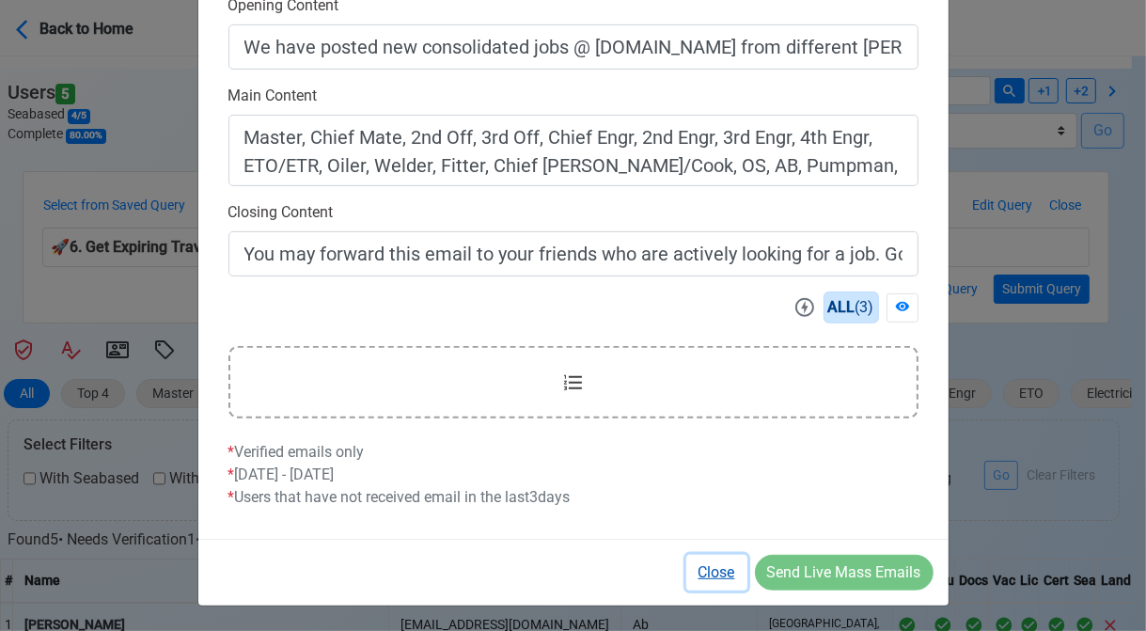
click at [726, 571] on button "Close" at bounding box center [716, 573] width 61 height 36
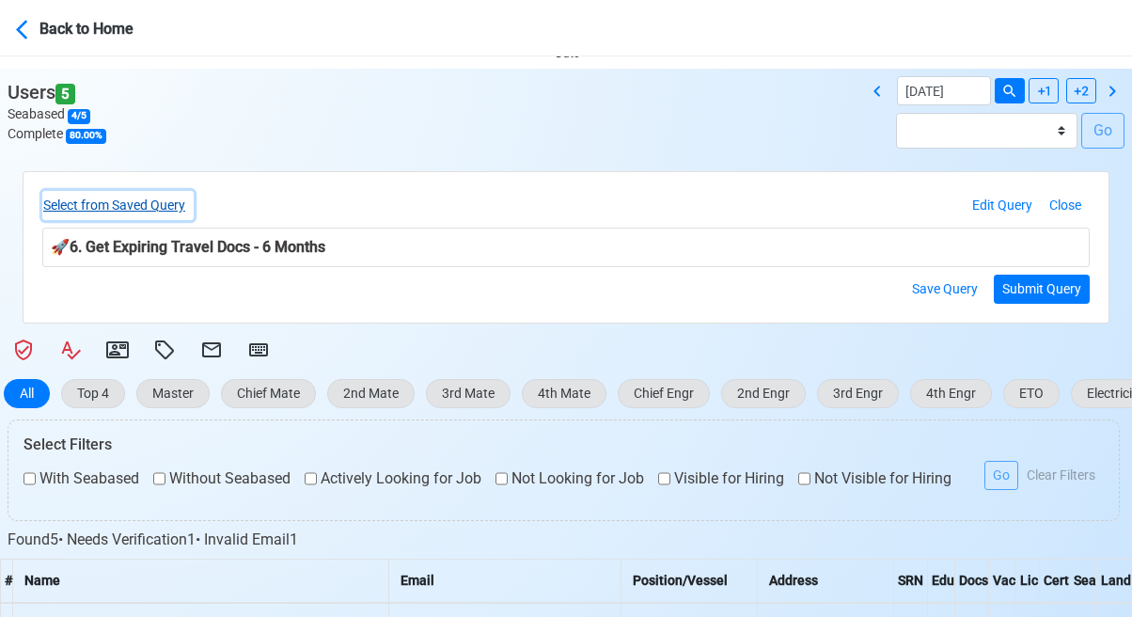
click at [143, 207] on button "Select from Saved Query" at bounding box center [117, 205] width 151 height 29
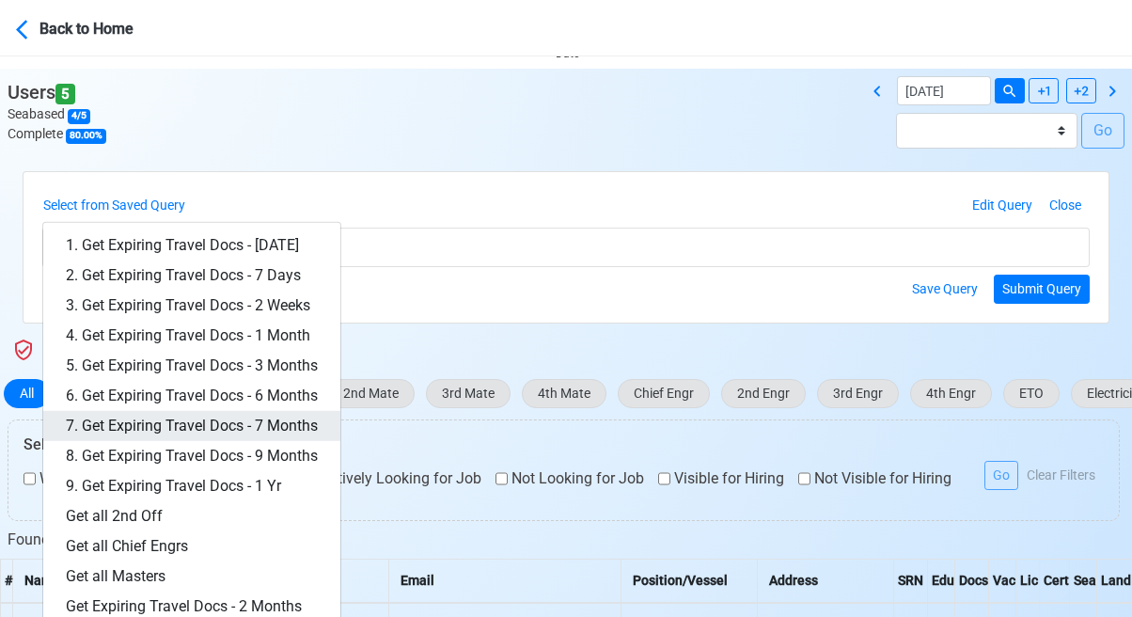
click at [251, 424] on link "7. Get Expiring Travel Docs - 7 Months" at bounding box center [191, 426] width 297 height 30
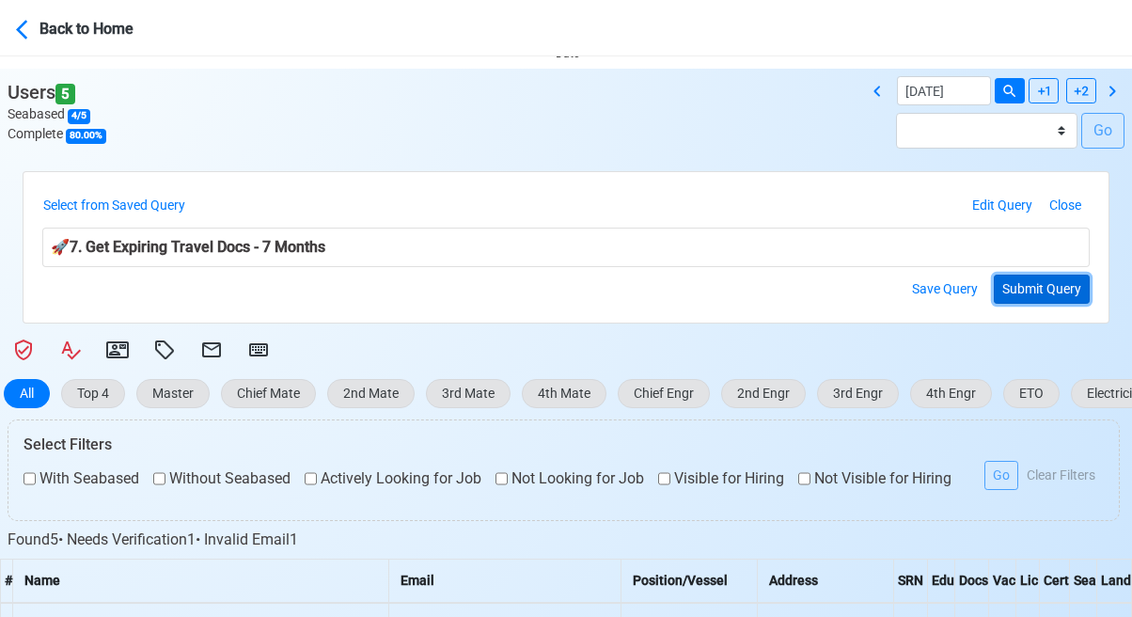
click at [1055, 283] on button "Submit Query" at bounding box center [1042, 289] width 96 height 29
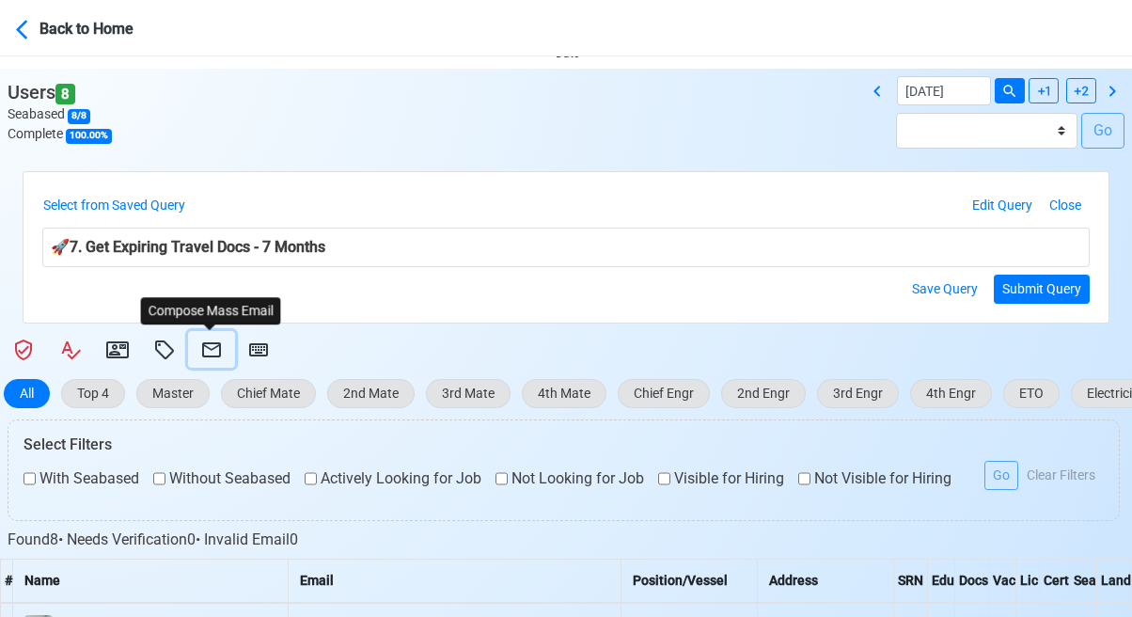
click at [209, 347] on icon at bounding box center [211, 349] width 23 height 23
select select "d-3e71907ffd064a39999872a824aaf79a"
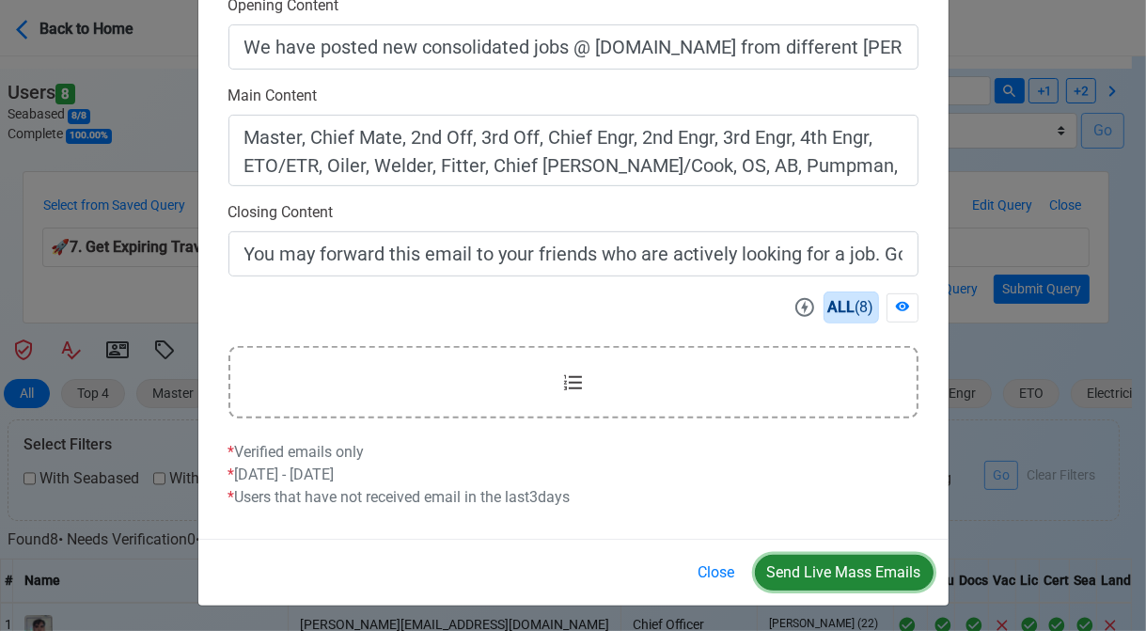
click at [846, 567] on button "Send Live Mass Emails" at bounding box center [844, 573] width 179 height 36
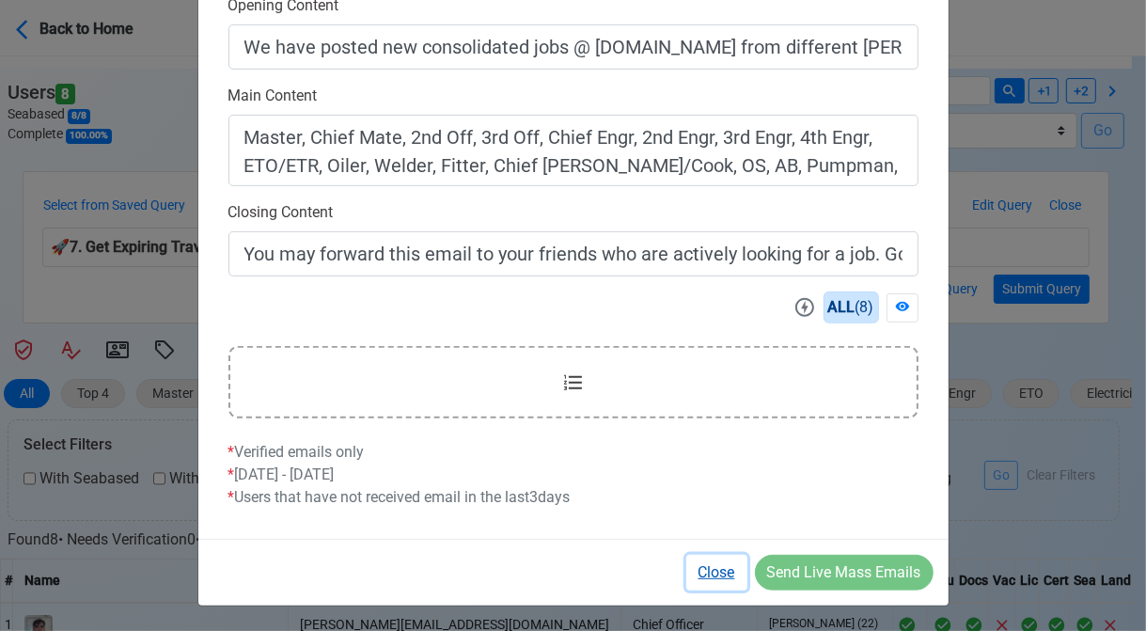
click at [706, 567] on button "Close" at bounding box center [716, 573] width 61 height 36
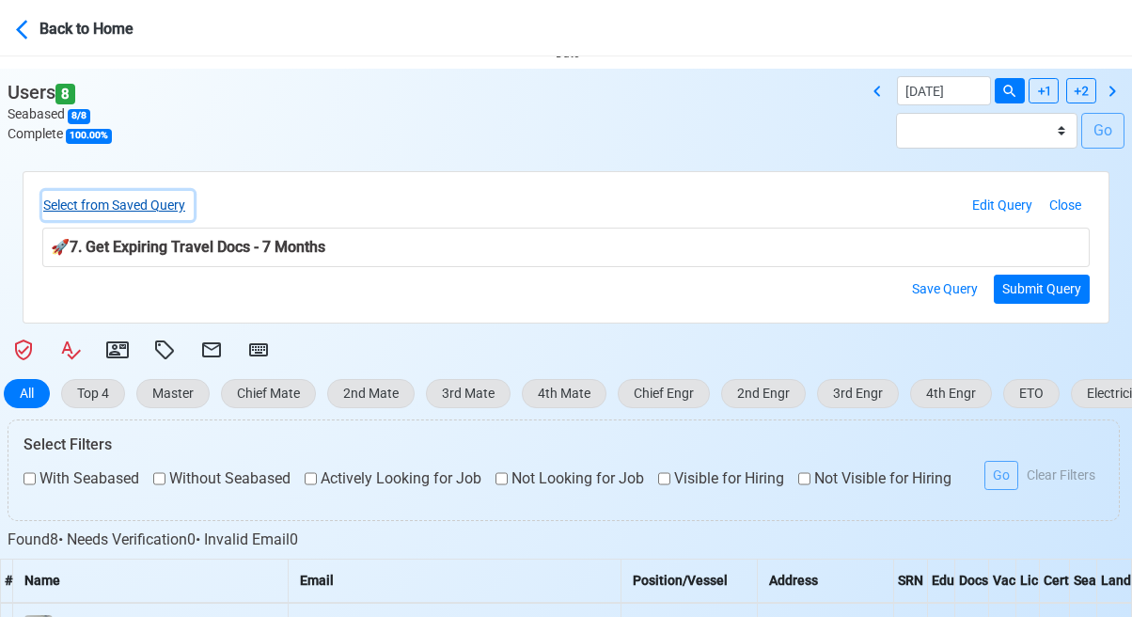
click at [129, 209] on button "Select from Saved Query" at bounding box center [117, 205] width 151 height 29
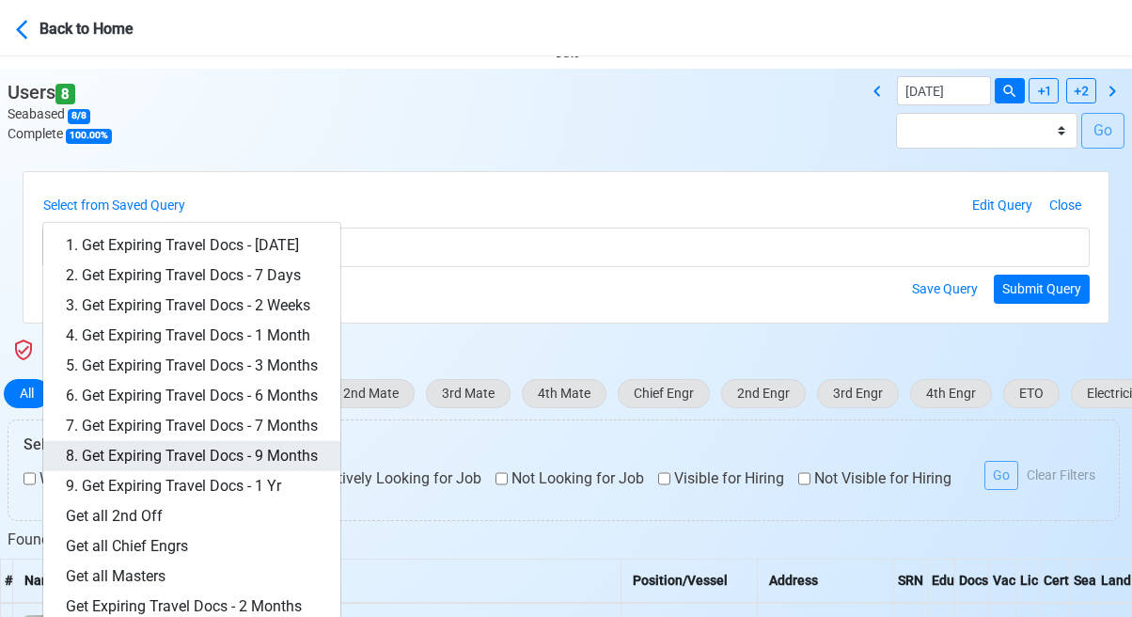
click at [275, 452] on link "8. Get Expiring Travel Docs - 9 Months" at bounding box center [191, 456] width 297 height 30
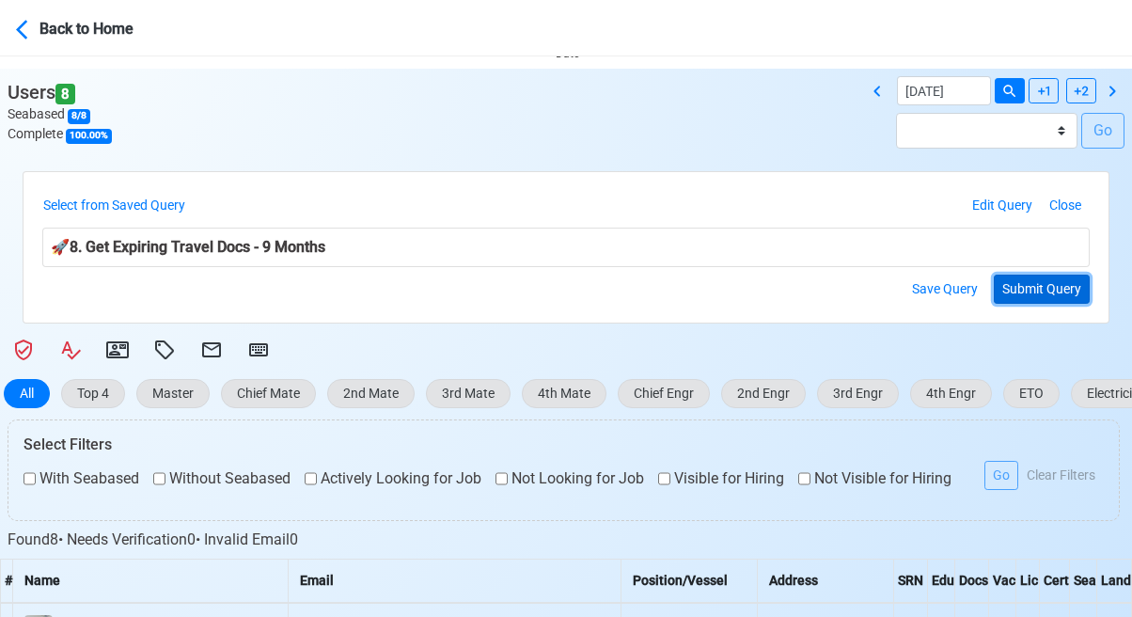
click at [1036, 299] on button "Submit Query" at bounding box center [1042, 289] width 96 height 29
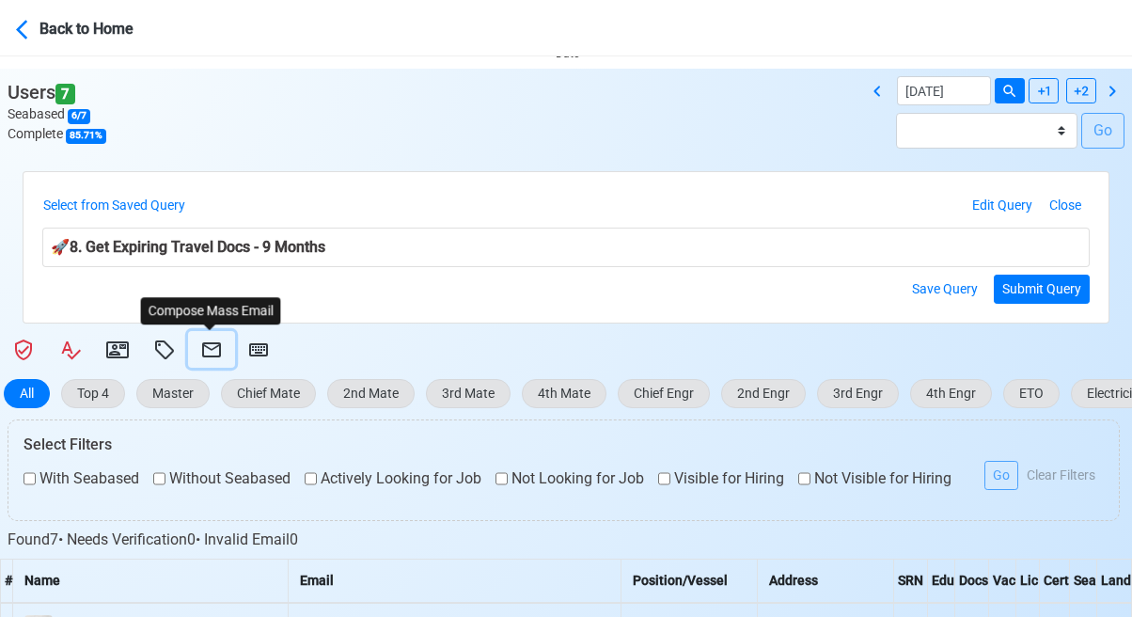
click at [212, 346] on icon at bounding box center [211, 349] width 23 height 23
select select "d-3e71907ffd064a39999872a824aaf79a"
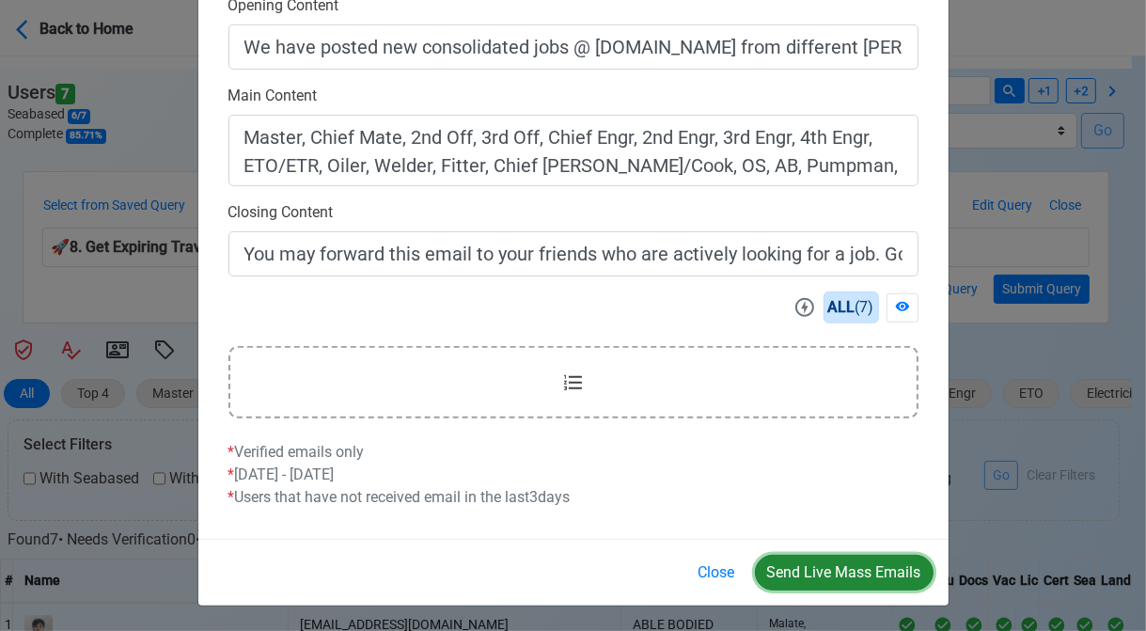
click at [855, 570] on button "Send Live Mass Emails" at bounding box center [844, 573] width 179 height 36
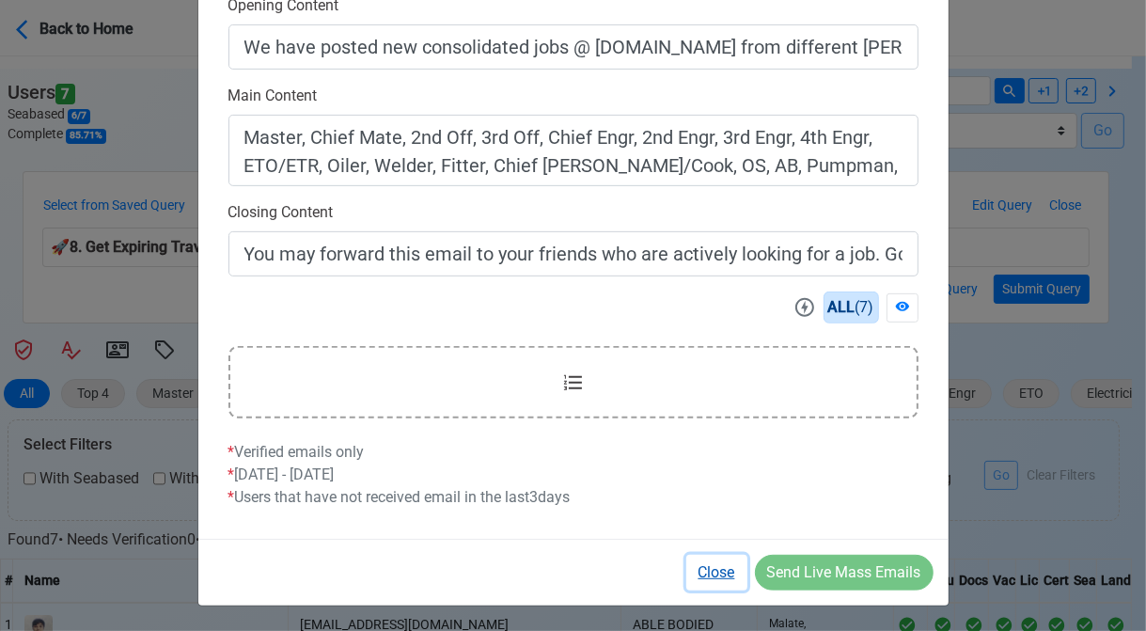
click at [707, 573] on button "Close" at bounding box center [716, 573] width 61 height 36
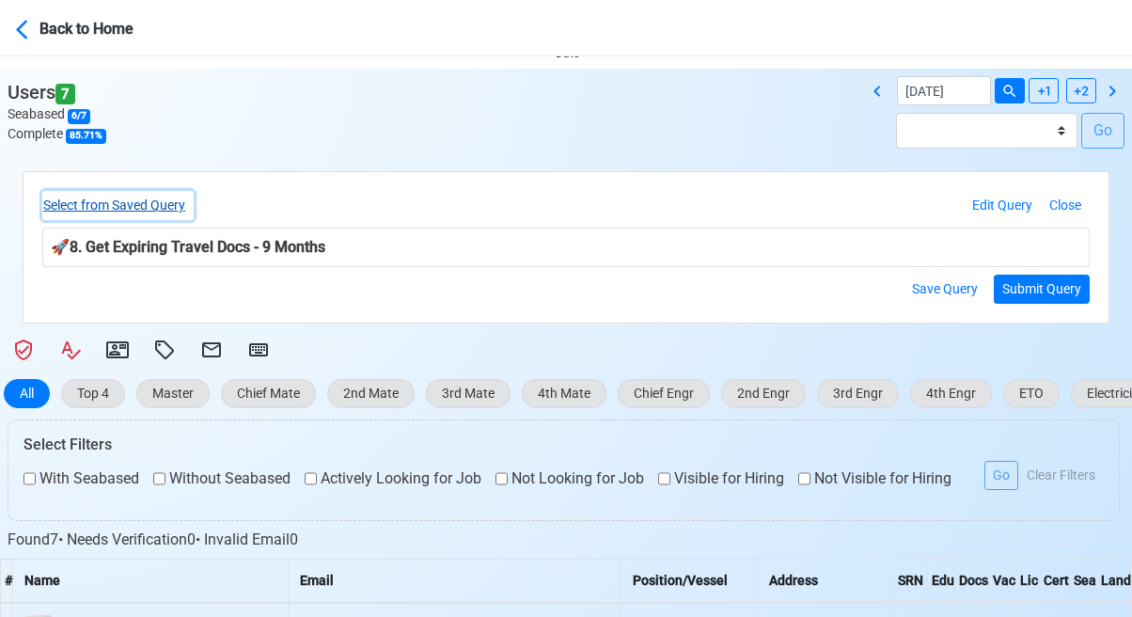
click at [181, 206] on button "Select from Saved Query" at bounding box center [117, 205] width 151 height 29
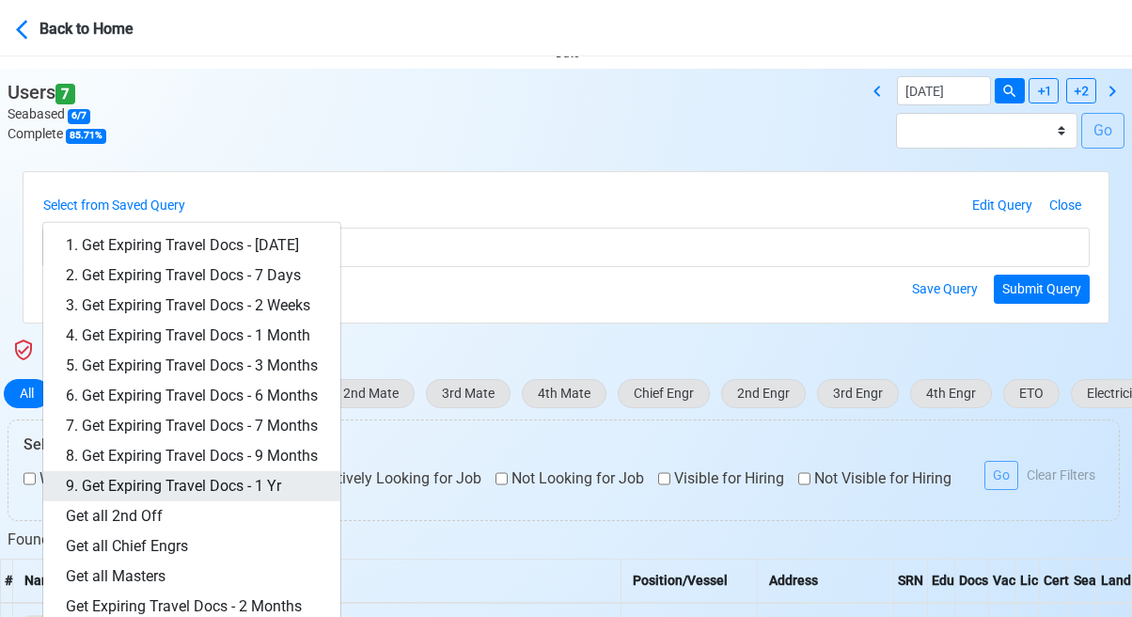
click at [273, 479] on link "9. Get Expiring Travel Docs - 1 Yr" at bounding box center [191, 486] width 297 height 30
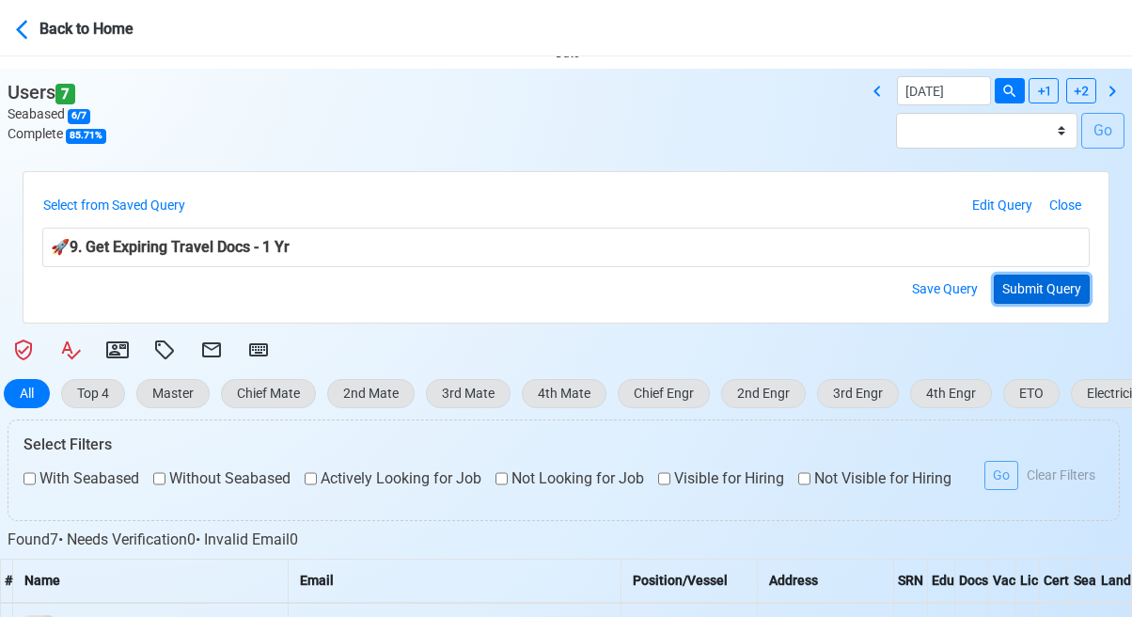
click at [1052, 281] on button "Submit Query" at bounding box center [1042, 289] width 96 height 29
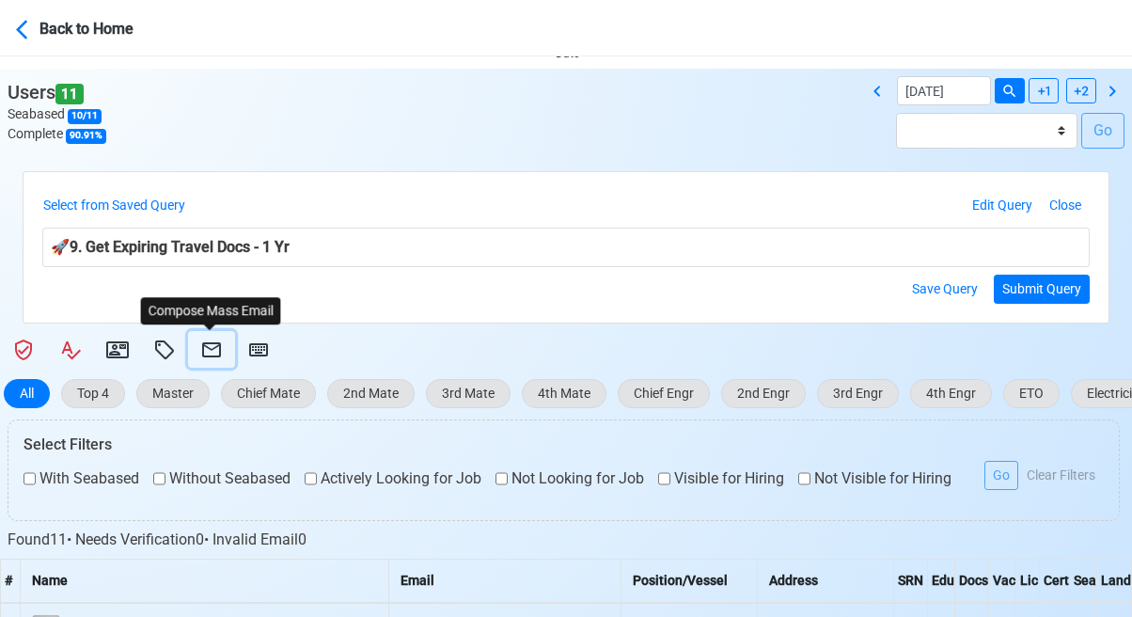
click at [196, 342] on button at bounding box center [211, 349] width 47 height 37
select select "d-3e71907ffd064a39999872a824aaf79a"
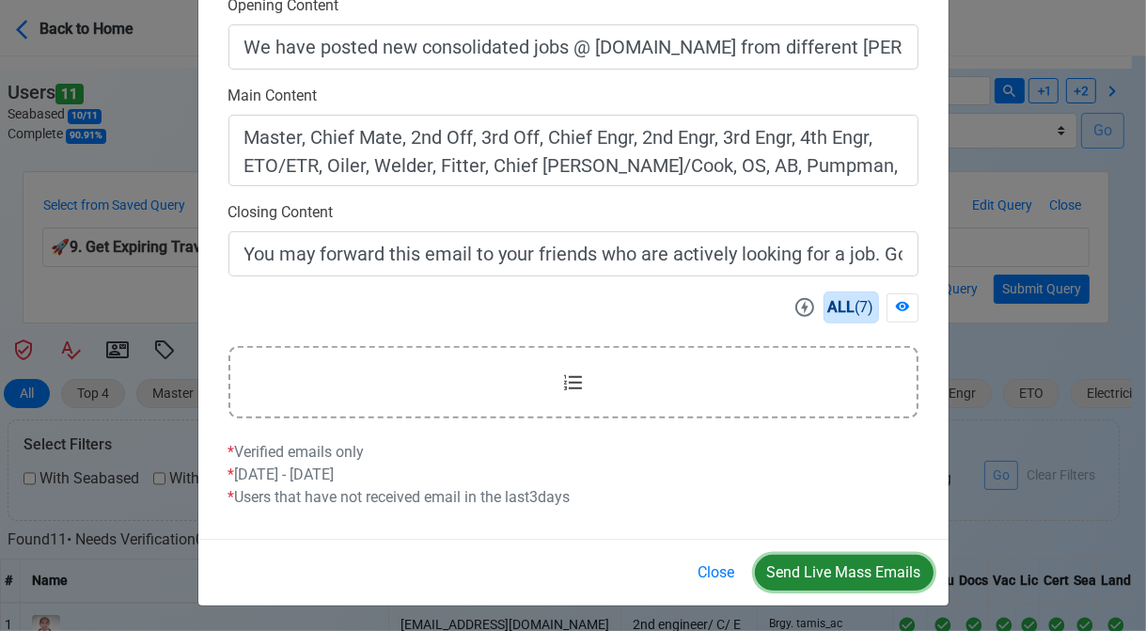
click at [860, 565] on button "Send Live Mass Emails" at bounding box center [844, 573] width 179 height 36
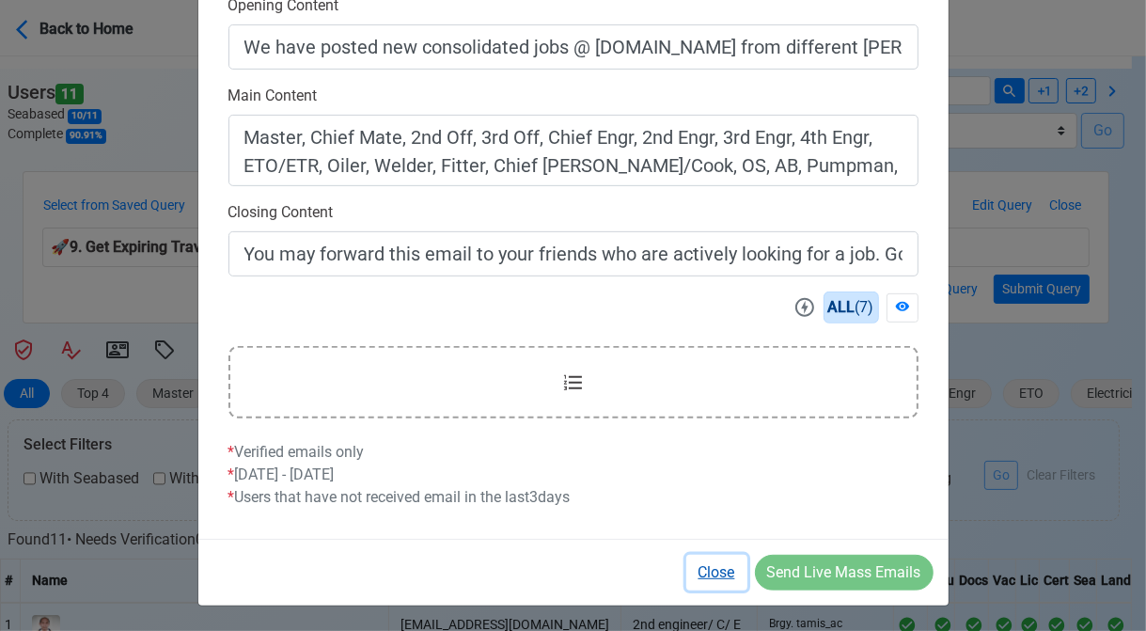
click at [715, 560] on button "Close" at bounding box center [716, 573] width 61 height 36
